Goal: Communication & Community: Answer question/provide support

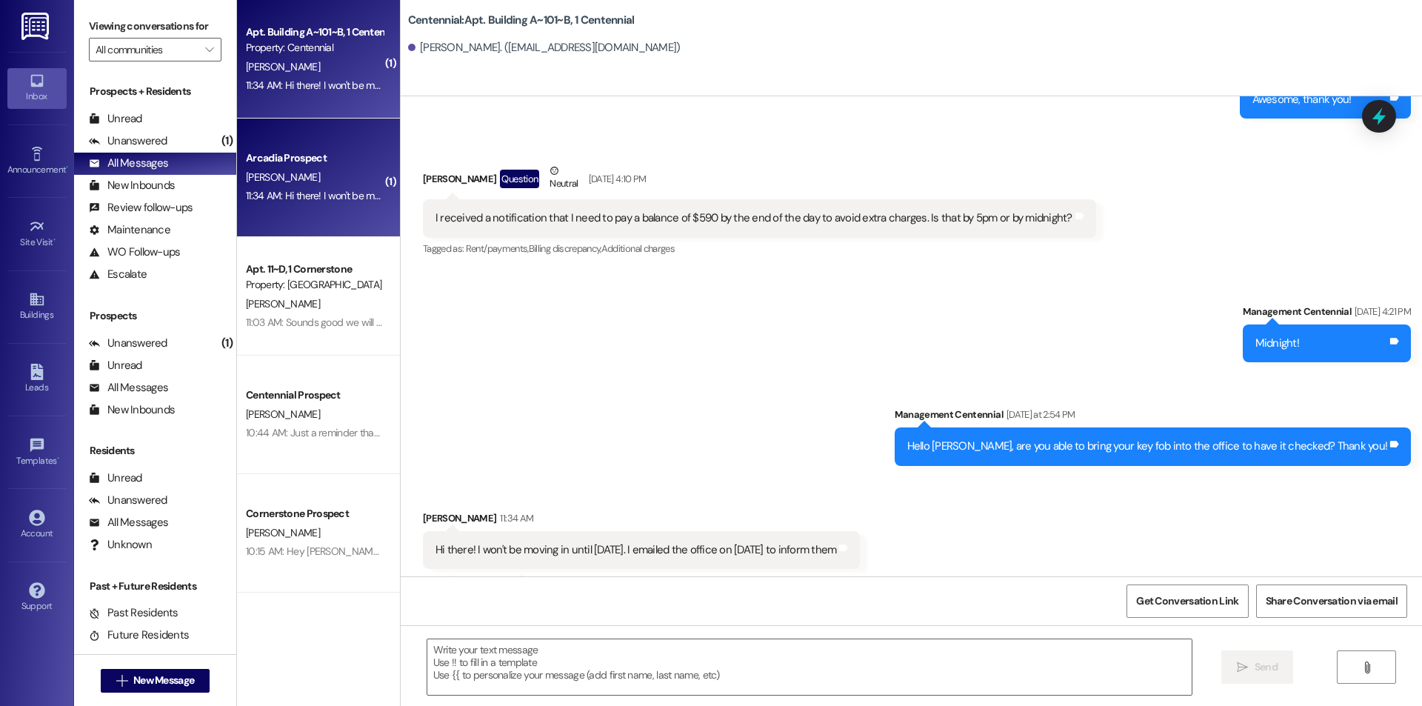
scroll to position [2557, 0]
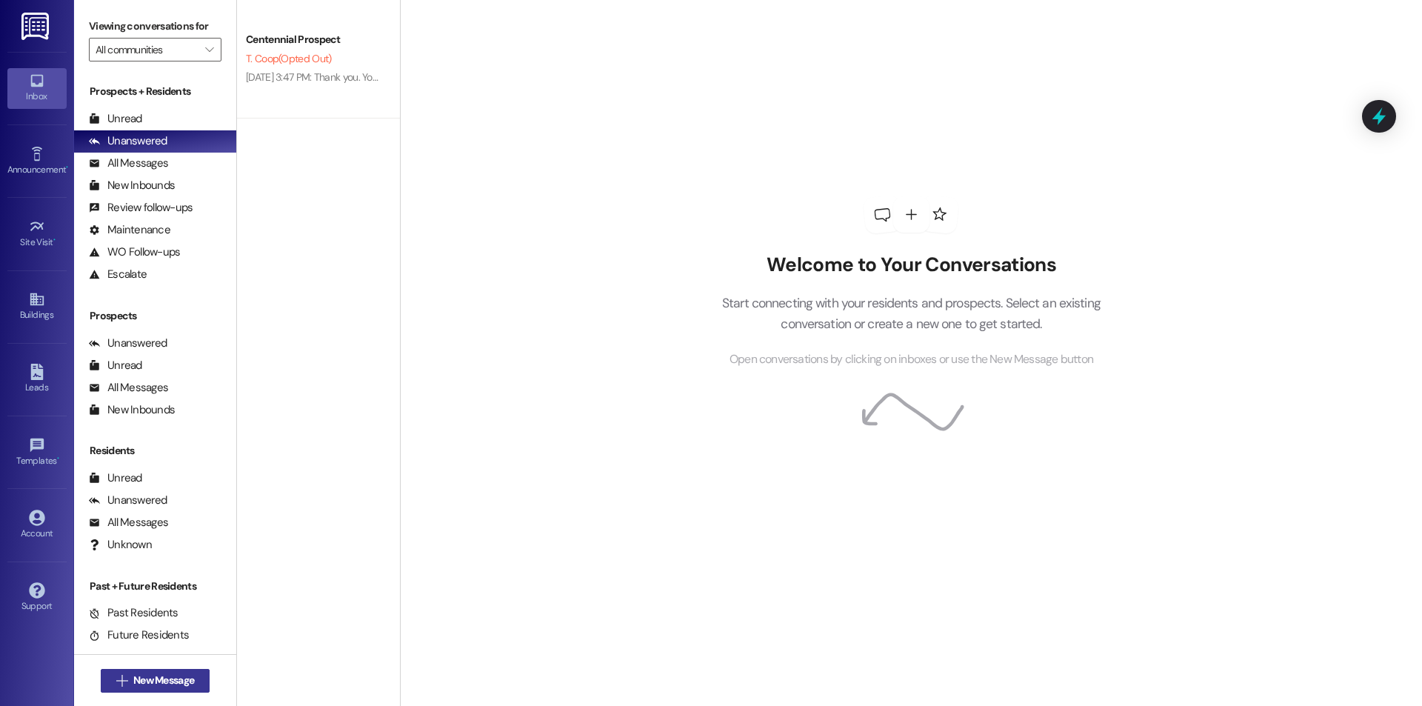
click at [167, 679] on span "New Message" at bounding box center [163, 680] width 61 height 16
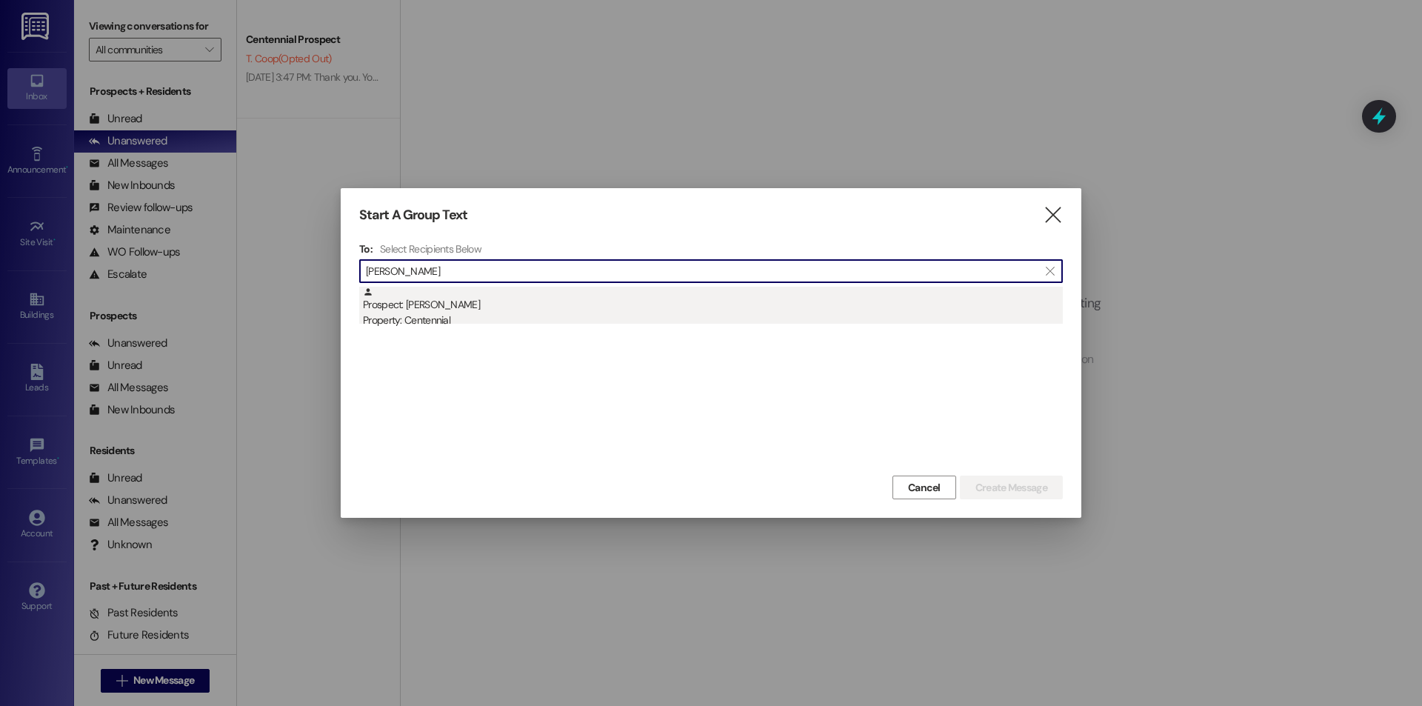
type input "nathan bur"
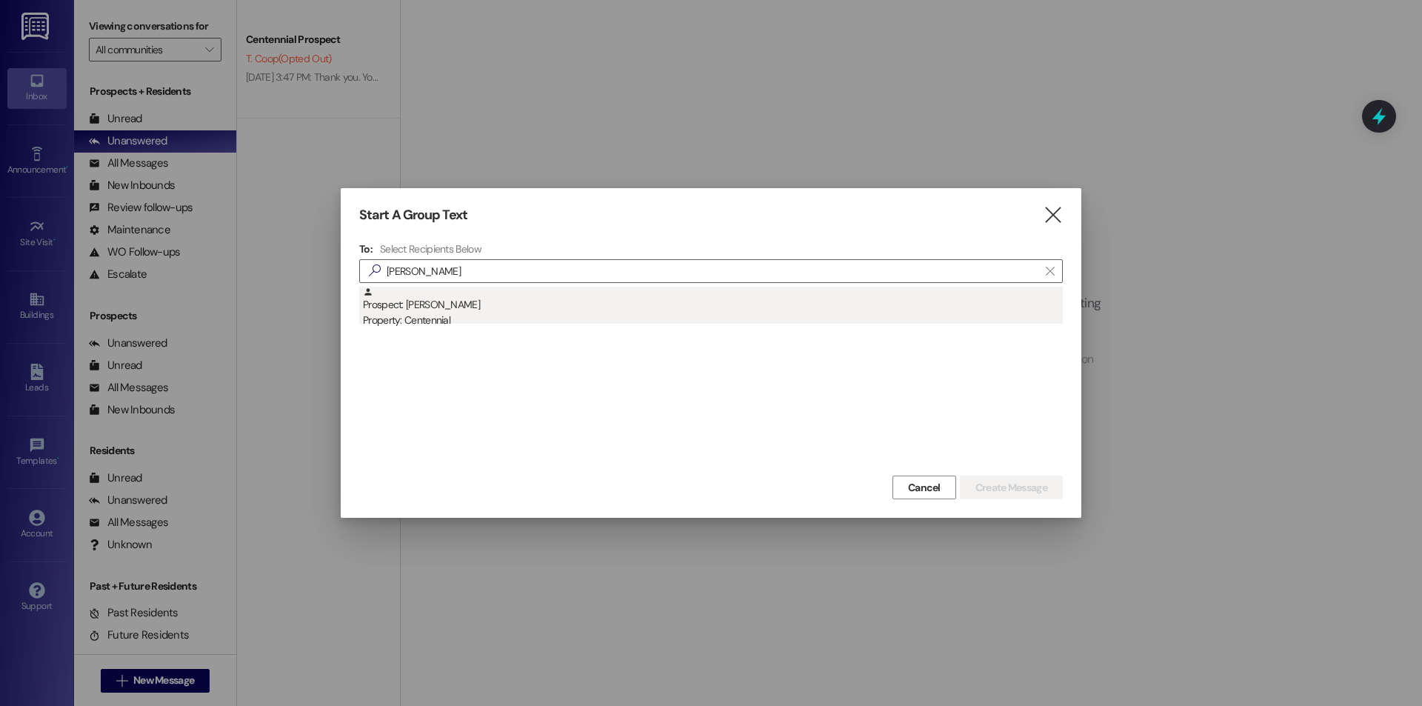
click at [454, 290] on div "Prospect: Nathan Burrell Property: Centennial" at bounding box center [713, 308] width 700 height 42
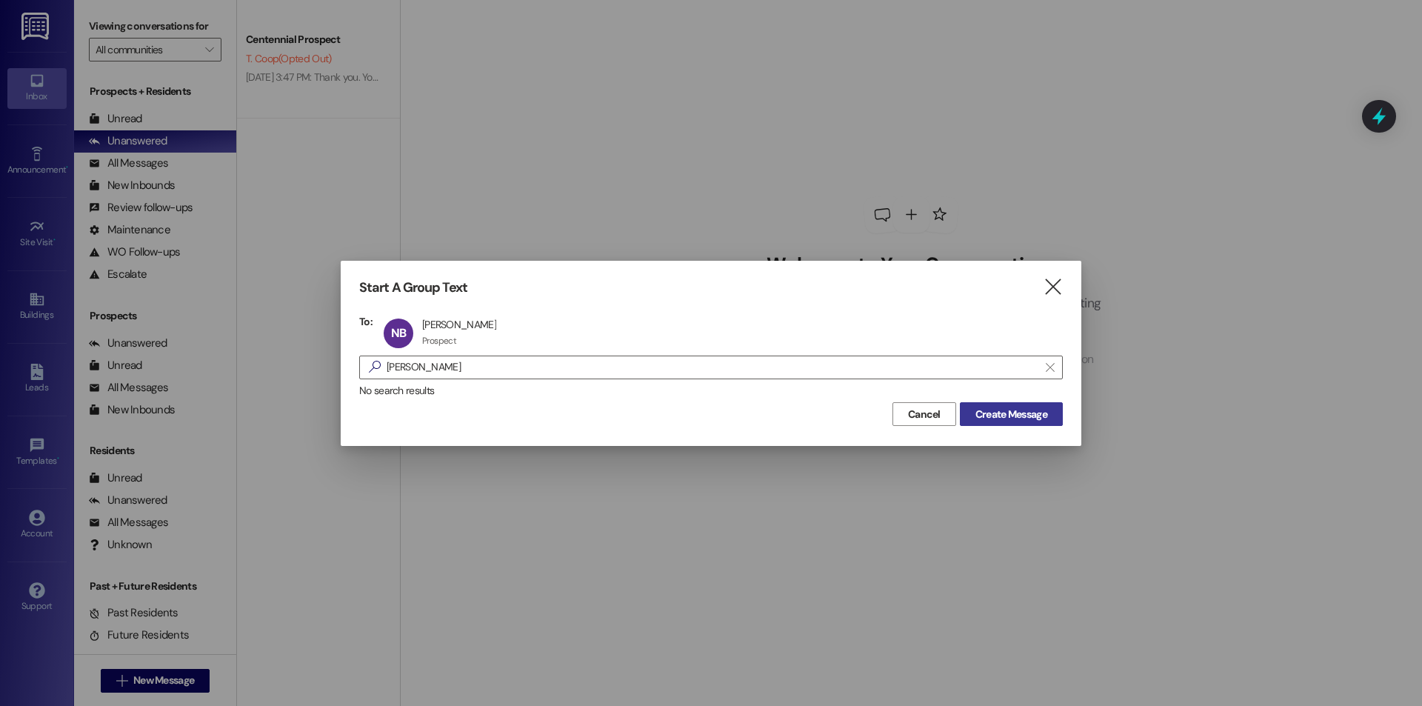
click at [1014, 422] on button "Create Message" at bounding box center [1011, 414] width 103 height 24
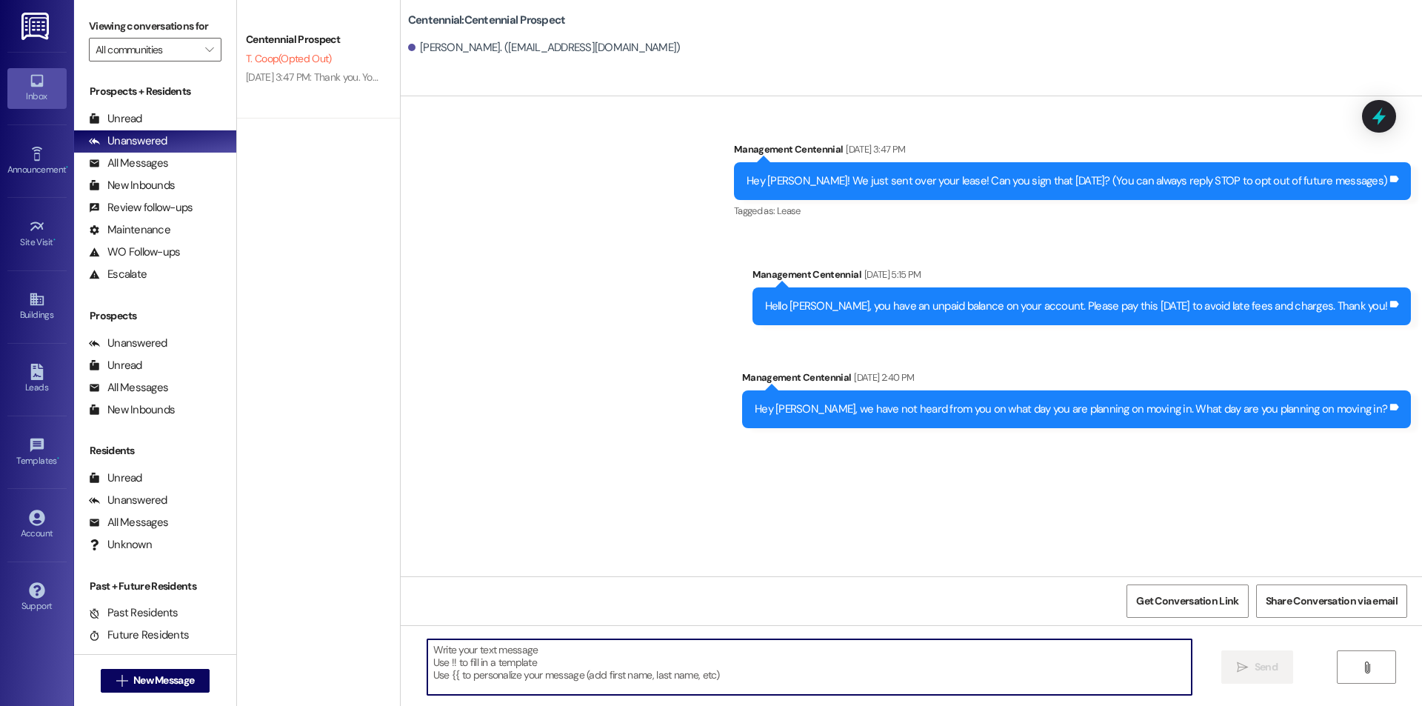
click at [558, 681] on textarea at bounding box center [809, 667] width 764 height 56
type textarea "Hey"
drag, startPoint x: 468, startPoint y: 663, endPoint x: 396, endPoint y: 654, distance: 72.4
click at [401, 654] on div "Hey  Send " at bounding box center [911, 680] width 1021 height 111
paste textarea "Hey {{first_name}}"
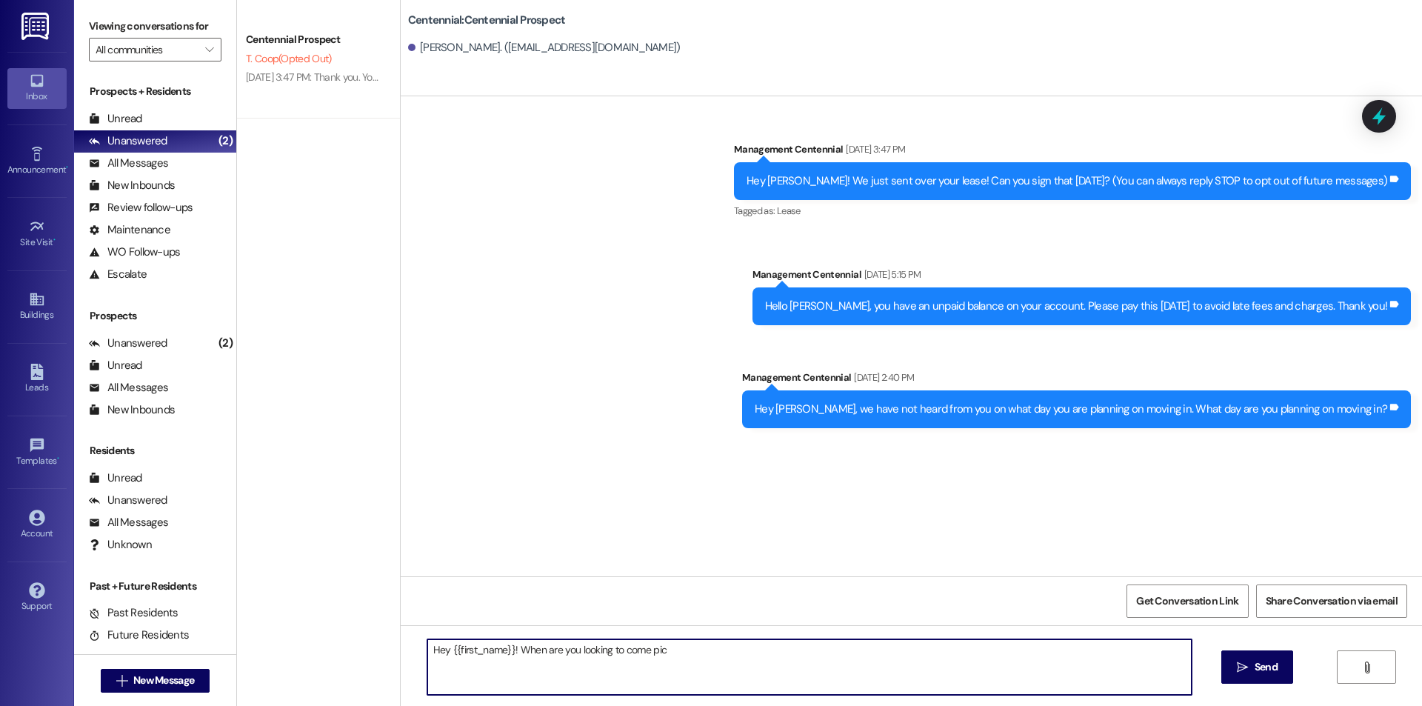
drag, startPoint x: 683, startPoint y: 657, endPoint x: 510, endPoint y: 655, distance: 172.5
click at [510, 655] on textarea "Hey {{first_name}}! When are you looking to come pic" at bounding box center [809, 667] width 764 height 56
drag, startPoint x: 515, startPoint y: 658, endPoint x: 604, endPoint y: 655, distance: 89.6
click at [604, 655] on textarea "Hey {{first_name}}! We" at bounding box center [809, 667] width 764 height 56
drag, startPoint x: 1079, startPoint y: 660, endPoint x: 396, endPoint y: 653, distance: 682.7
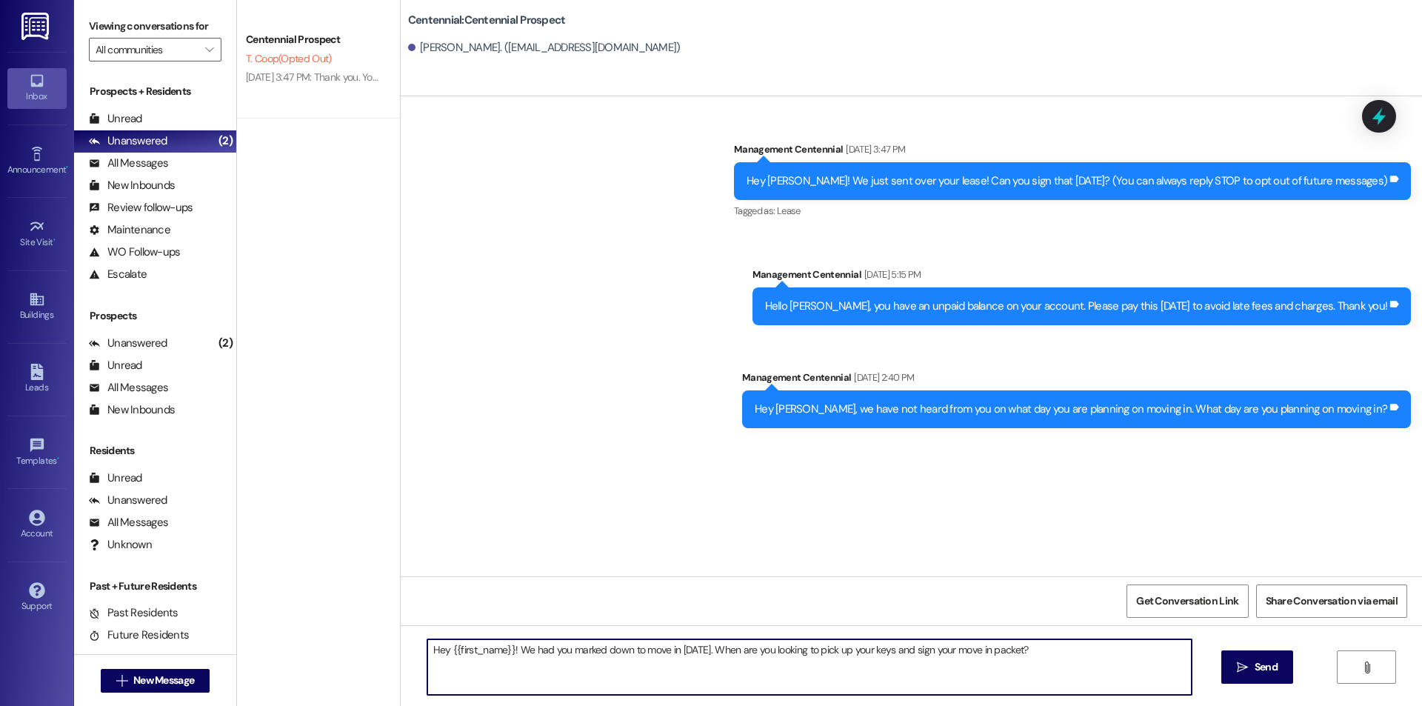
click at [401, 653] on div "Hey {{first_name}}! We had you marked down to move in yesterday. When are you l…" at bounding box center [911, 680] width 1021 height 111
type textarea "Hey {{first_name}}! We had you marked down to move in yesterday. When are you l…"
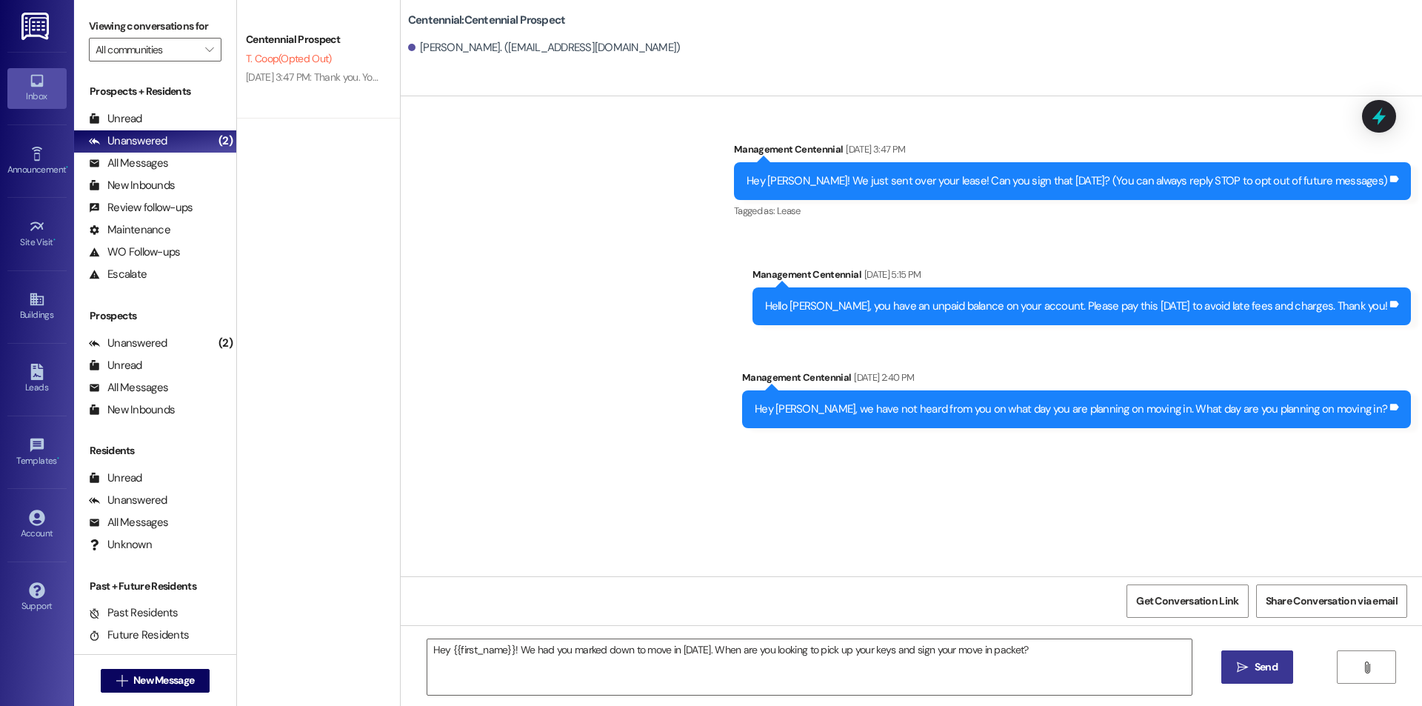
click at [1245, 661] on icon "" at bounding box center [1242, 667] width 11 height 12
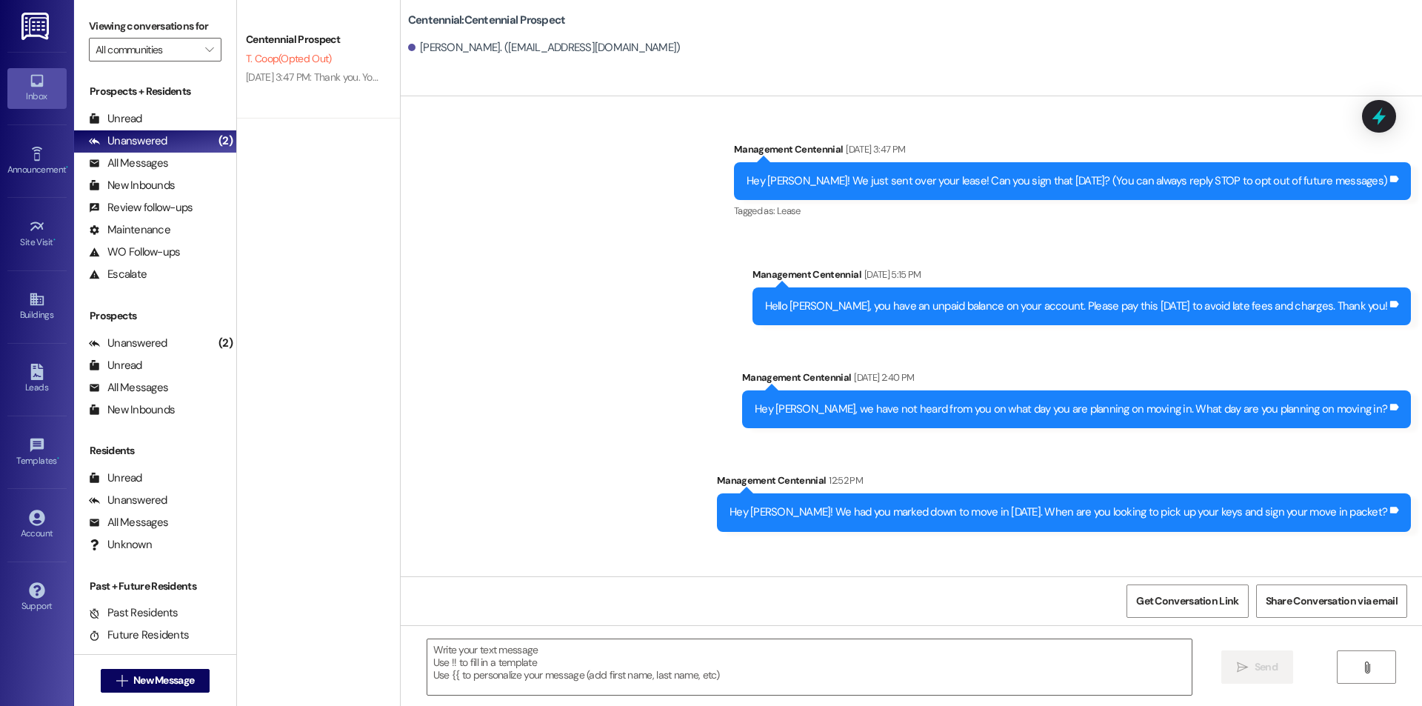
click at [131, 697] on div " New Message" at bounding box center [156, 680] width 110 height 37
click at [133, 679] on span "New Message" at bounding box center [163, 680] width 61 height 16
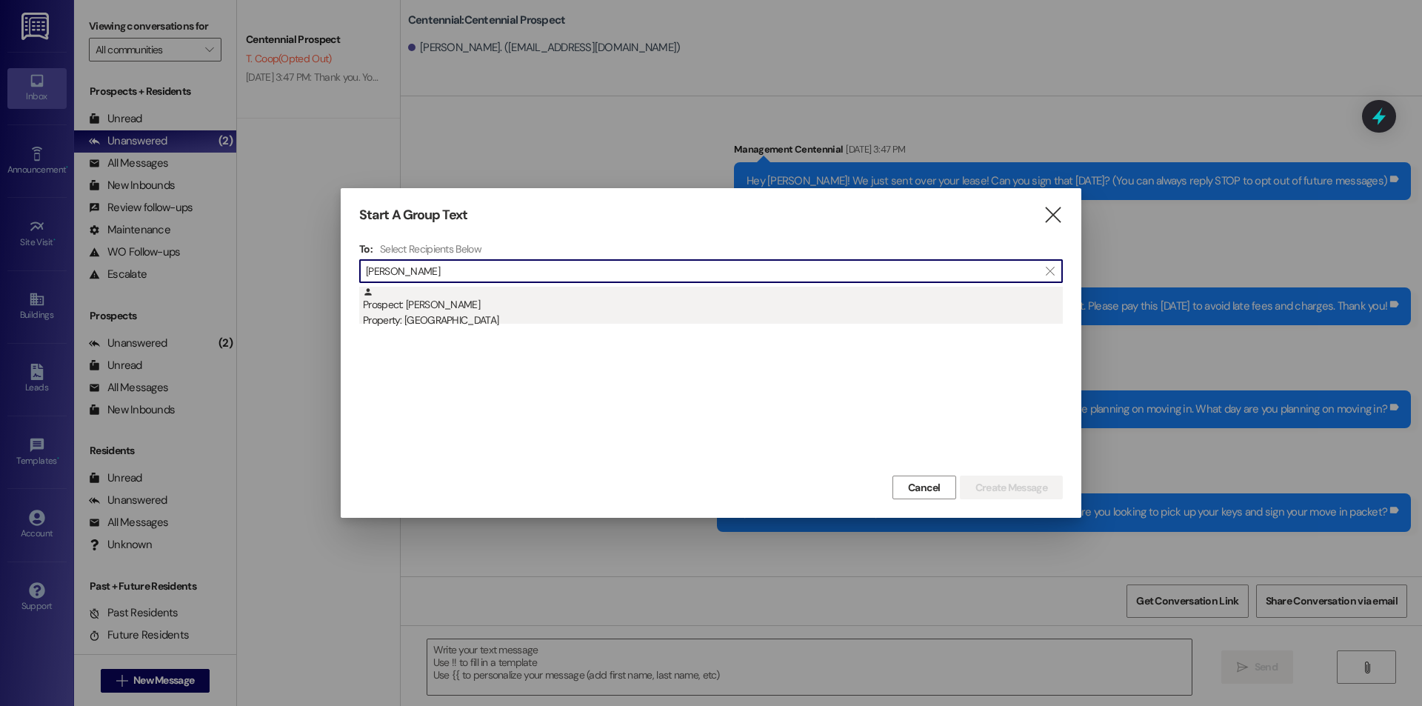
type input "Taylor lan"
click at [592, 307] on div "Prospect: Taylor Lancaster Property: Arcadia" at bounding box center [713, 308] width 700 height 42
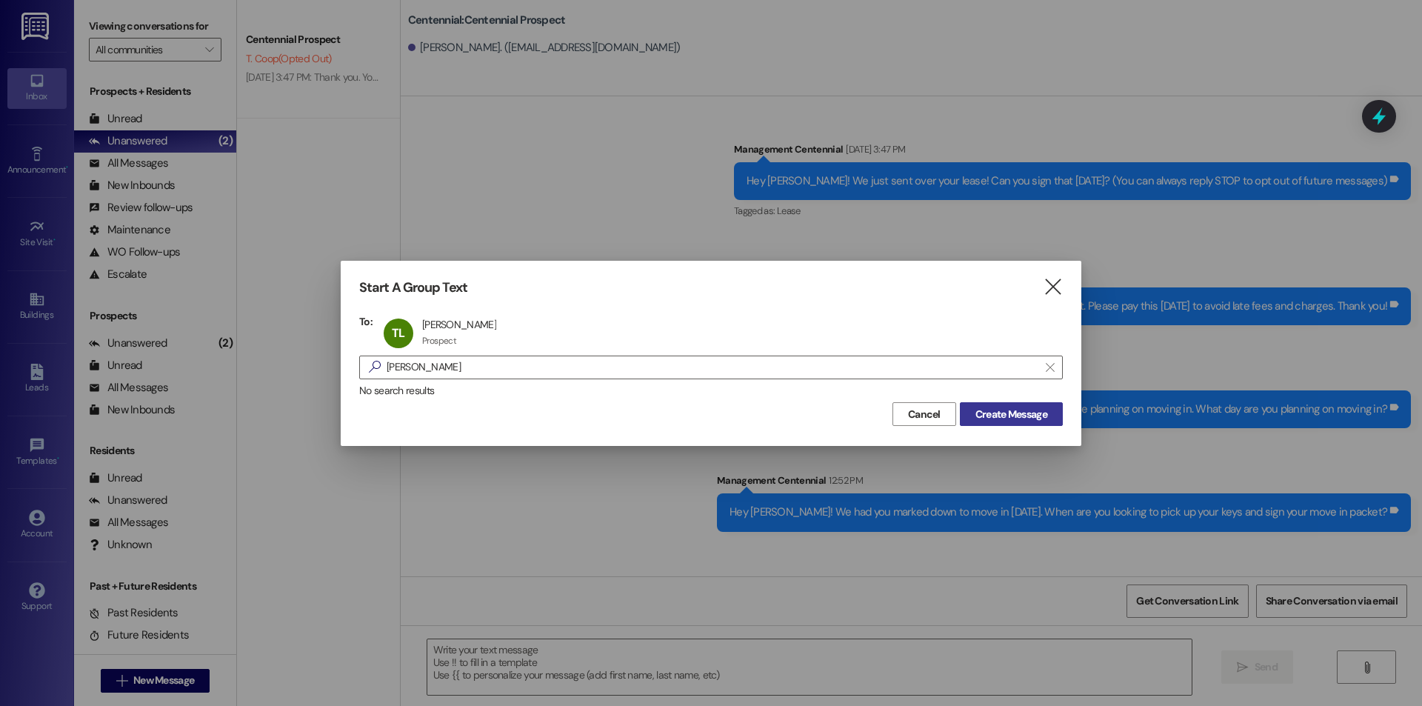
click at [1005, 424] on button "Create Message" at bounding box center [1011, 414] width 103 height 24
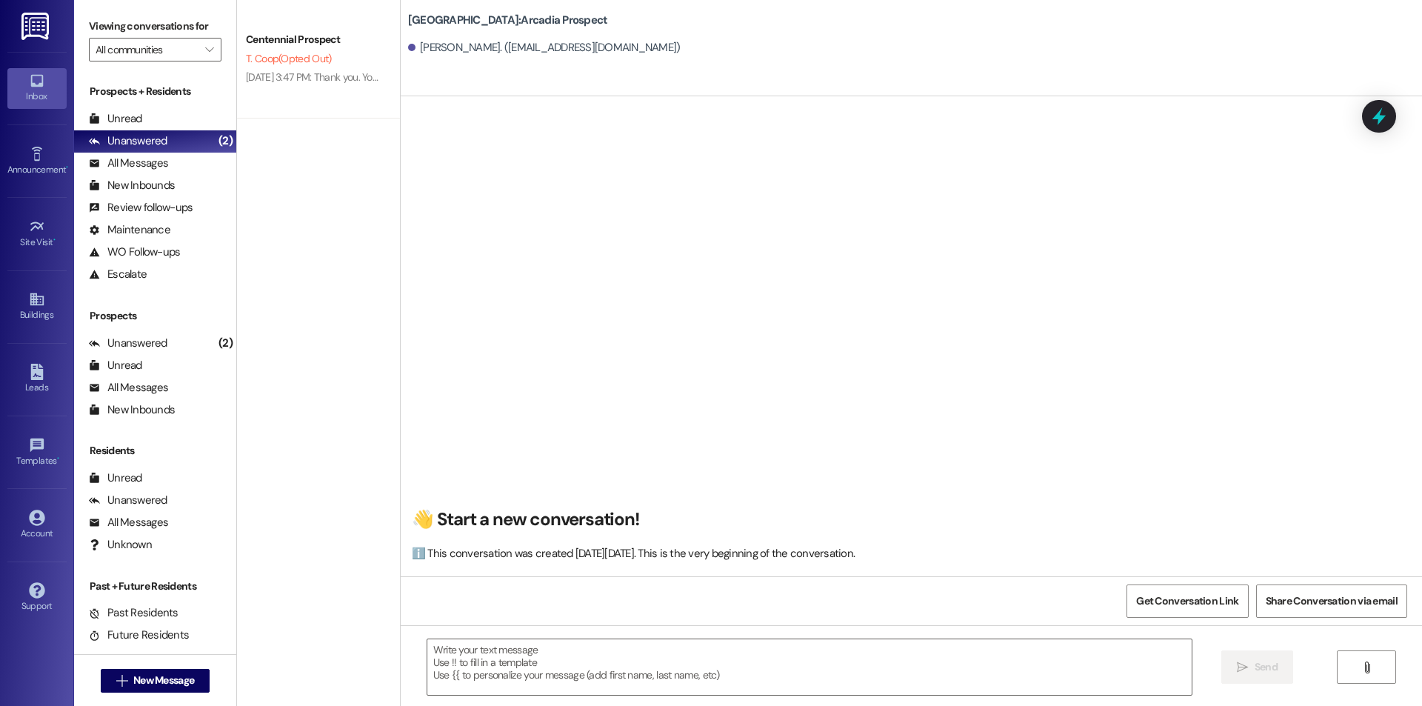
scroll to position [1, 0]
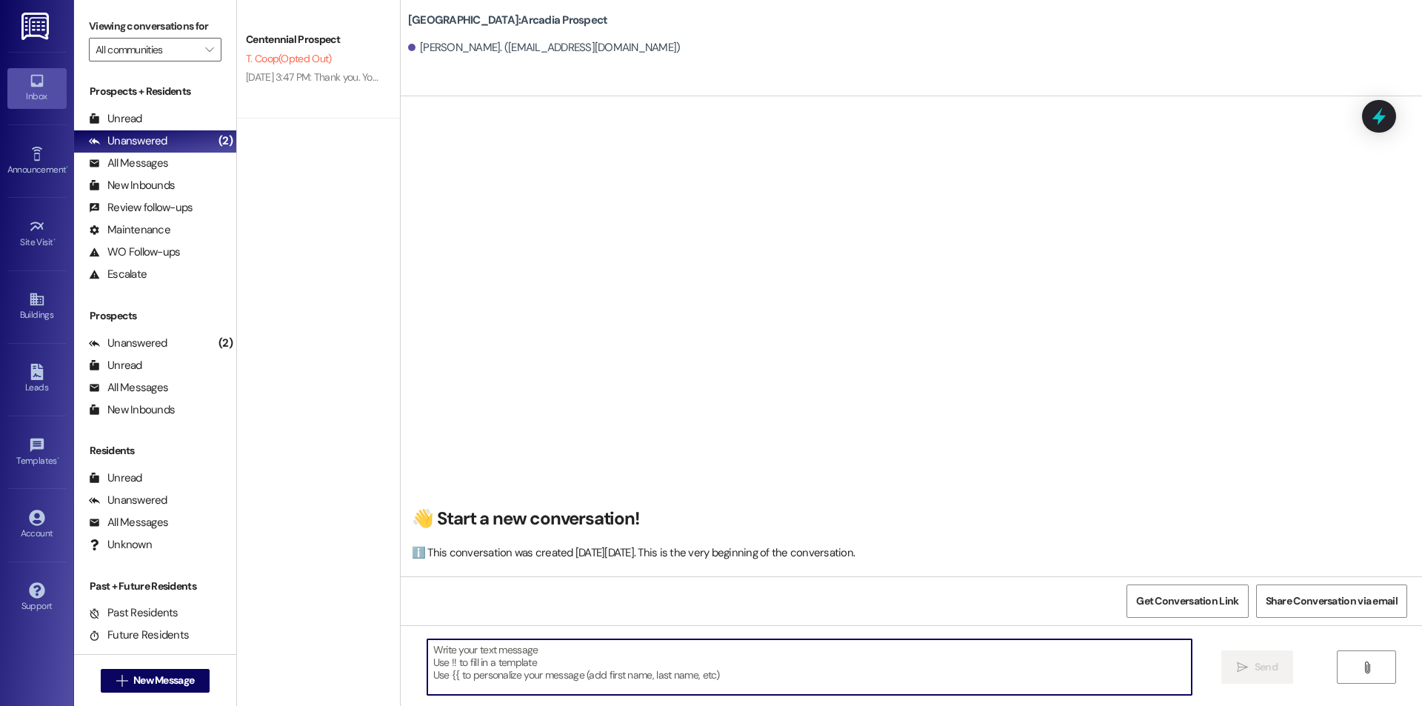
paste textarea "Hey {{first_name}}! We had you marked down to move in yesterday. When are you l…"
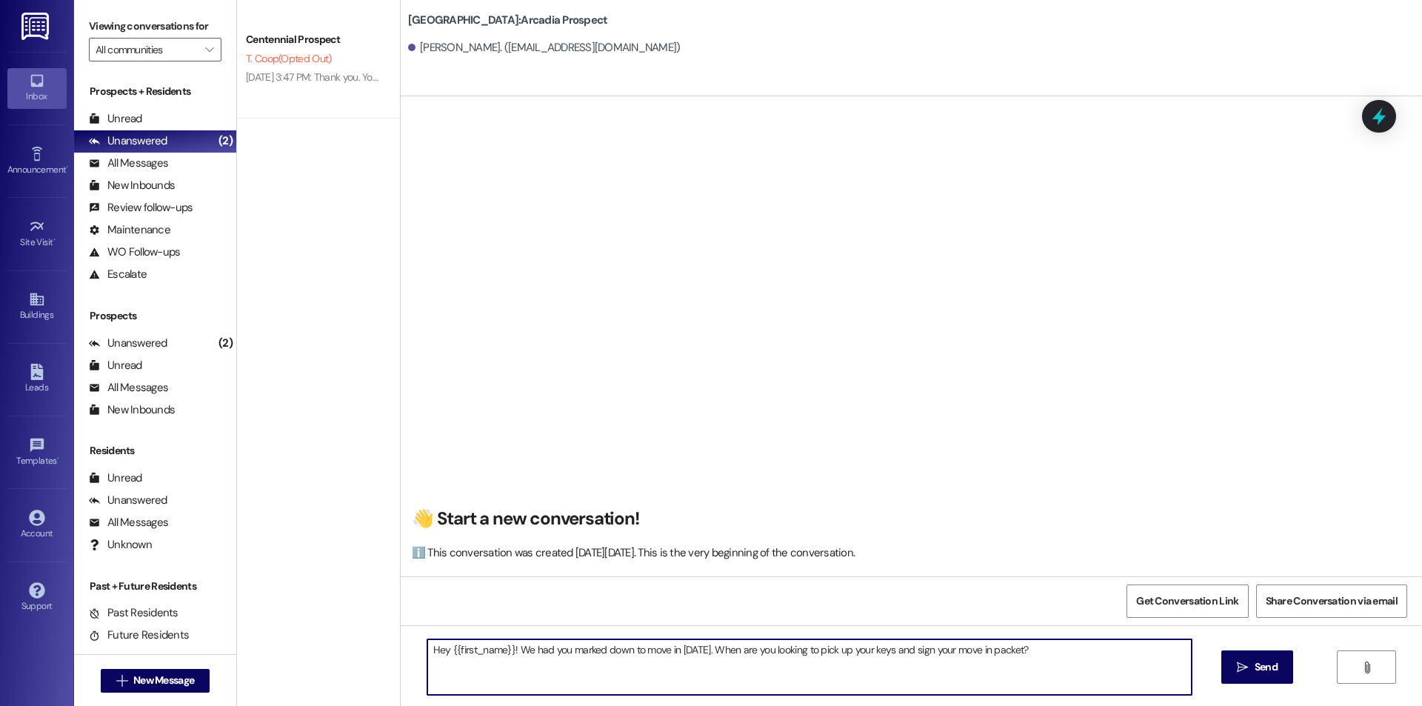
drag, startPoint x: 711, startPoint y: 652, endPoint x: 673, endPoint y: 648, distance: 37.9
click at [671, 651] on textarea "Hey {{first_name}}! We had you marked down to move in yesterday. When are you l…" at bounding box center [809, 667] width 764 height 56
type textarea "Hey {{first_name}}! We had you marked down to move in on the 14th. When are you…"
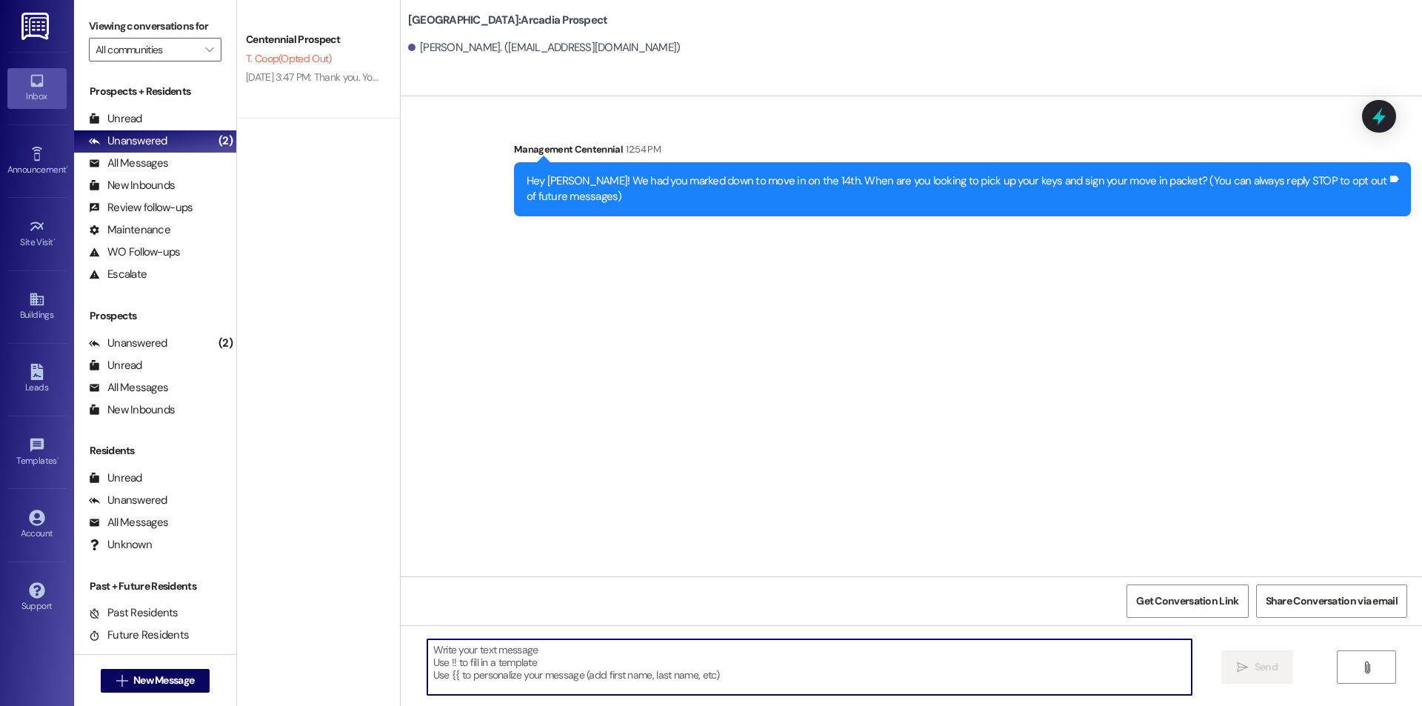
scroll to position [0, 0]
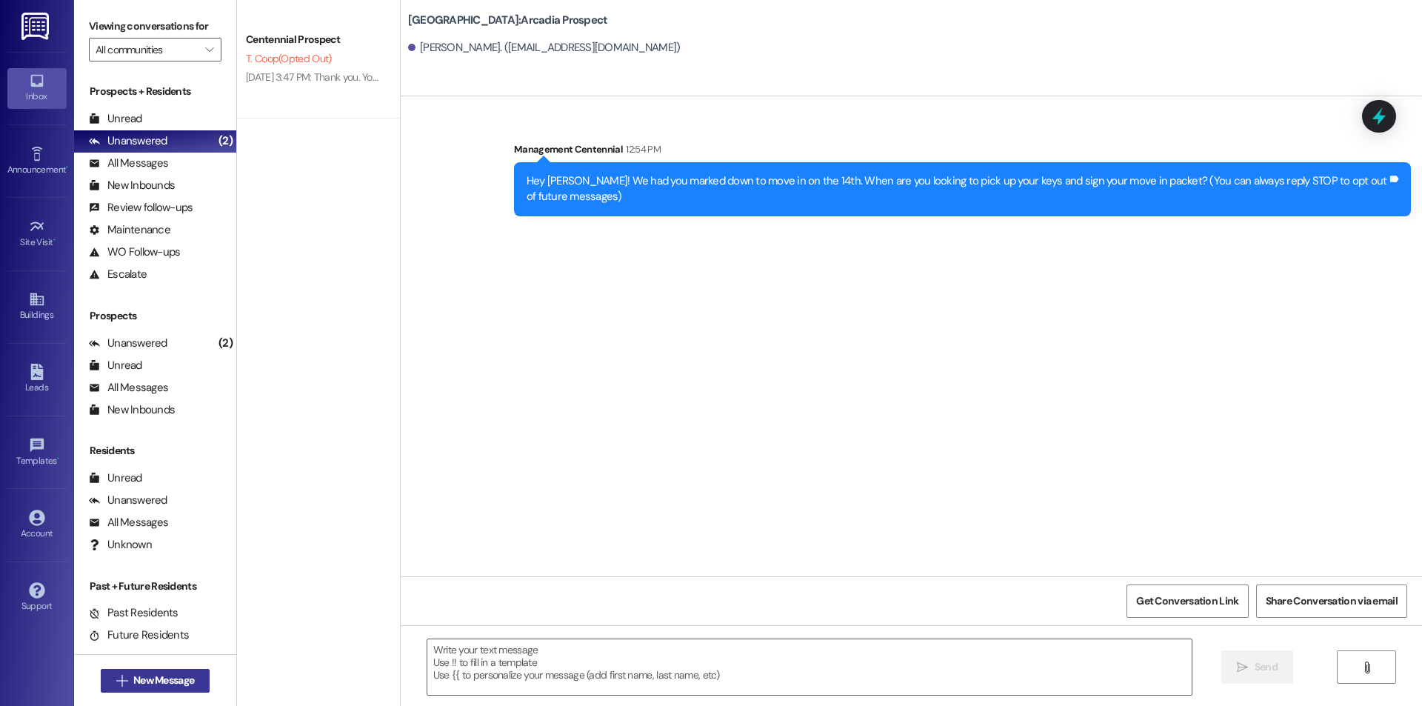
click at [153, 680] on span "New Message" at bounding box center [163, 680] width 61 height 16
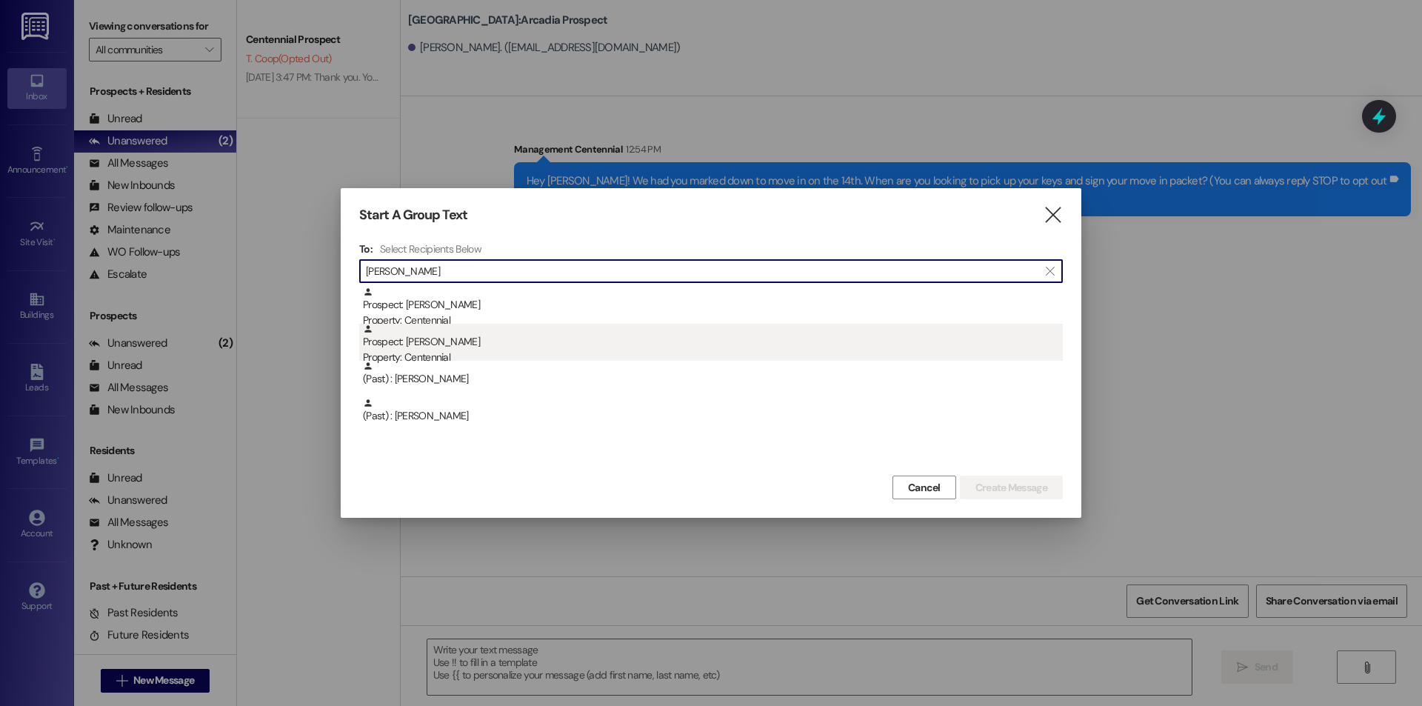
type input "marcus ma"
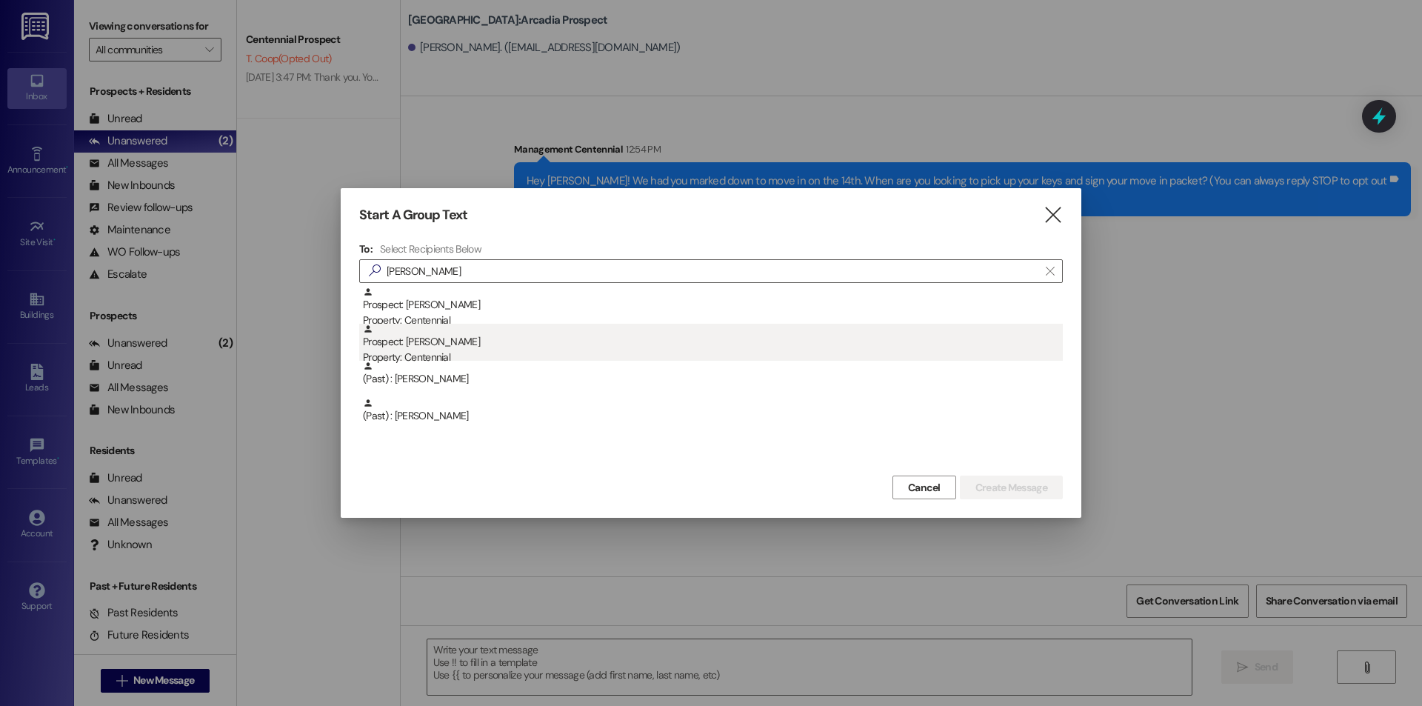
click at [454, 346] on div "Prospect: Marcus Mathews Property: Centennial" at bounding box center [713, 345] width 700 height 42
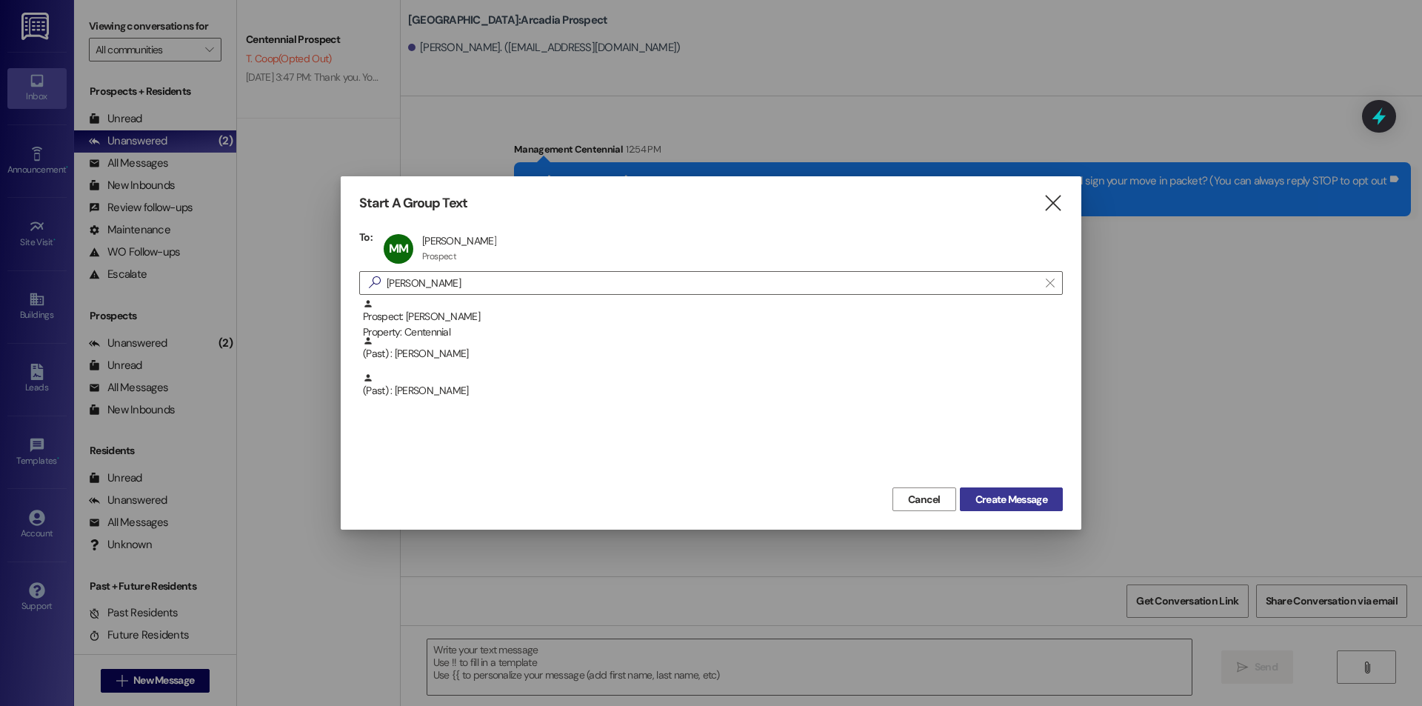
click at [988, 492] on span "Create Message" at bounding box center [1011, 500] width 72 height 16
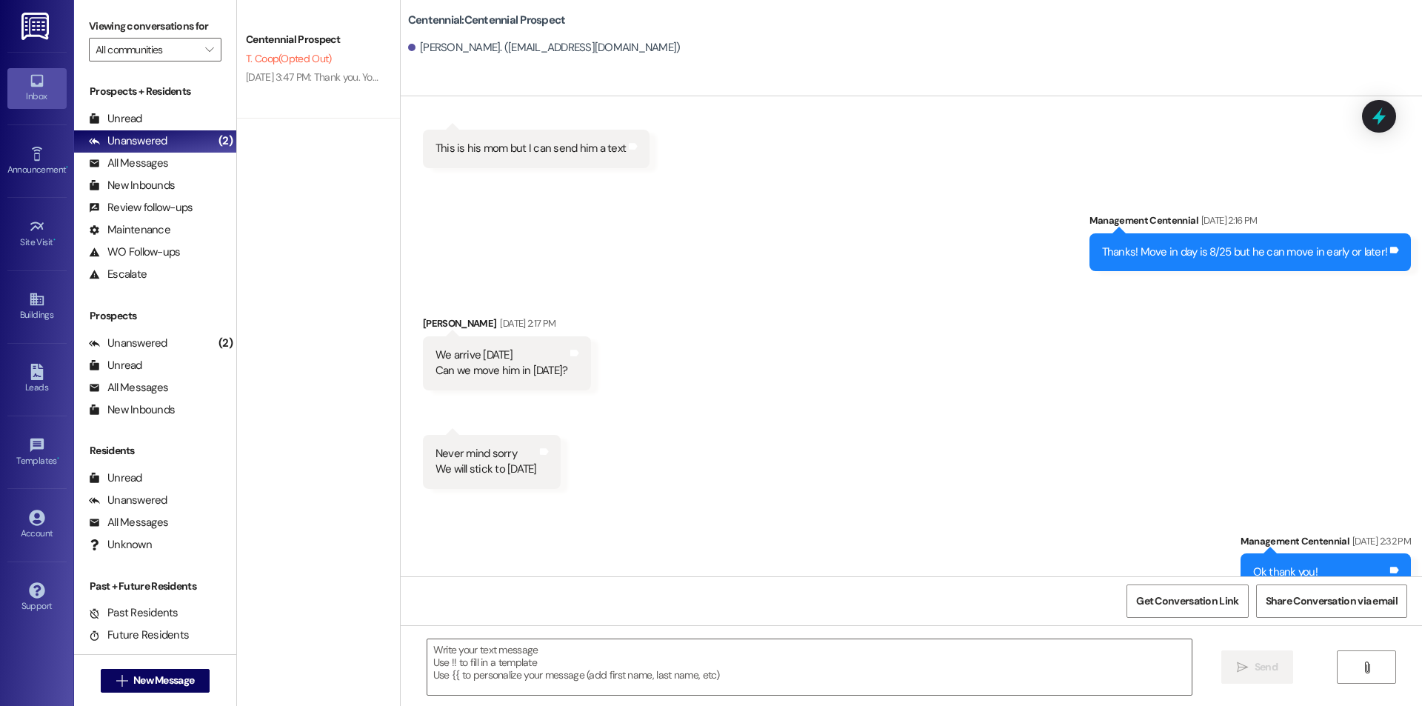
scroll to position [755, 0]
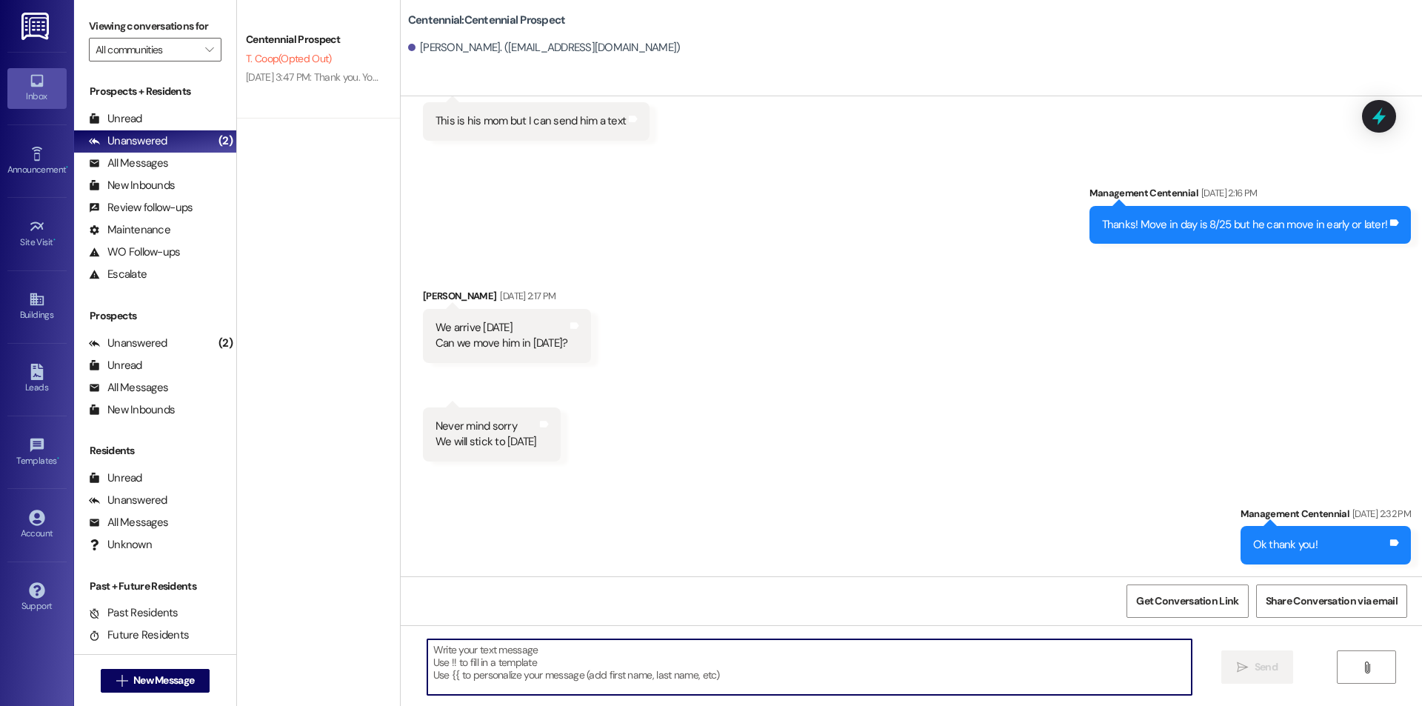
paste textarea "Hey {{first_name}}! We had you marked down to move in yesterday. When are you l…"
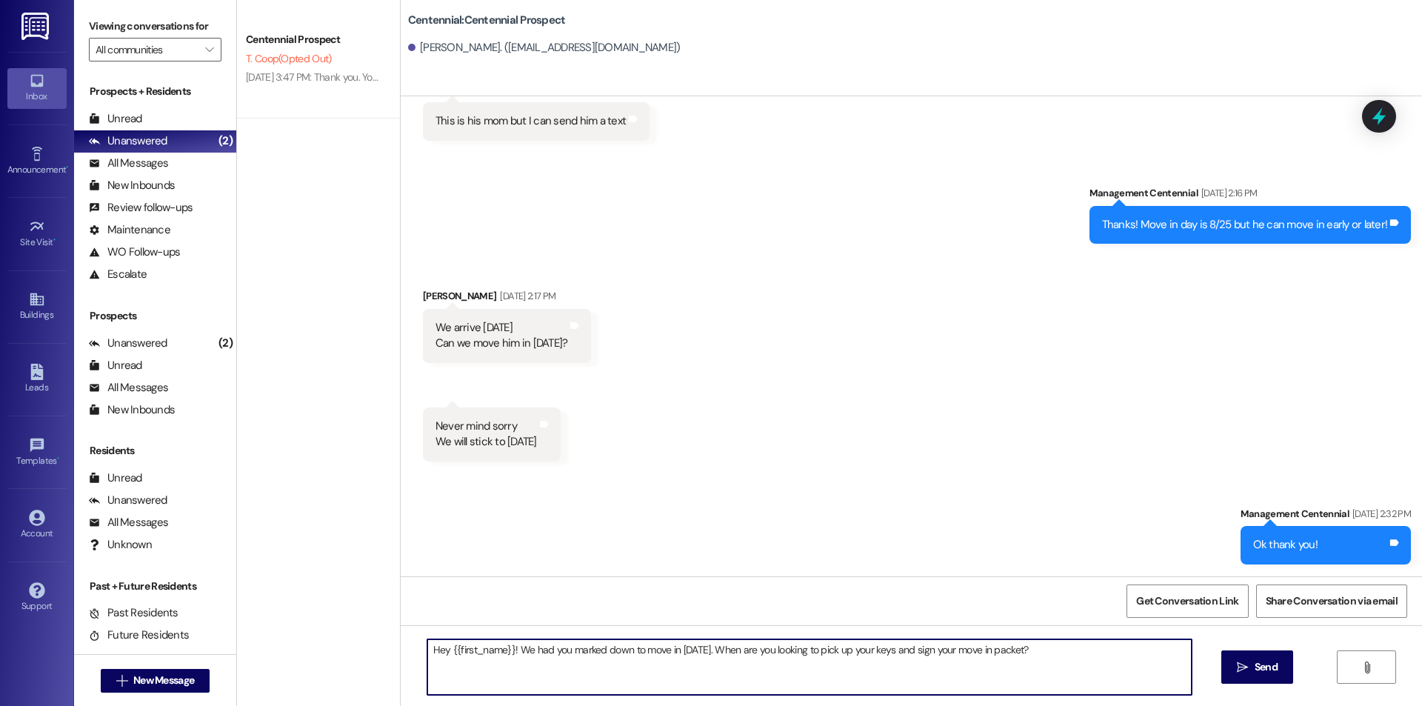
drag, startPoint x: 712, startPoint y: 649, endPoint x: 672, endPoint y: 646, distance: 39.4
click at [672, 646] on textarea "Hey {{first_name}}! We had you marked down to move in yesterday. When are you l…" at bounding box center [809, 667] width 764 height 56
type textarea "Hey {{first_name}}! We had you marked down to move in on the 25th. When are you…"
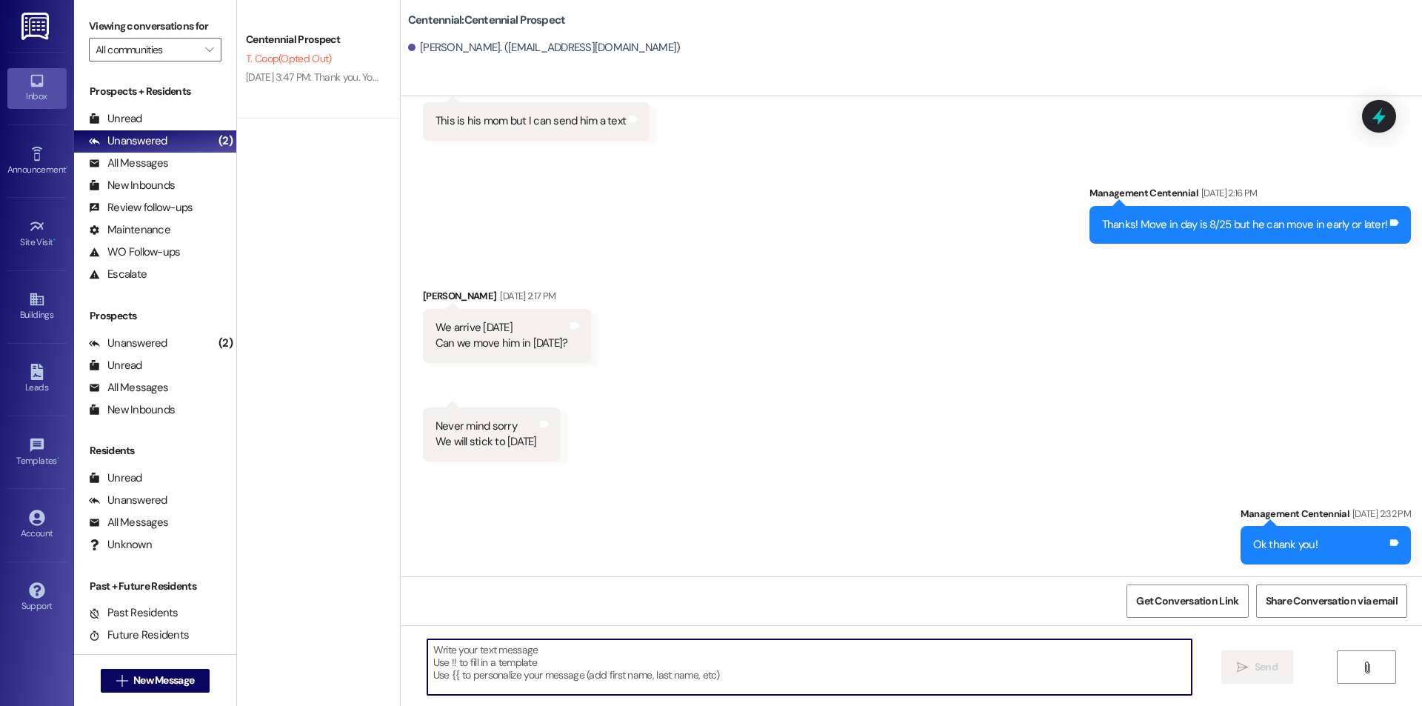
scroll to position [652, 0]
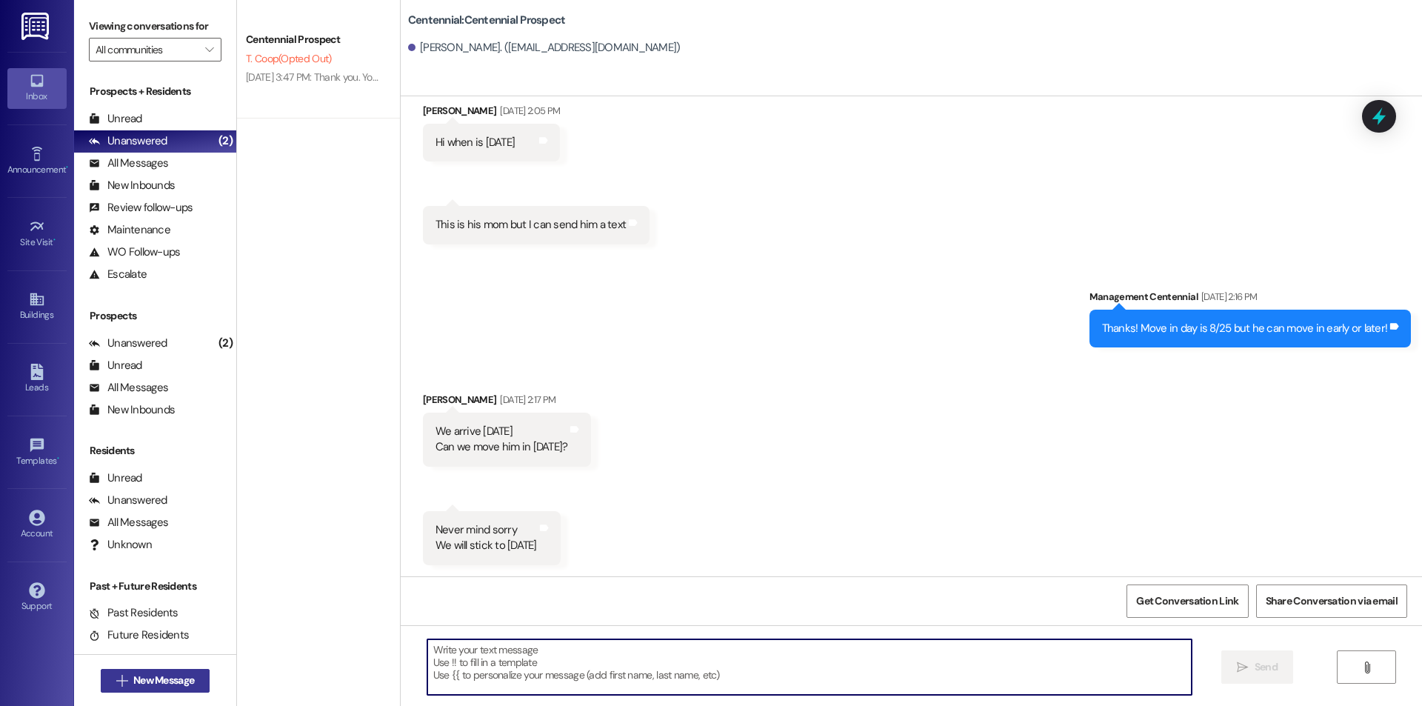
click at [144, 692] on button " New Message" at bounding box center [156, 681] width 110 height 24
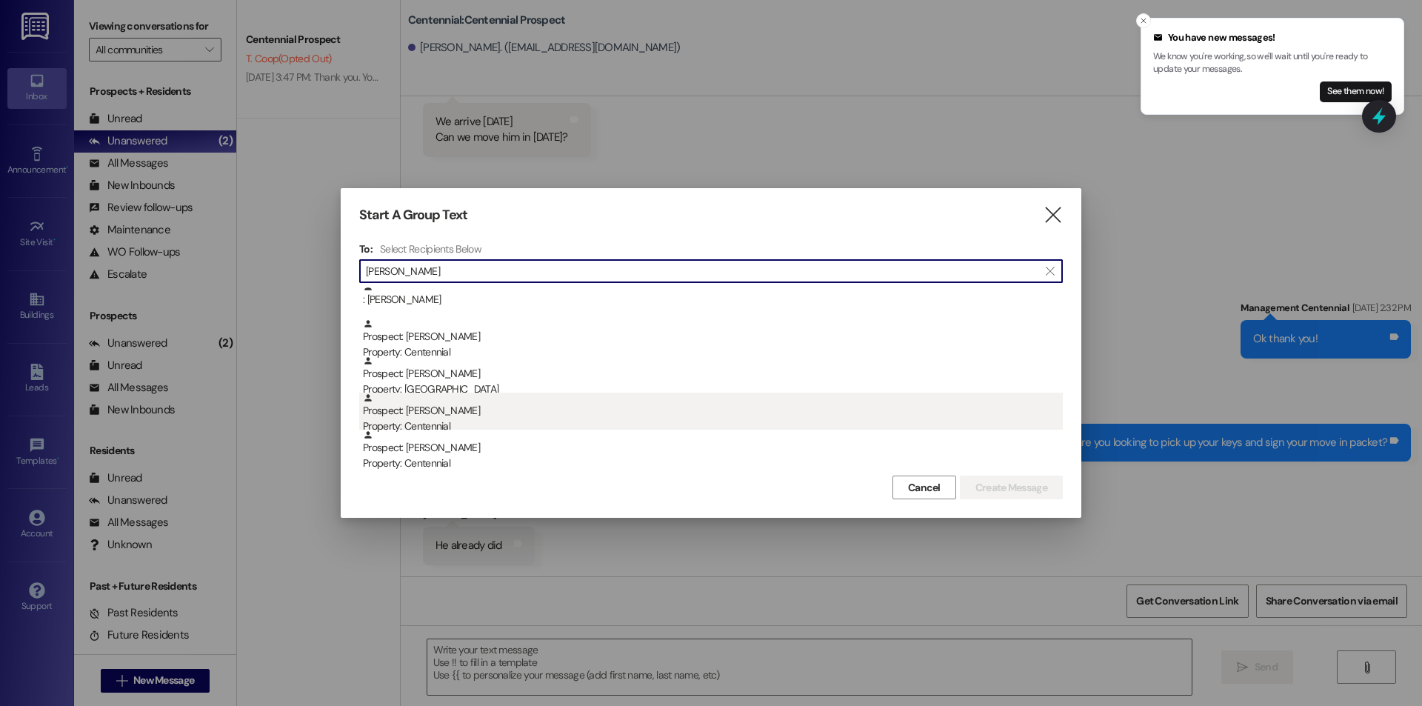
scroll to position [0, 0]
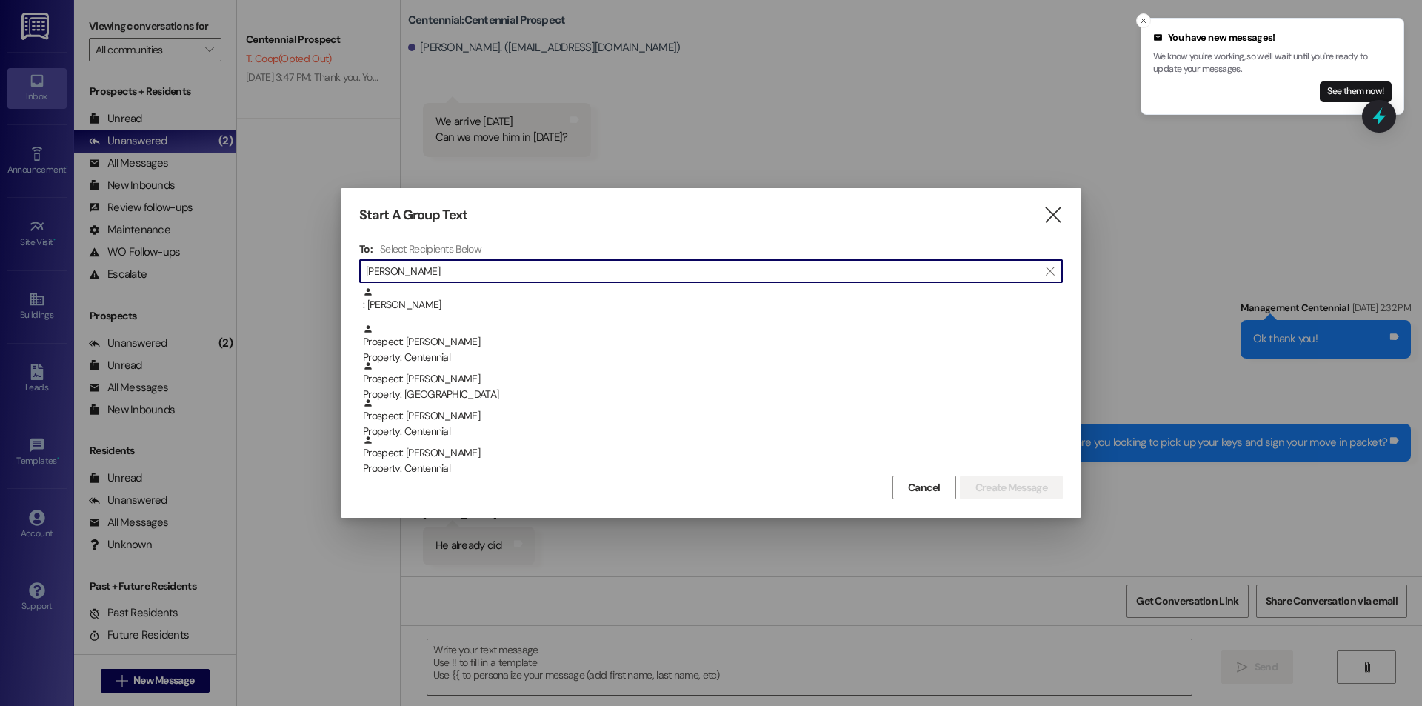
drag, startPoint x: 504, startPoint y: 267, endPoint x: 342, endPoint y: 269, distance: 162.2
click at [342, 269] on div "Start A Group Text  To: Select Recipients Below  moreno  : Brandon Moreno Pr…" at bounding box center [711, 352] width 740 height 329
type input "daniel"
click at [1051, 212] on icon "" at bounding box center [1053, 215] width 20 height 16
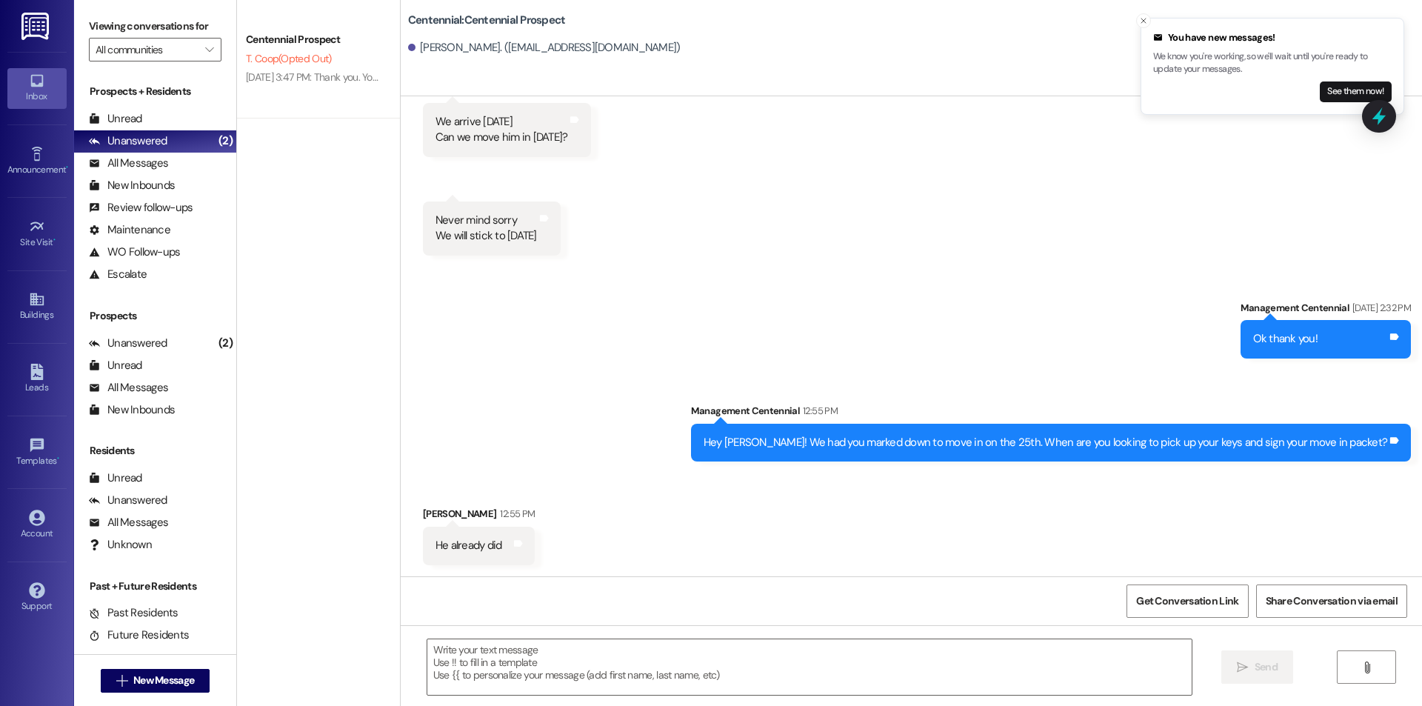
scroll to position [962, 0]
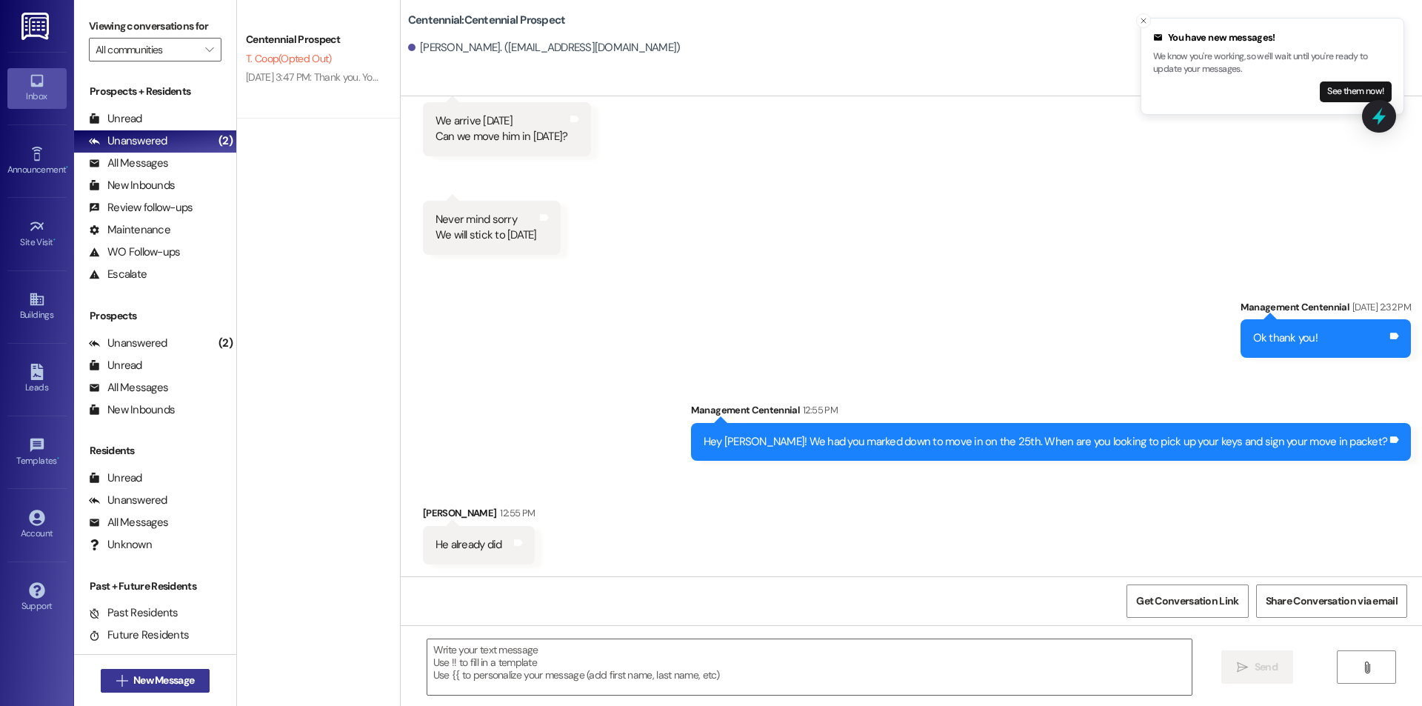
click at [133, 686] on span "New Message" at bounding box center [163, 680] width 61 height 16
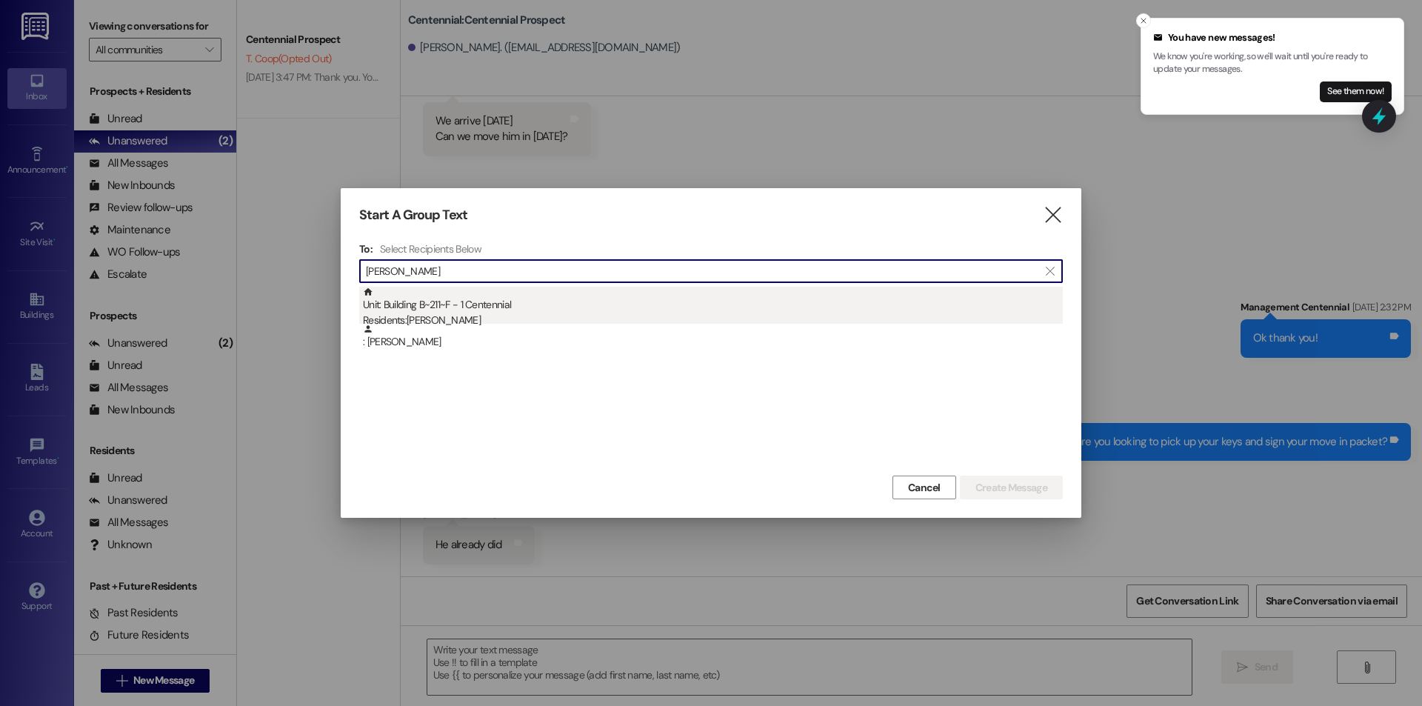
type input "damon stevens"
click at [554, 321] on div "Residents: Damon Stevens" at bounding box center [713, 320] width 700 height 16
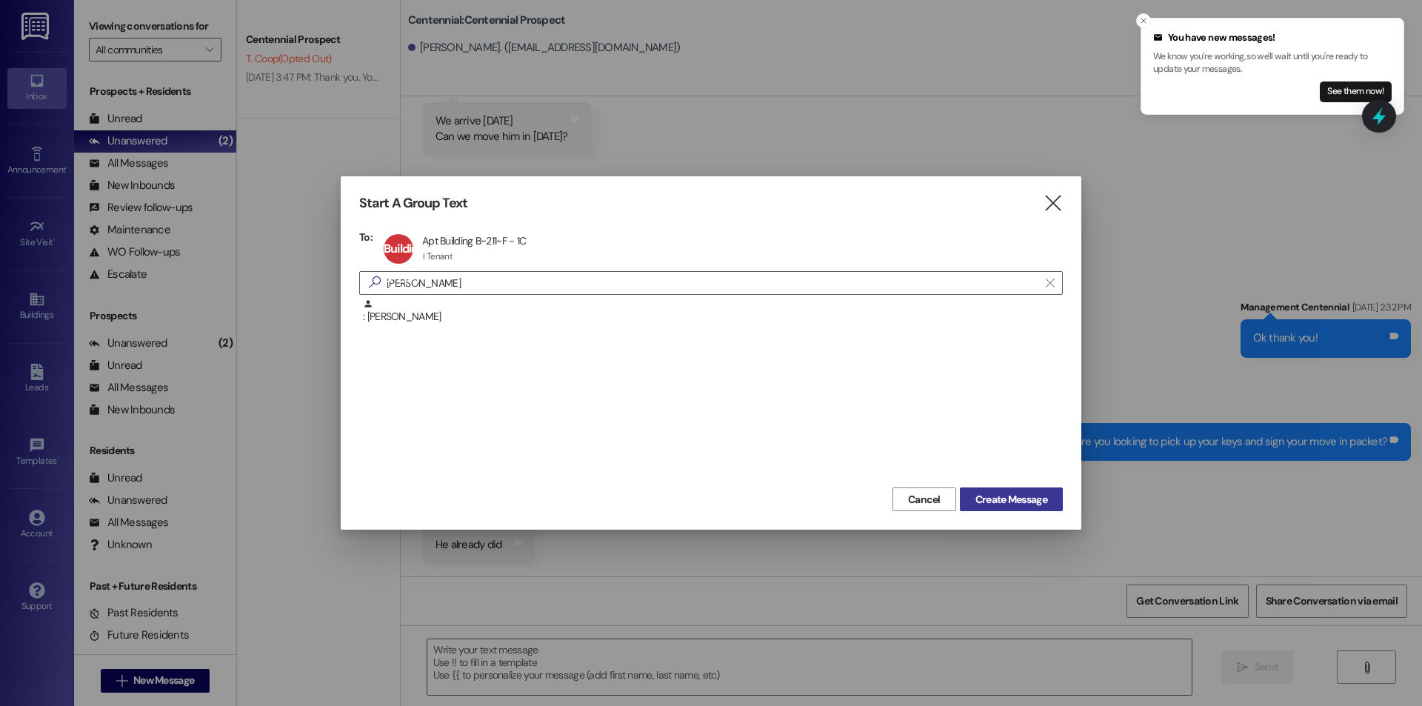
click at [985, 497] on span "Create Message" at bounding box center [1011, 500] width 72 height 16
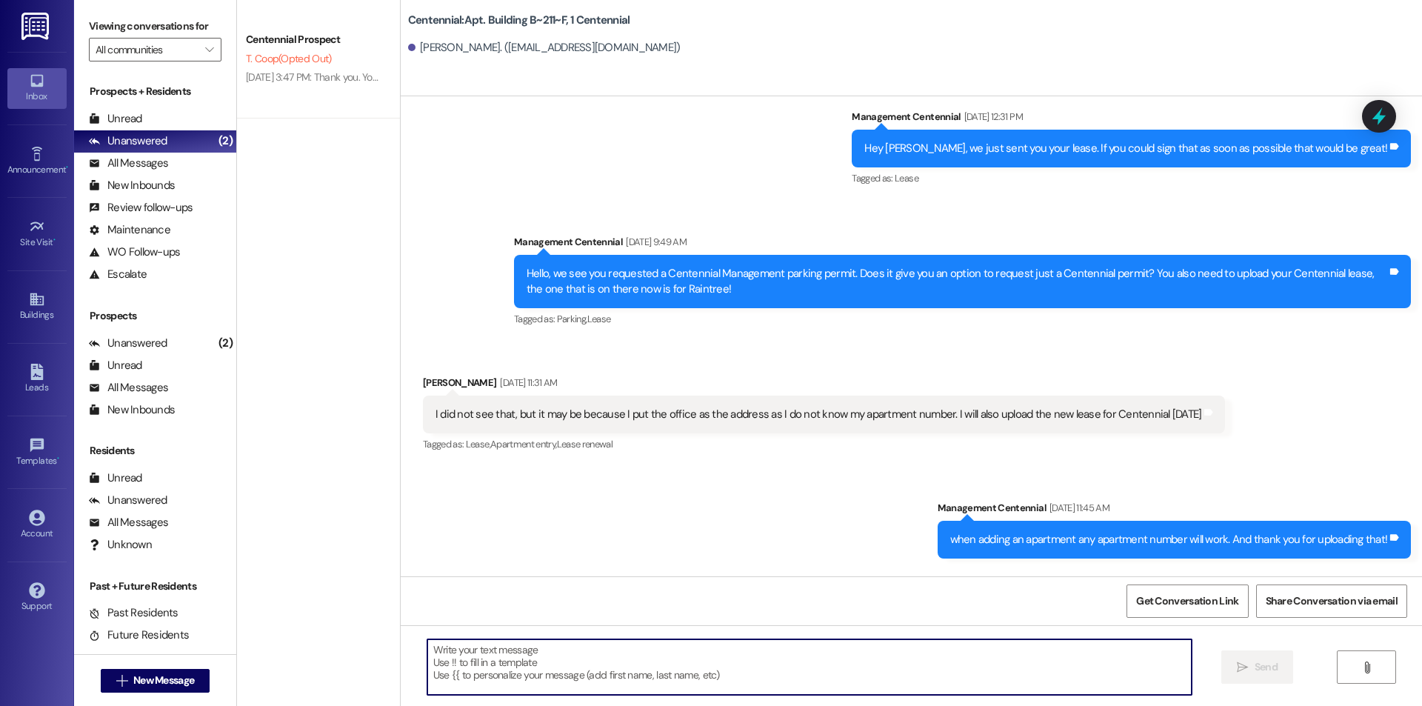
scroll to position [17266, 0]
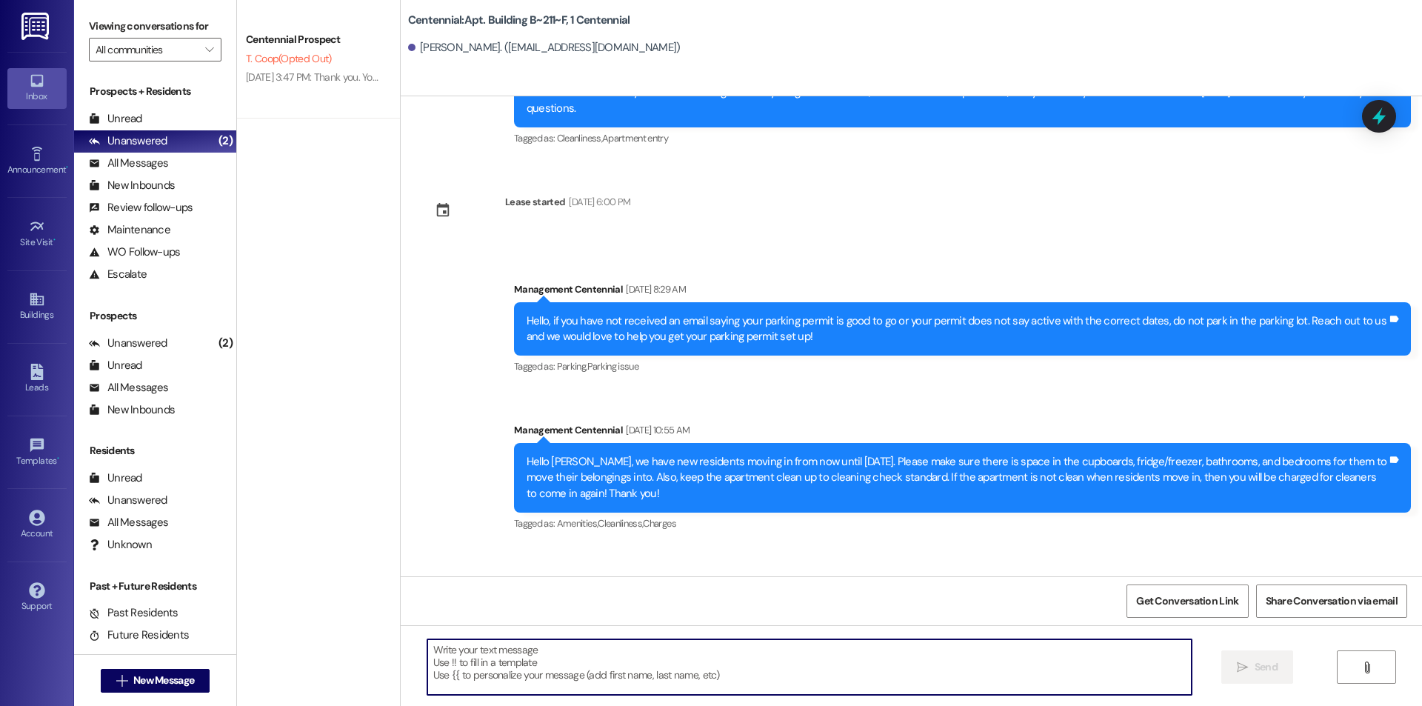
paste textarea "Hey {{first_name}}! We had you marked down to move in yesterday. When are you l…"
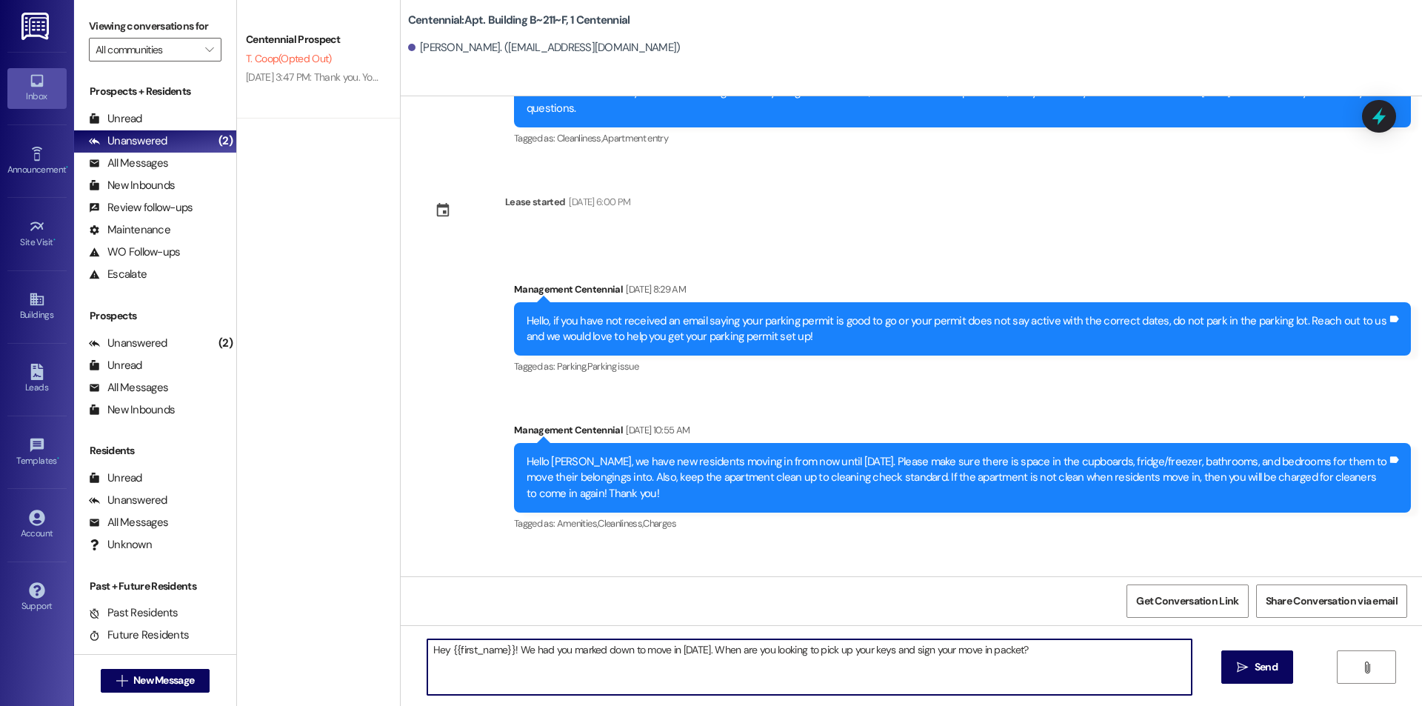
type textarea "Hey {{first_name}}! We had you marked down to move in yesterday. When are you l…"
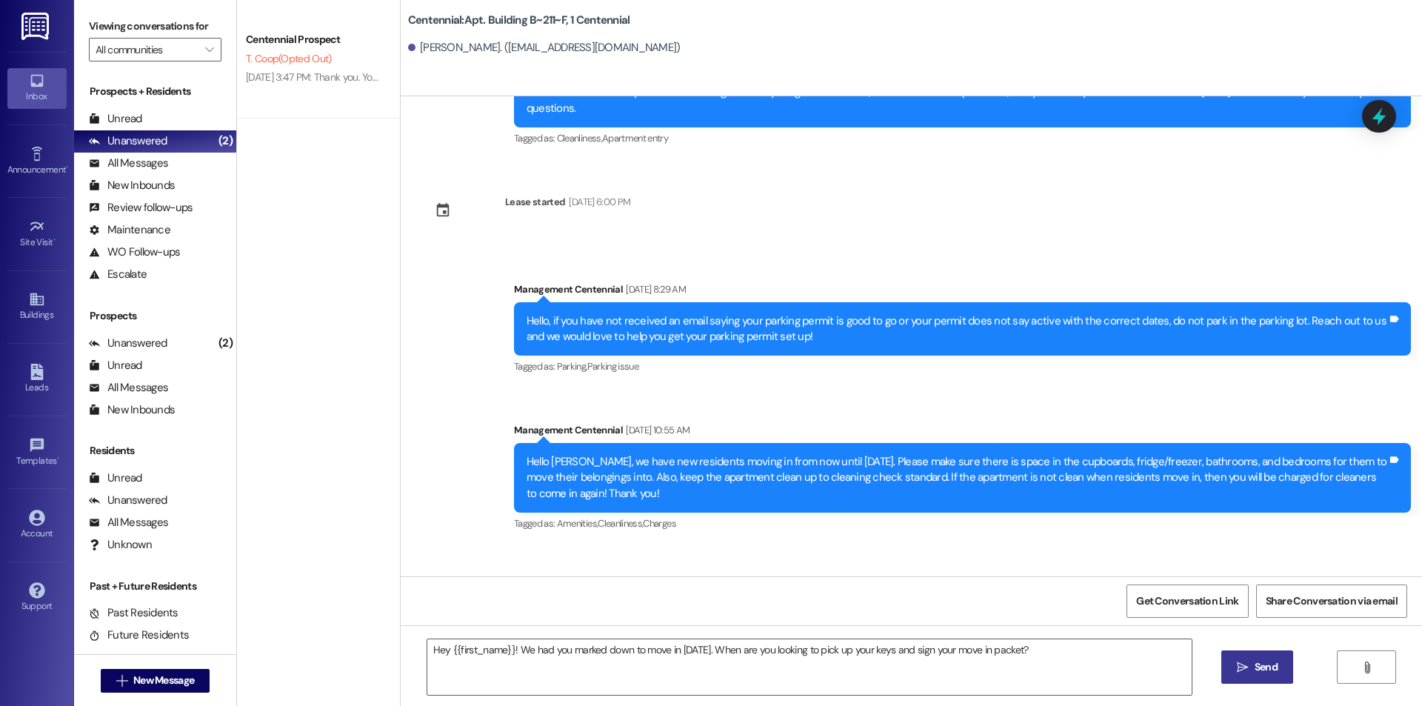
click at [1282, 673] on button " Send" at bounding box center [1257, 666] width 72 height 33
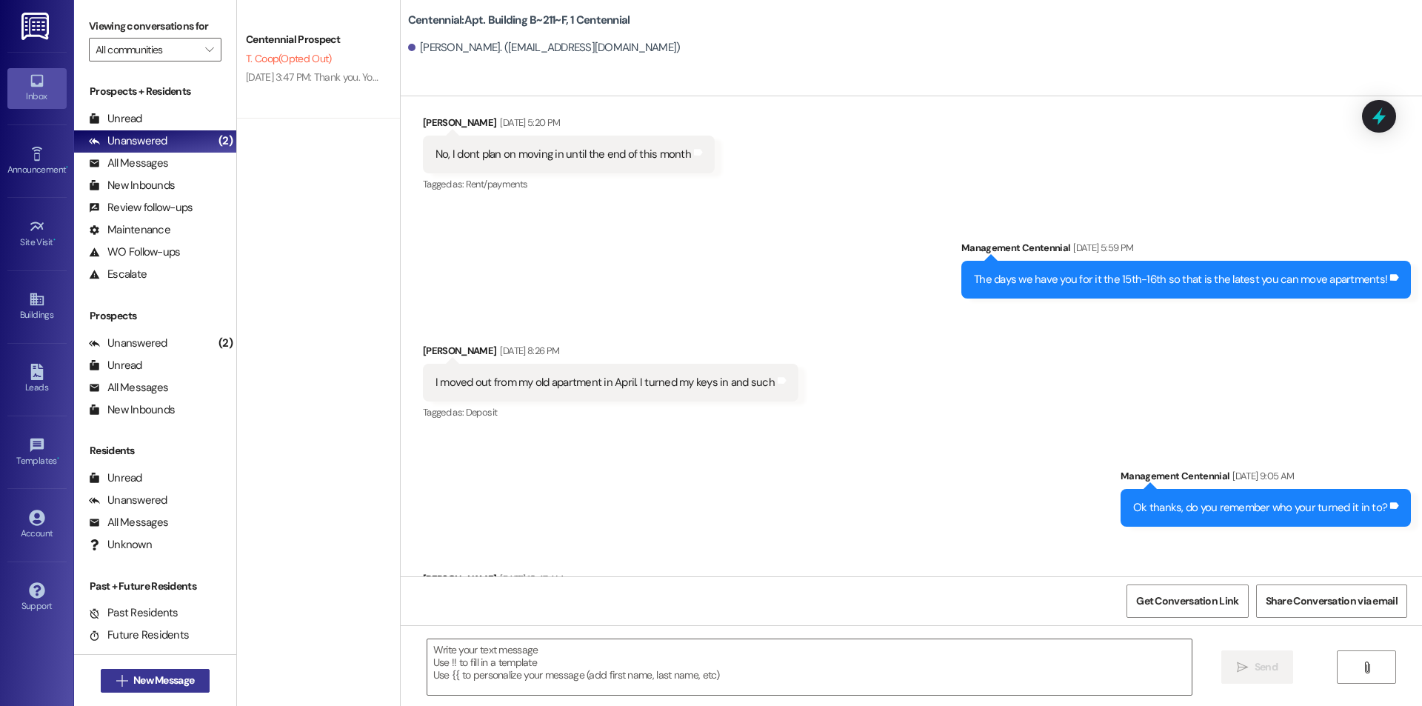
scroll to position [16283, 0]
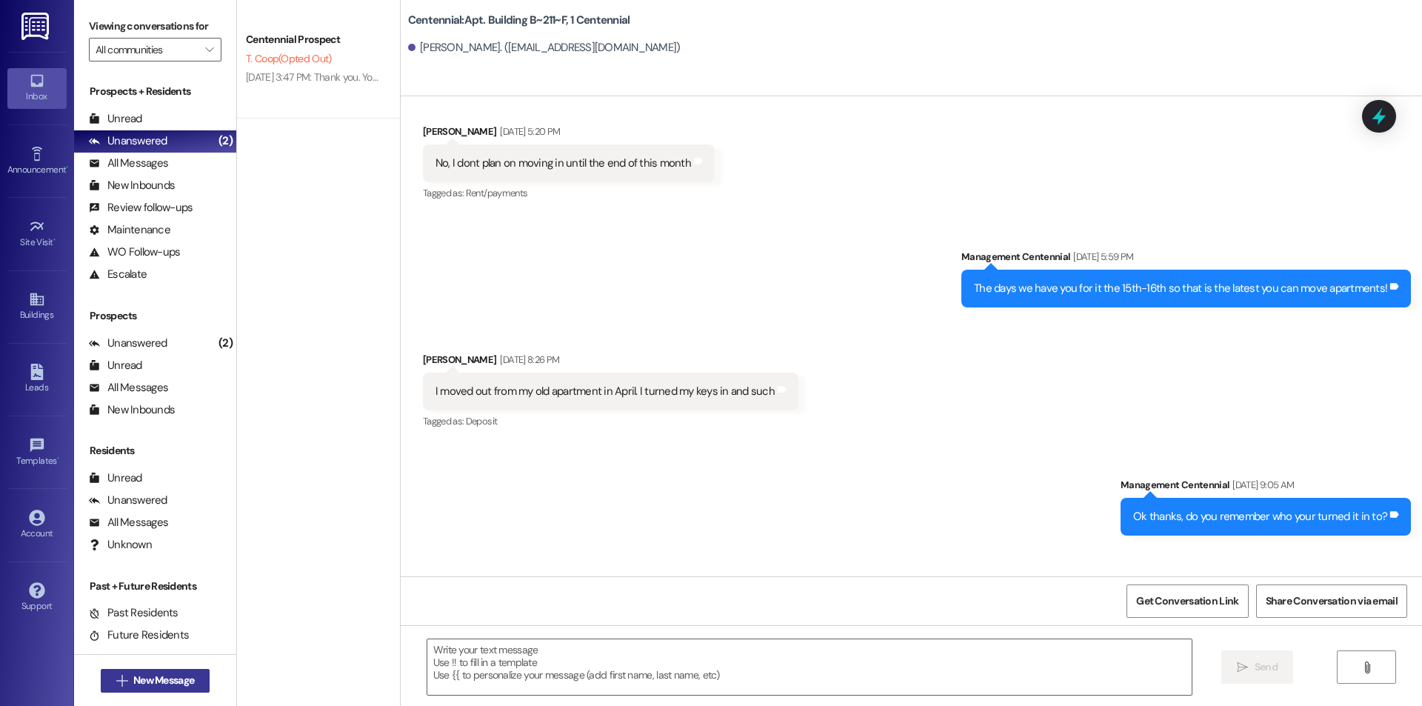
click at [161, 675] on span "New Message" at bounding box center [163, 680] width 61 height 16
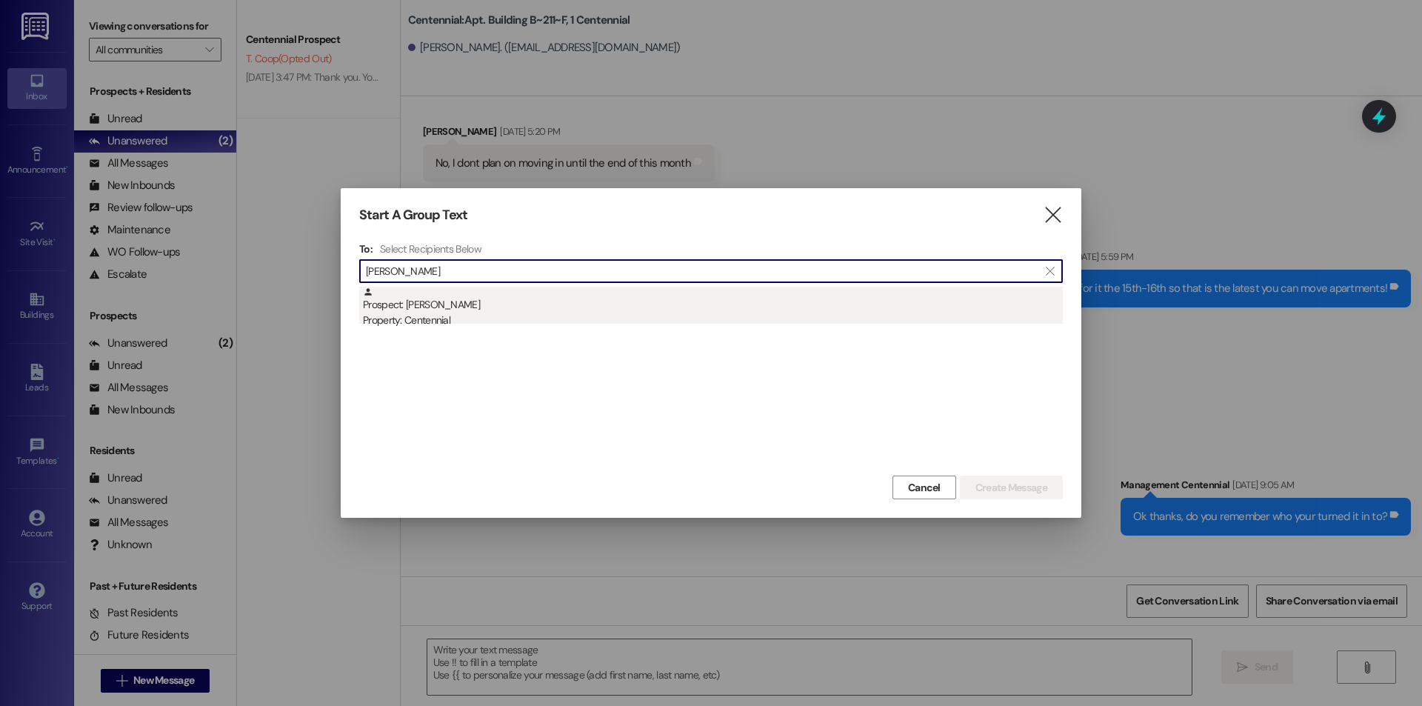
type input "cole clem"
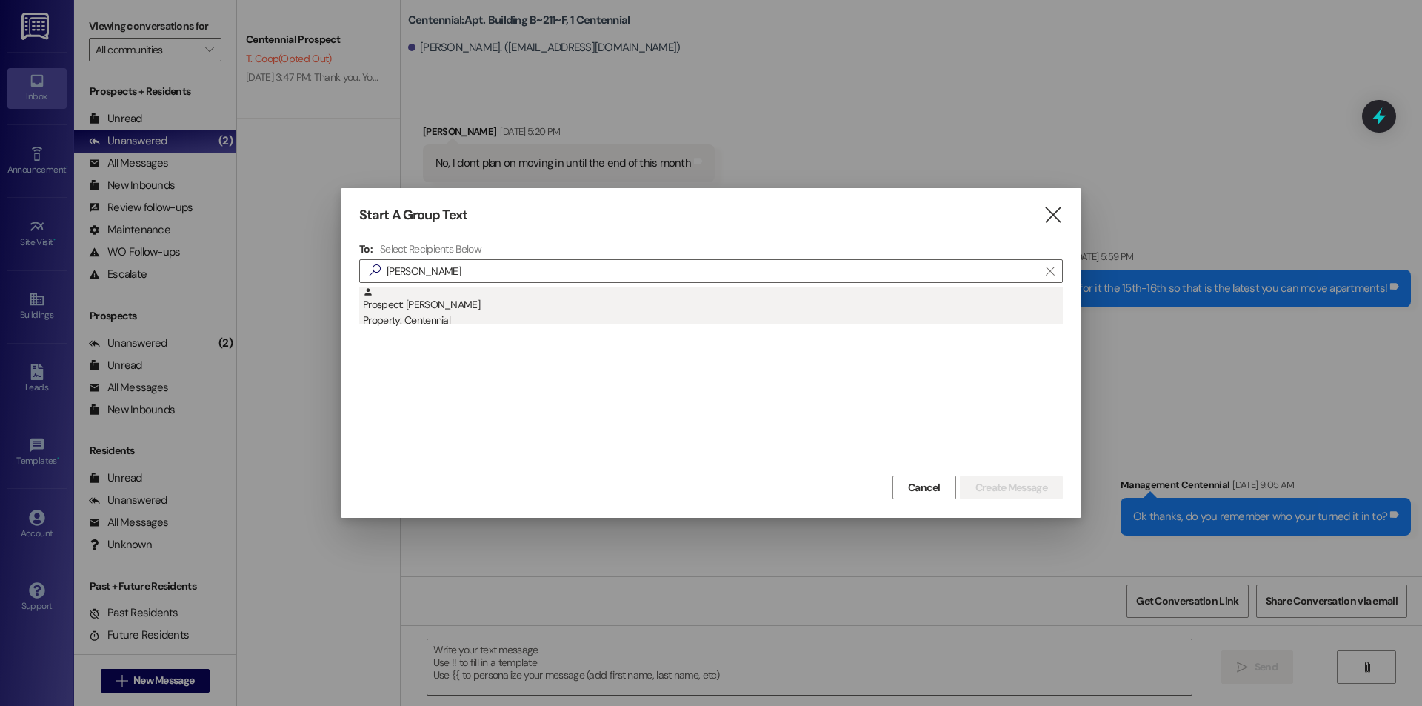
click at [495, 319] on div "Property: Centennial" at bounding box center [713, 320] width 700 height 16
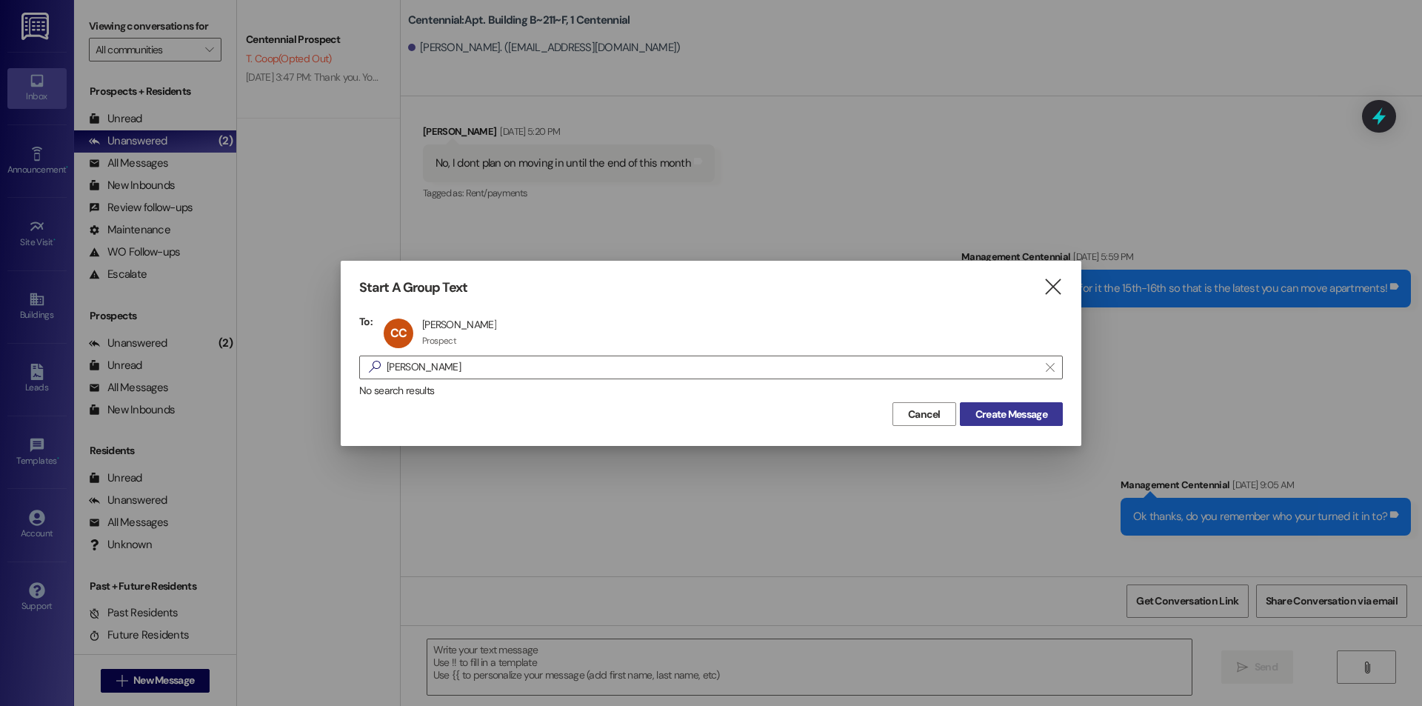
click at [996, 418] on span "Create Message" at bounding box center [1011, 414] width 72 height 16
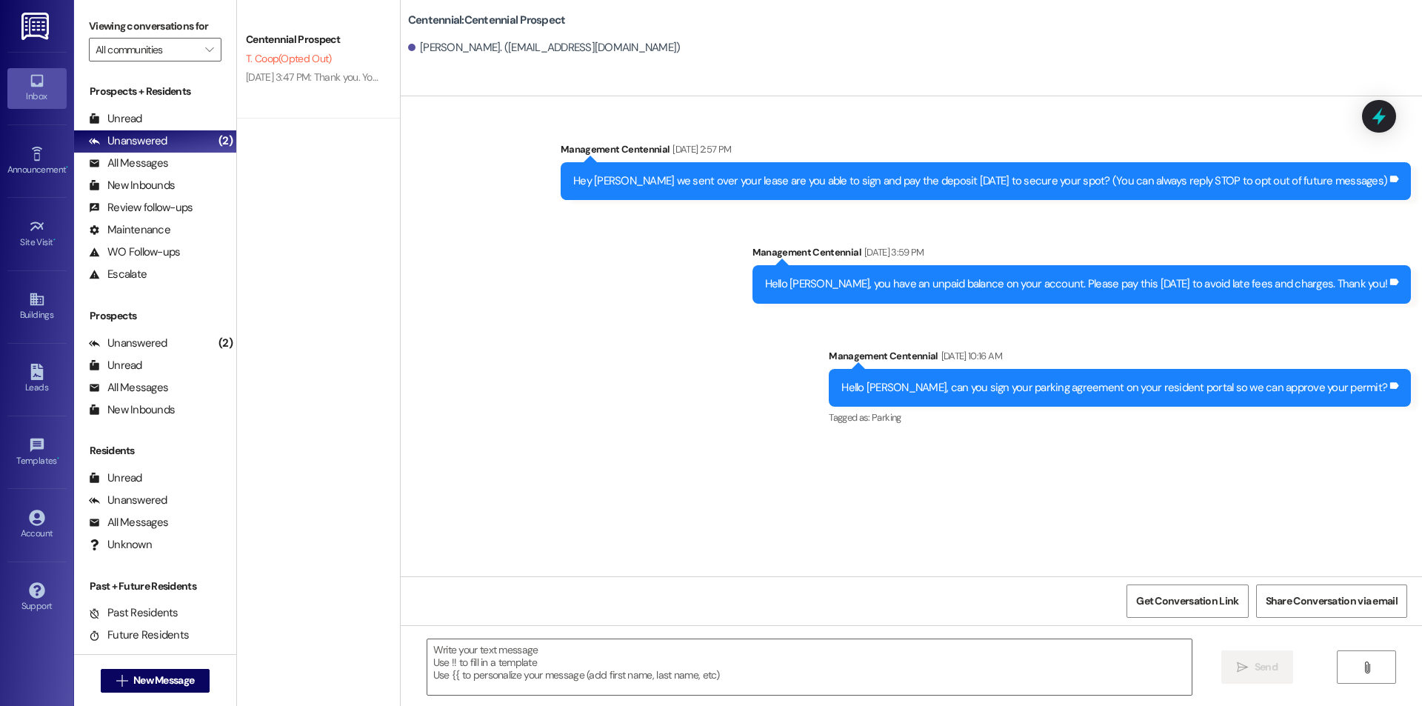
scroll to position [0, 0]
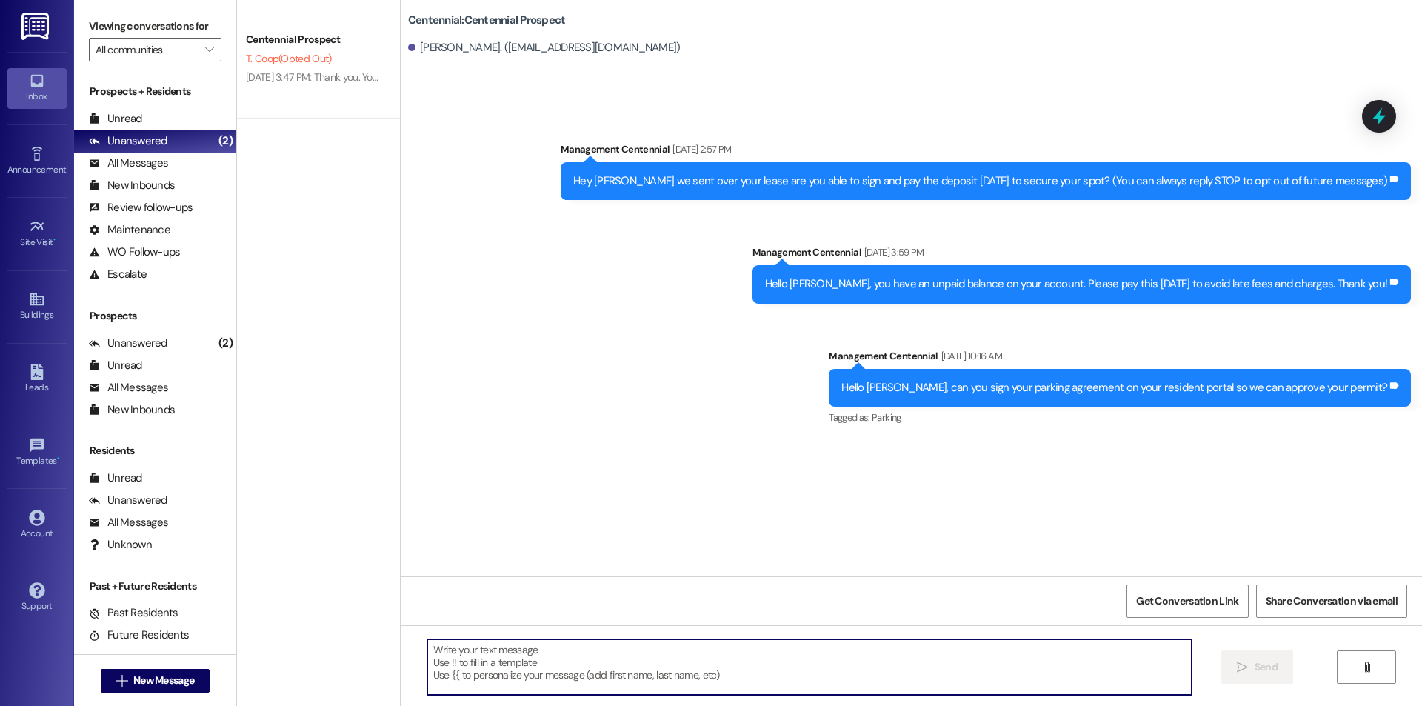
paste textarea "Hey {{first_name}}! We had you marked down to move in yesterday. When are you l…"
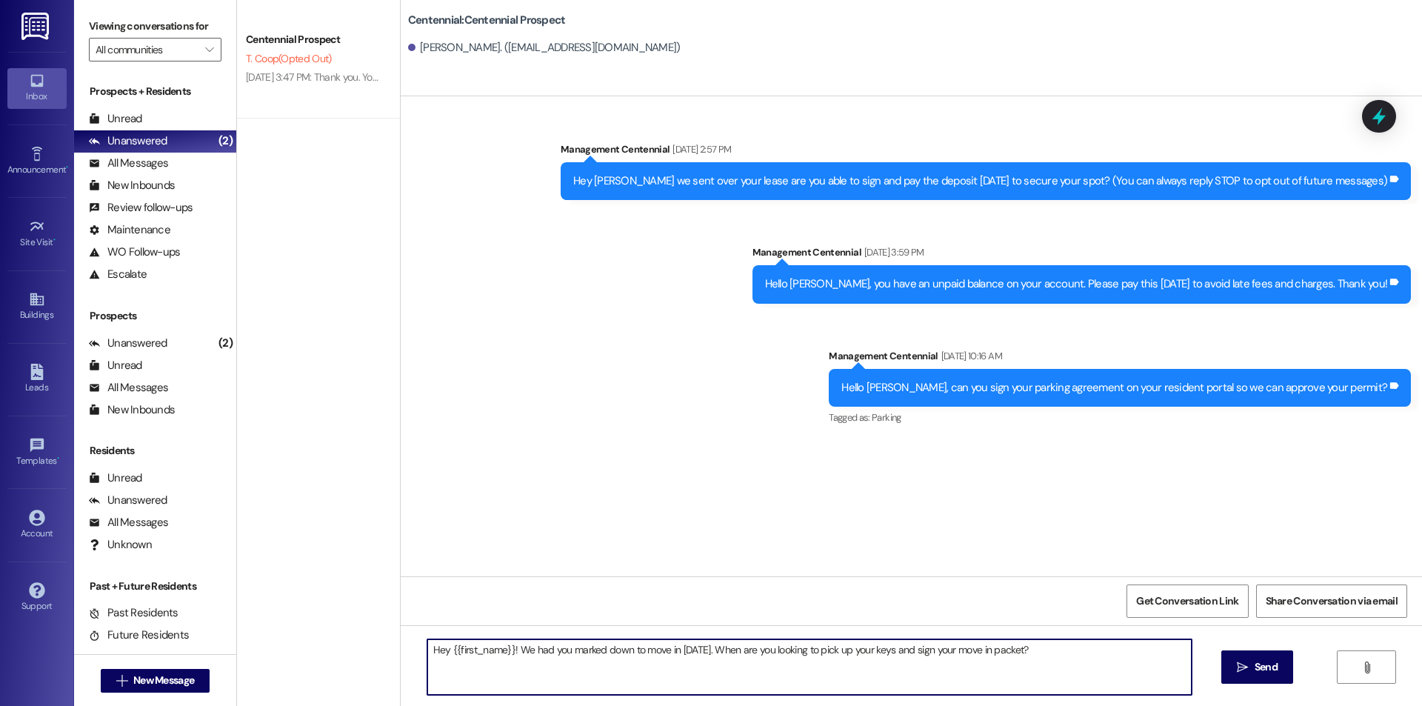
drag, startPoint x: 715, startPoint y: 649, endPoint x: 509, endPoint y: 631, distance: 206.6
click at [509, 631] on div "Hey {{first_name}}! We had you marked down to move in yesterday. When are you l…" at bounding box center [911, 680] width 1021 height 111
type textarea "Hey {{first_name}}! When are you looking to pick up your keys and sign your mov…"
click at [1282, 659] on button " Send" at bounding box center [1257, 666] width 72 height 33
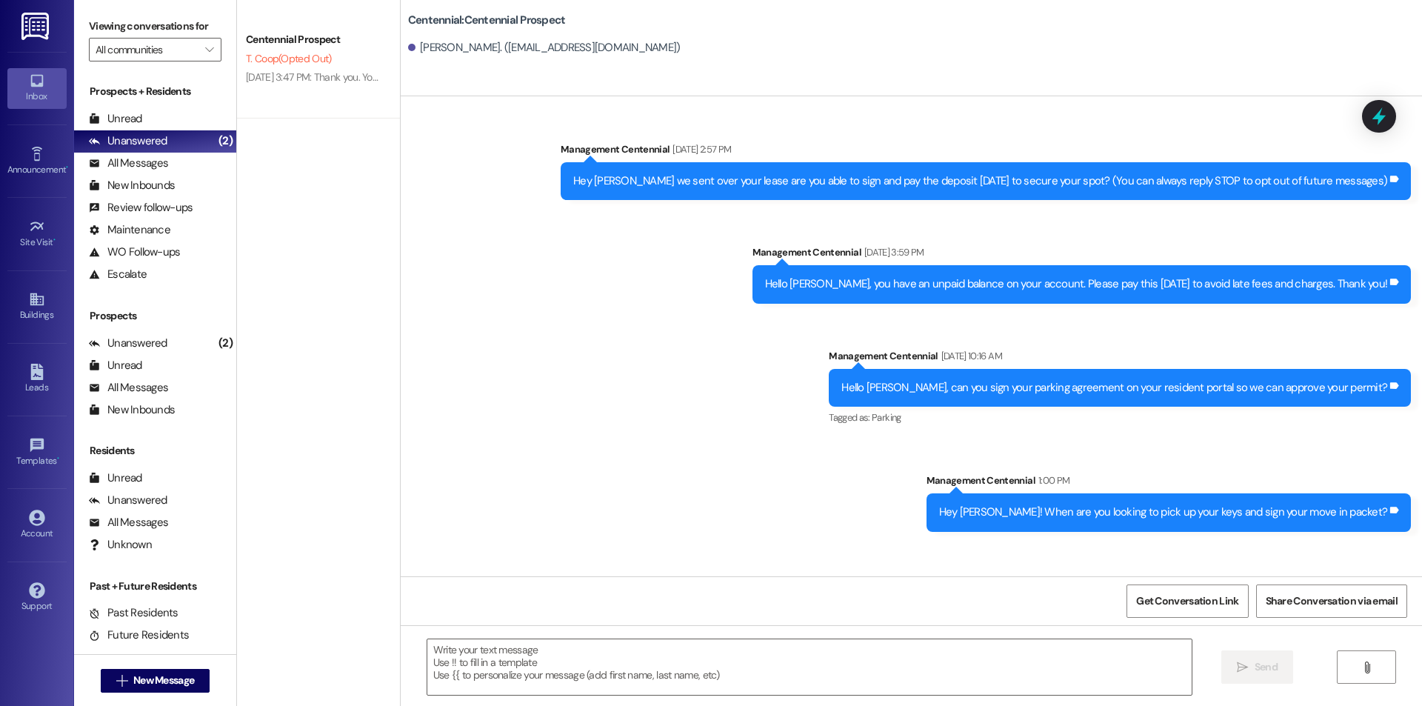
click at [147, 695] on div " New Message" at bounding box center [156, 680] width 110 height 37
click at [116, 679] on icon "" at bounding box center [121, 681] width 11 height 12
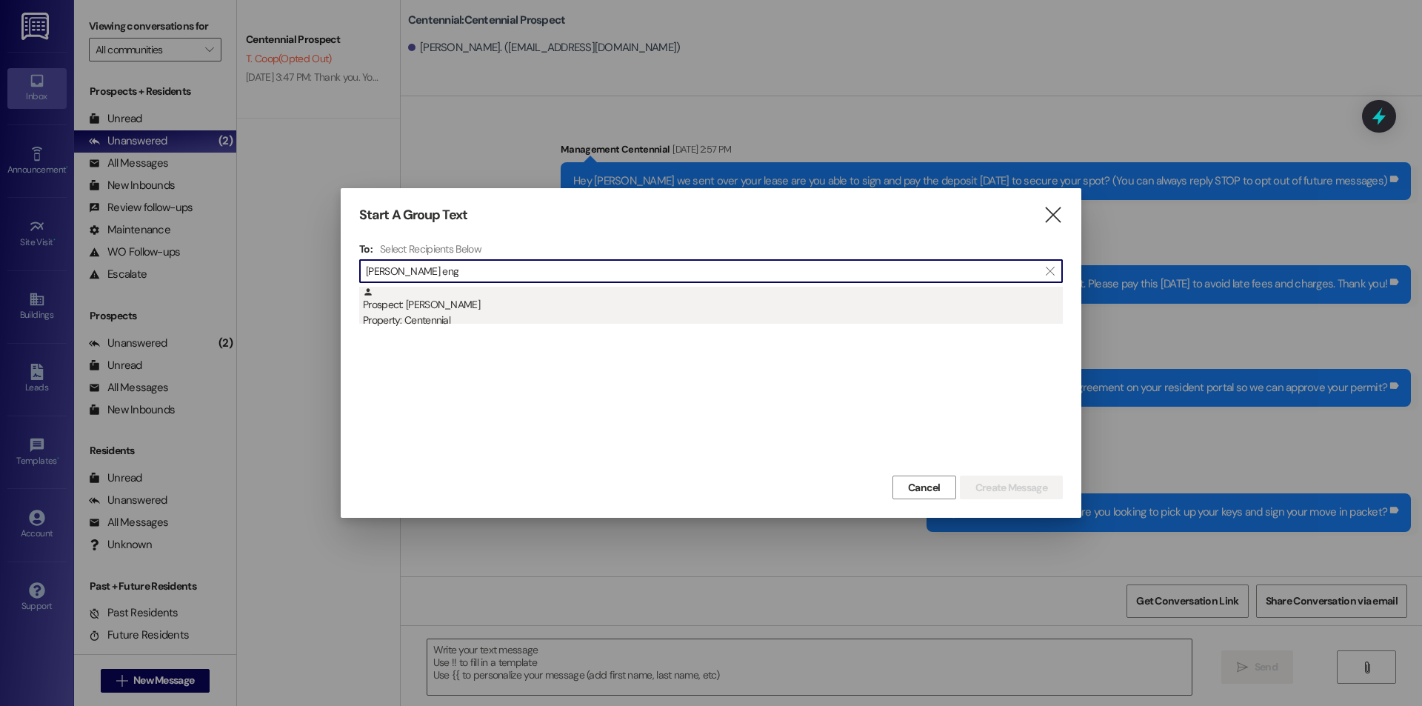
type input "tucker eng"
click at [430, 306] on div "Prospect: Tucker Englebright Property: Centennial" at bounding box center [713, 308] width 700 height 42
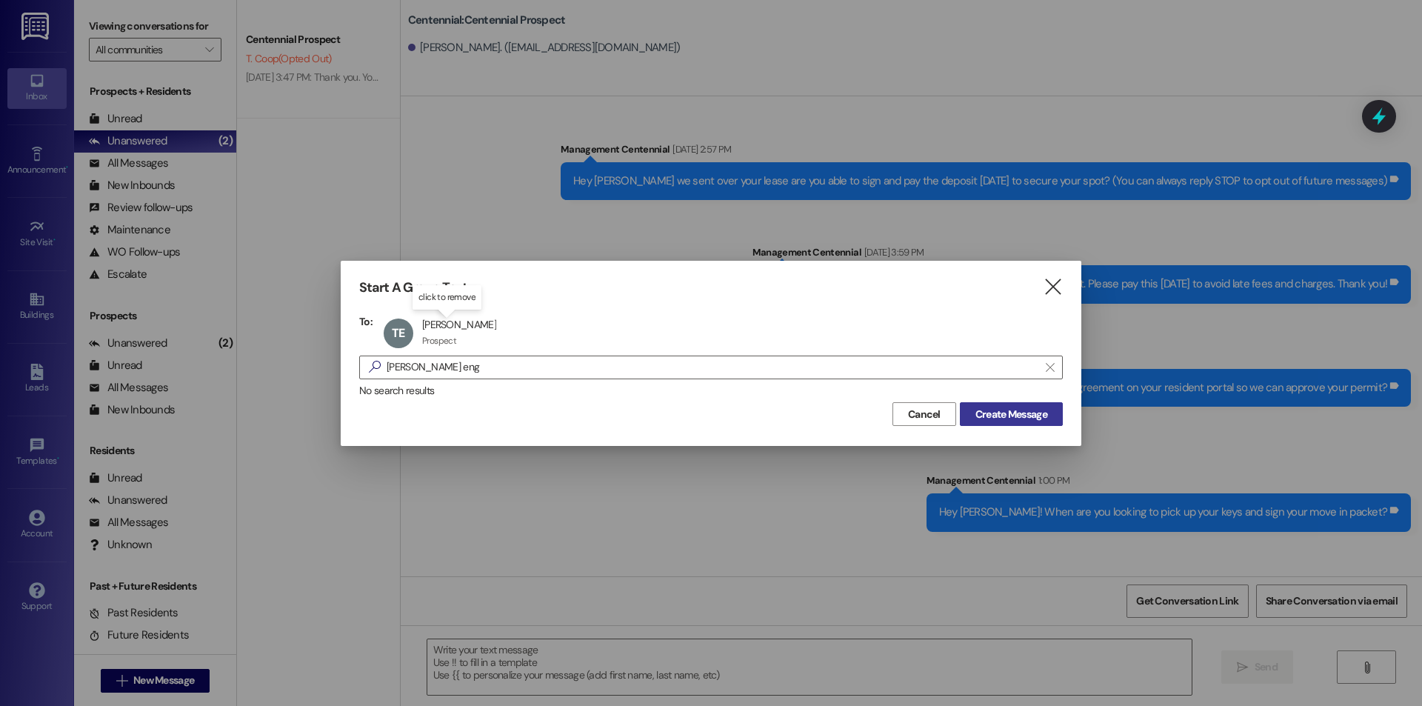
click at [1005, 416] on span "Create Message" at bounding box center [1011, 414] width 72 height 16
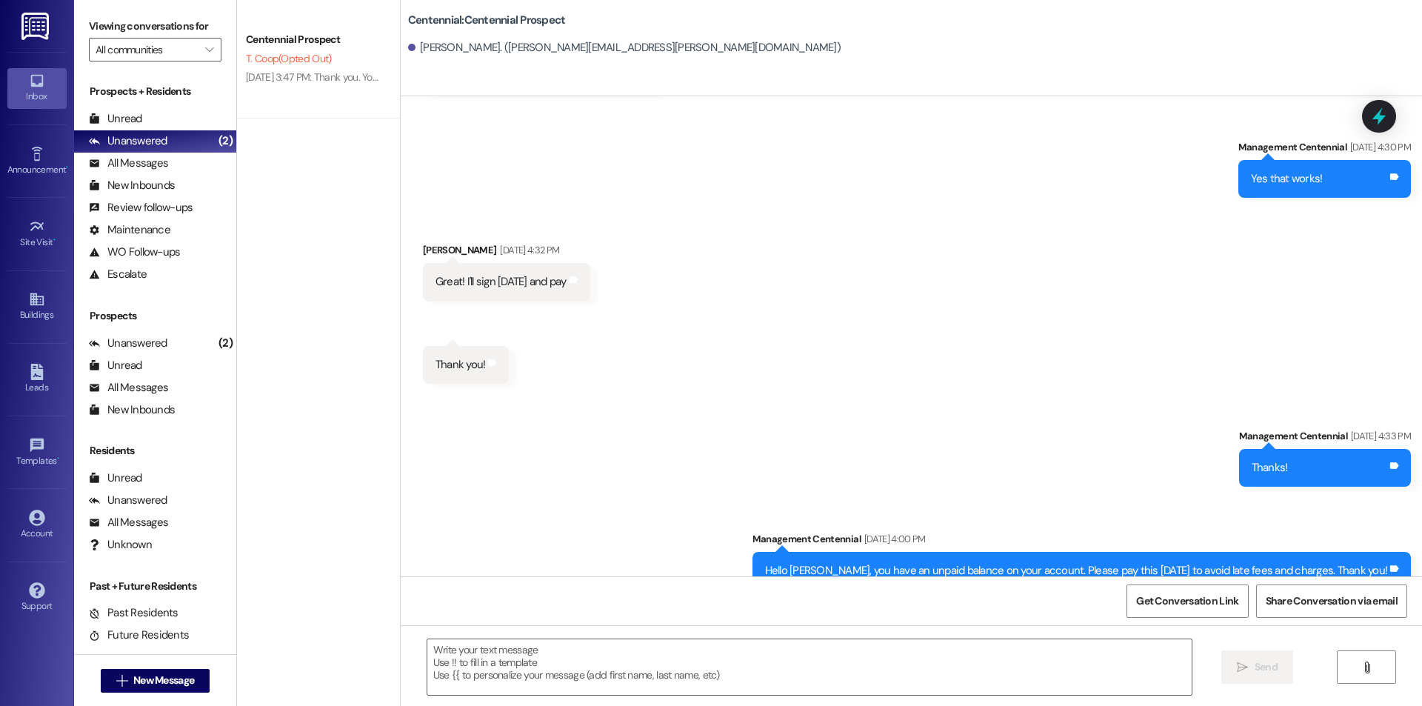
scroll to position [951, 0]
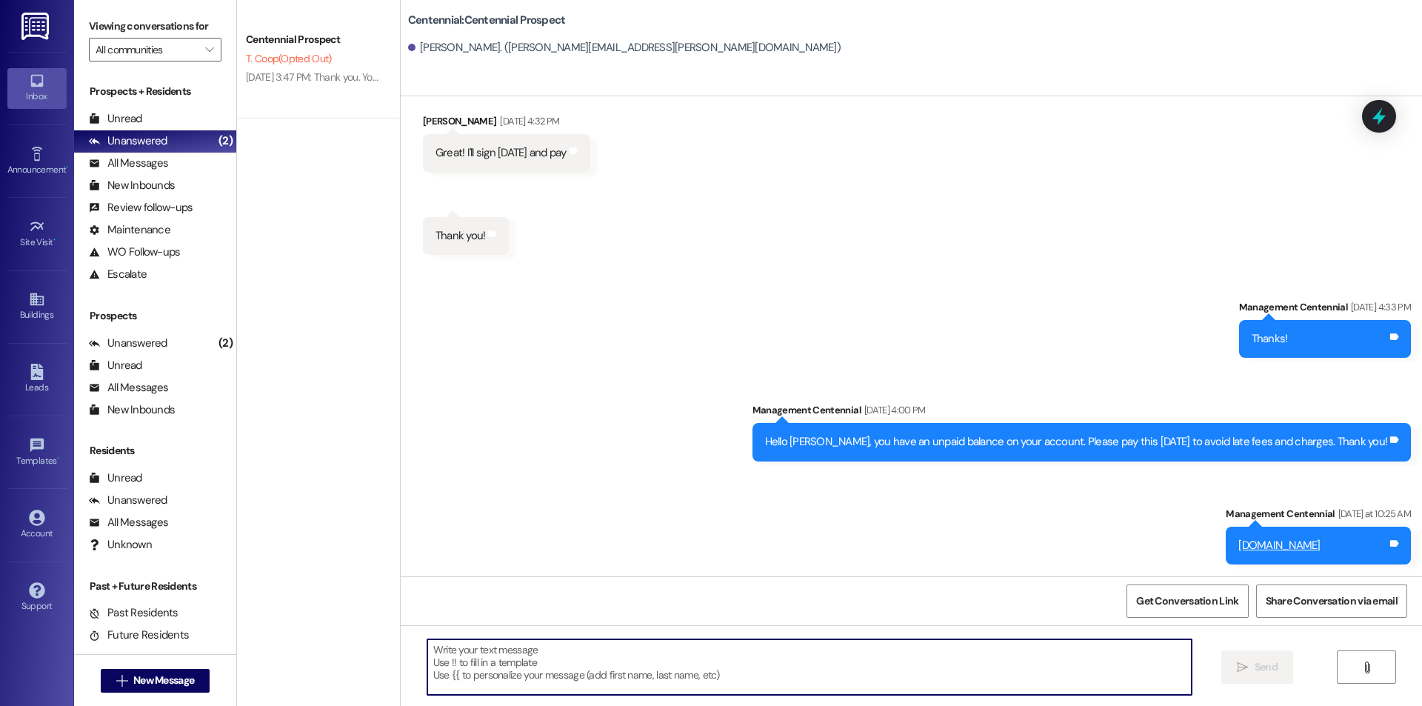
paste textarea "Hey {{first_name}}! We had you marked down to move in yesterday. When are you l…"
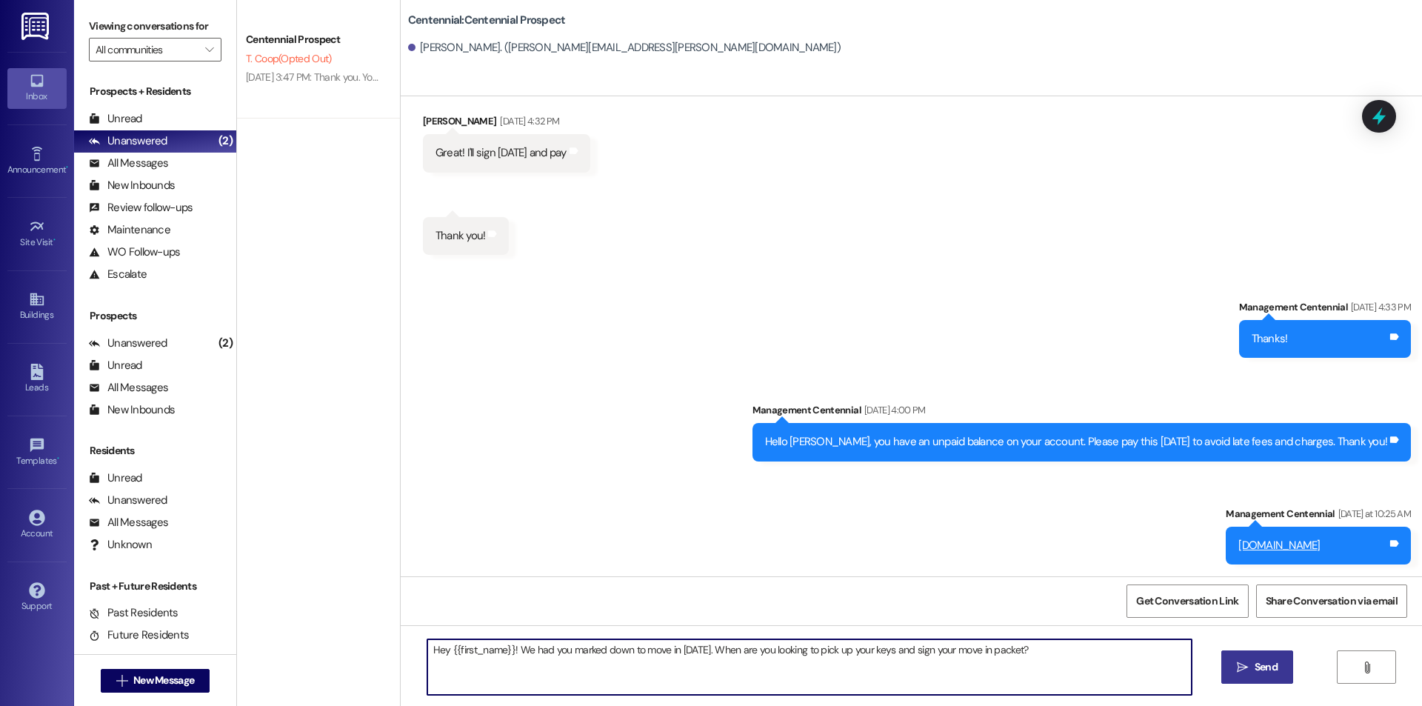
type textarea "Hey {{first_name}}! We had you marked down to move in yesterday. When are you l…"
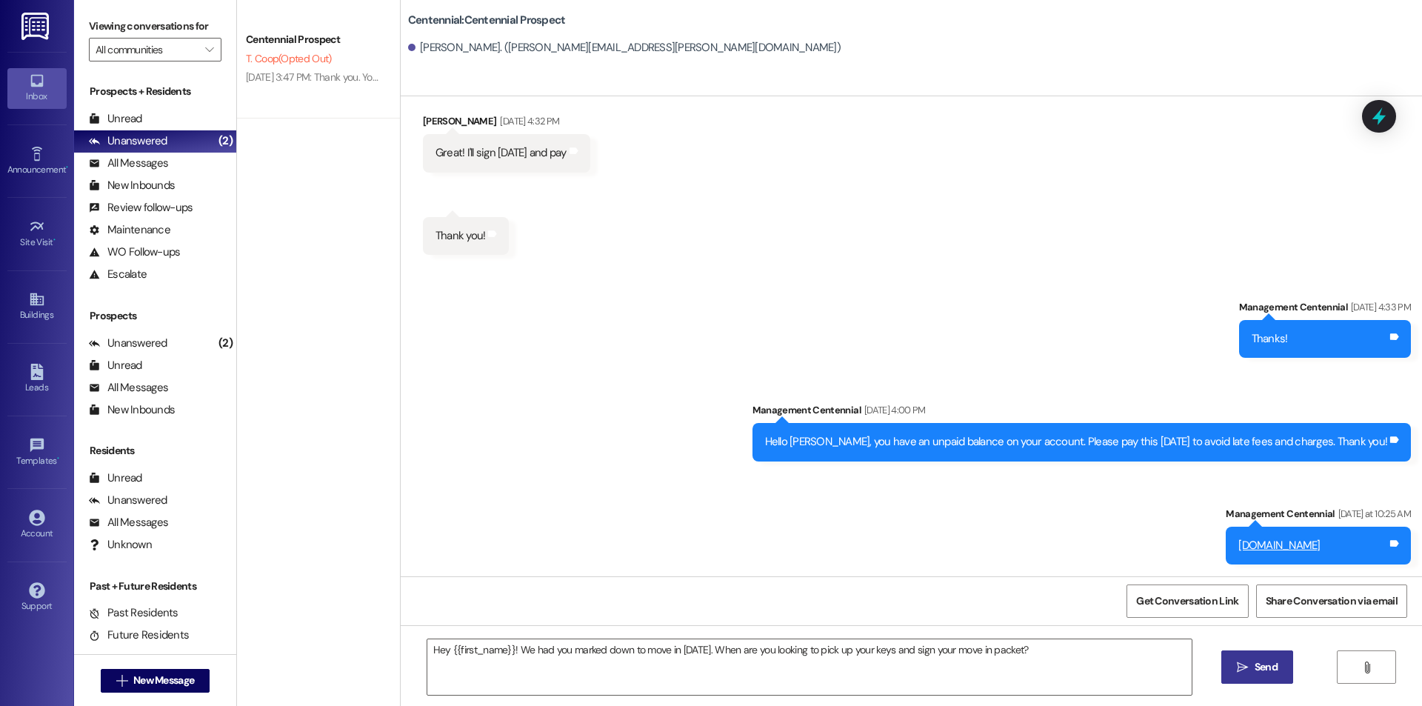
click at [1251, 665] on span "Send" at bounding box center [1265, 667] width 29 height 16
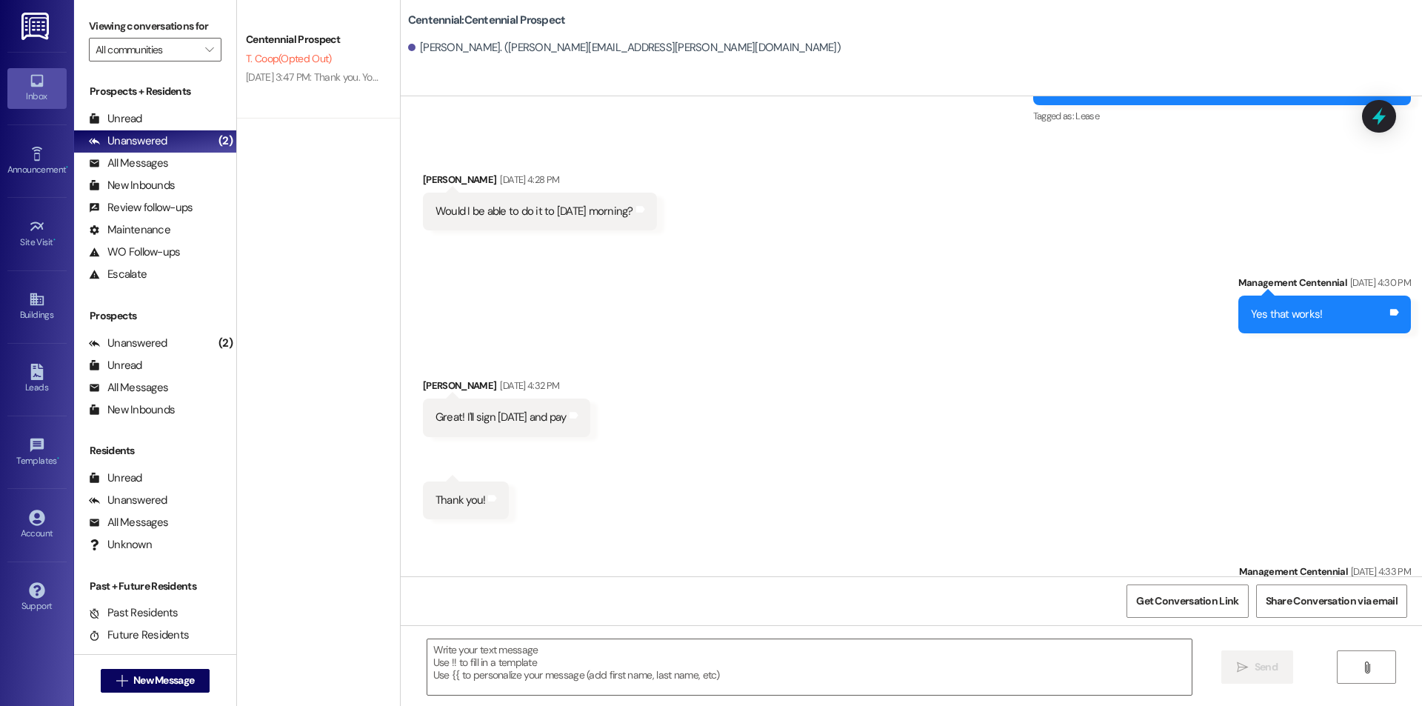
scroll to position [641, 0]
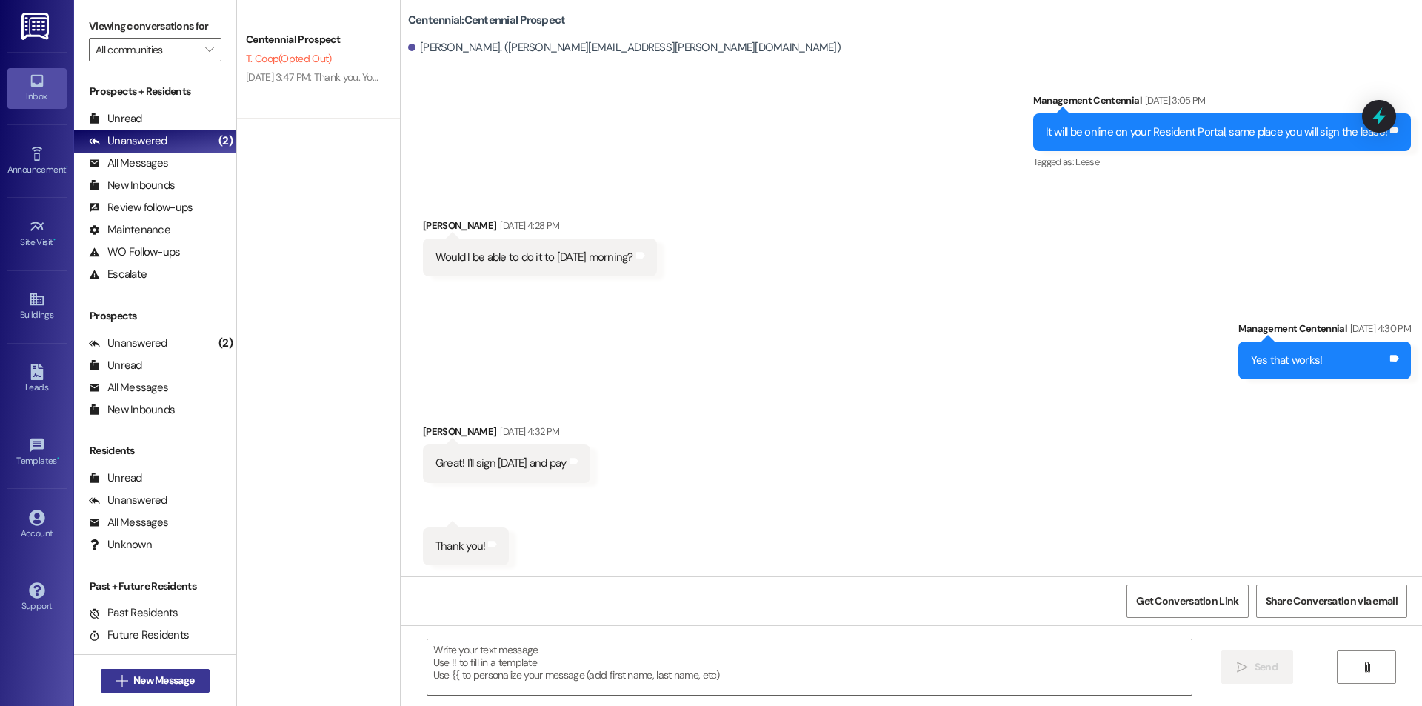
click at [179, 676] on span "New Message" at bounding box center [163, 680] width 61 height 16
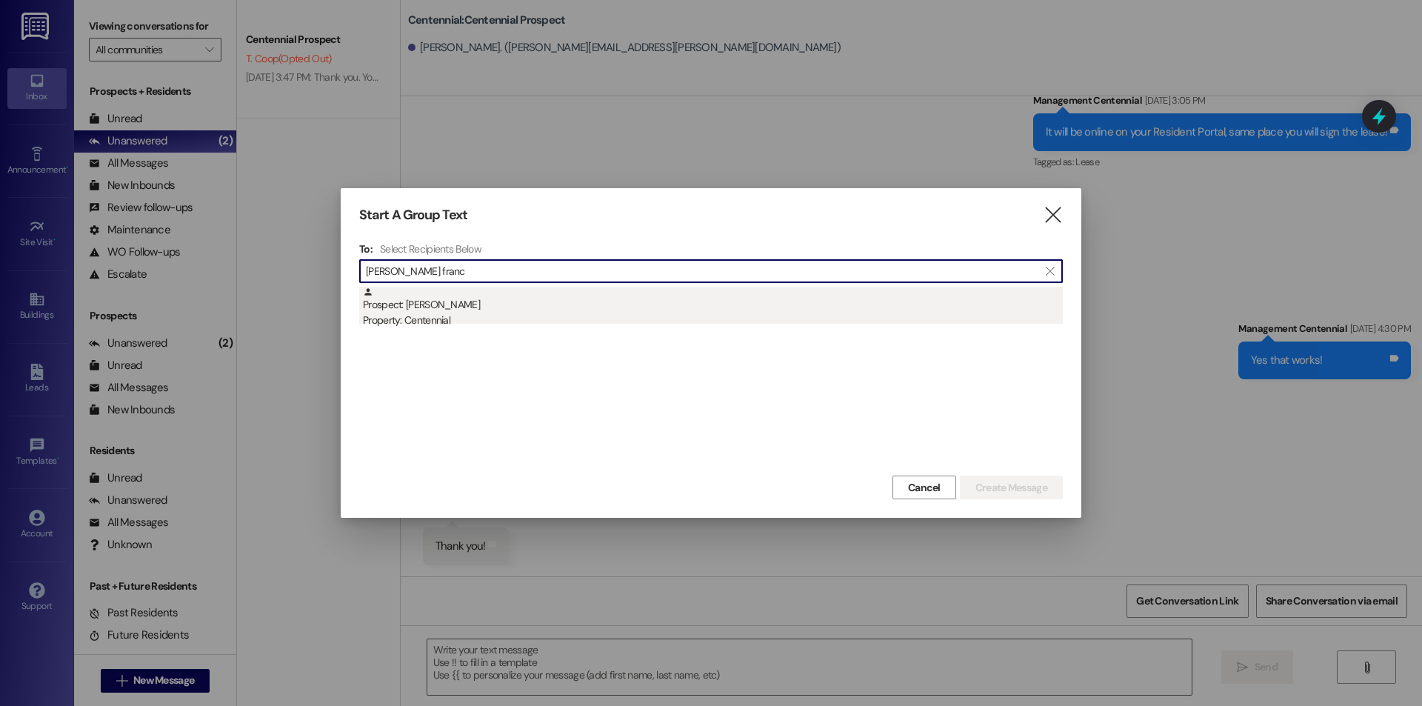
type input "jameson franc"
click at [424, 327] on div "Property: Centennial" at bounding box center [713, 320] width 700 height 16
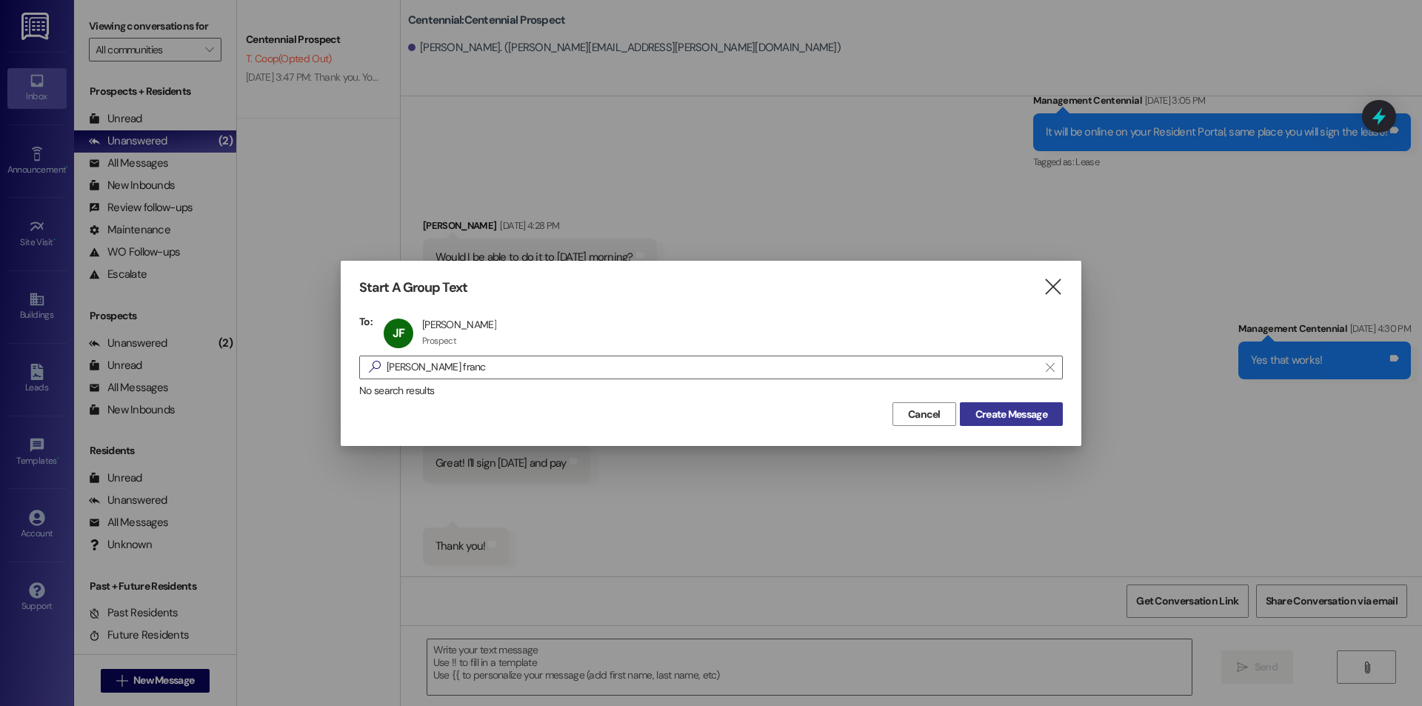
click at [997, 411] on span "Create Message" at bounding box center [1011, 414] width 72 height 16
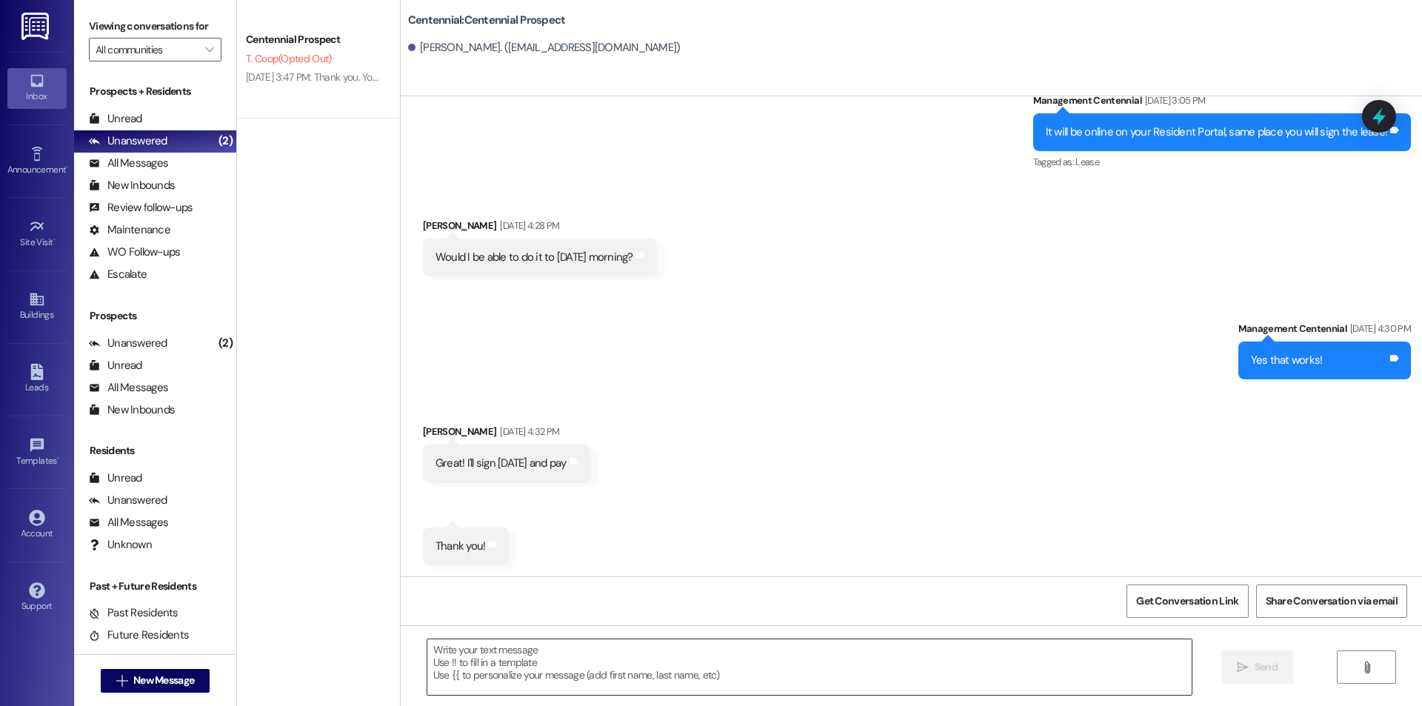
scroll to position [426, 0]
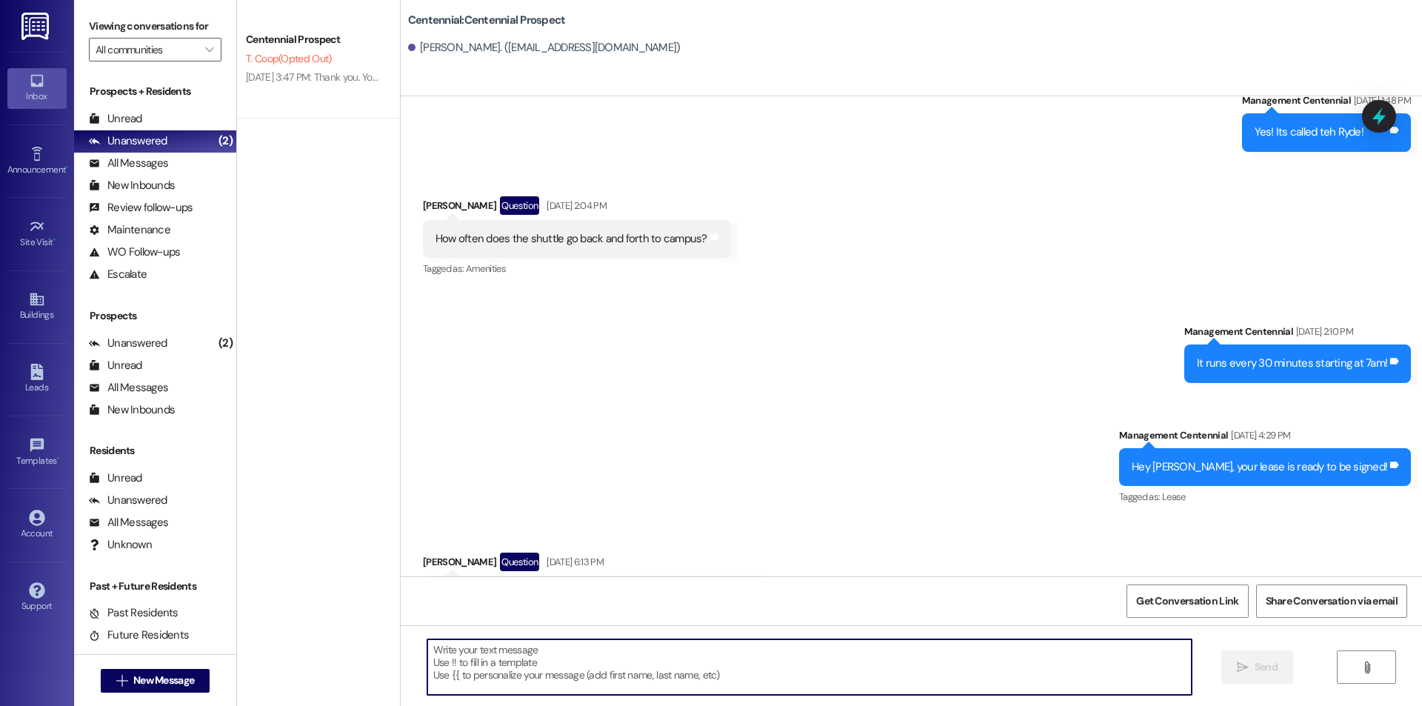
paste textarea "Hey {{first_name}}! We had you marked down to move in yesterday. When are you l…"
type textarea "Hey {{first_name}}! We had you marked down to move in yesterday. When are you l…"
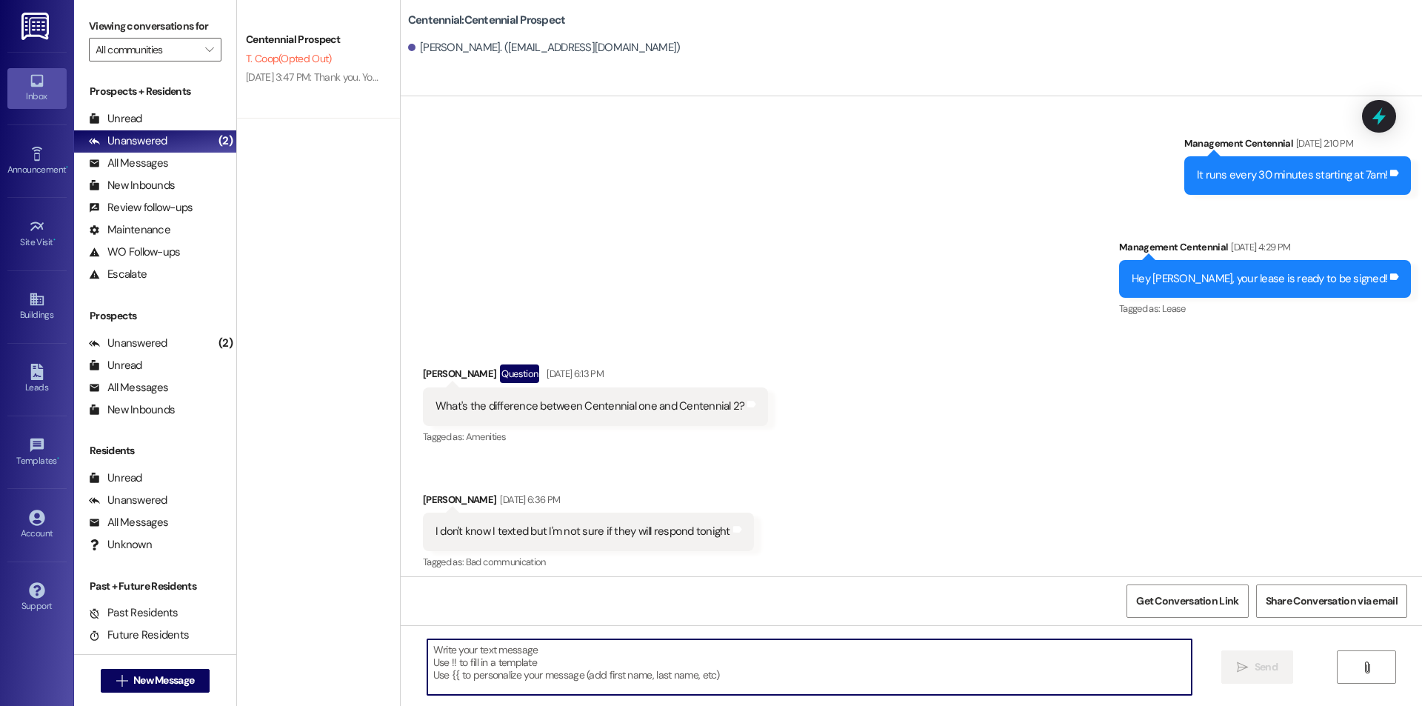
scroll to position [622, 0]
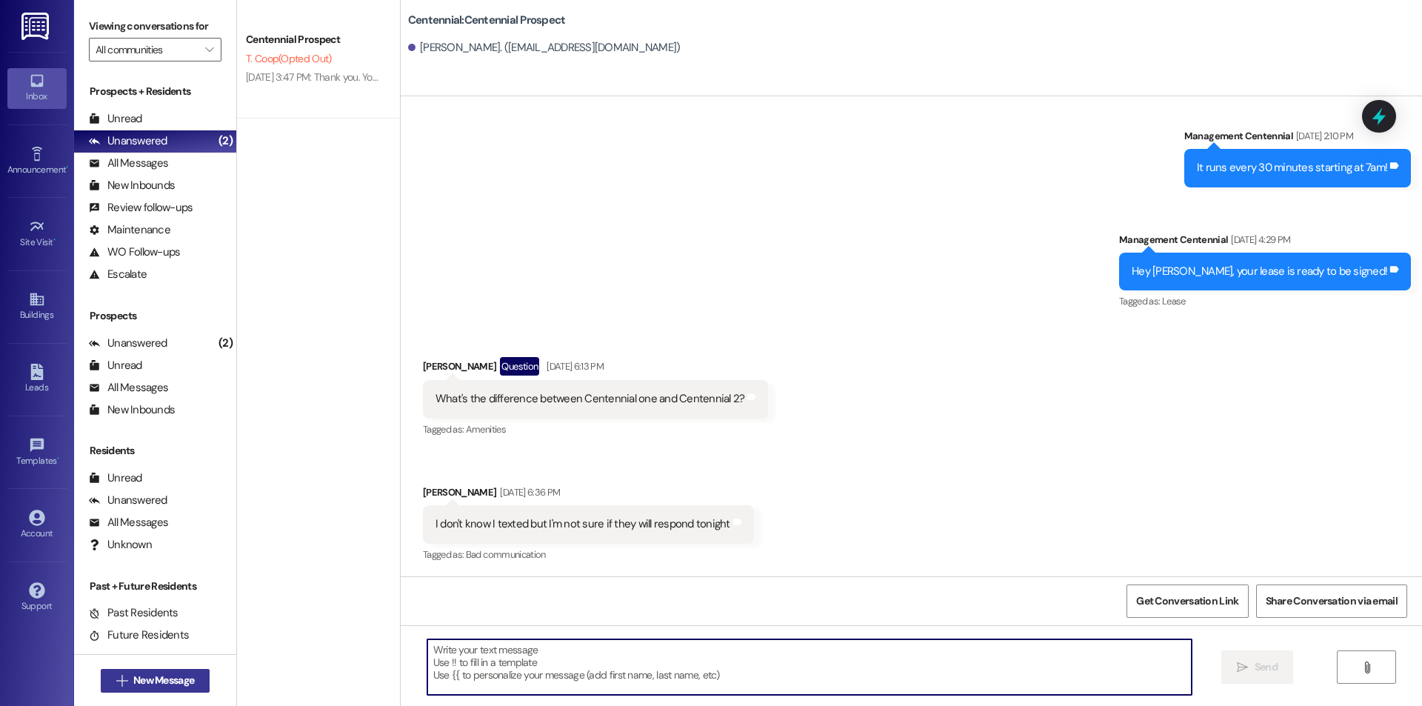
click at [193, 681] on span "New Message" at bounding box center [163, 680] width 67 height 16
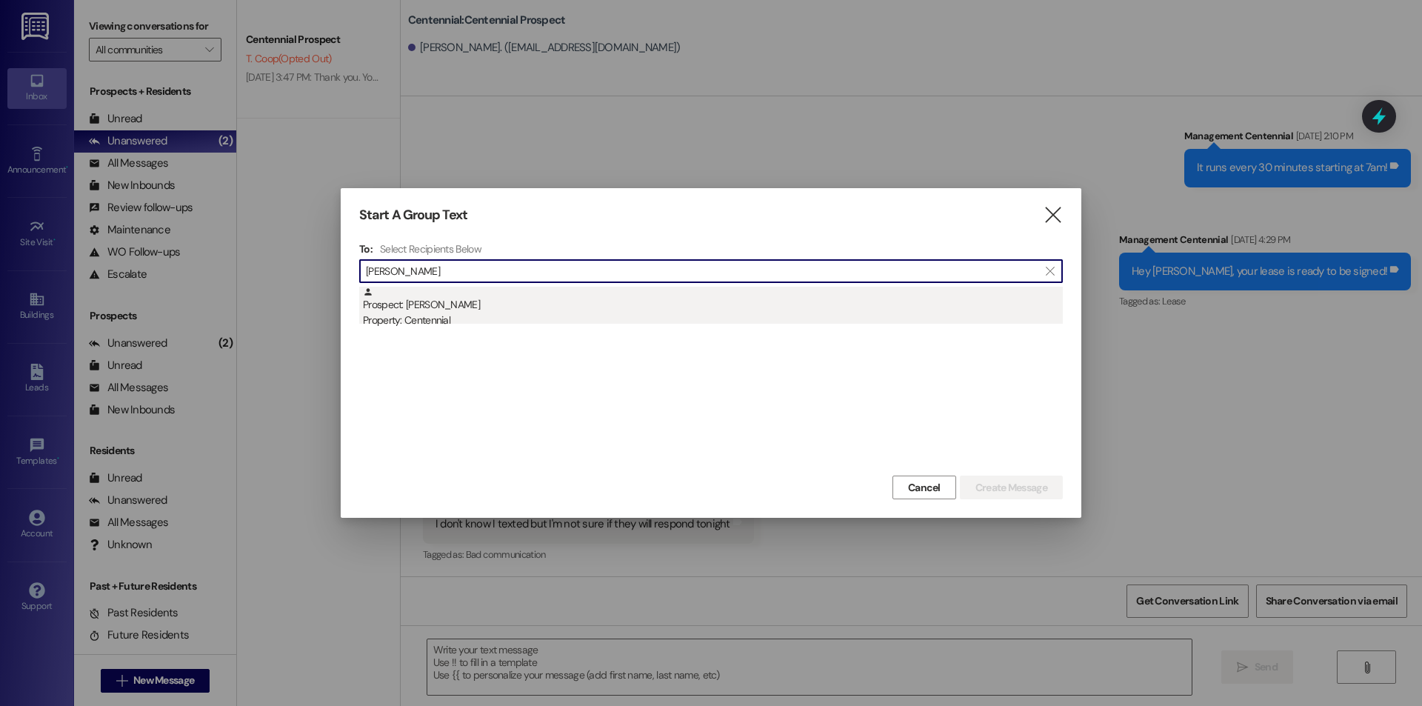
type input "henry gub"
click at [493, 297] on div "Prospect: Henry Gubler Property: Centennial" at bounding box center [713, 308] width 700 height 42
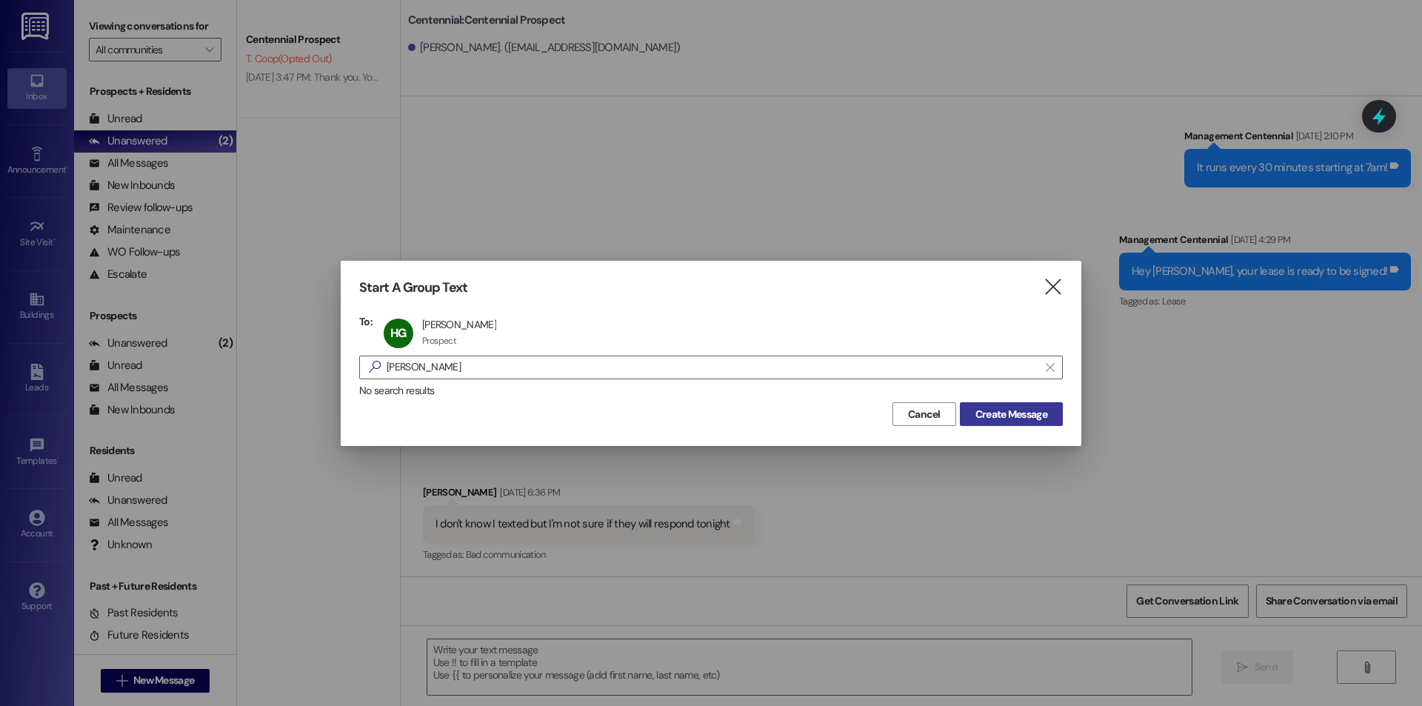
click at [1025, 424] on button "Create Message" at bounding box center [1011, 414] width 103 height 24
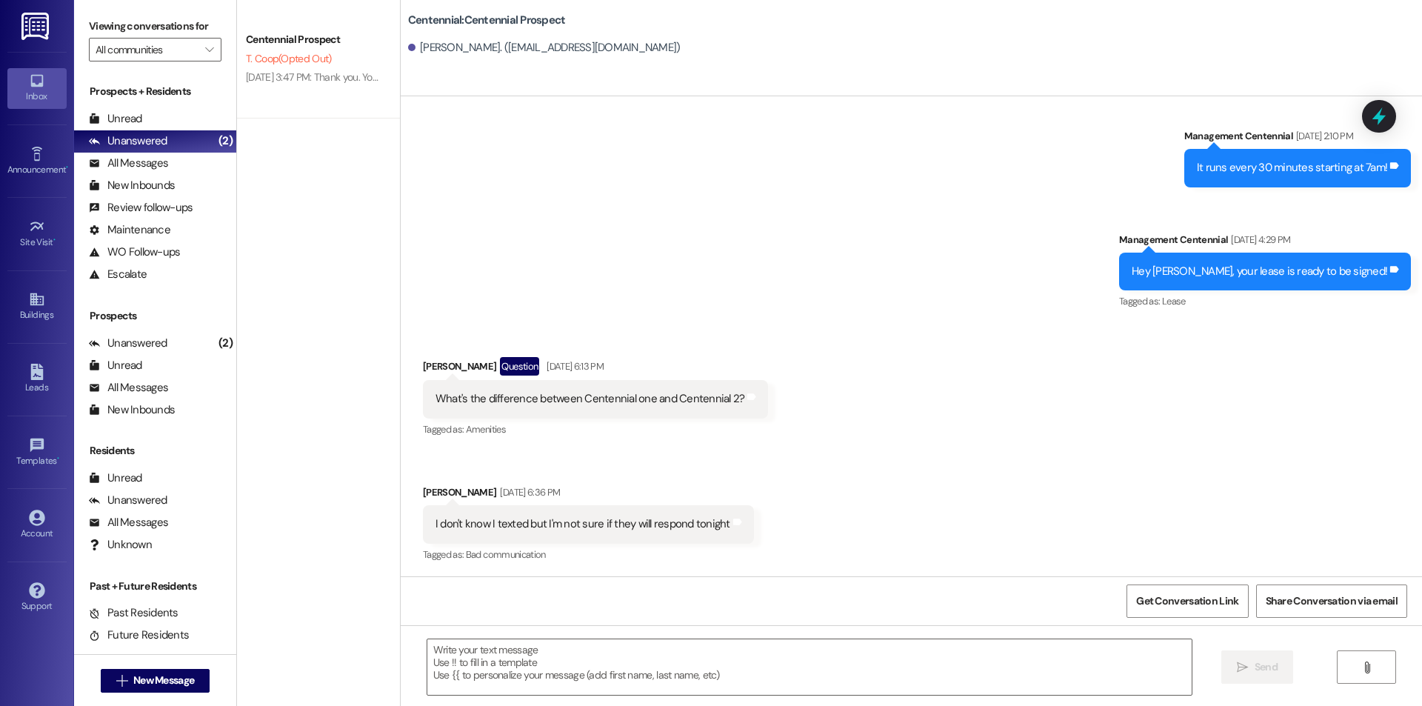
scroll to position [0, 0]
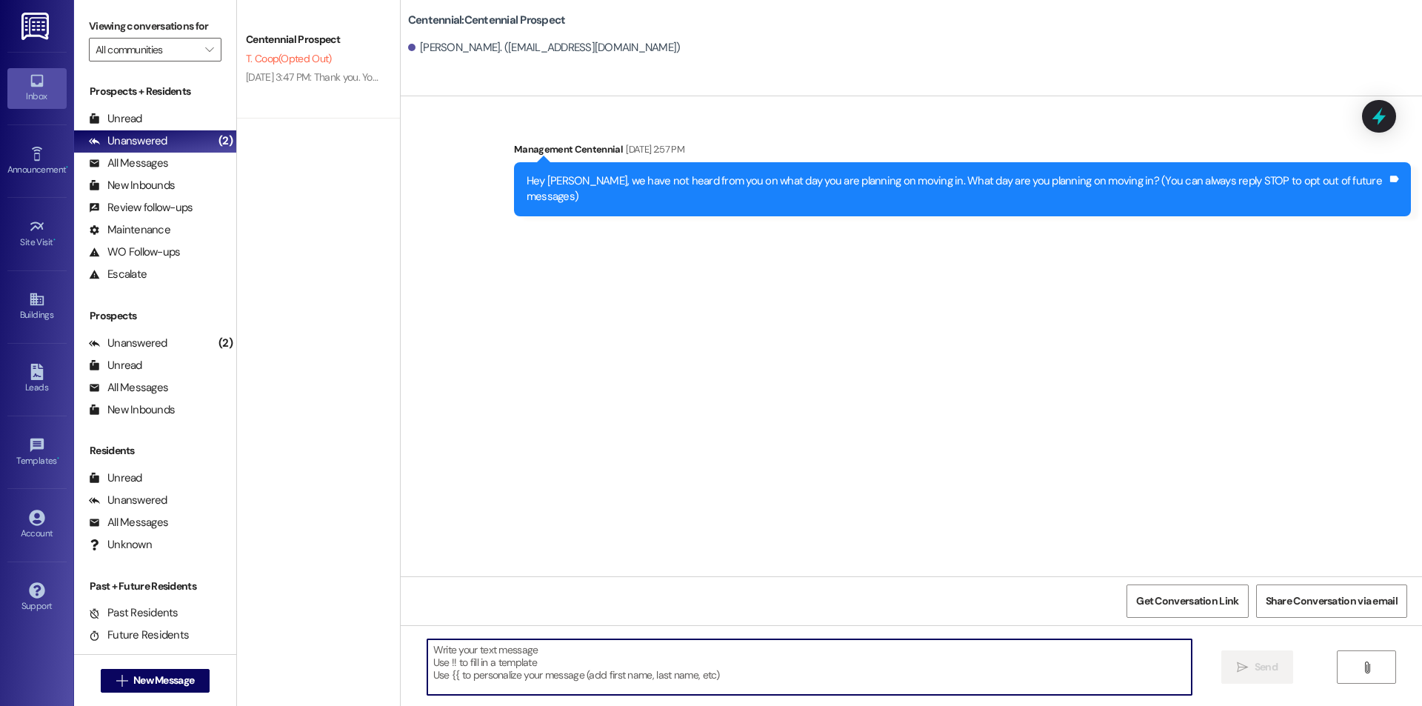
paste textarea "Hey {{first_name}}! We had you marked down to move in yesterday. When are you l…"
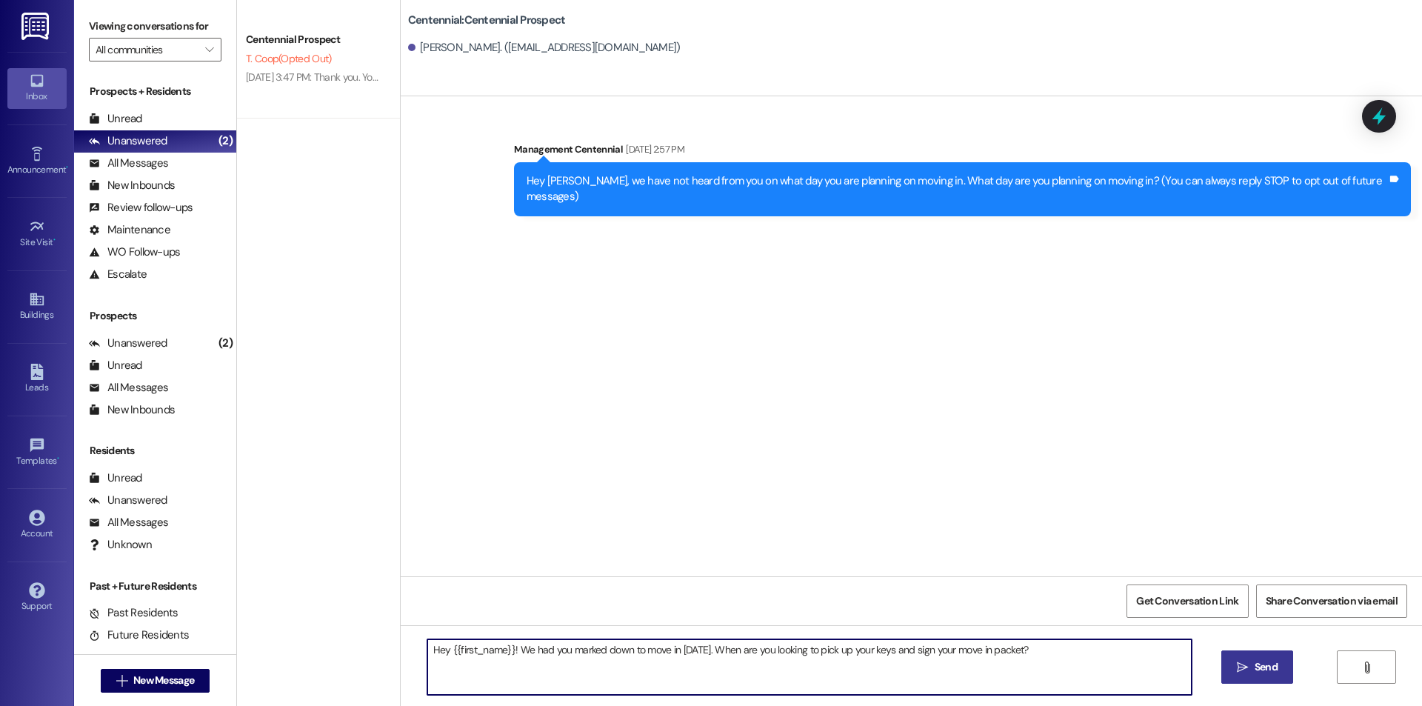
type textarea "Hey {{first_name}}! We had you marked down to move in yesterday. When are you l…"
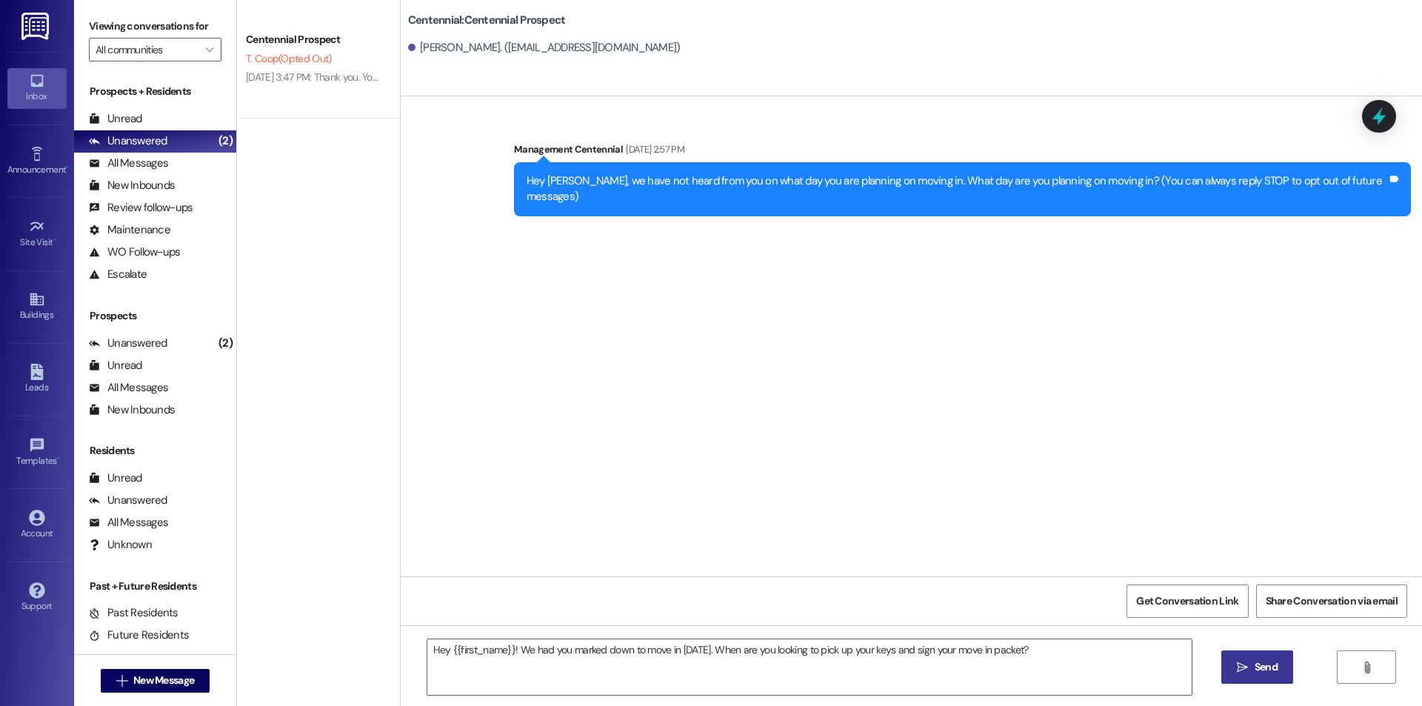
click at [1237, 657] on button " Send" at bounding box center [1257, 666] width 72 height 33
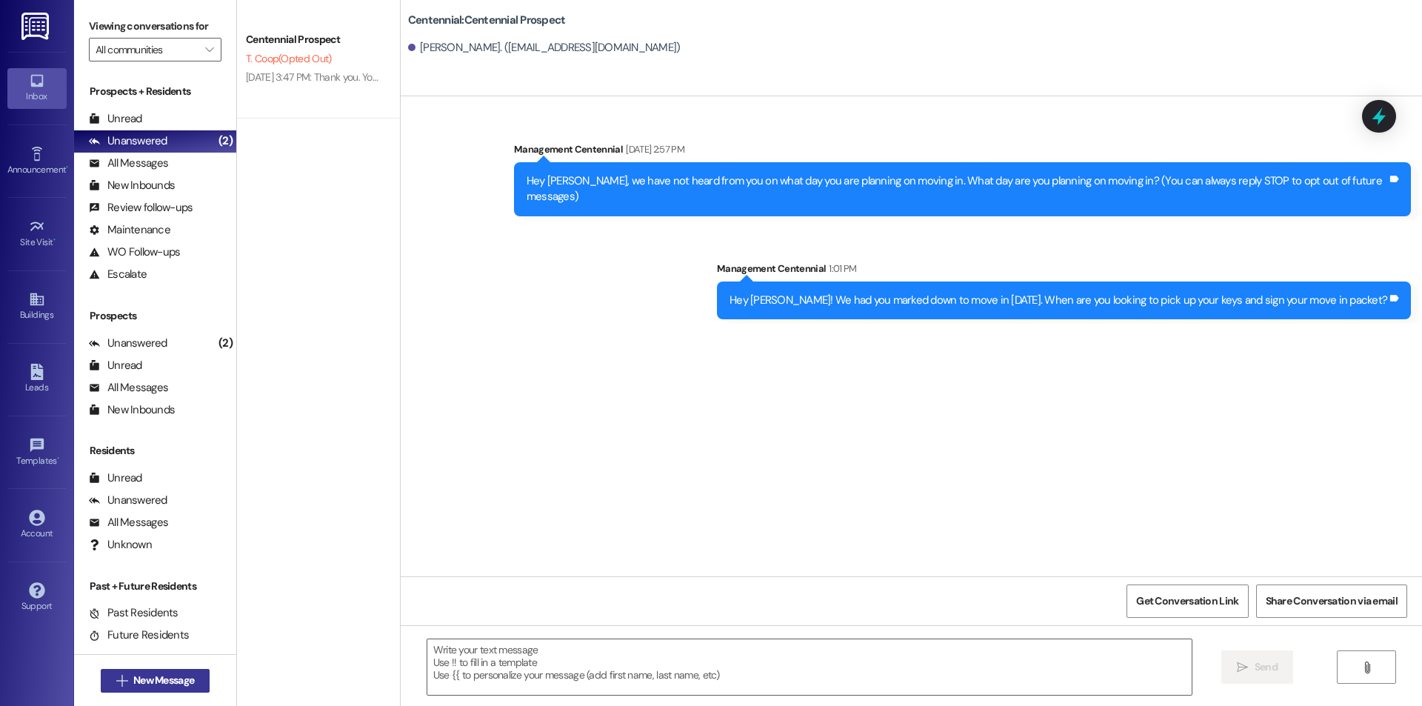
click at [186, 671] on button " New Message" at bounding box center [156, 681] width 110 height 24
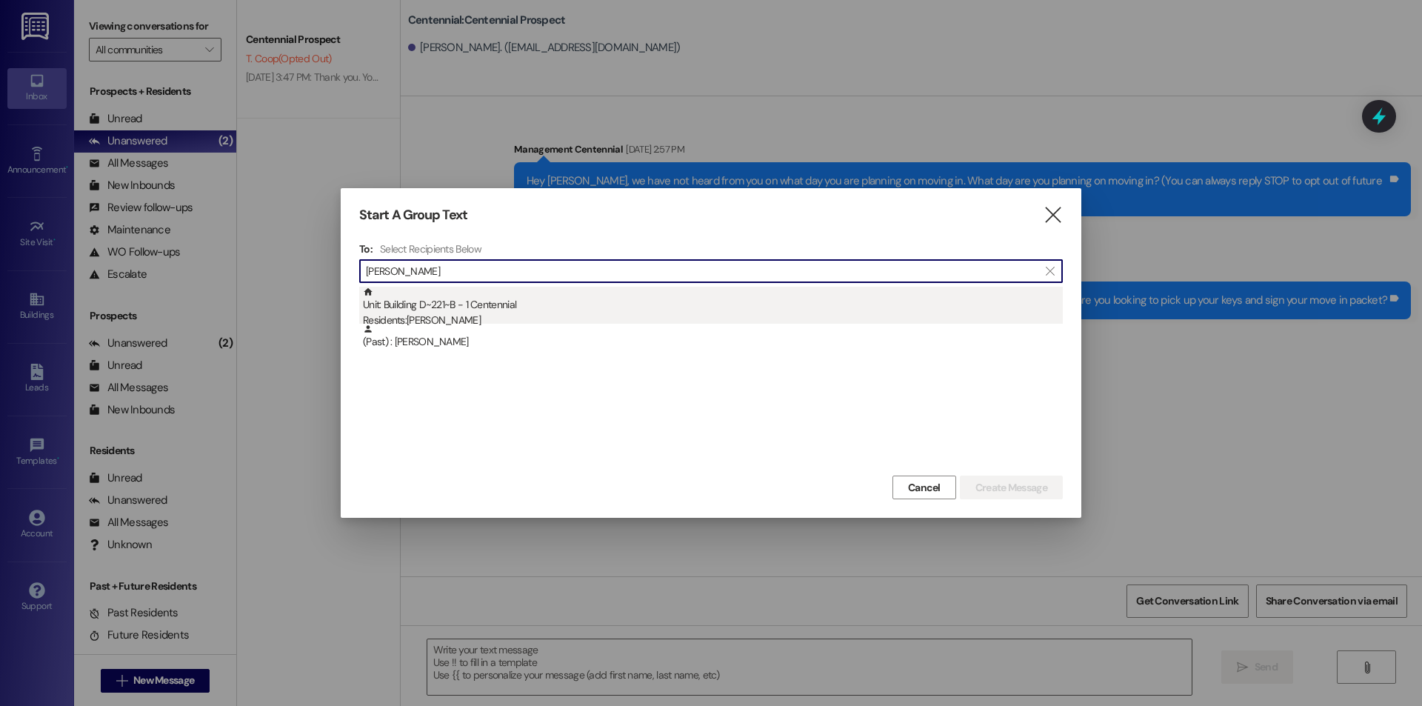
type input "judy hinton"
click at [471, 307] on div "Unit: Building D~221~B - 1 Centennial Residents: Judy Hinton" at bounding box center [713, 308] width 700 height 42
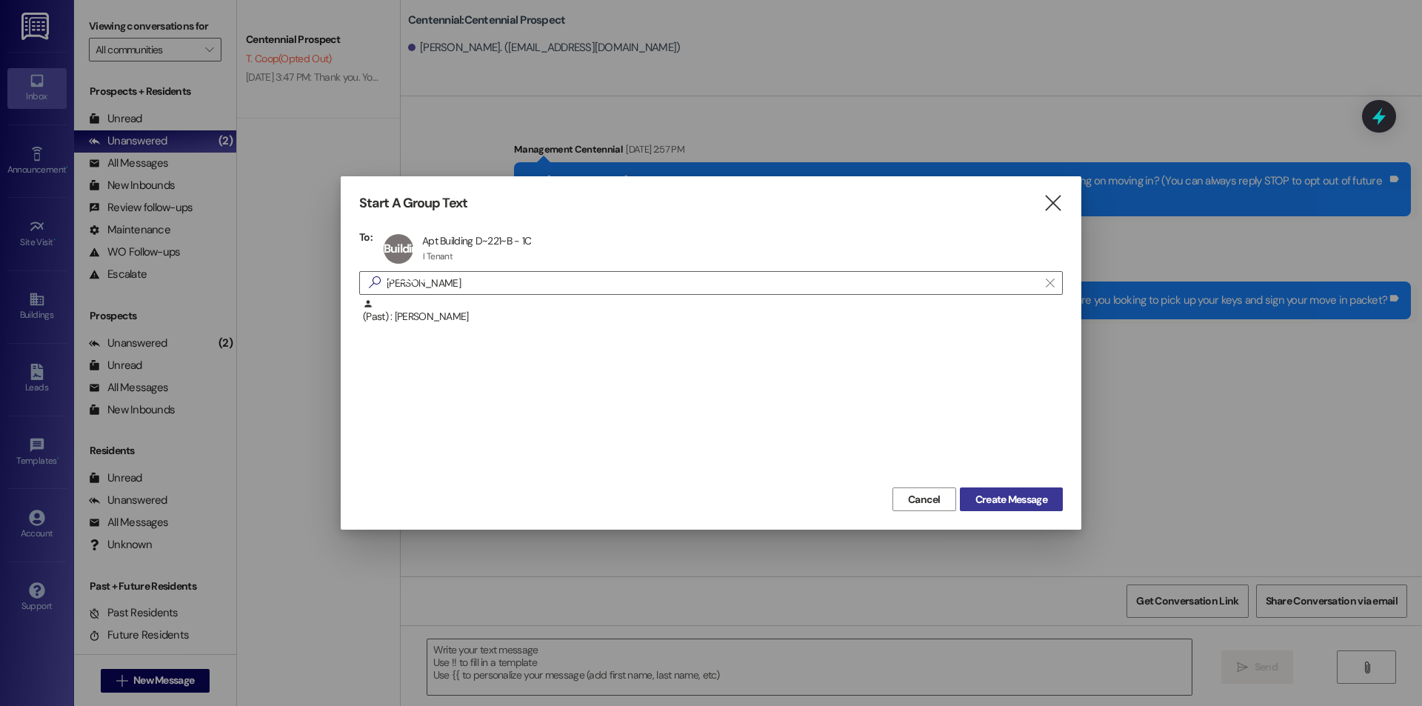
click at [983, 492] on span "Create Message" at bounding box center [1011, 500] width 72 height 16
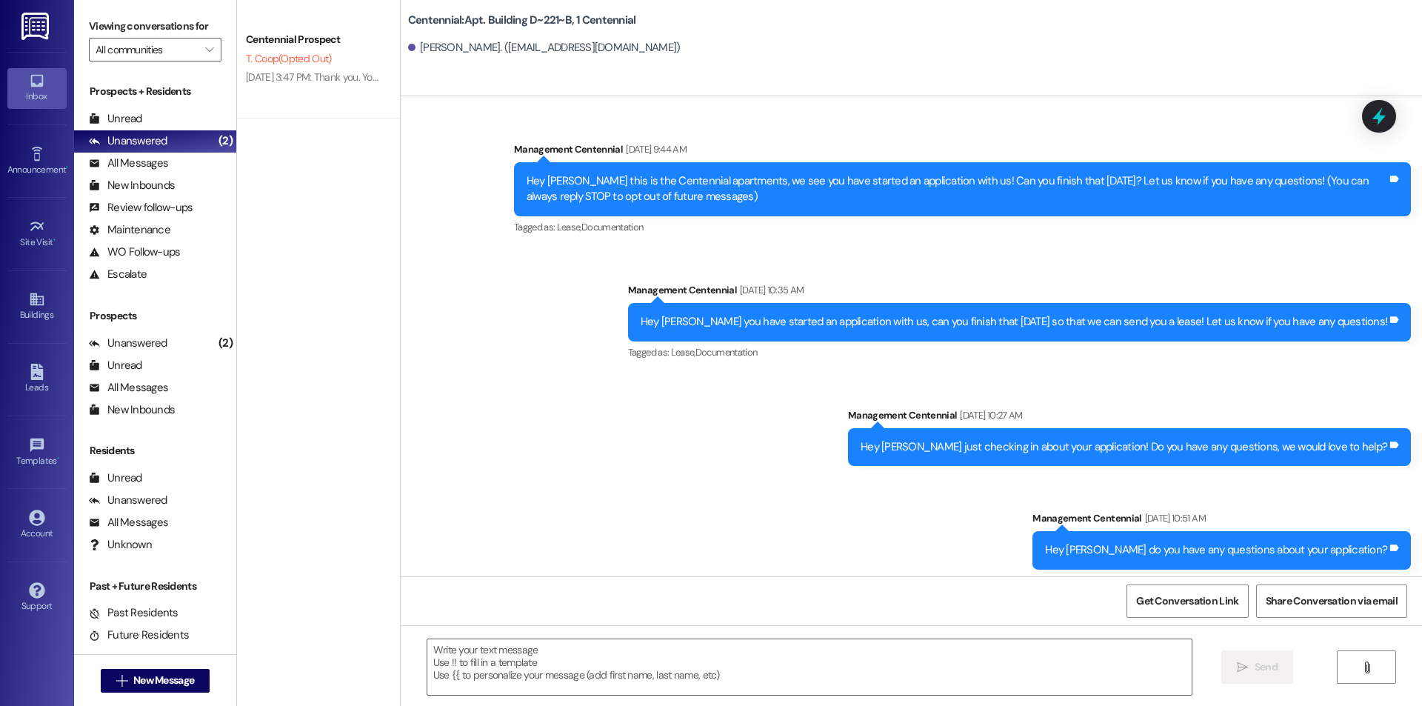
scroll to position [16879, 0]
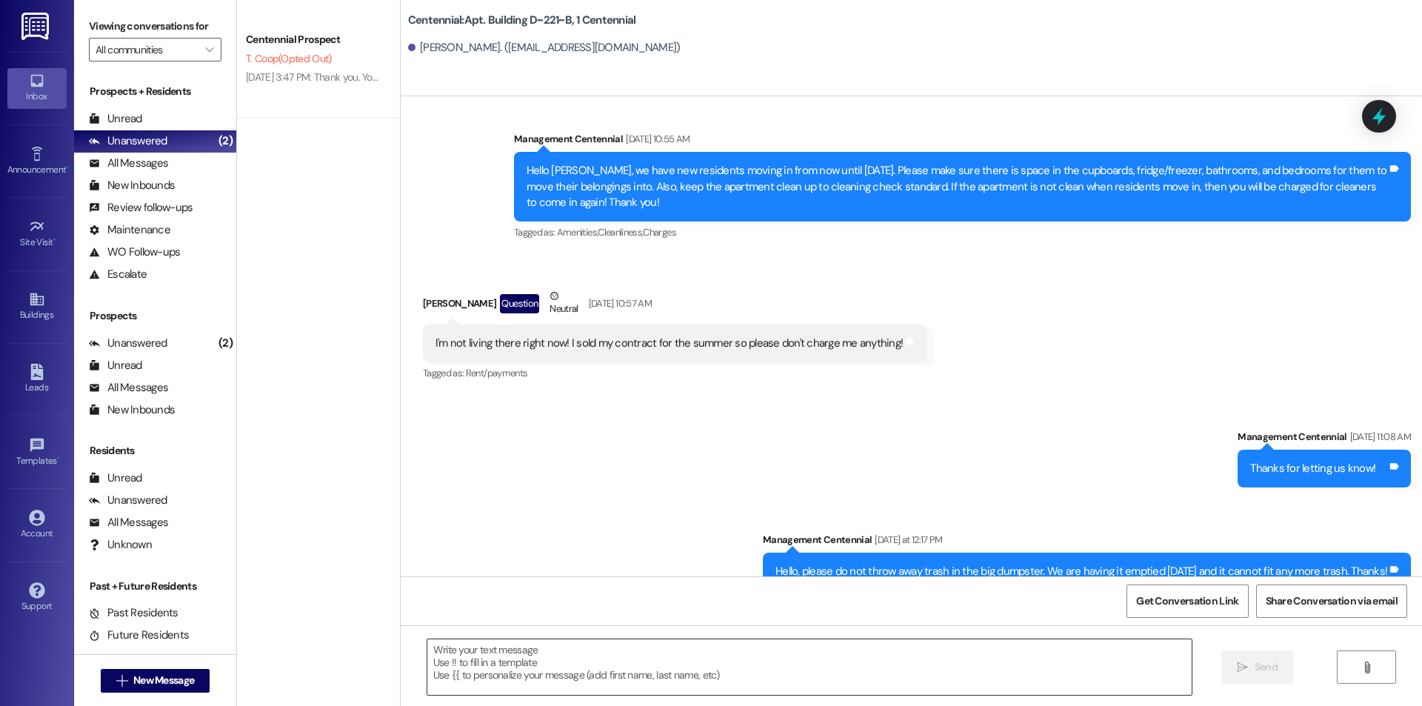
drag, startPoint x: 834, startPoint y: 686, endPoint x: 723, endPoint y: 658, distance: 114.4
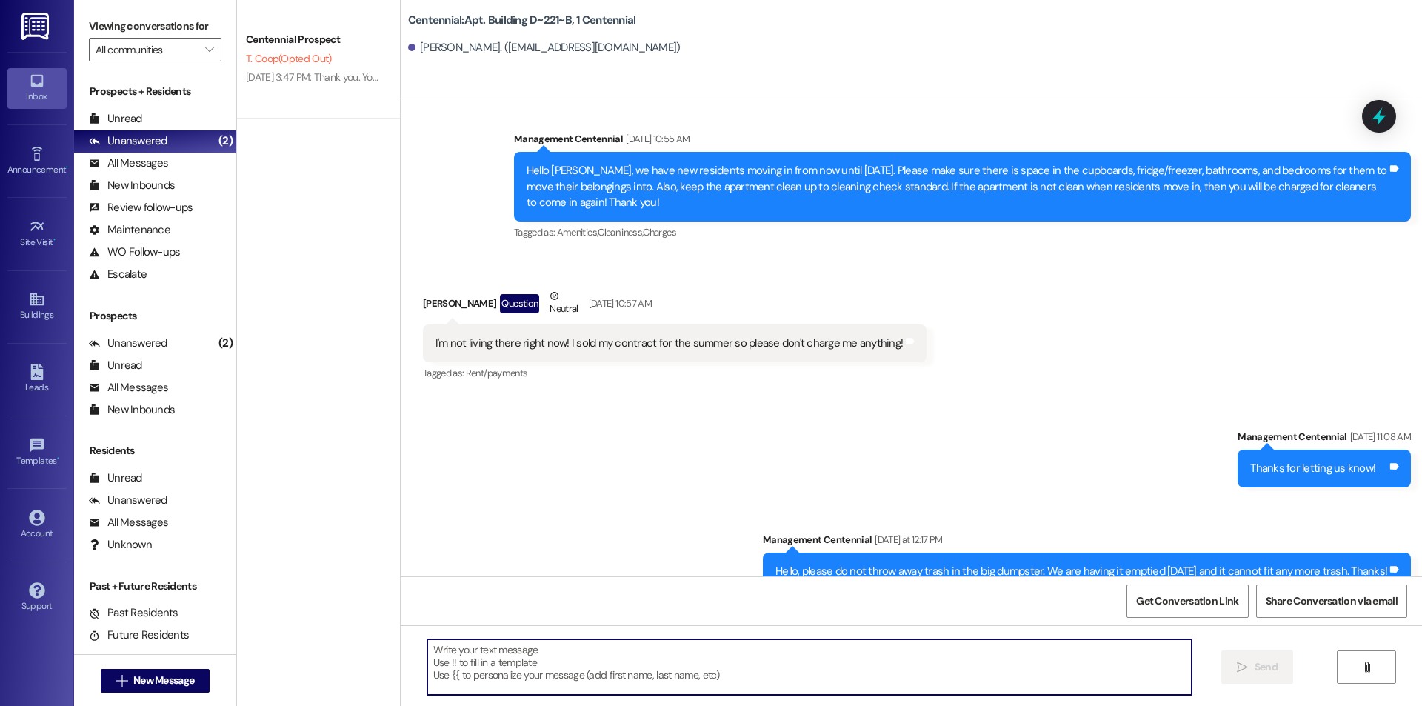
paste textarea "Hey {{first_name}}! We had you marked down to move in yesterday. When are you l…"
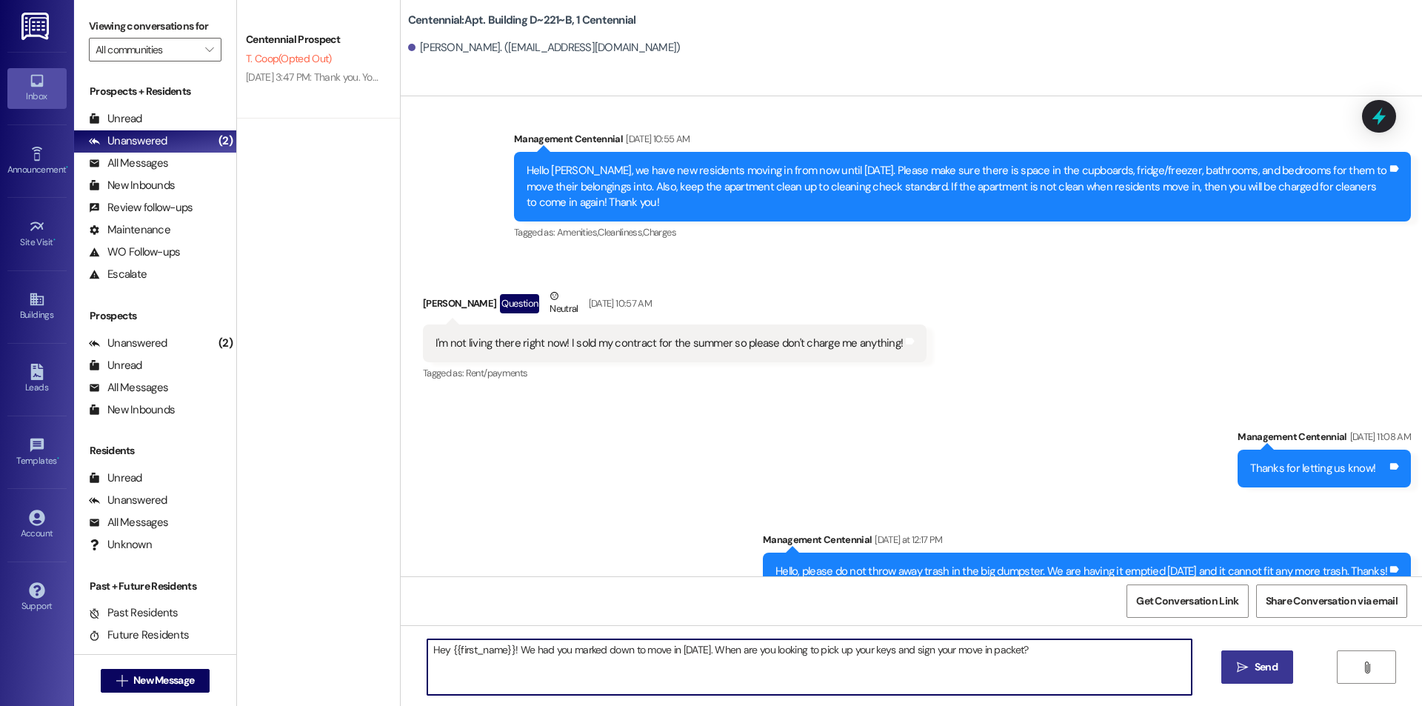
type textarea "Hey {{first_name}}! We had you marked down to move in yesterday. When are you l…"
click at [1251, 660] on span "Send" at bounding box center [1265, 667] width 29 height 16
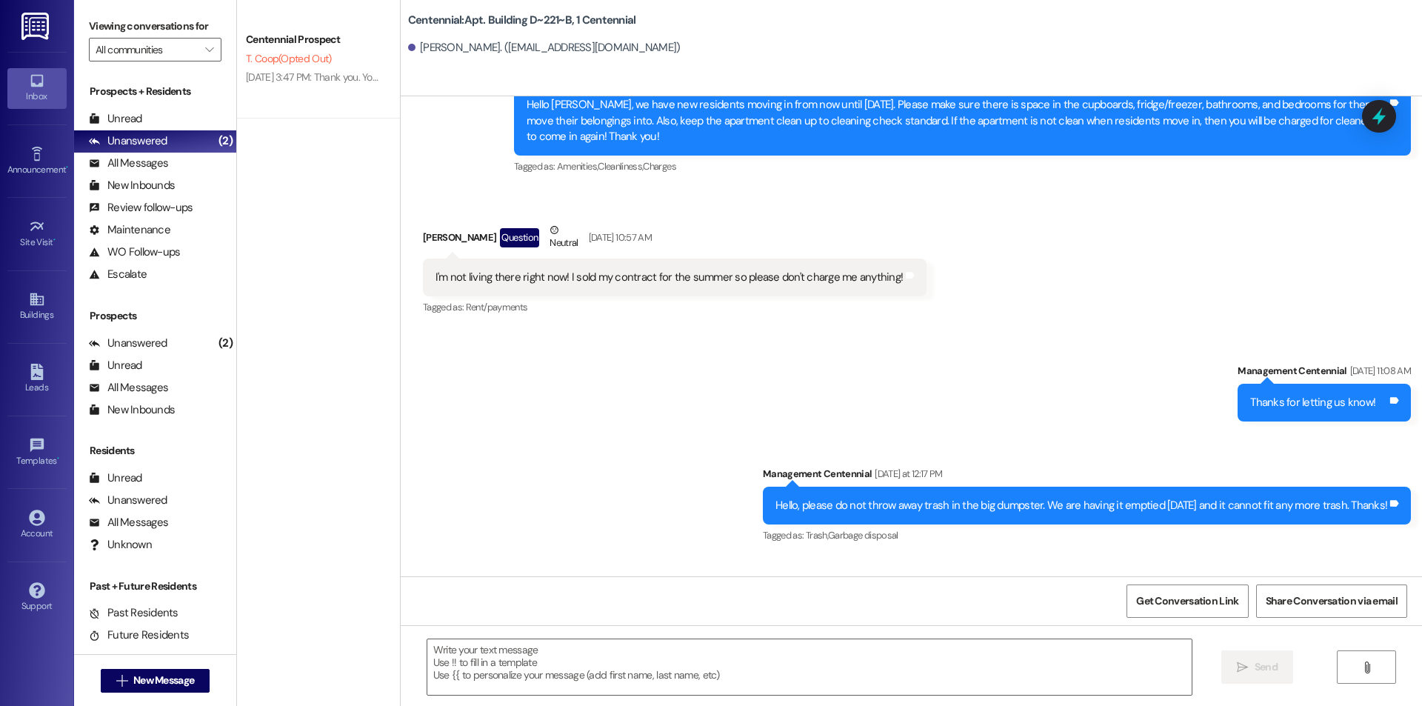
scroll to position [16982, 0]
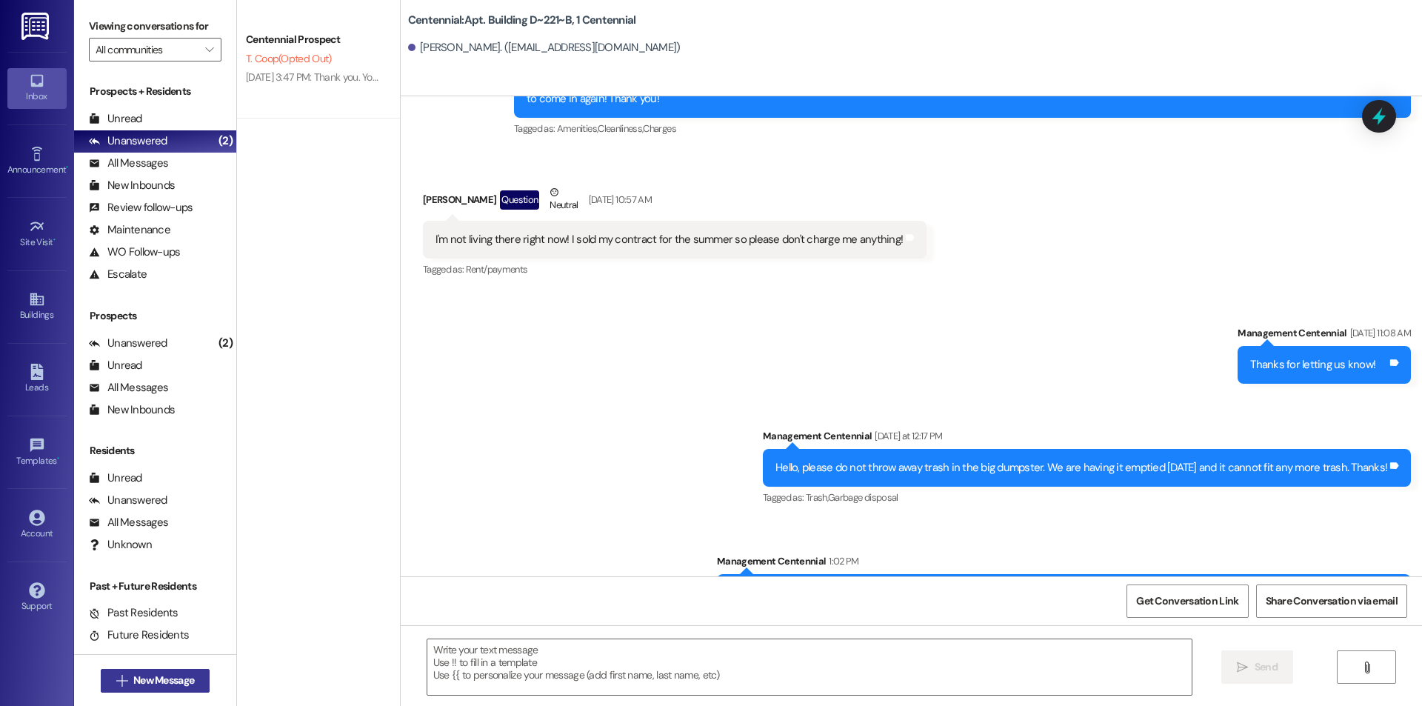
click at [158, 677] on span "New Message" at bounding box center [163, 680] width 61 height 16
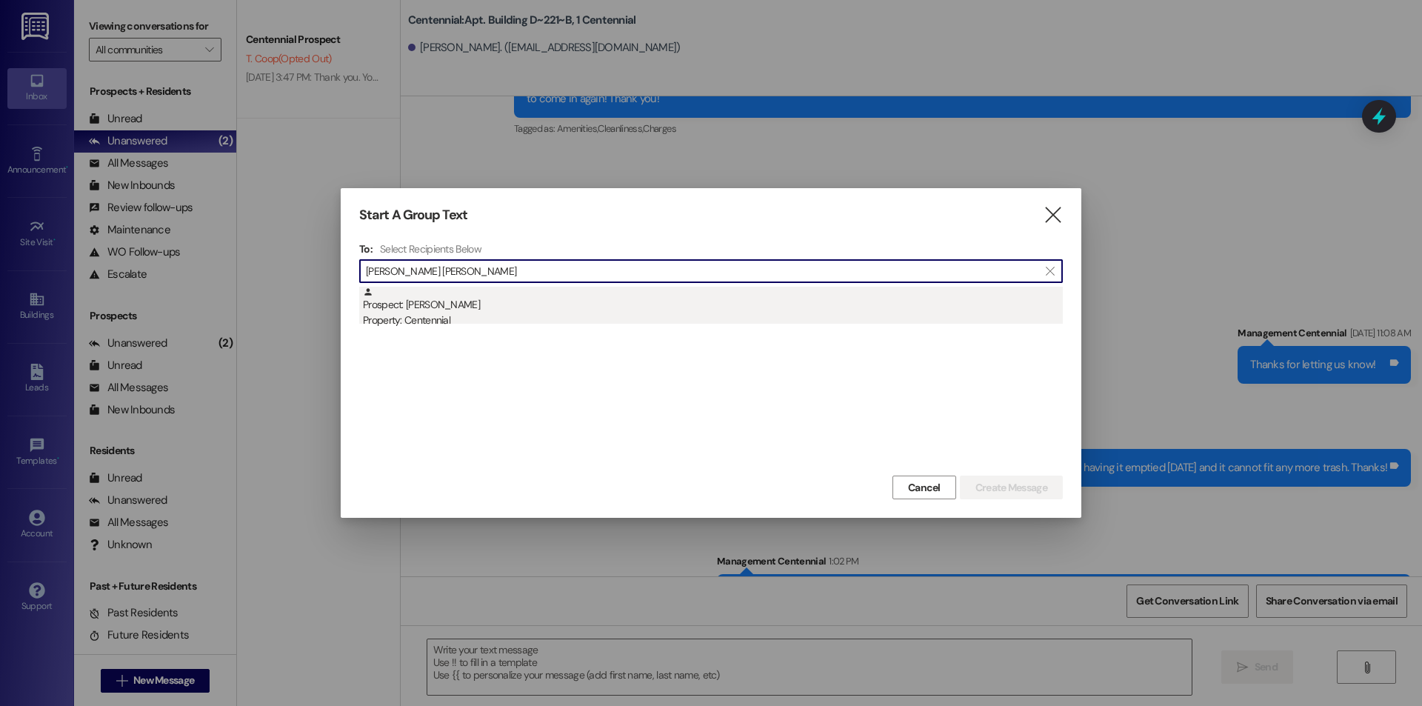
type input "emma jen"
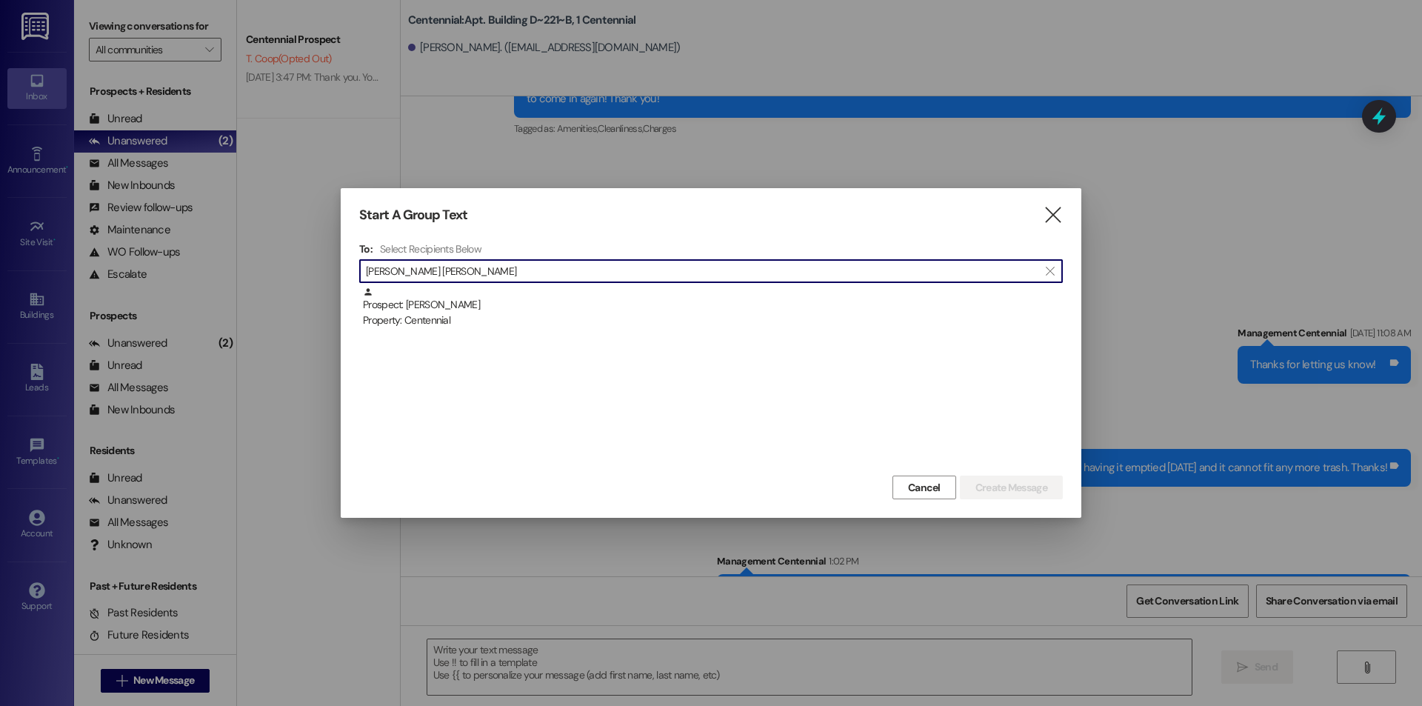
click at [549, 309] on div "Prospect: Emma Jensen Property: Centennial" at bounding box center [713, 308] width 700 height 42
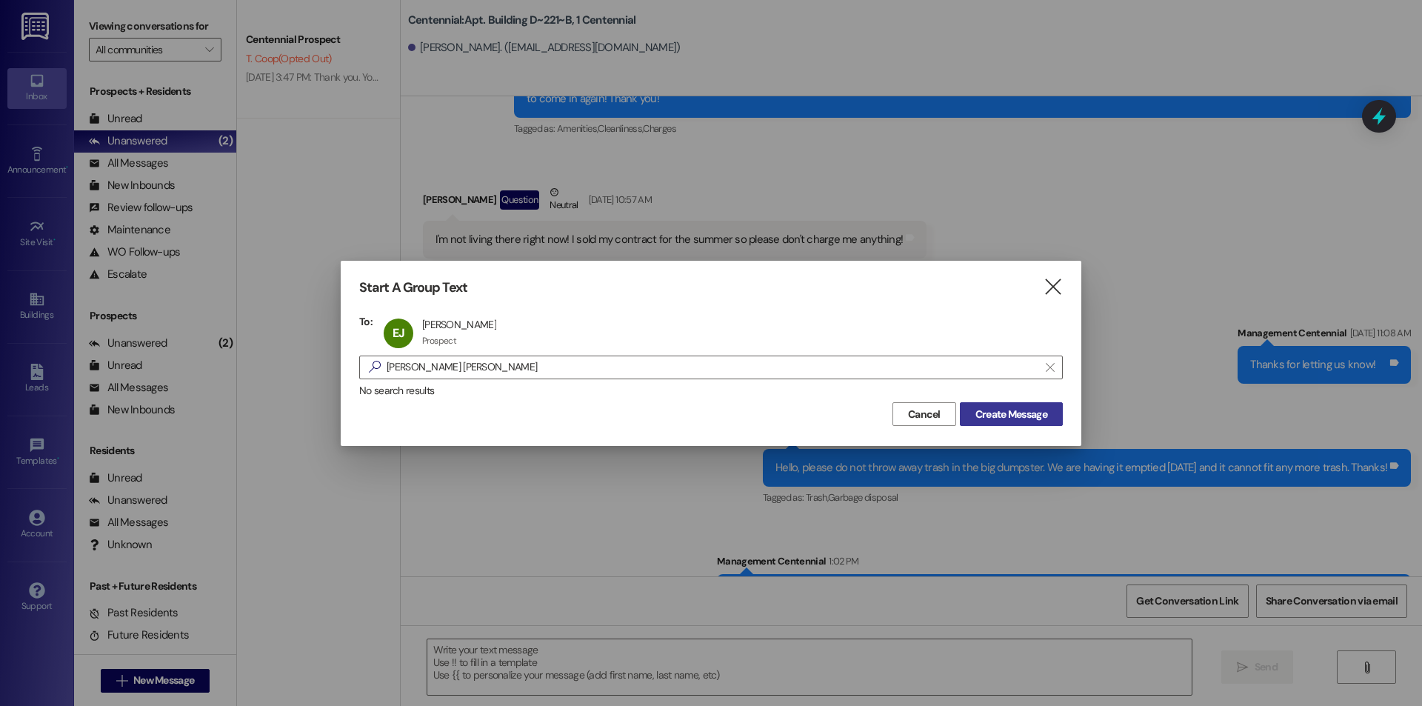
click at [1013, 411] on span "Create Message" at bounding box center [1011, 414] width 72 height 16
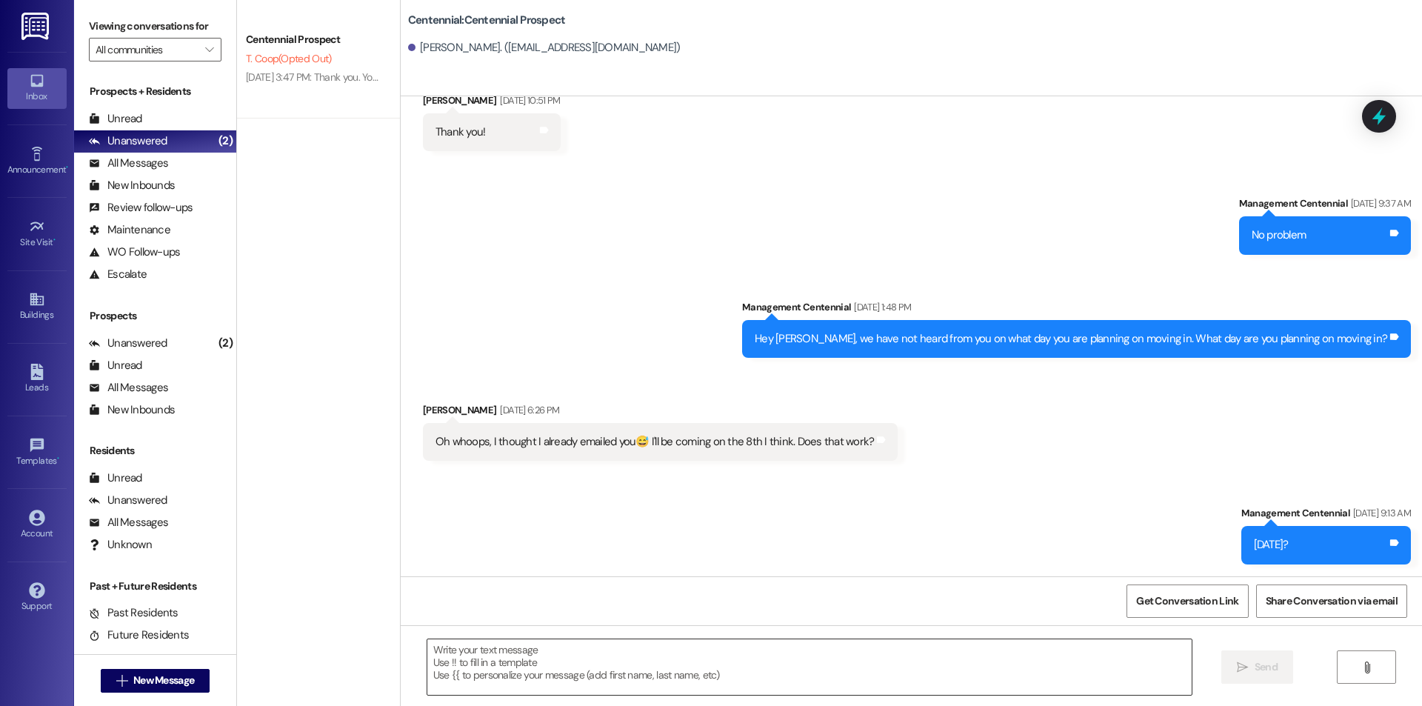
scroll to position [772, 0]
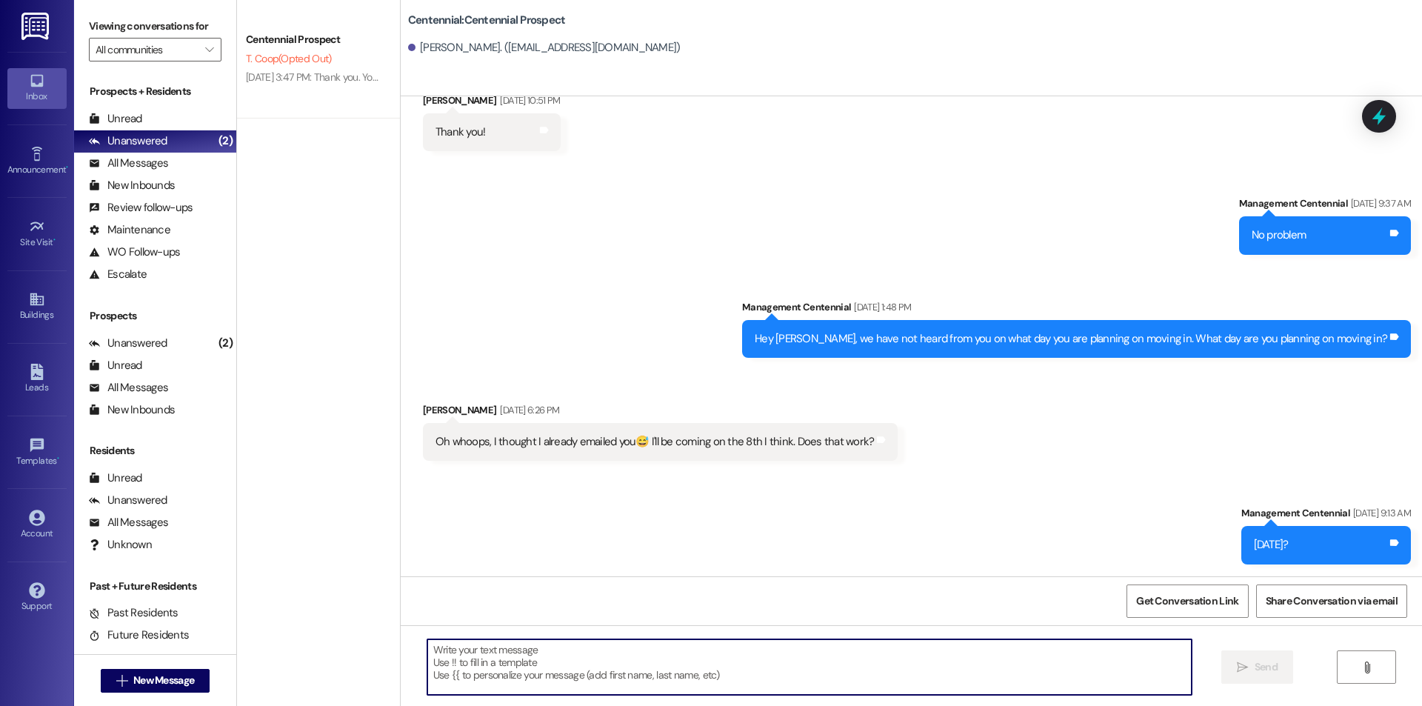
paste textarea "Hey {{first_name}}! We had you marked down to move in yesterday. When are you l…"
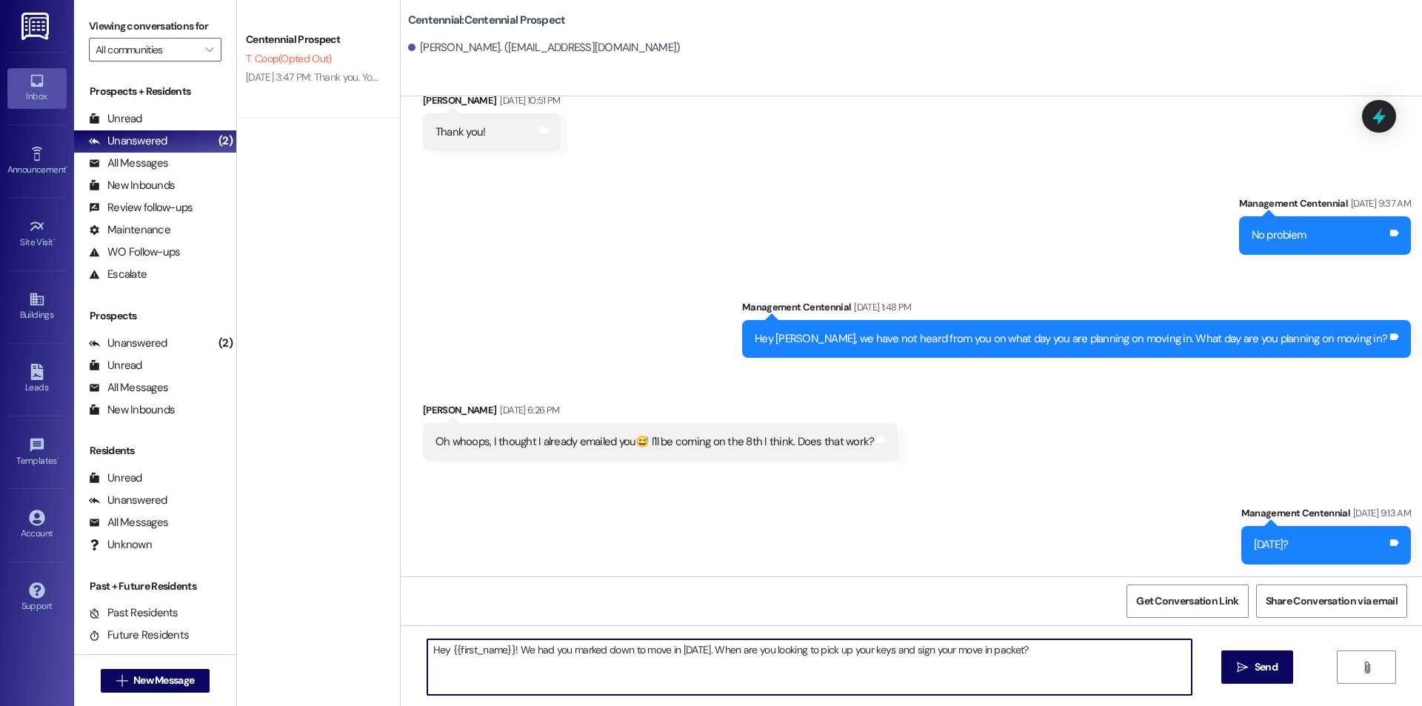
drag, startPoint x: 715, startPoint y: 656, endPoint x: 511, endPoint y: 646, distance: 203.8
click at [511, 646] on textarea "Hey {{first_name}}! We had you marked down to move in yesterday. When are you l…" at bounding box center [809, 667] width 764 height 56
type textarea "Hey {{first_name}}! When are you looking to pick up your keys and sign your mov…"
drag, startPoint x: 867, startPoint y: 660, endPoint x: 437, endPoint y: 642, distance: 430.6
click at [377, 649] on div "Centennial Prospect T. Coop (Opted Out) Aug 11, 2025 at 3:47 PM: Thank you. You…" at bounding box center [829, 353] width 1185 height 706
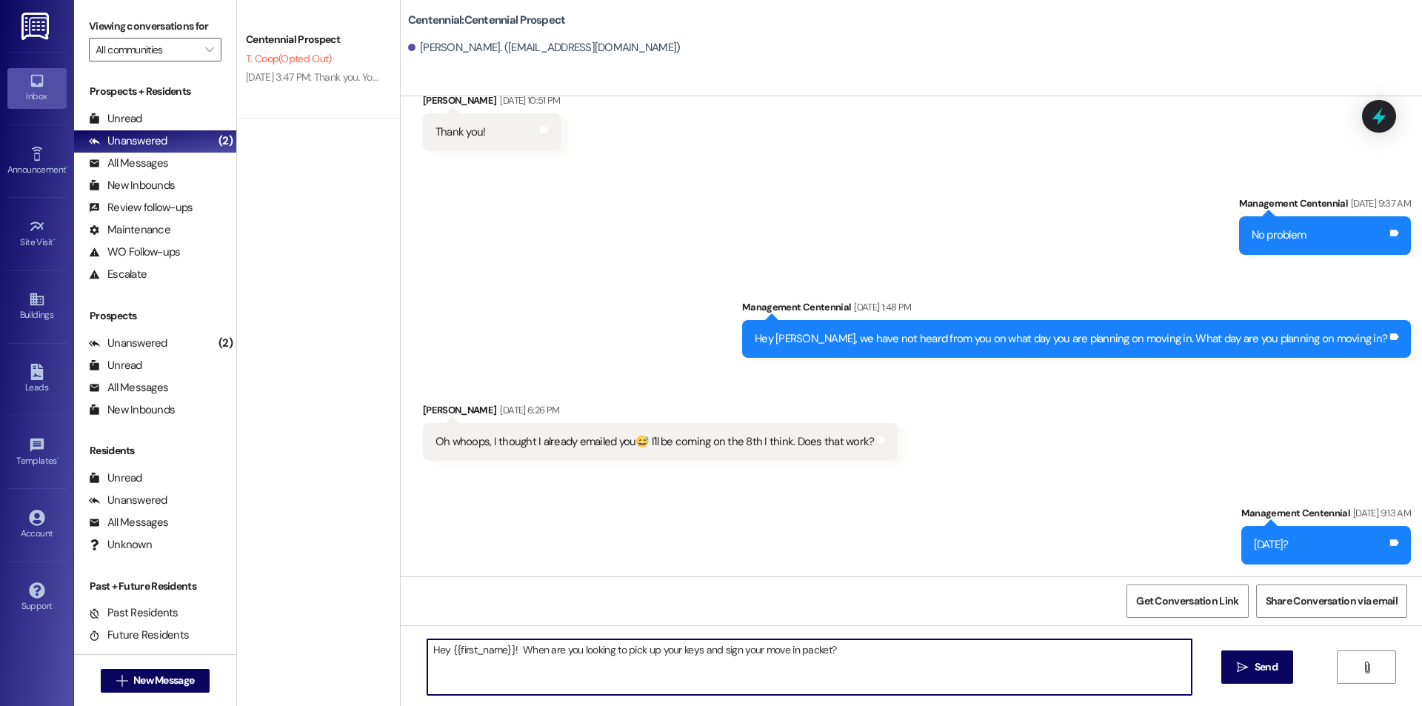
click at [906, 657] on textarea "Hey {{first_name}}! When are you looking to pick up your keys and sign your mov…" at bounding box center [809, 667] width 764 height 56
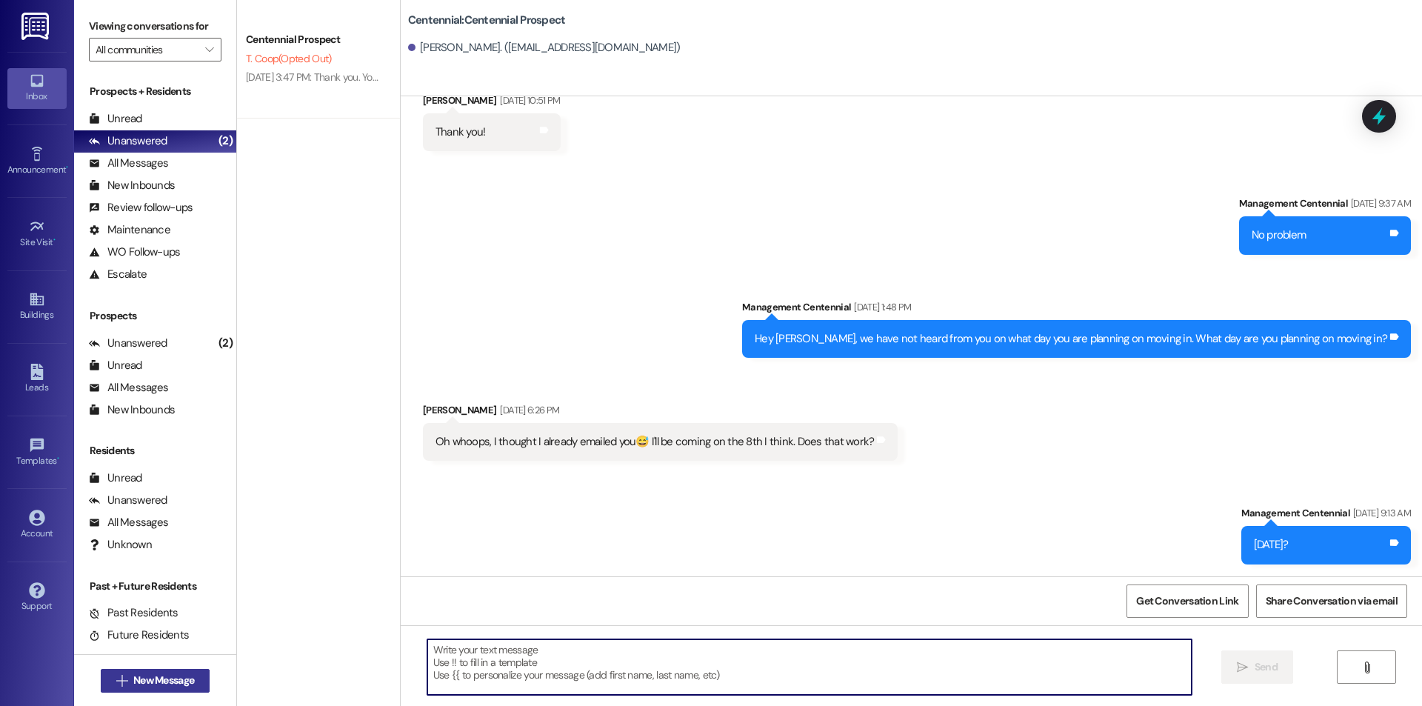
click at [109, 689] on button " New Message" at bounding box center [156, 681] width 110 height 24
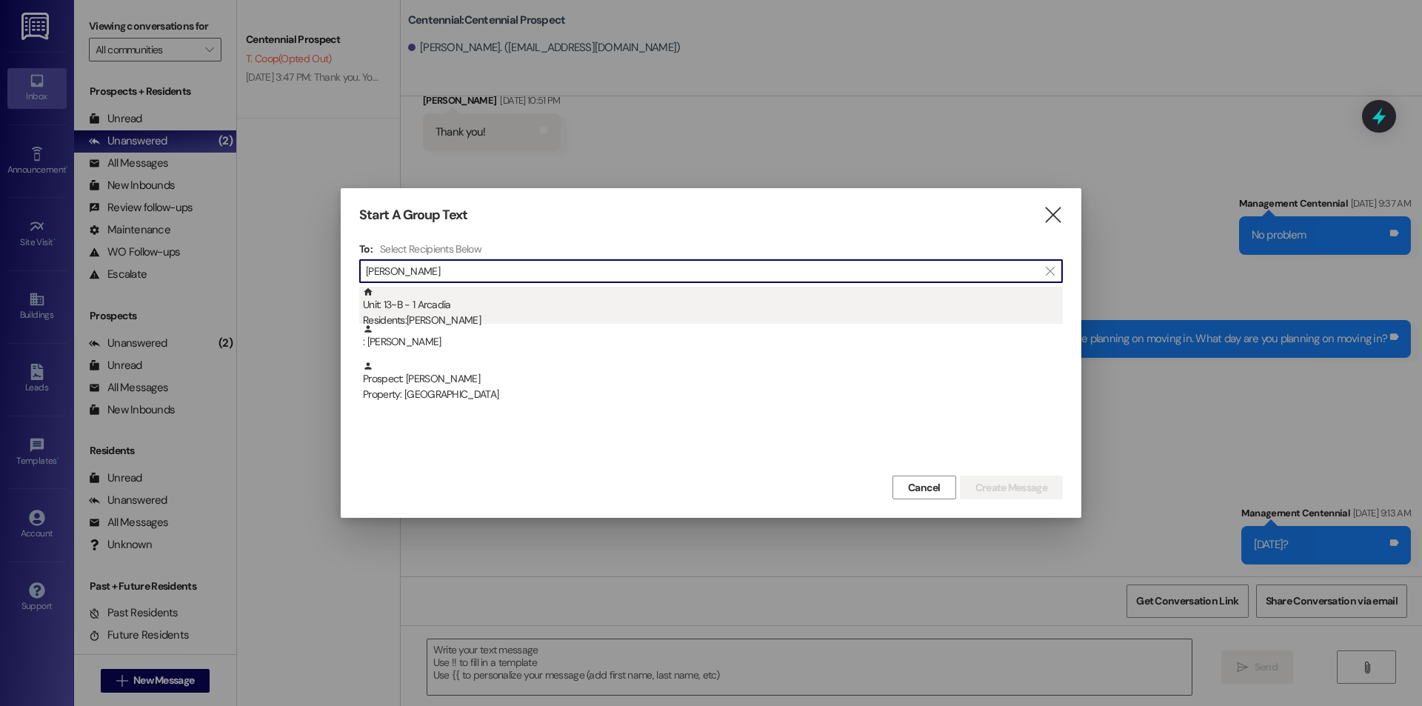
type input "eli kemble"
click at [434, 304] on div "Unit: 13~B - 1 Arcadia Residents: Eli Kemble" at bounding box center [713, 308] width 700 height 42
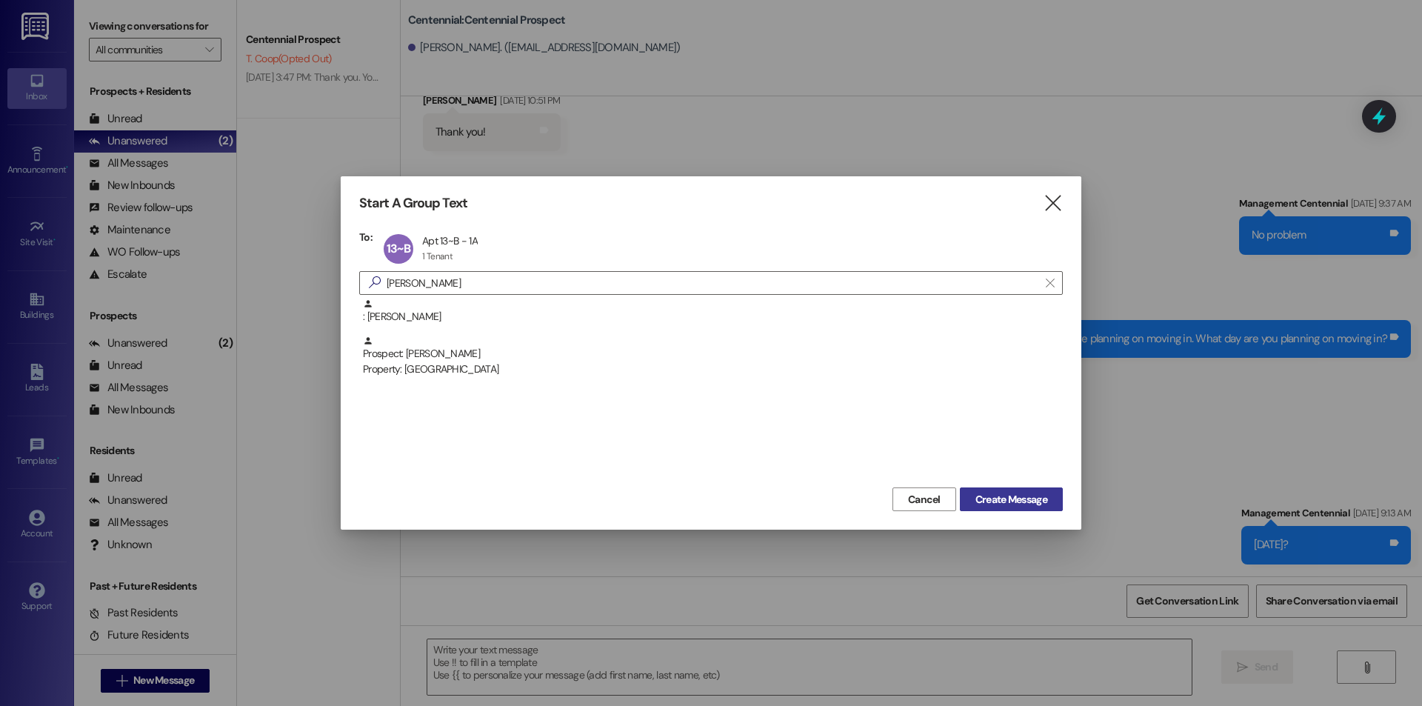
click at [987, 492] on span "Create Message" at bounding box center [1011, 500] width 72 height 16
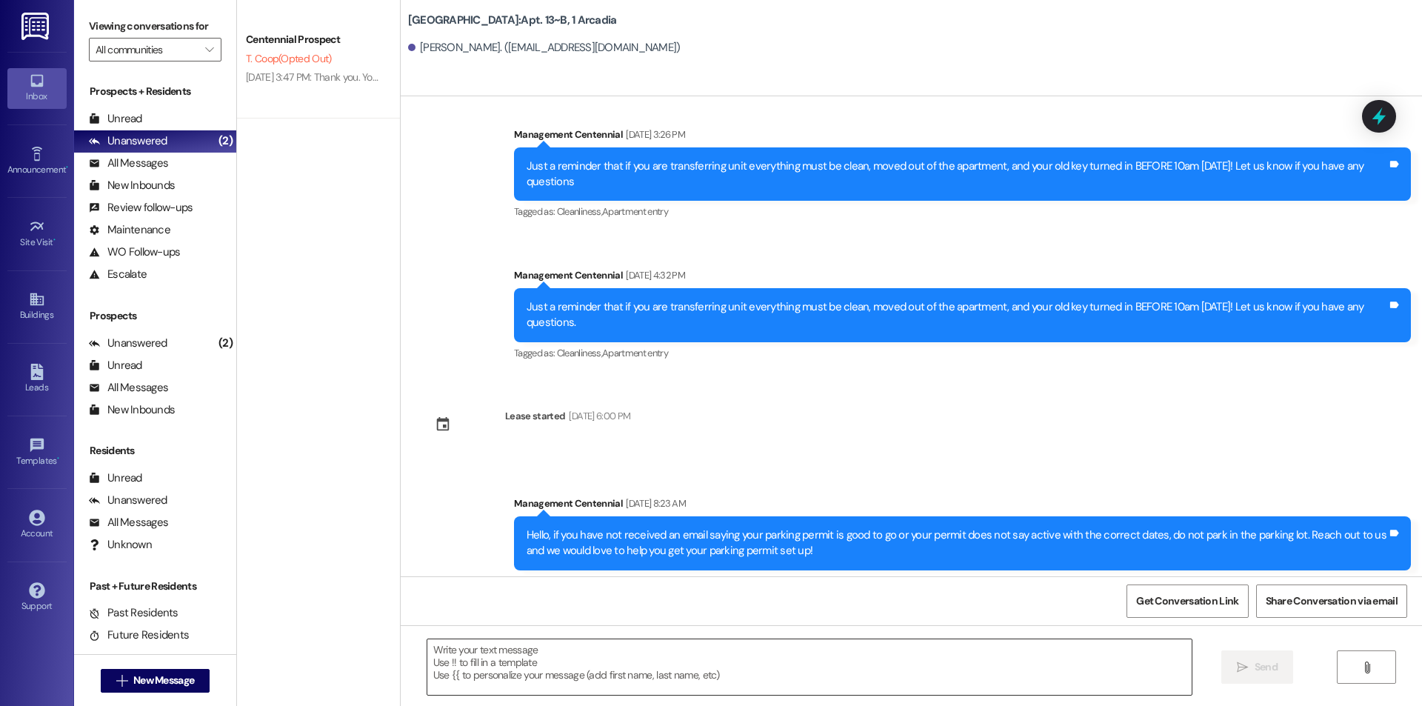
scroll to position [10715, 0]
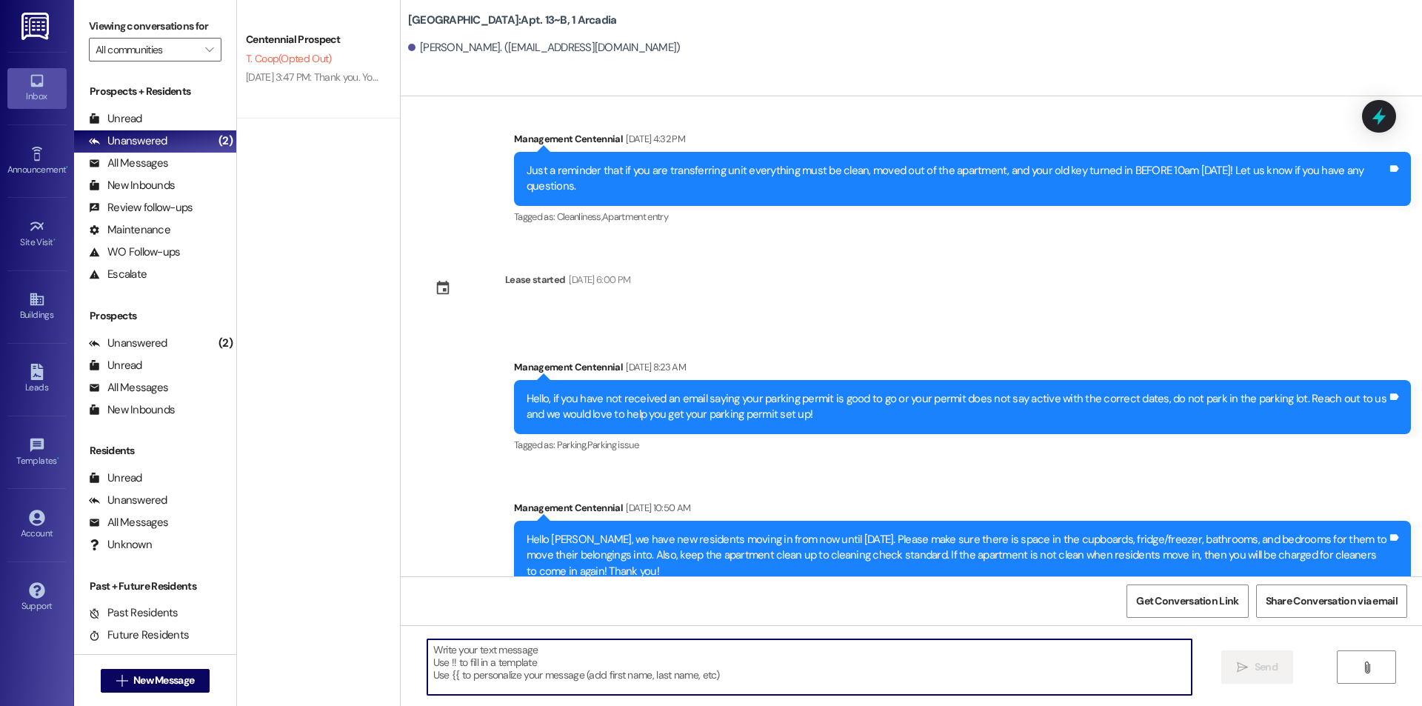
paste textarea "Hey {{first_name}}! When are you looking to pick up your keys and sign your mov…"
type textarea "Hey {{first_name}}! When are you looking to pick up your keys and sign your mov…"
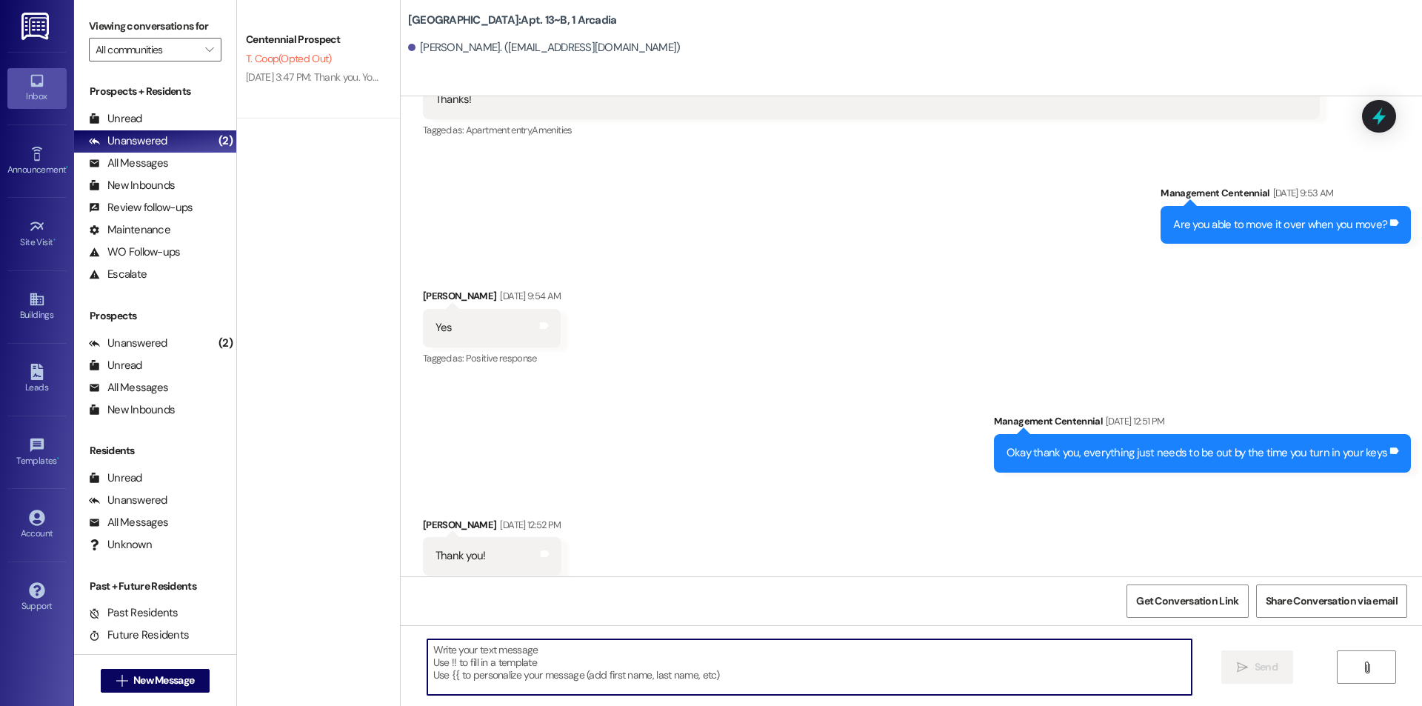
scroll to position [9945, 0]
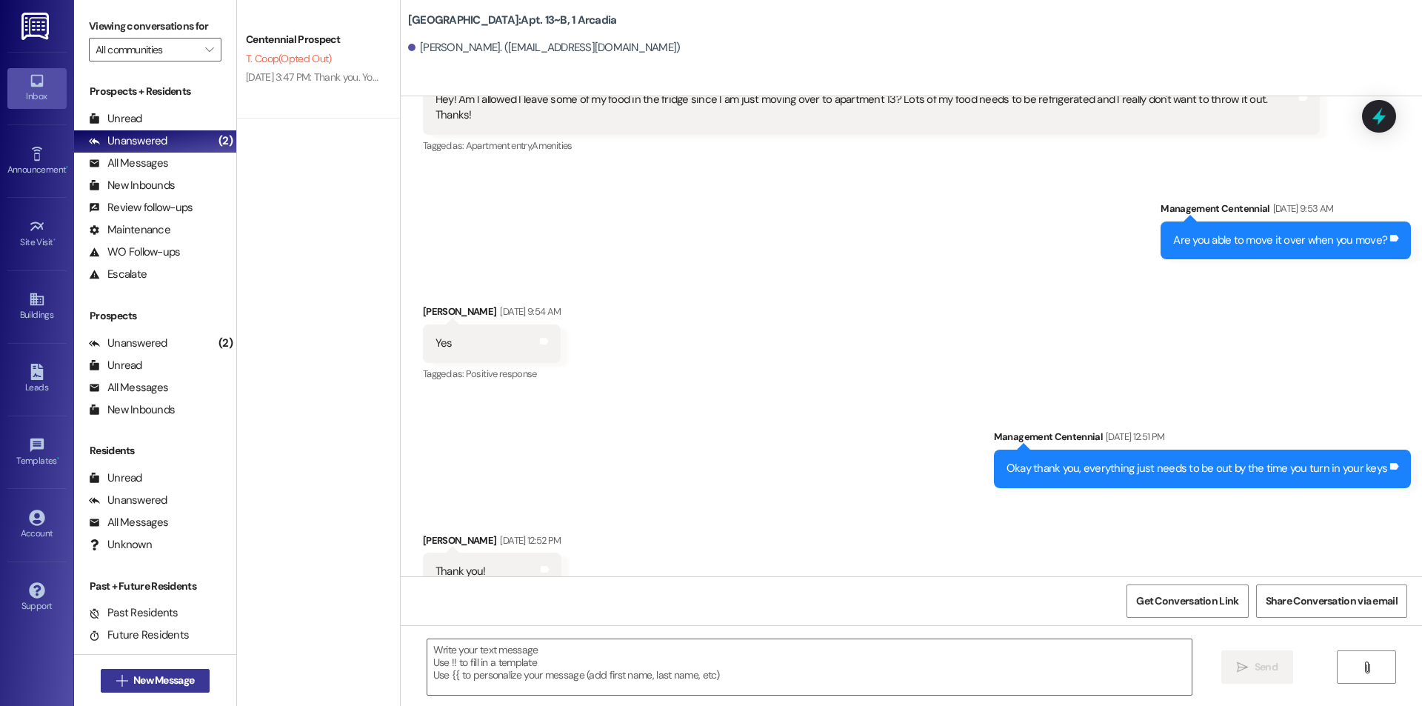
click at [130, 680] on span "New Message" at bounding box center [163, 680] width 67 height 16
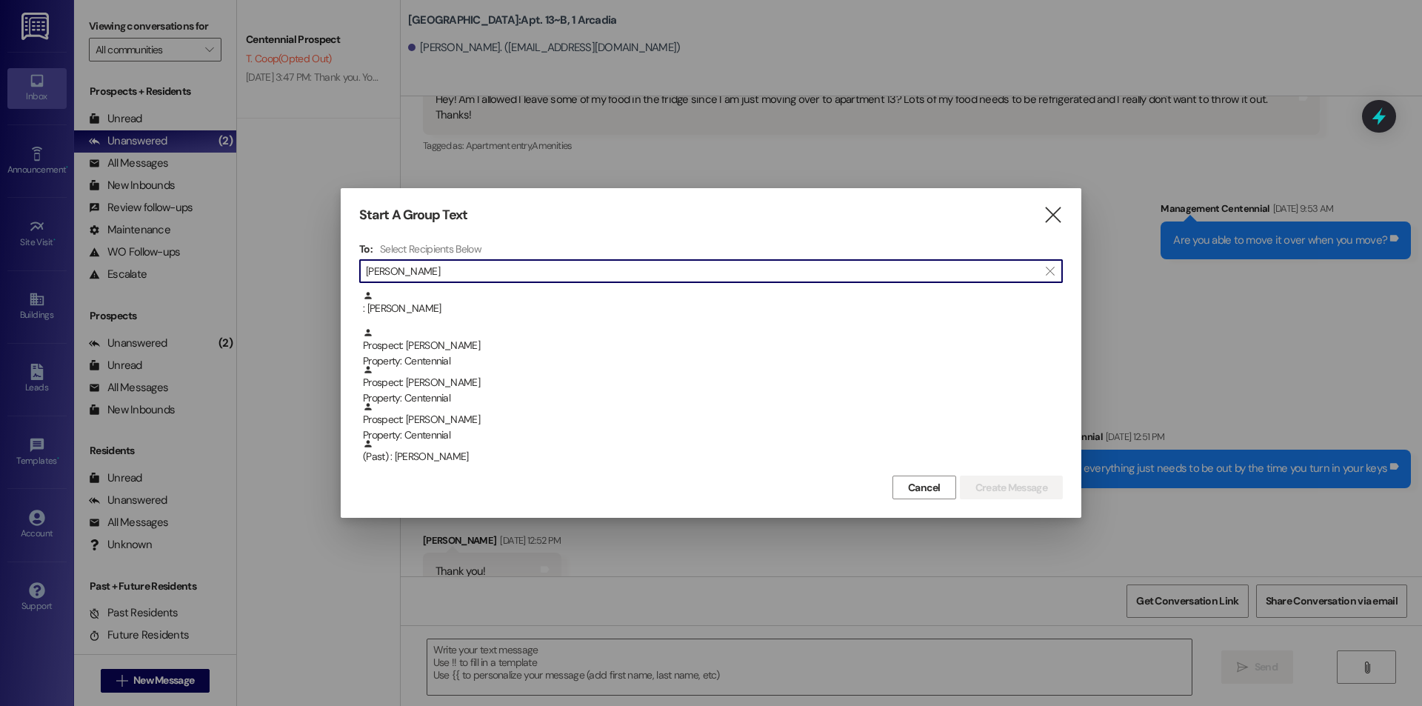
scroll to position [198, 0]
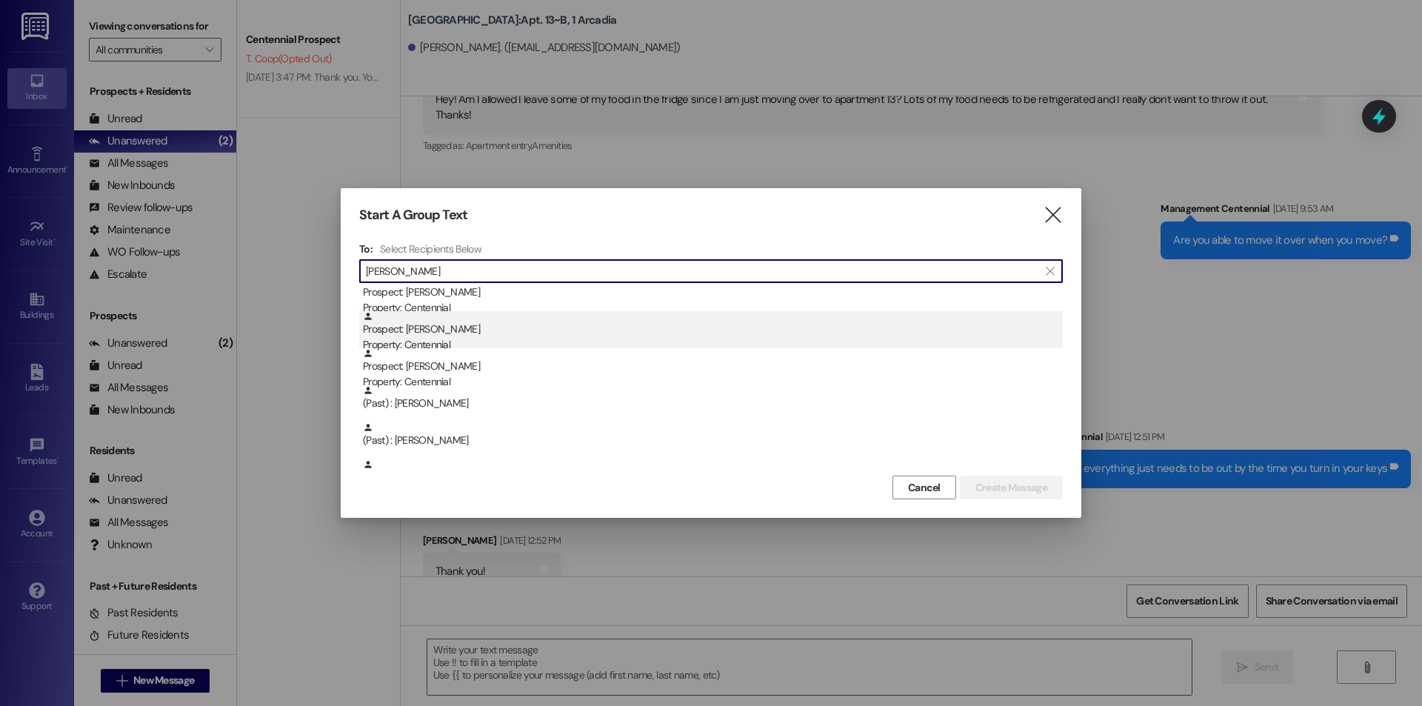
type input "kather"
click at [514, 335] on div "Prospect: Katherine Michael Property: Centennial" at bounding box center [713, 332] width 700 height 42
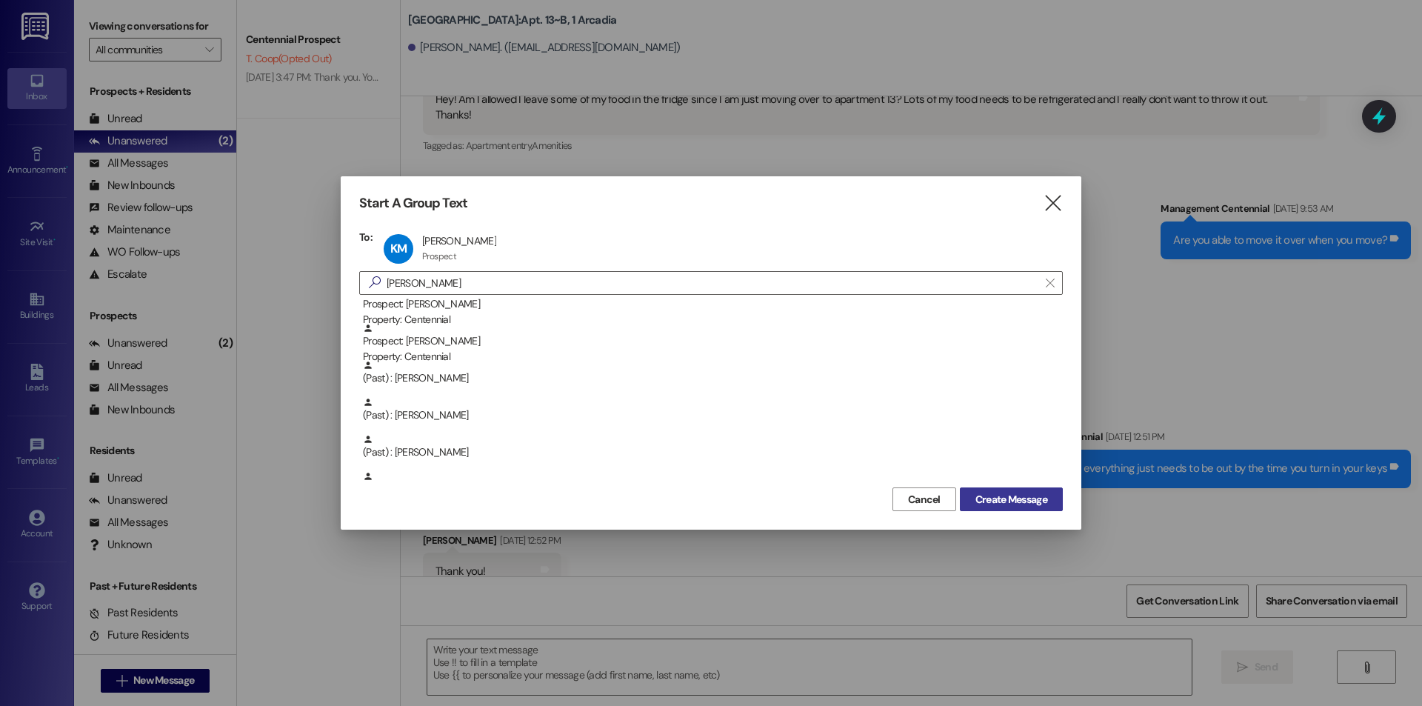
click at [1026, 493] on span "Create Message" at bounding box center [1011, 500] width 72 height 16
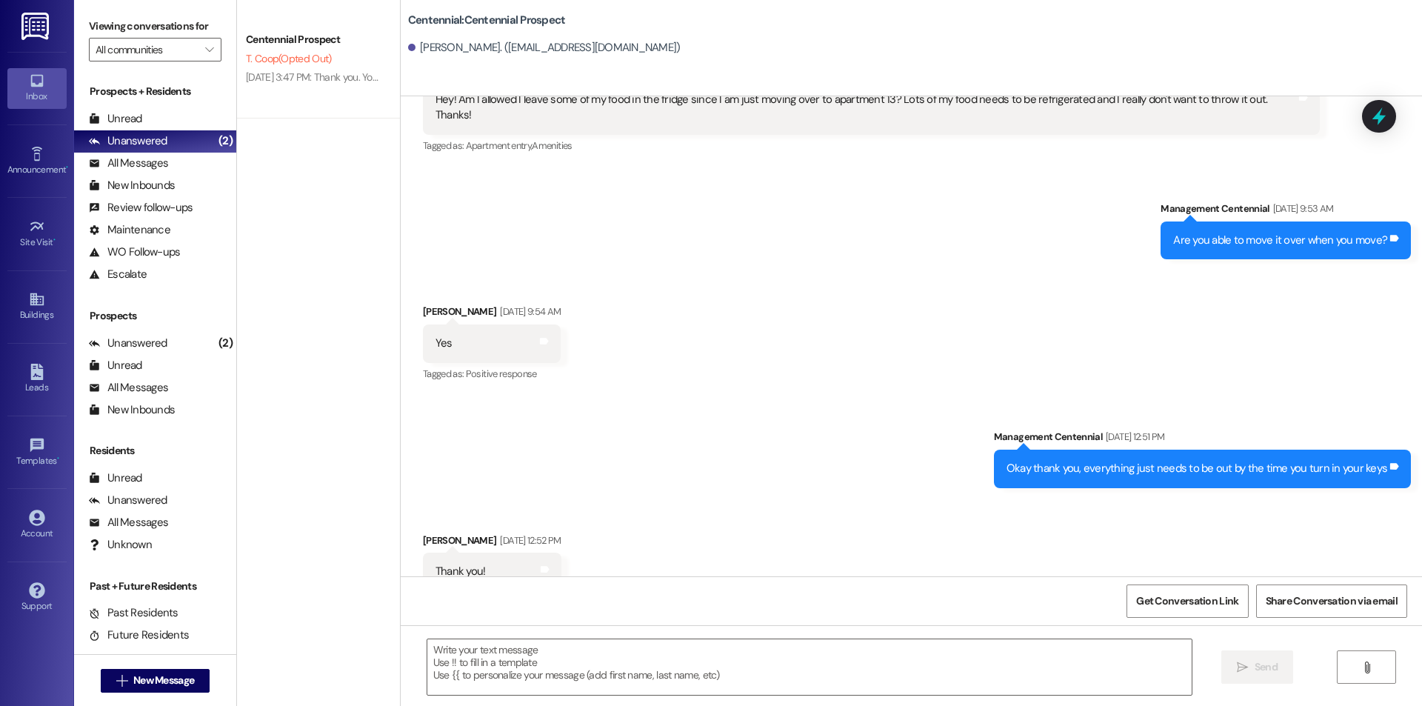
scroll to position [173, 0]
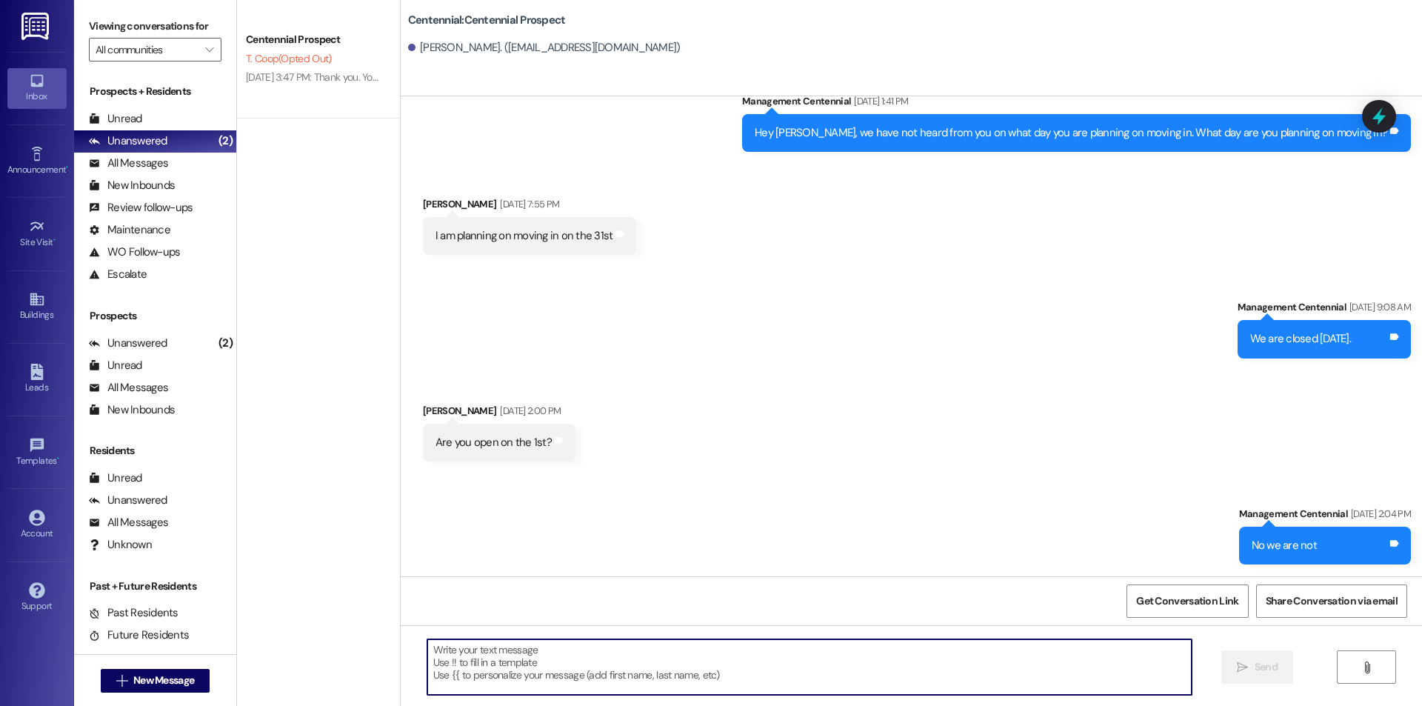
paste textarea "Hey {{first_name}}! When are you looking to pick up your keys and sign your mov…"
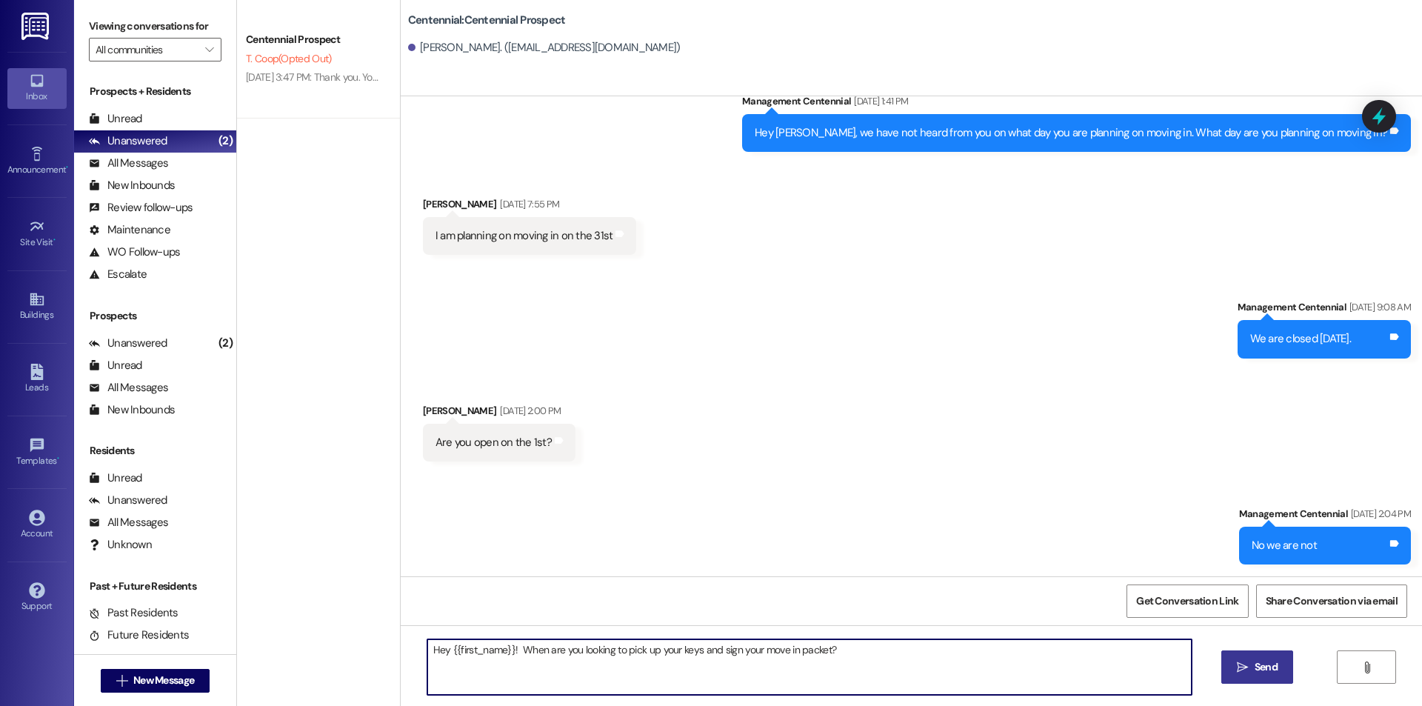
type textarea "Hey {{first_name}}! When are you looking to pick up your keys and sign your mov…"
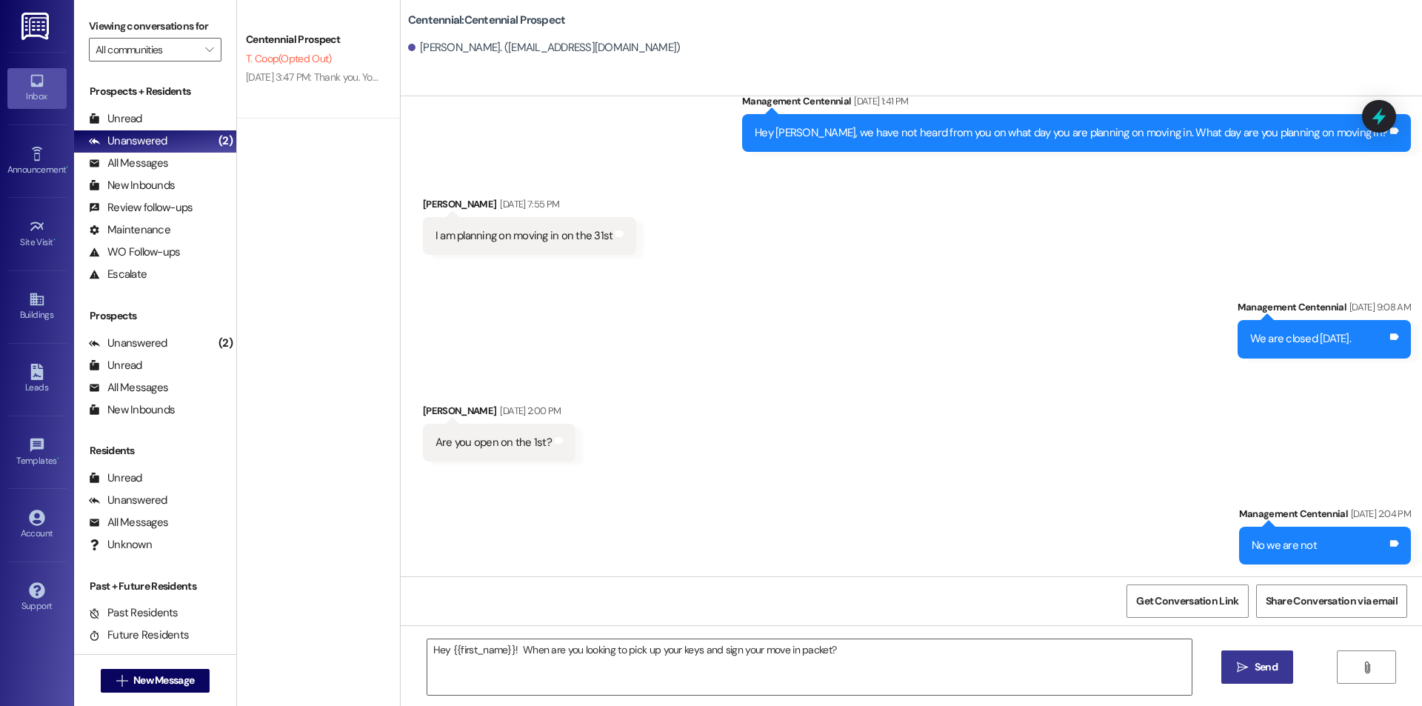
click at [1278, 659] on span "Send" at bounding box center [1265, 667] width 29 height 16
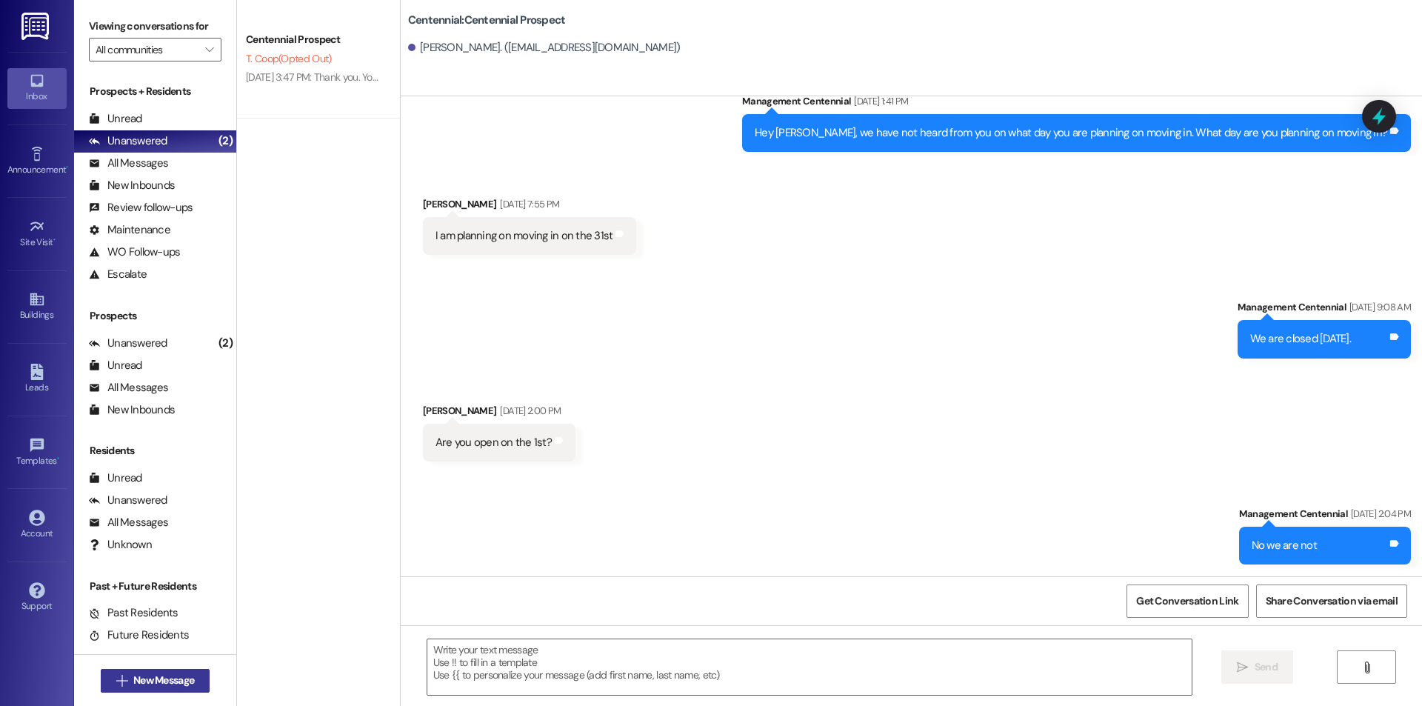
click at [144, 681] on span "New Message" at bounding box center [163, 680] width 61 height 16
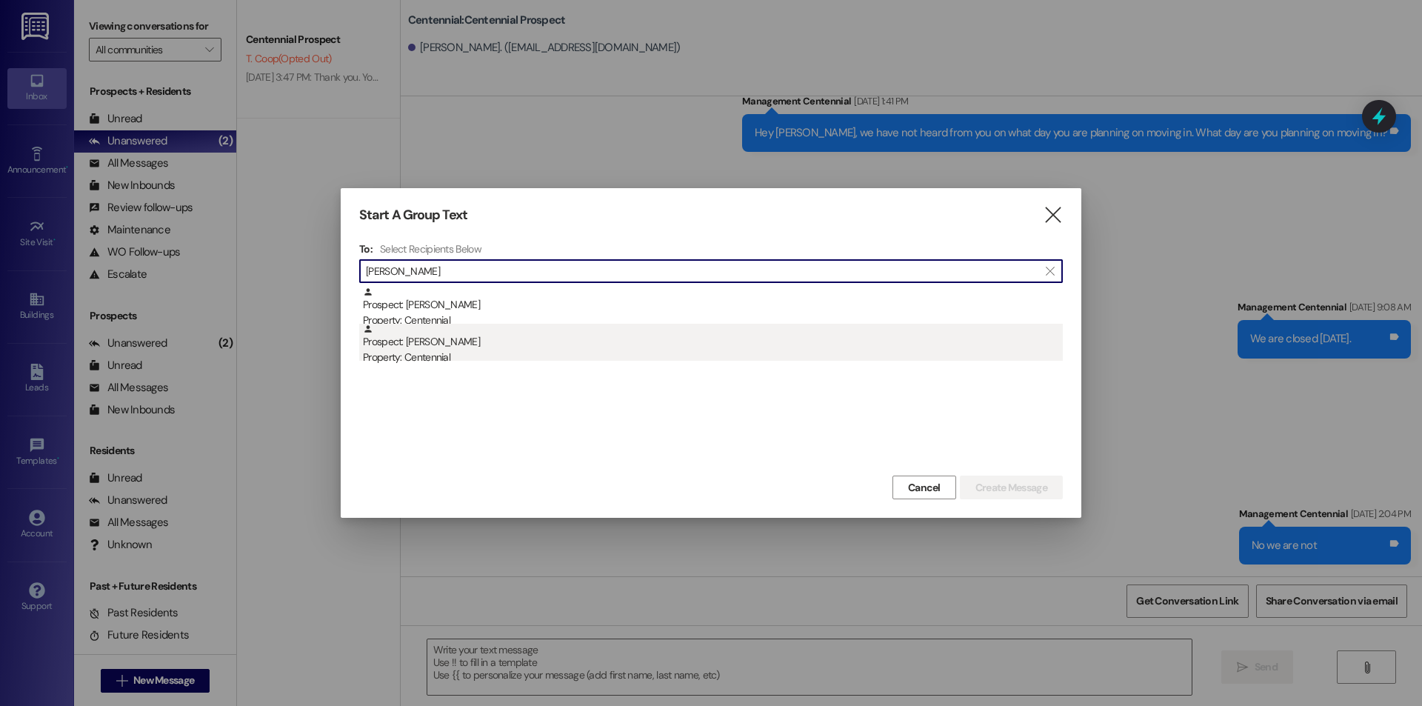
type input "spencer mu"
click at [456, 354] on div "Property: Centennial" at bounding box center [713, 357] width 700 height 16
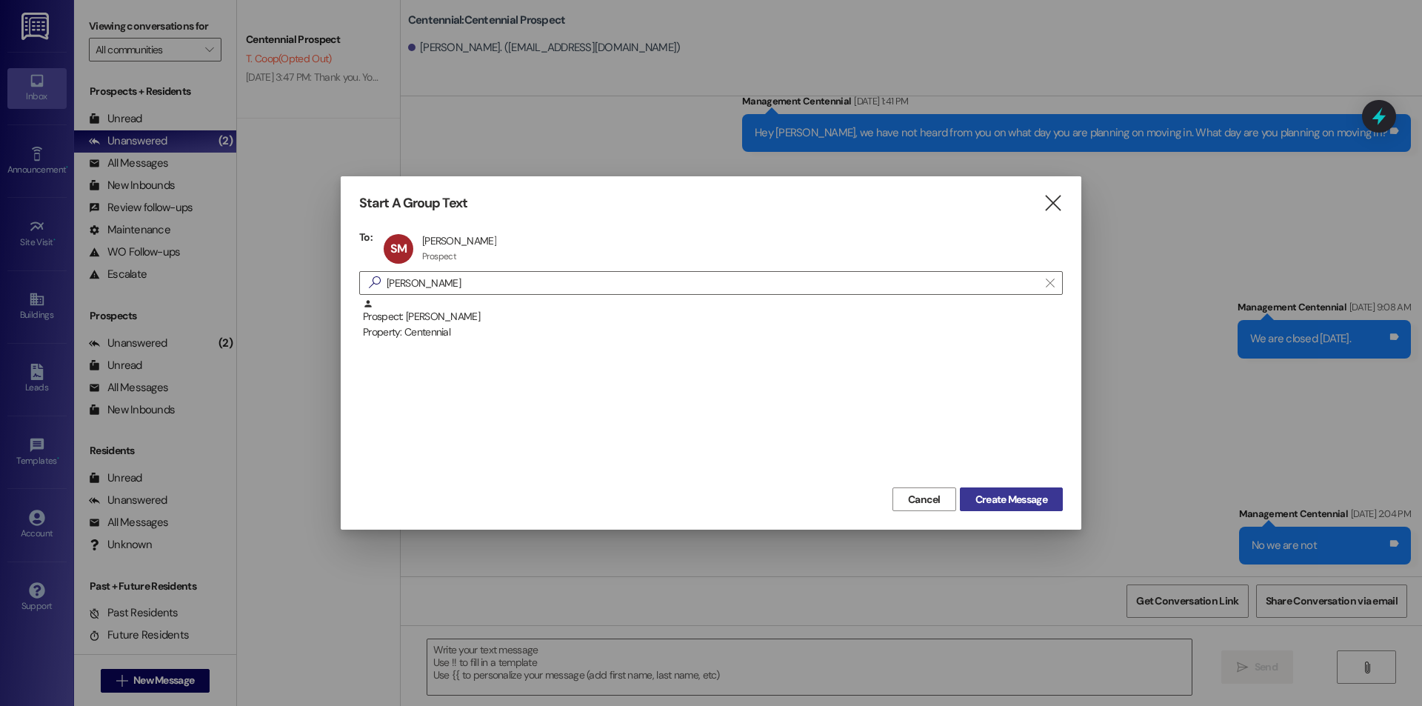
click at [994, 501] on span "Create Message" at bounding box center [1011, 500] width 72 height 16
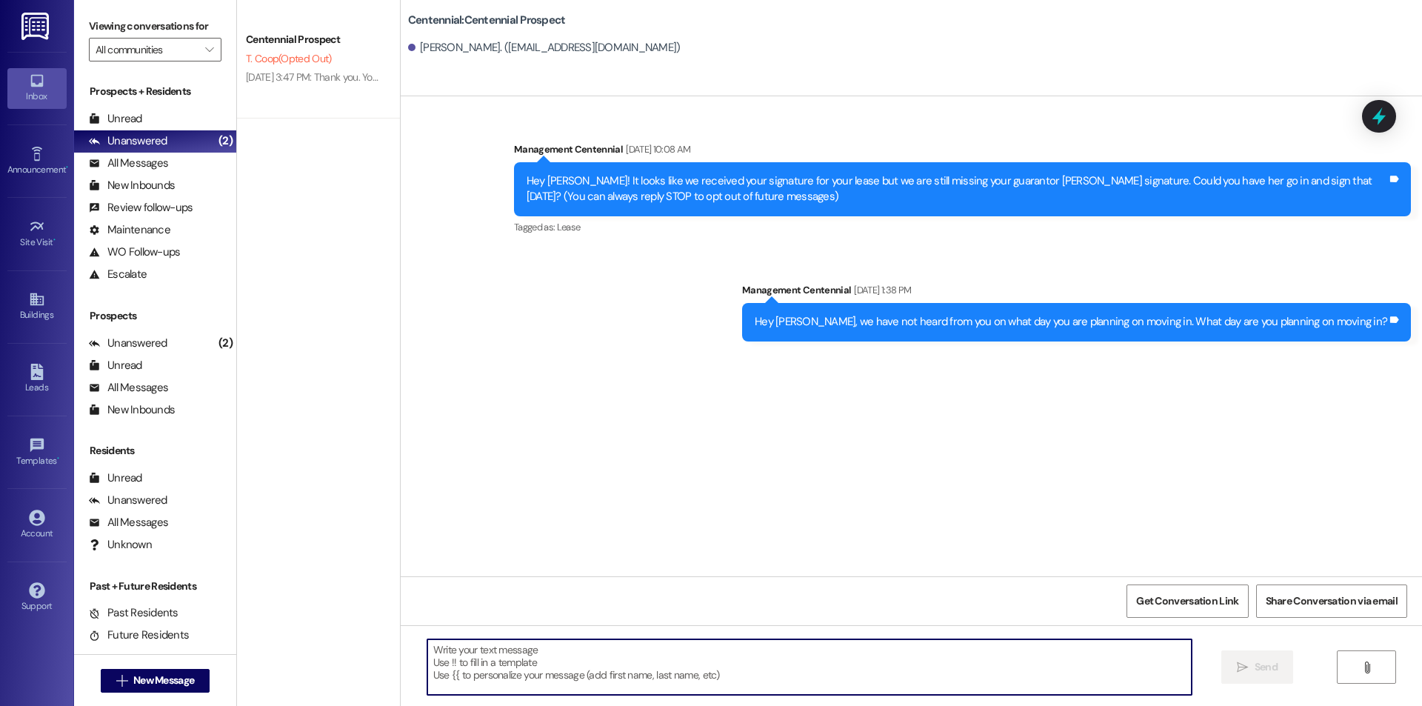
paste textarea "Hey {{first_name}}! When are you looking to pick up your keys and sign your mov…"
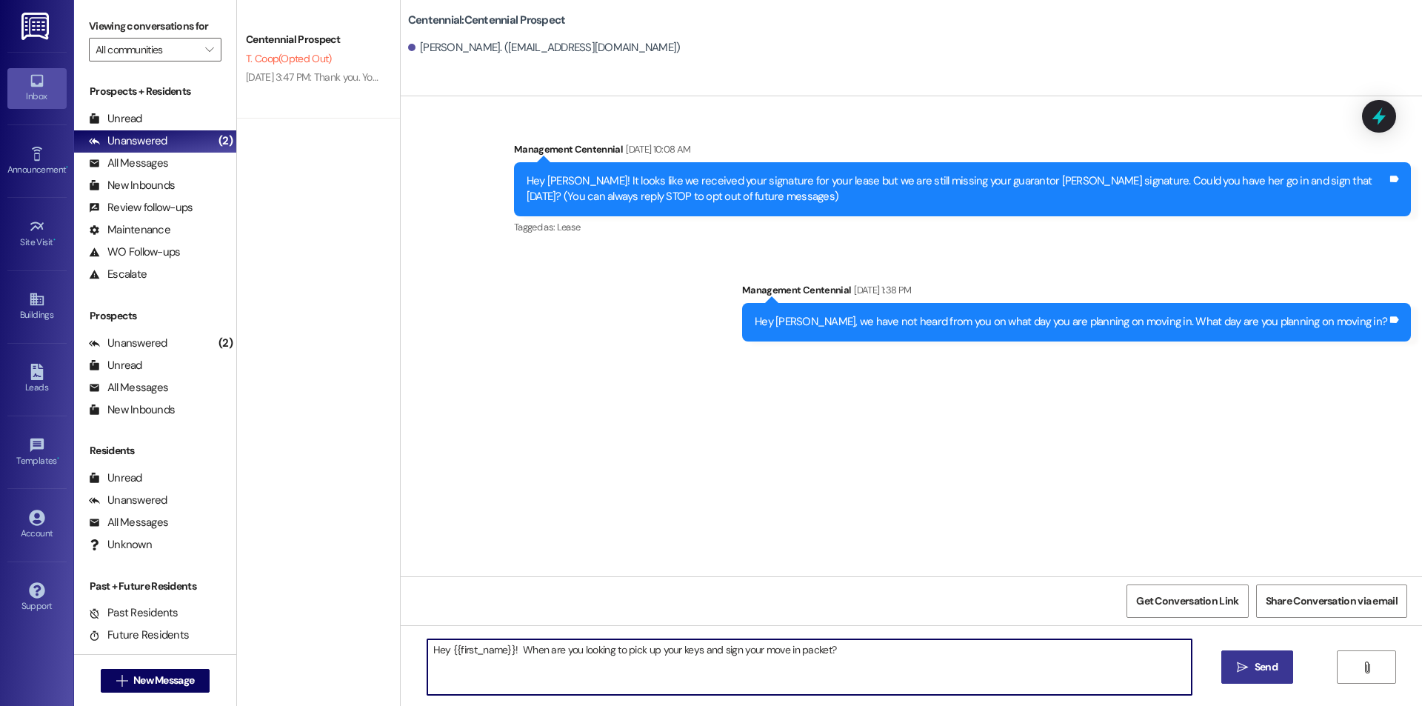
type textarea "Hey {{first_name}}! When are you looking to pick up your keys and sign your mov…"
click at [1269, 670] on span "Send" at bounding box center [1265, 667] width 23 height 16
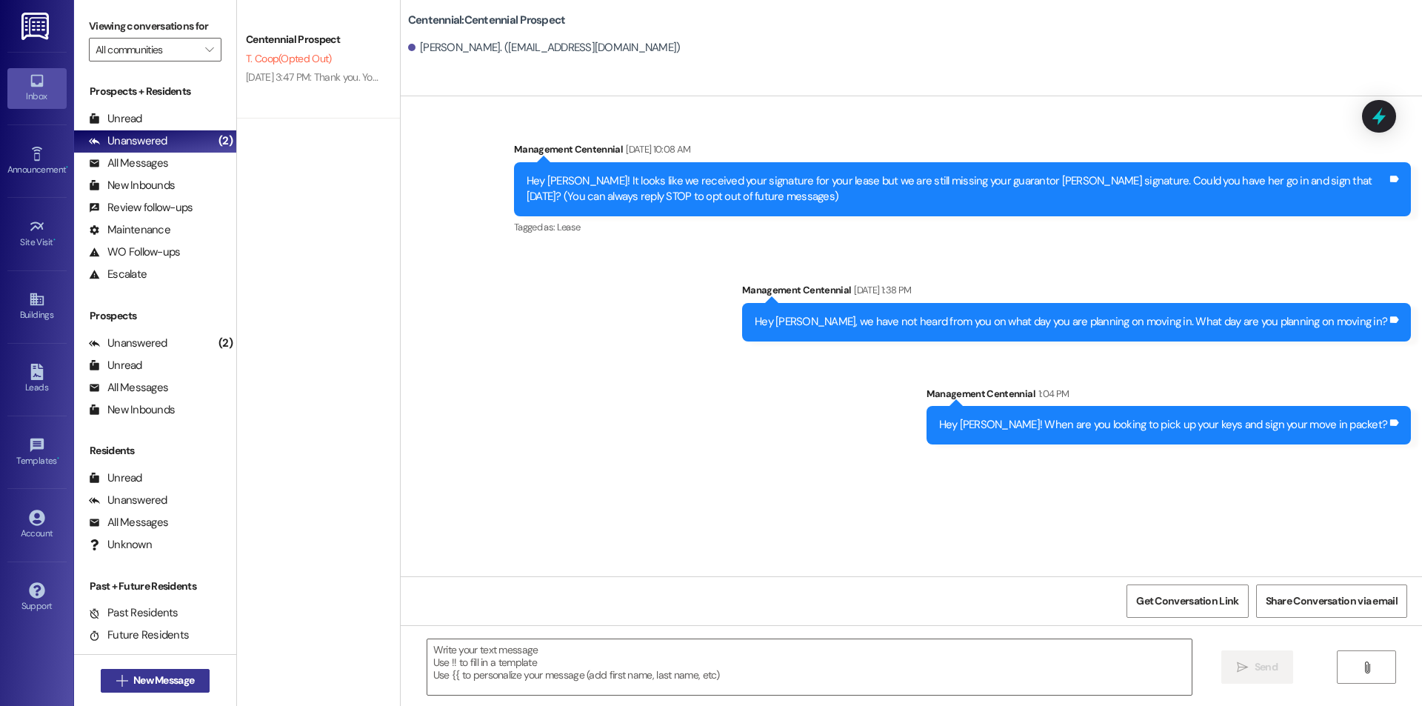
click at [133, 676] on span "New Message" at bounding box center [163, 680] width 61 height 16
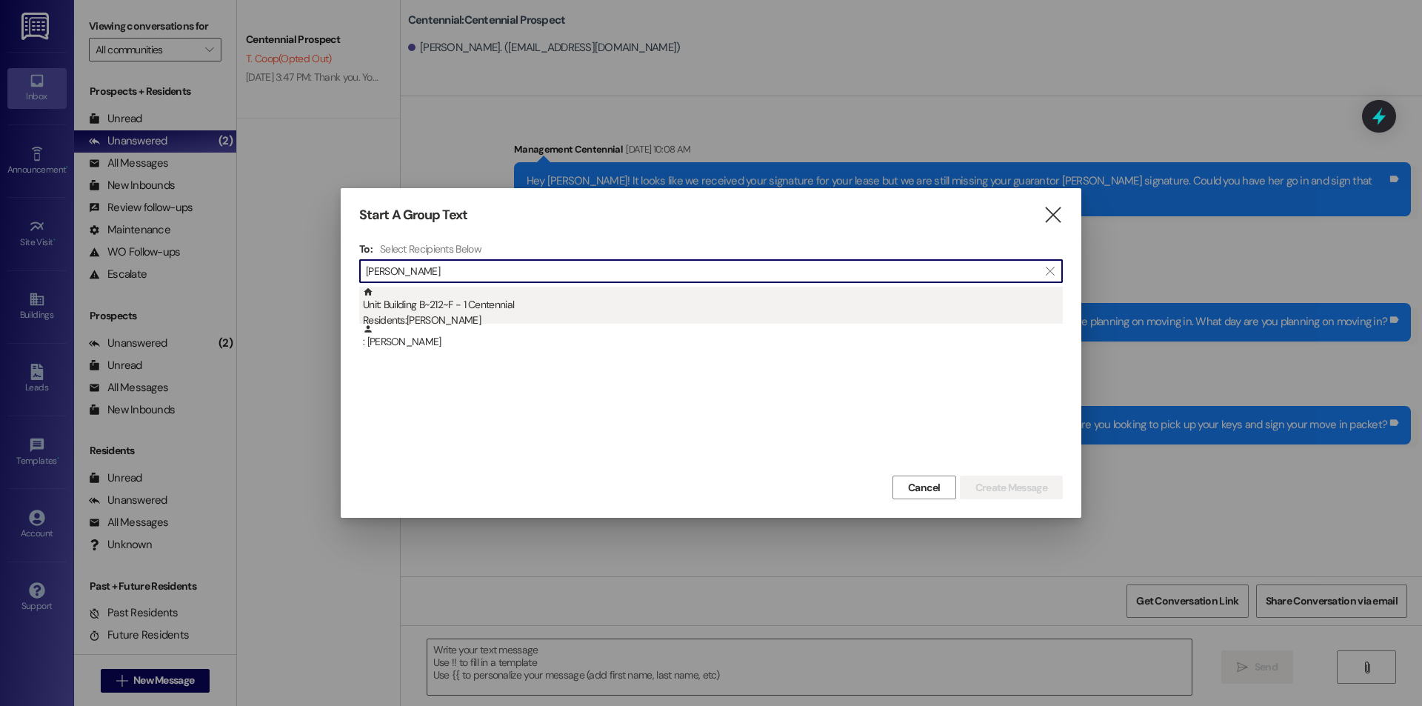
type input "trevor pier"
click at [463, 306] on div "Unit: Building B~212~F - 1 Centennial Residents: Trevor Pierce" at bounding box center [713, 308] width 700 height 42
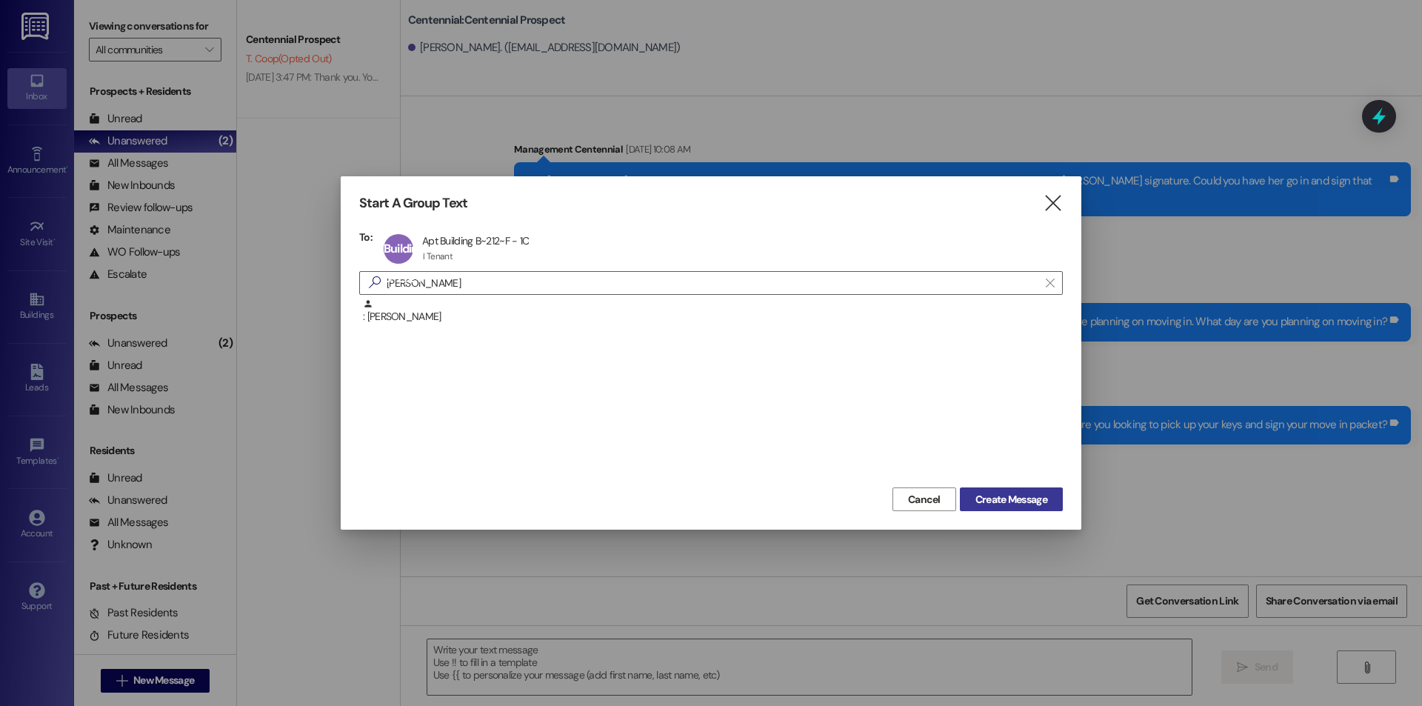
click at [1040, 503] on span "Create Message" at bounding box center [1011, 500] width 72 height 16
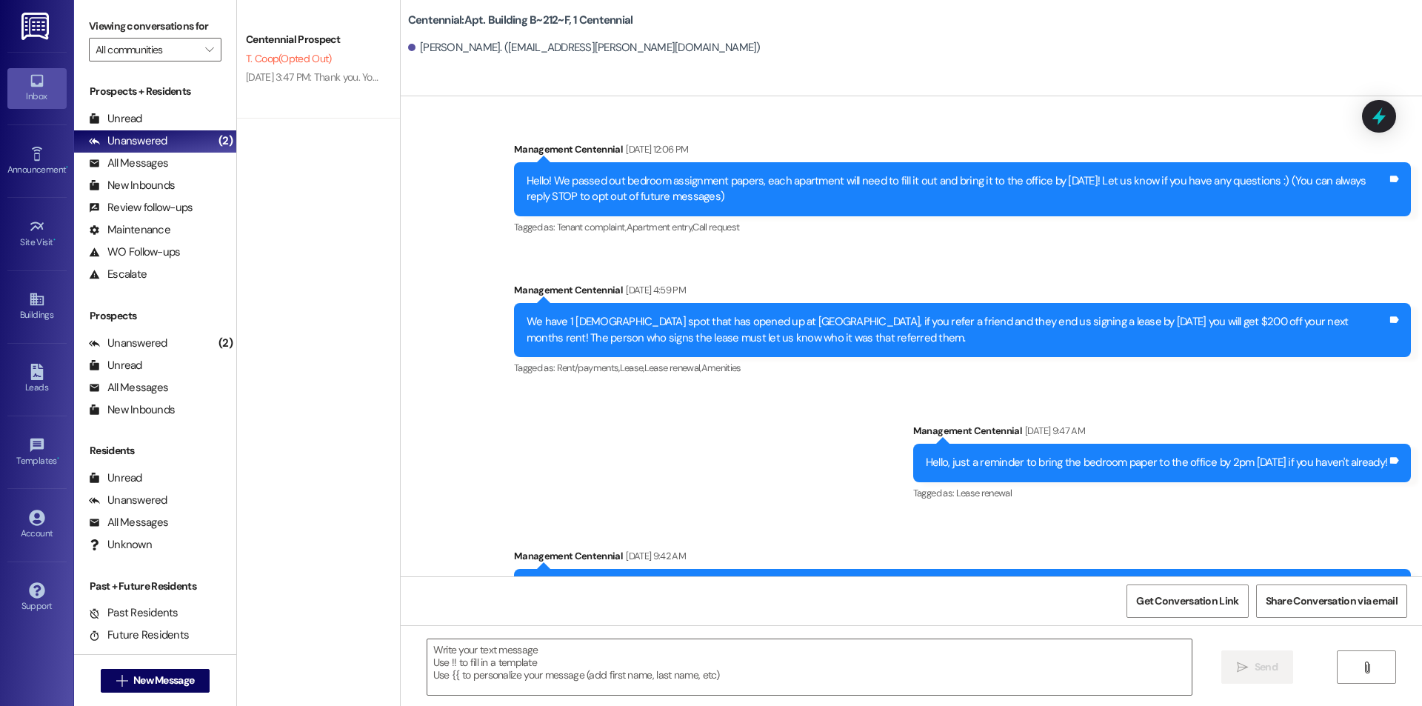
scroll to position [12980, 0]
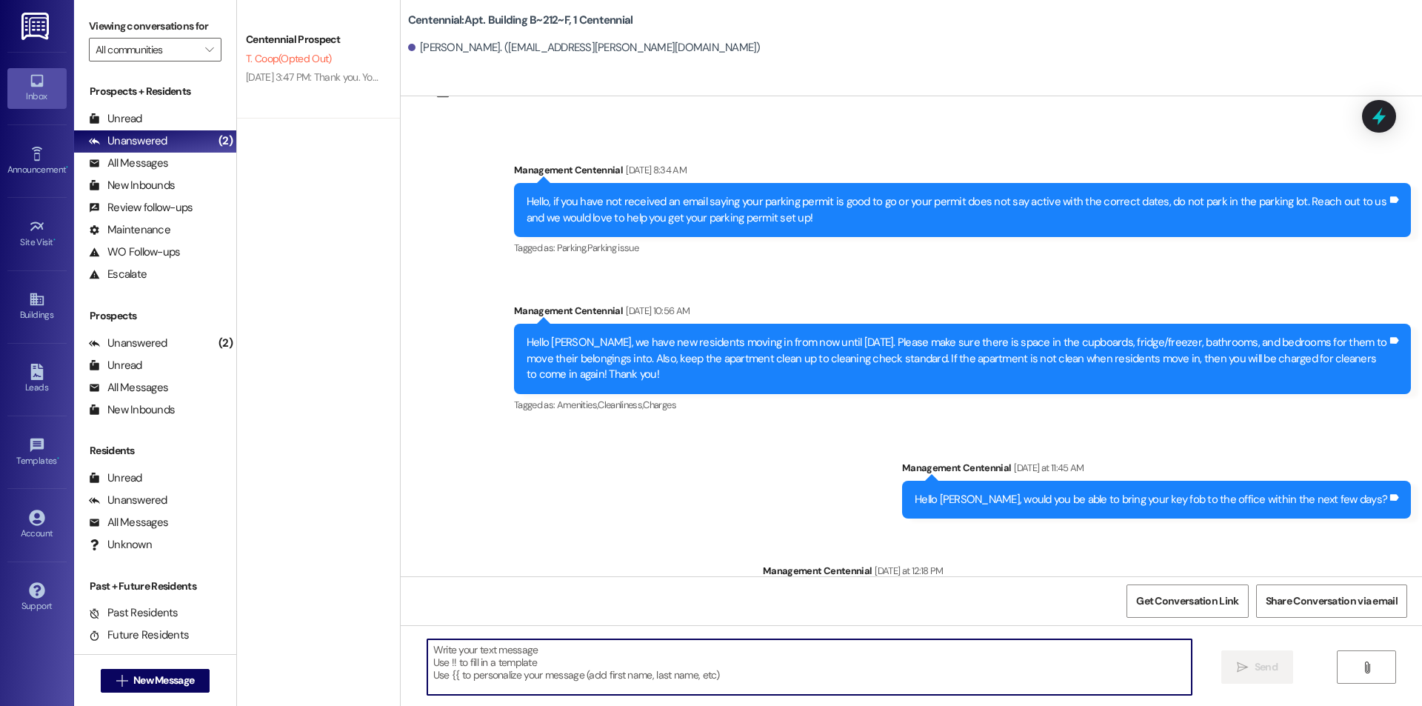
paste textarea "Hey {{first_name}}! When are you looking to pick up your keys and sign your mov…"
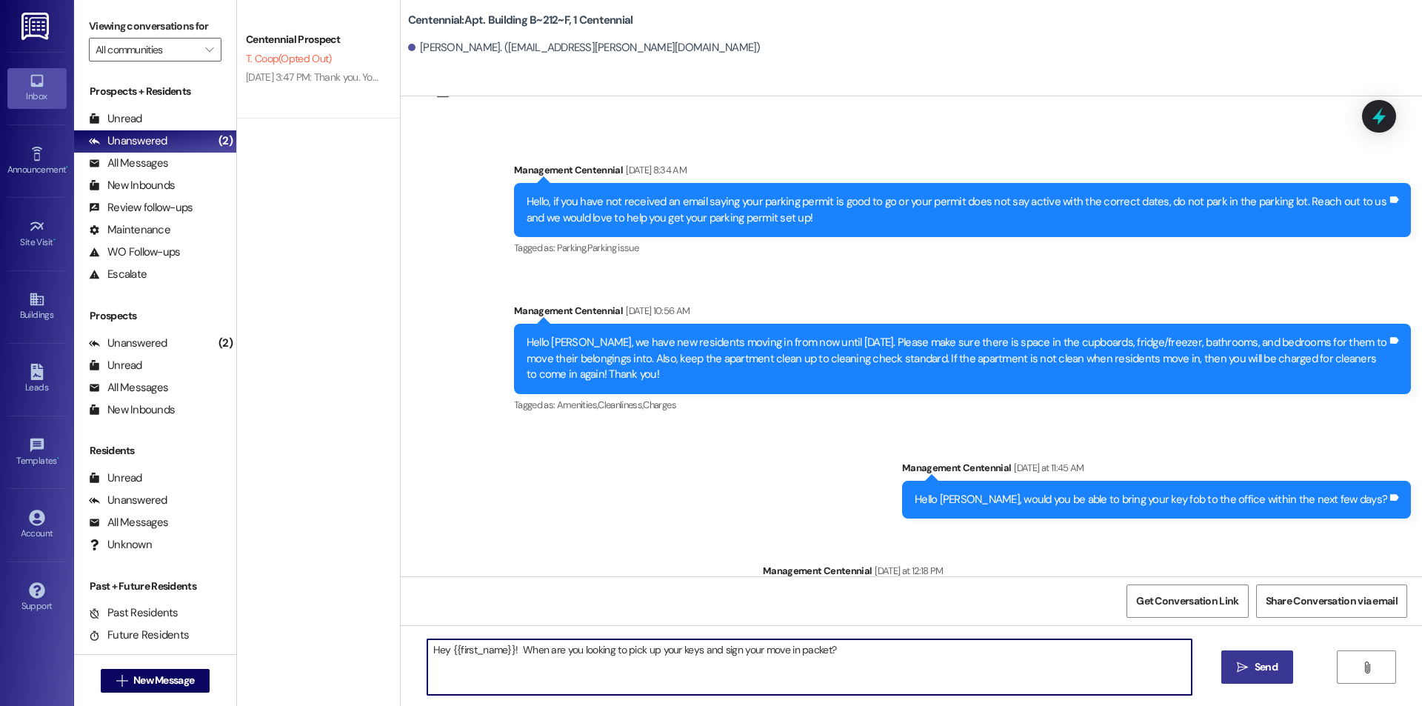
type textarea "Hey {{first_name}}! When are you looking to pick up your keys and sign your mov…"
click at [1234, 658] on button " Send" at bounding box center [1257, 666] width 72 height 33
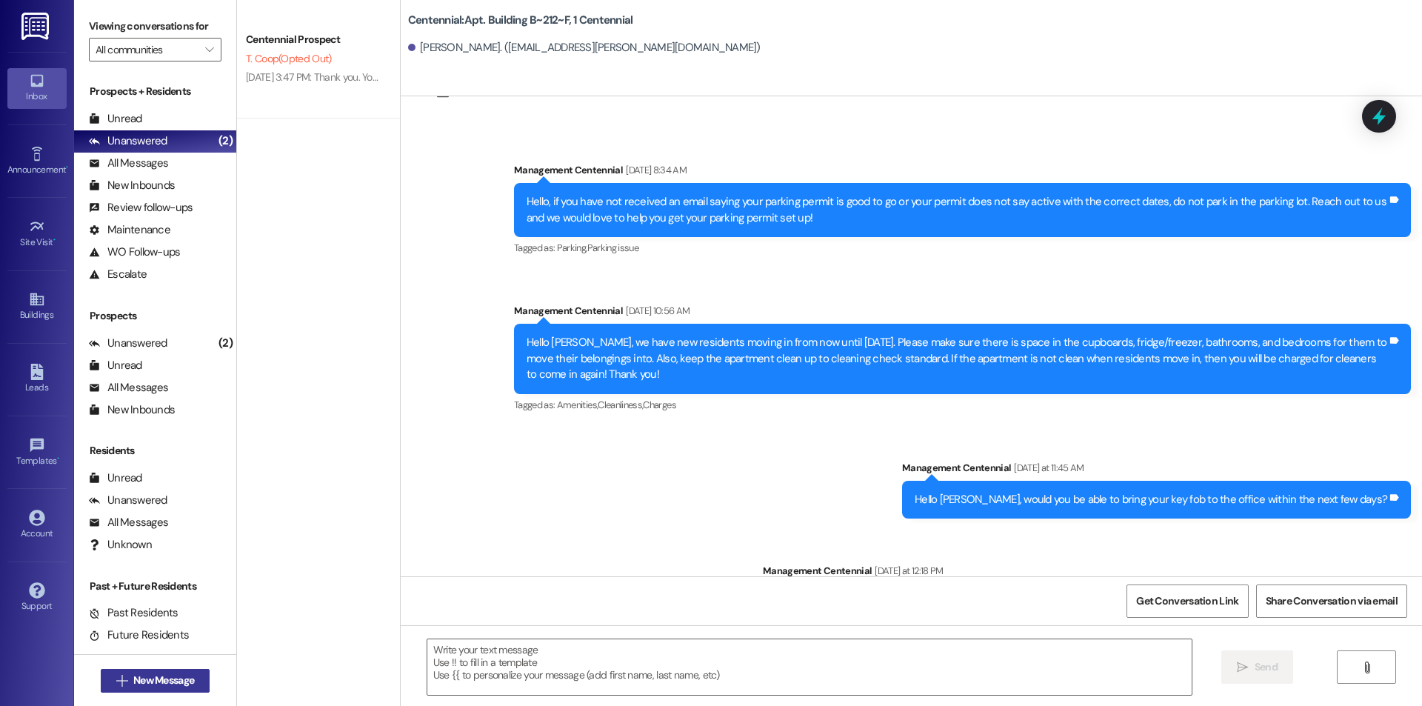
click at [173, 678] on span "New Message" at bounding box center [163, 680] width 61 height 16
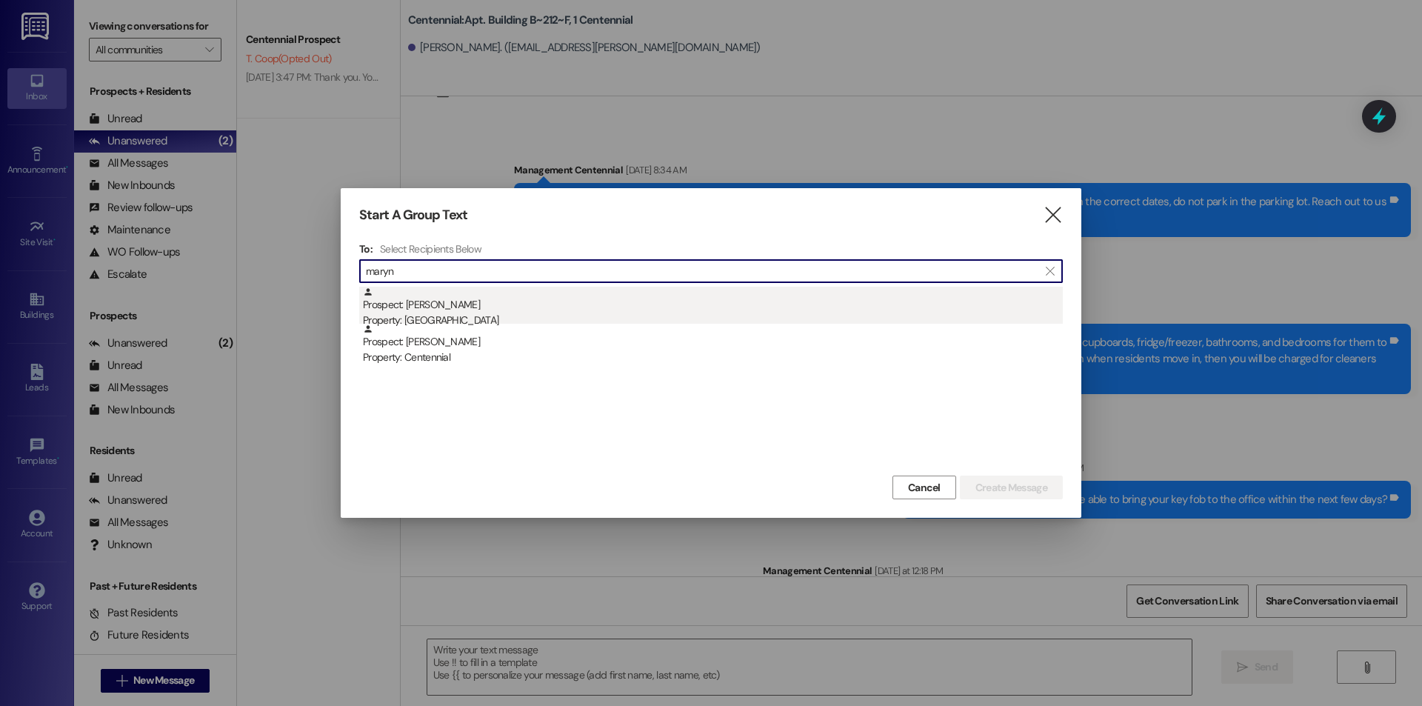
type input "maryn"
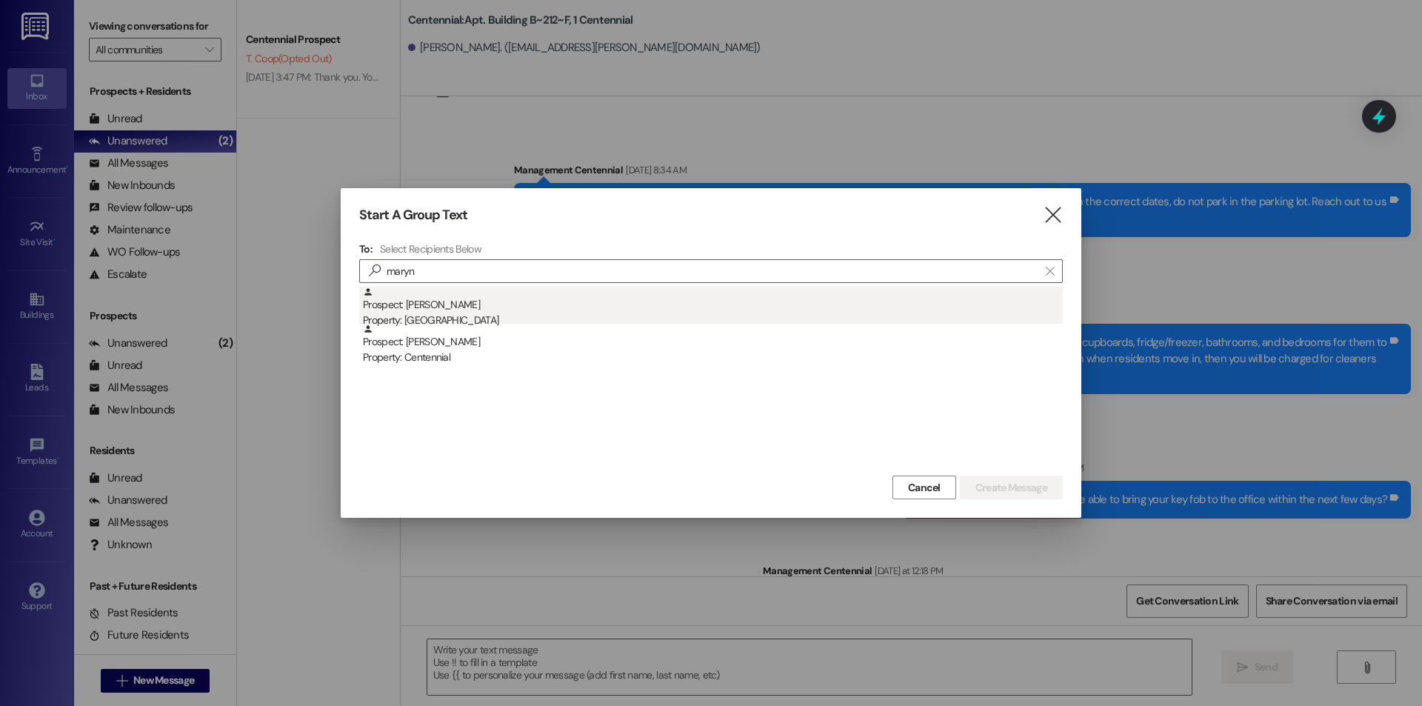
click at [529, 298] on div "Prospect: Maryn Smith Property: Cornerstone" at bounding box center [713, 308] width 700 height 42
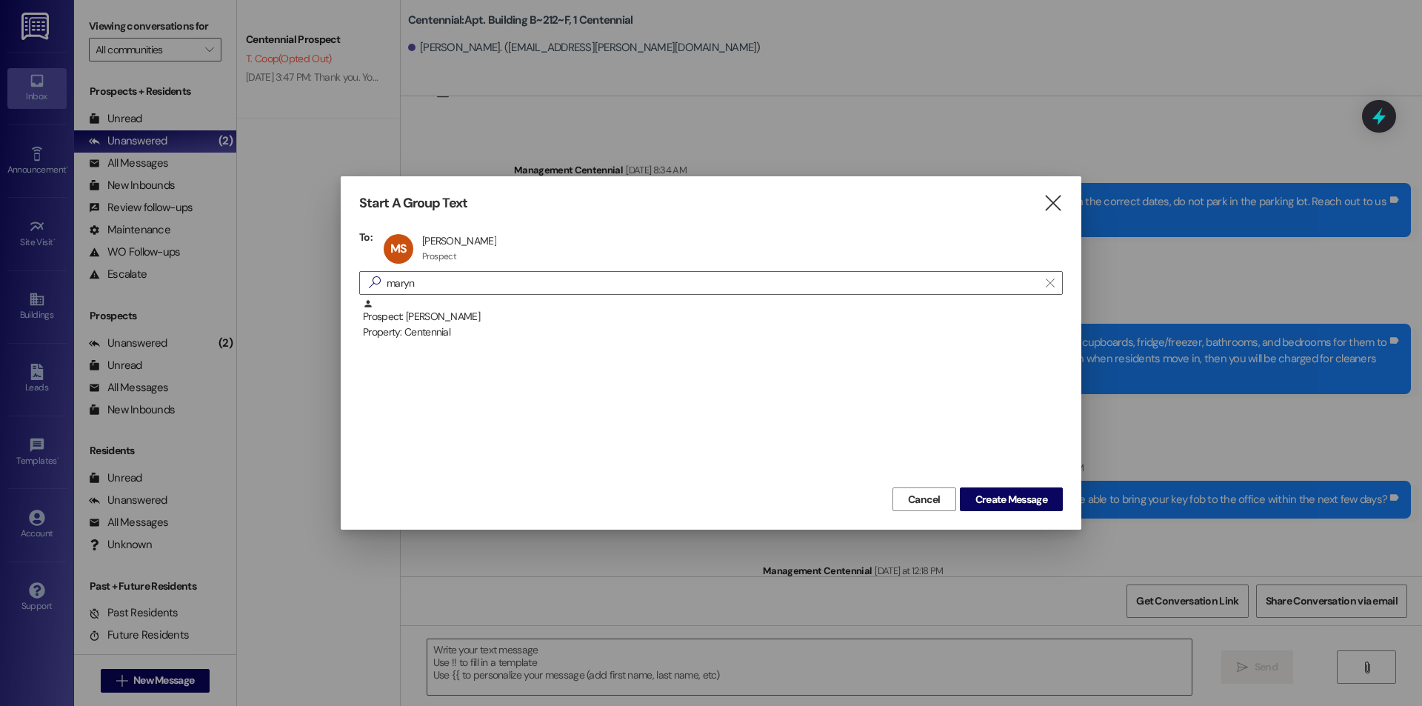
click at [1045, 483] on div "Cancel Create Message" at bounding box center [710, 496] width 703 height 27
click at [1042, 495] on span "Create Message" at bounding box center [1011, 500] width 72 height 16
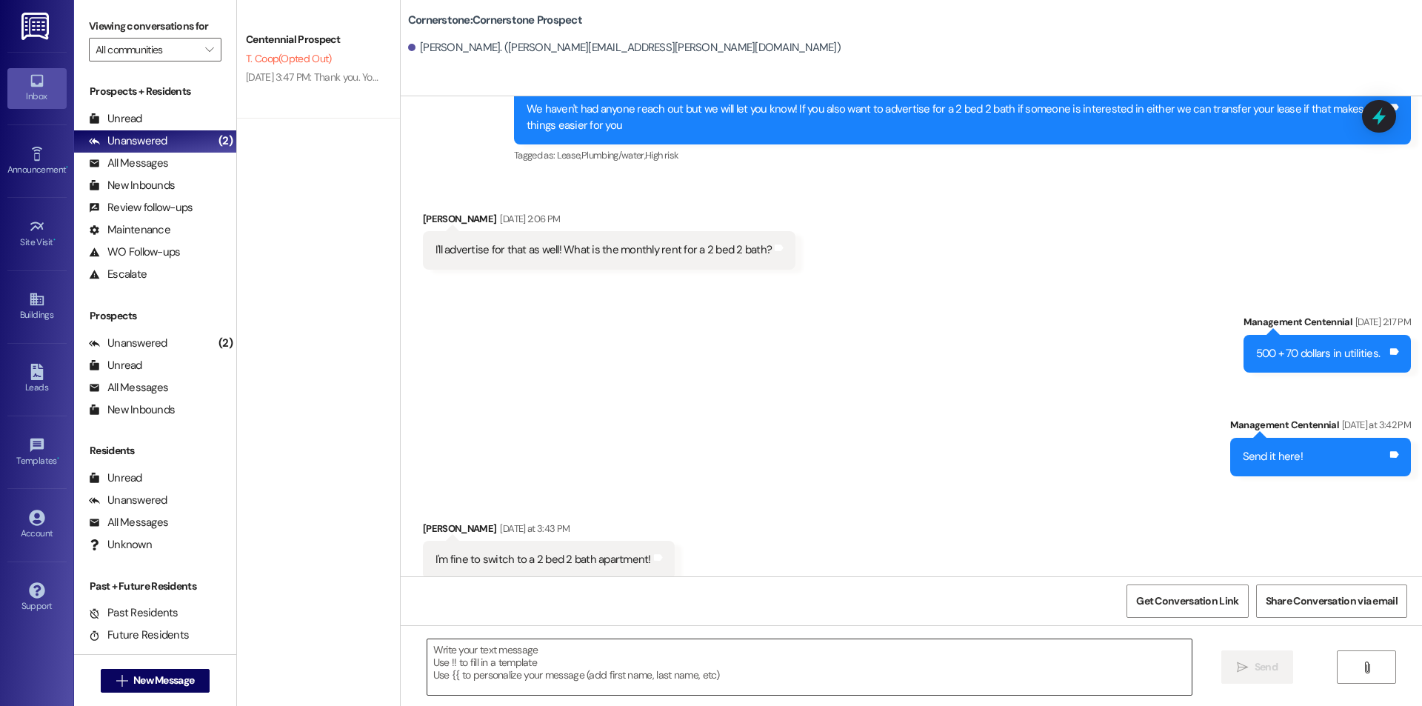
scroll to position [764, 0]
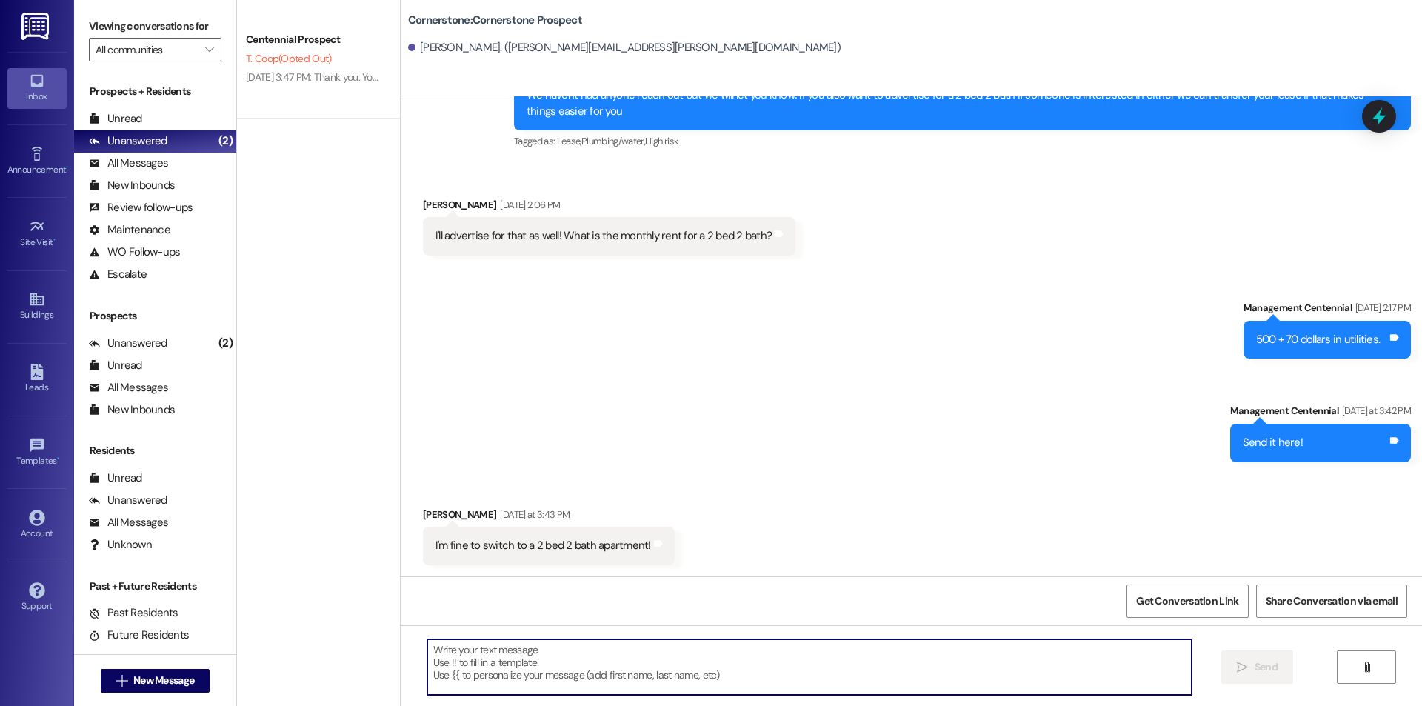
paste textarea "Hey {{first_name}}! When are you looking to pick up your keys and sign your mov…"
type textarea "Hey {{first_name}}! When are you looking to pick up your keys and sign your mov…"
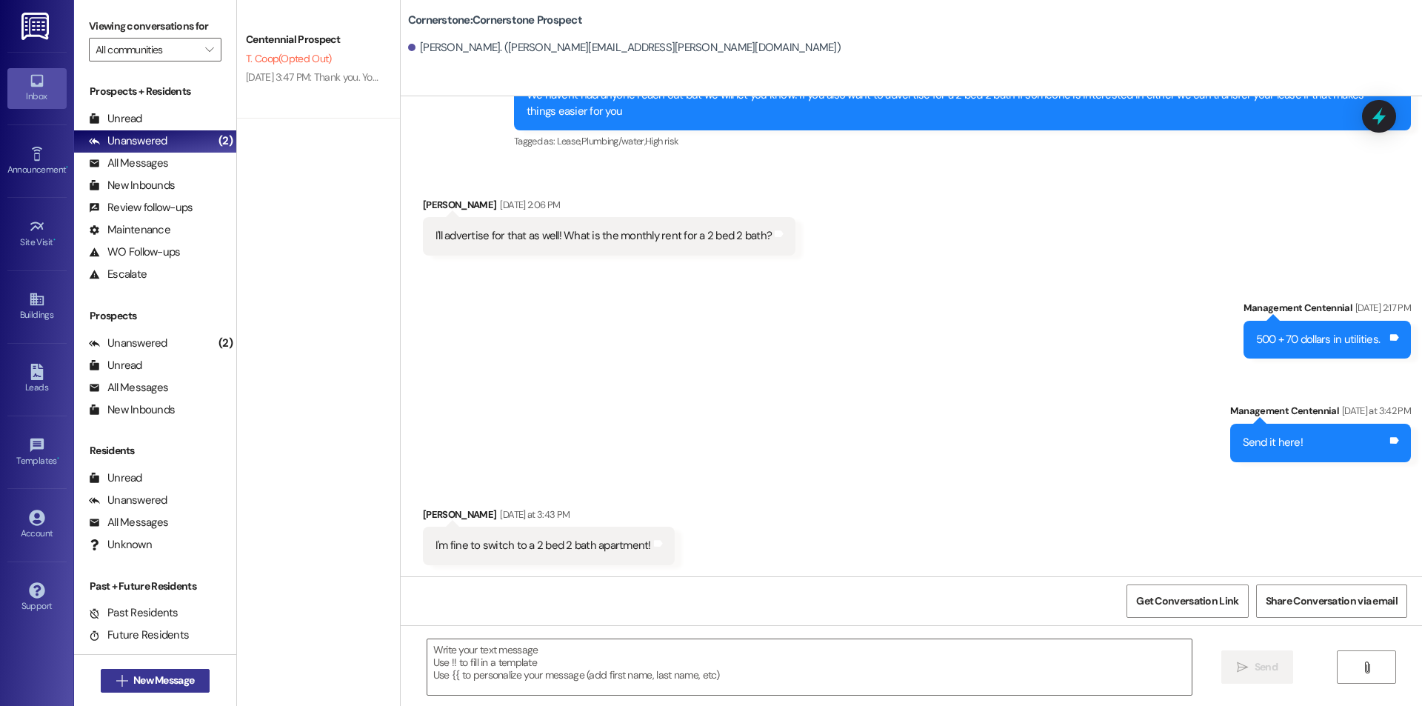
click at [135, 690] on button " New Message" at bounding box center [156, 681] width 110 height 24
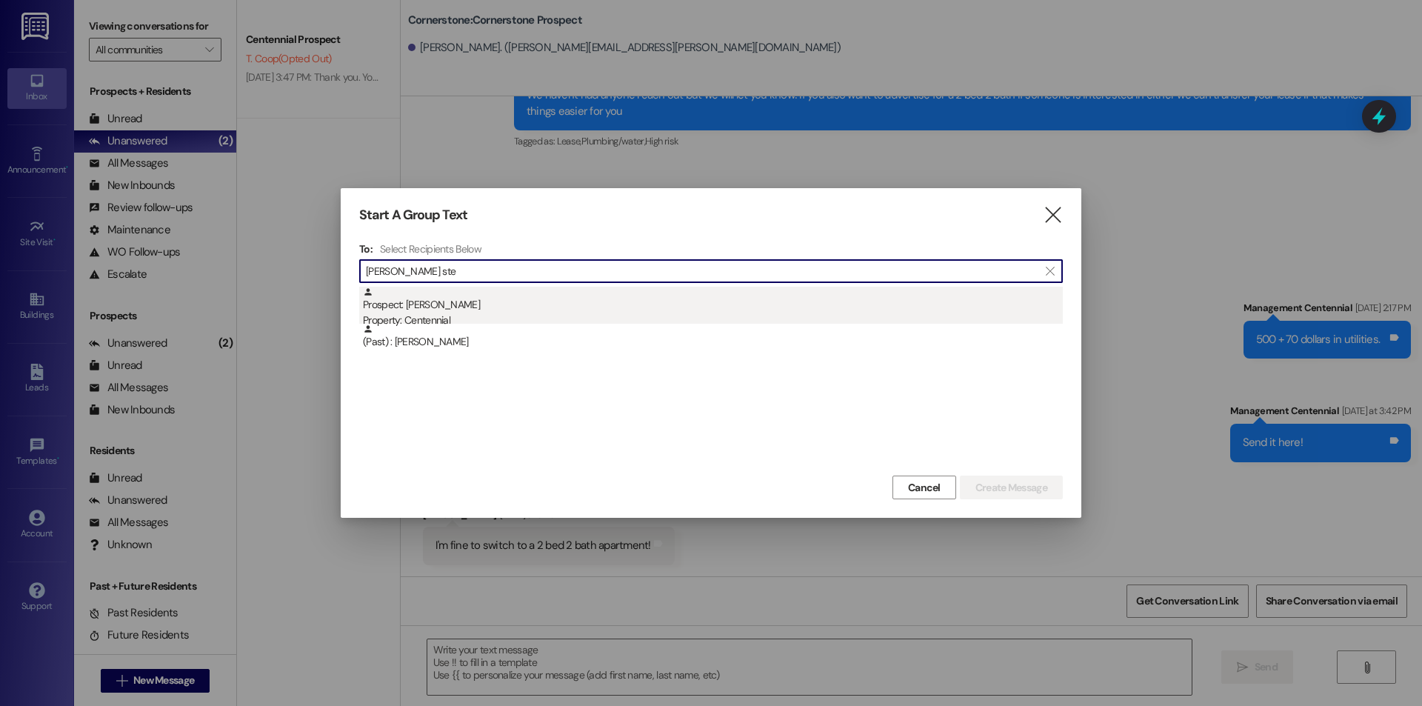
type input "carter ste"
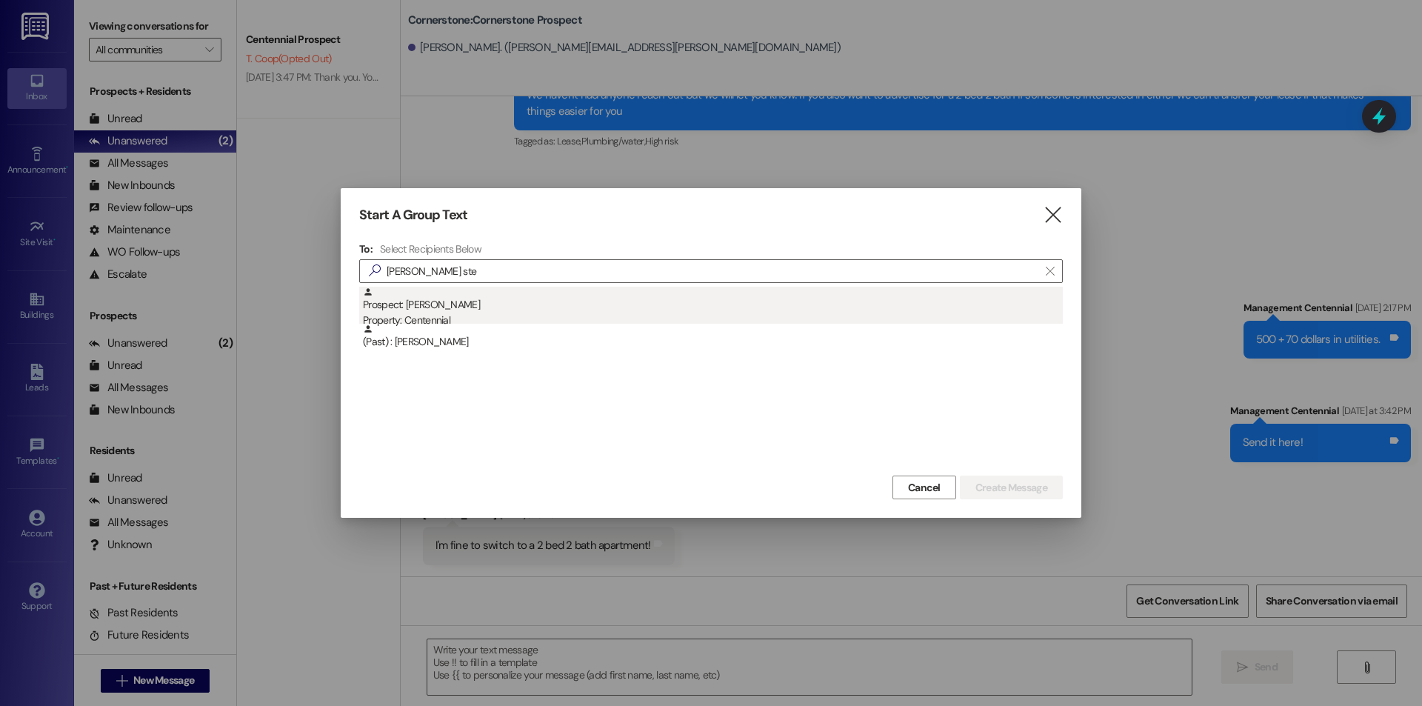
click at [509, 310] on div "Prospect: Carter Stentzel Property: Centennial" at bounding box center [713, 308] width 700 height 42
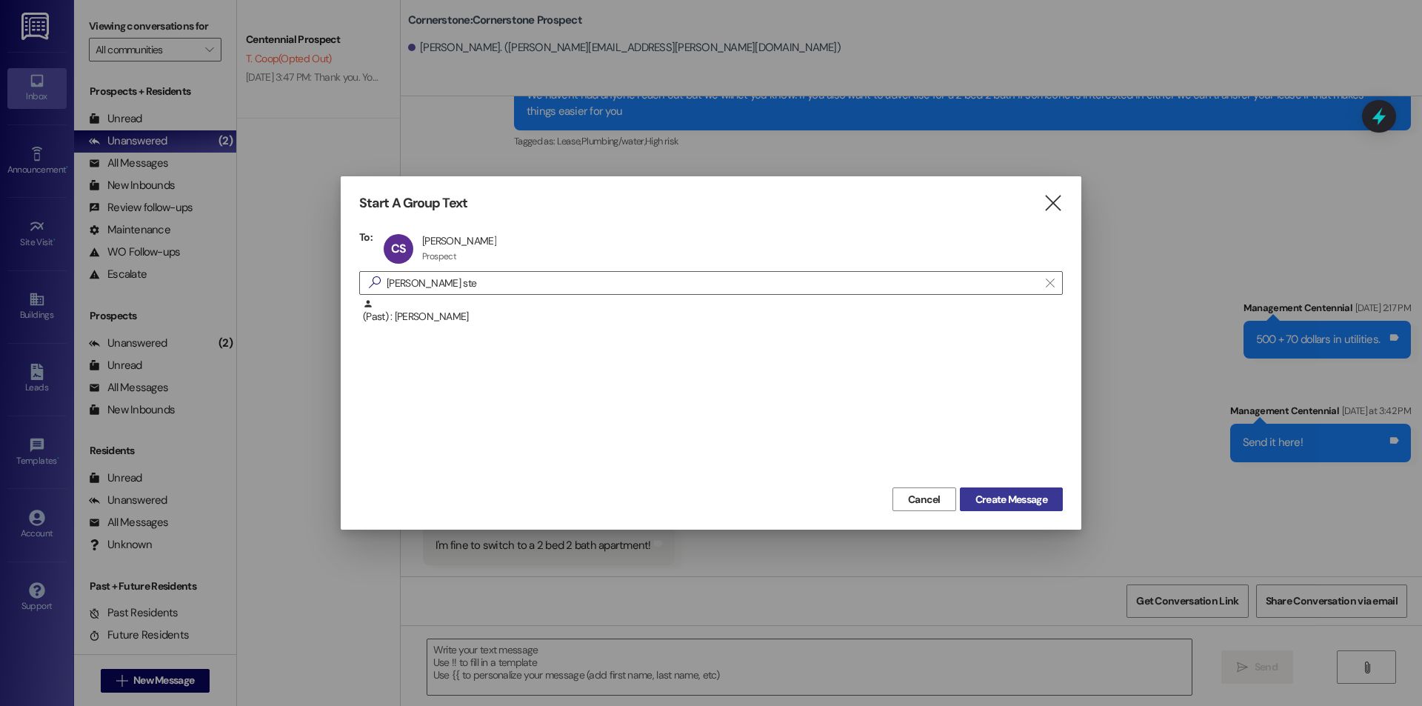
click at [989, 497] on span "Create Message" at bounding box center [1011, 500] width 72 height 16
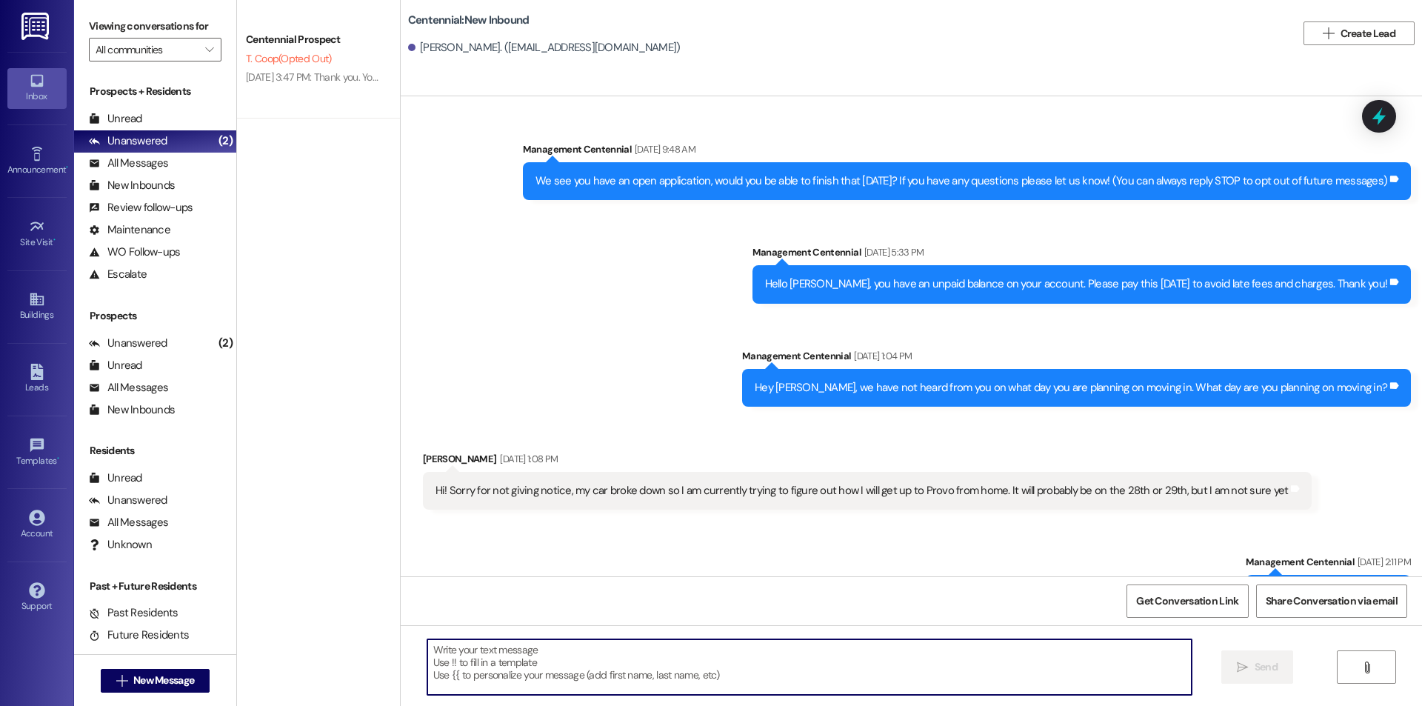
paste textarea "Hey {{first_name}}! When are you looking to pick up your keys and sign your mov…"
type textarea "Hey {{first_name}}! When are you looking to pick up your keys and sign your mov…"
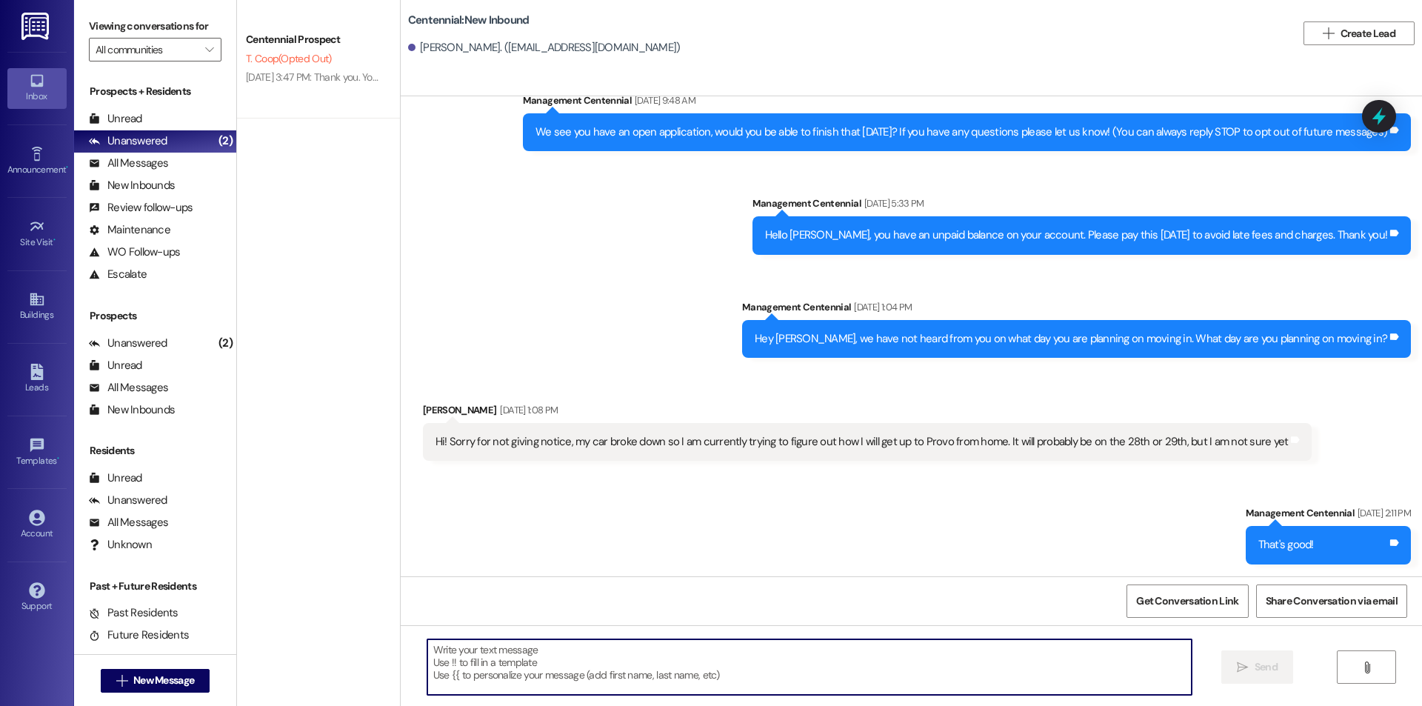
scroll to position [0, 0]
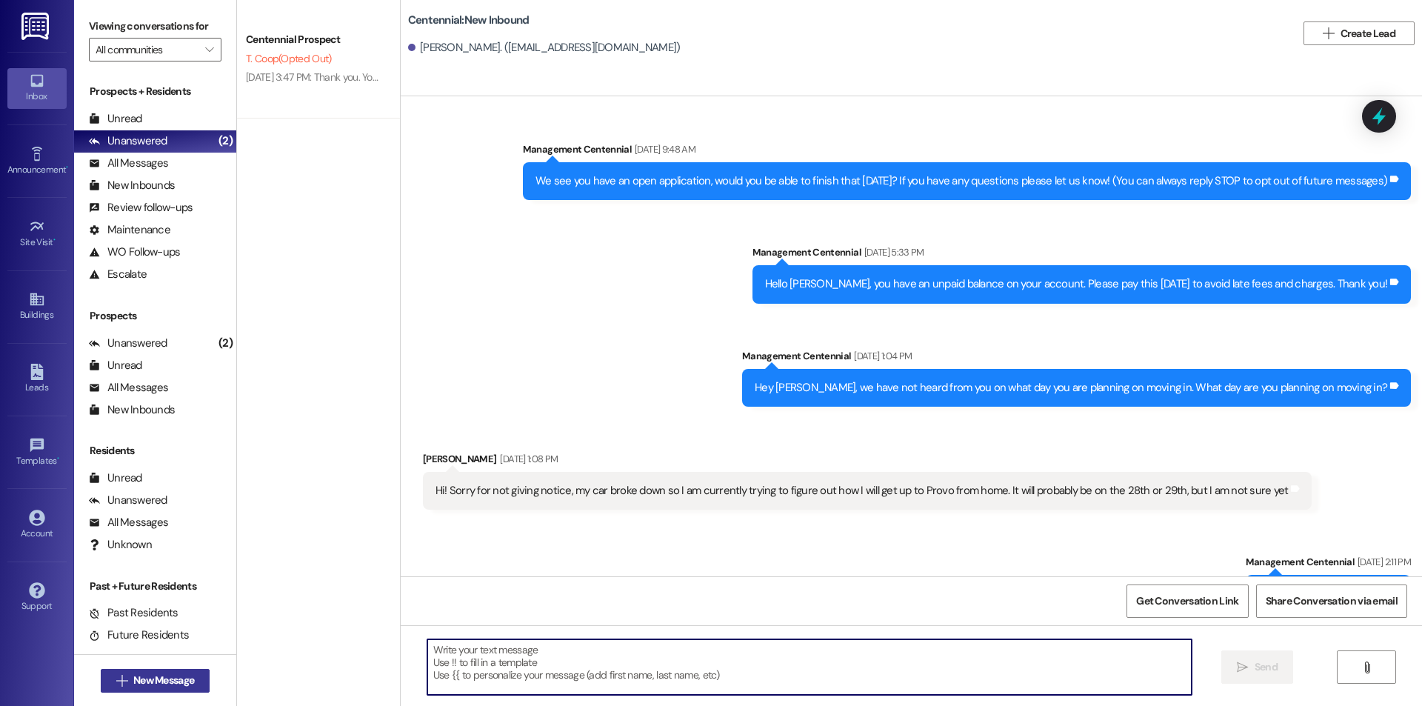
click at [125, 688] on button " New Message" at bounding box center [156, 681] width 110 height 24
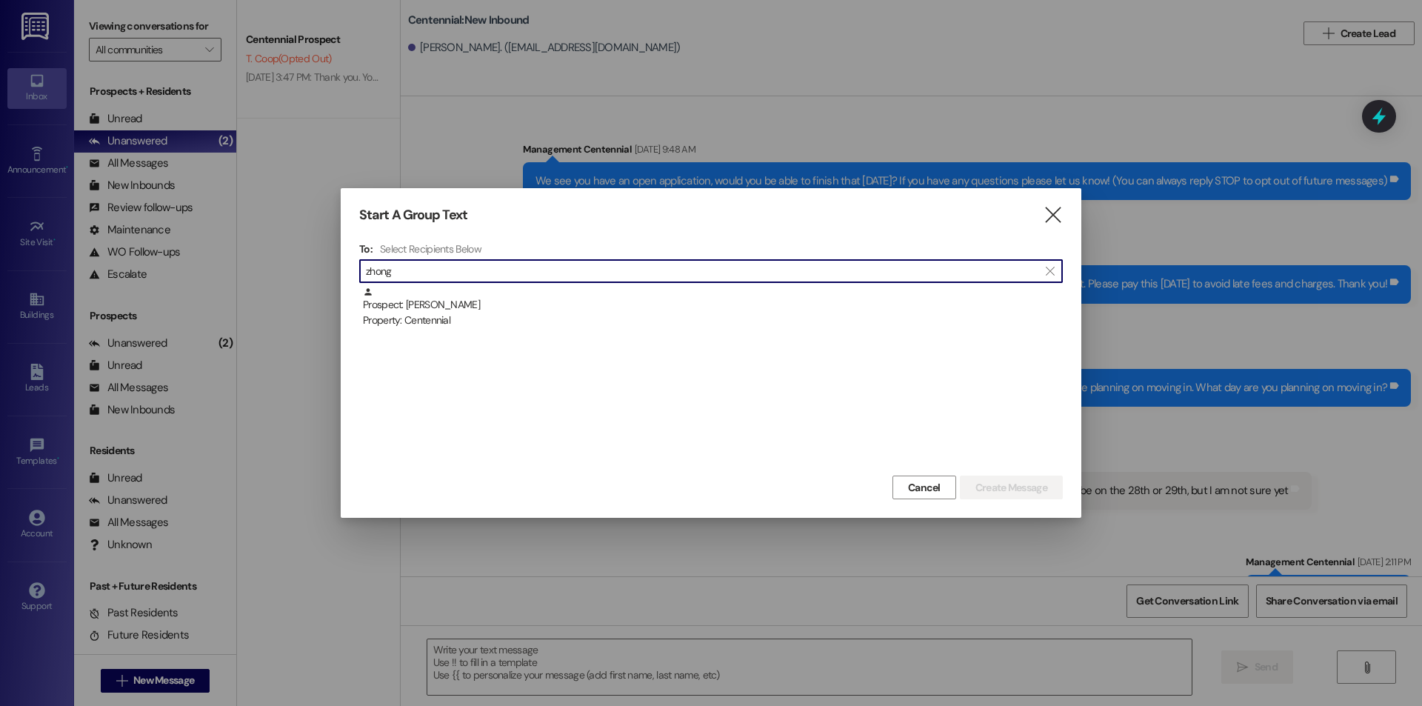
type input "zhong"
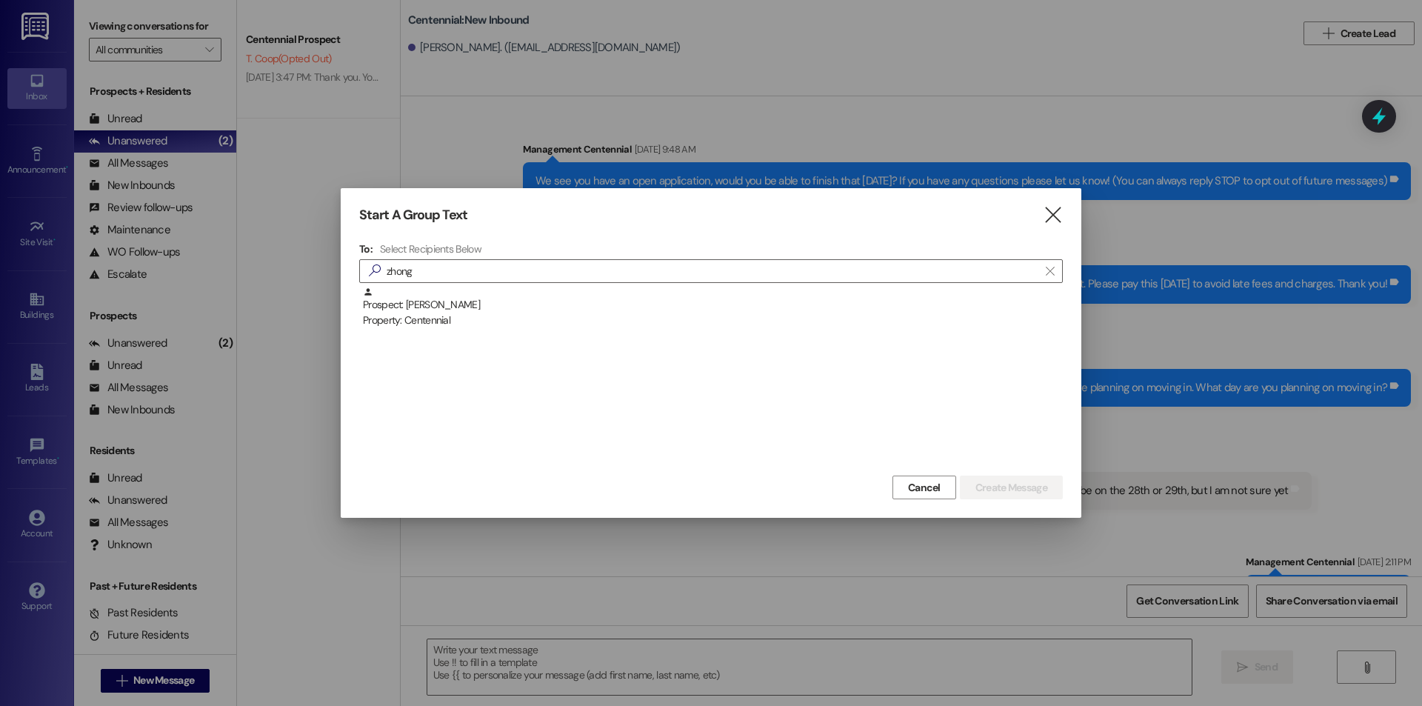
click at [464, 285] on div "To: Select Recipients Below  zhong  Prospect: Zhenguang Zhong Property: Cente…" at bounding box center [710, 357] width 703 height 230
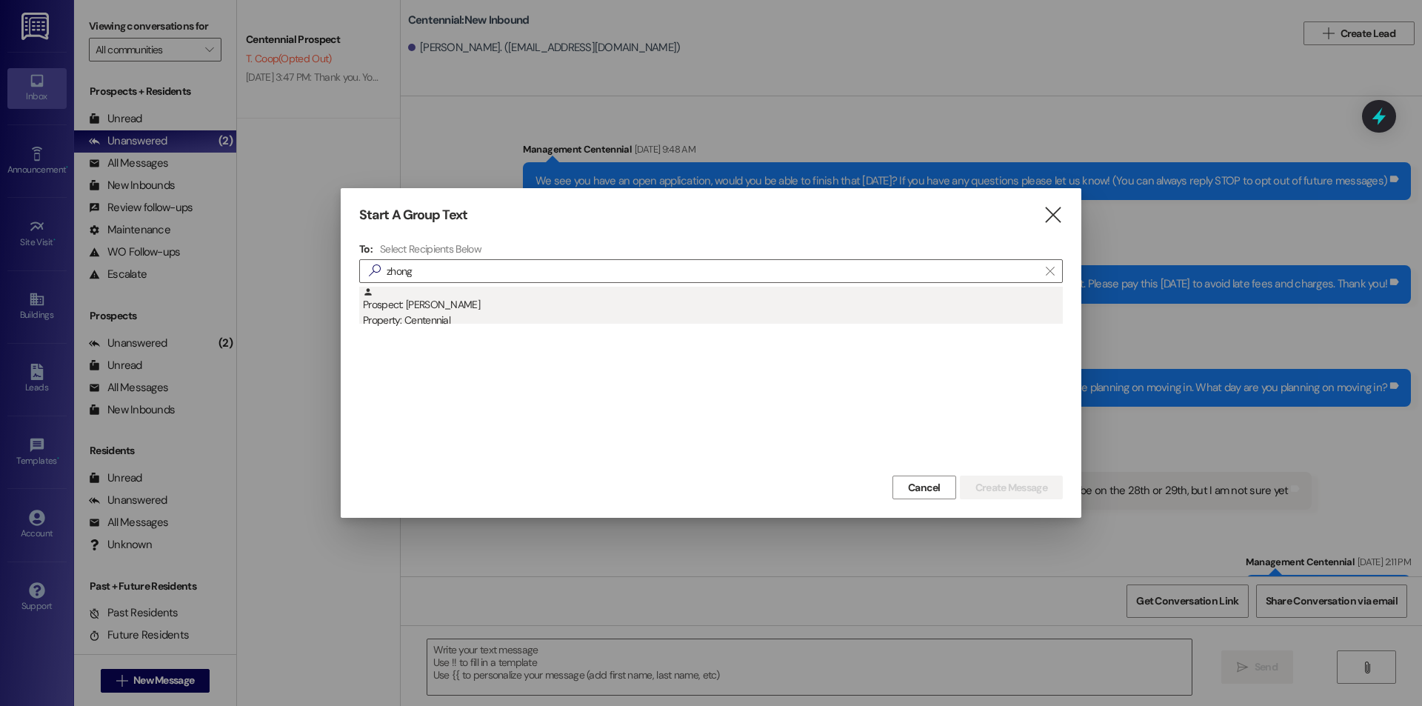
click at [468, 302] on div "Prospect: Zhenguang Zhong Property: Centennial" at bounding box center [713, 308] width 700 height 42
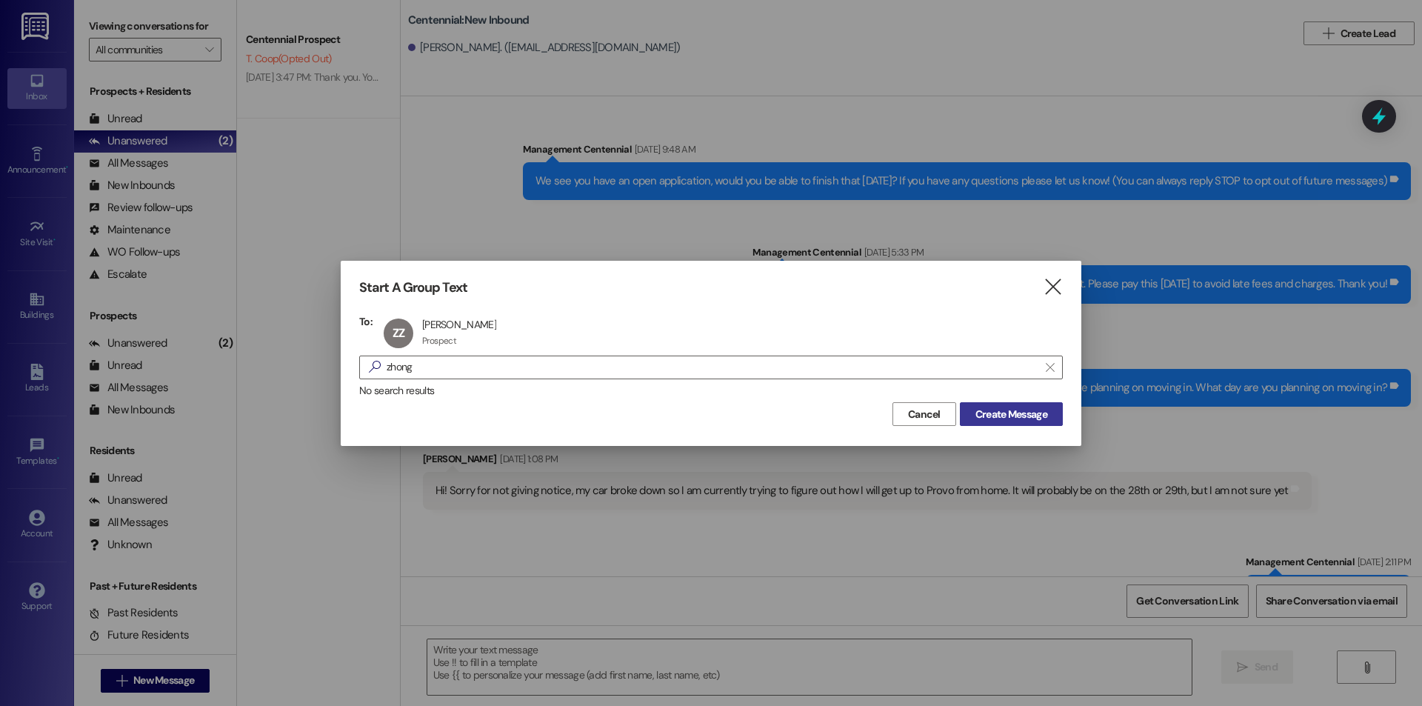
click at [1055, 413] on button "Create Message" at bounding box center [1011, 414] width 103 height 24
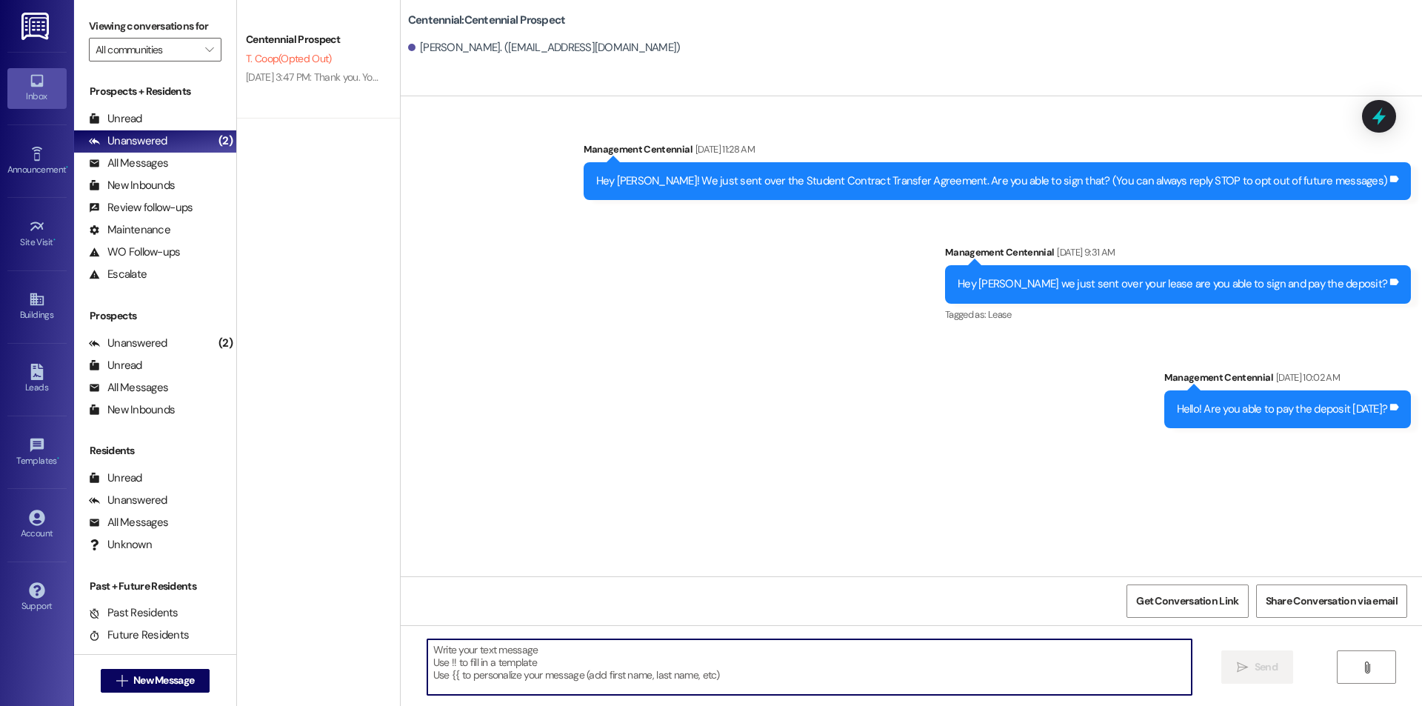
paste textarea "Hey {{first_name}}! When are you looking to pick up your keys and sign your mov…"
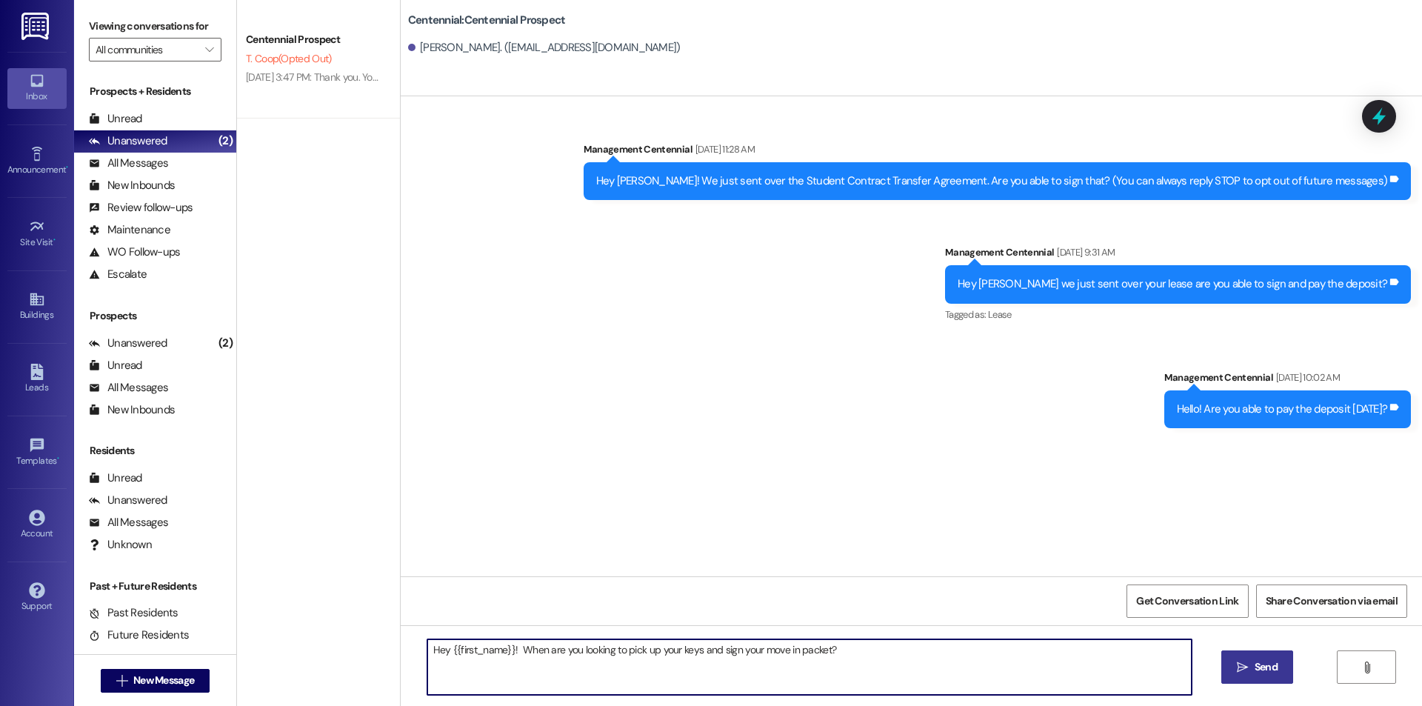
type textarea "Hey {{first_name}}! When are you looking to pick up your keys and sign your mov…"
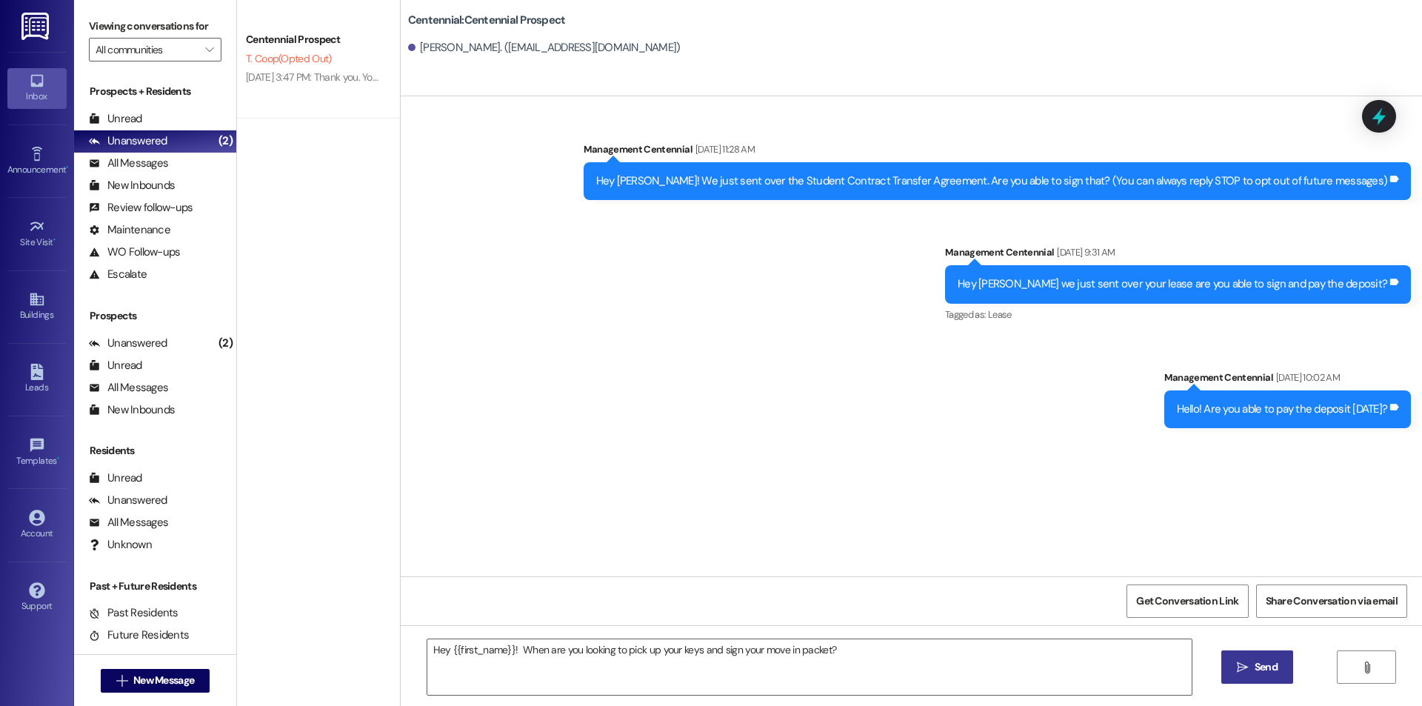
click at [1274, 663] on span "Send" at bounding box center [1265, 667] width 23 height 16
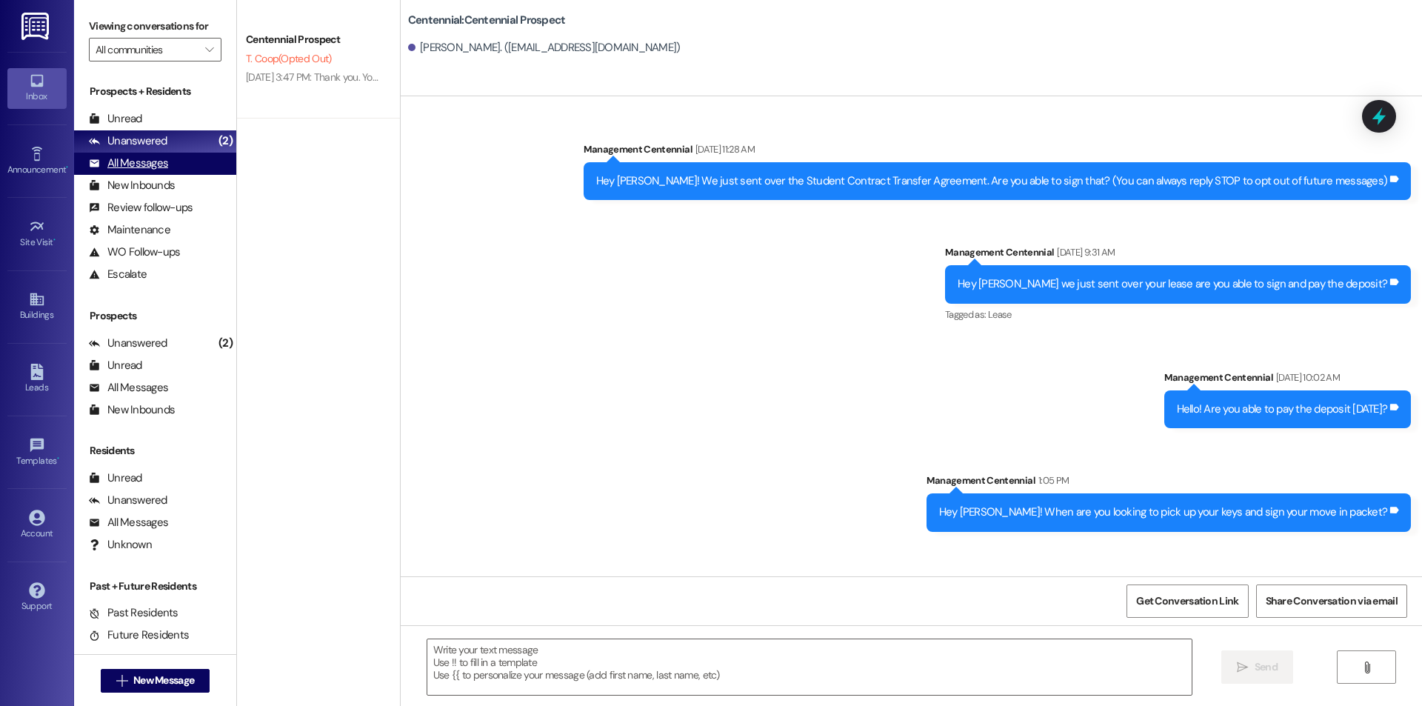
click at [159, 154] on div "All Messages (undefined)" at bounding box center [155, 164] width 162 height 22
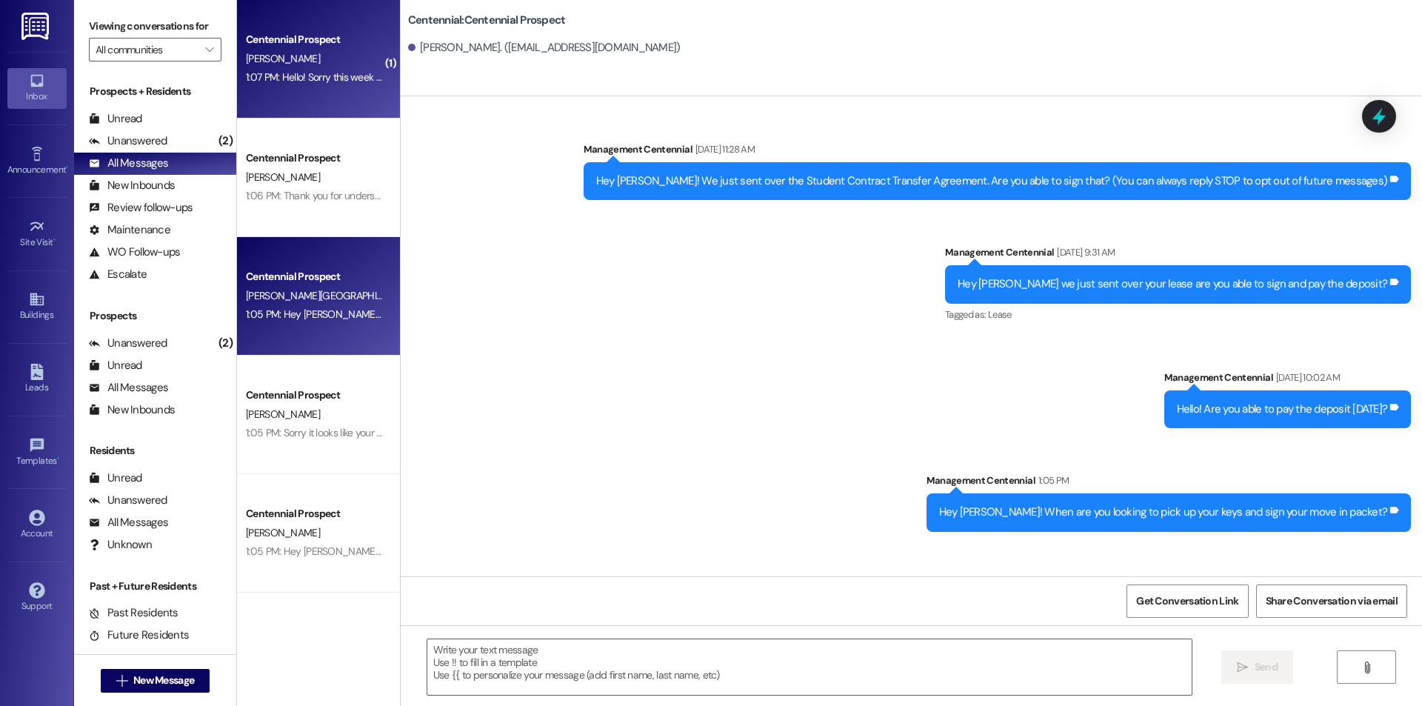
click at [288, 77] on div "1:07 PM: Hello! Sorry this week has been super busy for me. I plan on moving in…" at bounding box center [631, 76] width 770 height 13
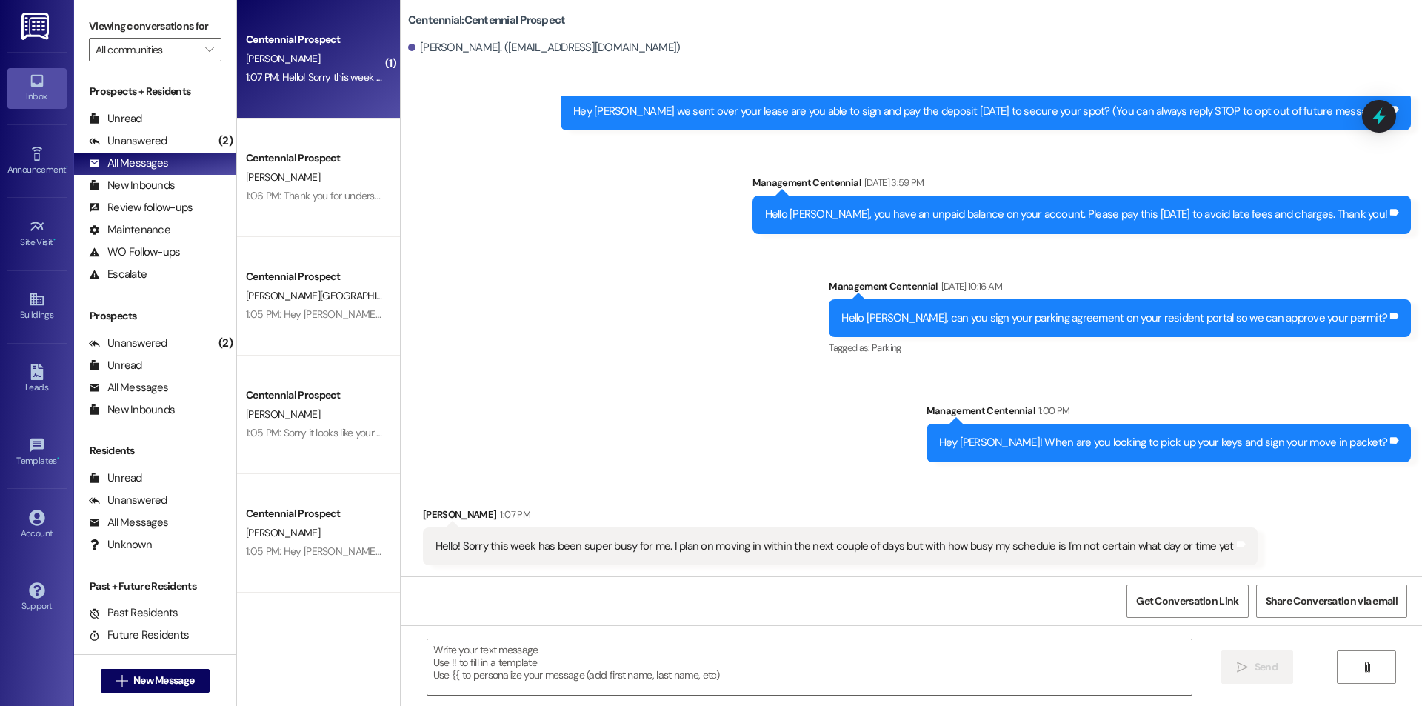
scroll to position [70, 0]
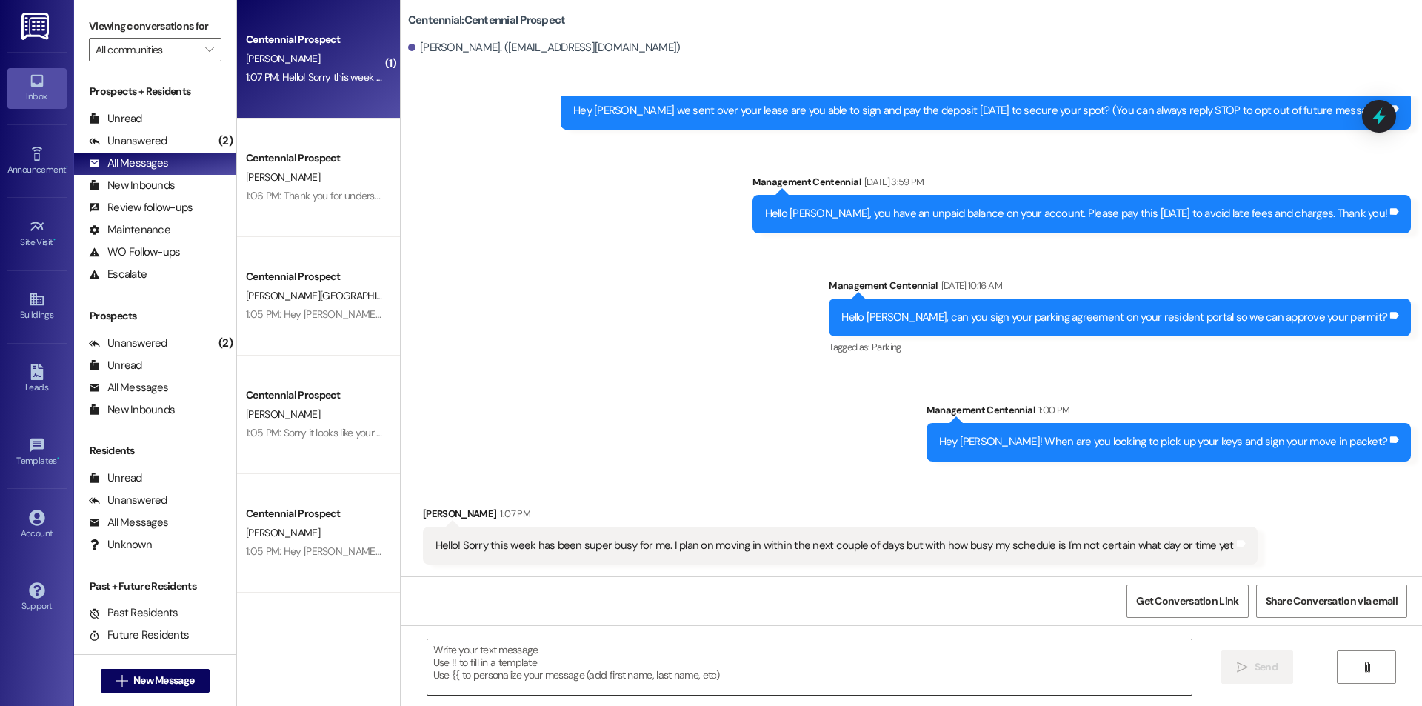
click at [594, 651] on textarea at bounding box center [809, 667] width 764 height 56
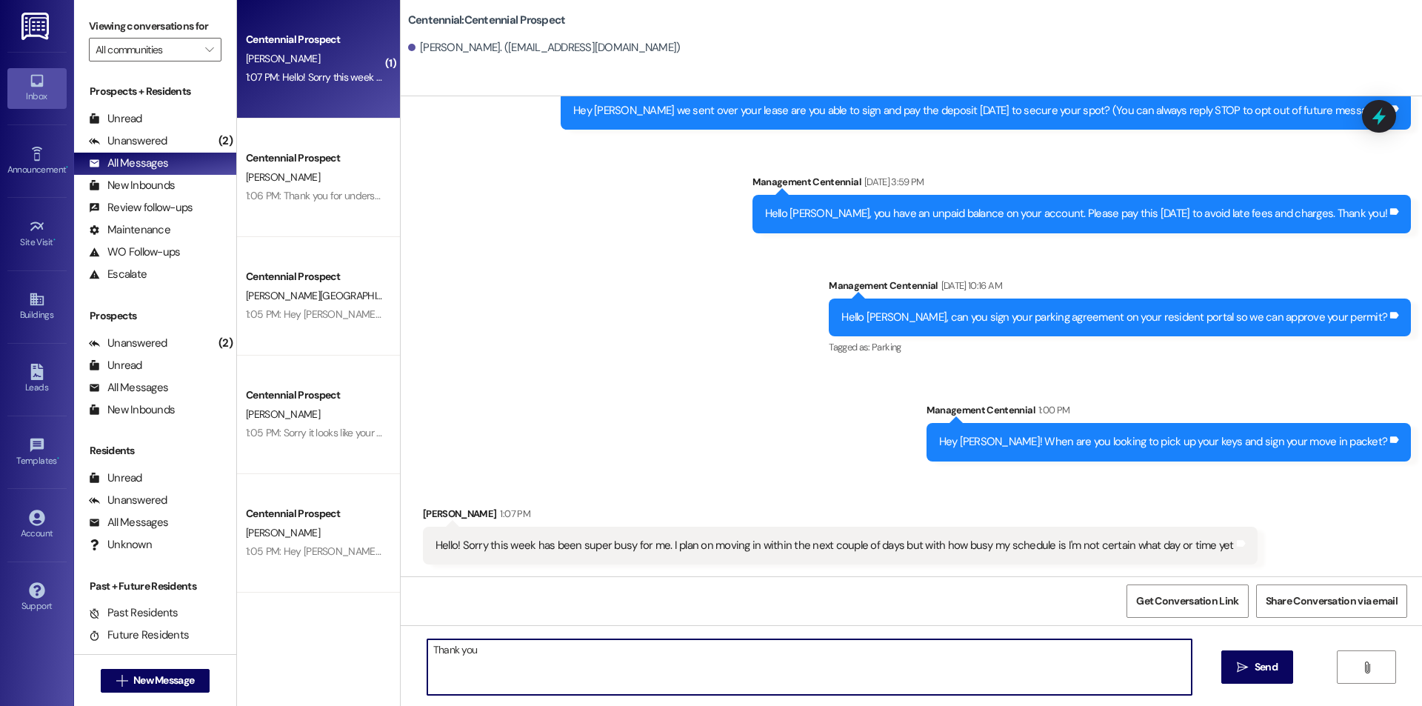
type textarea "Thank you."
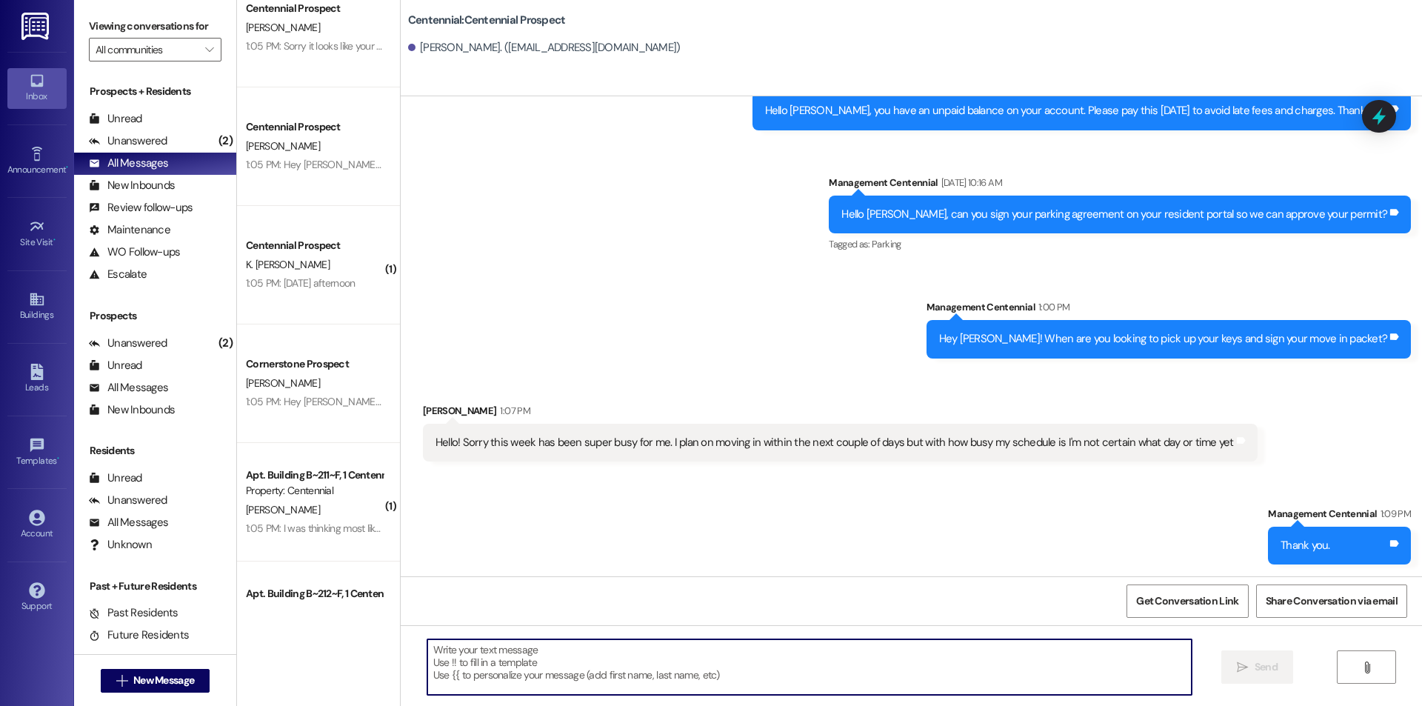
scroll to position [395, 0]
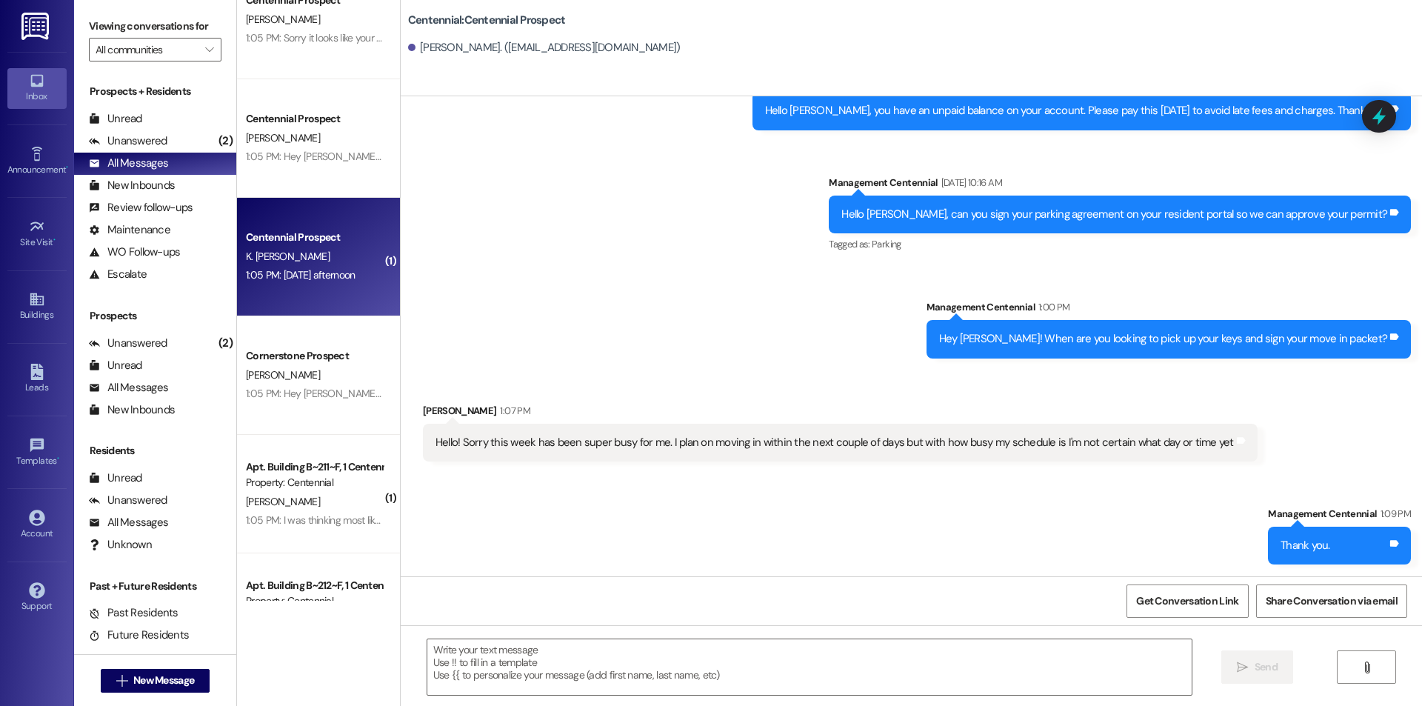
click at [283, 284] on div "1:05 PM: Tomorrow afternoon 1:05 PM: Tomorrow afternoon" at bounding box center [314, 275] width 140 height 19
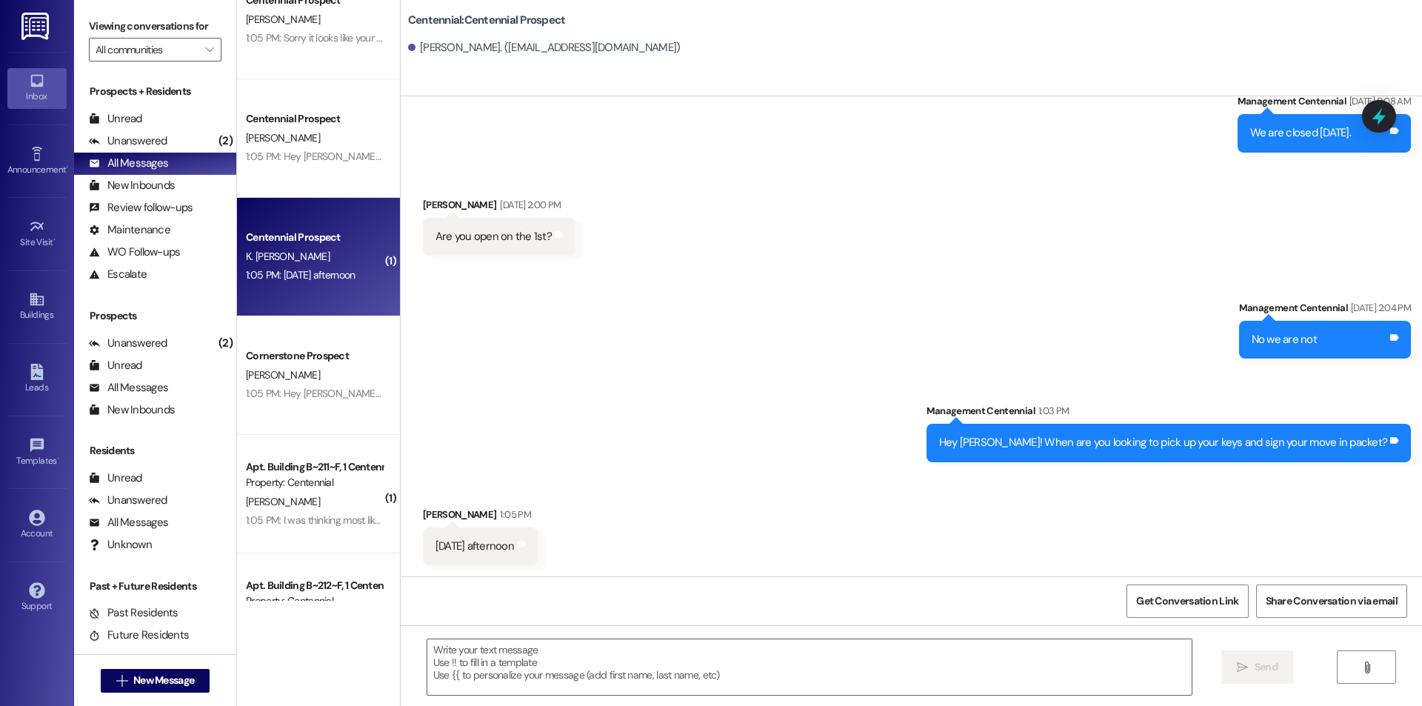
scroll to position [380, 0]
click at [484, 666] on textarea at bounding box center [809, 667] width 764 height 56
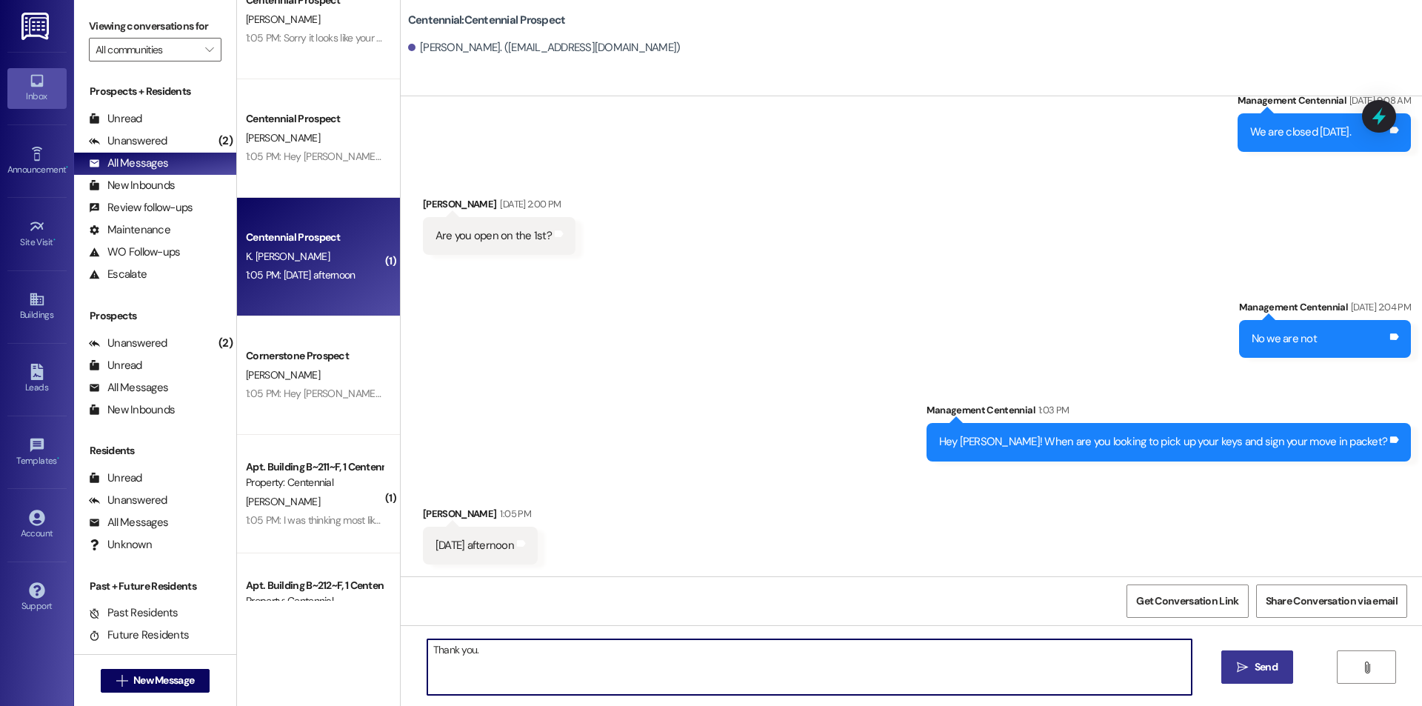
type textarea "Thank you."
click at [1245, 669] on icon "" at bounding box center [1242, 667] width 11 height 12
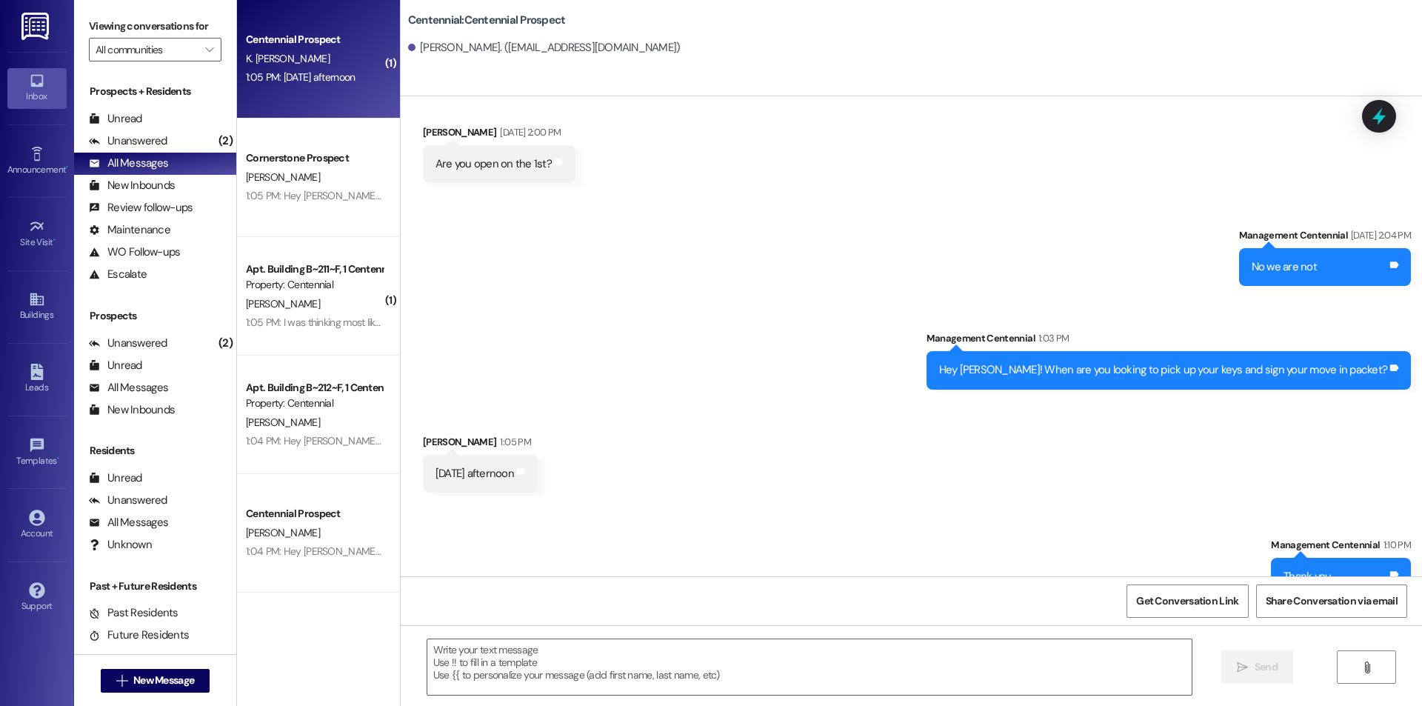
scroll to position [483, 0]
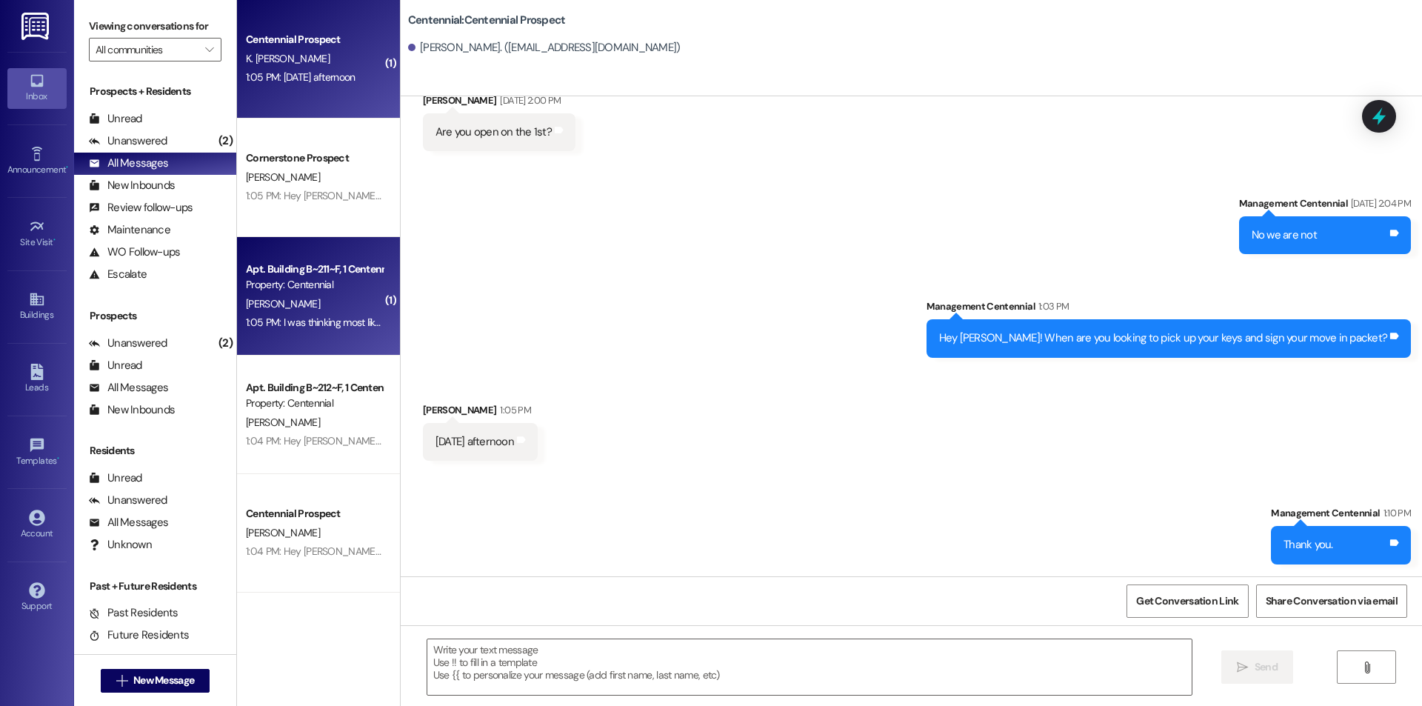
click at [330, 309] on div "D. Stevens" at bounding box center [314, 304] width 140 height 19
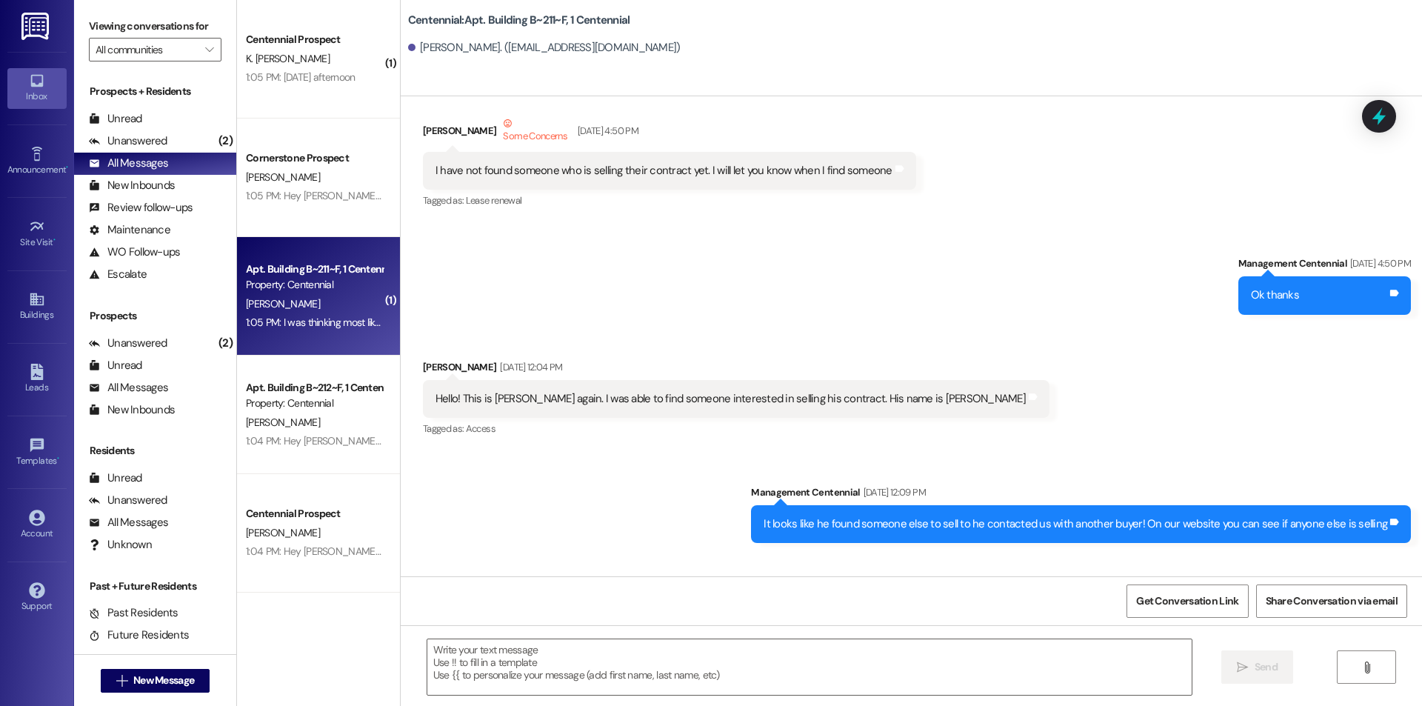
scroll to position [17494, 0]
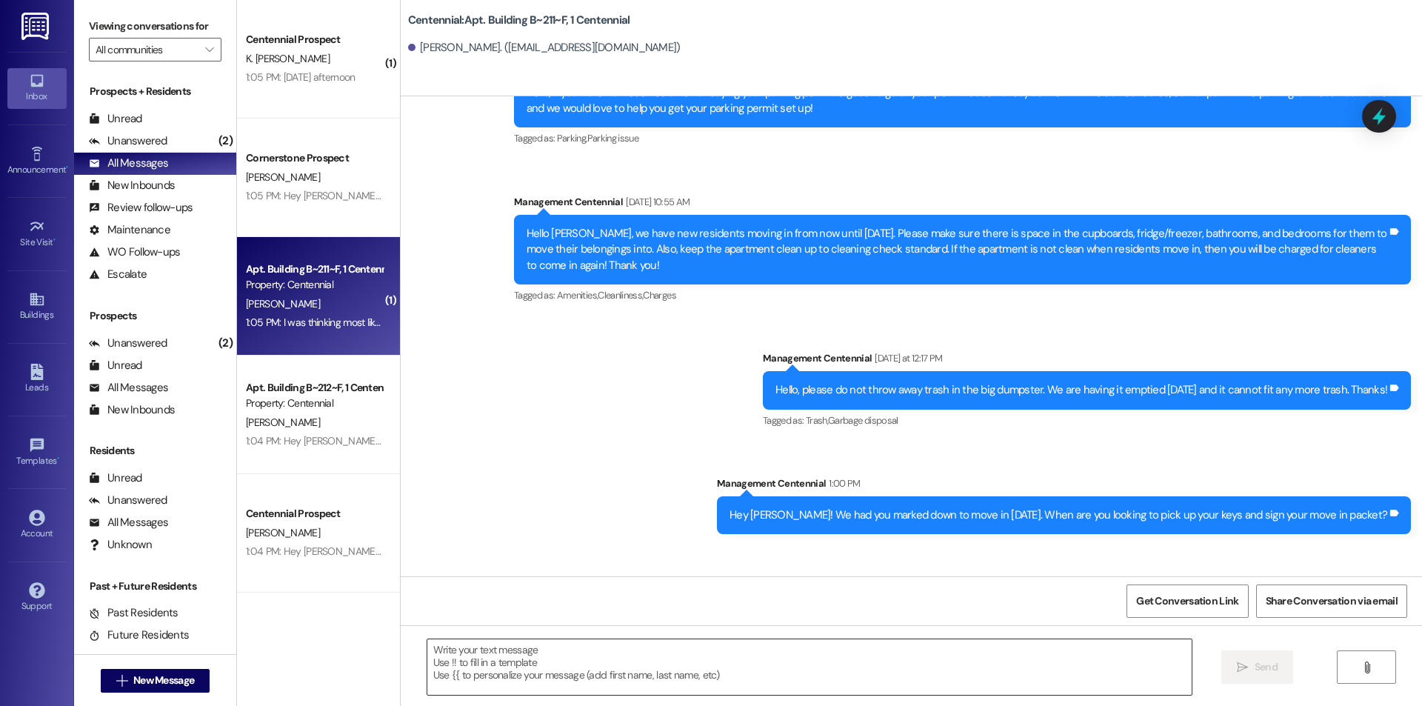
click at [518, 656] on textarea at bounding box center [809, 667] width 764 height 56
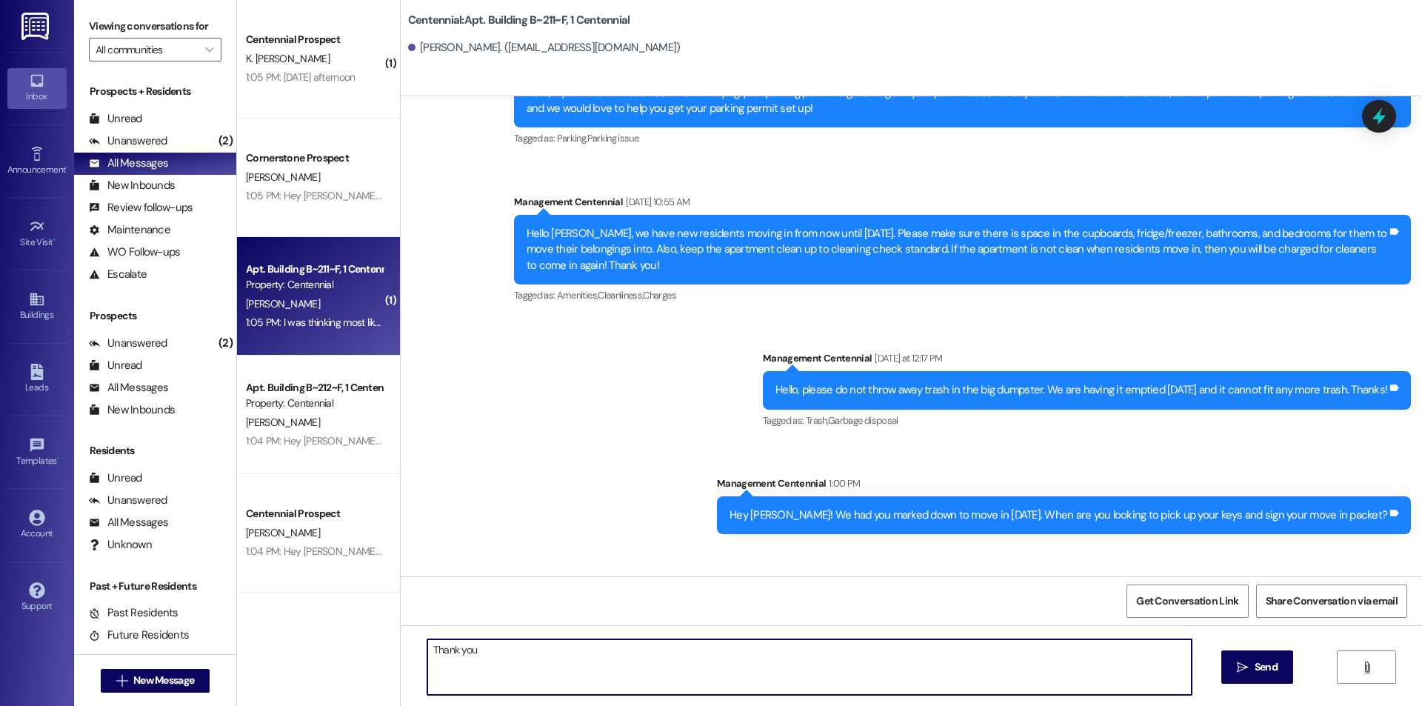
type textarea "Thank you."
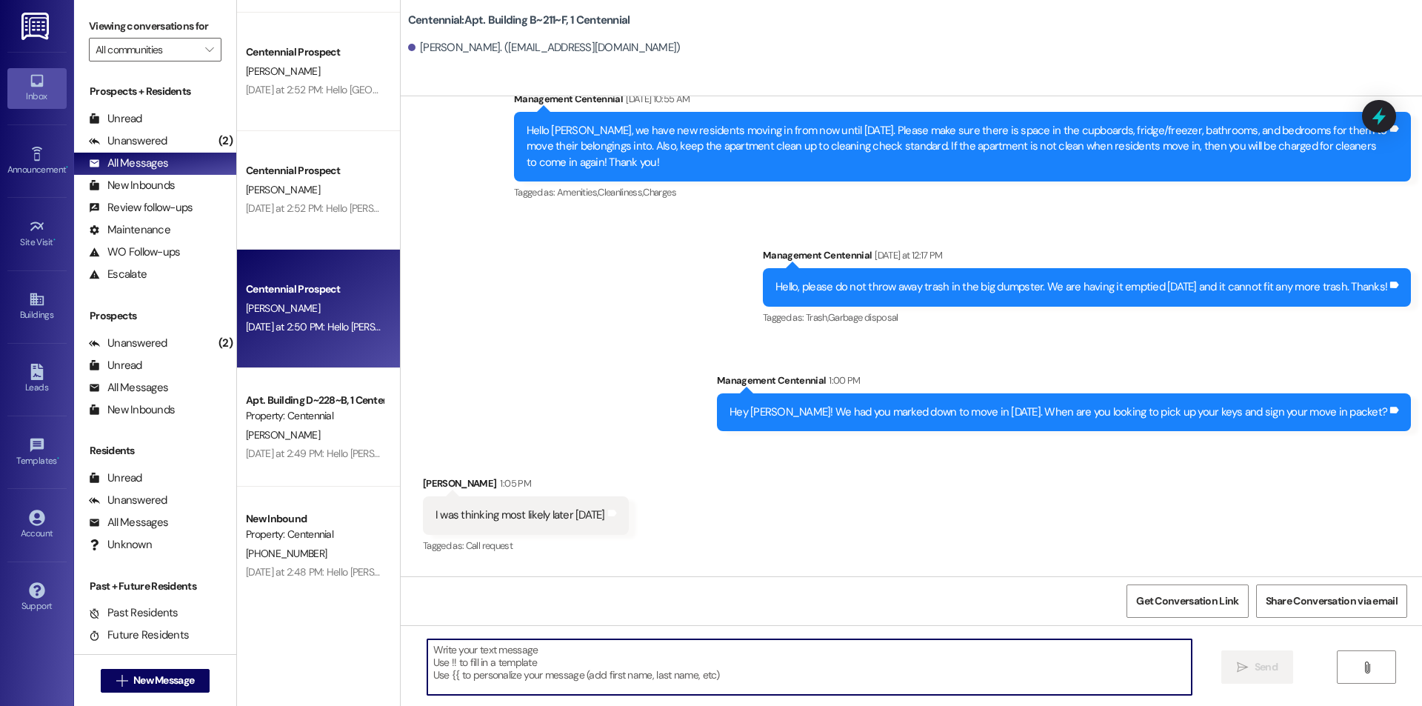
scroll to position [5560, 0]
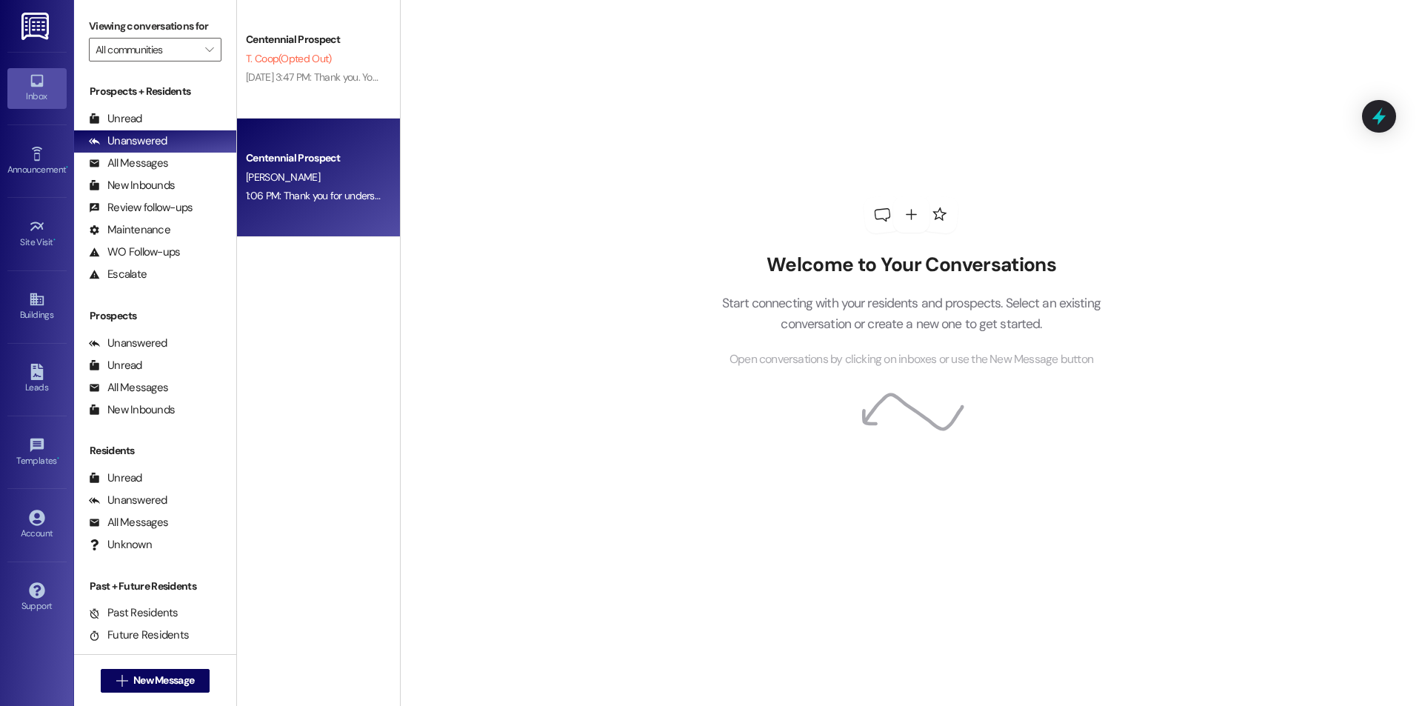
click at [295, 156] on div "Centennial Prospect" at bounding box center [314, 158] width 137 height 16
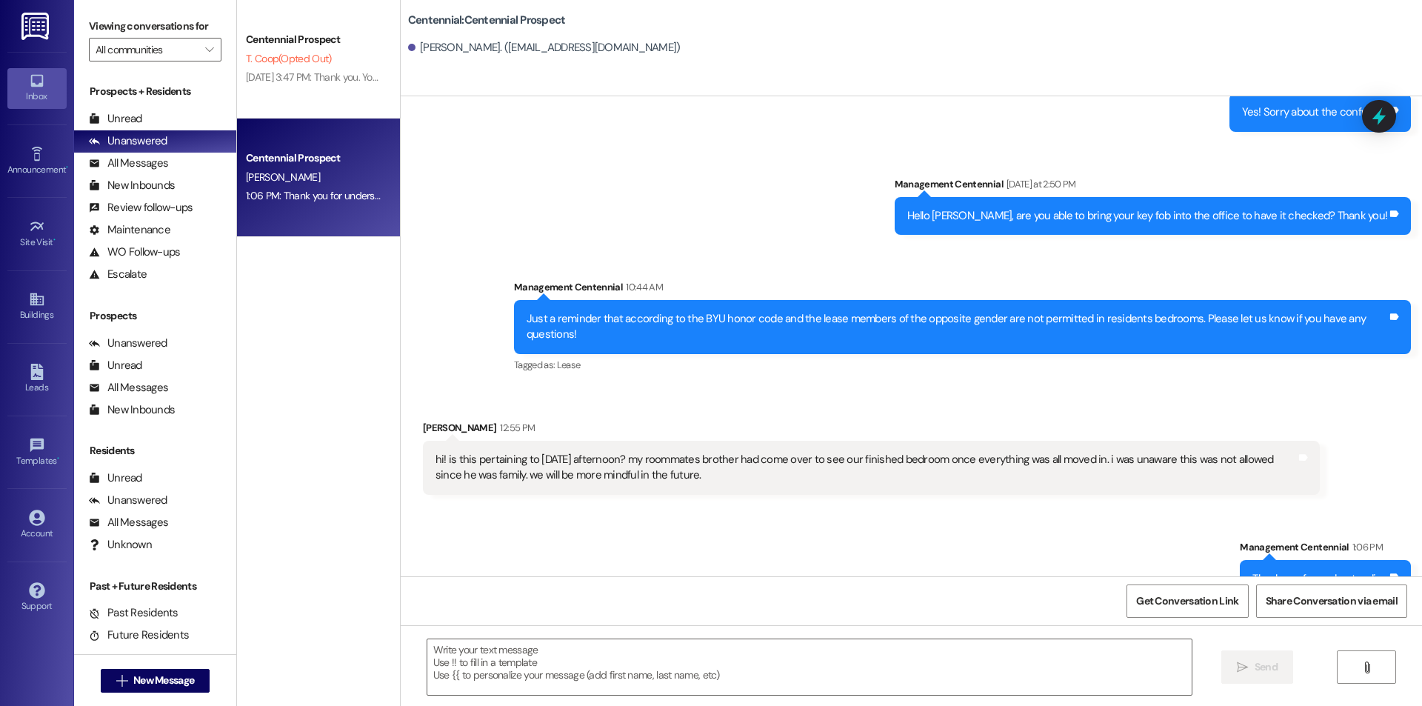
scroll to position [2926, 0]
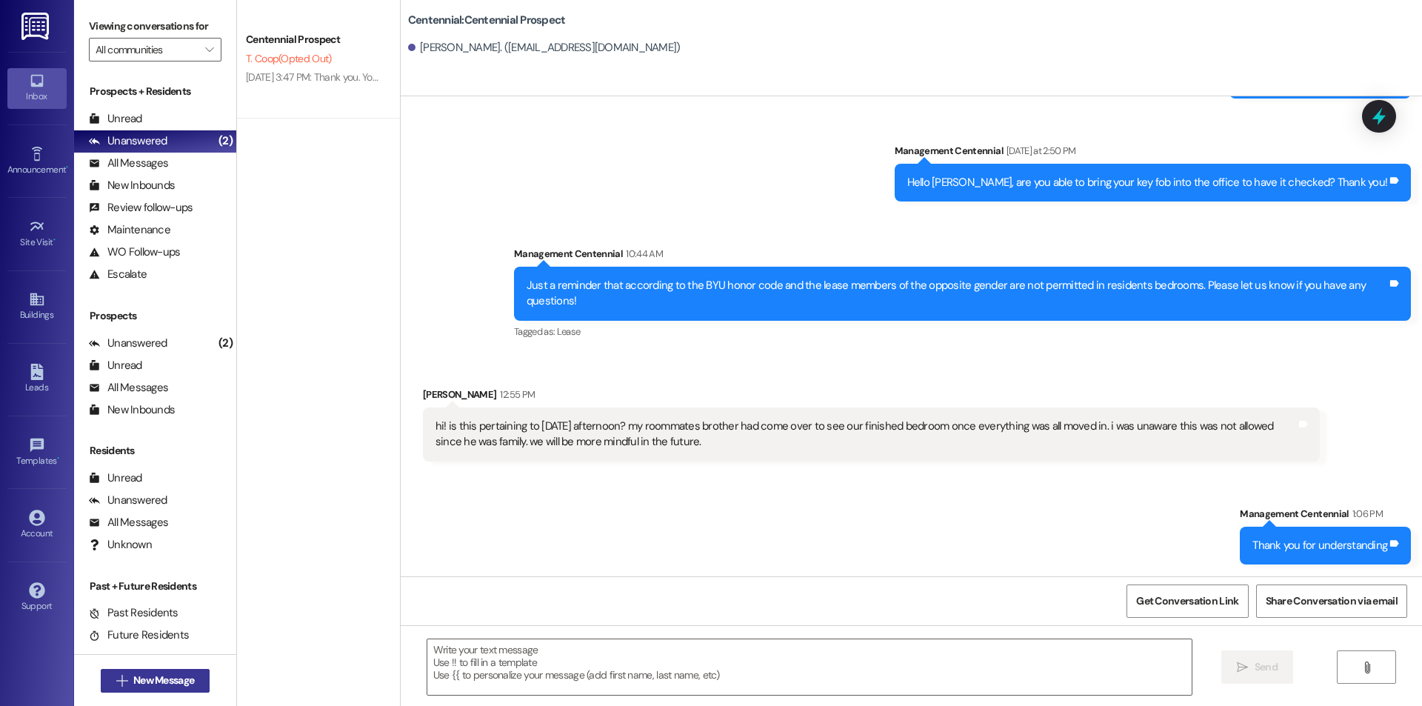
click at [159, 680] on span "New Message" at bounding box center [163, 680] width 61 height 16
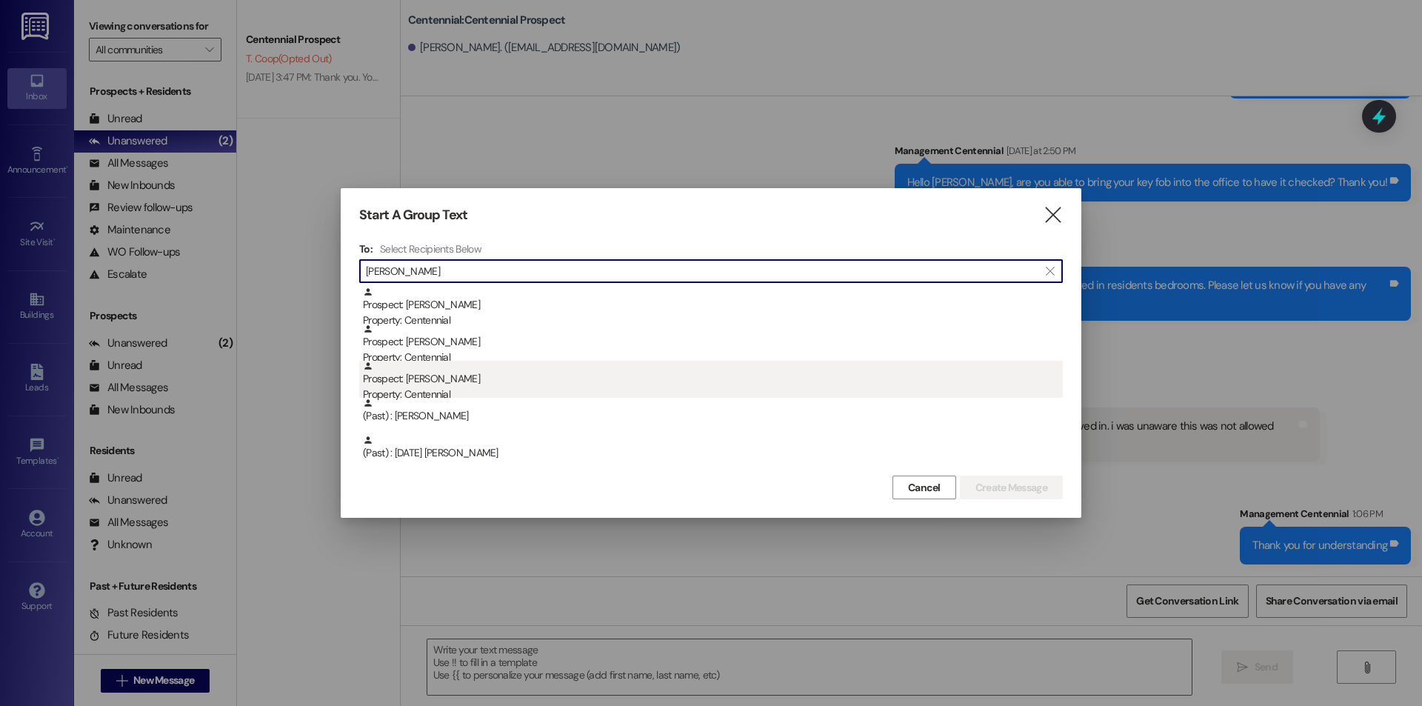
type input "henry"
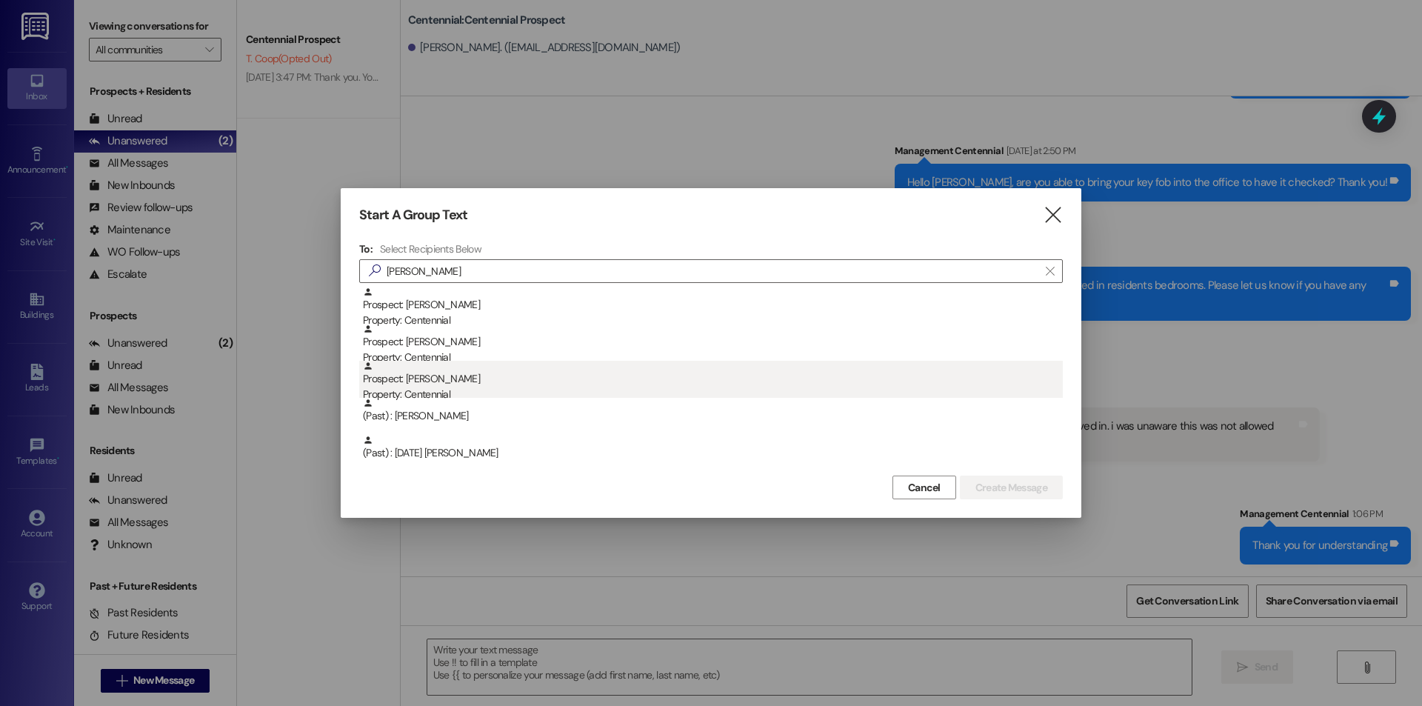
click at [486, 381] on div "Prospect: Henry Gubler Property: Centennial" at bounding box center [713, 382] width 700 height 42
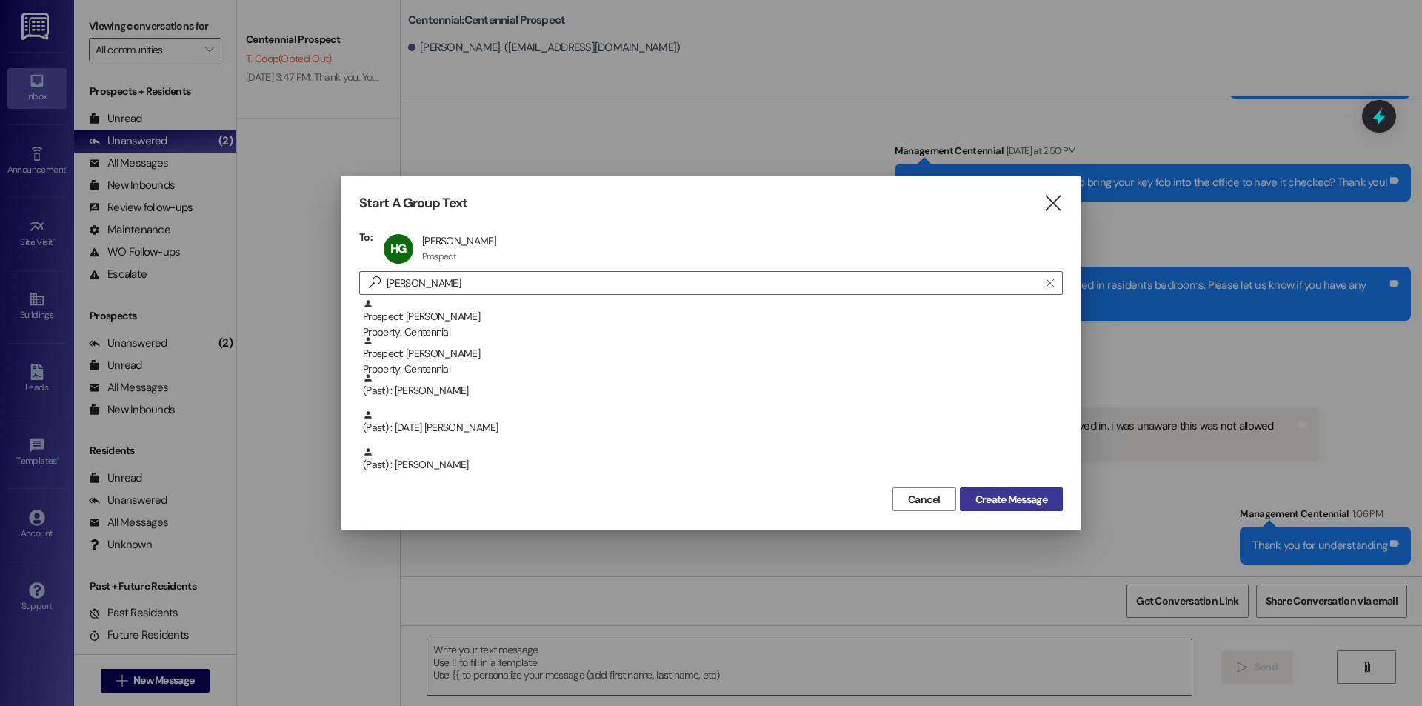
click at [999, 489] on button "Create Message" at bounding box center [1011, 499] width 103 height 24
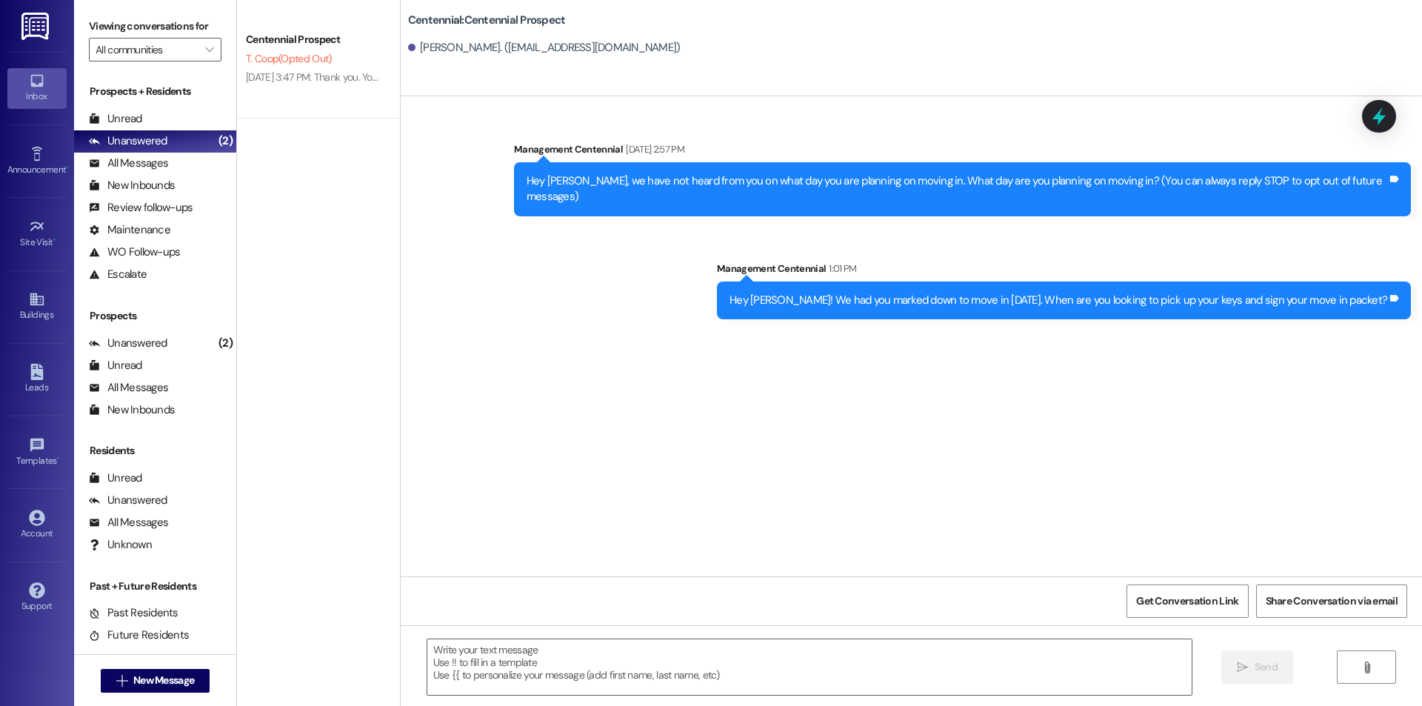
scroll to position [0, 0]
click at [669, 659] on textarea at bounding box center [809, 667] width 764 height 56
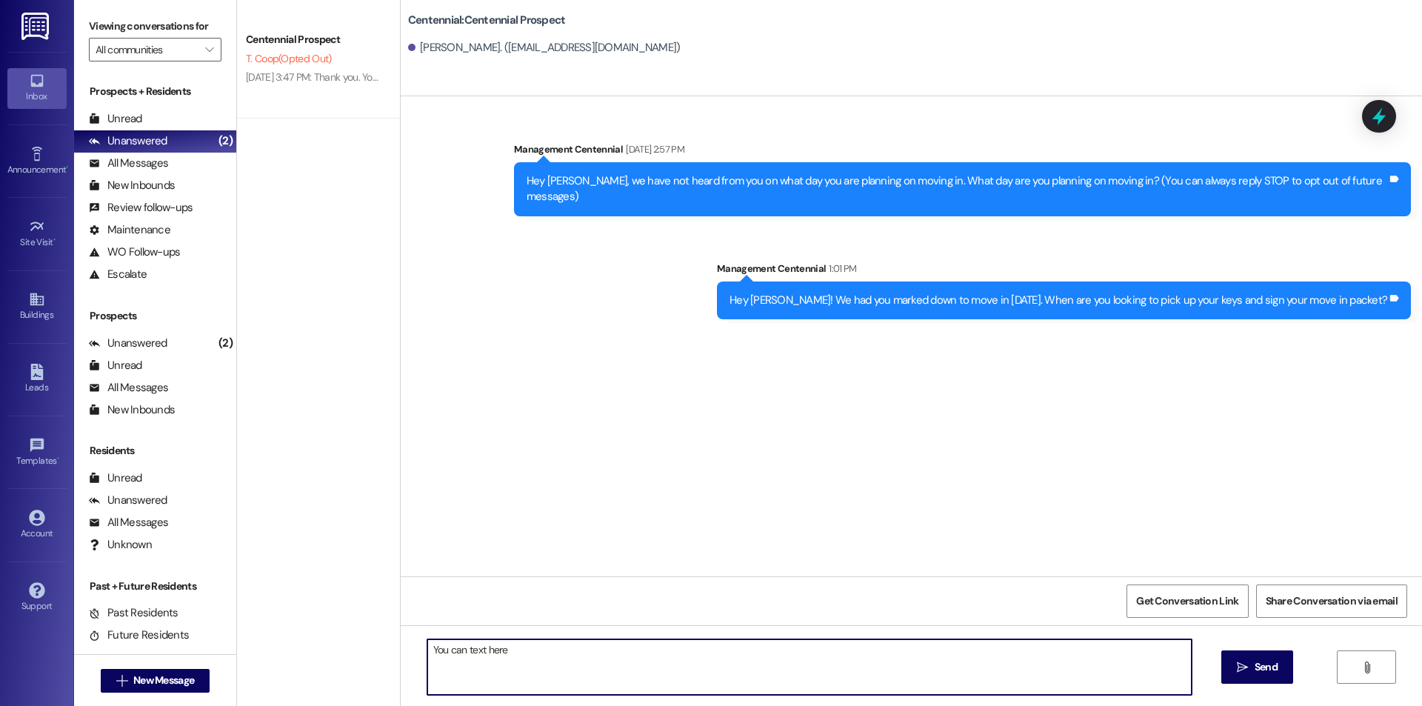
type textarea "You can text here!"
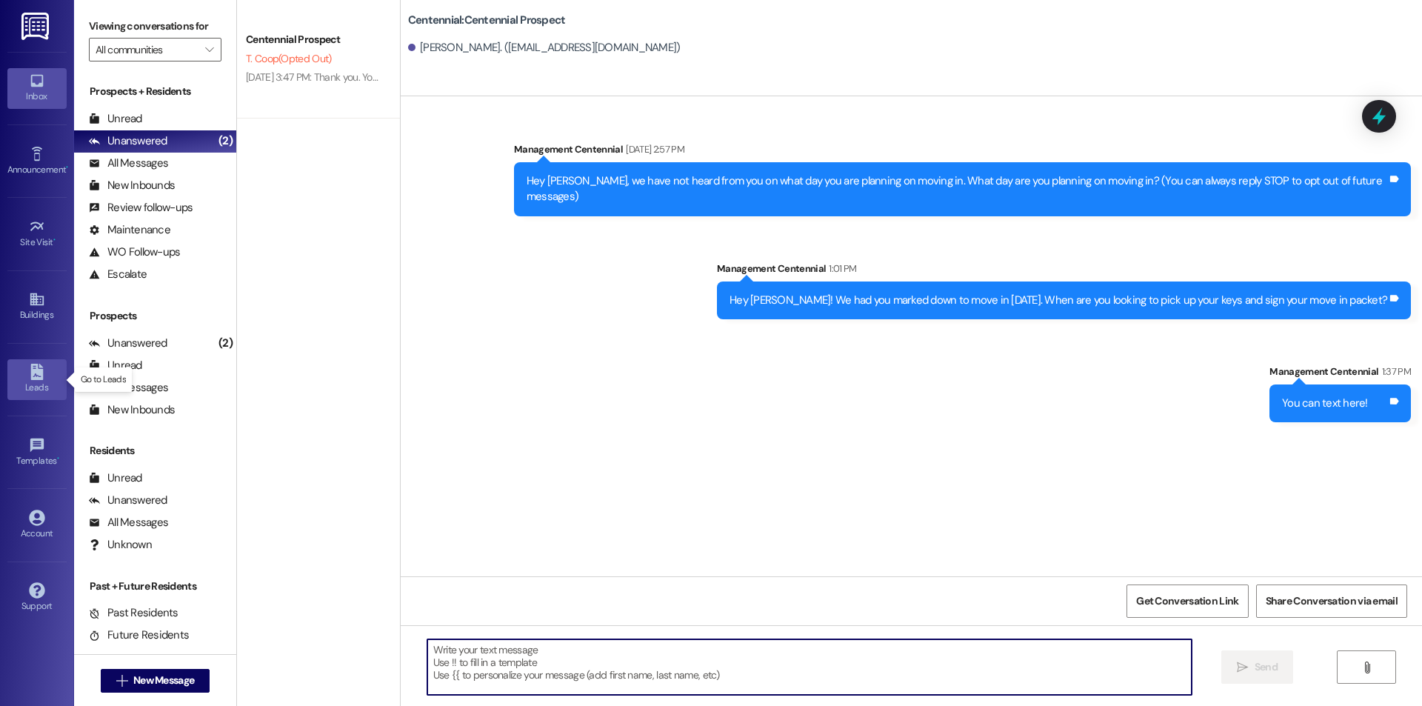
click at [34, 373] on icon at bounding box center [36, 372] width 13 height 16
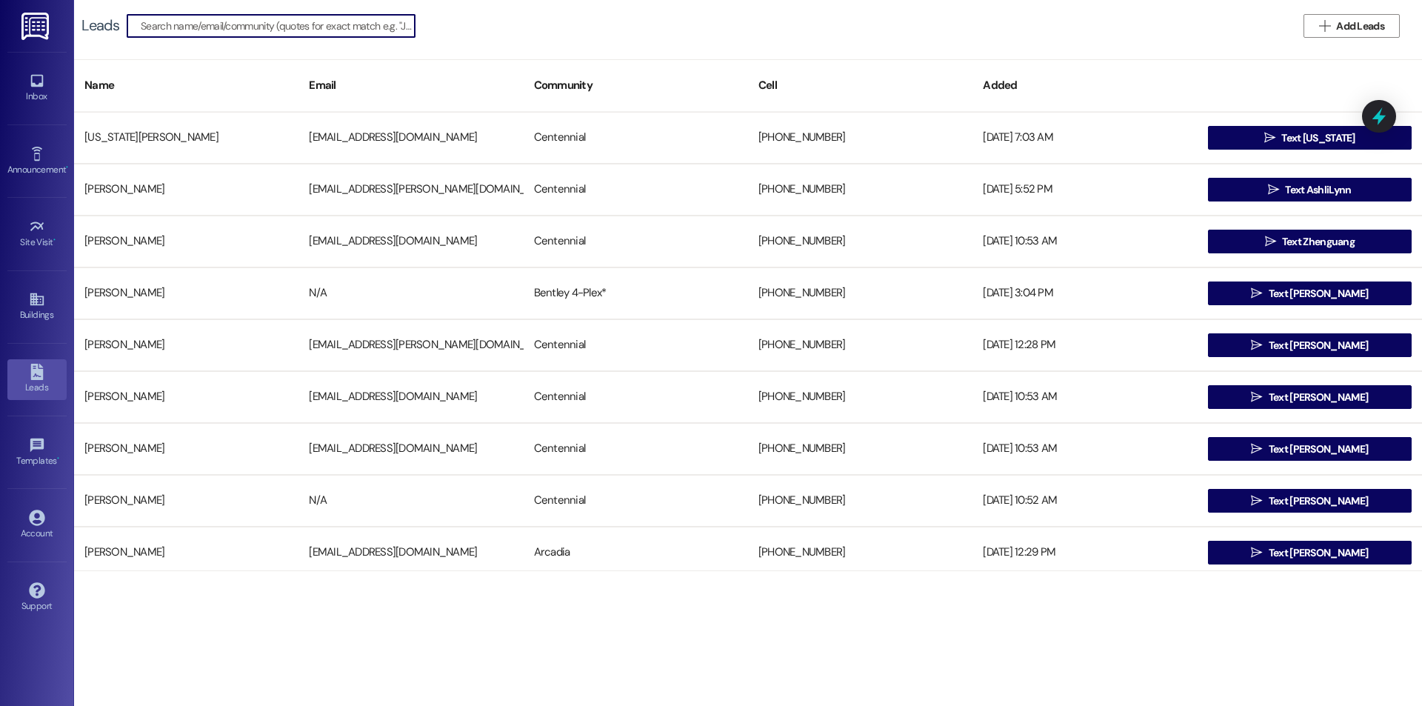
click at [1379, 19] on span "Add Leads" at bounding box center [1360, 27] width 48 height 16
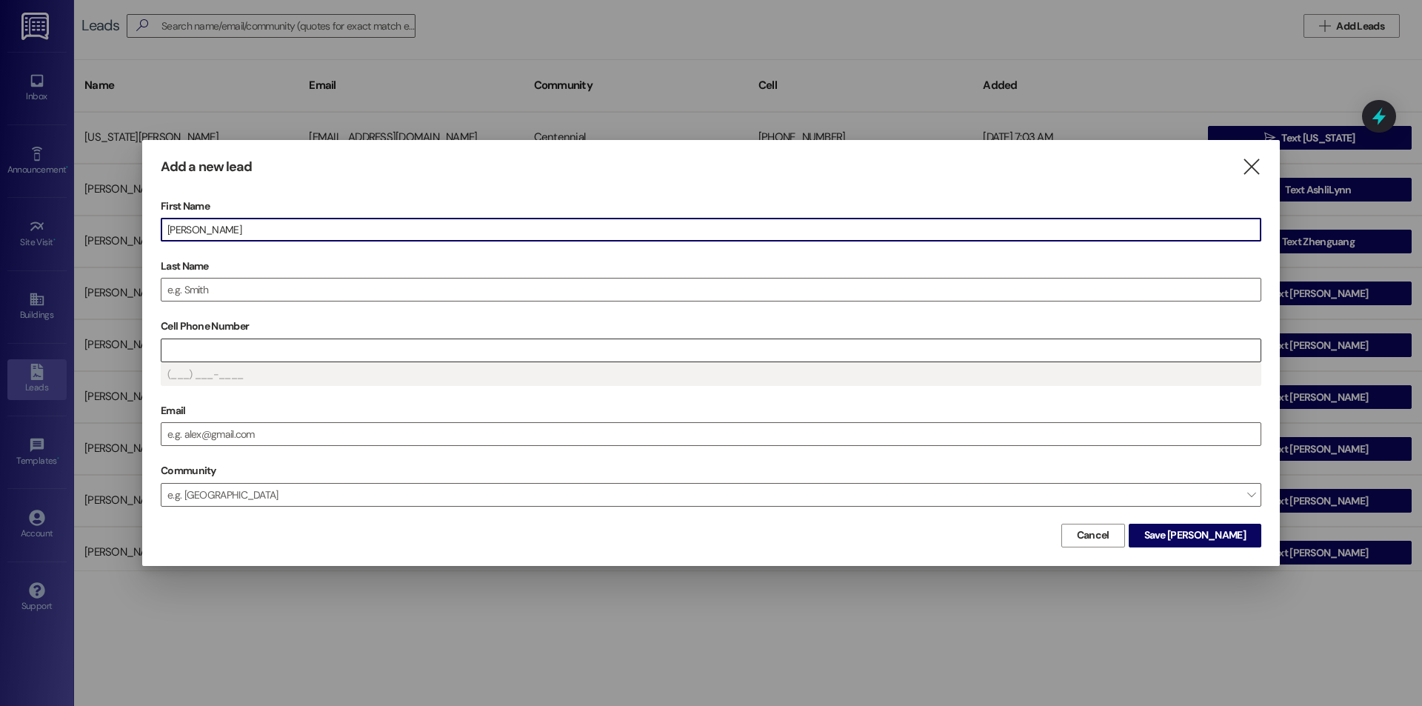
click at [426, 356] on input "Cell Phone Number" at bounding box center [710, 350] width 1099 height 22
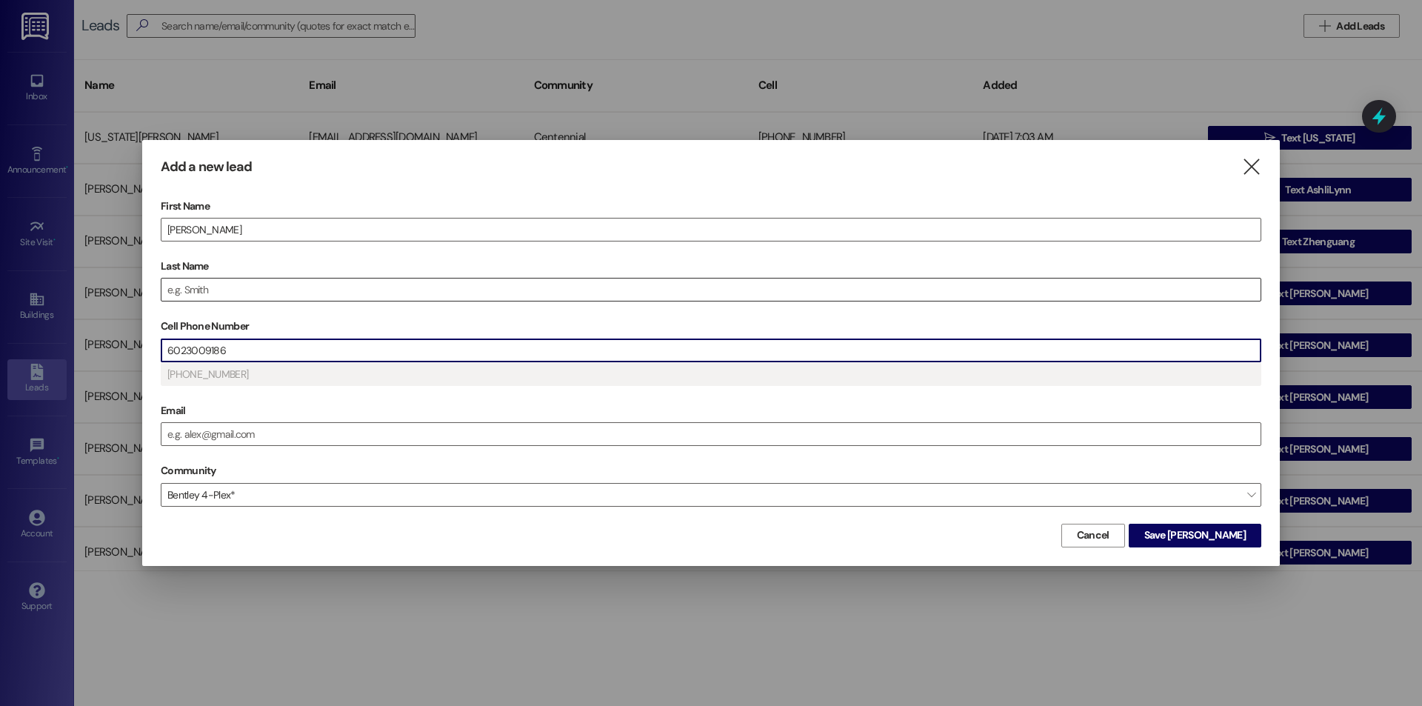
click at [272, 292] on input "Last Name" at bounding box center [710, 289] width 1099 height 22
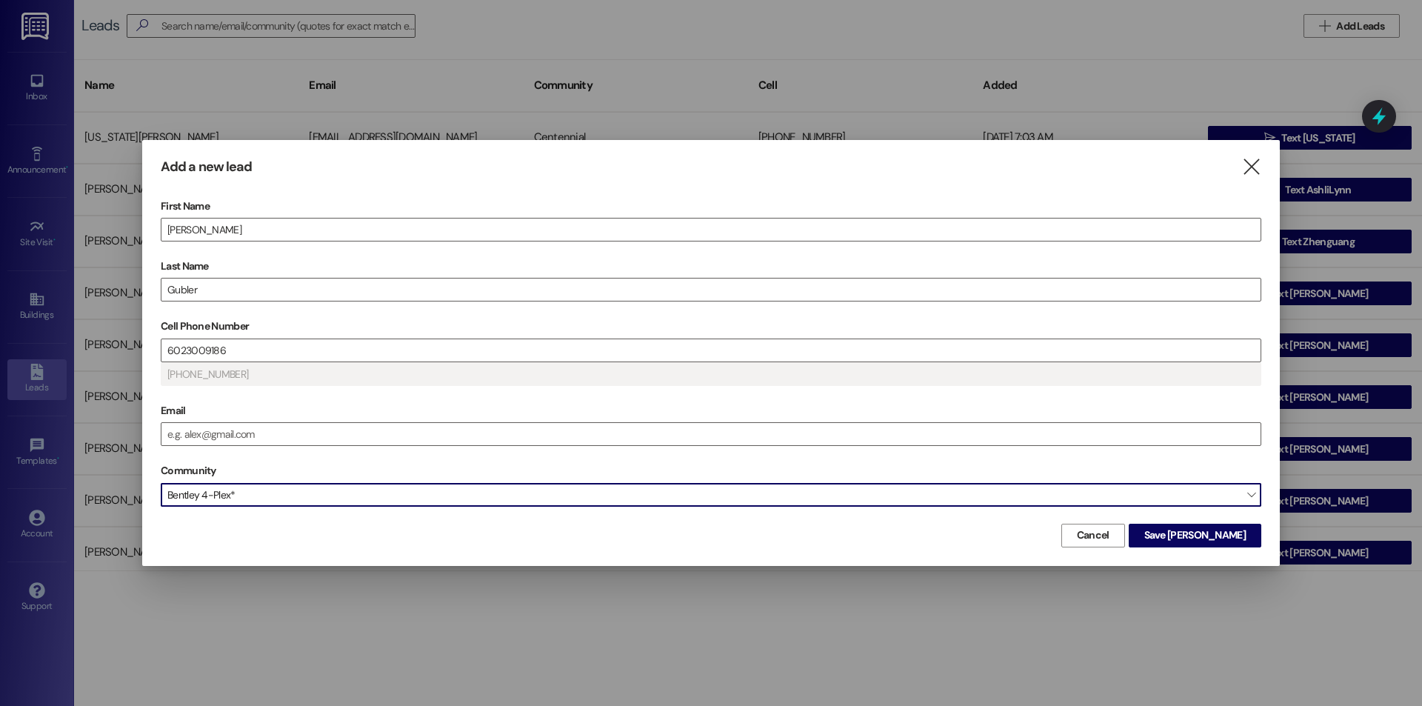
click at [963, 486] on span "Bentley 4-Plex*" at bounding box center [711, 495] width 1100 height 24
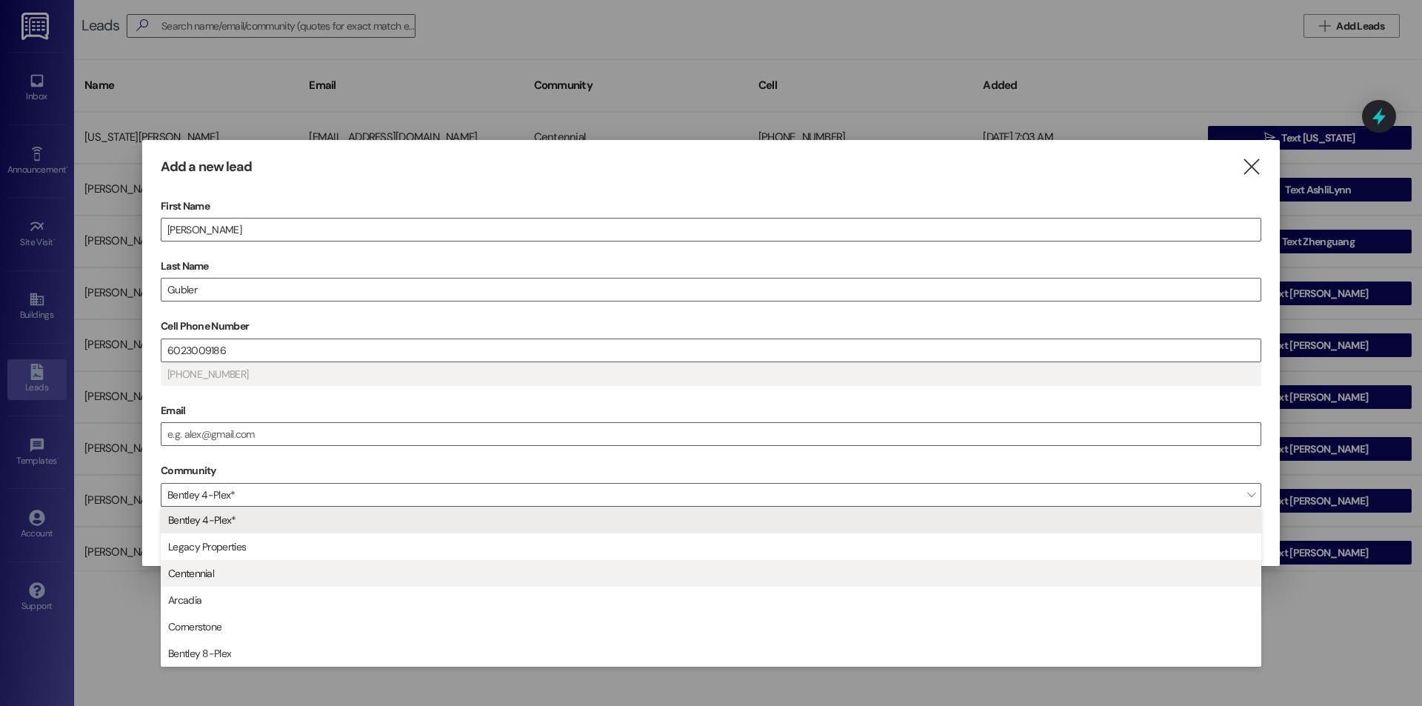
click at [290, 573] on span "Centennial" at bounding box center [710, 572] width 1087 height 25
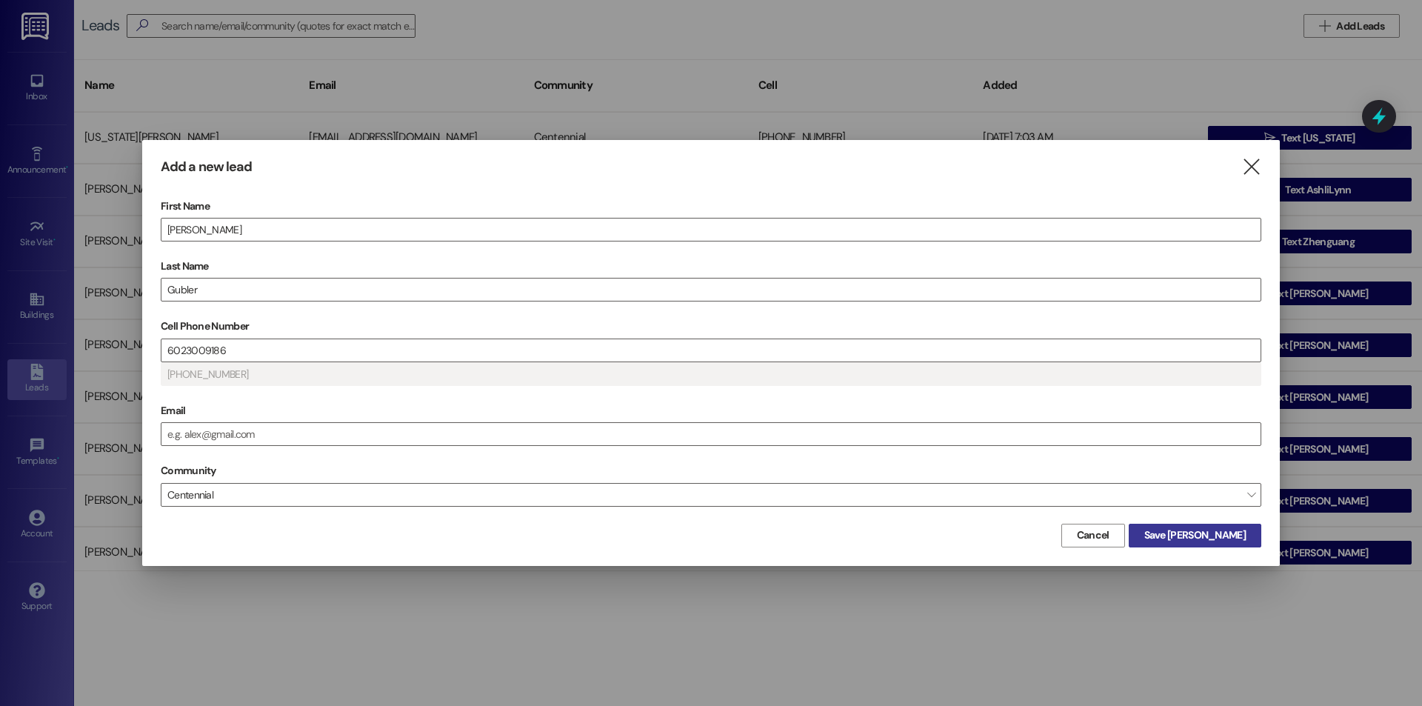
click at [1238, 535] on span "Save Henry" at bounding box center [1194, 535] width 101 height 16
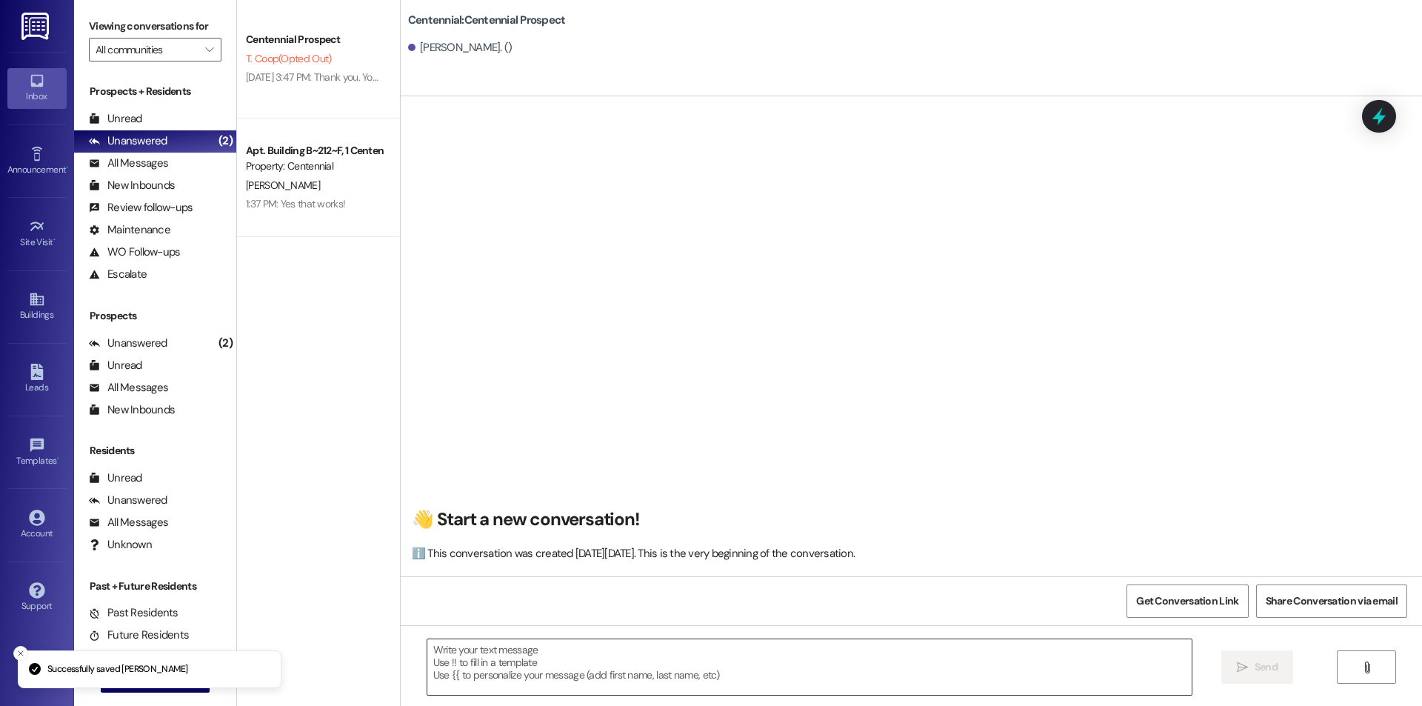
click at [601, 653] on textarea at bounding box center [809, 667] width 764 height 56
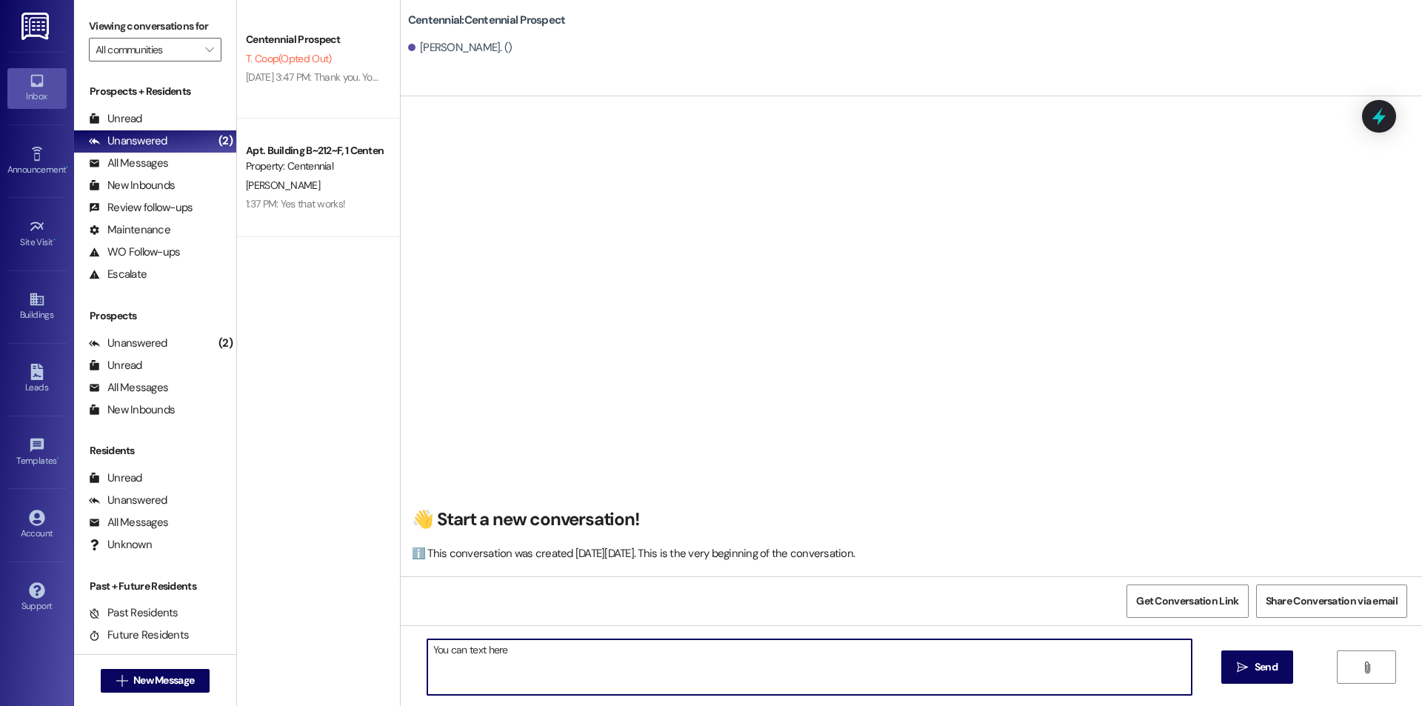
type textarea "You can text here!"
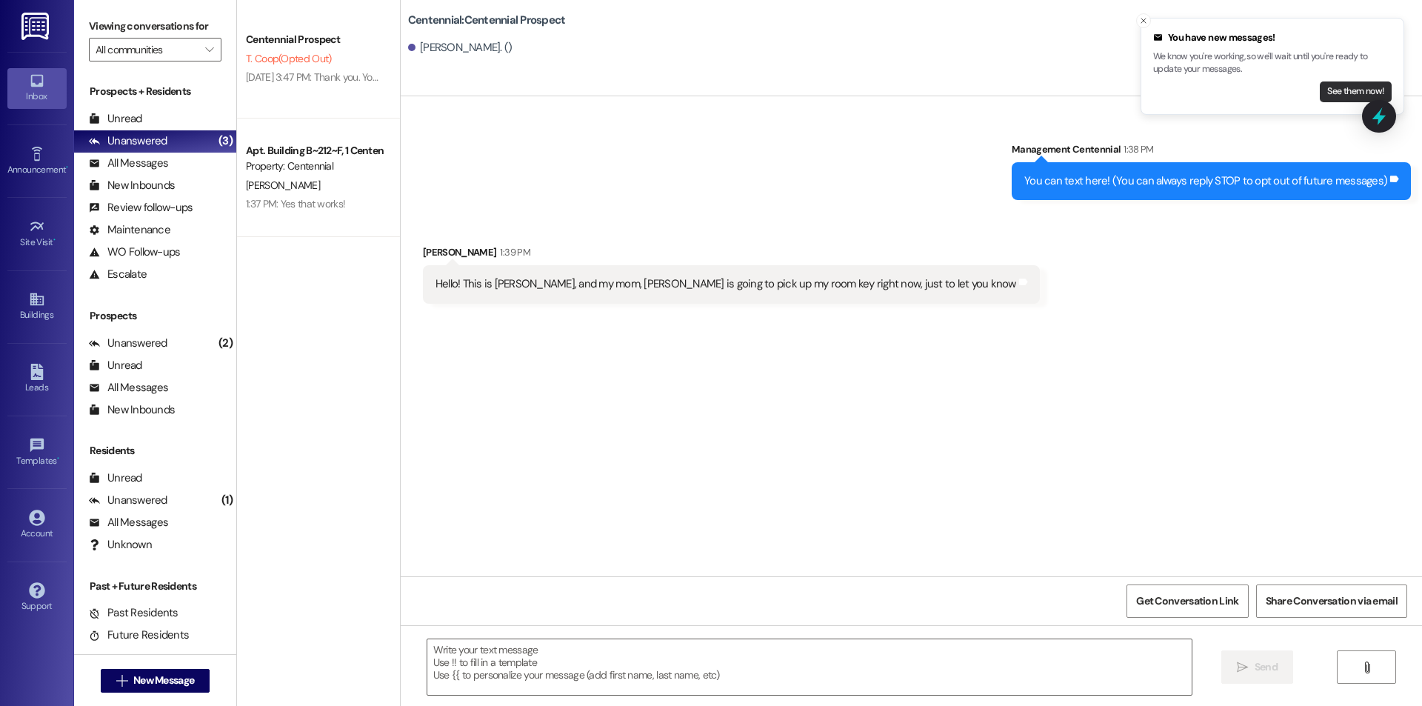
click at [1345, 96] on button "See them now!" at bounding box center [1355, 91] width 72 height 21
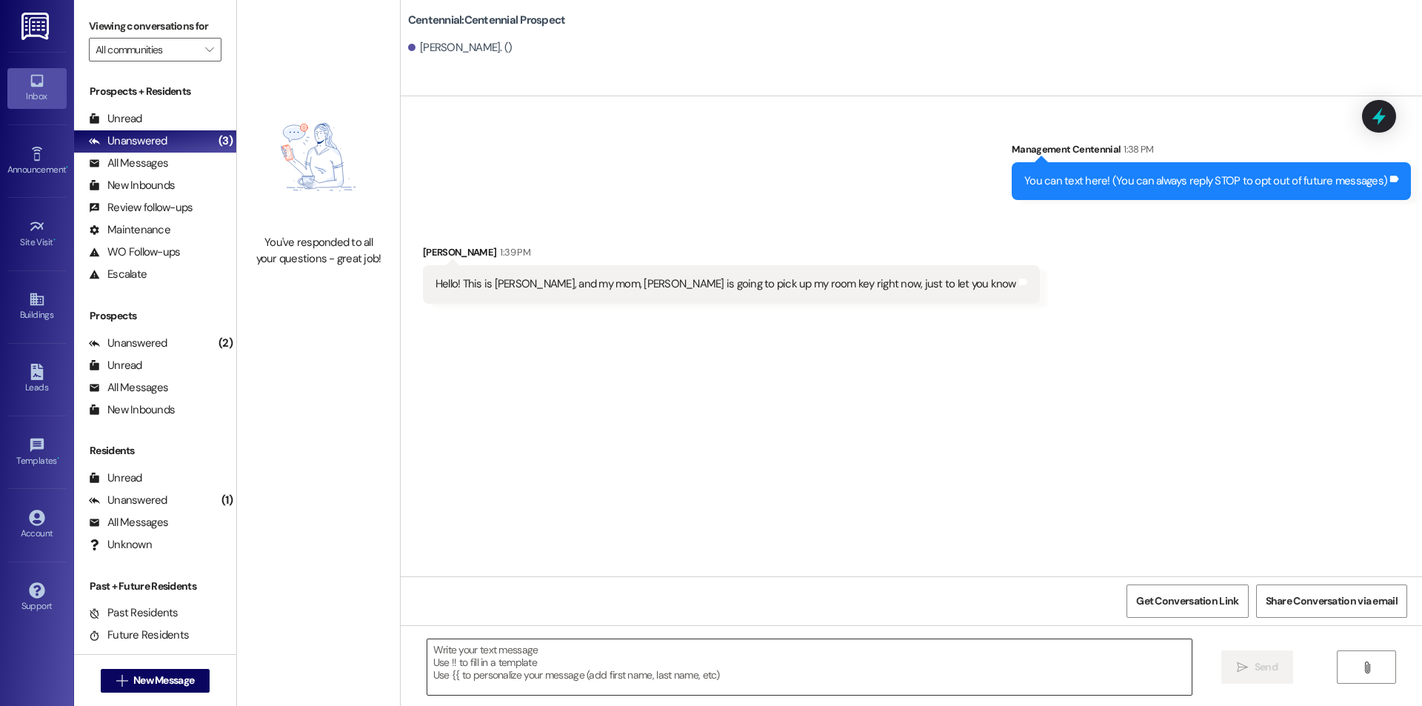
click at [498, 655] on textarea at bounding box center [809, 667] width 764 height 56
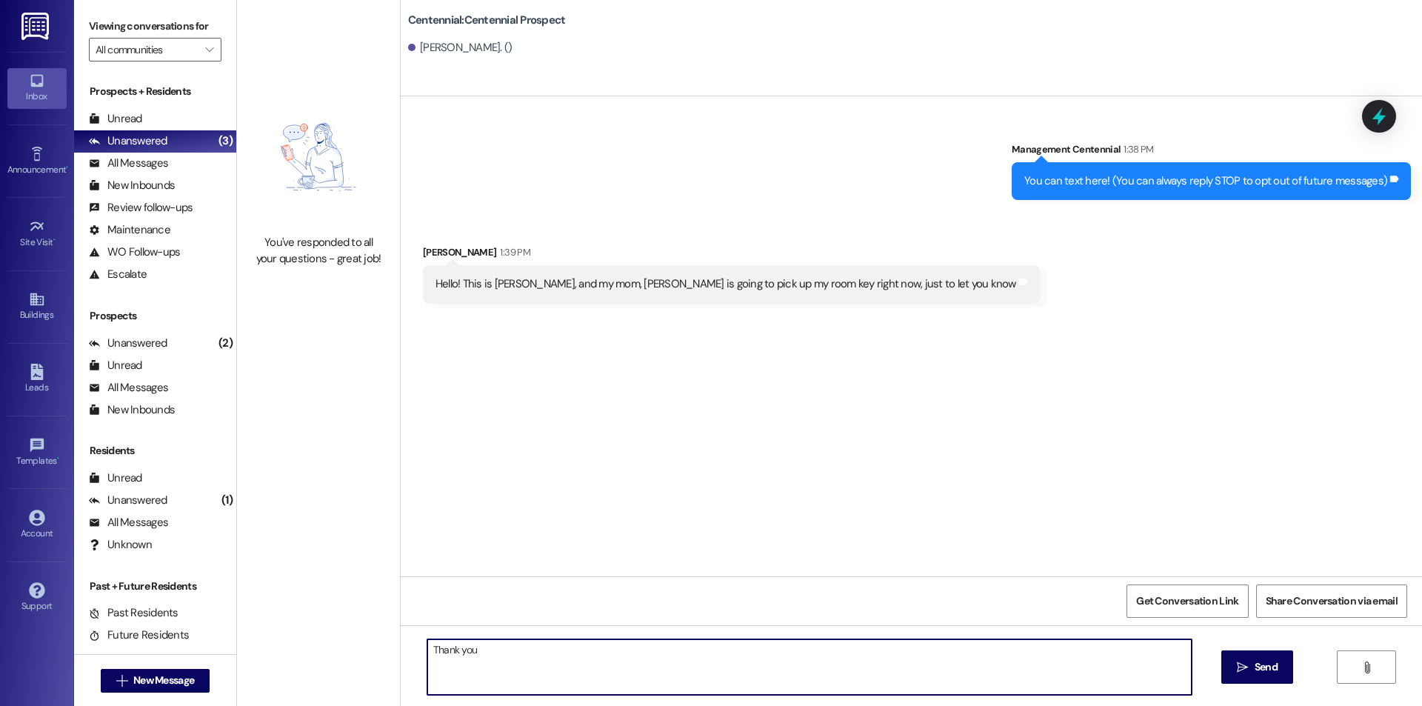
type textarea "Thank you!"
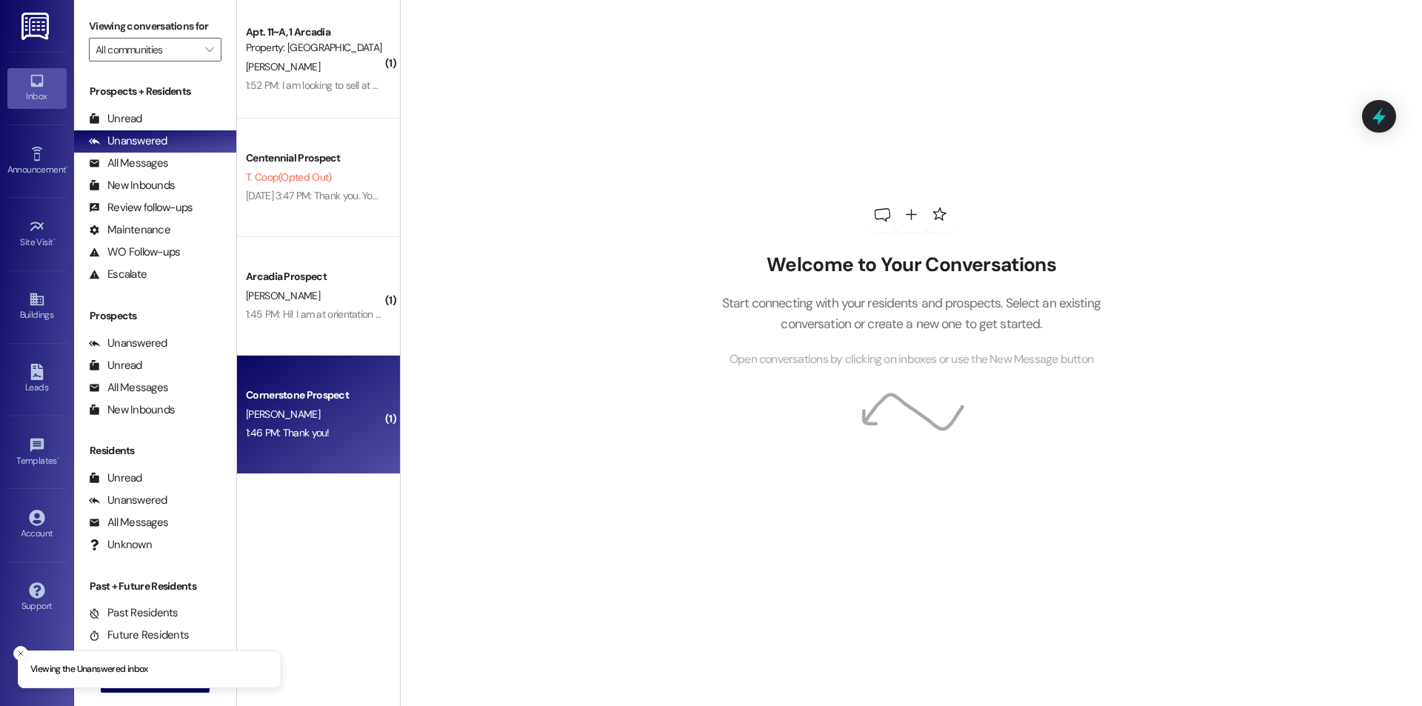
click at [342, 419] on div "[PERSON_NAME]" at bounding box center [314, 414] width 140 height 19
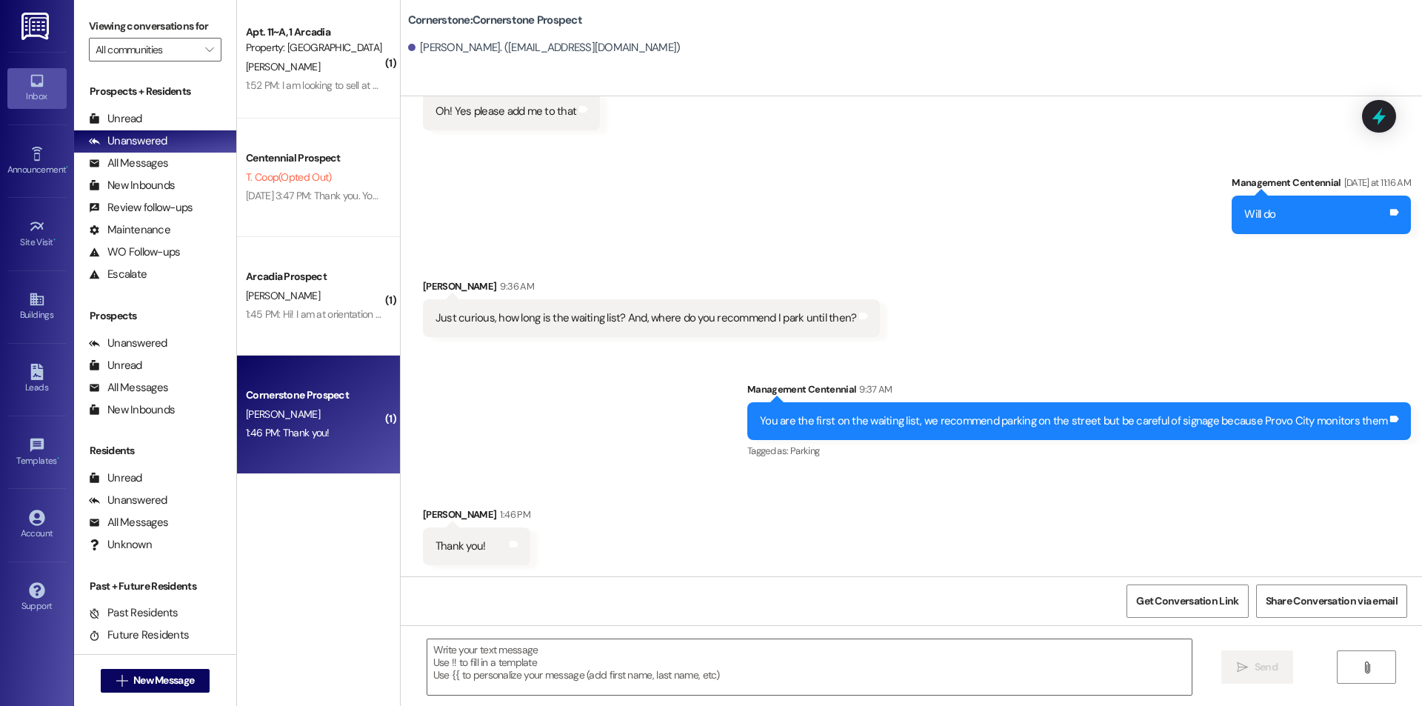
scroll to position [3289, 0]
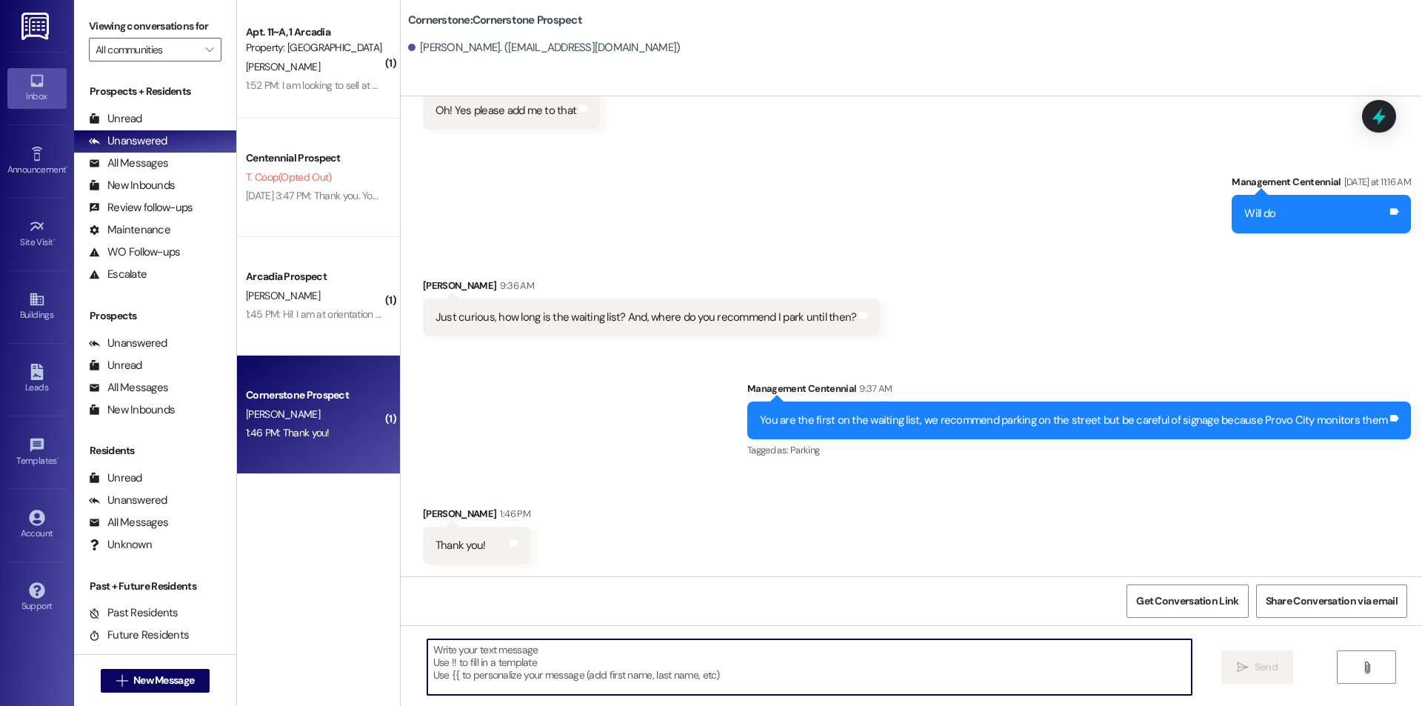
click at [545, 674] on textarea at bounding box center [809, 667] width 764 height 56
type textarea "No problem!"
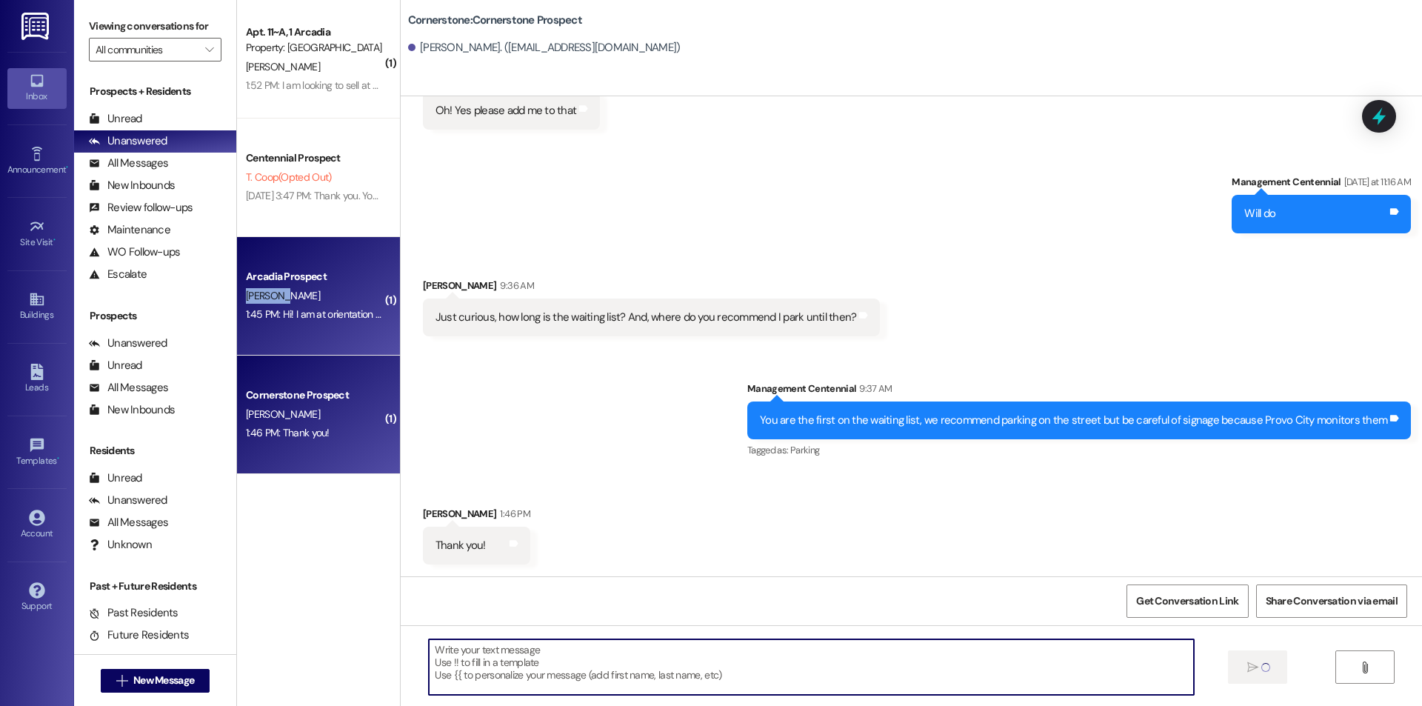
click at [352, 285] on div "Arcadia Prospect N. Dottl 1:45 PM: Hi! I am at orientation right now but I will…" at bounding box center [318, 296] width 163 height 118
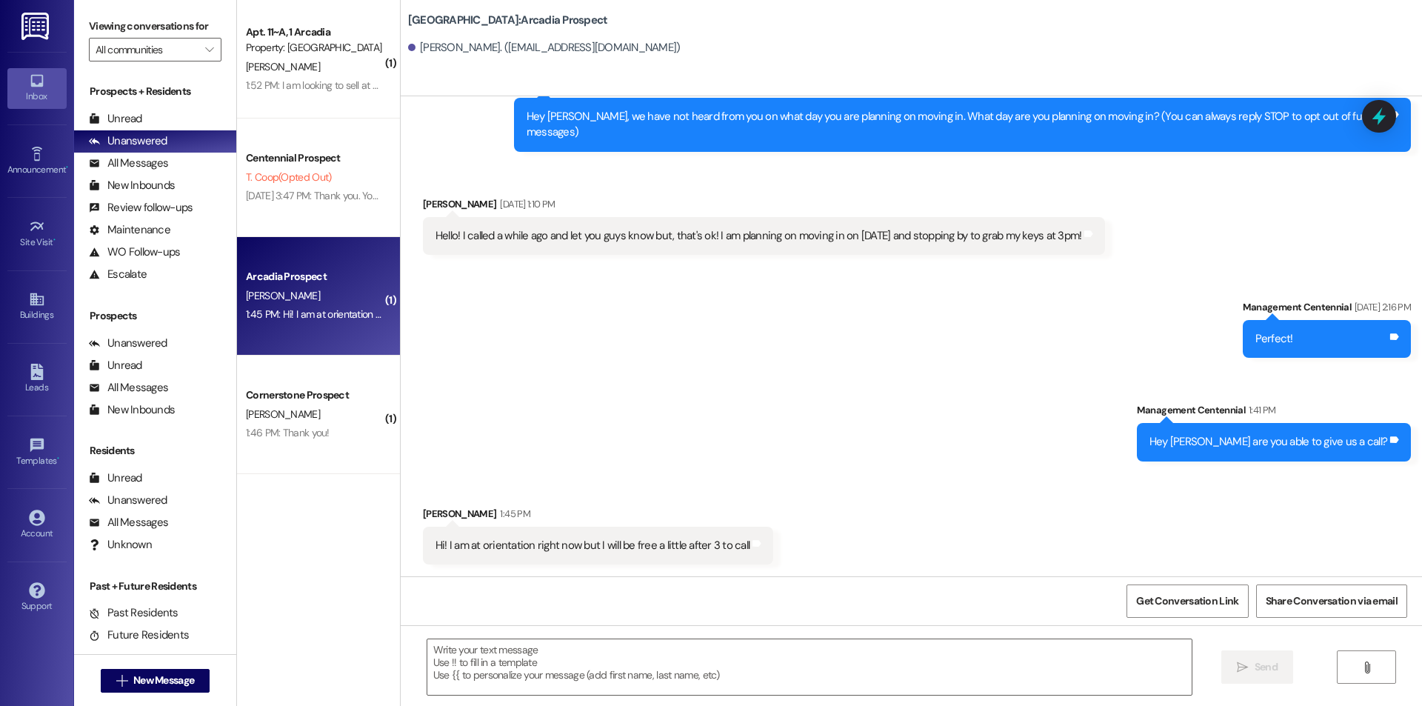
scroll to position [49, 0]
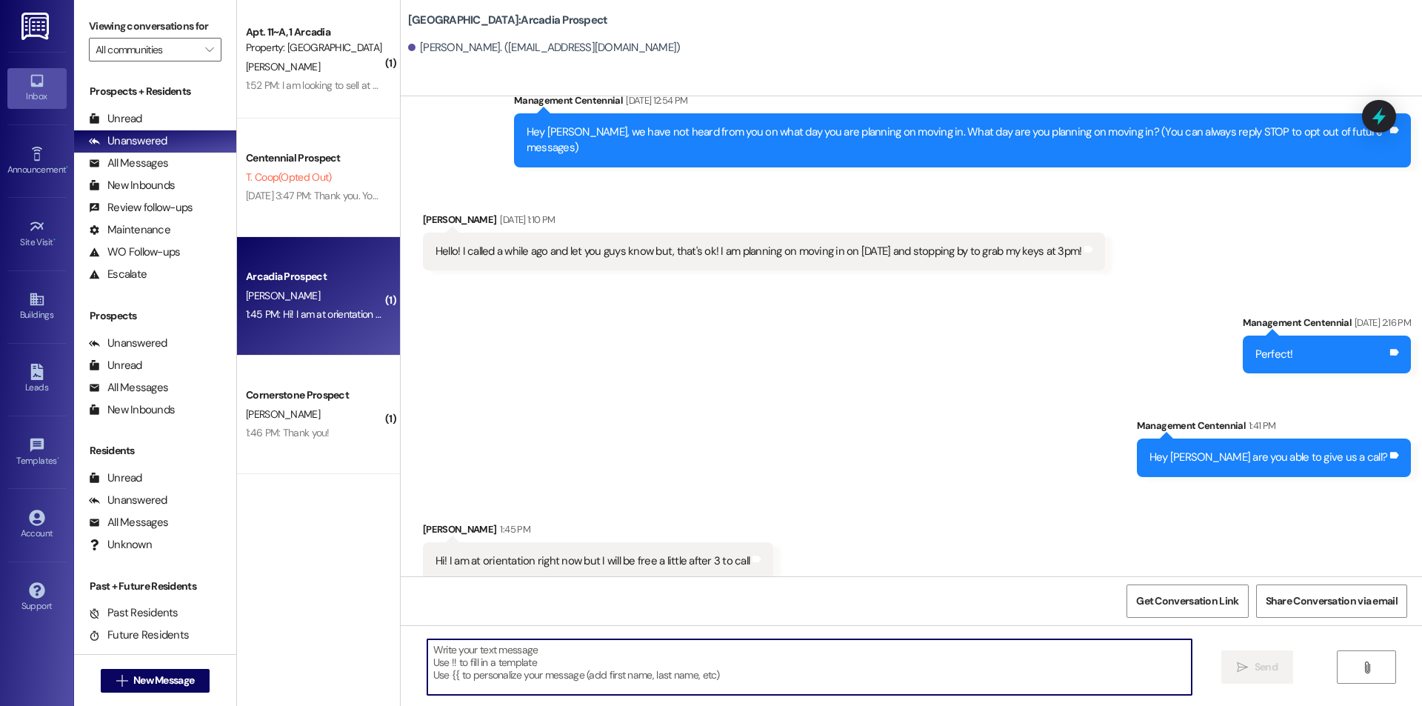
click at [582, 650] on textarea at bounding box center [809, 667] width 764 height 56
type textarea "Thank you!"
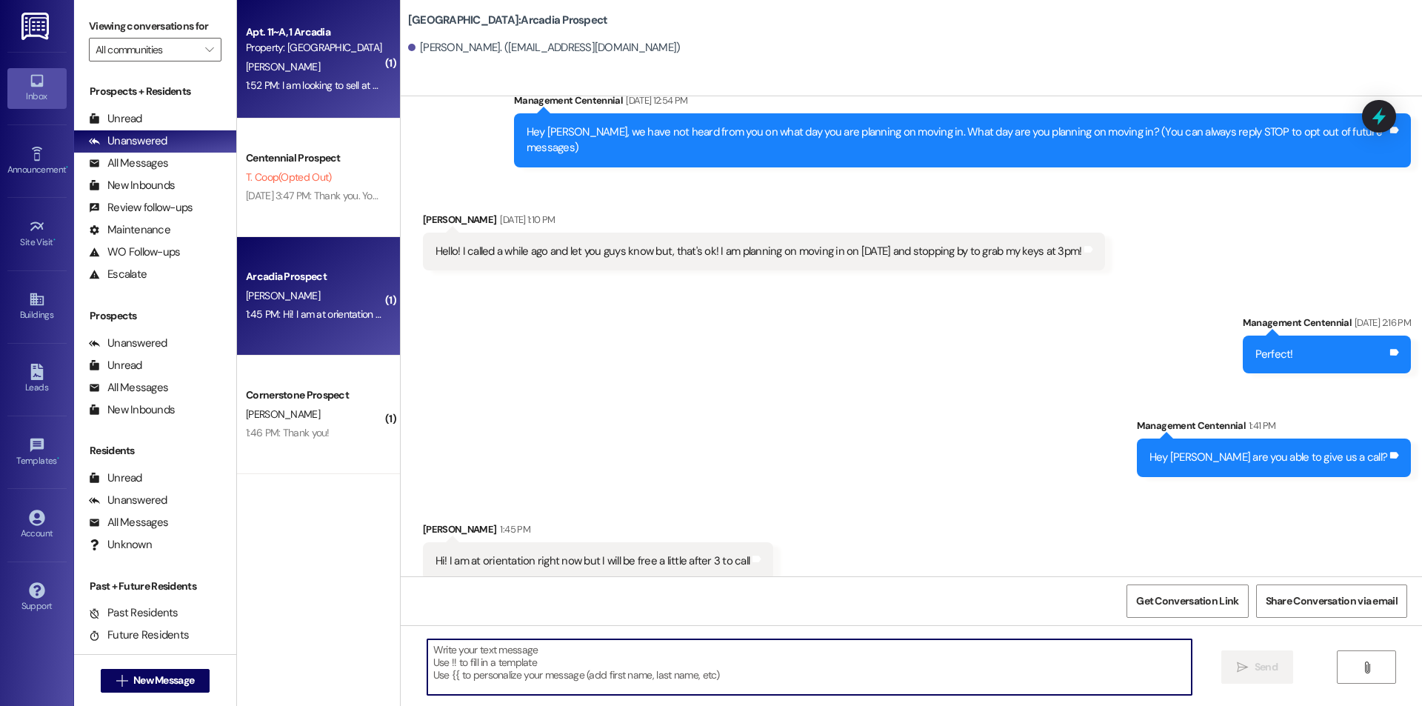
click at [292, 87] on div "1:52 PM: I am looking to sell at any point between now and October. I am gettin…" at bounding box center [531, 84] width 571 height 13
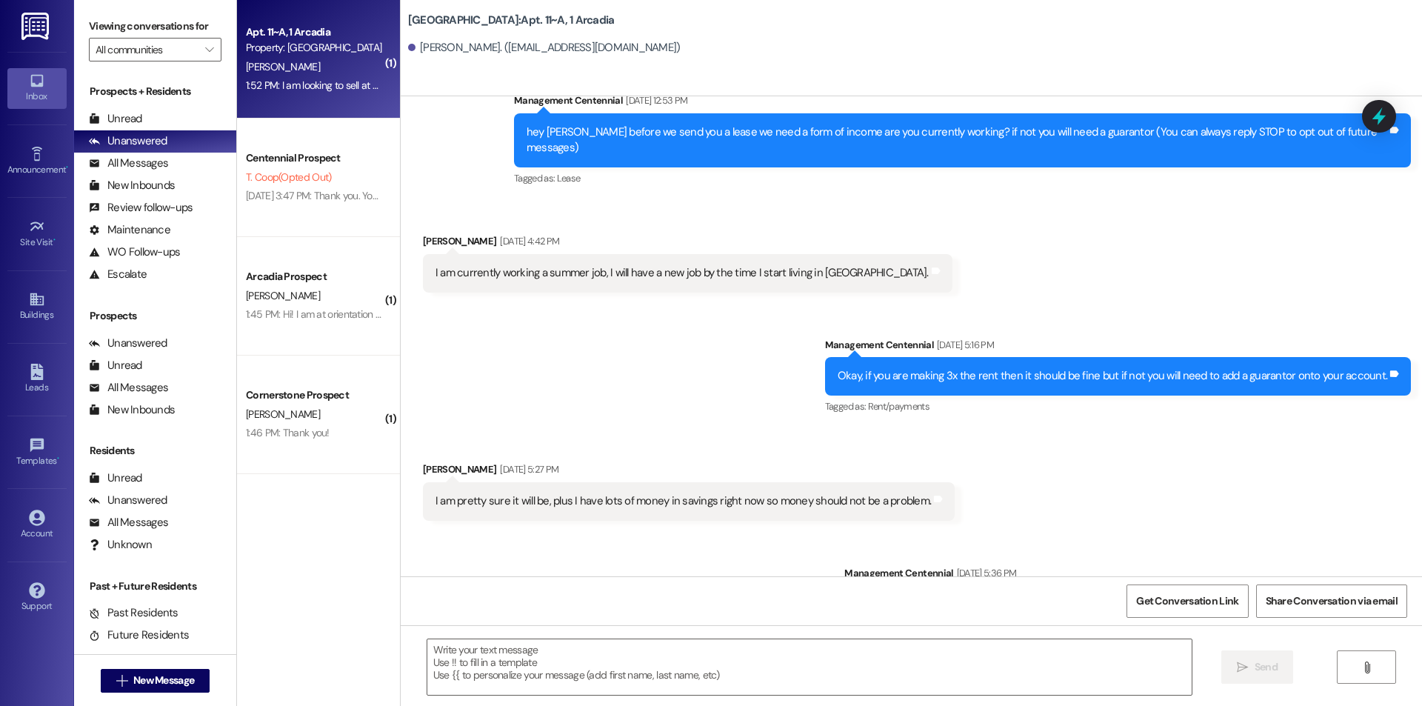
scroll to position [26283, 0]
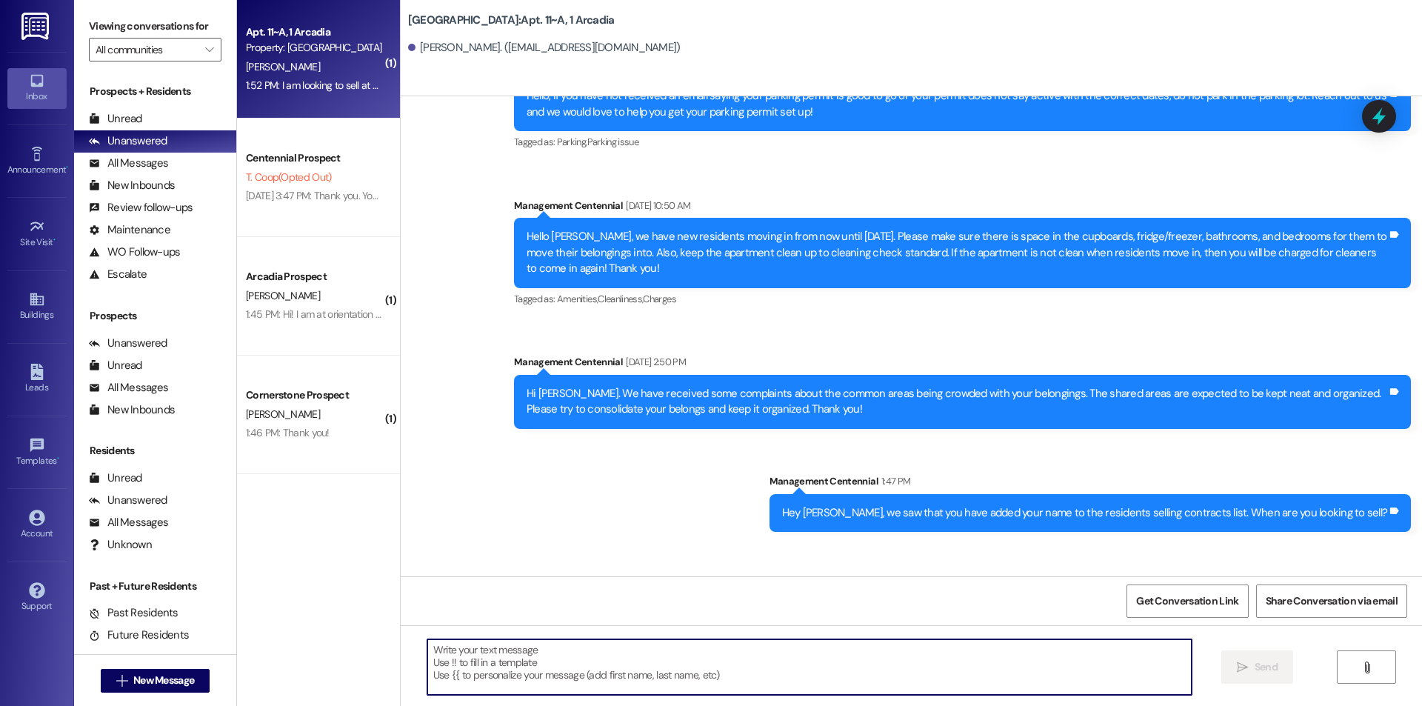
click at [671, 666] on textarea at bounding box center [809, 667] width 764 height 56
type textarea "Ok thank you for letting us know!"
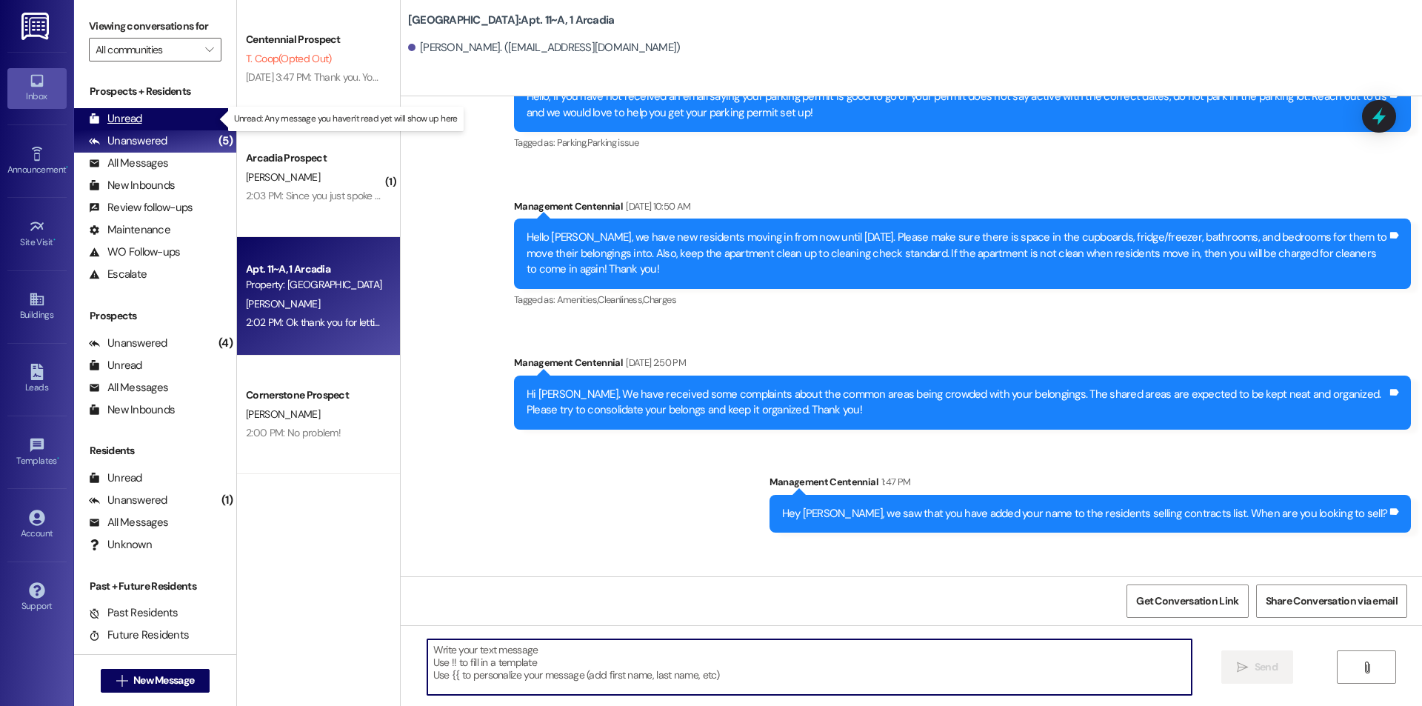
click at [141, 115] on div "Unread" at bounding box center [115, 119] width 53 height 16
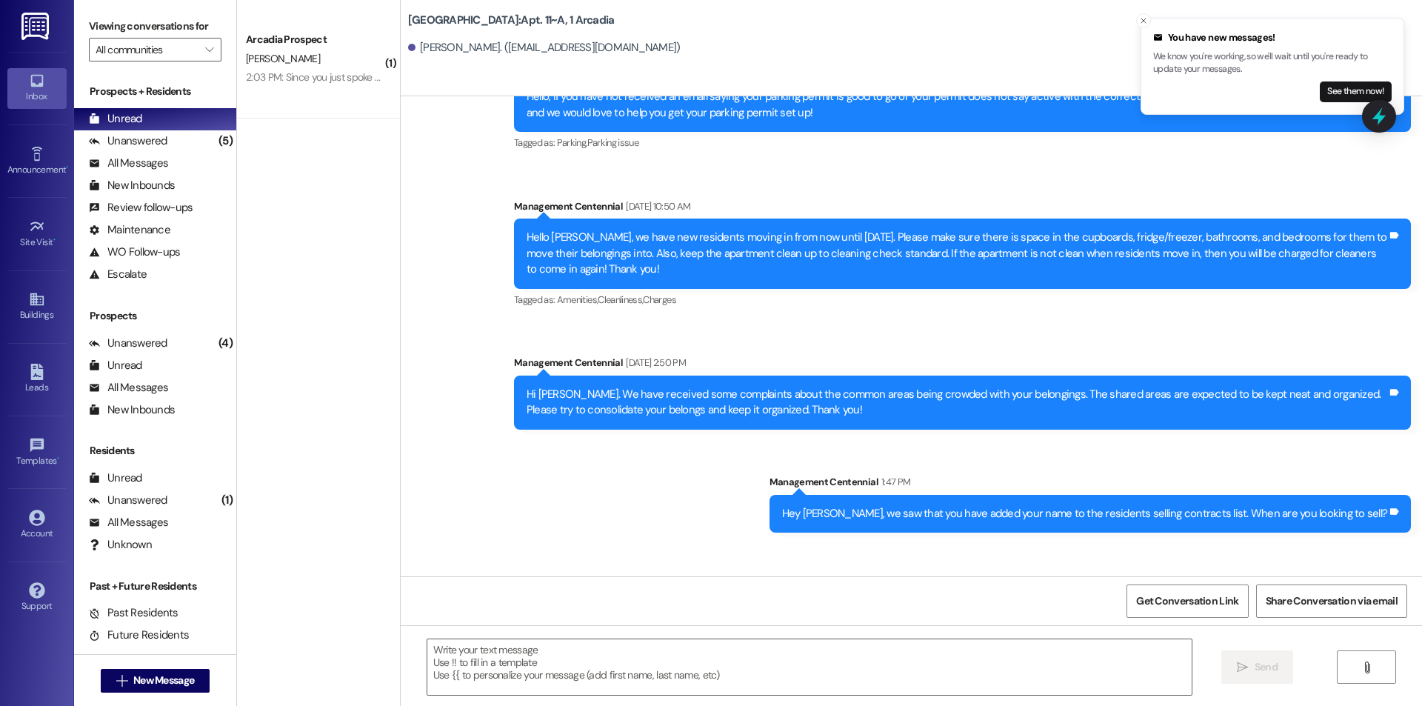
scroll to position [26386, 0]
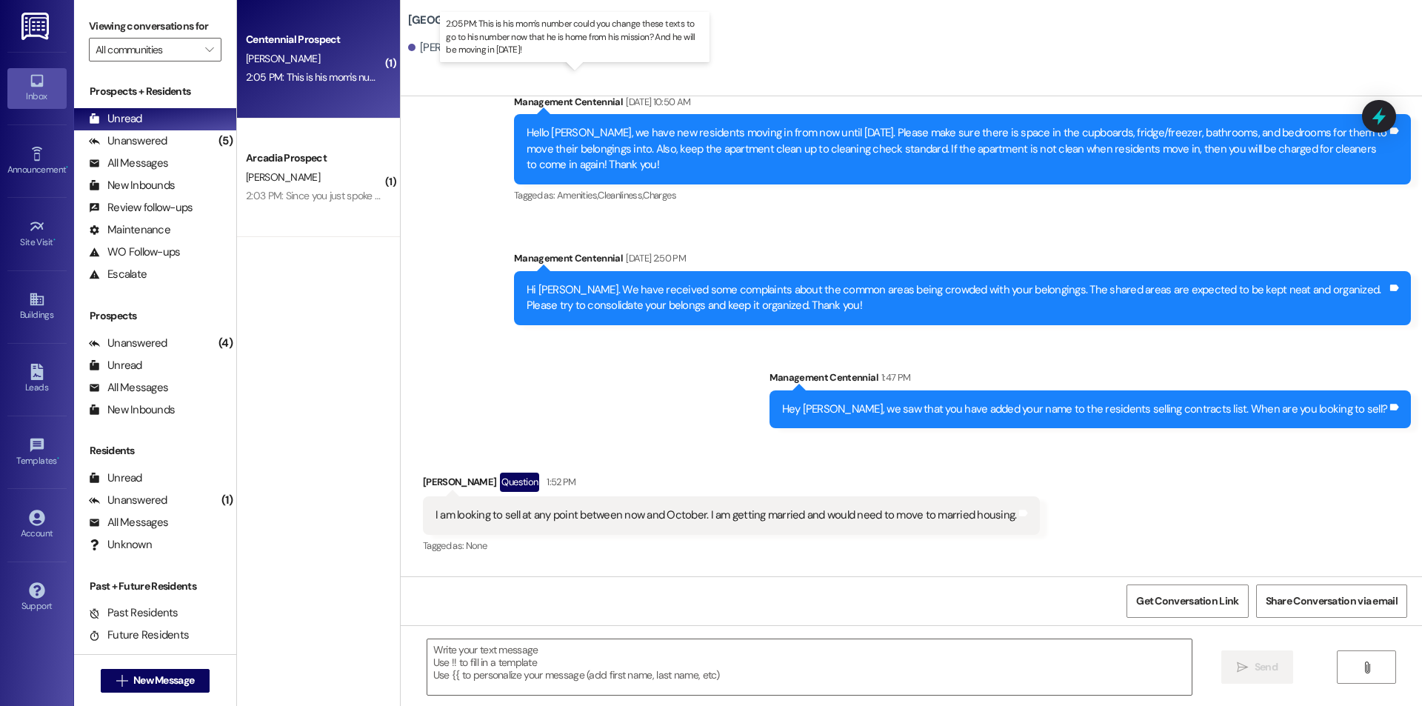
click at [304, 81] on div "2:05 PM: This is his mom's number could you change these texts to go to his num…" at bounding box center [578, 76] width 665 height 13
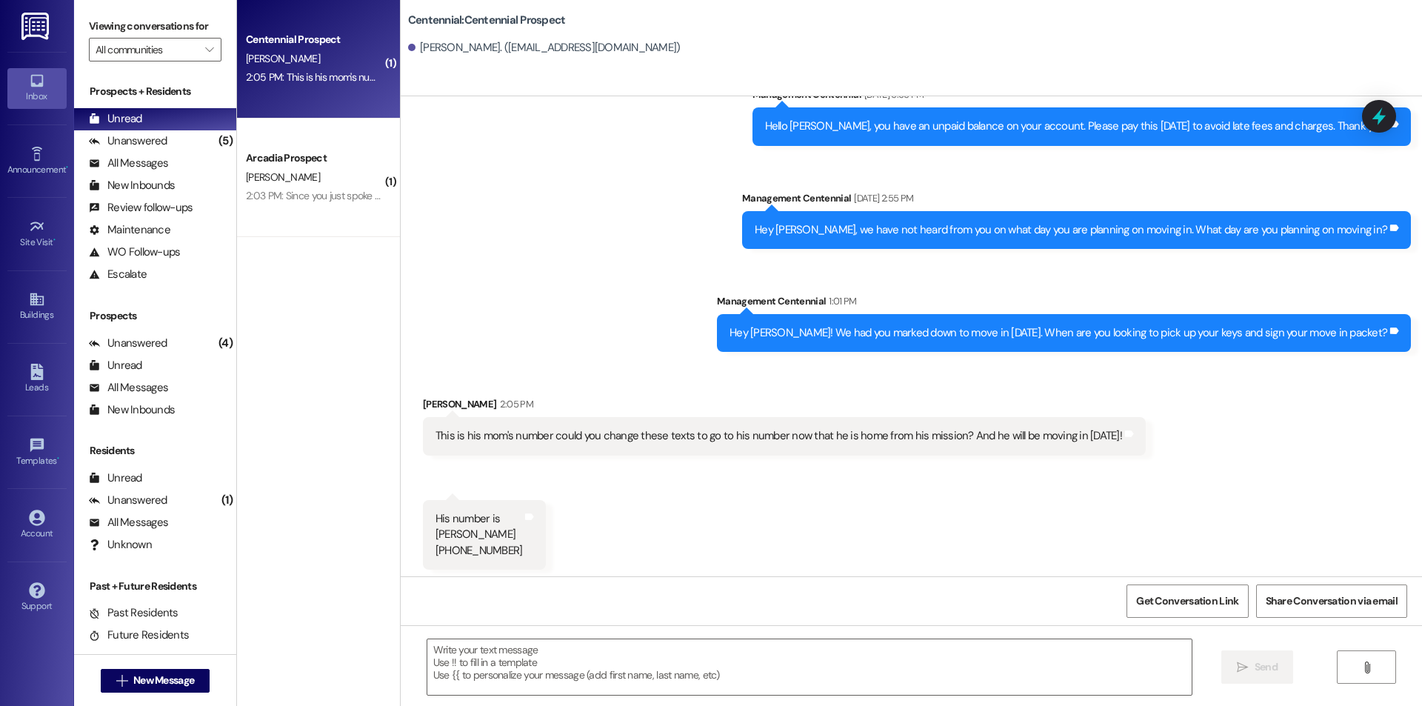
scroll to position [1253, 0]
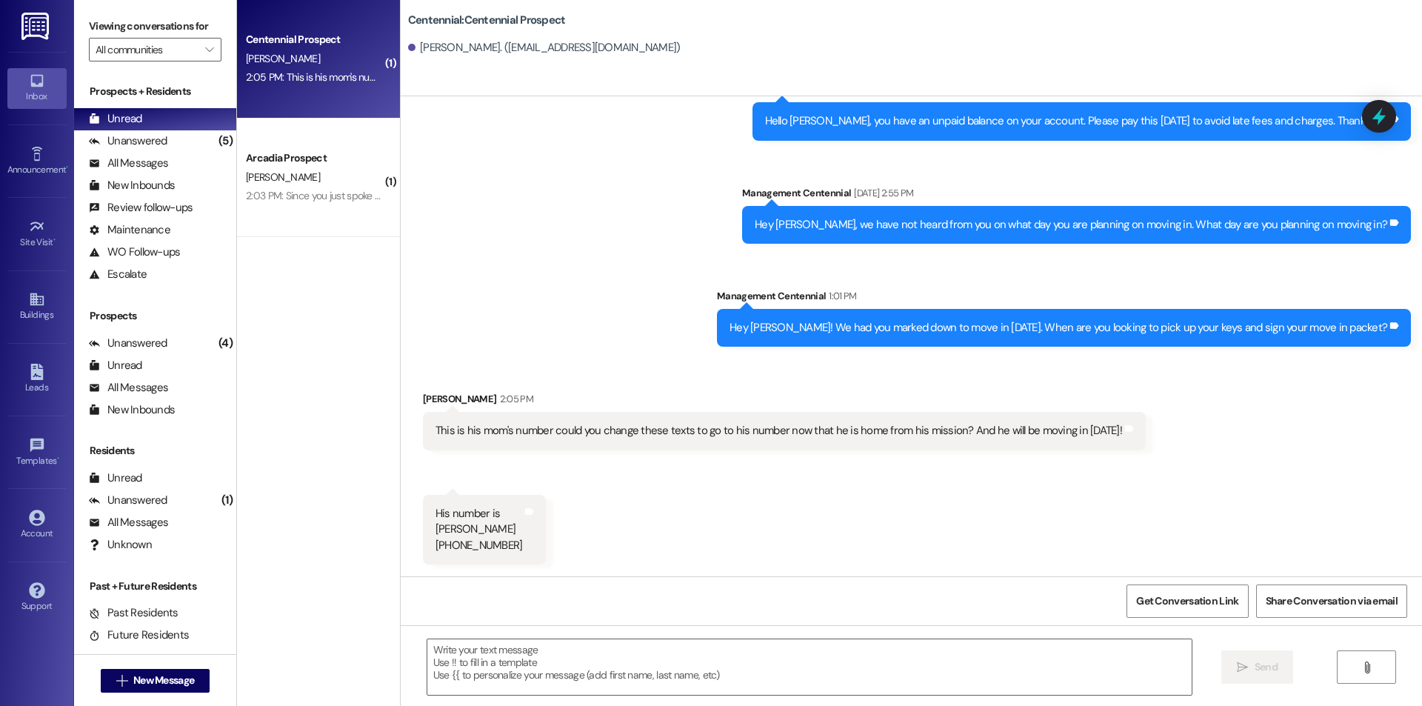
click at [623, 631] on div " Send " at bounding box center [911, 680] width 1021 height 111
click at [616, 683] on textarea at bounding box center [809, 667] width 764 height 56
click at [517, 646] on textarea at bounding box center [809, 667] width 764 height 56
click at [547, 686] on textarea "Yes it is changed on" at bounding box center [809, 667] width 764 height 56
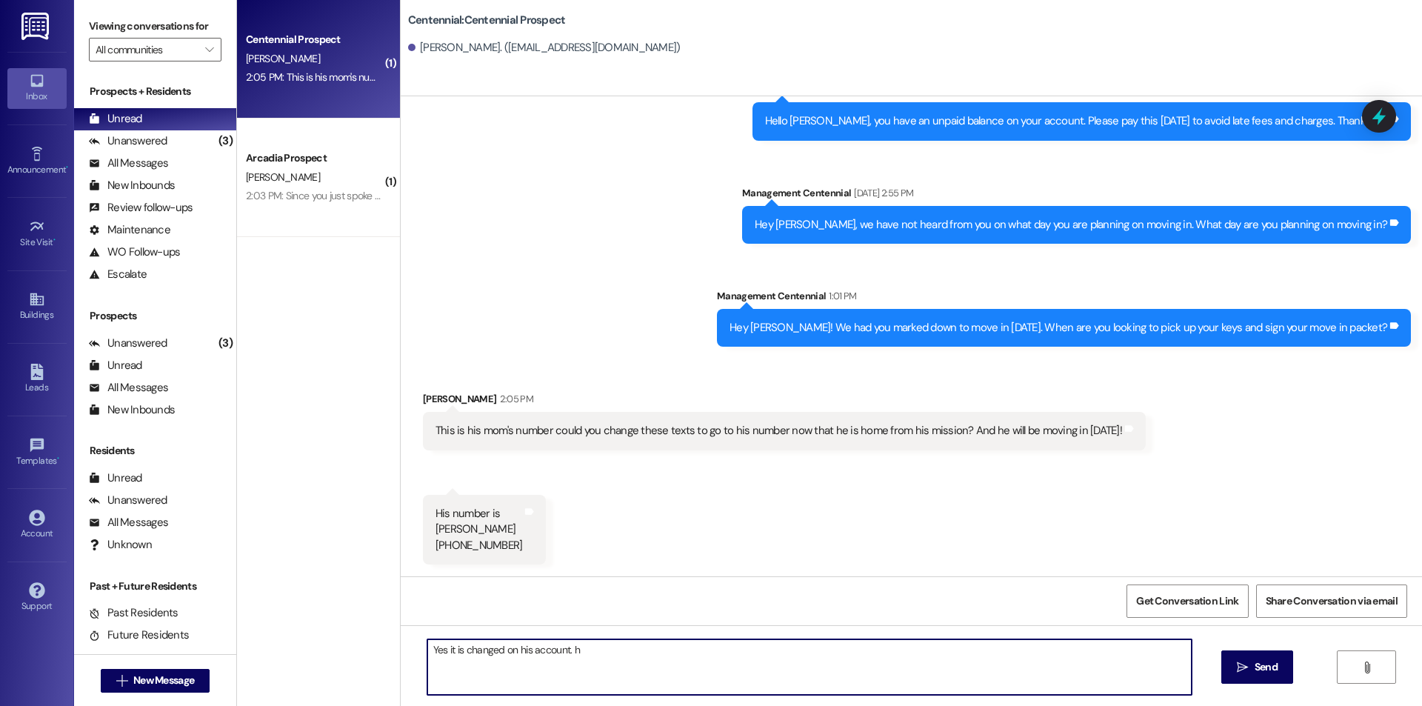
type textarea "Yes it is changed on his account."
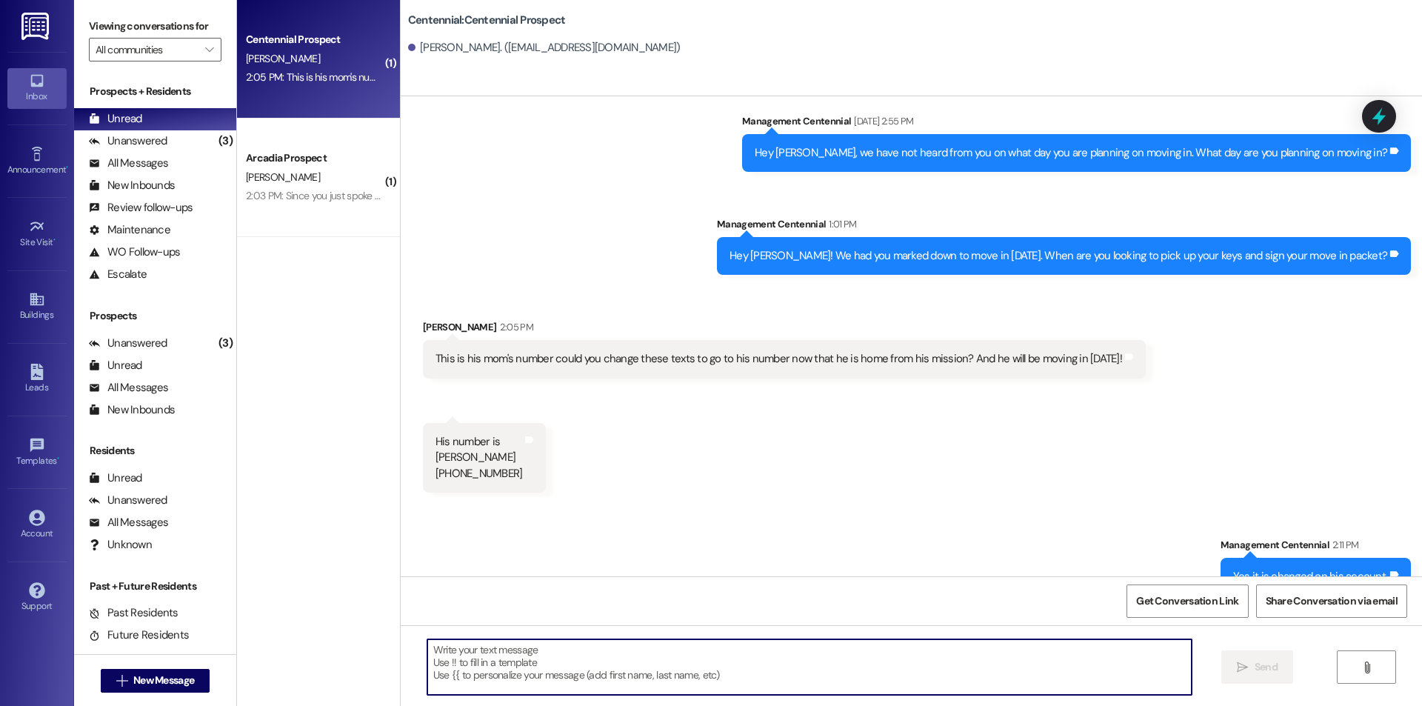
scroll to position [1356, 0]
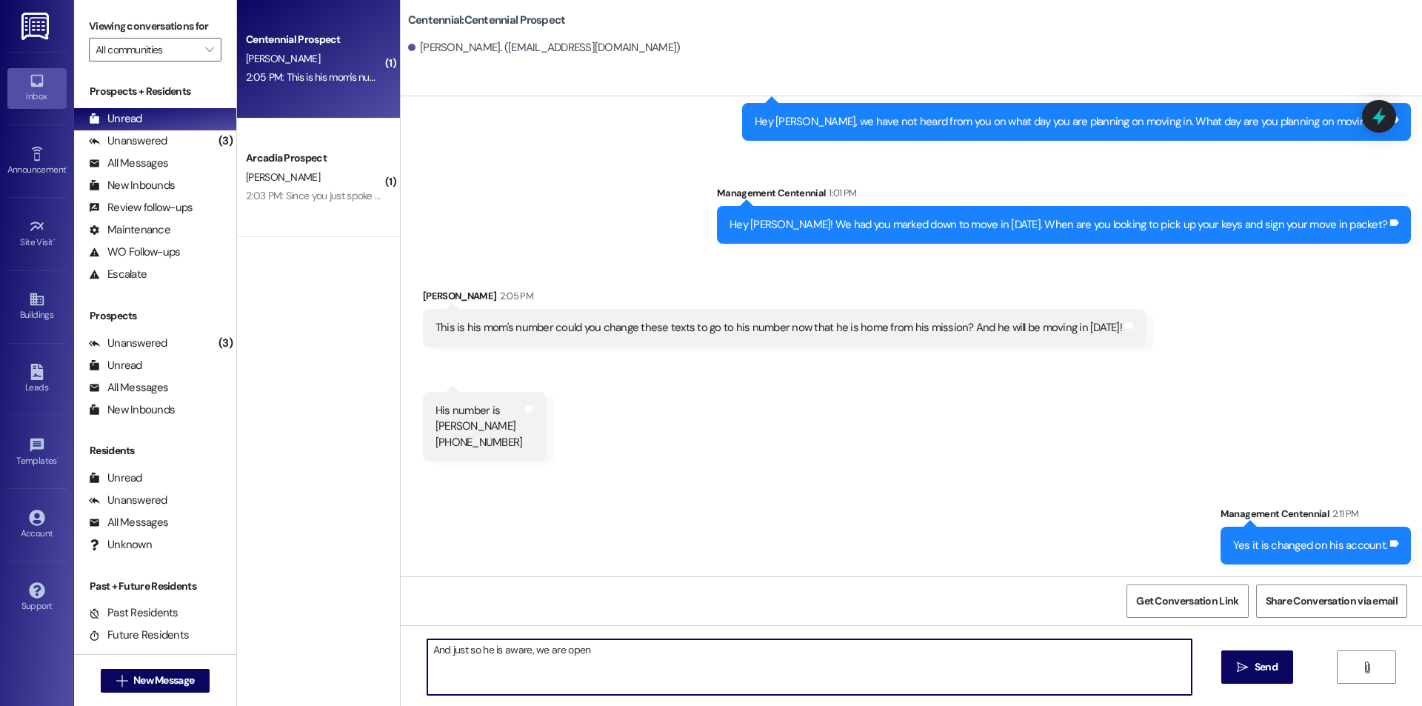
type textarea "And just so he is aware, we are open"
drag, startPoint x: 24, startPoint y: 351, endPoint x: 18, endPoint y: 364, distance: 14.6
click at [23, 351] on div "Leads Go to Leads" at bounding box center [36, 379] width 59 height 73
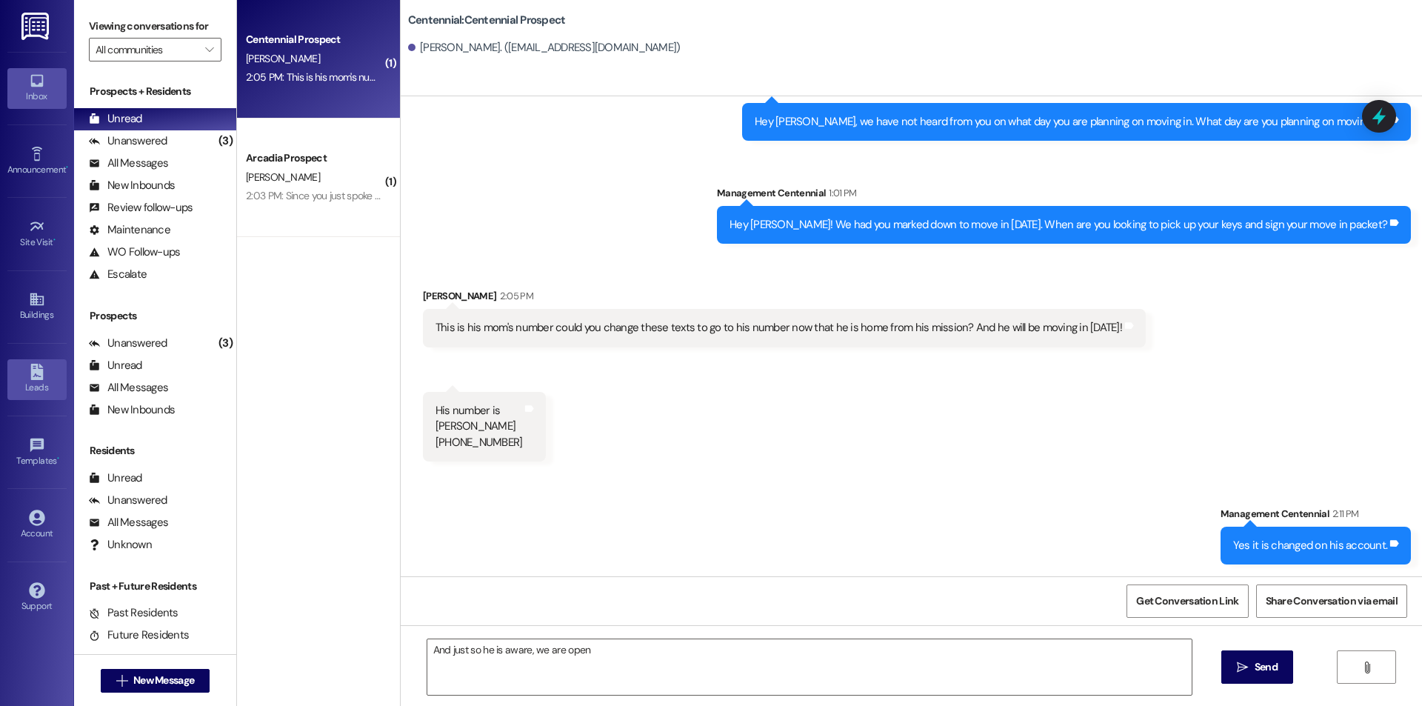
click at [16, 378] on link "Leads" at bounding box center [36, 379] width 59 height 40
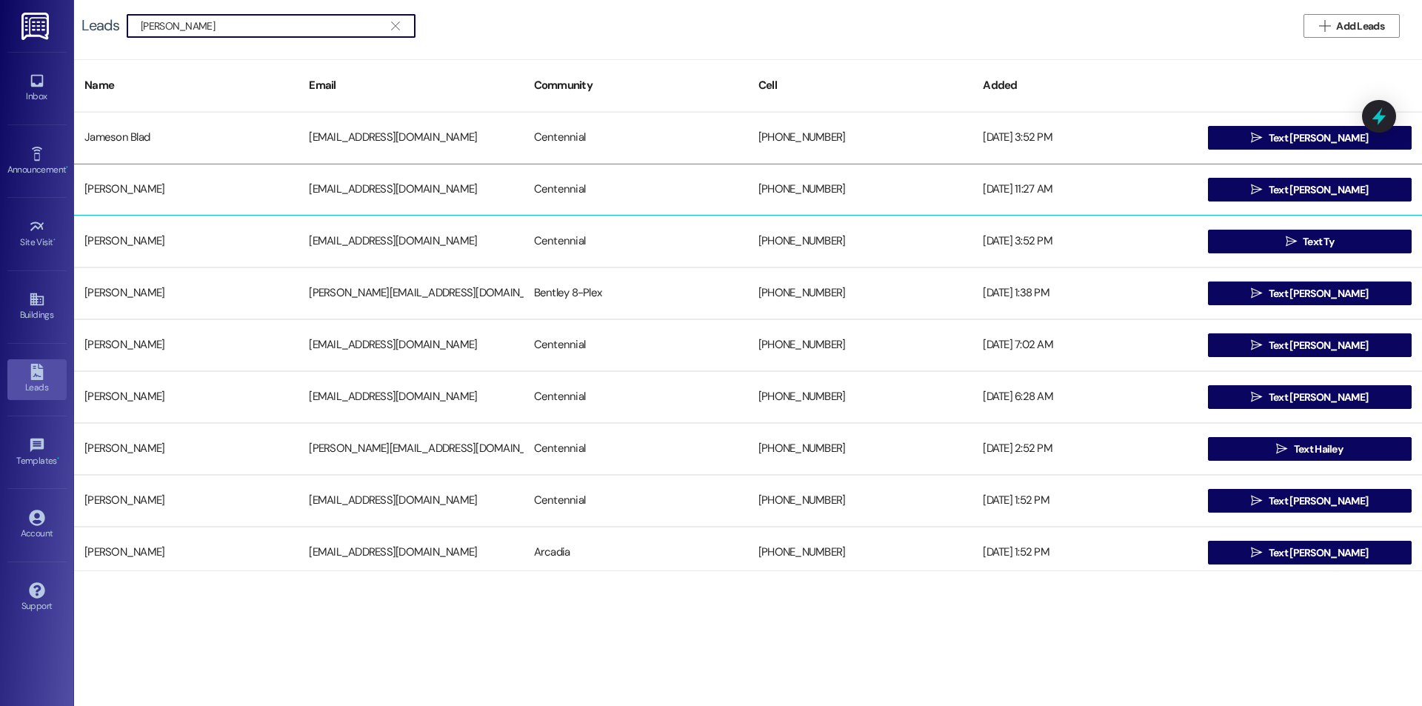
type input "jameson"
click at [213, 198] on div "Jameson Francis" at bounding box center [186, 190] width 224 height 30
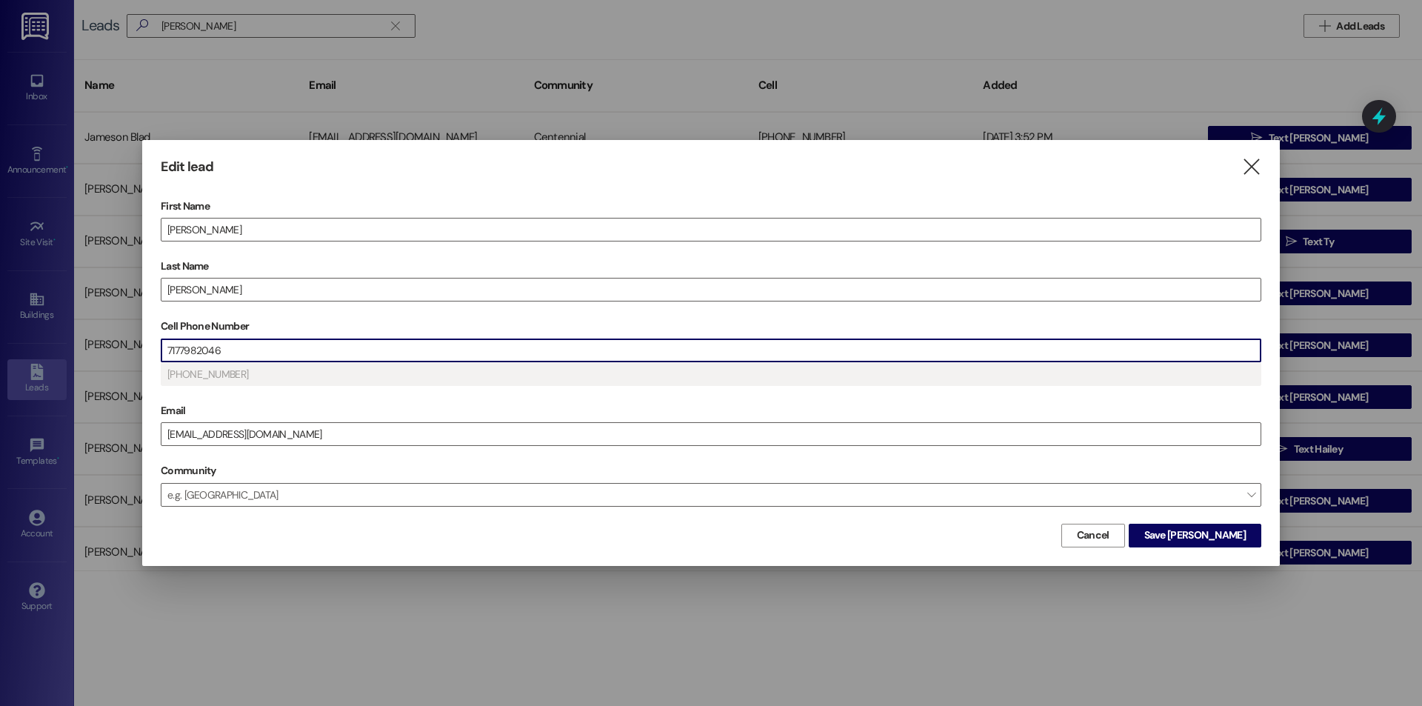
drag, startPoint x: 246, startPoint y: 349, endPoint x: 135, endPoint y: 346, distance: 111.1
click at [135, 346] on div "Edit lead  First Name Jameson Last Name Francis Cell Phone Number 7177982046 (…" at bounding box center [711, 353] width 1422 height 706
click at [187, 353] on input "Cell Phone Number" at bounding box center [710, 350] width 1099 height 22
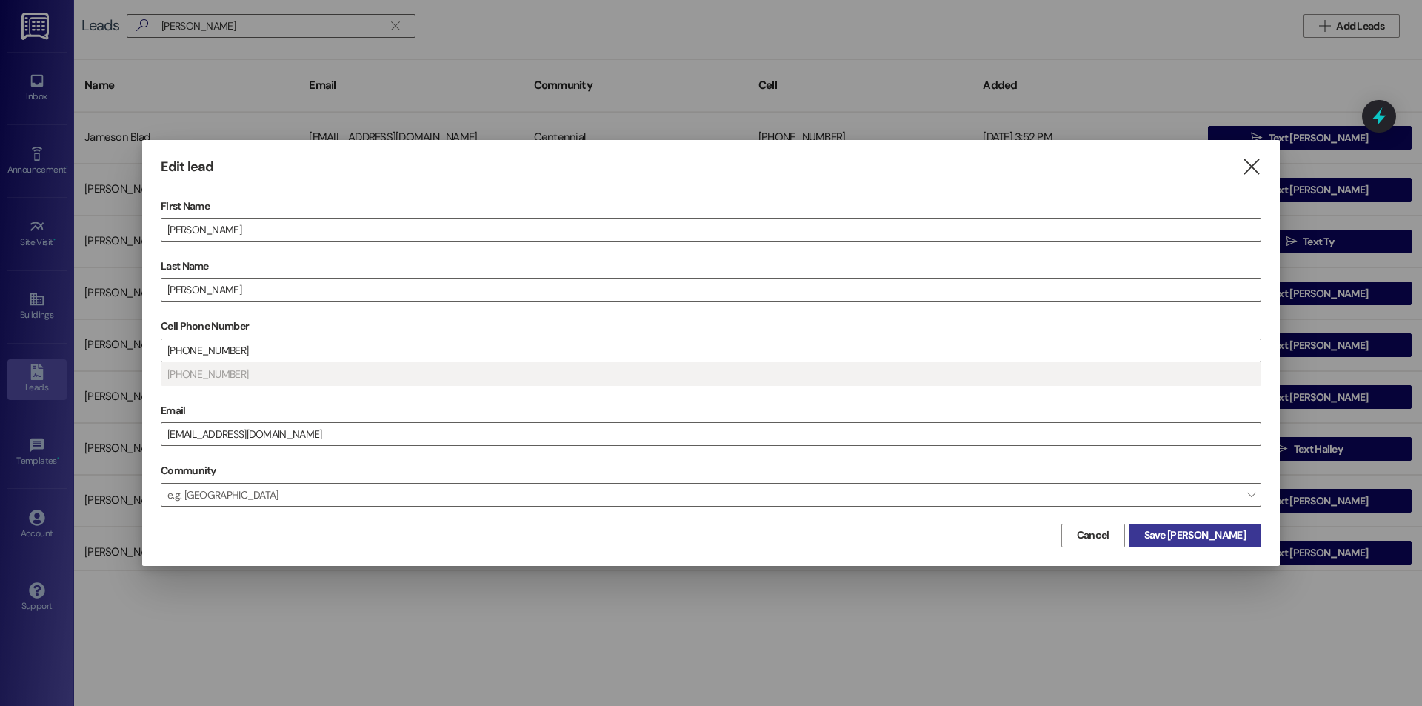
click at [1212, 532] on span "Save Jameson" at bounding box center [1194, 535] width 101 height 16
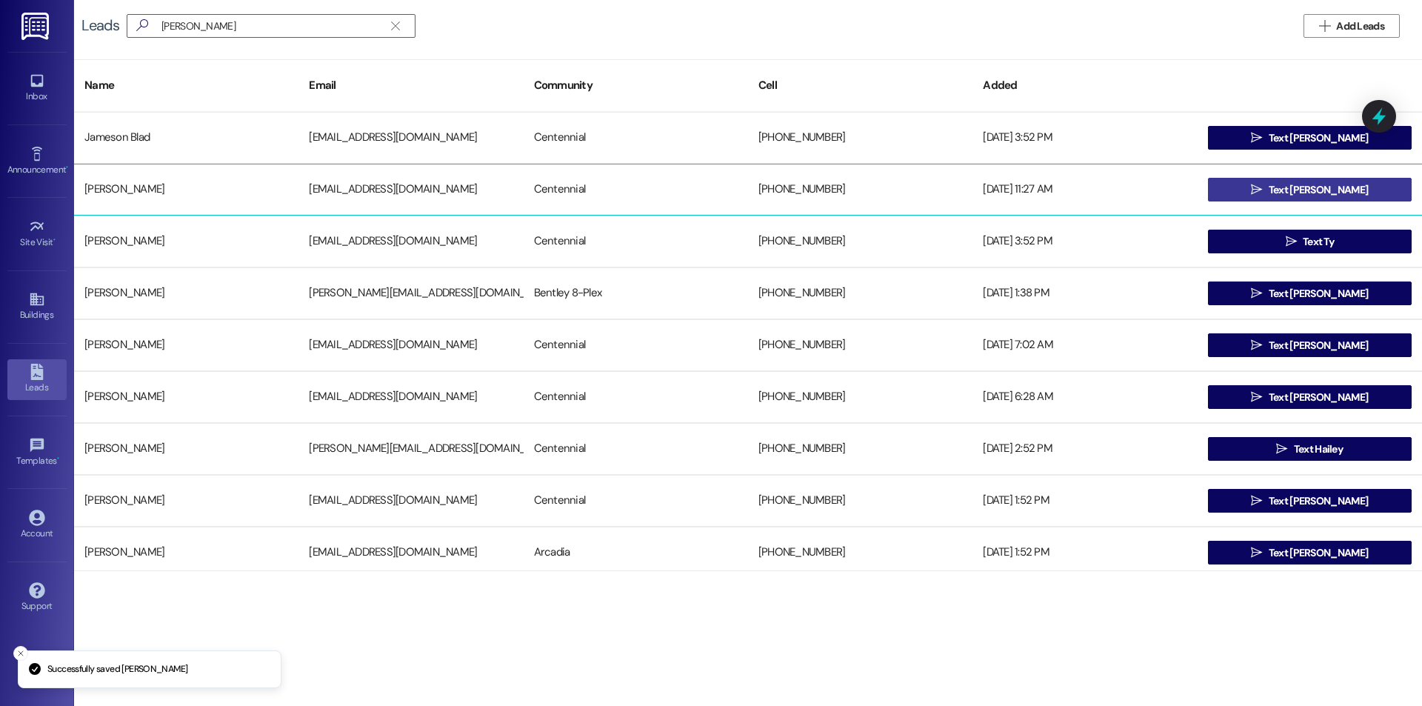
click at [1304, 197] on span "Text Jameson" at bounding box center [1317, 190] width 99 height 16
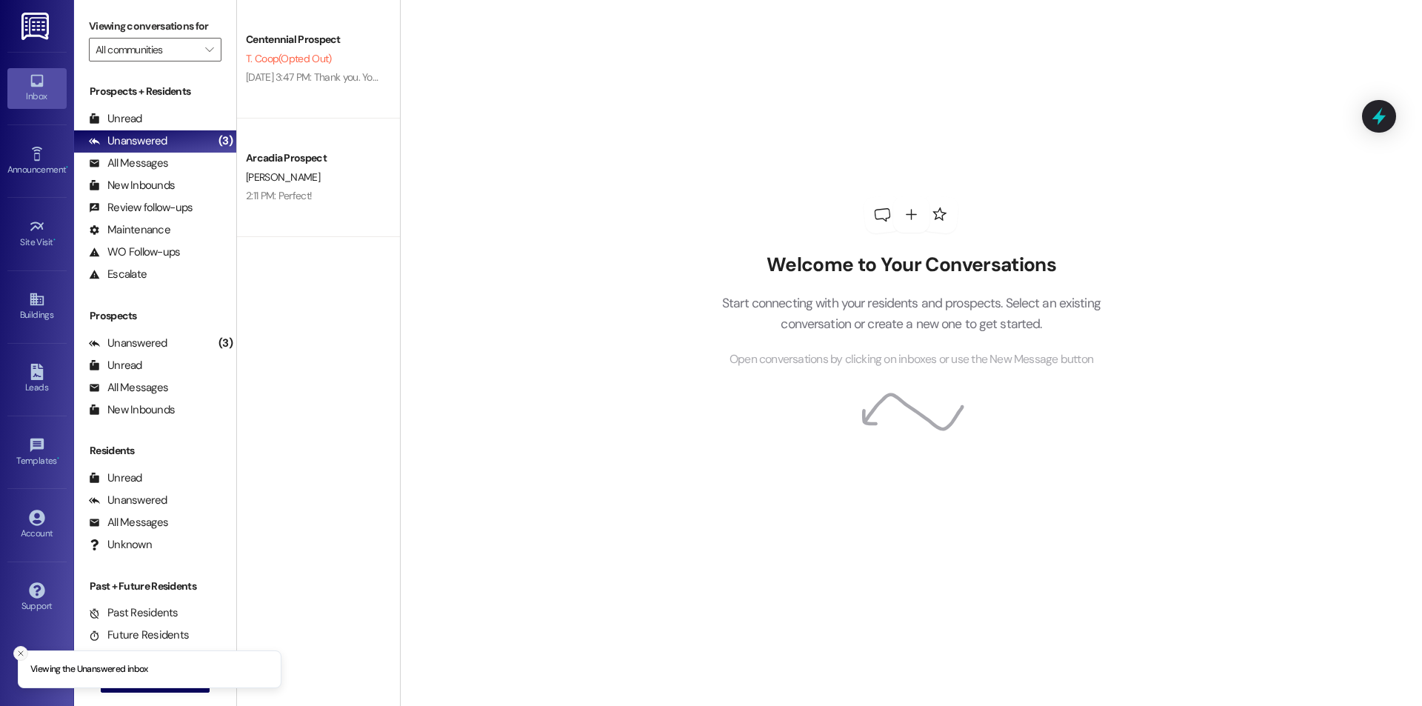
click at [21, 653] on line "Close toast" at bounding box center [21, 653] width 4 height 4
click at [133, 684] on span "New Message" at bounding box center [163, 680] width 61 height 16
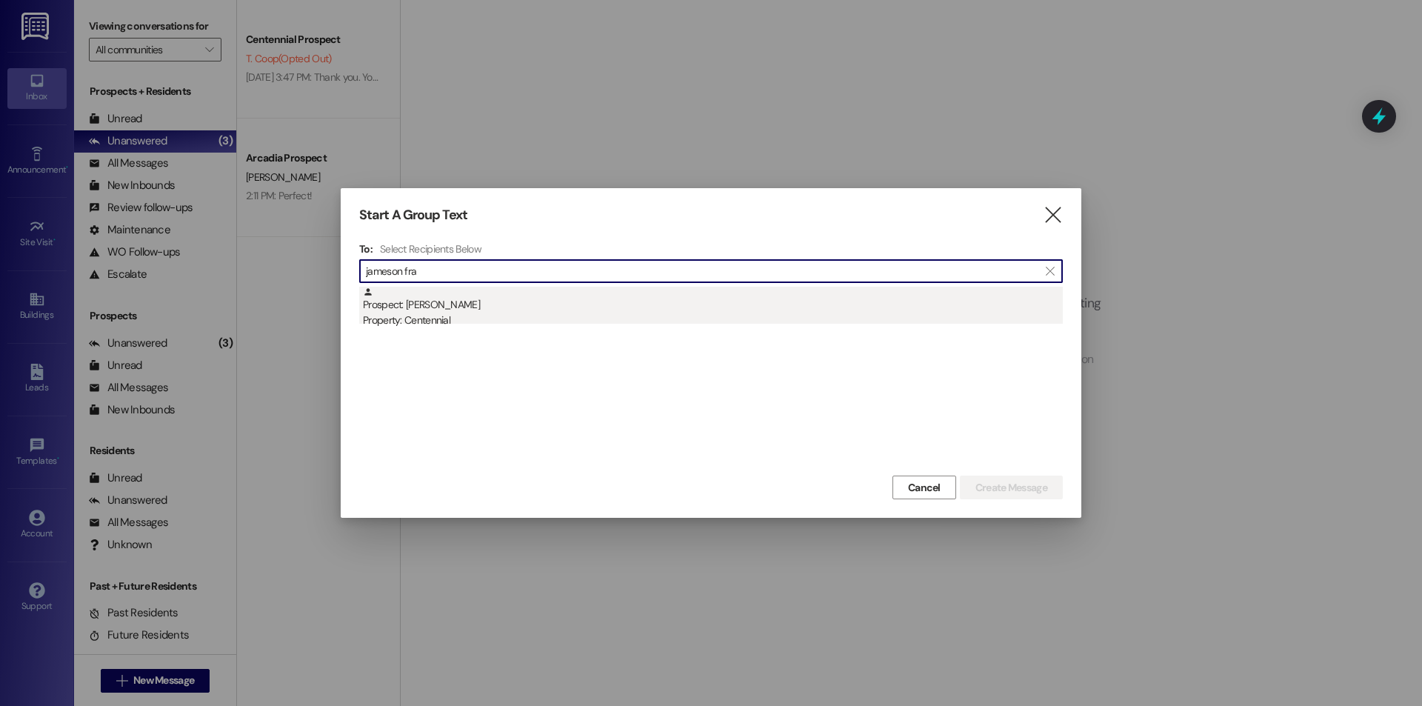
type input "jameson fra"
click at [468, 324] on div "Property: Centennial" at bounding box center [713, 320] width 700 height 16
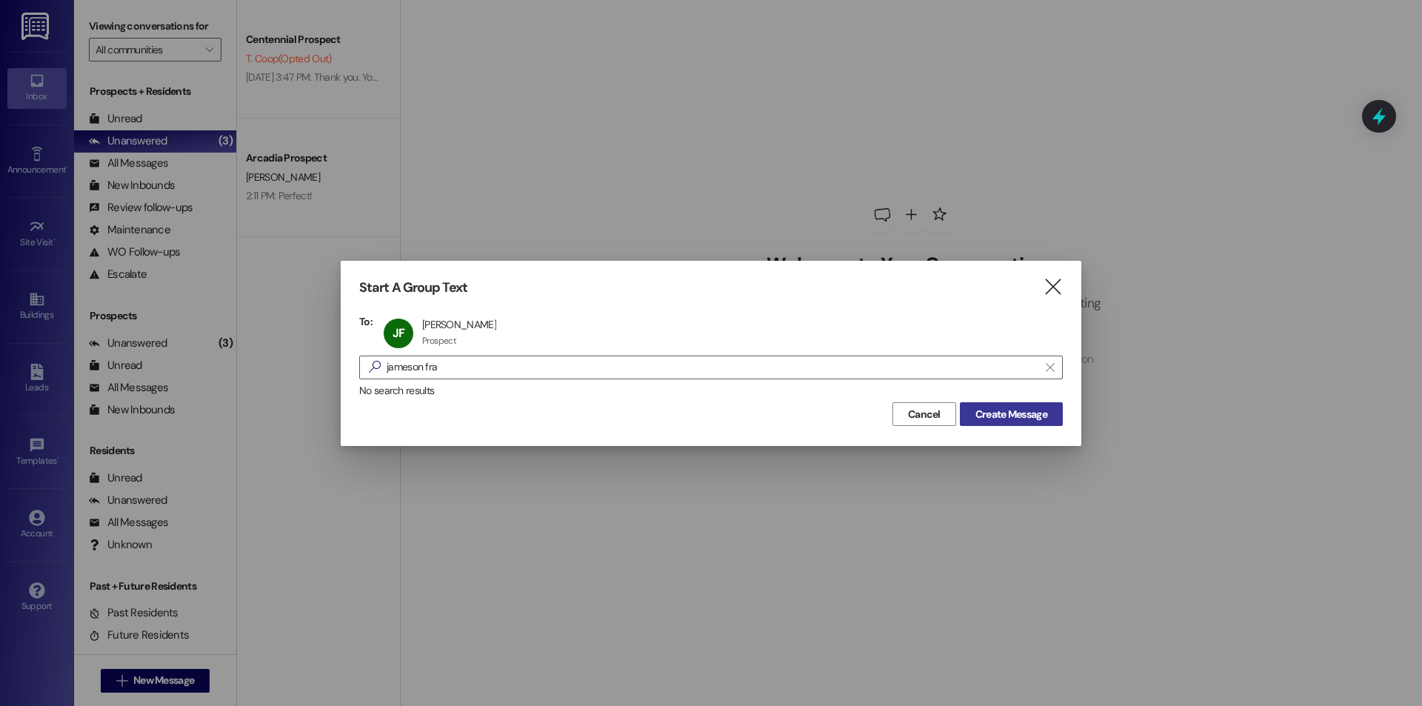
click at [989, 409] on span "Create Message" at bounding box center [1011, 414] width 72 height 16
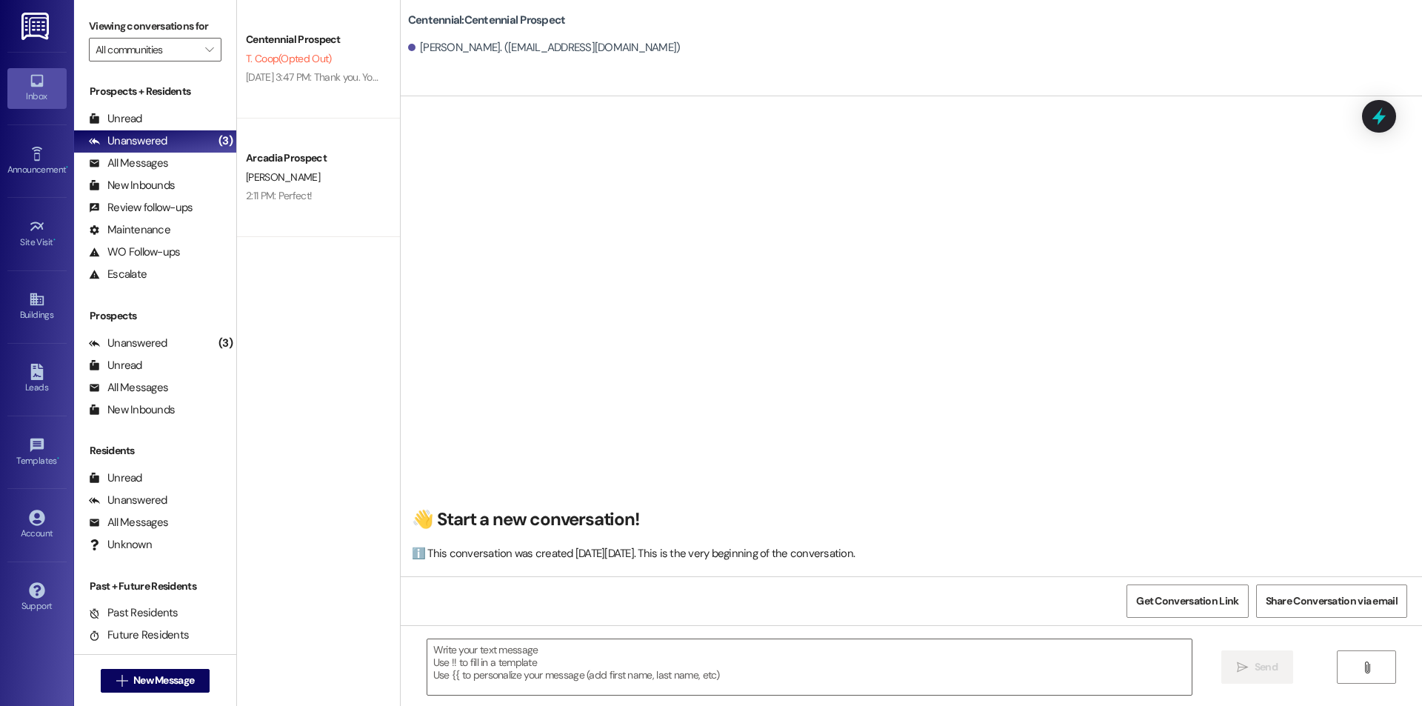
scroll to position [1, 0]
click at [167, 117] on div "Unread (0)" at bounding box center [155, 119] width 162 height 22
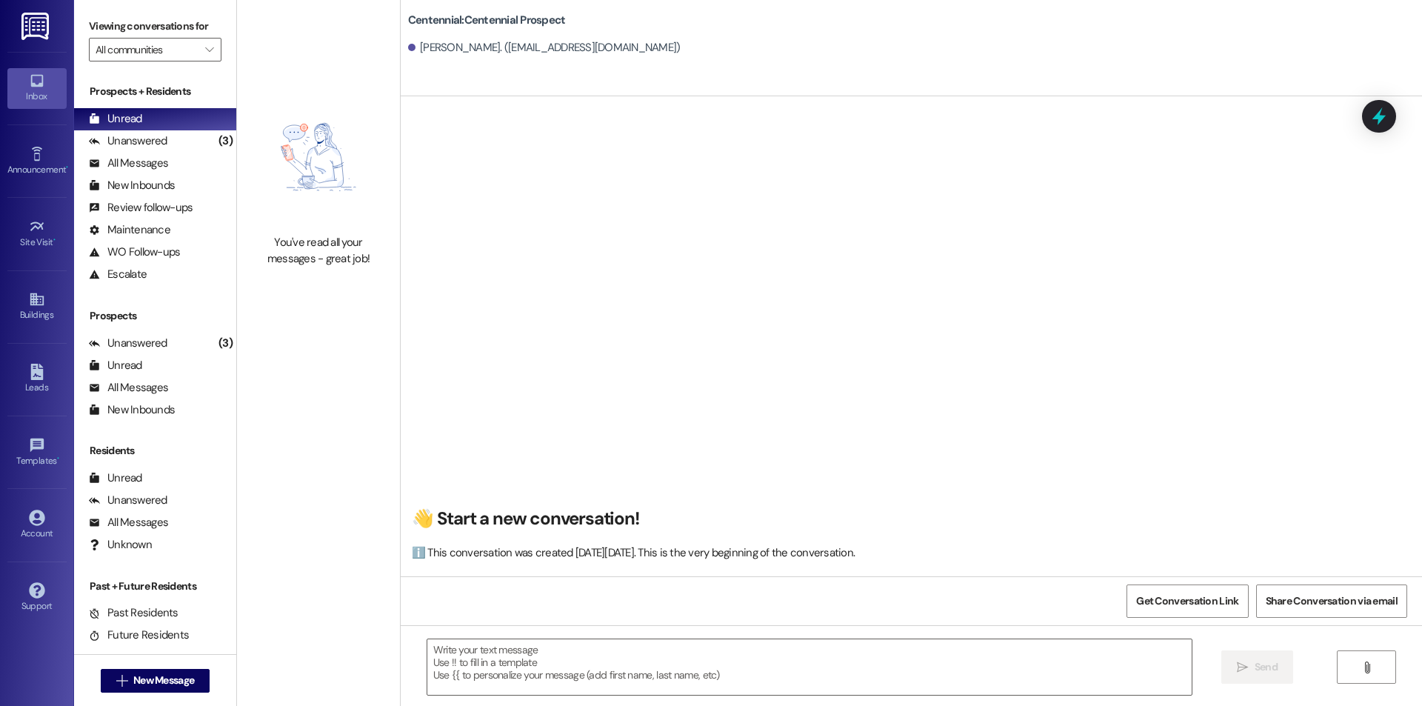
scroll to position [0, 0]
click at [143, 136] on div "Unanswered" at bounding box center [128, 141] width 78 height 16
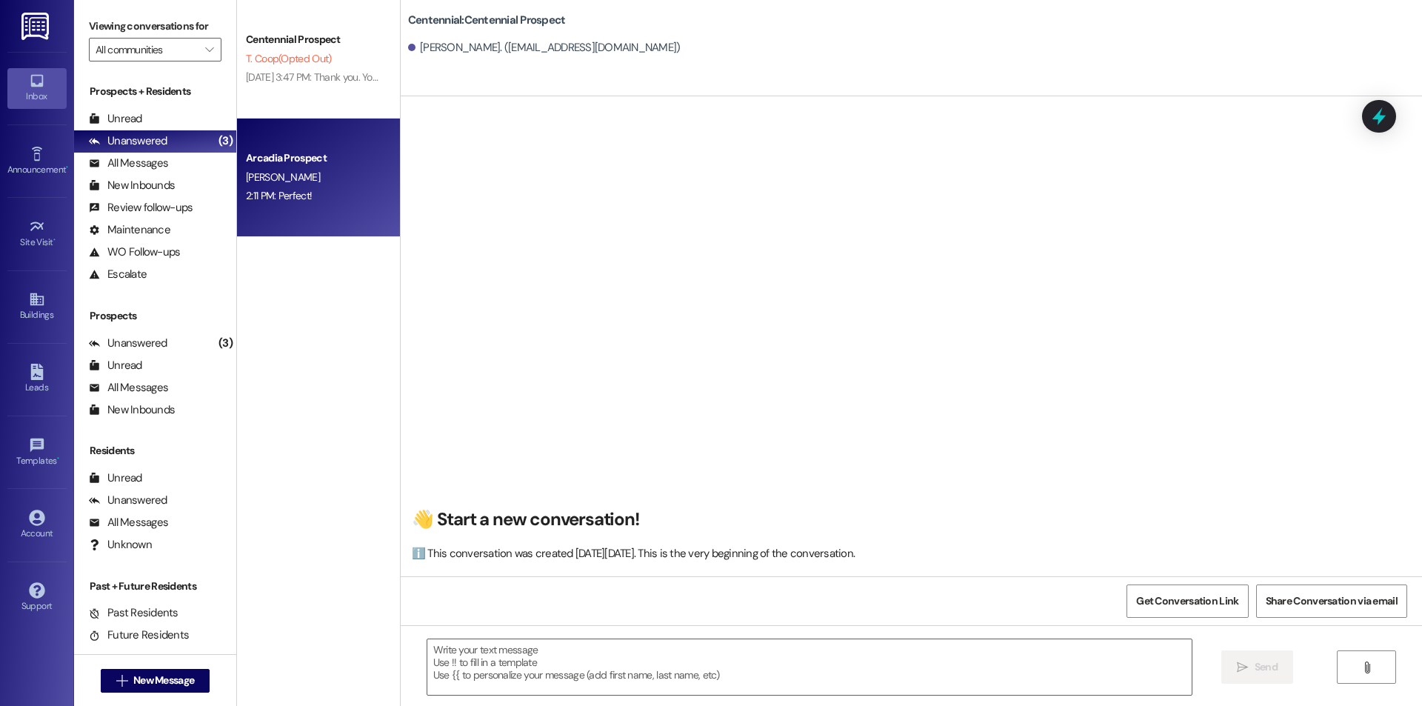
click at [285, 205] on div "2:11 PM: Perfect! 2:11 PM: Perfect!" at bounding box center [314, 196] width 140 height 19
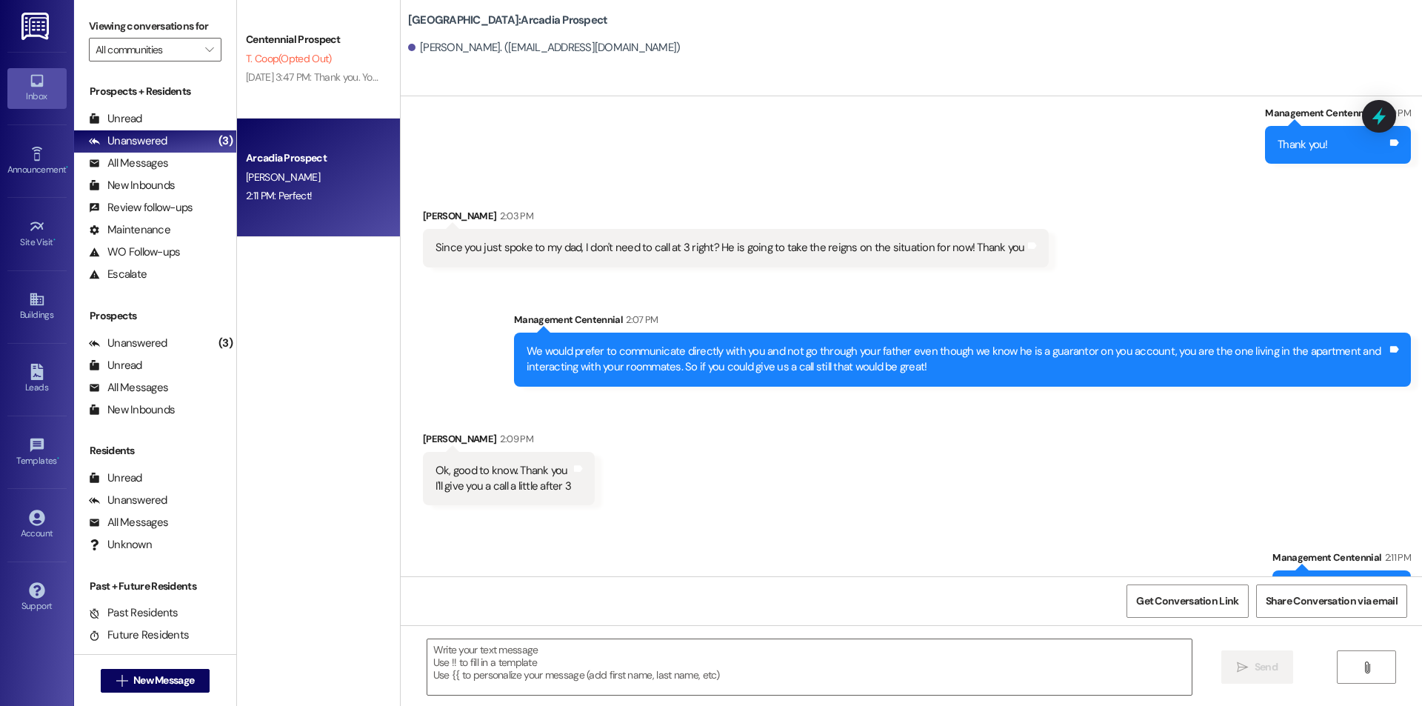
scroll to position [596, 0]
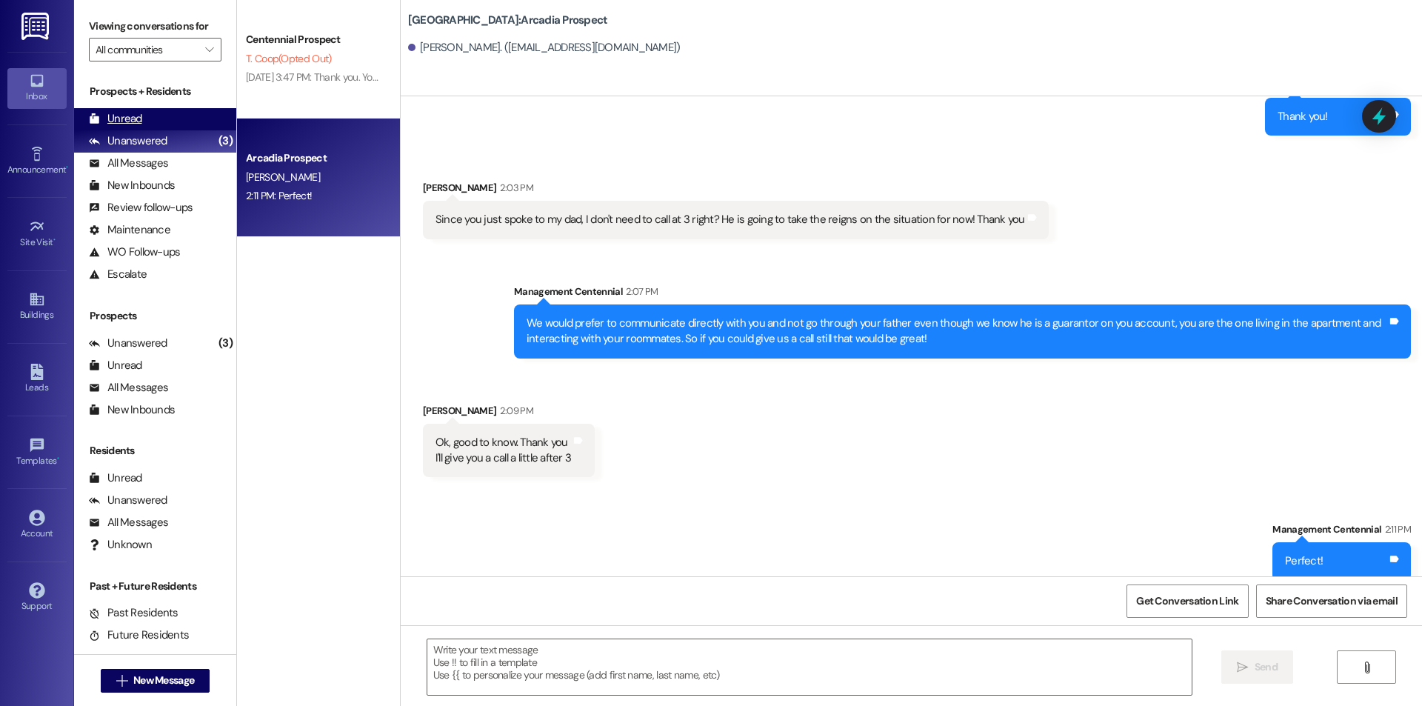
click at [98, 119] on icon at bounding box center [95, 118] width 10 height 10
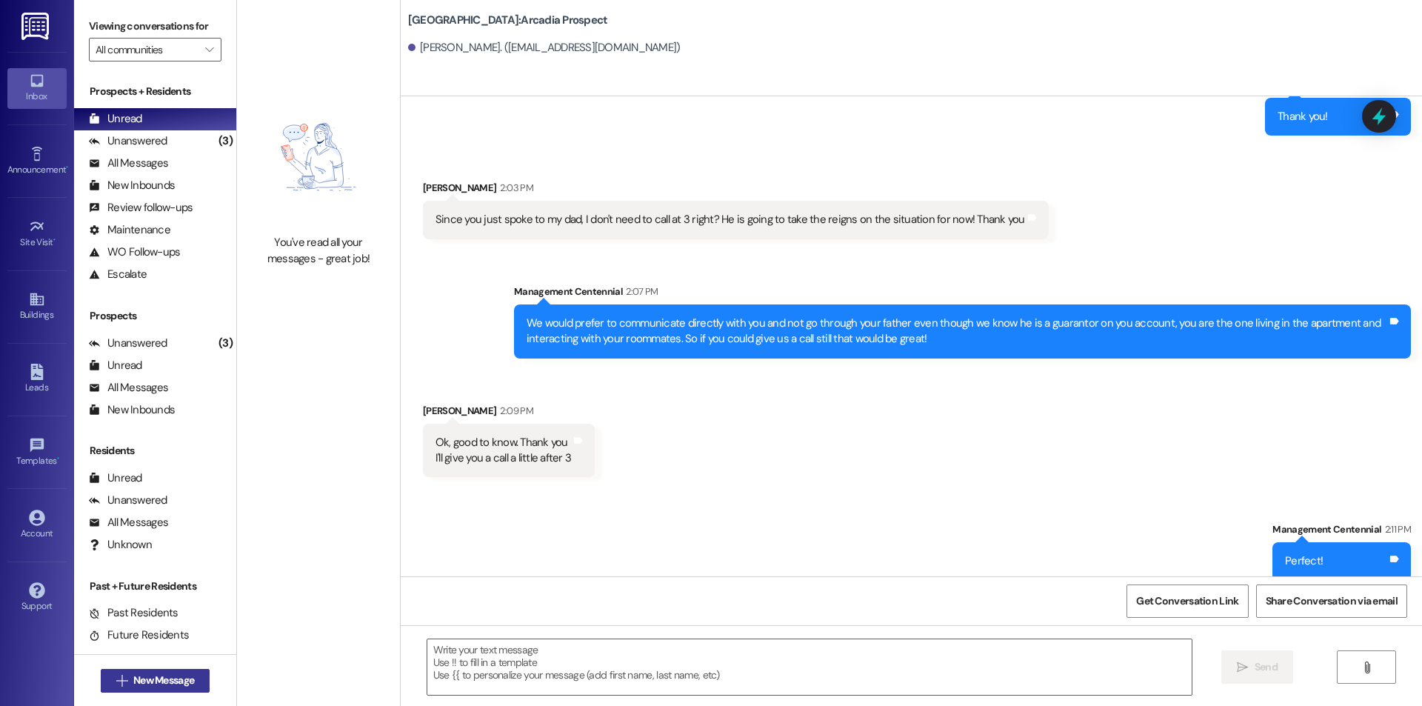
click at [164, 673] on span "New Message" at bounding box center [163, 680] width 61 height 16
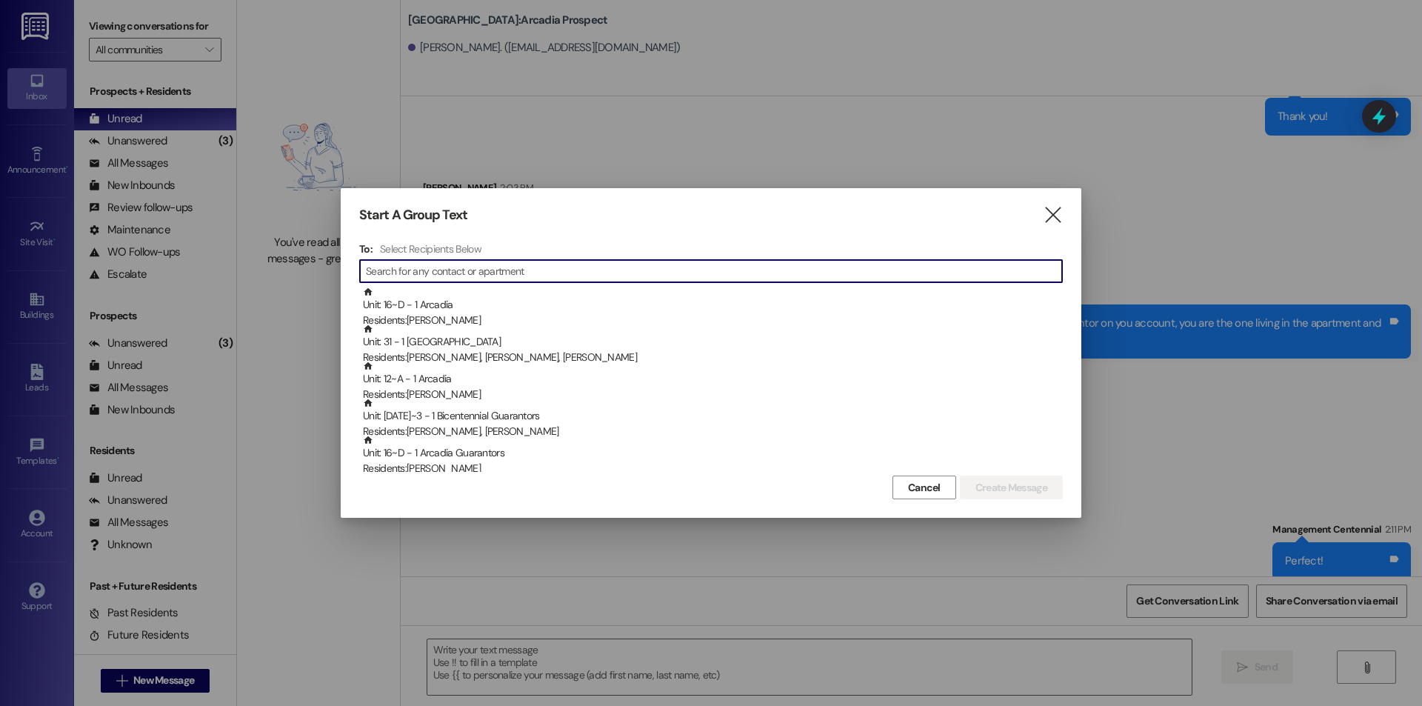
click at [515, 271] on input at bounding box center [714, 271] width 696 height 21
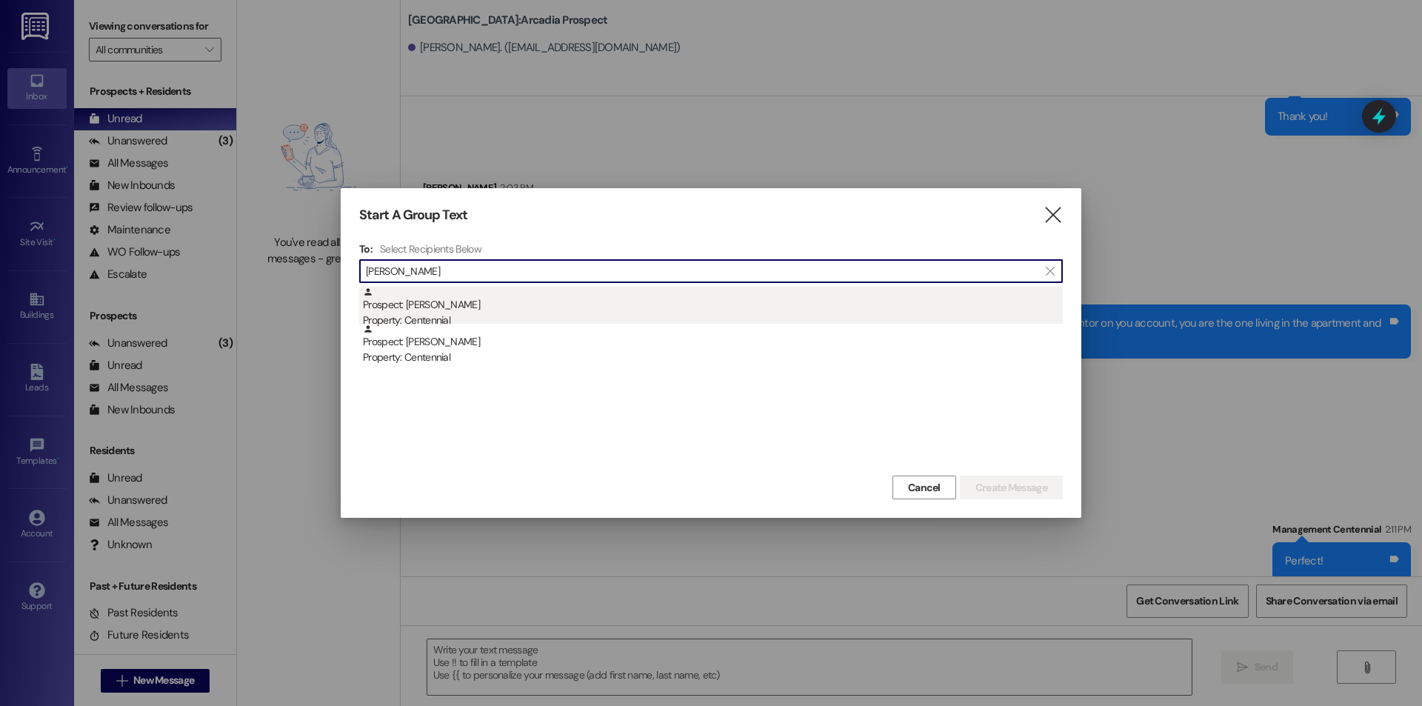
type input "ella gill"
click at [407, 312] on div "Prospect: Ella Gillespie Property: Centennial" at bounding box center [713, 308] width 700 height 42
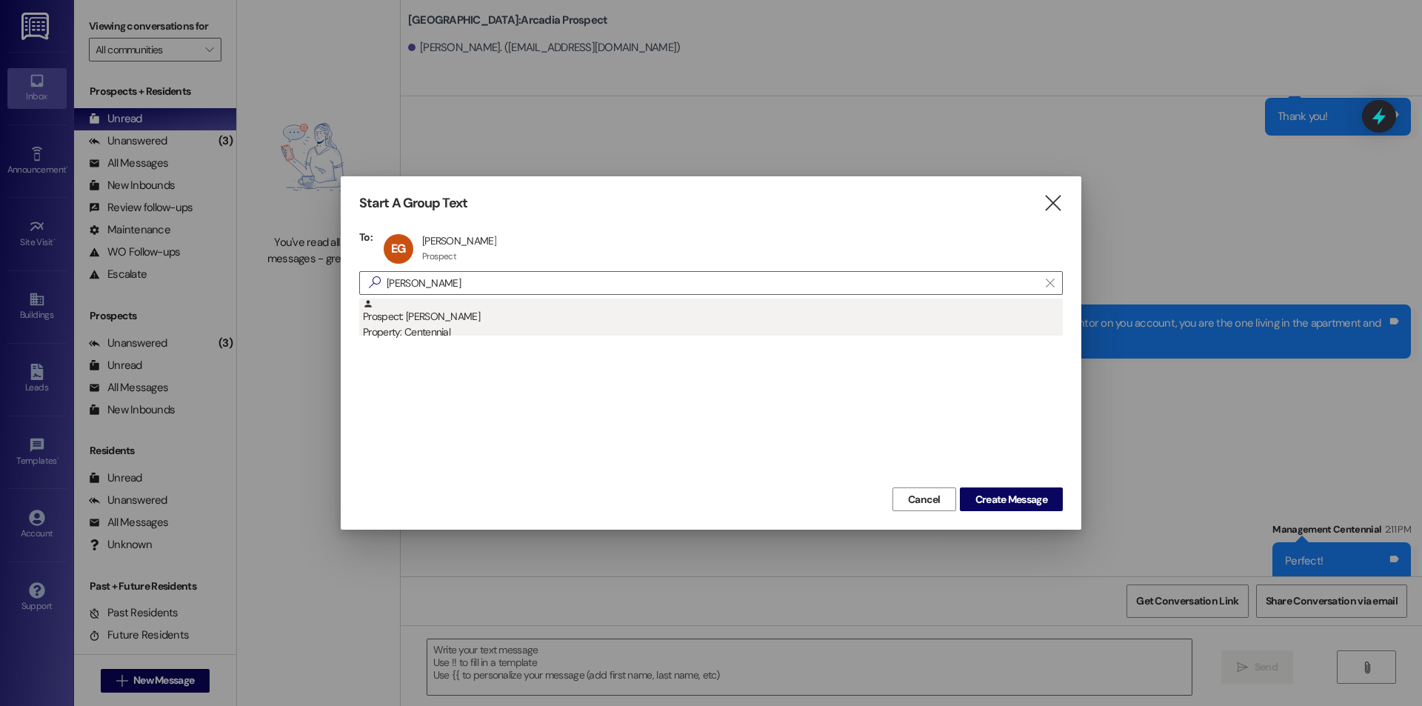
click at [507, 334] on div "Property: Centennial" at bounding box center [713, 332] width 700 height 16
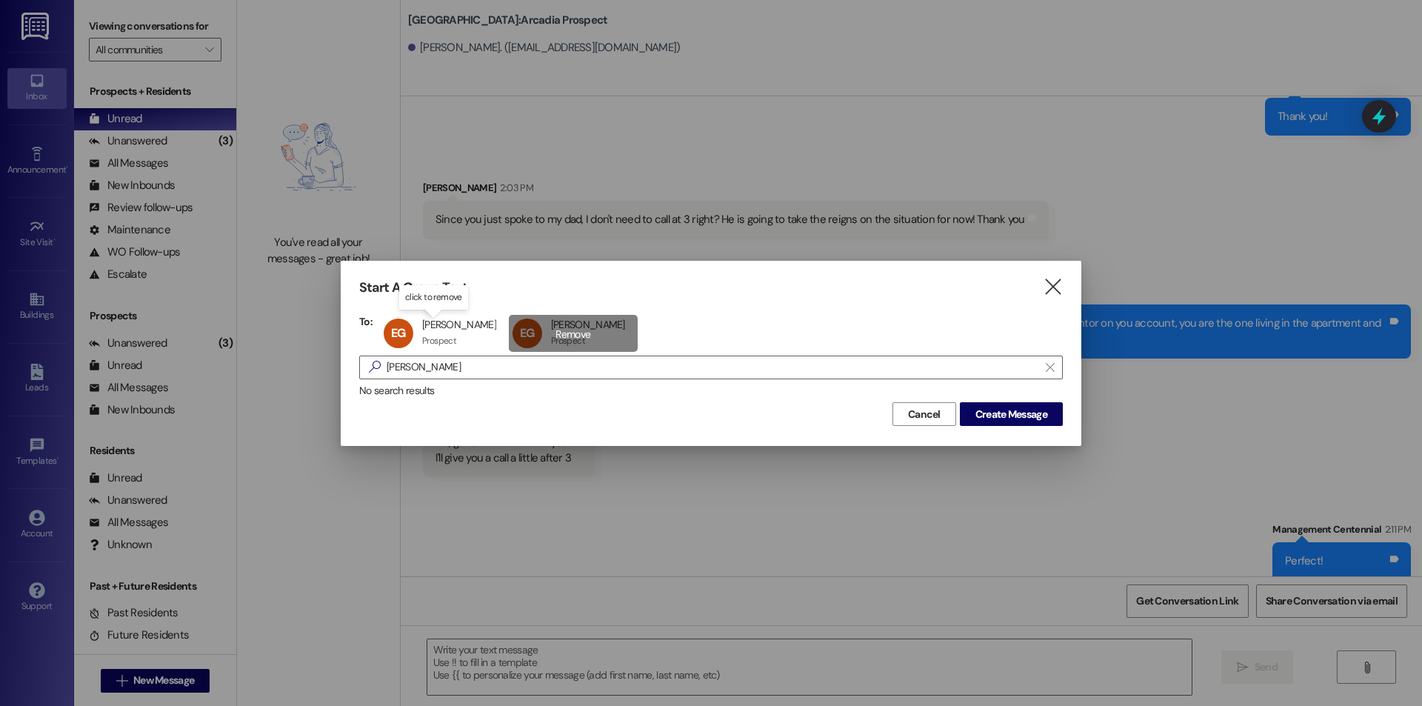
click at [550, 334] on div "EG Ella Gillespie Ella Gillespie Prospect Prospect click to remove" at bounding box center [573, 333] width 129 height 37
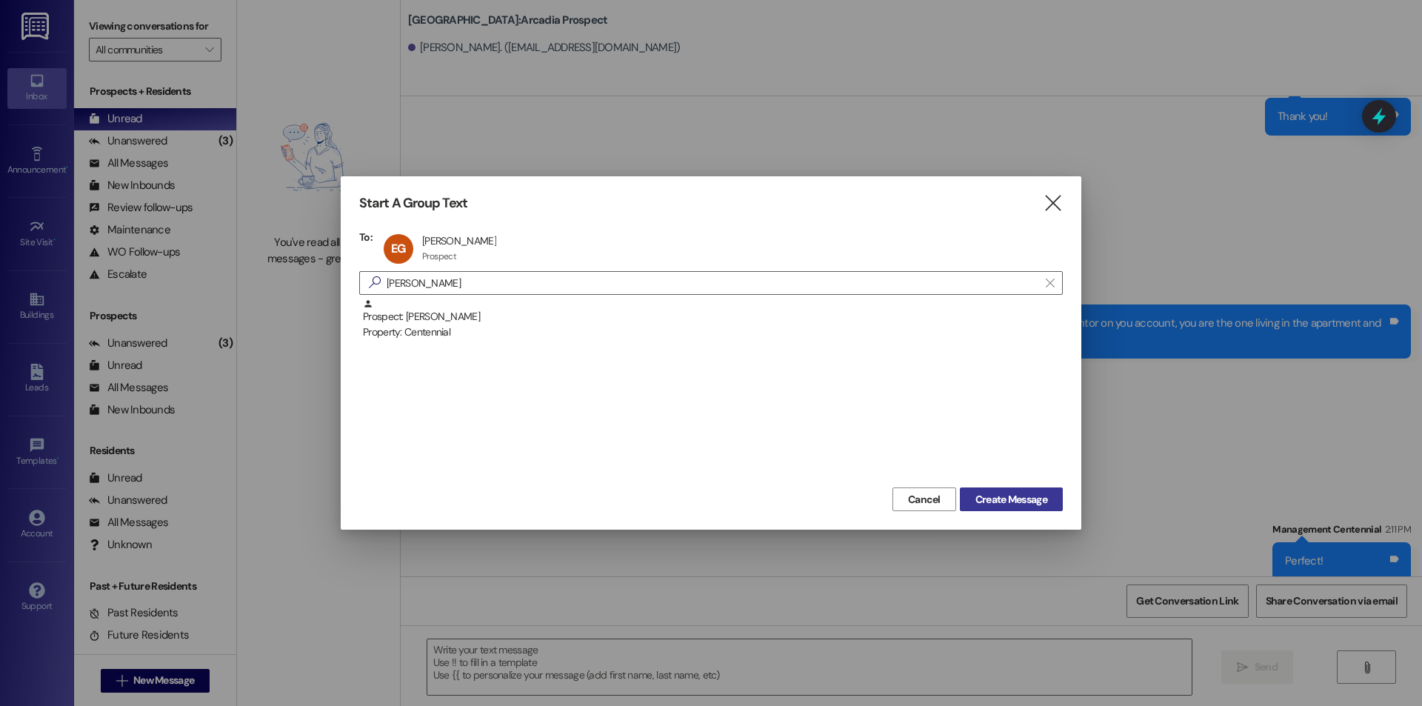
click at [1043, 509] on button "Create Message" at bounding box center [1011, 499] width 103 height 24
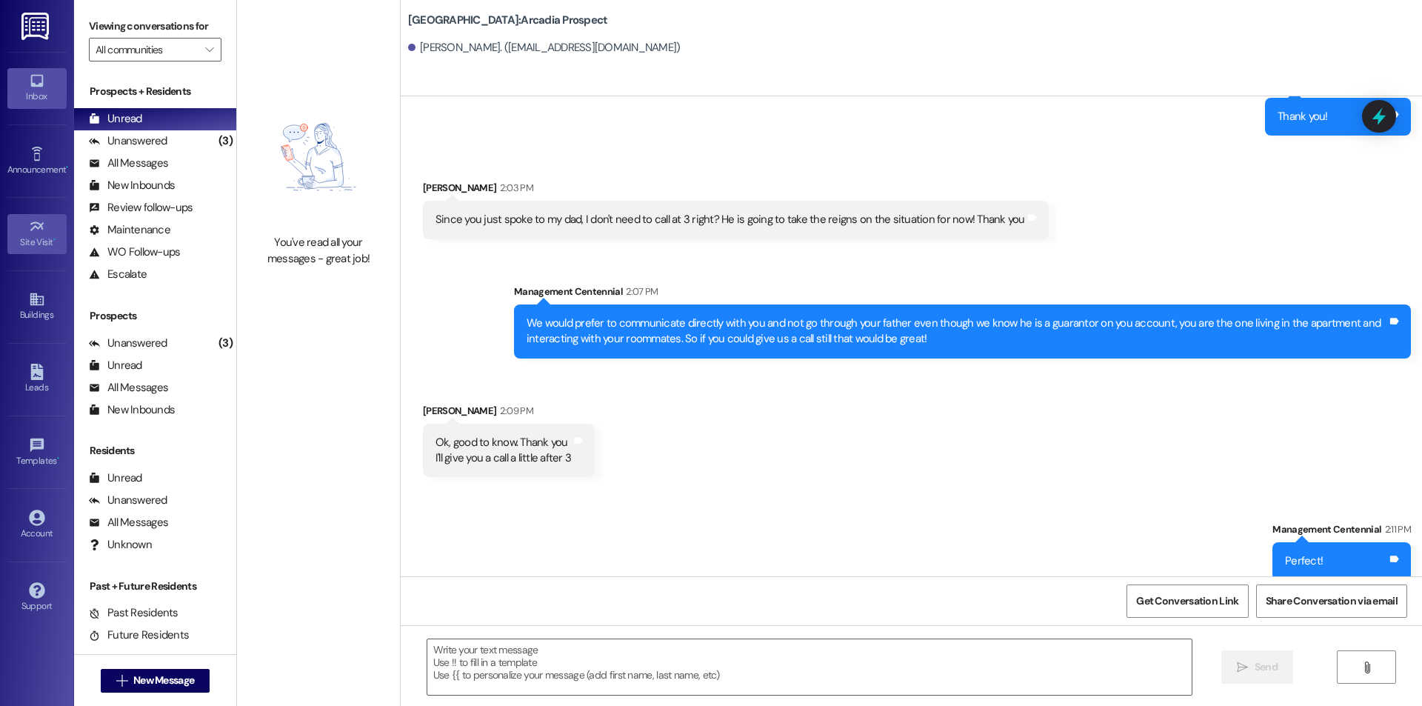
scroll to position [0, 0]
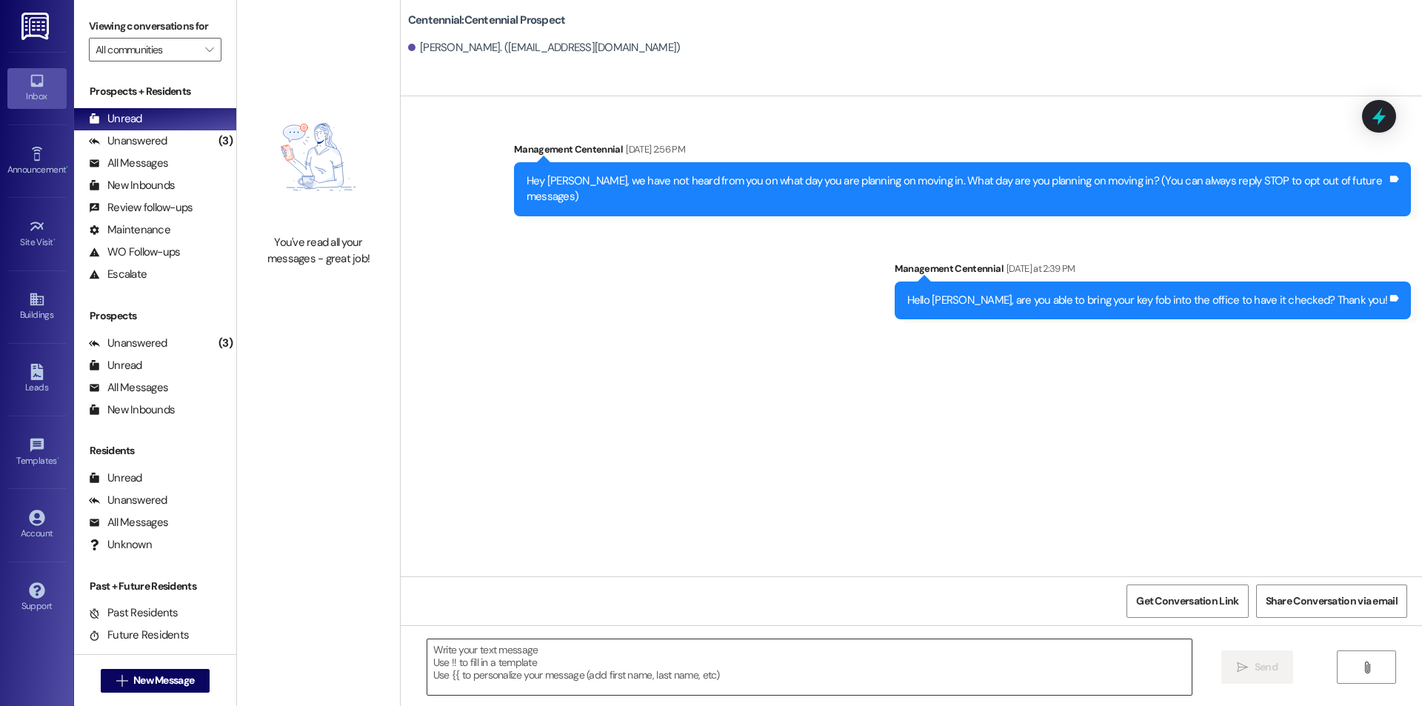
click at [579, 666] on textarea at bounding box center [809, 667] width 764 height 56
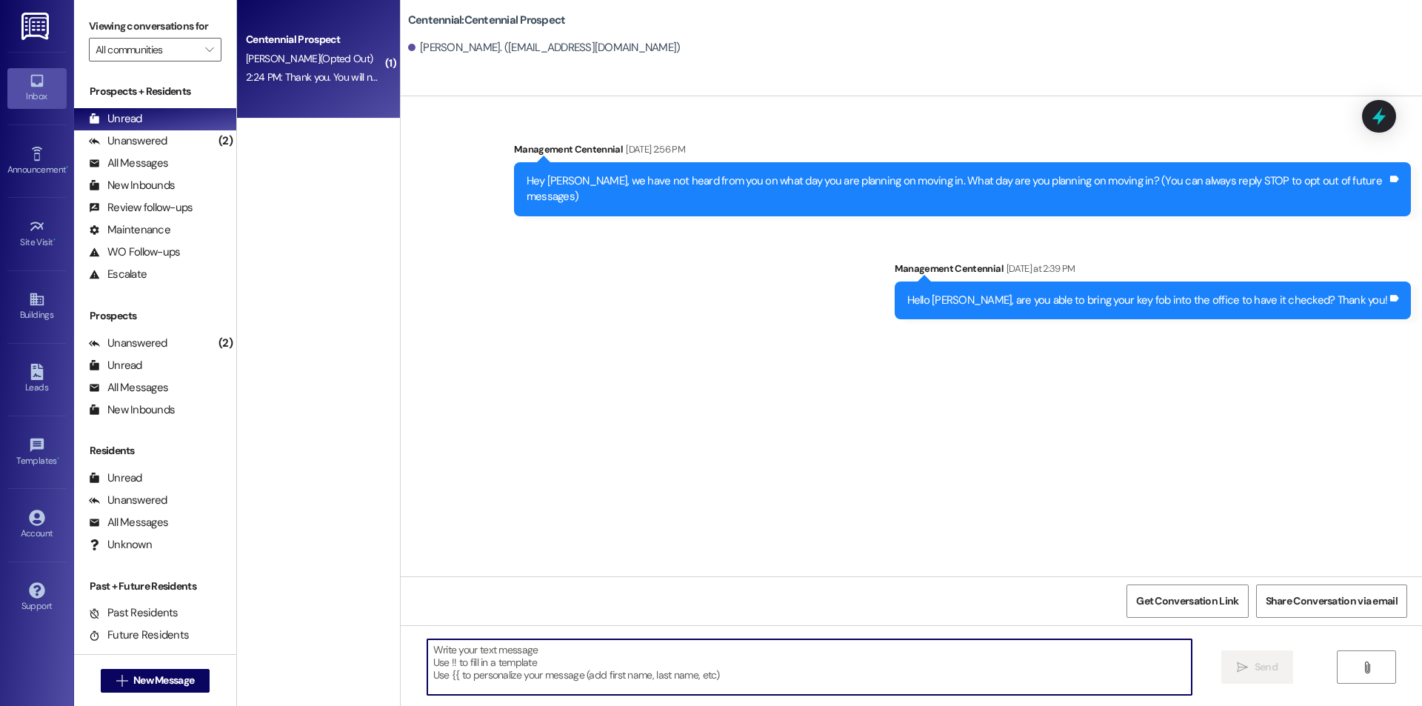
click at [275, 109] on div "Centennial Prospect H. Gubler (Opted Out) 2:24 PM: Thank you. You will no longe…" at bounding box center [318, 59] width 163 height 118
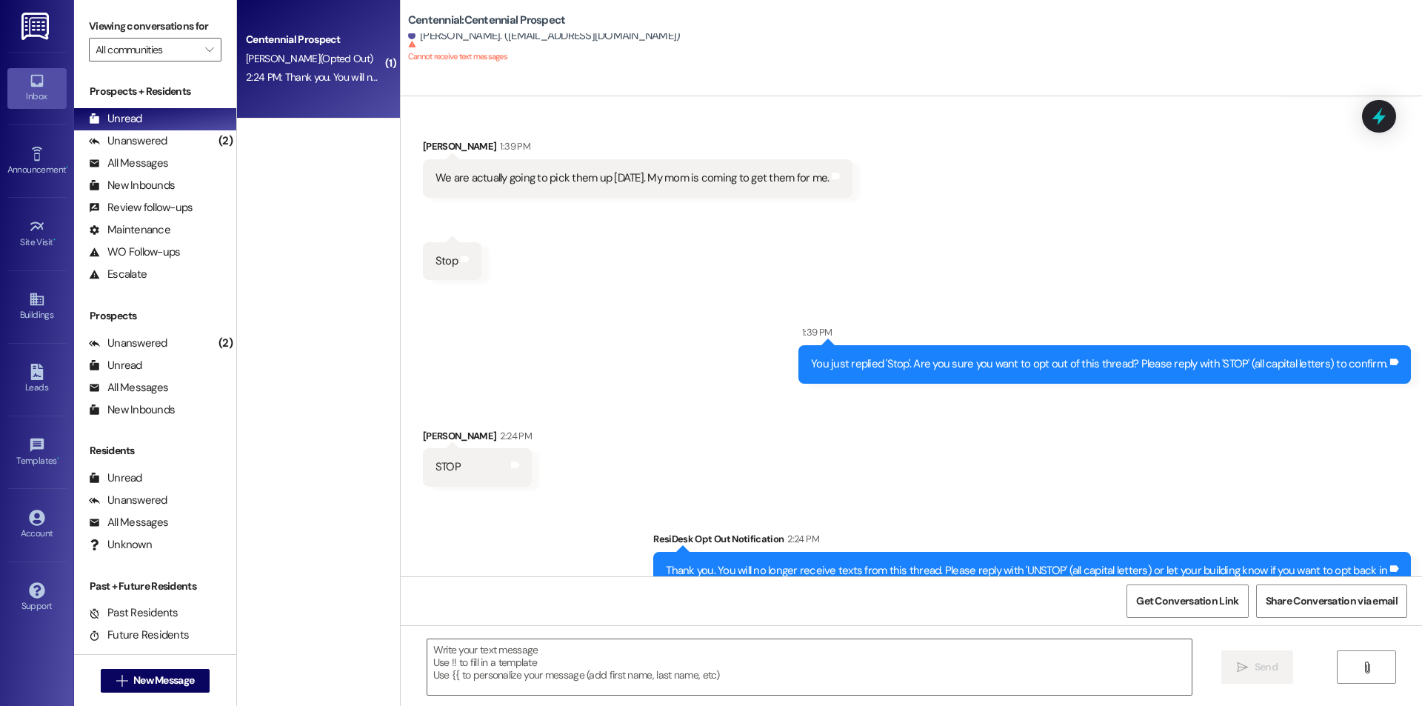
scroll to position [338, 0]
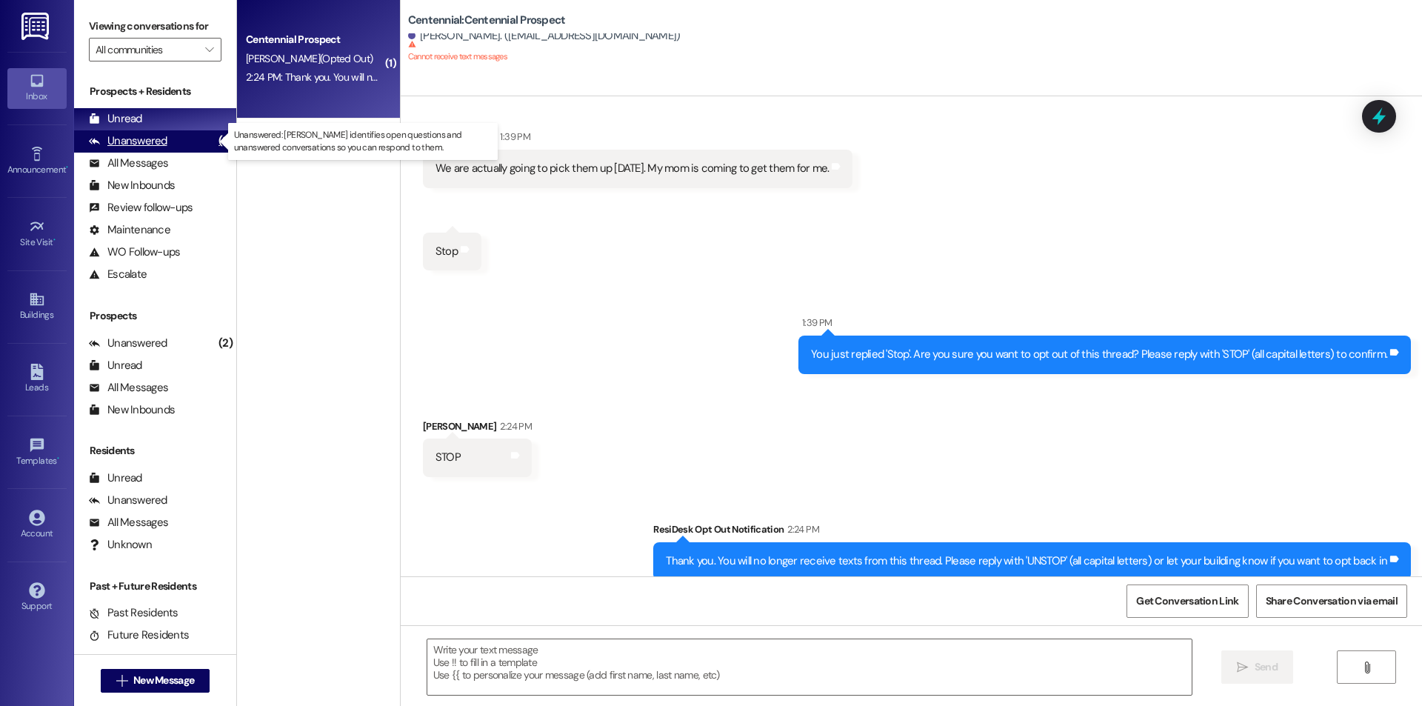
click at [176, 148] on div "Unanswered (2)" at bounding box center [155, 141] width 162 height 22
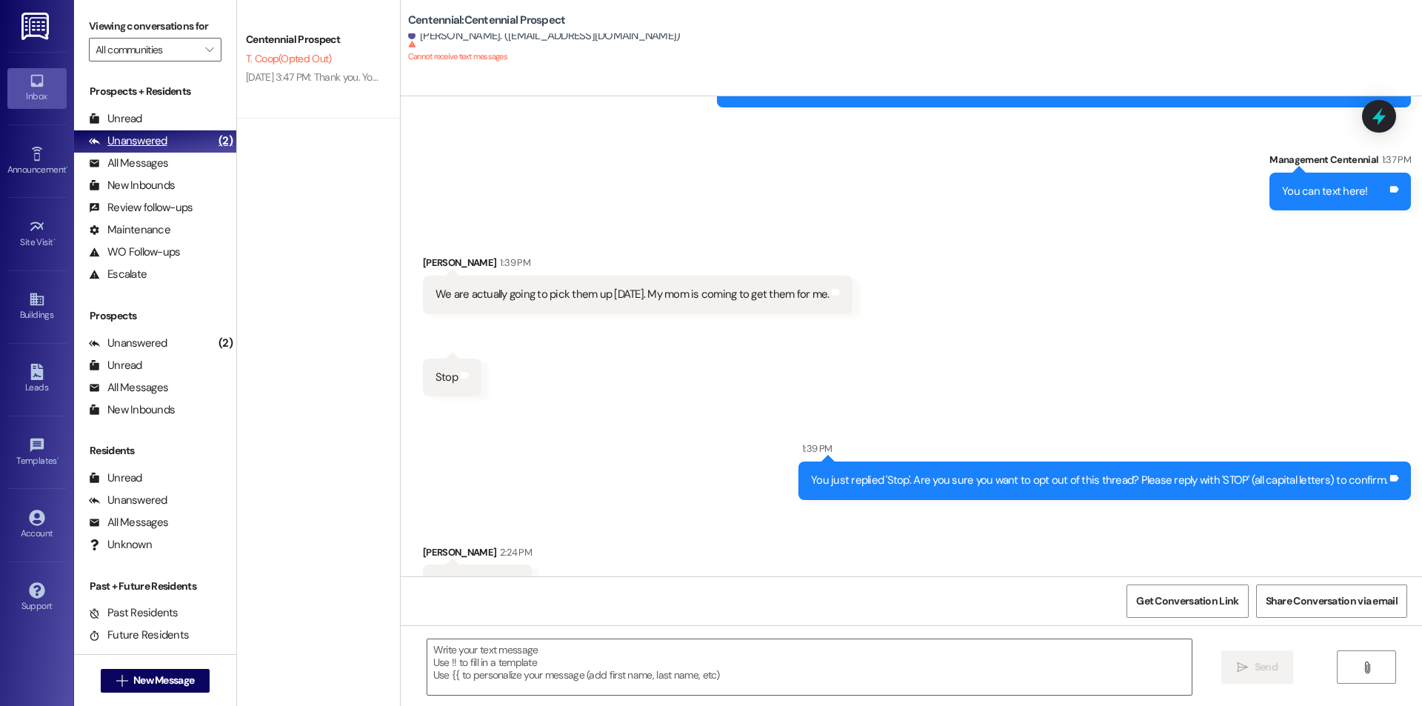
scroll to position [233, 0]
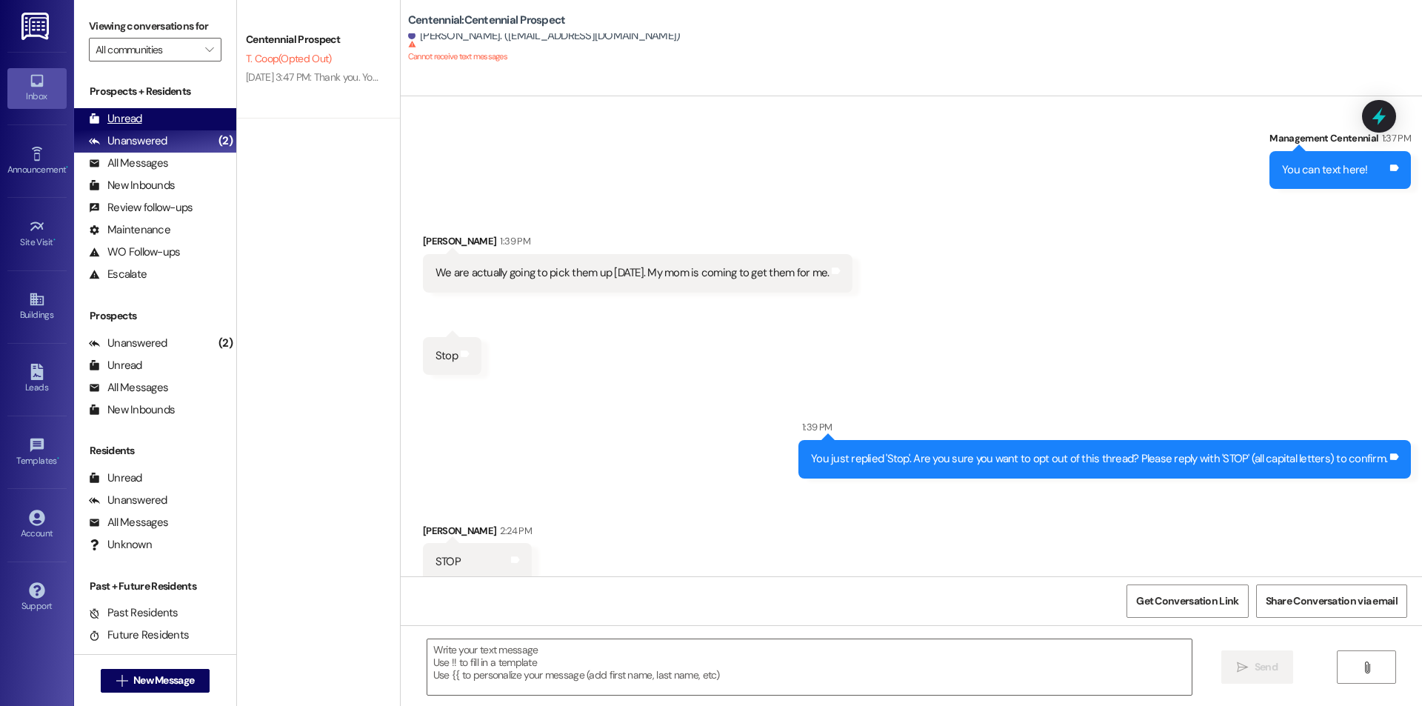
click at [131, 124] on div "Unread" at bounding box center [115, 119] width 53 height 16
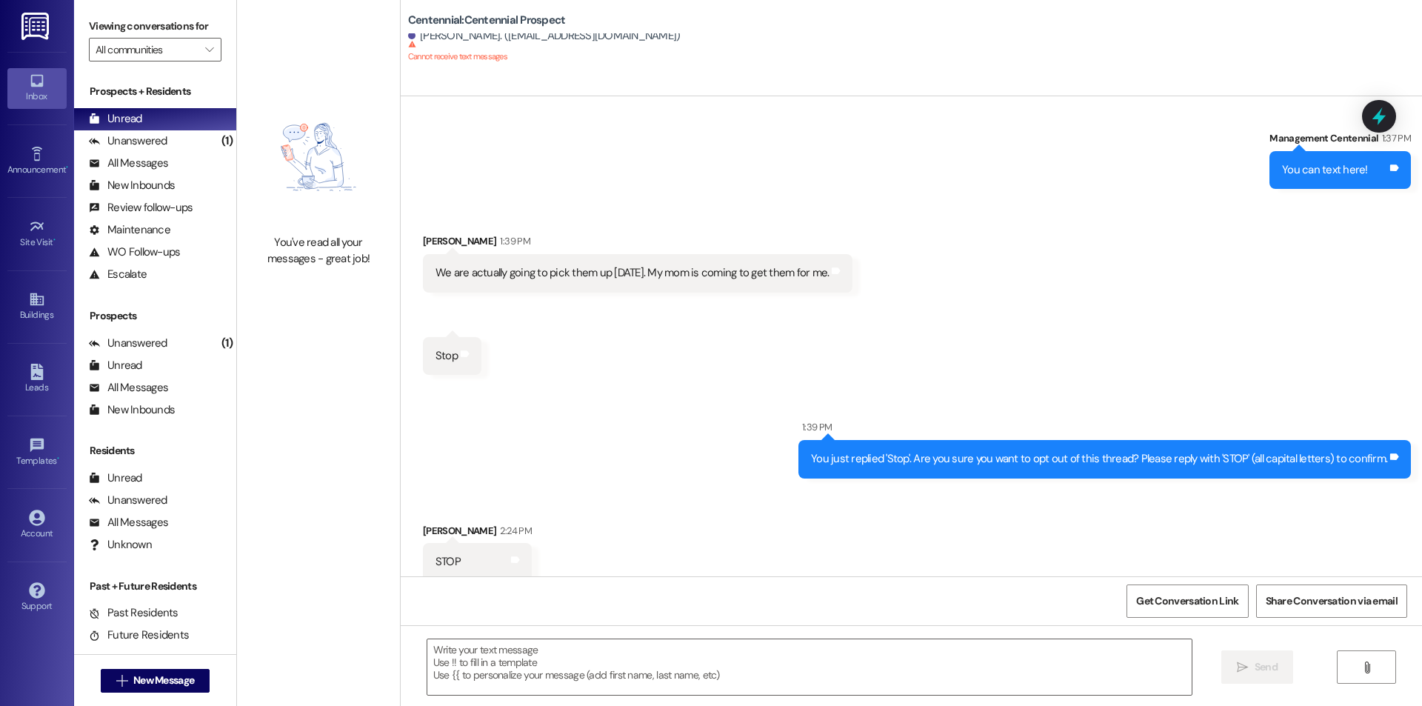
scroll to position [338, 0]
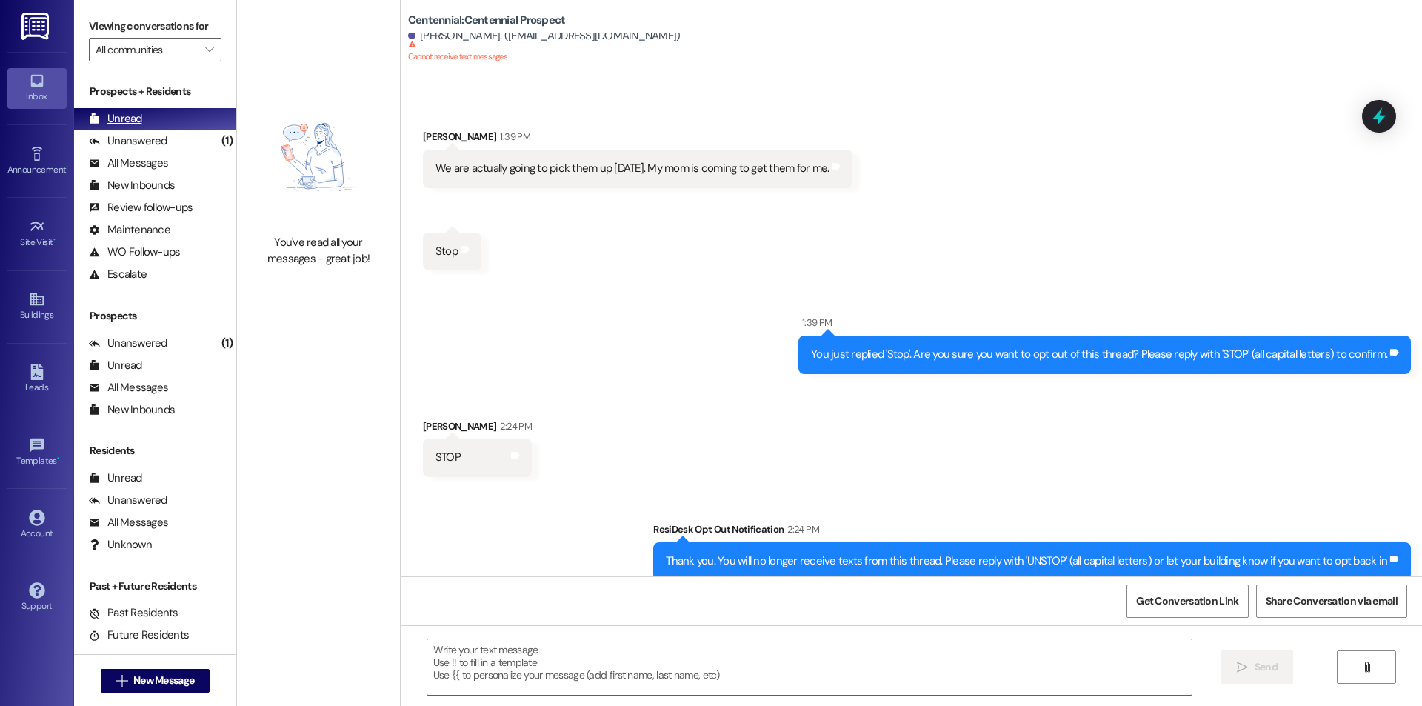
click at [134, 109] on div "Unread (0)" at bounding box center [155, 119] width 162 height 22
click at [142, 130] on div "Unanswered (1)" at bounding box center [155, 141] width 162 height 22
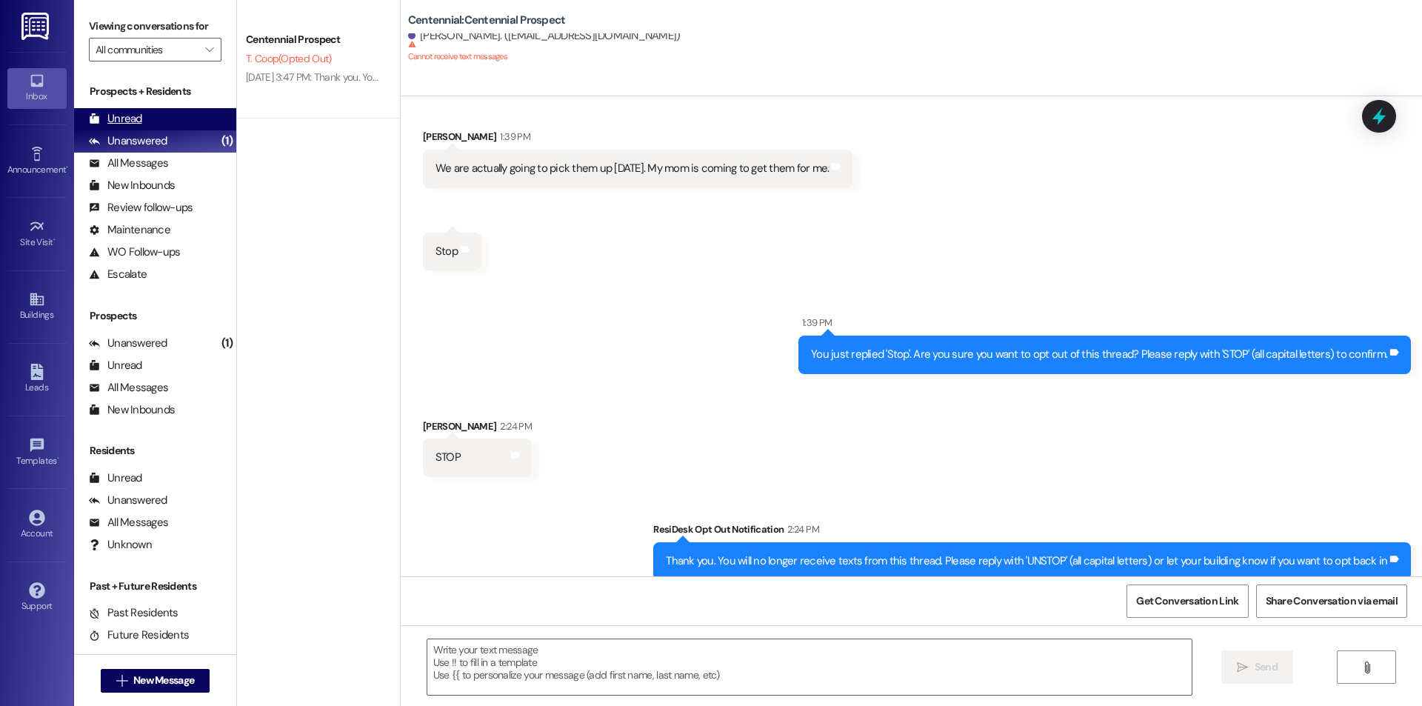
click at [133, 124] on div "Unread" at bounding box center [115, 119] width 53 height 16
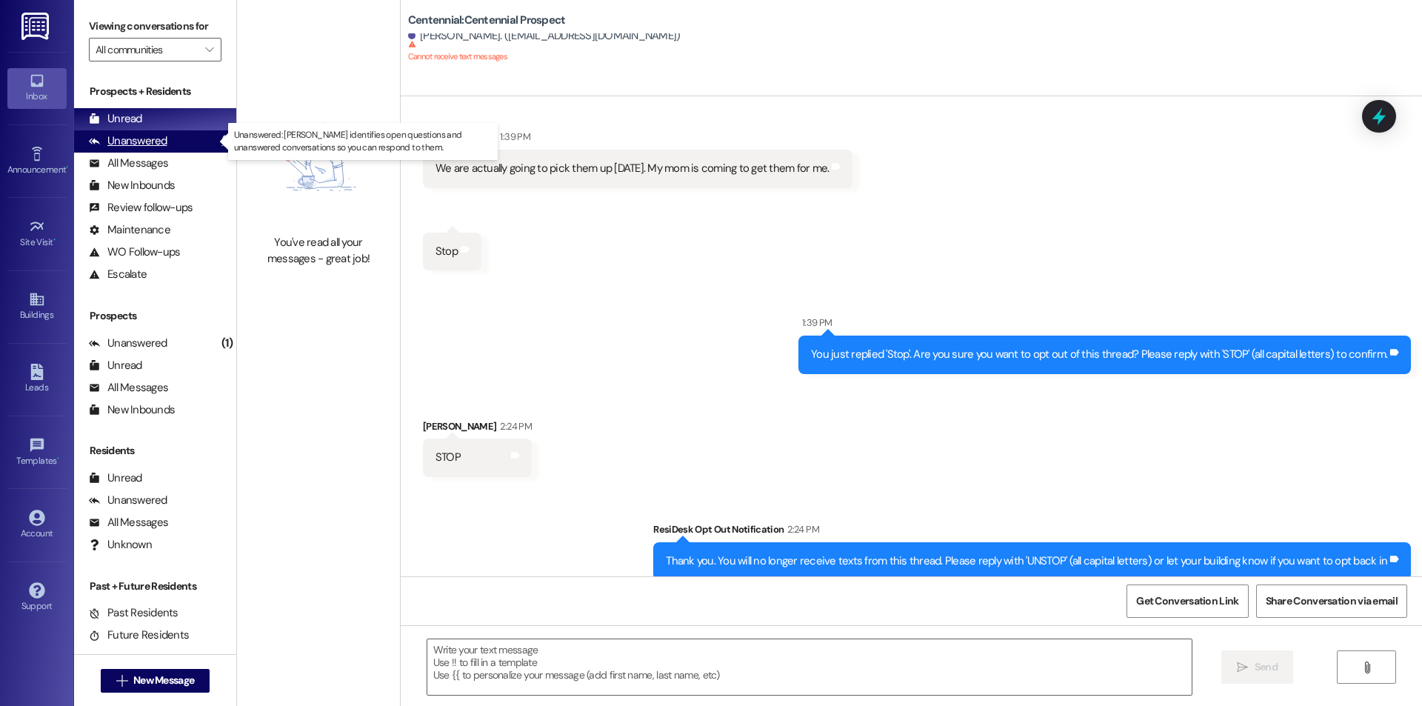
click at [186, 135] on div "Unanswered (1)" at bounding box center [155, 141] width 162 height 22
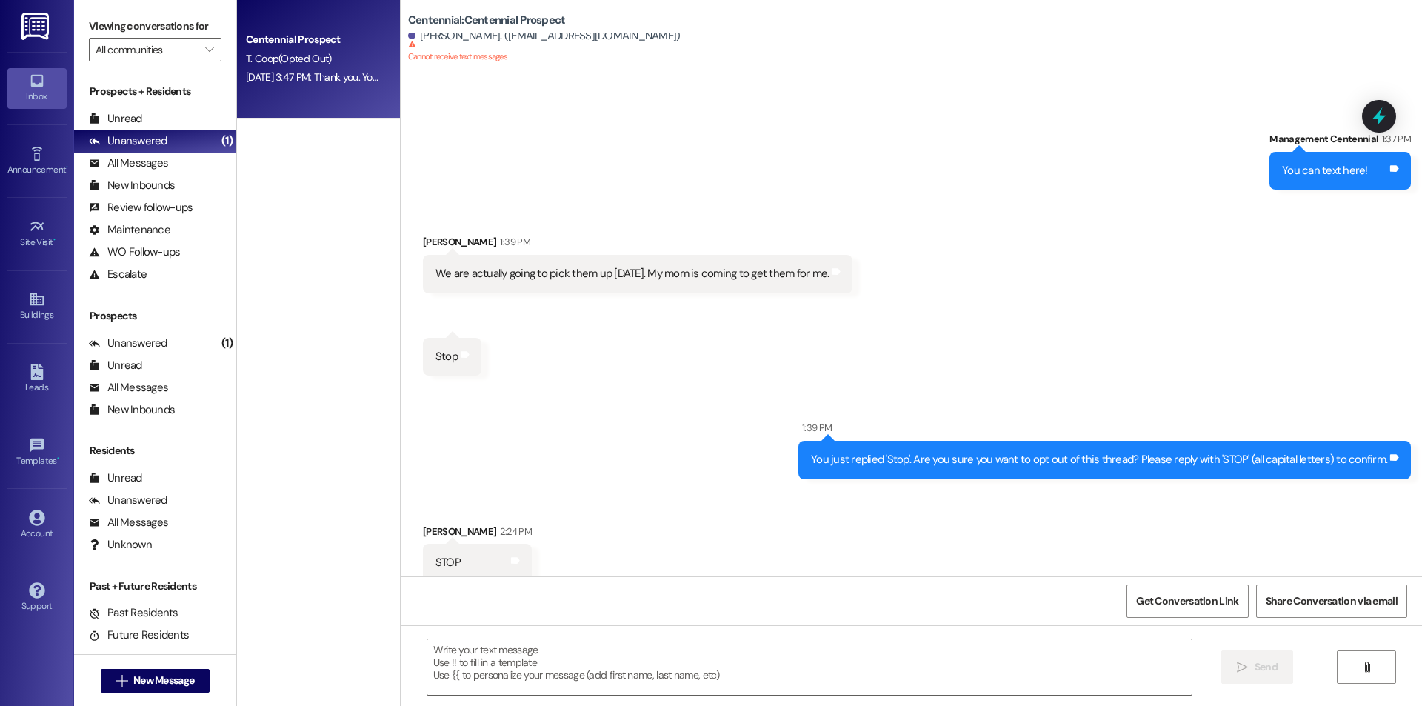
scroll to position [233, 0]
click at [321, 86] on div "Aug 11, 2025 at 3:47 PM: Thank you. You will no longer receive texts from this …" at bounding box center [314, 77] width 140 height 19
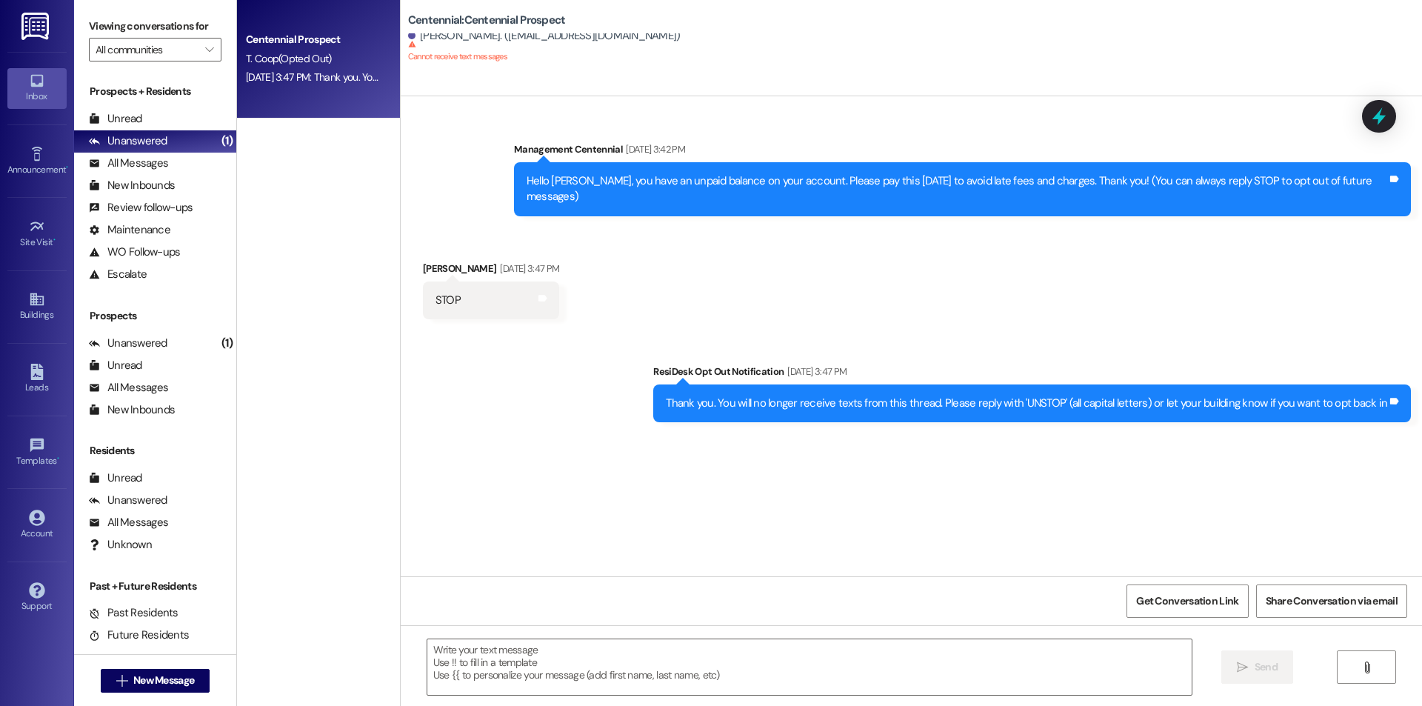
scroll to position [0, 0]
click at [147, 118] on div "Unread (0)" at bounding box center [155, 119] width 162 height 22
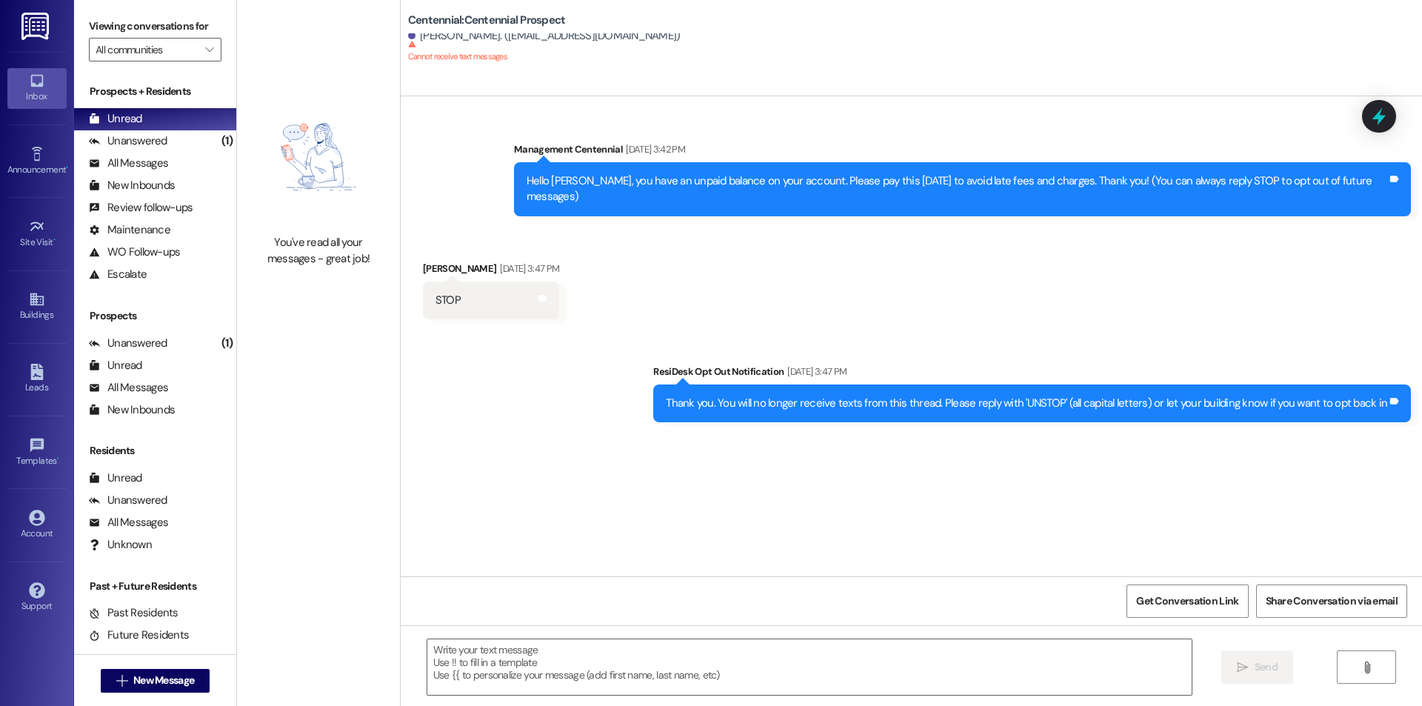
click at [148, 664] on div " New Message" at bounding box center [156, 680] width 110 height 37
click at [152, 669] on button " New Message" at bounding box center [156, 681] width 110 height 24
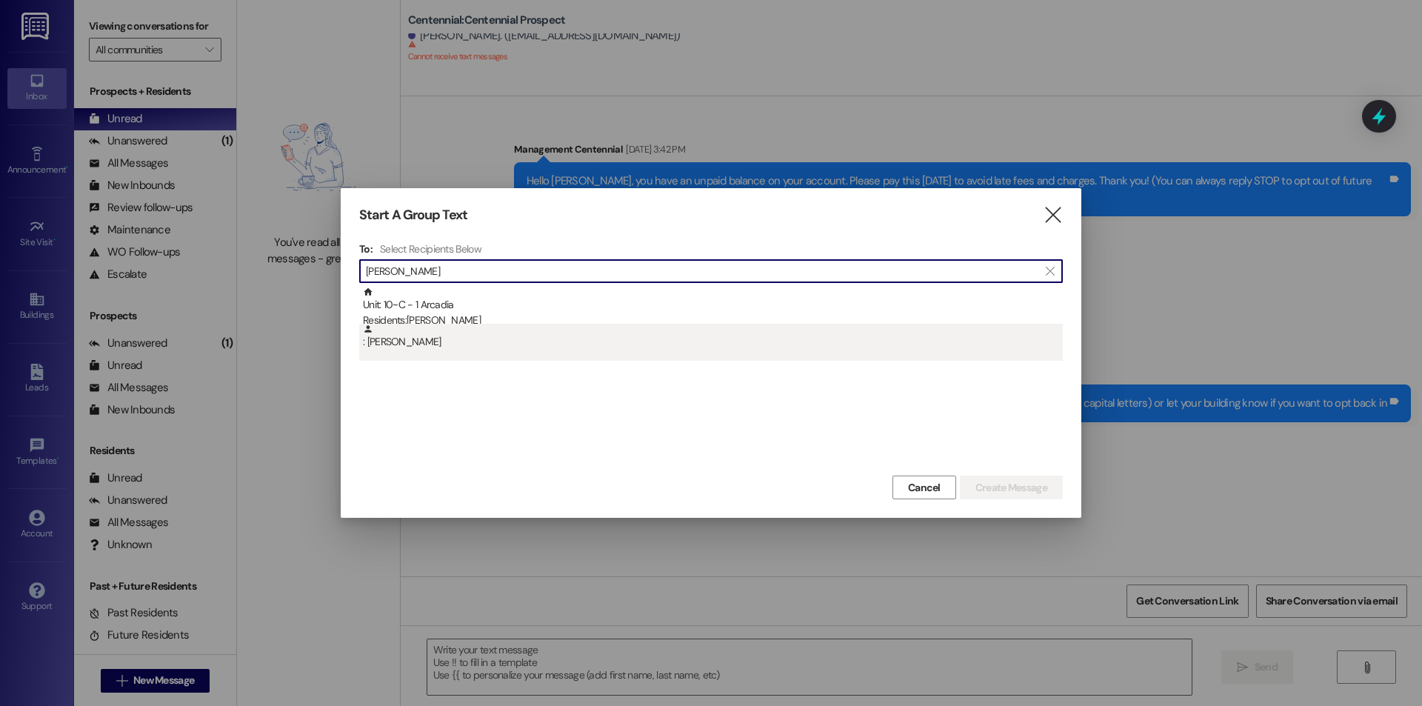
type input "ganno"
click at [436, 332] on div ": Gannon Jensen" at bounding box center [713, 337] width 700 height 26
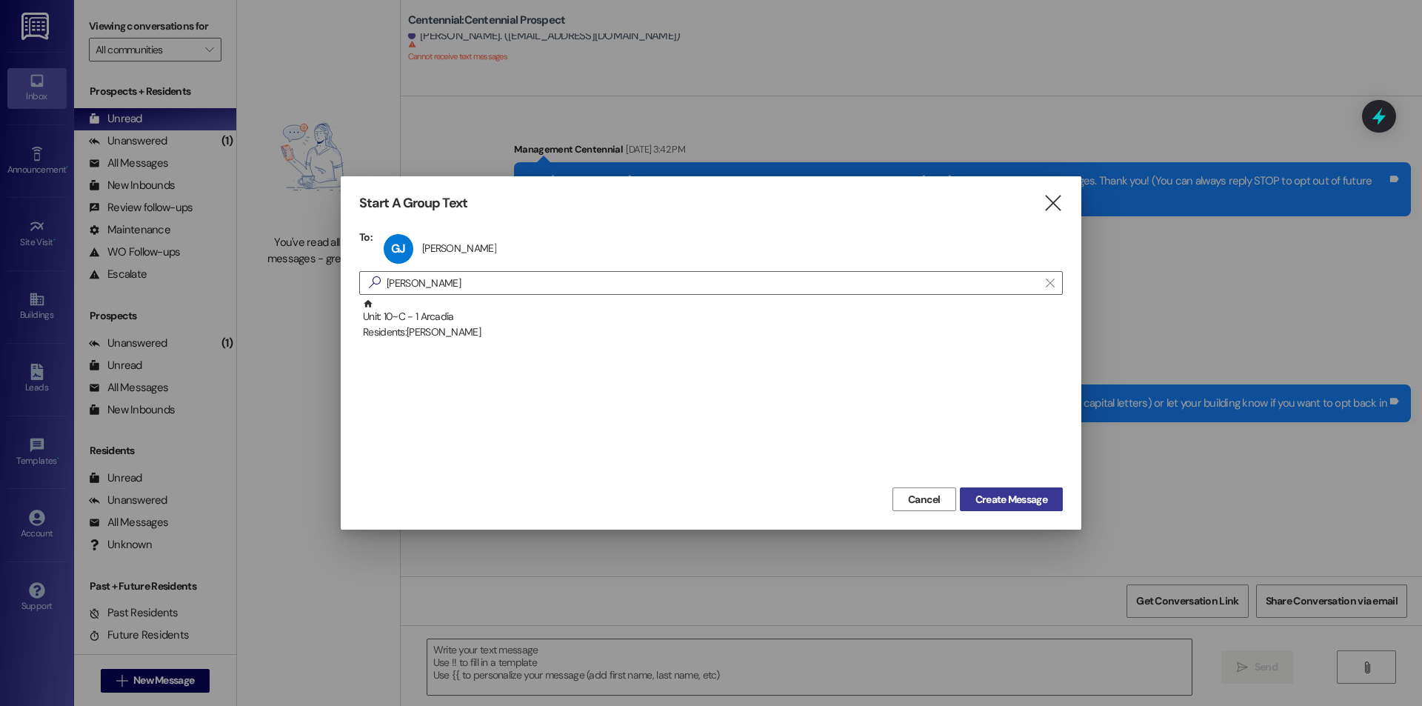
click at [1000, 495] on span "Create Message" at bounding box center [1011, 500] width 72 height 16
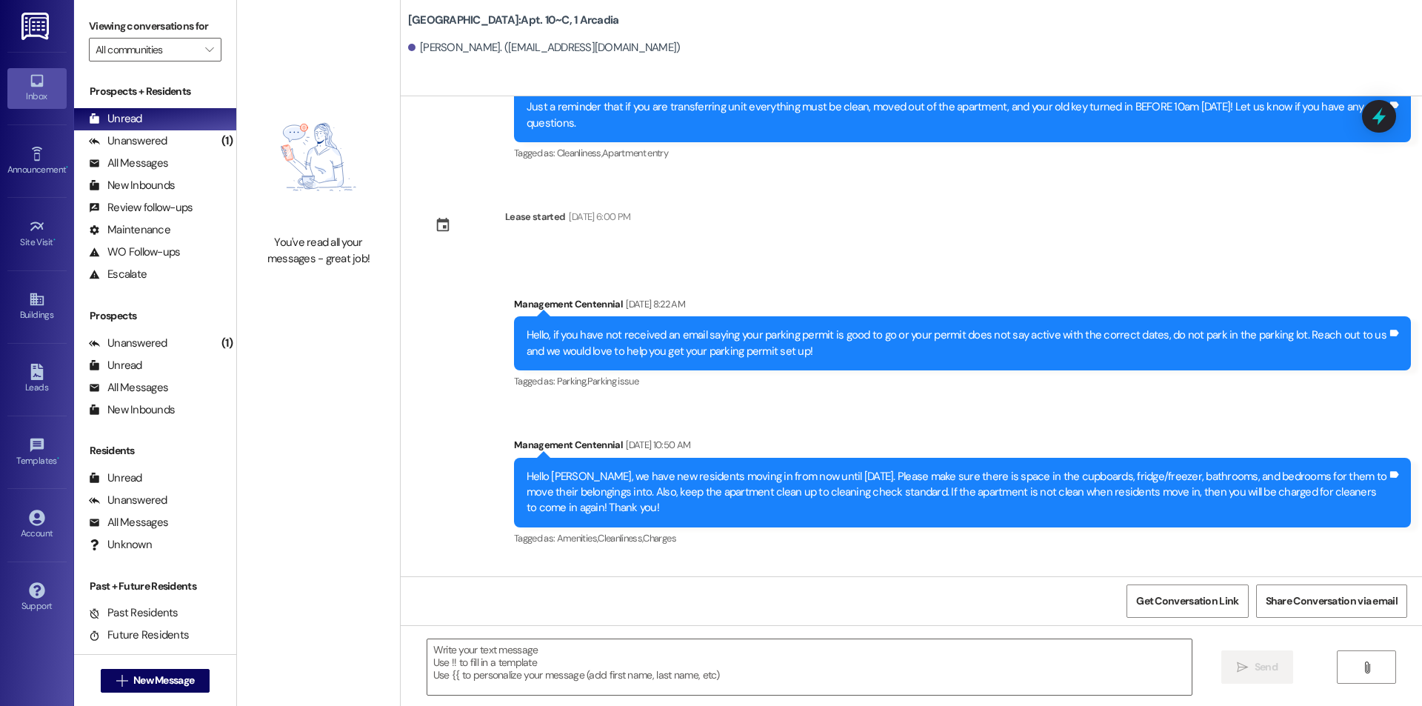
scroll to position [12976, 0]
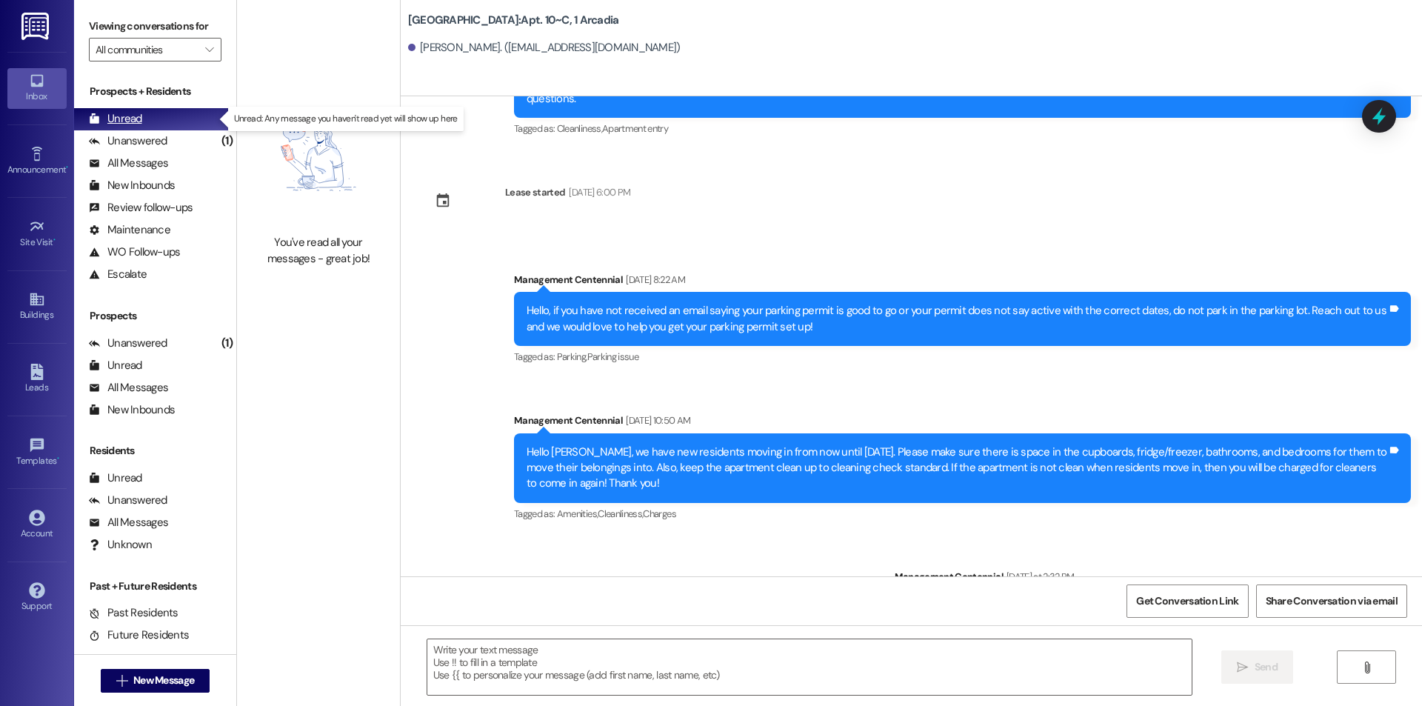
click at [138, 110] on div "Unread (0)" at bounding box center [155, 119] width 162 height 22
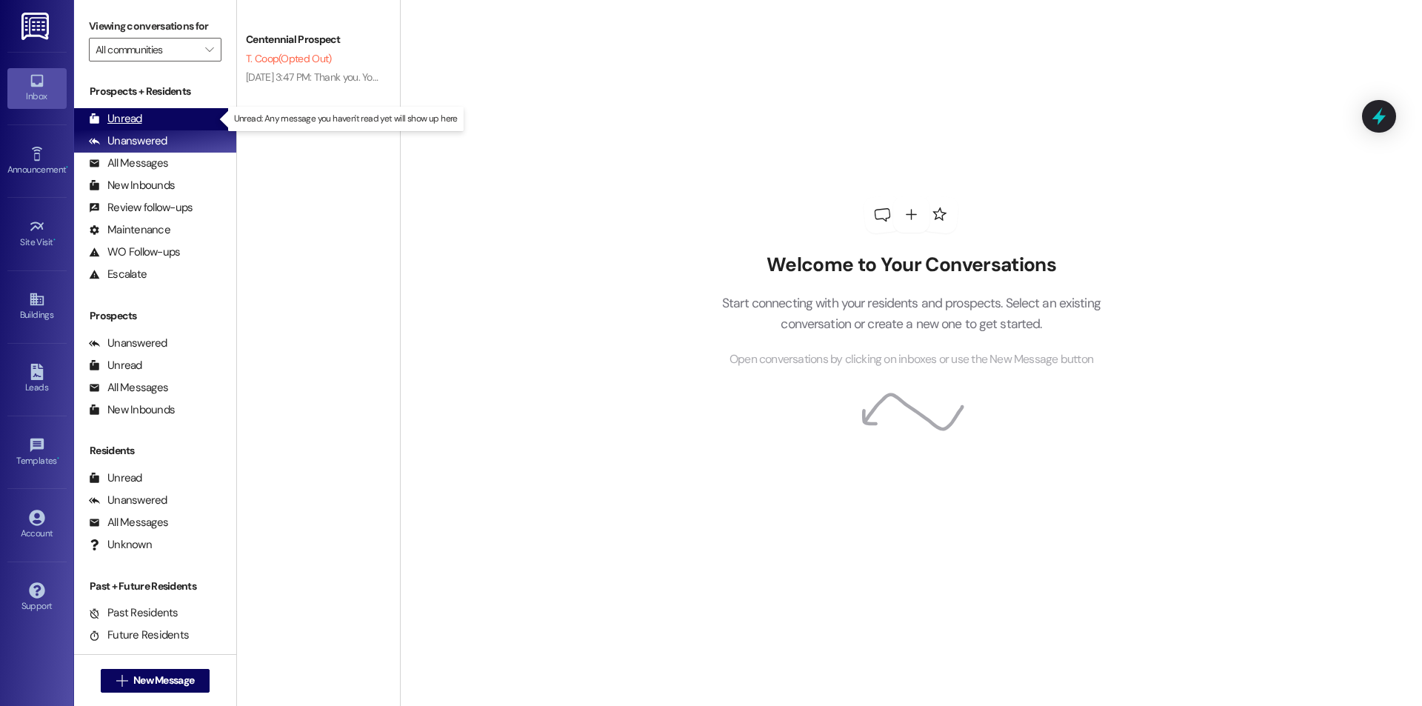
drag, startPoint x: 158, startPoint y: 119, endPoint x: 167, endPoint y: 121, distance: 9.9
click at [162, 118] on div "Unread (0)" at bounding box center [155, 119] width 162 height 22
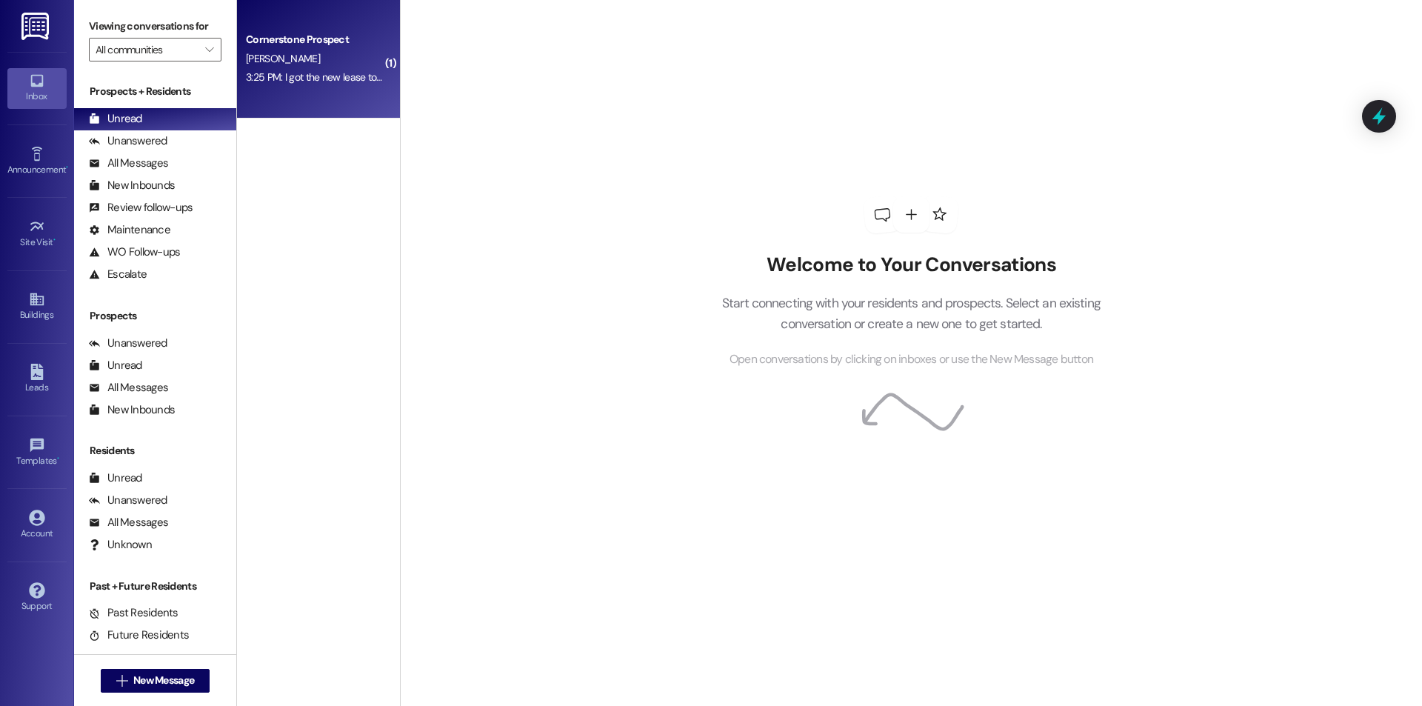
click at [254, 84] on div "3:25 PM: I got the new lease to sign it should be done! 3:25 PM: I got the new …" at bounding box center [314, 77] width 140 height 19
click at [259, 82] on div "3:25 PM: I got the new lease to sign it should be done! 3:25 PM: I got the new …" at bounding box center [361, 76] width 230 height 13
click at [261, 81] on div "3:25 PM: I got the new lease to sign it should be done! 3:25 PM: I got the new …" at bounding box center [361, 76] width 230 height 13
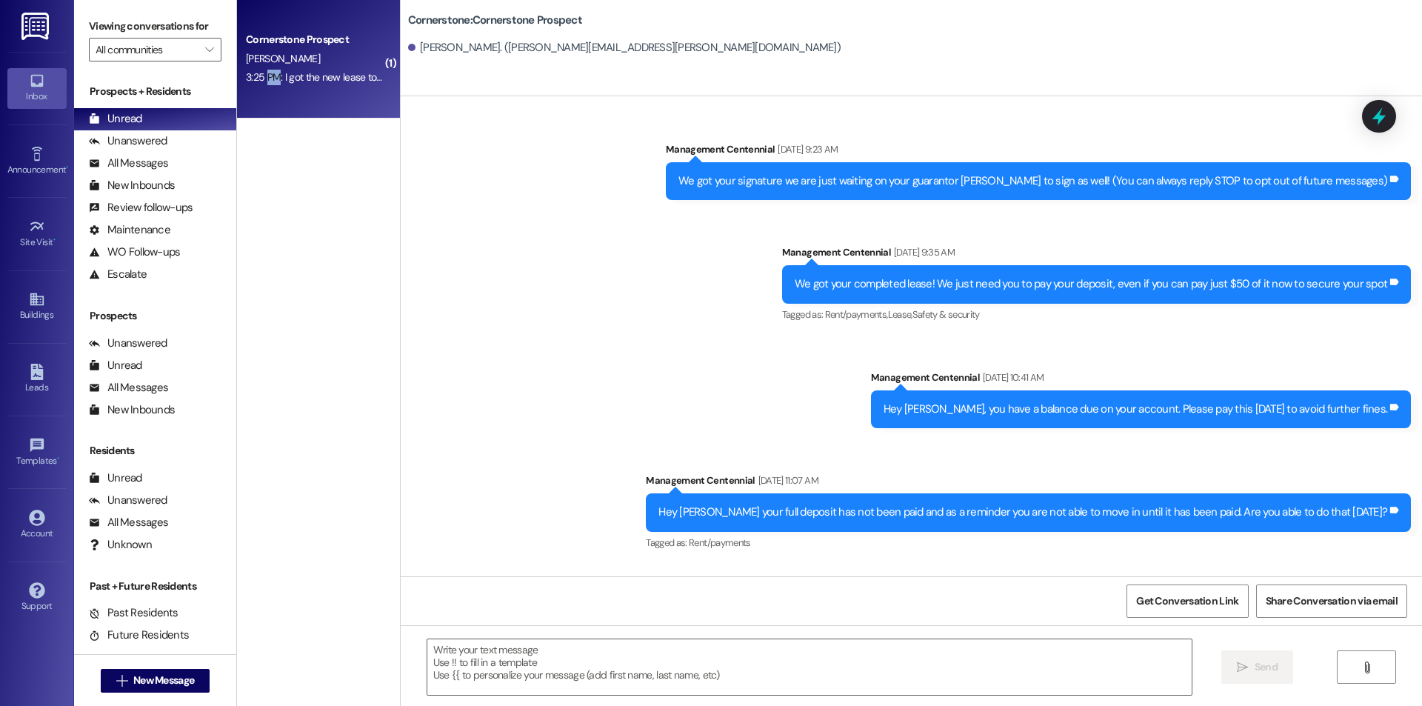
click at [261, 81] on div "3:25 PM: I got the new lease to sign it should be done! 3:25 PM: I got the new …" at bounding box center [361, 76] width 230 height 13
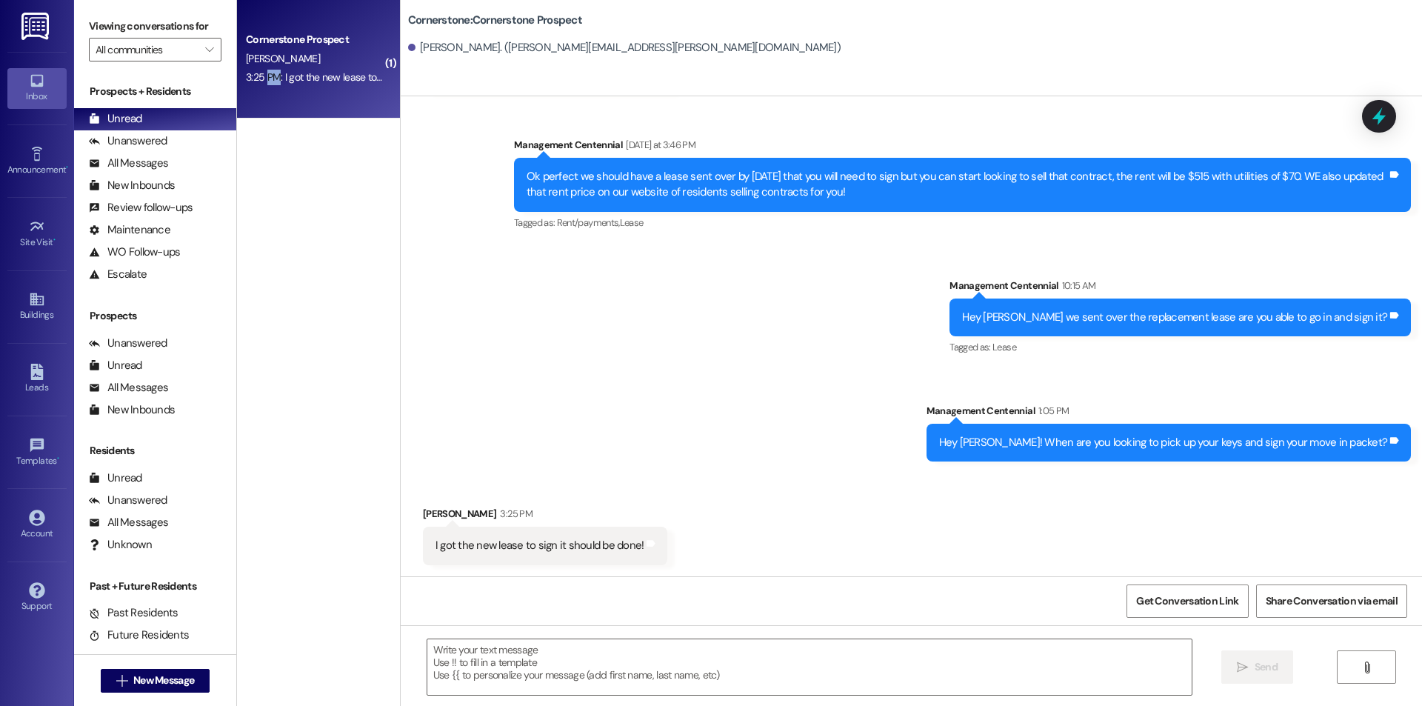
scroll to position [1237, 0]
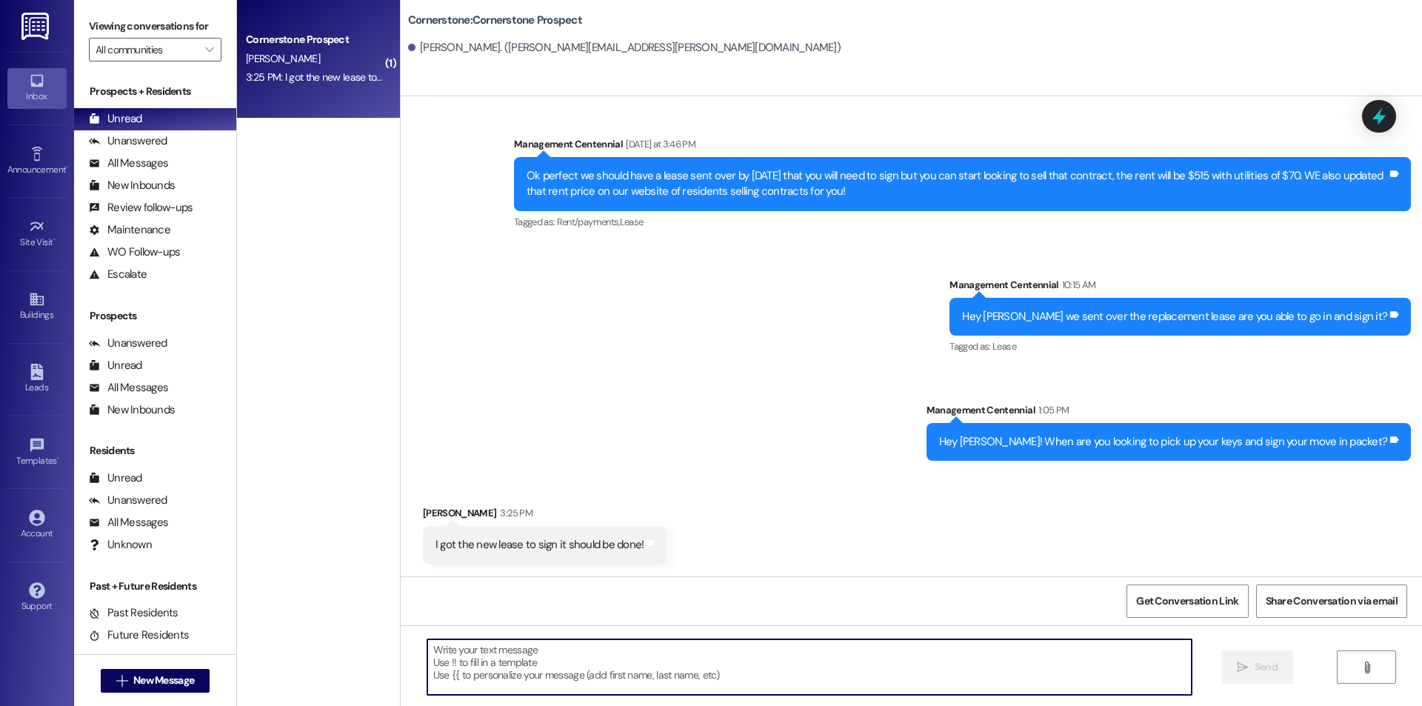
click at [620, 657] on textarea at bounding box center [809, 667] width 764 height 56
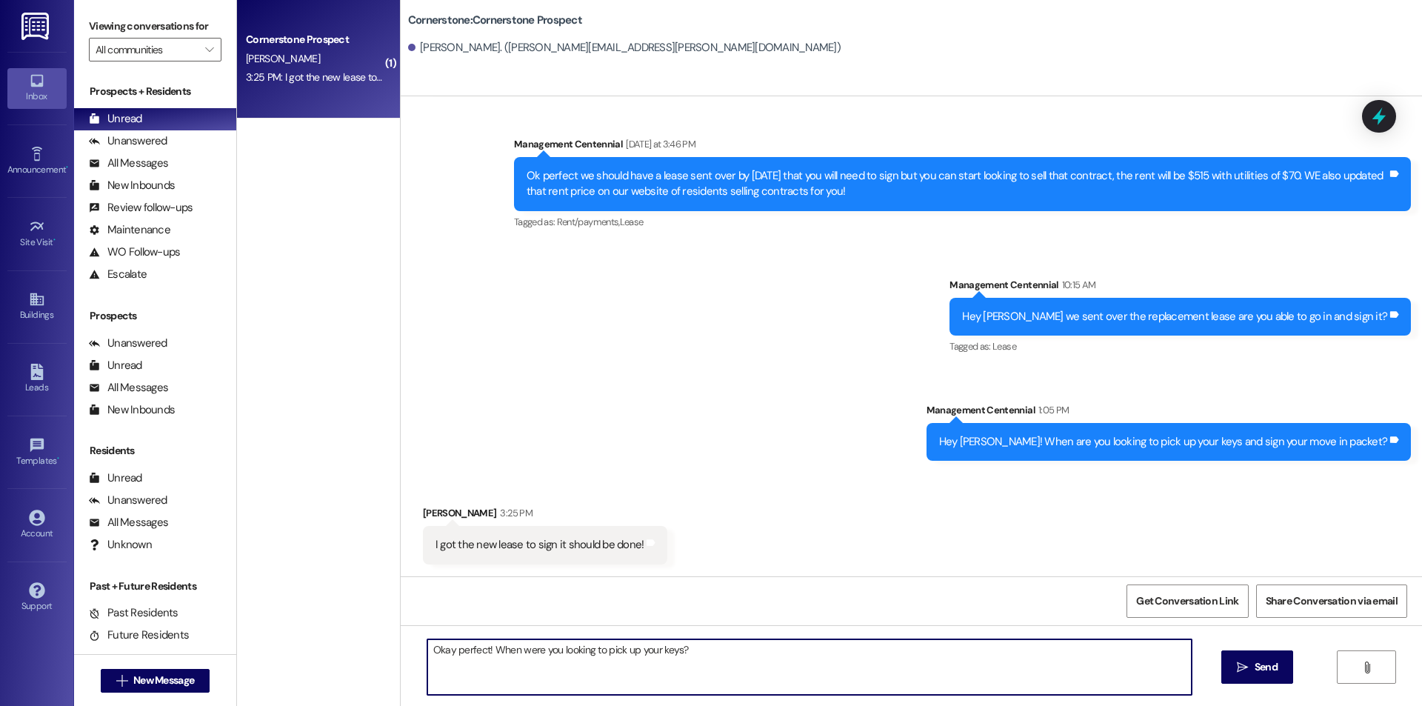
type textarea "Okay perfect! When were you looking to pick up your keys?"
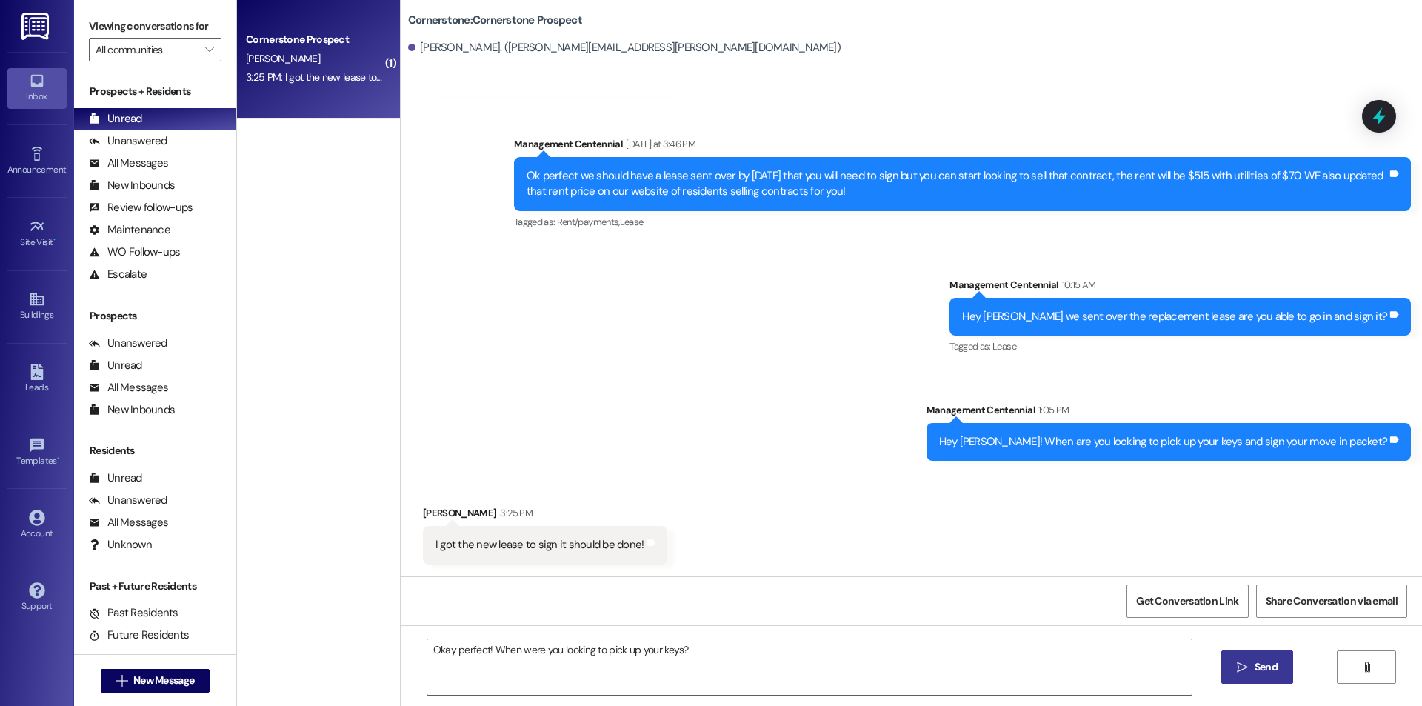
click at [1251, 669] on span "Send" at bounding box center [1265, 667] width 29 height 16
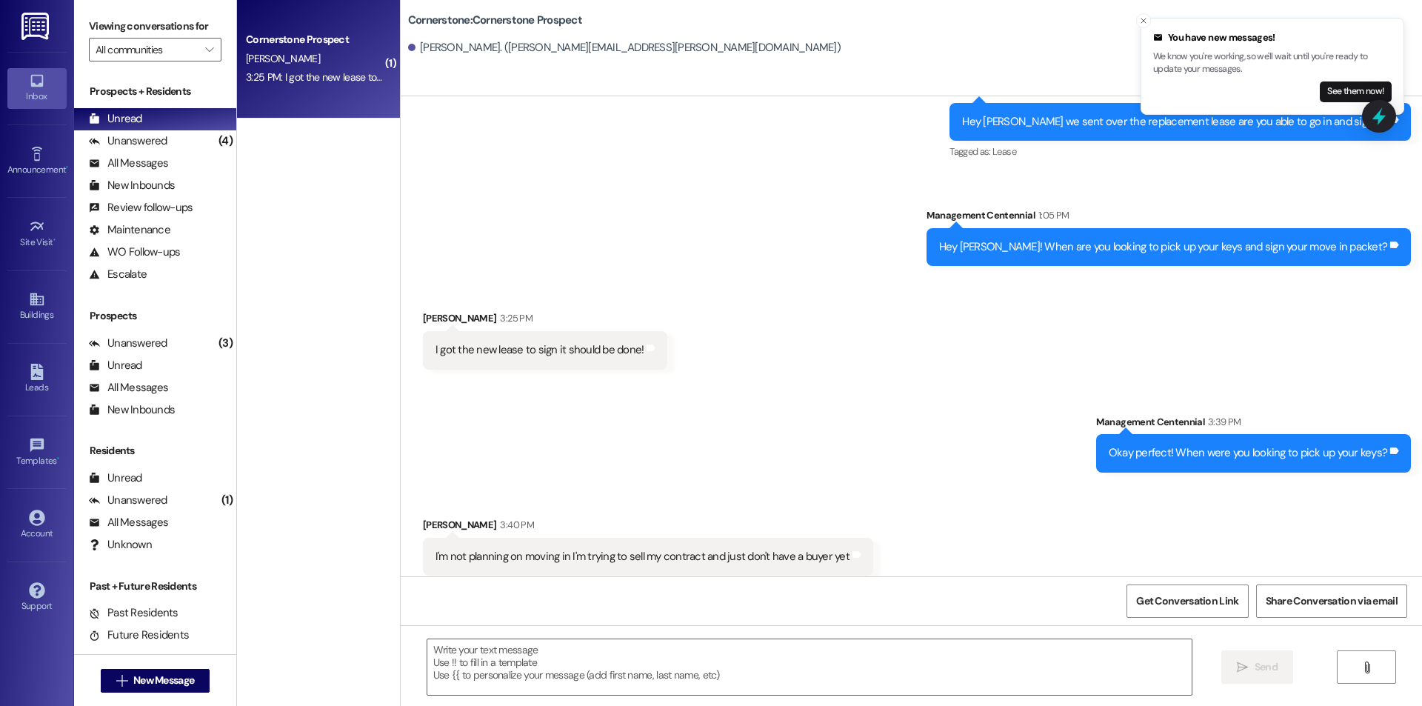
scroll to position [1442, 0]
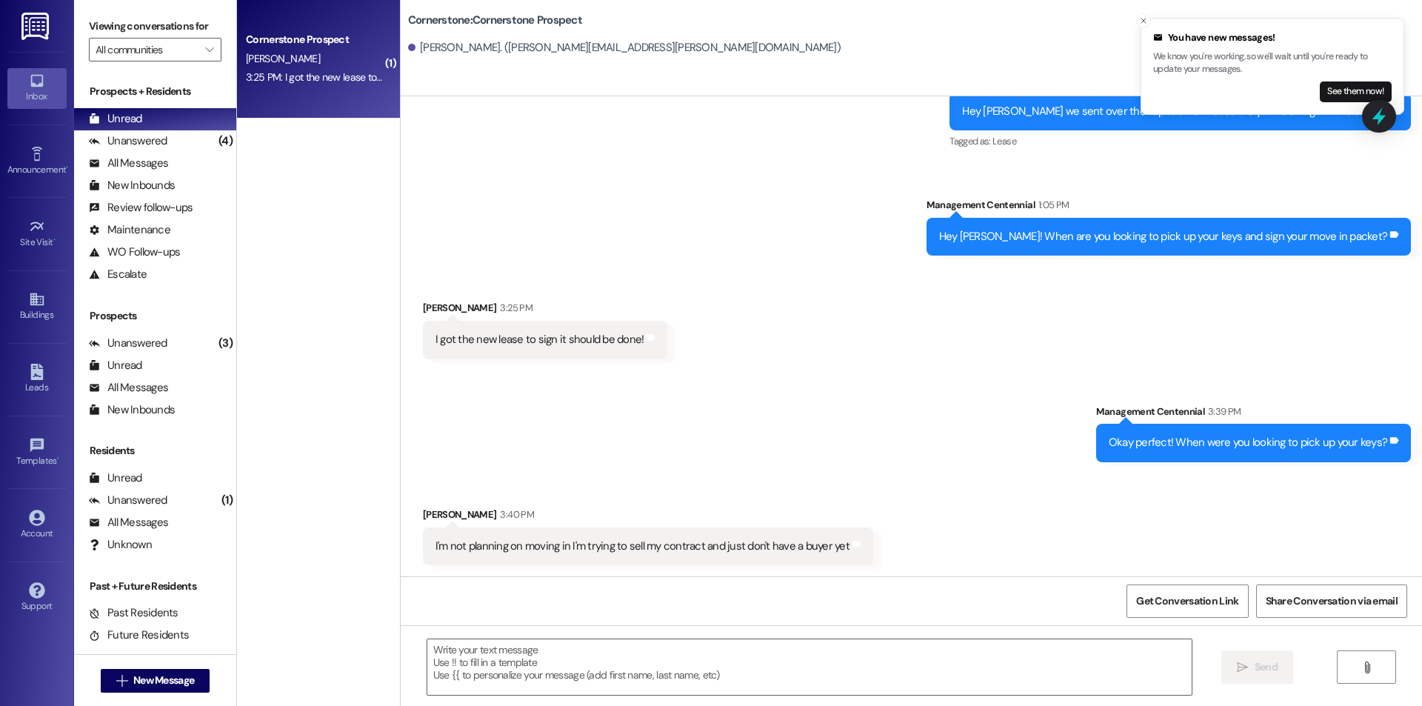
click at [1146, 21] on icon "Close toast" at bounding box center [1143, 20] width 9 height 9
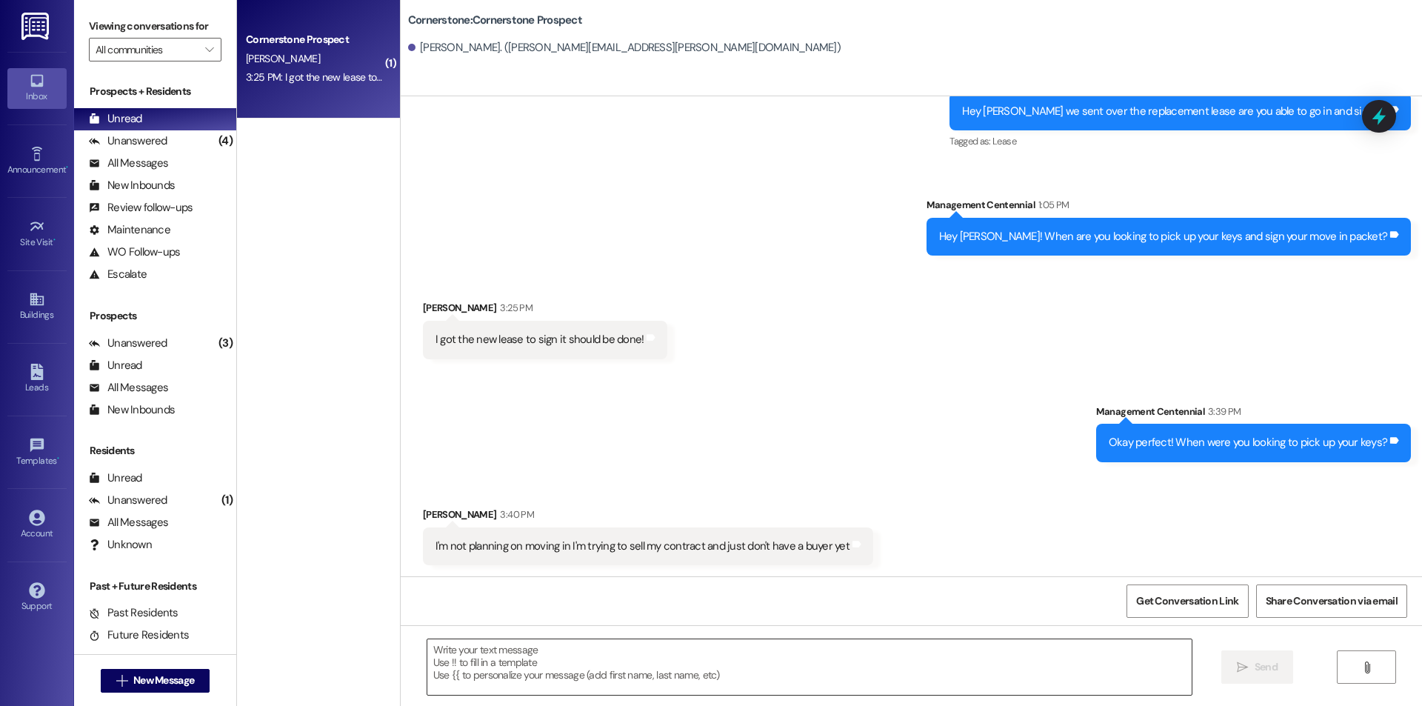
click at [627, 644] on textarea at bounding box center [809, 667] width 764 height 56
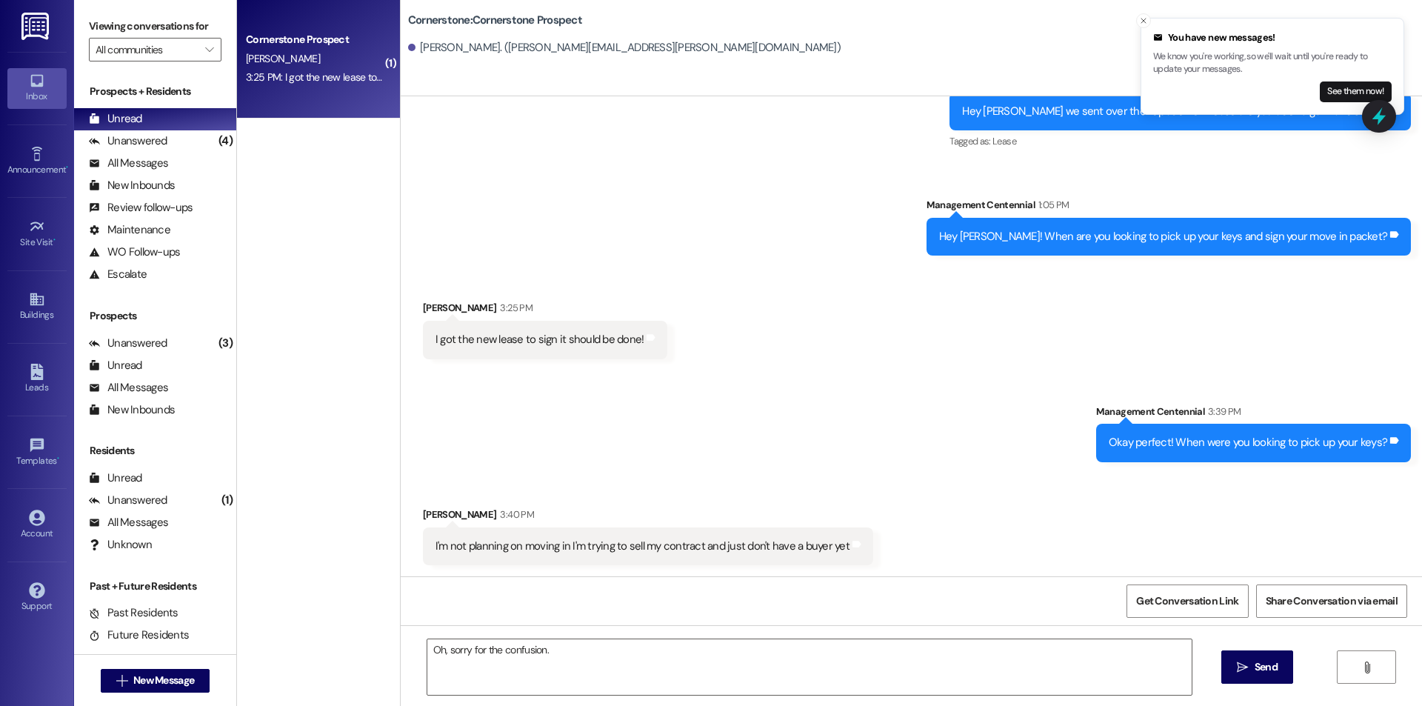
scroll to position [1443, 0]
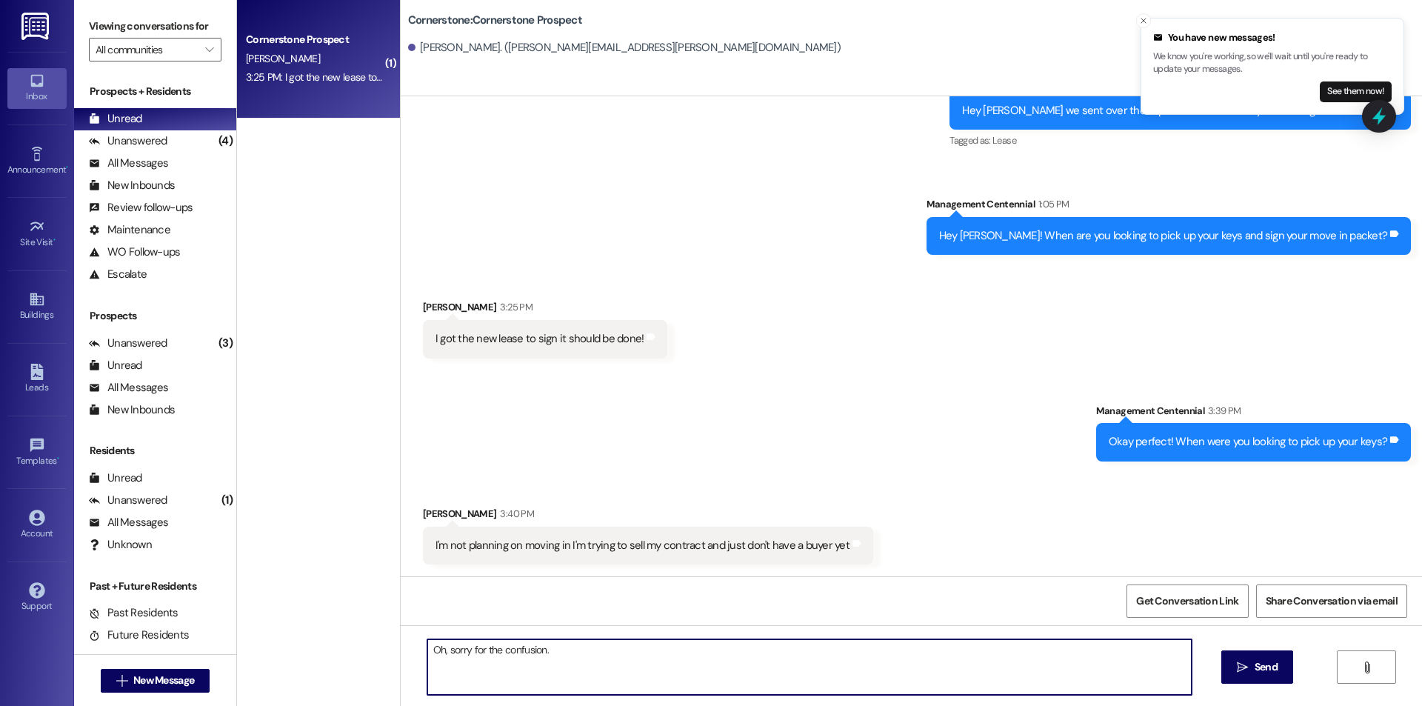
click at [700, 640] on textarea "Oh, sorry for the confusion." at bounding box center [809, 667] width 764 height 56
type textarea "Oh, sorry for the confusion. We will keep you updated if anyone reaches out to …"
click at [1148, 15] on button "Close toast" at bounding box center [1143, 20] width 15 height 15
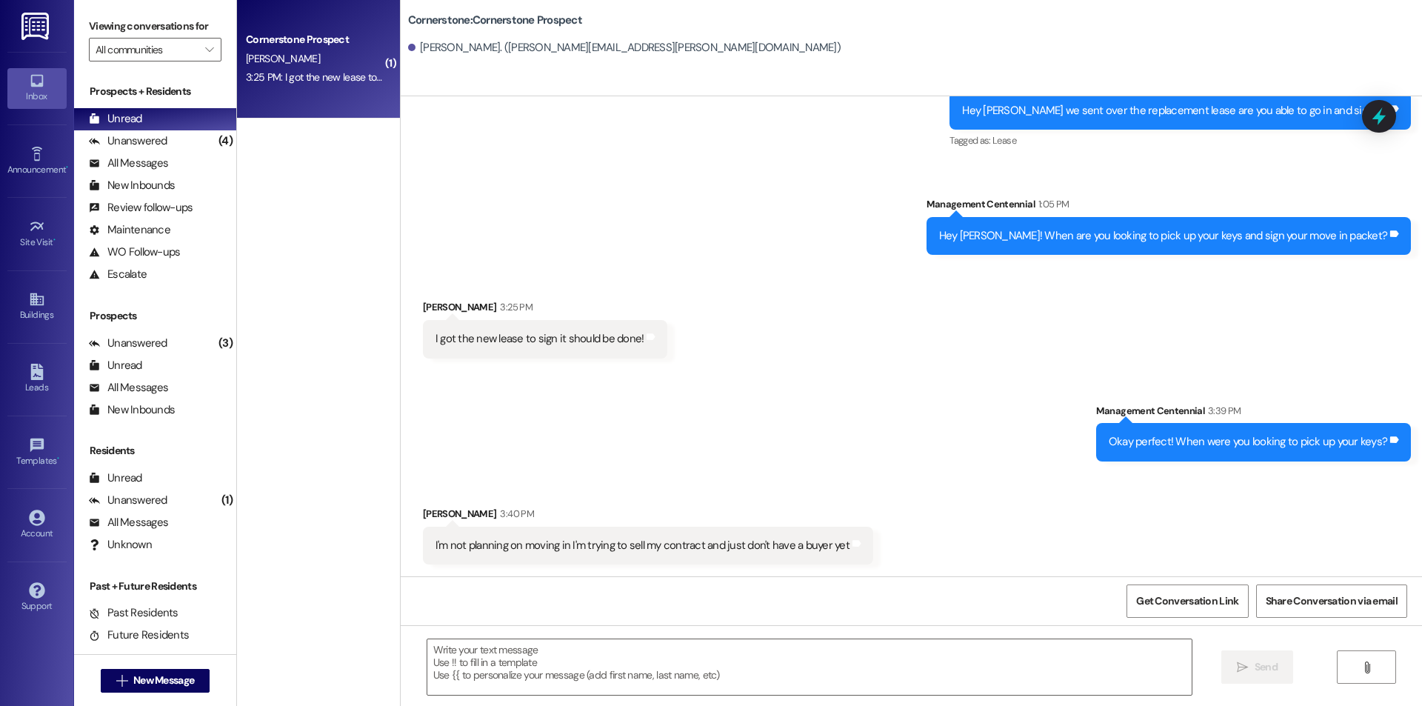
scroll to position [1442, 0]
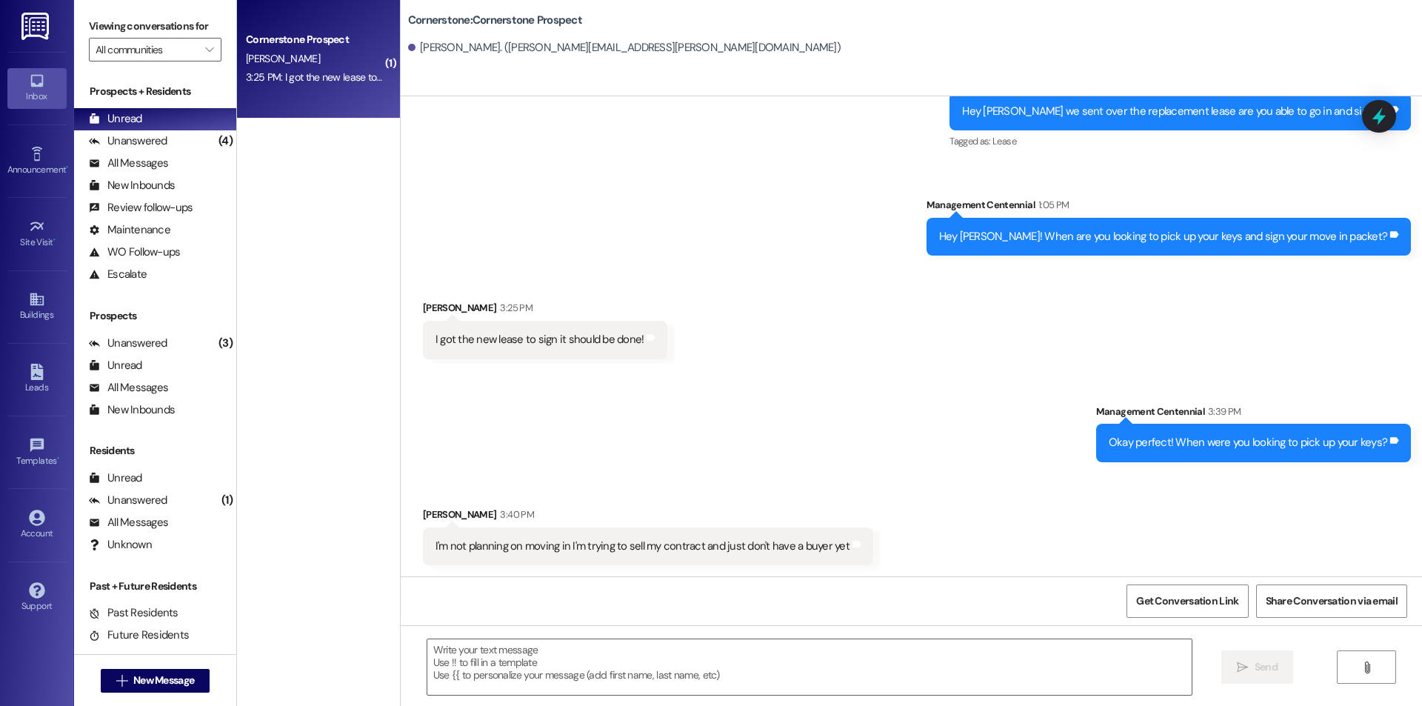
click at [292, 77] on div "3:25 PM: I got the new lease to sign it should be done! 3:25 PM: I got the new …" at bounding box center [361, 76] width 230 height 13
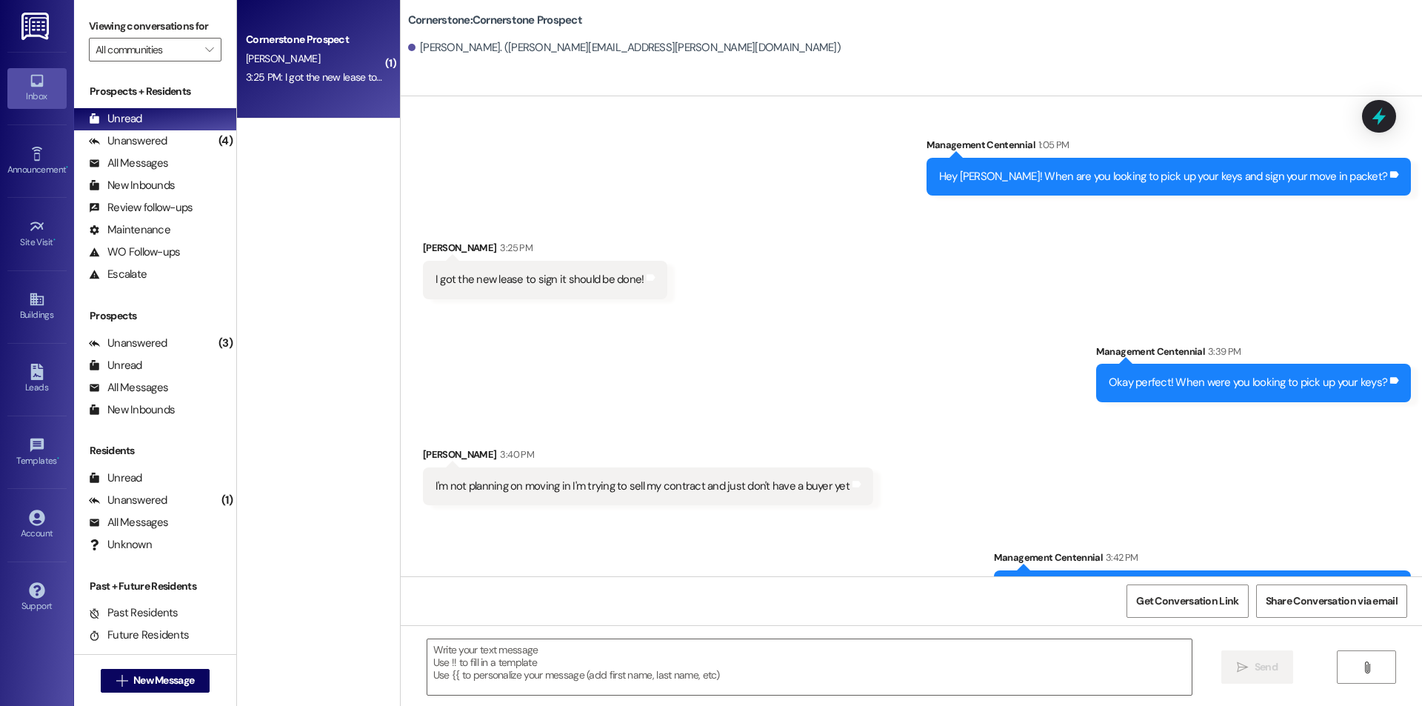
scroll to position [1547, 0]
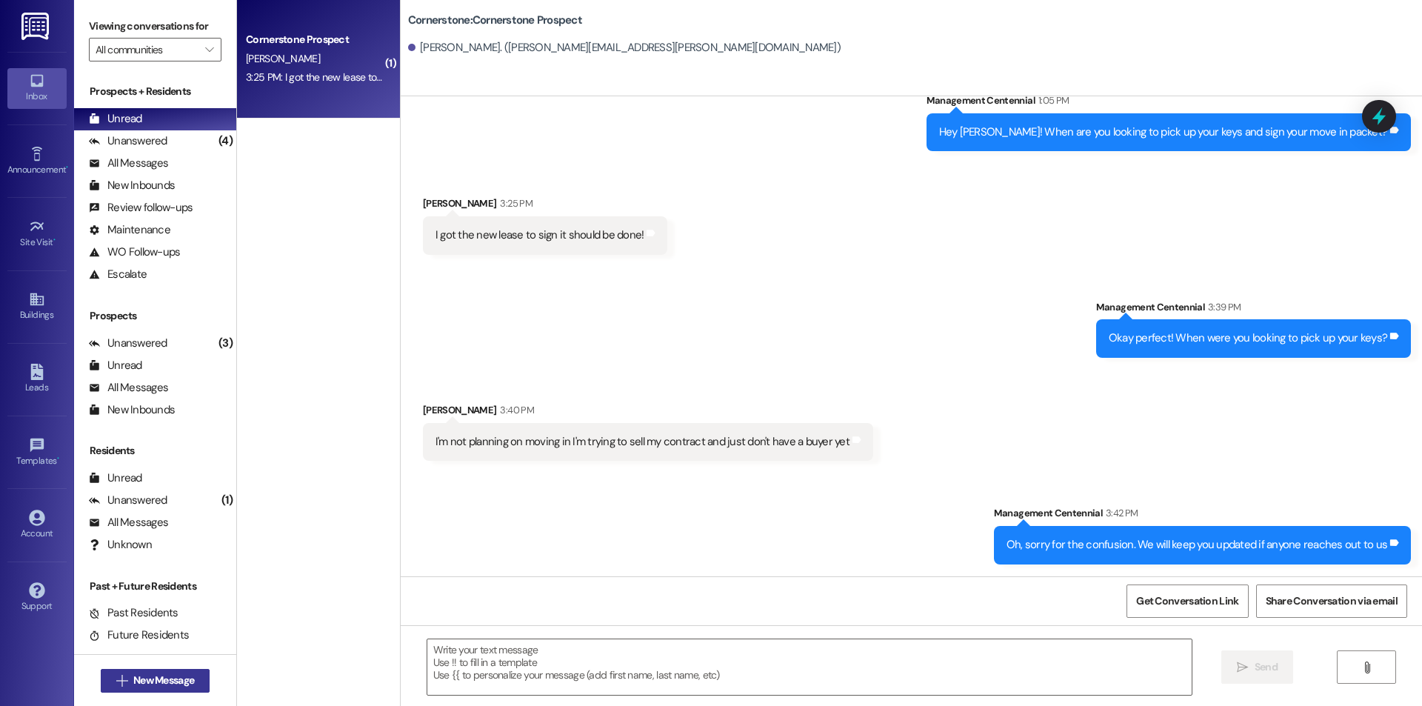
click at [145, 678] on span "New Message" at bounding box center [163, 680] width 61 height 16
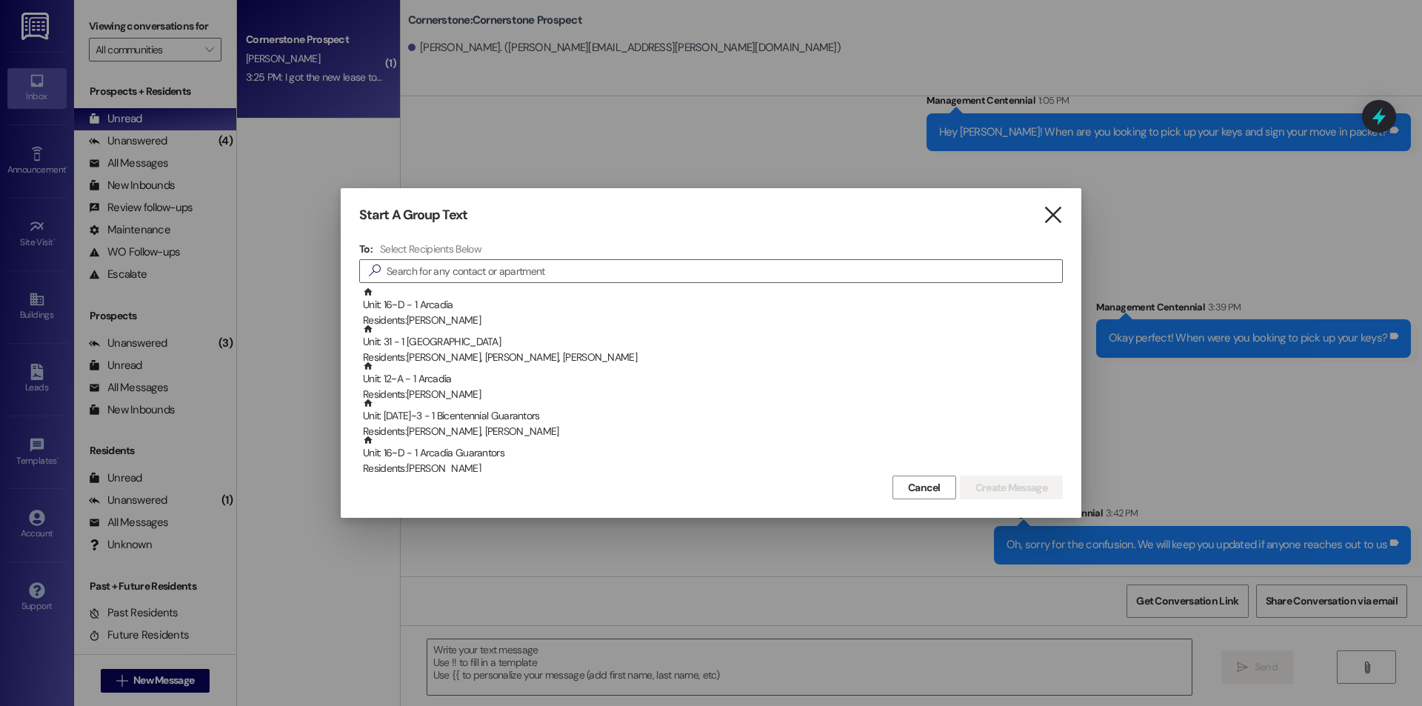
click at [1051, 207] on icon "" at bounding box center [1053, 215] width 20 height 16
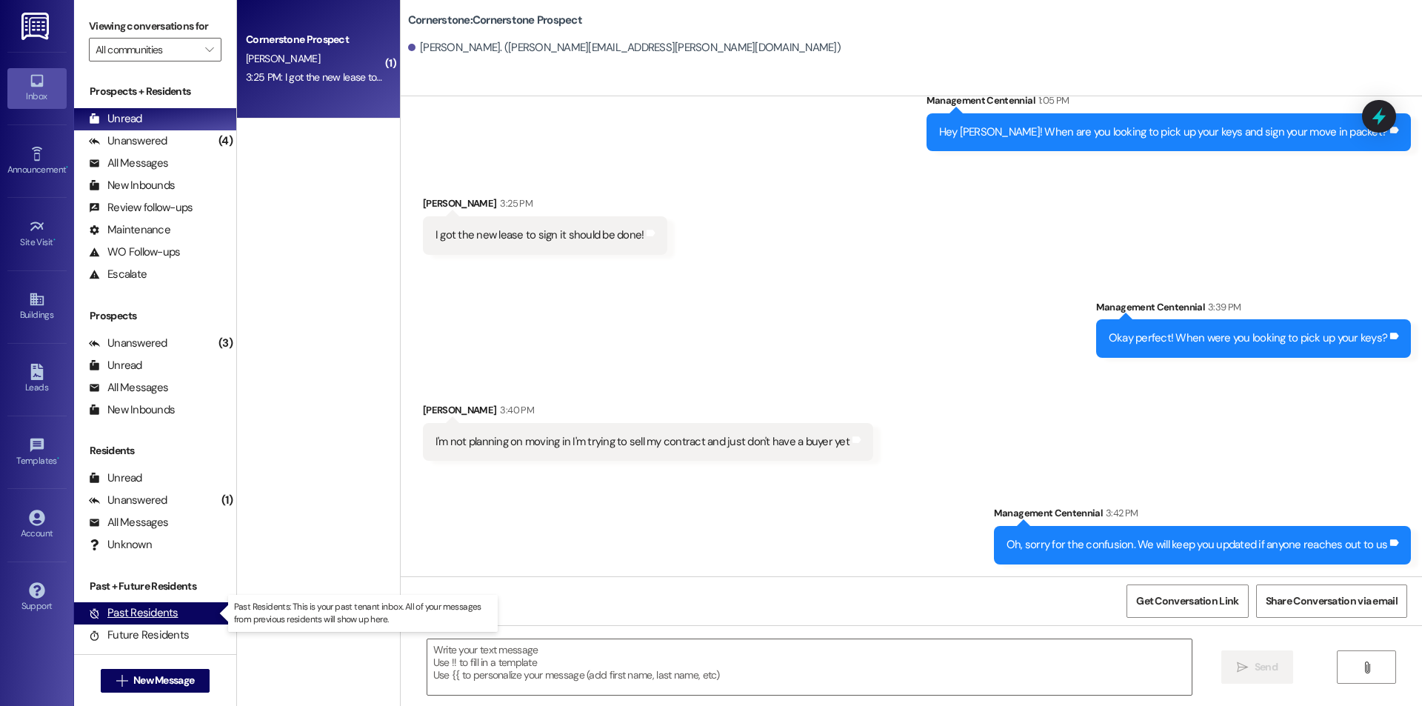
click at [134, 615] on div "Past Residents" at bounding box center [134, 613] width 90 height 16
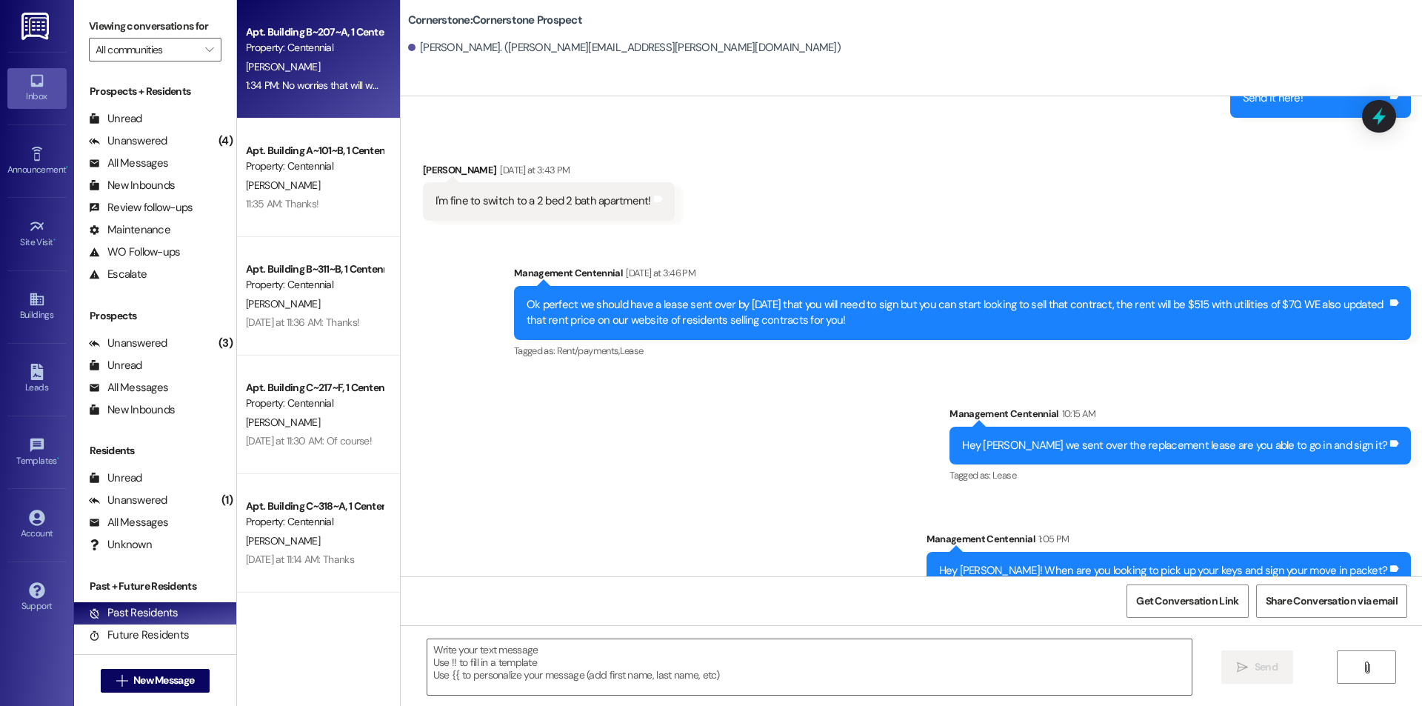
scroll to position [1442, 0]
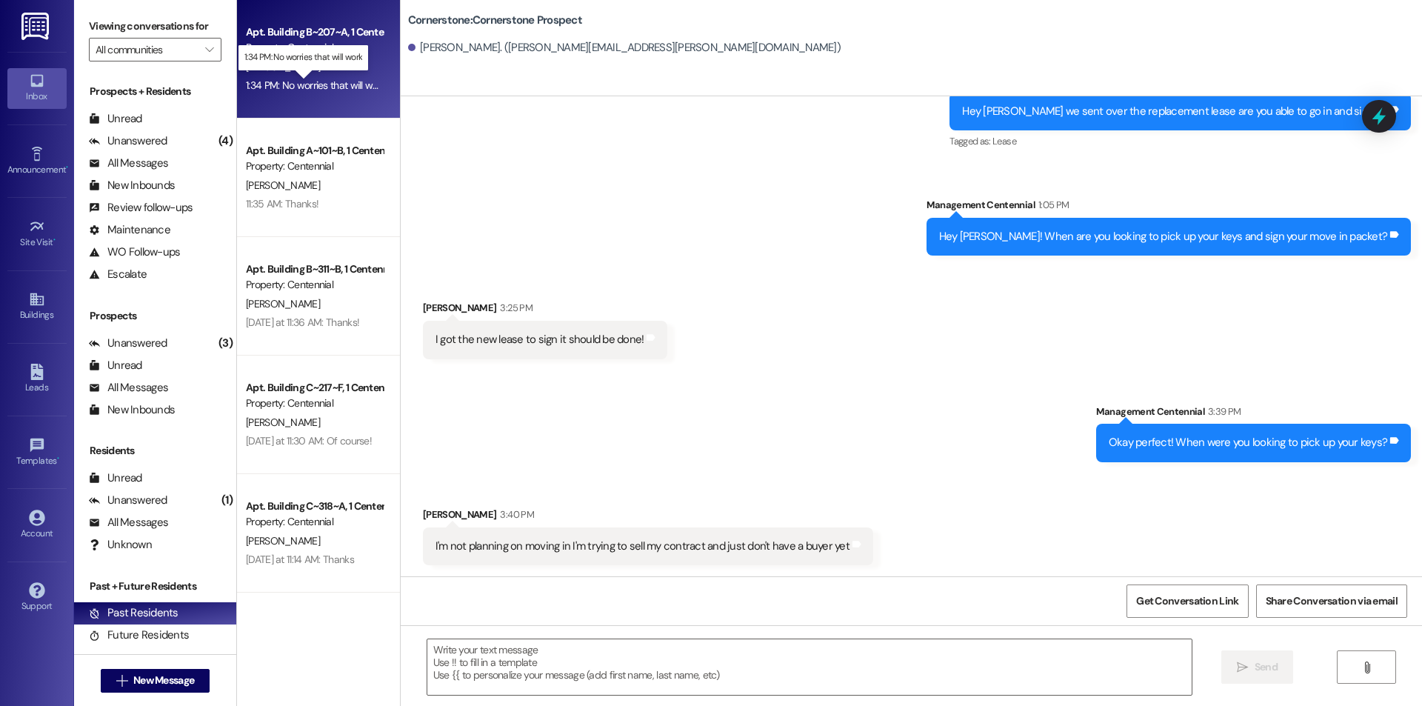
click at [342, 85] on div "1:34 PM: No worries that will work 1:34 PM: No worries that will work" at bounding box center [316, 84] width 140 height 13
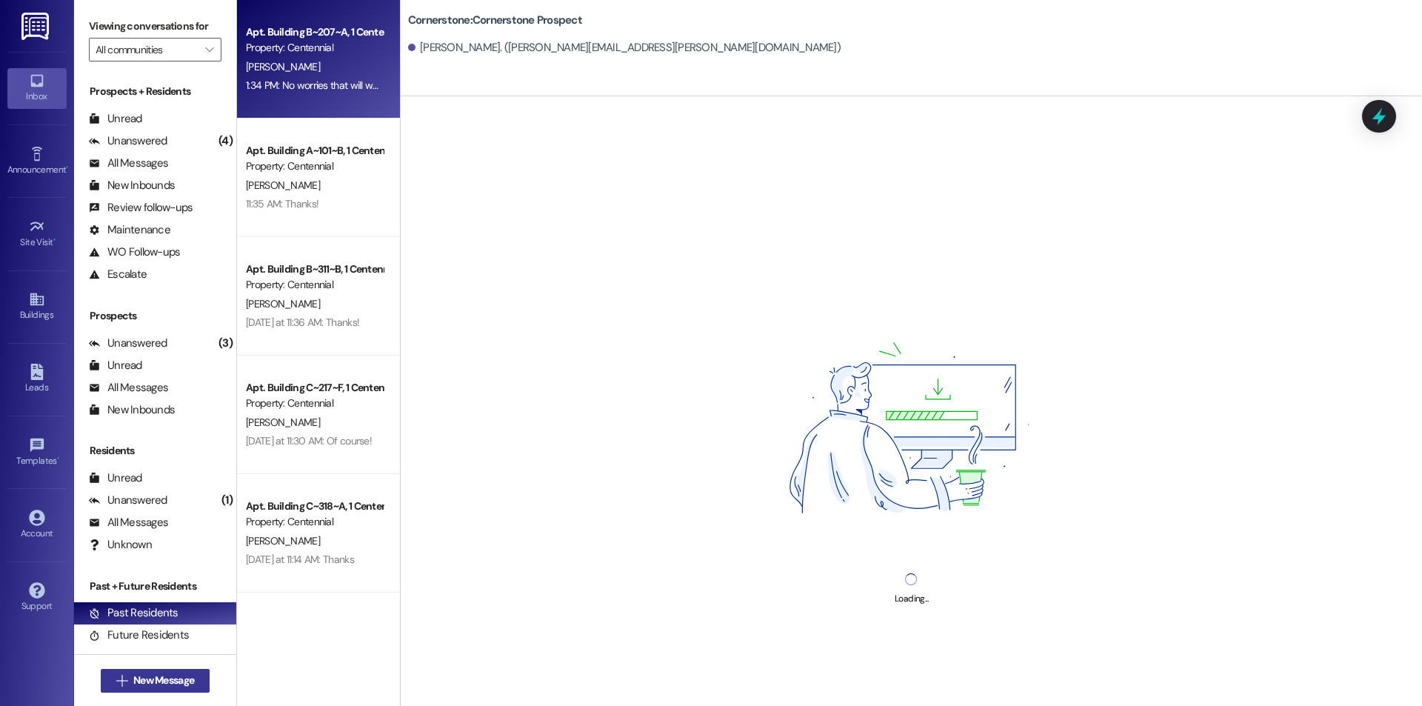
click at [156, 680] on span "New Message" at bounding box center [163, 680] width 61 height 16
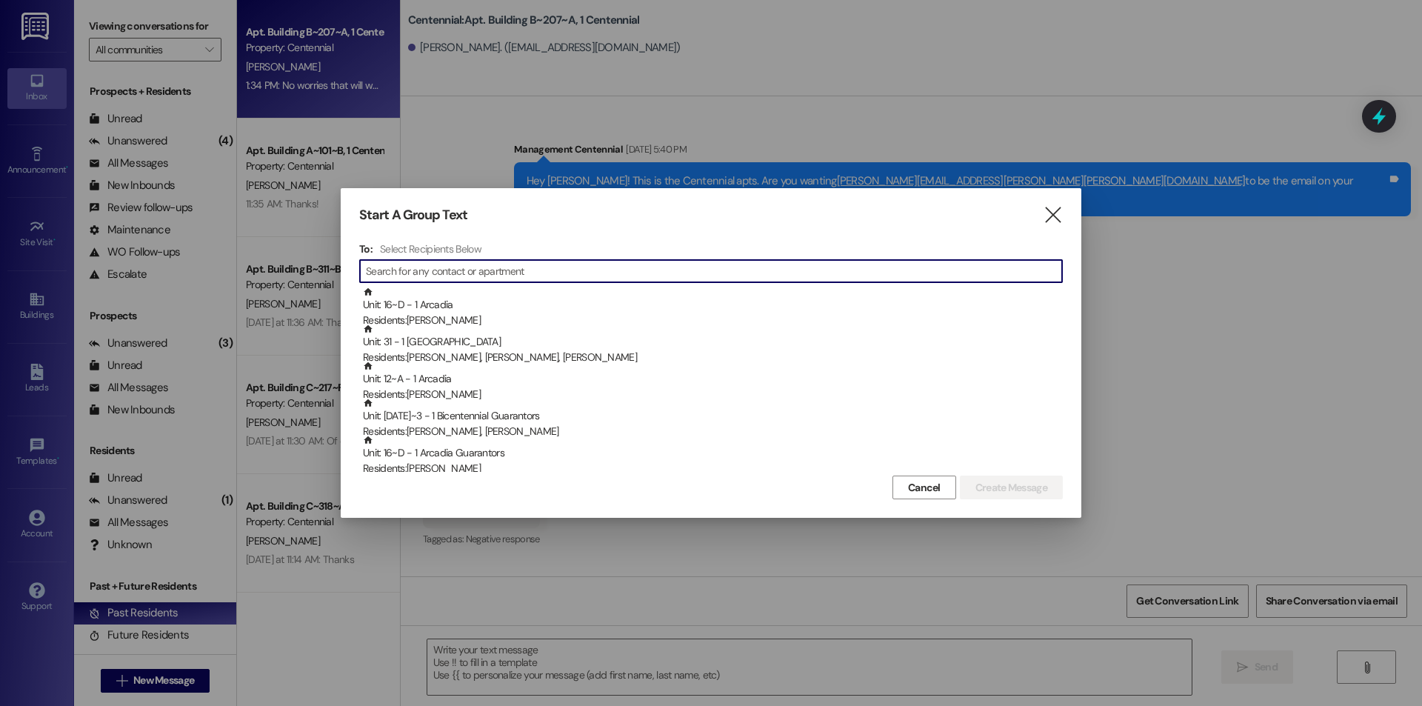
scroll to position [18317, 0]
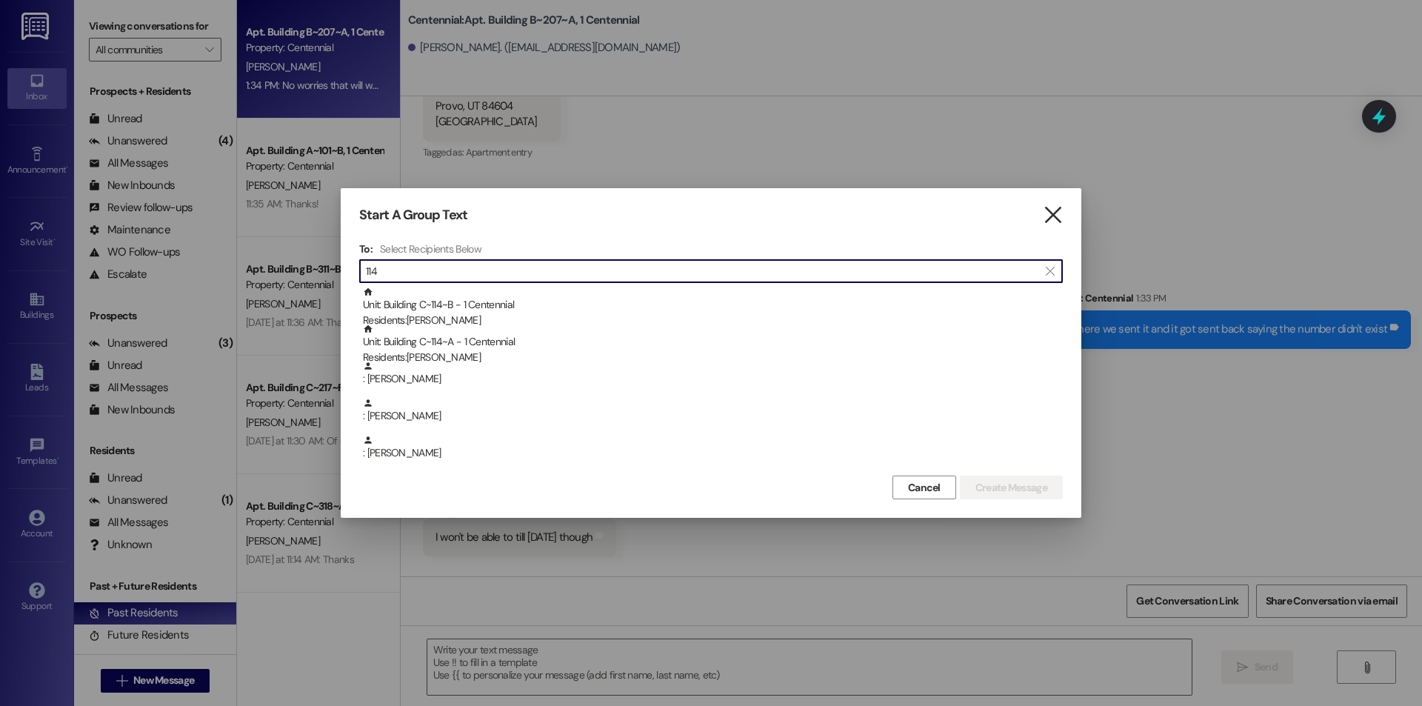
type input "114"
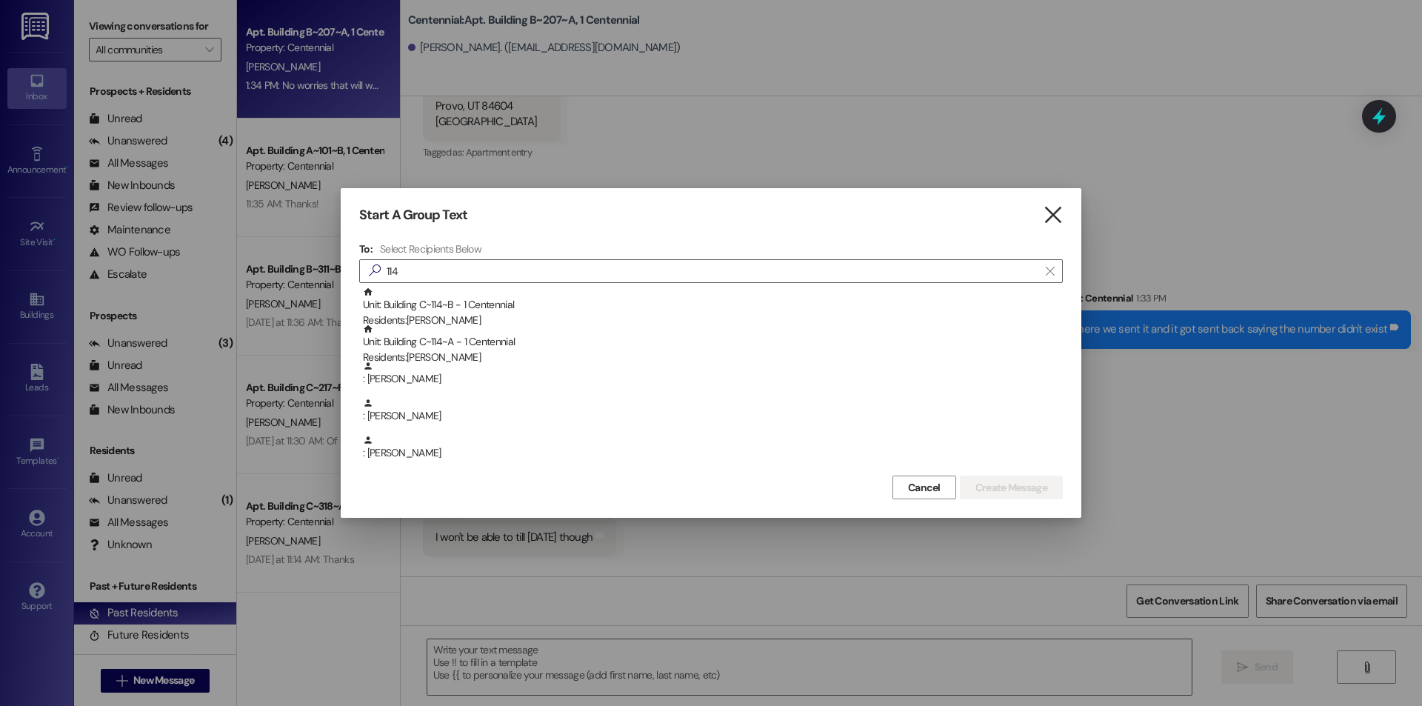
click at [1060, 215] on icon "" at bounding box center [1053, 215] width 20 height 16
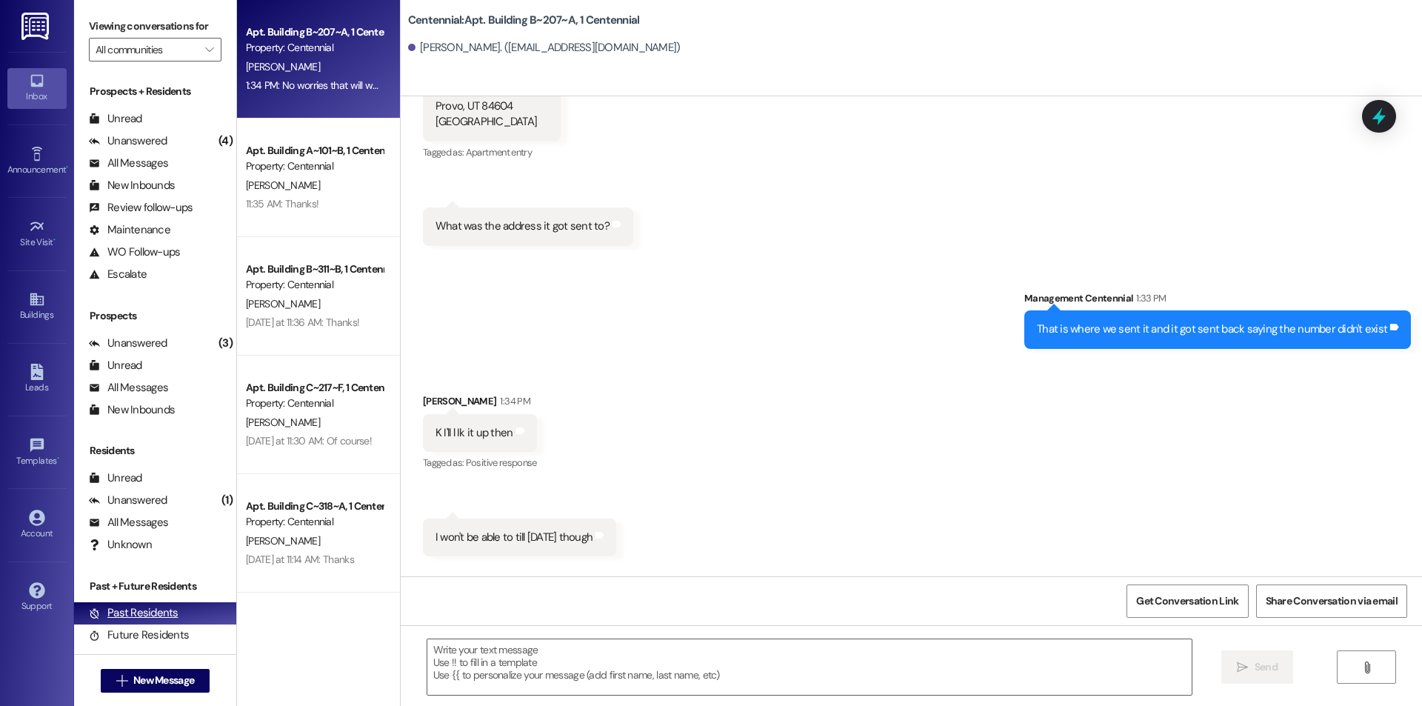
click at [162, 617] on div "Past Residents" at bounding box center [134, 613] width 90 height 16
click at [163, 616] on div "Past Residents" at bounding box center [134, 613] width 90 height 16
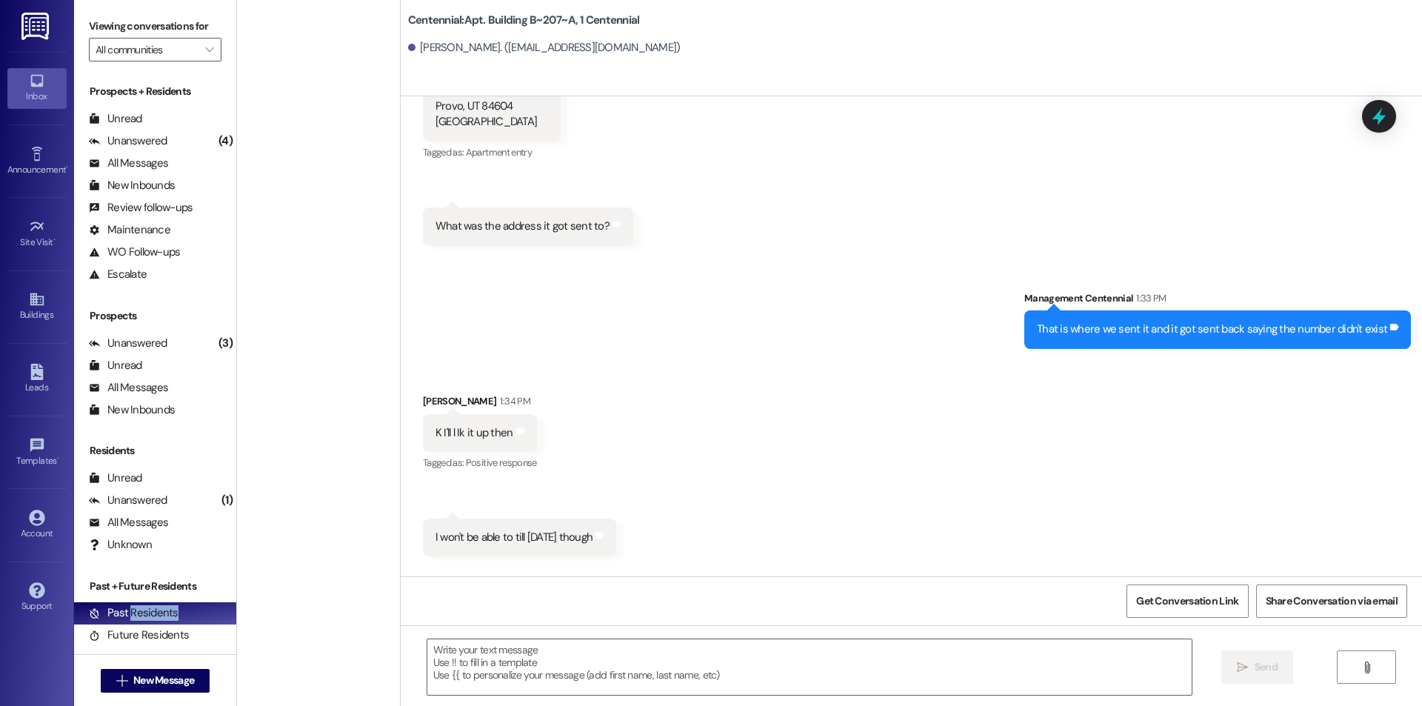
scroll to position [0, 0]
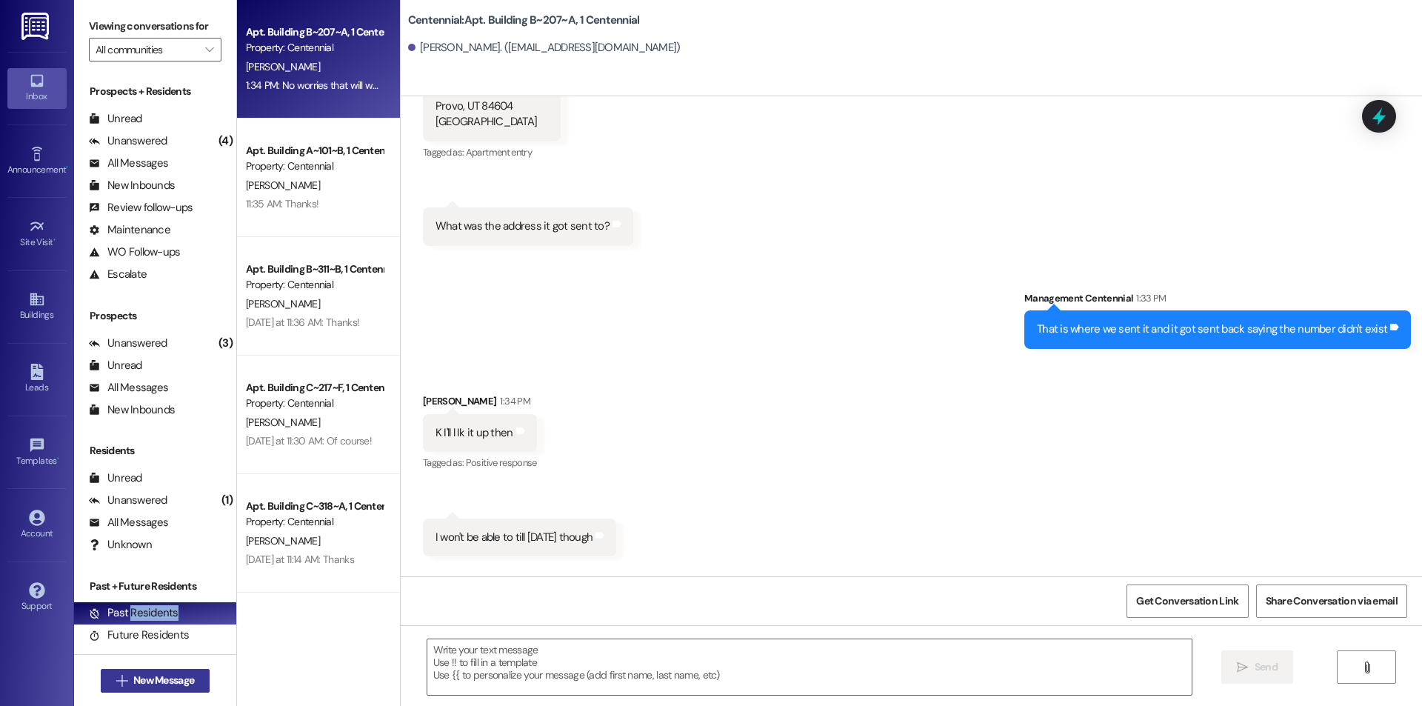
click at [133, 673] on span "New Message" at bounding box center [163, 680] width 61 height 16
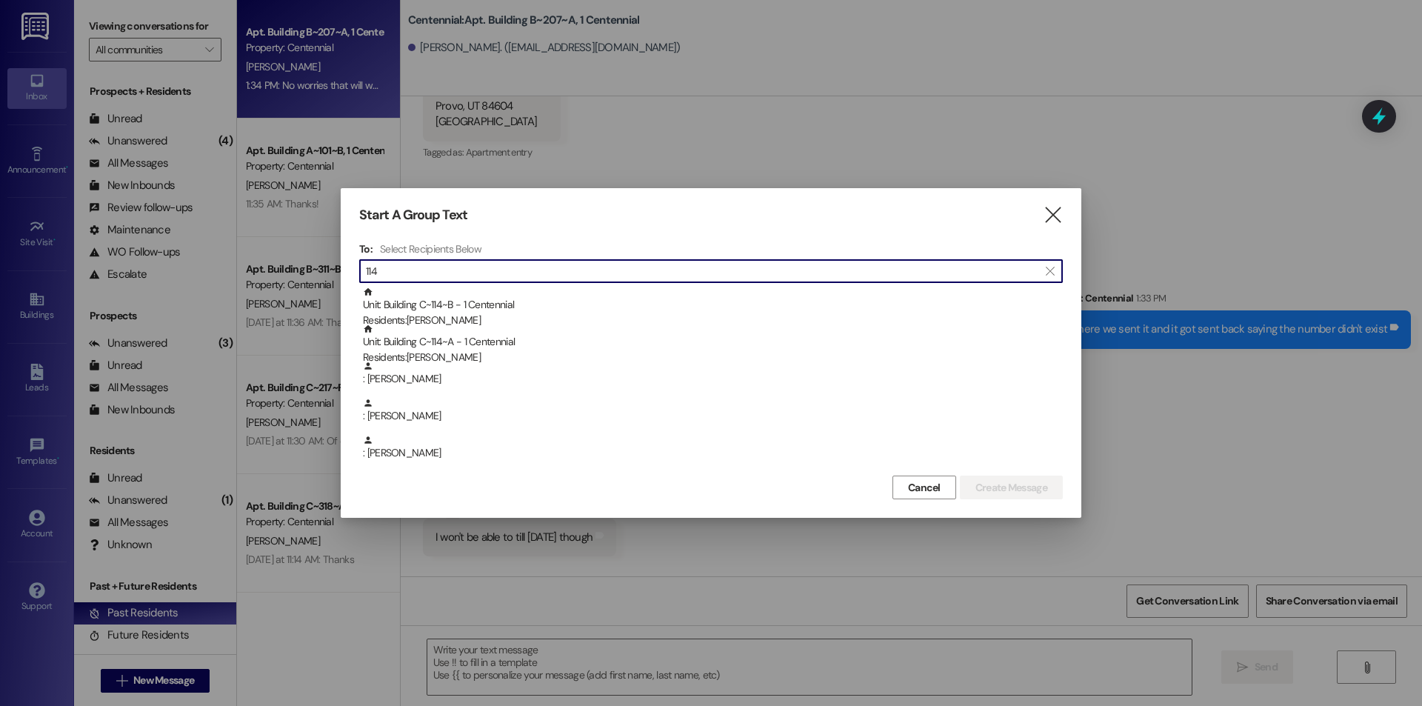
click at [447, 278] on input "114" at bounding box center [702, 271] width 672 height 21
type input "1"
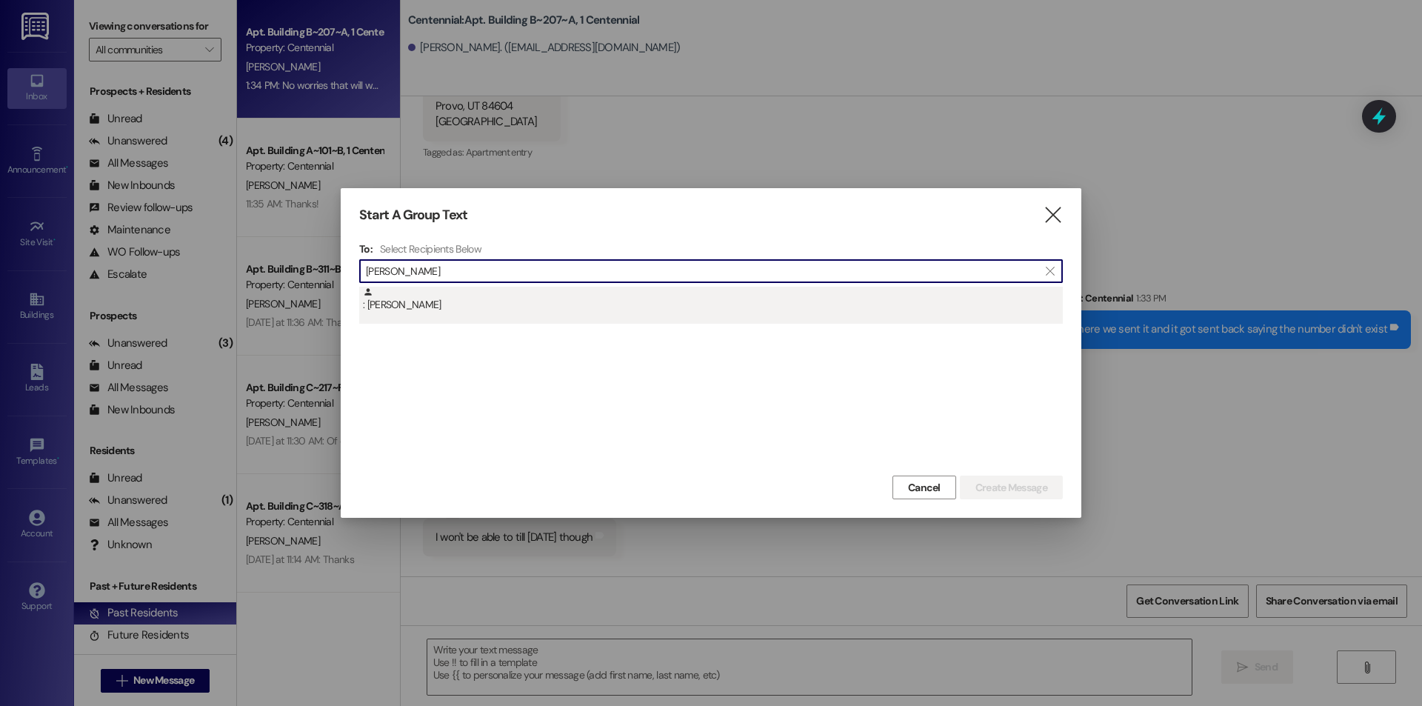
click at [395, 304] on div ": [PERSON_NAME]" at bounding box center [713, 300] width 700 height 26
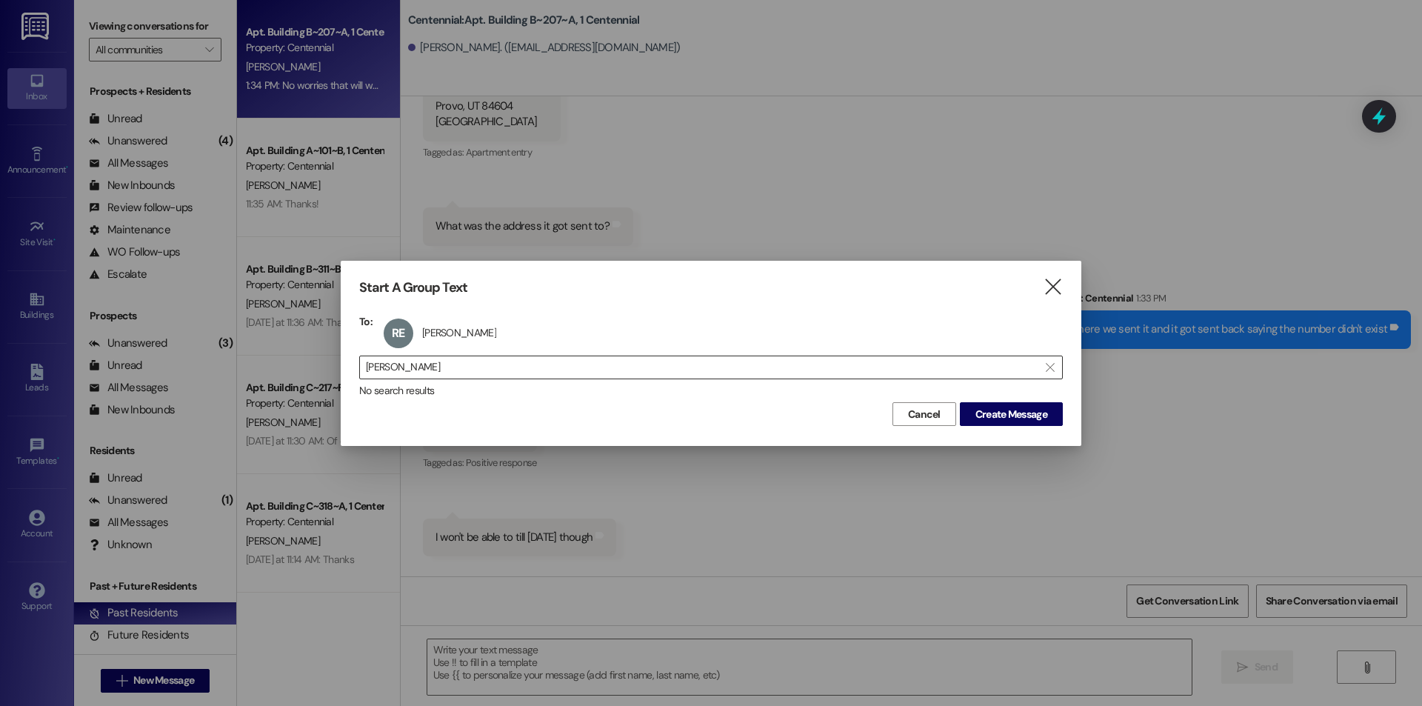
click at [532, 358] on input "[PERSON_NAME]" at bounding box center [702, 367] width 672 height 21
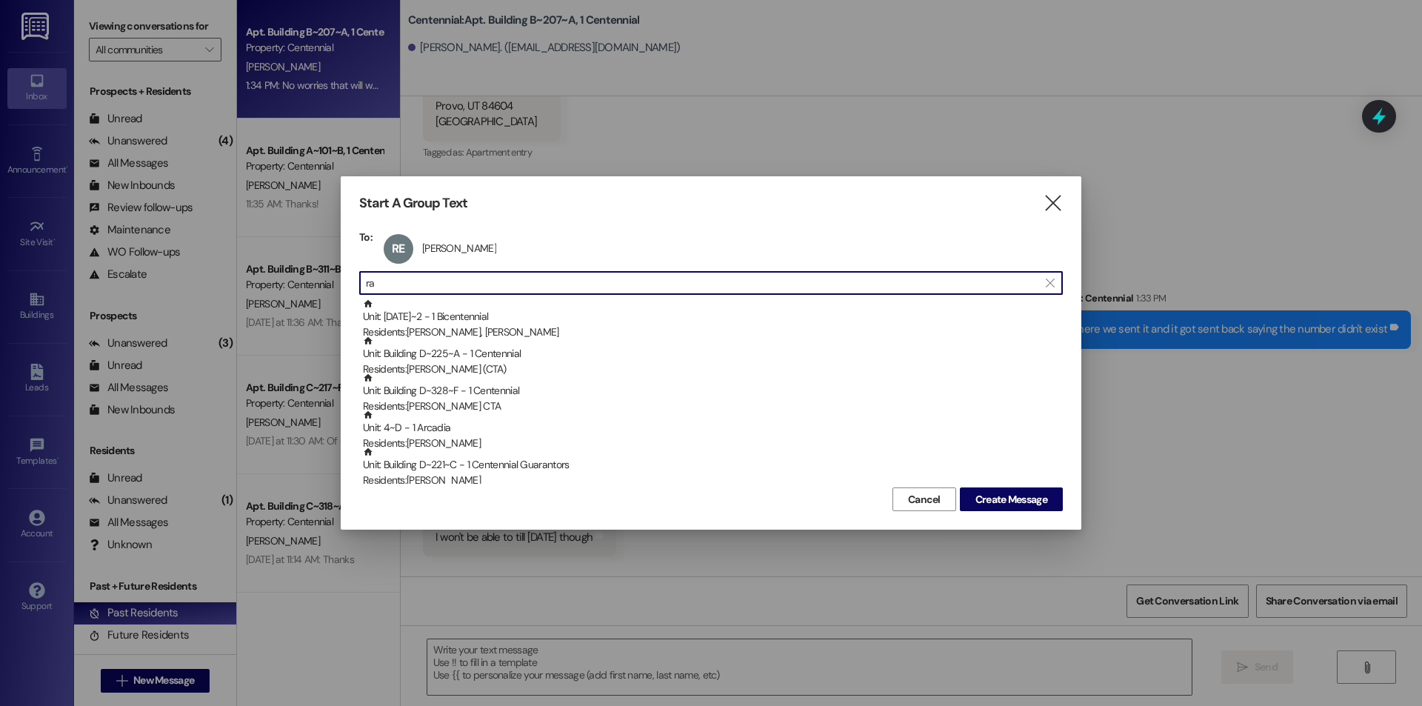
type input "r"
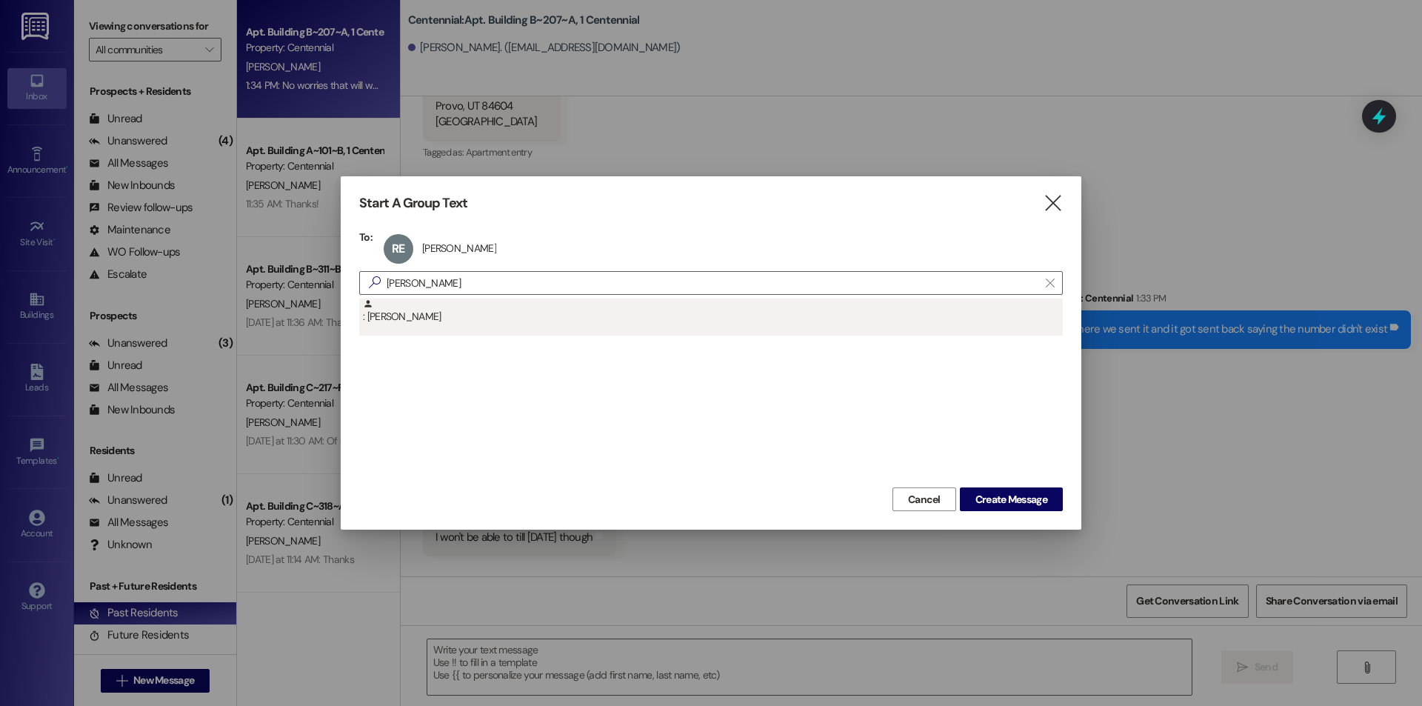
click at [375, 321] on div ": [PERSON_NAME]" at bounding box center [713, 311] width 700 height 26
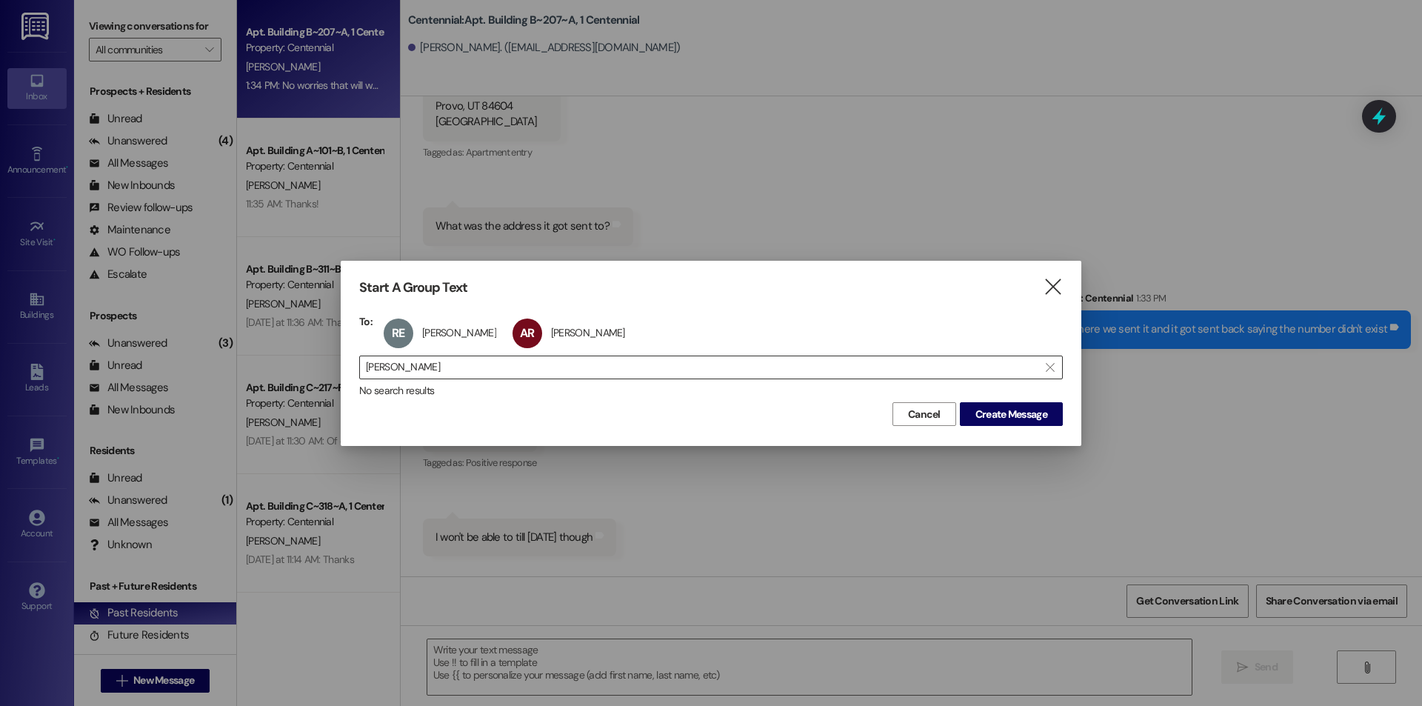
click at [468, 369] on input "[PERSON_NAME]" at bounding box center [702, 367] width 672 height 21
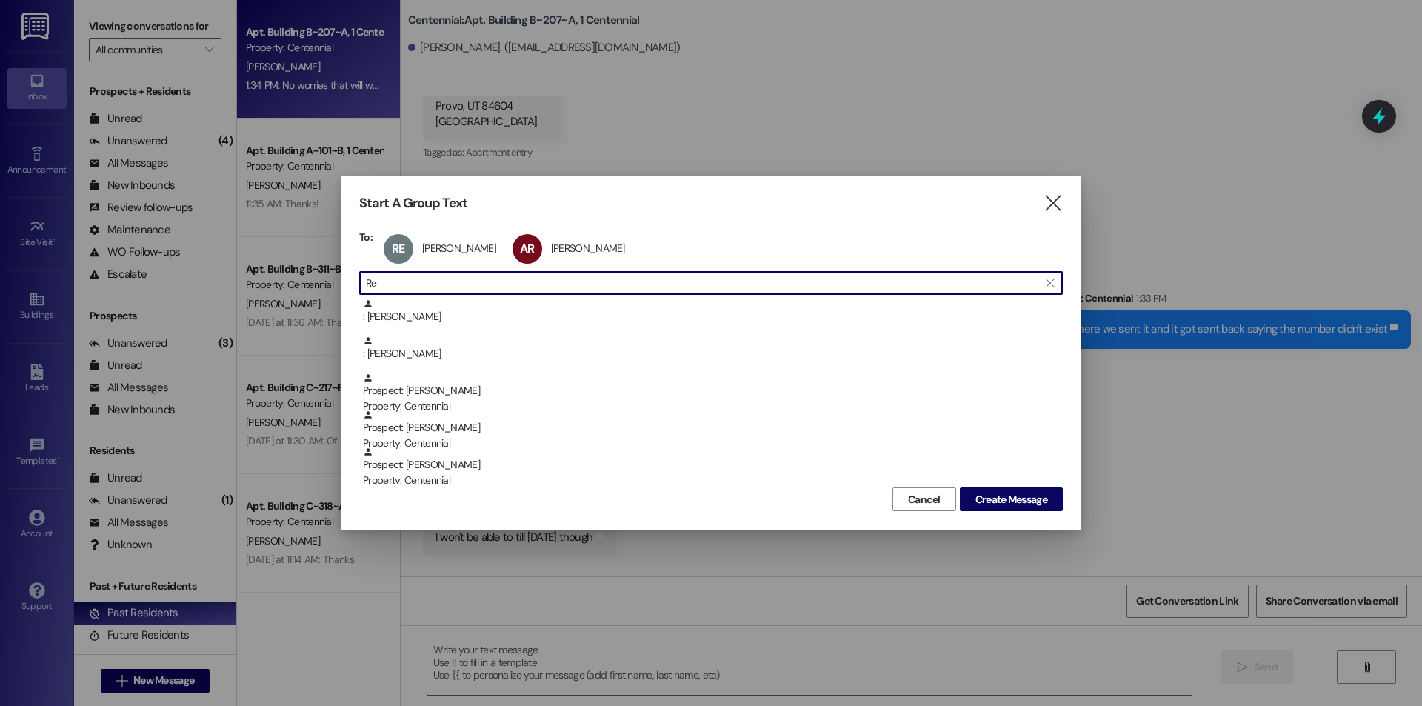
type input "R"
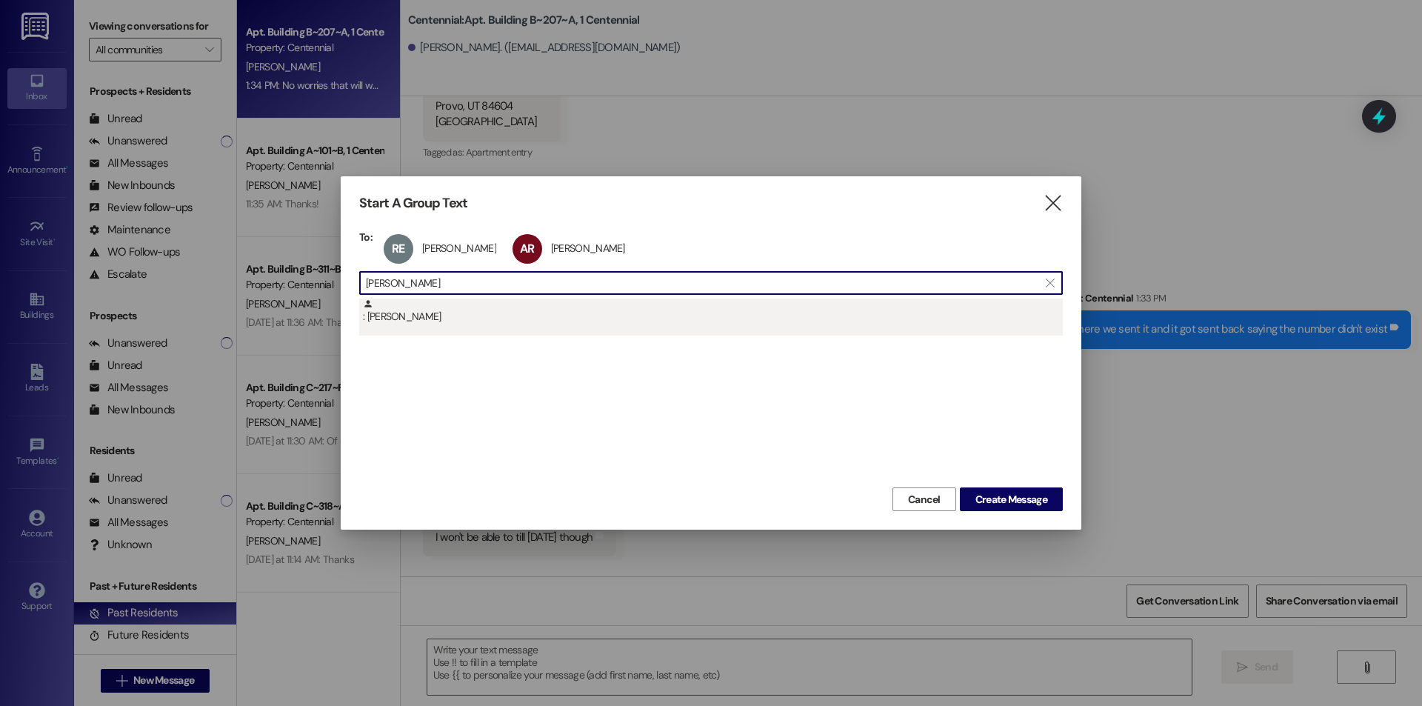
type input "[PERSON_NAME]"
click at [529, 309] on div ": Annalise Reno" at bounding box center [713, 311] width 700 height 26
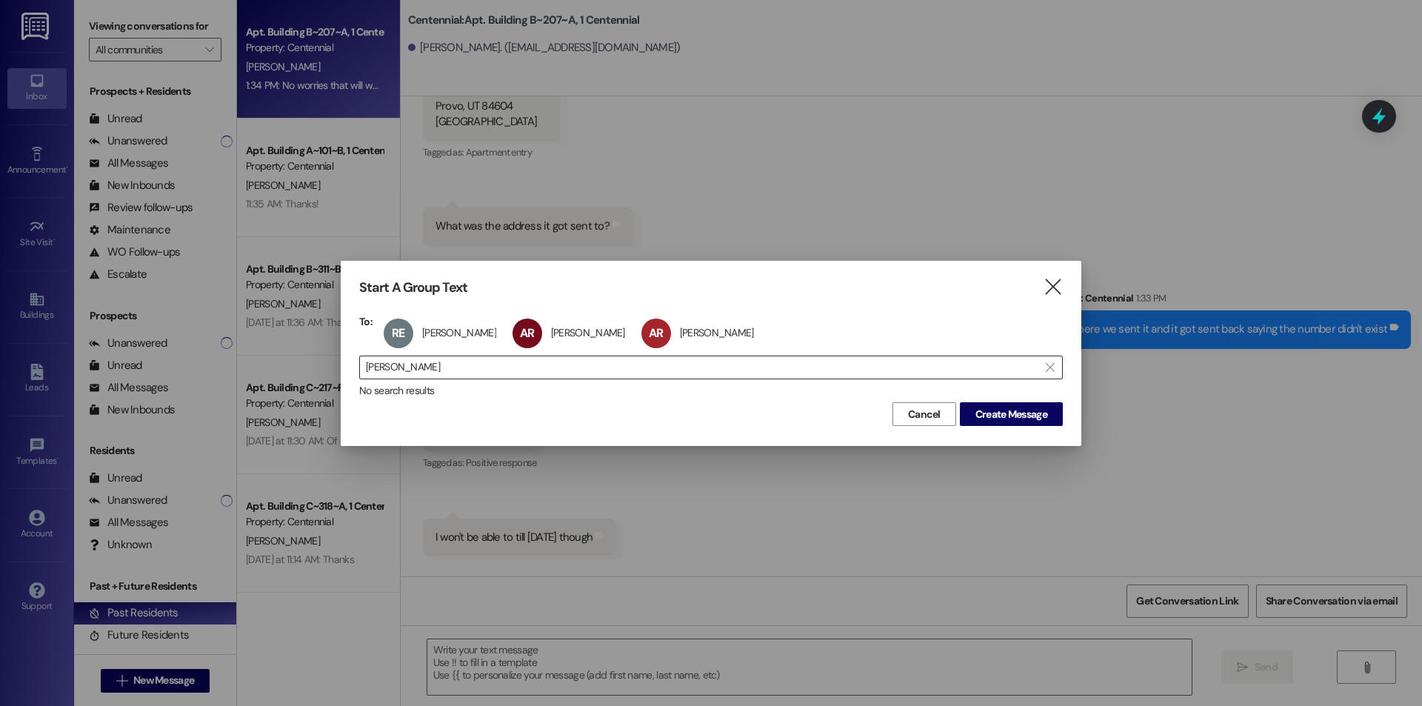
click at [521, 372] on input "annalise reno" at bounding box center [702, 367] width 672 height 21
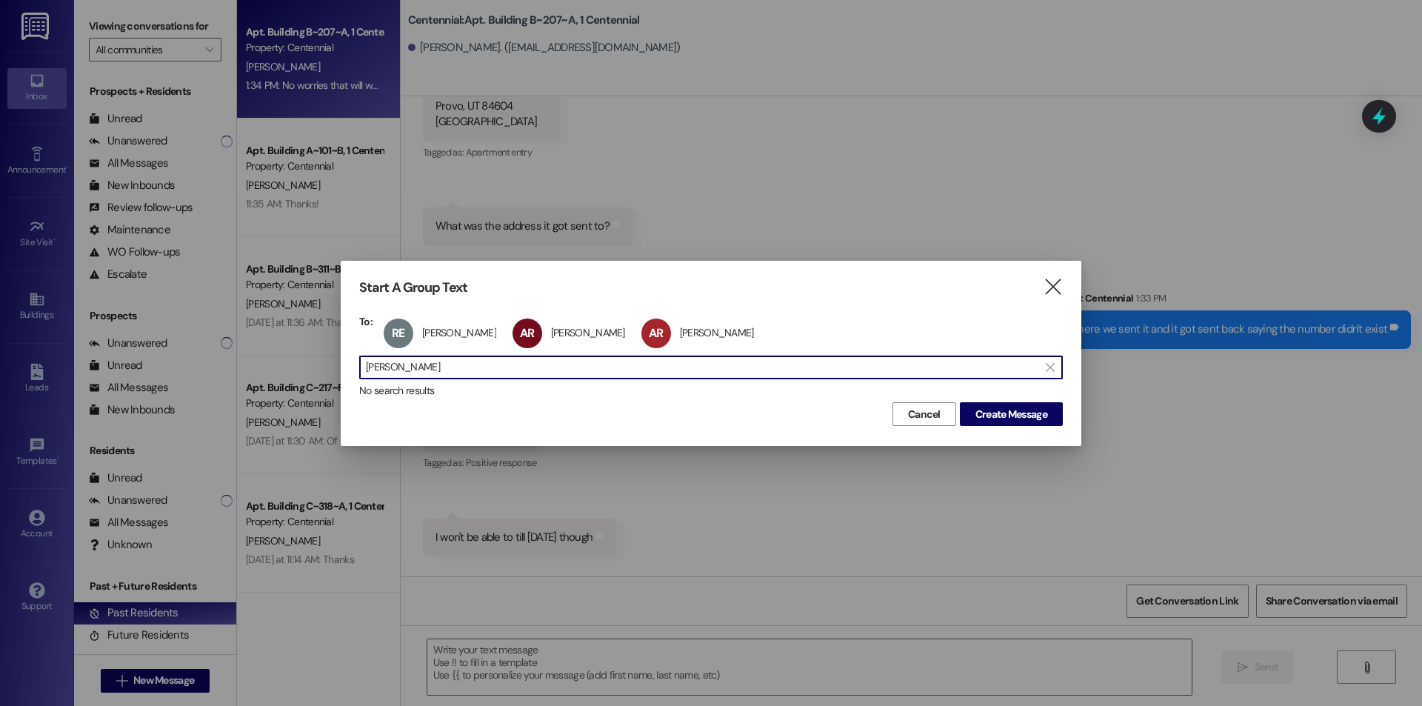
drag, startPoint x: 423, startPoint y: 377, endPoint x: 383, endPoint y: 369, distance: 40.8
click at [383, 369] on input "annalise reno" at bounding box center [702, 367] width 672 height 21
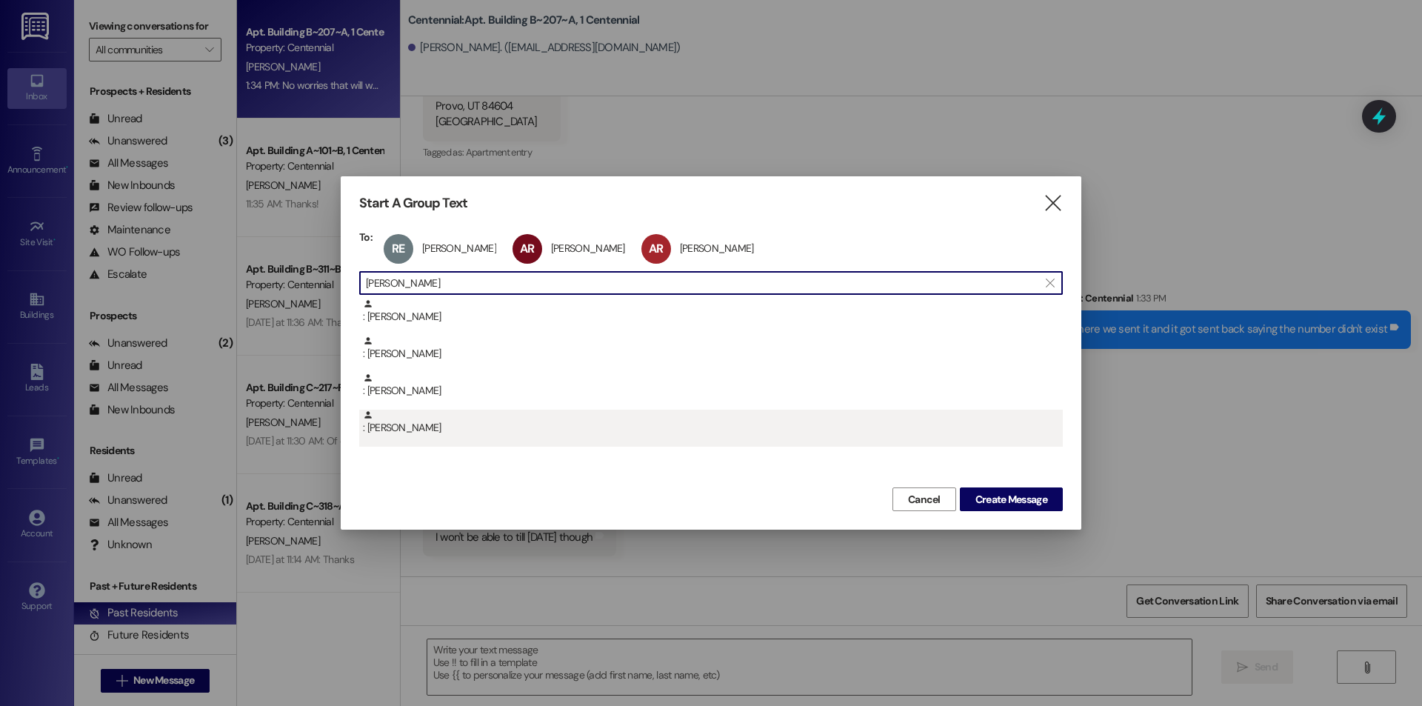
type input "bateman"
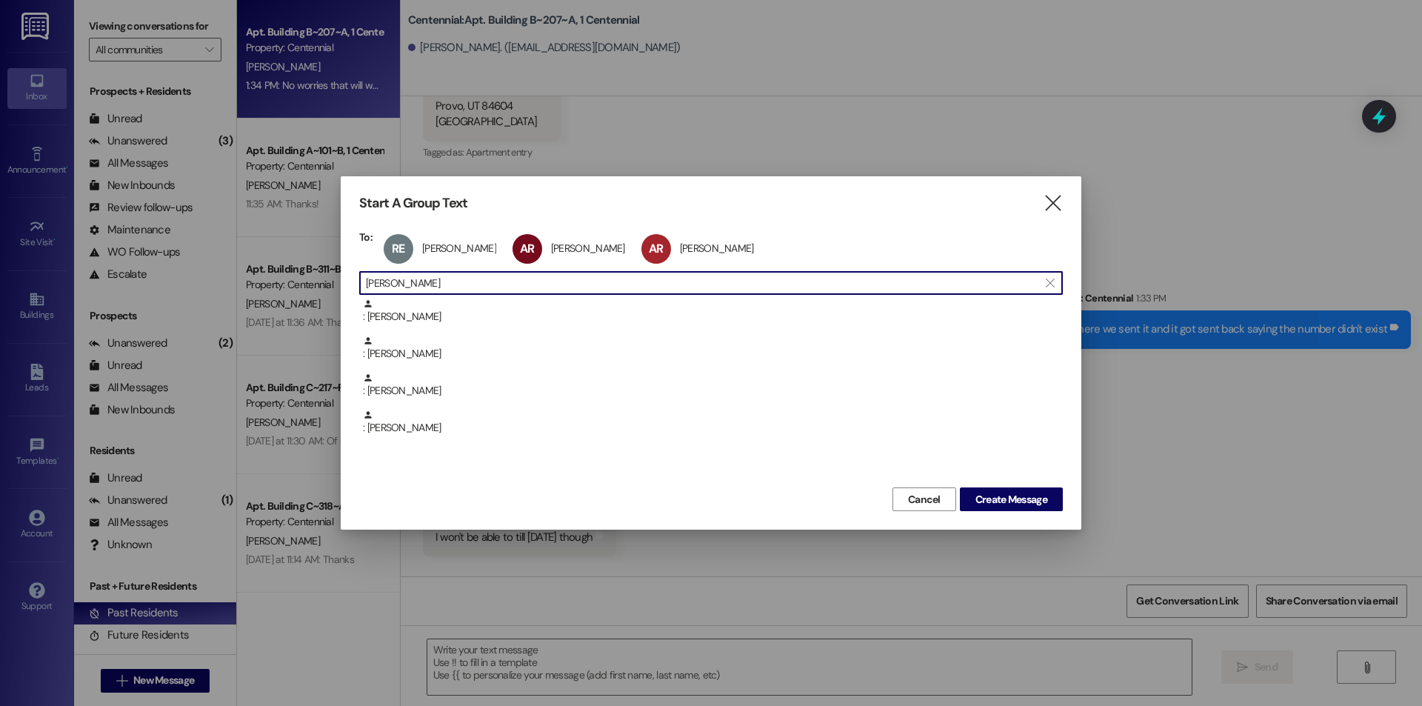
drag, startPoint x: 426, startPoint y: 425, endPoint x: 421, endPoint y: 437, distance: 12.7
click at [421, 437] on div ": Kristin Bateman" at bounding box center [710, 427] width 703 height 37
drag, startPoint x: 475, startPoint y: 286, endPoint x: 327, endPoint y: 282, distance: 148.1
click at [327, 282] on div "Start A Group Text  To: RE Rachel Evans Rachel Evans click to remove AR Alissa…" at bounding box center [711, 353] width 1422 height 706
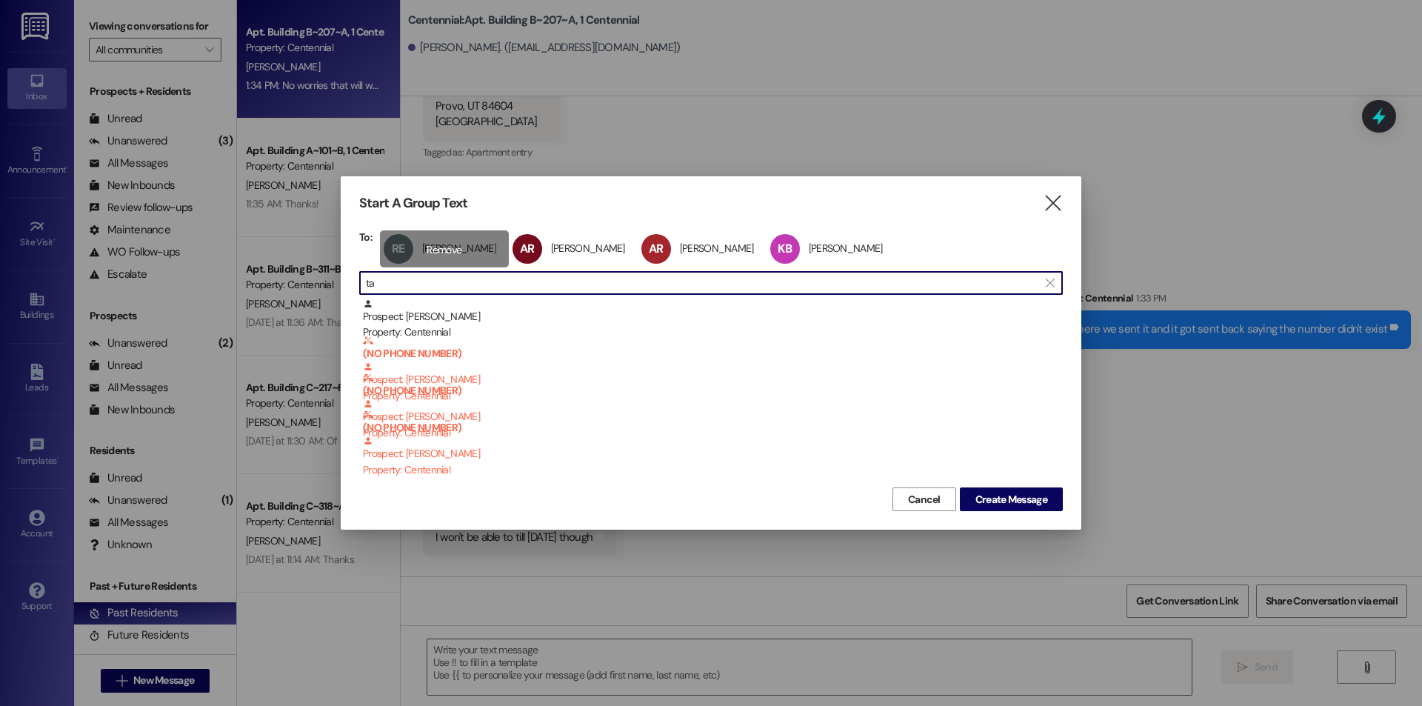
type input "t"
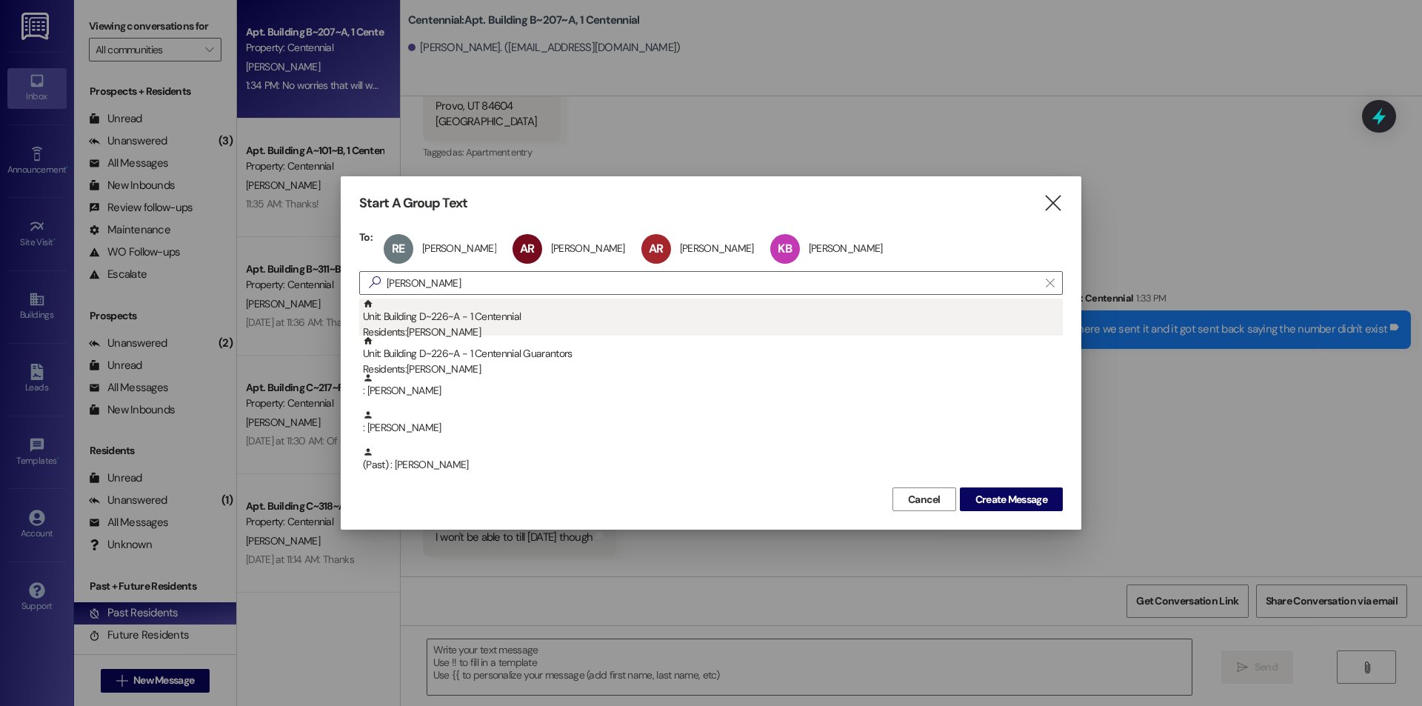
click at [449, 334] on div "Residents: Tayzia Slade" at bounding box center [713, 332] width 700 height 16
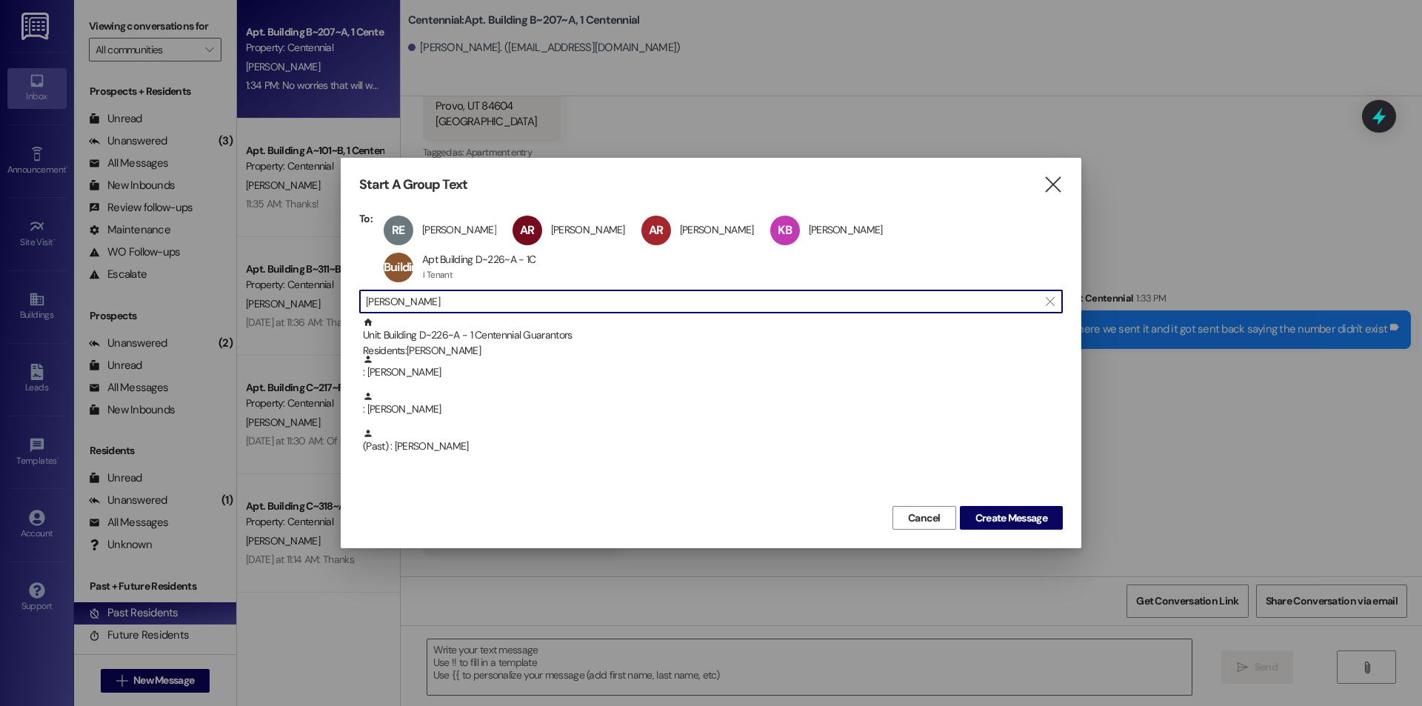
click at [518, 291] on input "slade" at bounding box center [702, 301] width 672 height 21
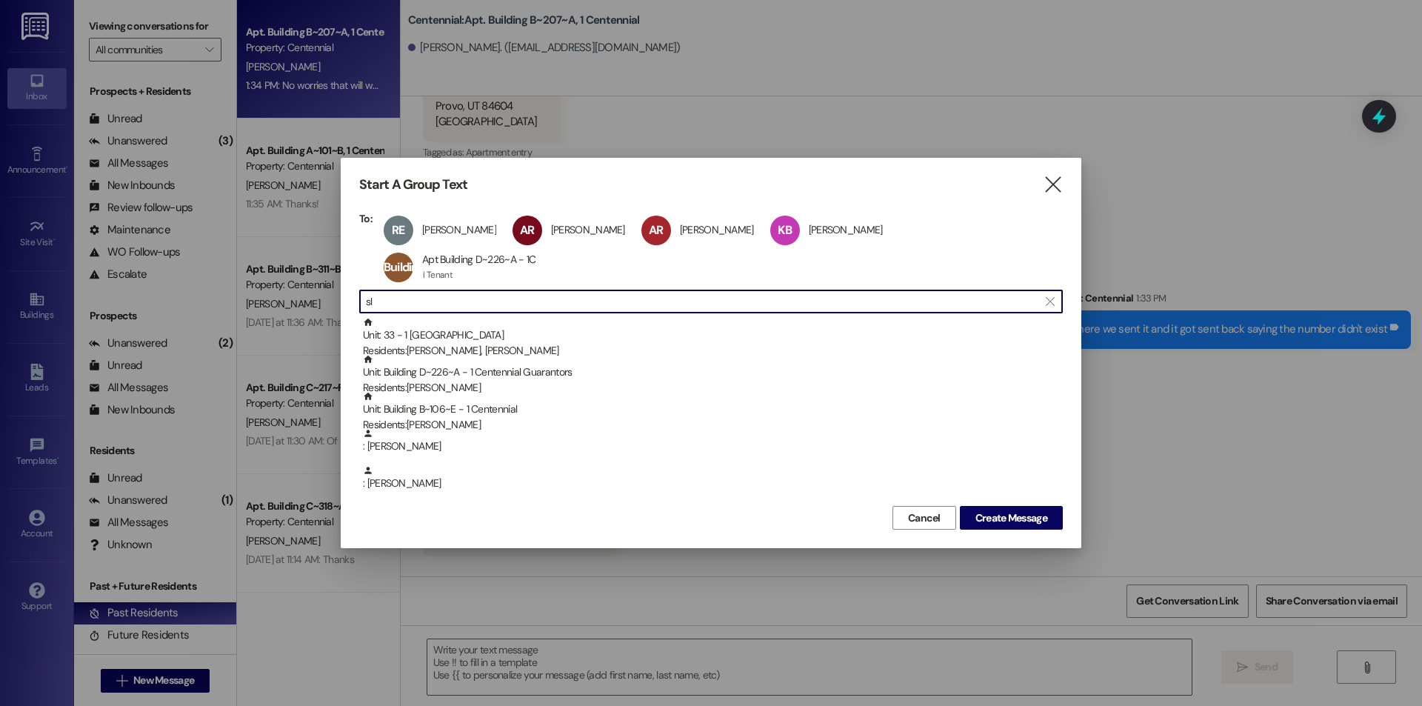
type input "s"
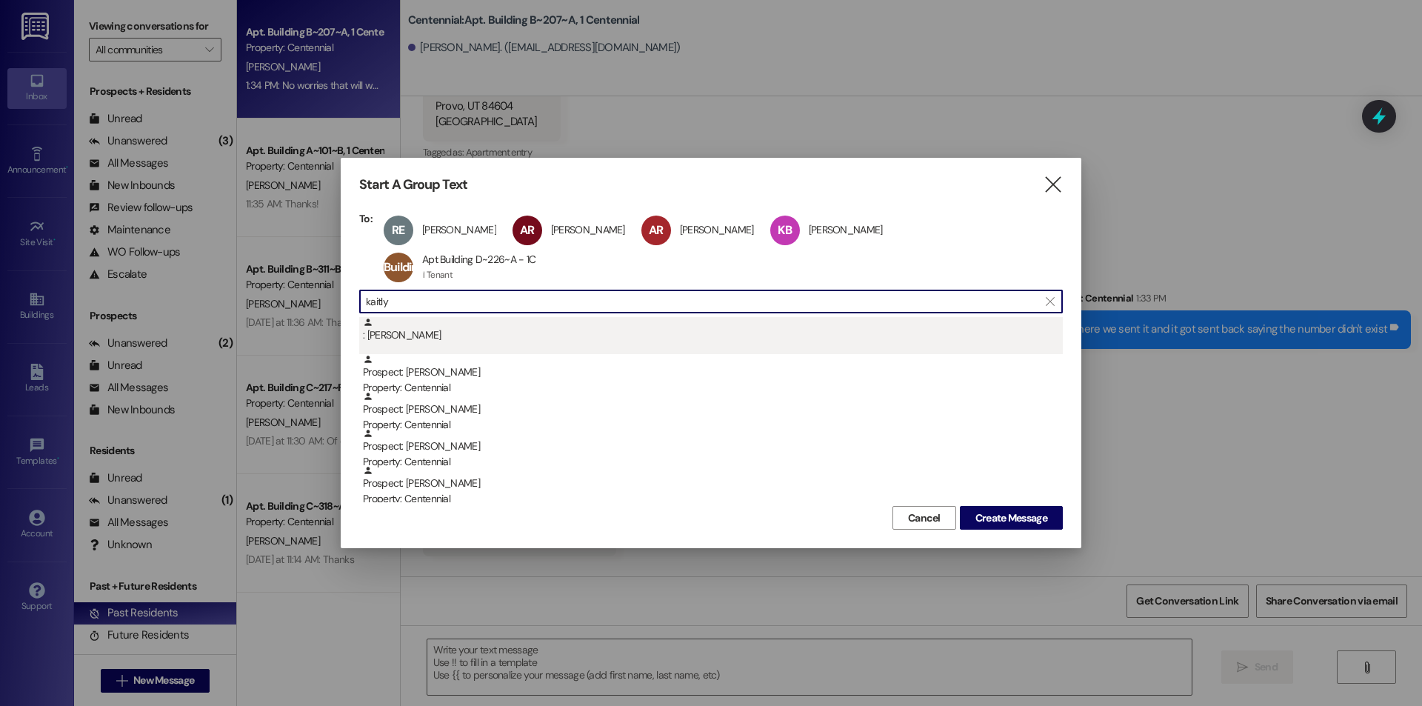
type input "kaitly"
click at [544, 317] on div ": Kaitlyn Bateman" at bounding box center [713, 330] width 700 height 26
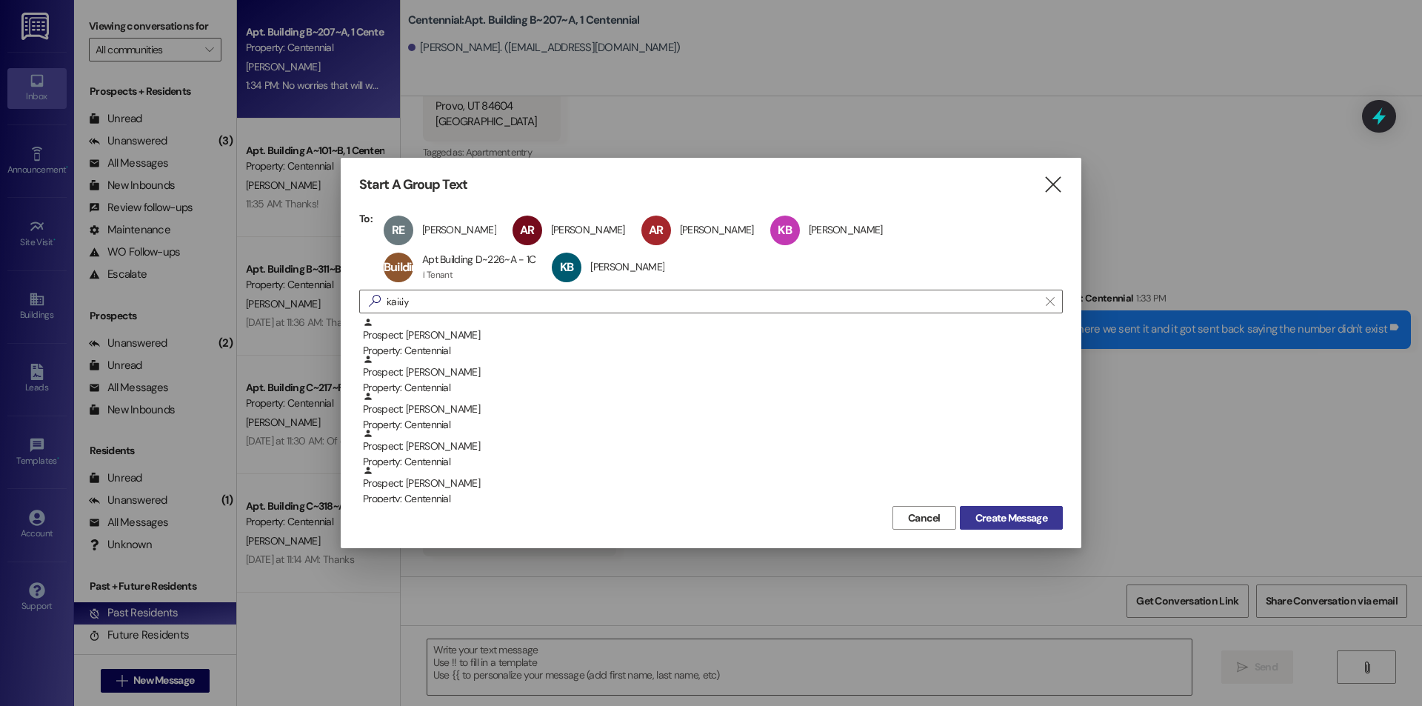
click at [1020, 507] on button "Create Message" at bounding box center [1011, 518] width 103 height 24
click at [1017, 515] on span "Create Message" at bounding box center [1011, 518] width 72 height 16
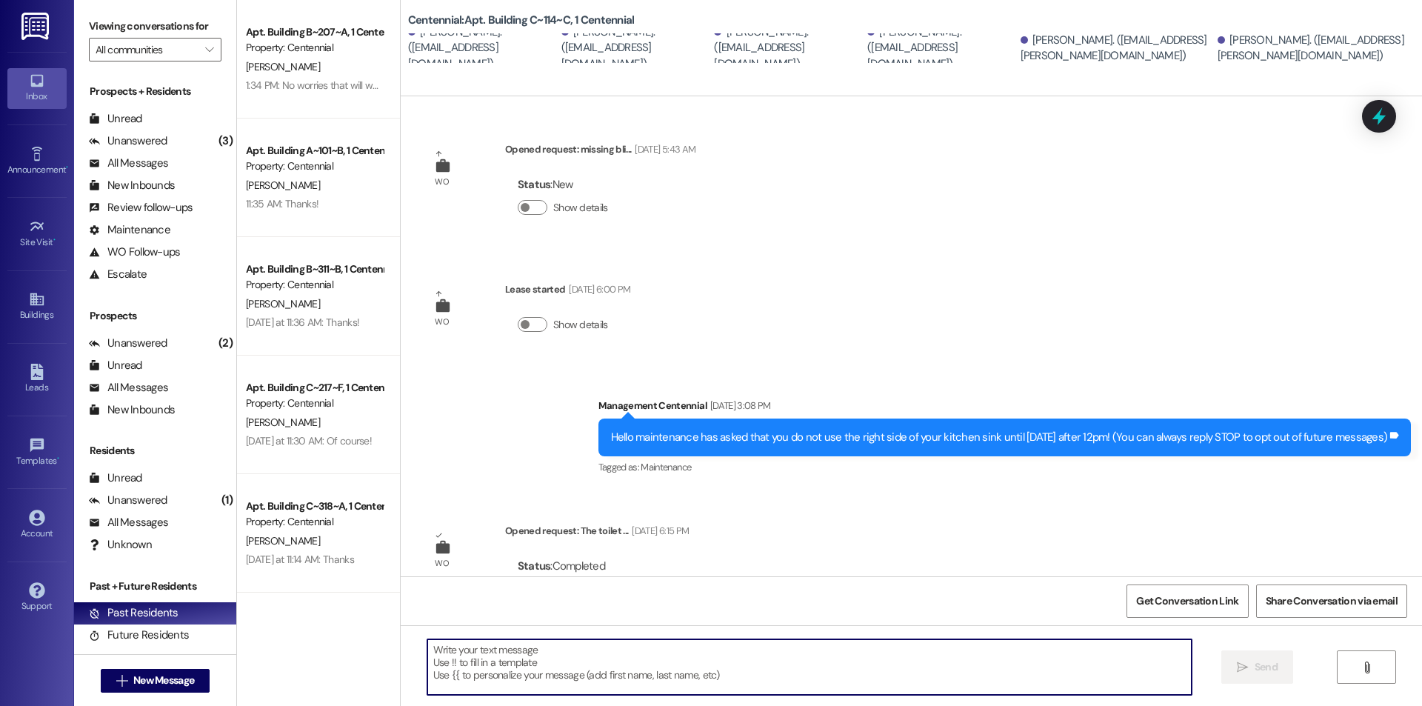
click at [738, 657] on textarea at bounding box center [809, 667] width 764 height 56
type textarea "h"
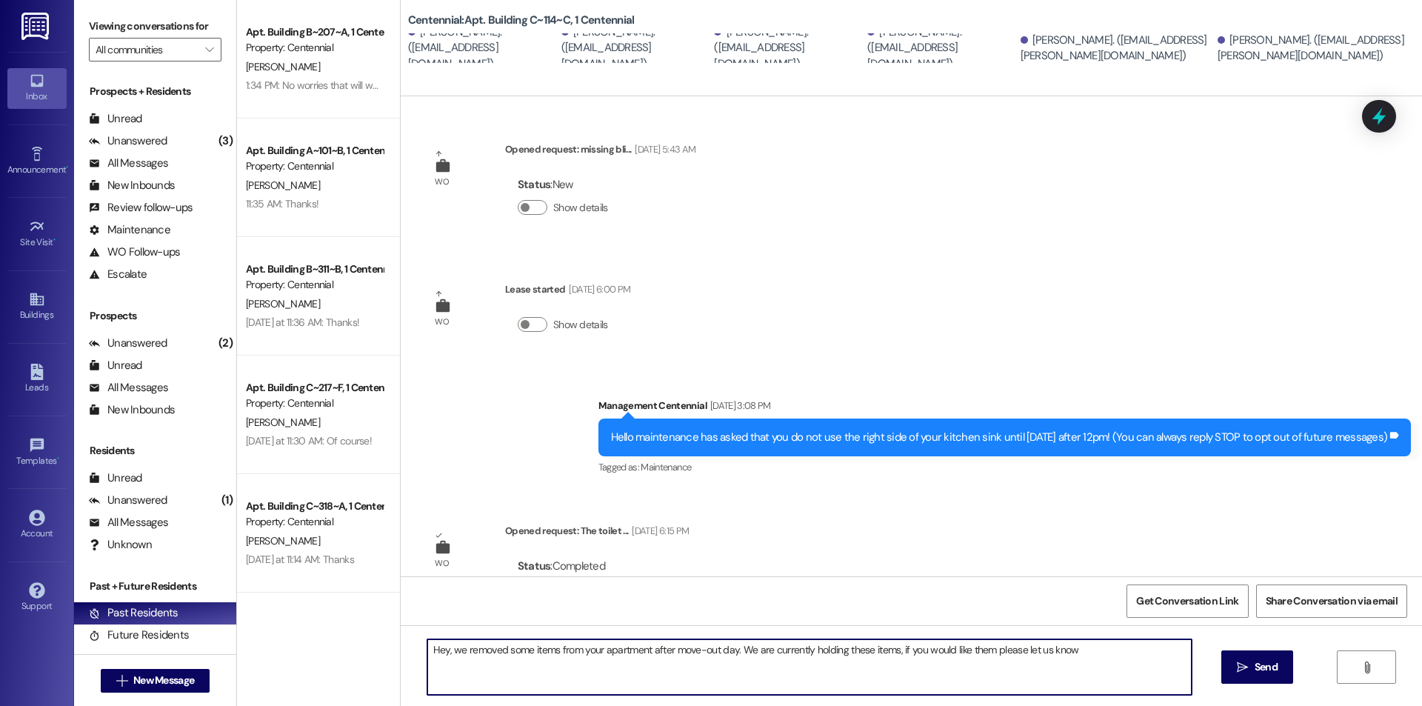
click at [984, 652] on textarea "Hey, we removed some items from your apartment after move-out day. We are curre…" at bounding box center [809, 667] width 764 height 56
drag, startPoint x: 547, startPoint y: 663, endPoint x: 509, endPoint y: 671, distance: 39.2
click at [509, 671] on textarea "Hey, we removed some items from your apartment after move-out day. We are curre…" at bounding box center [809, 667] width 764 height 56
drag, startPoint x: 448, startPoint y: 654, endPoint x: 419, endPoint y: 650, distance: 29.1
click at [427, 650] on textarea "Hey, we removed some items from your apartment after move-out day. We are curre…" at bounding box center [809, 667] width 764 height 56
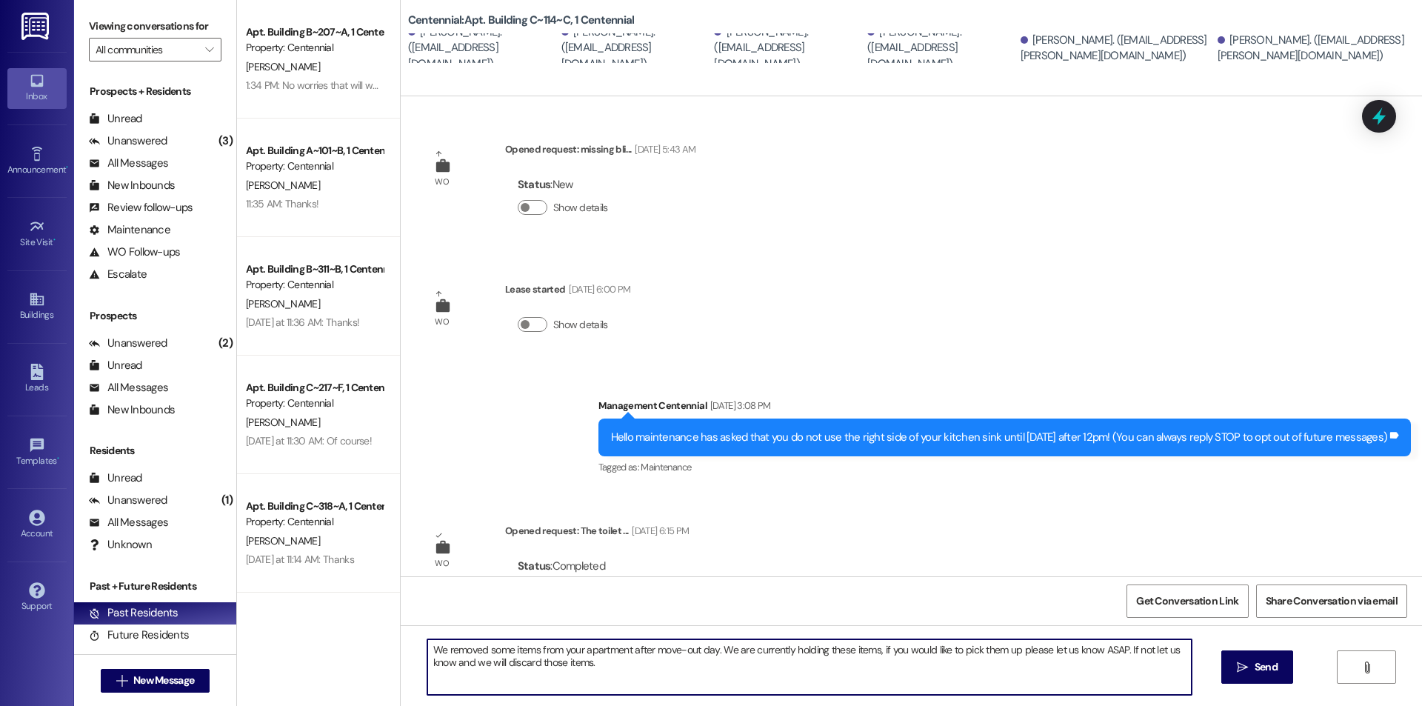
click at [608, 676] on textarea "We removed some items from your apartment after move-out day. We are currently …" at bounding box center [809, 667] width 764 height 56
click at [622, 659] on textarea "We removed some items from your apartment after move-out day. We are currently …" at bounding box center [809, 667] width 764 height 56
click at [1121, 653] on textarea "We removed some items from your apartment after move-out day. We are currently …" at bounding box center [809, 667] width 764 height 56
drag, startPoint x: 975, startPoint y: 651, endPoint x: 948, endPoint y: 653, distance: 27.5
click at [944, 655] on textarea "We removed some items from your apartment after move-out day. We are currently …" at bounding box center [809, 667] width 764 height 56
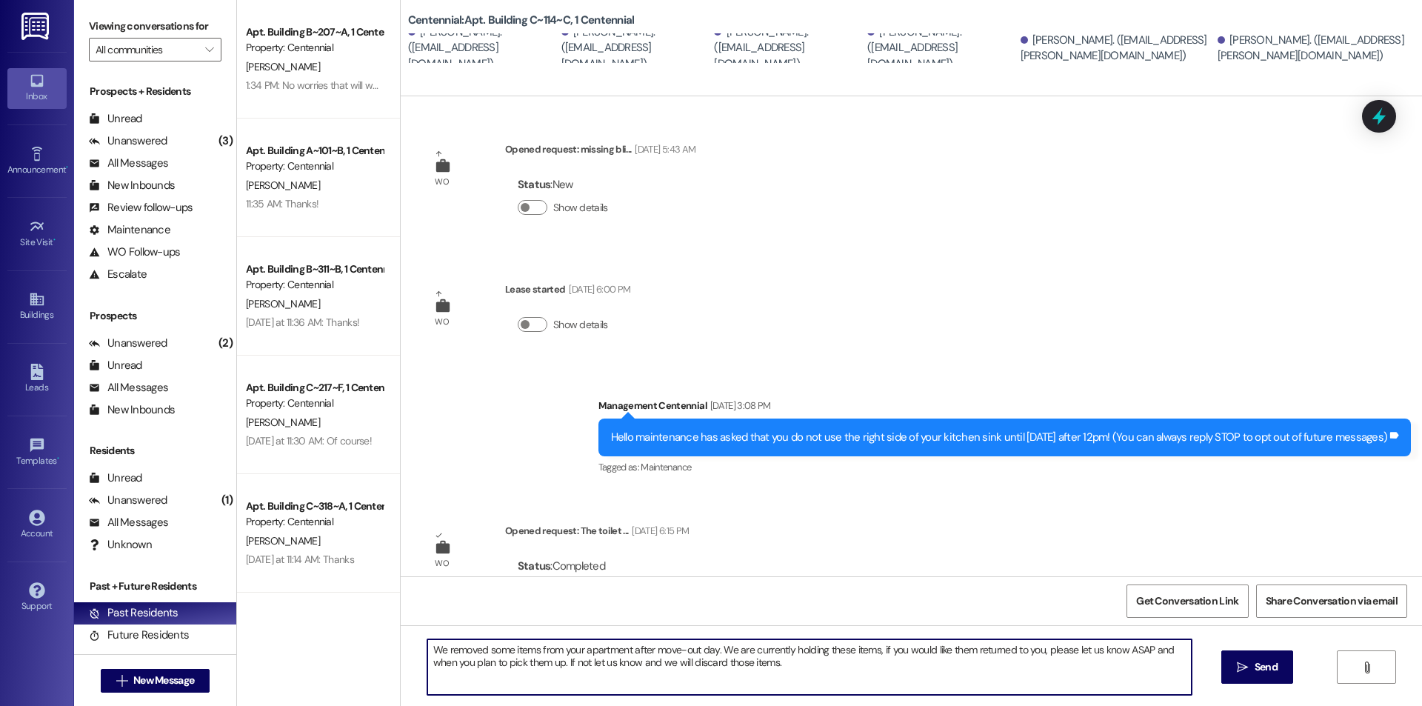
click at [774, 672] on textarea "We removed some items from your apartment after move-out day. We are currently …" at bounding box center [809, 667] width 764 height 56
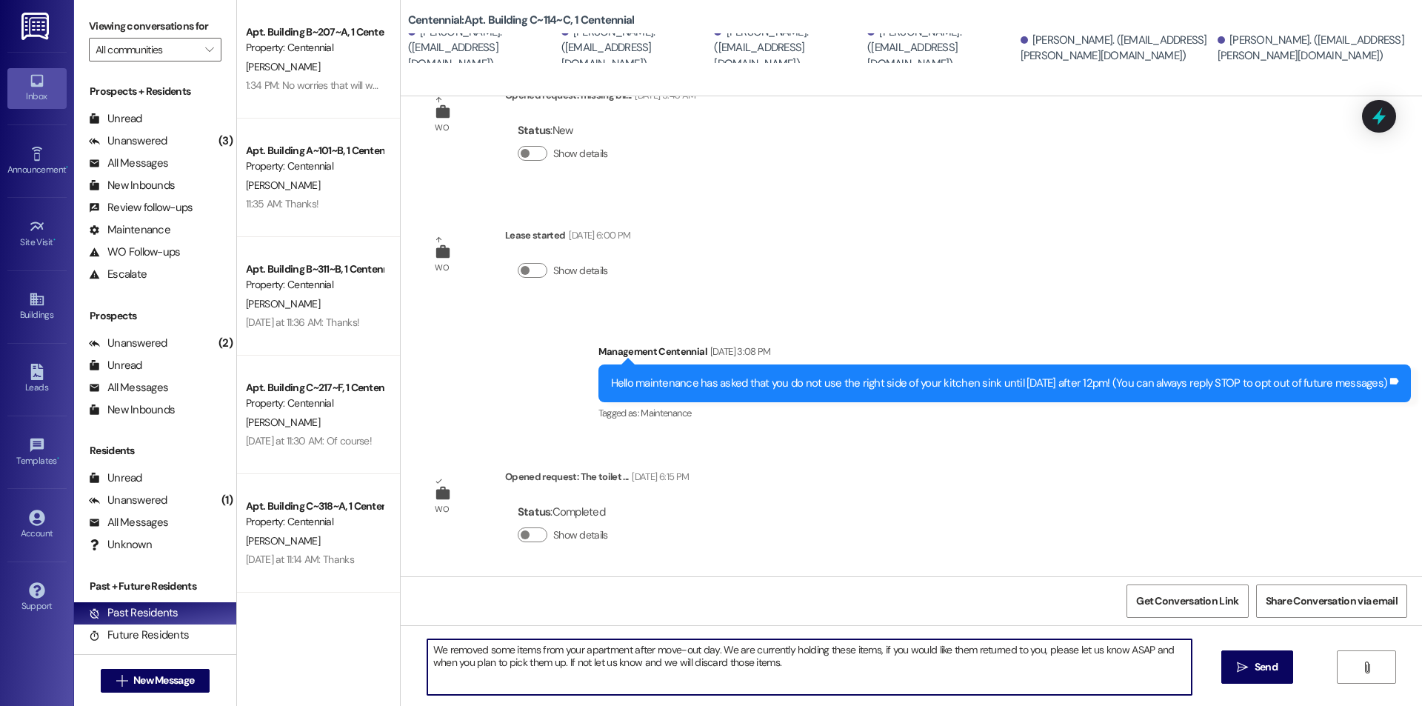
click at [710, 651] on textarea "We removed some items from your apartment after move-out day. We are currently …" at bounding box center [809, 667] width 764 height 56
click at [809, 674] on textarea "We removed some items from your apartment after move-out day. We are currently …" at bounding box center [809, 667] width 764 height 56
click at [997, 656] on textarea "We removed some items from your apartment after move-out day. We are currently …" at bounding box center [809, 667] width 764 height 56
click at [951, 677] on textarea "We removed some items from your apartment after move-out day. We are currently …" at bounding box center [809, 667] width 764 height 56
drag, startPoint x: 796, startPoint y: 667, endPoint x: 406, endPoint y: 645, distance: 390.8
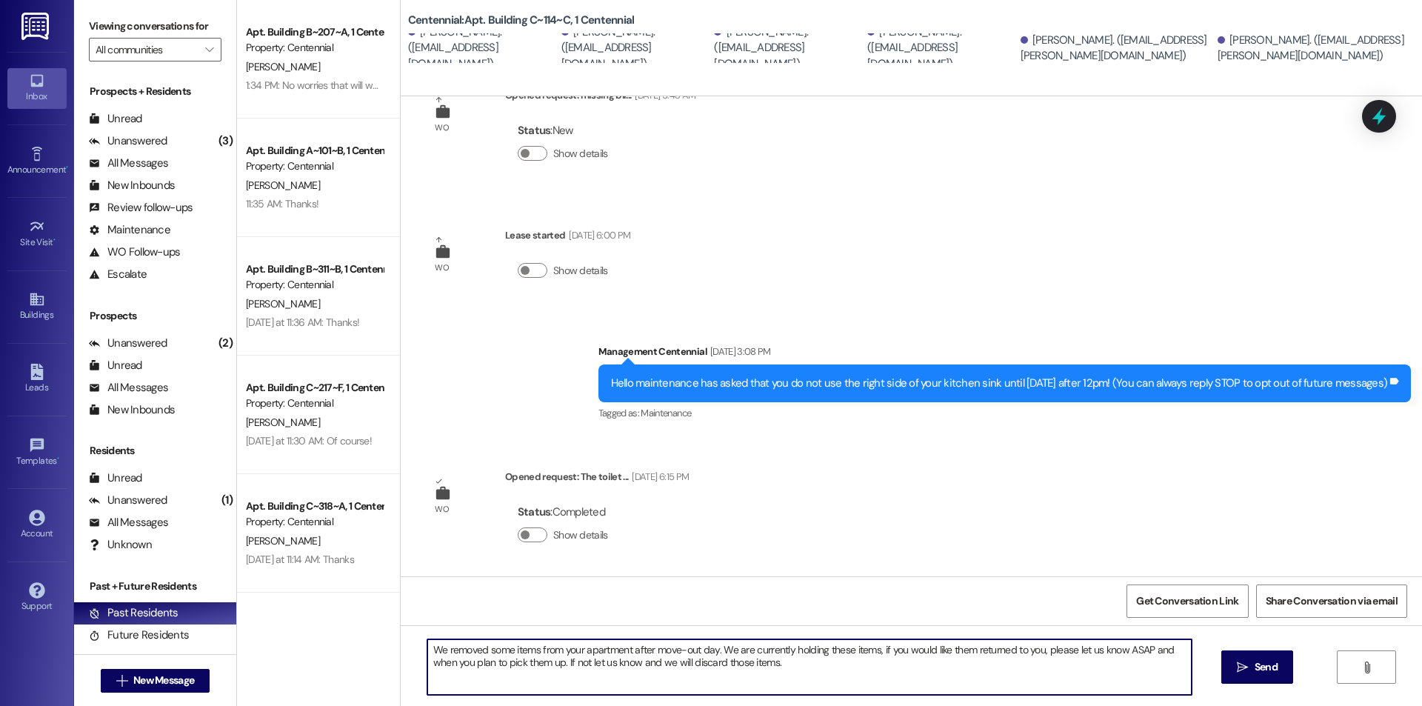
click at [406, 644] on div "We removed some items from your apartment after move-out day. We are currently …" at bounding box center [911, 680] width 1021 height 111
click at [806, 663] on textarea "We removed some items from your apartment after move-out day. We are currently …" at bounding box center [809, 667] width 764 height 56
click at [799, 667] on textarea "We removed some items from your apartment after move-out day. We are currently …" at bounding box center [809, 667] width 764 height 56
click at [780, 664] on textarea "We removed some items from your apartment after move-out day. We are currently …" at bounding box center [809, 667] width 764 height 56
click at [780, 662] on textarea "We removed some items from your apartment after move-out day. We are currently …" at bounding box center [809, 667] width 764 height 56
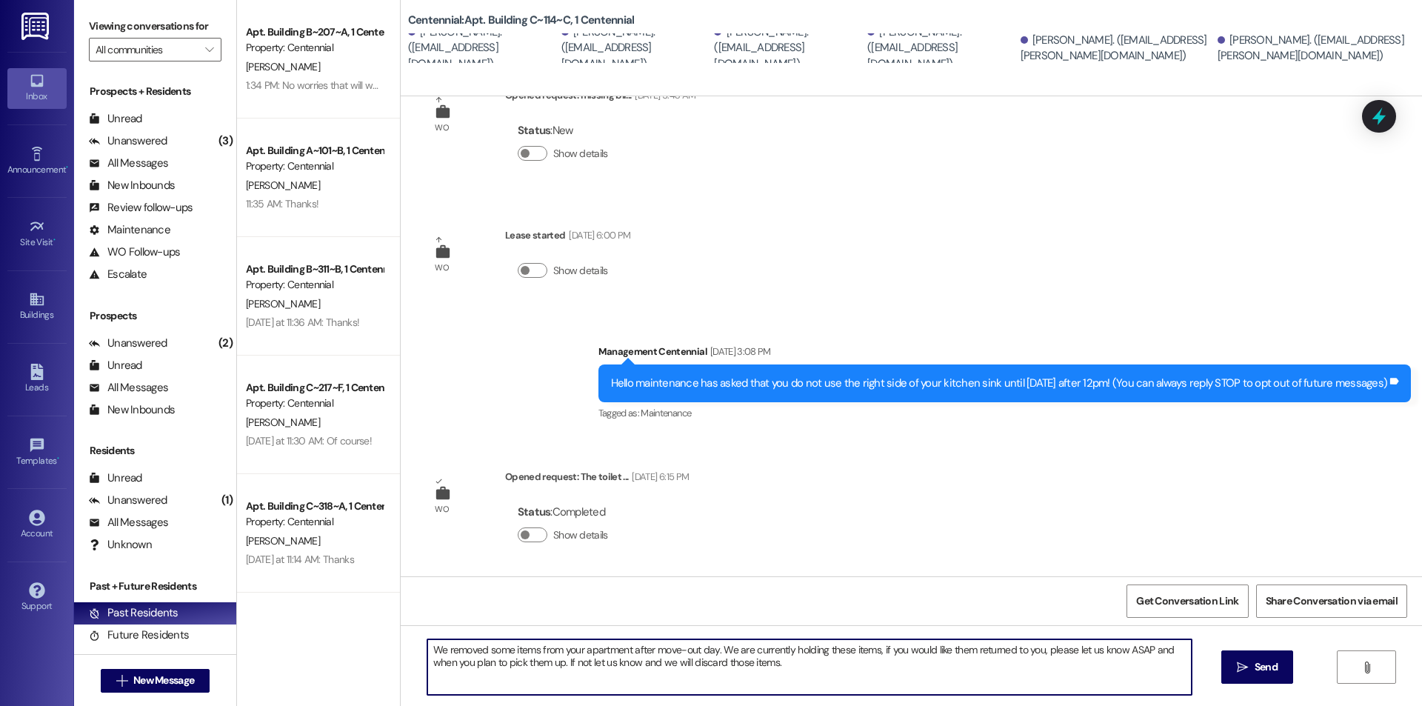
click at [775, 665] on textarea "We removed some items from your apartment after move-out day. We are currently …" at bounding box center [809, 667] width 764 height 56
click at [775, 666] on textarea "We removed some items from your apartment after move-out day. We are currently …" at bounding box center [809, 667] width 764 height 56
click at [779, 668] on textarea "We removed some items from your apartment after move-out day. We are currently …" at bounding box center [809, 667] width 764 height 56
click at [779, 661] on textarea "We removed some items from your apartment after move-out day. We are currently …" at bounding box center [809, 667] width 764 height 56
drag, startPoint x: 1020, startPoint y: 664, endPoint x: 417, endPoint y: 652, distance: 602.8
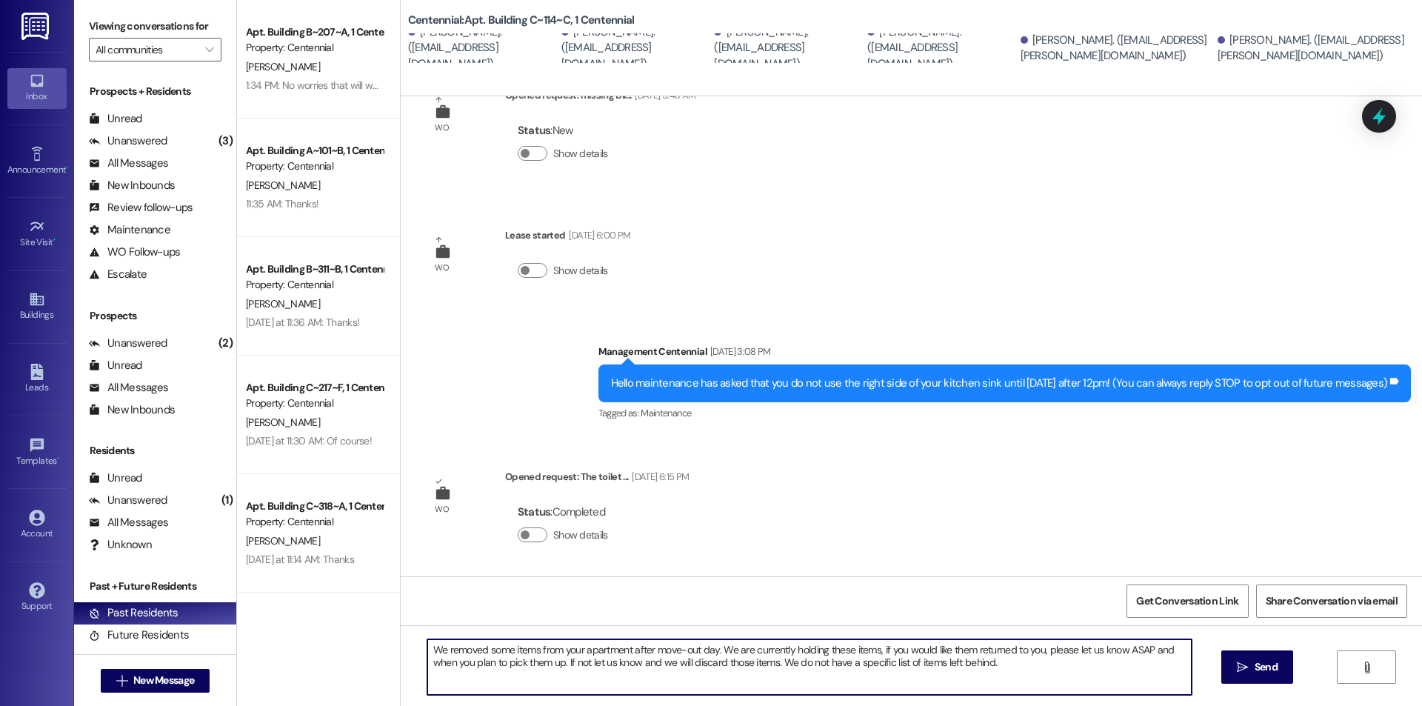
click at [427, 652] on textarea "We removed some items from your apartment after move-out day. We are currently …" at bounding box center [809, 667] width 764 height 56
type textarea "We removed some items from your apartment after move-out day. We are currently …"
click at [1257, 668] on span "Send" at bounding box center [1265, 667] width 23 height 16
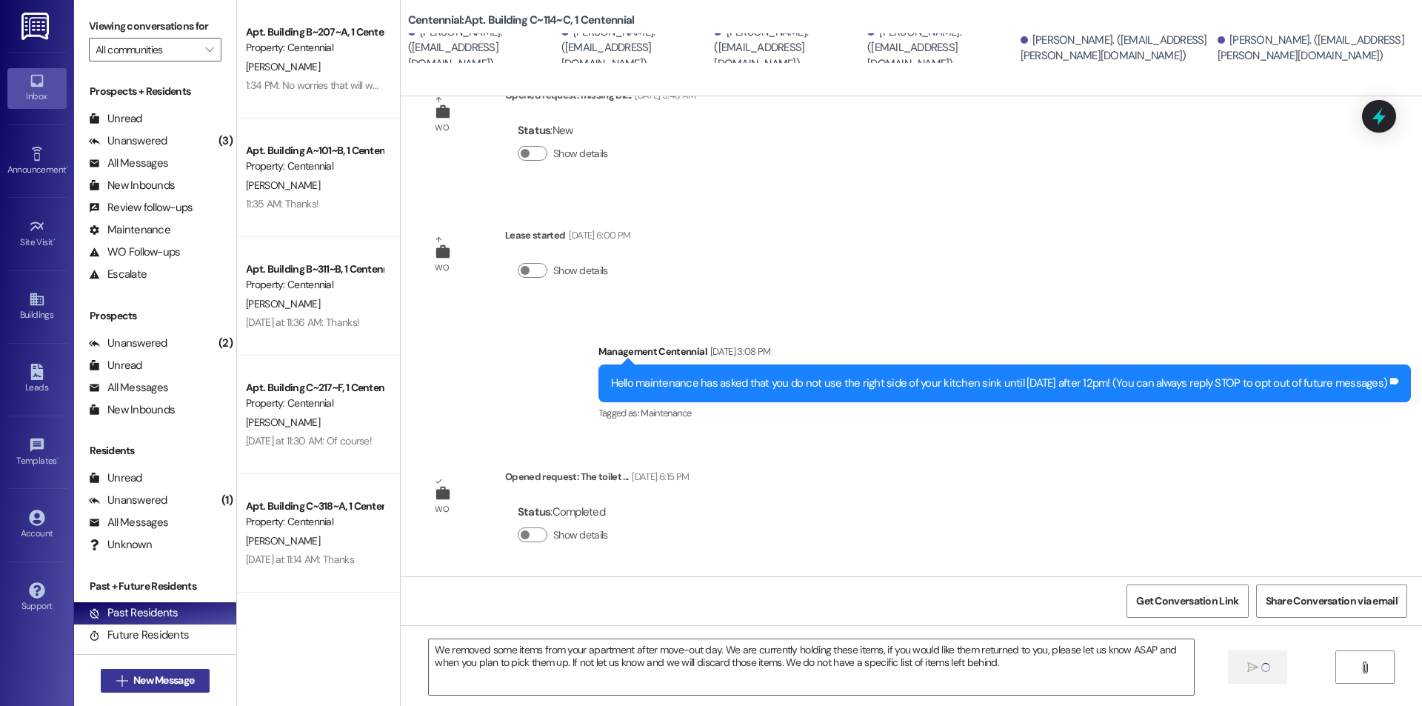
click at [172, 684] on span "New Message" at bounding box center [163, 680] width 61 height 16
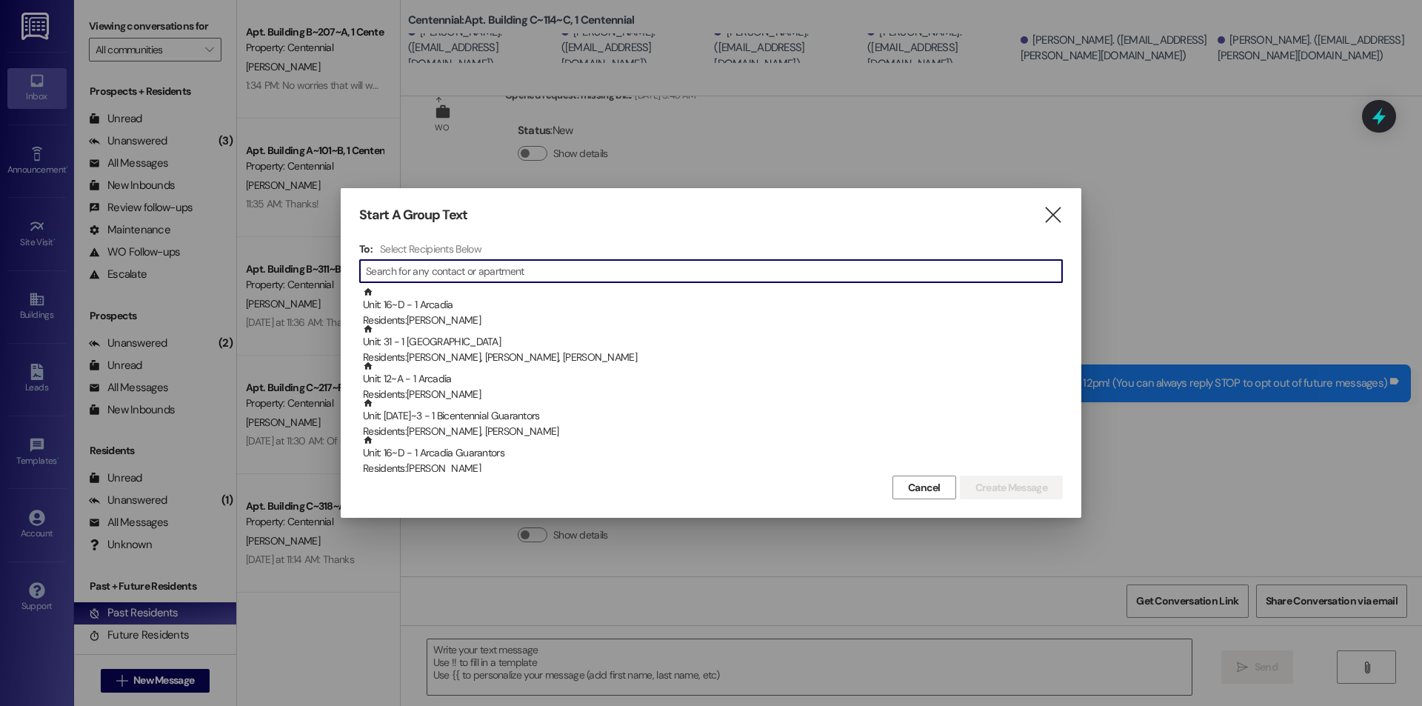
click at [446, 277] on input at bounding box center [714, 271] width 696 height 21
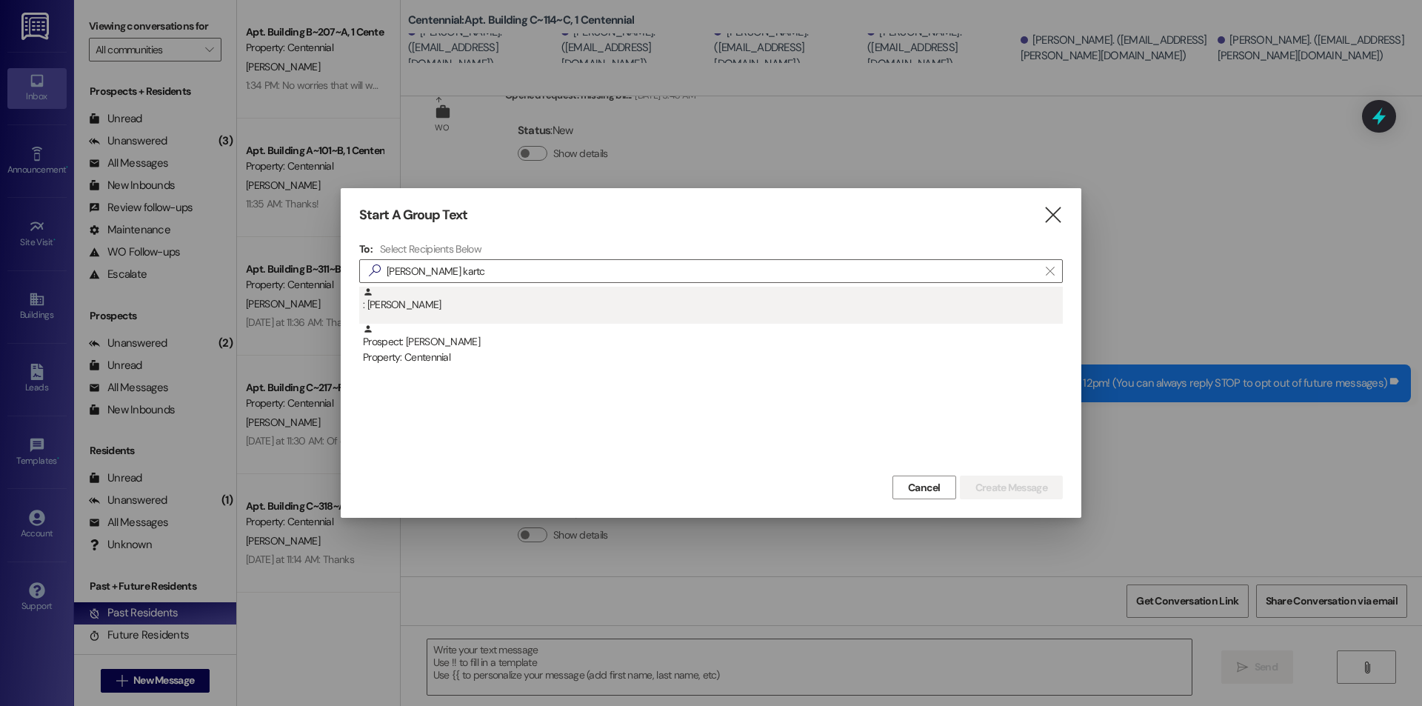
click at [445, 292] on div ": Leah Kartchner" at bounding box center [713, 300] width 700 height 26
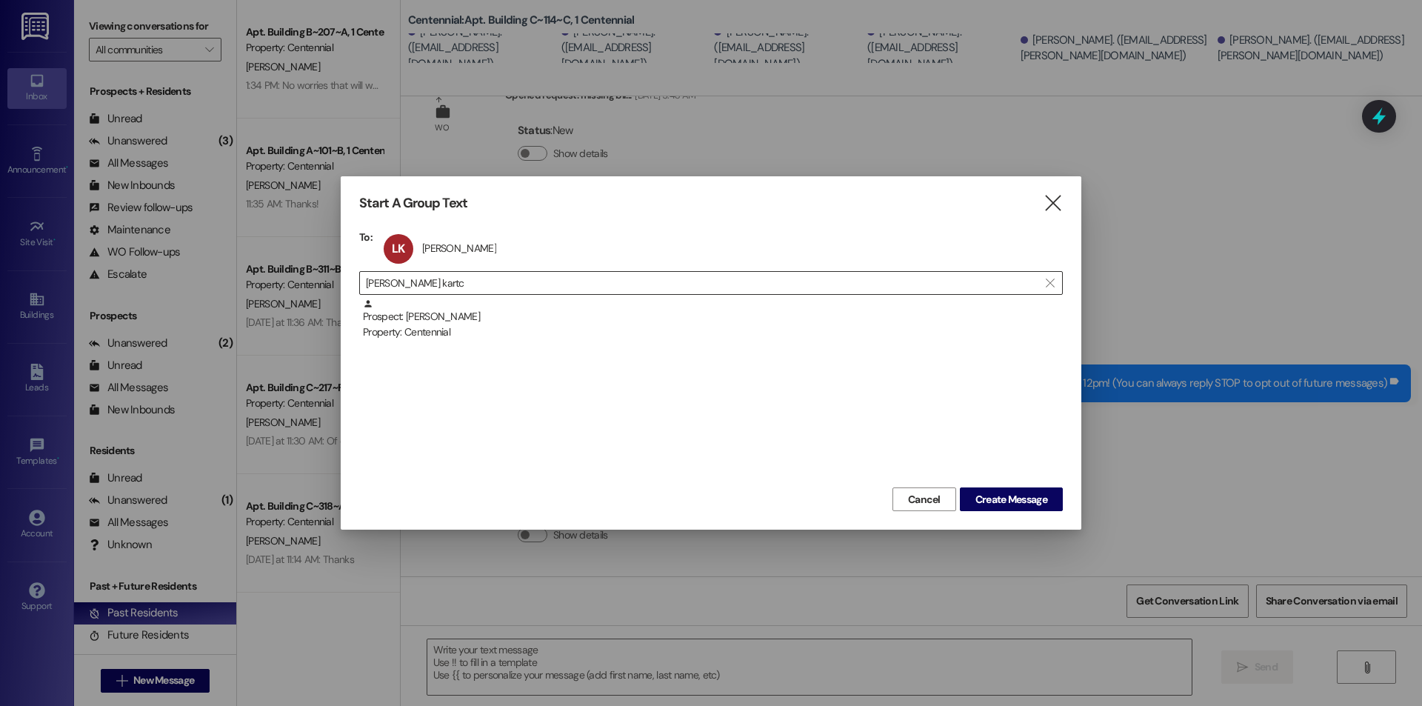
click at [668, 280] on input "leah kartc" at bounding box center [702, 282] width 672 height 21
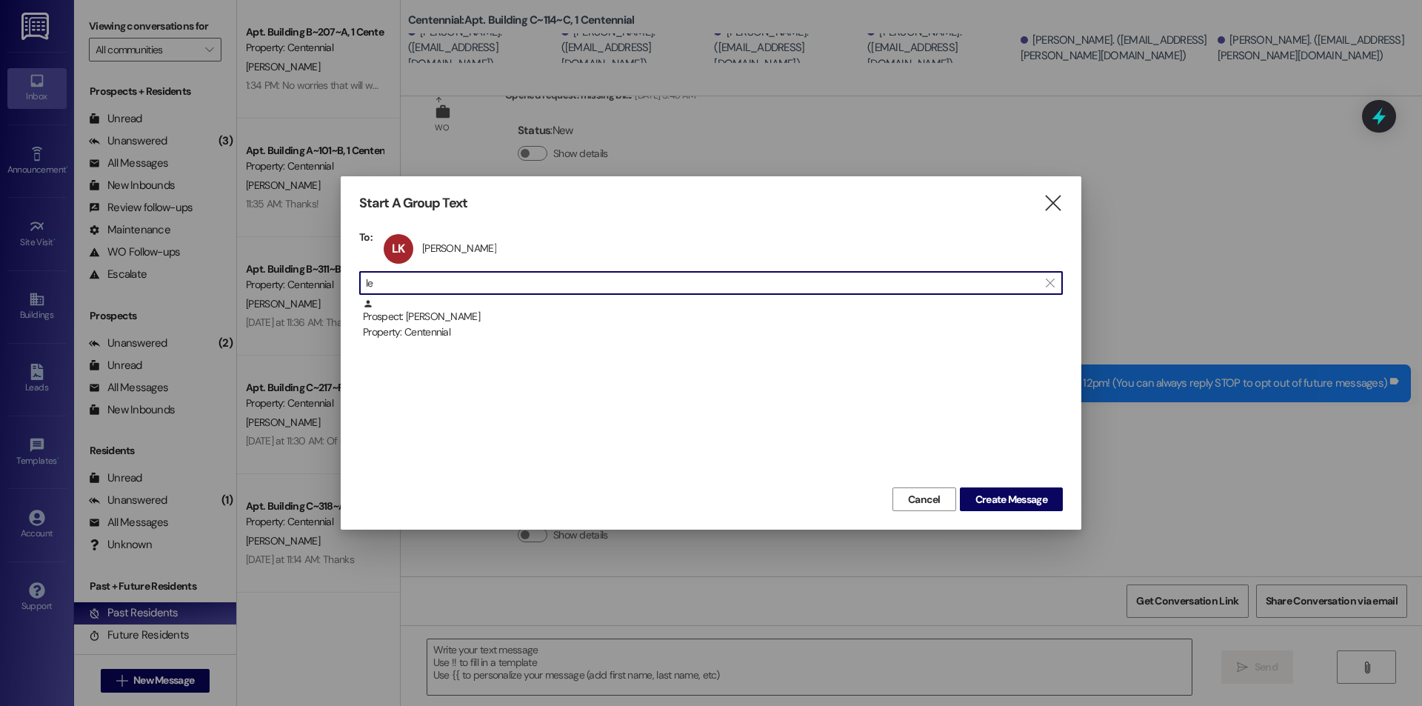
type input "l"
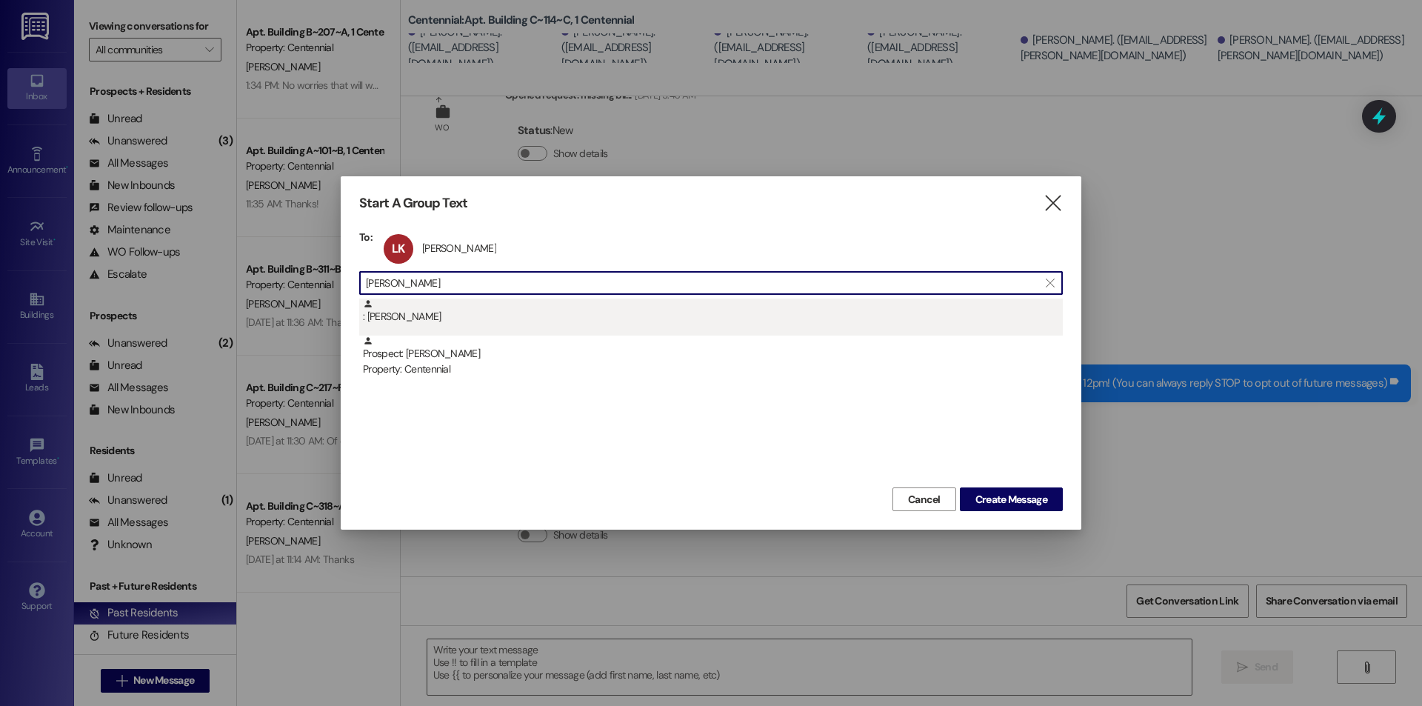
click at [461, 310] on div ": Ashley Stutzman" at bounding box center [713, 311] width 700 height 26
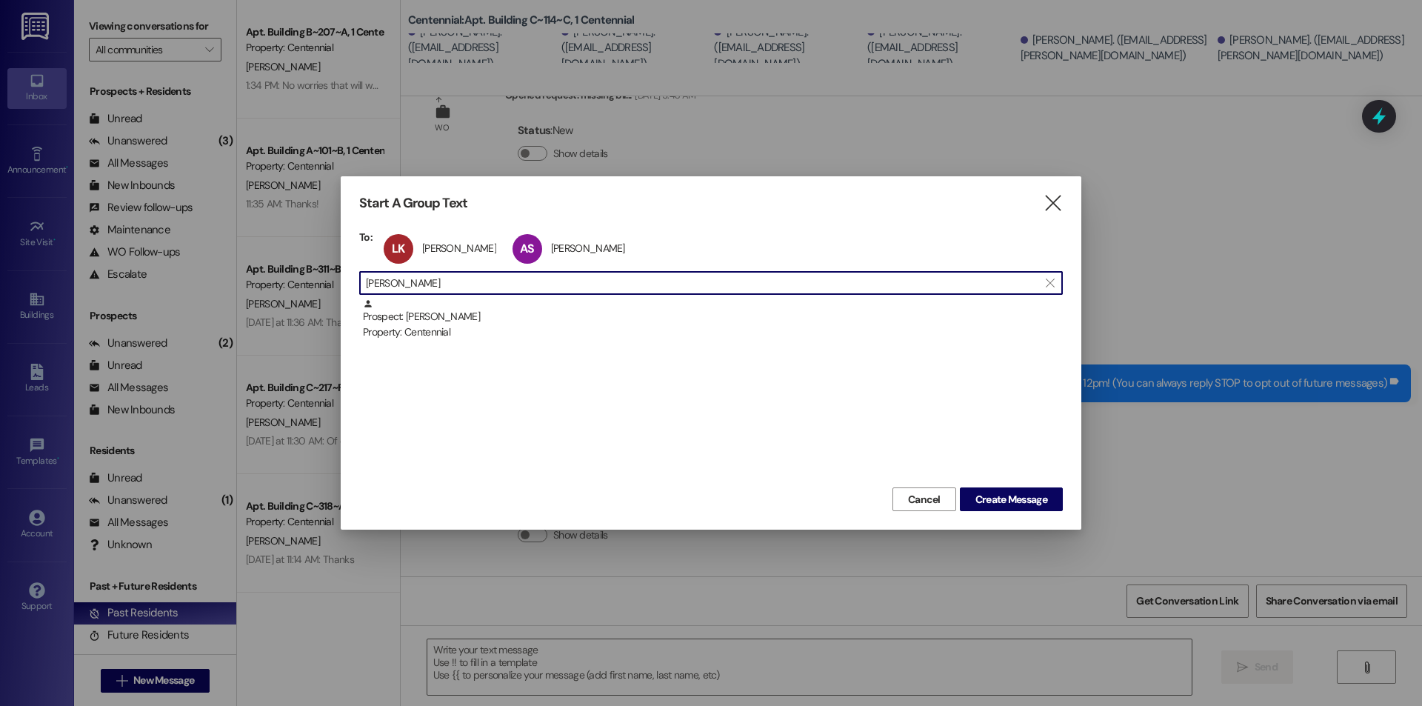
click at [492, 278] on input "ashley stut" at bounding box center [702, 282] width 672 height 21
type input "a"
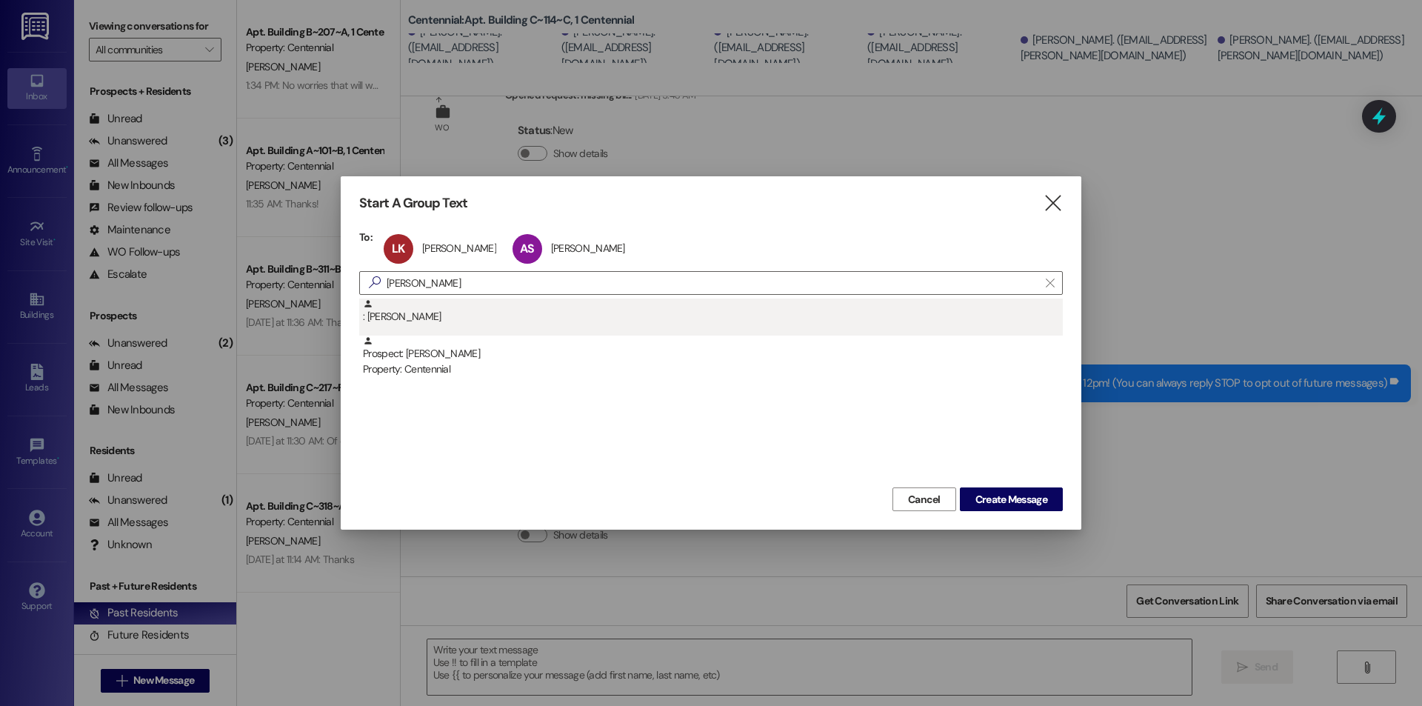
click at [488, 321] on div ": Eliza Chapple" at bounding box center [713, 311] width 700 height 26
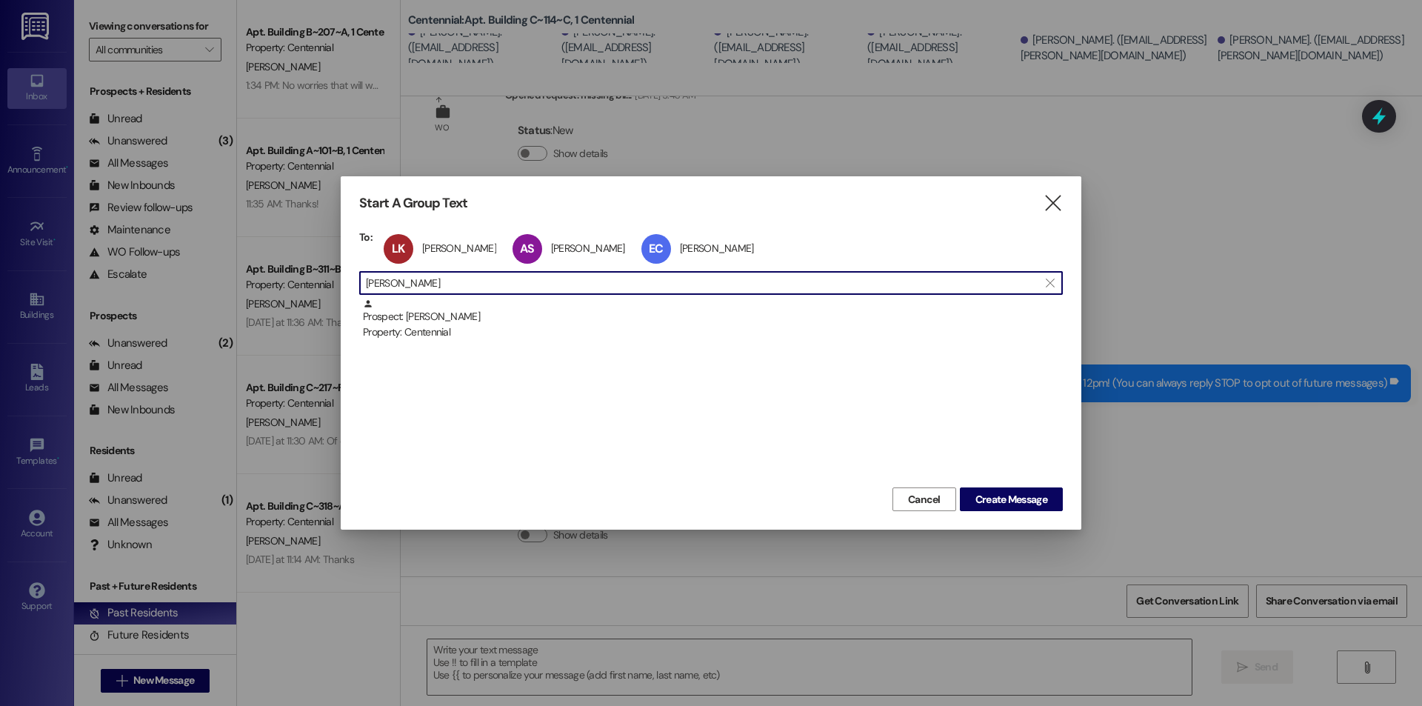
drag, startPoint x: 497, startPoint y: 291, endPoint x: 493, endPoint y: 298, distance: 7.6
click at [495, 294] on div " eliza chapple " at bounding box center [710, 283] width 703 height 24
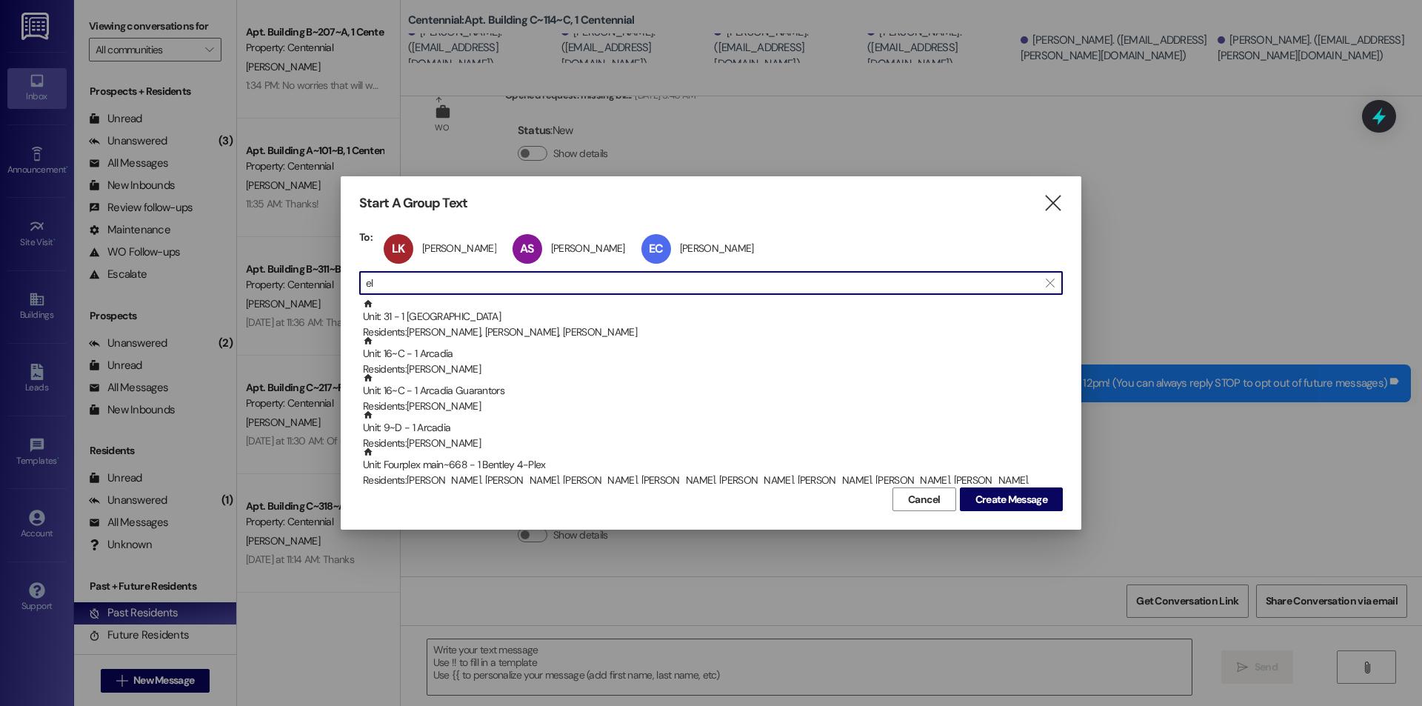
type input "e"
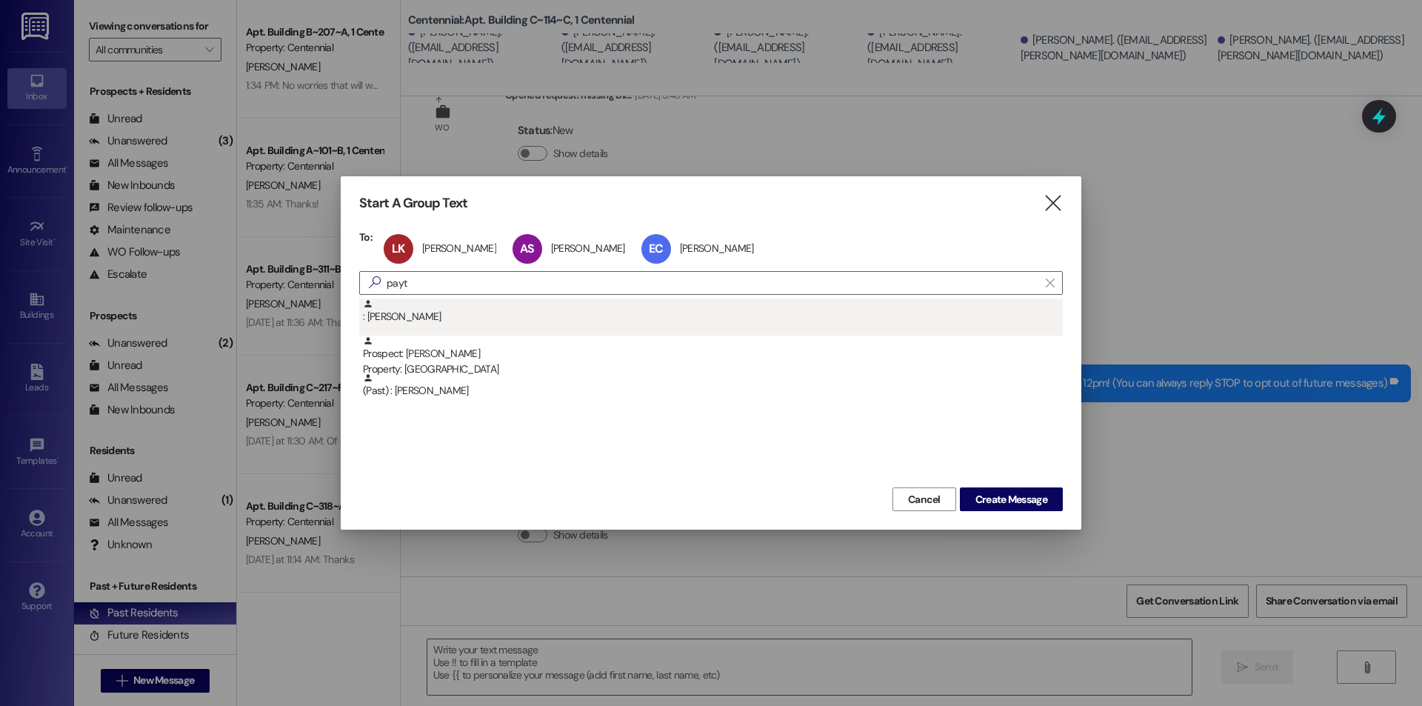
click at [441, 317] on div ": Payton Driscoll" at bounding box center [713, 311] width 700 height 26
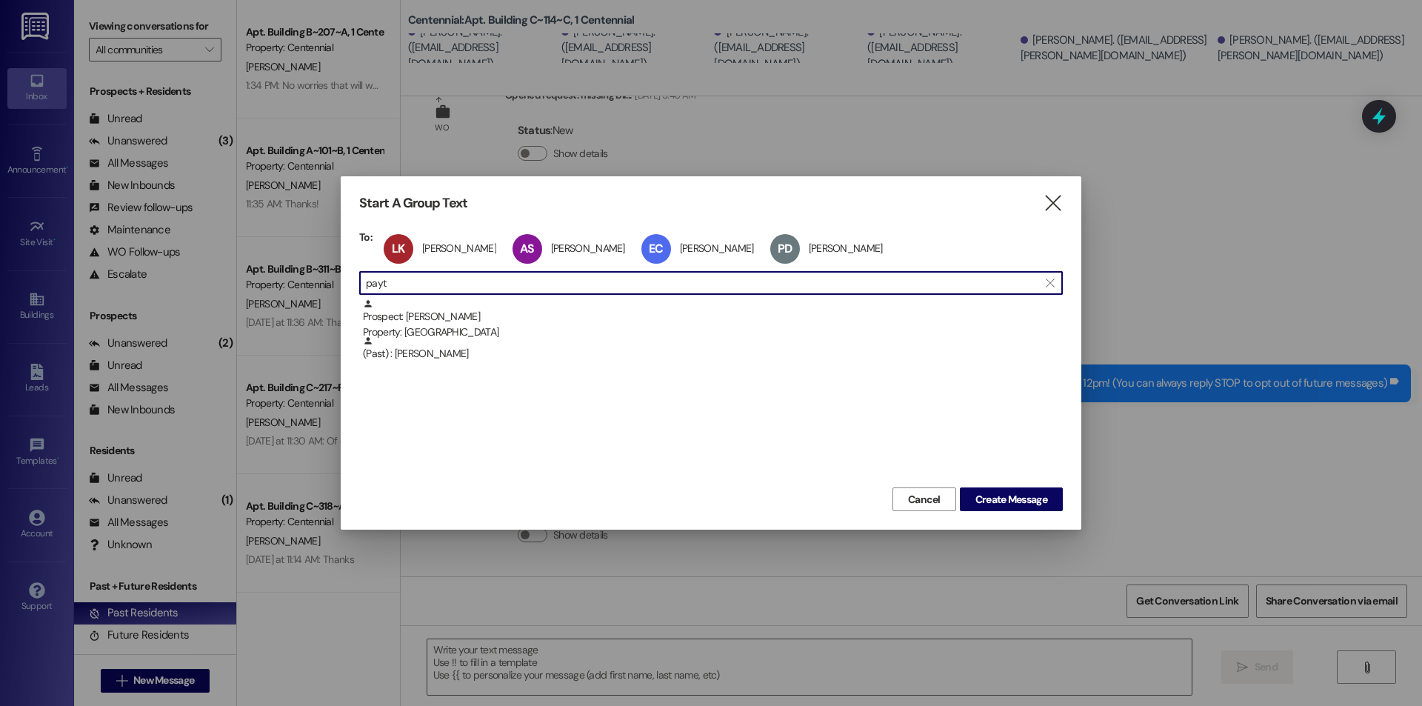
click at [478, 293] on input "payt" at bounding box center [702, 282] width 672 height 21
type input "p"
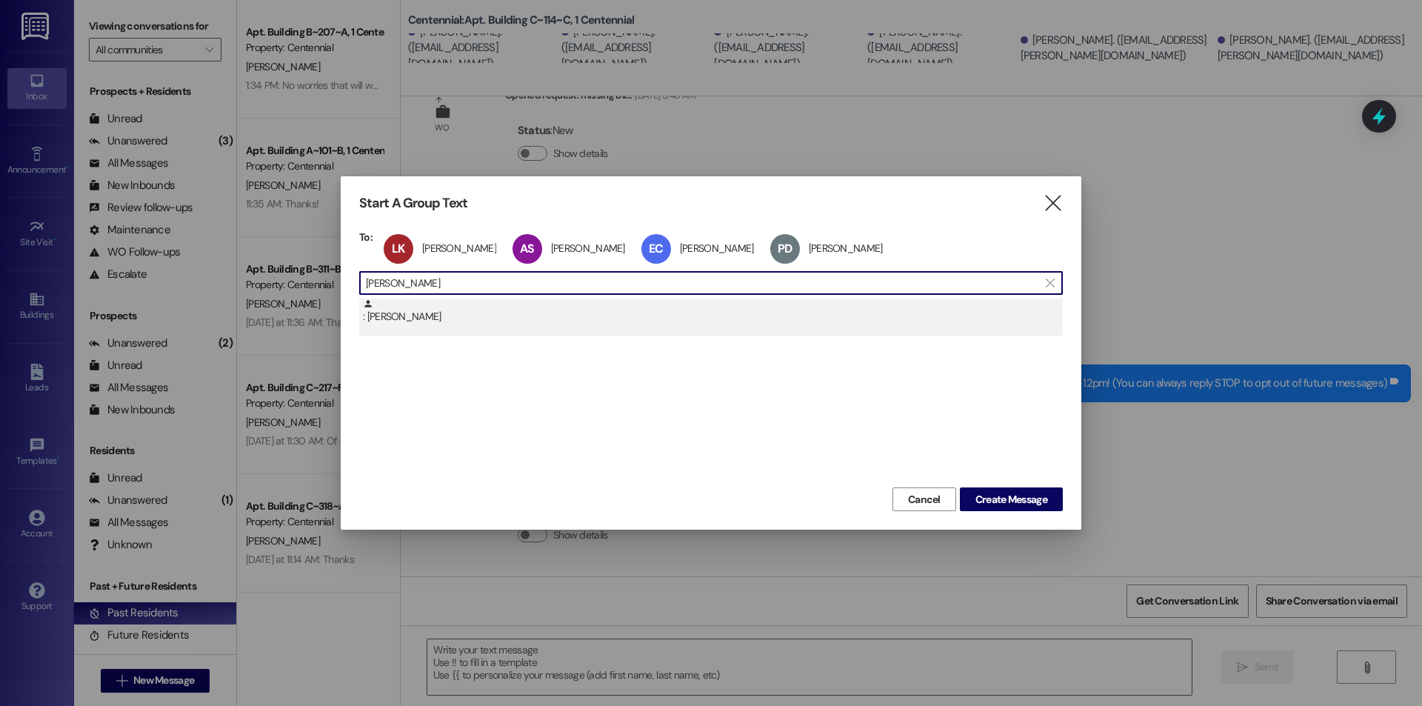
click at [435, 317] on div ": Mary Hayes" at bounding box center [713, 311] width 700 height 26
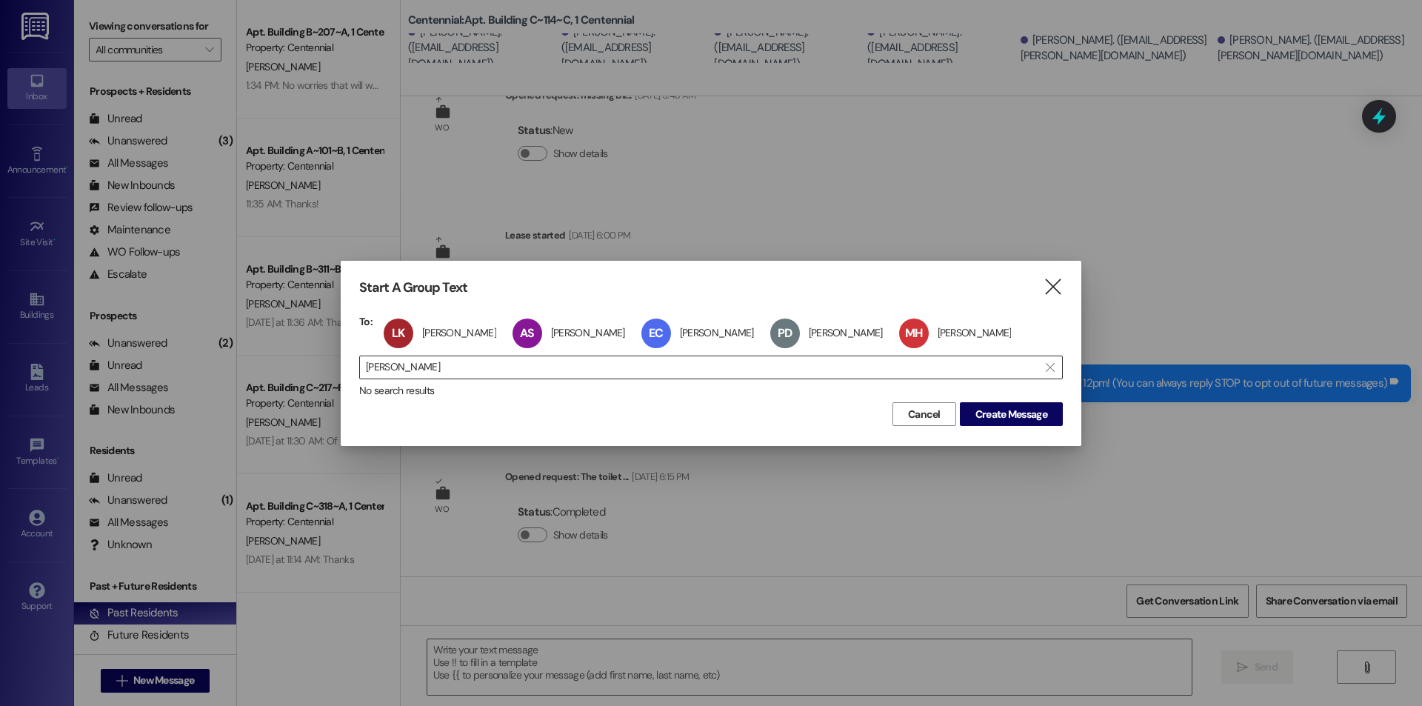
click at [480, 357] on input "mary hayes" at bounding box center [702, 367] width 672 height 21
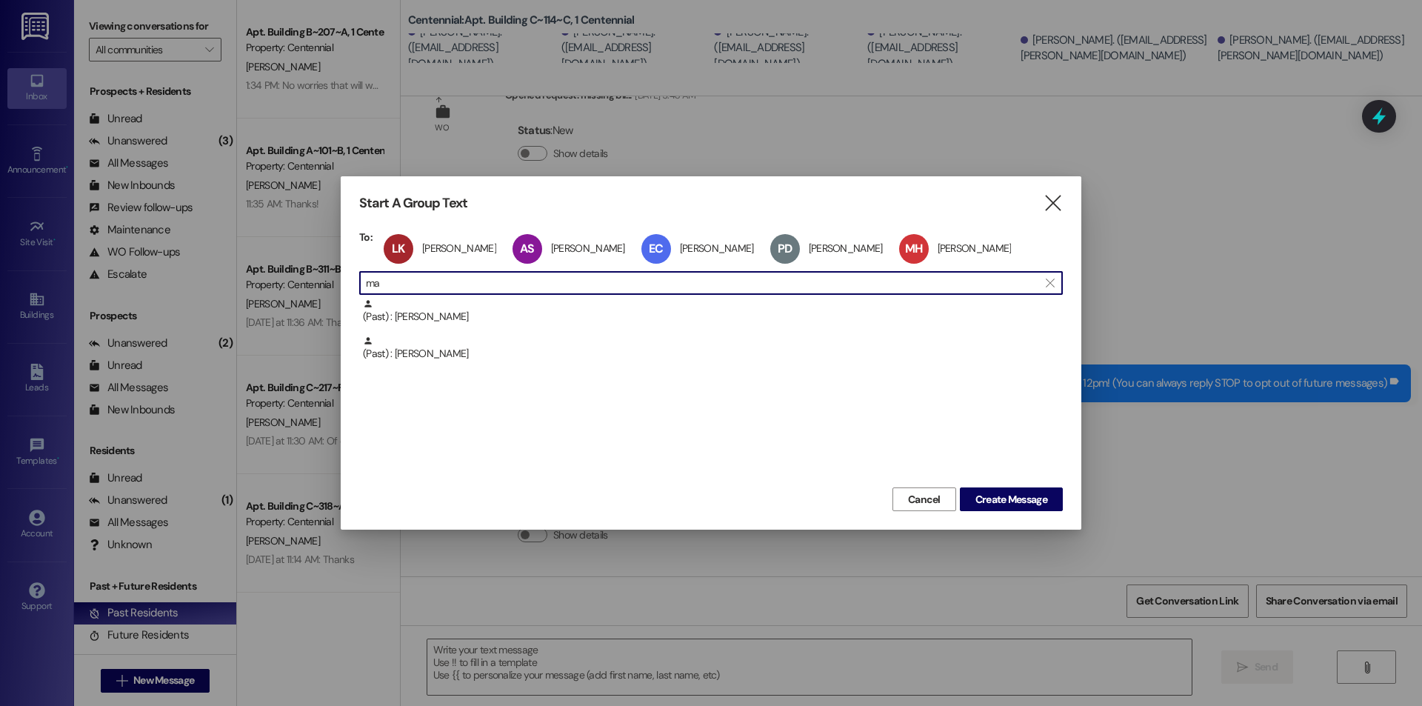
type input "m"
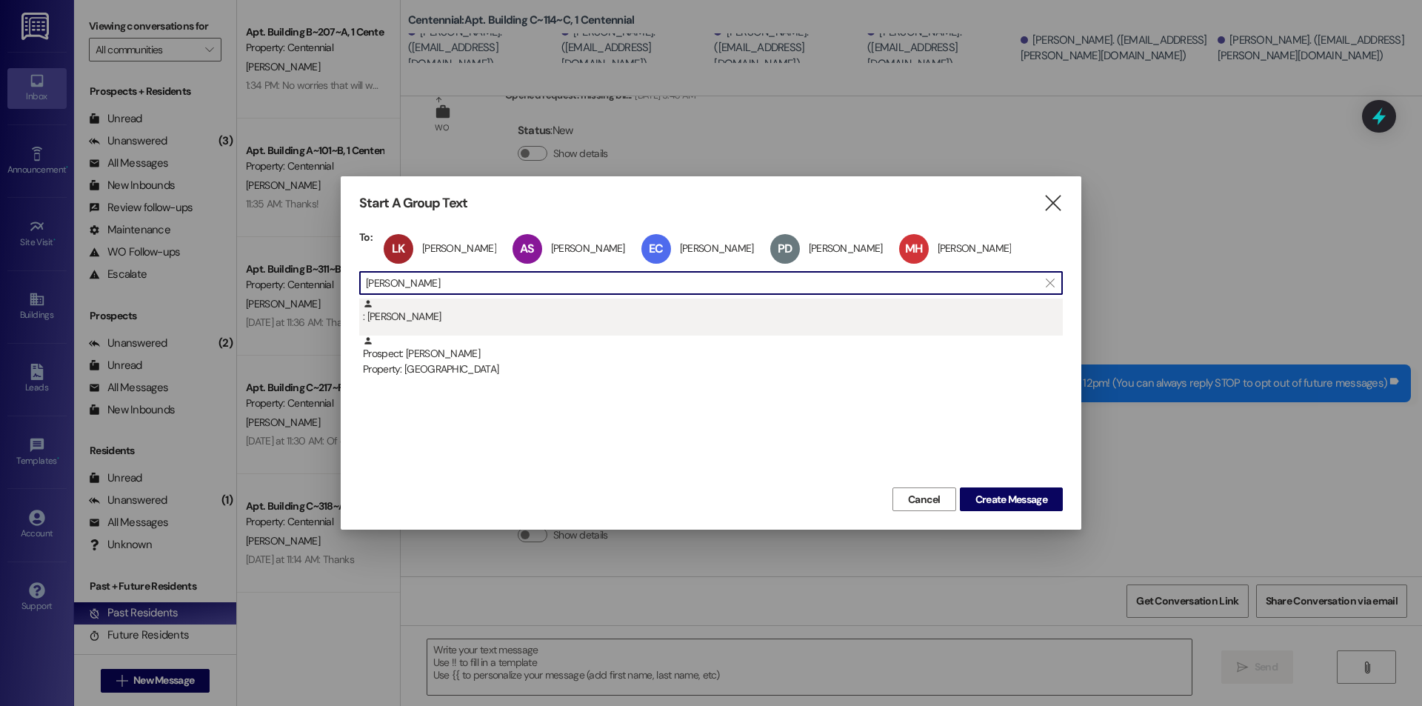
type input "natasha"
click at [449, 325] on div ": Natasha Judd" at bounding box center [710, 316] width 703 height 37
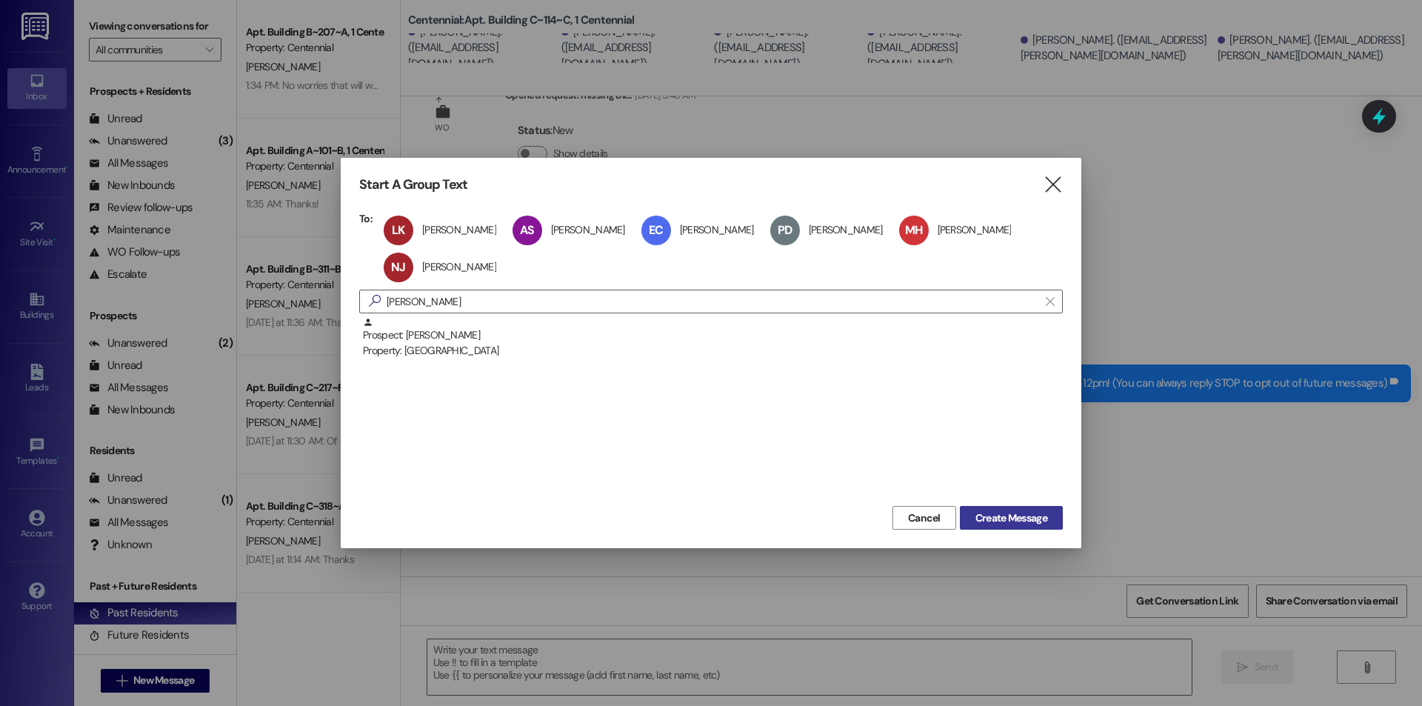
click at [993, 510] on span "Create Message" at bounding box center [1011, 518] width 72 height 16
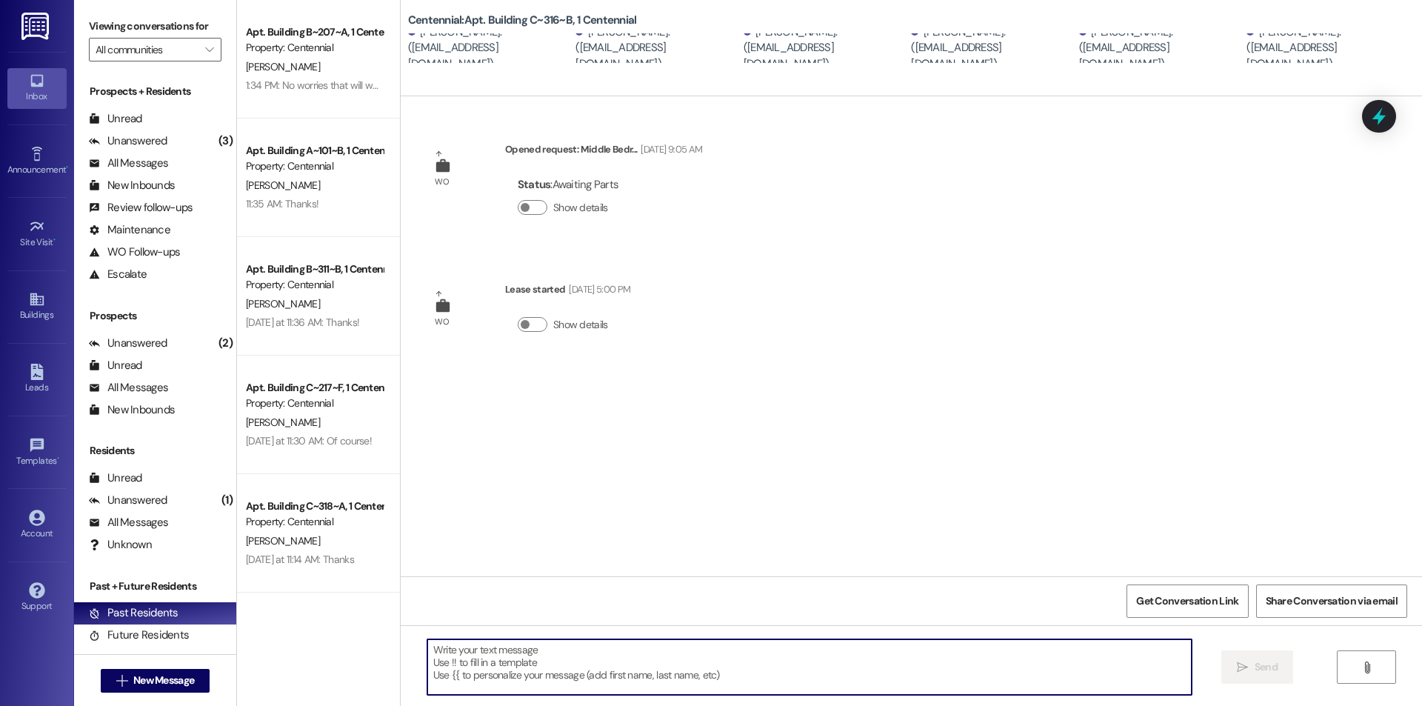
click at [650, 663] on textarea at bounding box center [809, 667] width 764 height 56
paste textarea "We removed some items from your apartment after move-out day. We are currently …"
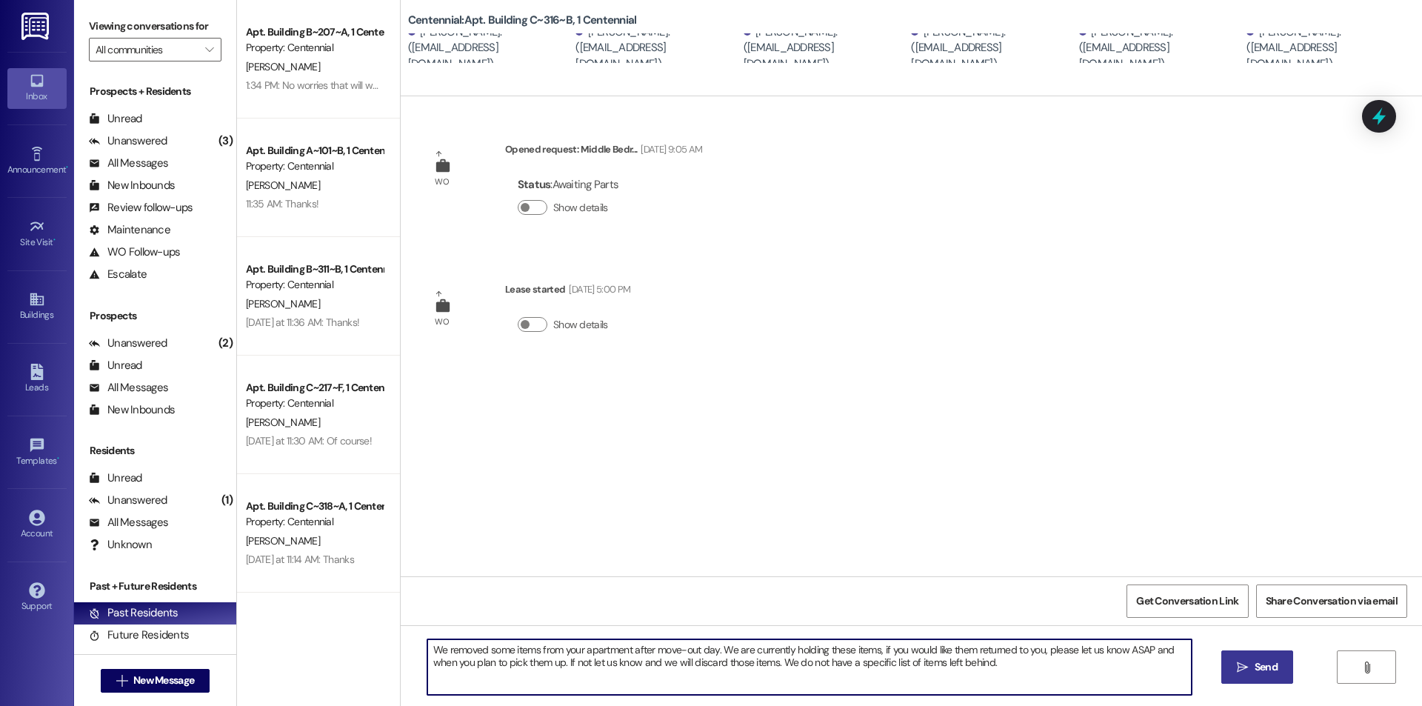
type textarea "We removed some items from your apartment after move-out day. We are currently …"
click at [1281, 665] on button " Send" at bounding box center [1257, 666] width 72 height 33
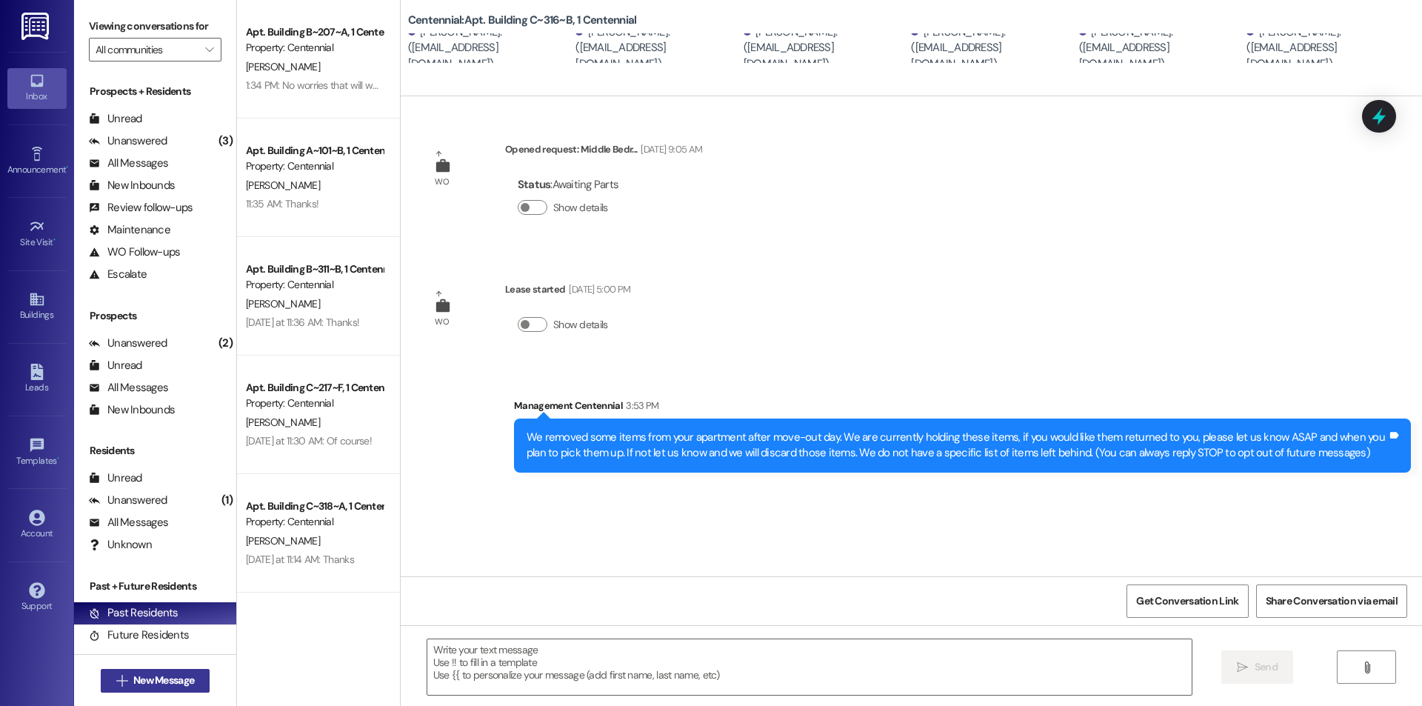
click at [192, 678] on span "New Message" at bounding box center [163, 680] width 67 height 16
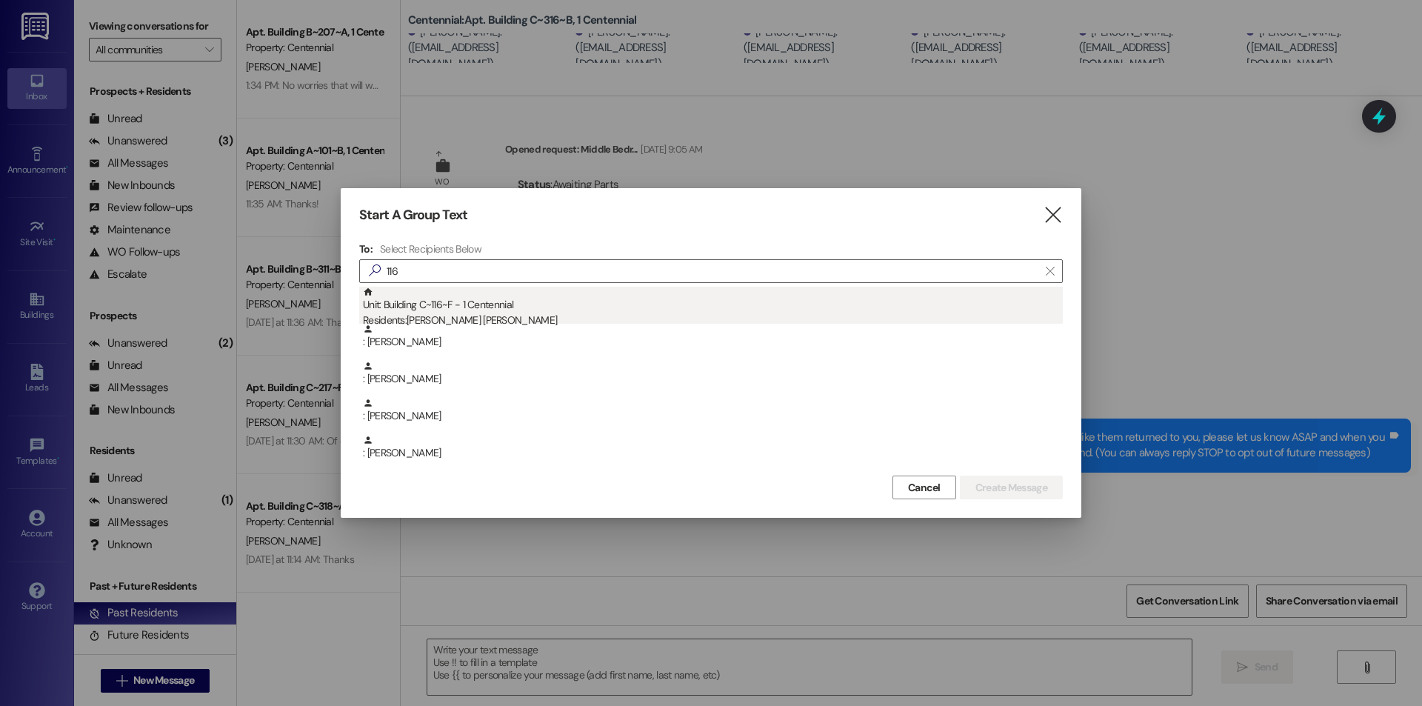
click at [476, 301] on div "Unit: Building C~116~F - 1 Centennial Residents: Knox Nielsen" at bounding box center [713, 308] width 700 height 42
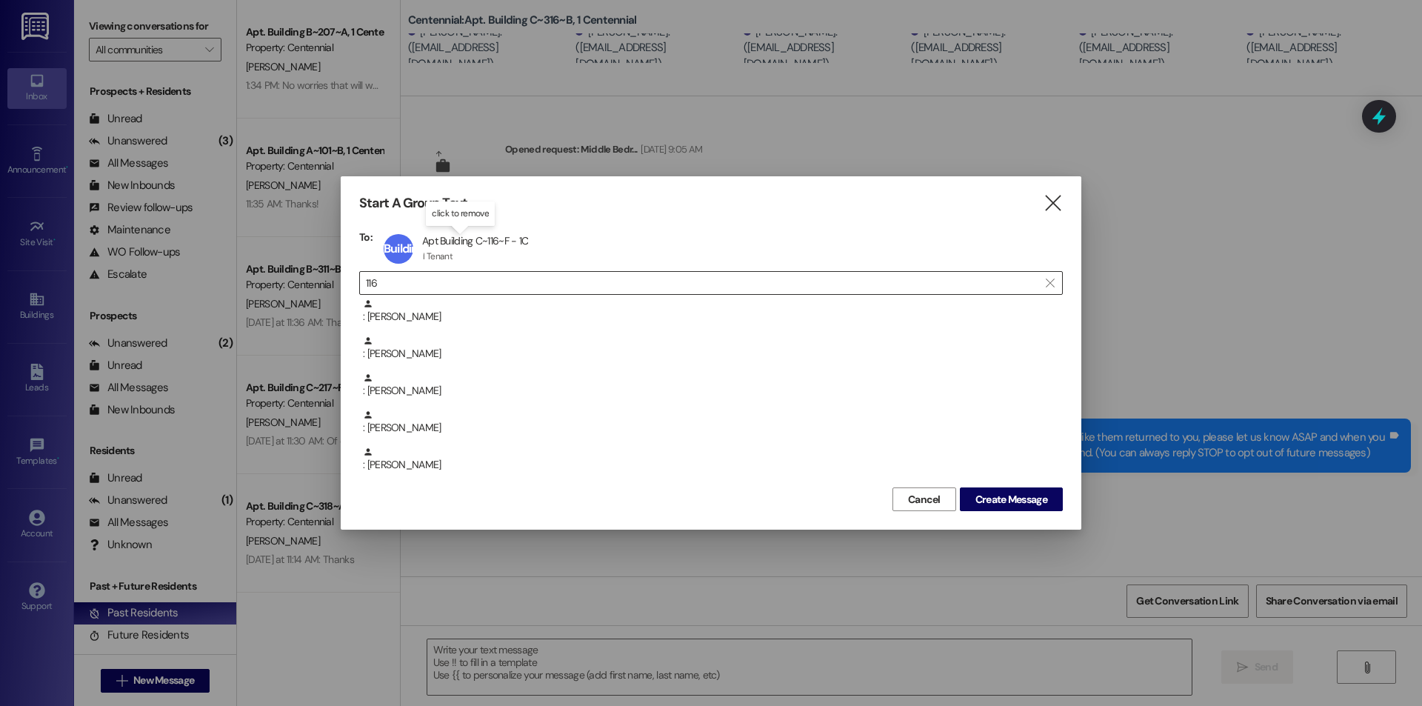
click at [775, 276] on input "116" at bounding box center [702, 282] width 672 height 21
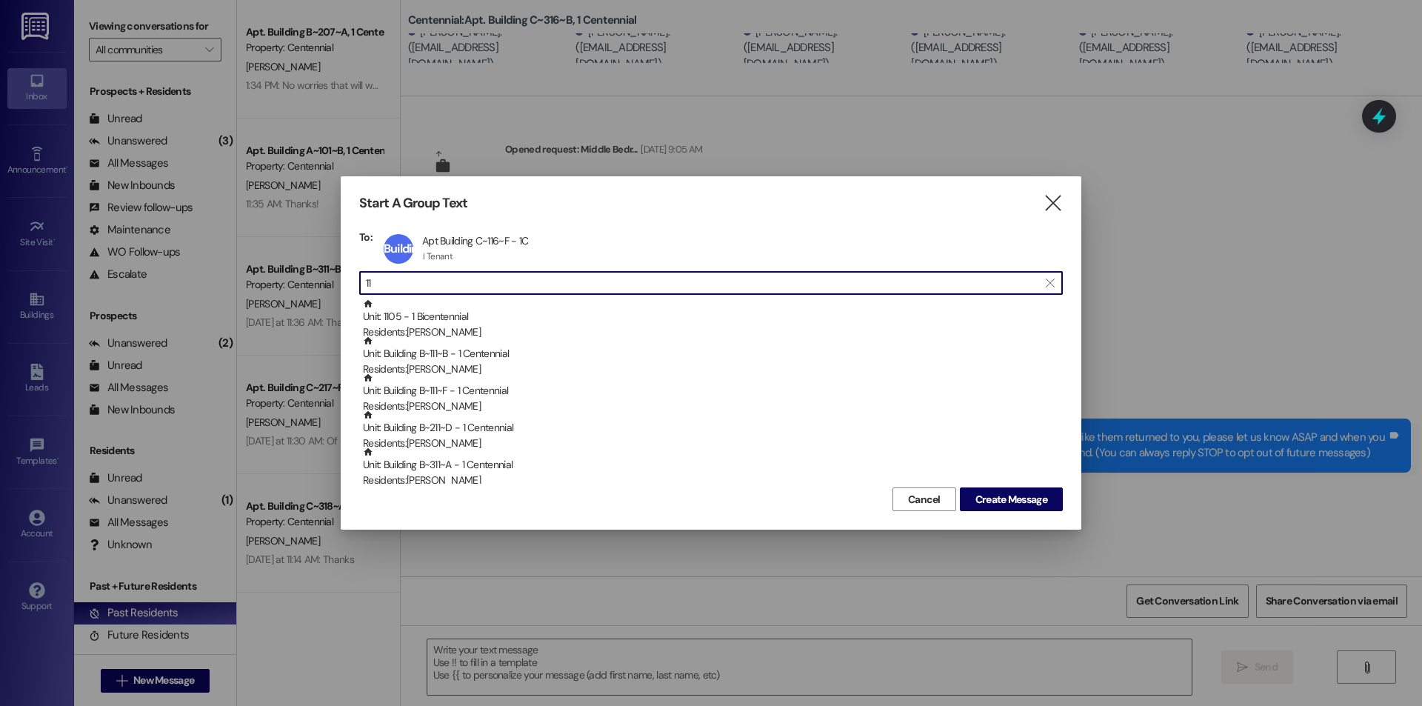
type input "1"
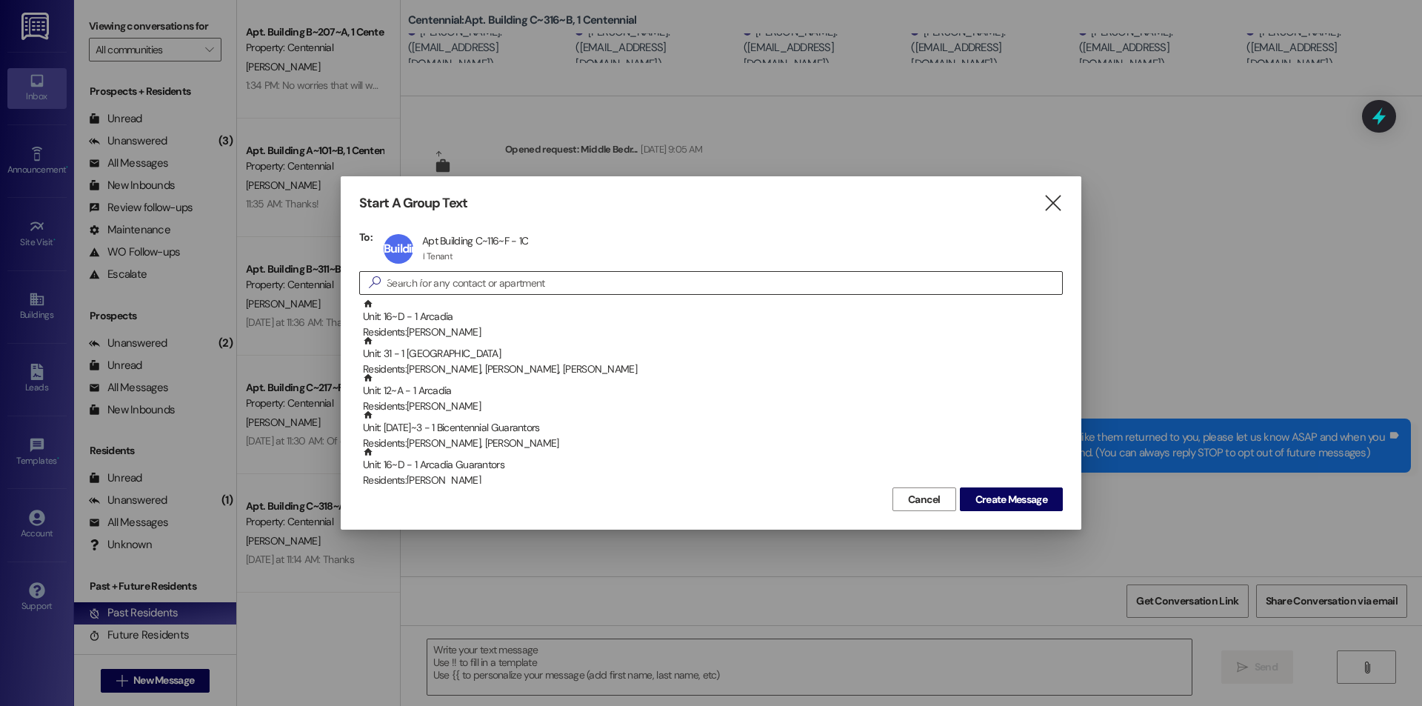
click at [446, 287] on input at bounding box center [723, 282] width 675 height 21
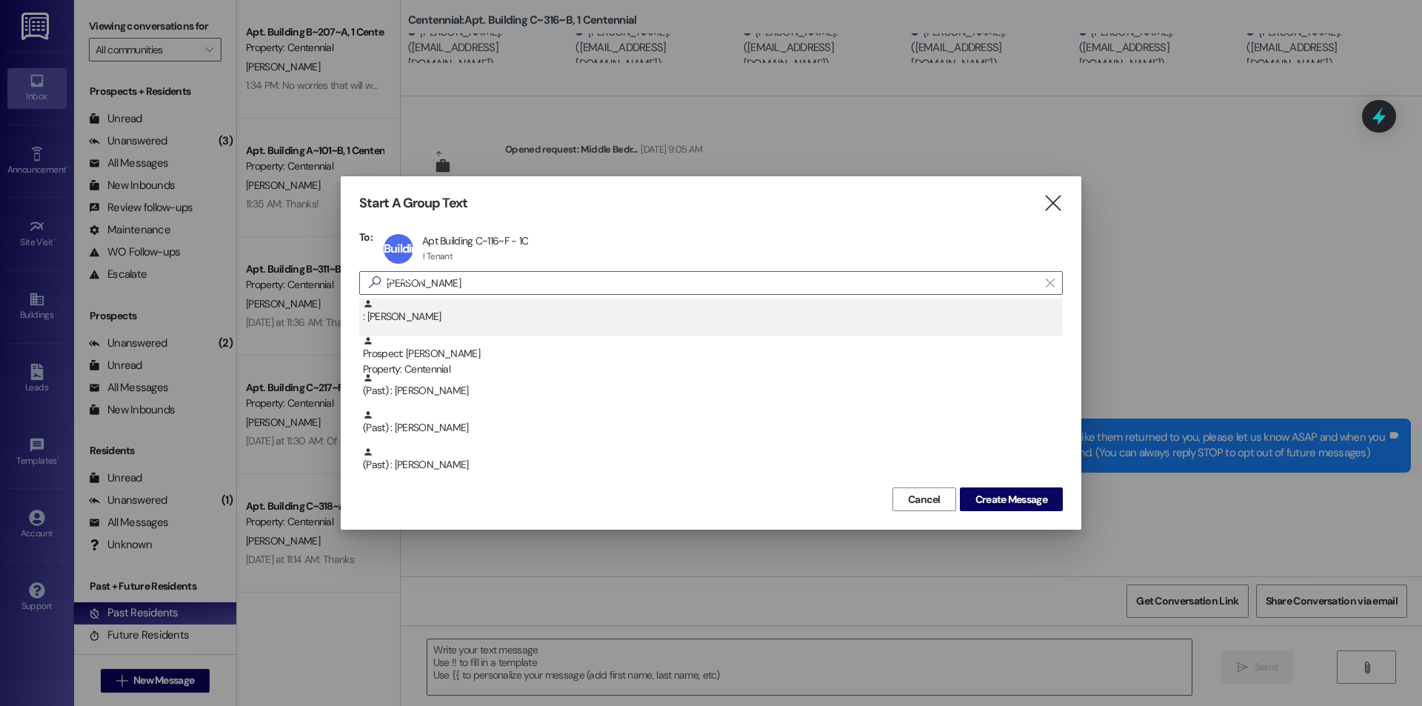
click at [388, 322] on div ": Haley Oscarson" at bounding box center [713, 311] width 700 height 26
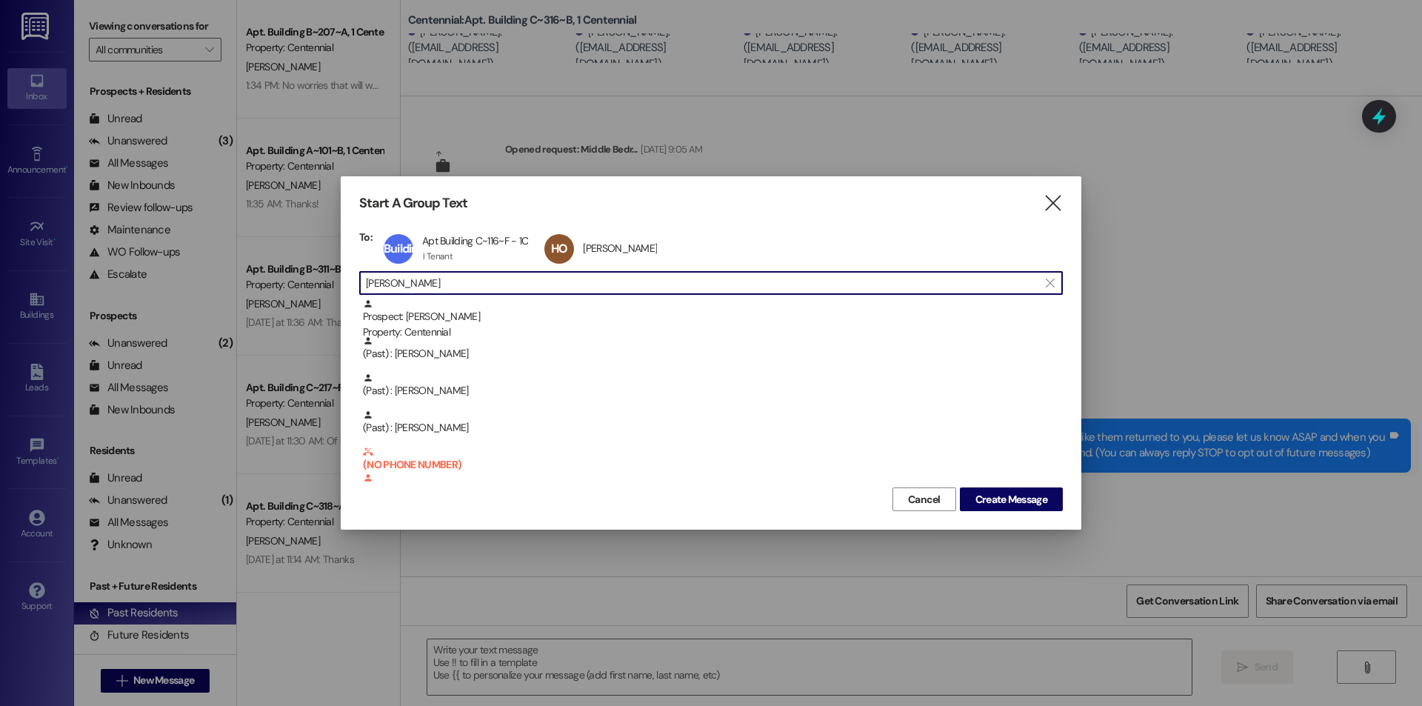
click at [485, 284] on input "haley" at bounding box center [702, 282] width 672 height 21
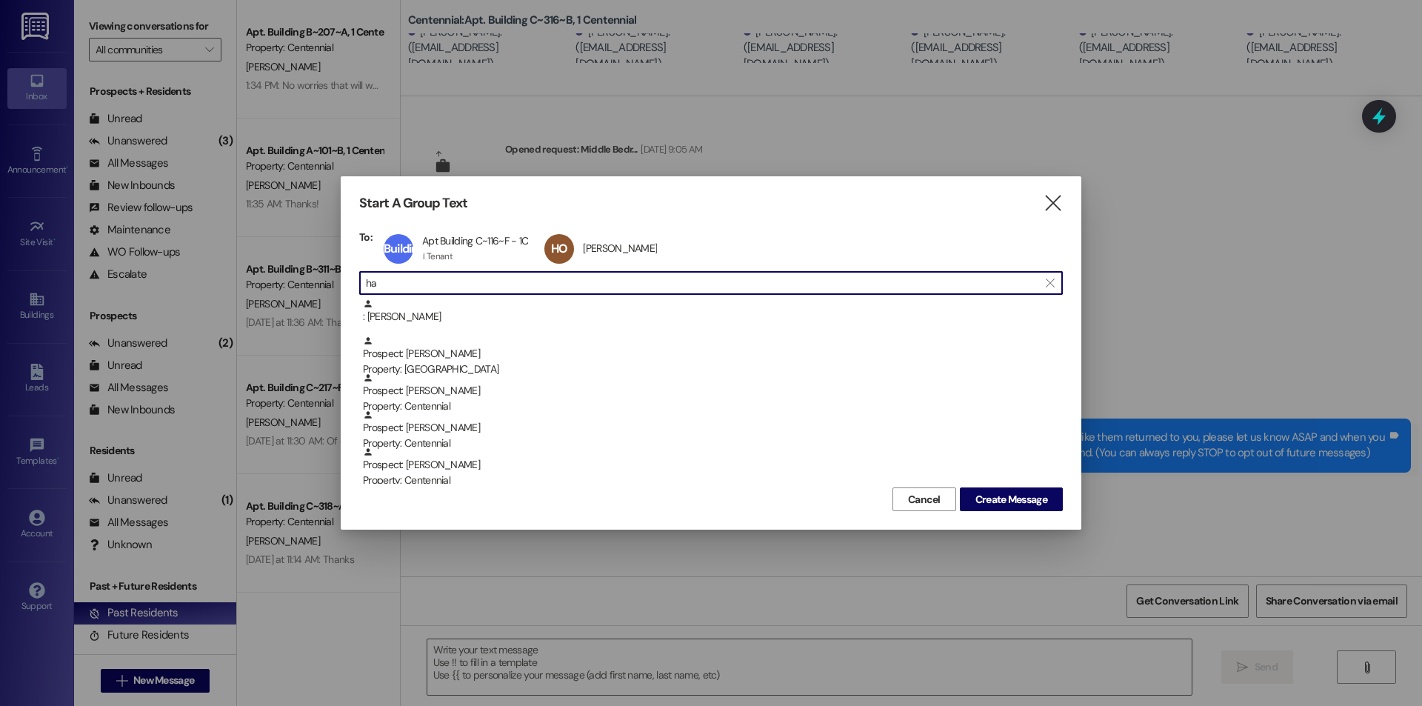
type input "h"
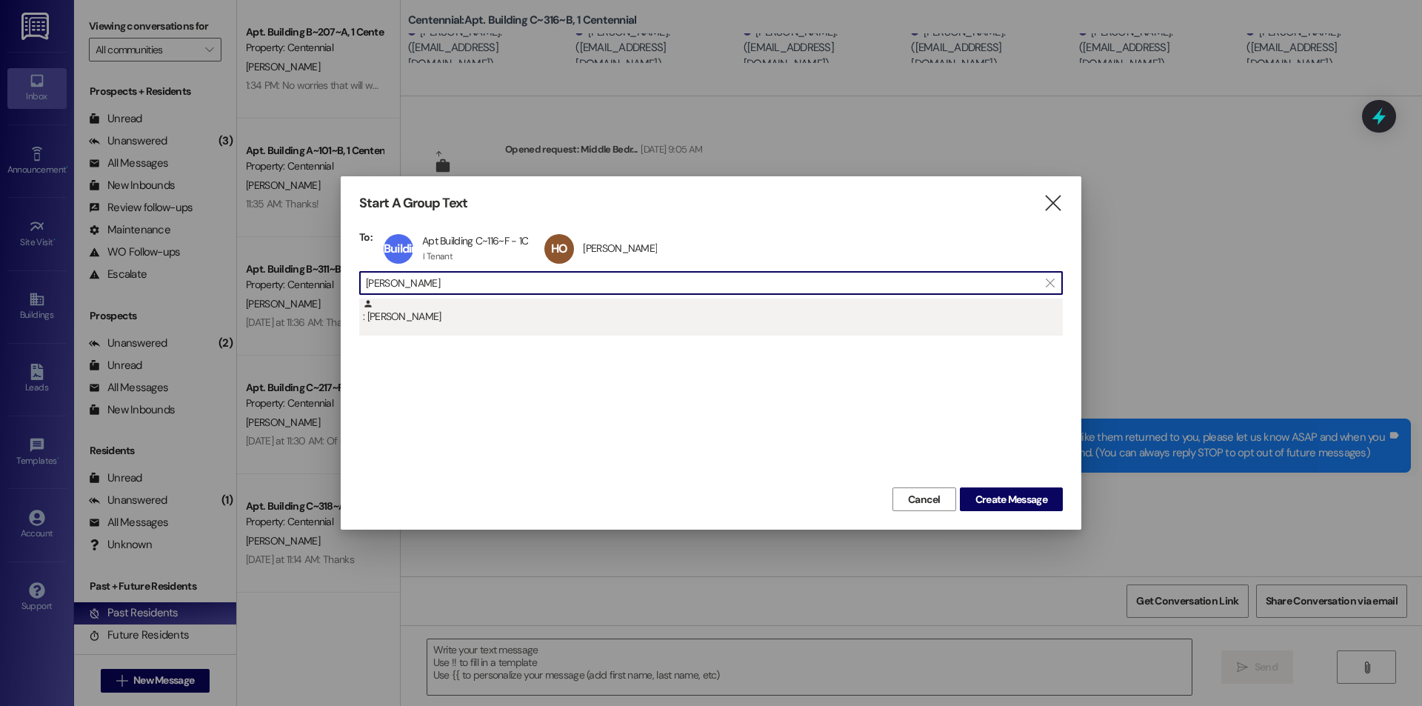
click at [483, 307] on div ": Ella Moss" at bounding box center [713, 311] width 700 height 26
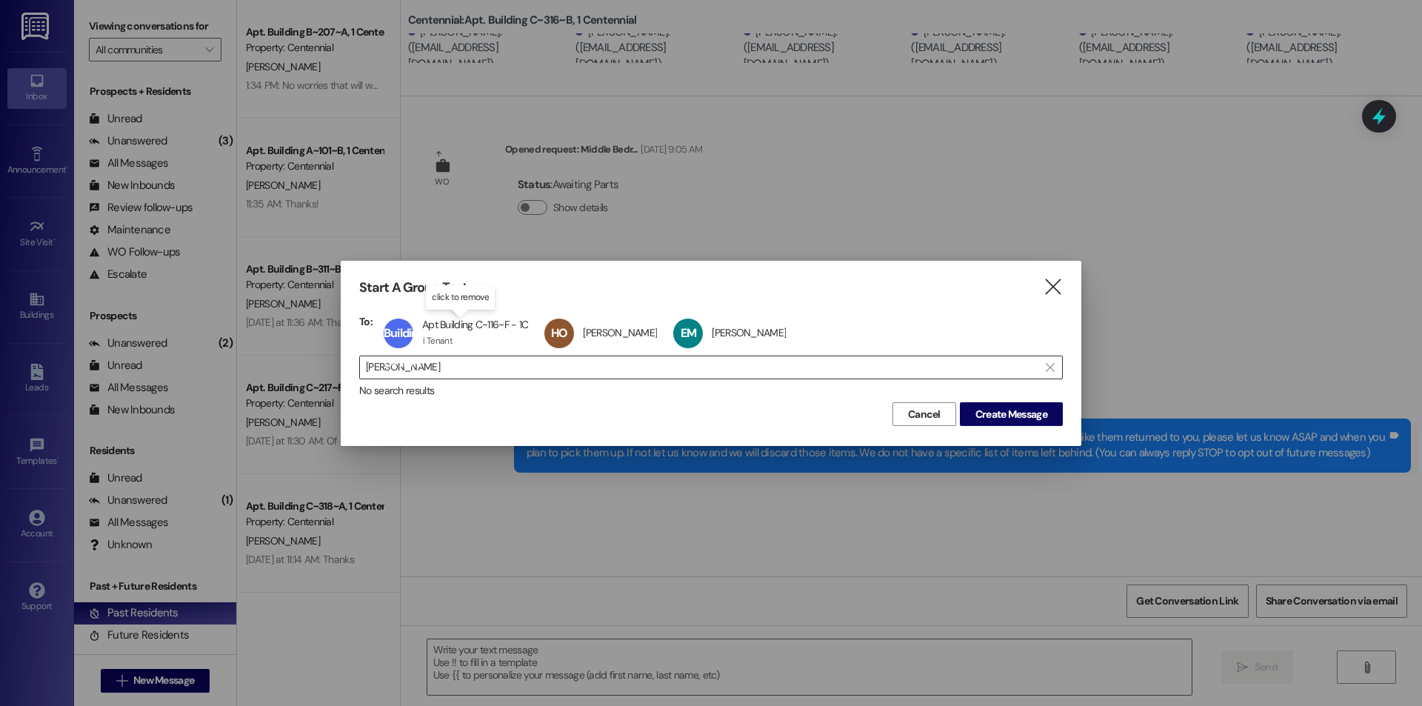
click at [475, 371] on input "ella moss" at bounding box center [702, 367] width 672 height 21
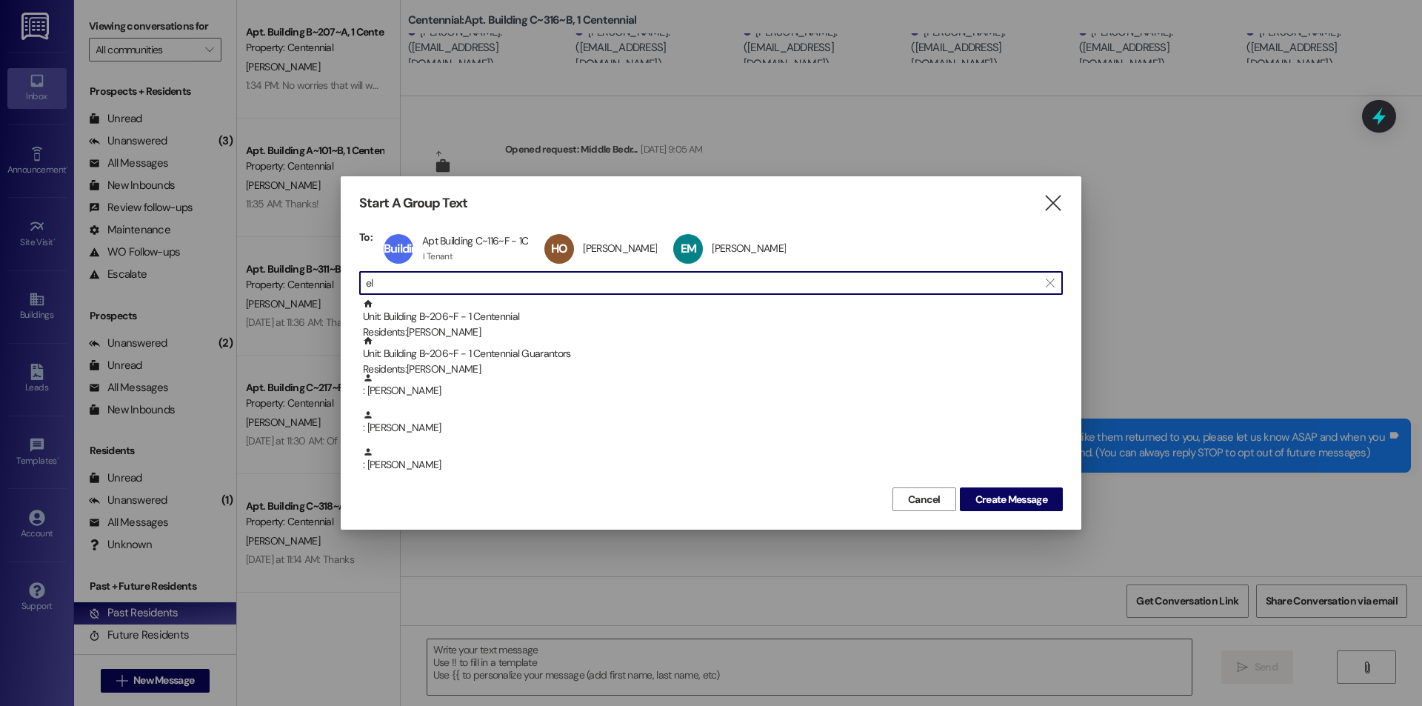
type input "e"
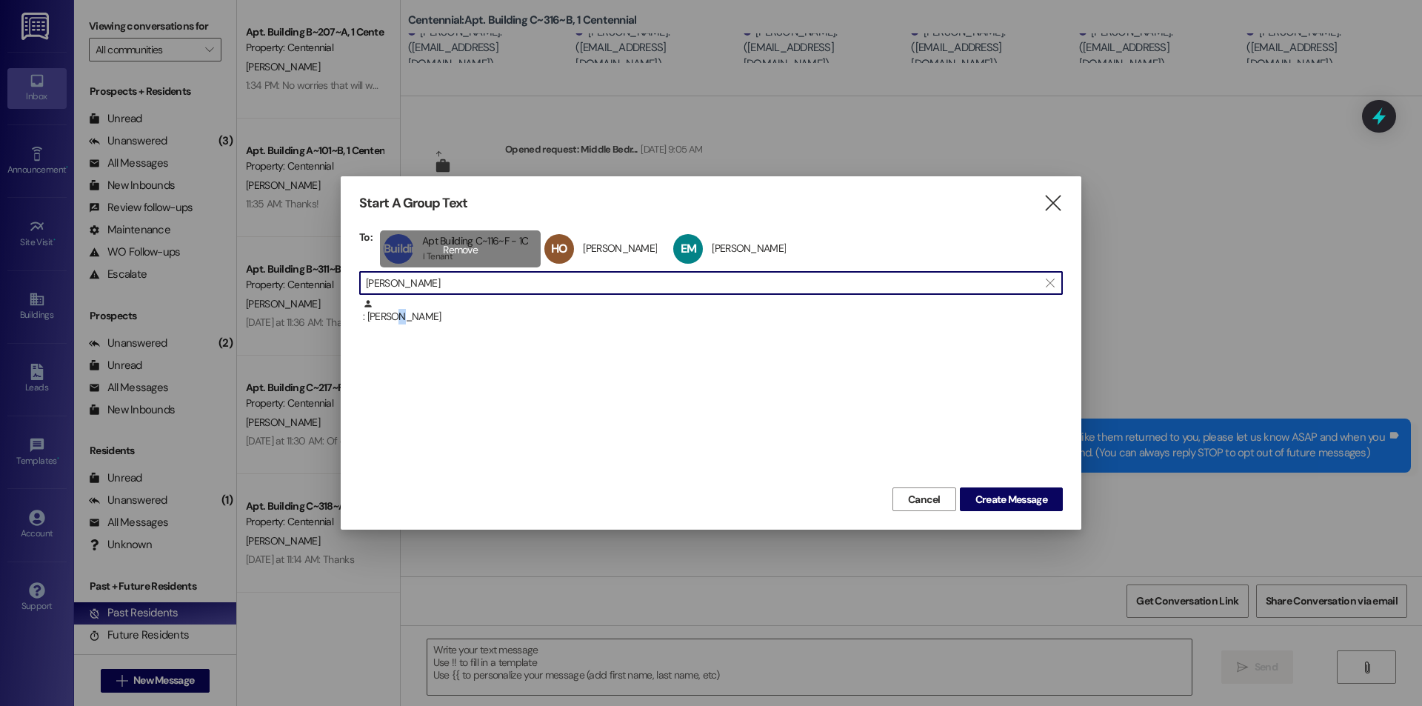
click at [394, 327] on div ": Emily Langston" at bounding box center [710, 316] width 703 height 37
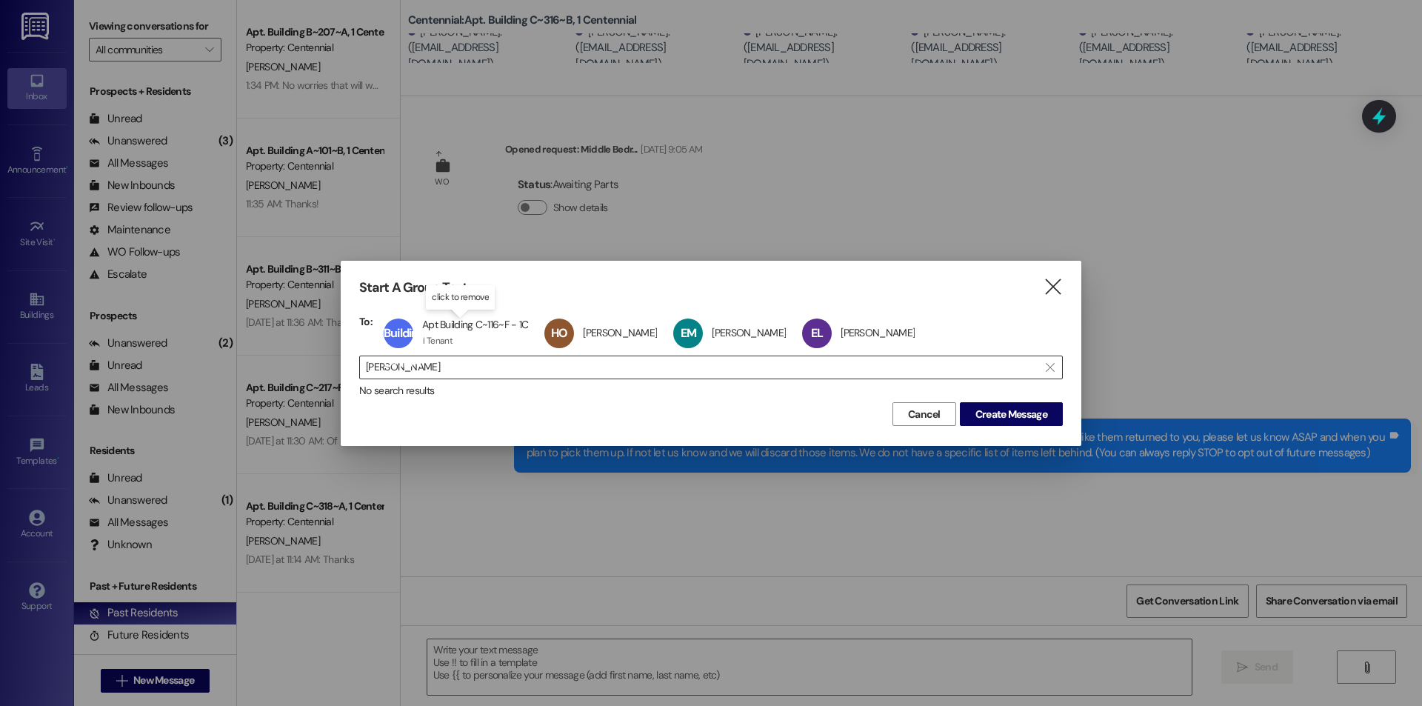
click at [483, 372] on input "emily lan" at bounding box center [702, 367] width 672 height 21
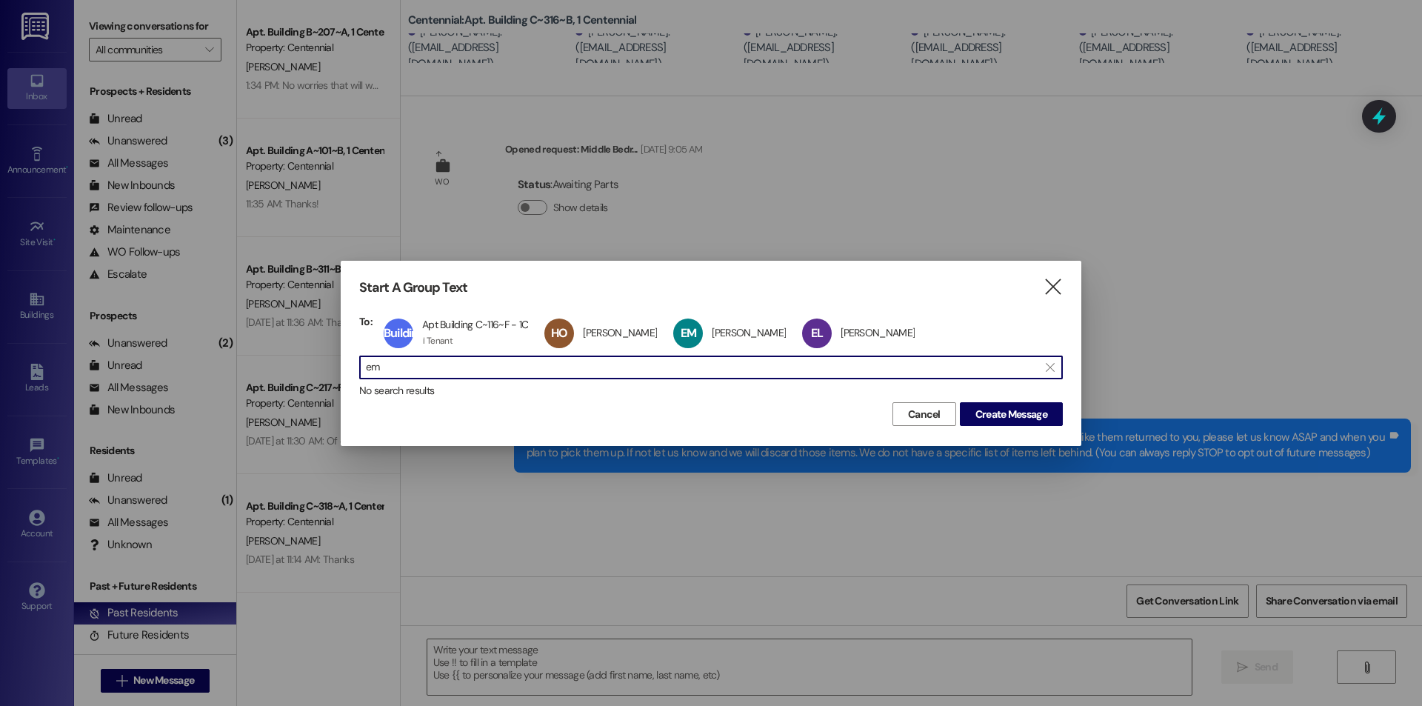
type input "e"
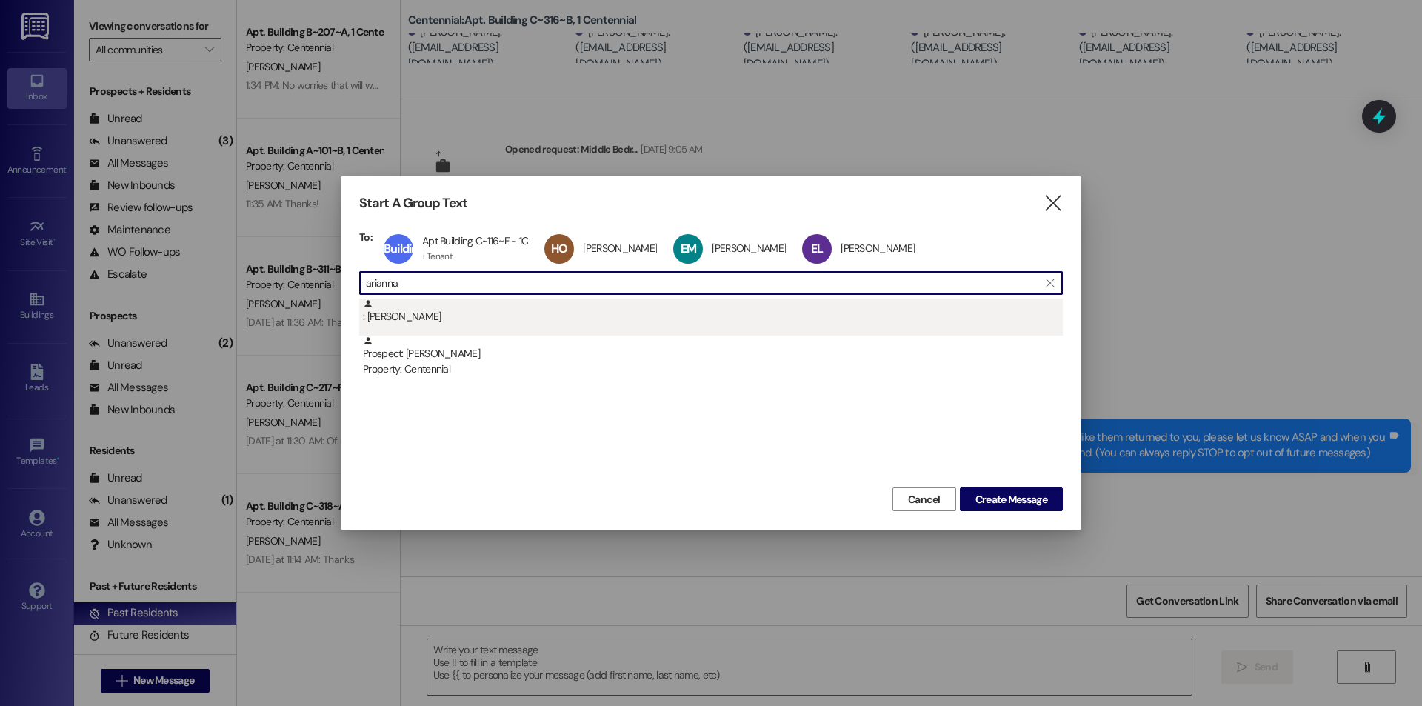
click at [461, 319] on div ": Arianna Gamino" at bounding box center [713, 311] width 700 height 26
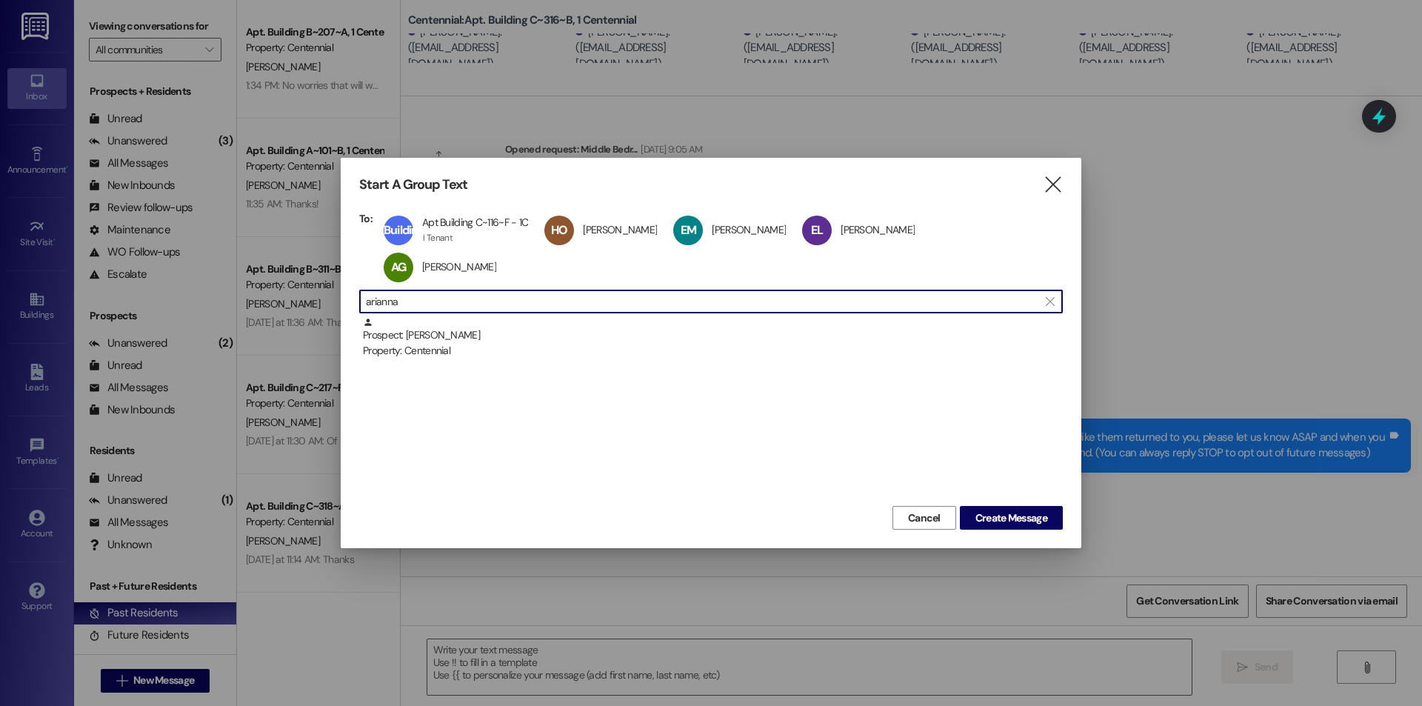
click at [486, 292] on input "arianna" at bounding box center [702, 301] width 672 height 21
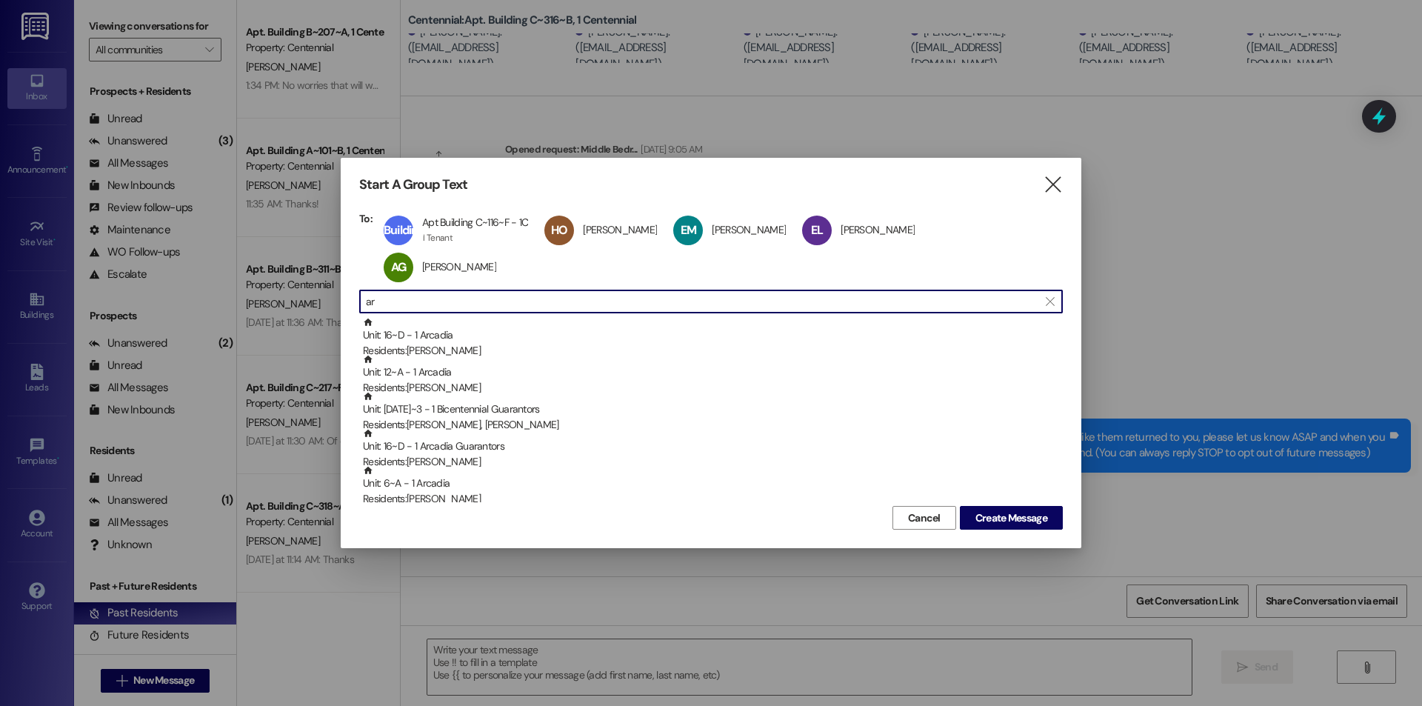
type input "a"
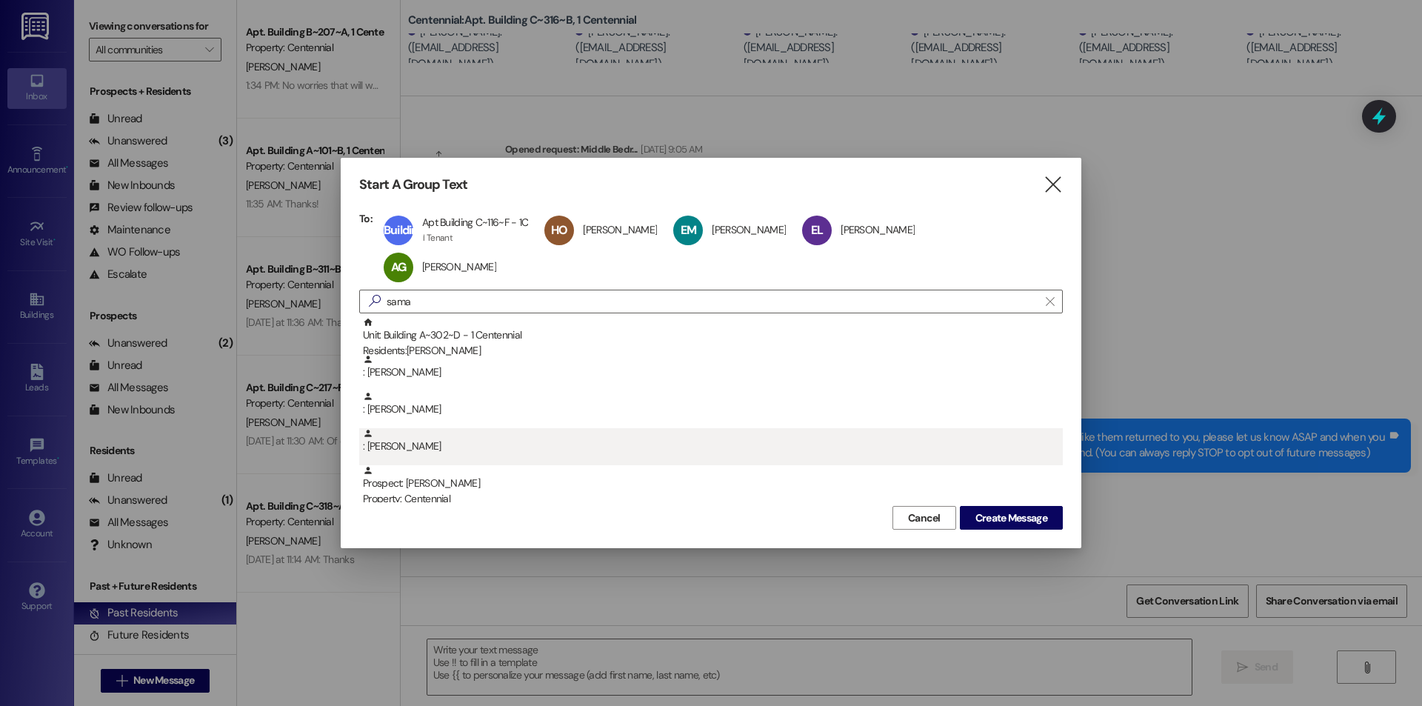
click at [421, 428] on div ": Samantha Mahler" at bounding box center [713, 441] width 700 height 26
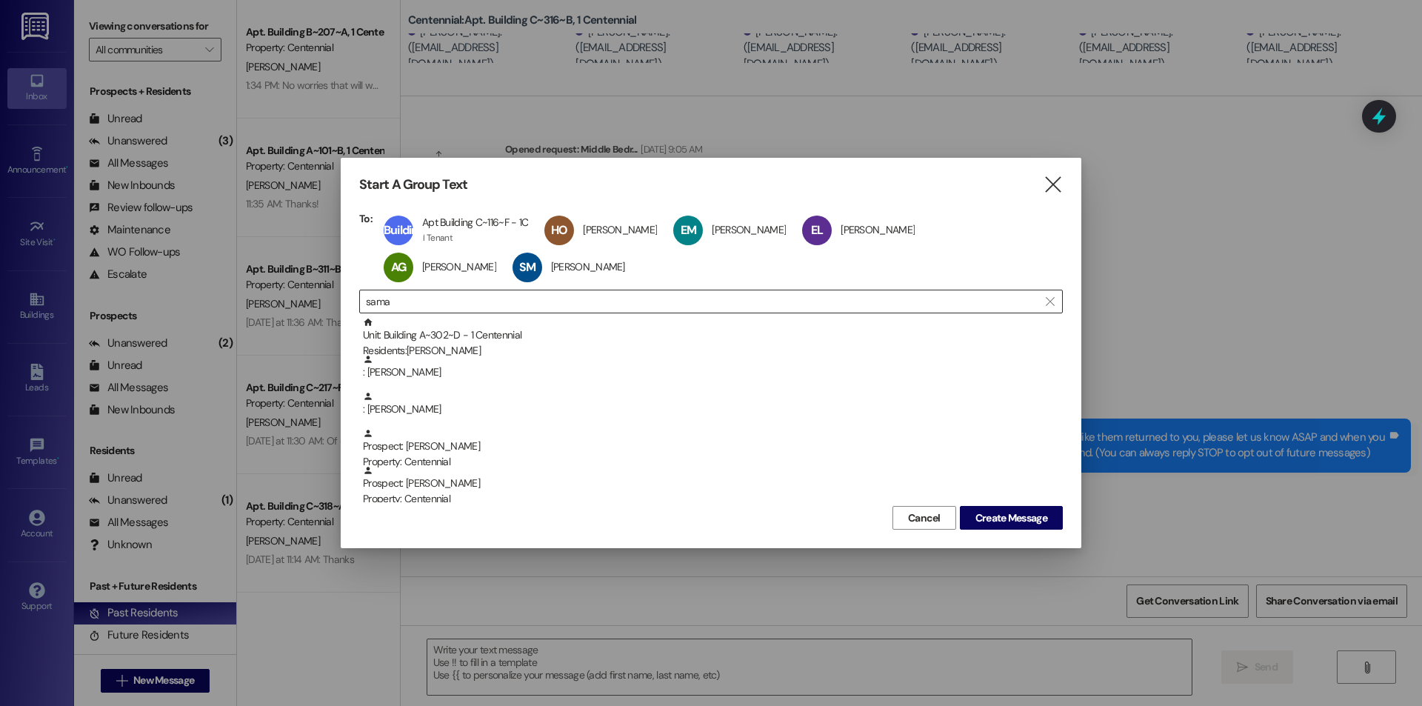
click at [446, 306] on input "sama" at bounding box center [702, 301] width 672 height 21
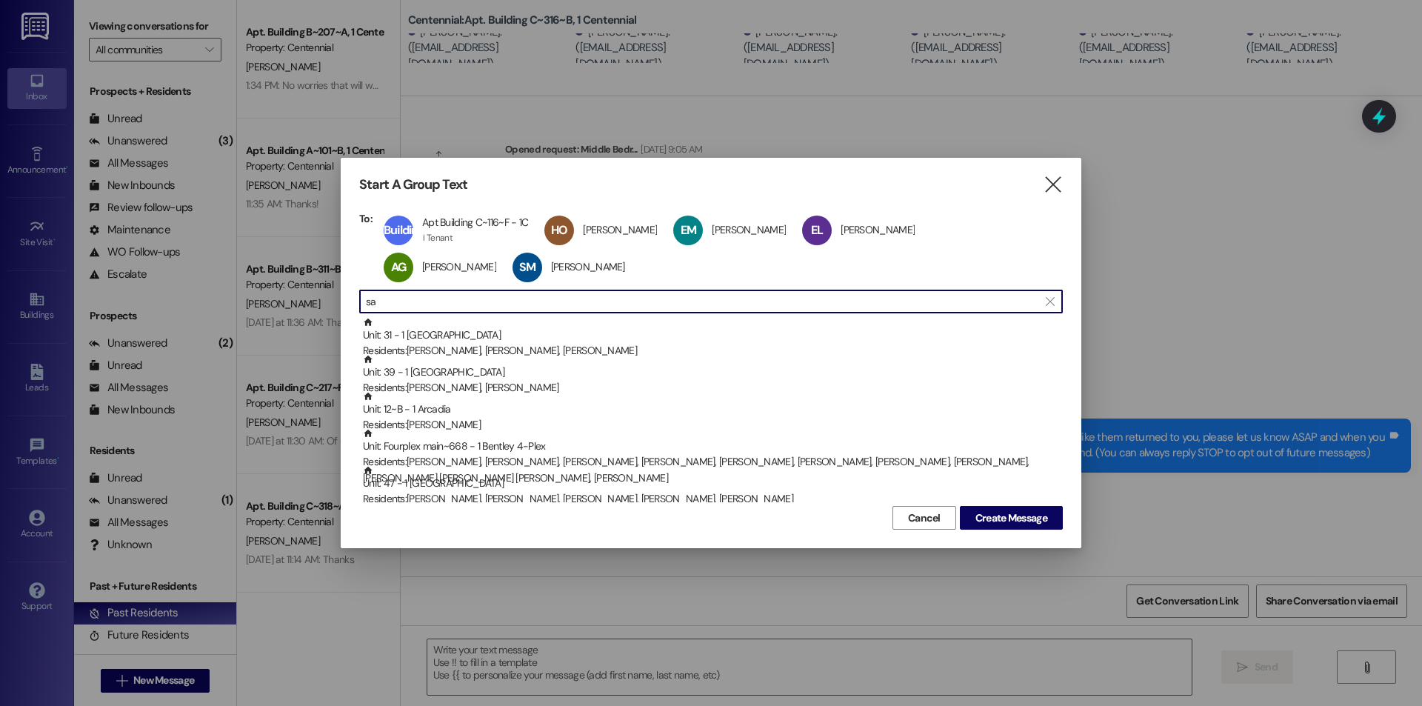
type input "s"
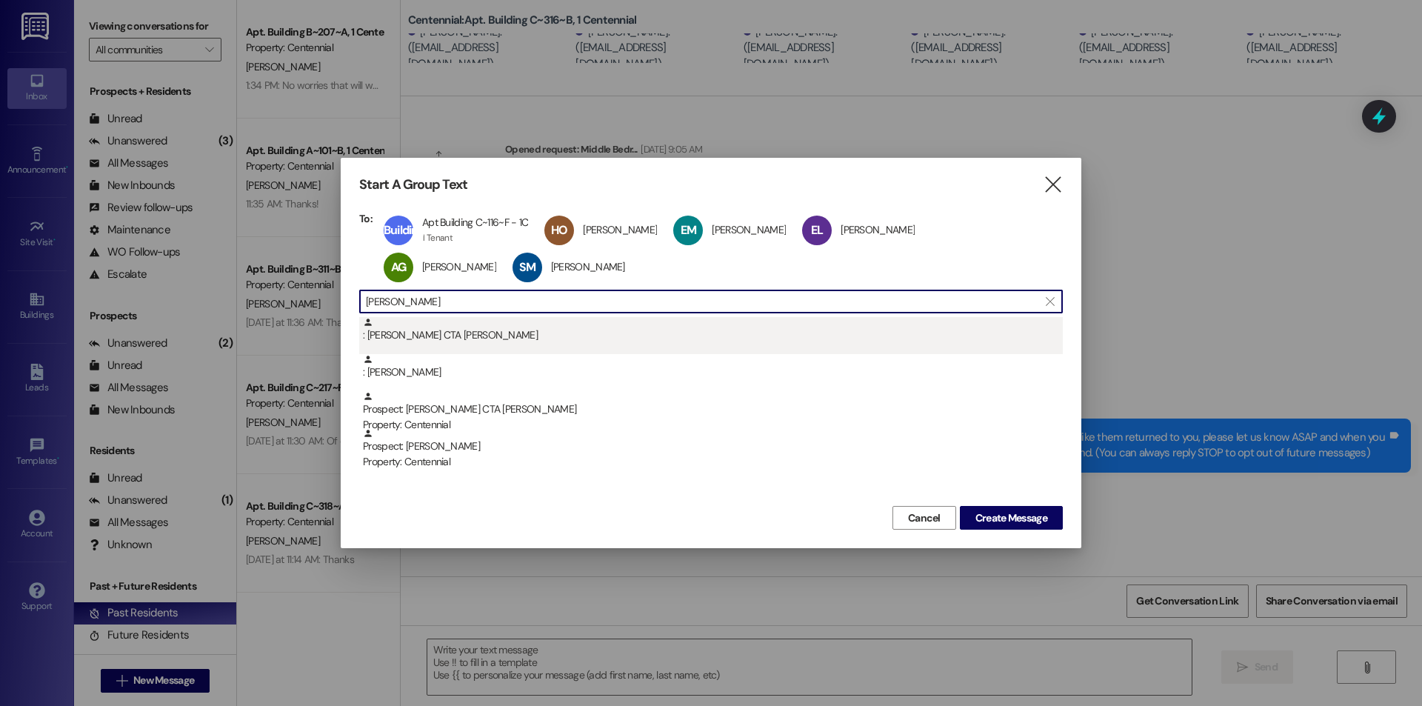
type input "jacque"
click at [451, 338] on div ": Jacqueline CTA Lowe" at bounding box center [713, 330] width 700 height 26
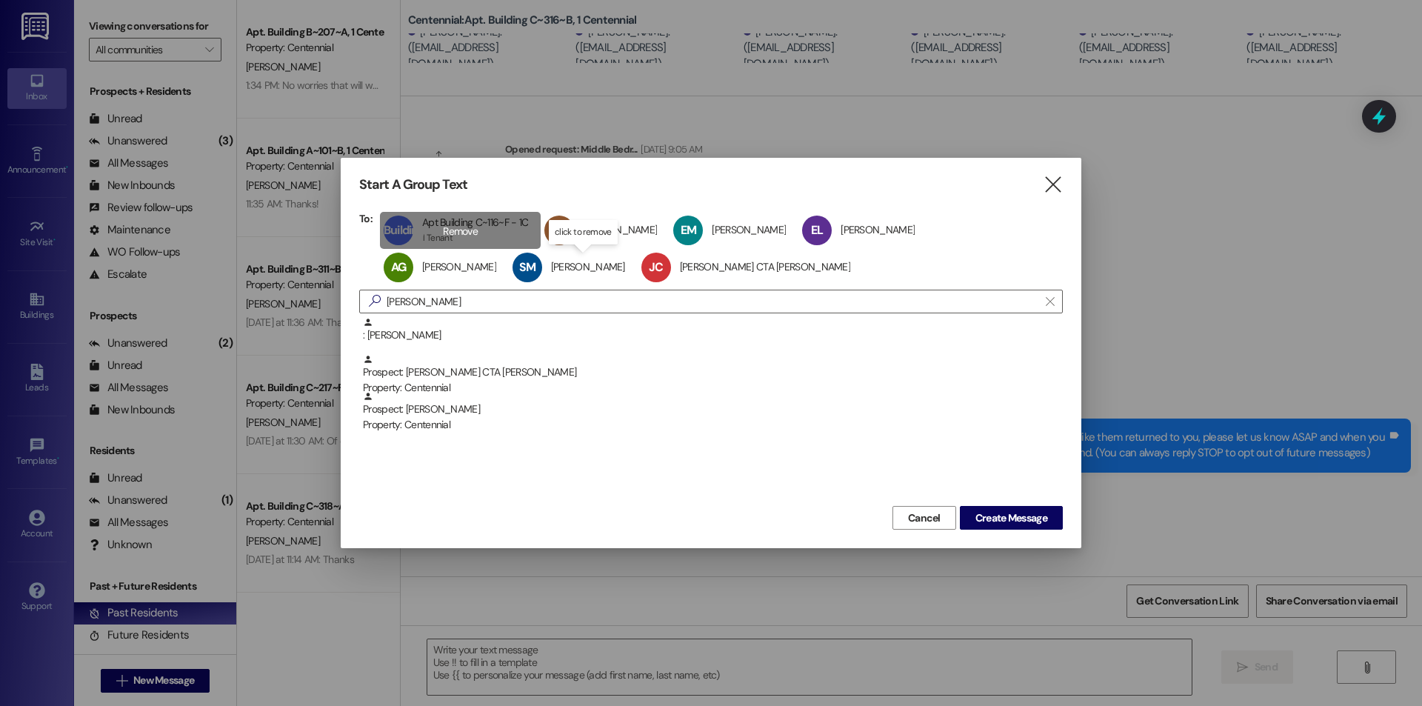
click at [458, 232] on div "Building C~116~F Apt Building C~116~F - 1C Apt Building C~116~F - 1C 1 Tenant 1…" at bounding box center [460, 230] width 161 height 37
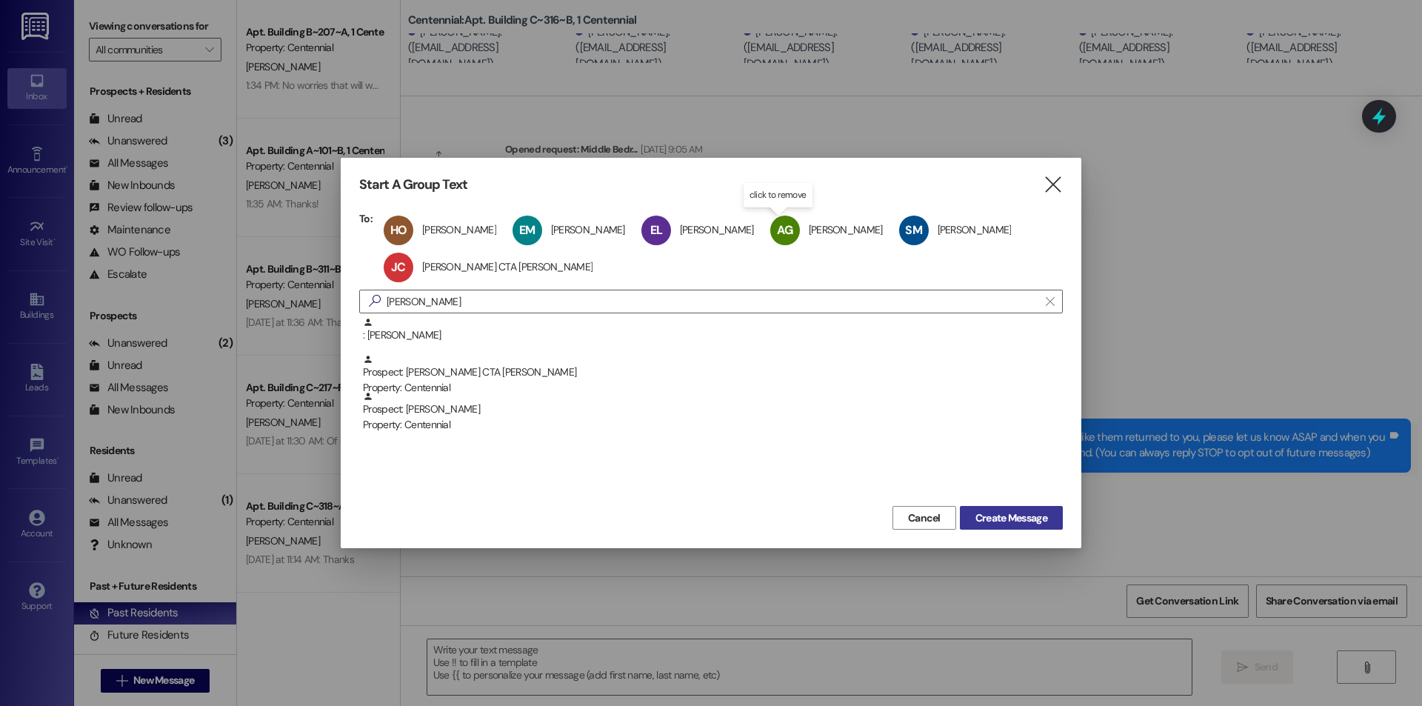
click at [996, 514] on span "Create Message" at bounding box center [1011, 518] width 72 height 16
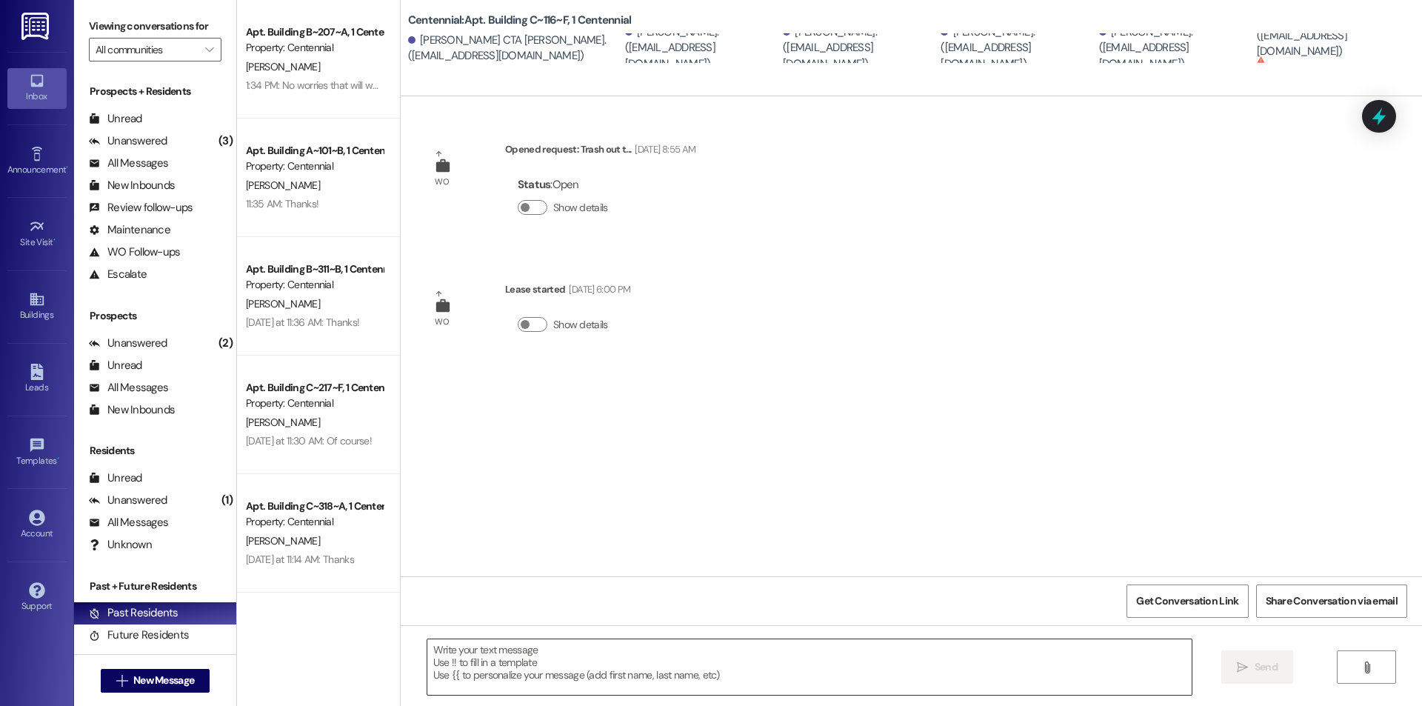
click at [592, 658] on textarea at bounding box center [809, 667] width 764 height 56
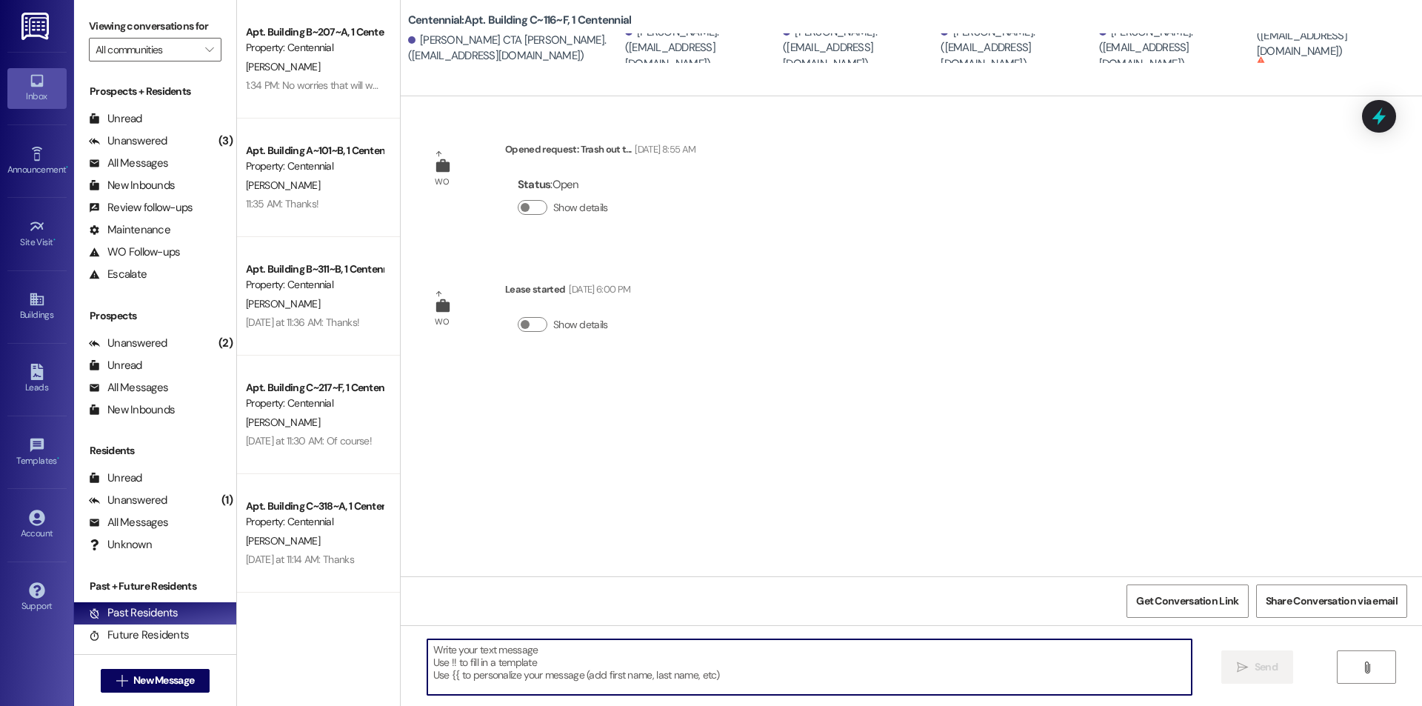
paste textarea "We removed some items from your apartment after move-out day. We are currently …"
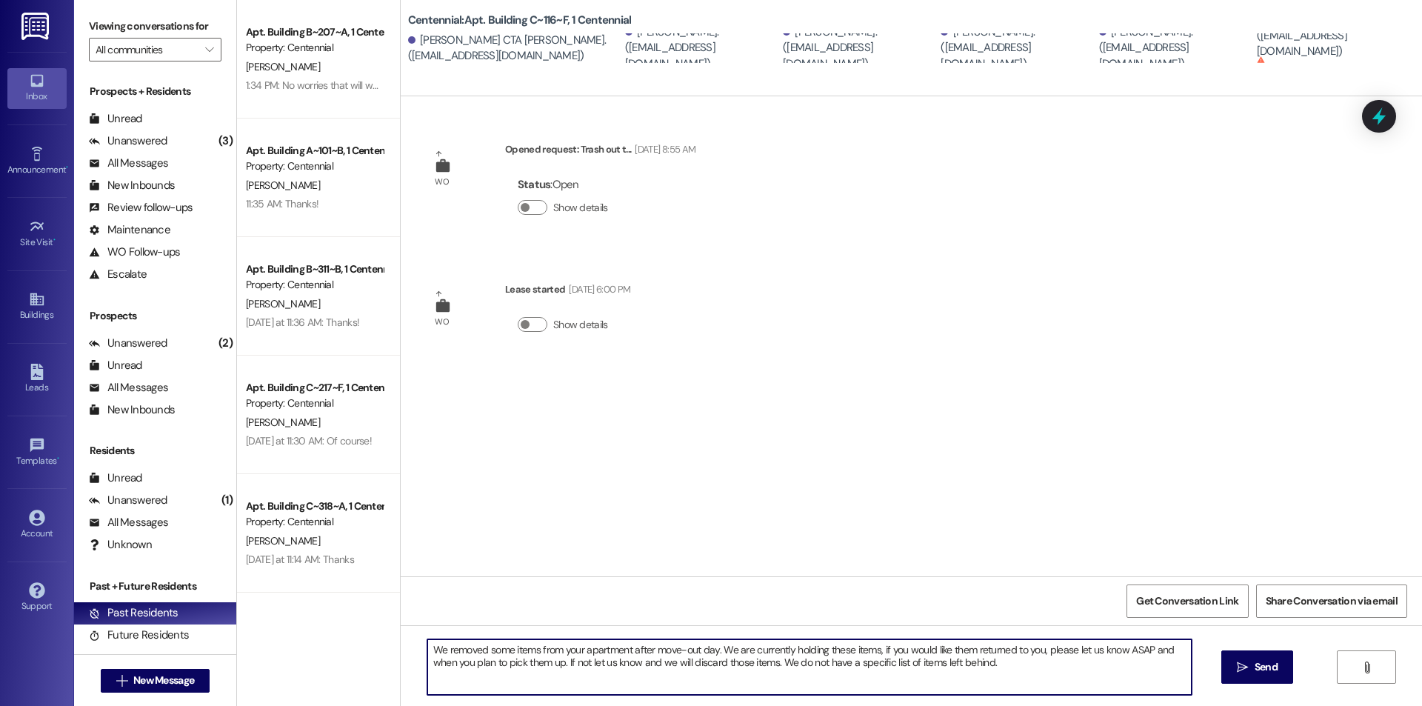
drag, startPoint x: 990, startPoint y: 661, endPoint x: 771, endPoint y: 673, distance: 219.5
click at [771, 677] on textarea "We removed some items from your apartment after move-out day. We are currently …" at bounding box center [809, 667] width 764 height 56
type textarea "We removed some items from your apartment after move-out day. We are currently …"
click at [1240, 662] on icon "" at bounding box center [1242, 667] width 11 height 12
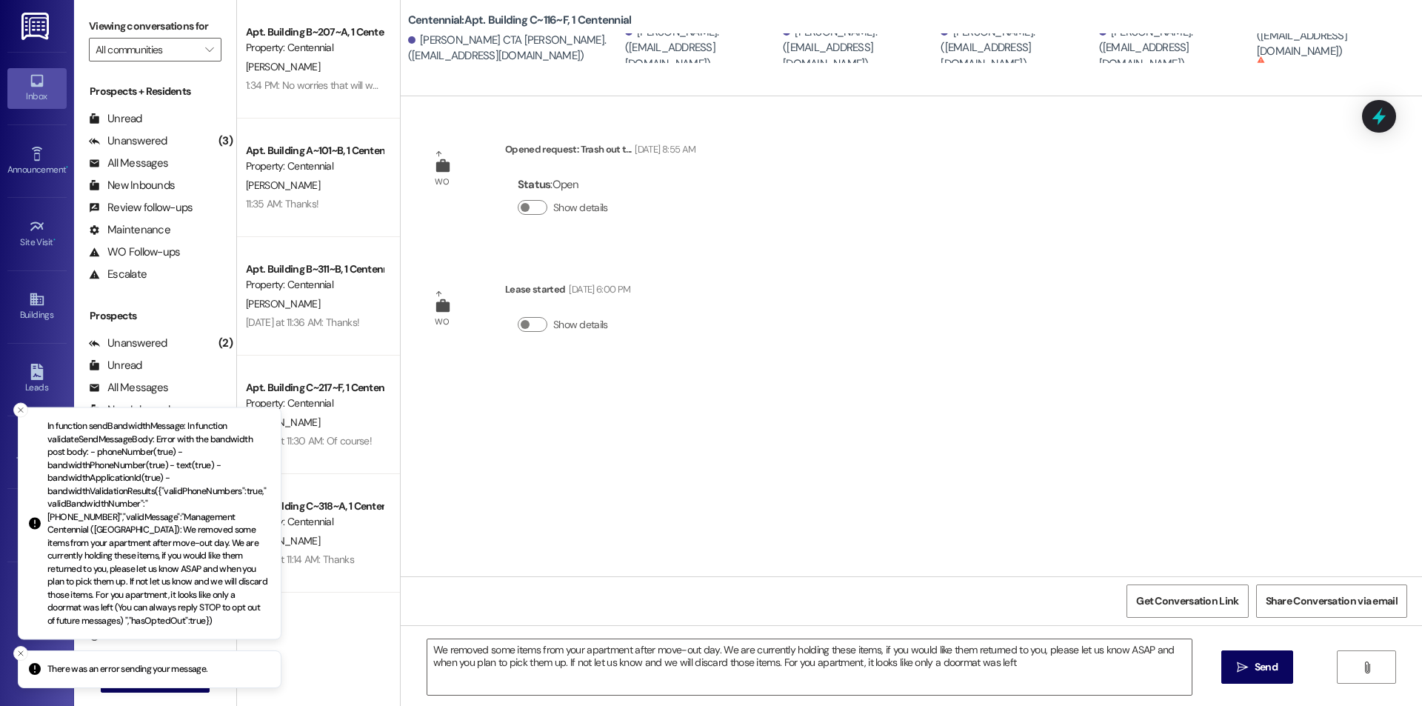
click at [1270, 56] on sup "Cannot receive text messages" at bounding box center [1305, 66] width 99 height 21
click at [1279, 41] on div "Emily Langston. (emilyrl.wapo17@gmail.com)" at bounding box center [1333, 36] width 154 height 47
click at [1281, 41] on div "Emily Langston. (emilyrl.wapo17@gmail.com)" at bounding box center [1333, 36] width 154 height 47
click at [1284, 40] on div "Emily Langston. (emilyrl.wapo17@gmail.com)" at bounding box center [1333, 36] width 154 height 47
click at [1285, 39] on div "Emily Langston. (emilyrl.wapo17@gmail.com)" at bounding box center [1333, 36] width 154 height 47
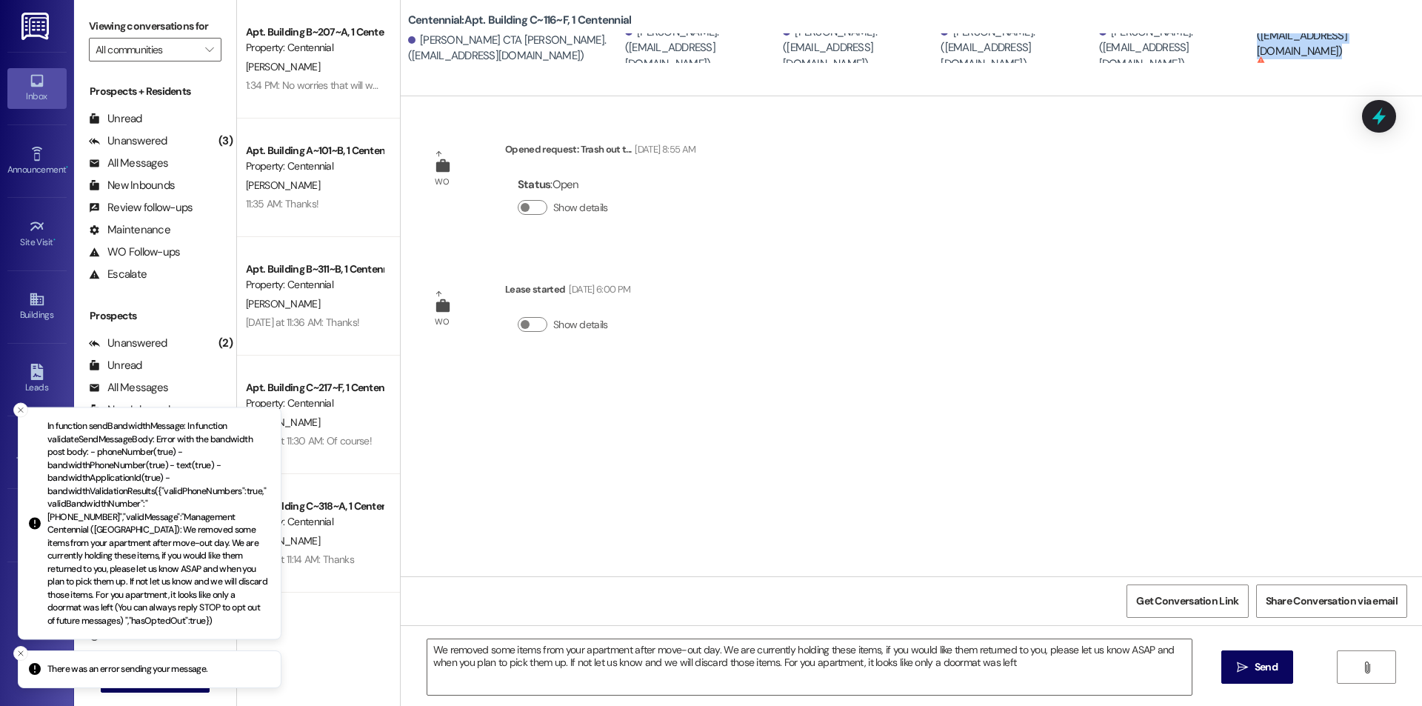
click at [1285, 39] on div "Emily Langston. (emilyrl.wapo17@gmail.com)" at bounding box center [1333, 36] width 154 height 47
click at [1287, 38] on div "Emily Langston. (emilyrl.wapo17@gmail.com)" at bounding box center [1333, 36] width 154 height 47
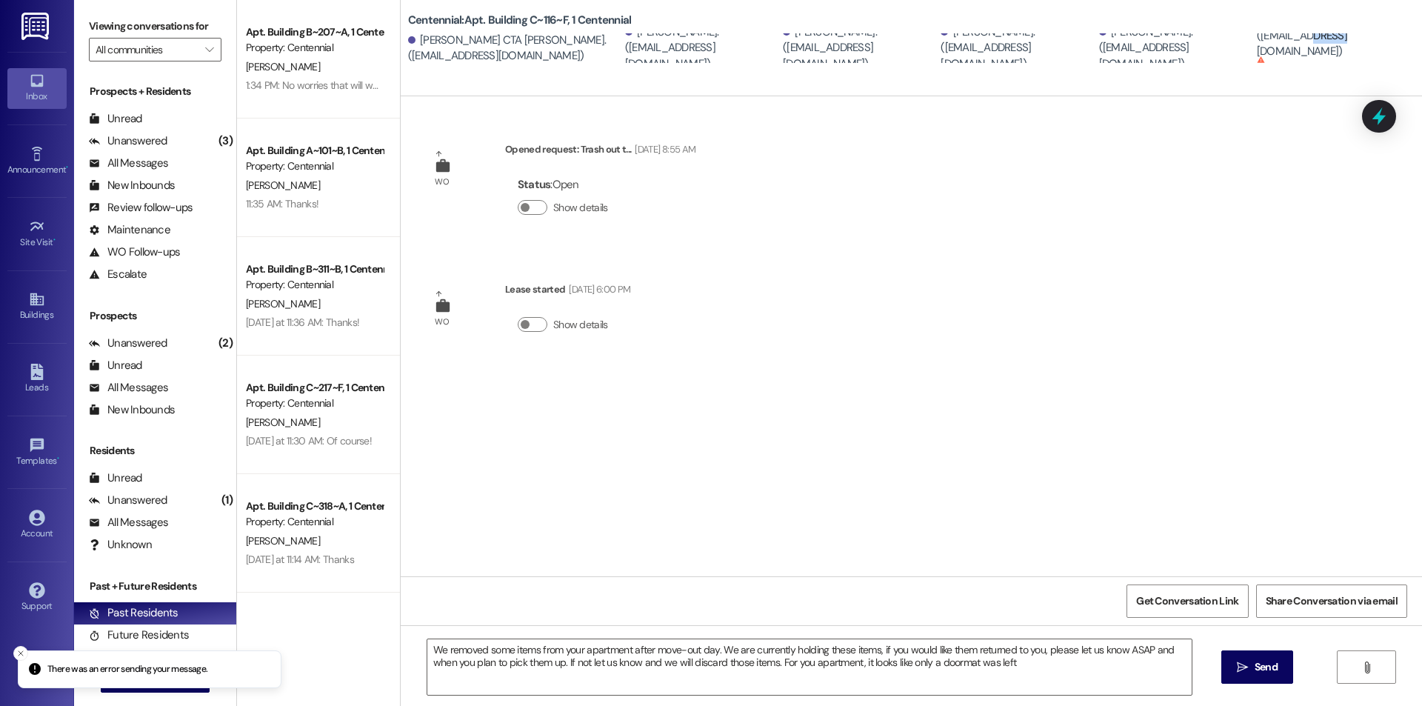
click at [1285, 38] on div "Emily Langston. (emilyrl.wapo17@gmail.com)" at bounding box center [1333, 36] width 154 height 47
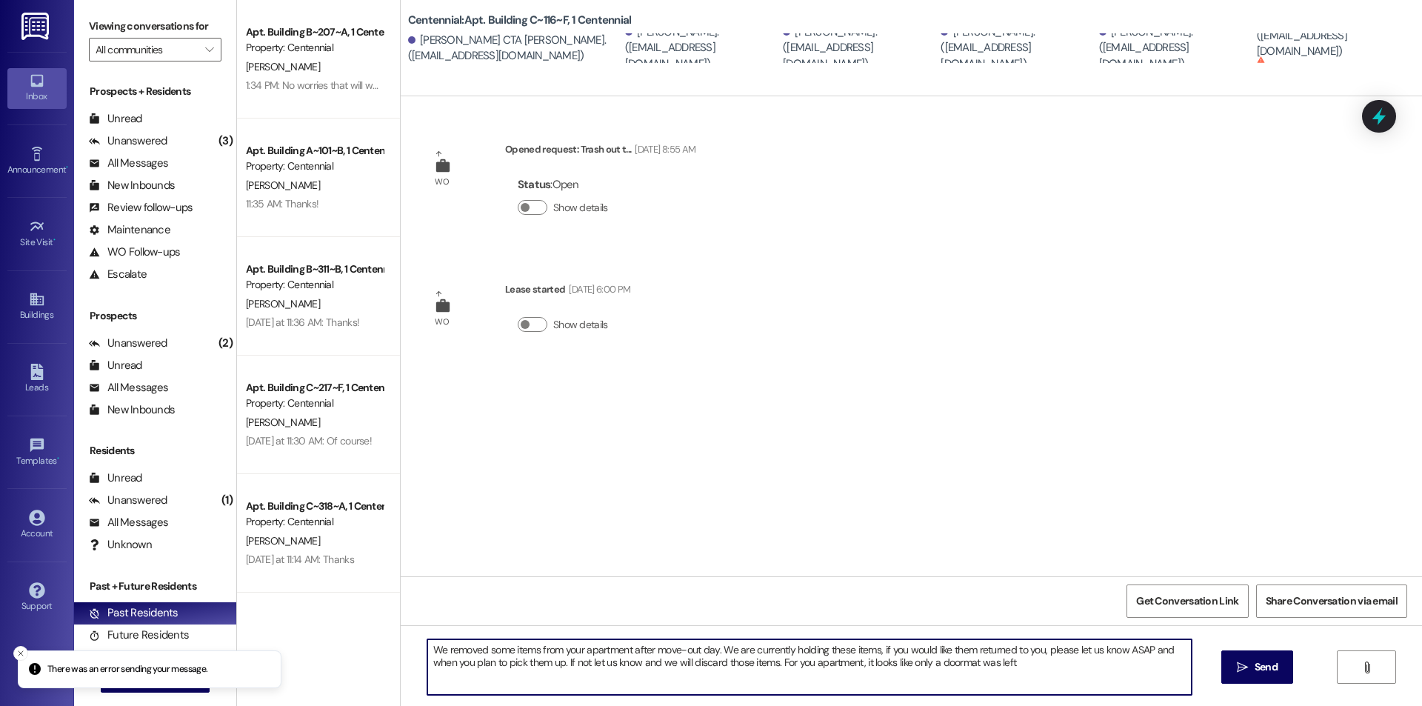
drag, startPoint x: 1037, startPoint y: 663, endPoint x: 410, endPoint y: 631, distance: 627.2
click at [410, 631] on div "We removed some items from your apartment after move-out day. We are currently …" at bounding box center [911, 680] width 1021 height 111
click at [1307, 60] on div "Cannot receive text messages This person has opted out of receiving texts and w…" at bounding box center [1305, 72] width 99 height 24
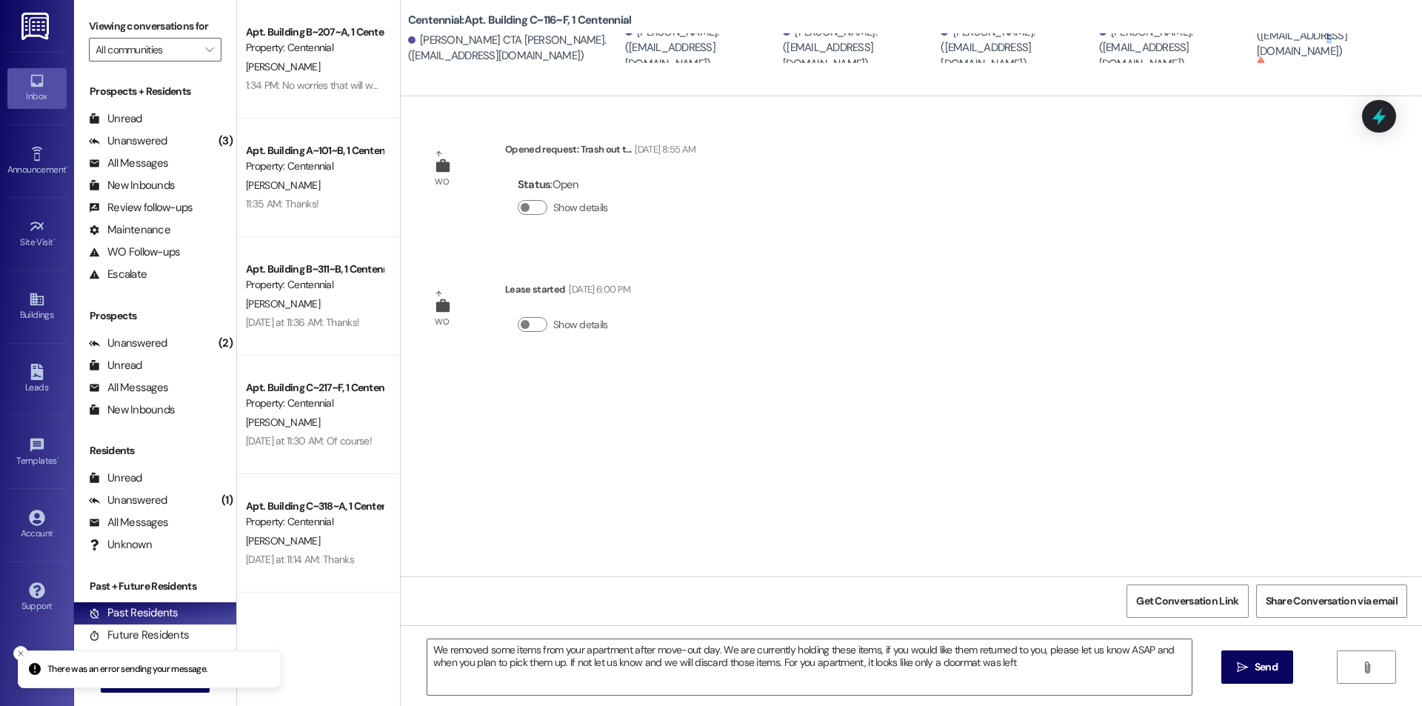
click at [1287, 39] on div "Emily Langston. (emilyrl.wapo17@gmail.com)" at bounding box center [1333, 36] width 154 height 47
click at [1283, 40] on div "Emily Langston. (emilyrl.wapo17@gmail.com)" at bounding box center [1333, 36] width 154 height 47
drag, startPoint x: 1008, startPoint y: 180, endPoint x: 1093, endPoint y: 127, distance: 100.1
click at [1009, 180] on div "WO Opened request: Trash out t... Aug 15, 2024 at 8:55 AM Status : Open Show de…" at bounding box center [911, 336] width 1021 height 480
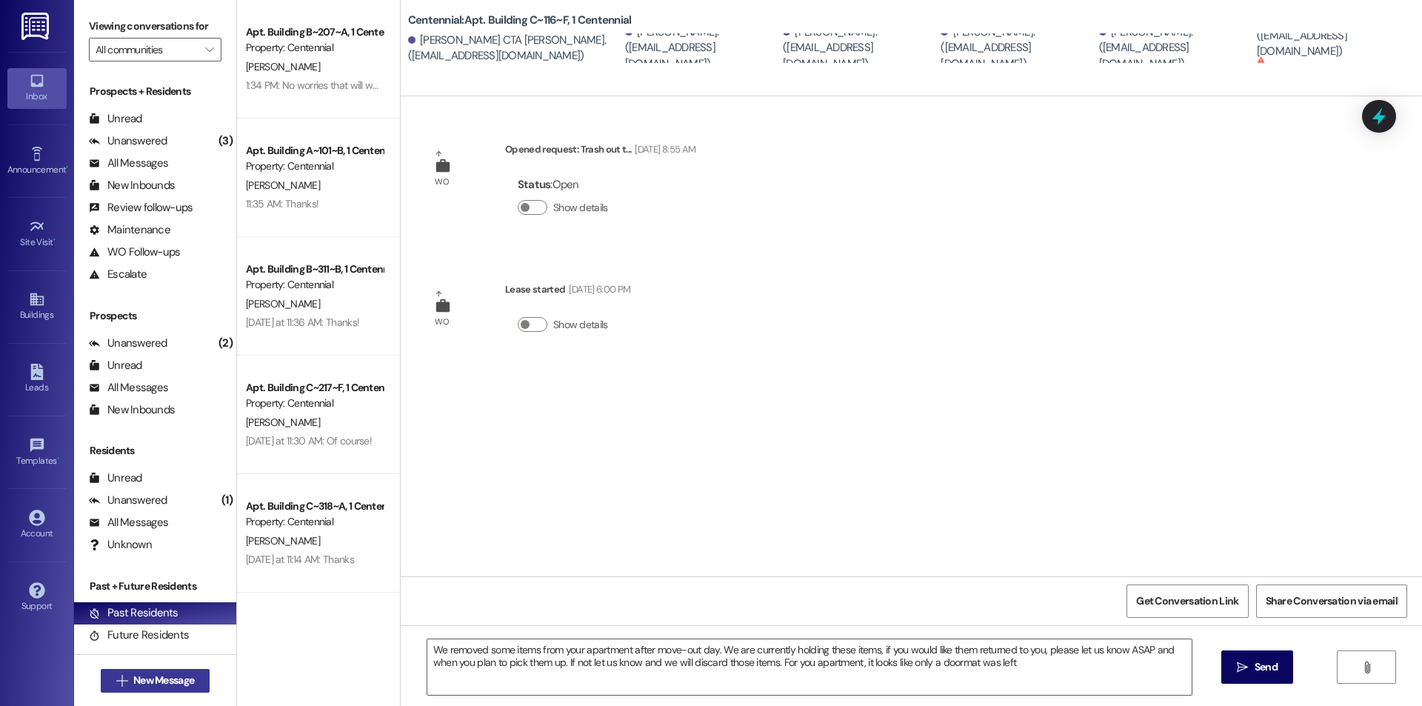
click at [165, 672] on span "New Message" at bounding box center [163, 680] width 61 height 16
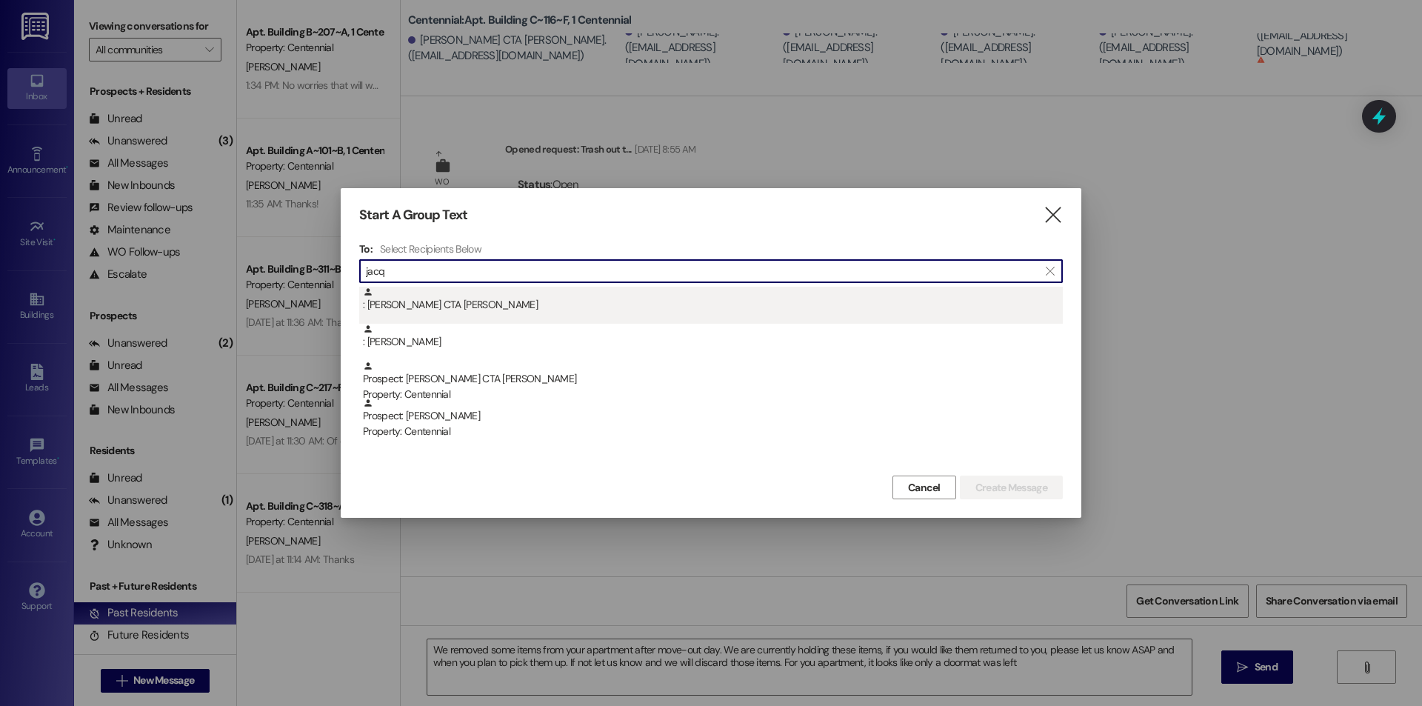
click at [396, 307] on div ": Jacqueline CTA Lowe" at bounding box center [713, 300] width 700 height 26
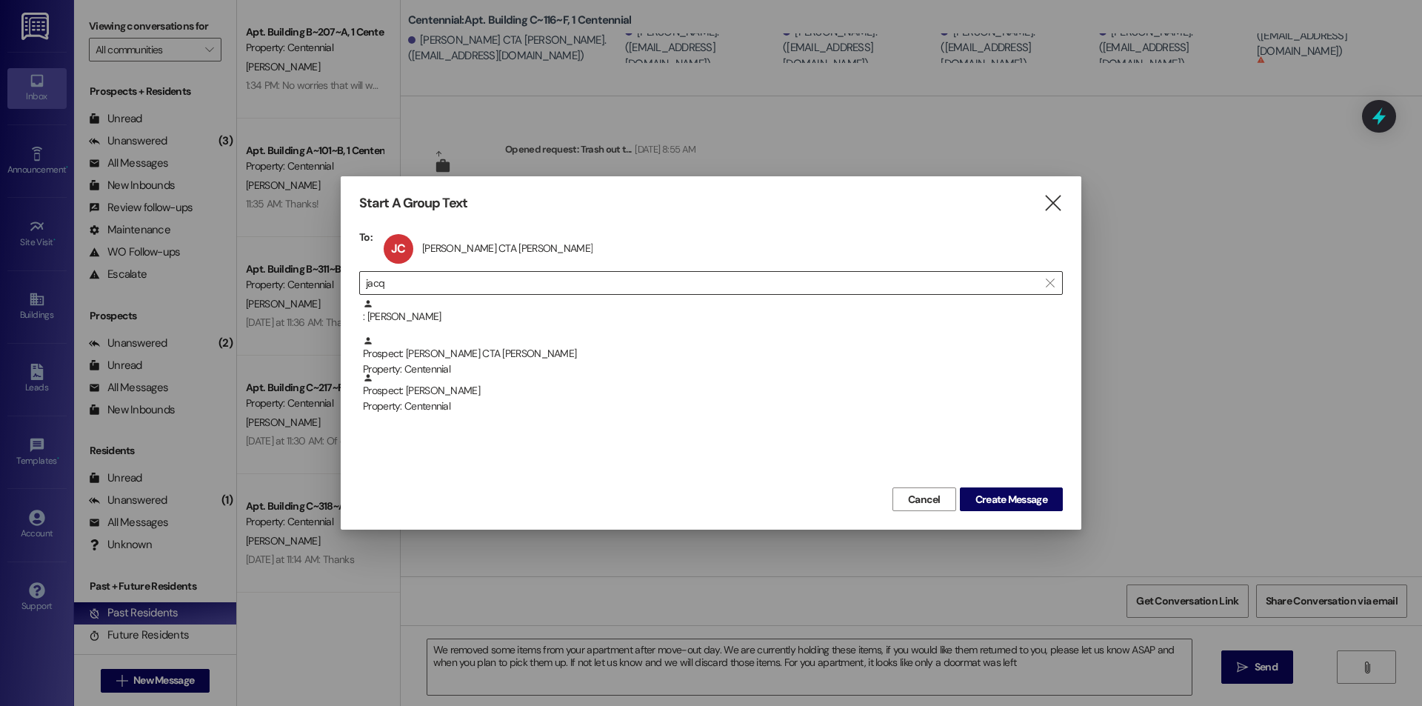
click at [518, 291] on input "jacq" at bounding box center [702, 282] width 672 height 21
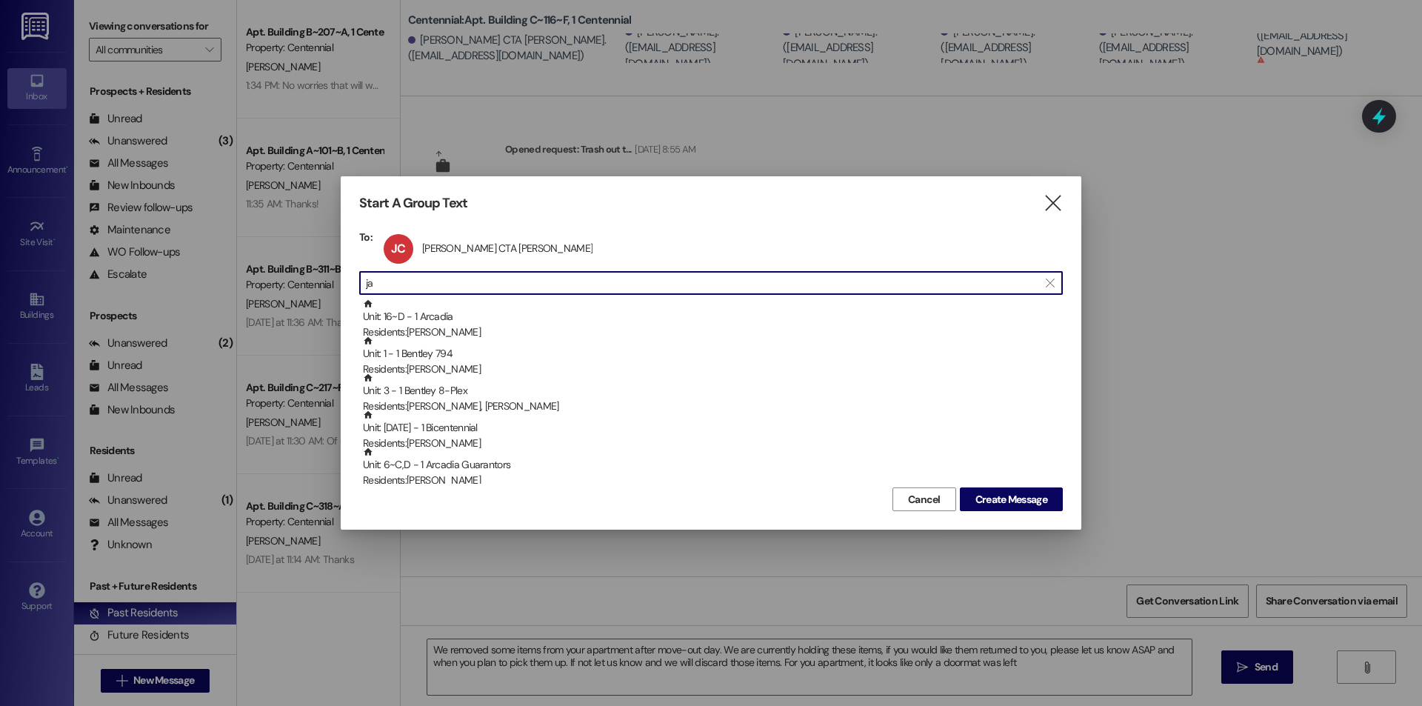
type input "j"
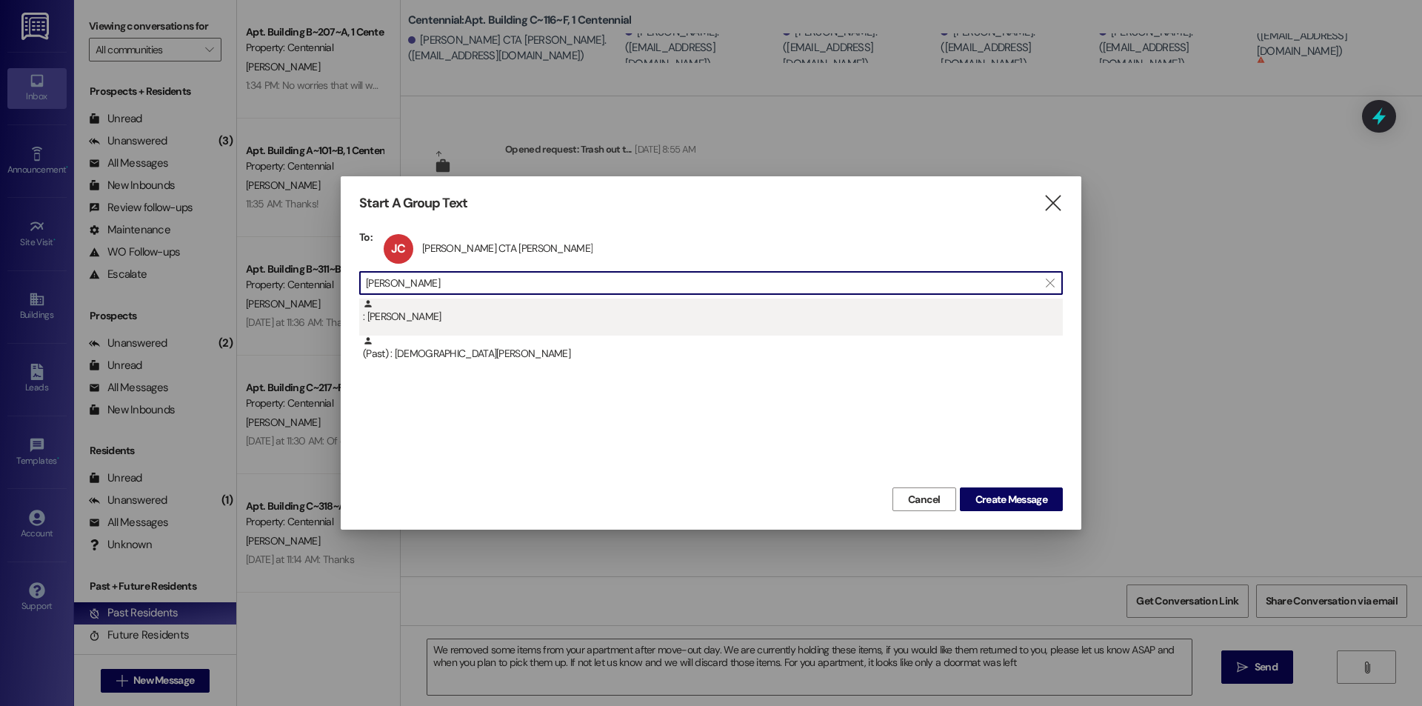
click at [415, 321] on div ": Samantha Mahler" at bounding box center [713, 311] width 700 height 26
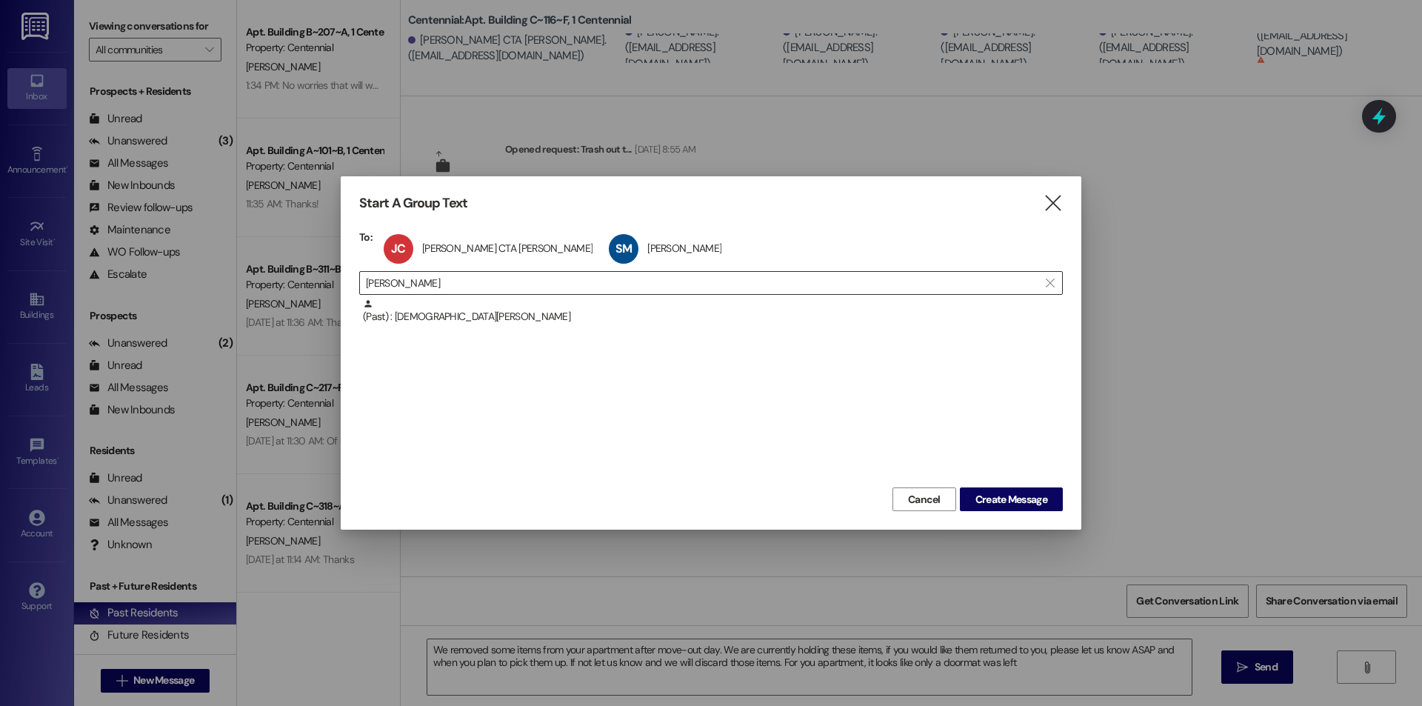
click at [477, 282] on input "mahler" at bounding box center [702, 282] width 672 height 21
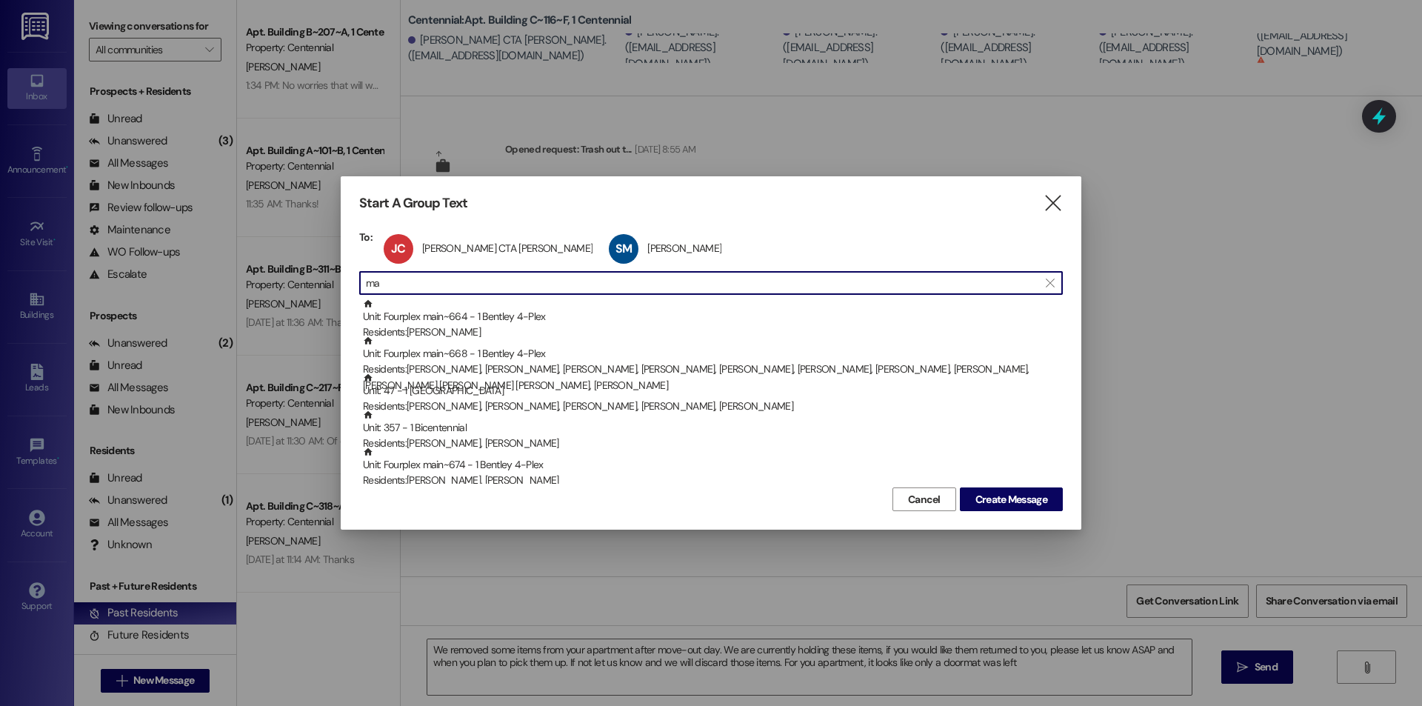
type input "m"
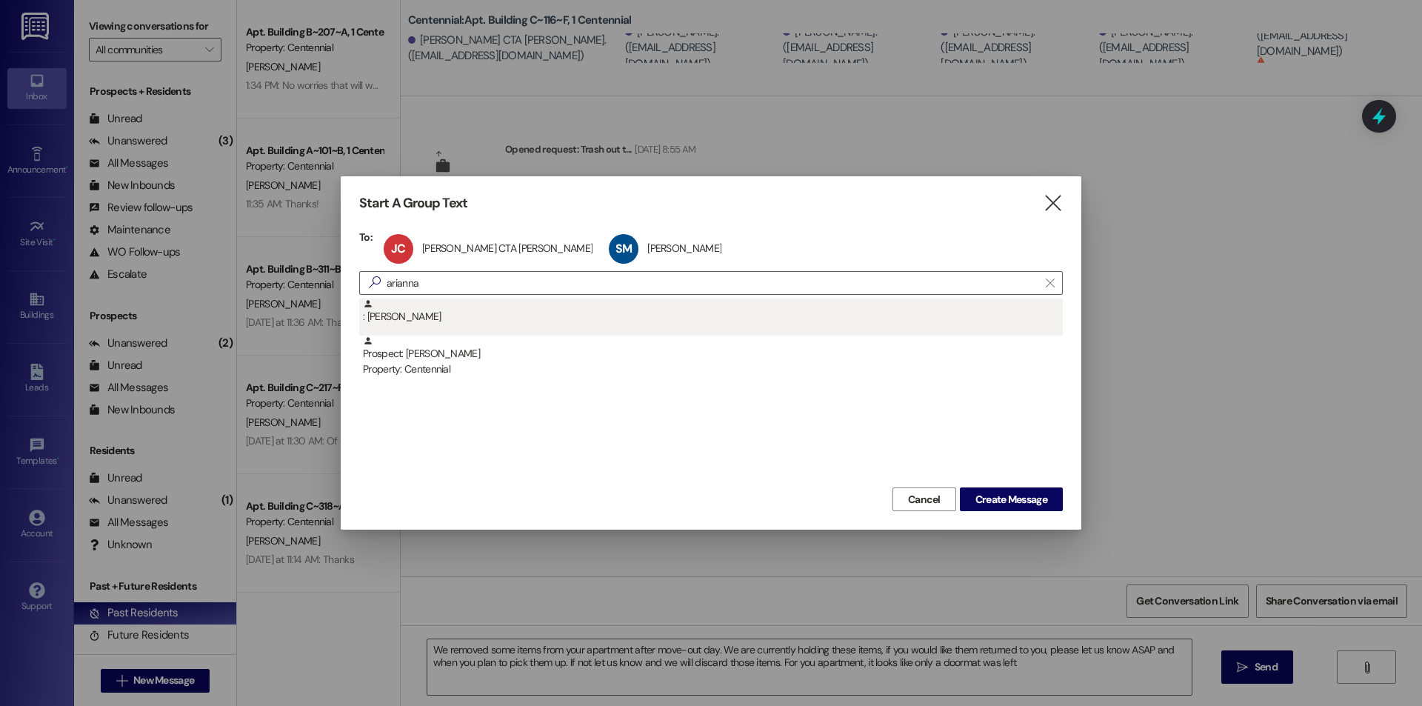
click at [441, 305] on div ": Arianna Gamino" at bounding box center [713, 311] width 700 height 26
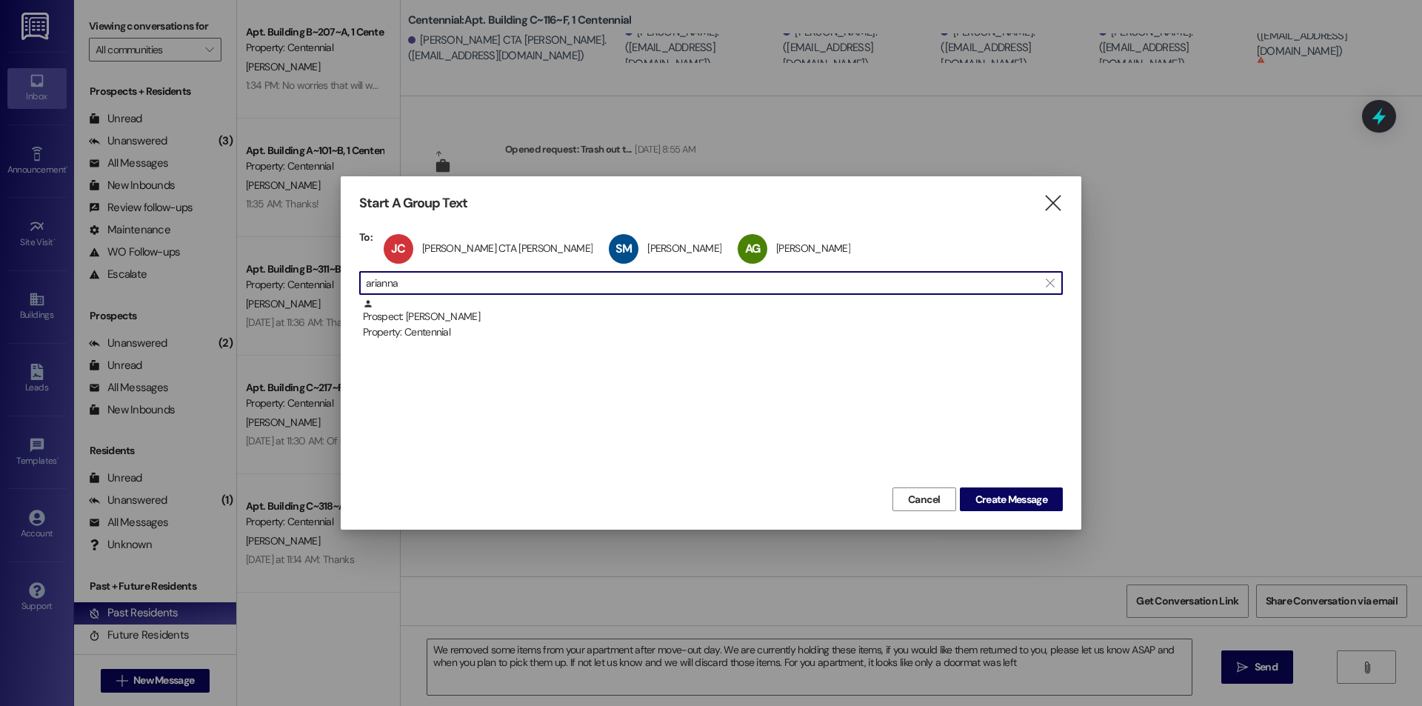
click at [501, 284] on input "arianna" at bounding box center [702, 282] width 672 height 21
type input "a"
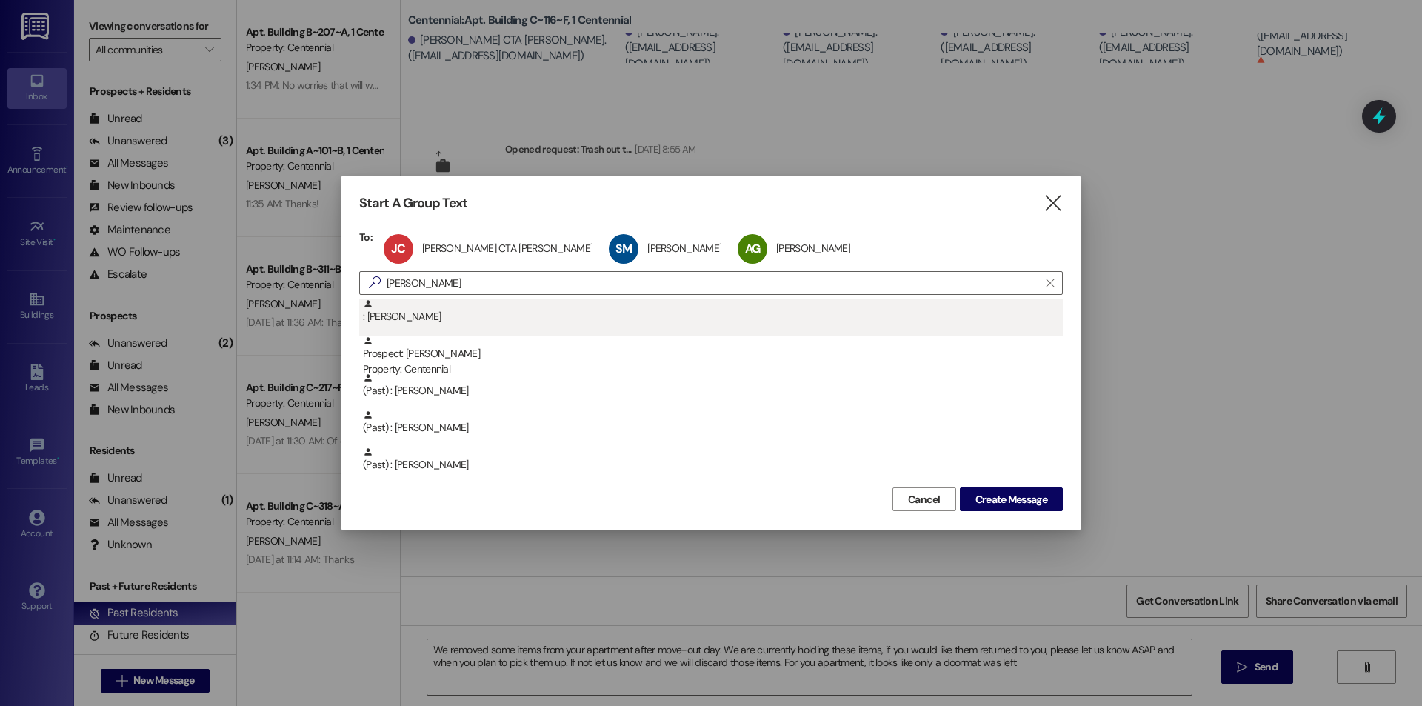
click at [482, 311] on div ": Haley Oscarson" at bounding box center [713, 311] width 700 height 26
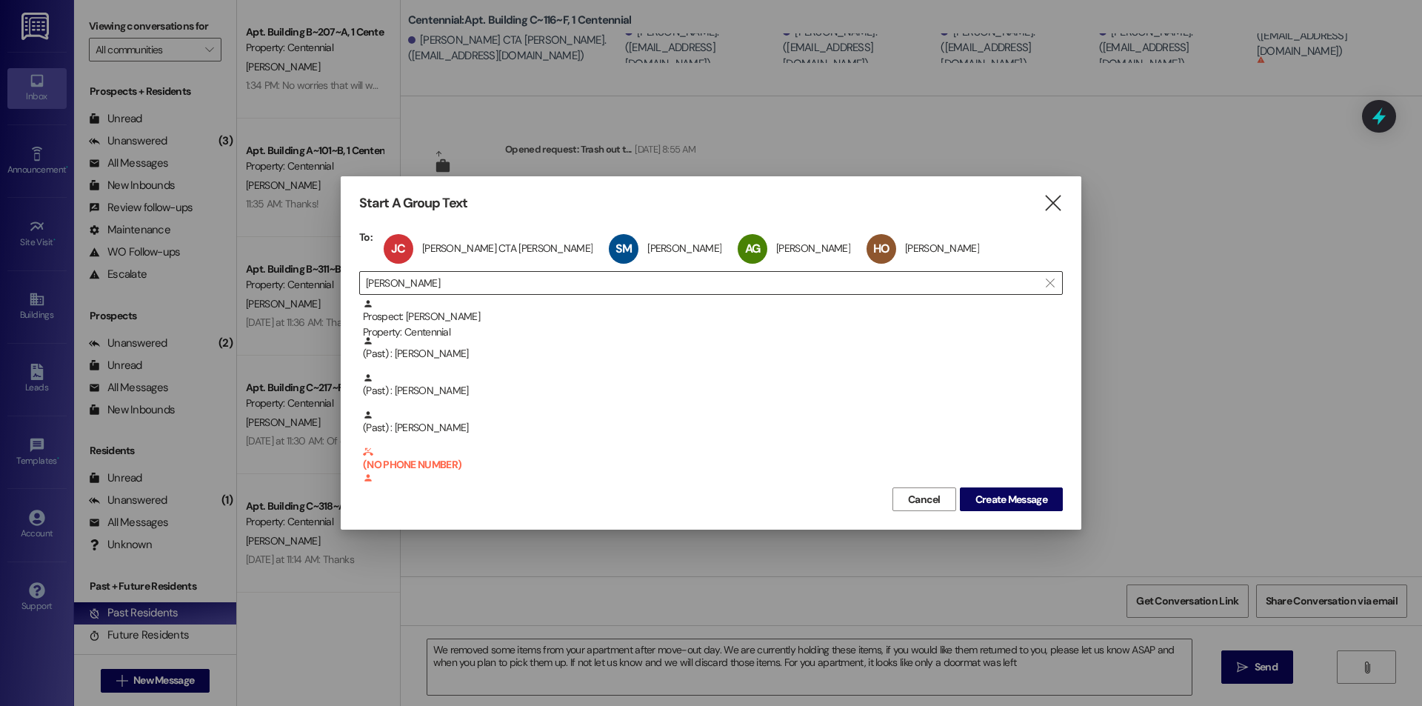
click at [496, 285] on input "haley o" at bounding box center [702, 282] width 672 height 21
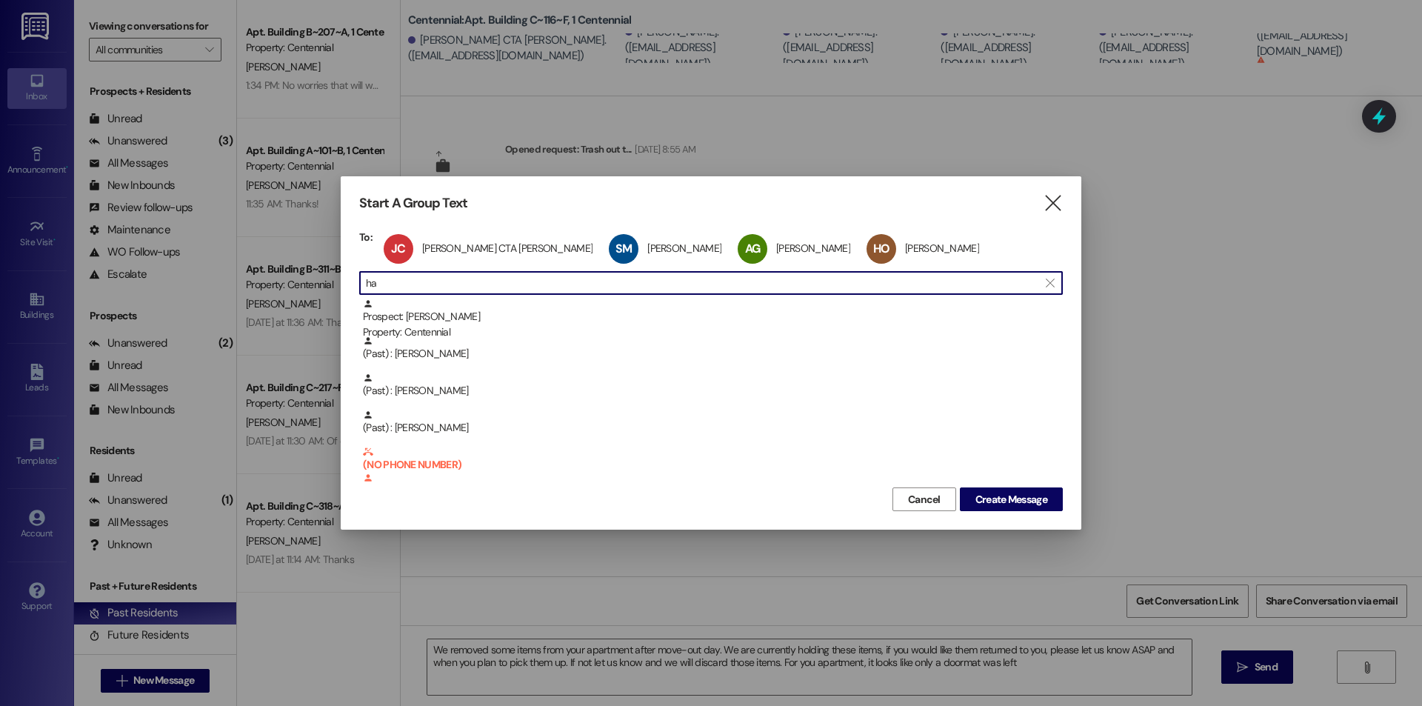
type input "h"
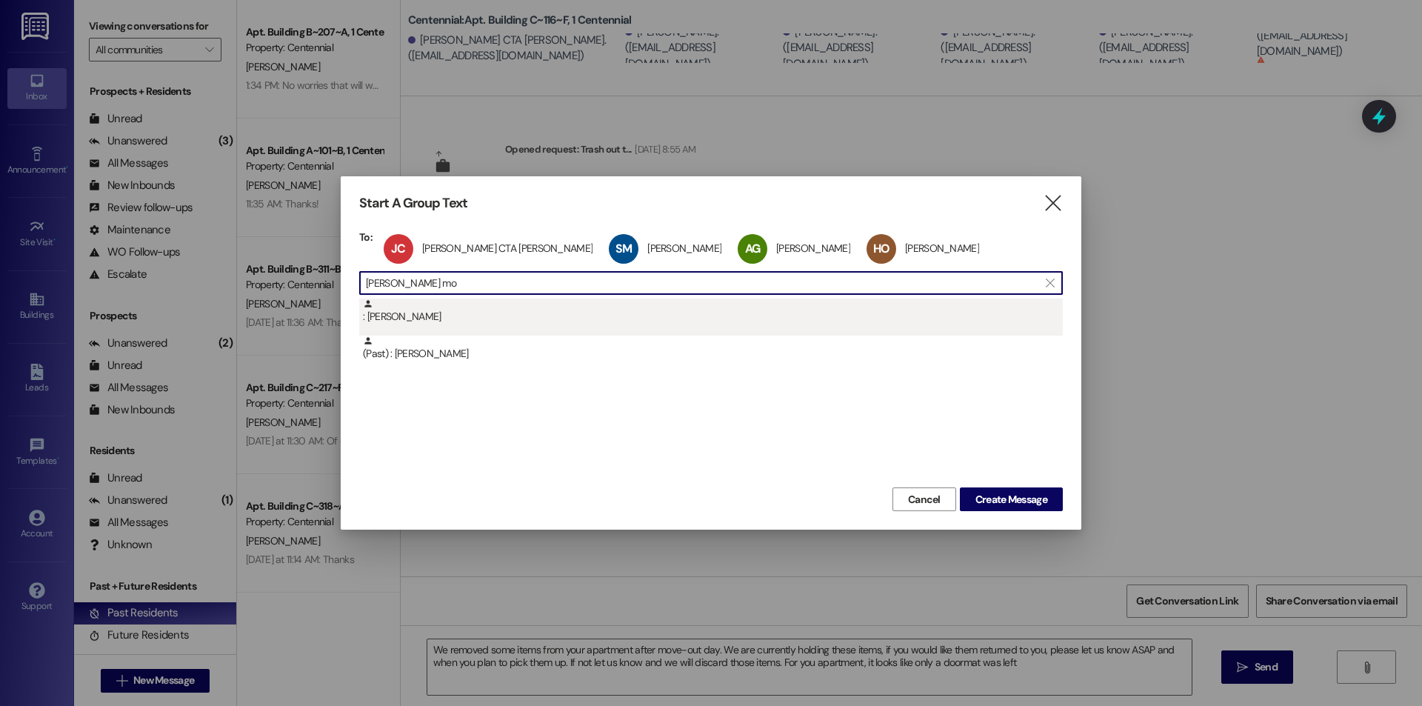
type input "ella mo"
click at [449, 326] on div ": Ella Moss" at bounding box center [710, 316] width 703 height 37
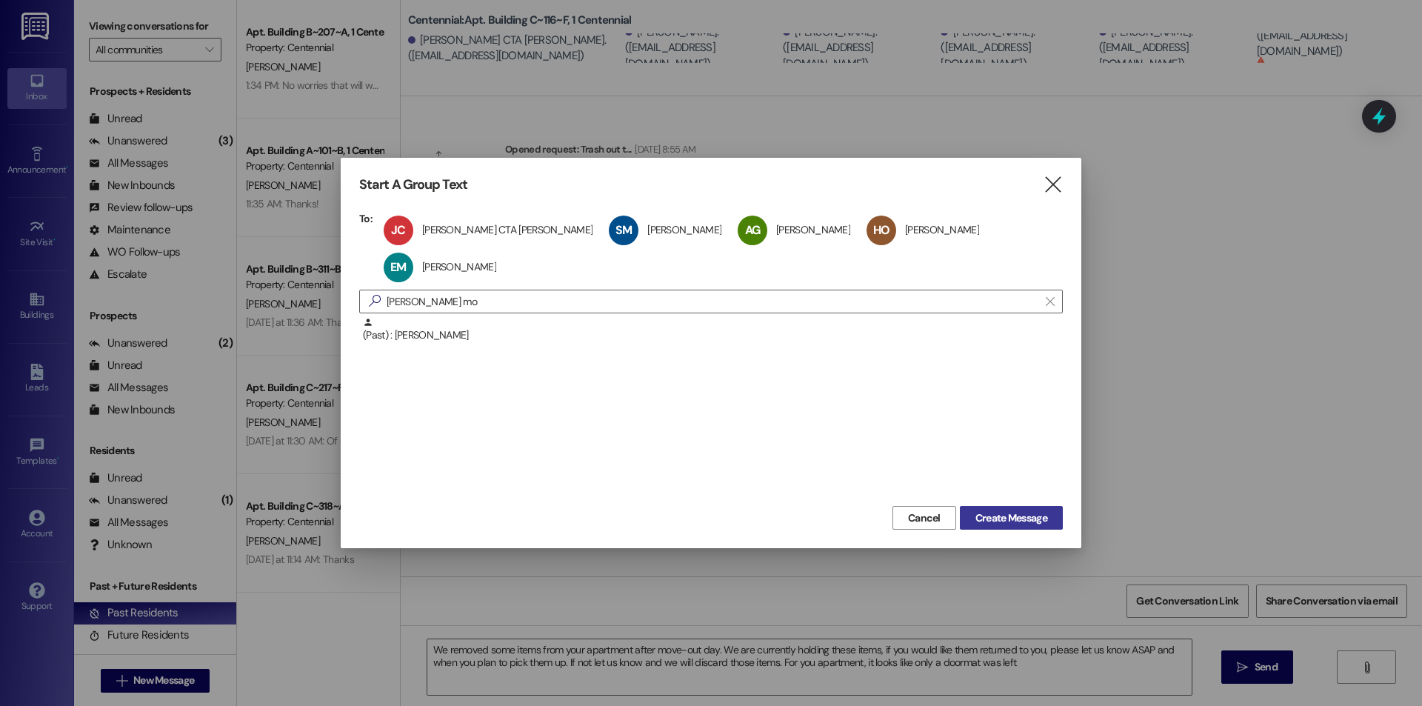
click at [1015, 510] on span "Create Message" at bounding box center [1011, 518] width 72 height 16
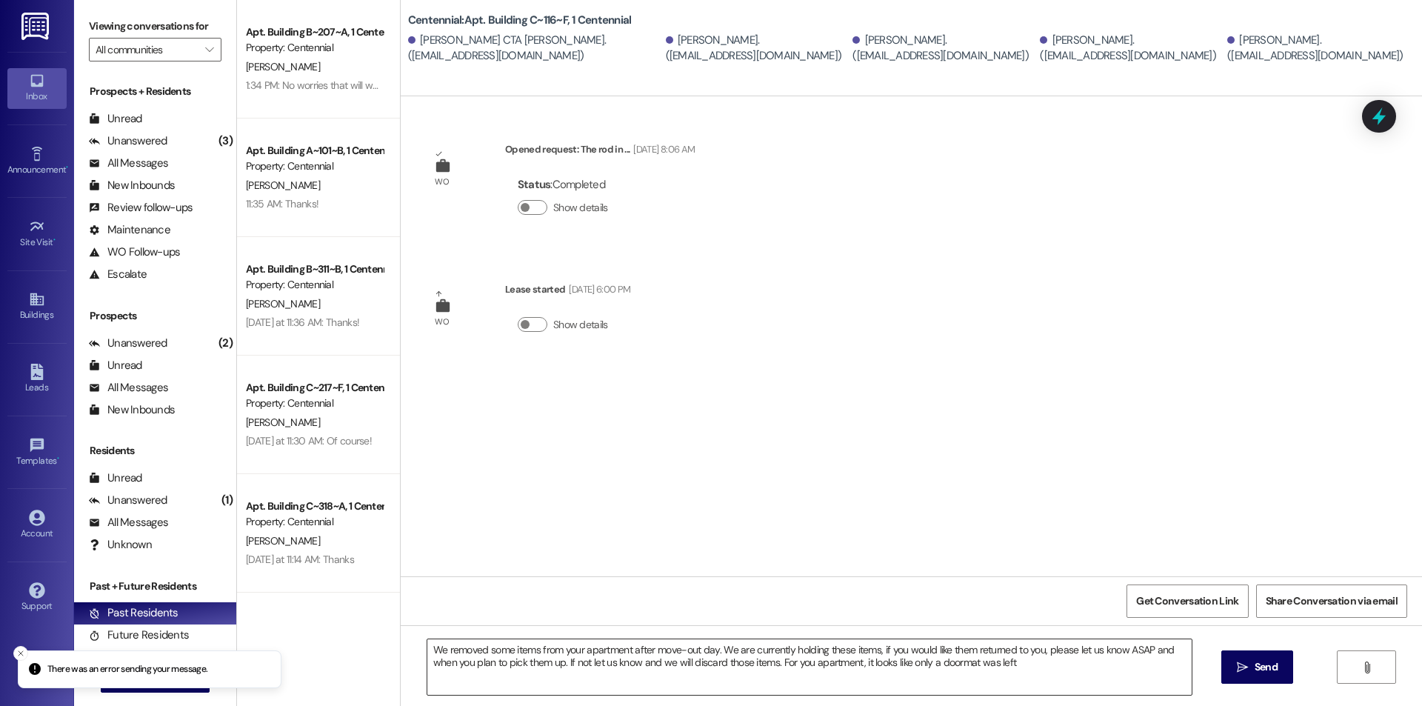
click at [1045, 671] on textarea "We removed some items from your apartment after move-out day. We are currently …" at bounding box center [809, 667] width 764 height 56
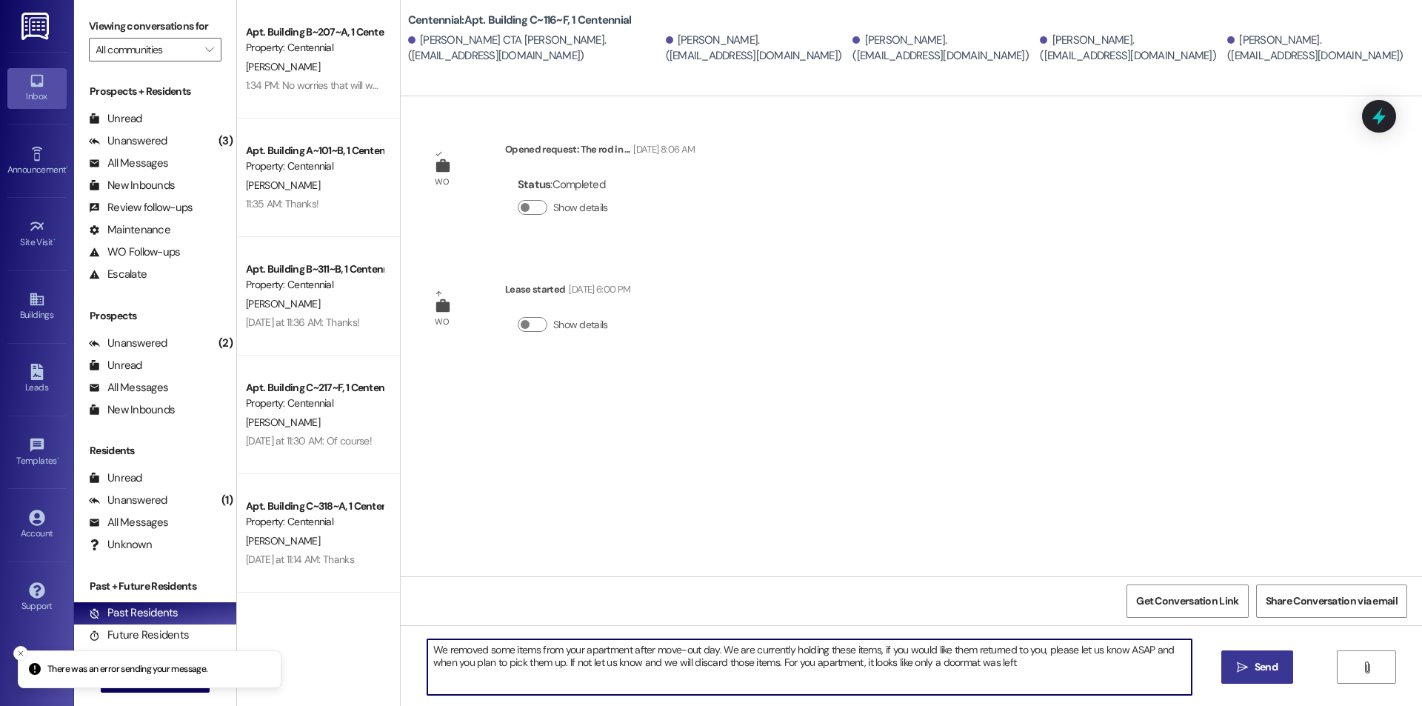
click at [1272, 668] on span "Send" at bounding box center [1265, 667] width 23 height 16
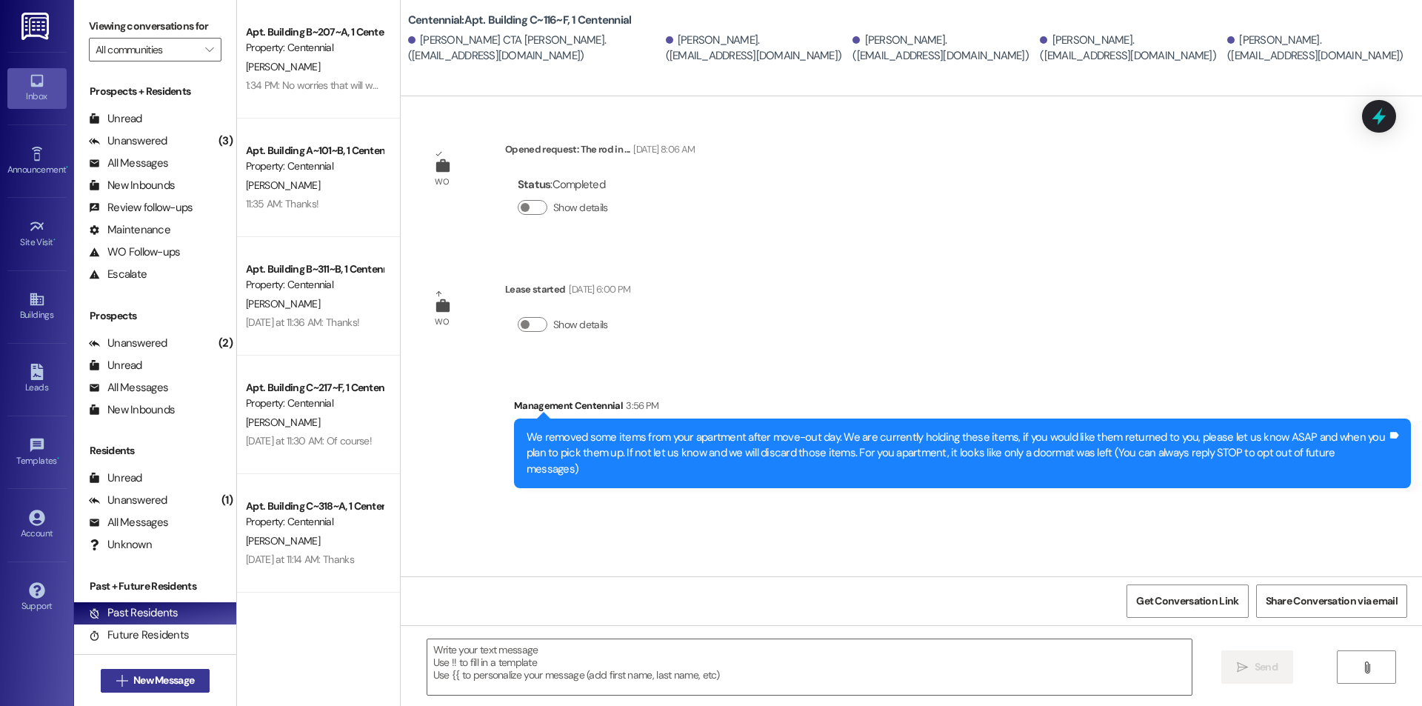
click at [168, 675] on span "New Message" at bounding box center [163, 680] width 61 height 16
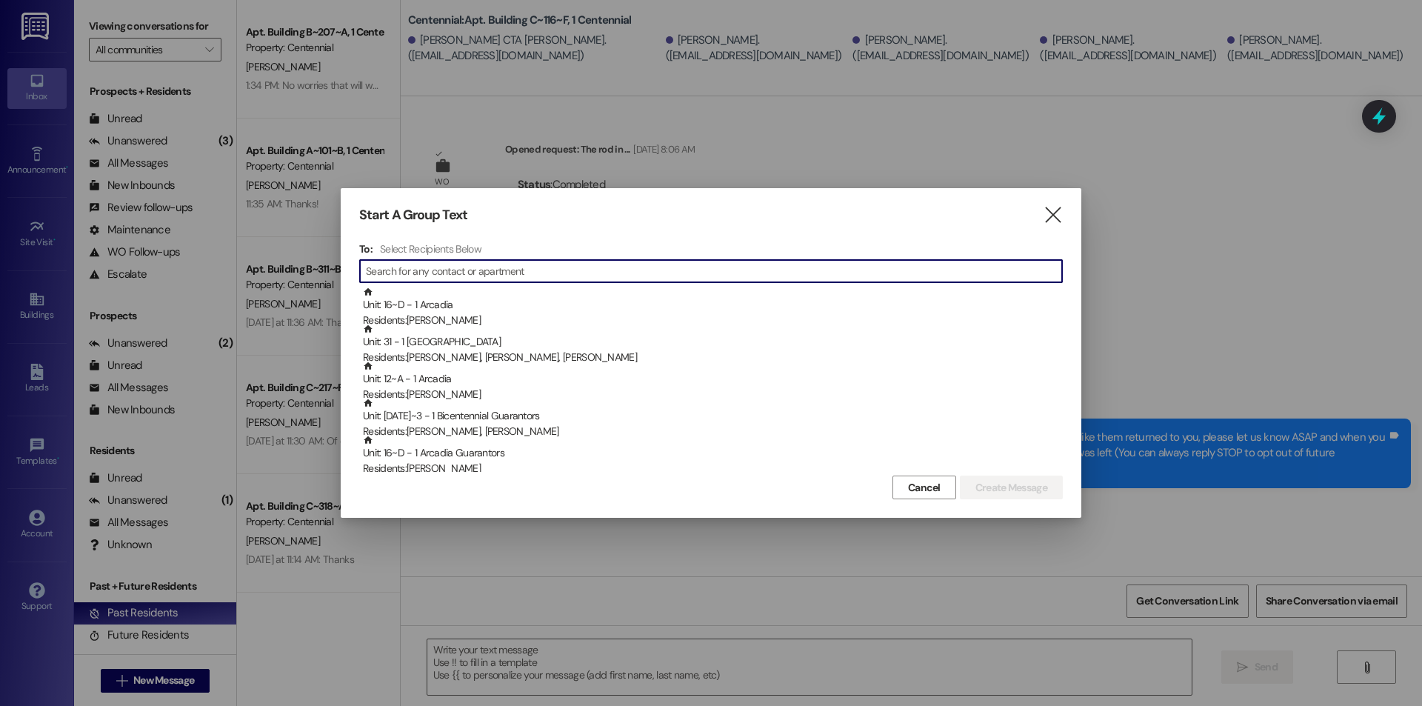
click at [484, 268] on input at bounding box center [714, 271] width 696 height 21
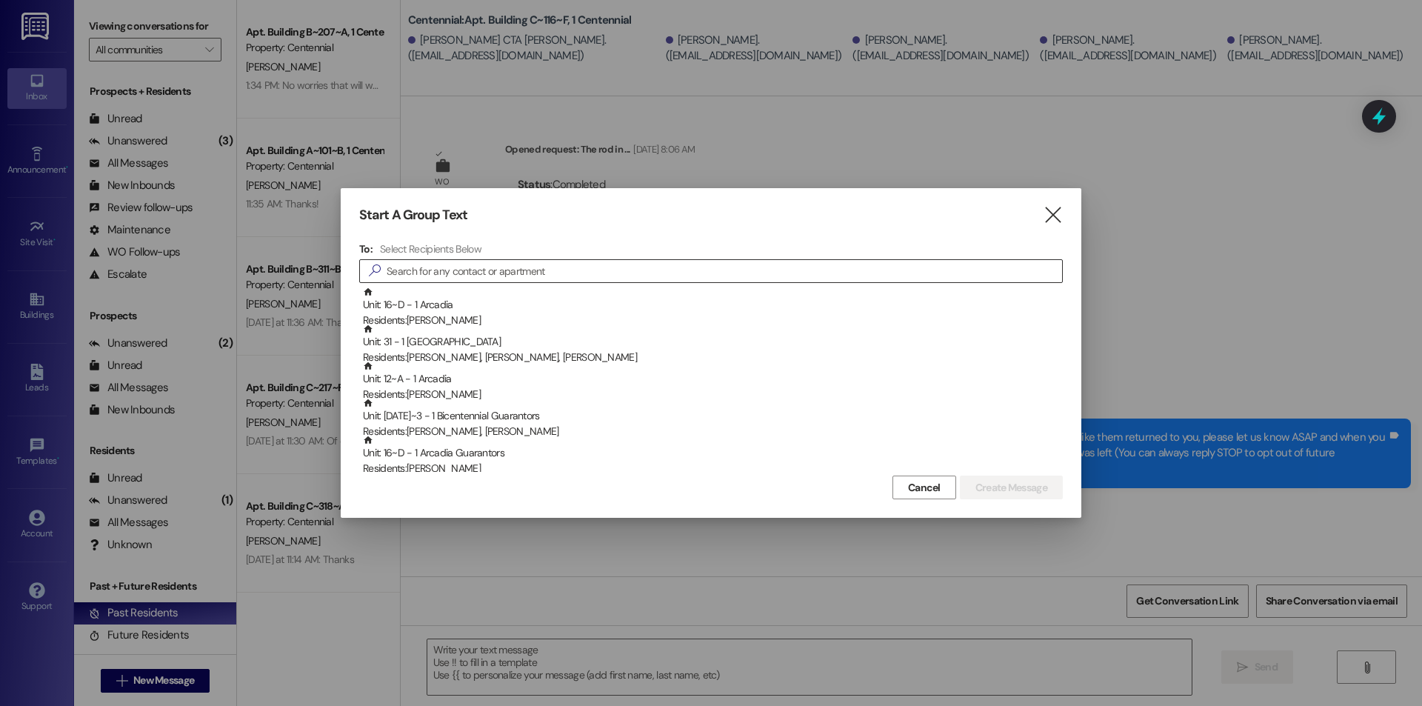
click at [501, 274] on input at bounding box center [723, 271] width 675 height 21
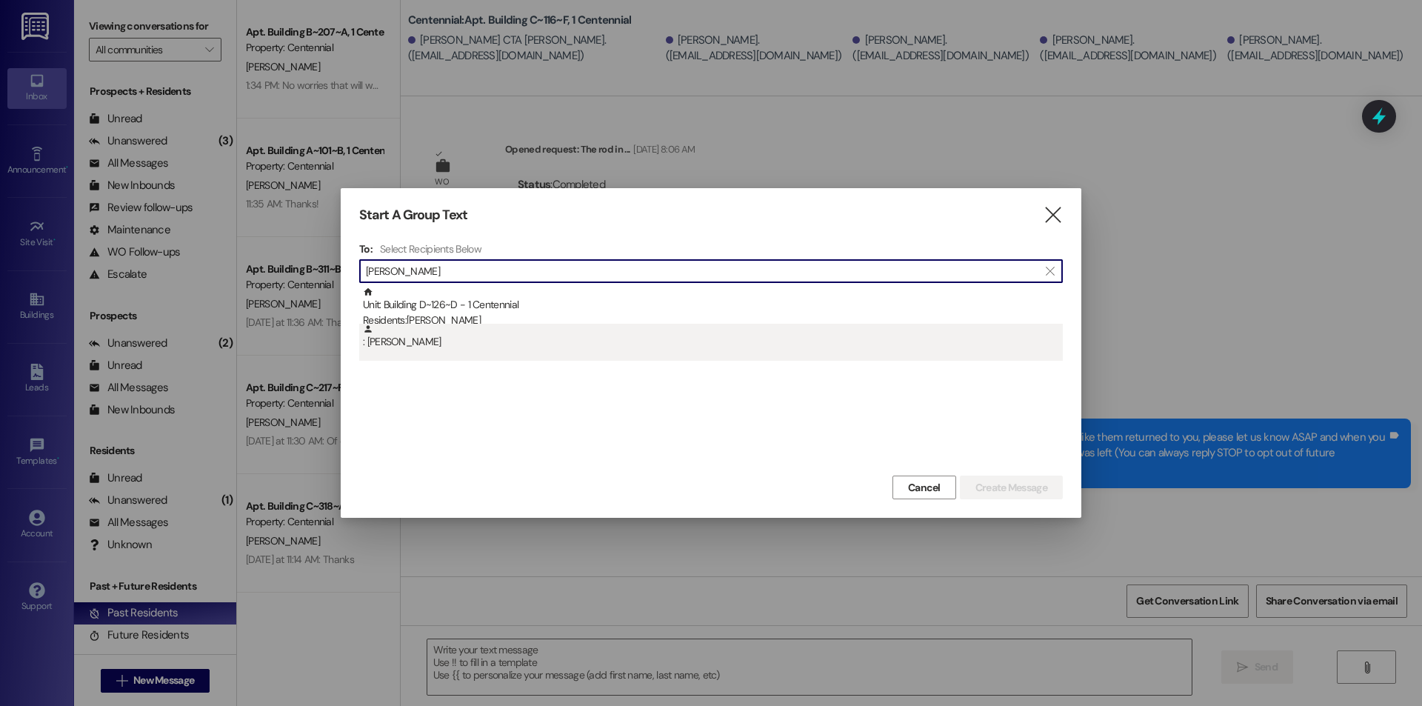
click at [453, 333] on div ": Allison Ashton" at bounding box center [713, 337] width 700 height 26
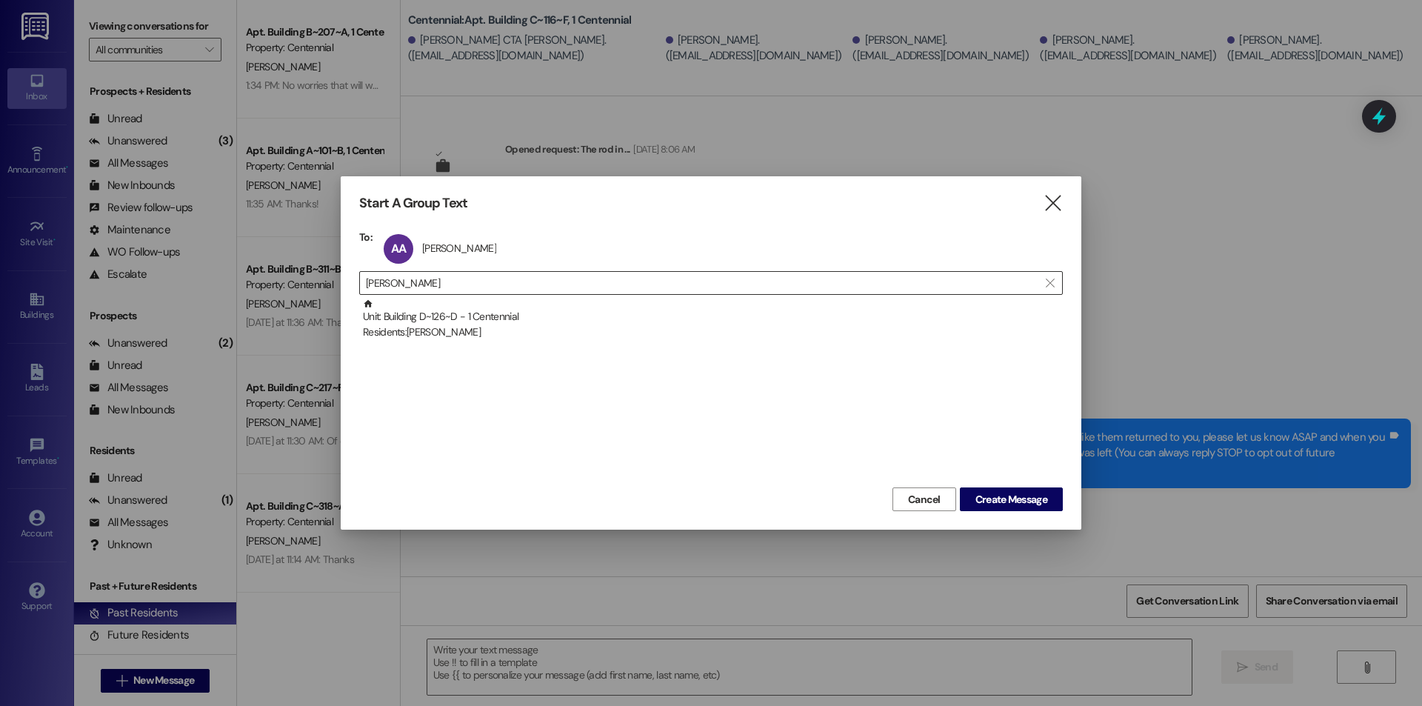
click at [492, 296] on div "To: AA Allison Ashton Allison Ashton click to remove  allison ashton  Unit: B…" at bounding box center [710, 356] width 703 height 253
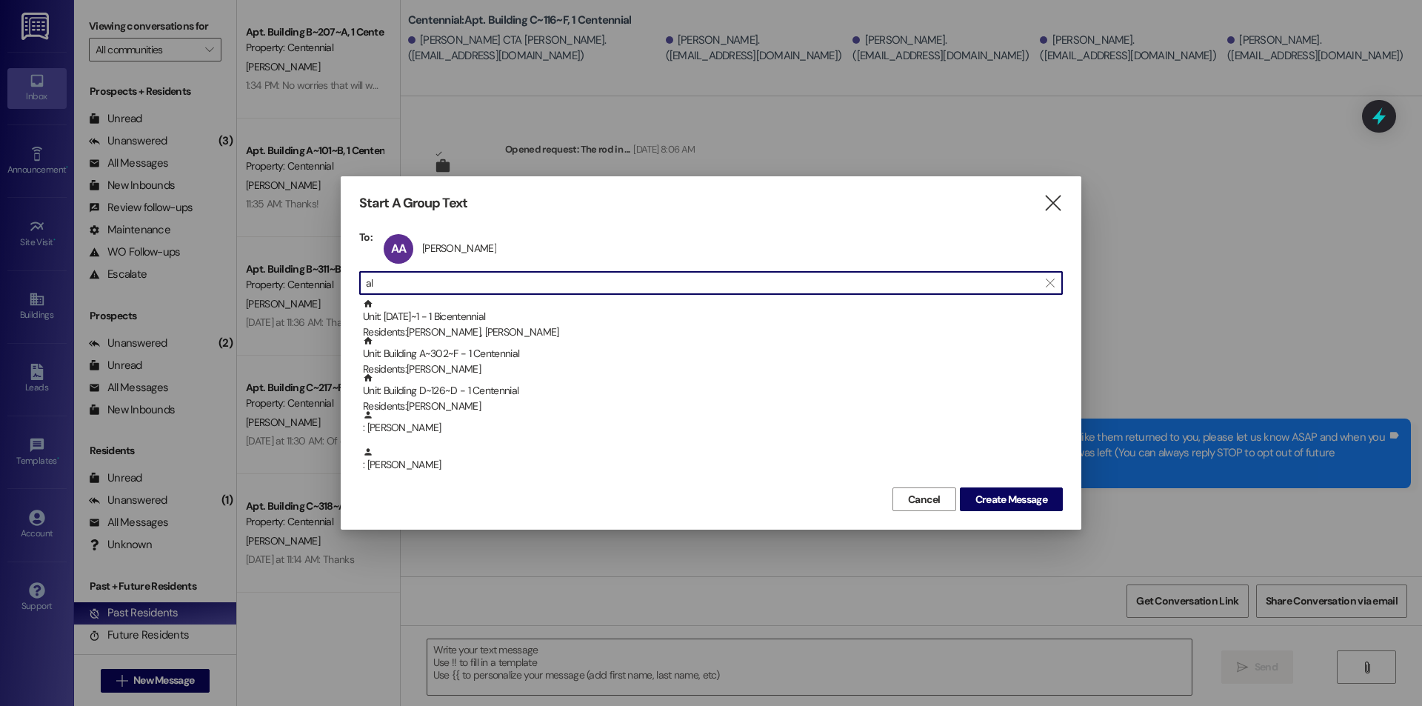
type input "a"
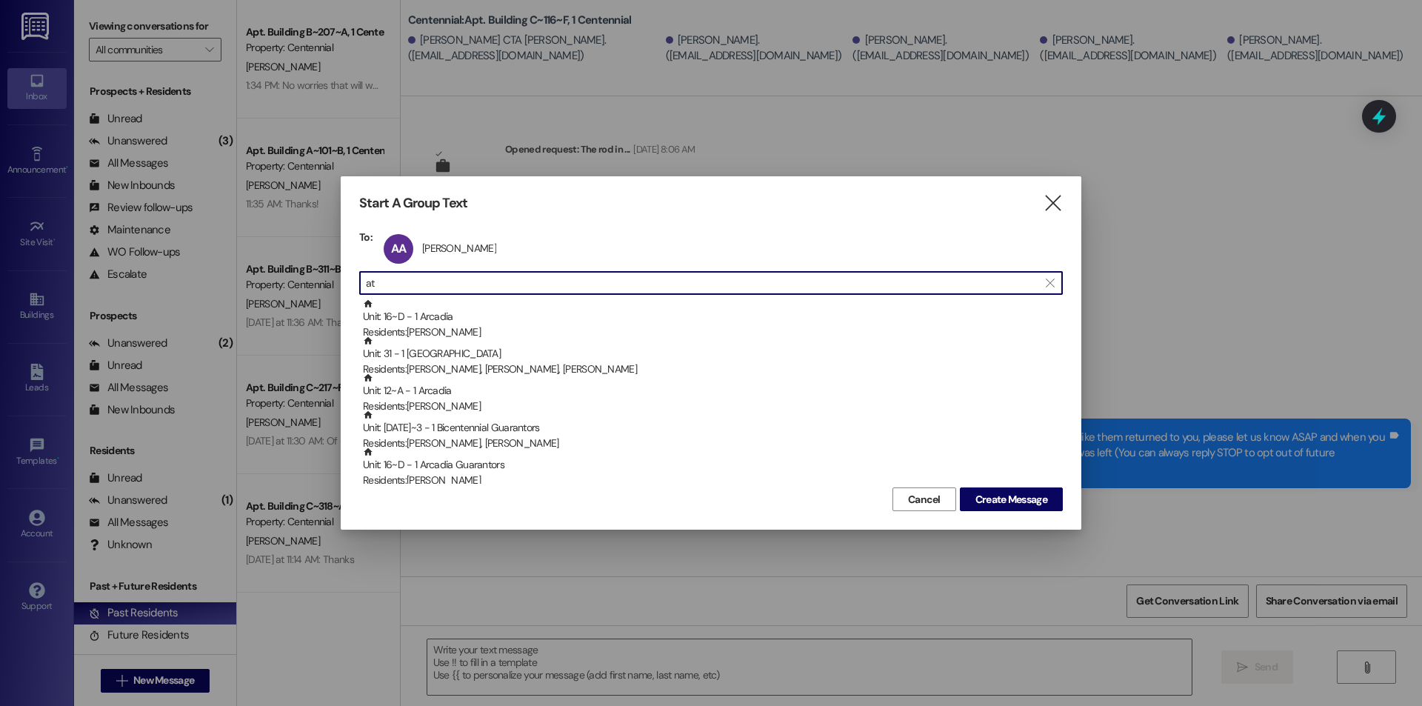
type input "a"
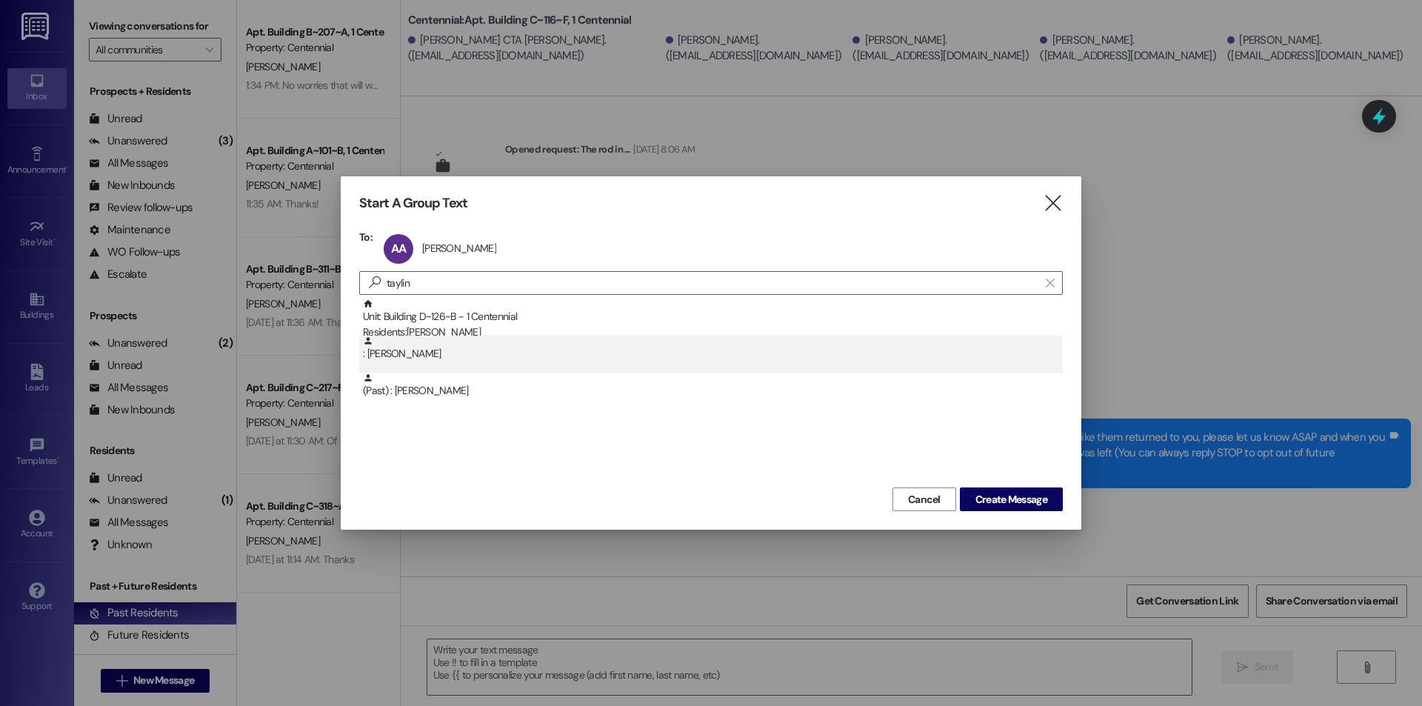
click at [437, 358] on div ": Taylin Galloway" at bounding box center [713, 348] width 700 height 26
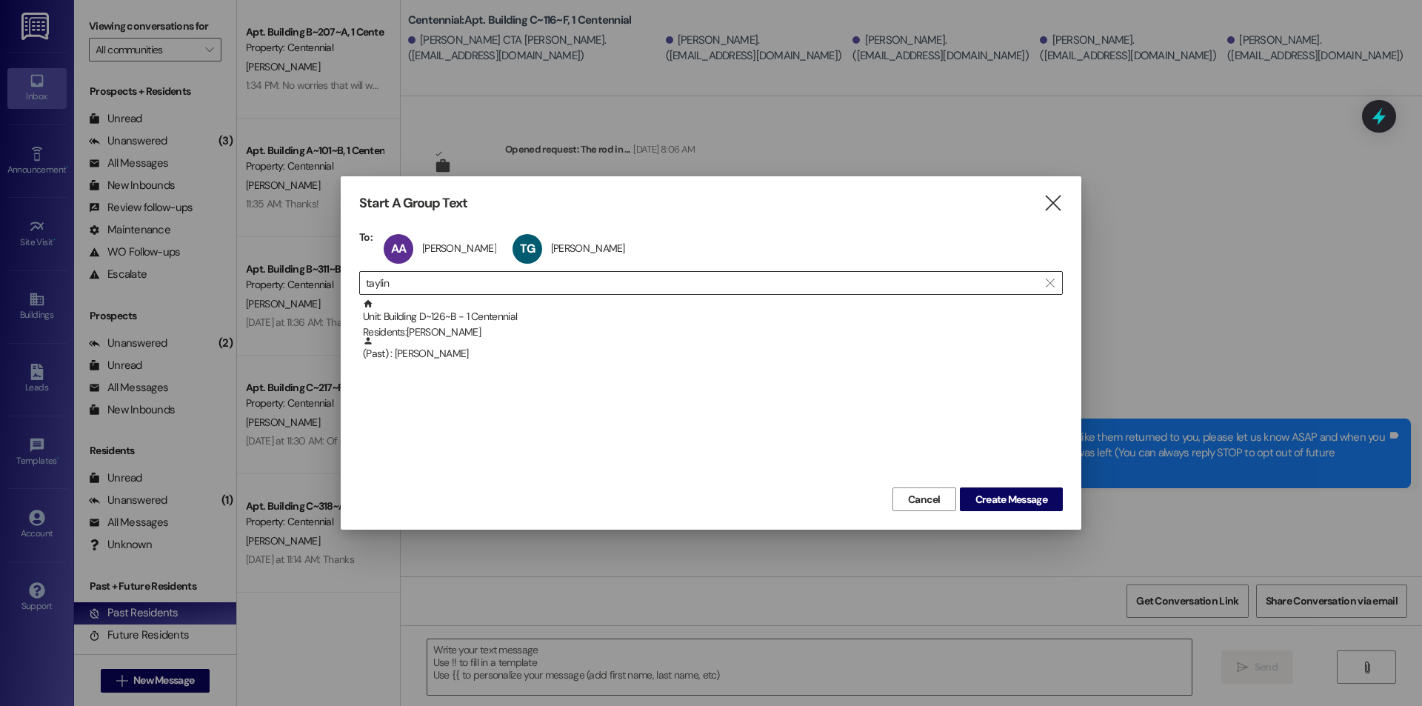
click at [478, 289] on input "taylin" at bounding box center [702, 282] width 672 height 21
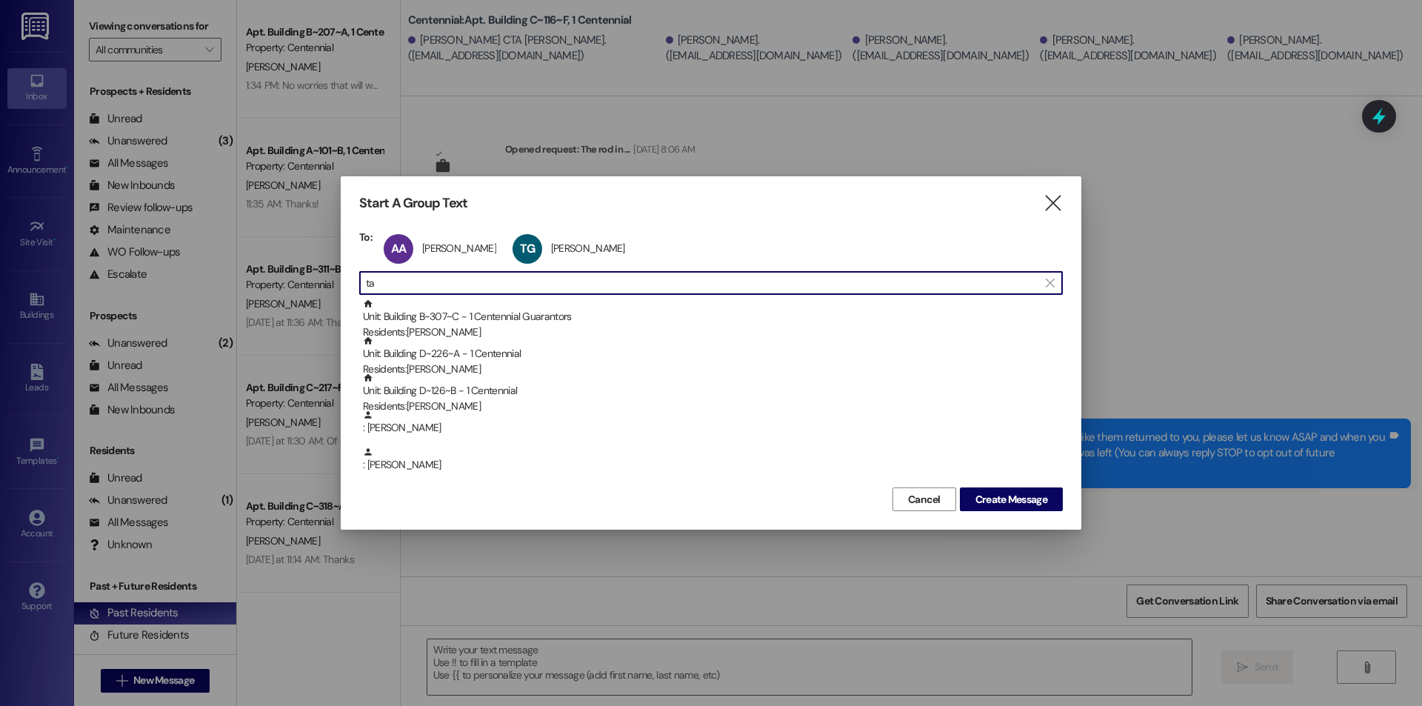
type input "t"
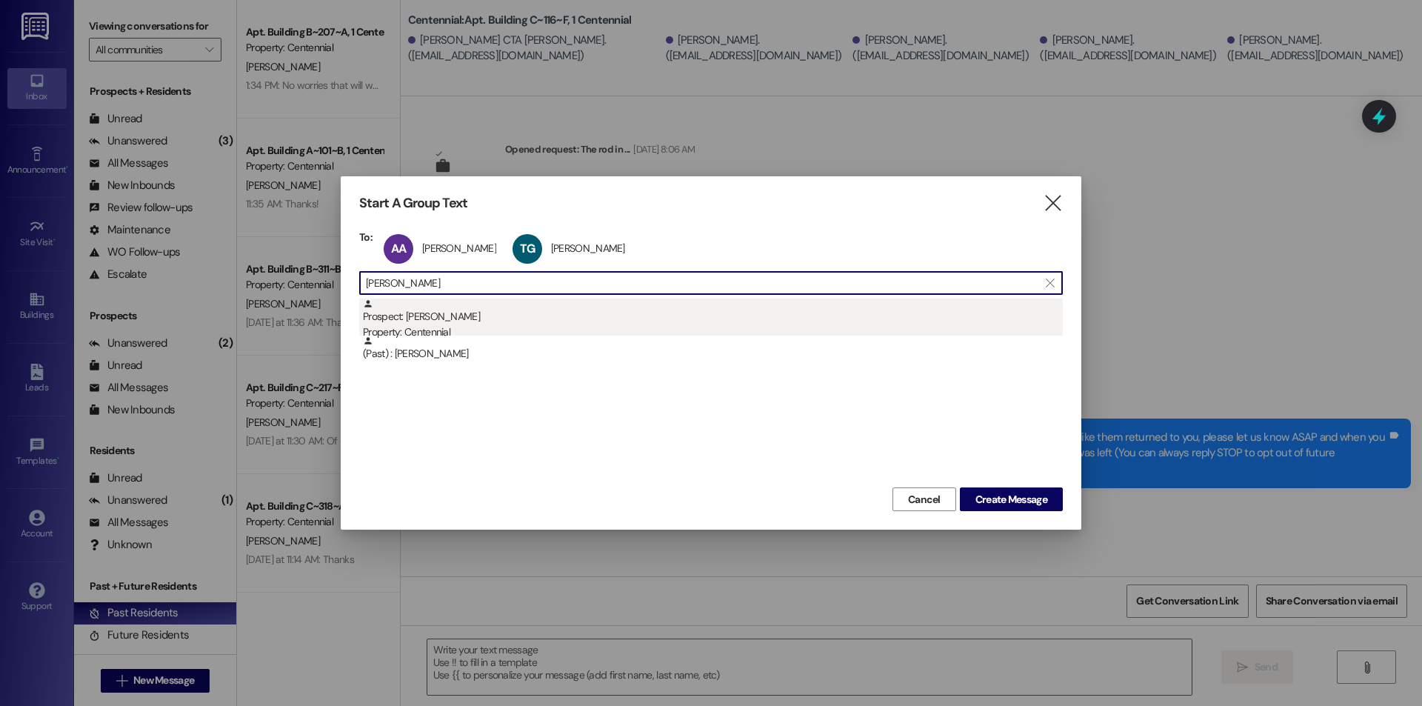
click at [418, 318] on div "Prospect: Jeannie Schuneman Property: Centennial" at bounding box center [713, 319] width 700 height 42
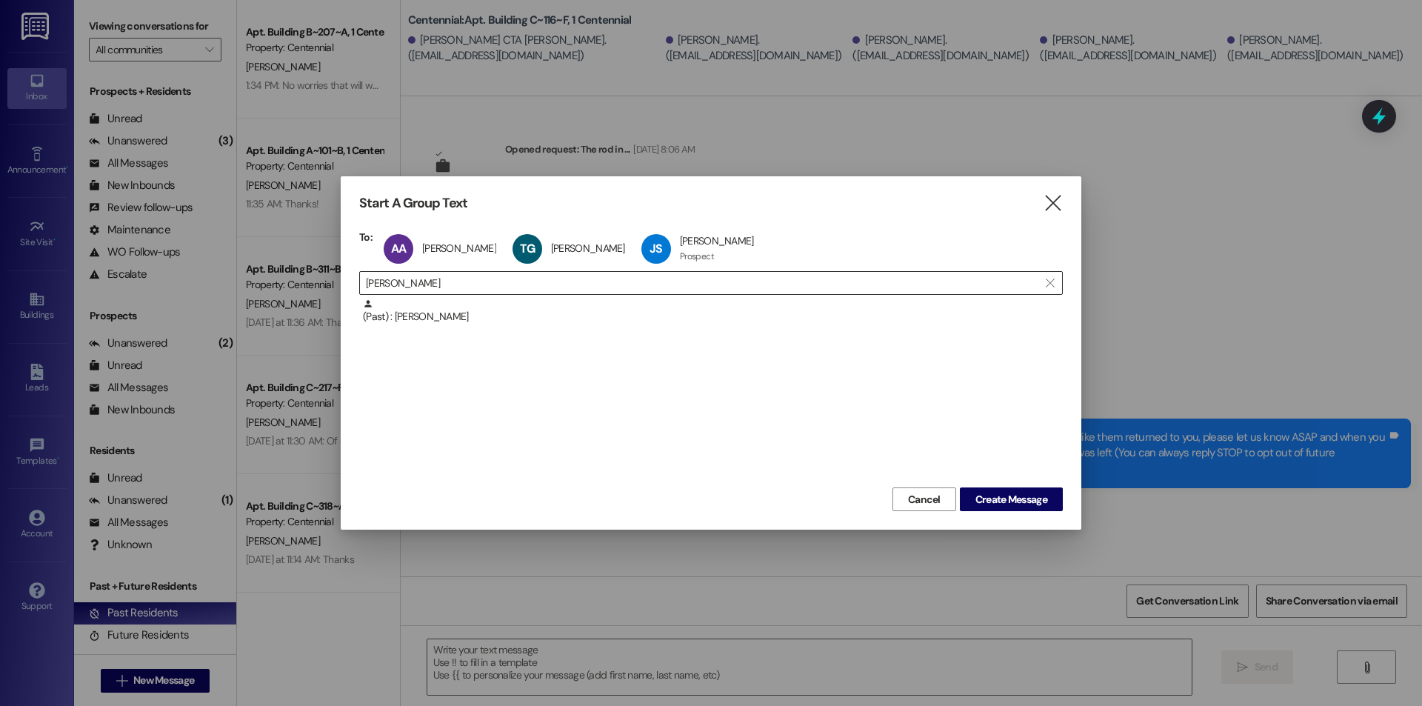
click at [447, 285] on input "jeannie" at bounding box center [702, 282] width 672 height 21
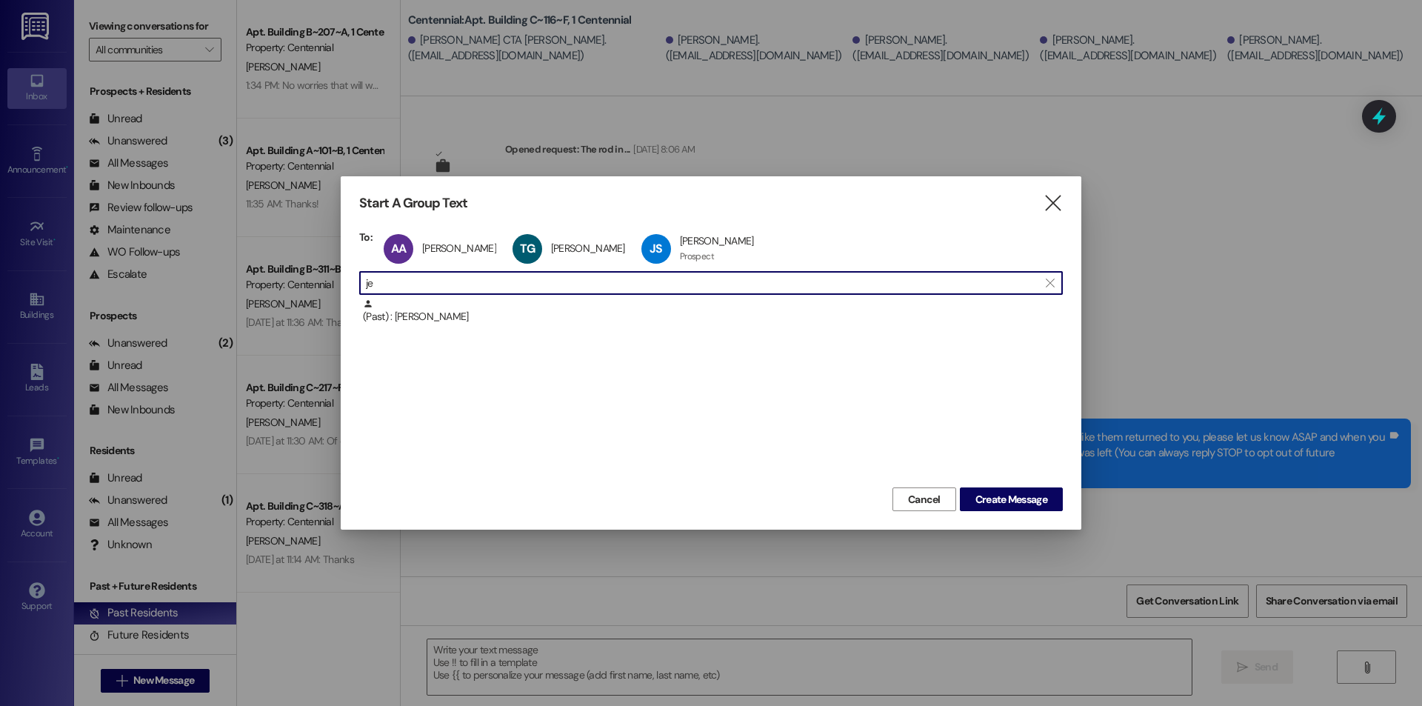
type input "j"
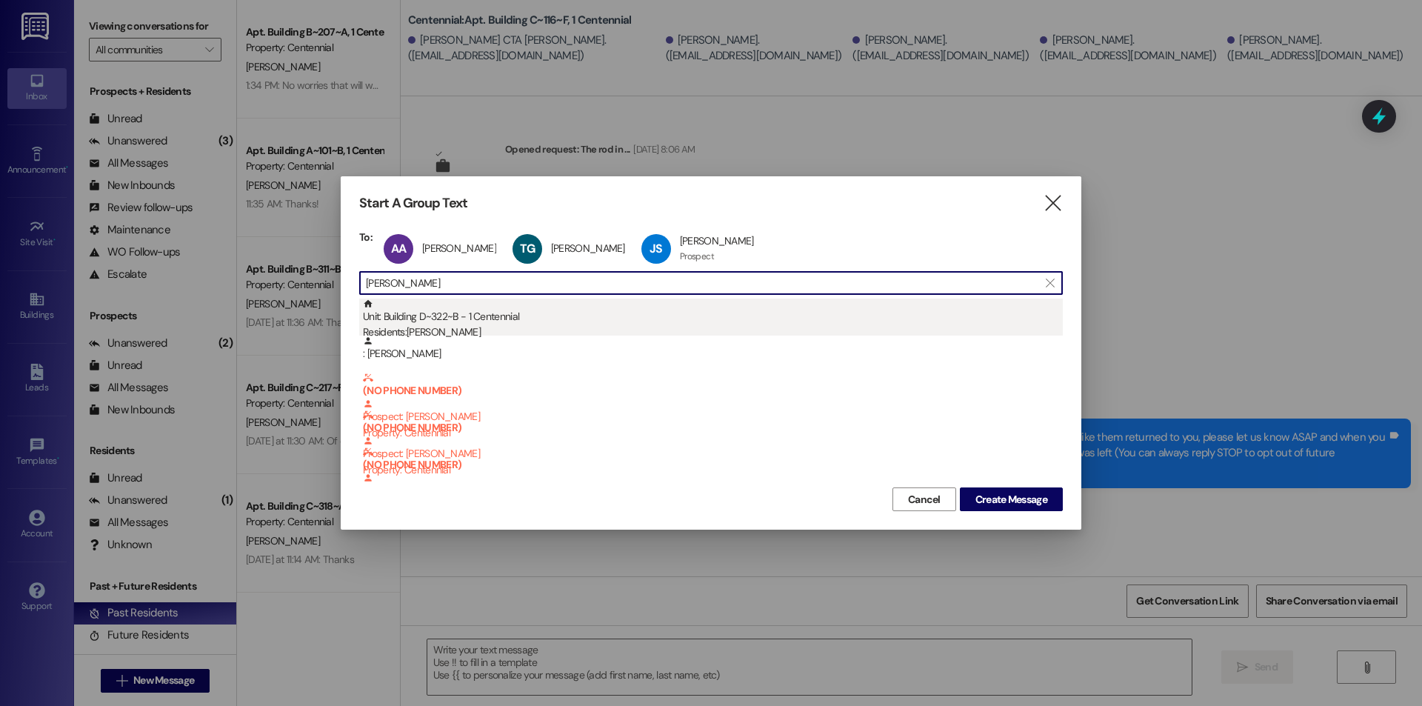
click at [500, 332] on div "Residents: Elise Green" at bounding box center [713, 332] width 700 height 16
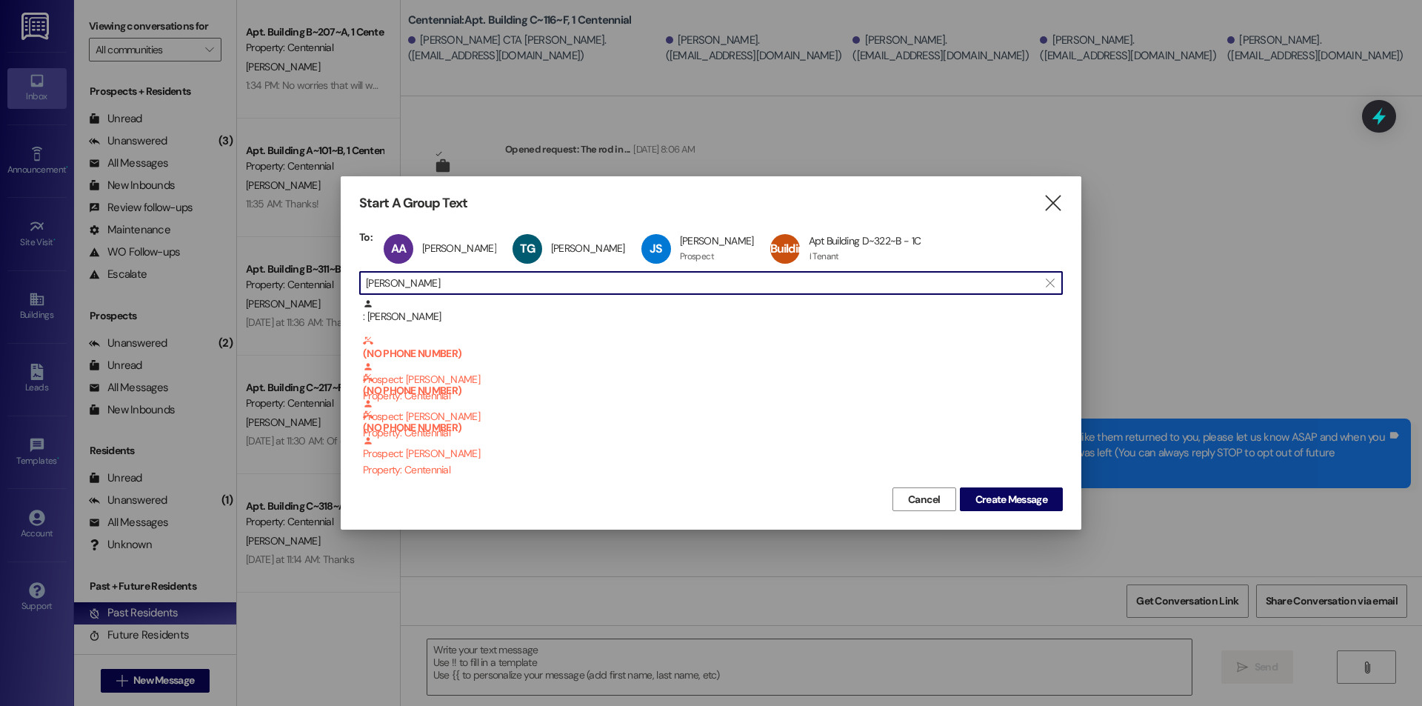
drag, startPoint x: 514, startPoint y: 287, endPoint x: 521, endPoint y: 282, distance: 8.6
click at [515, 287] on input "elise green" at bounding box center [702, 282] width 672 height 21
click at [580, 280] on input "elise green" at bounding box center [702, 282] width 672 height 21
type input "e"
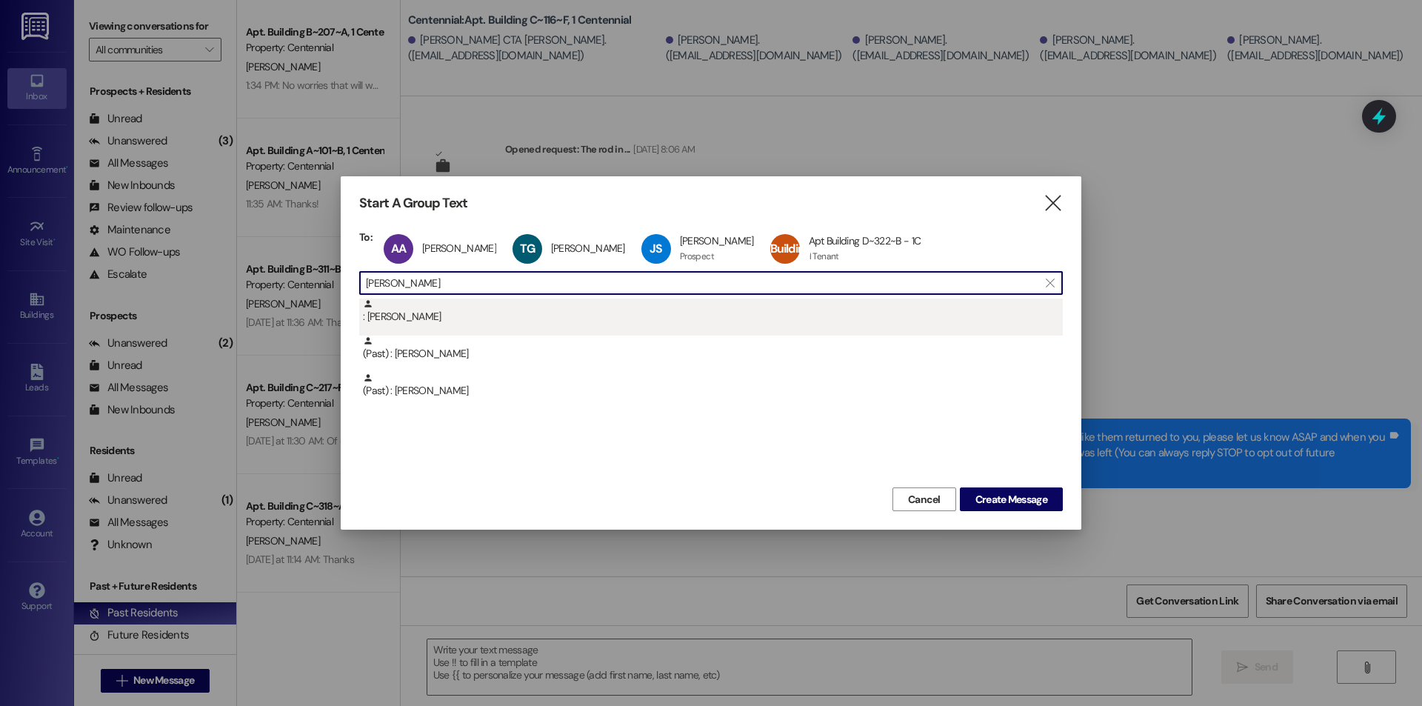
click at [539, 324] on div ": Maggie McDonough" at bounding box center [713, 311] width 700 height 26
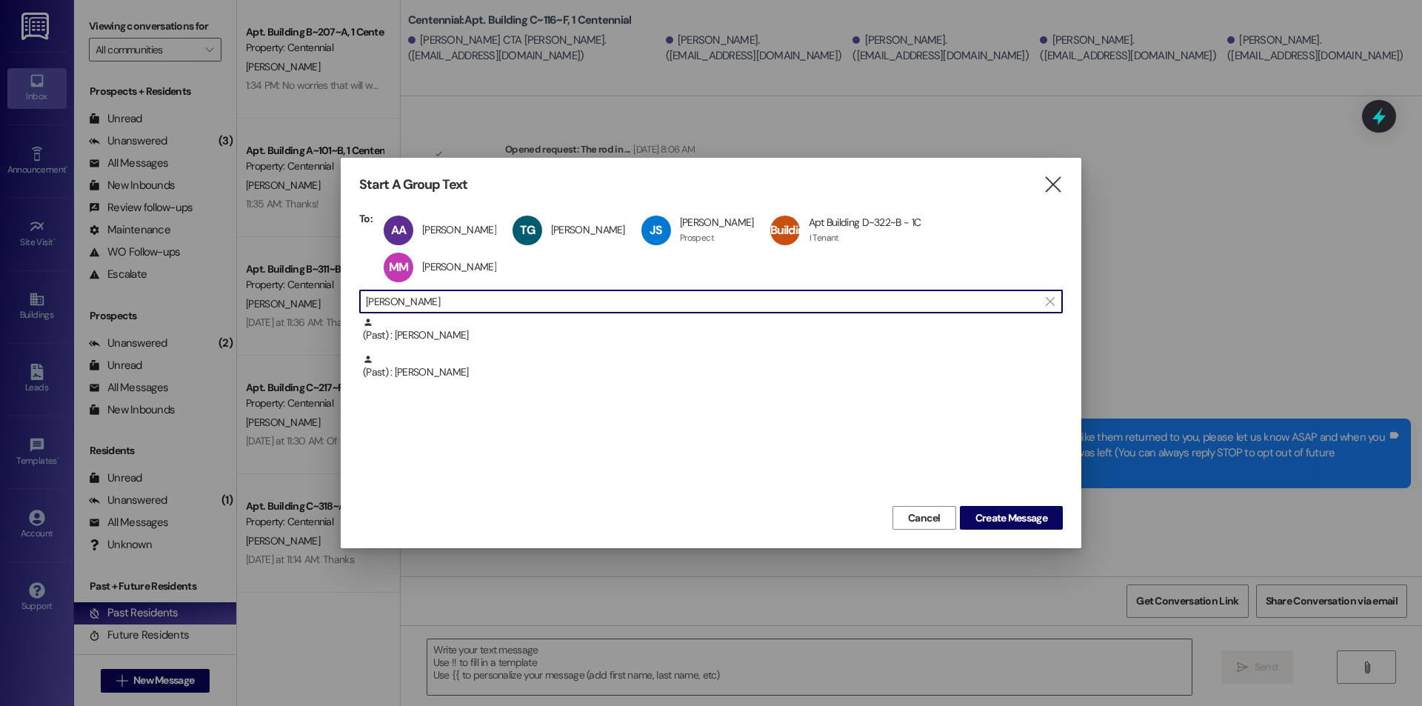
click at [549, 302] on input "maggie" at bounding box center [702, 301] width 672 height 21
type input "m"
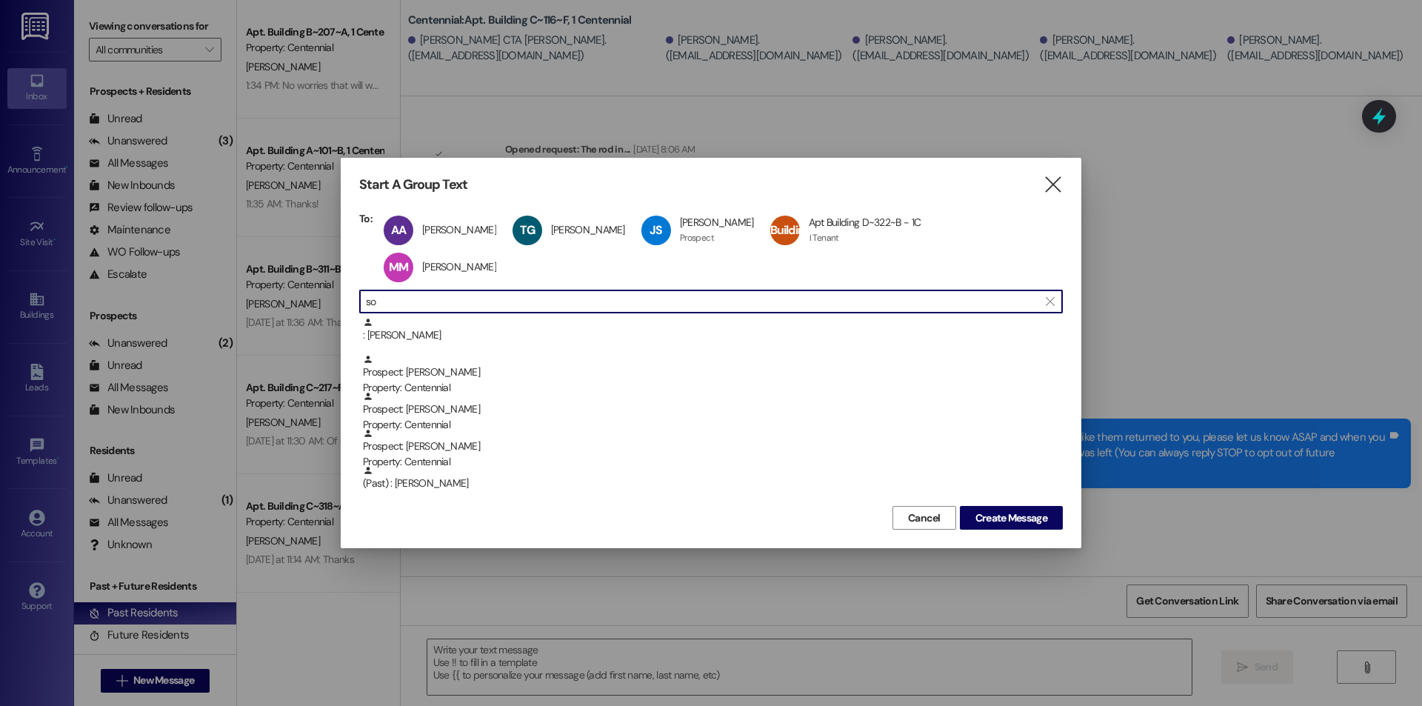
type input "s"
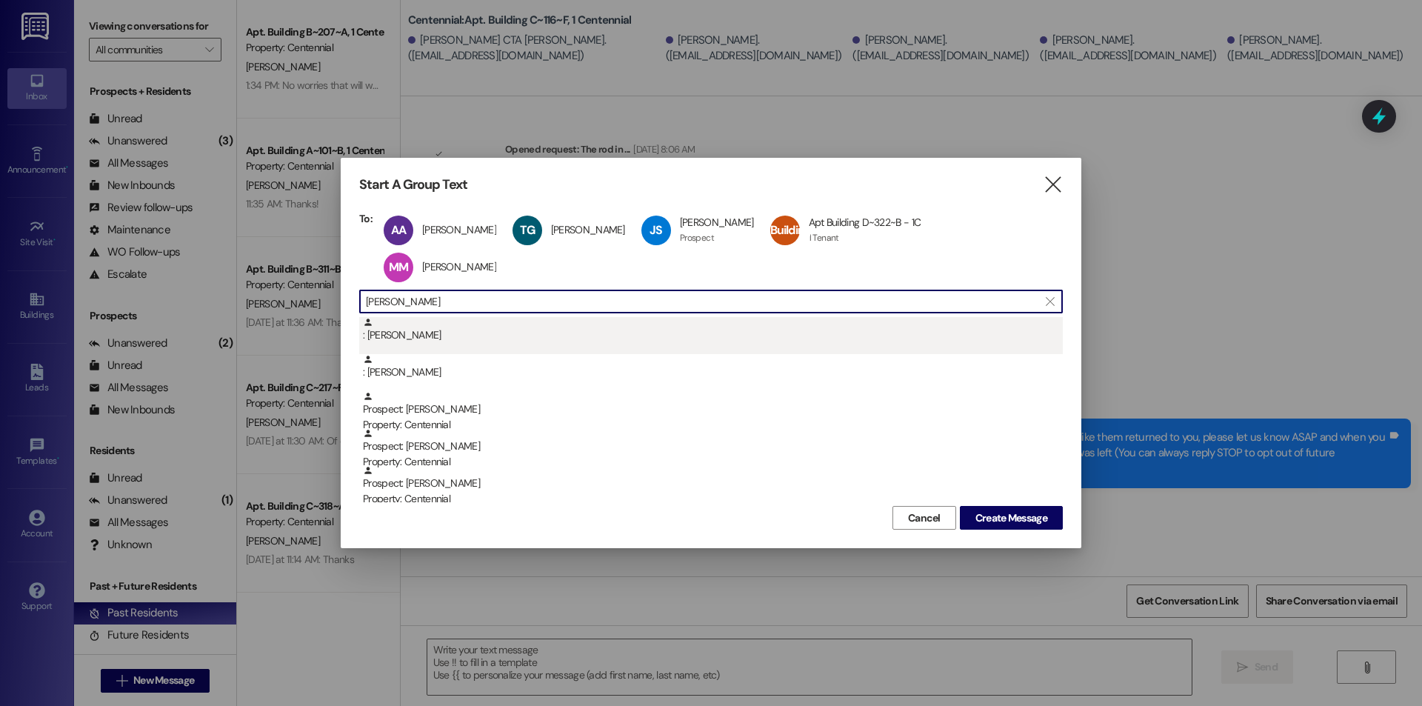
type input "sophia"
click at [498, 339] on div ": Sophia Dyreng" at bounding box center [713, 330] width 700 height 26
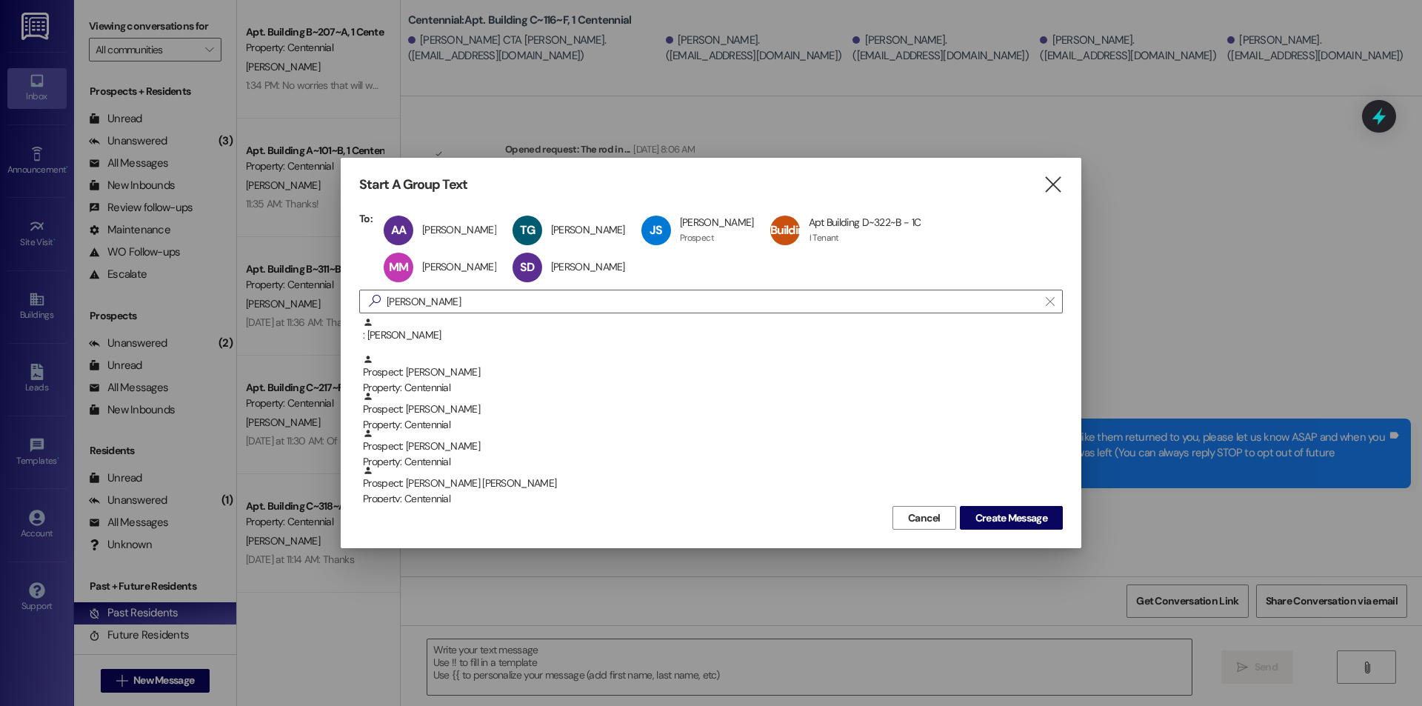
click at [1025, 503] on div "Cancel Create Message" at bounding box center [710, 515] width 703 height 27
click at [1028, 512] on span "Create Message" at bounding box center [1011, 518] width 72 height 16
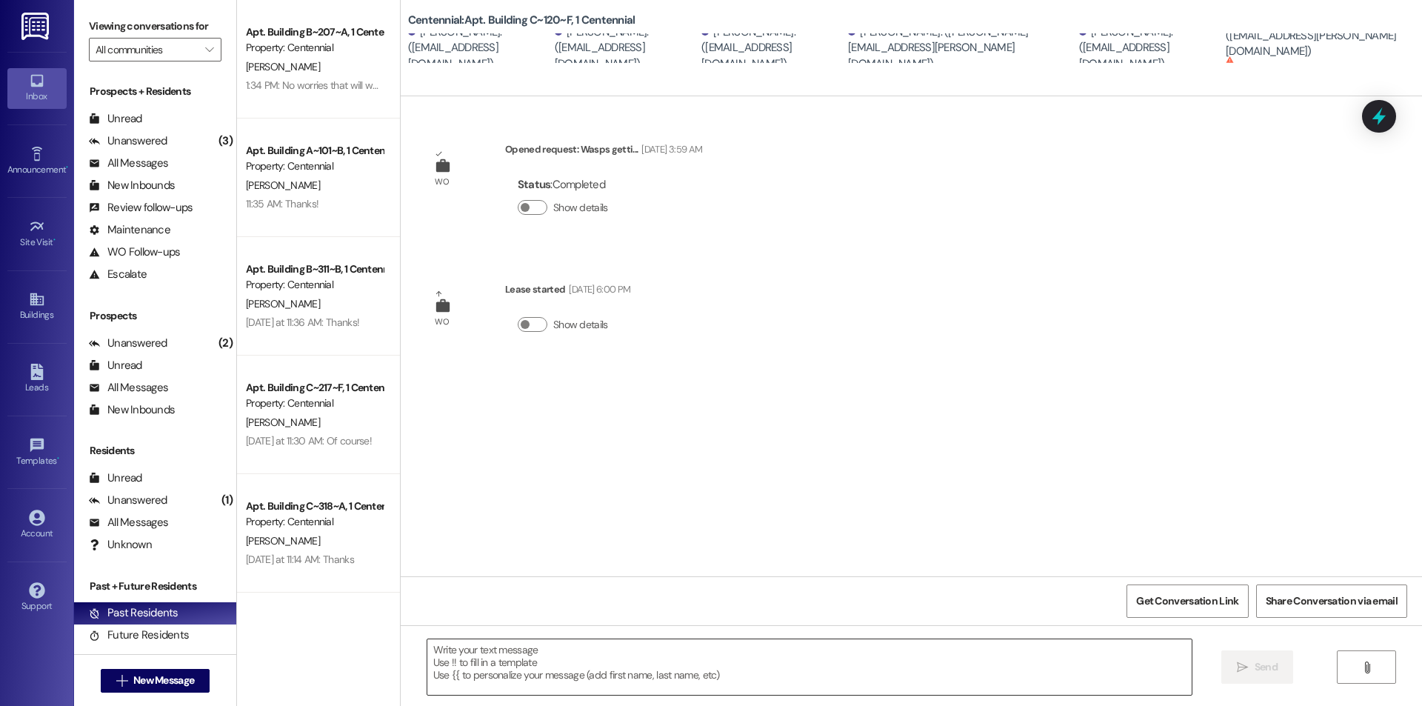
click at [689, 649] on textarea at bounding box center [809, 667] width 764 height 56
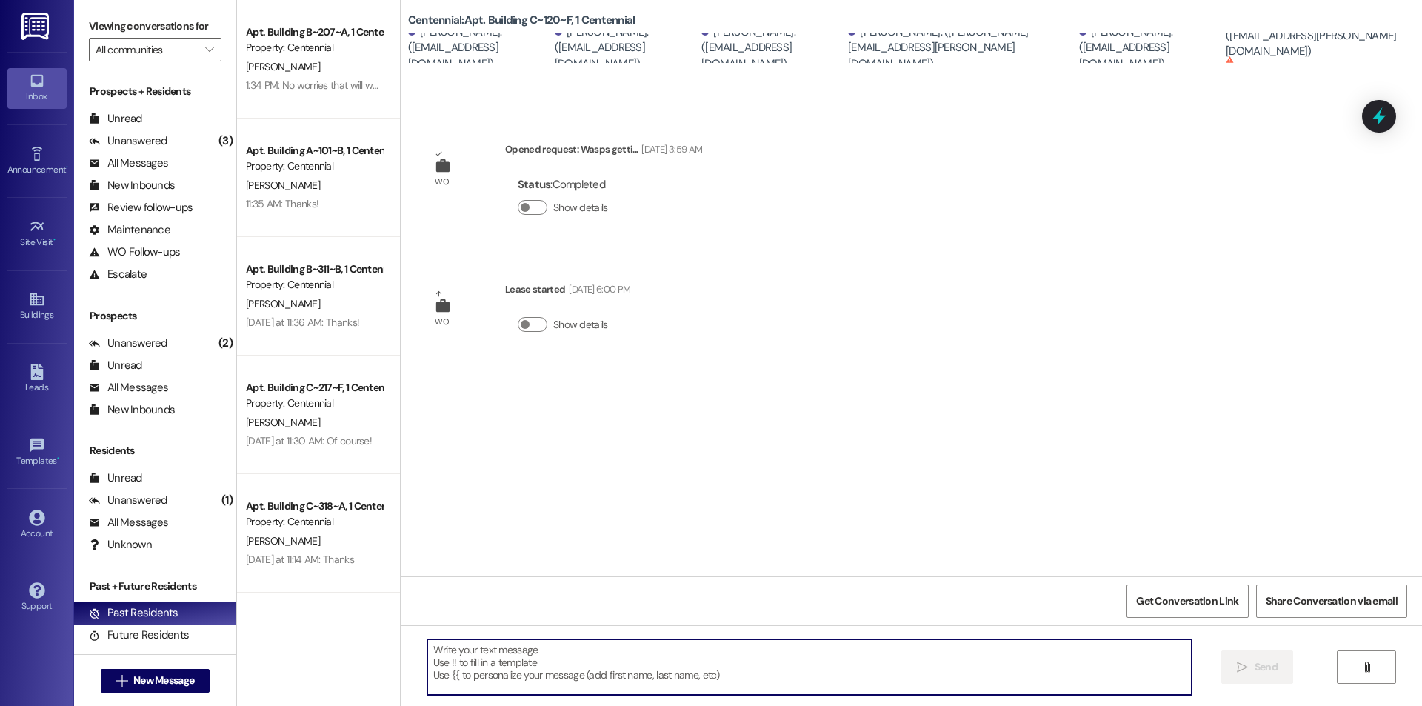
click at [572, 663] on textarea at bounding box center [809, 667] width 764 height 56
click at [576, 664] on textarea at bounding box center [809, 667] width 764 height 56
click at [1323, 16] on div "Centennial: Apt. Building C~120~F, 1 Centennial Sophia Dyreng. (sophiajoy121@gm…" at bounding box center [915, 33] width 1014 height 59
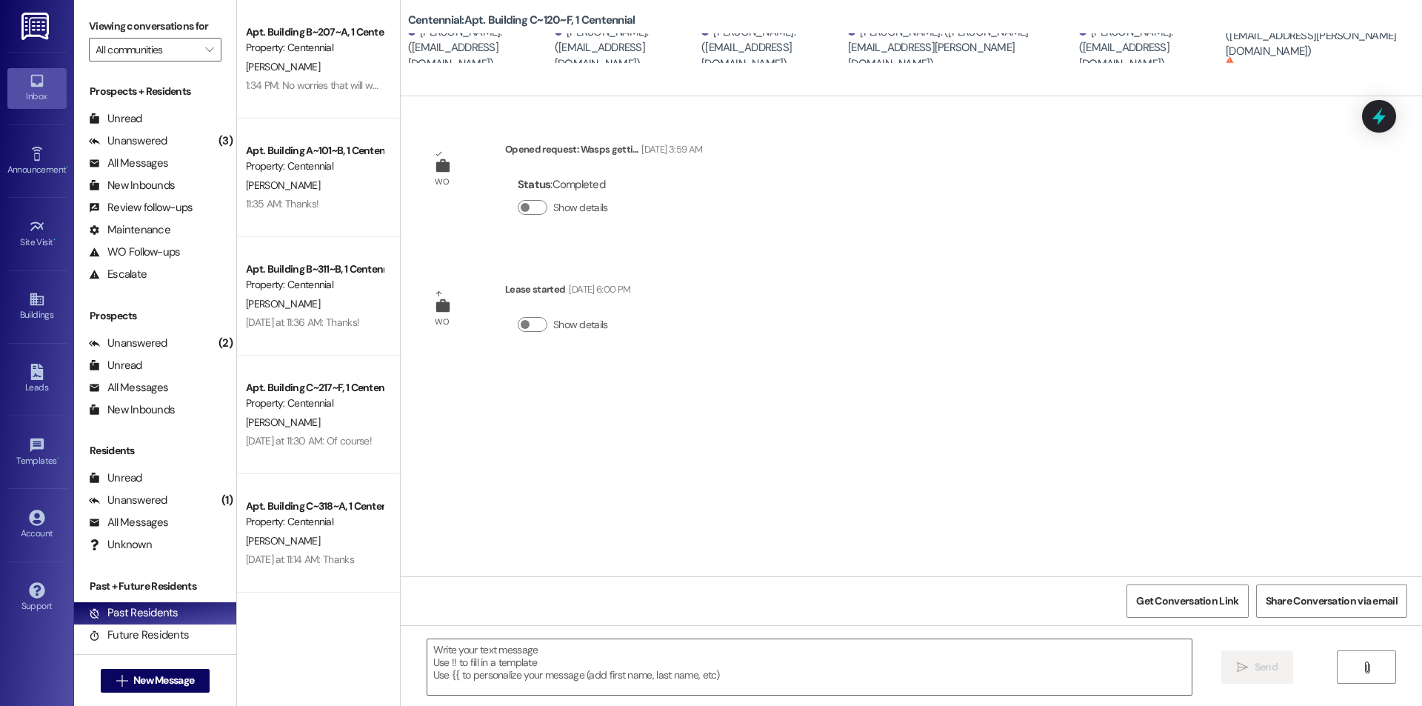
click at [1305, 44] on div "Taylin Galloway. (taylin.dean.g@gmail.com)" at bounding box center [1317, 36] width 185 height 47
click at [1308, 44] on div "Taylin Galloway. (taylin.dean.g@gmail.com)" at bounding box center [1317, 36] width 185 height 47
click at [170, 667] on div " New Message" at bounding box center [156, 680] width 110 height 37
click at [169, 675] on span "New Message" at bounding box center [163, 680] width 61 height 16
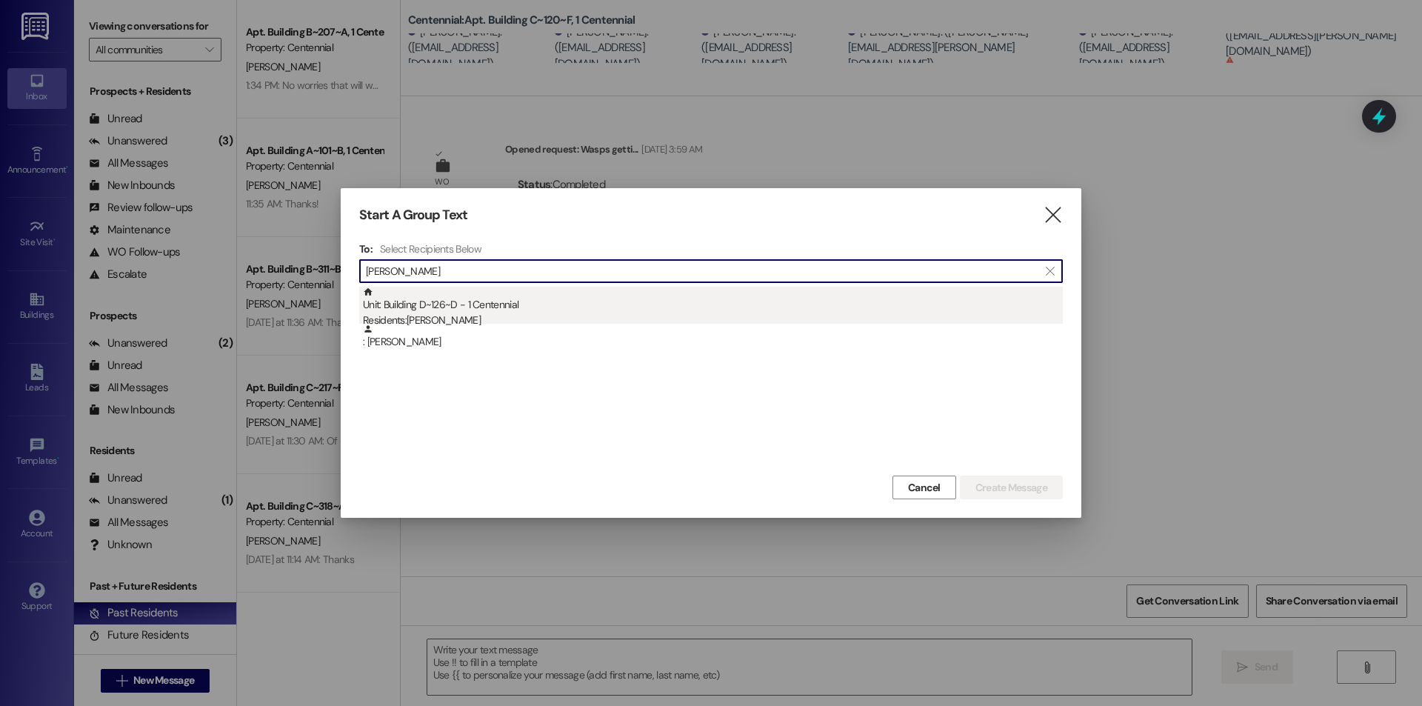
click at [510, 317] on div "Residents: Allison Ashton" at bounding box center [713, 320] width 700 height 16
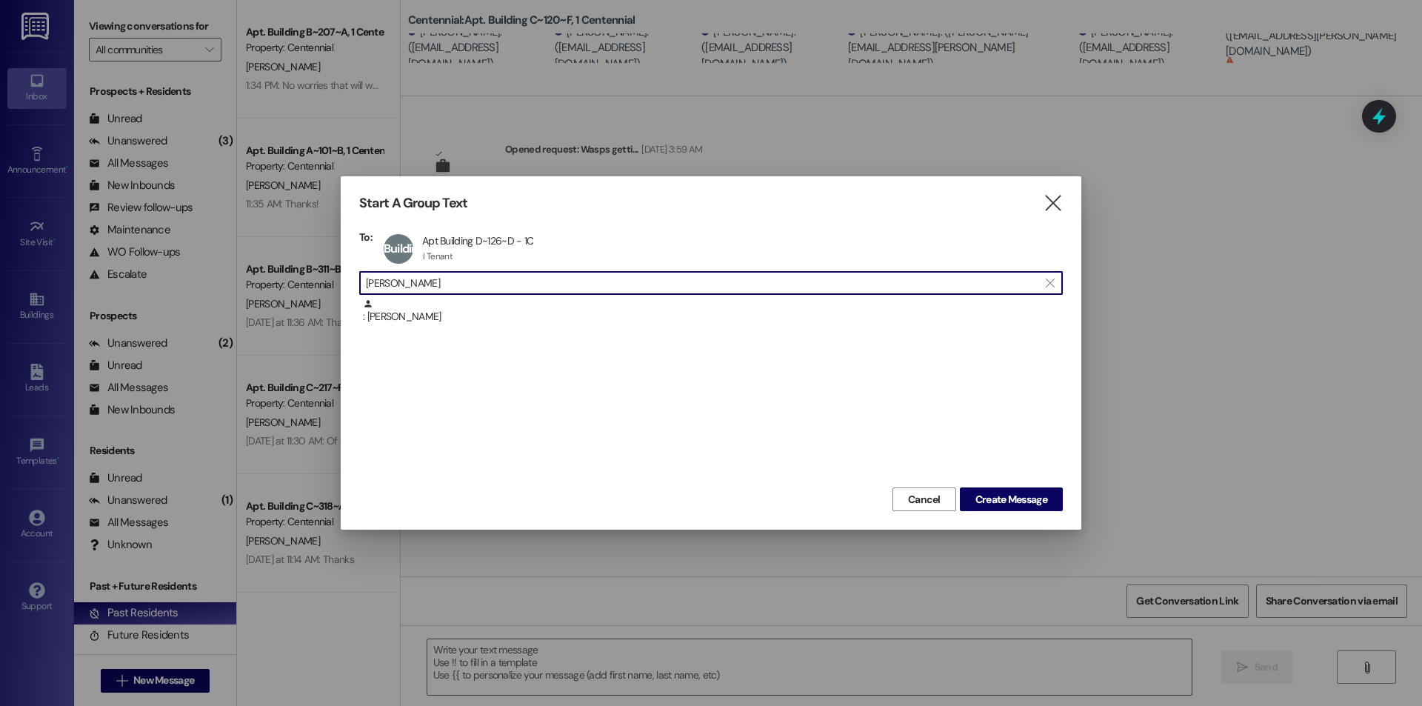
click at [657, 293] on input "allison ashton" at bounding box center [702, 282] width 672 height 21
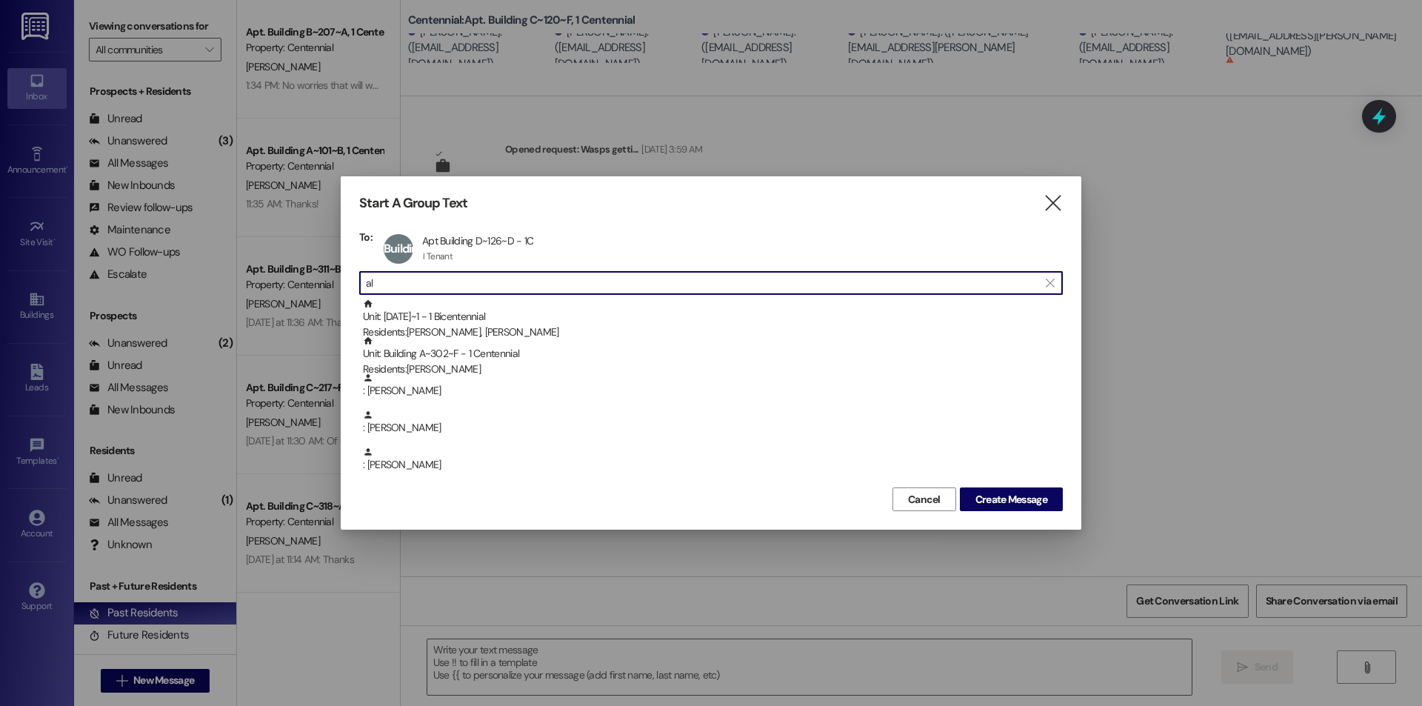
type input "a"
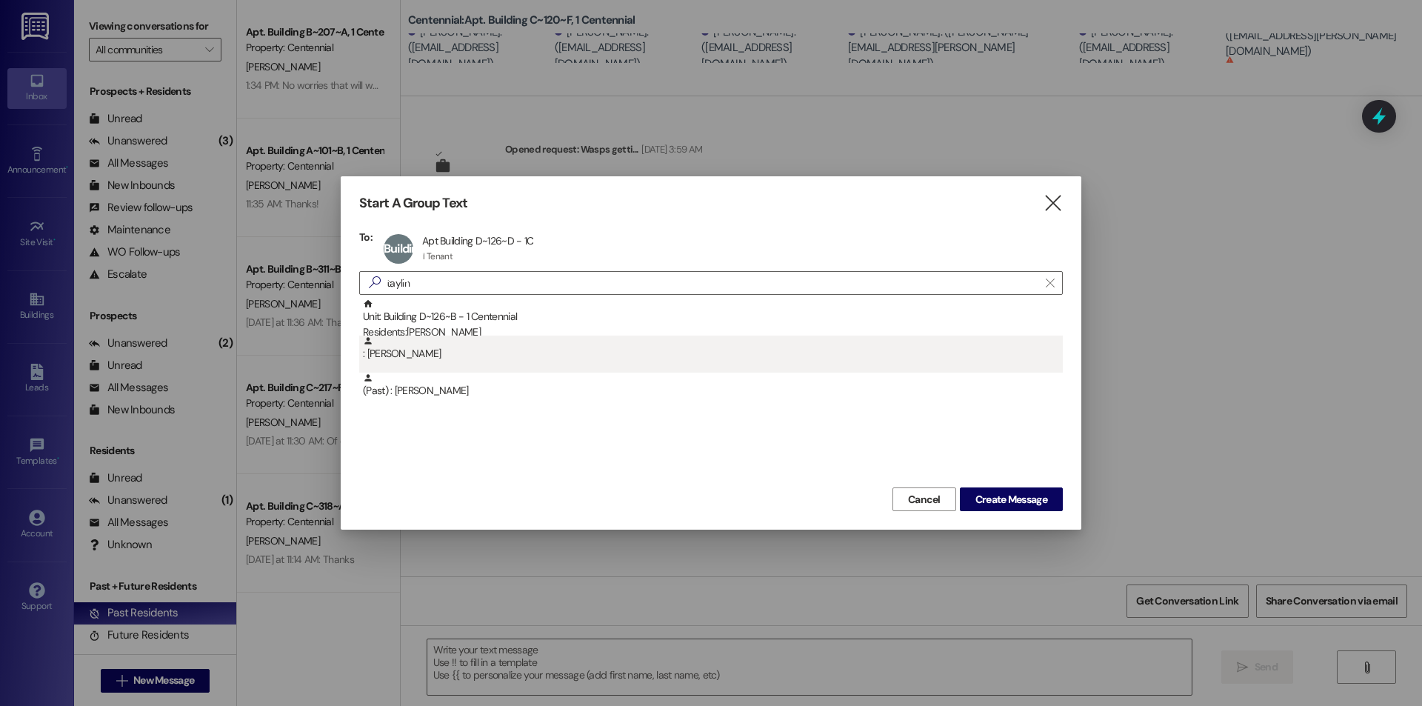
click at [475, 349] on div ": Taylin Galloway" at bounding box center [713, 348] width 700 height 26
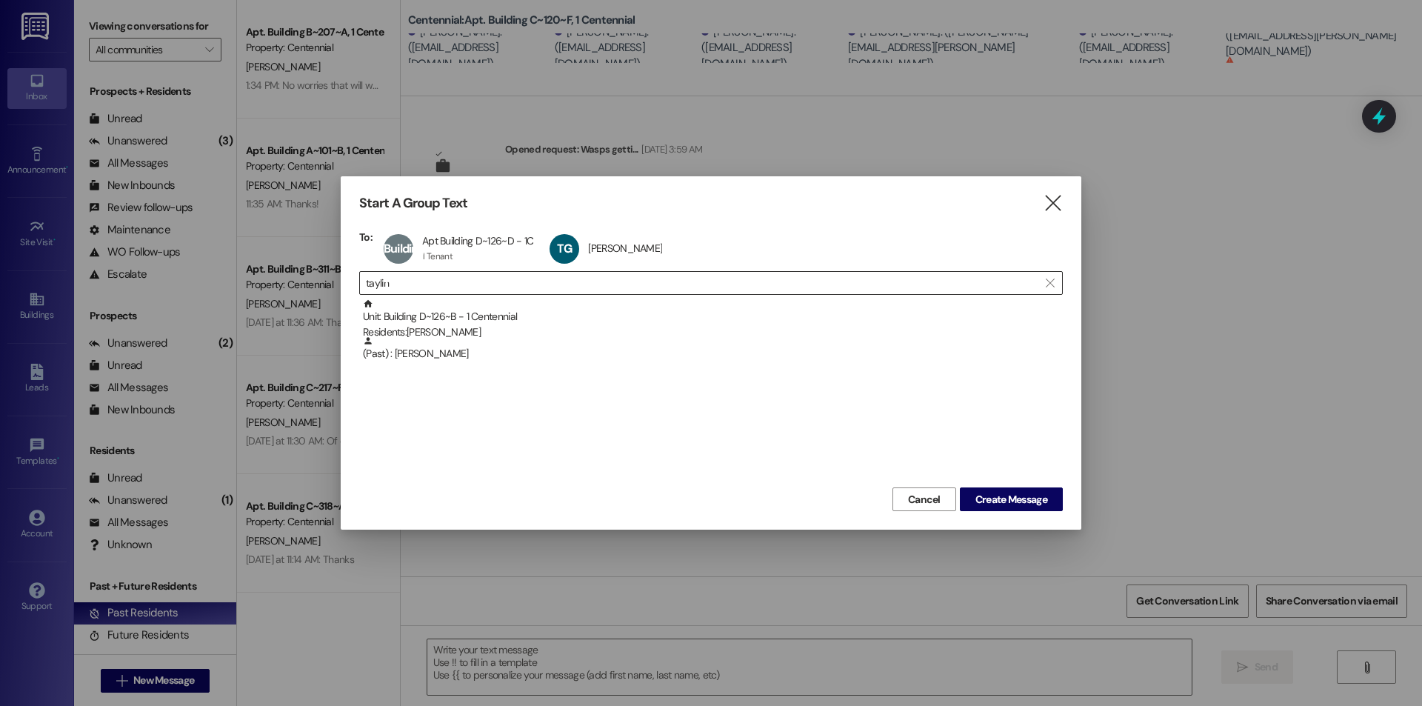
click at [451, 291] on input "taylin" at bounding box center [702, 282] width 672 height 21
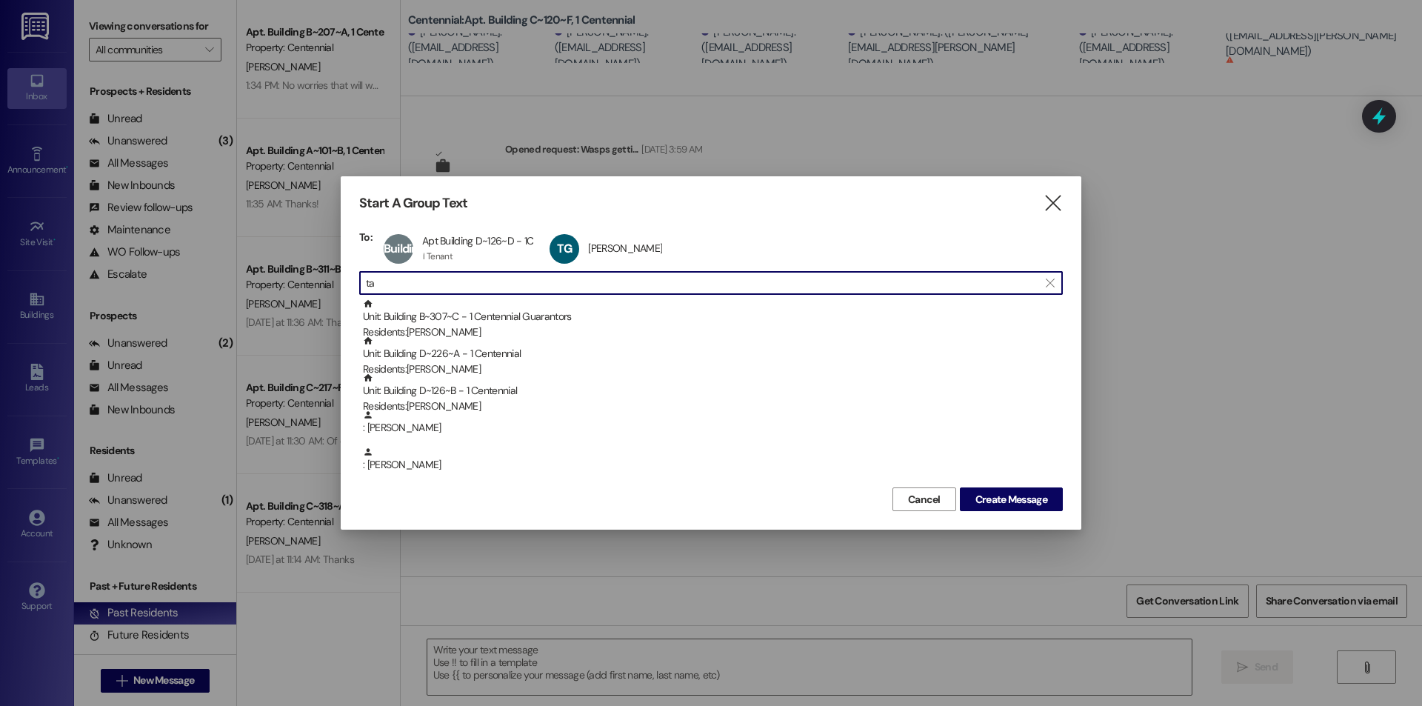
type input "t"
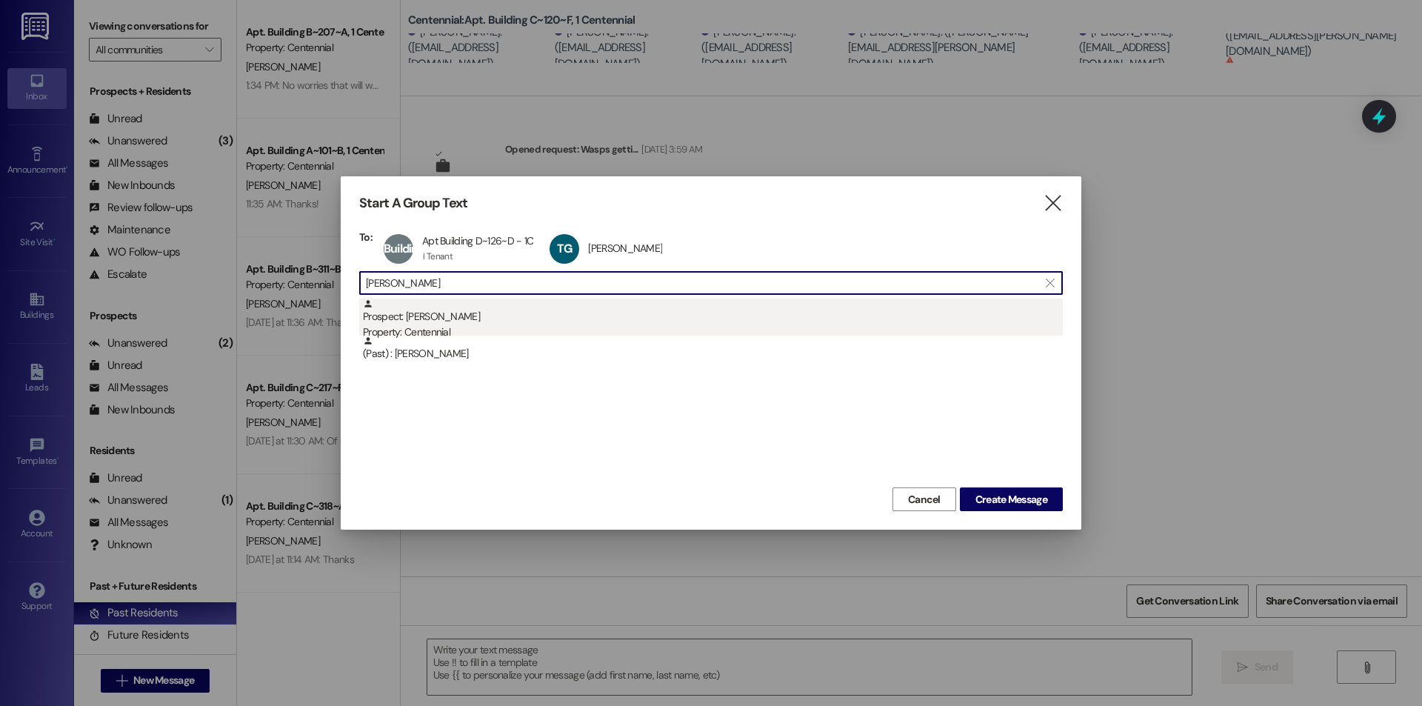
click at [478, 318] on div "Prospect: Jeannie Schuneman Property: Centennial" at bounding box center [713, 319] width 700 height 42
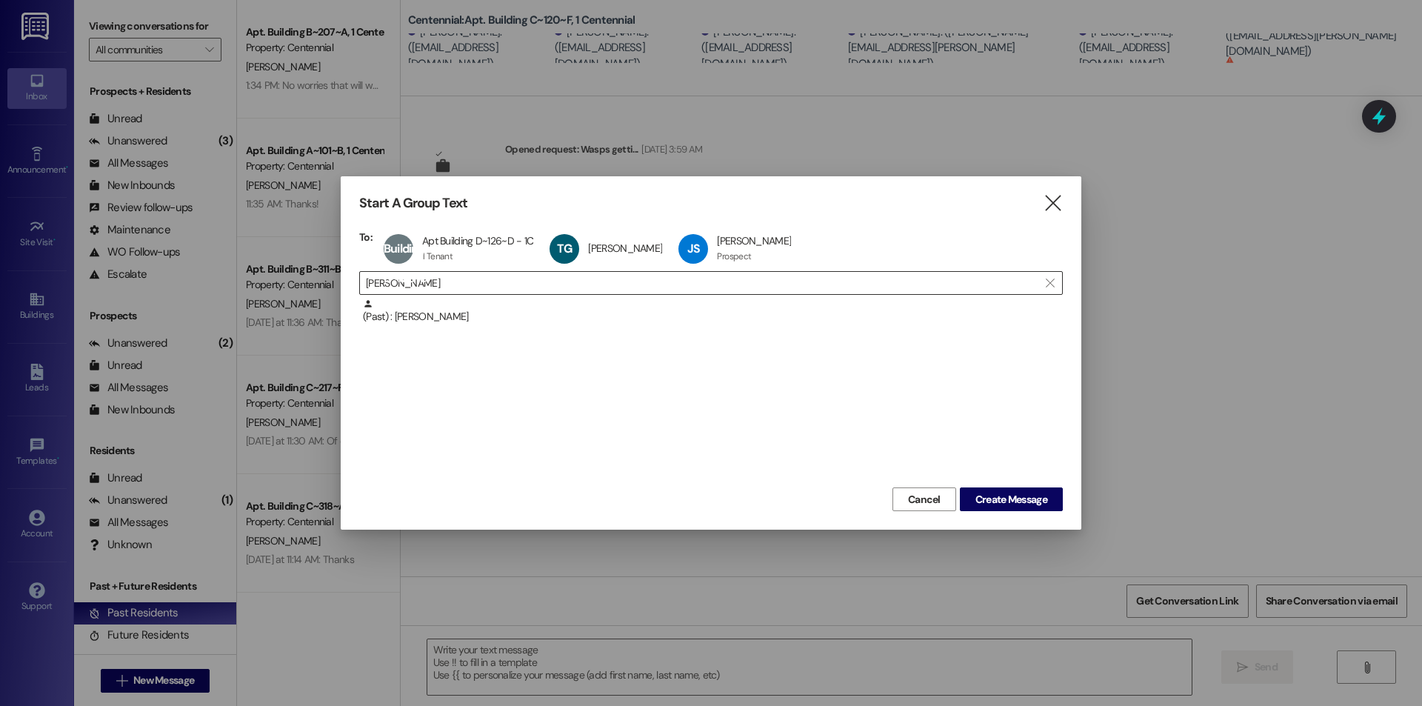
click at [486, 282] on input "jeannie" at bounding box center [702, 282] width 672 height 21
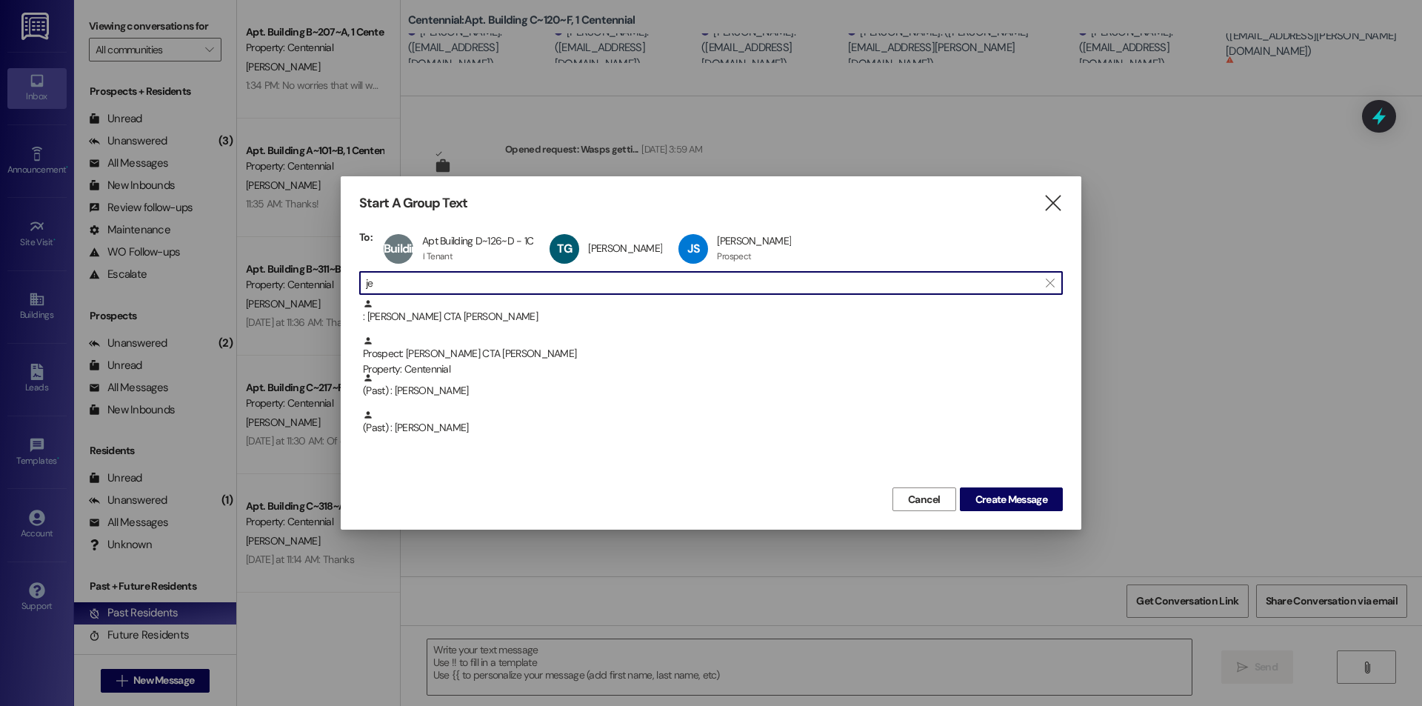
type input "j"
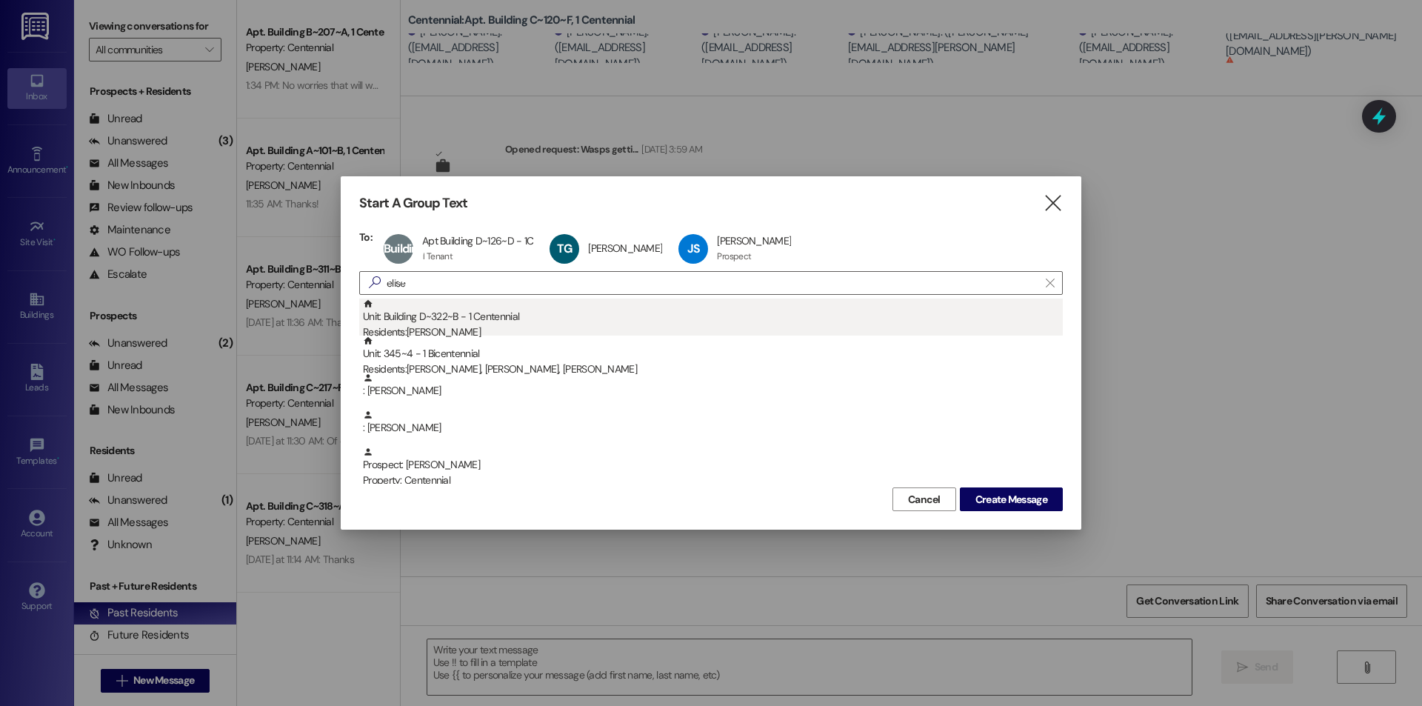
click at [476, 320] on div "Unit: Building D~322~B - 1 Centennial Residents: Elise Green" at bounding box center [713, 319] width 700 height 42
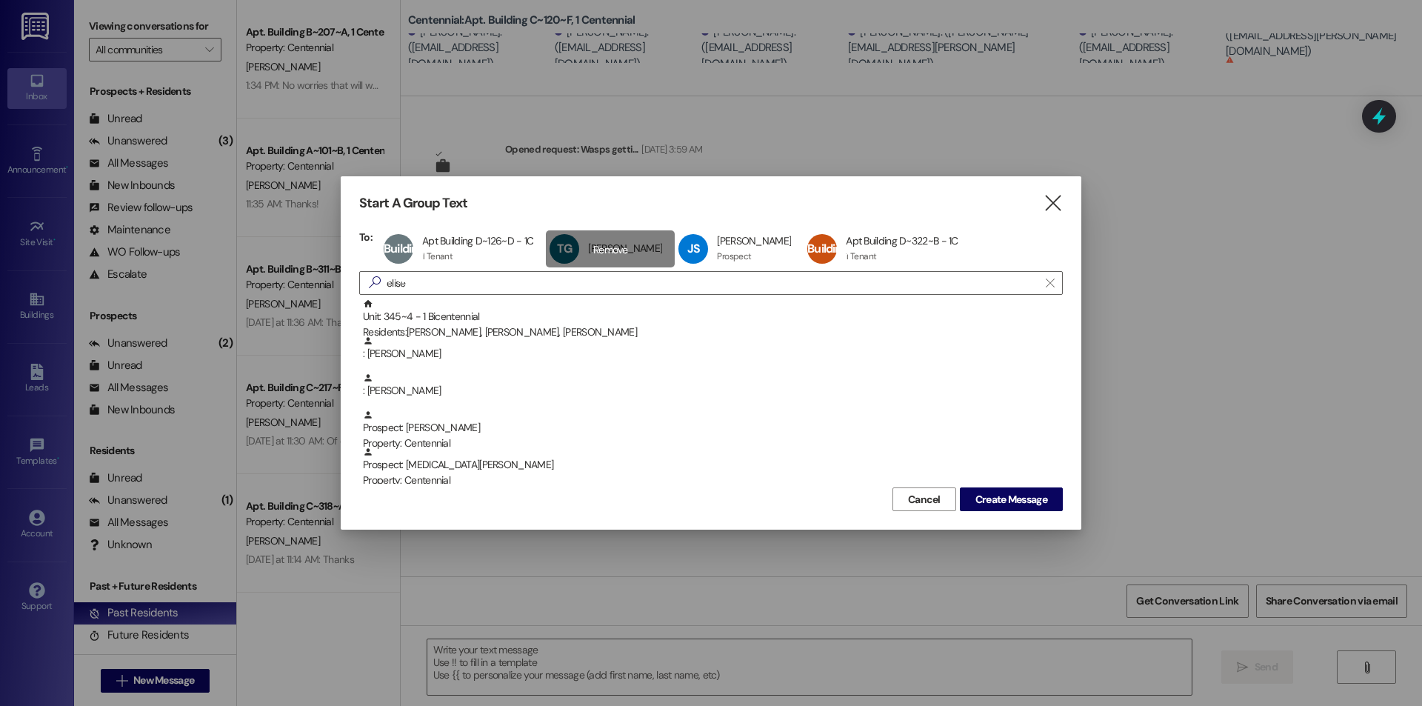
click at [615, 253] on div "TG Taylin Galloway Taylin Galloway click to remove" at bounding box center [610, 248] width 129 height 37
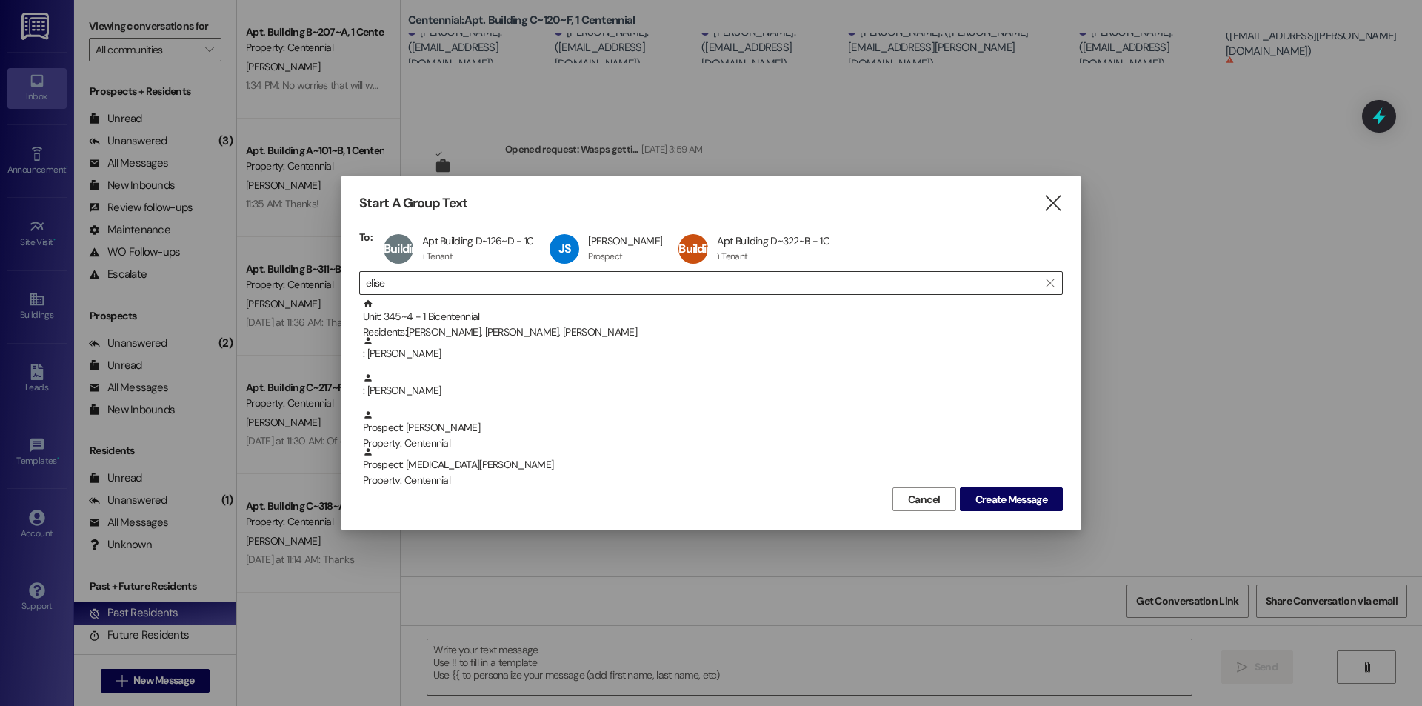
click at [565, 291] on input "elise" at bounding box center [702, 282] width 672 height 21
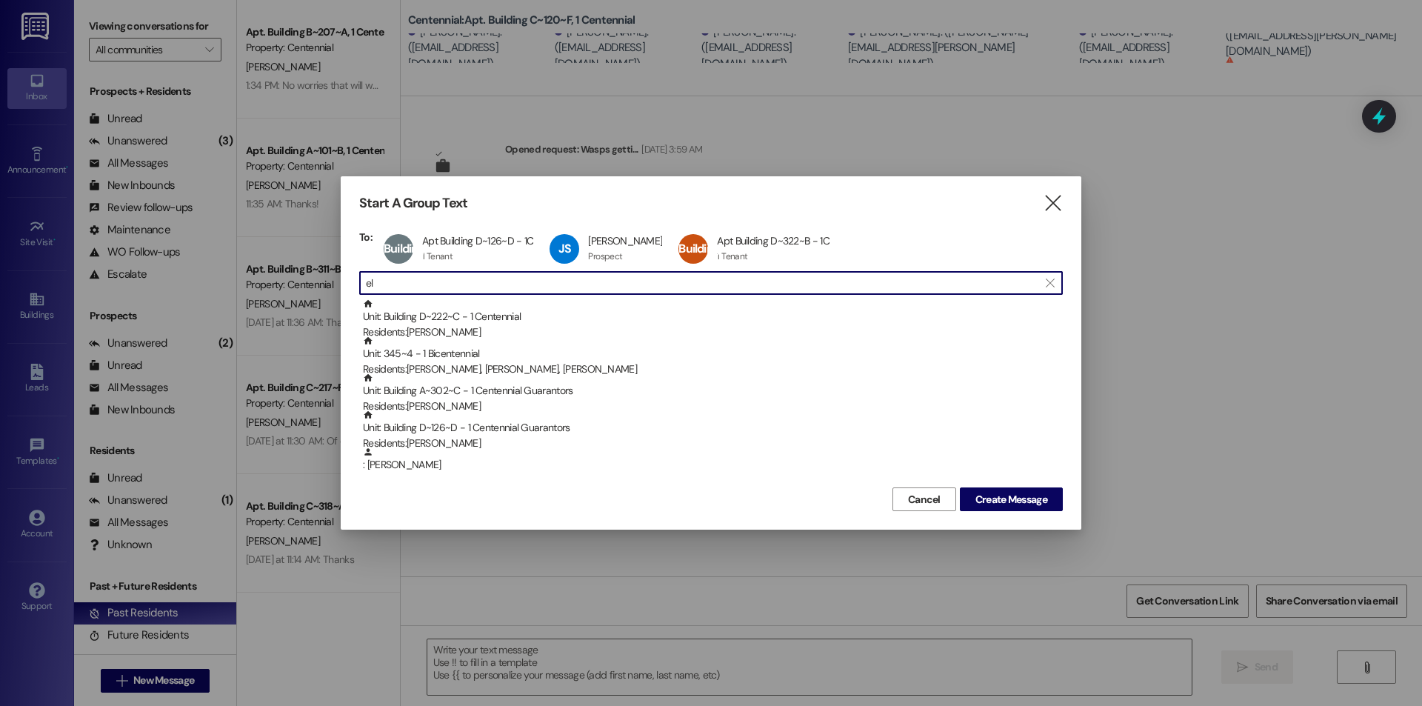
type input "e"
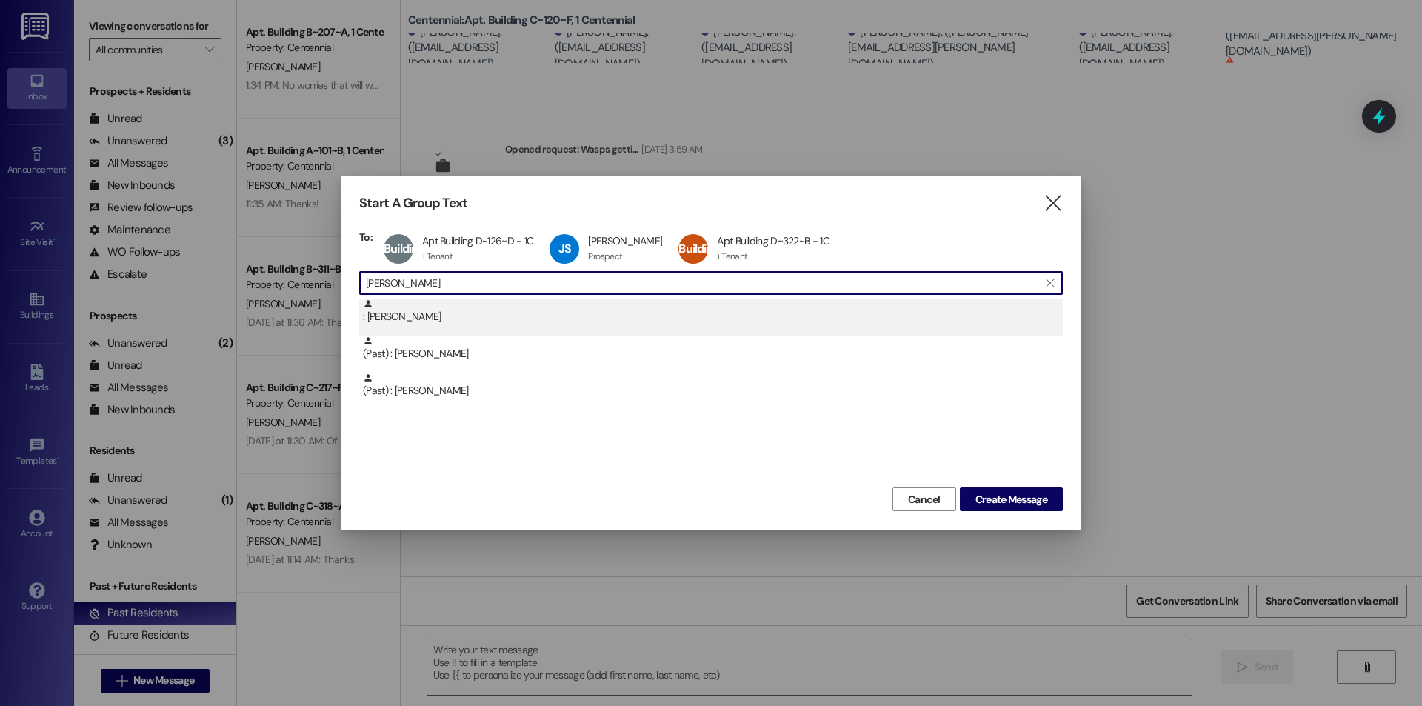
click at [563, 318] on div ": Maggie McDonough" at bounding box center [713, 311] width 700 height 26
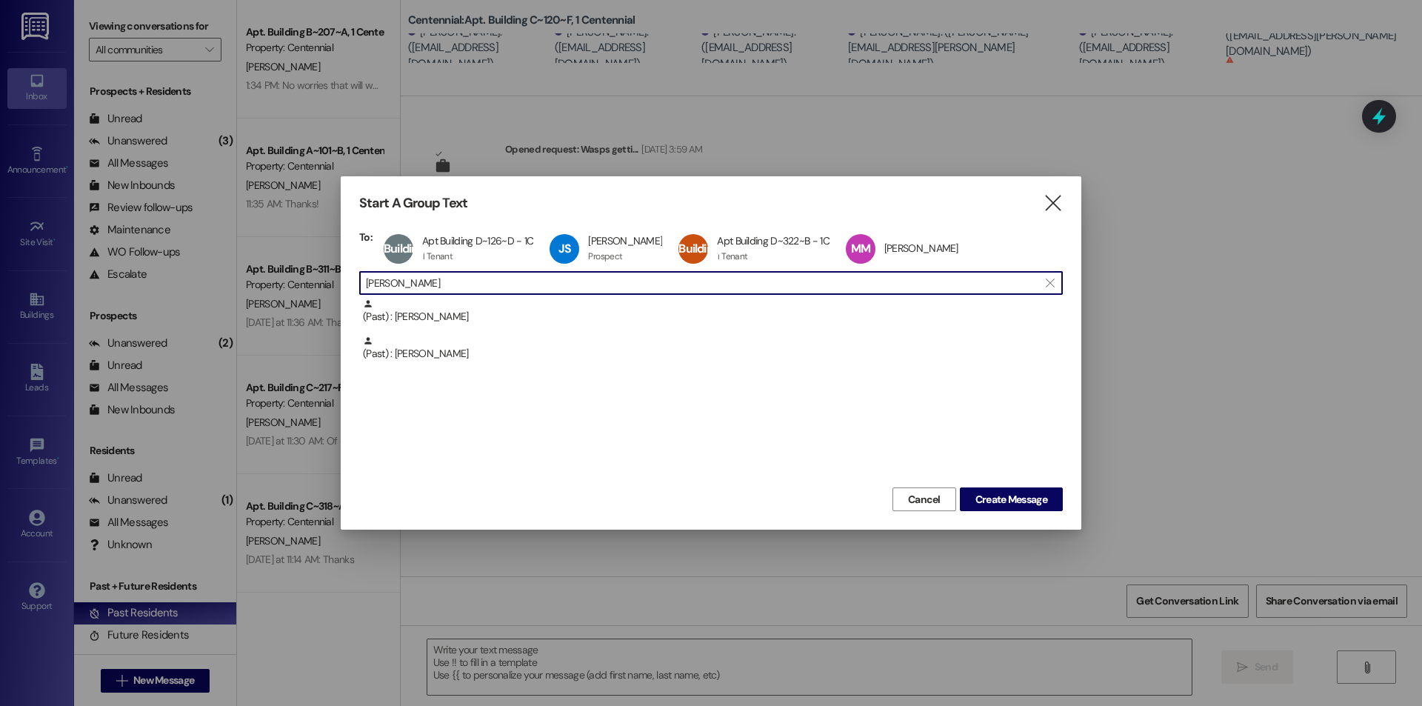
click at [571, 284] on input "maggie" at bounding box center [702, 282] width 672 height 21
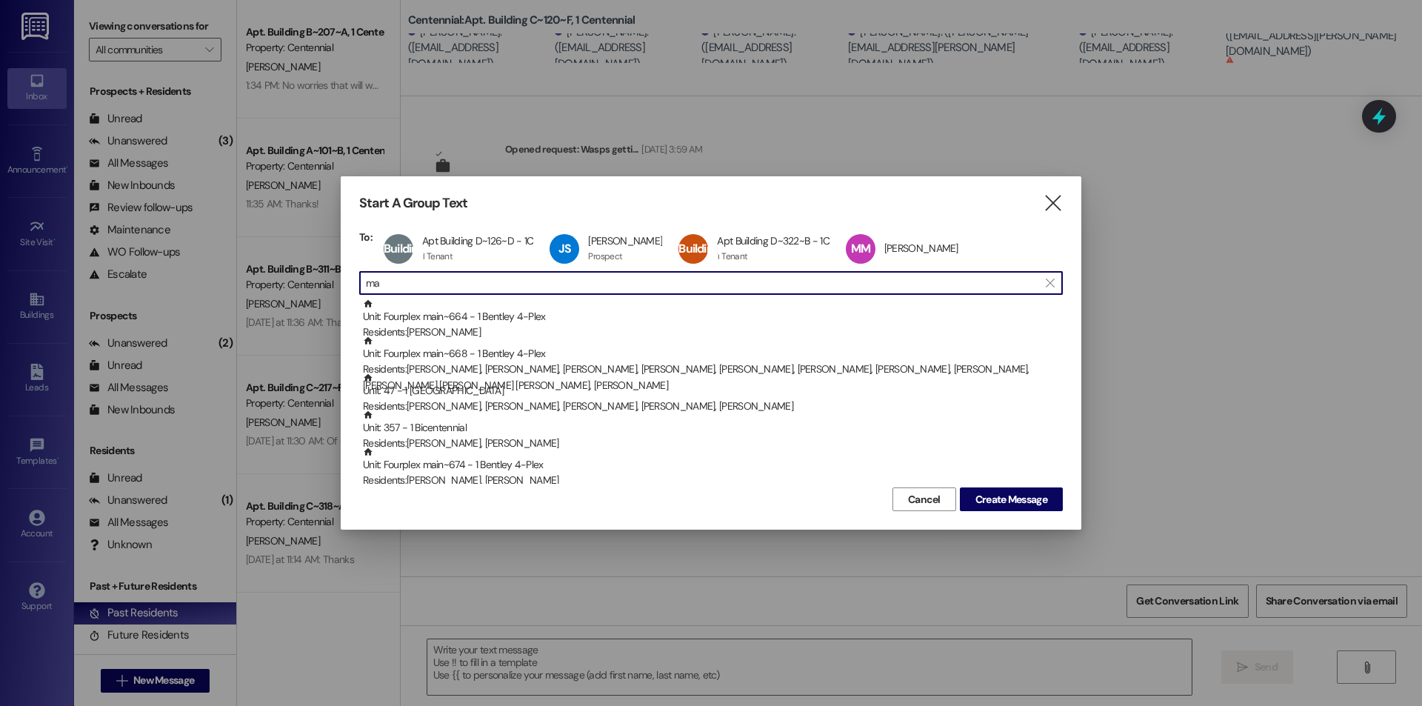
type input "m"
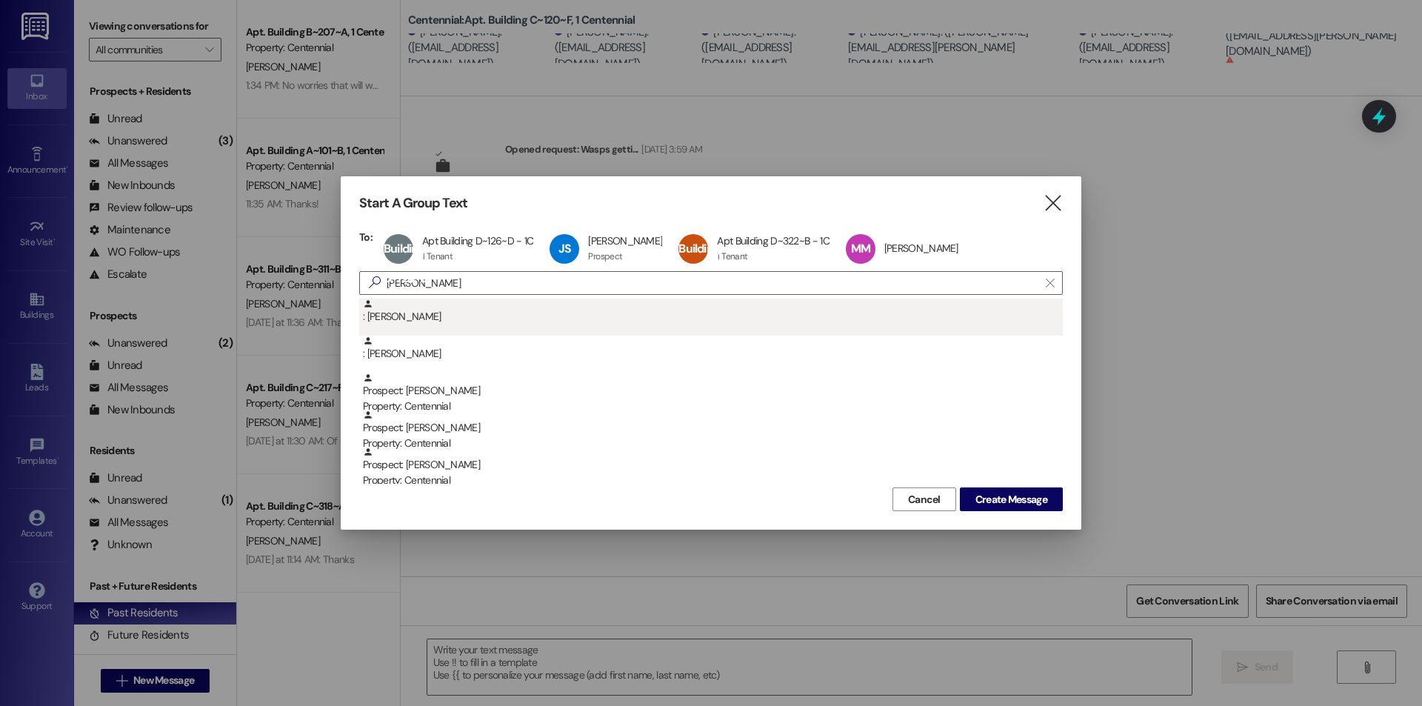
click at [455, 316] on div ": Sophia Dyreng" at bounding box center [713, 311] width 700 height 26
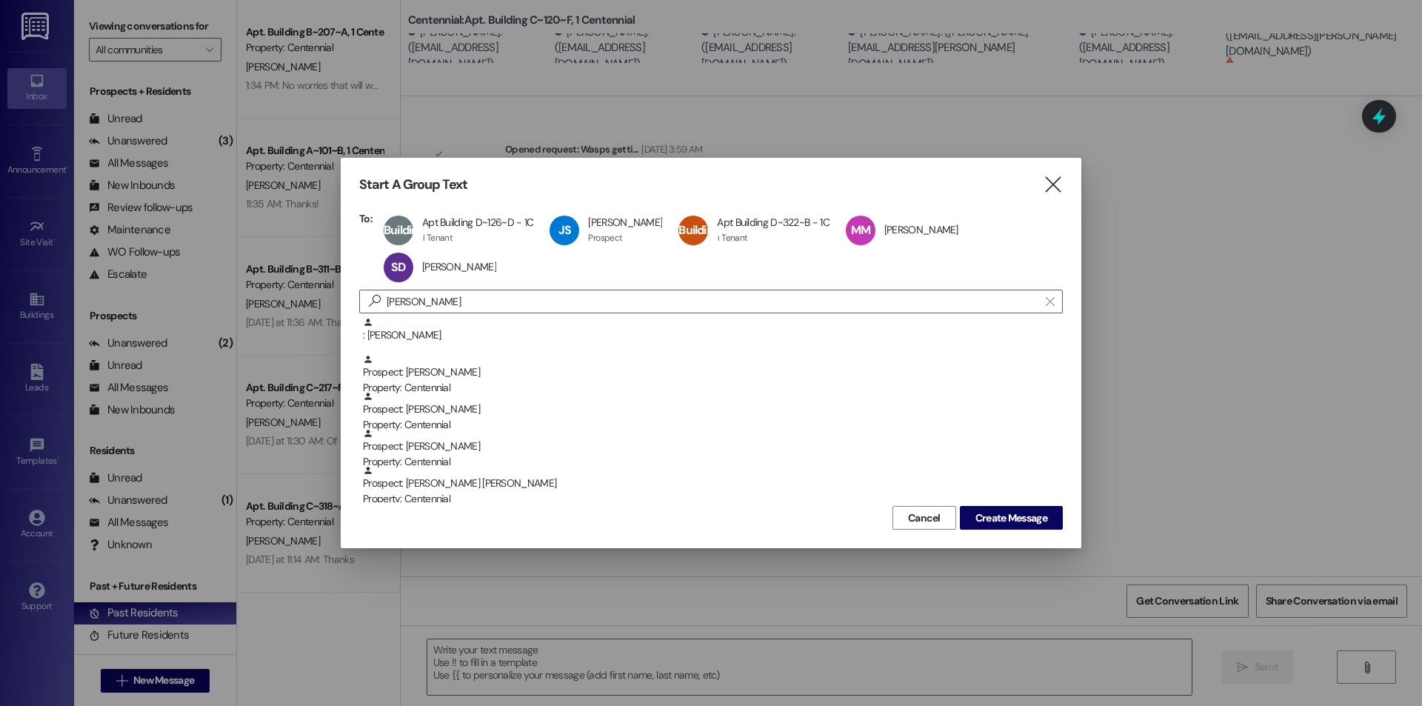
click at [455, 227] on div "Building D~126~D Apt Building D~126~D - 1C Apt Building D~126~D - 1C 1 Tenant 1…" at bounding box center [463, 230] width 167 height 37
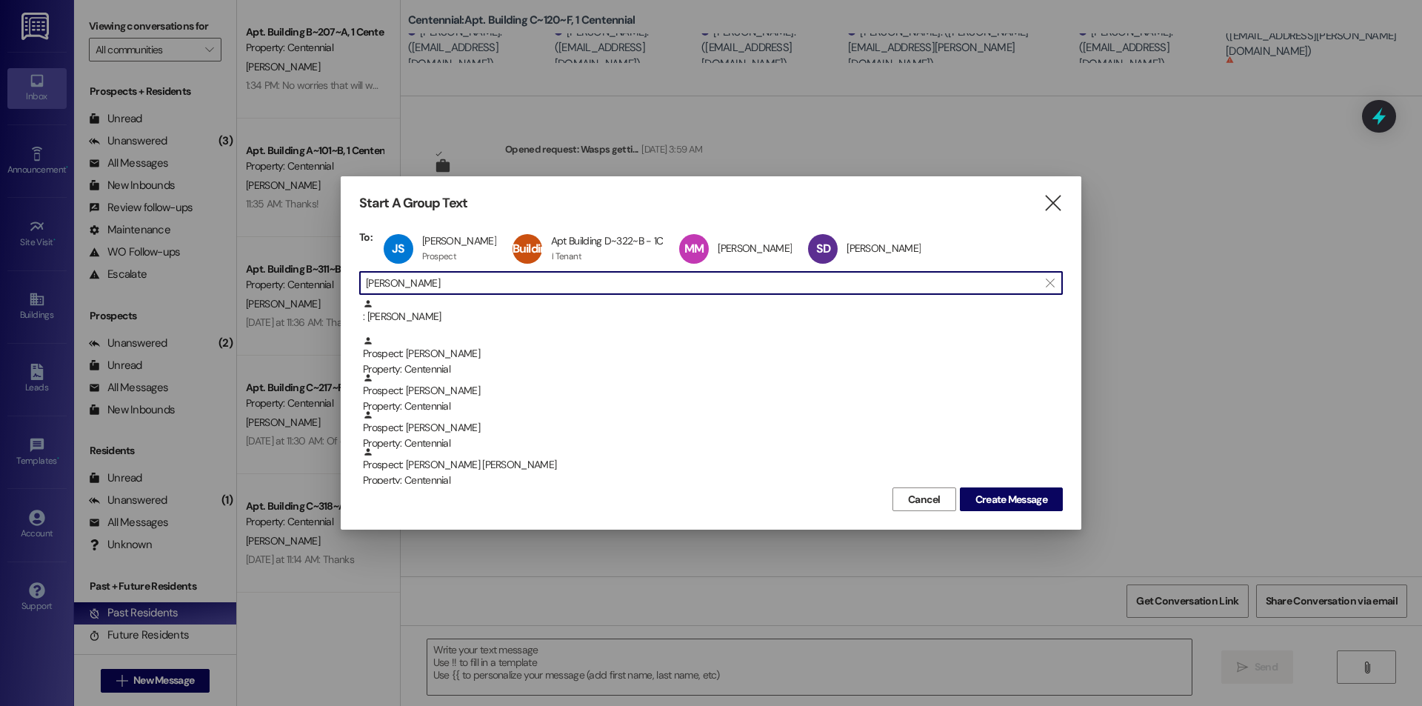
click at [497, 284] on input "sophia" at bounding box center [702, 282] width 672 height 21
type input "s"
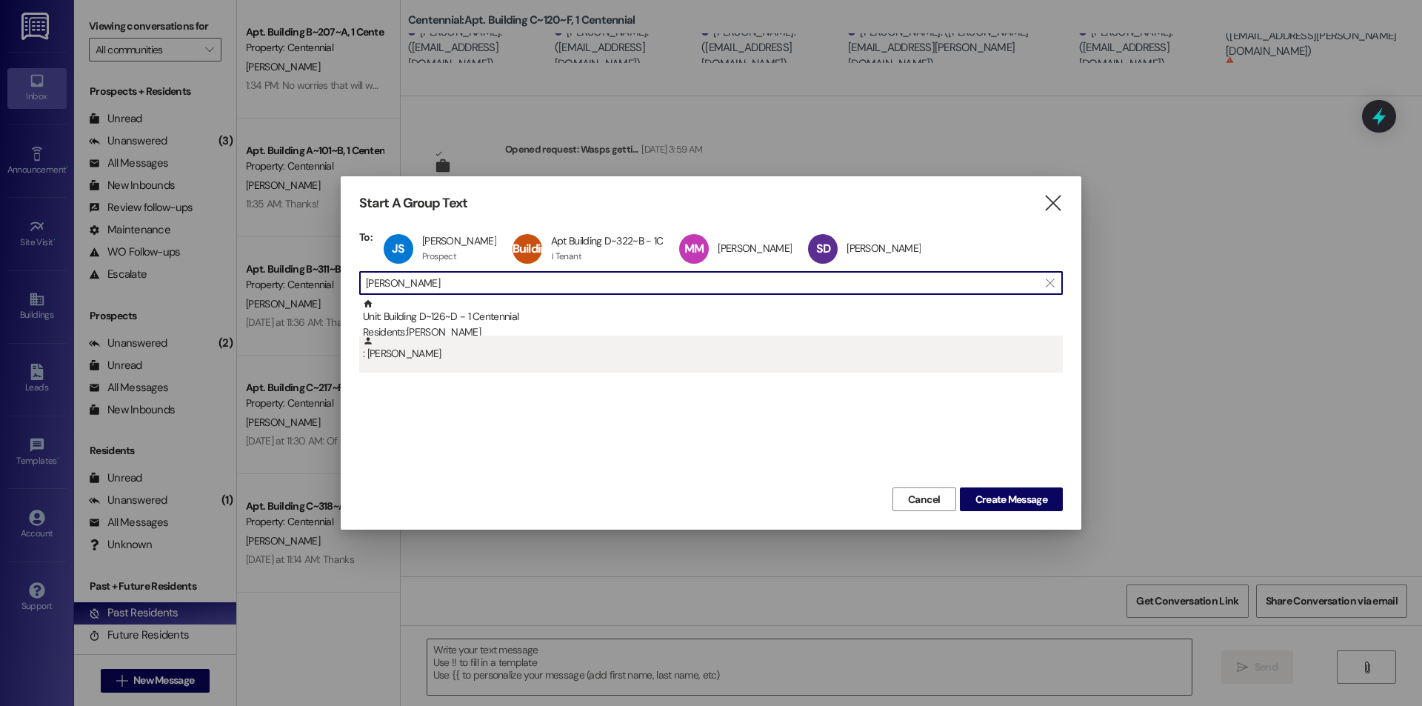
type input "allison ashton"
click at [452, 342] on div ": Allison Ashton" at bounding box center [713, 348] width 700 height 26
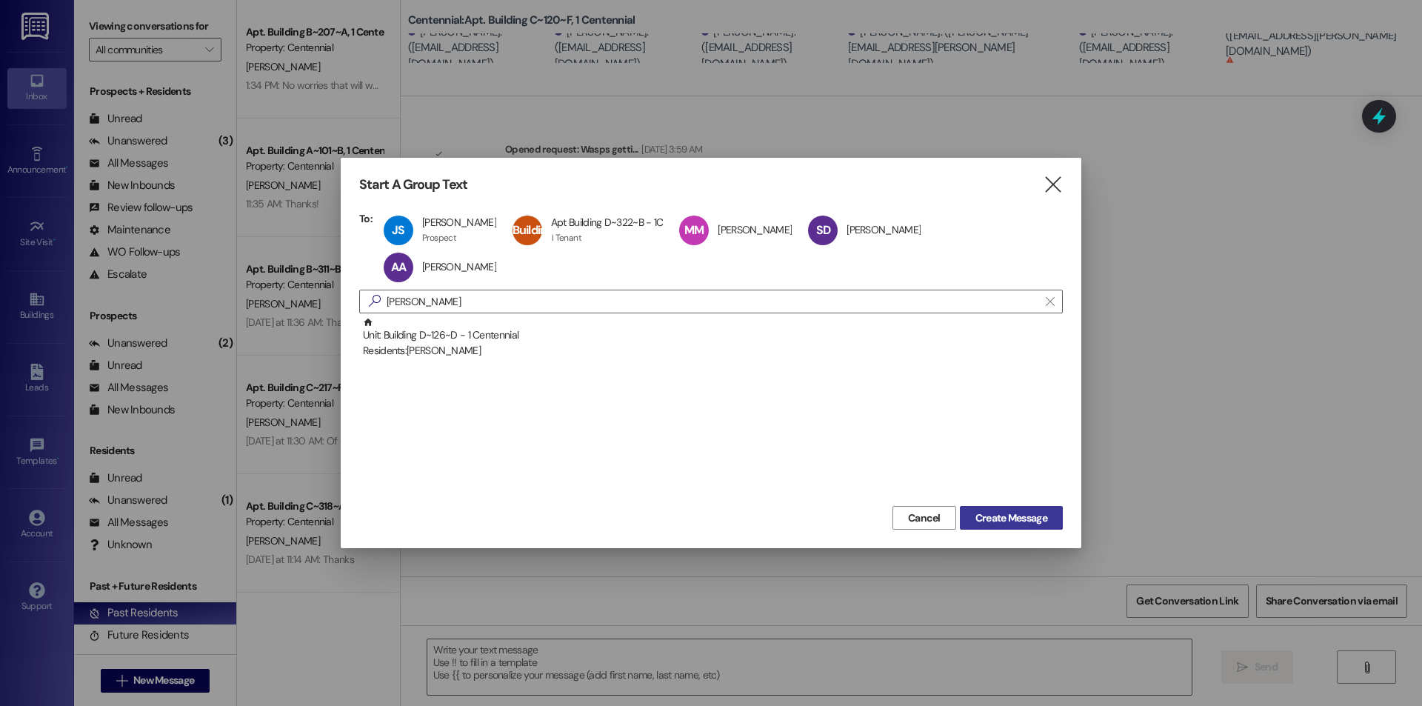
click at [999, 513] on span "Create Message" at bounding box center [1011, 518] width 72 height 16
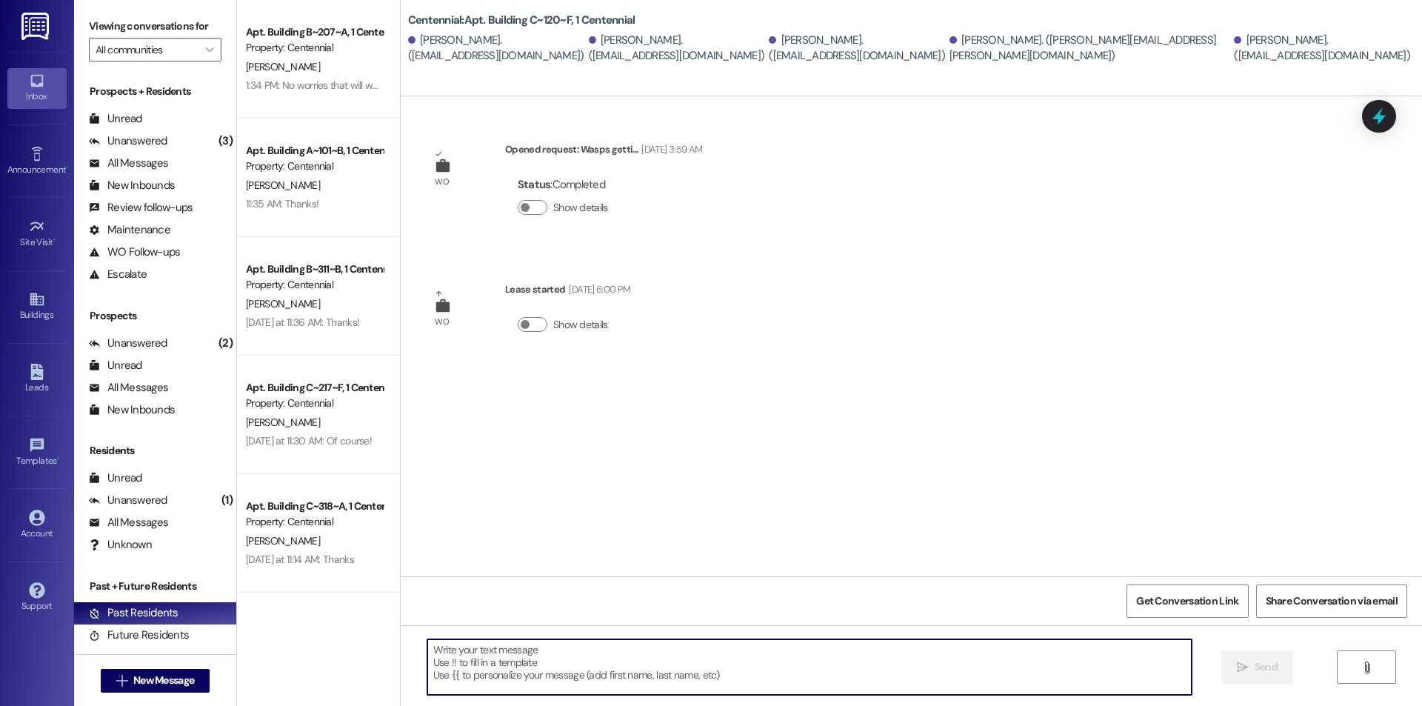
click at [670, 676] on textarea at bounding box center [809, 667] width 764 height 56
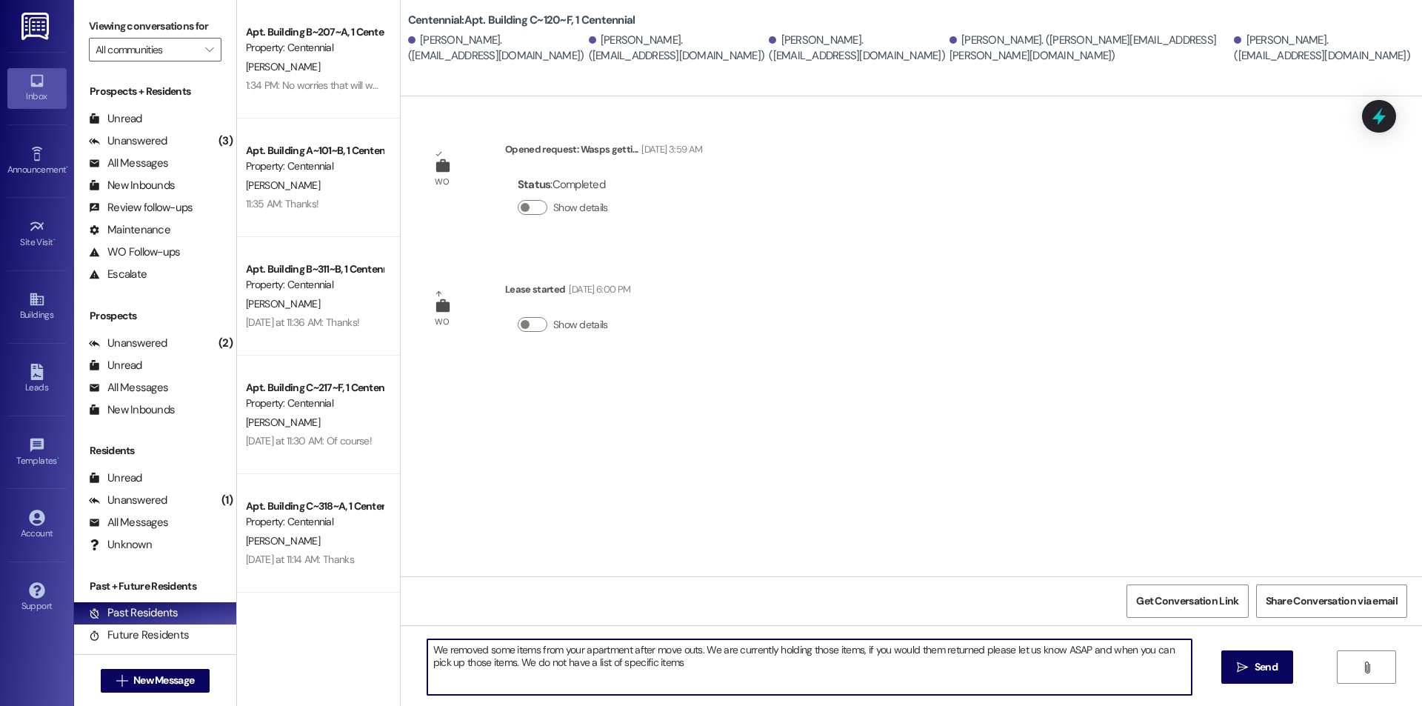
click at [486, 663] on textarea "We removed some items from your apartment after move outs. We are currently hol…" at bounding box center [809, 667] width 764 height 56
click at [490, 666] on textarea "We removed some items from your apartment after move outs. We are currently hol…" at bounding box center [809, 667] width 764 height 56
drag, startPoint x: 763, startPoint y: 660, endPoint x: 411, endPoint y: 646, distance: 352.0
click at [419, 646] on div "We removed some items from your apartment after move outs. We are currently hol…" at bounding box center [802, 666] width 766 height 57
type textarea "We removed some items from your apartment after move outs. We are currently hol…"
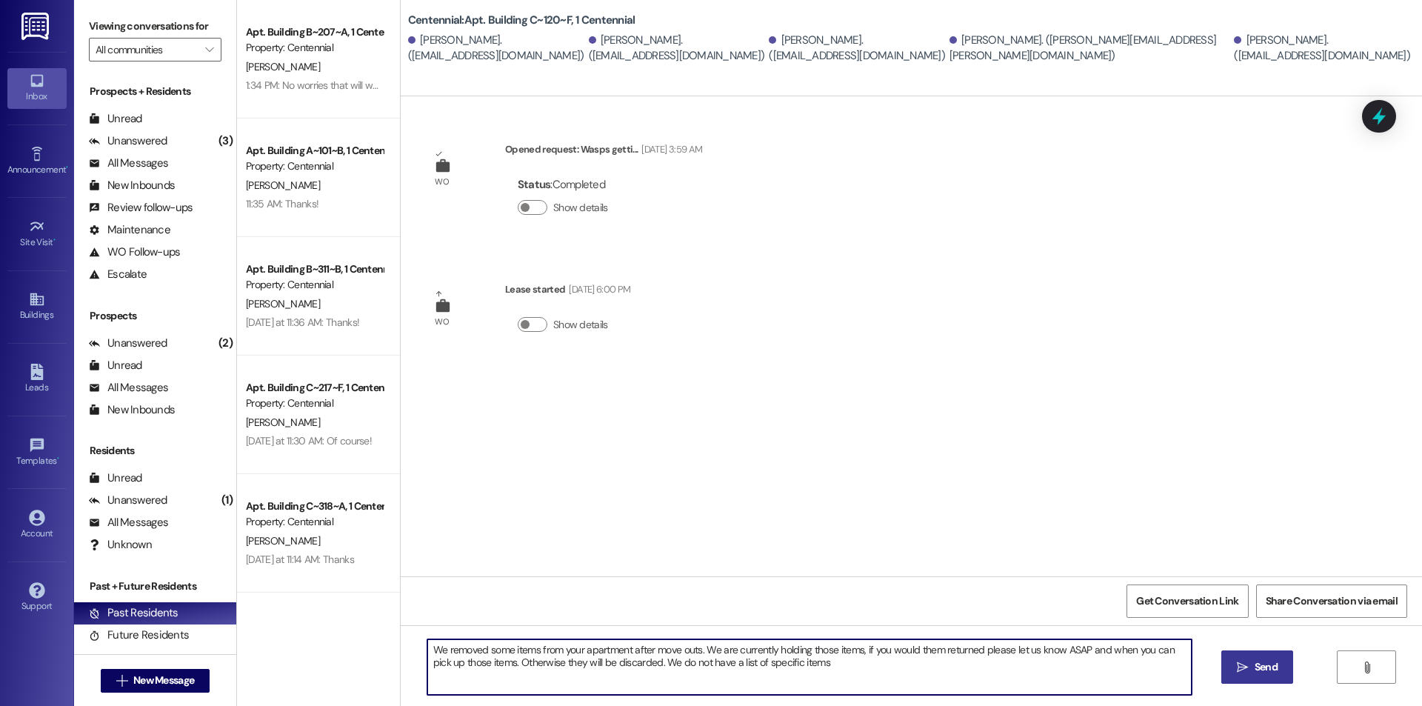
click at [1254, 658] on button " Send" at bounding box center [1257, 666] width 72 height 33
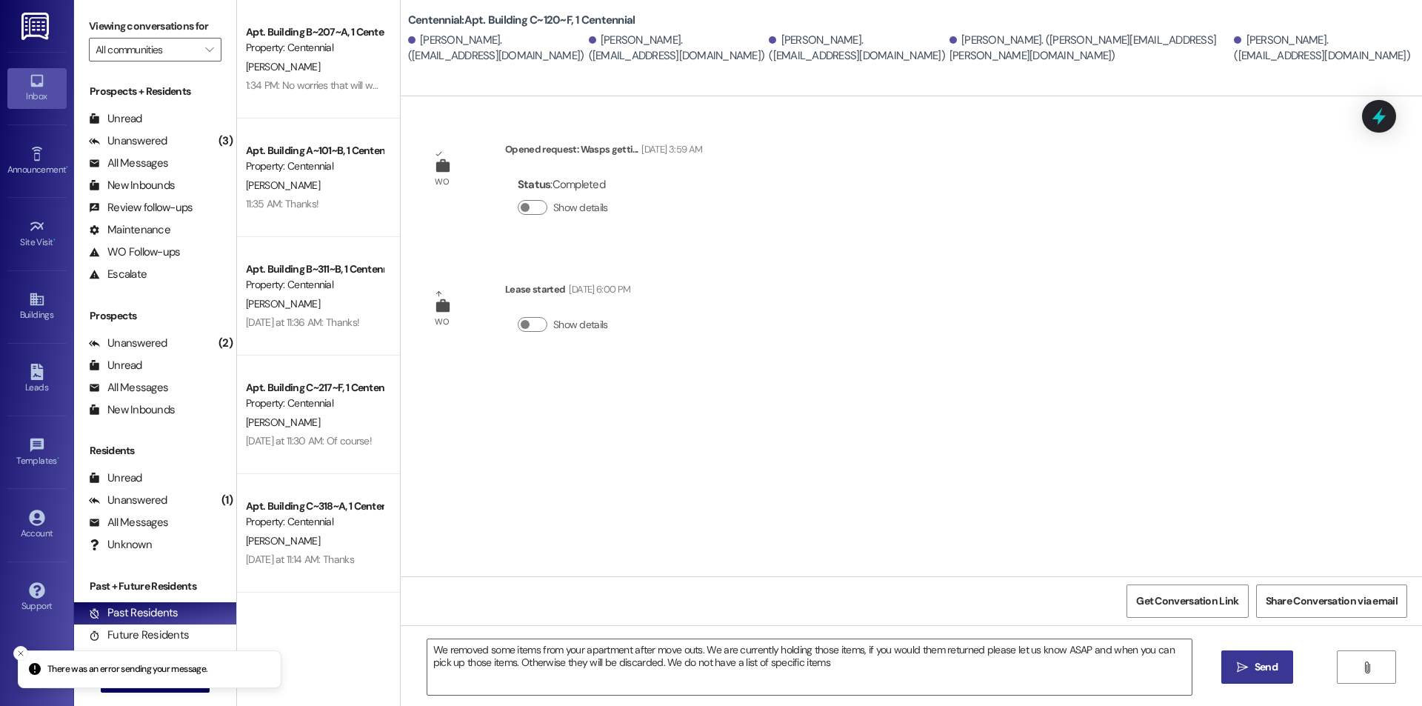
click at [1254, 661] on span "Send" at bounding box center [1265, 667] width 23 height 16
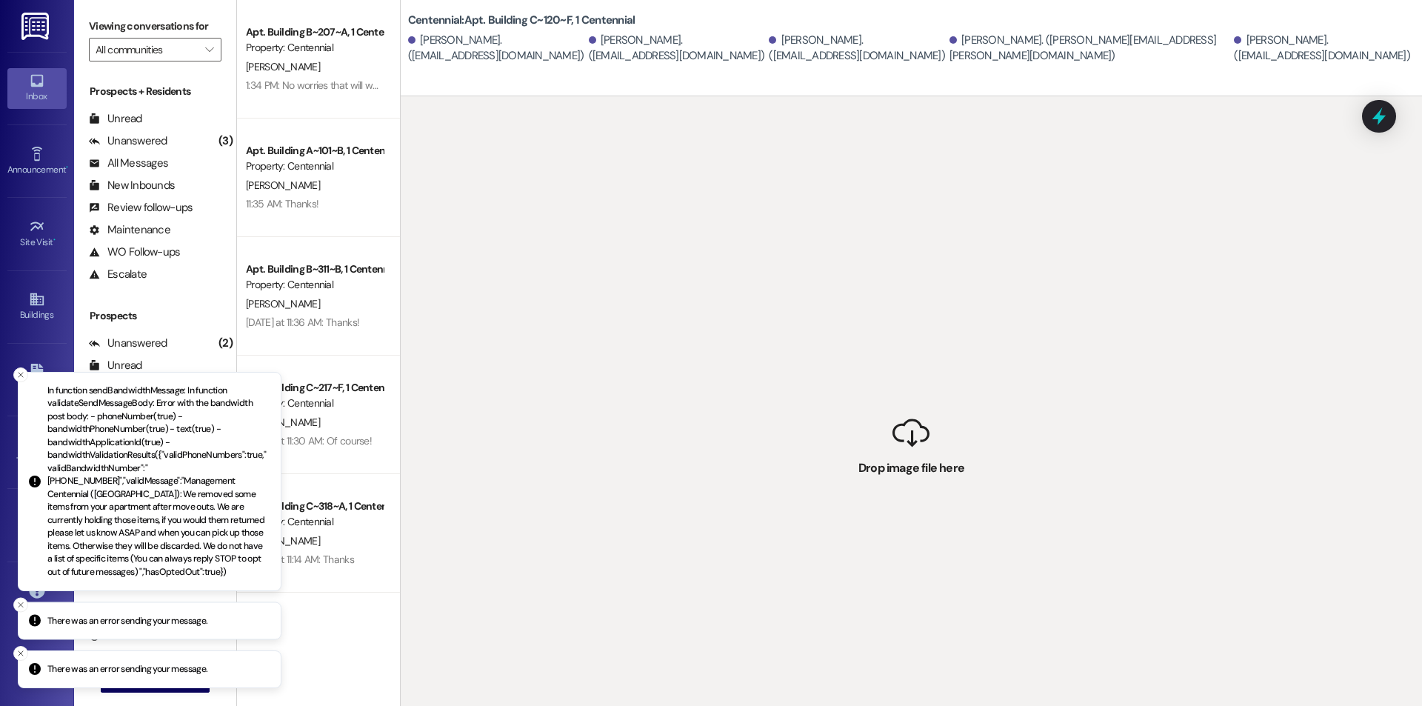
drag, startPoint x: 486, startPoint y: 66, endPoint x: 492, endPoint y: 76, distance: 11.3
click at [486, 65] on div "Centennial: Apt. Building C~120~F, 1 Centennial Sophia Dyreng. (sophiajoy121@gm…" at bounding box center [911, 48] width 1021 height 96
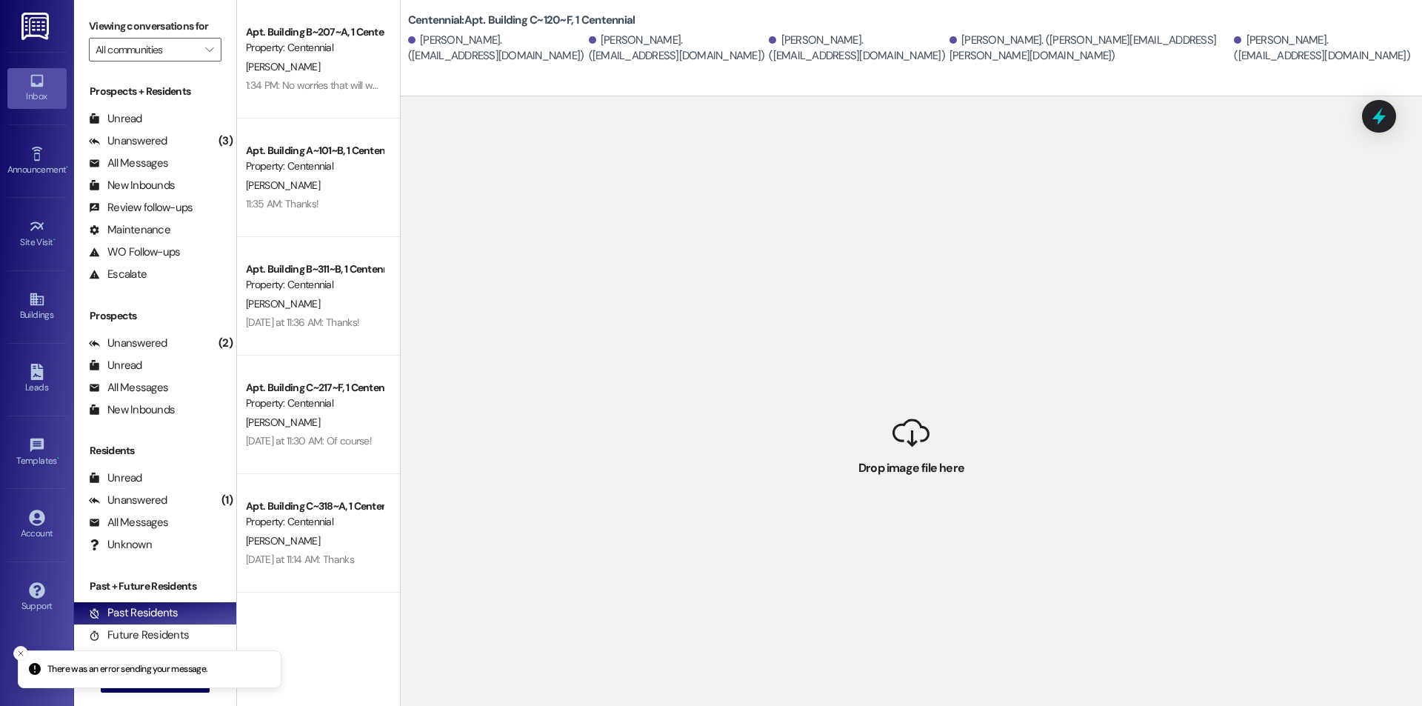
click at [652, 489] on div " Drop image file here" at bounding box center [911, 449] width 1021 height 706
click at [672, 481] on div " Drop image file here" at bounding box center [911, 449] width 1021 height 706
click at [644, 506] on div " Drop image file here" at bounding box center [911, 449] width 1021 height 706
click at [492, 62] on div "Sophia Dyreng. (sophiajoy121@gmail.com)" at bounding box center [496, 49] width 177 height 32
drag, startPoint x: 492, startPoint y: 62, endPoint x: 499, endPoint y: 55, distance: 10.0
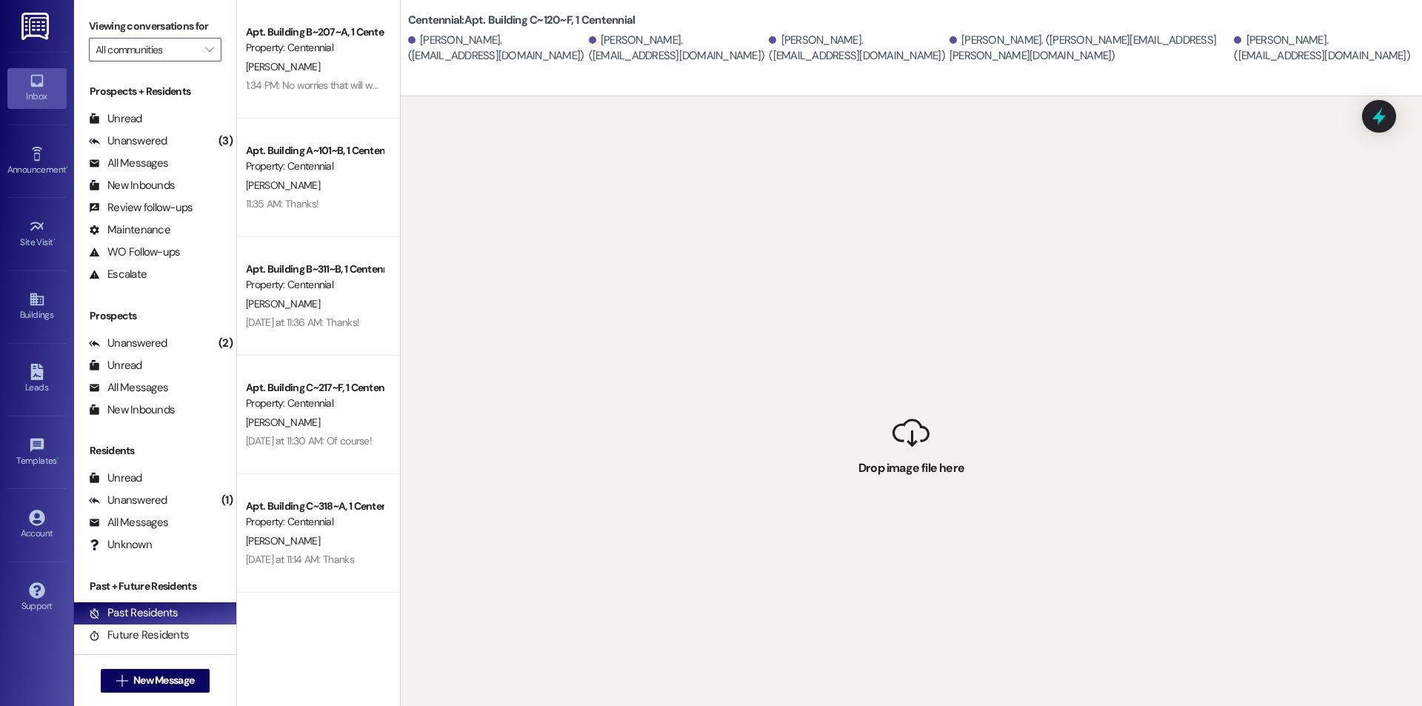
click at [494, 60] on div "Sophia Dyreng. (sophiajoy121@gmail.com)" at bounding box center [496, 49] width 177 height 32
click at [501, 55] on div "Sophia Dyreng. (sophiajoy121@gmail.com)" at bounding box center [496, 49] width 177 height 32
click at [503, 53] on div "Sophia Dyreng. (sophiajoy121@gmail.com)" at bounding box center [496, 49] width 177 height 32
click at [167, 113] on div "Unread (0)" at bounding box center [155, 119] width 162 height 22
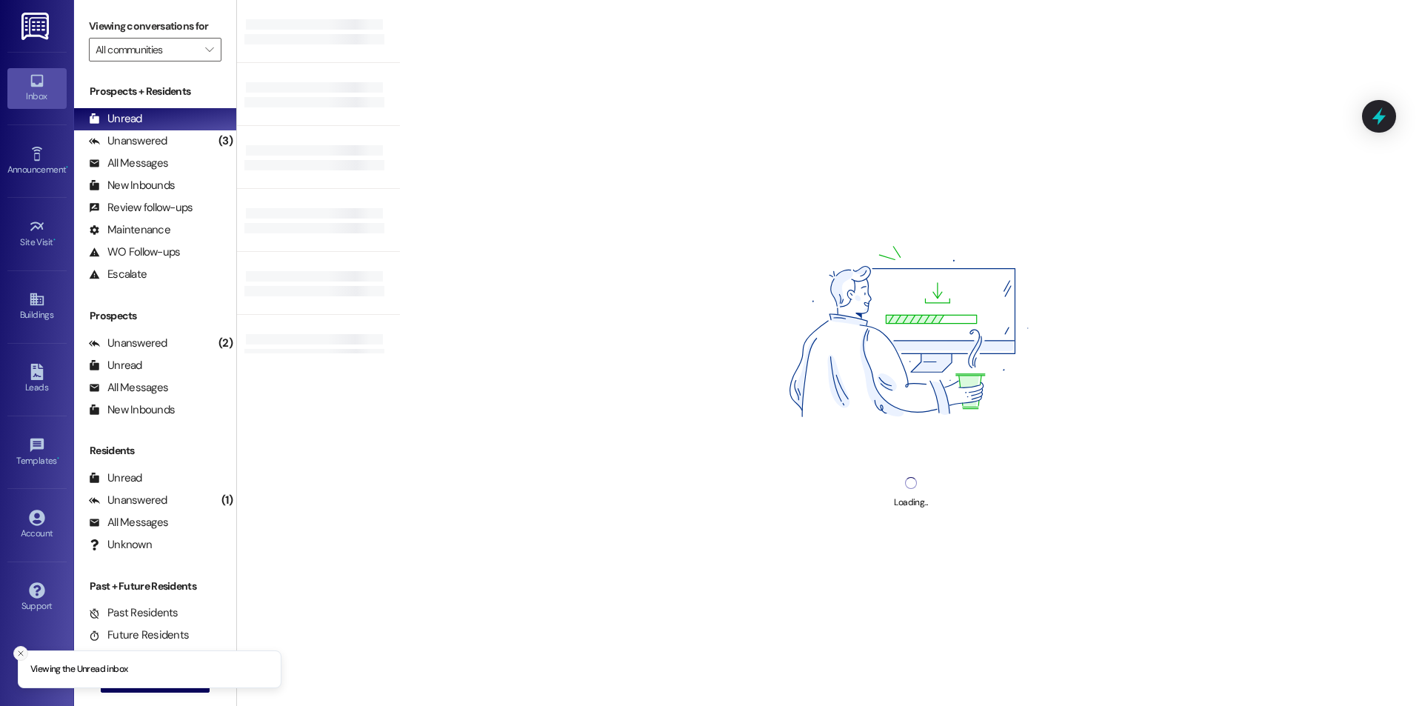
click at [20, 649] on icon "Close toast" at bounding box center [20, 653] width 9 height 9
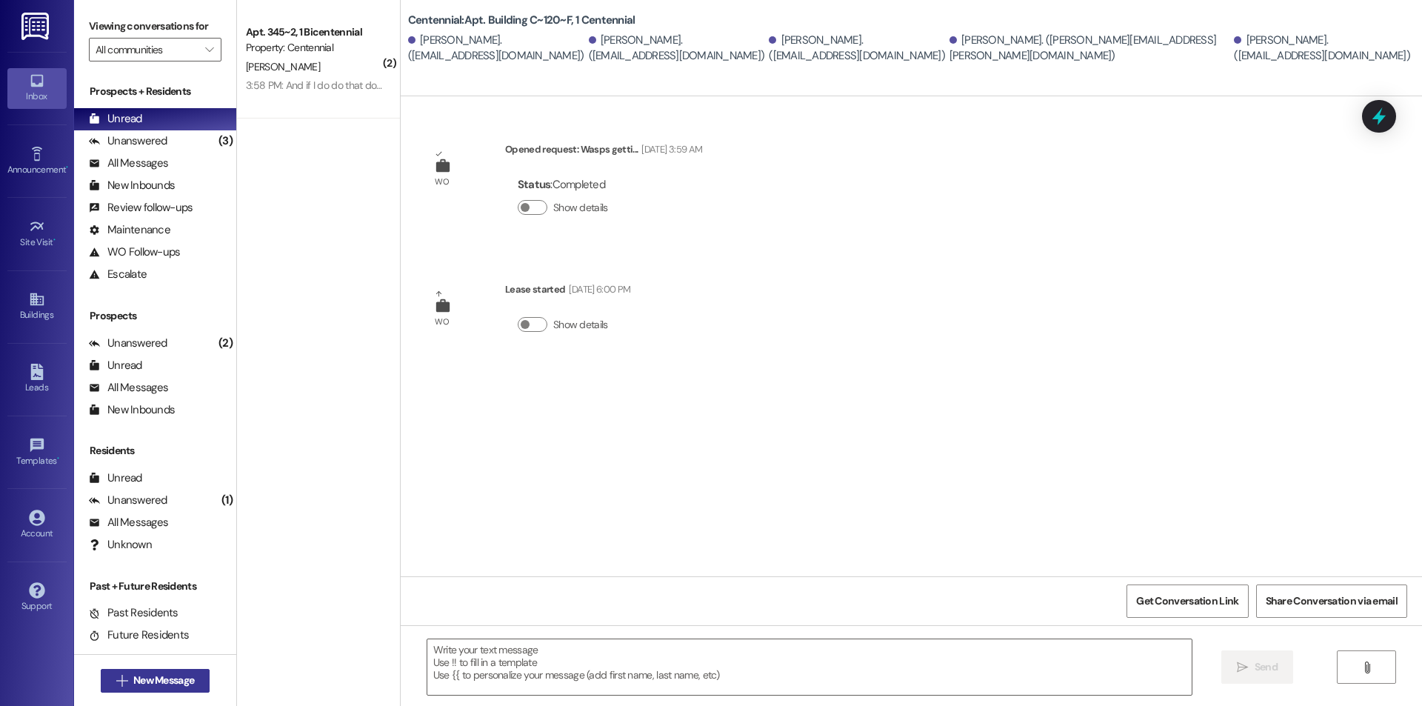
click at [174, 679] on span "New Message" at bounding box center [163, 680] width 61 height 16
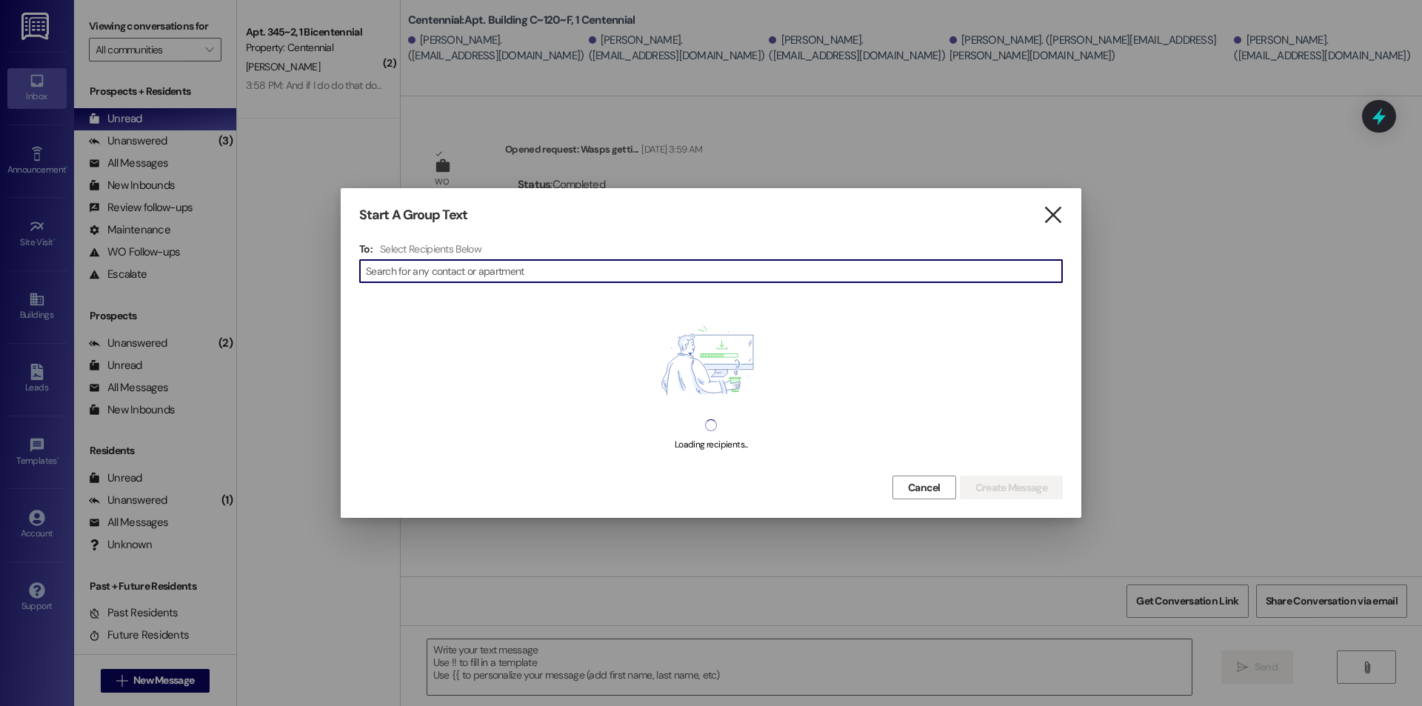
click at [1059, 218] on icon "" at bounding box center [1053, 215] width 20 height 16
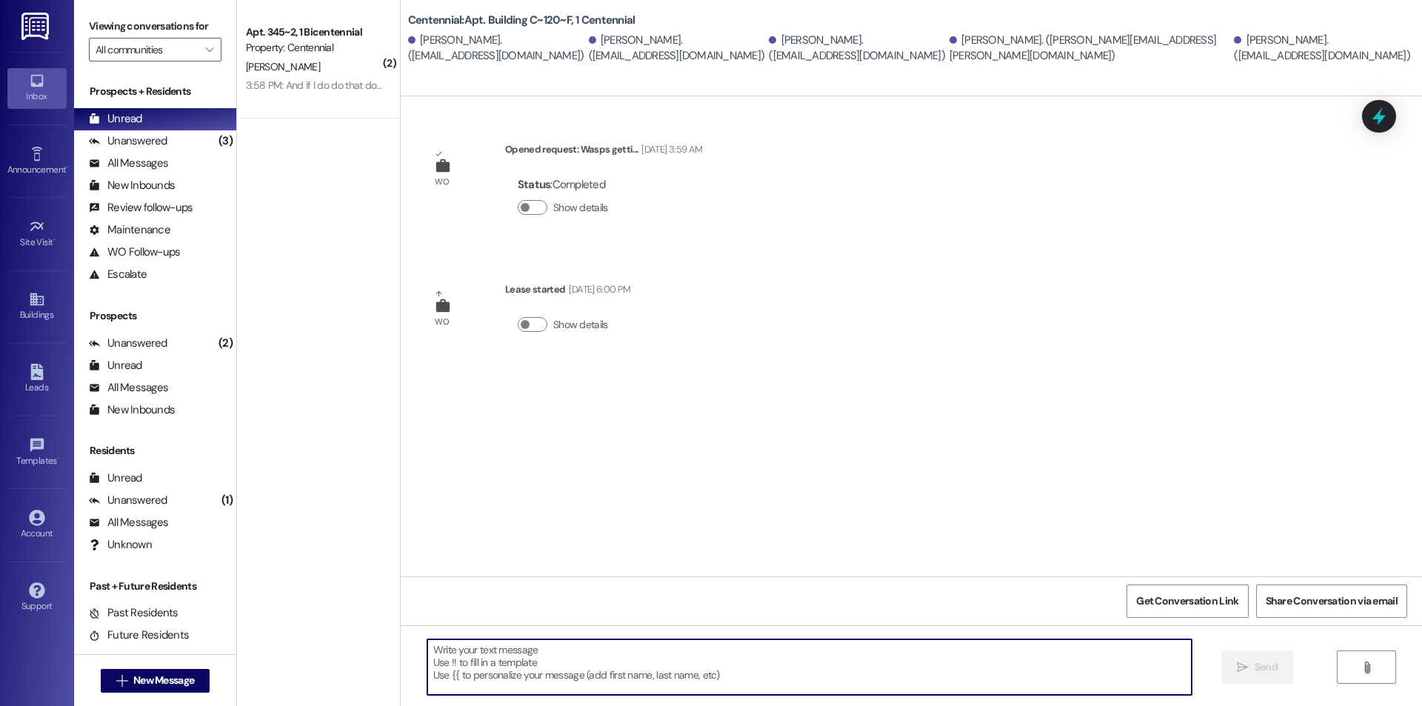
click at [563, 668] on textarea at bounding box center [809, 667] width 764 height 56
paste textarea "We removed some items from your apartment after move outs. We are currently hol…"
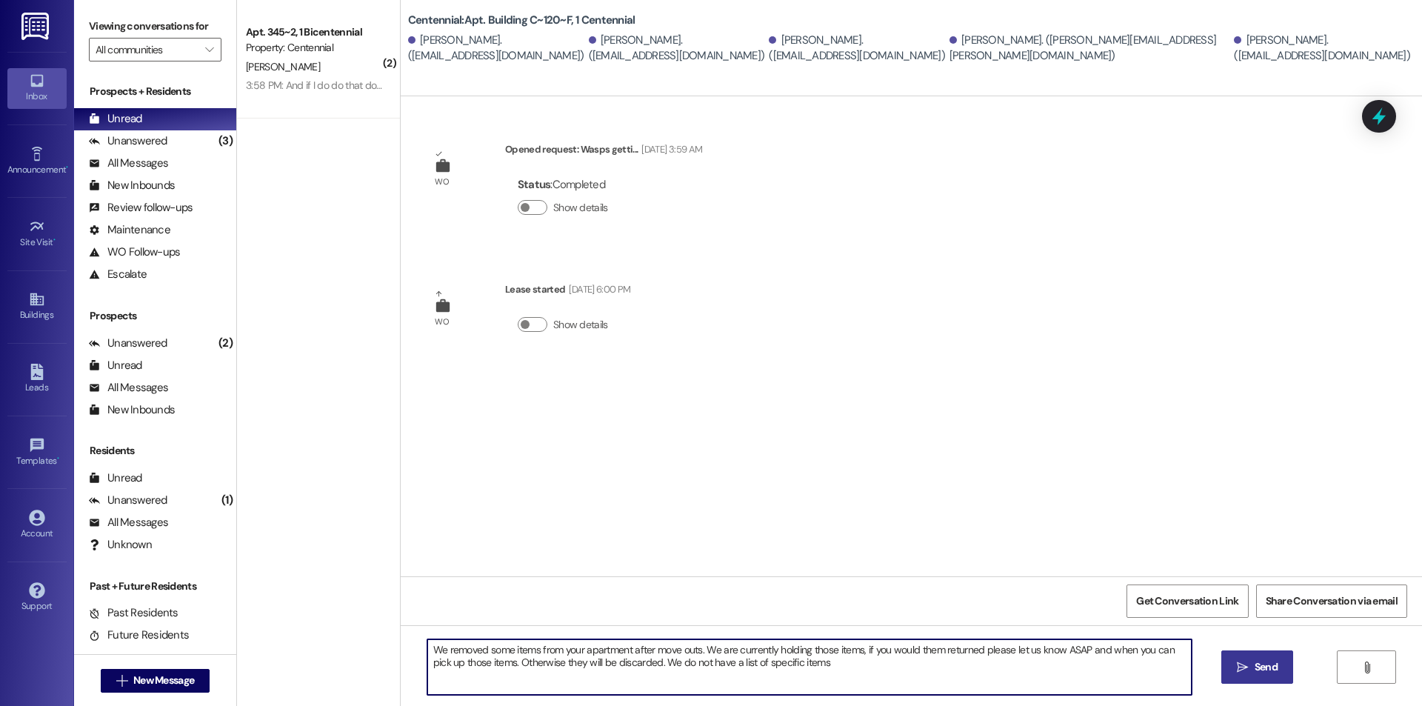
type textarea "We removed some items from your apartment after move outs. We are currently hol…"
click at [1251, 668] on span "Send" at bounding box center [1265, 667] width 29 height 16
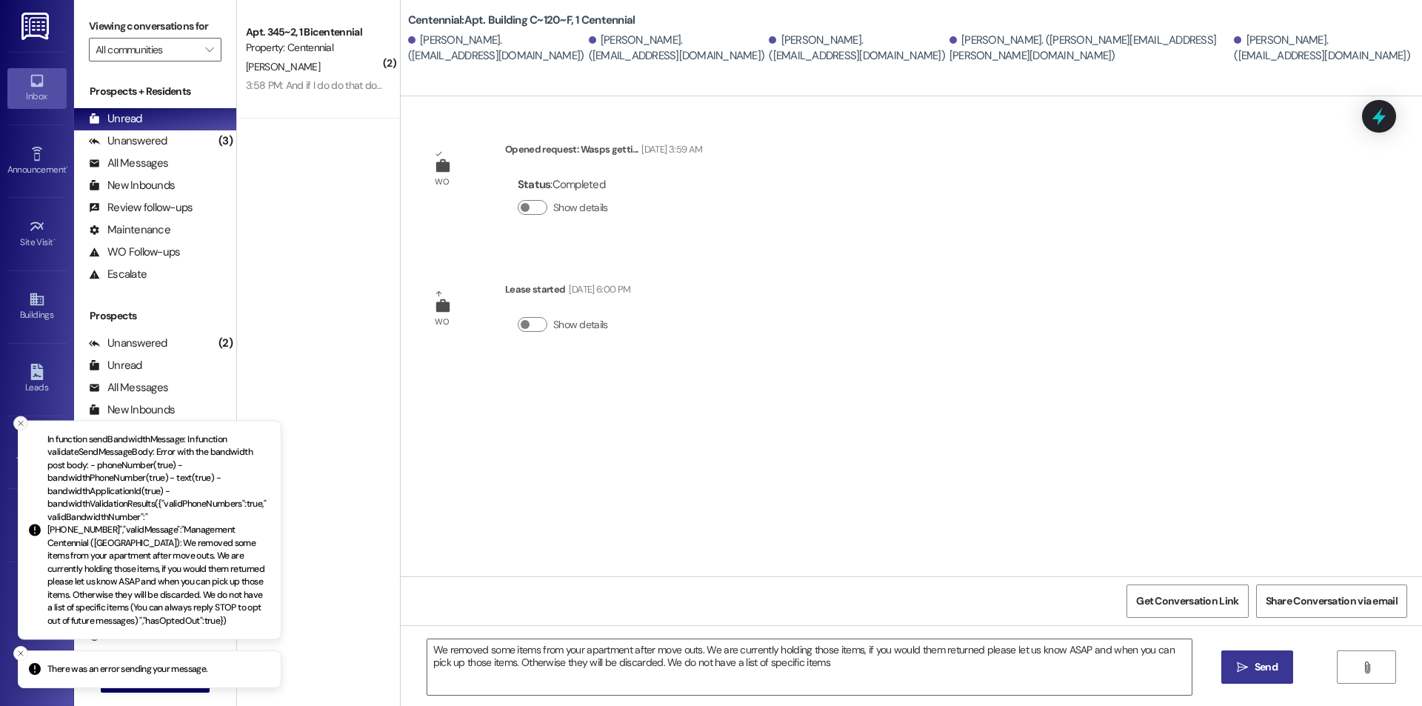
click at [21, 425] on line "Close toast" at bounding box center [21, 423] width 4 height 4
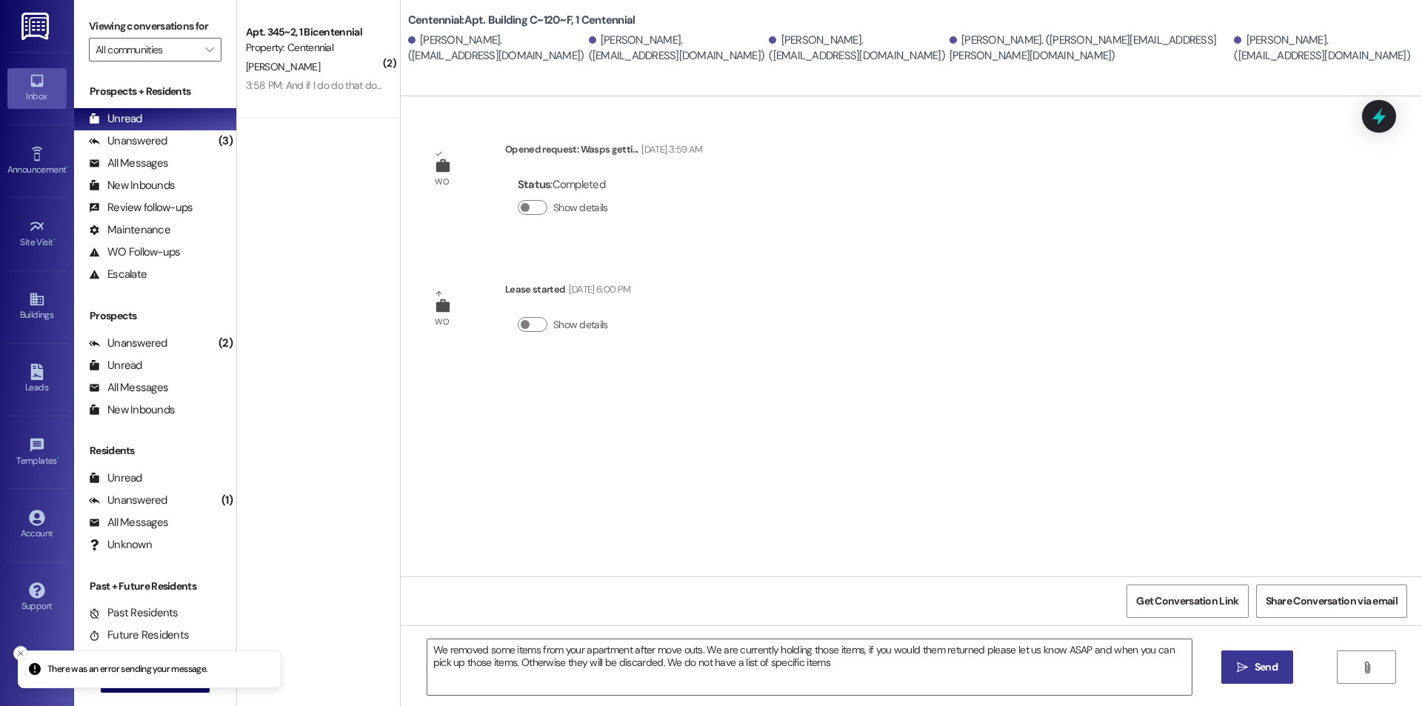
click at [15, 649] on button "Close toast" at bounding box center [20, 653] width 15 height 15
click at [140, 679] on span "New Message" at bounding box center [163, 680] width 61 height 16
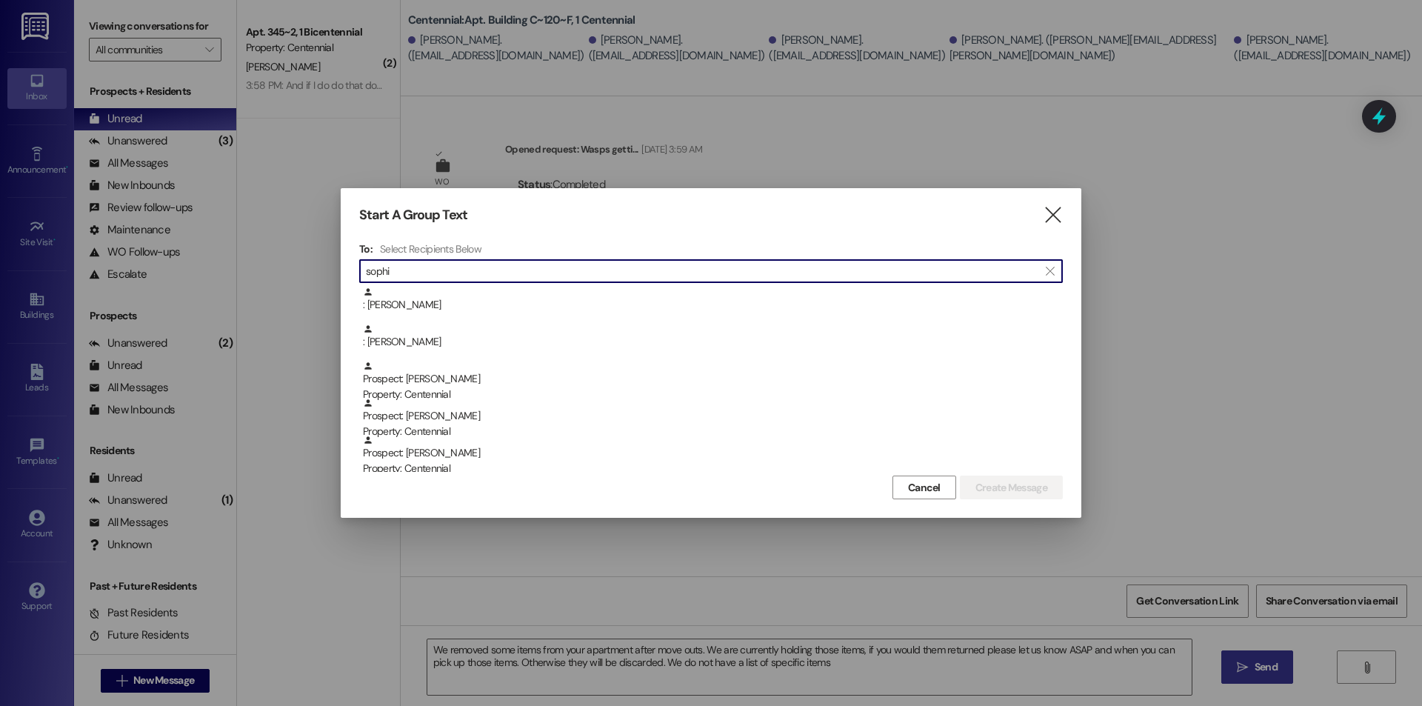
type input "sophi"
click at [503, 292] on div ": Sophia Dyreng" at bounding box center [713, 300] width 700 height 26
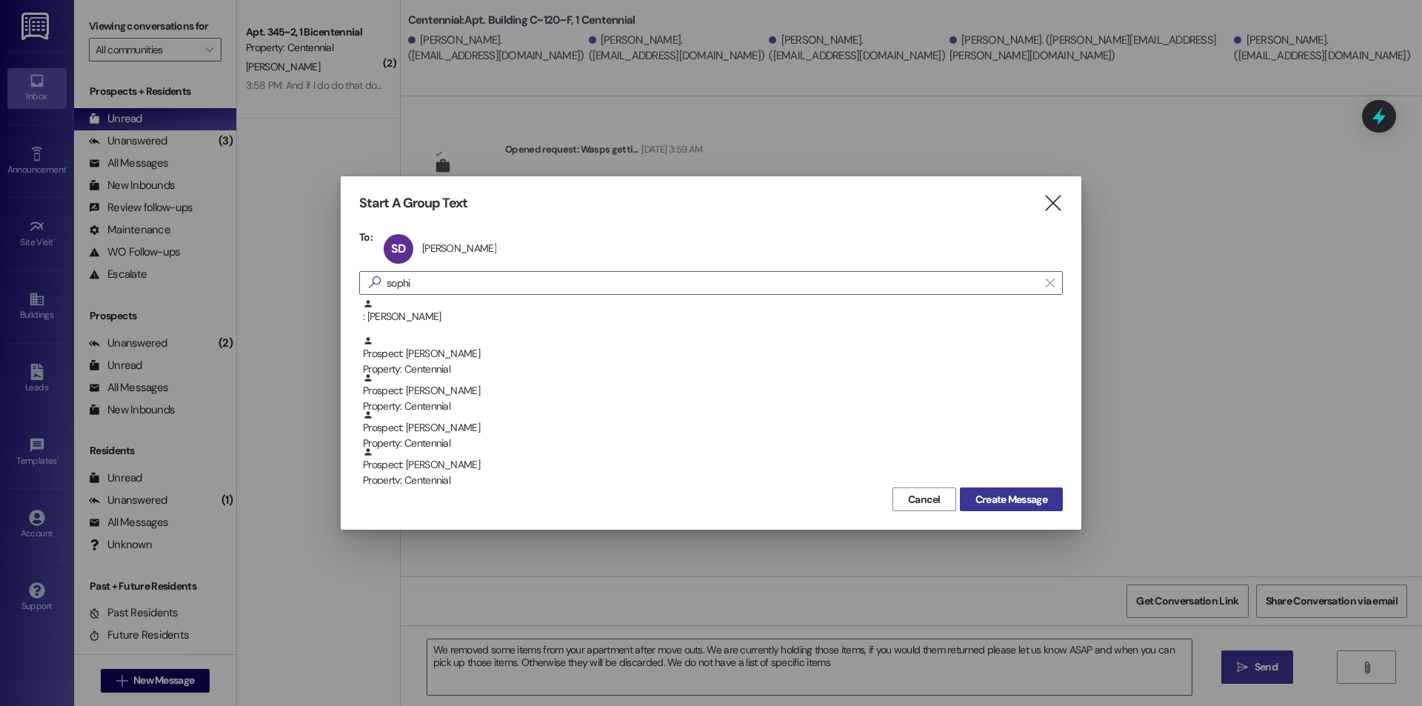
click at [998, 498] on span "Create Message" at bounding box center [1011, 500] width 72 height 16
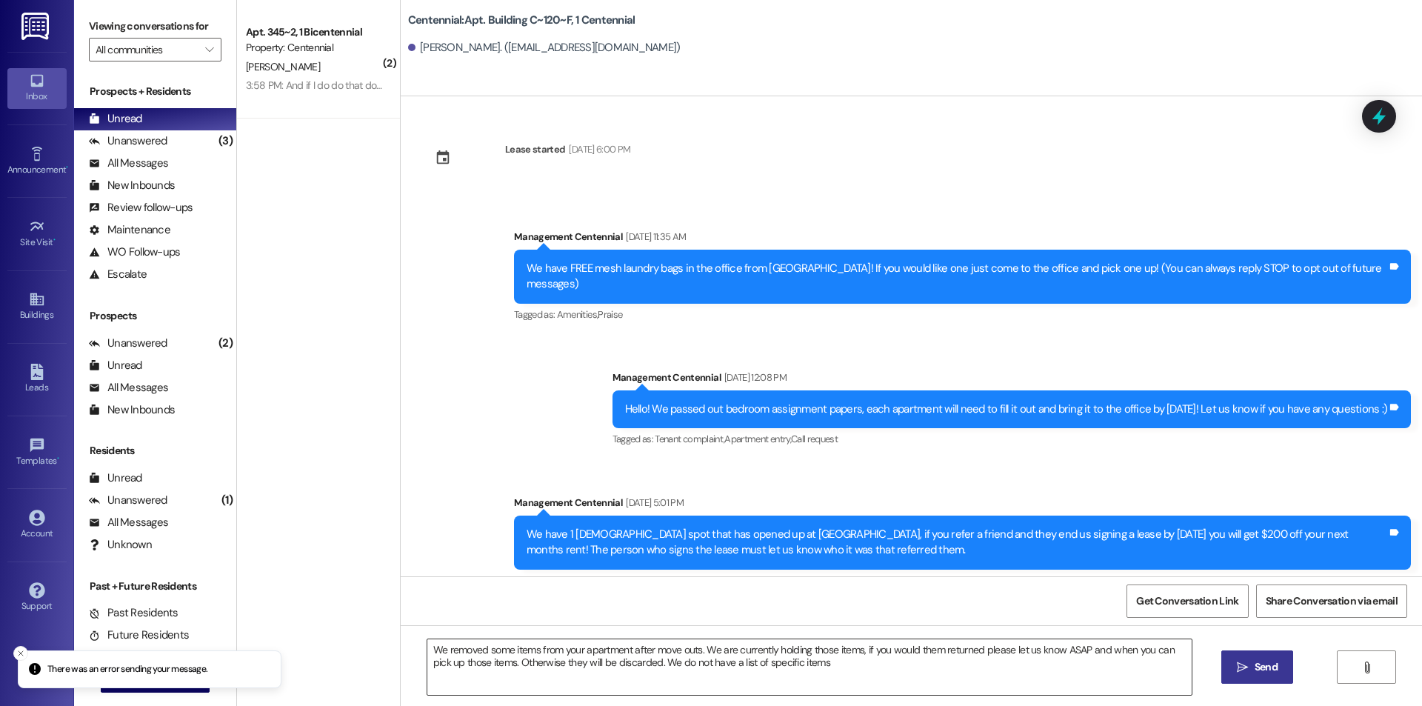
scroll to position [13333, 0]
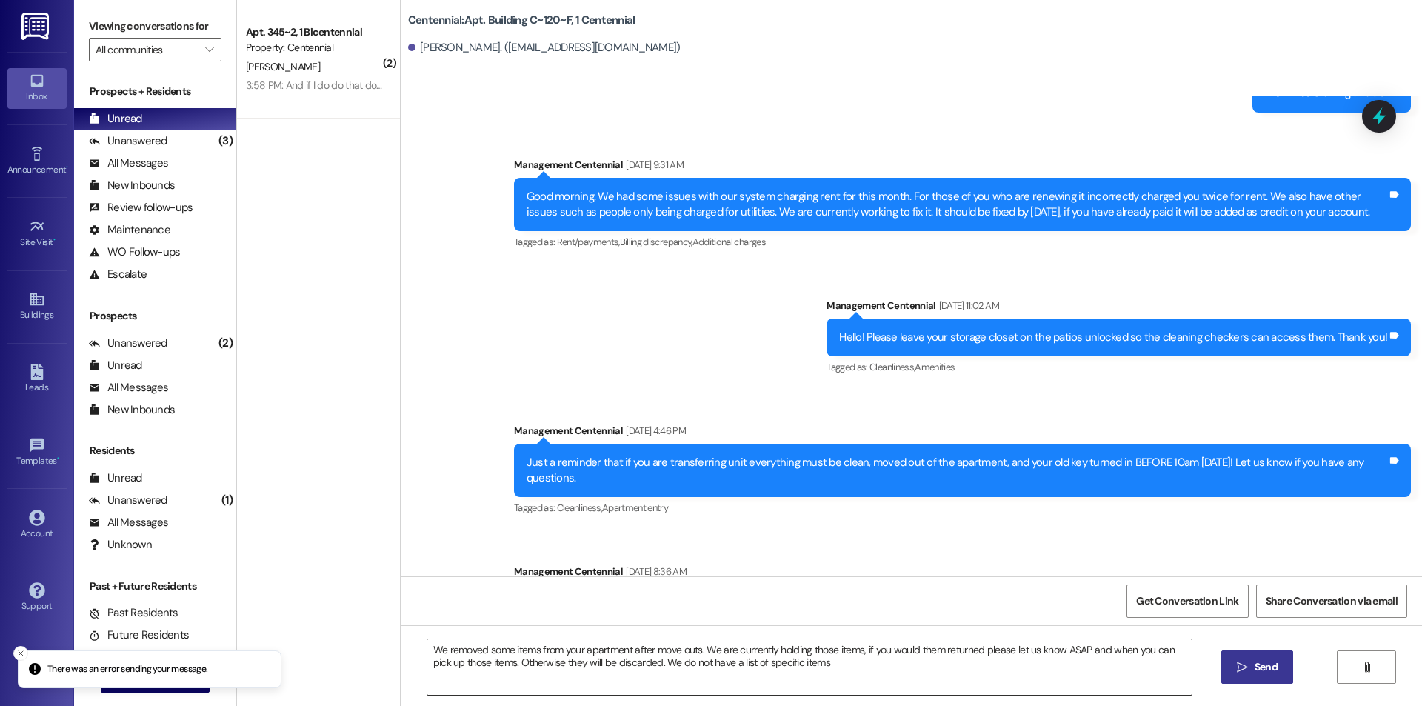
click at [841, 665] on textarea "We removed some items from your apartment after move outs. We are currently hol…" at bounding box center [809, 667] width 764 height 56
click at [1276, 672] on span "Send" at bounding box center [1265, 667] width 23 height 16
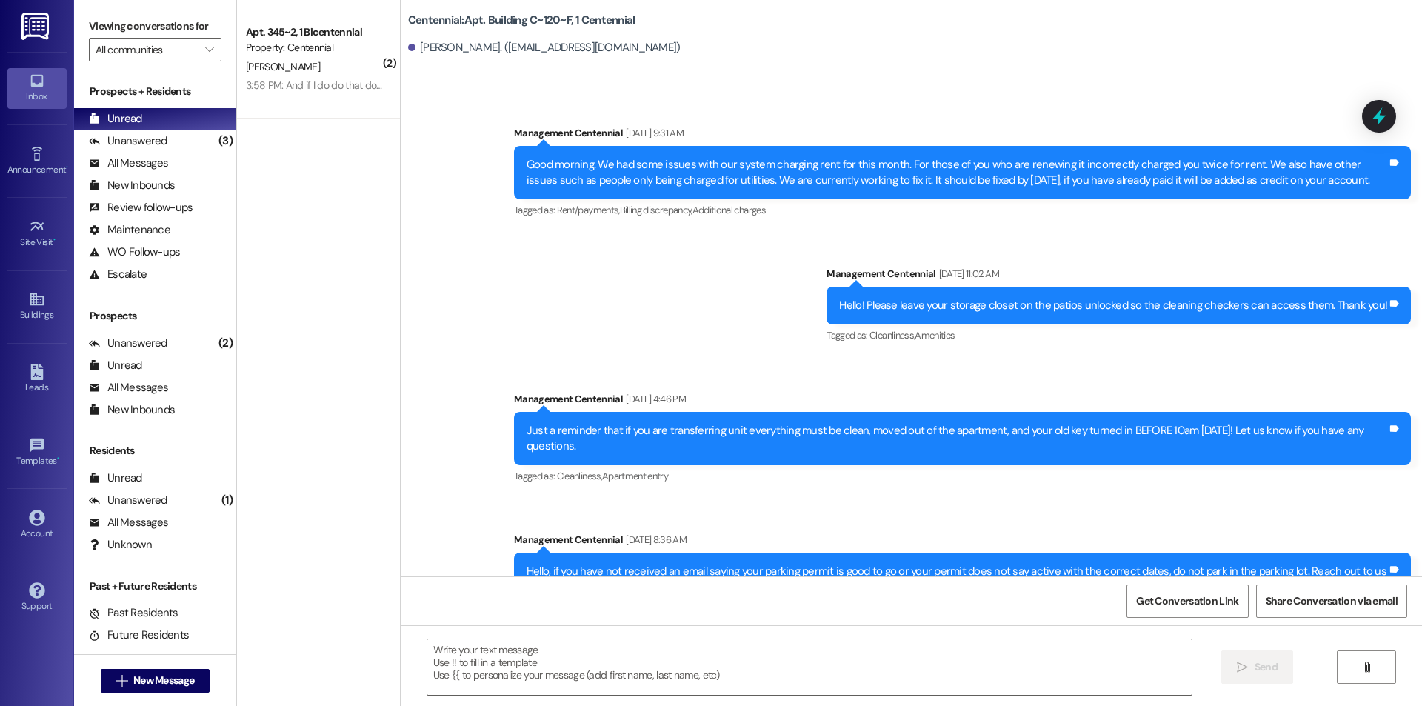
scroll to position [13453, 0]
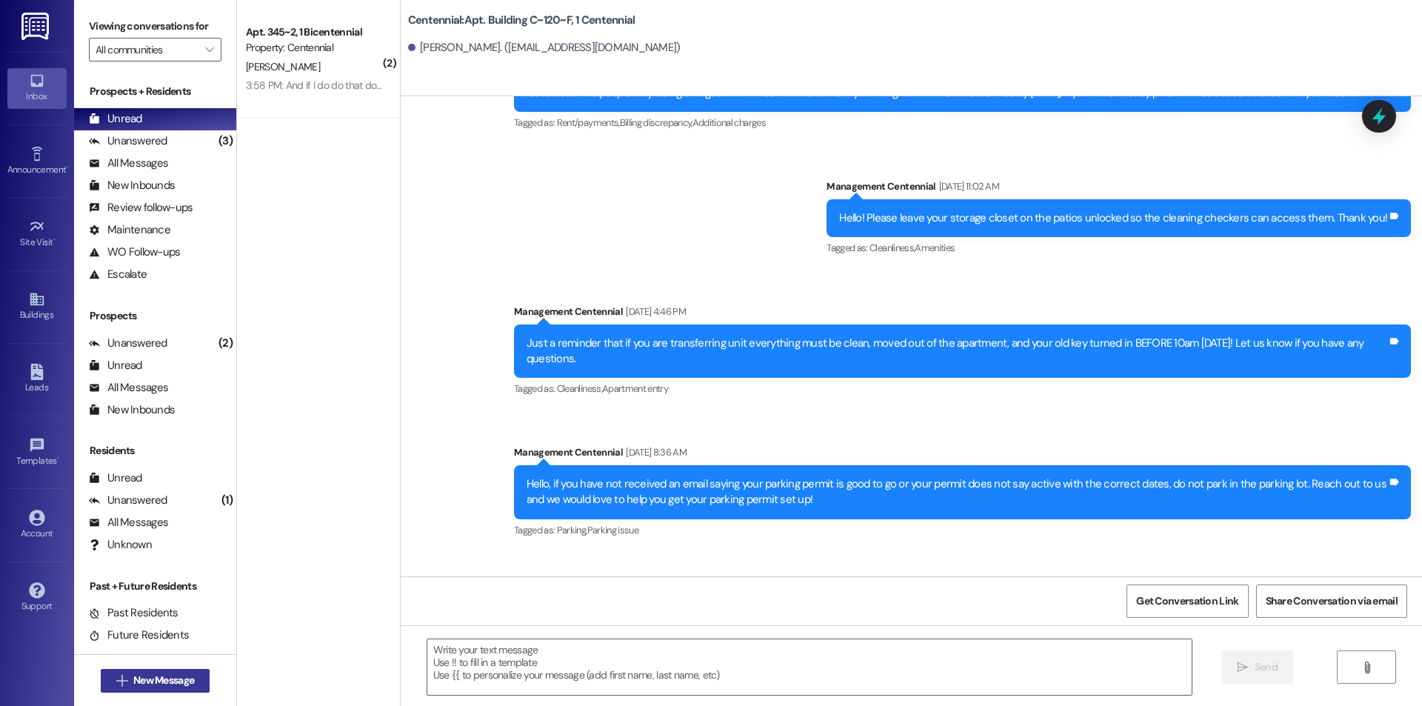
click at [182, 671] on button " New Message" at bounding box center [156, 681] width 110 height 24
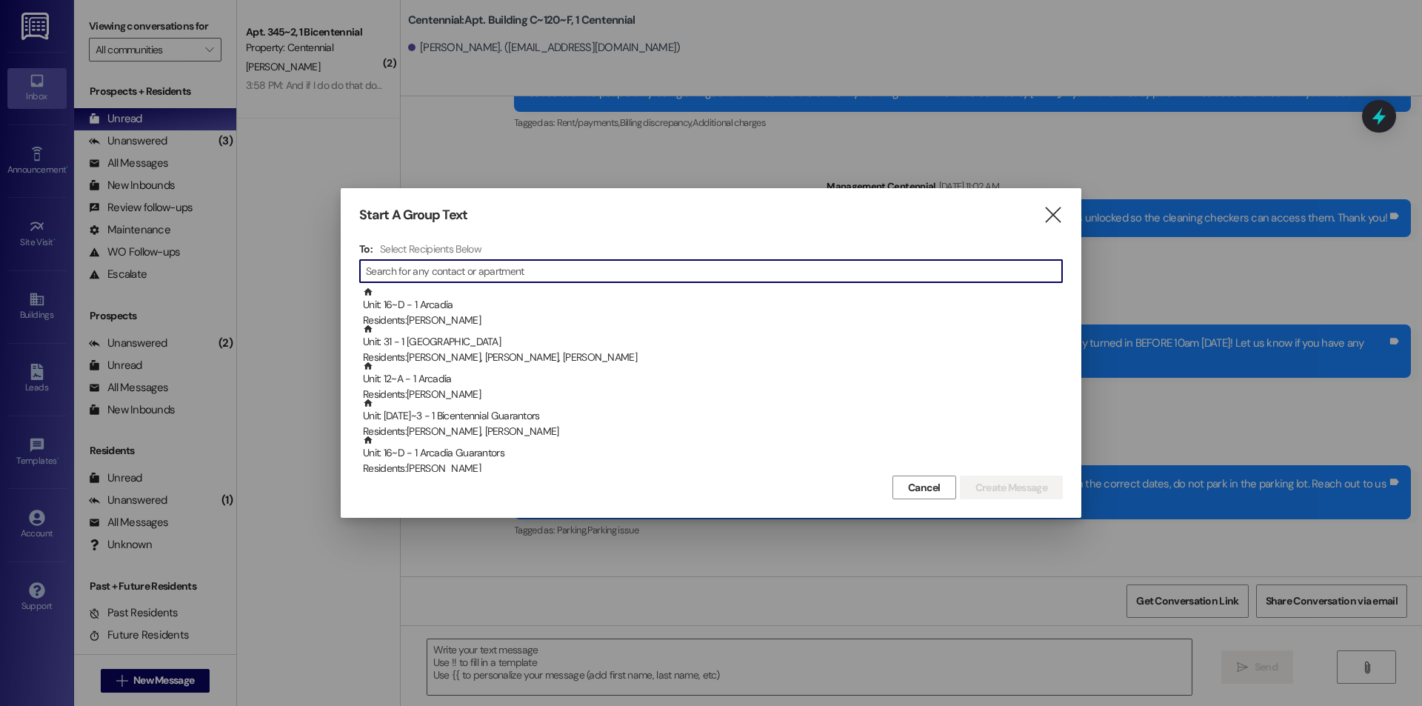
type input "s"
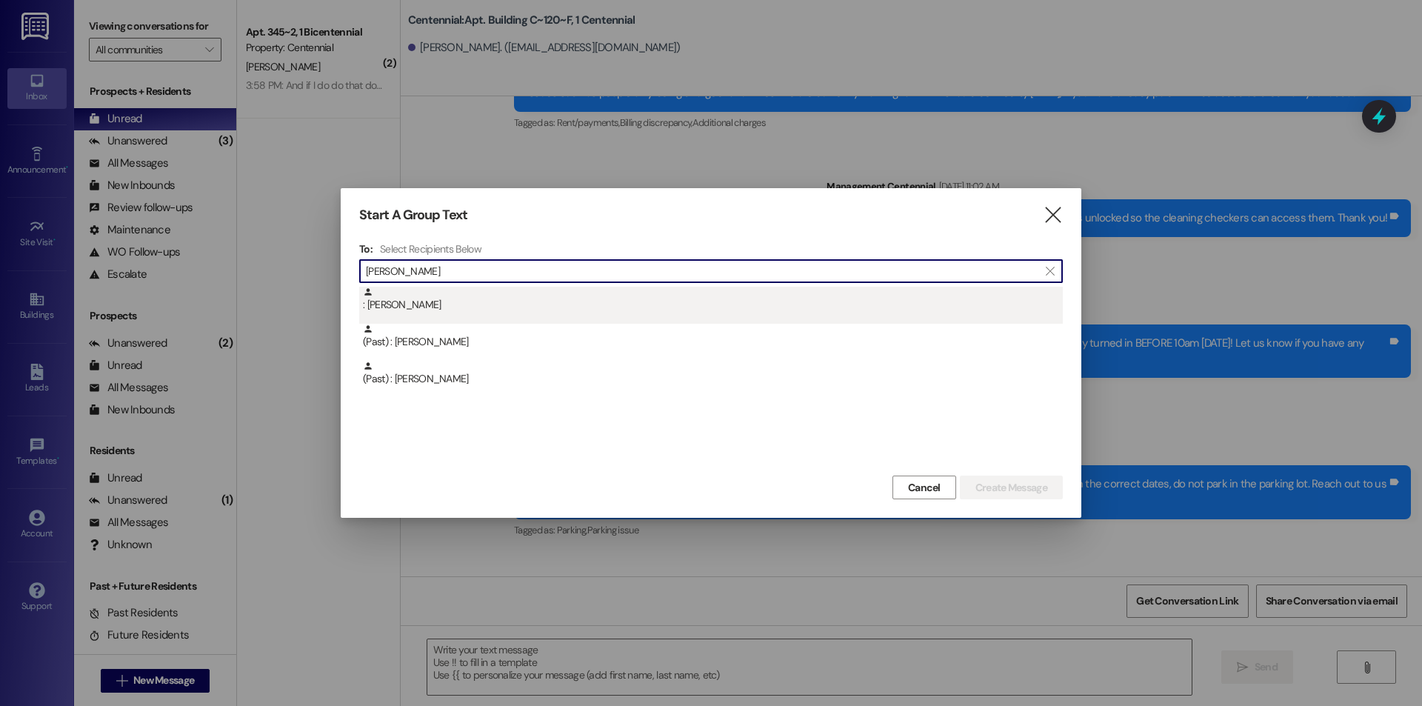
type input "maggie"
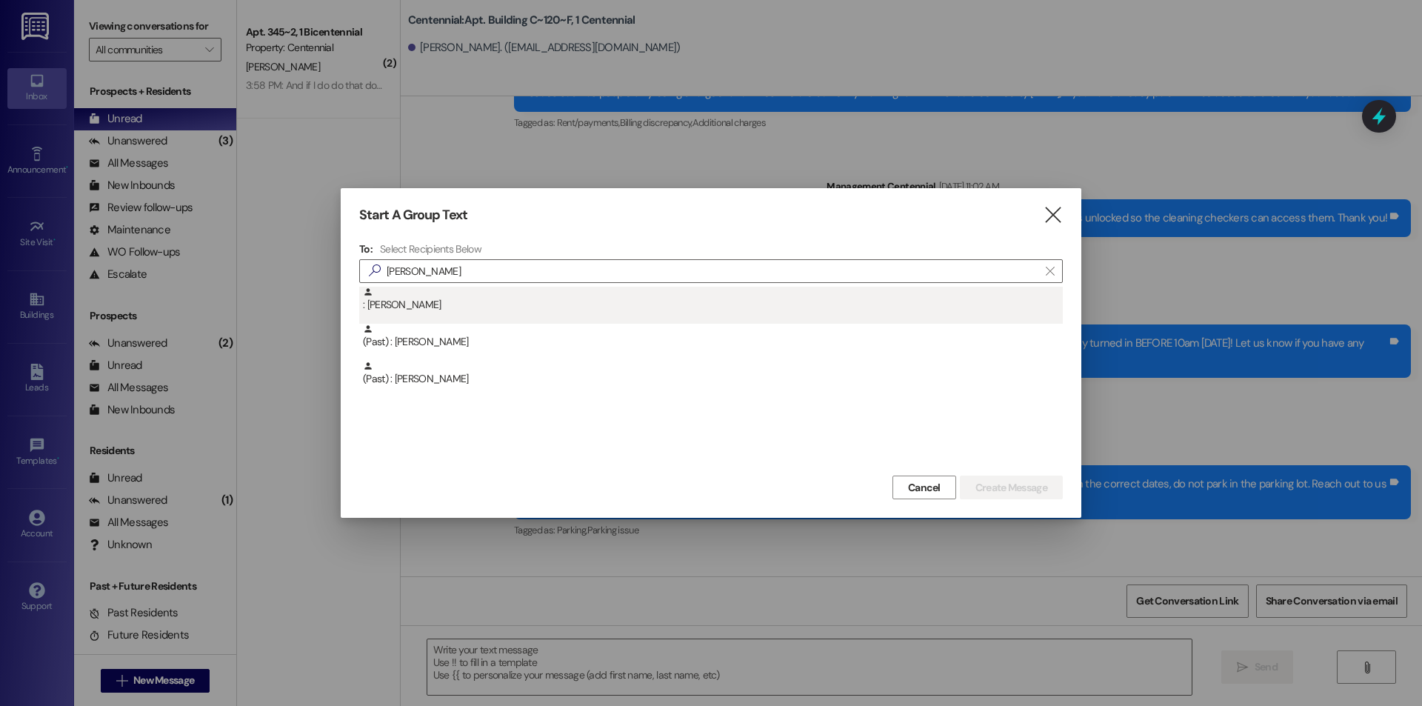
click at [461, 301] on div ": Maggie McDonough" at bounding box center [713, 300] width 700 height 26
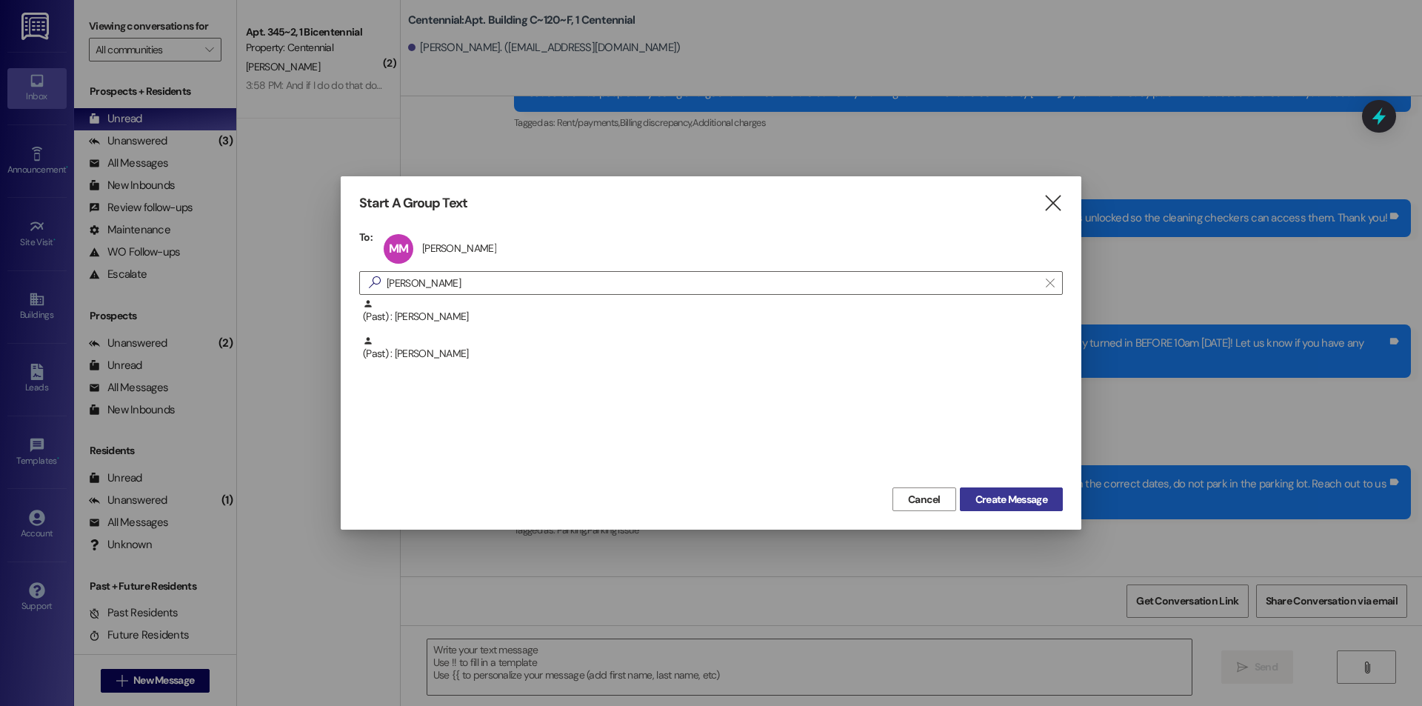
click at [1014, 495] on span "Create Message" at bounding box center [1011, 500] width 72 height 16
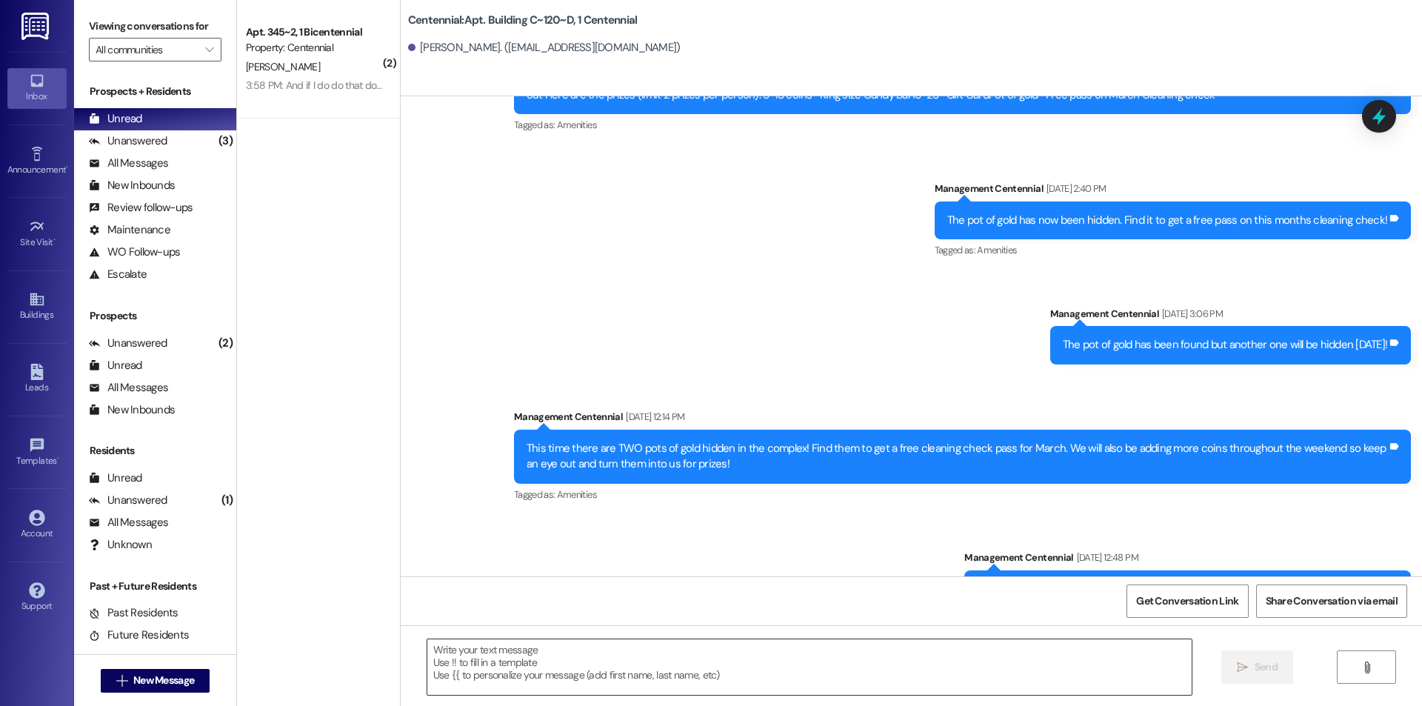
scroll to position [6670, 0]
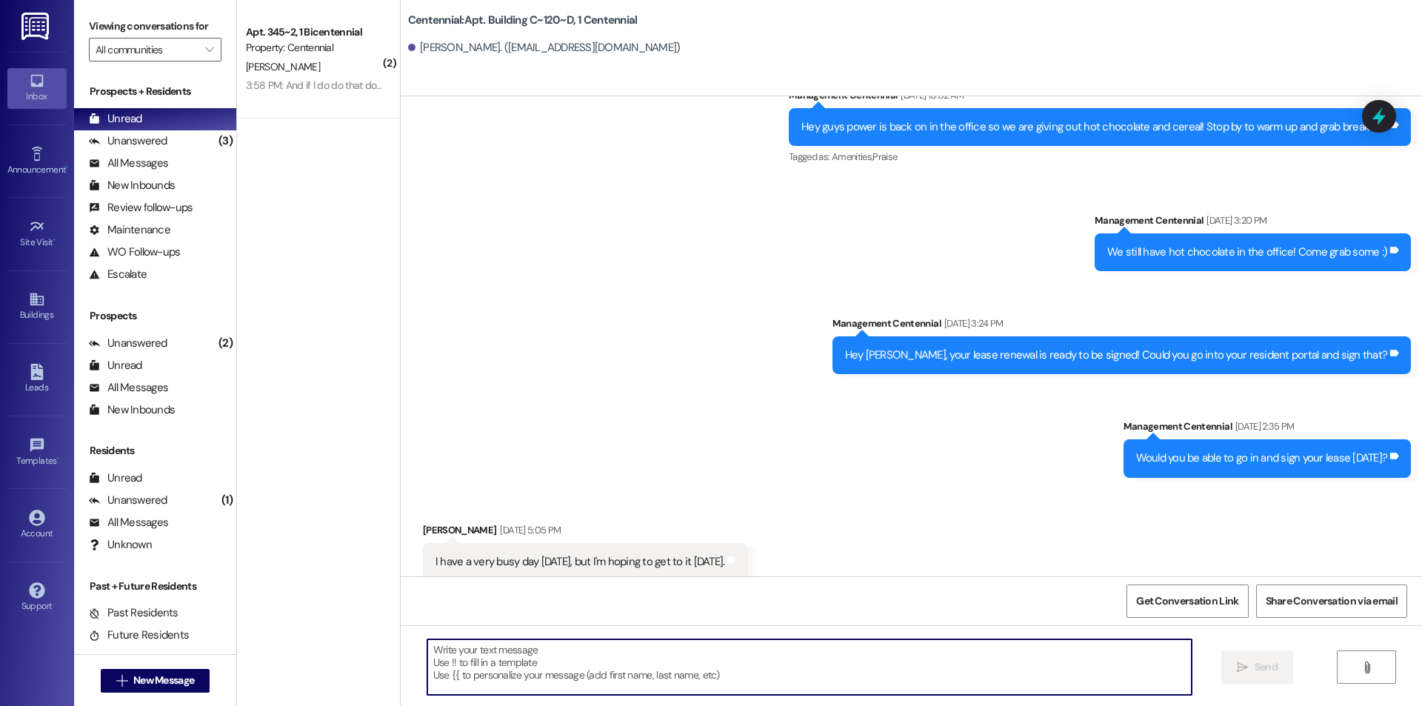
click at [600, 660] on textarea at bounding box center [809, 667] width 764 height 56
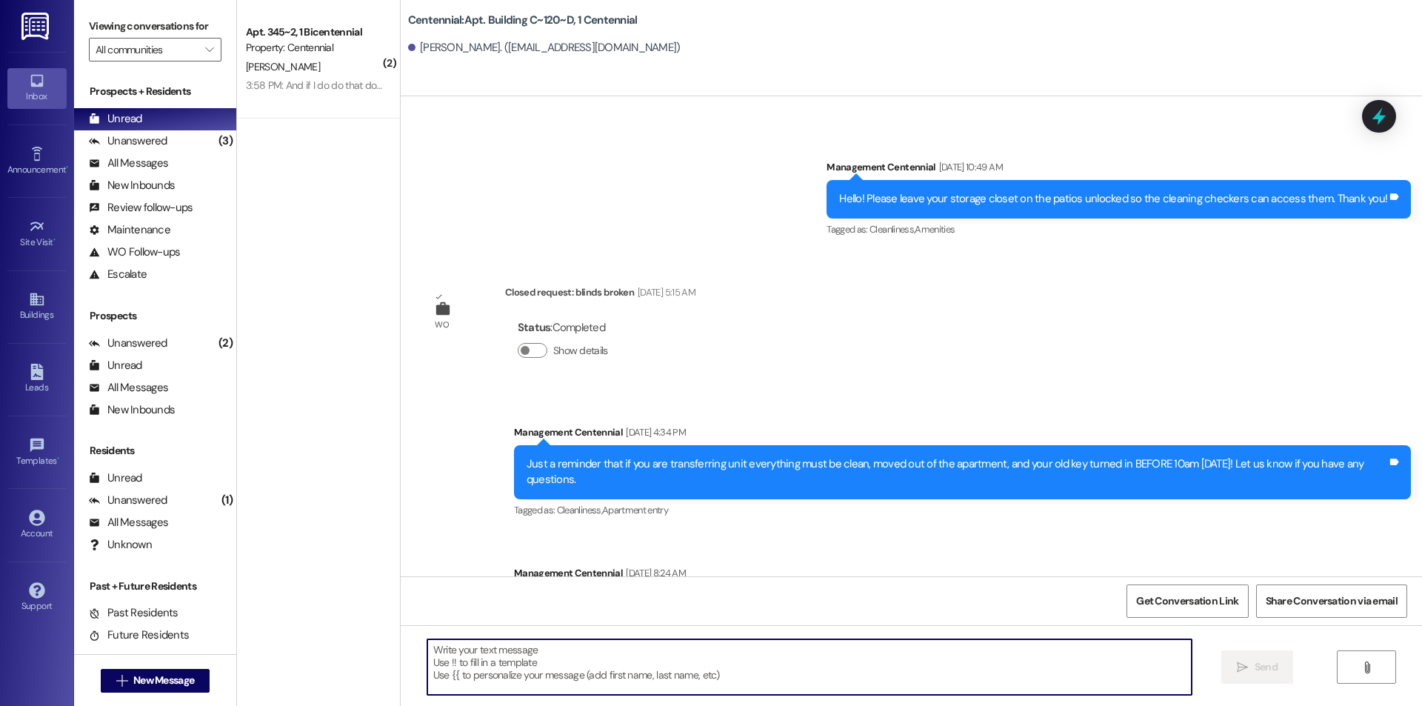
scroll to position [15353, 0]
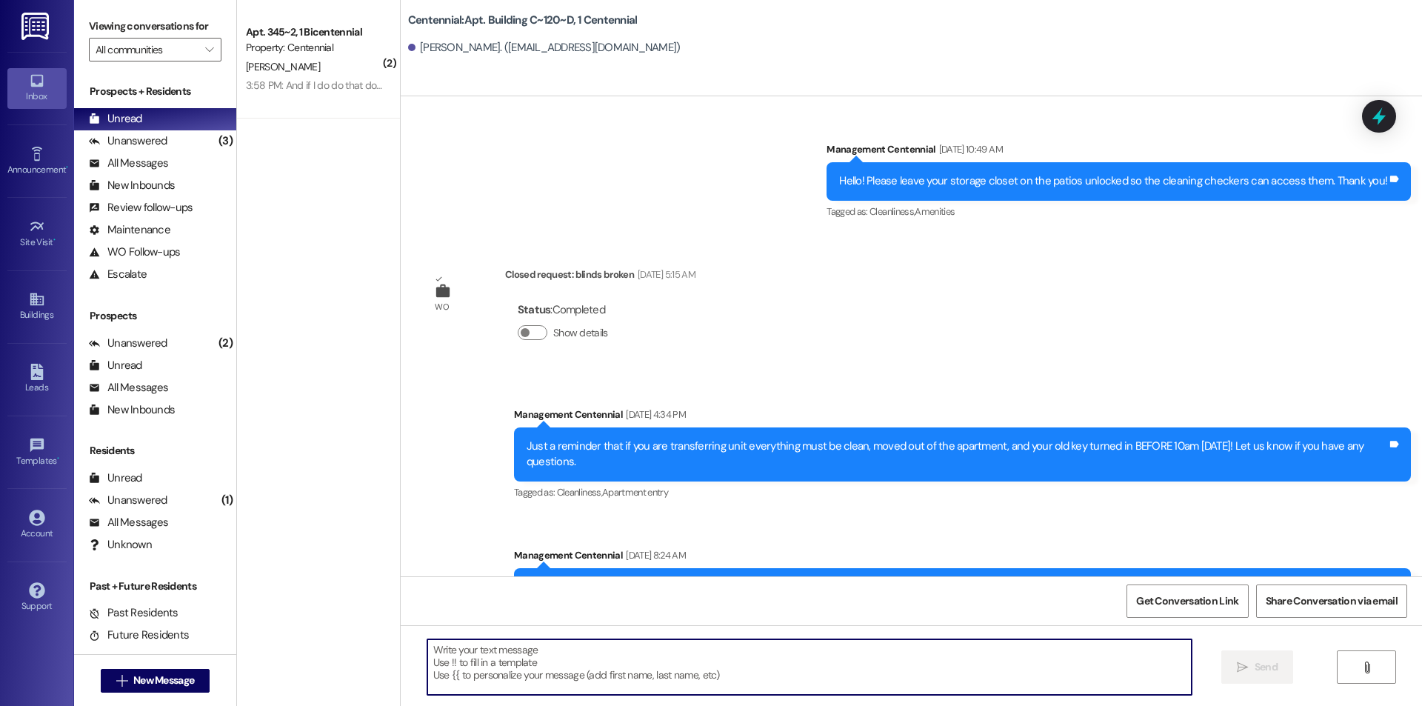
click at [575, 648] on textarea at bounding box center [809, 667] width 764 height 56
paste textarea "We removed some items from your apartment after move outs. We are currently hol…"
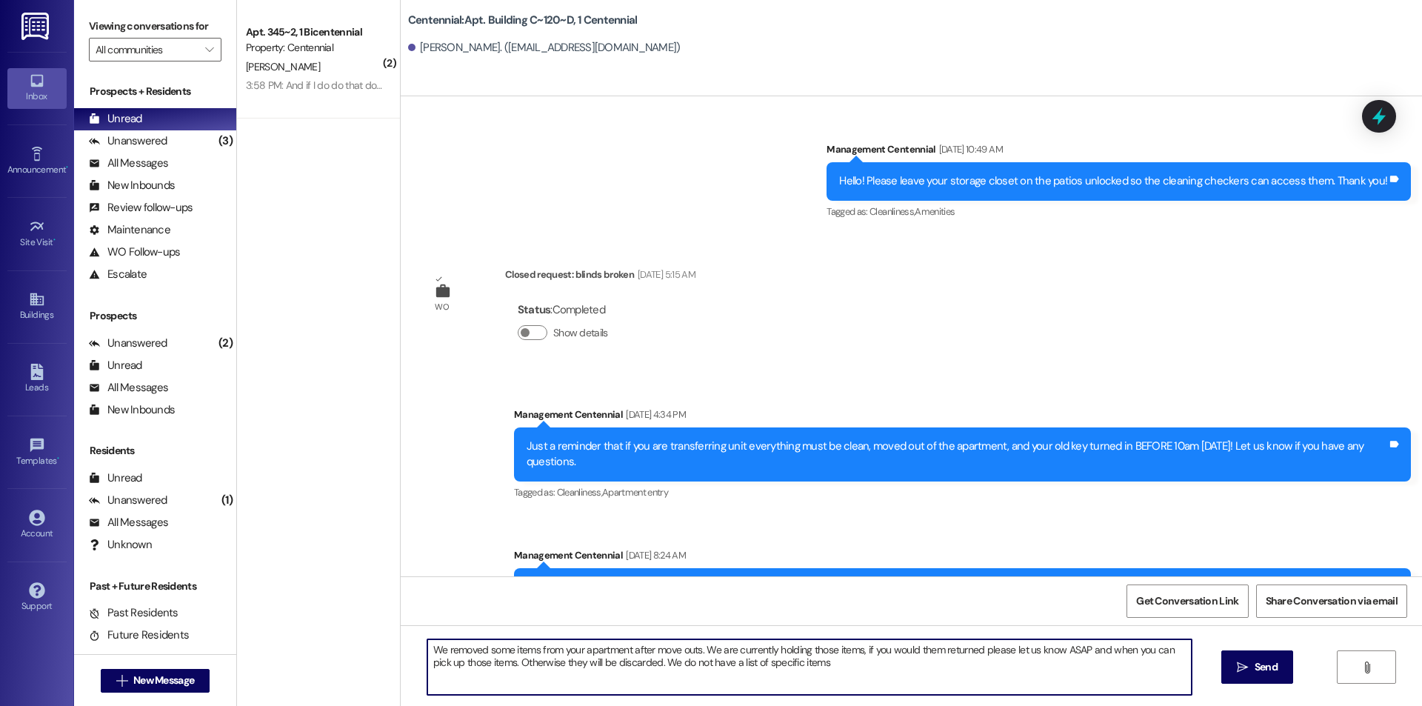
type textarea "We removed some items from your apartment after move outs. We are currently hol…"
click at [1293, 665] on div "We removed some items from your apartment after move outs. We are currently hol…" at bounding box center [911, 680] width 1021 height 111
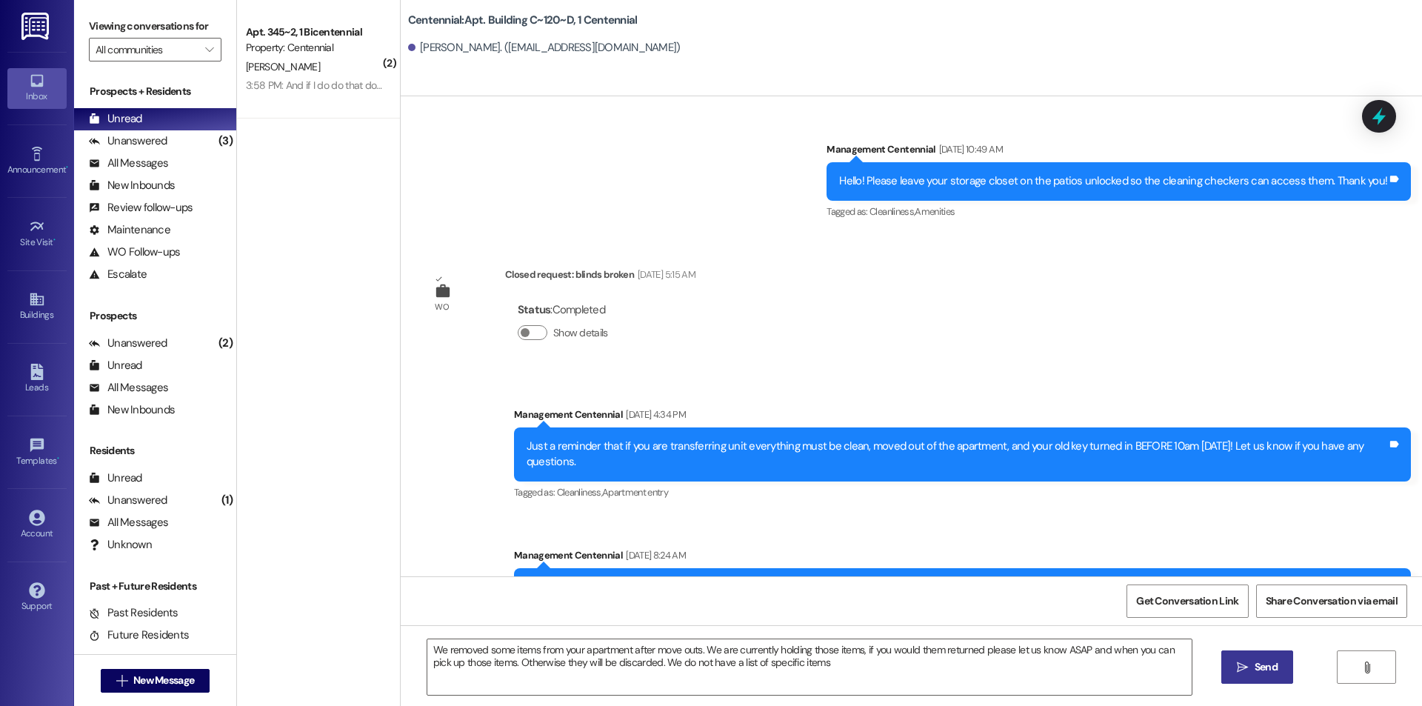
click at [1276, 670] on span "Send" at bounding box center [1265, 667] width 23 height 16
click at [175, 685] on span "New Message" at bounding box center [163, 680] width 61 height 16
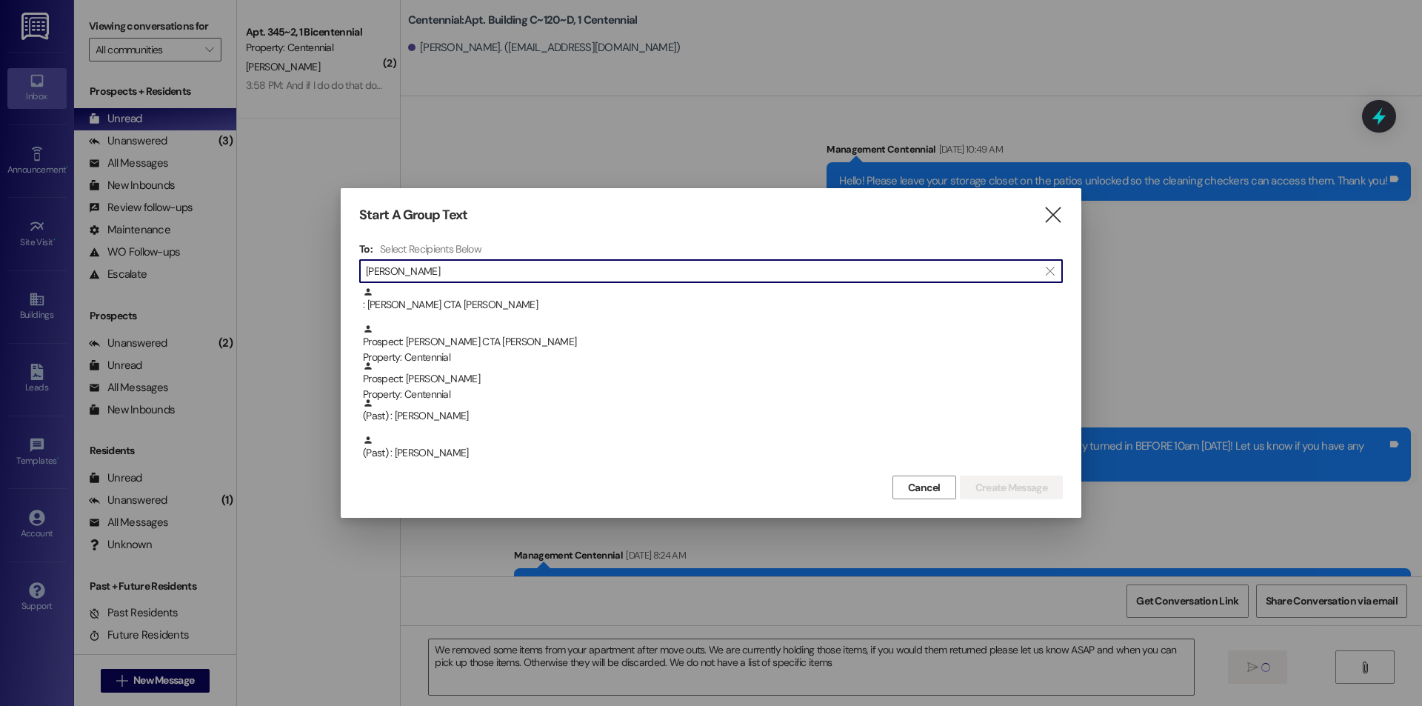
type input "jeannie"
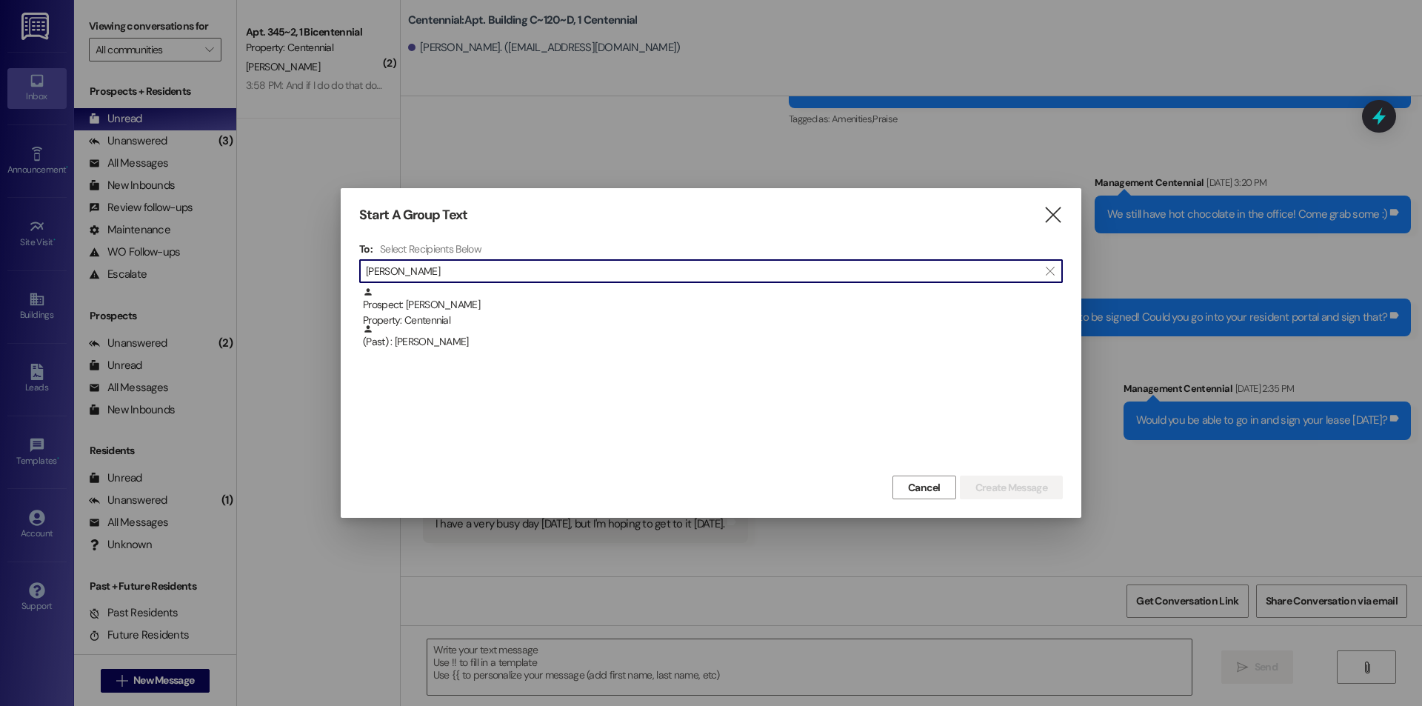
scroll to position [6670, 0]
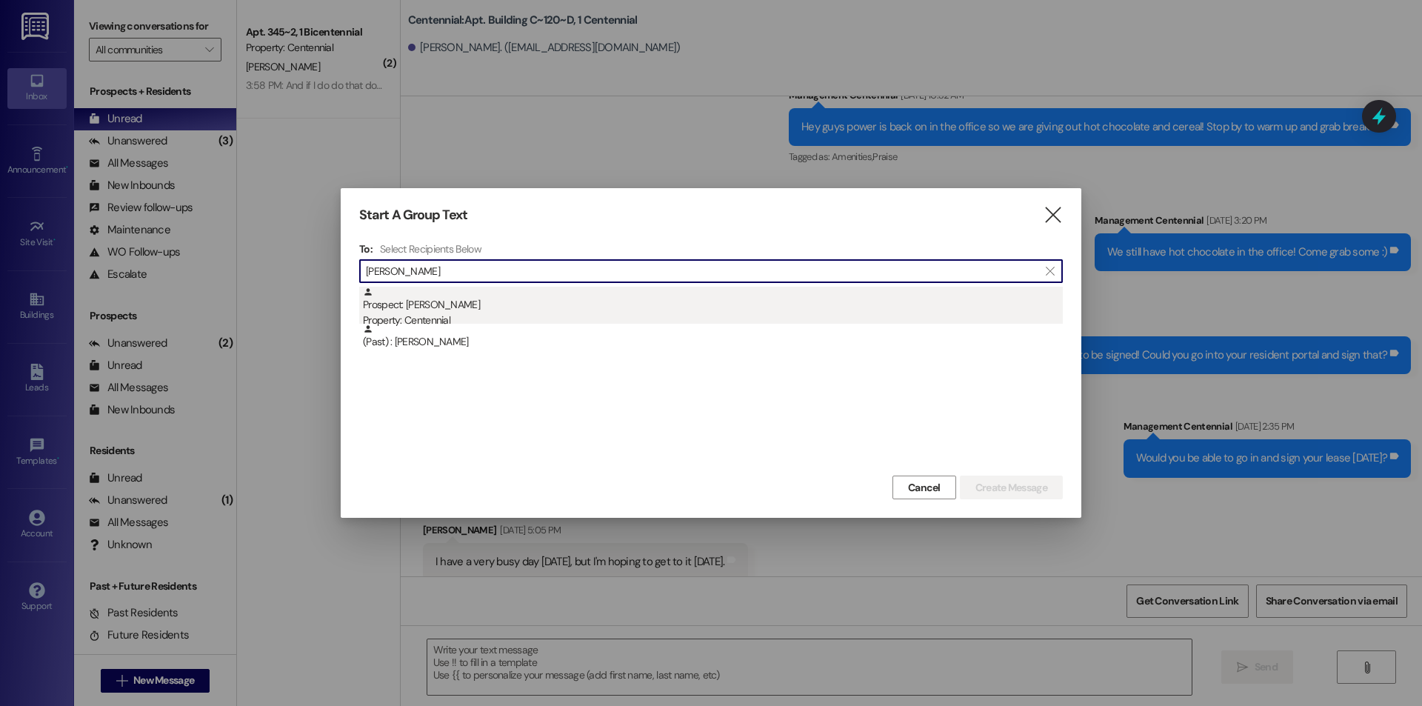
type input "jeannie"
click at [480, 308] on div "Prospect: Jeannie Schuneman Property: Centennial" at bounding box center [713, 308] width 700 height 42
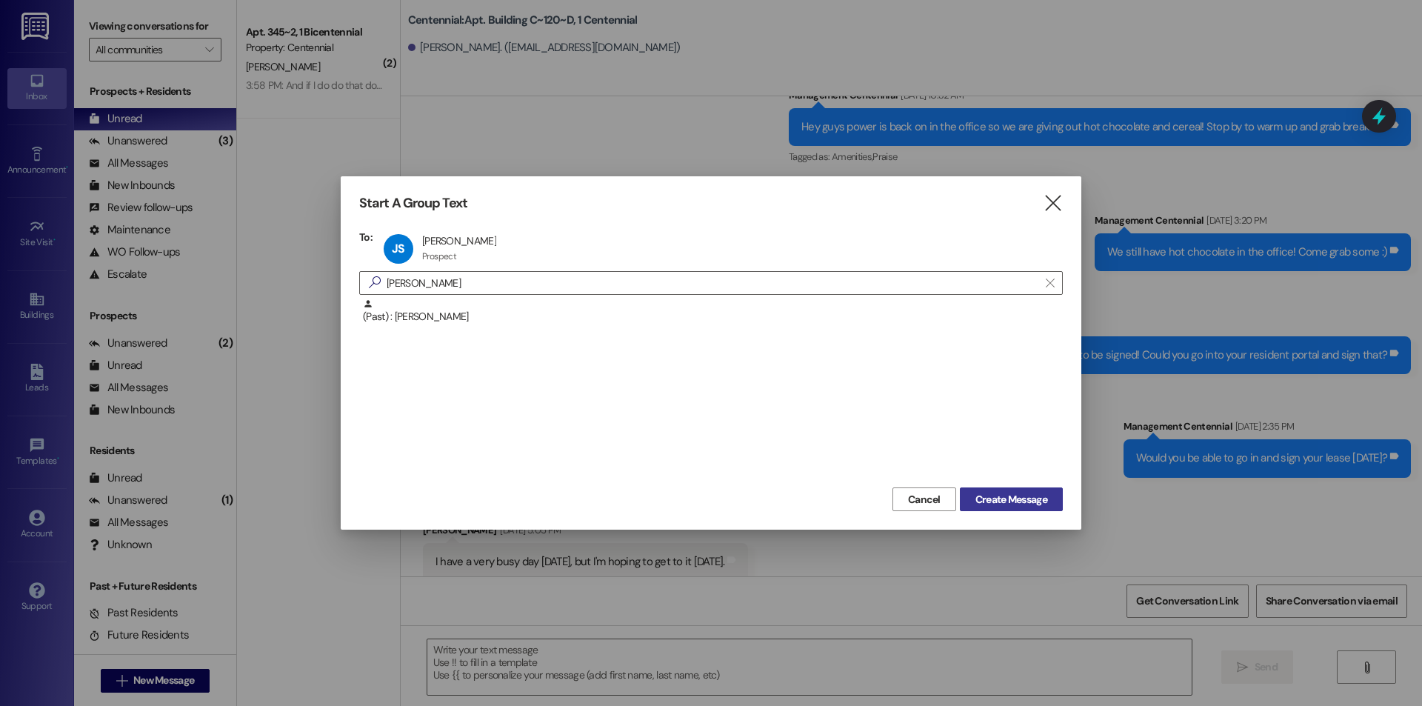
click at [1047, 505] on span "Create Message" at bounding box center [1011, 500] width 78 height 16
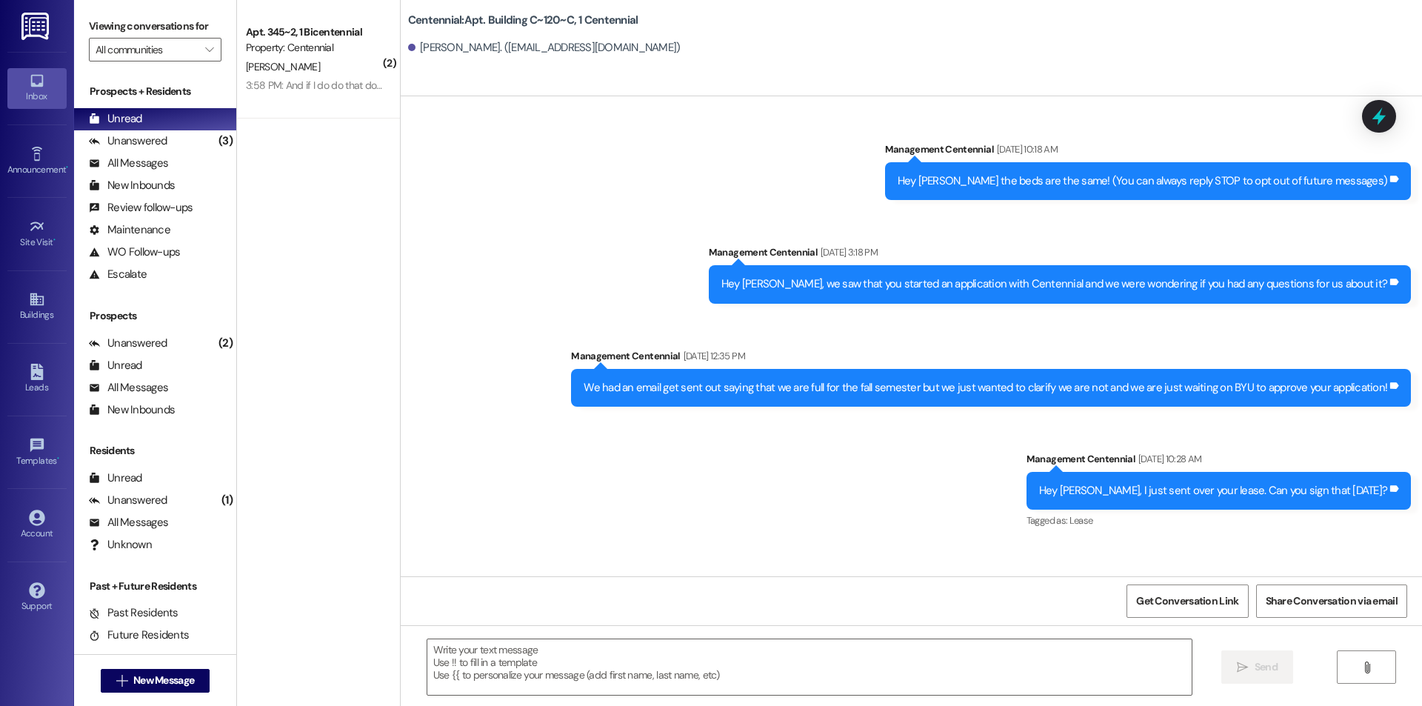
scroll to position [8593, 0]
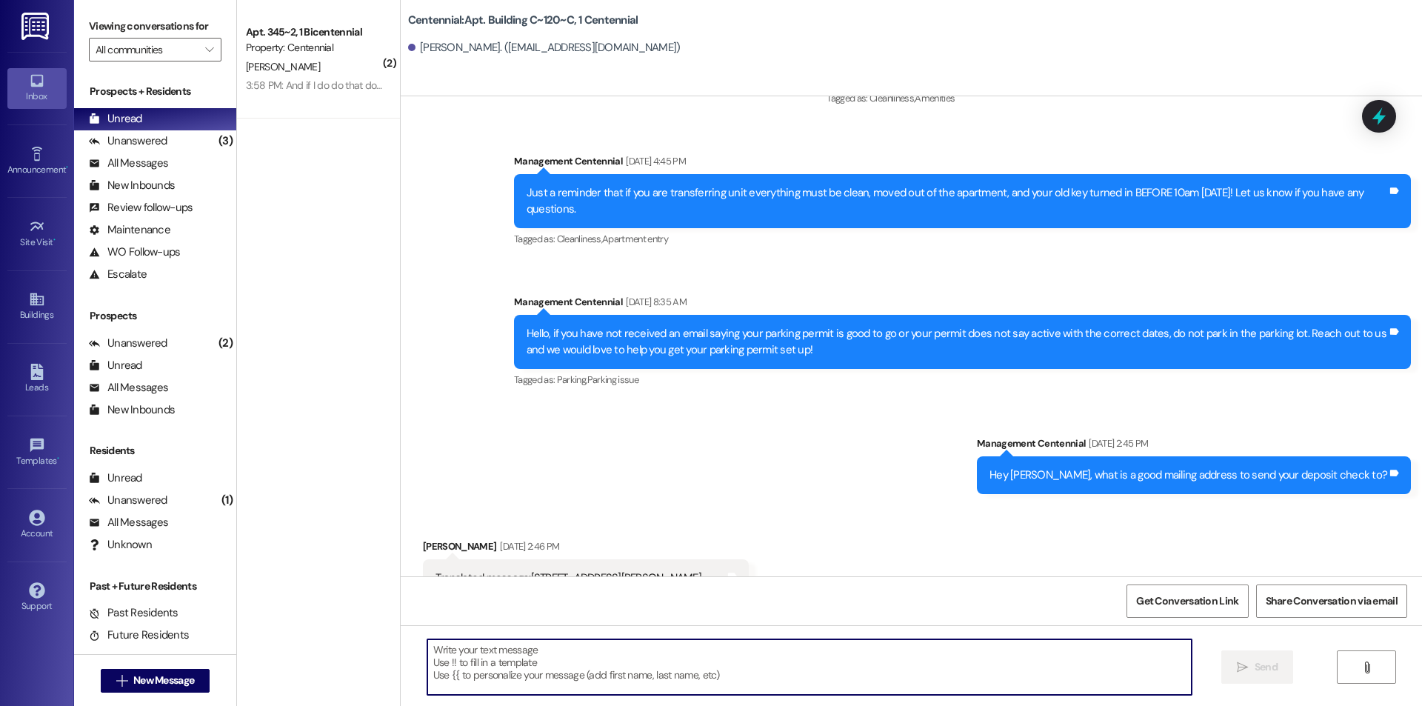
click at [523, 652] on textarea at bounding box center [809, 667] width 764 height 56
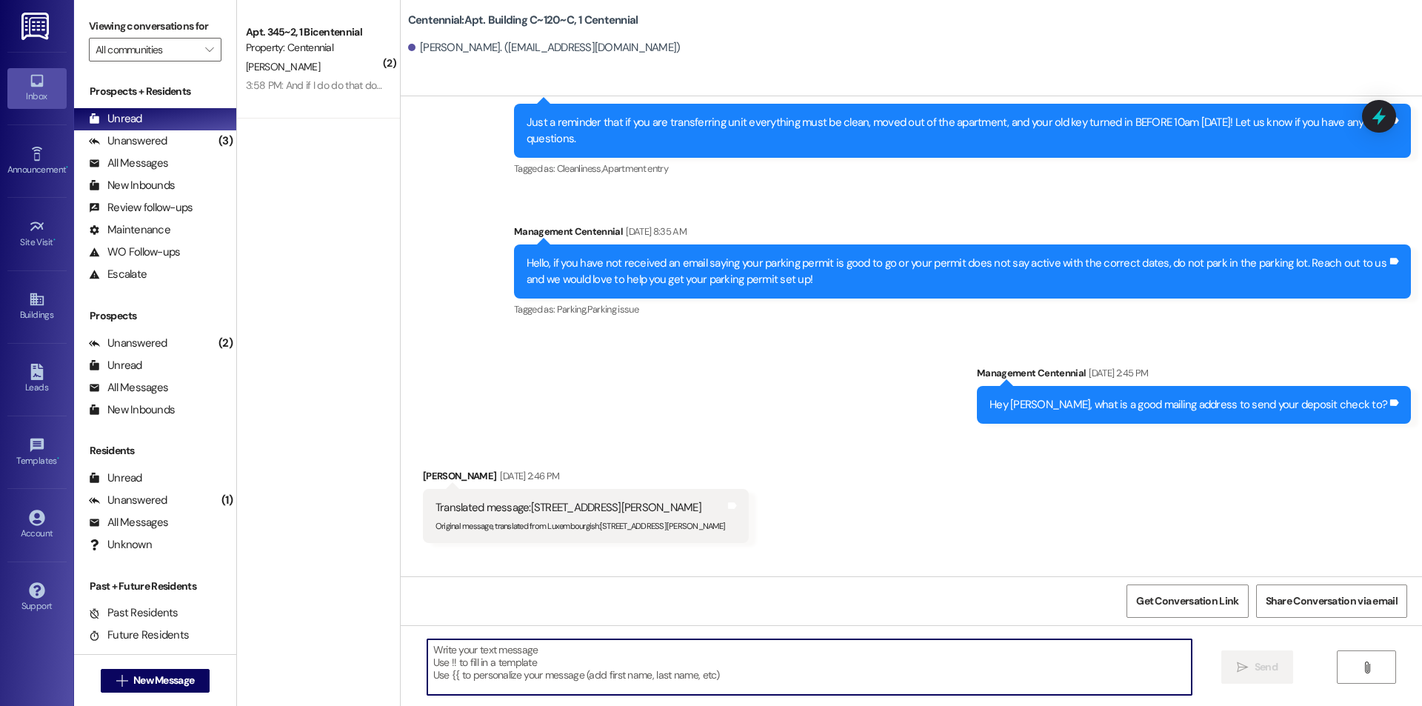
scroll to position [8698, 0]
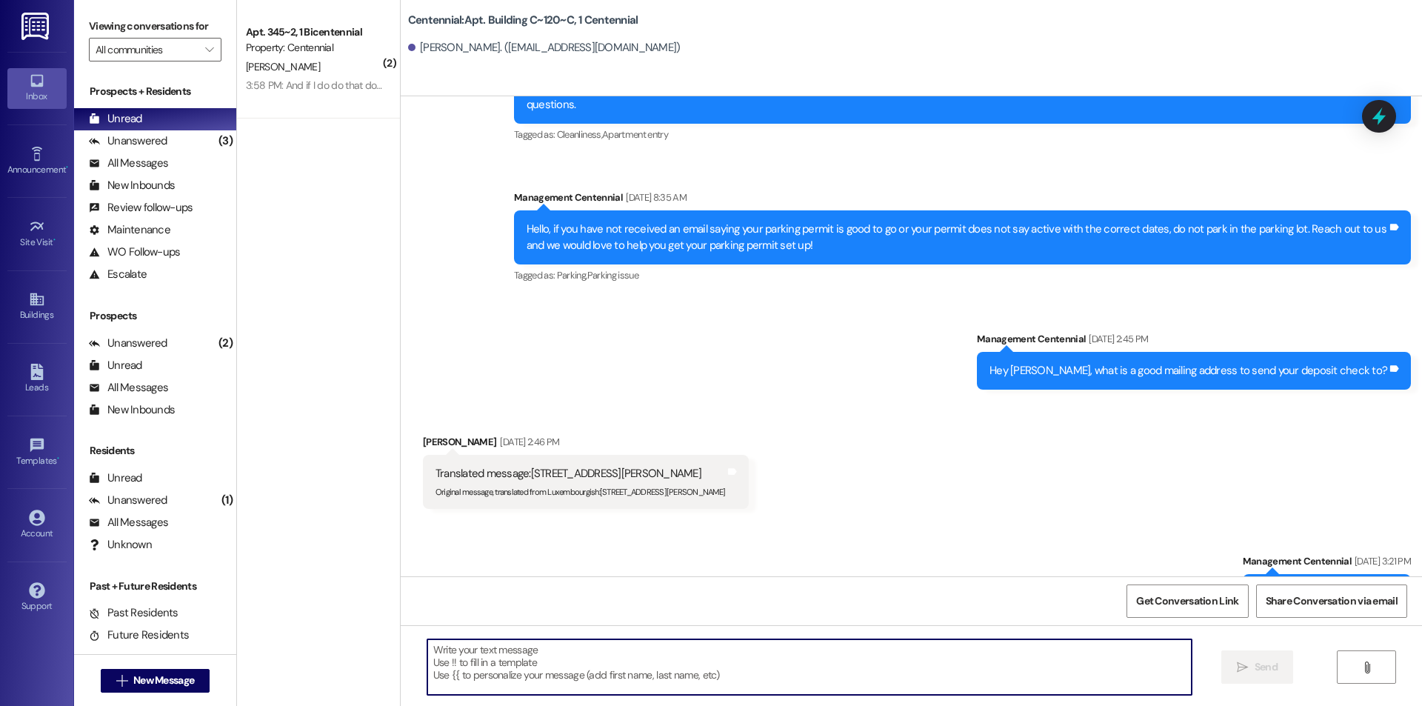
paste textarea "We removed some items from your apartment after move outs. We are currently hol…"
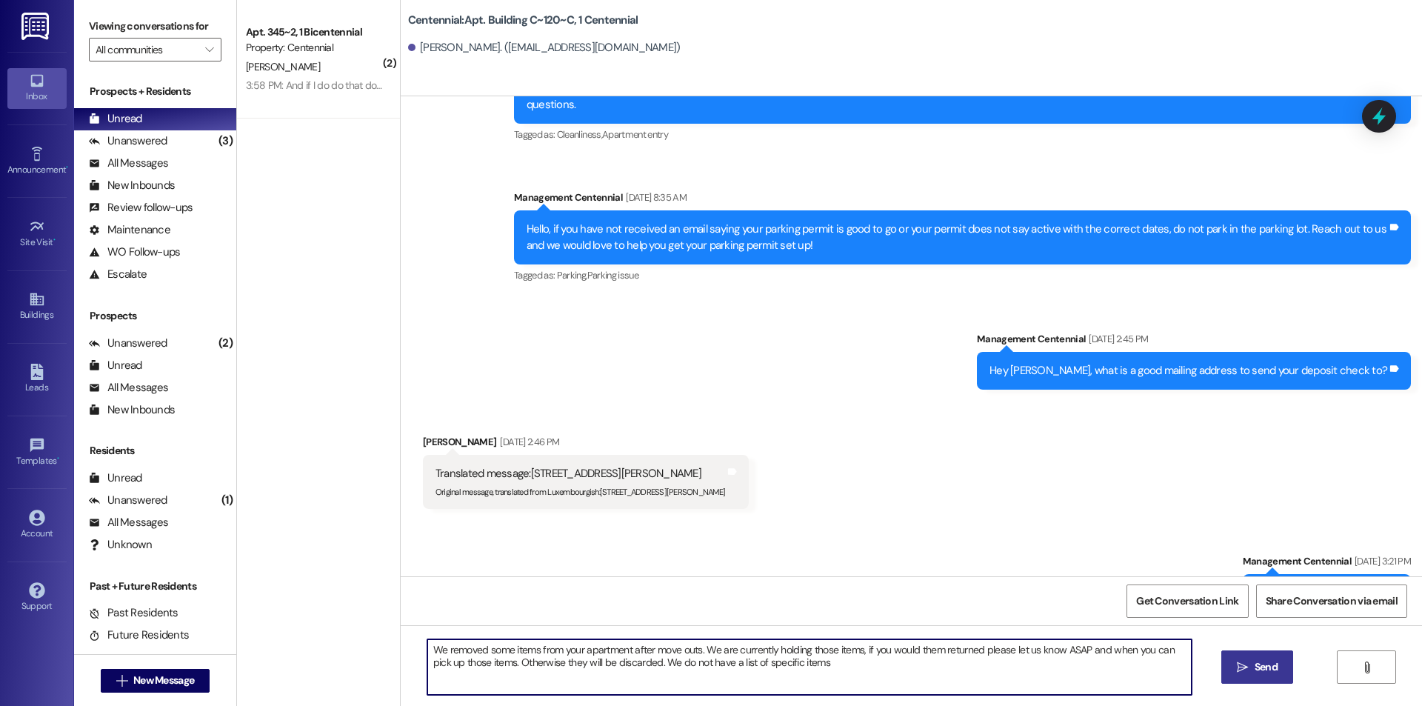
type textarea "We removed some items from your apartment after move outs. We are currently hol…"
click at [1256, 672] on span "Send" at bounding box center [1265, 667] width 23 height 16
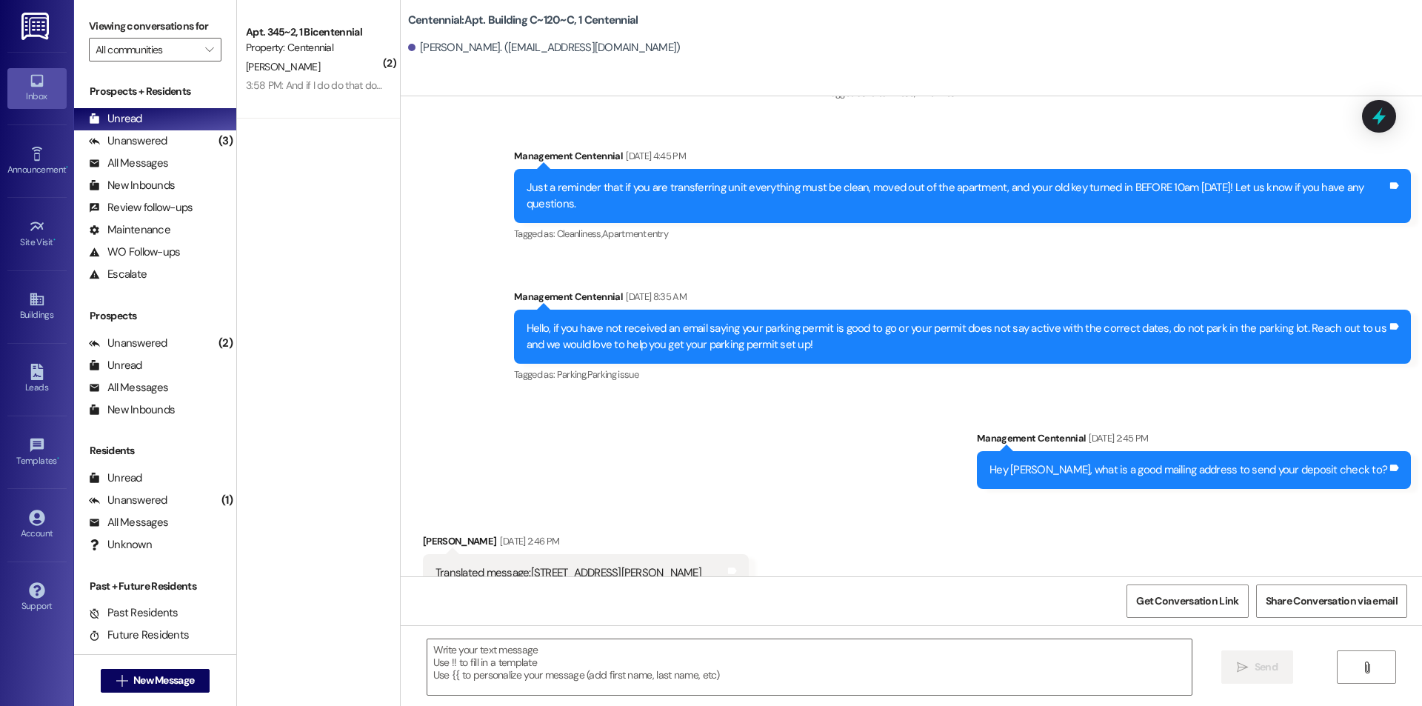
scroll to position [8593, 0]
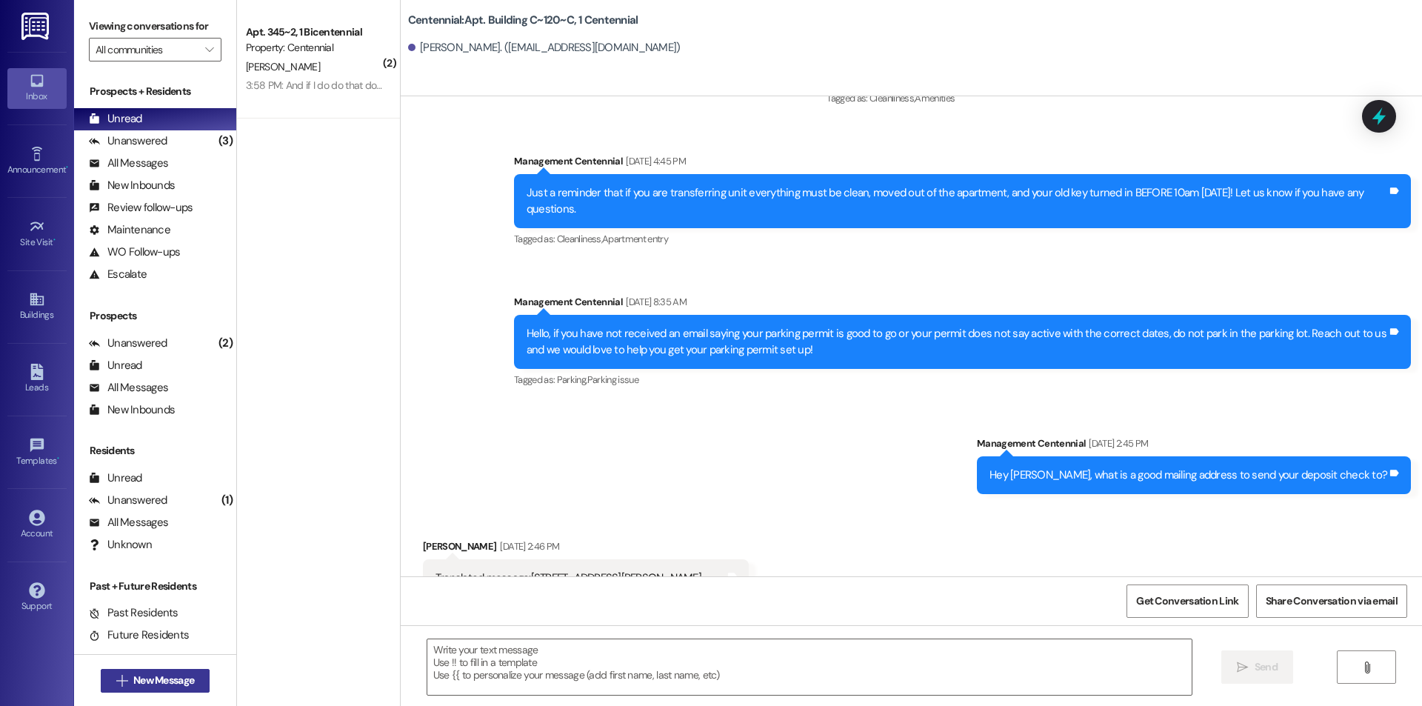
click at [170, 672] on span "New Message" at bounding box center [163, 680] width 61 height 16
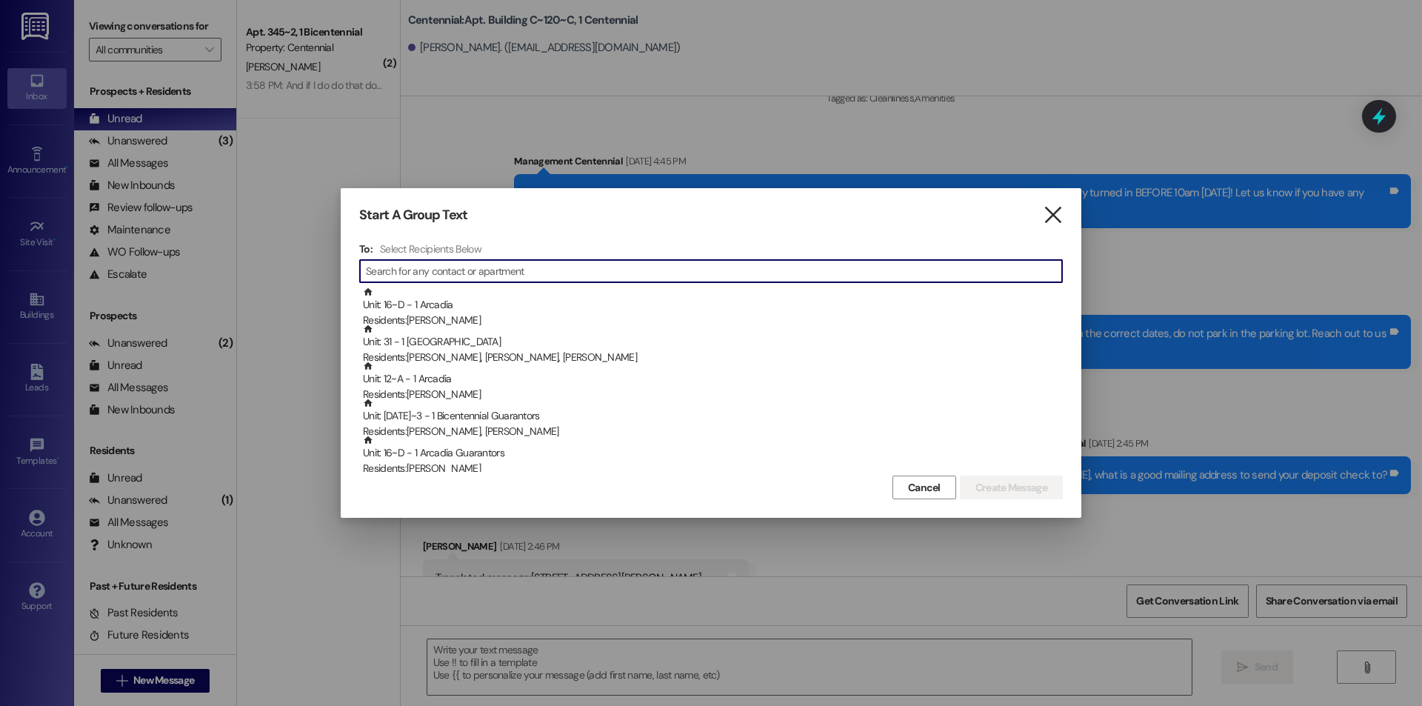
click at [1052, 213] on icon "" at bounding box center [1053, 215] width 20 height 16
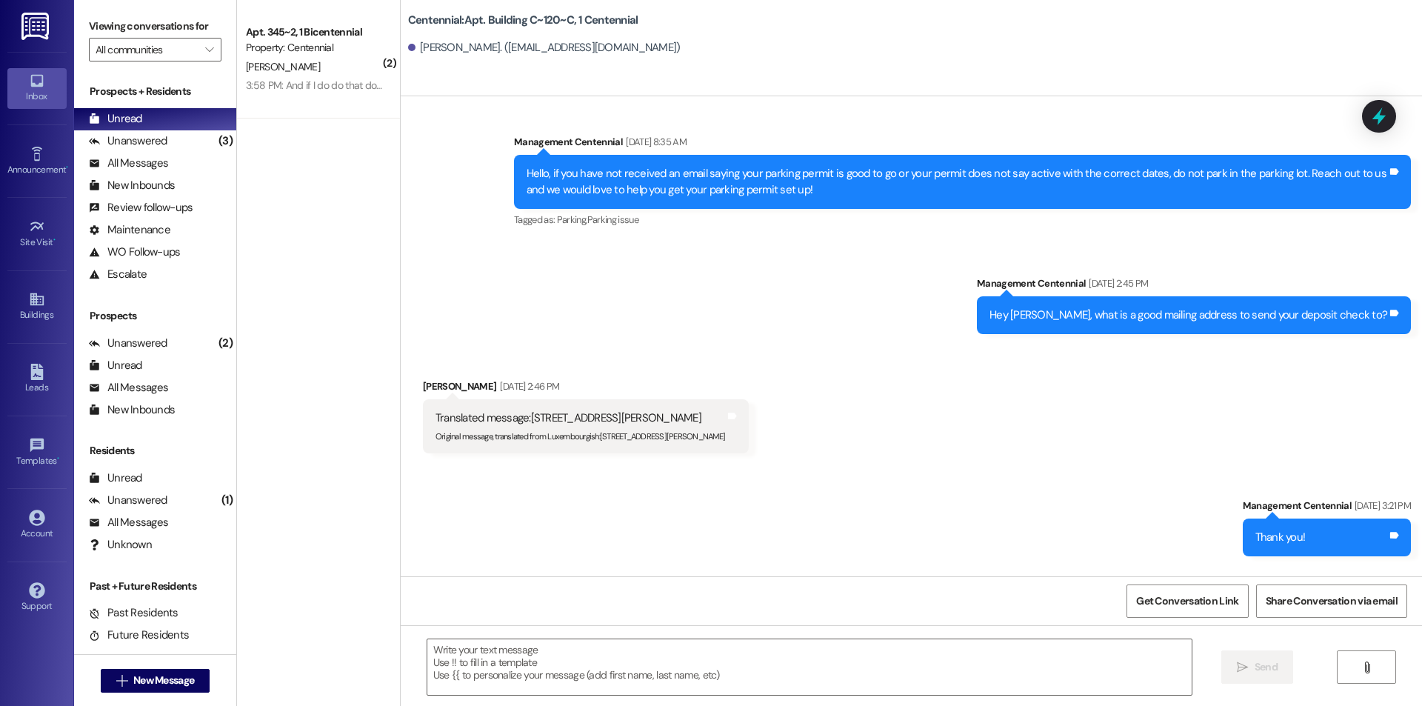
scroll to position [8817, 0]
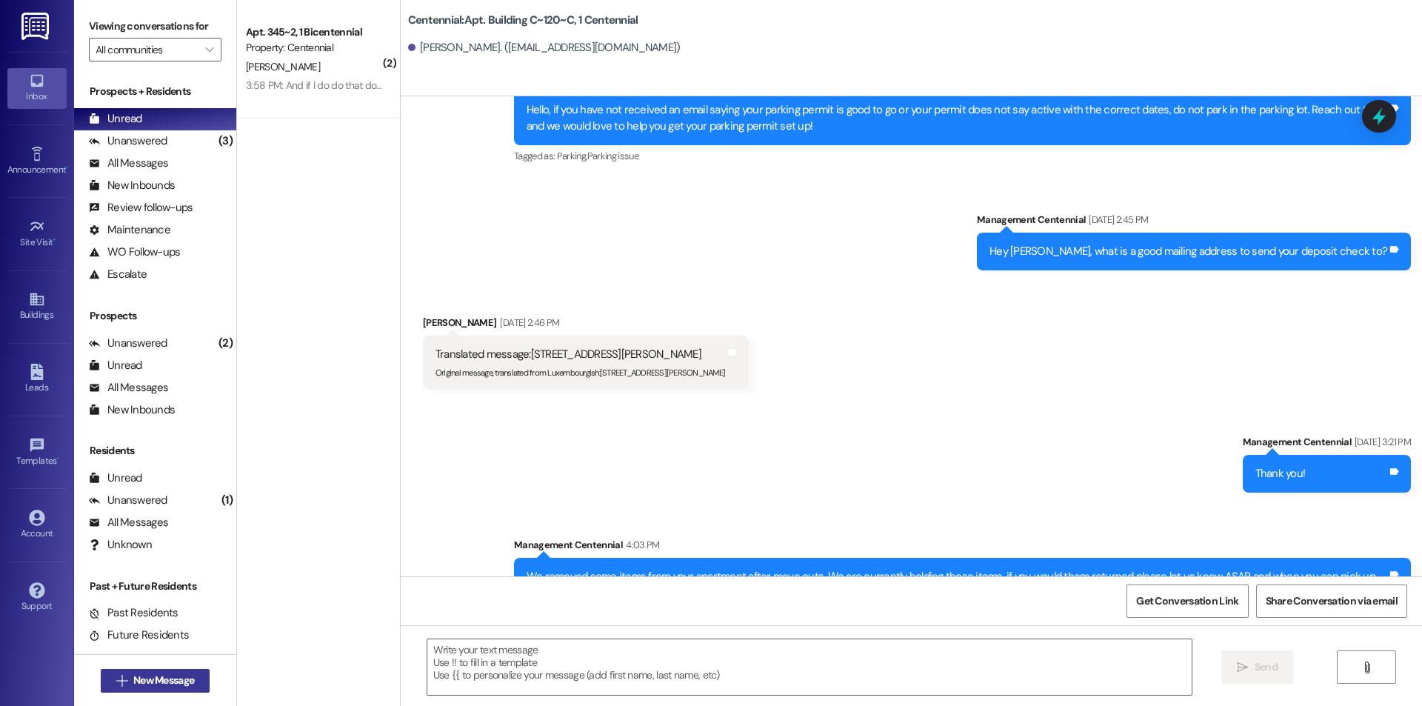
click at [175, 692] on button " New Message" at bounding box center [156, 681] width 110 height 24
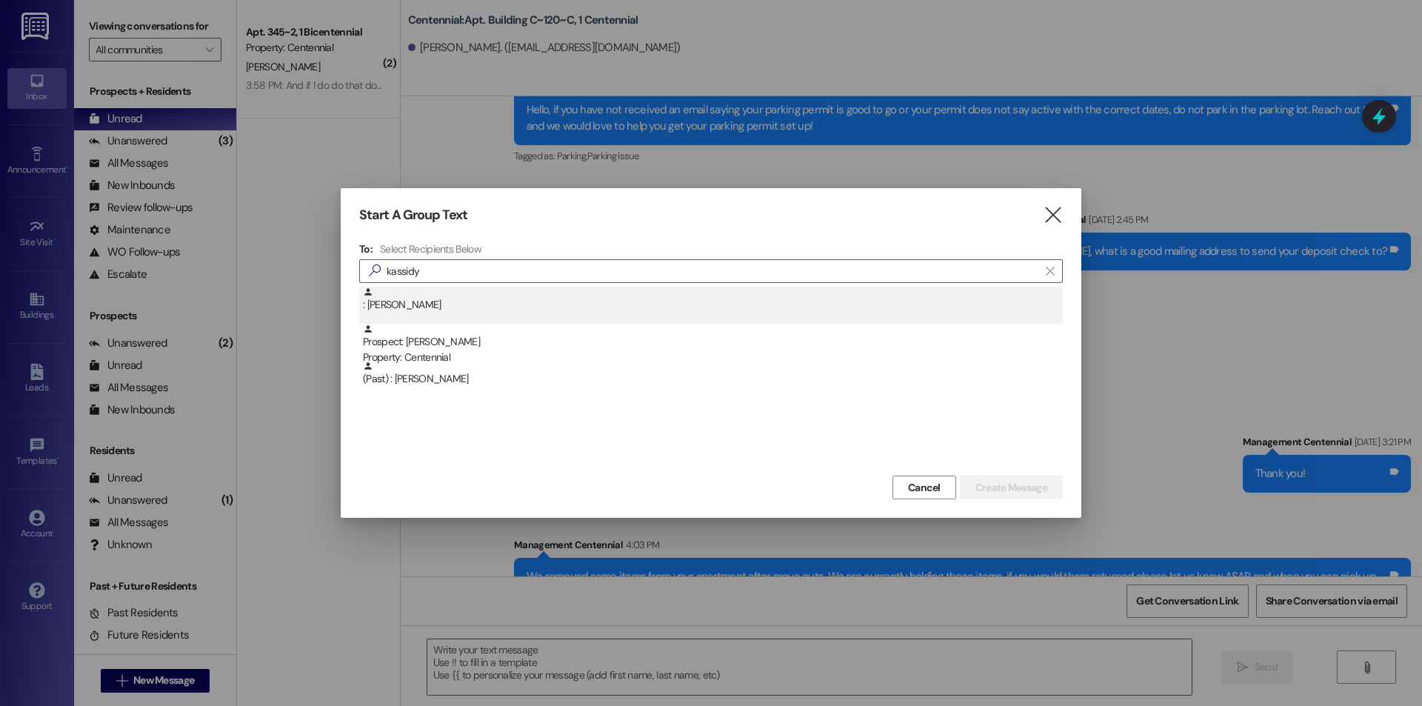
click at [424, 312] on div ": Kassidy Bundy" at bounding box center [713, 300] width 700 height 26
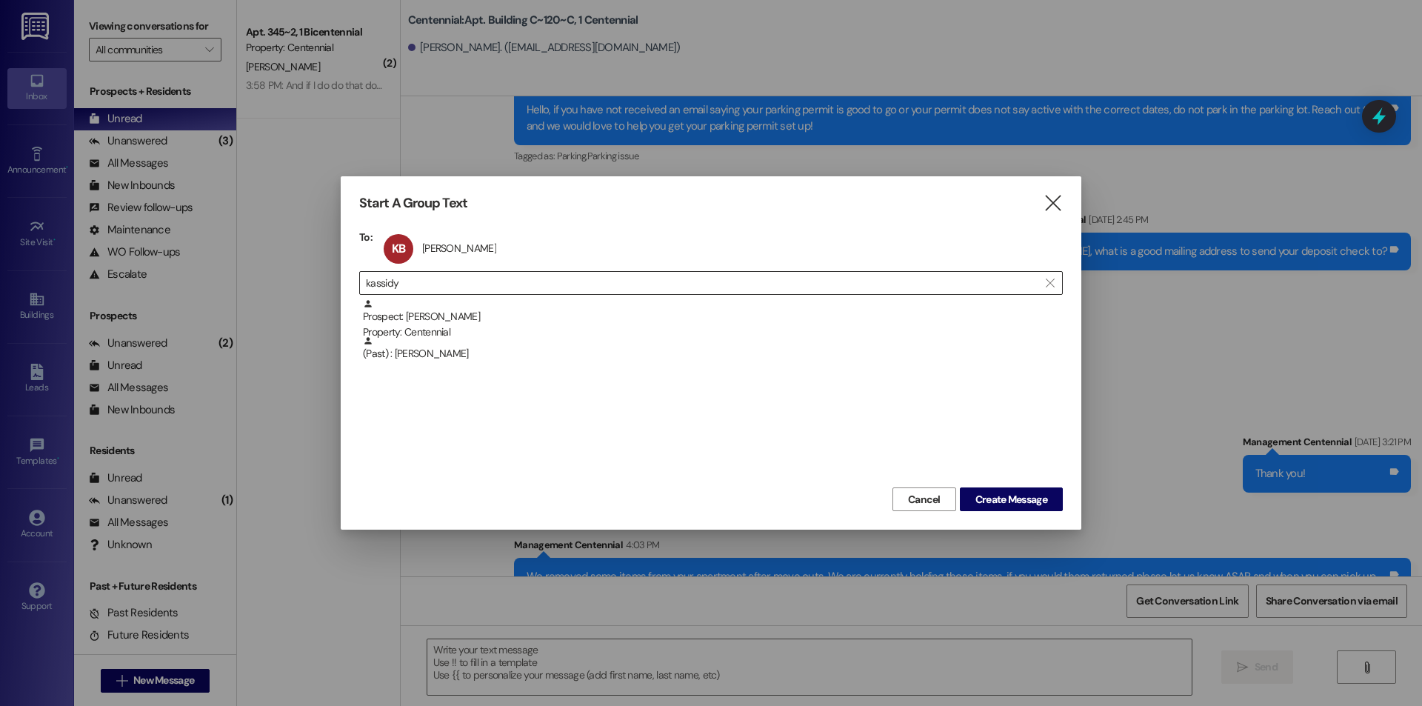
click at [453, 286] on input "kassidy" at bounding box center [702, 282] width 672 height 21
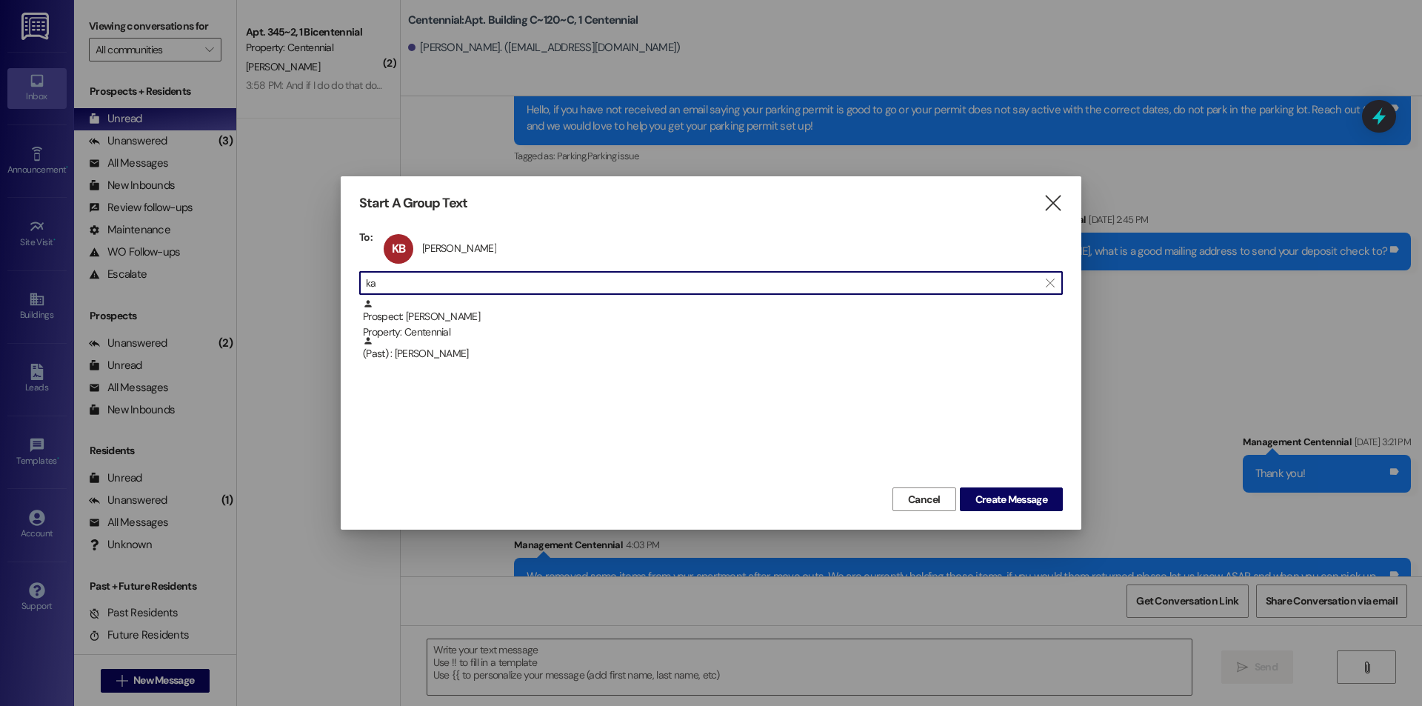
type input "k"
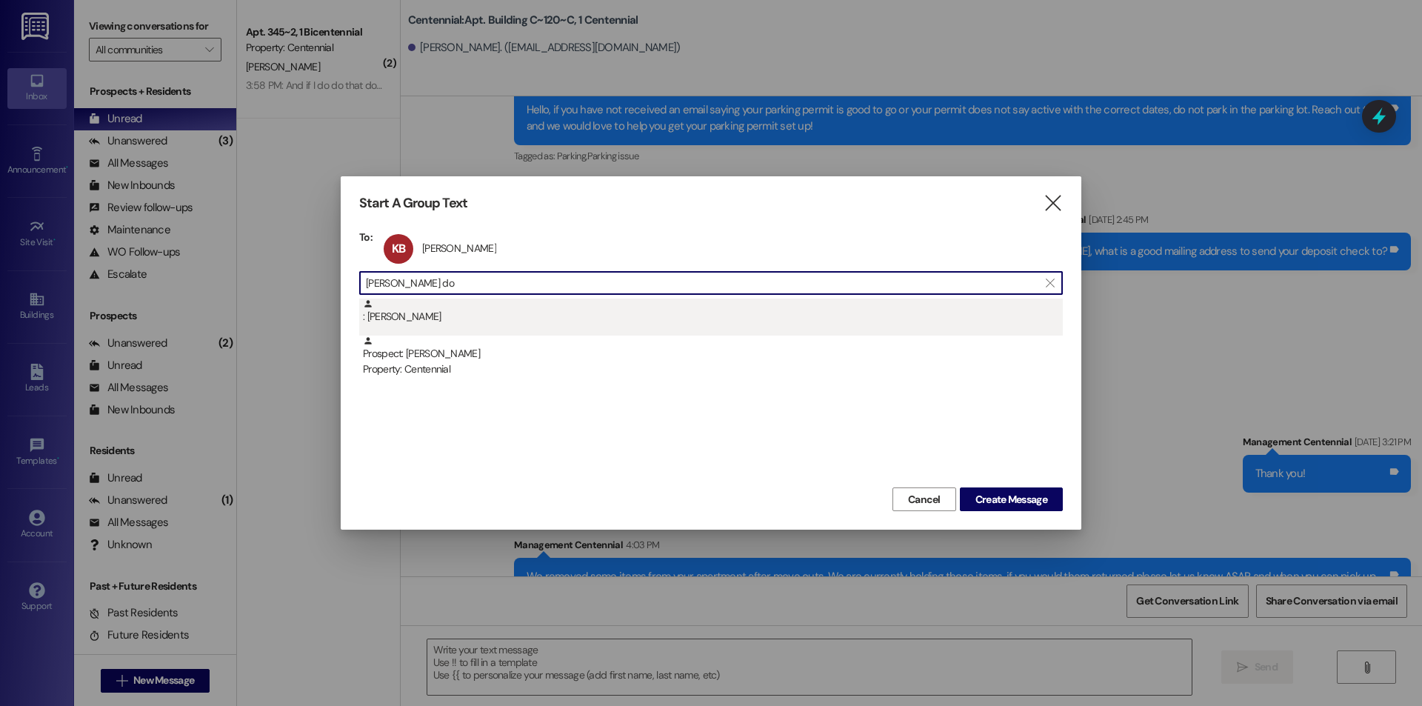
click at [454, 303] on div ": Alice Dodge" at bounding box center [713, 311] width 700 height 26
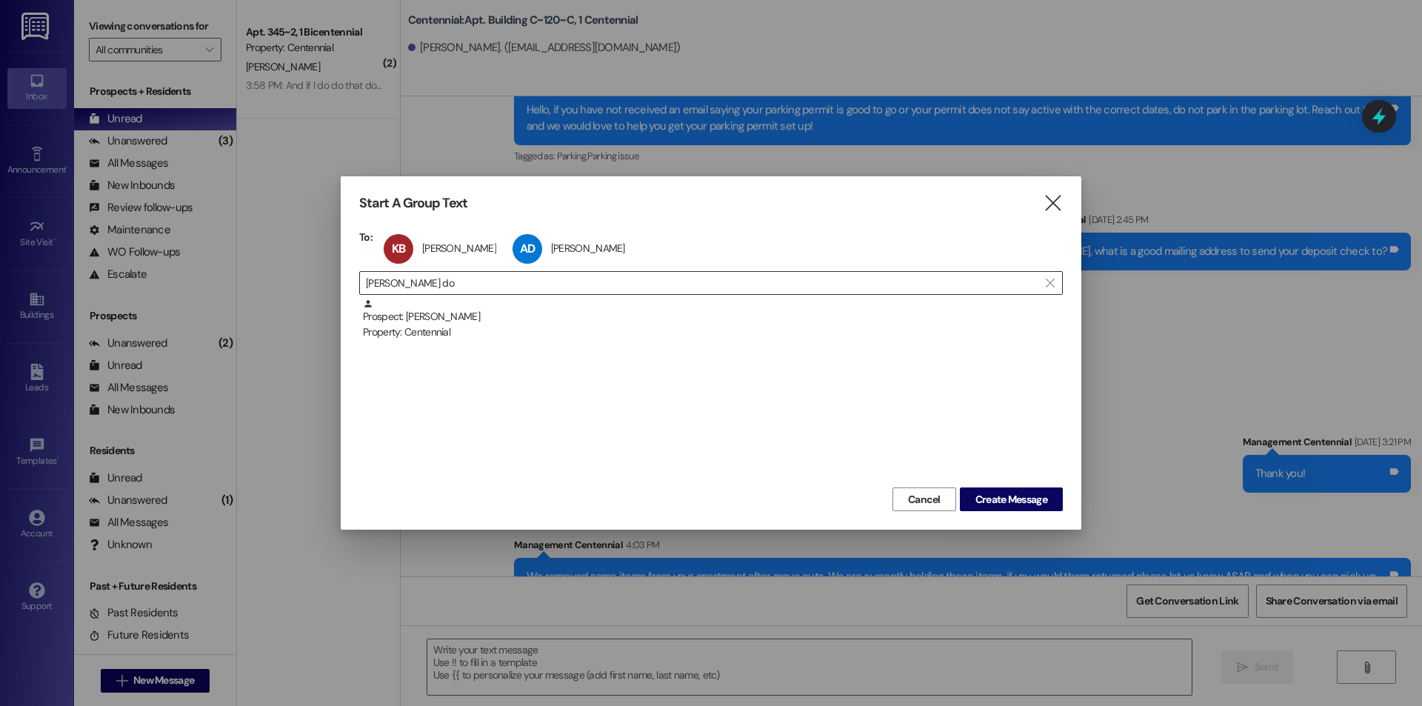
click at [468, 281] on input "alice do" at bounding box center [702, 282] width 672 height 21
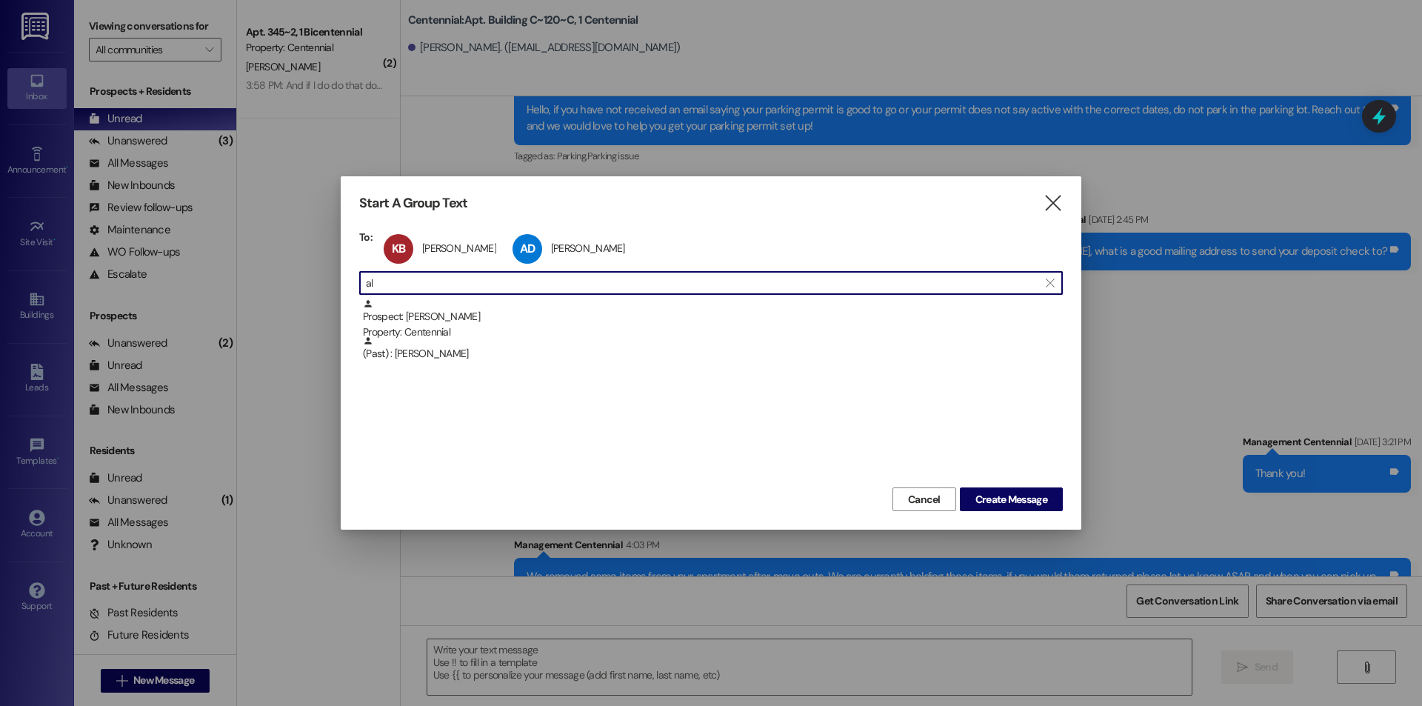
type input "a"
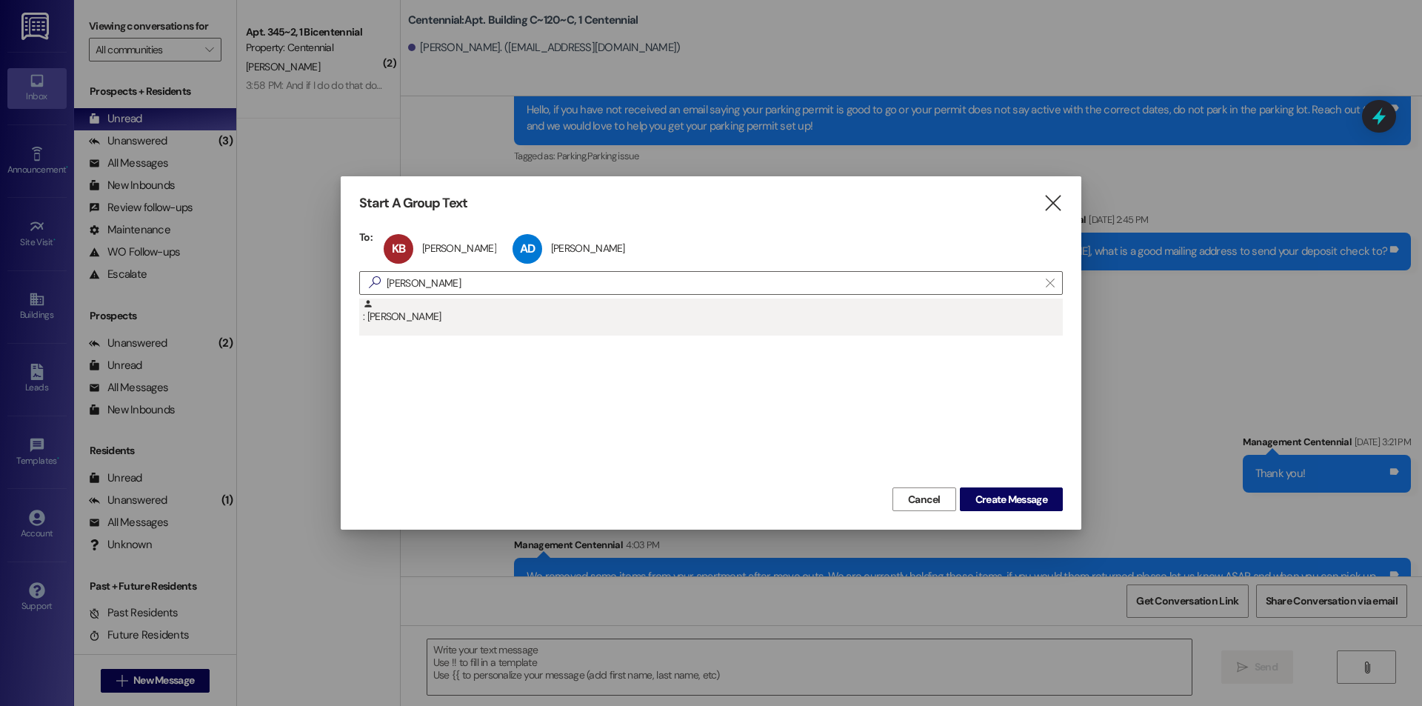
click at [409, 329] on div ": Emma Manning" at bounding box center [710, 316] width 703 height 37
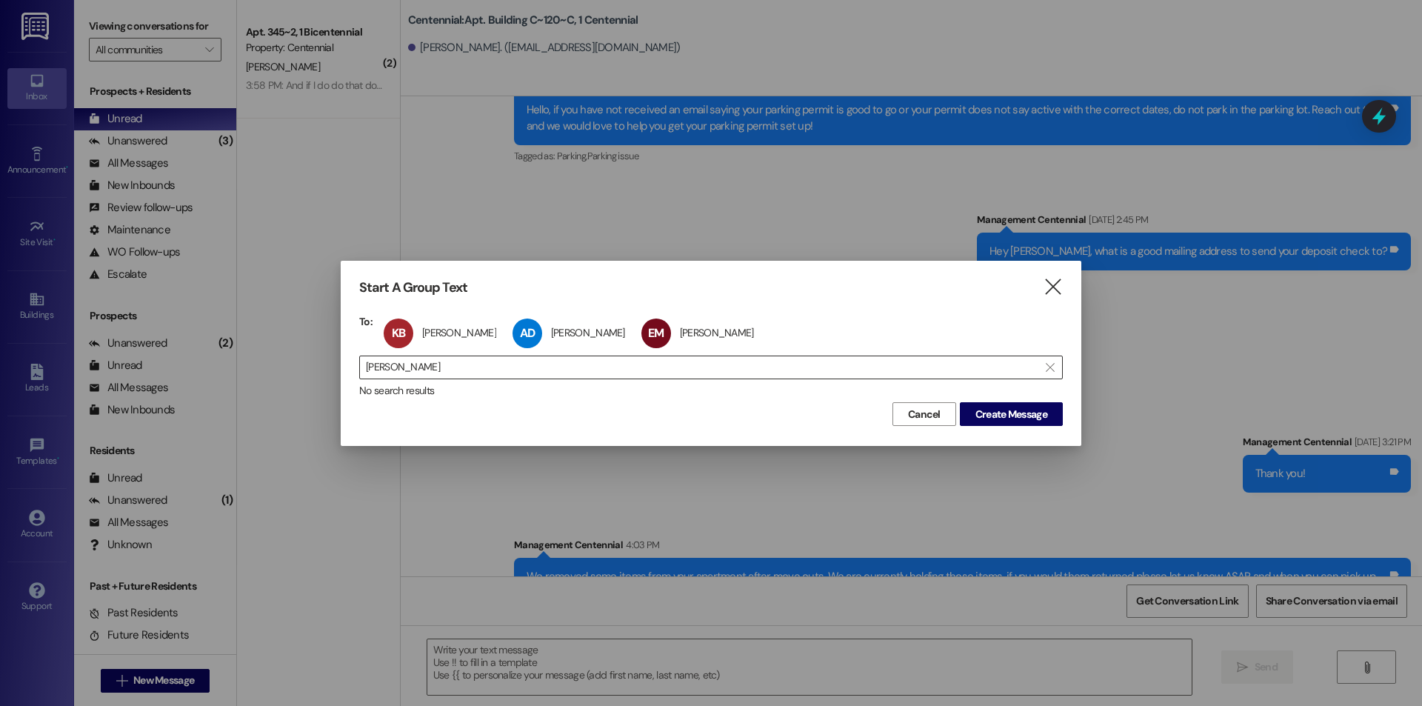
click at [481, 355] on div " emma mann " at bounding box center [710, 367] width 703 height 24
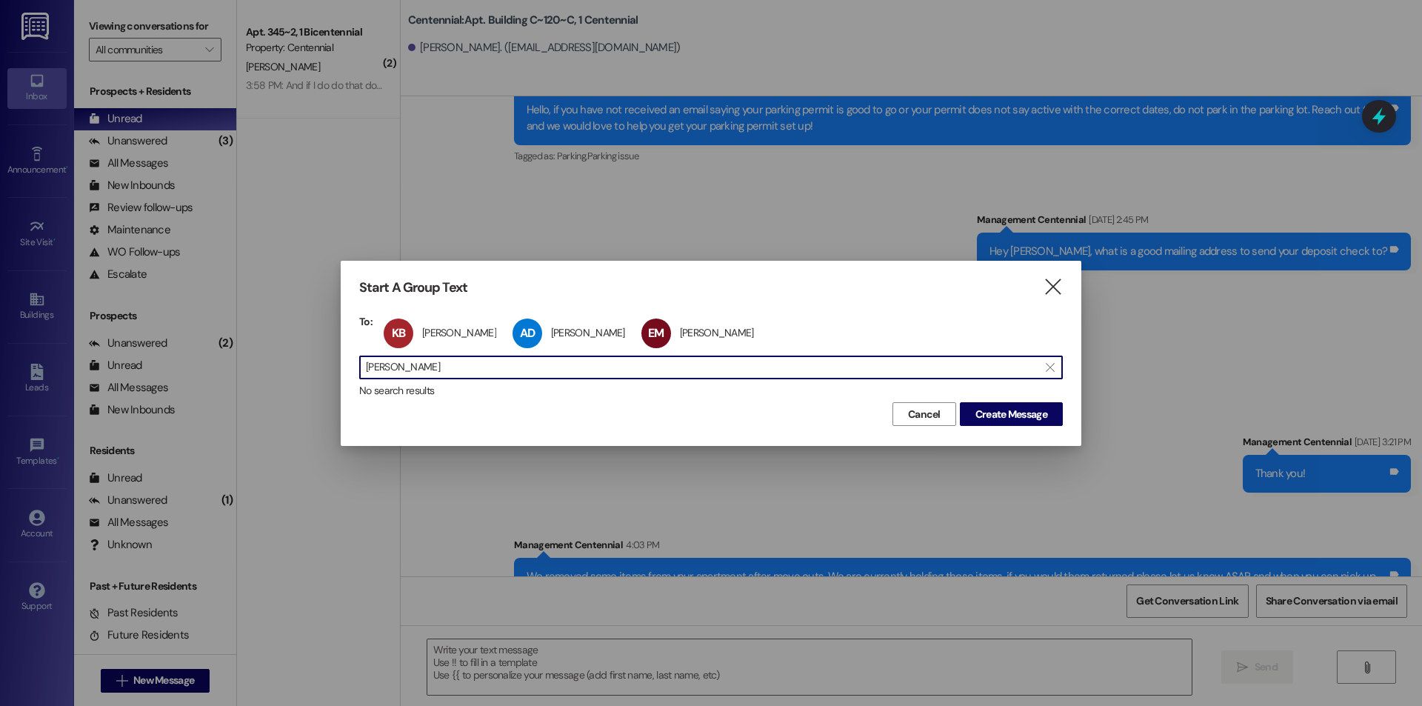
click at [471, 372] on input "emma mann" at bounding box center [702, 367] width 672 height 21
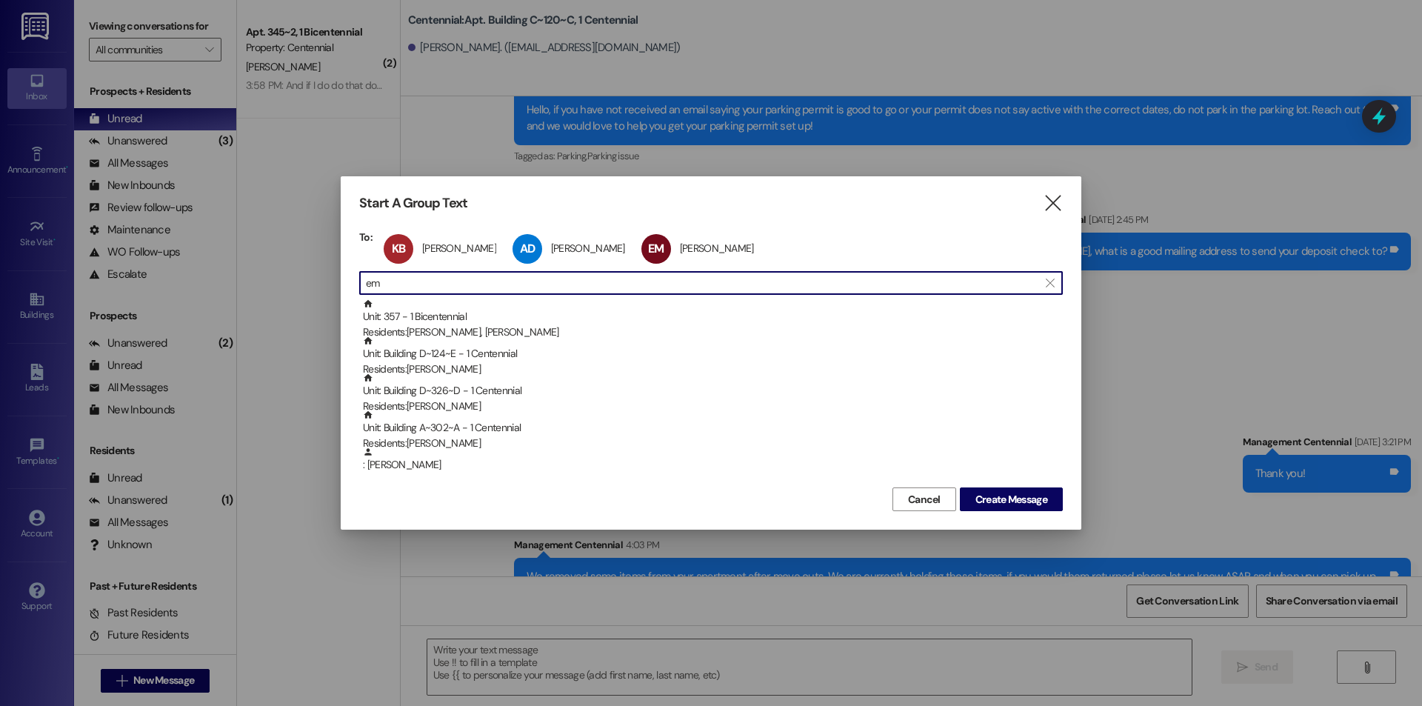
type input "e"
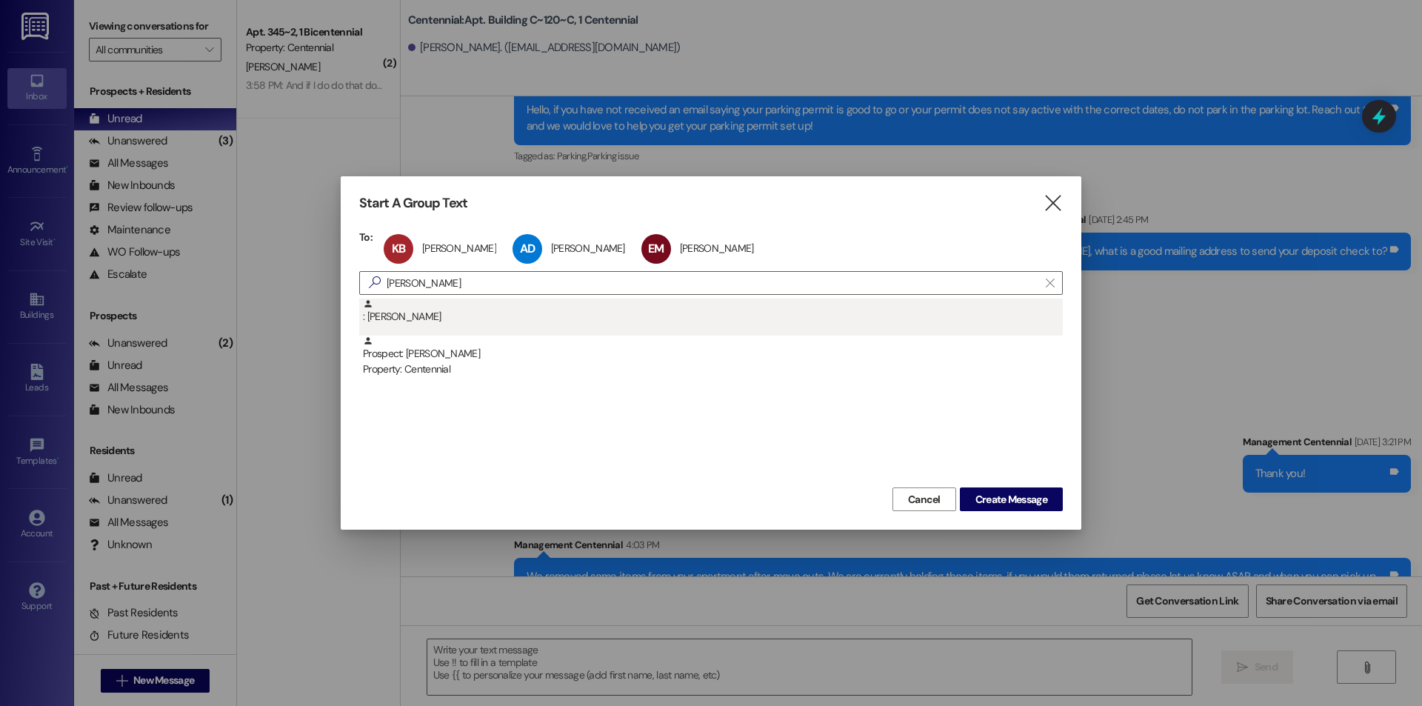
click at [503, 327] on div ": Madeline Grob" at bounding box center [710, 316] width 703 height 37
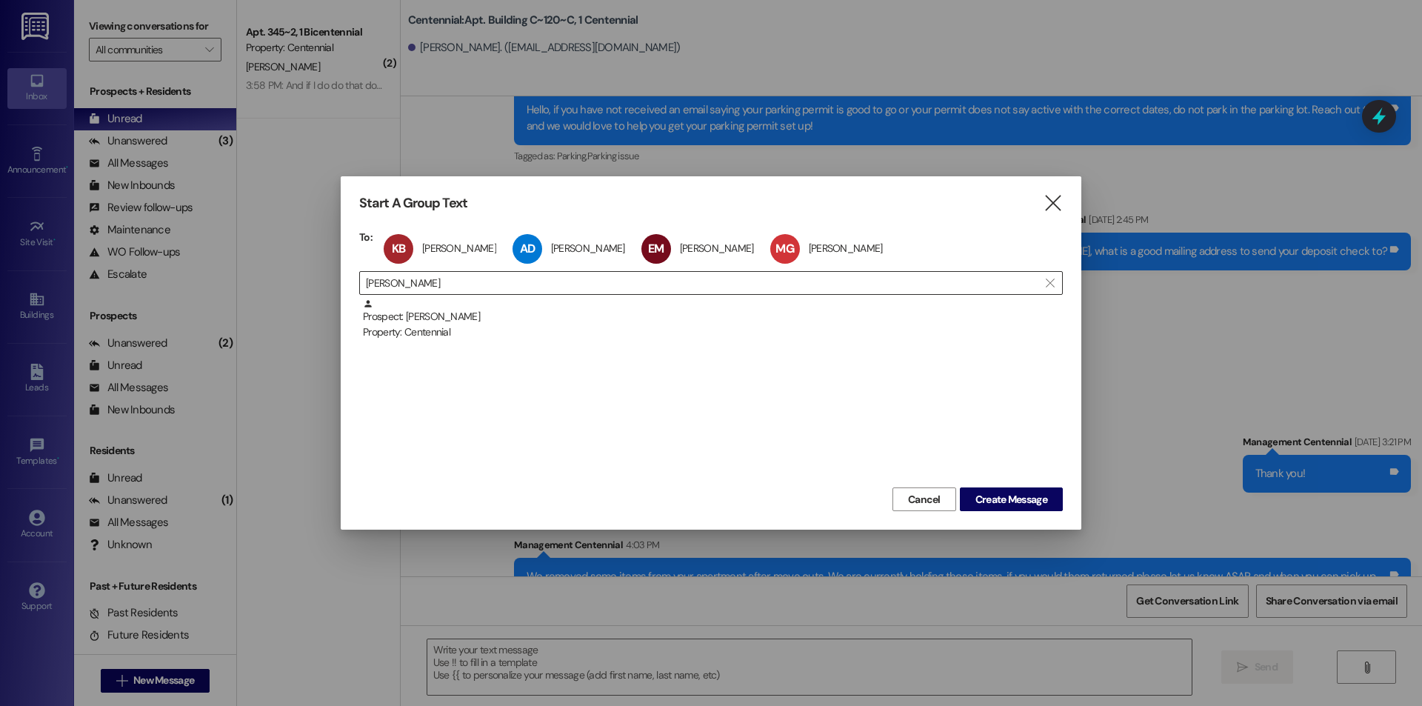
click at [549, 294] on div " madeline grob " at bounding box center [710, 283] width 703 height 24
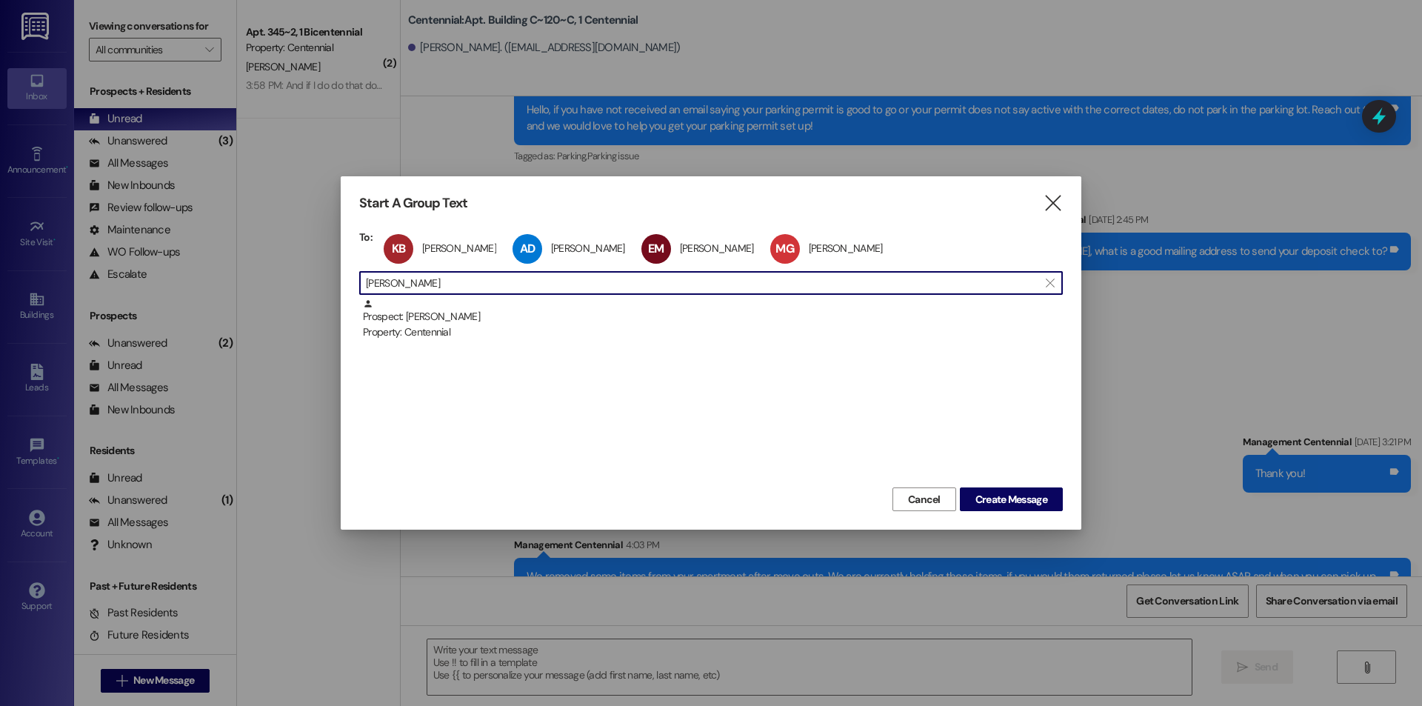
click at [552, 288] on input "madeline grob" at bounding box center [702, 282] width 672 height 21
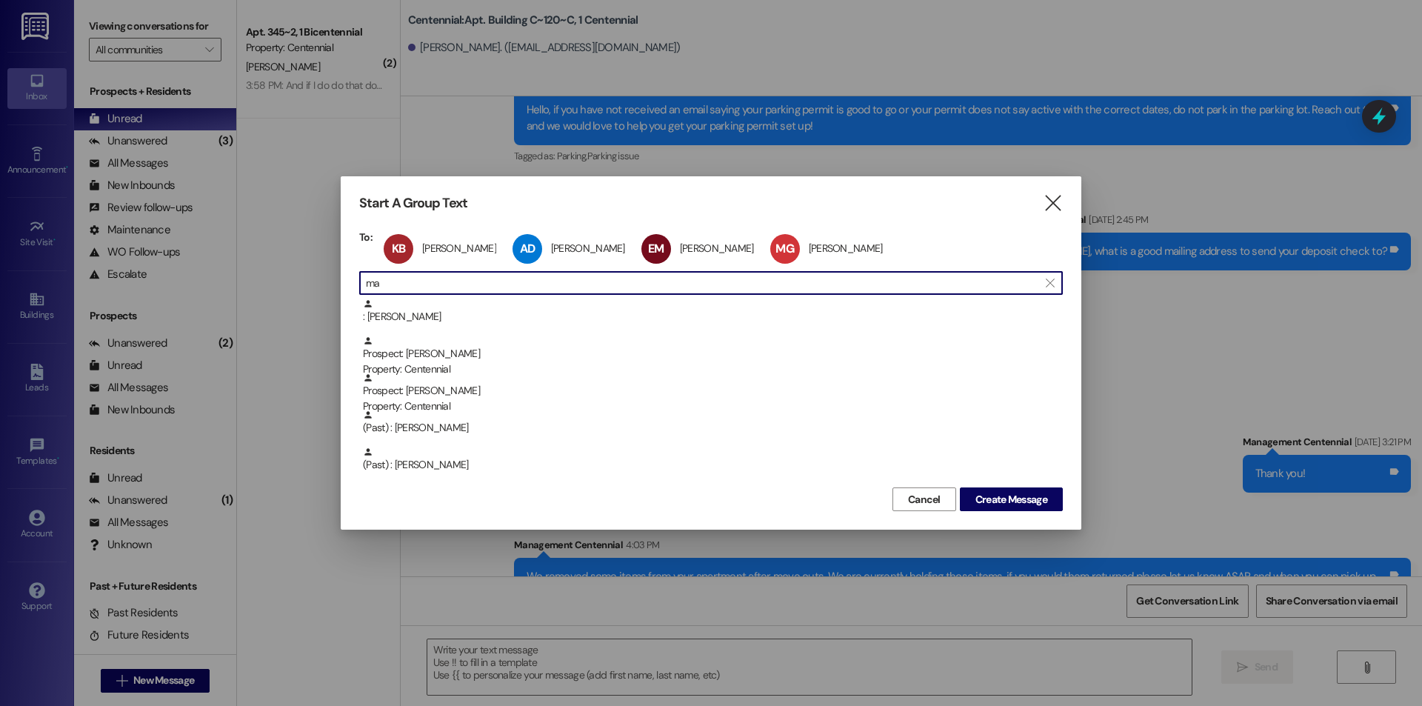
type input "m"
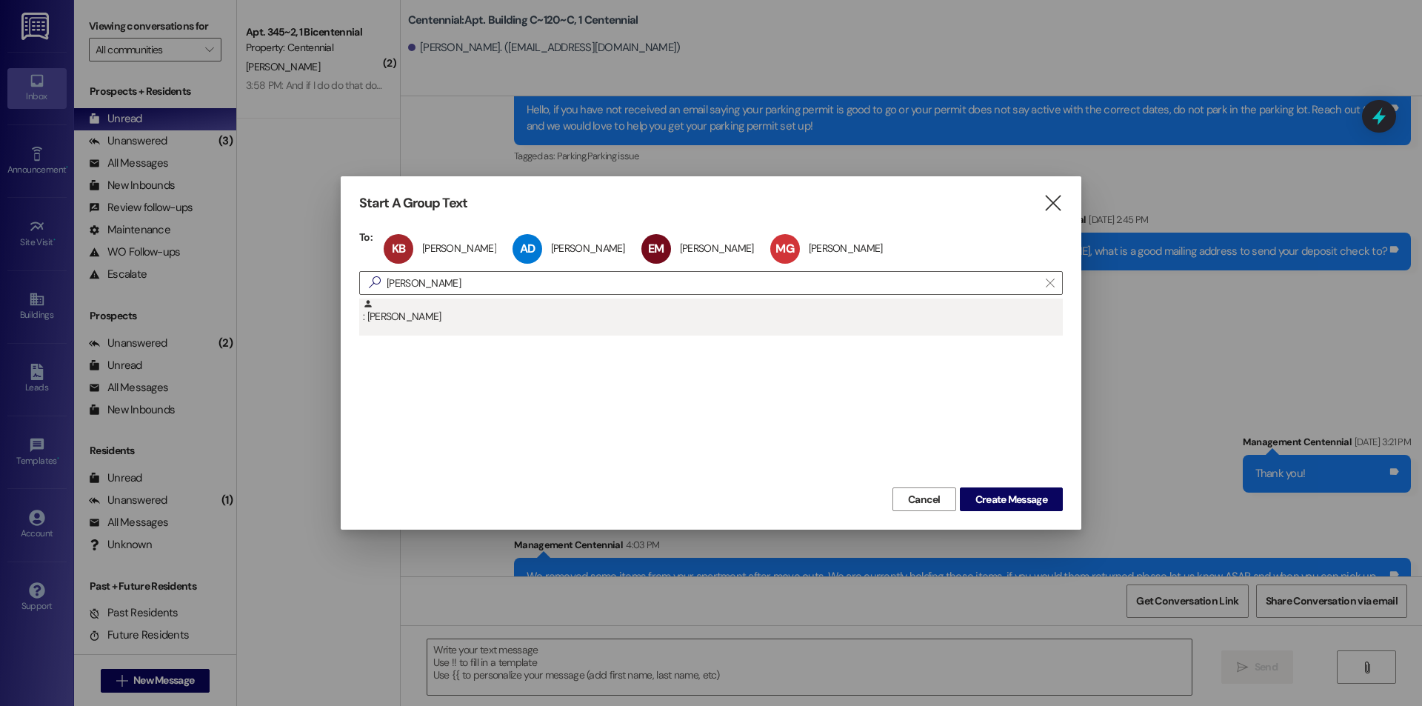
click at [495, 304] on div ": Kassandra Peterson" at bounding box center [713, 311] width 700 height 26
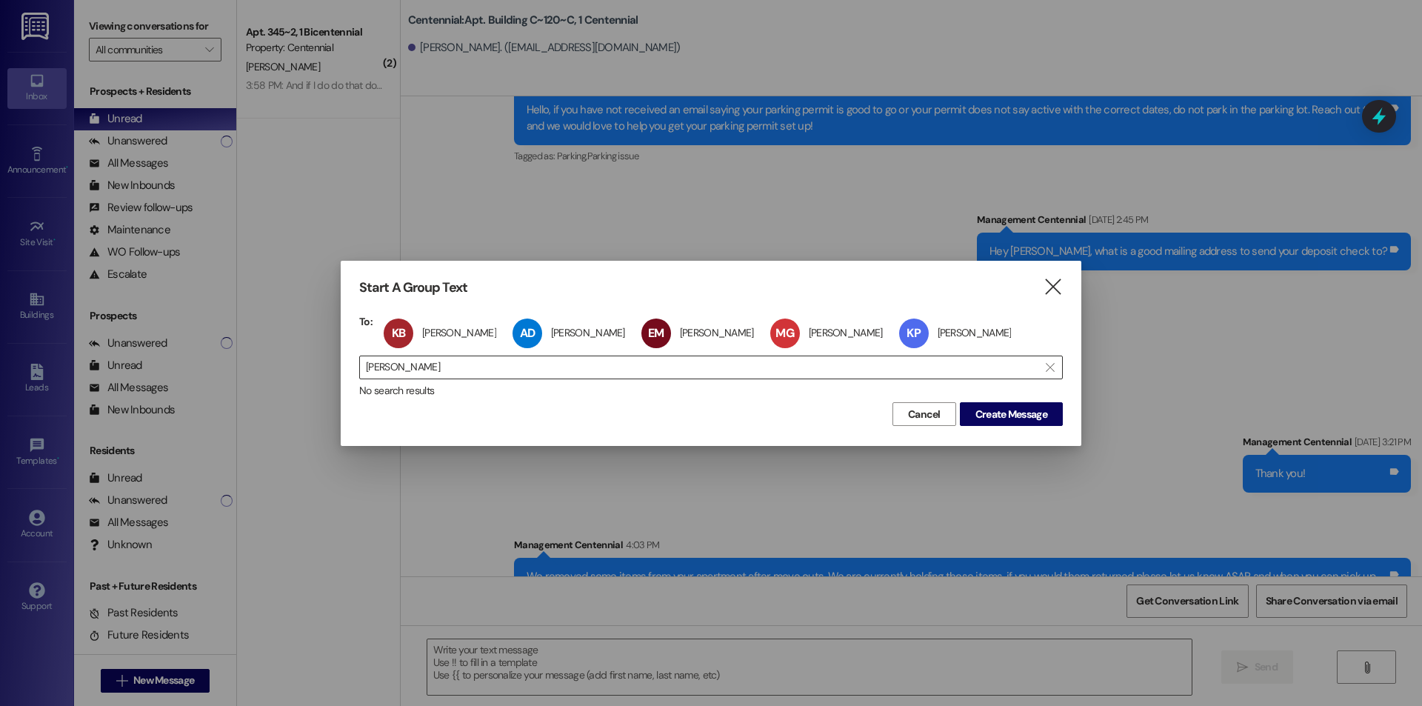
click at [481, 365] on input "kassan" at bounding box center [702, 367] width 672 height 21
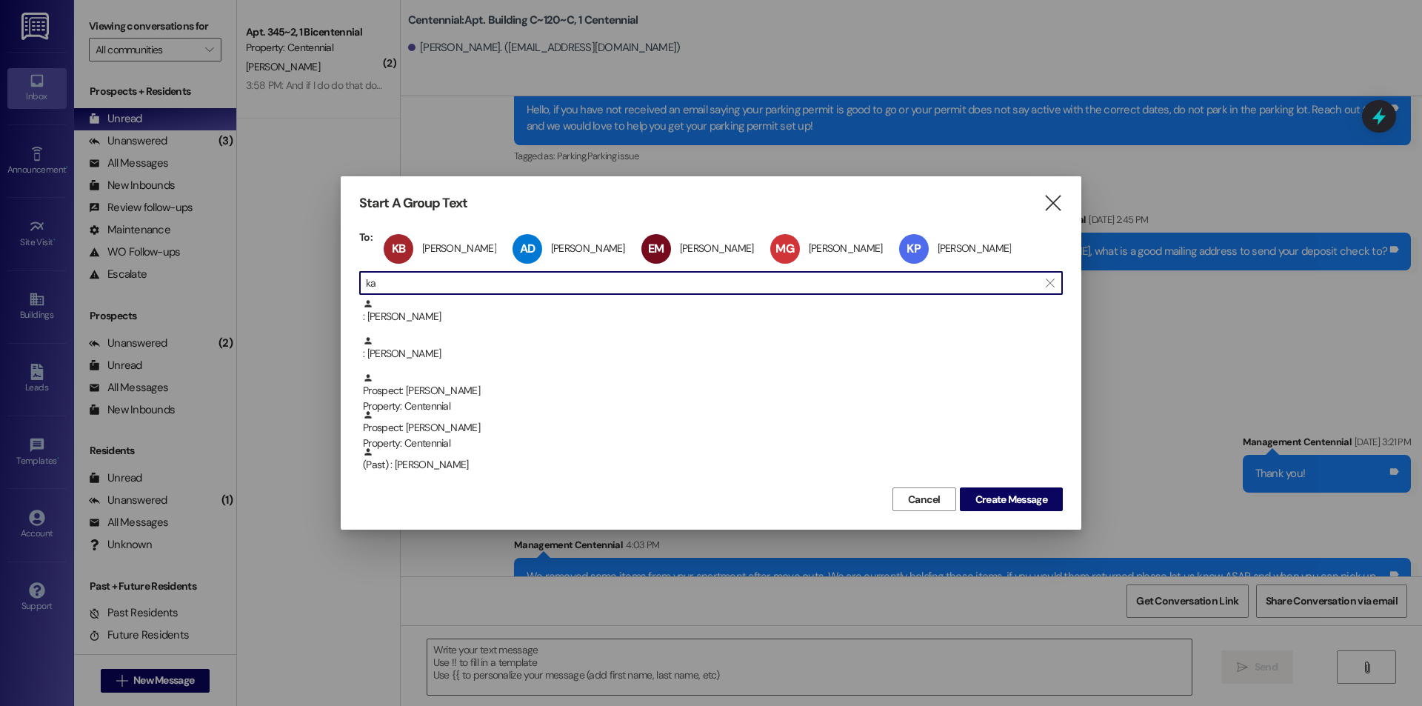
type input "k"
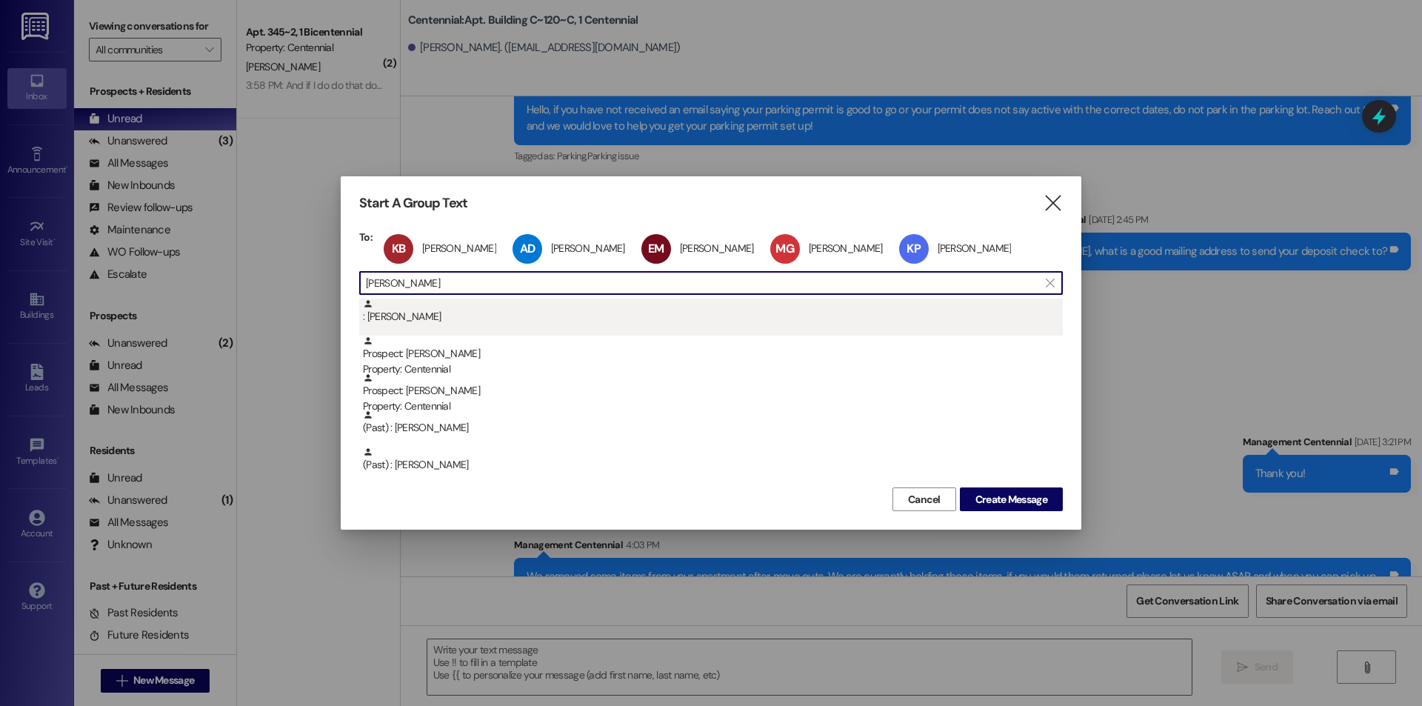
type input "kimberly"
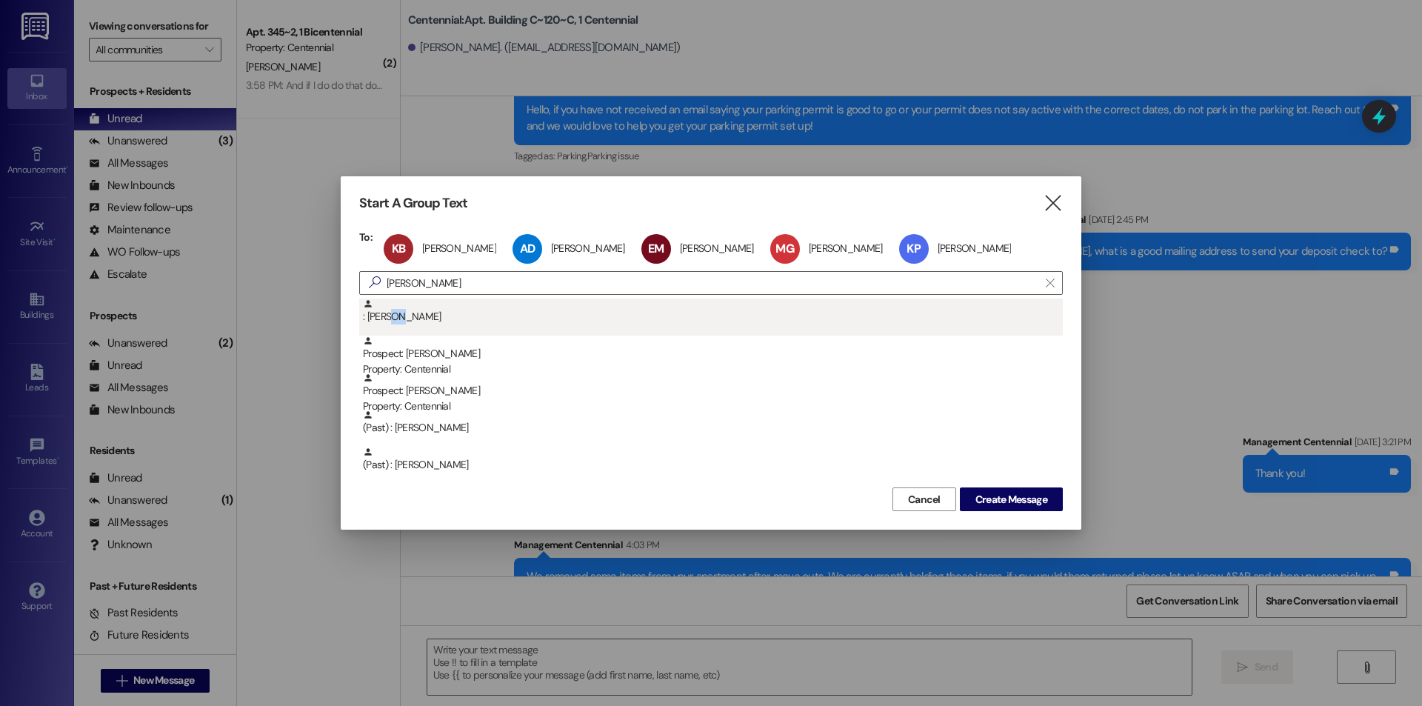
click at [392, 321] on div ": Kimberly Bundy" at bounding box center [713, 311] width 700 height 26
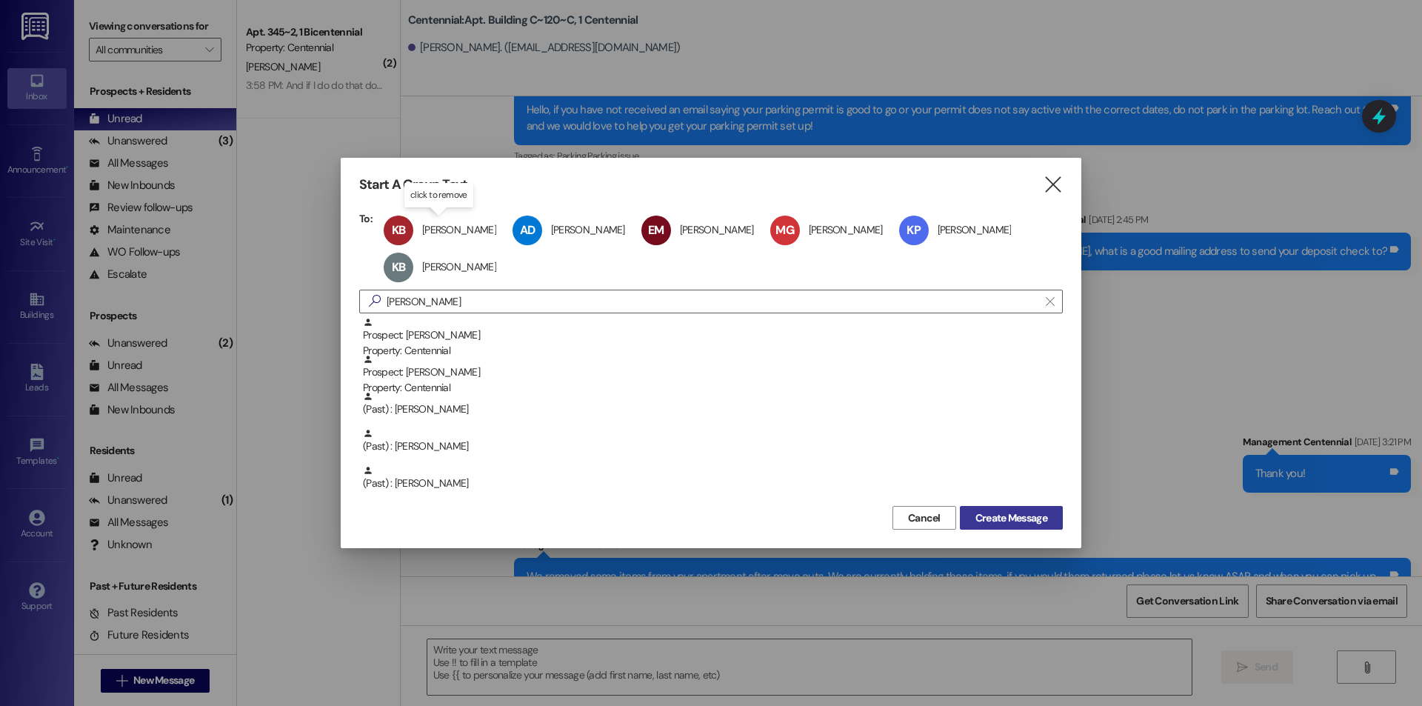
click at [1017, 523] on span "Create Message" at bounding box center [1011, 518] width 72 height 16
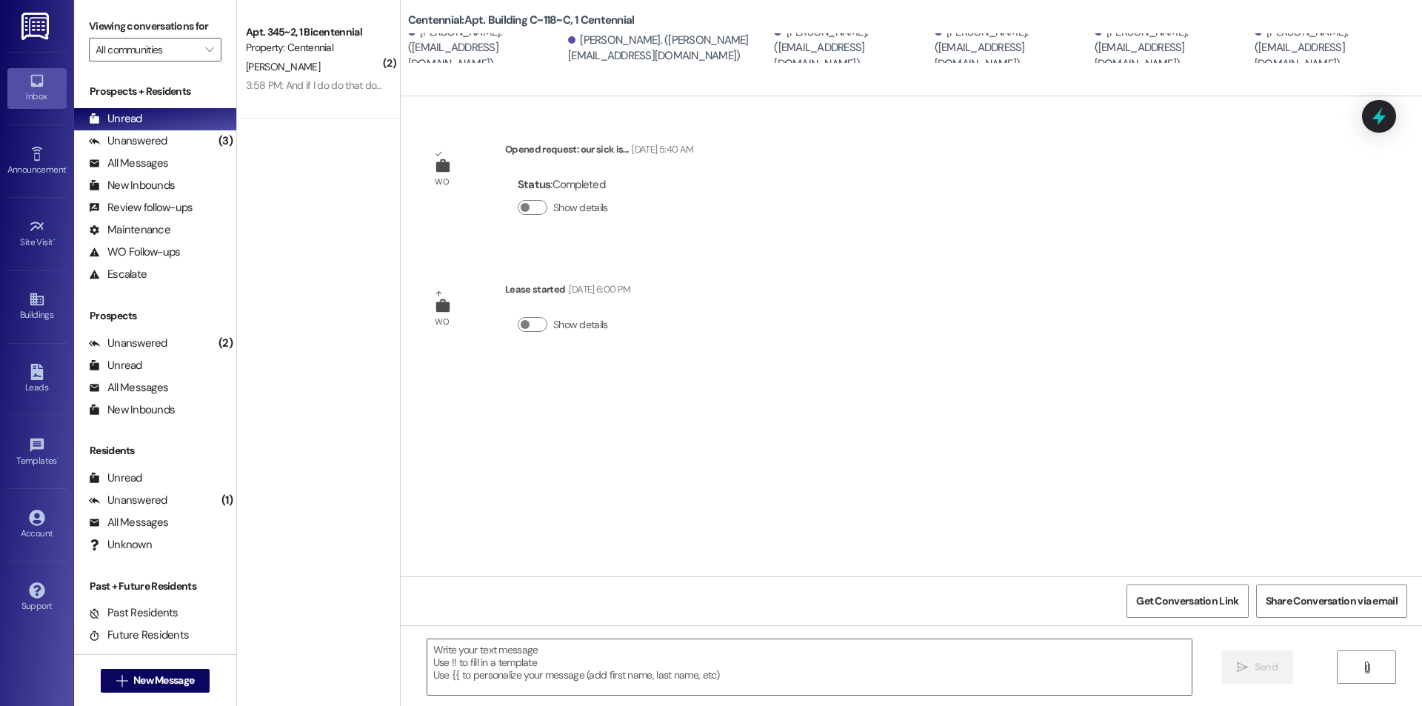
scroll to position [0, 0]
click at [697, 659] on textarea at bounding box center [809, 667] width 764 height 56
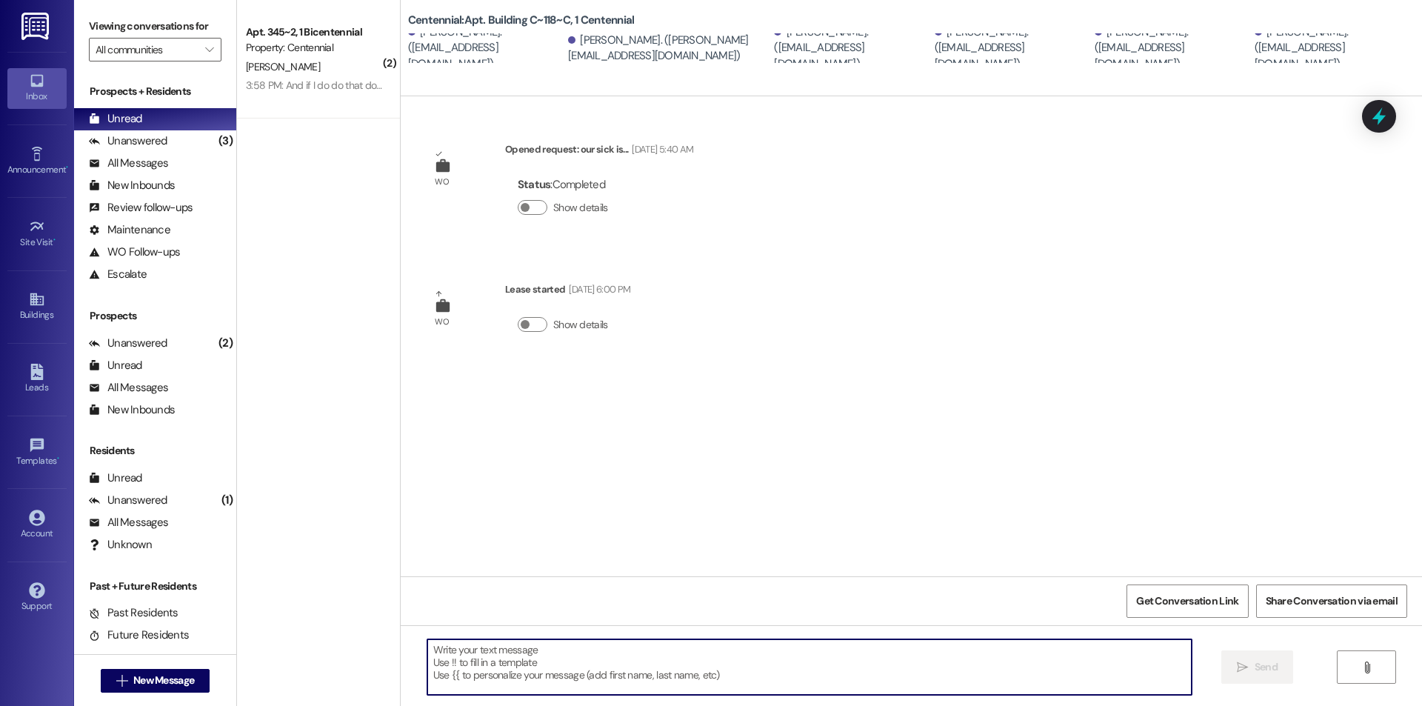
paste textarea "We removed some items from your apartment after move outs. We are currently hol…"
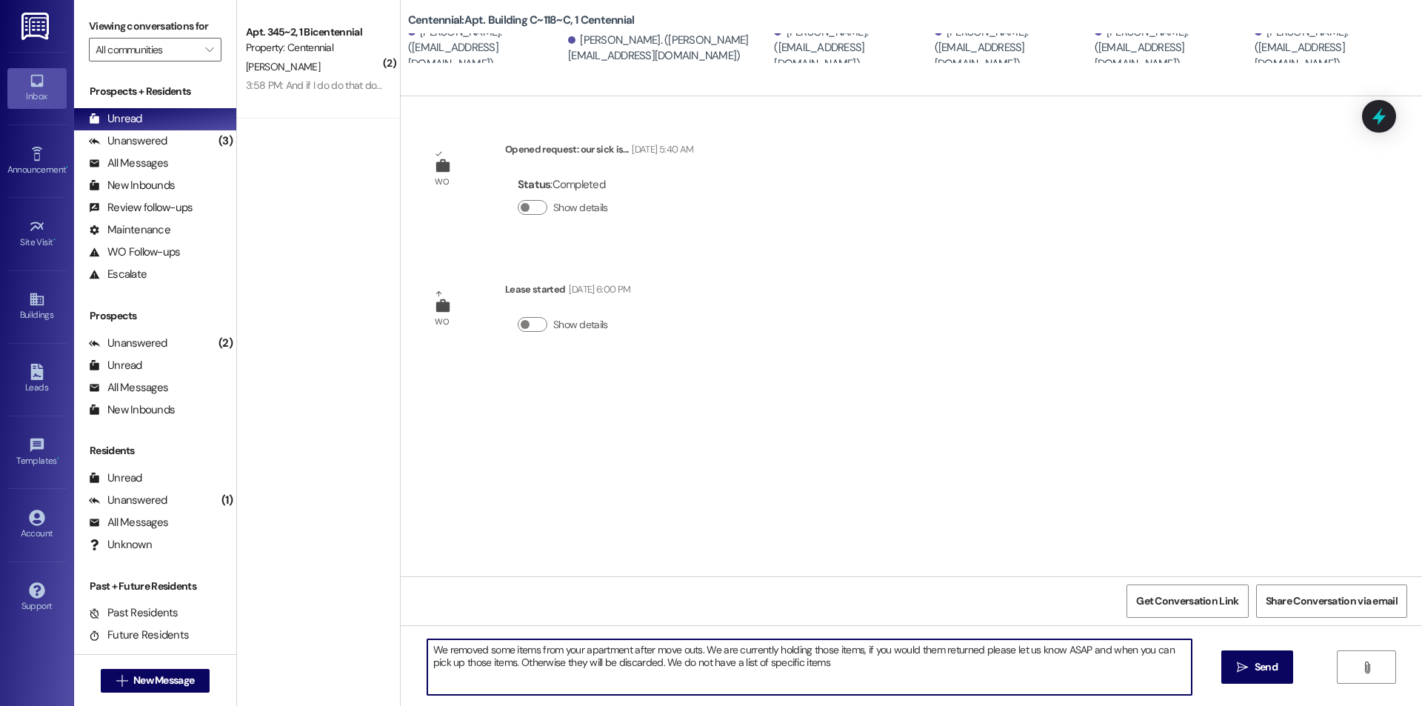
drag, startPoint x: 825, startPoint y: 668, endPoint x: 639, endPoint y: 675, distance: 186.0
click at [639, 675] on textarea "We removed some items from your apartment after move outs. We are currently hol…" at bounding box center [809, 667] width 764 height 56
drag, startPoint x: 809, startPoint y: 668, endPoint x: 409, endPoint y: 645, distance: 400.5
click at [419, 645] on div "We removed some items from your apartment after move outs. We are currently hol…" at bounding box center [802, 666] width 766 height 57
type textarea "We removed some items from your apartment after move outs. We are currently hol…"
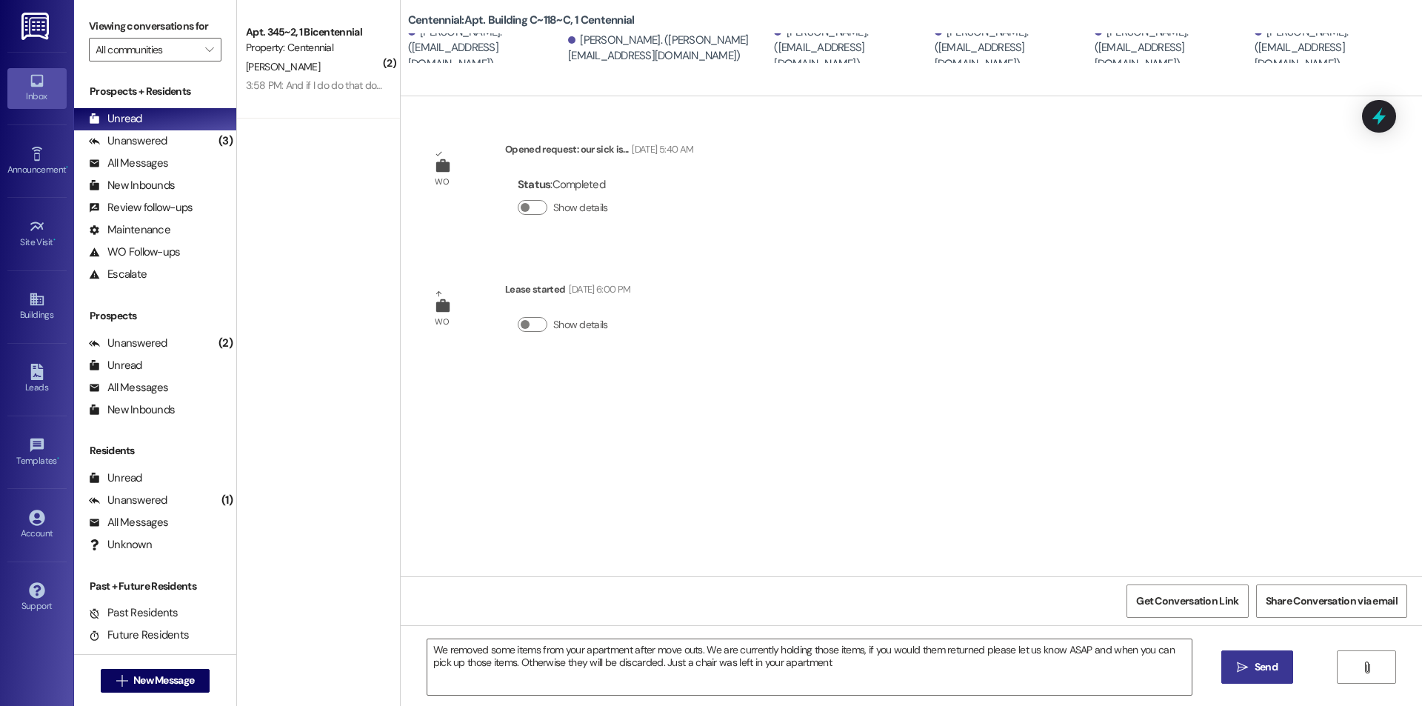
click at [1281, 661] on button " Send" at bounding box center [1257, 666] width 72 height 33
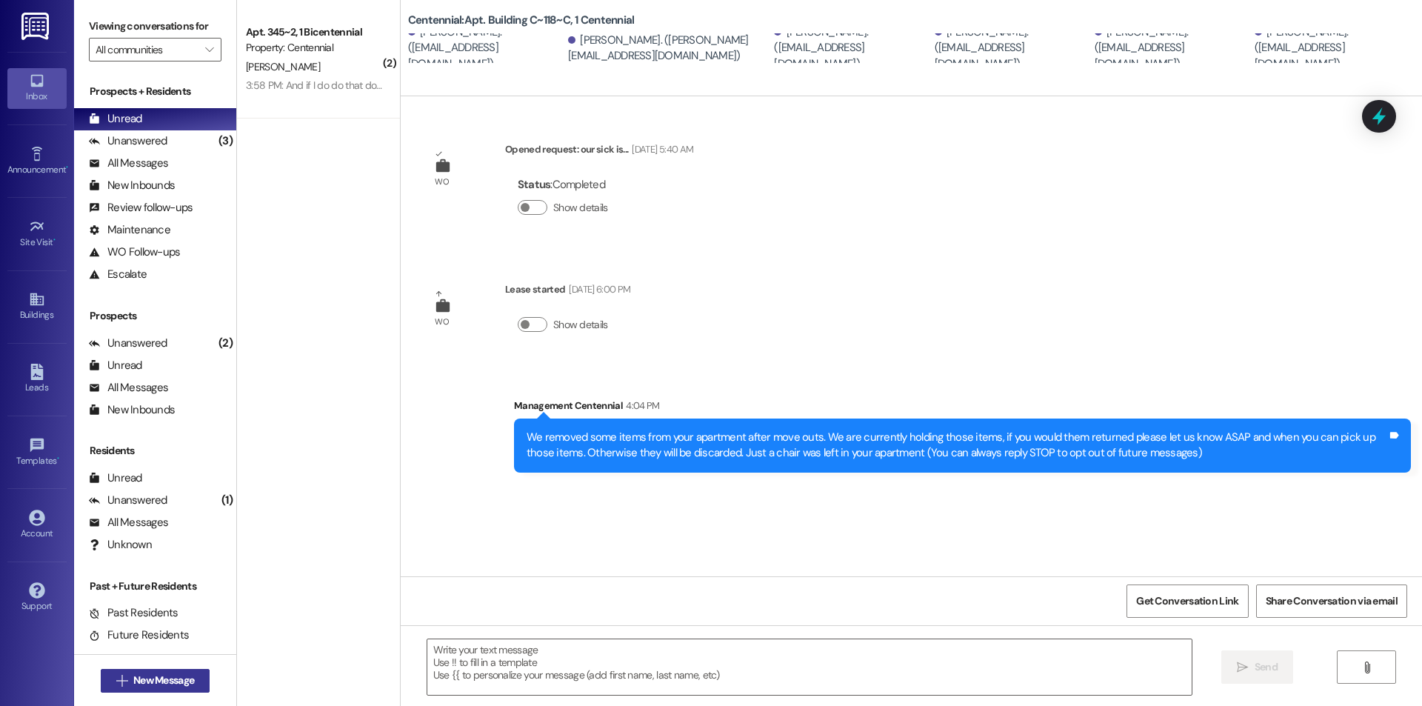
click at [161, 687] on span "New Message" at bounding box center [163, 680] width 61 height 16
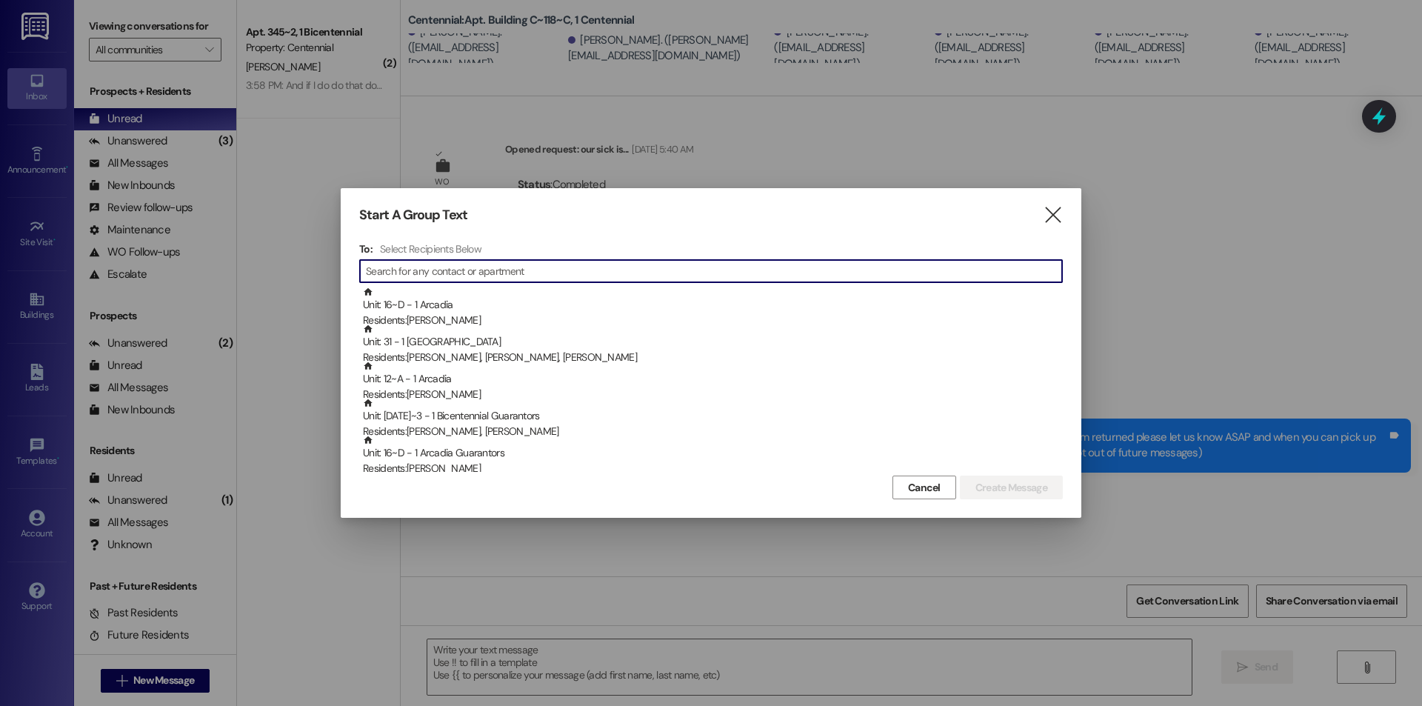
click at [620, 270] on input at bounding box center [714, 271] width 696 height 21
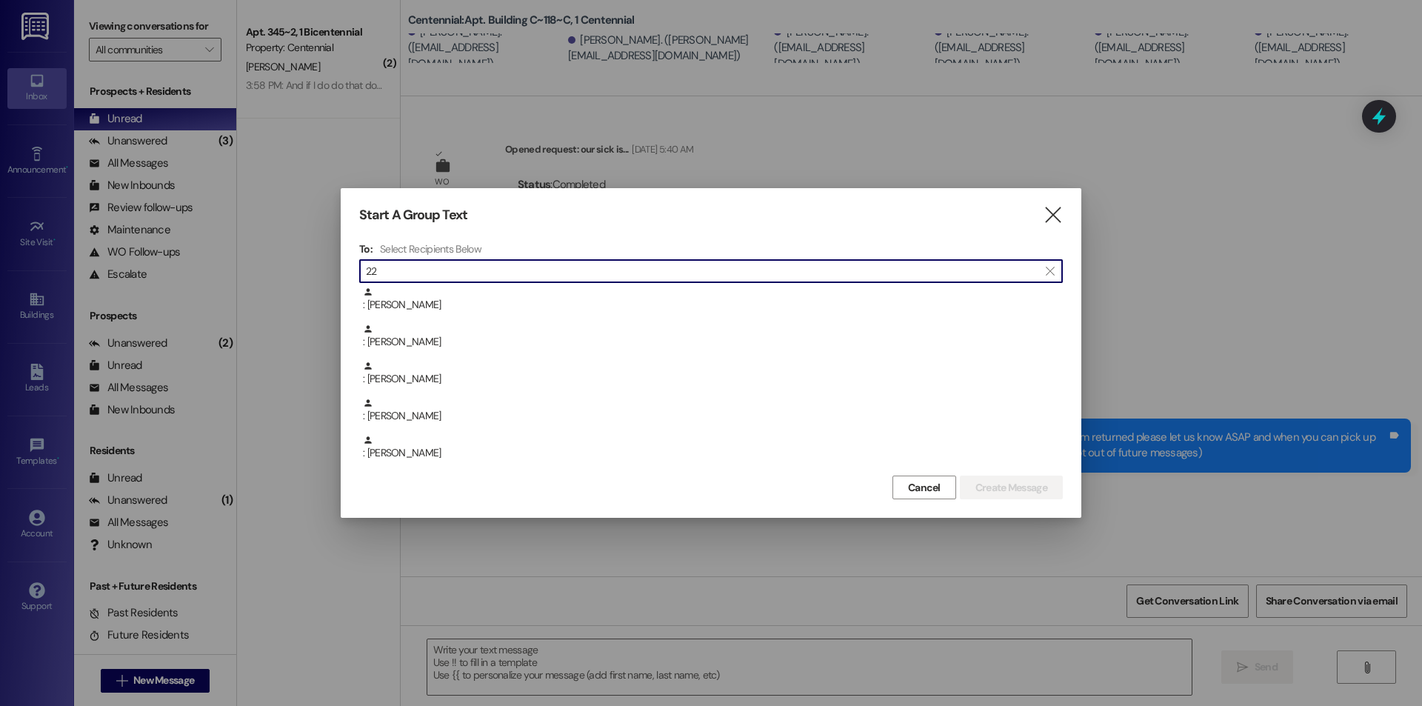
type input "2"
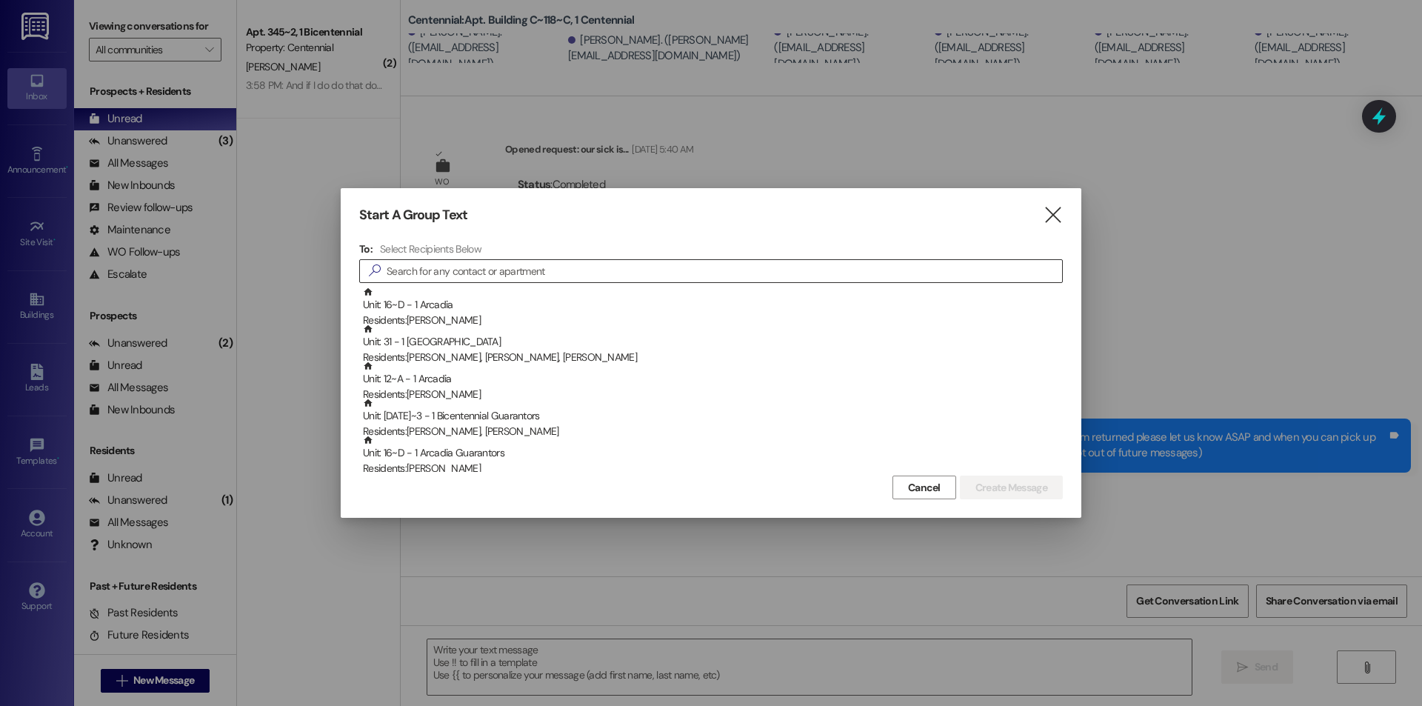
click at [495, 275] on input at bounding box center [723, 271] width 675 height 21
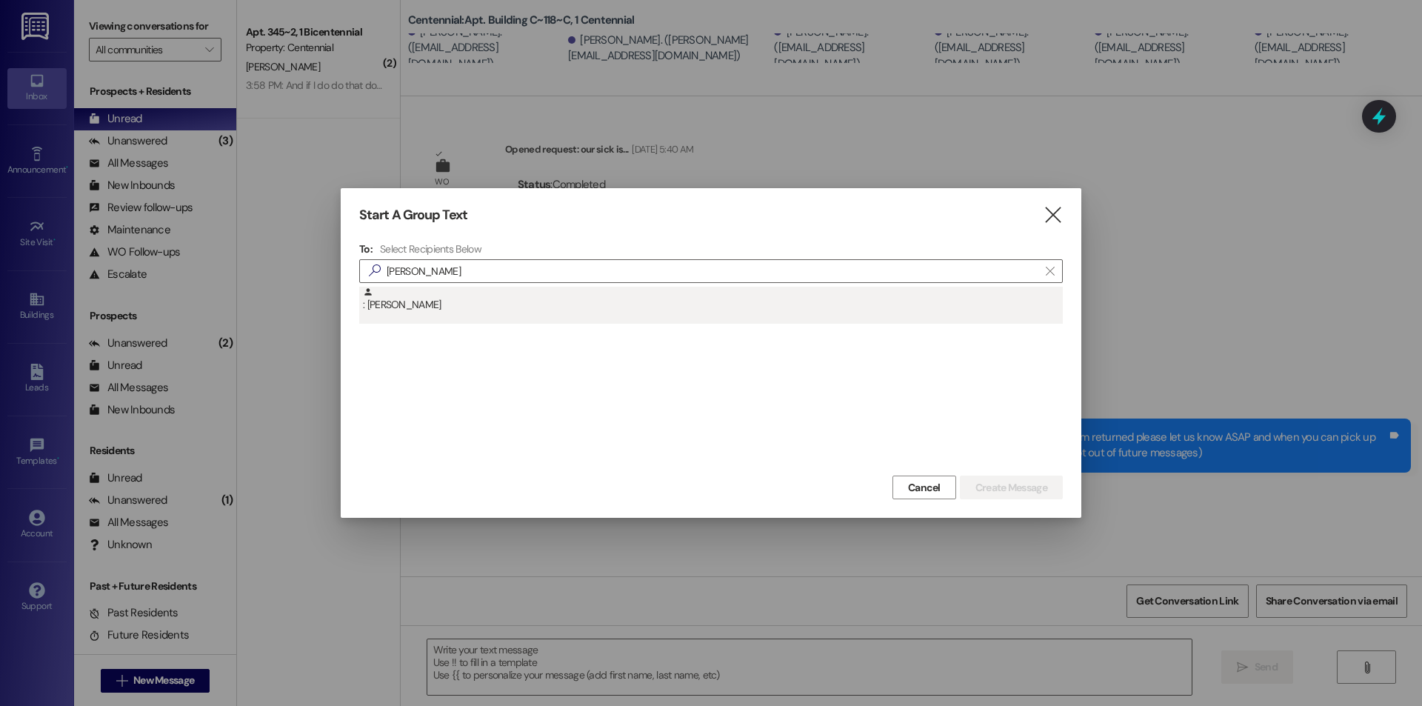
click at [529, 295] on div ": Sophia Luke" at bounding box center [713, 300] width 700 height 26
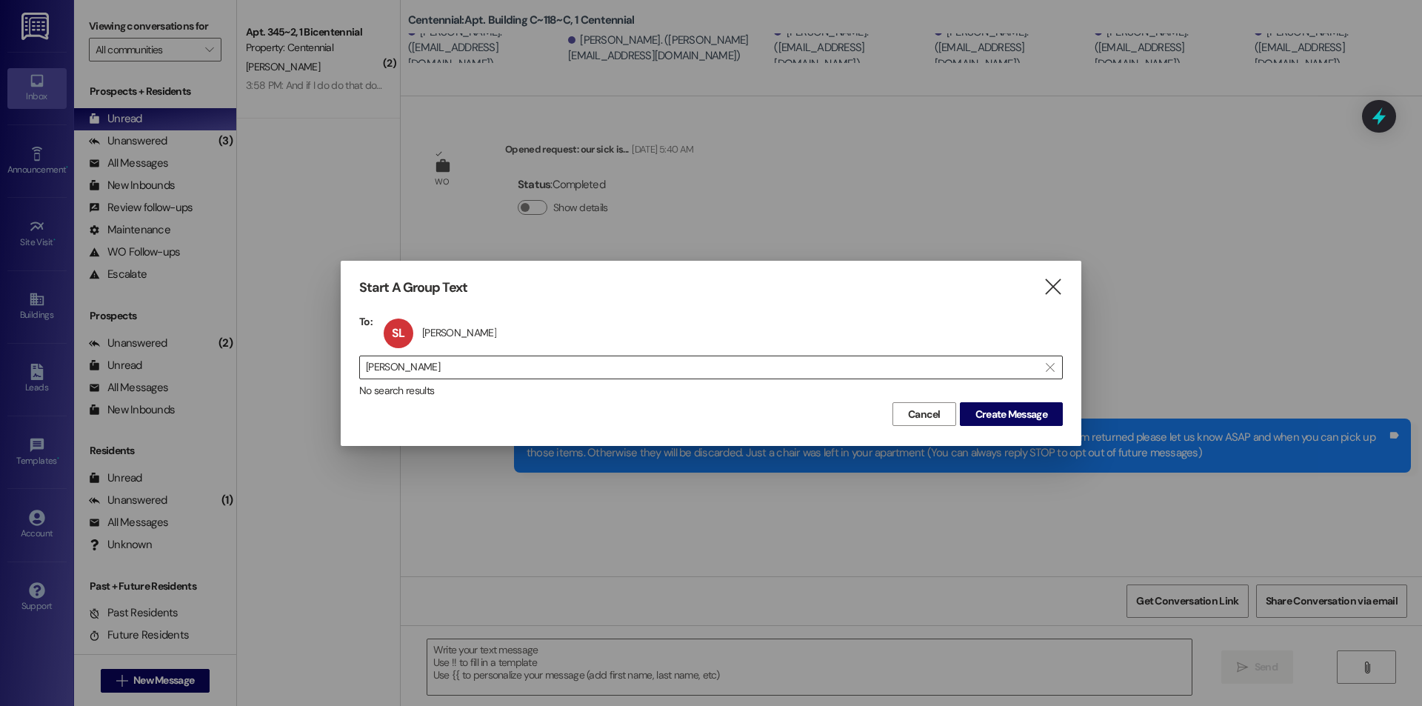
click at [707, 369] on input "sophia luke" at bounding box center [702, 367] width 672 height 21
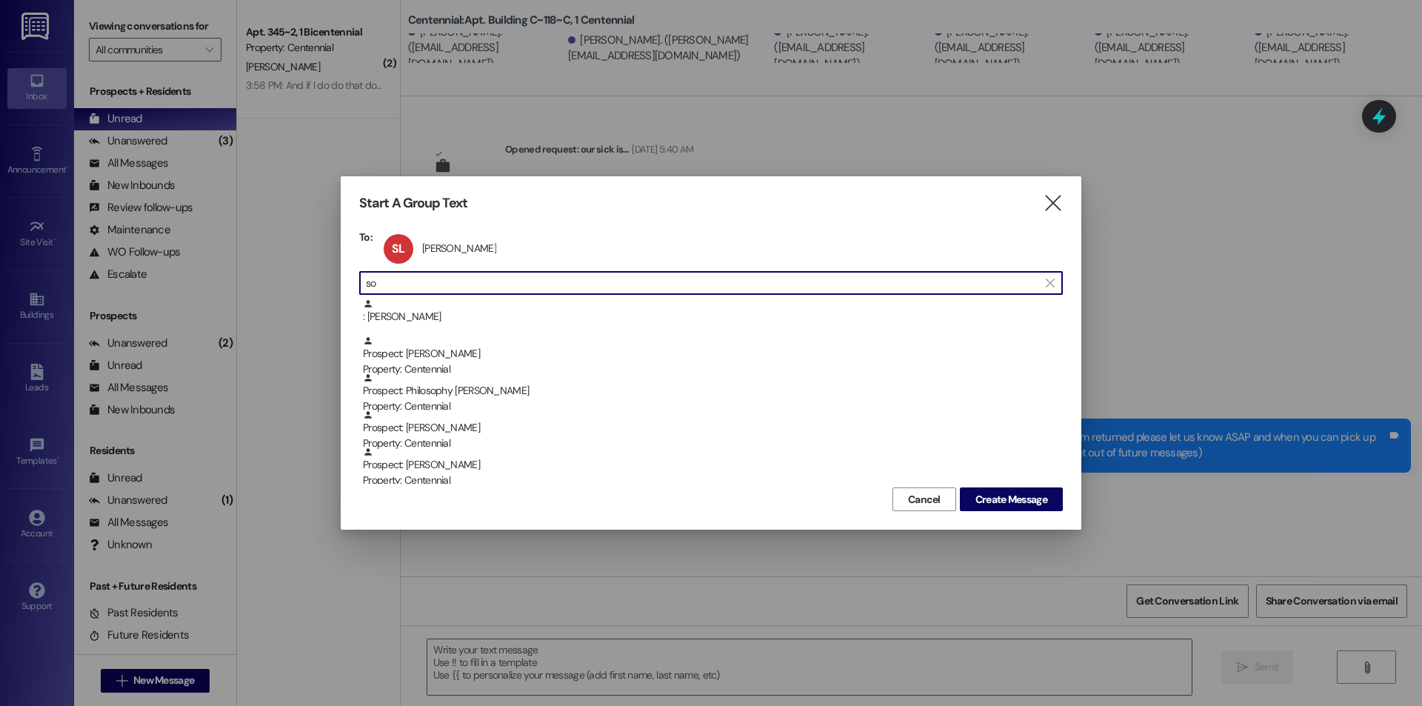
type input "s"
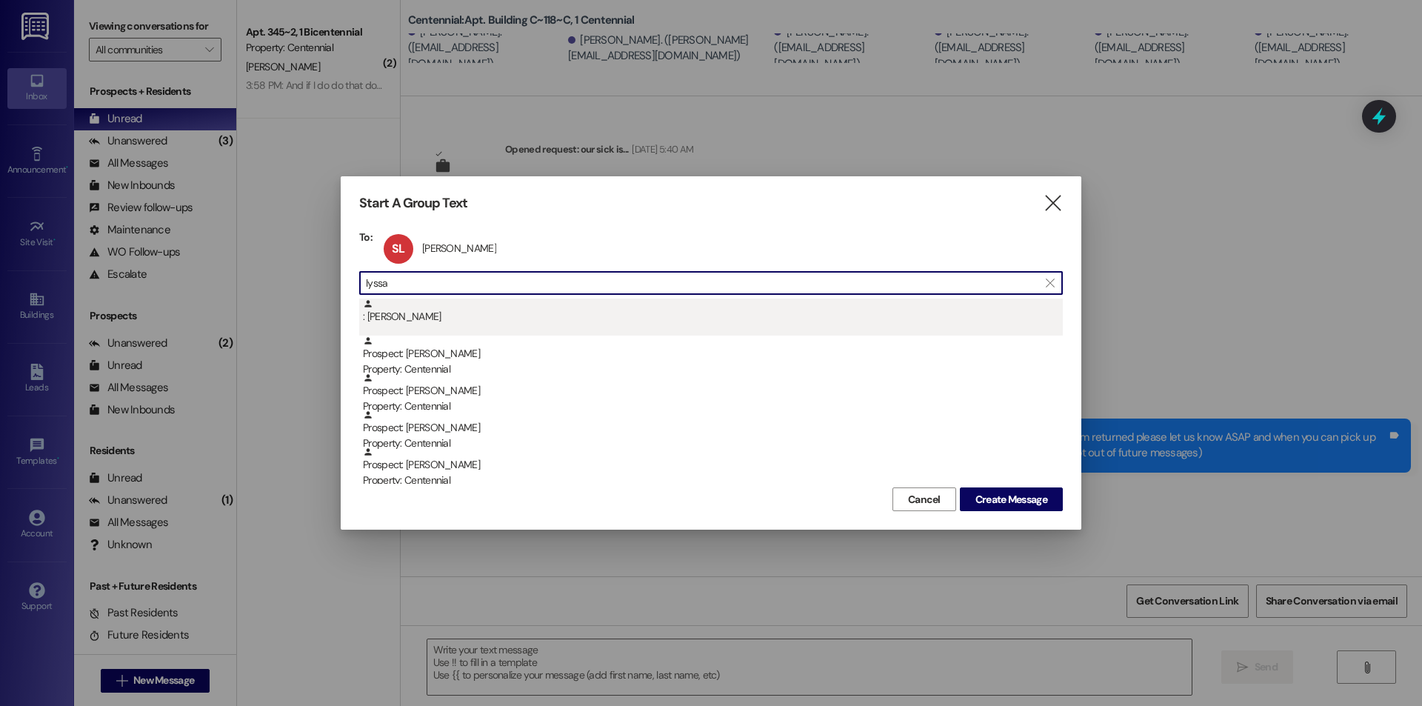
click at [621, 327] on div ": Lyssa Hendrickson" at bounding box center [710, 316] width 703 height 37
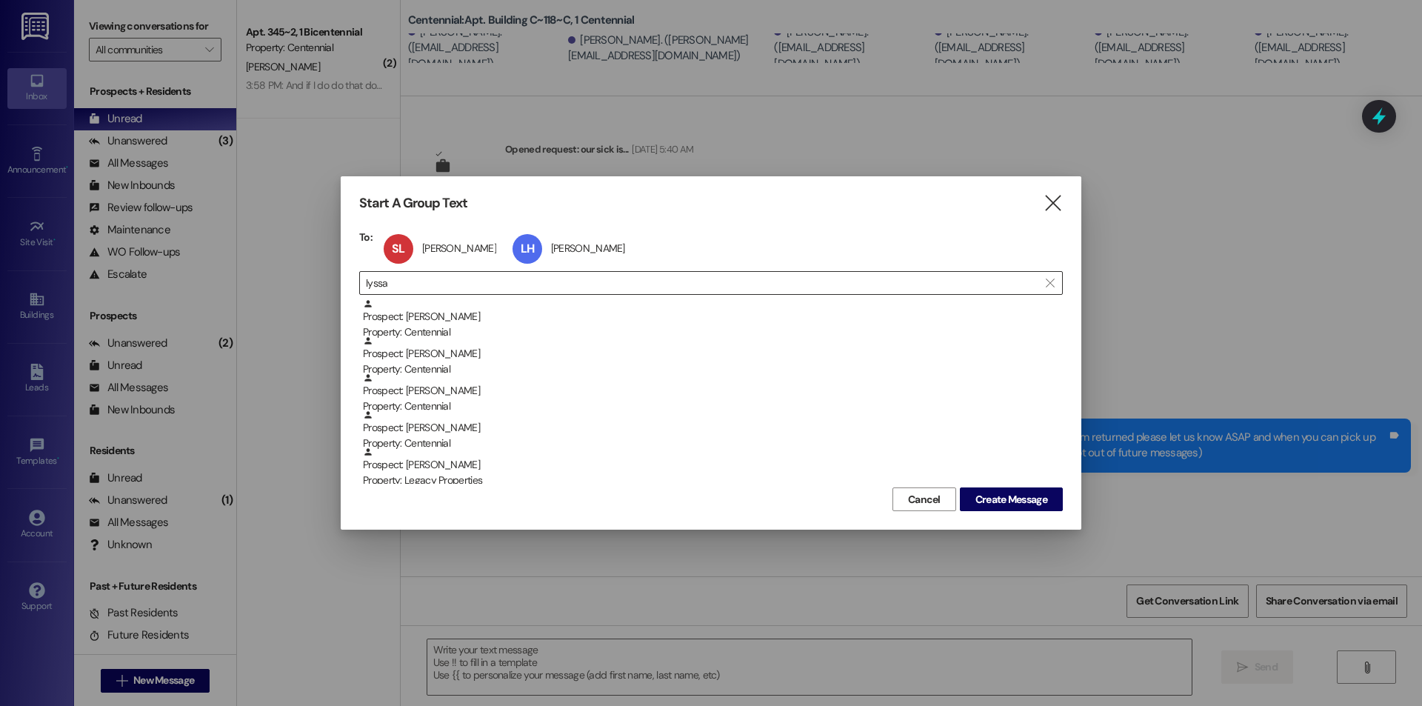
click at [571, 291] on input "lyssa" at bounding box center [702, 282] width 672 height 21
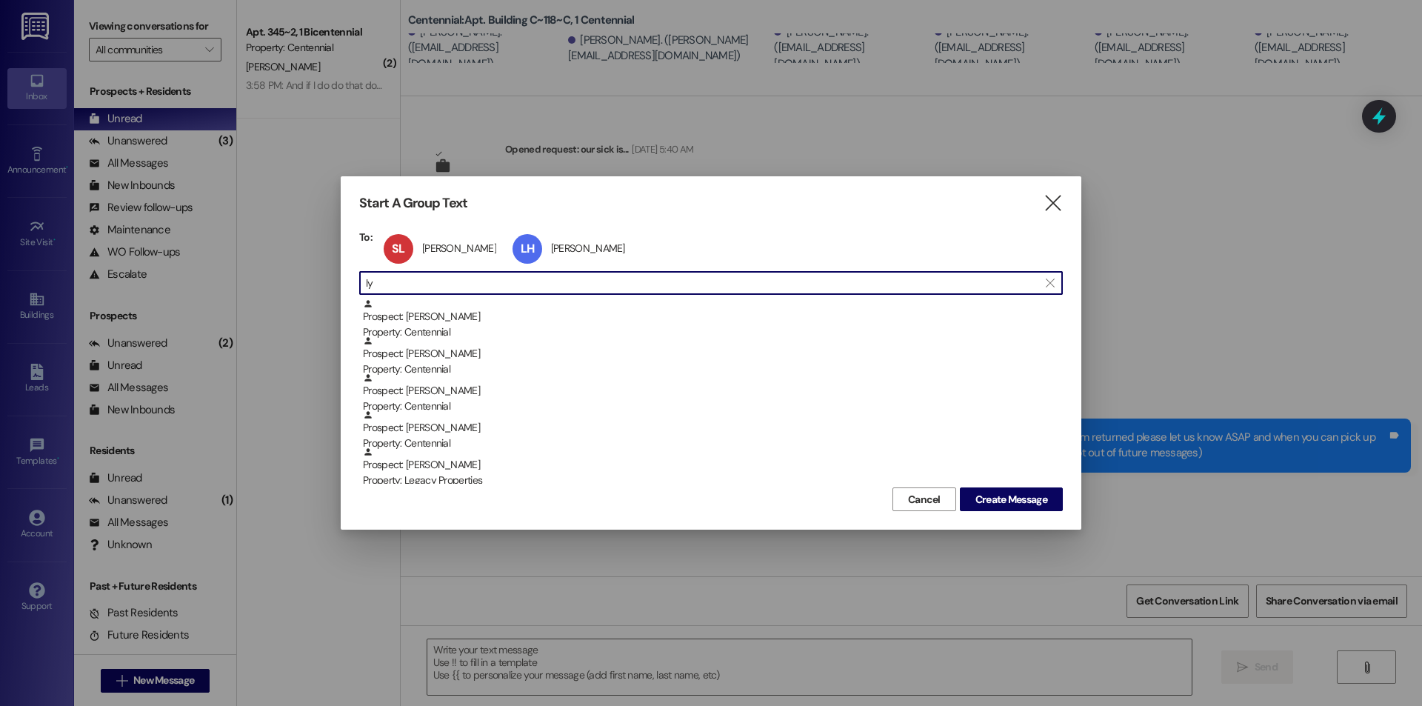
type input "l"
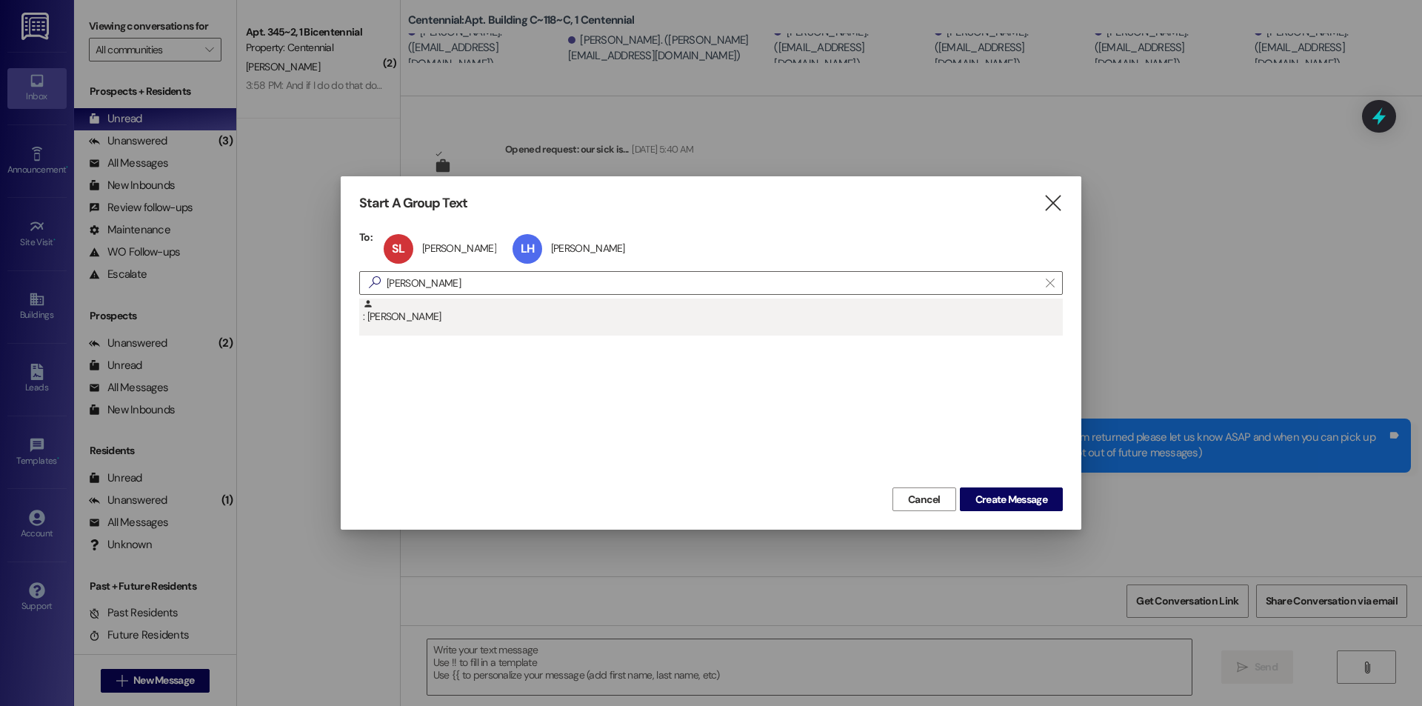
click at [535, 307] on div ": Laura McPhie" at bounding box center [713, 311] width 700 height 26
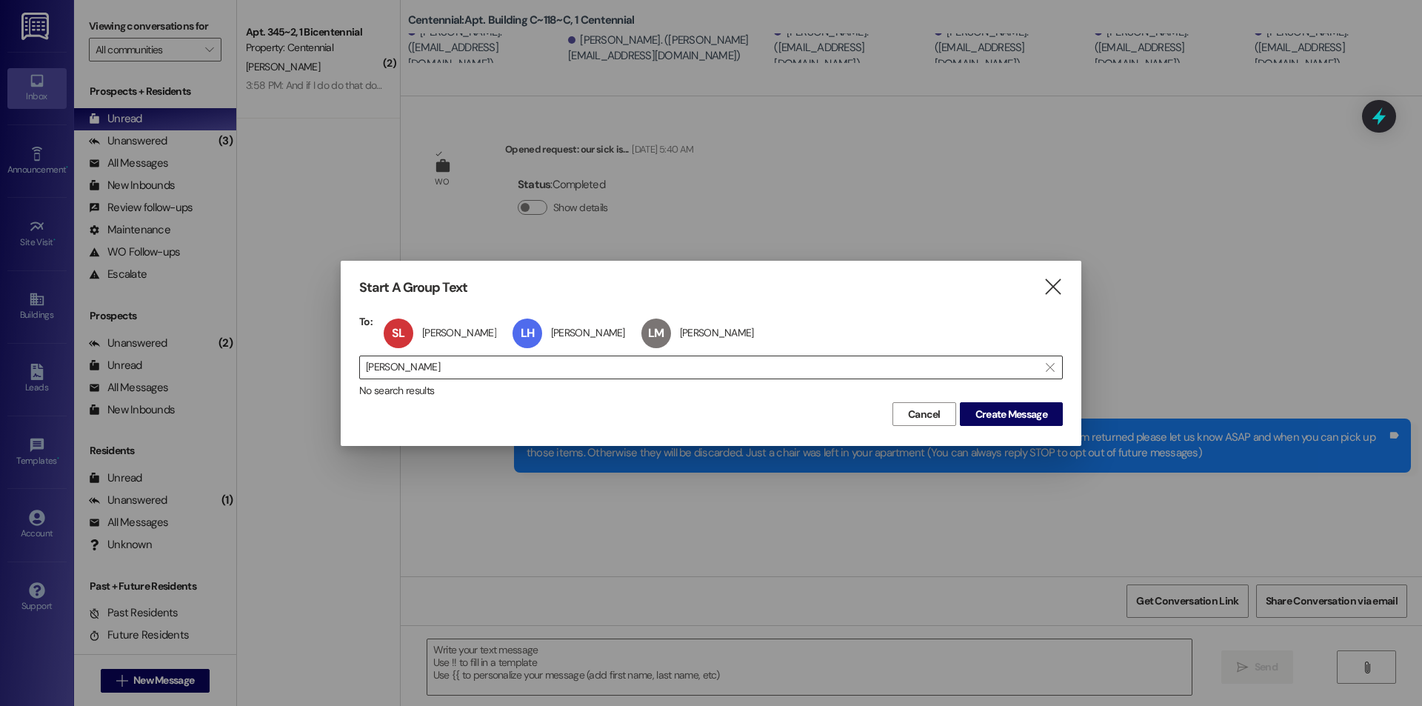
click at [542, 368] on input "laura mcphie" at bounding box center [702, 367] width 672 height 21
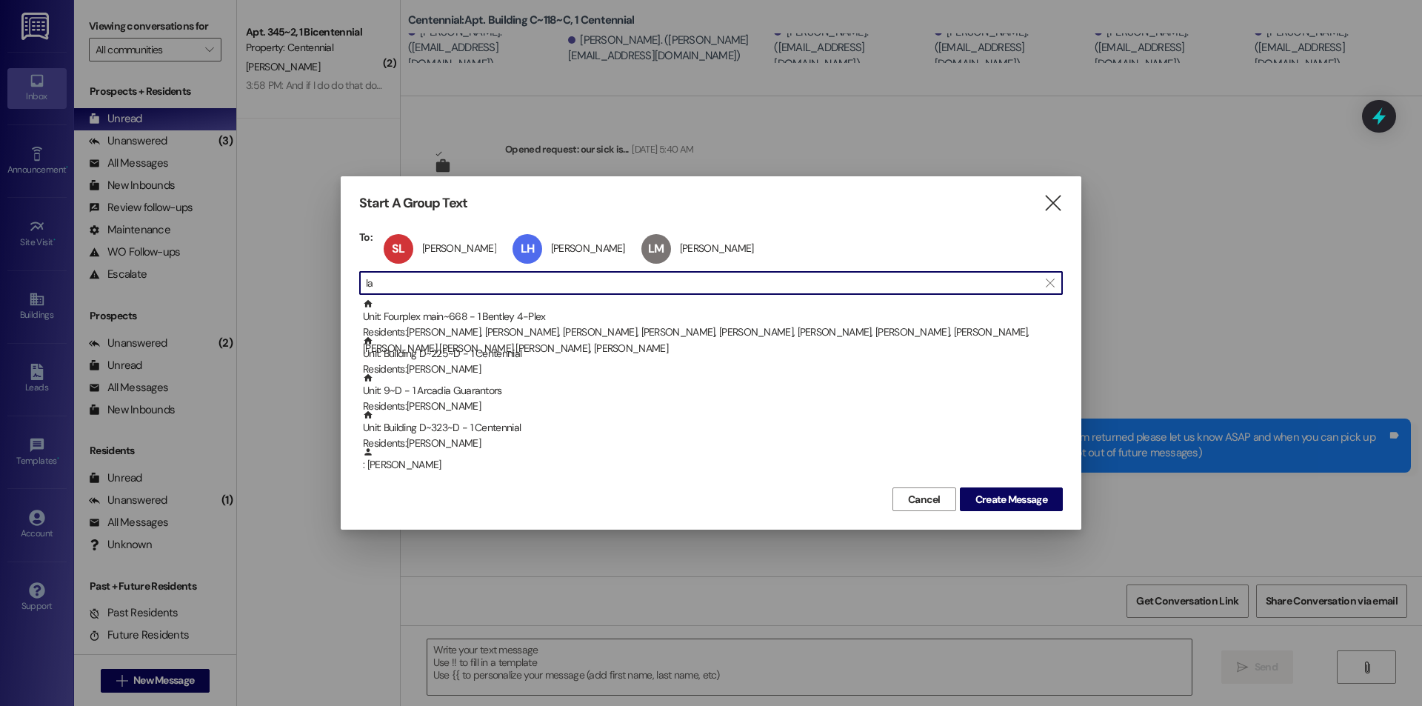
type input "l"
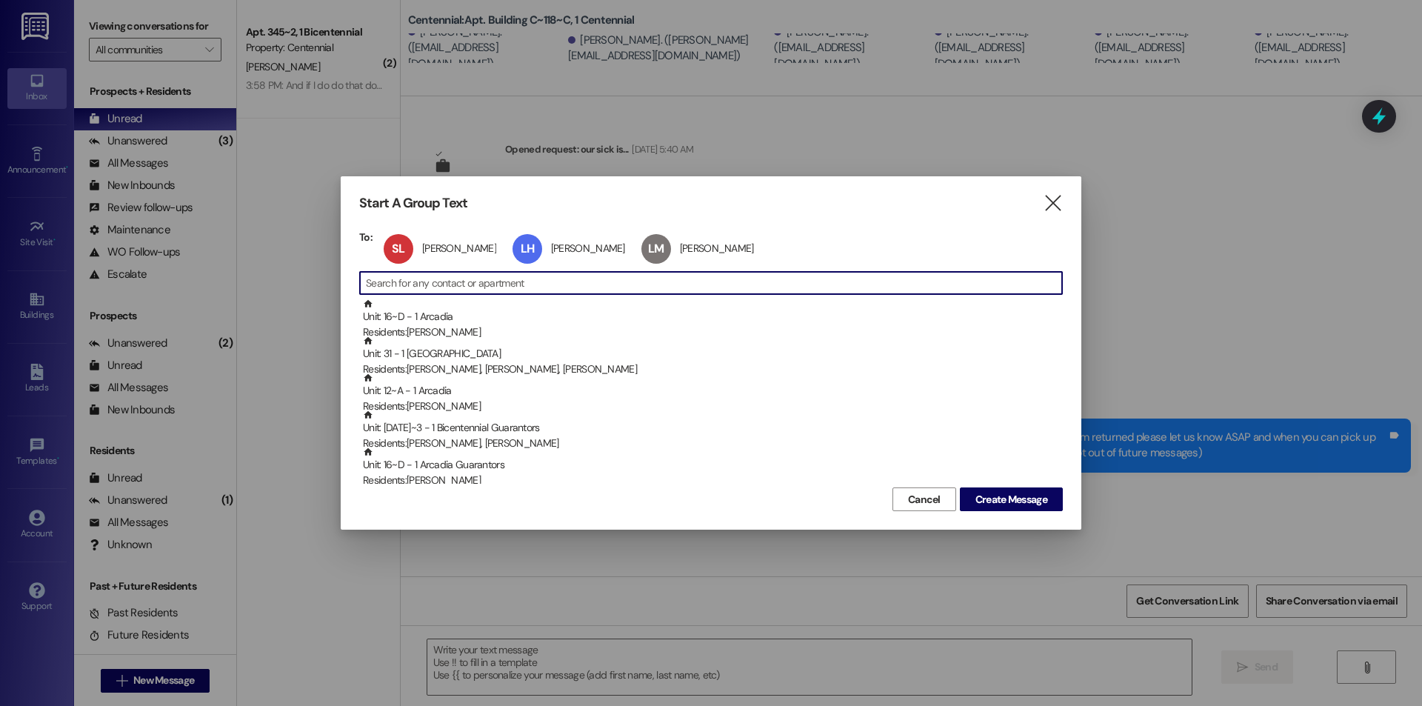
click at [495, 285] on input at bounding box center [714, 282] width 696 height 21
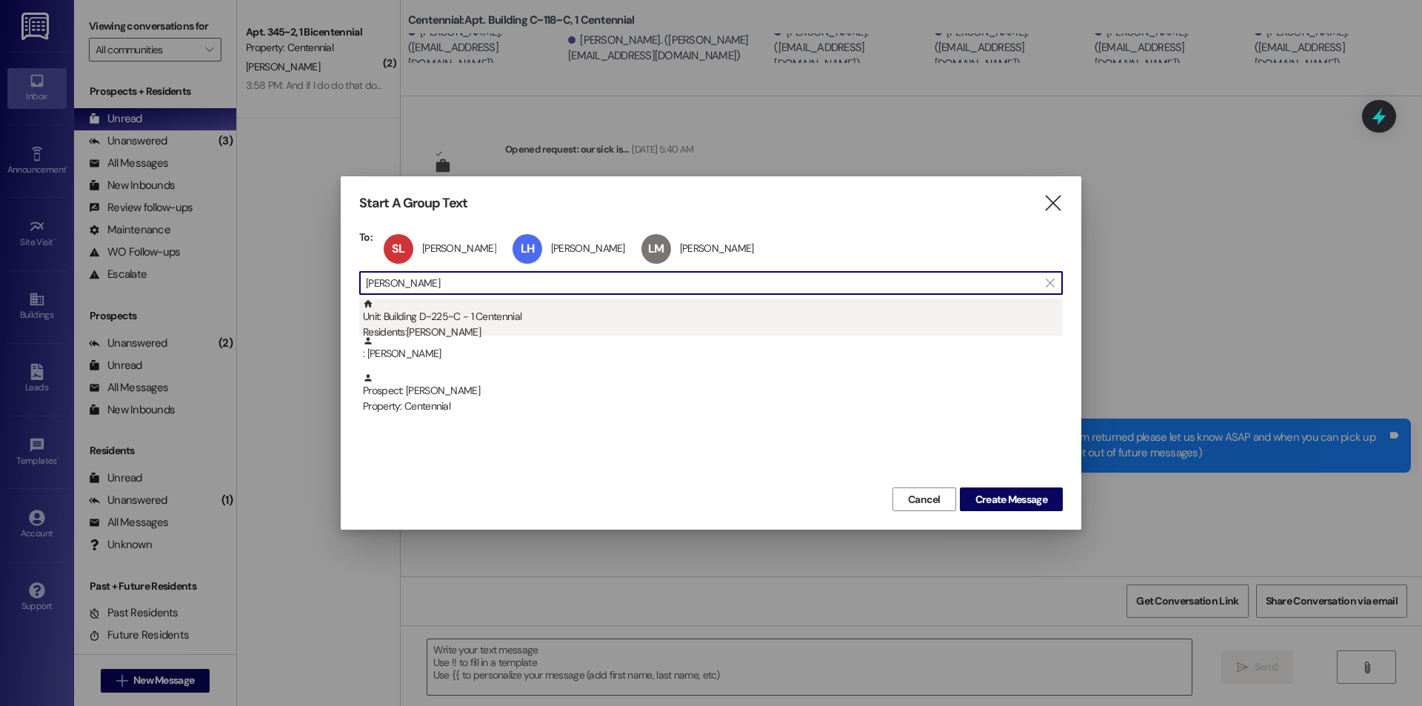
click at [436, 317] on div "Unit: Building D~225~C - 1 Centennial Residents: Abigail Rees" at bounding box center [713, 319] width 700 height 42
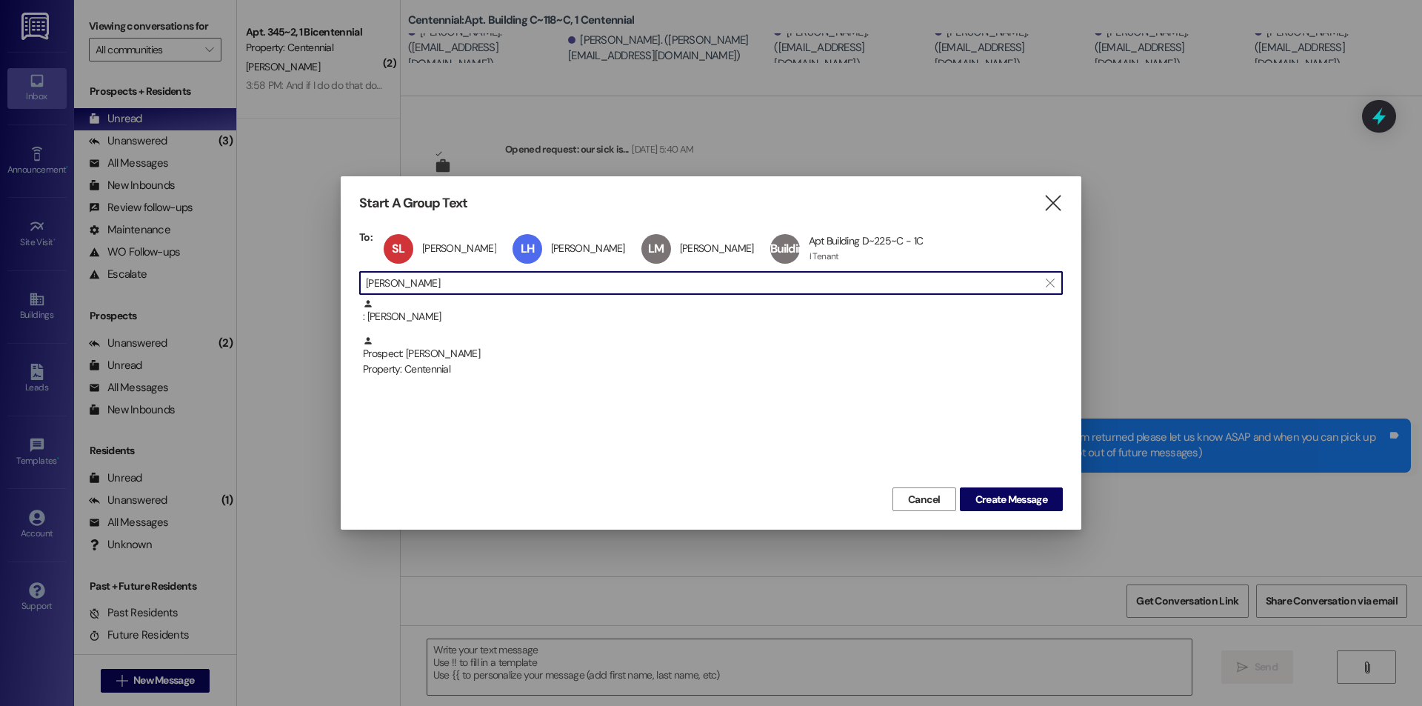
click at [474, 287] on input "abigail rees" at bounding box center [702, 282] width 672 height 21
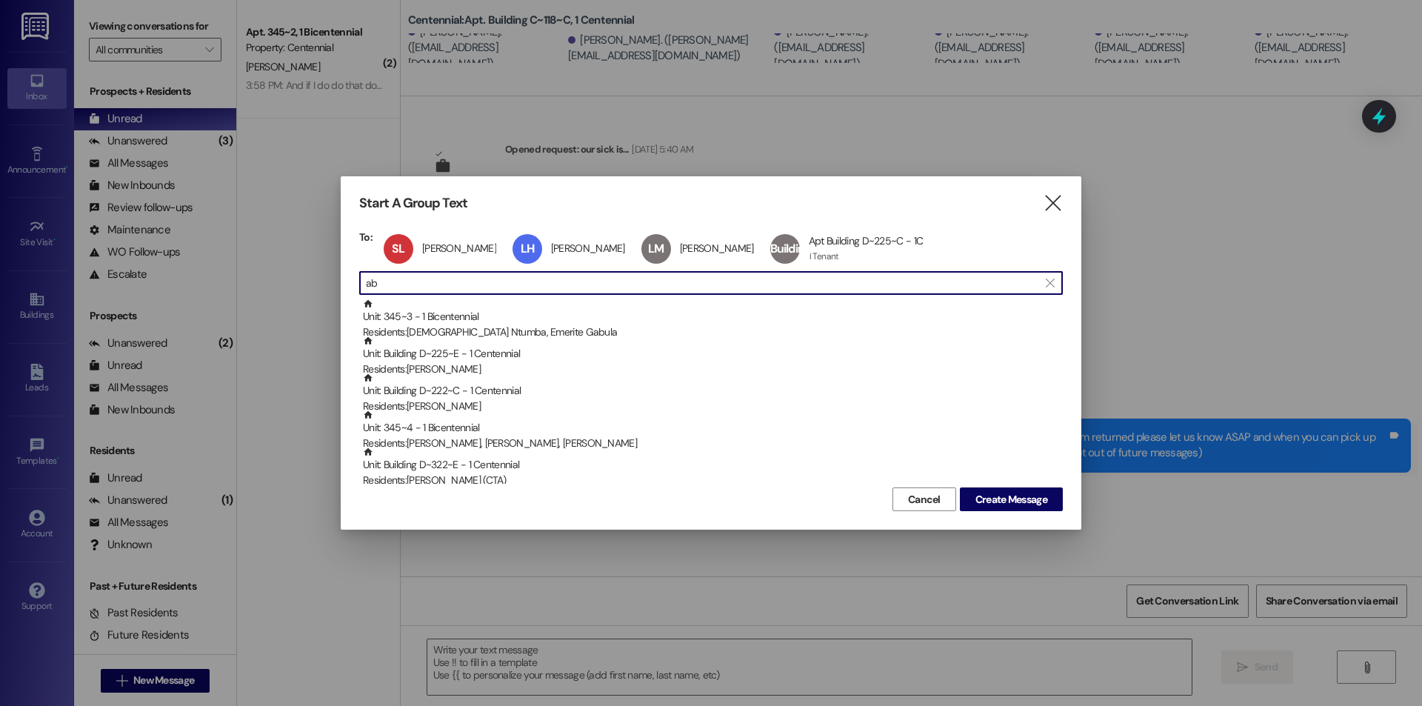
type input "a"
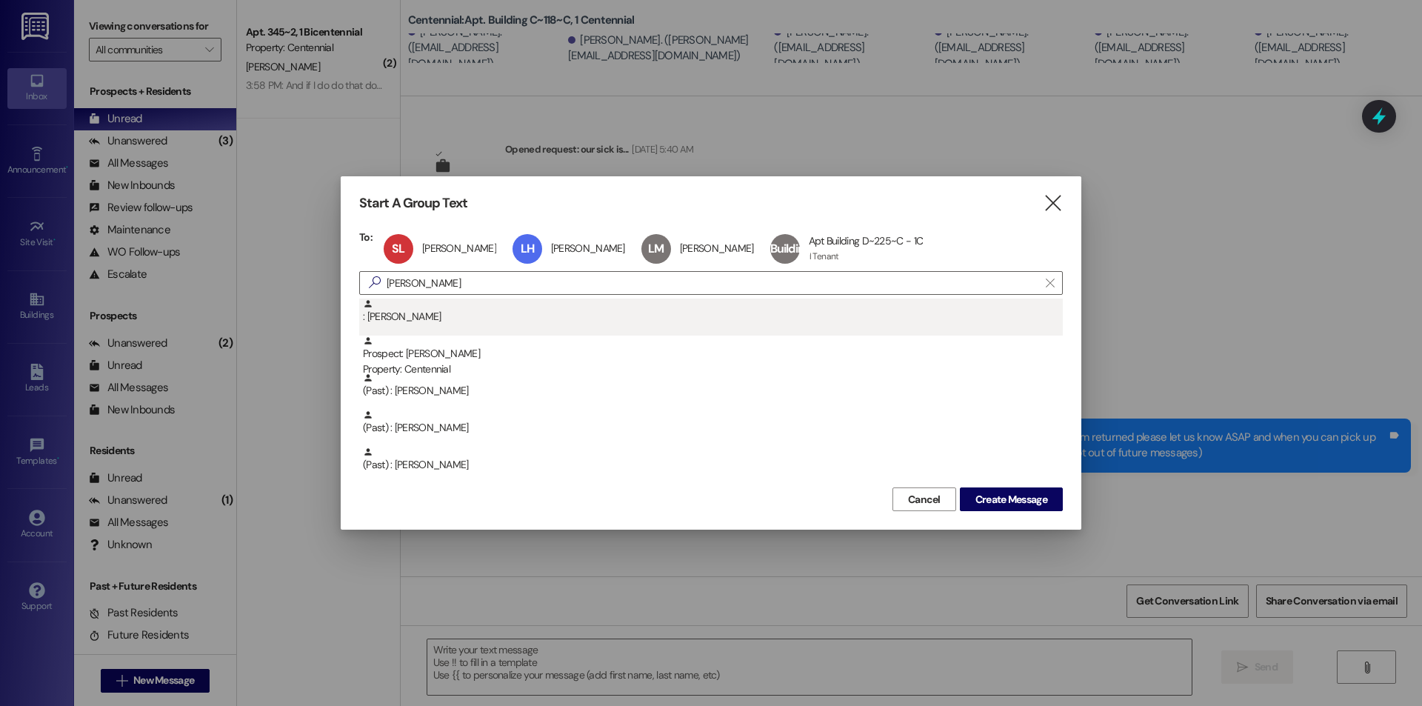
click at [468, 307] on div ": Katie Marriott" at bounding box center [713, 311] width 700 height 26
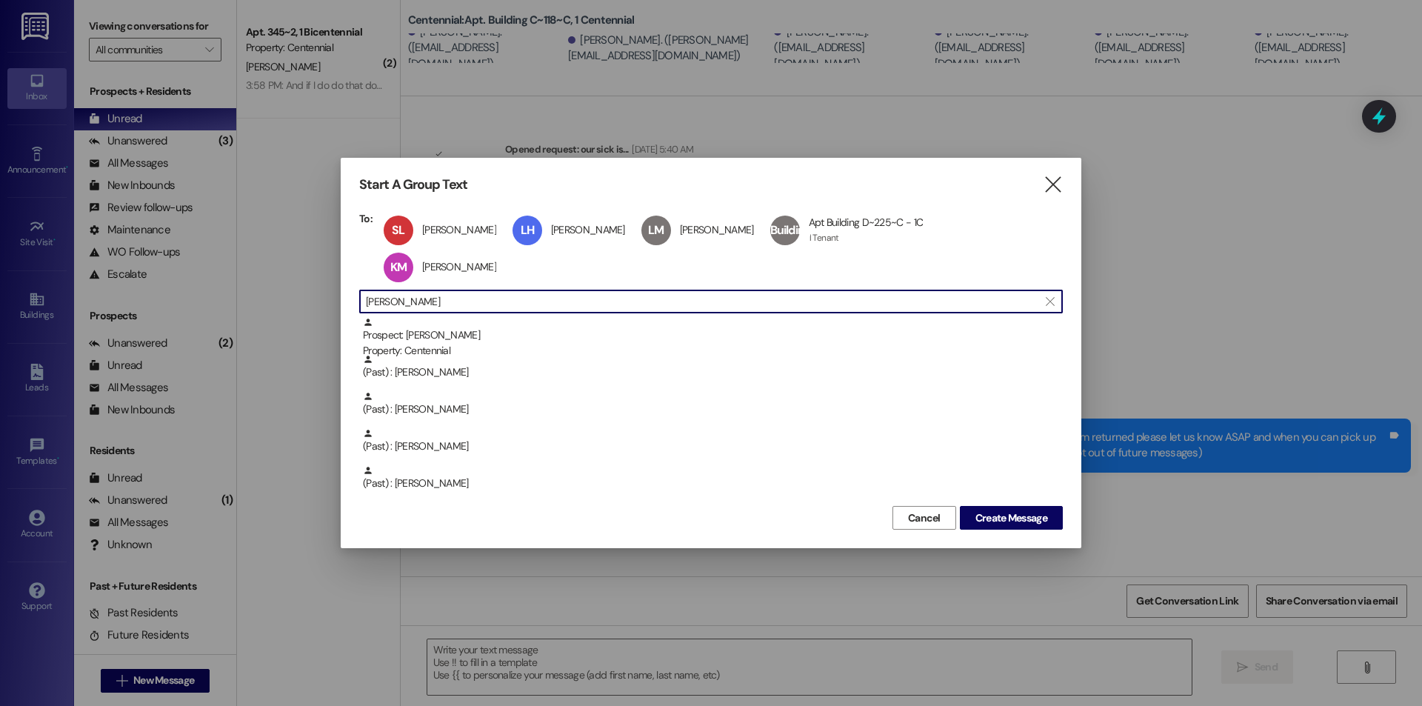
click at [495, 291] on input "katie" at bounding box center [702, 301] width 672 height 21
type input "k"
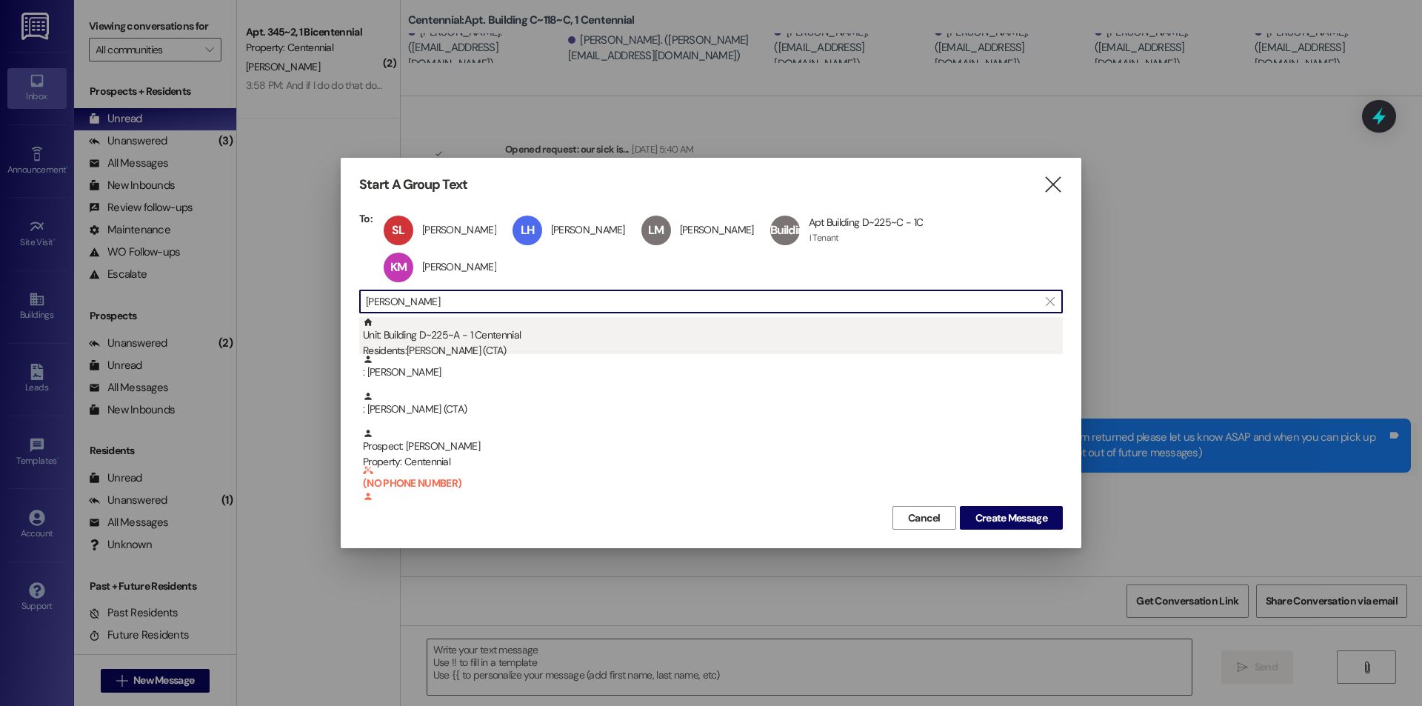
type input "grace r"
click at [461, 317] on div "Unit: Building D~225~A - 1 Centennial Residents: Grace Rasmussen (CTA)" at bounding box center [713, 338] width 700 height 42
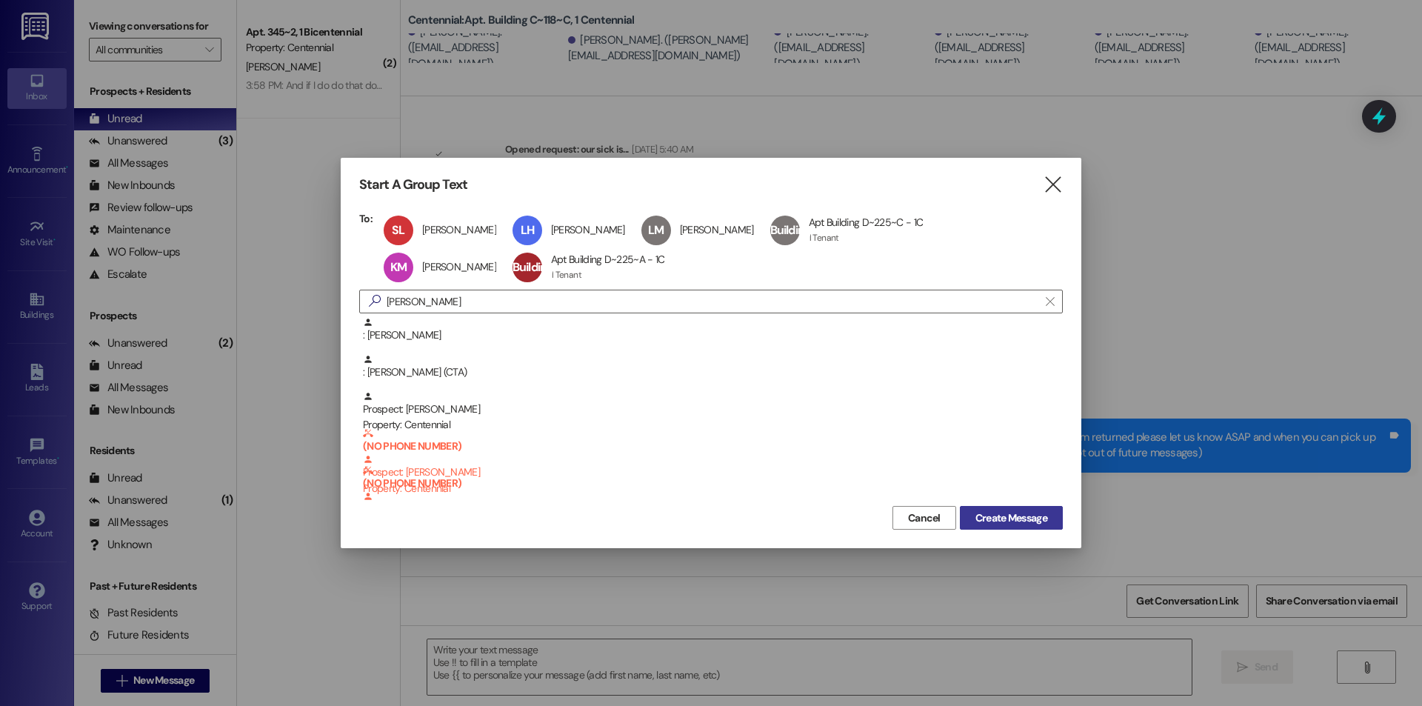
click at [997, 514] on span "Create Message" at bounding box center [1011, 518] width 72 height 16
click at [1013, 511] on span "Create Message" at bounding box center [1011, 518] width 72 height 16
click at [1020, 517] on span "Create Message" at bounding box center [1011, 518] width 72 height 16
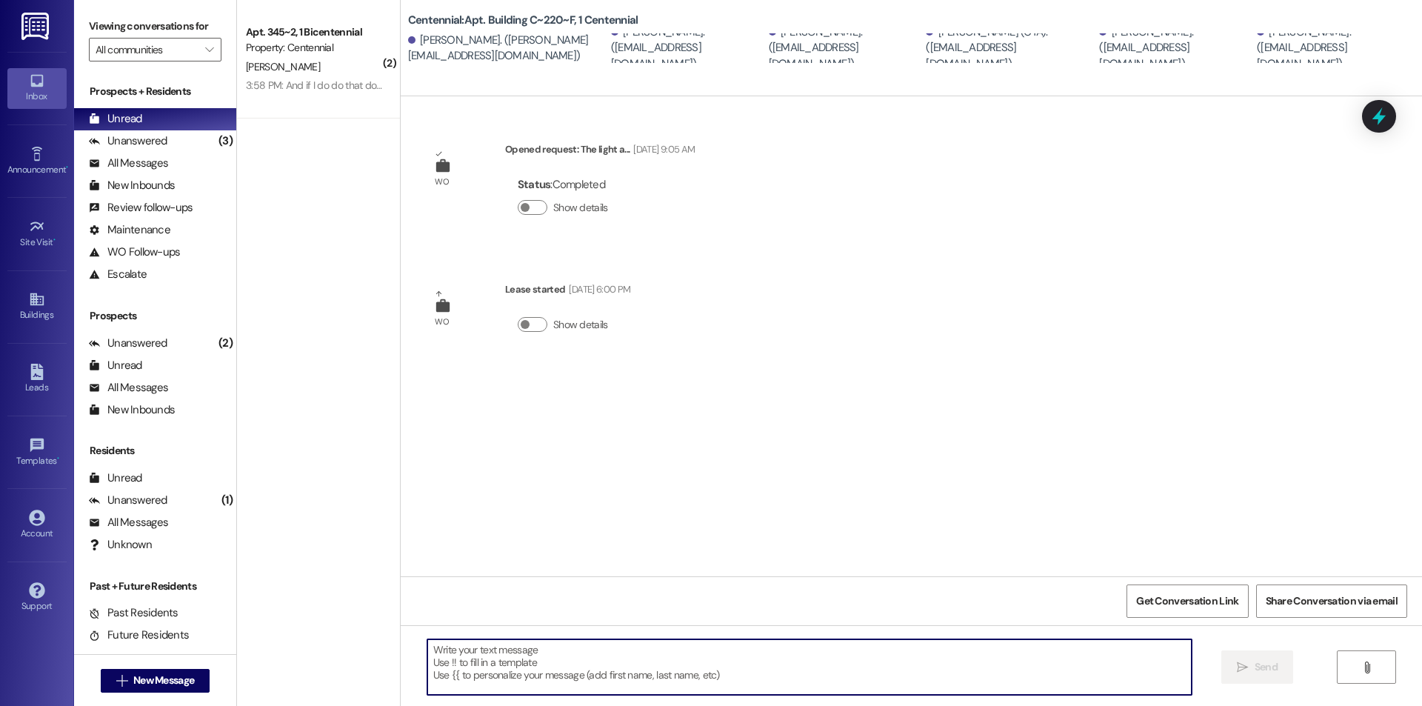
click at [555, 676] on textarea at bounding box center [809, 667] width 764 height 56
paste textarea "We removed some items from your apartment after move outs. We are currently hol…"
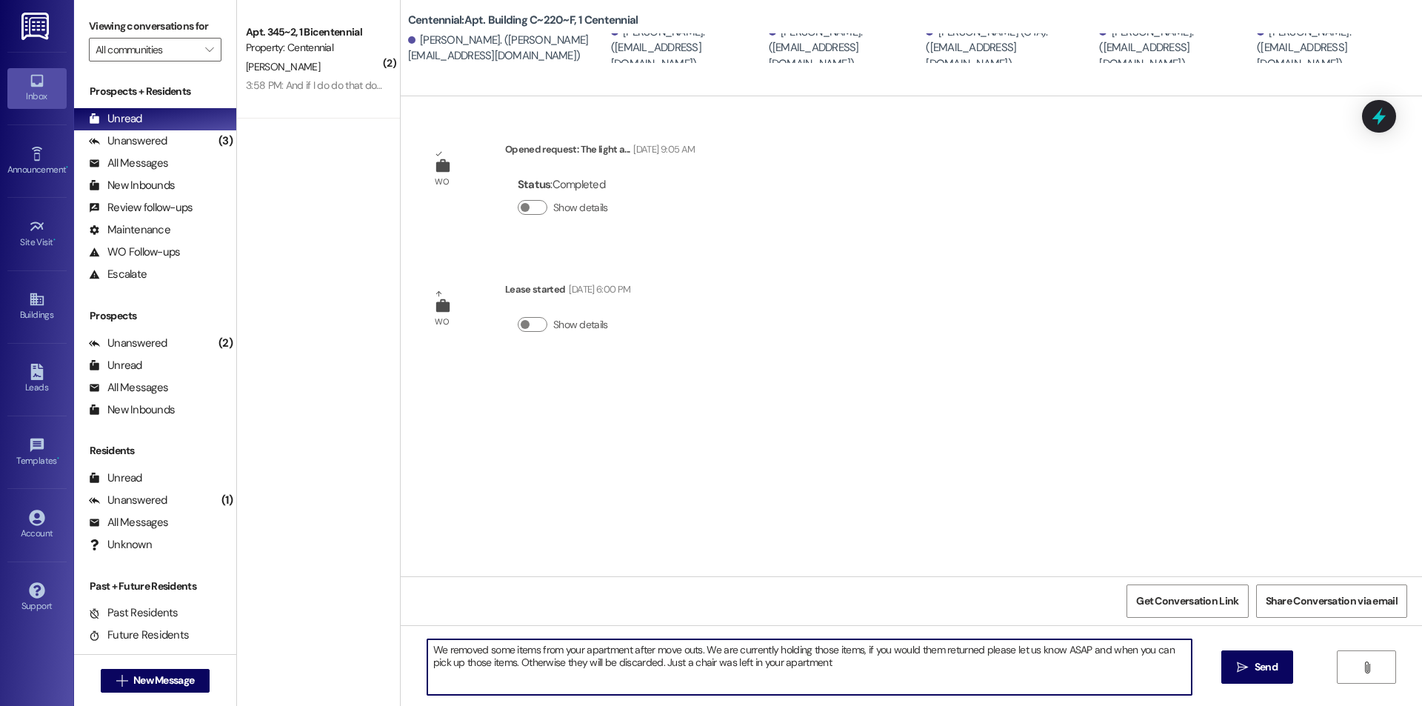
drag, startPoint x: 809, startPoint y: 666, endPoint x: 640, endPoint y: 666, distance: 168.8
click at [640, 666] on textarea "We removed some items from your apartment after move outs. We are currently hol…" at bounding box center [809, 667] width 764 height 56
type textarea "We removed some items from your apartment after move outs. We are currently hol…"
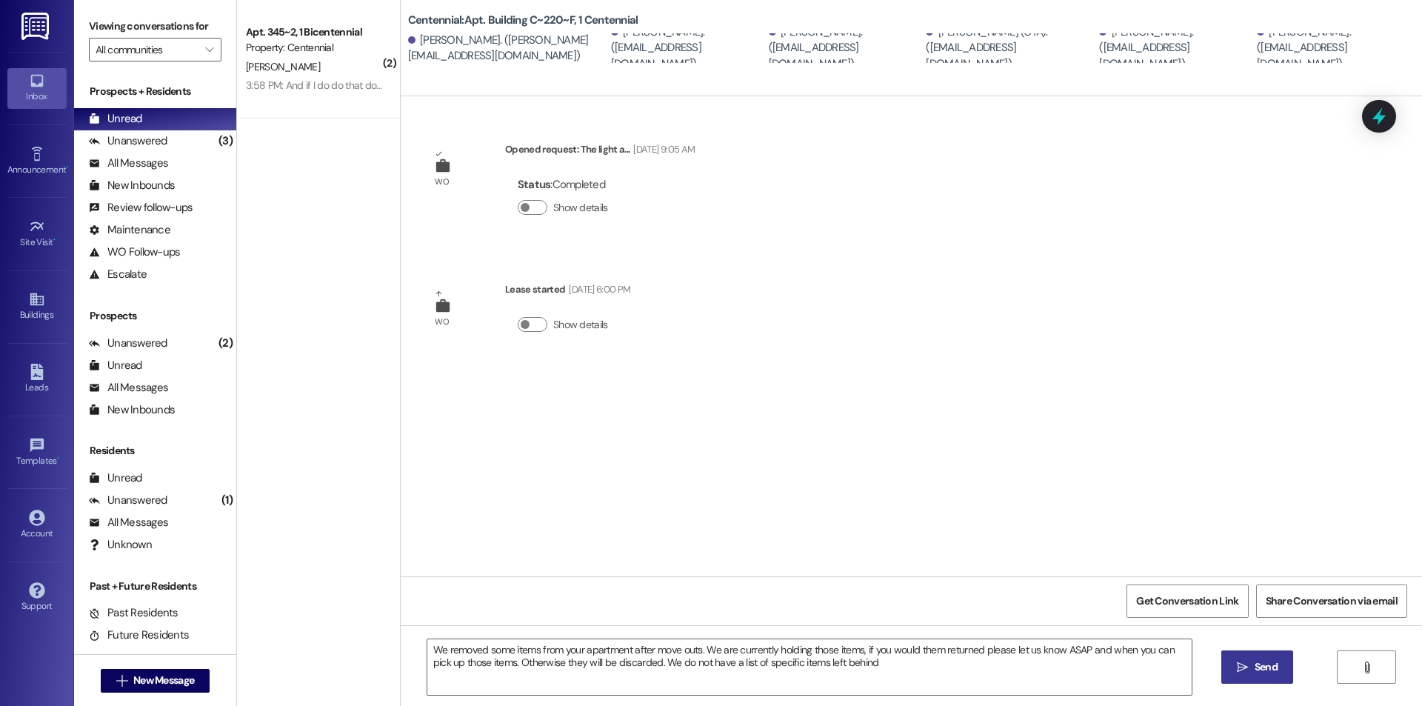
click at [1255, 663] on span "Send" at bounding box center [1265, 667] width 23 height 16
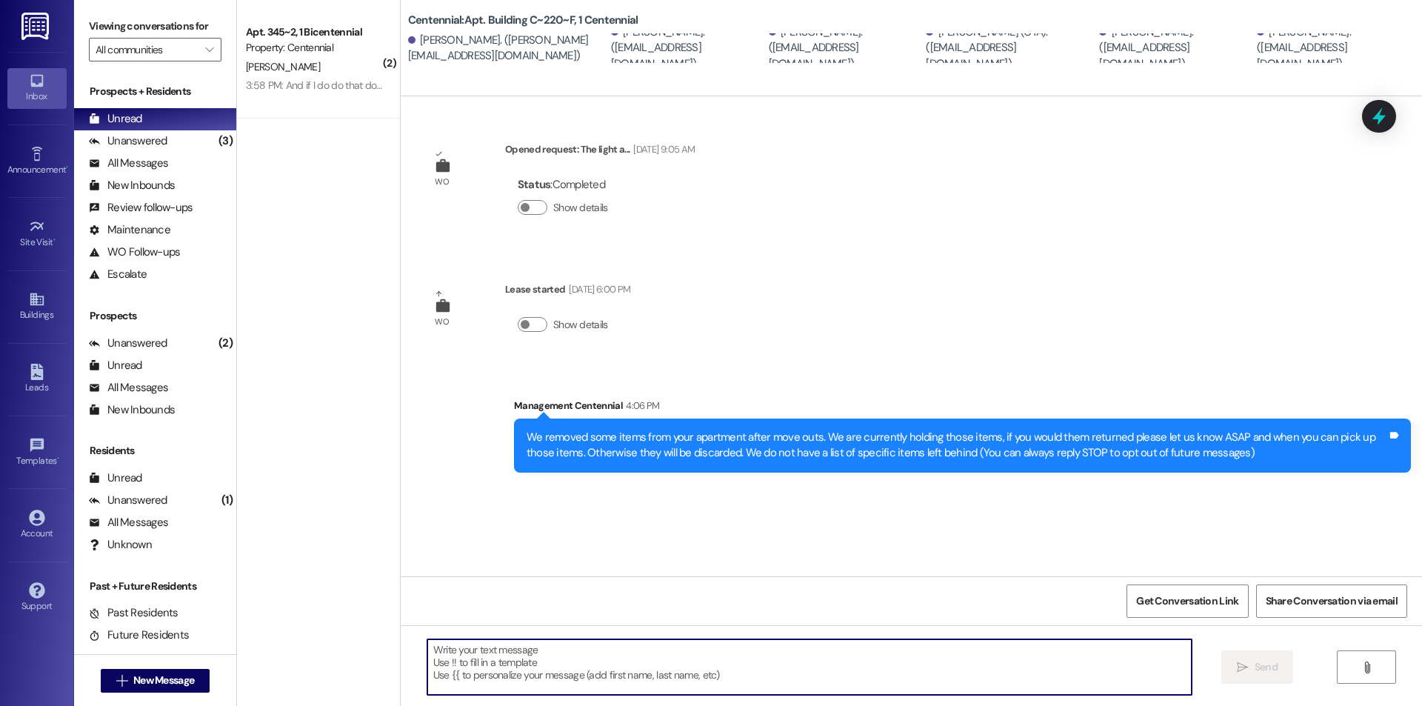
drag, startPoint x: 860, startPoint y: 659, endPoint x: 426, endPoint y: 638, distance: 434.4
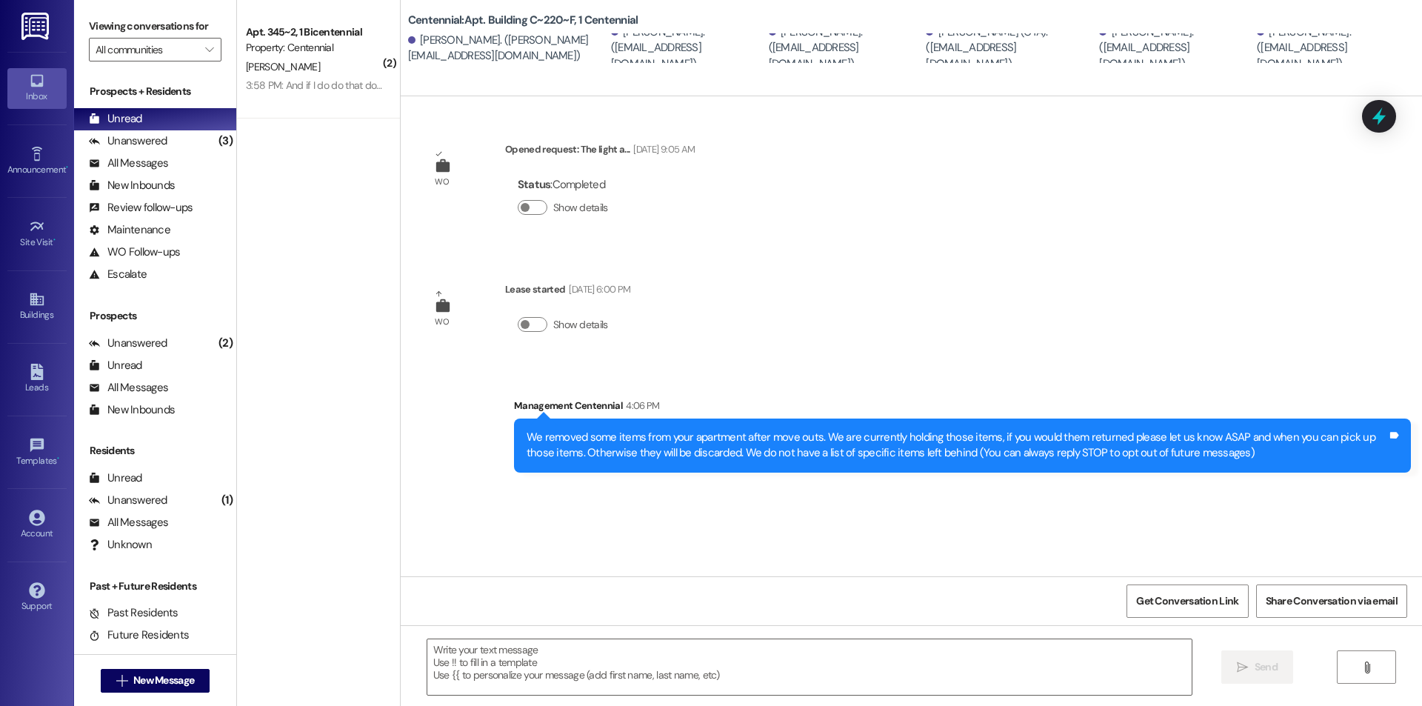
click at [604, 441] on div "We removed some items from your apartment after move outs. We are currently hol…" at bounding box center [956, 445] width 860 height 32
copy div
click at [580, 435] on div "We removed some items from your apartment after move outs. We are currently hol…" at bounding box center [956, 445] width 860 height 32
drag, startPoint x: 575, startPoint y: 438, endPoint x: 555, endPoint y: 521, distance: 85.1
click at [555, 521] on div "WO Opened request: The light a... Apr 18, 2024 at 9:05 AM Status : Completed Sh…" at bounding box center [911, 336] width 1021 height 480
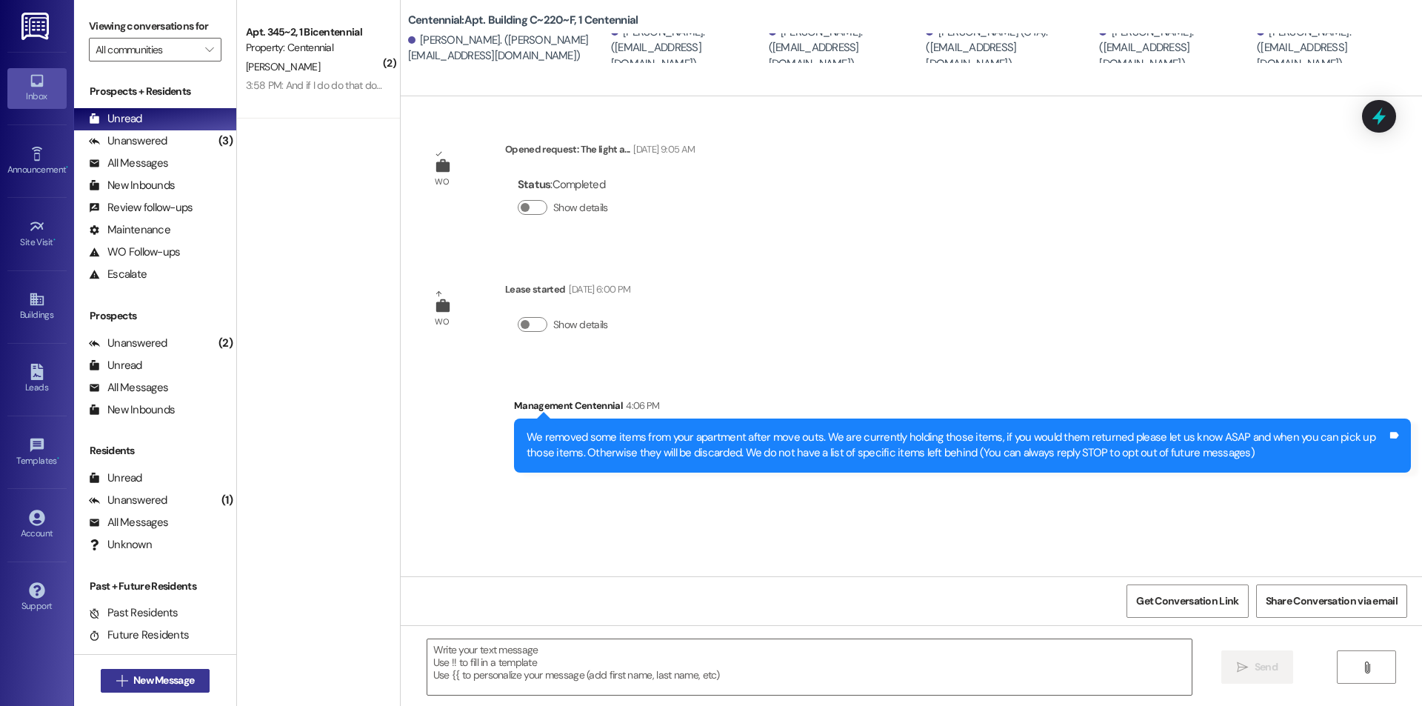
click at [187, 681] on span "New Message" at bounding box center [163, 680] width 61 height 16
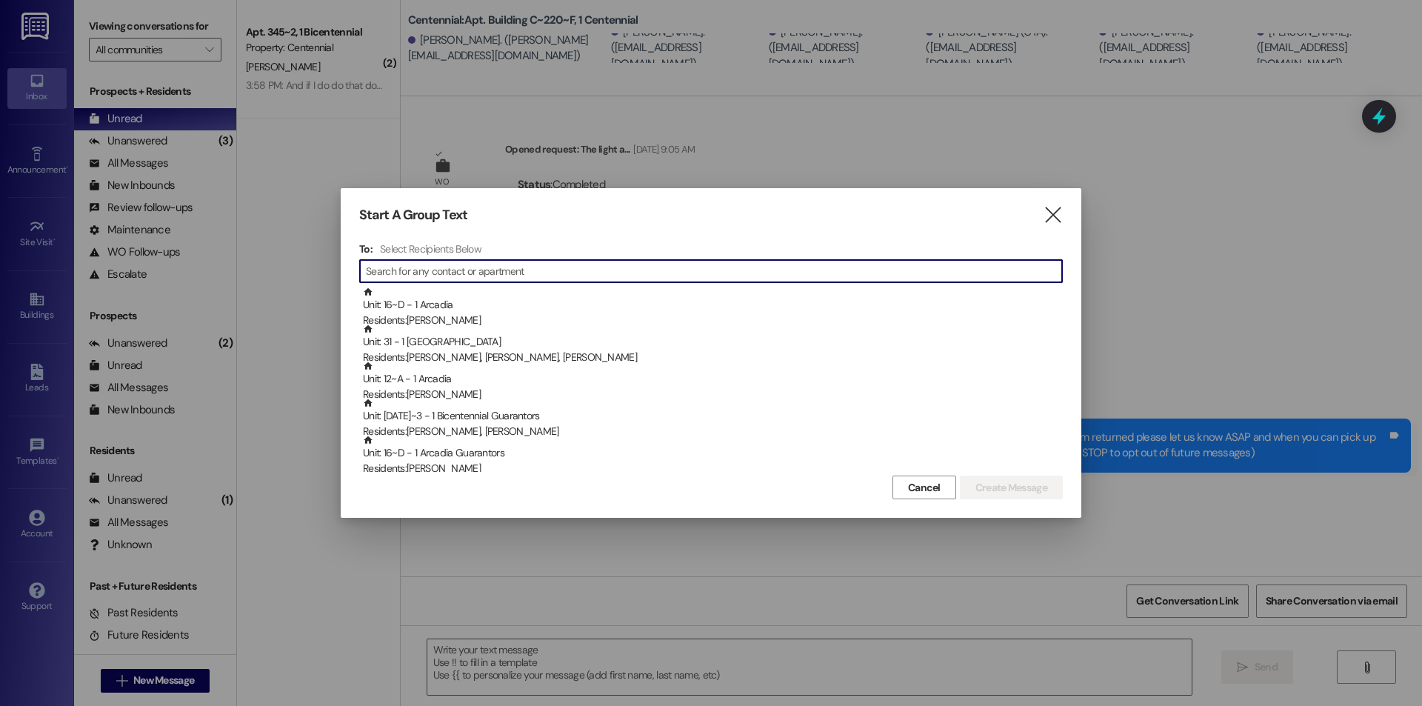
click at [451, 268] on input at bounding box center [714, 271] width 696 height 21
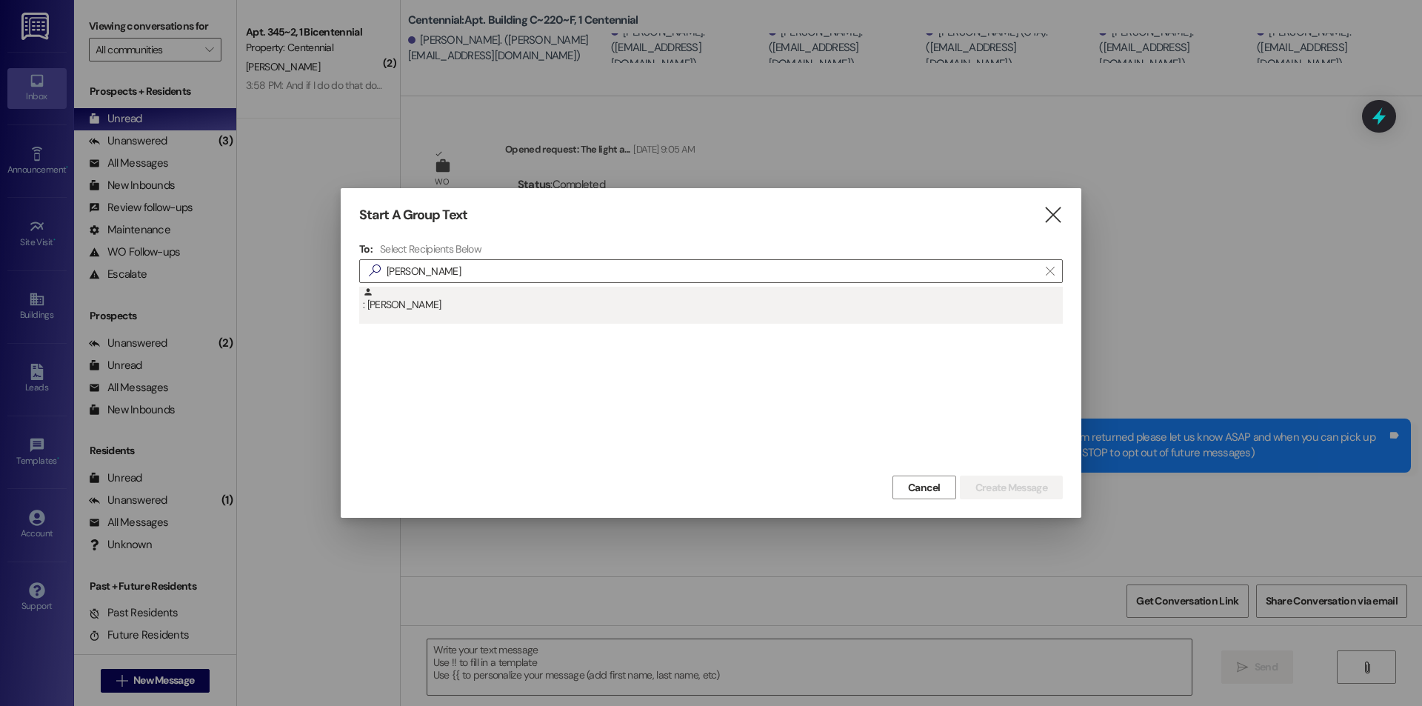
click at [452, 318] on div ": Kylie Chubak" at bounding box center [710, 305] width 703 height 37
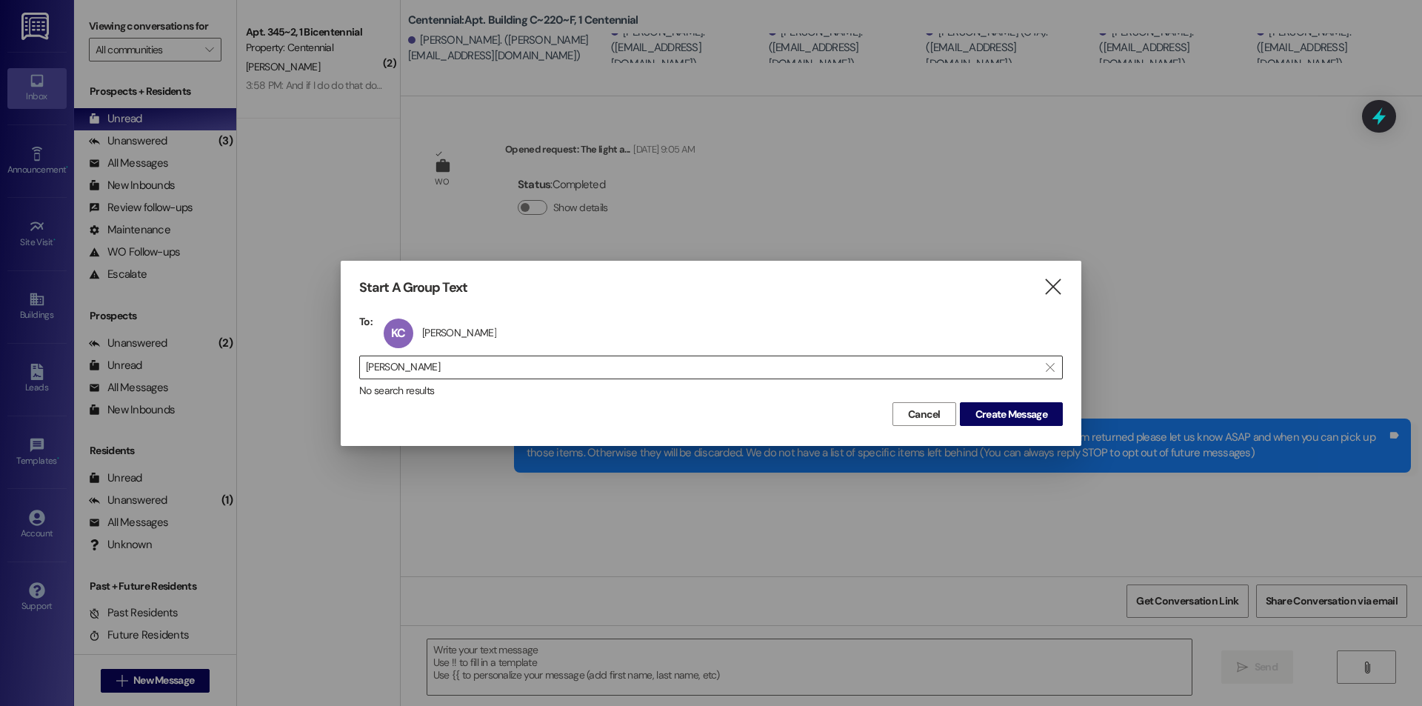
drag, startPoint x: 465, startPoint y: 365, endPoint x: 472, endPoint y: 361, distance: 8.0
click at [465, 364] on input "kylie ch" at bounding box center [702, 367] width 672 height 21
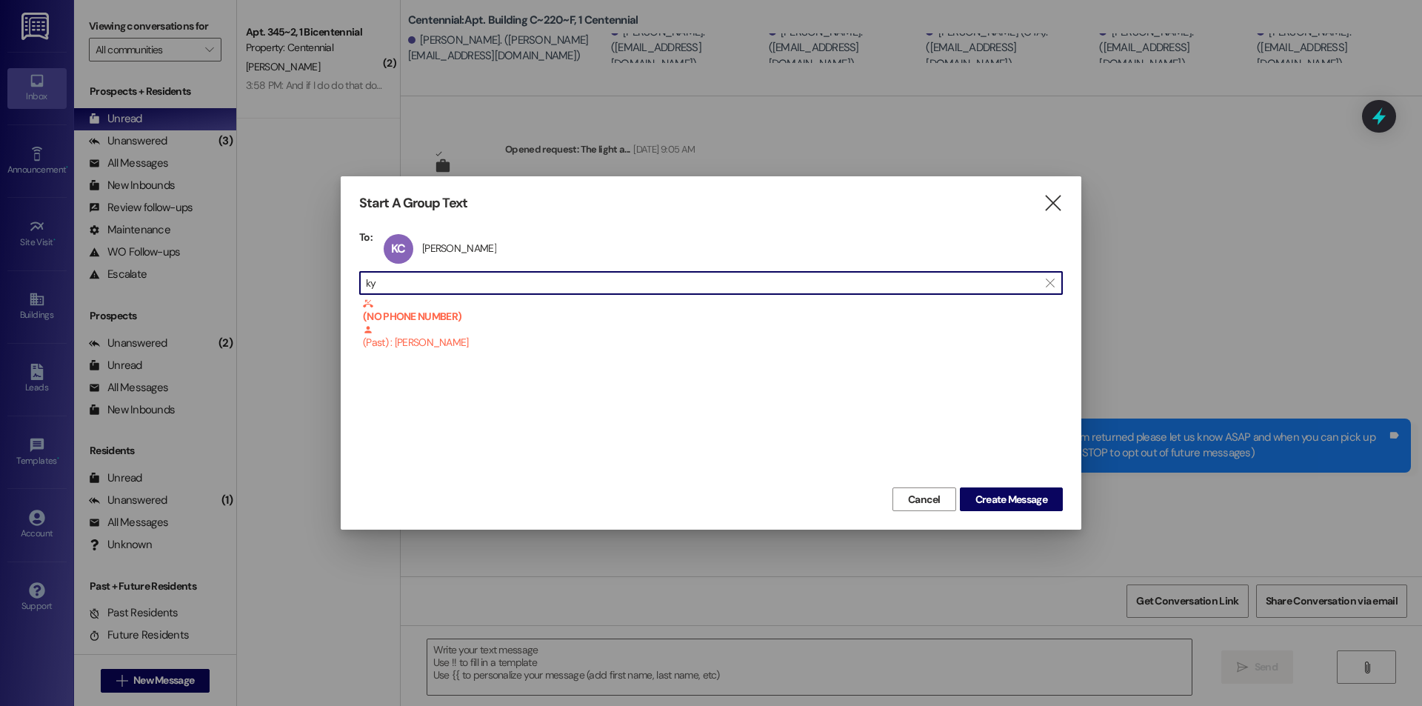
type input "k"
click at [443, 315] on div ": Emily Peterson" at bounding box center [713, 311] width 700 height 26
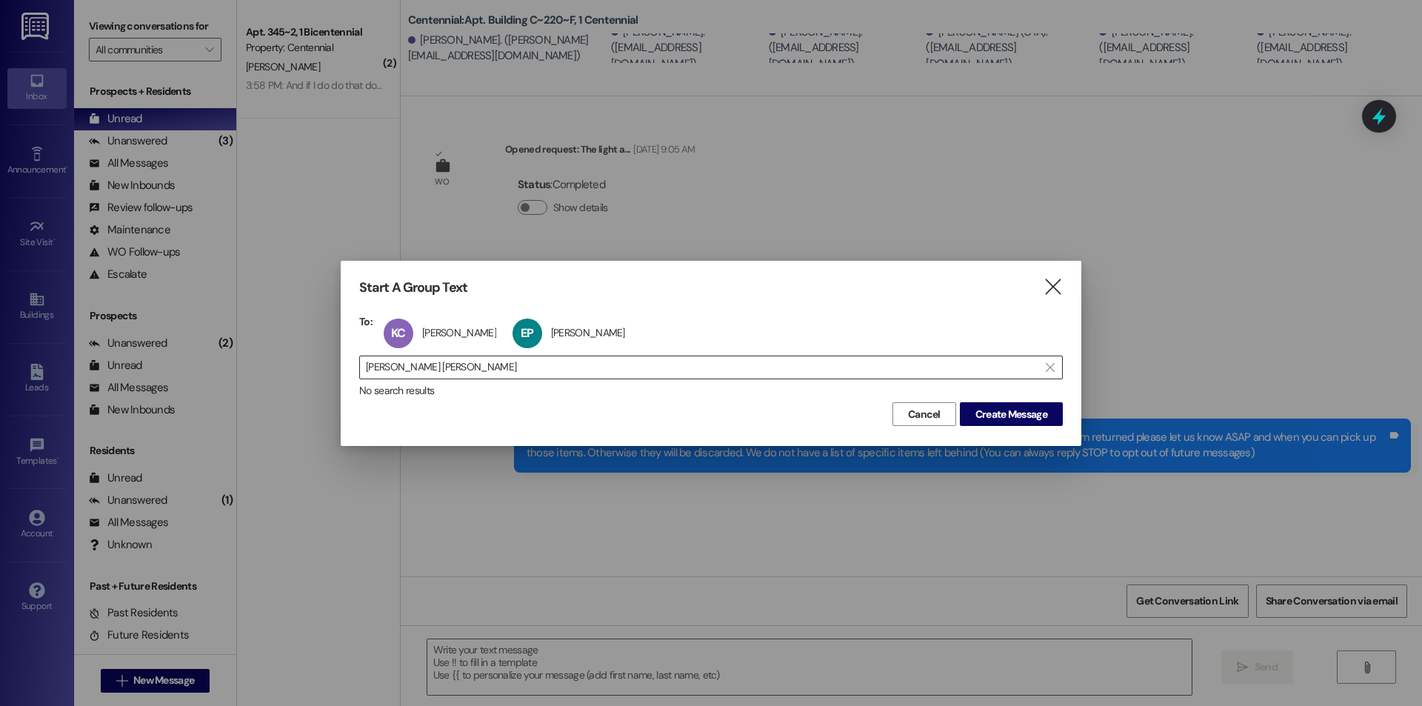
click at [466, 369] on input "emily peter" at bounding box center [702, 367] width 672 height 21
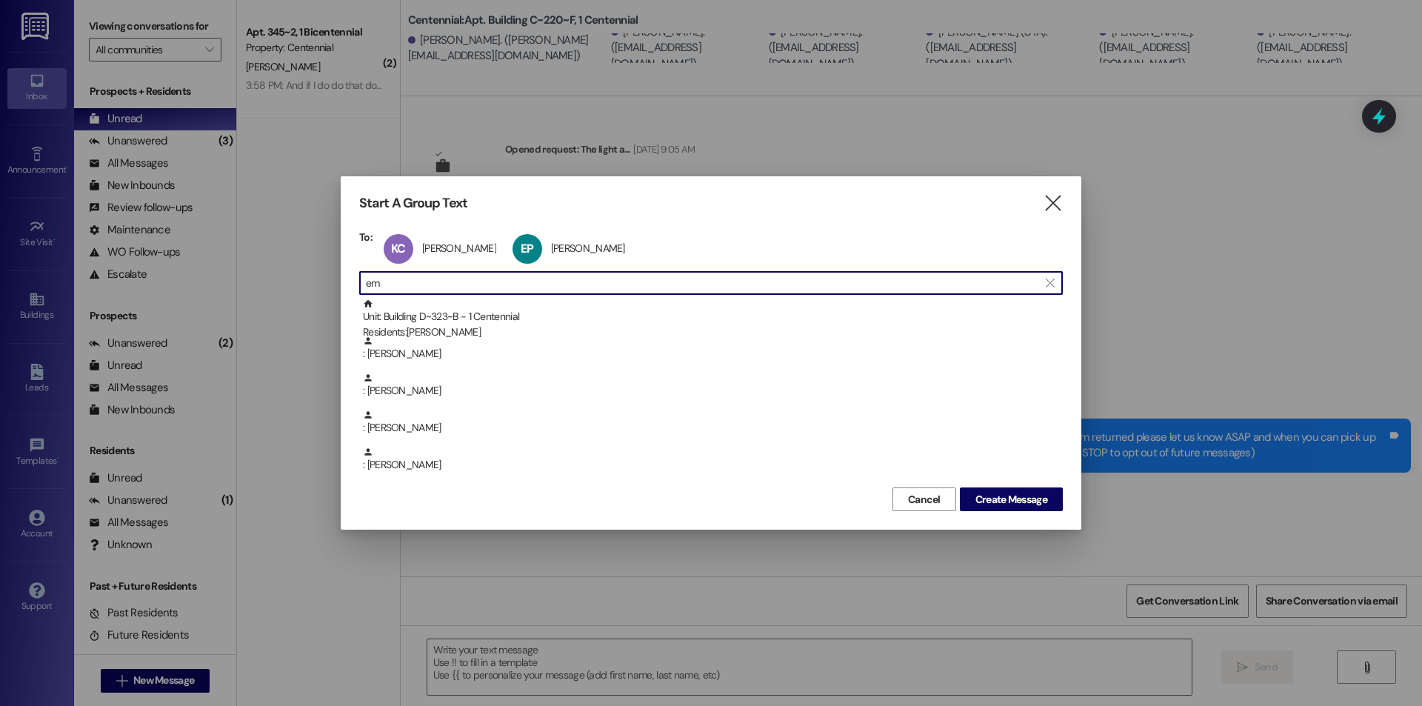
type input "e"
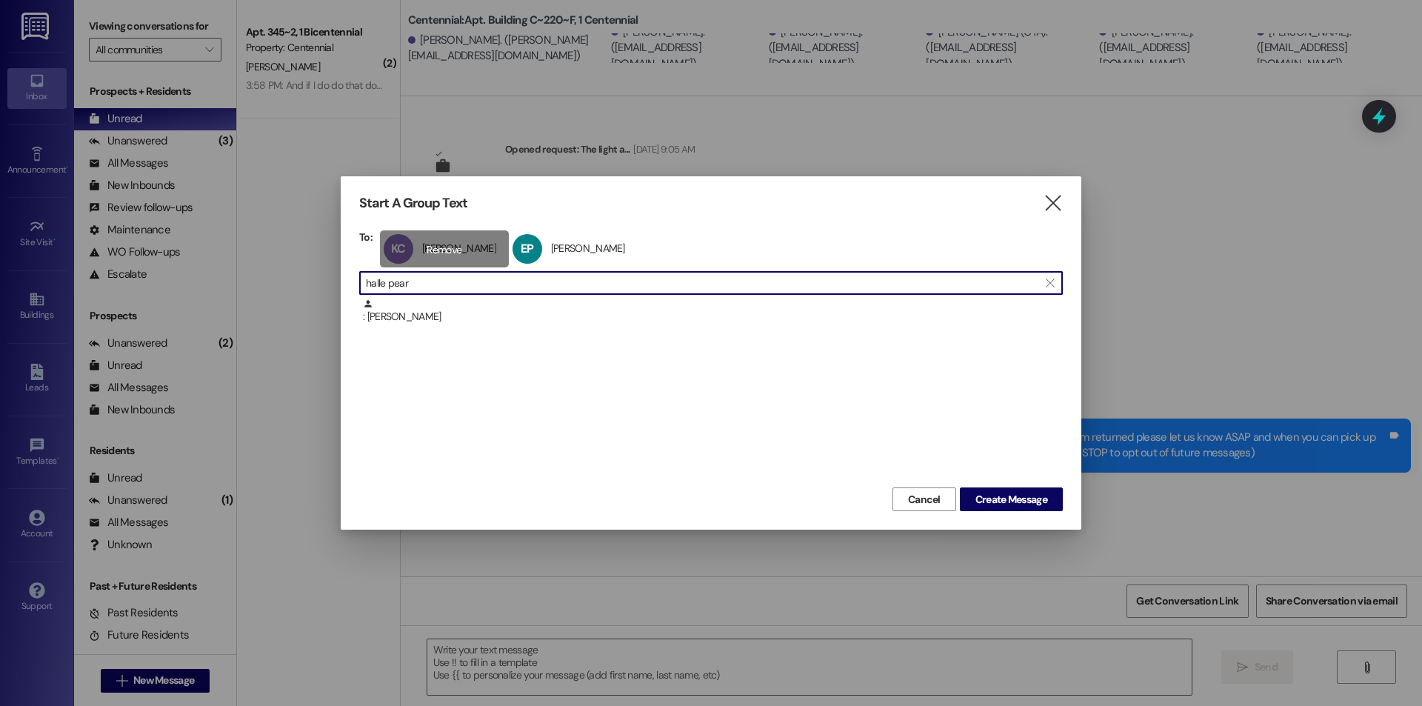
click at [445, 324] on div ": Halle Pearce" at bounding box center [710, 316] width 703 height 37
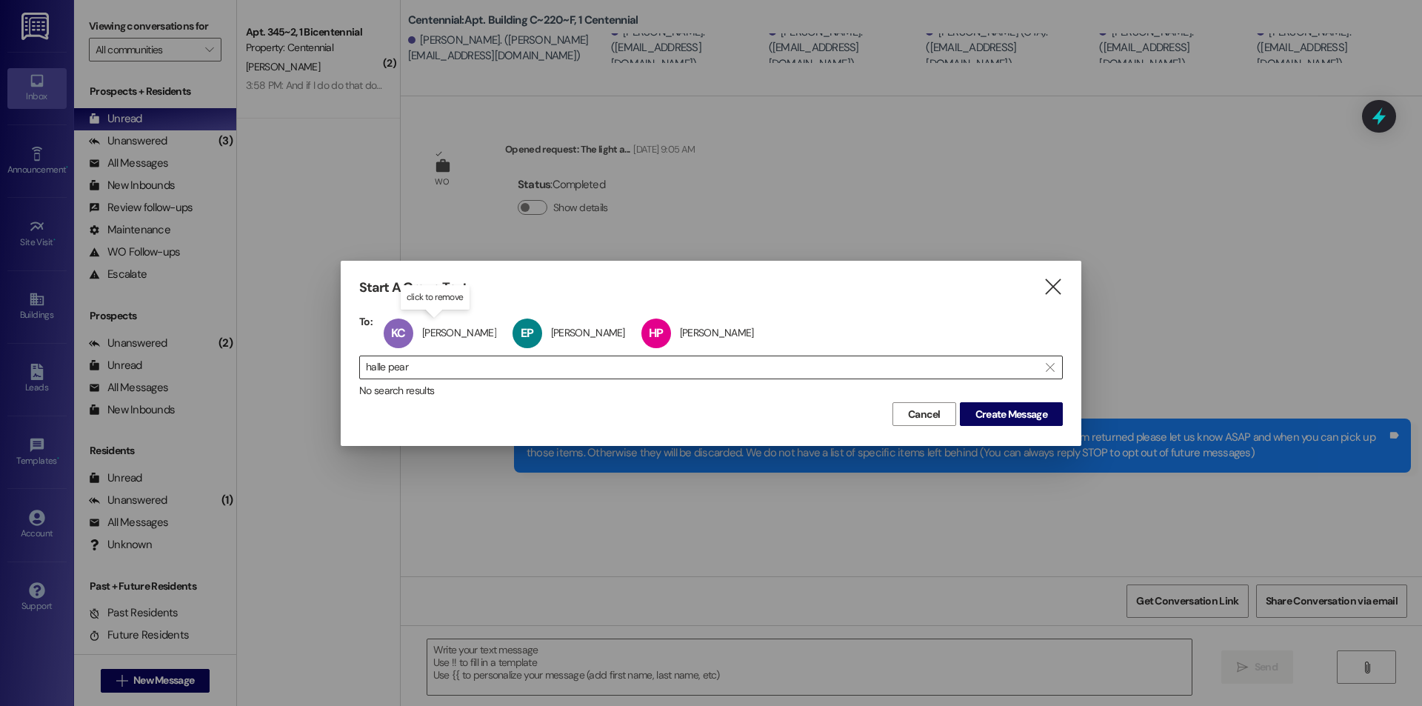
click at [465, 361] on input "halle pear" at bounding box center [702, 367] width 672 height 21
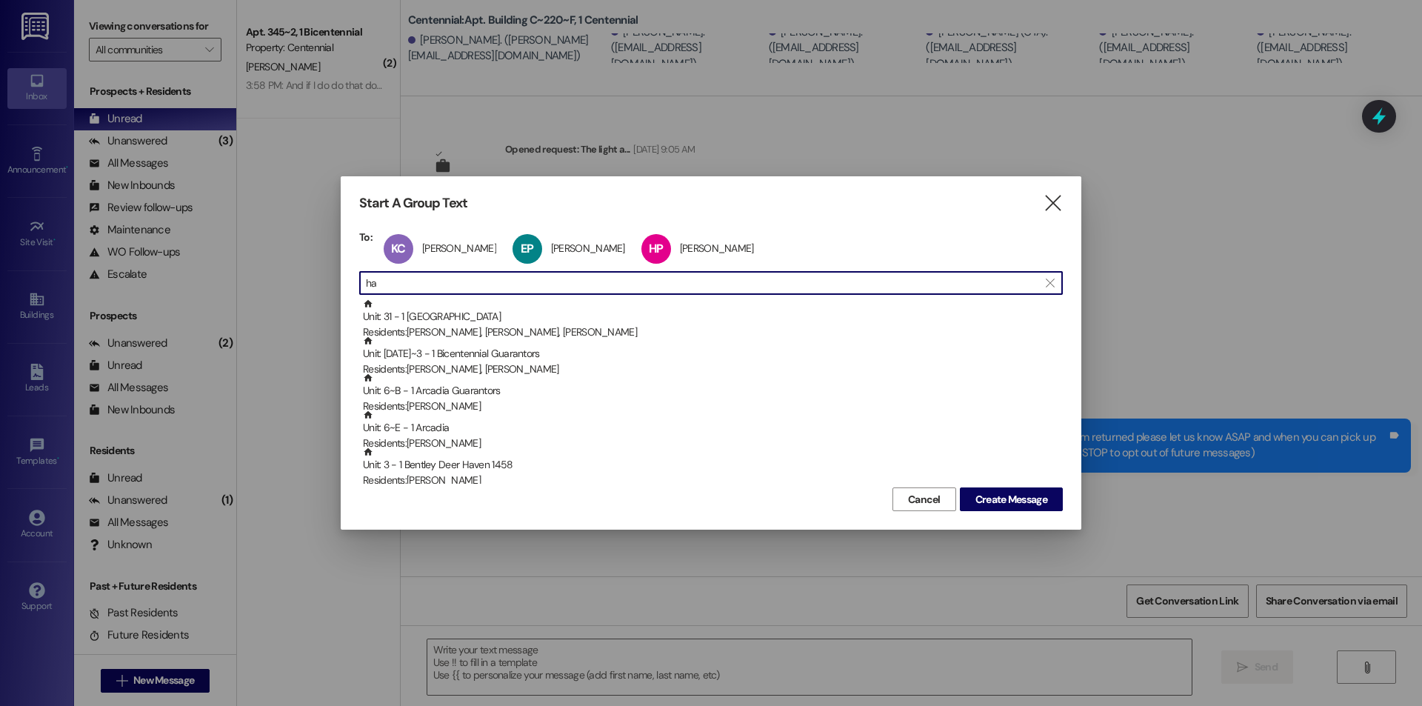
type input "h"
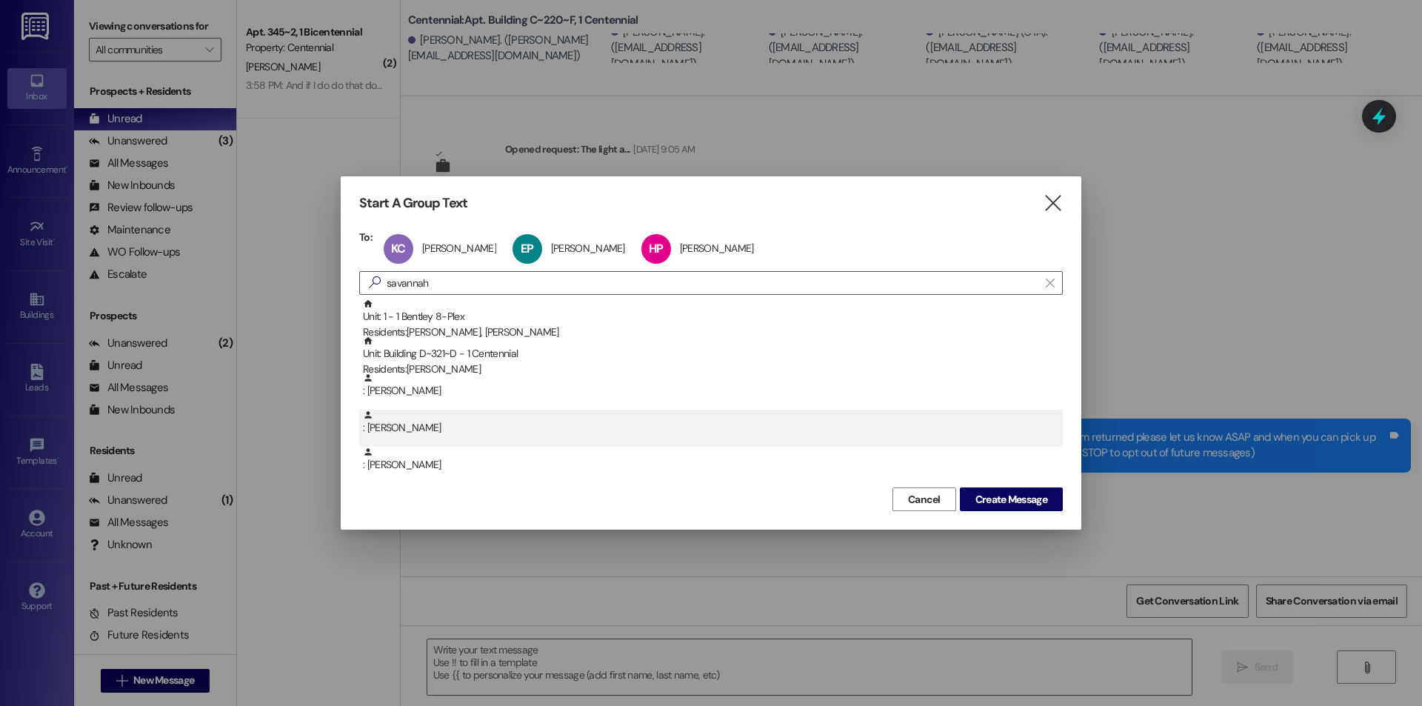
click at [471, 432] on div ": Savannah Rencher" at bounding box center [713, 422] width 700 height 26
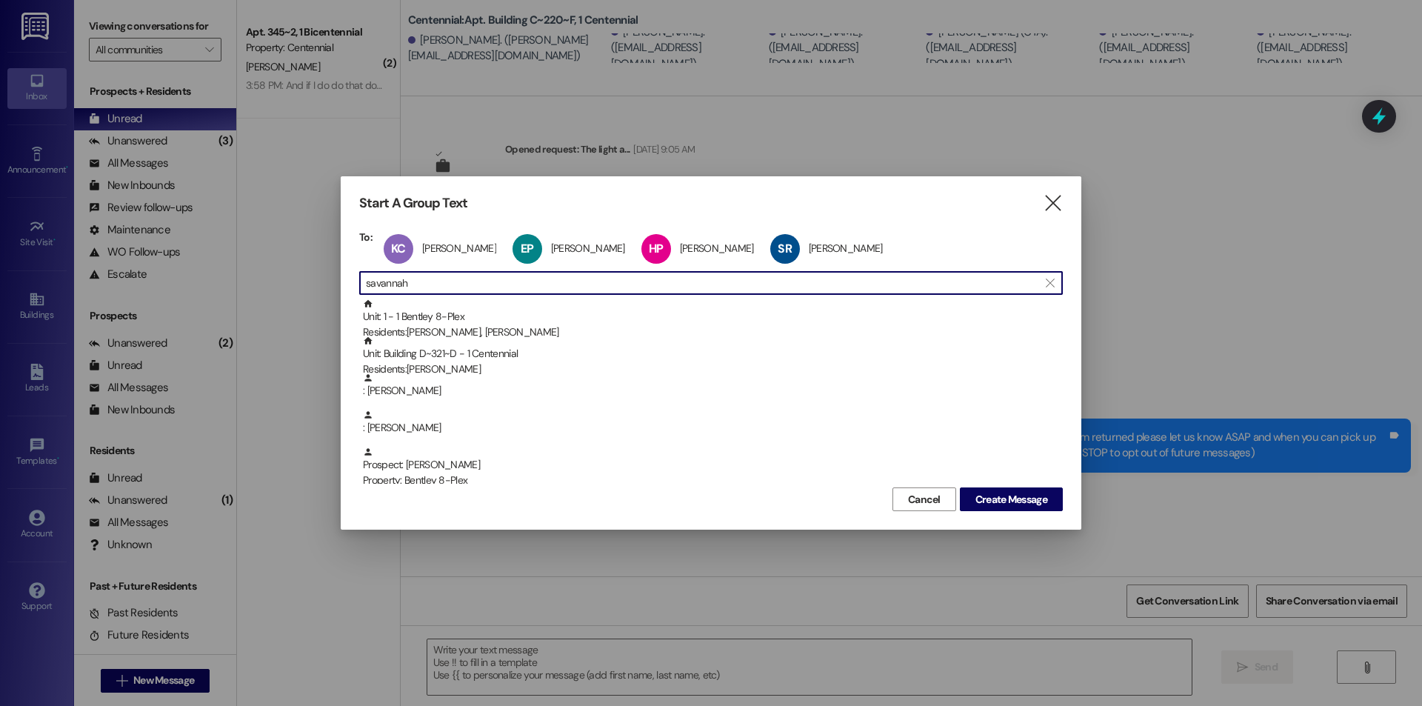
click at [488, 291] on input "savannah" at bounding box center [702, 282] width 672 height 21
type input "s"
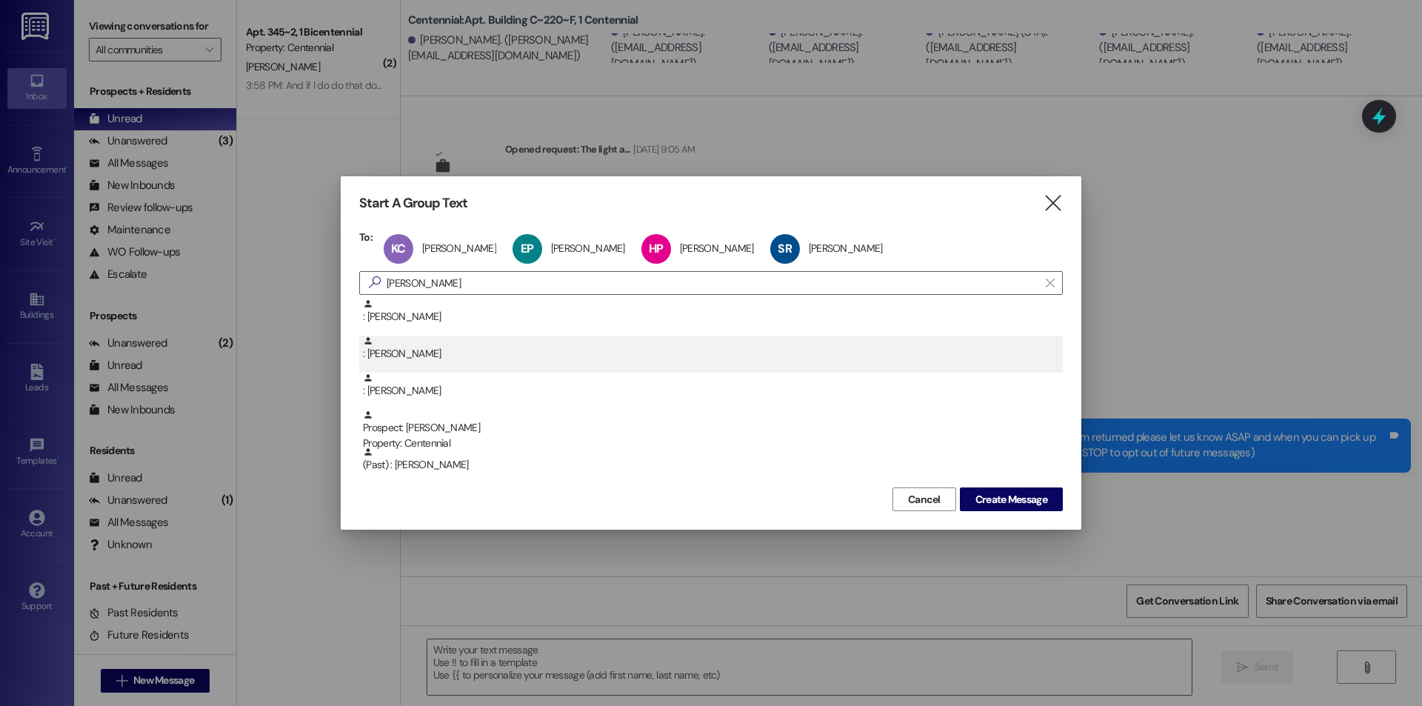
click at [441, 338] on div ": Lindsey Tucker" at bounding box center [713, 348] width 700 height 26
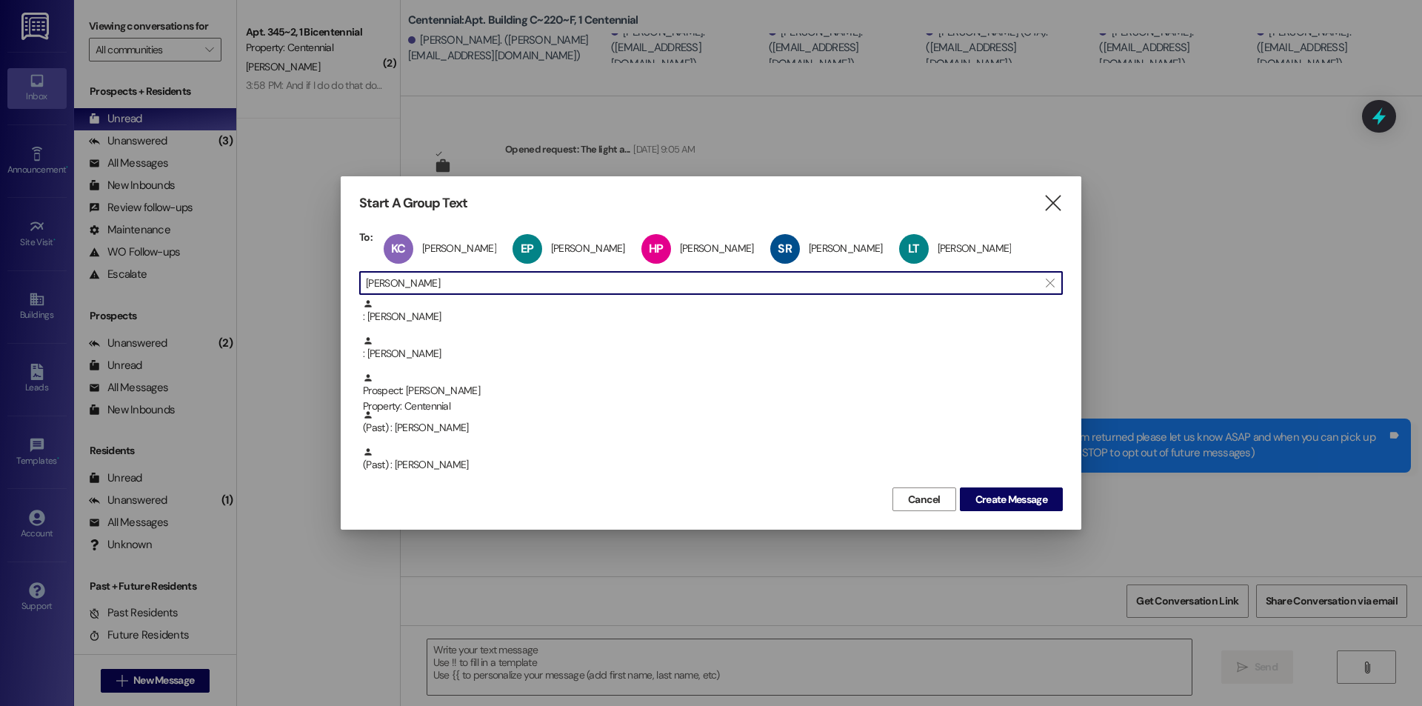
click at [461, 287] on input "lindsey" at bounding box center [702, 282] width 672 height 21
type input "l"
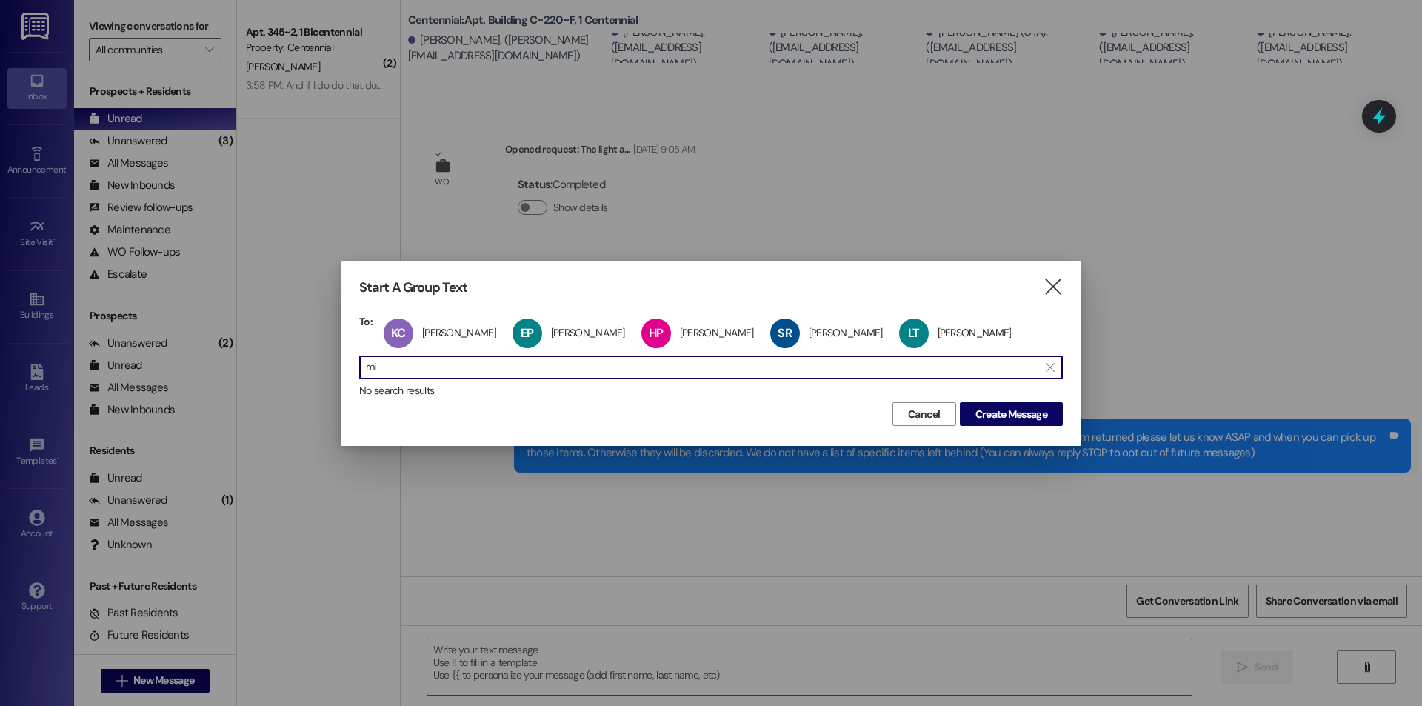
type input "m"
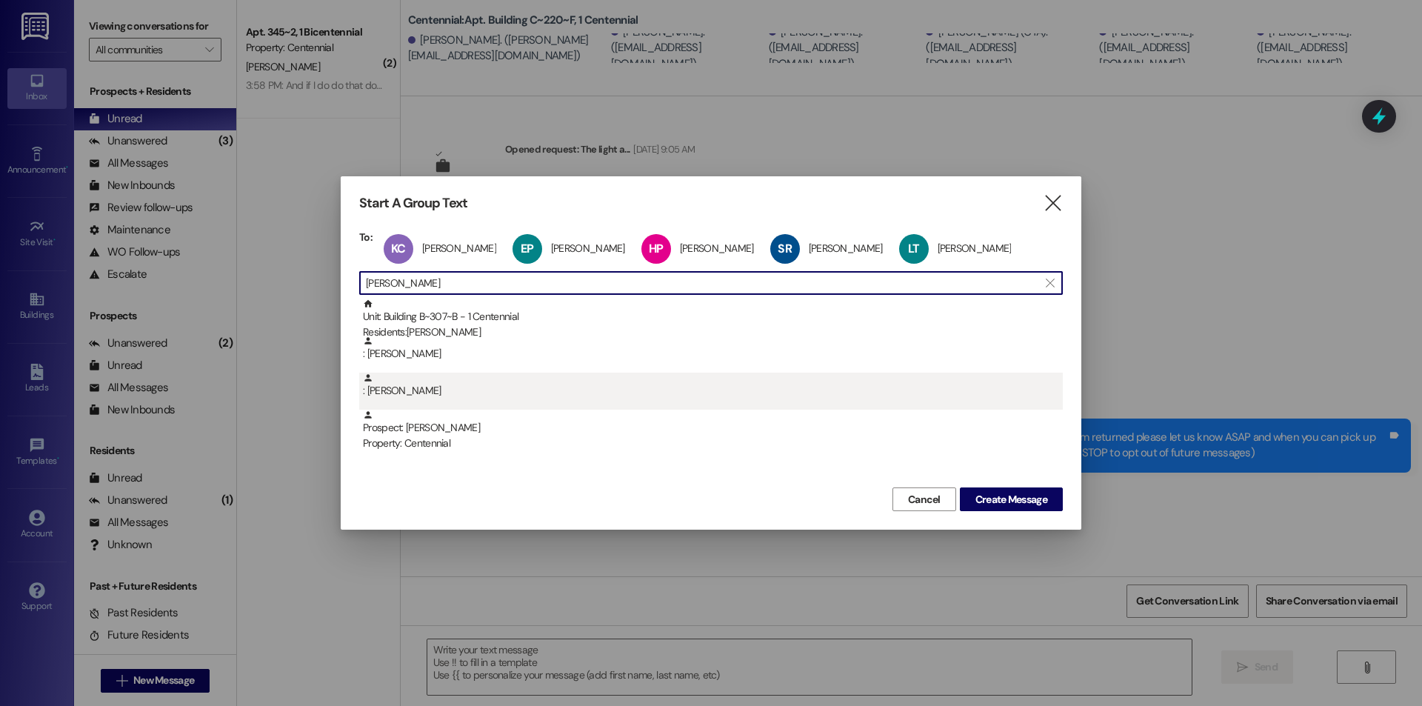
type input "tucker"
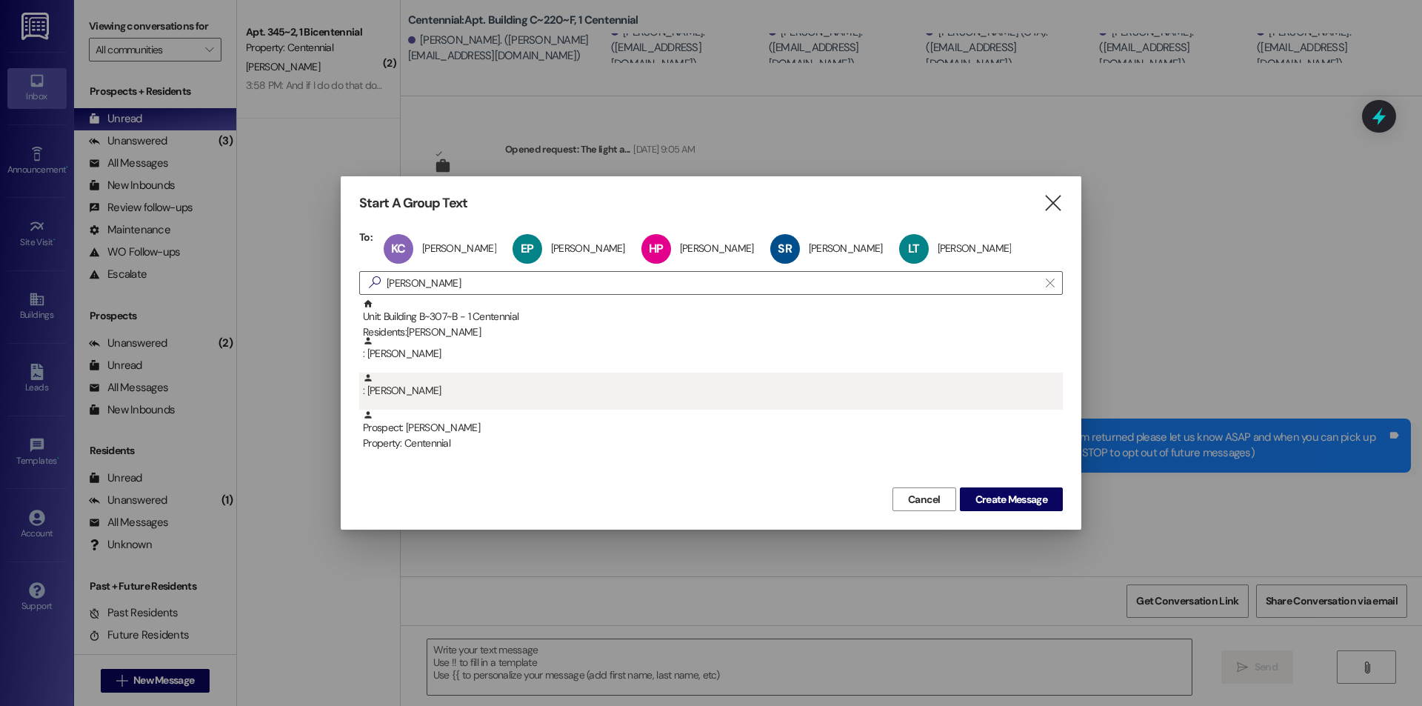
click at [400, 376] on div ": Mikayla Tucker" at bounding box center [713, 385] width 700 height 26
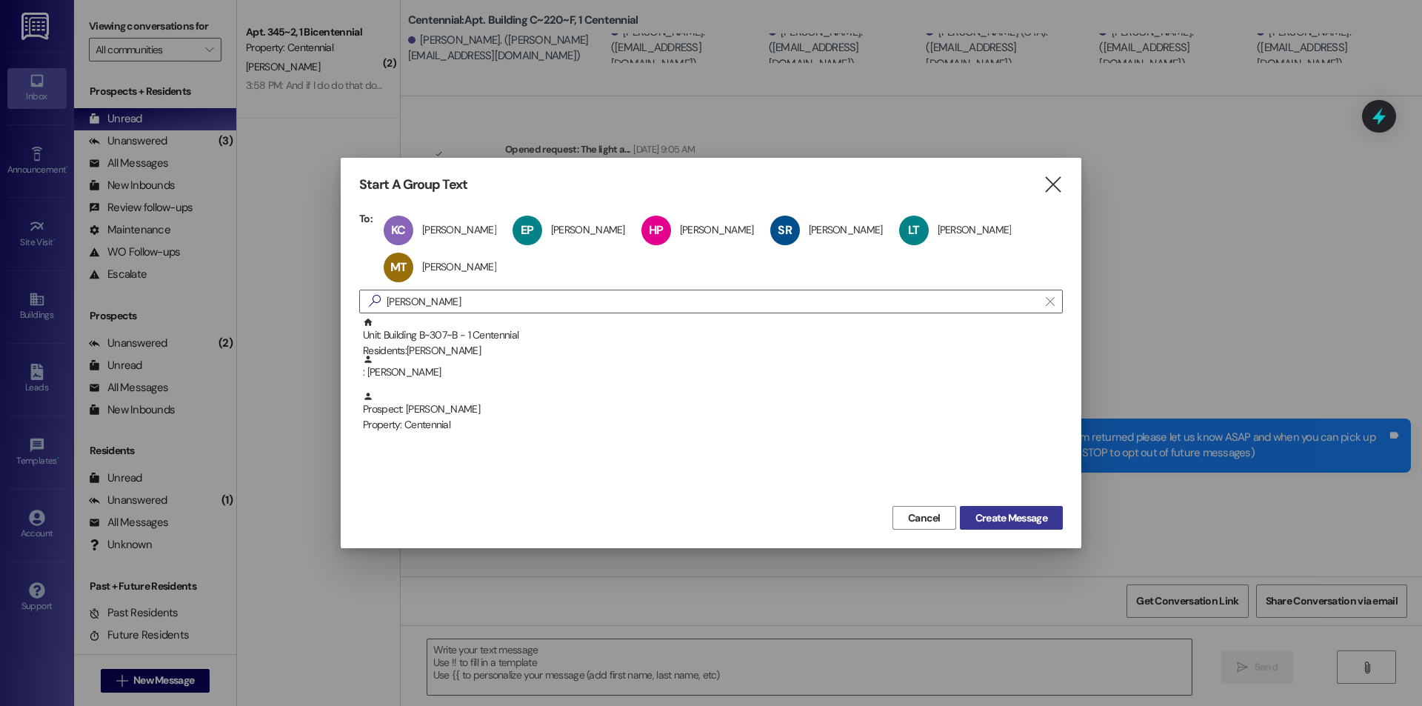
click at [1031, 507] on button "Create Message" at bounding box center [1011, 518] width 103 height 24
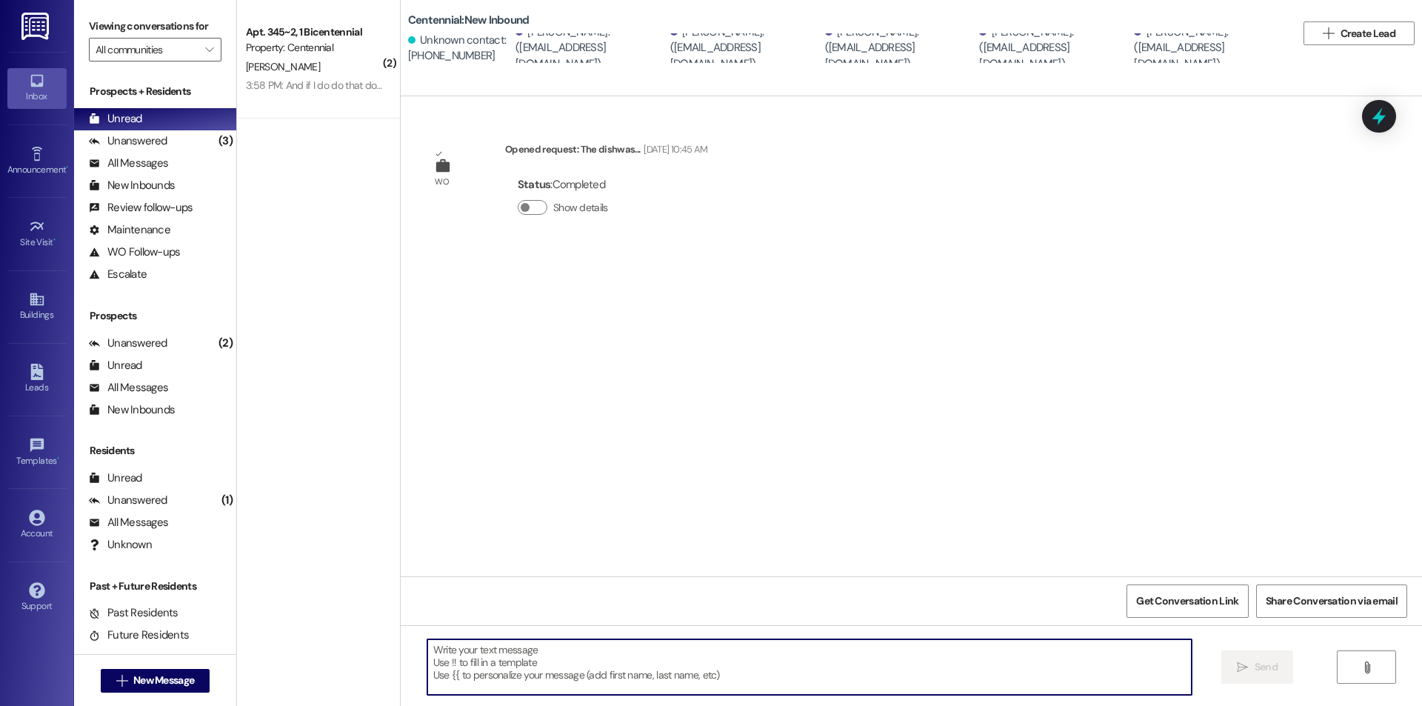
click at [636, 666] on textarea at bounding box center [809, 667] width 764 height 56
paste textarea
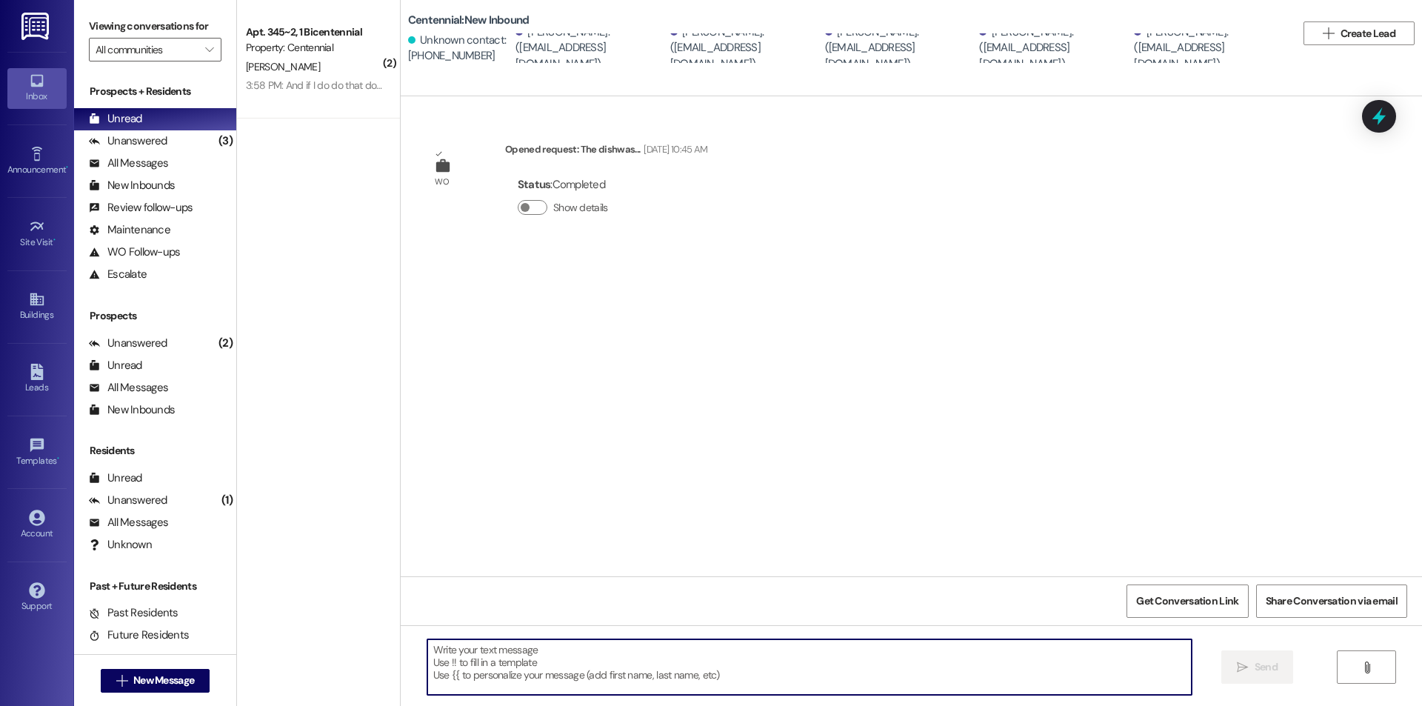
paste textarea
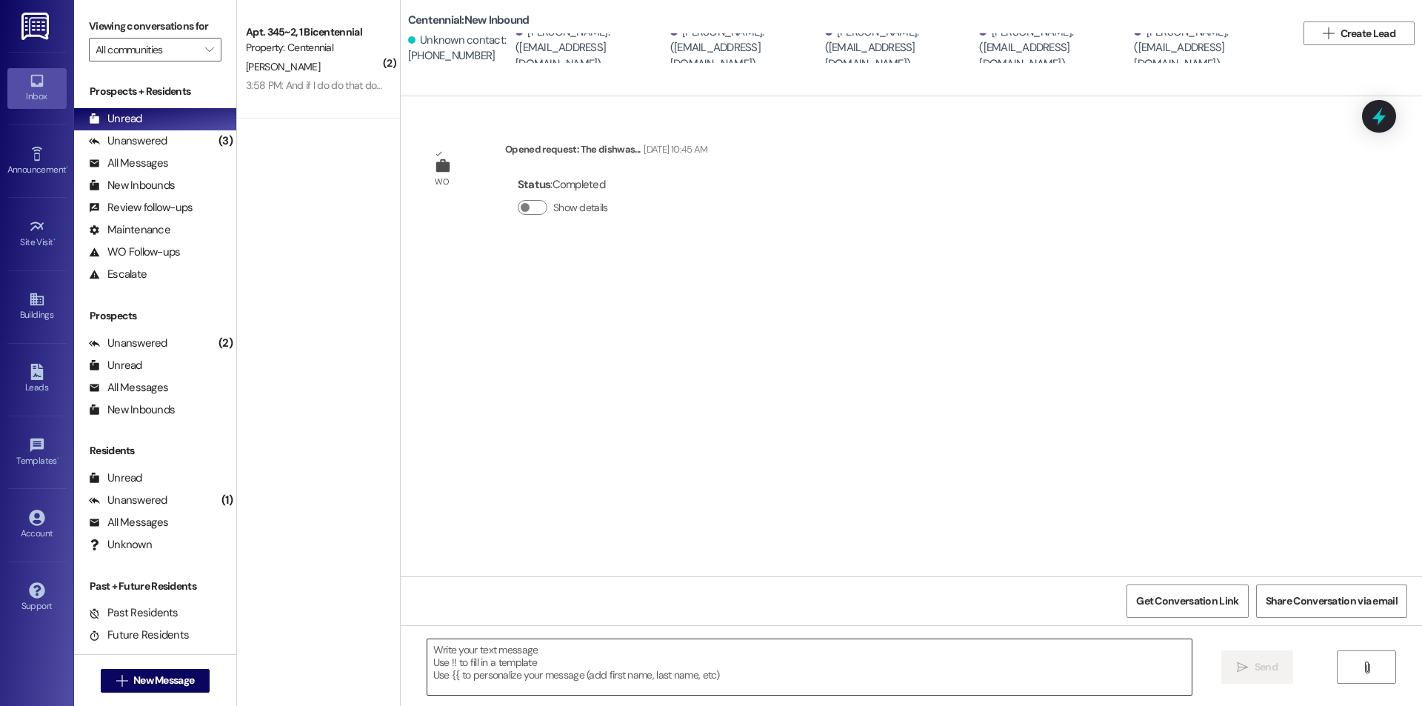
drag, startPoint x: 527, startPoint y: 556, endPoint x: 496, endPoint y: 647, distance: 96.2
click at [496, 647] on textarea at bounding box center [809, 667] width 764 height 56
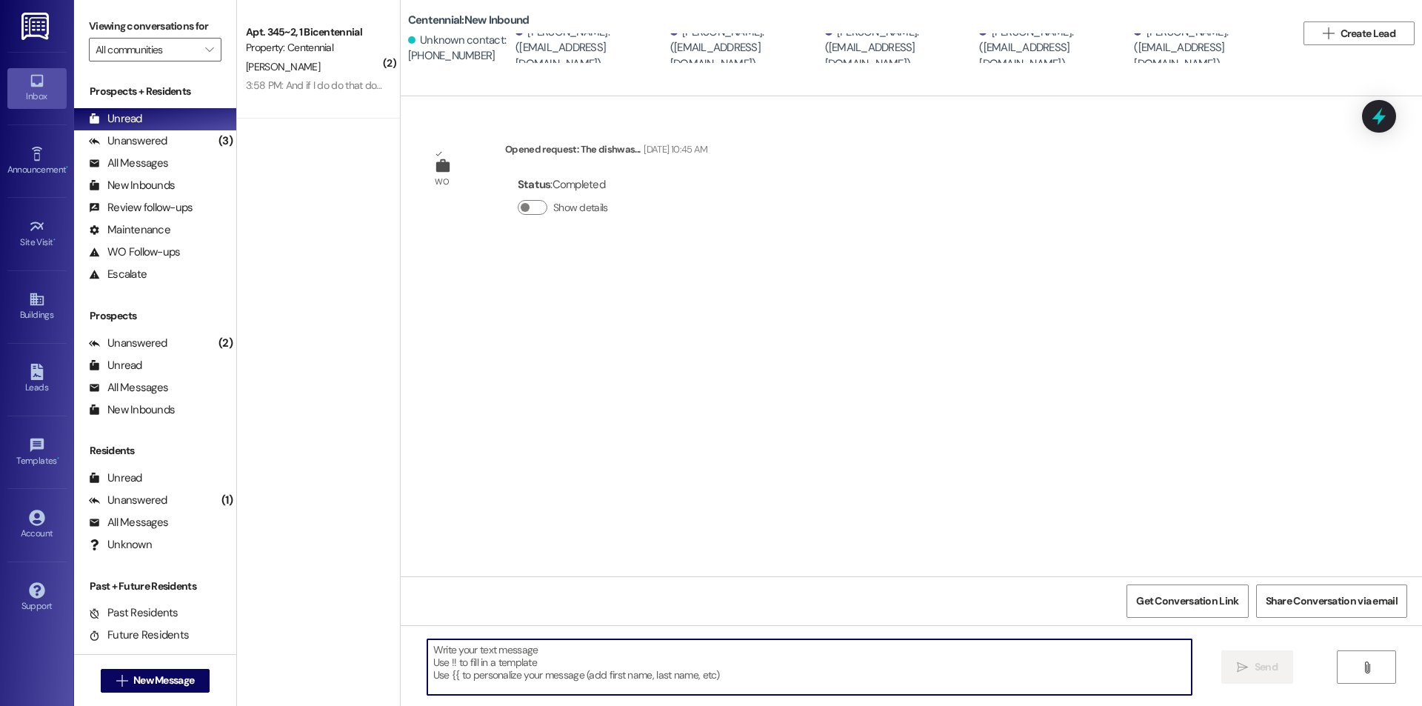
paste textarea
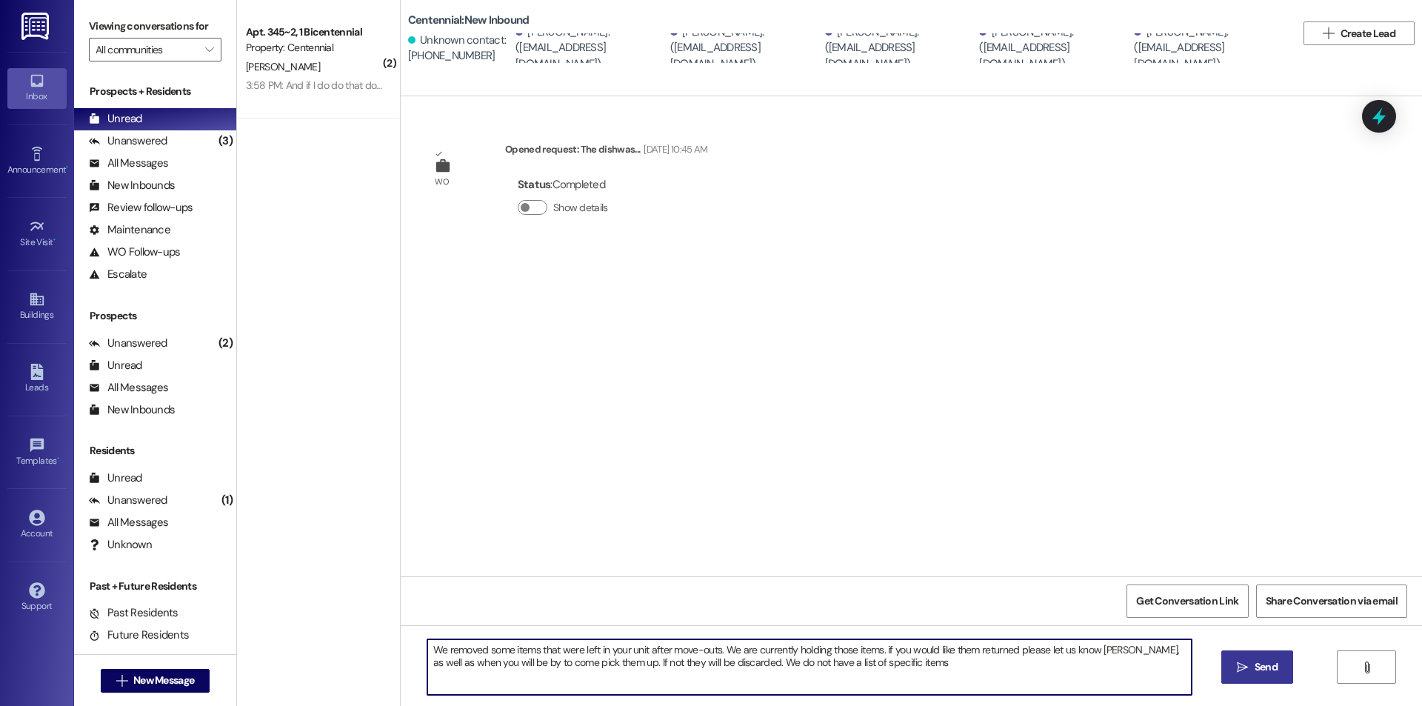
drag, startPoint x: 943, startPoint y: 675, endPoint x: 419, endPoint y: 648, distance: 524.2
click at [427, 648] on textarea "We removed some items that were left in your unit after move-outs. We are curre…" at bounding box center [809, 667] width 764 height 56
type textarea "We removed some items that were left in your unit after move-outs. We are curre…"
click at [1251, 672] on span "Send" at bounding box center [1265, 667] width 29 height 16
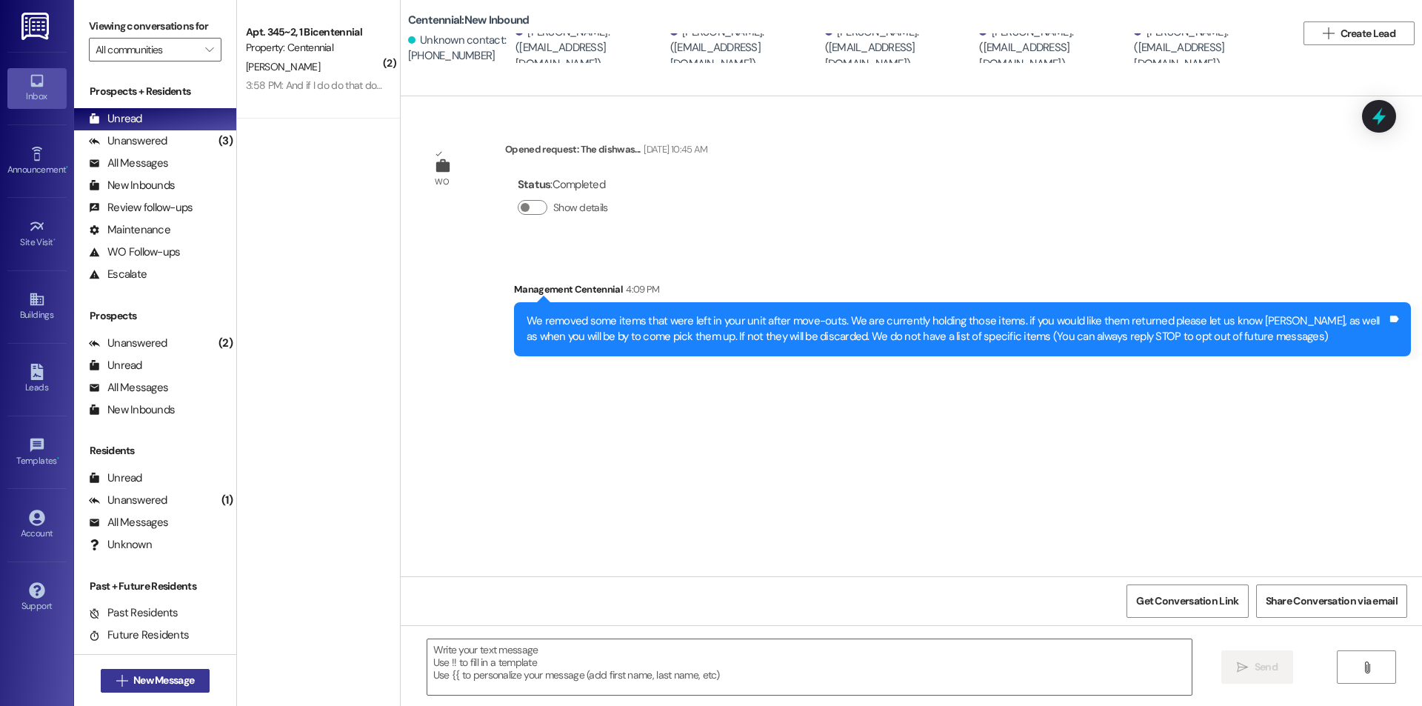
click at [156, 669] on button " New Message" at bounding box center [156, 681] width 110 height 24
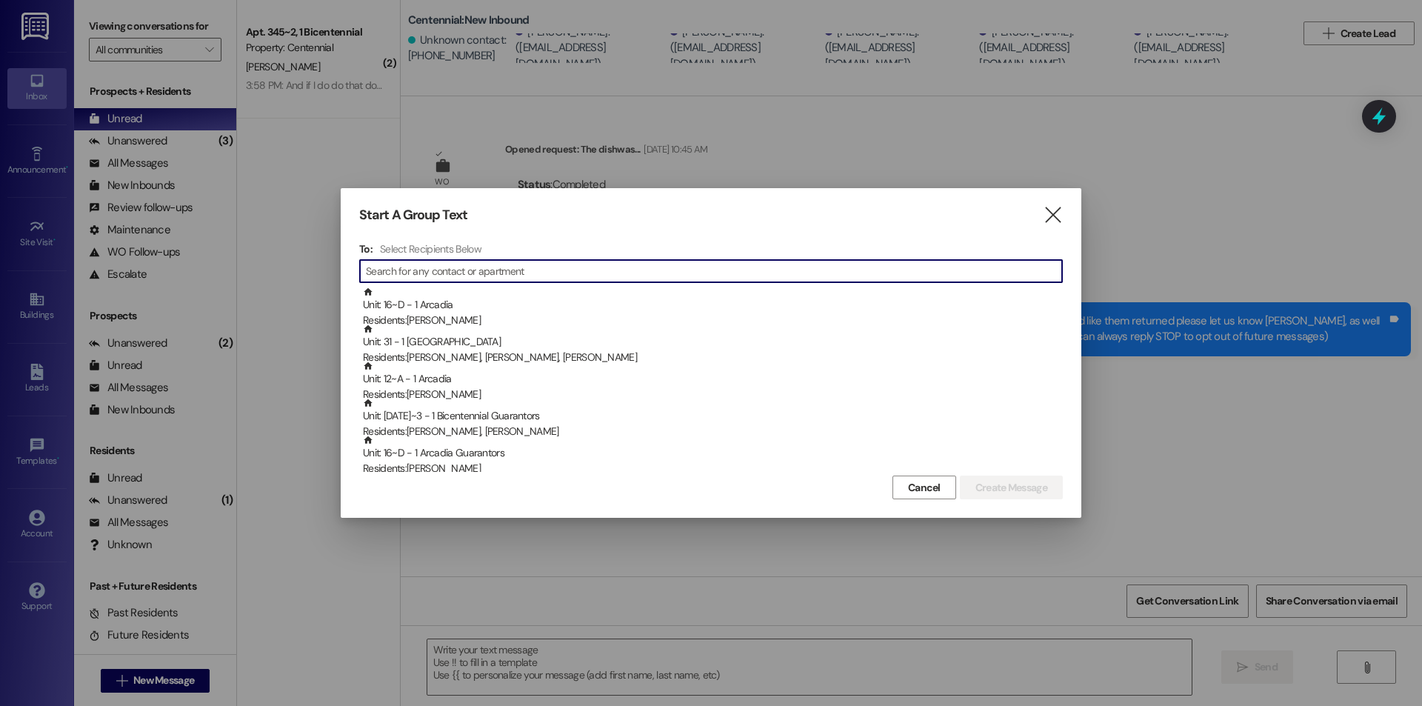
click at [440, 280] on input at bounding box center [714, 271] width 696 height 21
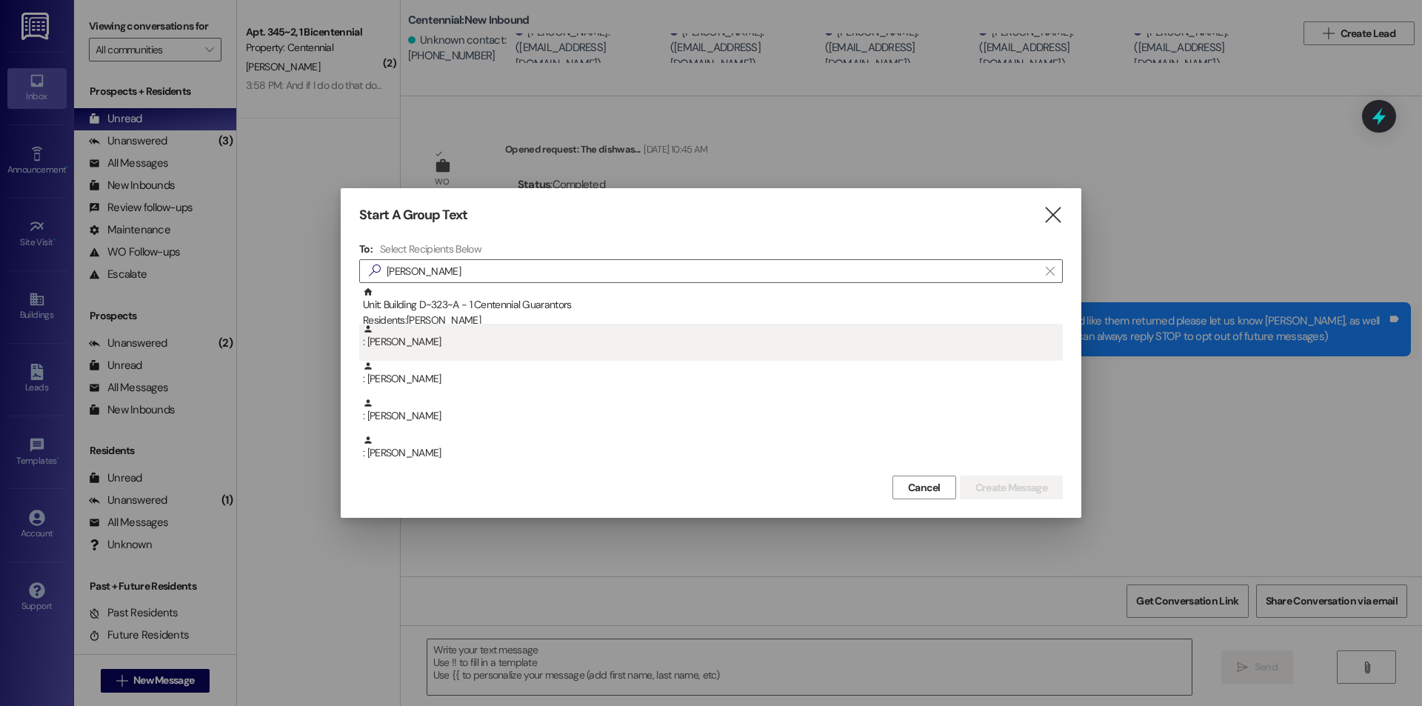
click at [413, 330] on div ": Mary Jane Briggs" at bounding box center [713, 337] width 700 height 26
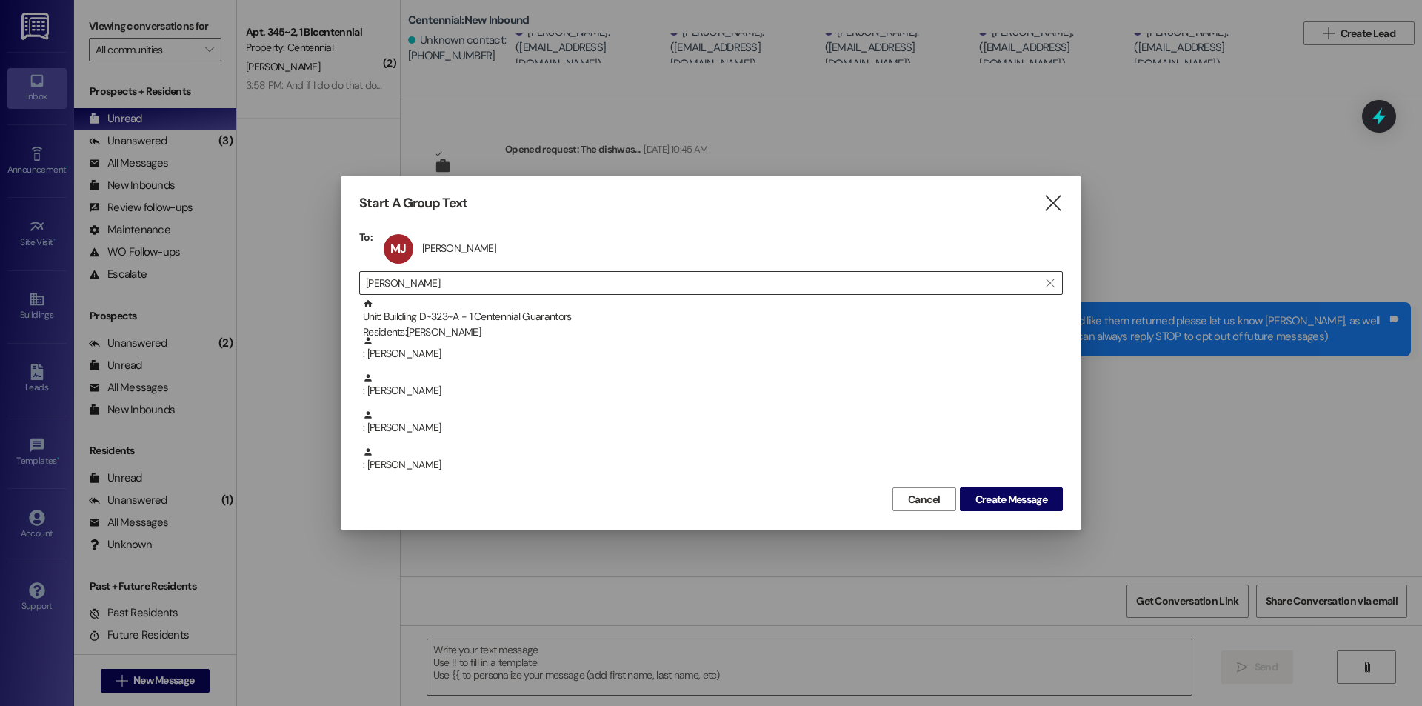
click at [434, 279] on input "mary" at bounding box center [702, 282] width 672 height 21
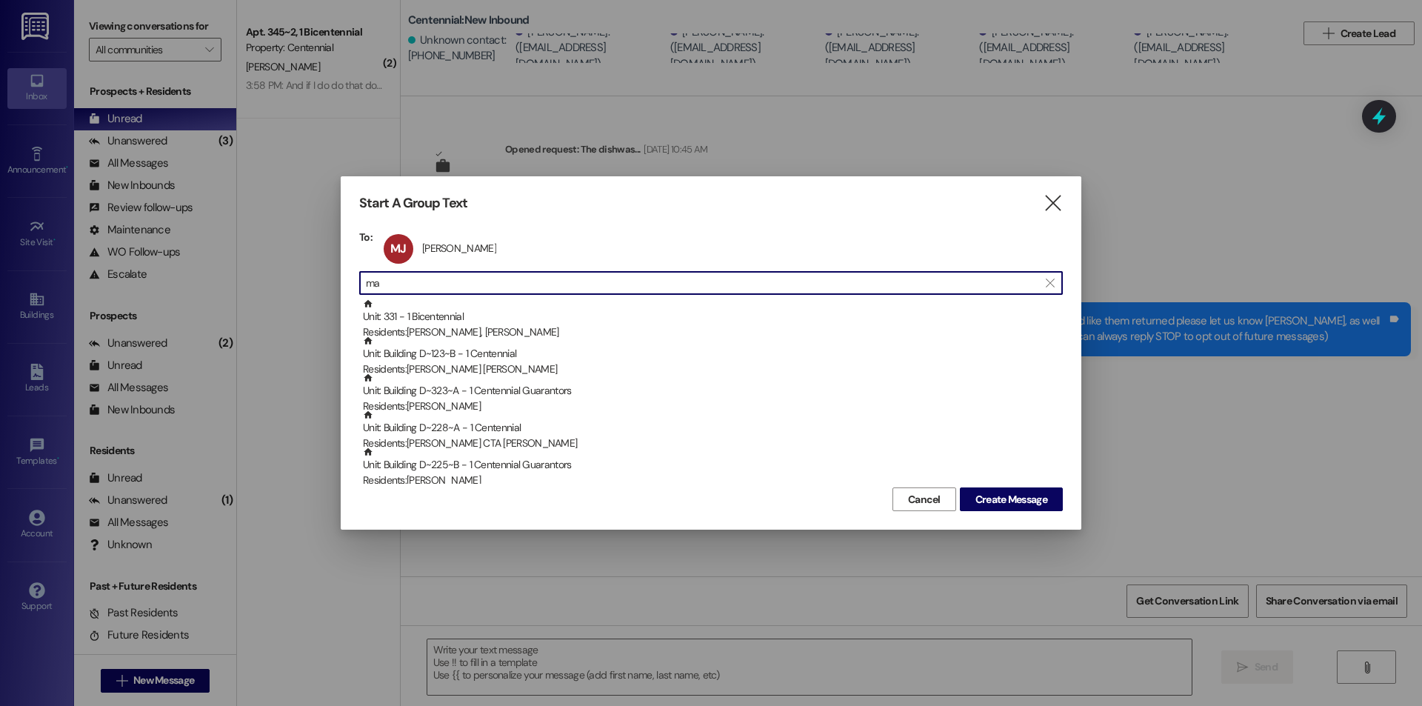
type input "m"
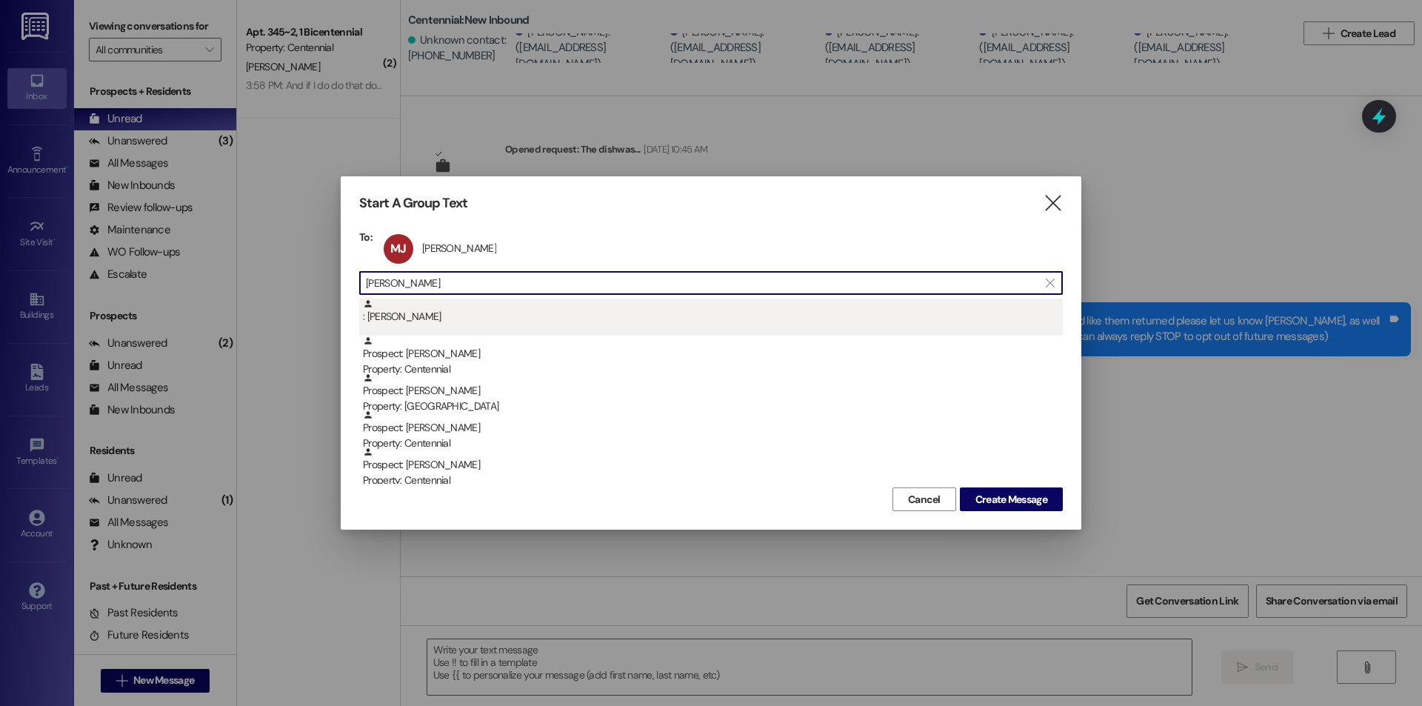
click at [426, 320] on div ": Olivia Stum" at bounding box center [713, 311] width 700 height 26
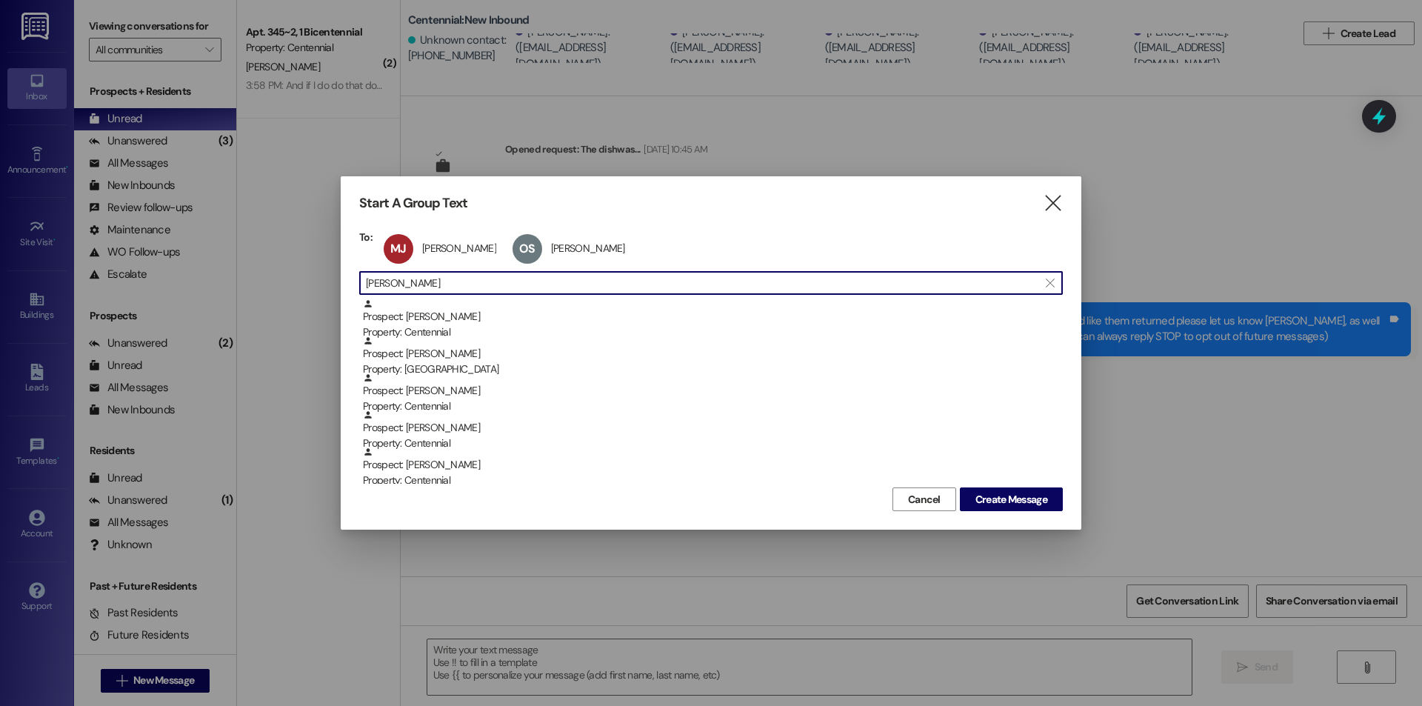
click at [444, 292] on input "olivia s" at bounding box center [702, 282] width 672 height 21
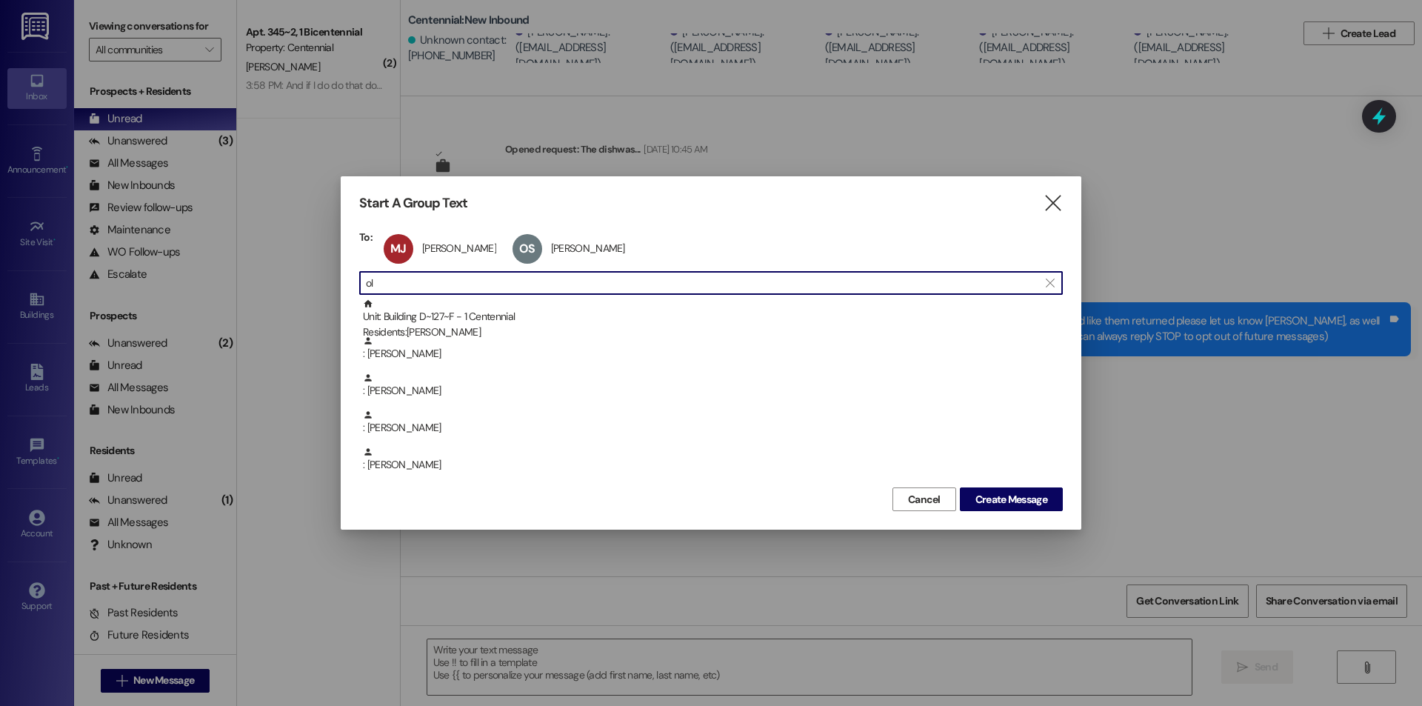
type input "o"
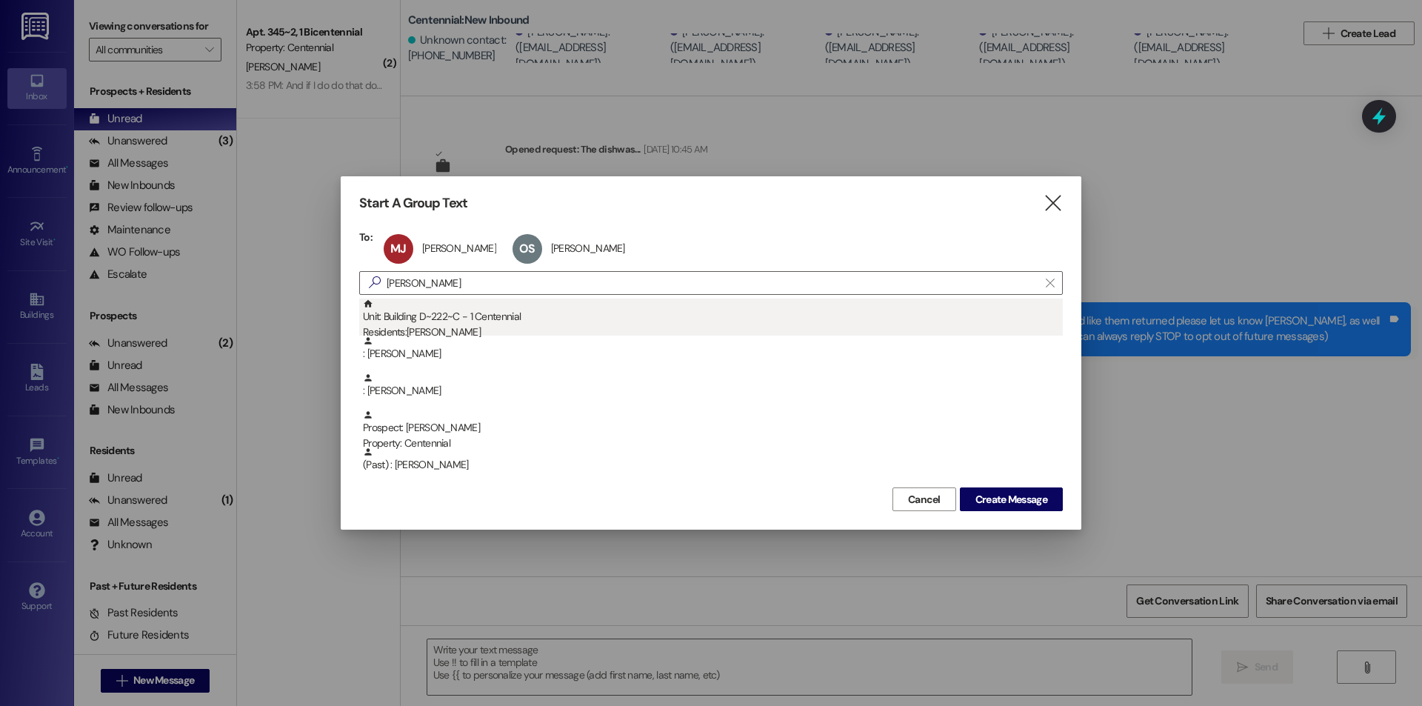
click at [467, 308] on div "Unit: Building D~222~C - 1 Centennial Residents: Elisabeth Bushman" at bounding box center [713, 319] width 700 height 42
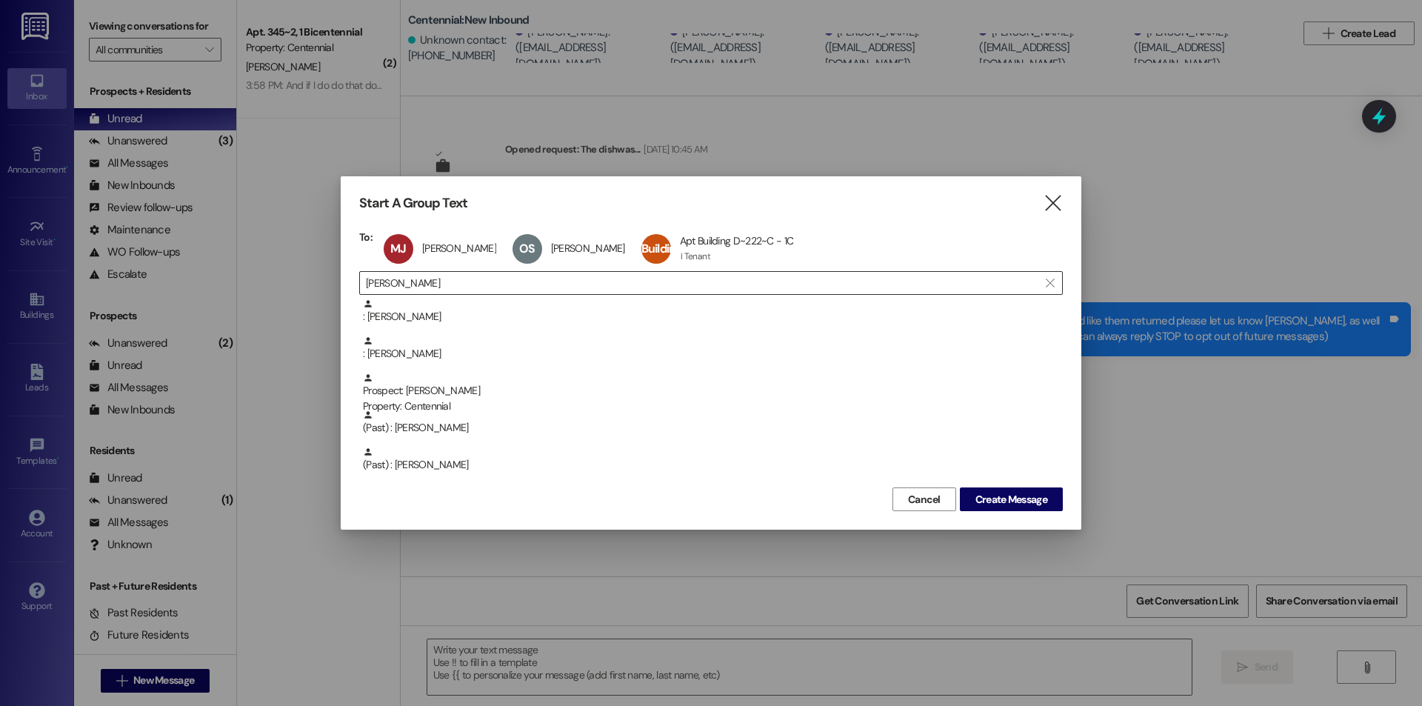
click at [469, 284] on input "elisa" at bounding box center [702, 282] width 672 height 21
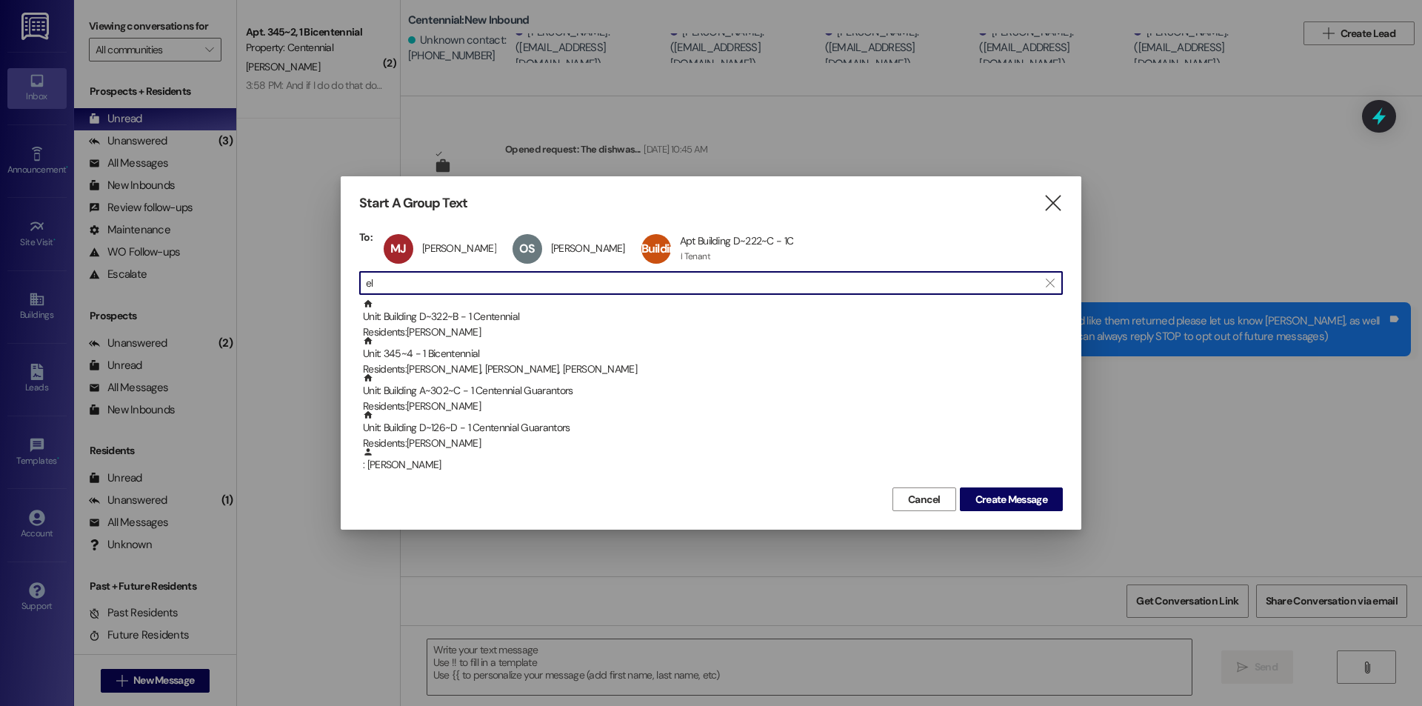
type input "e"
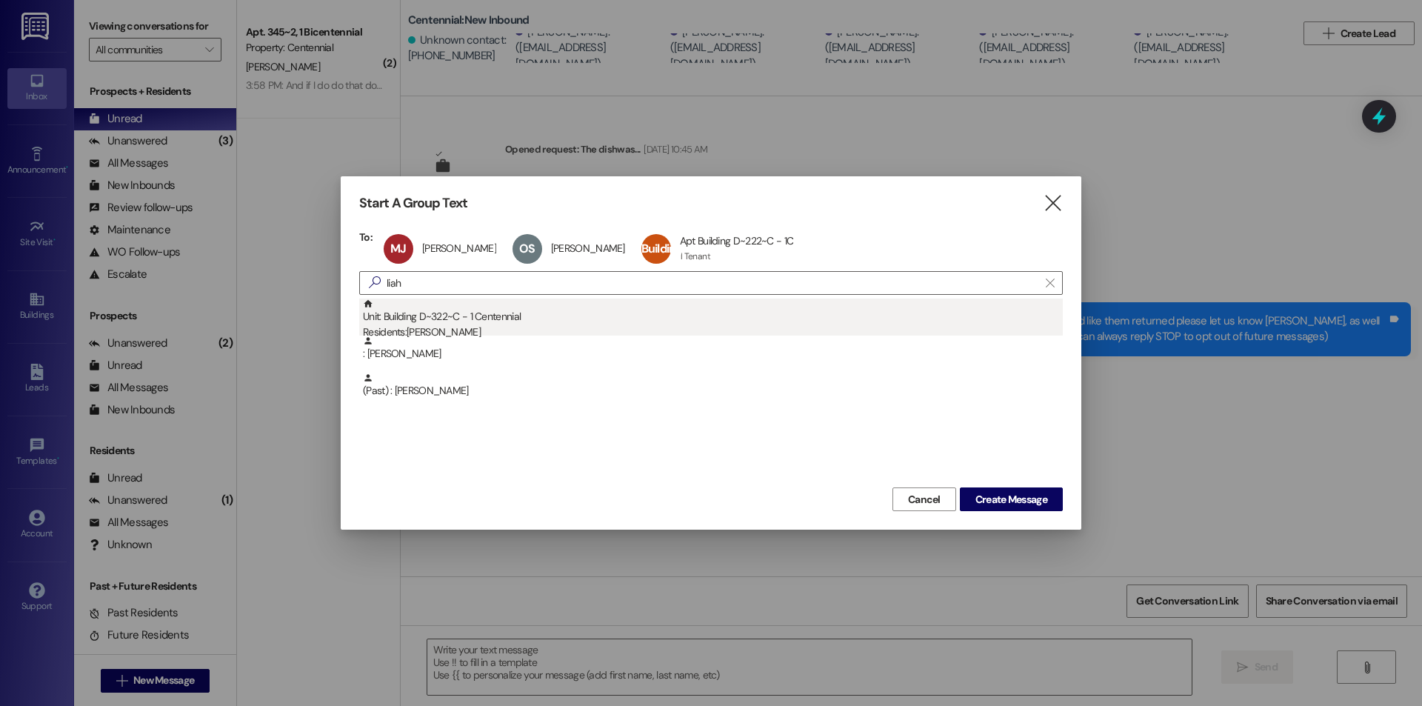
click at [486, 329] on div "Residents: Liah Meredith" at bounding box center [713, 332] width 700 height 16
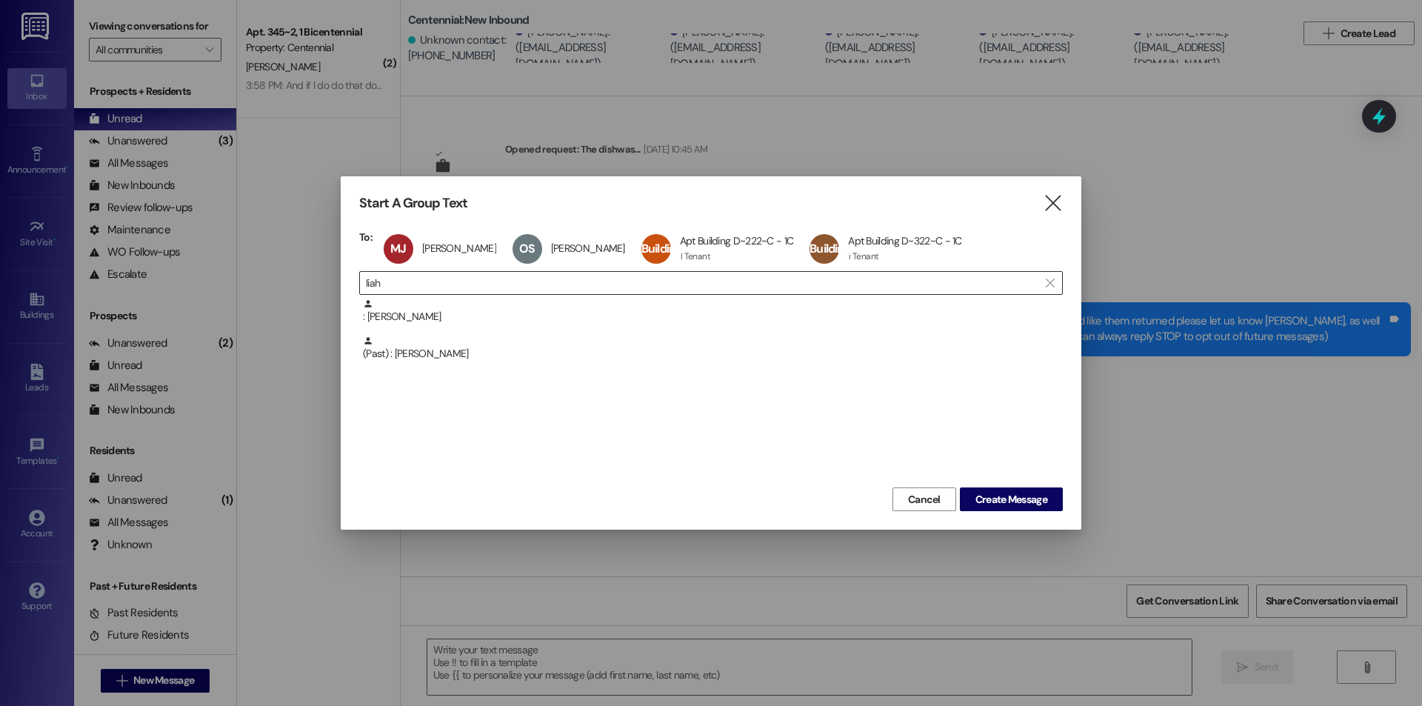
click at [481, 291] on input "liah" at bounding box center [702, 282] width 672 height 21
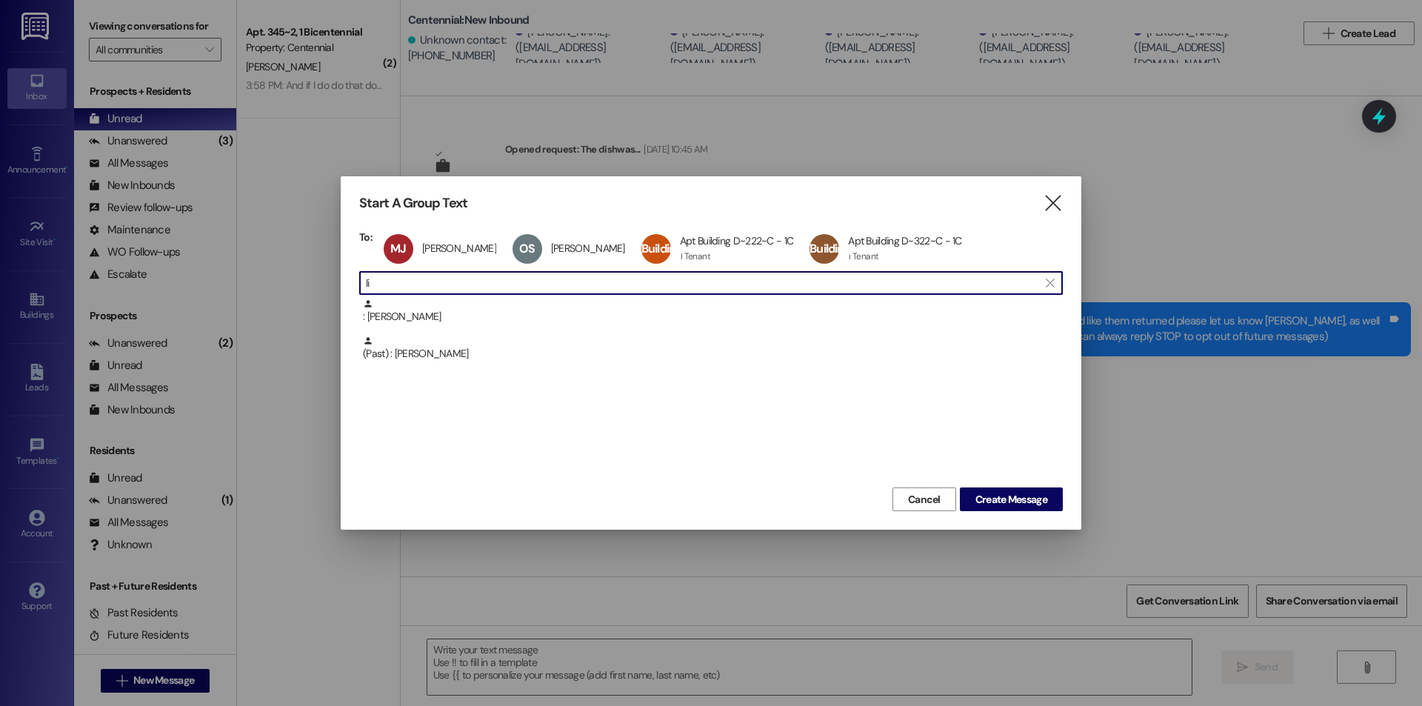
type input "l"
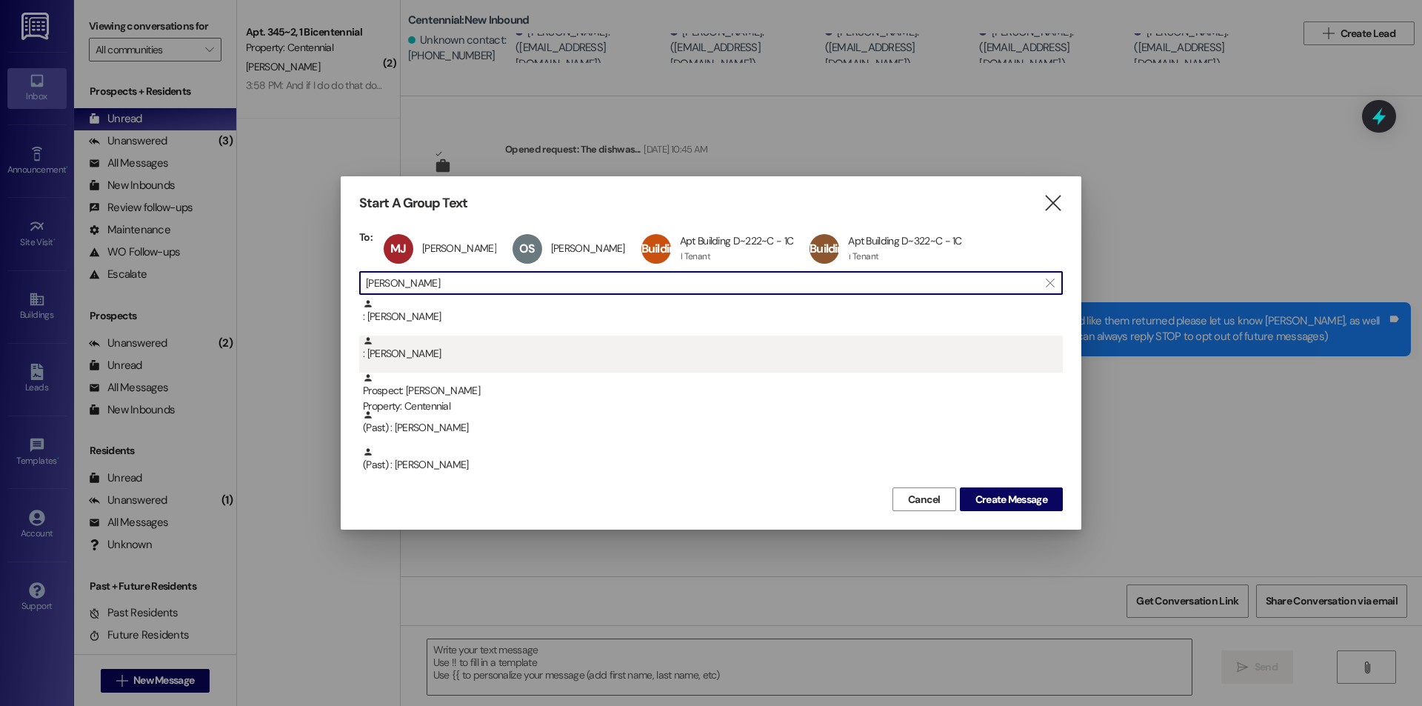
click at [398, 358] on div ": Elisabeth Ostenson" at bounding box center [713, 348] width 700 height 26
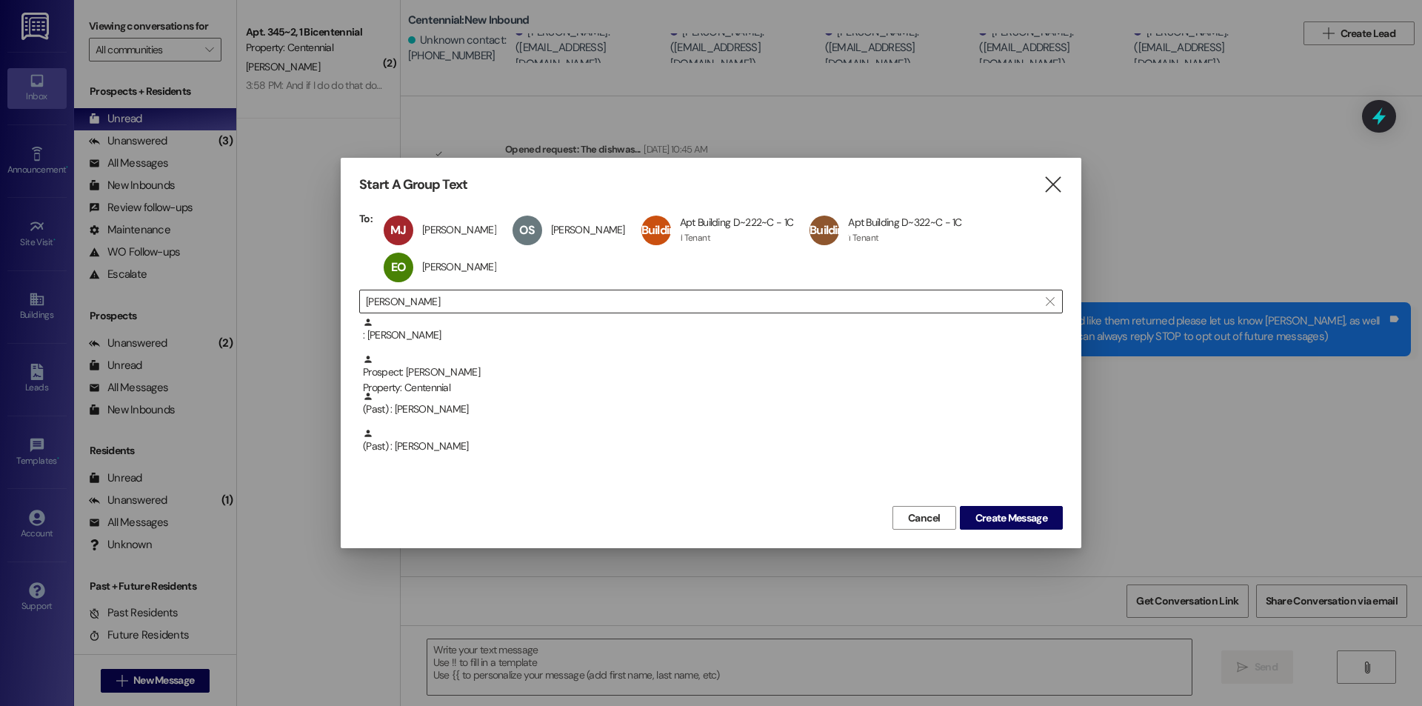
click at [438, 298] on input "elisabeth" at bounding box center [702, 301] width 672 height 21
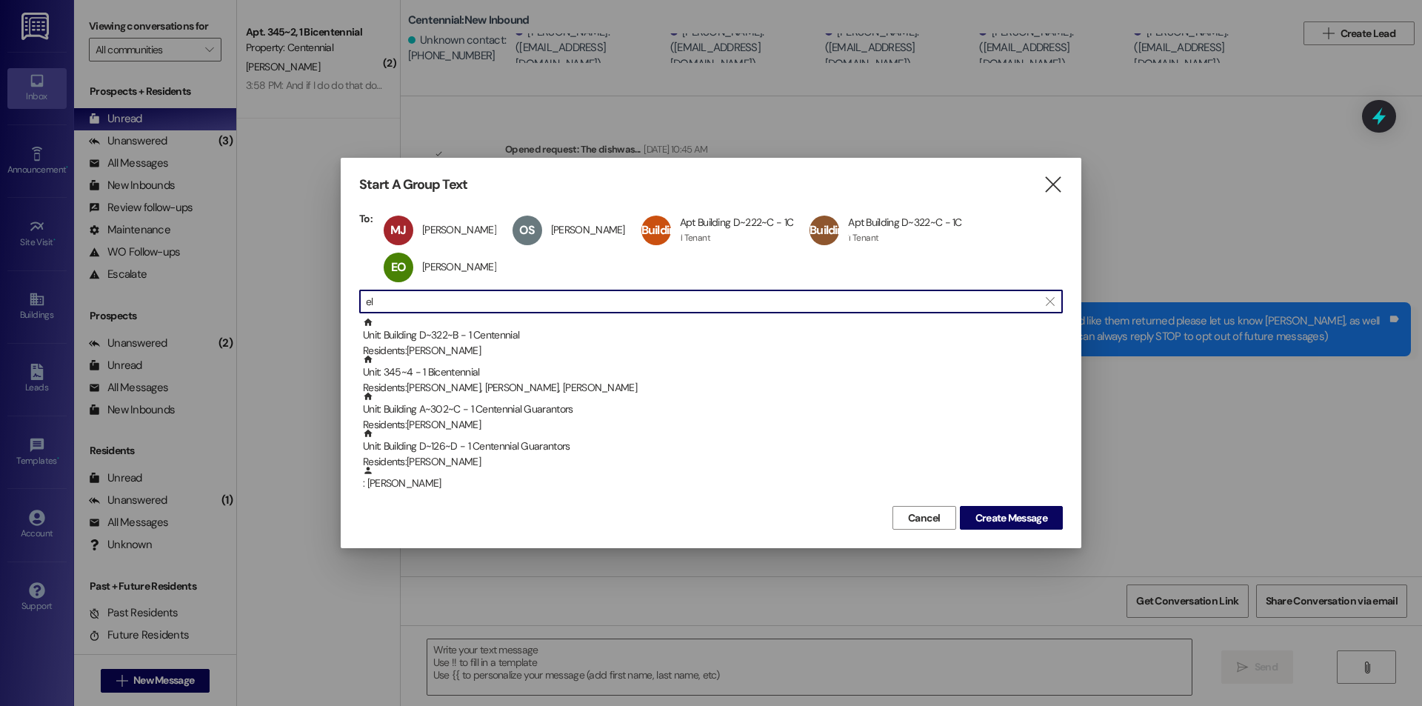
type input "e"
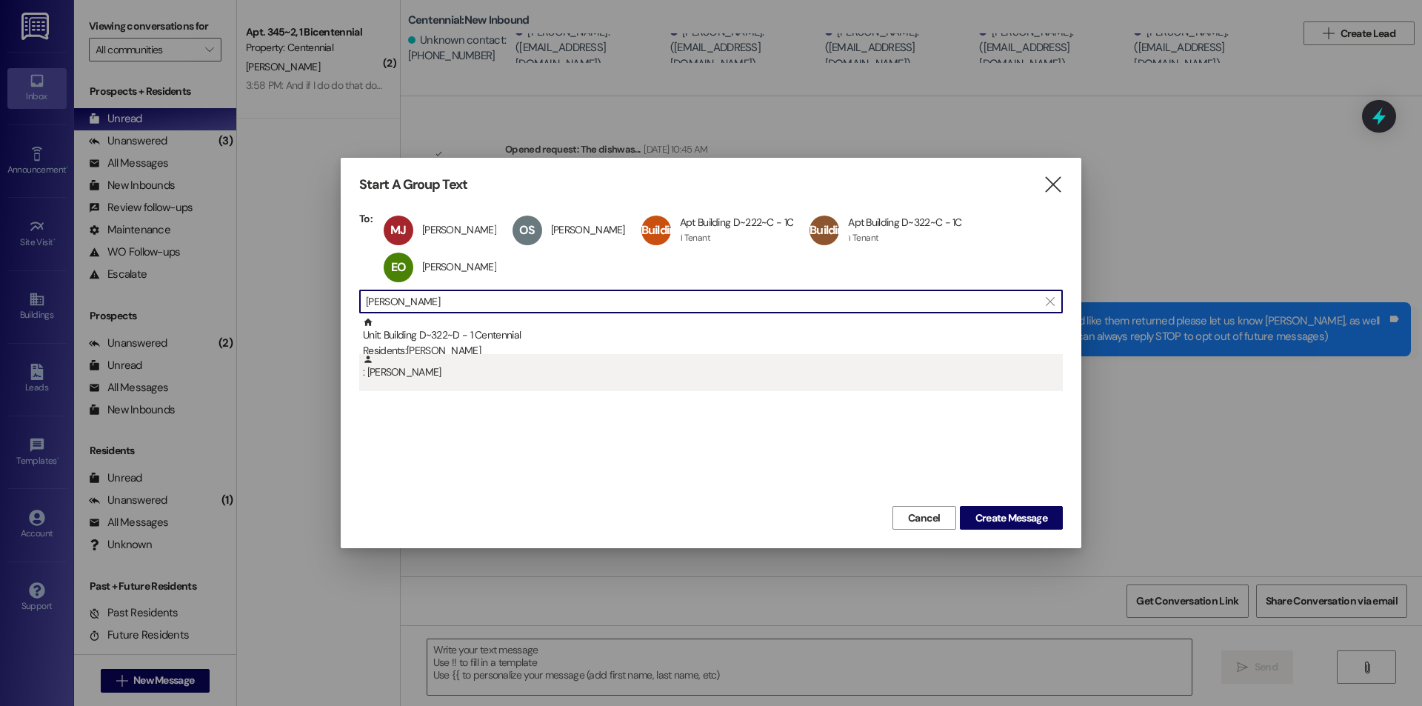
type input "hailey couch"
click at [478, 363] on div ": Hailey Couch" at bounding box center [713, 367] width 700 height 26
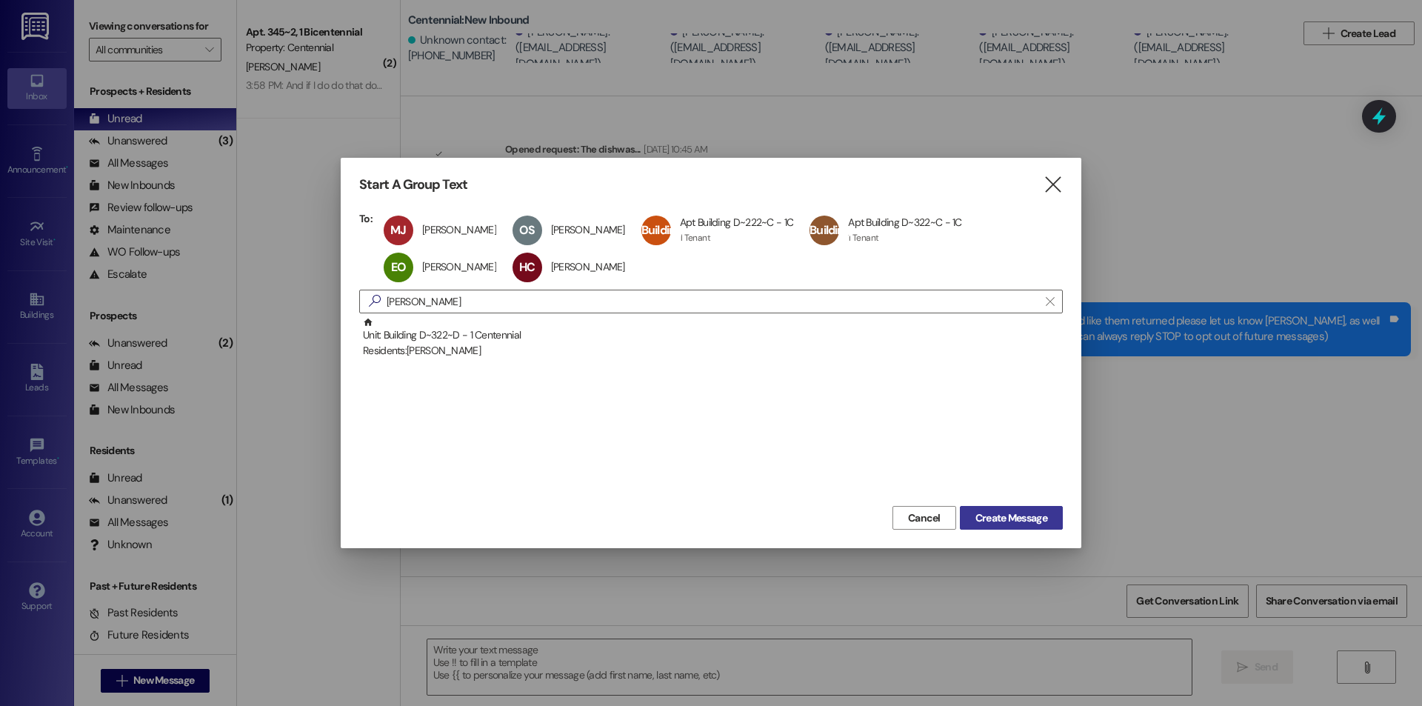
click at [1012, 518] on span "Create Message" at bounding box center [1011, 518] width 72 height 16
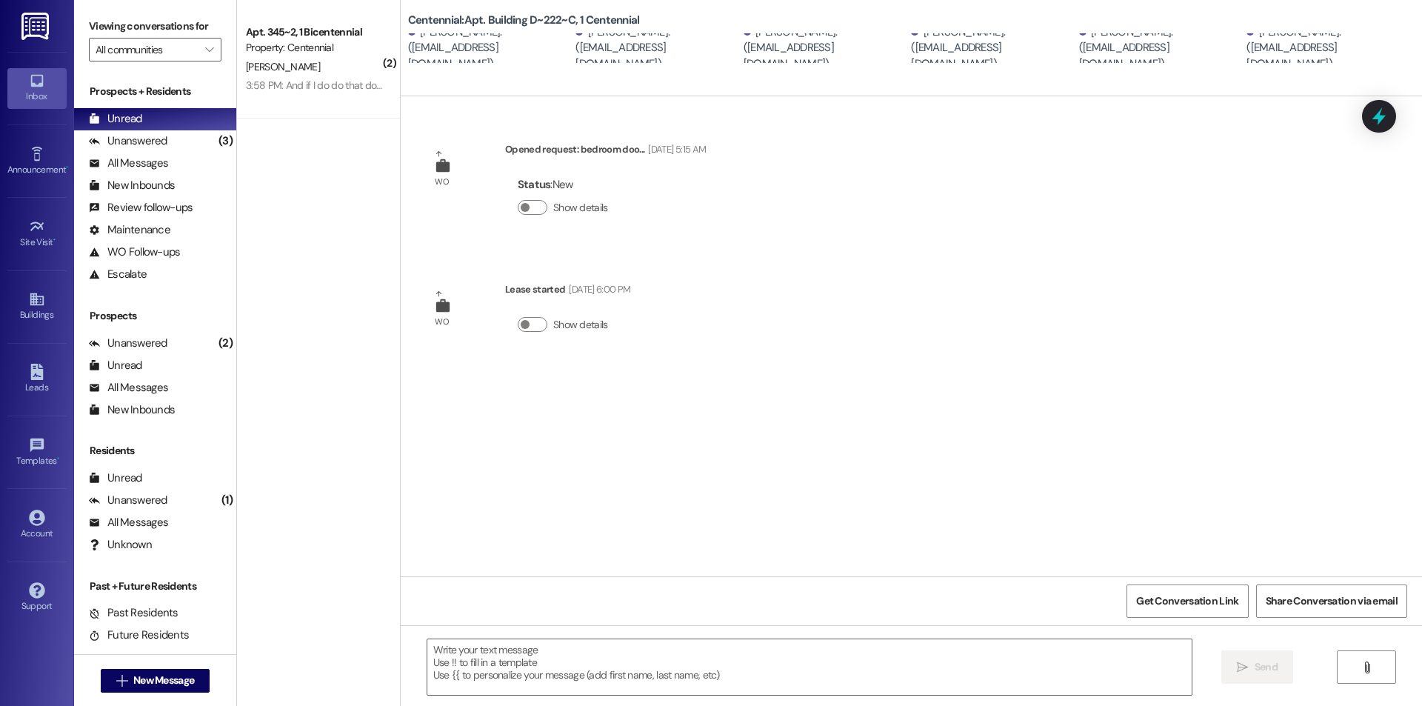
click at [616, 628] on div " Send " at bounding box center [911, 680] width 1021 height 111
click at [601, 683] on textarea at bounding box center [809, 667] width 764 height 56
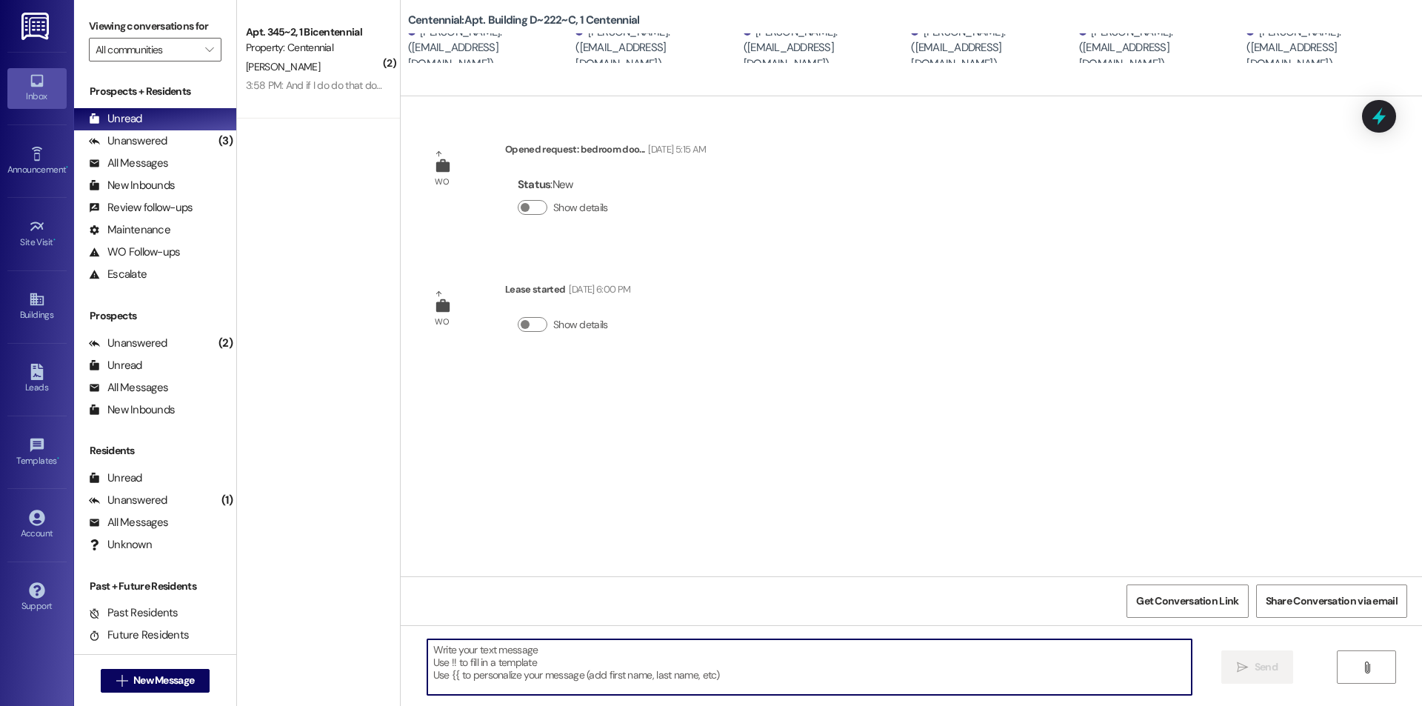
paste textarea "We removed some items that were left in your unit after move-outs. We are curre…"
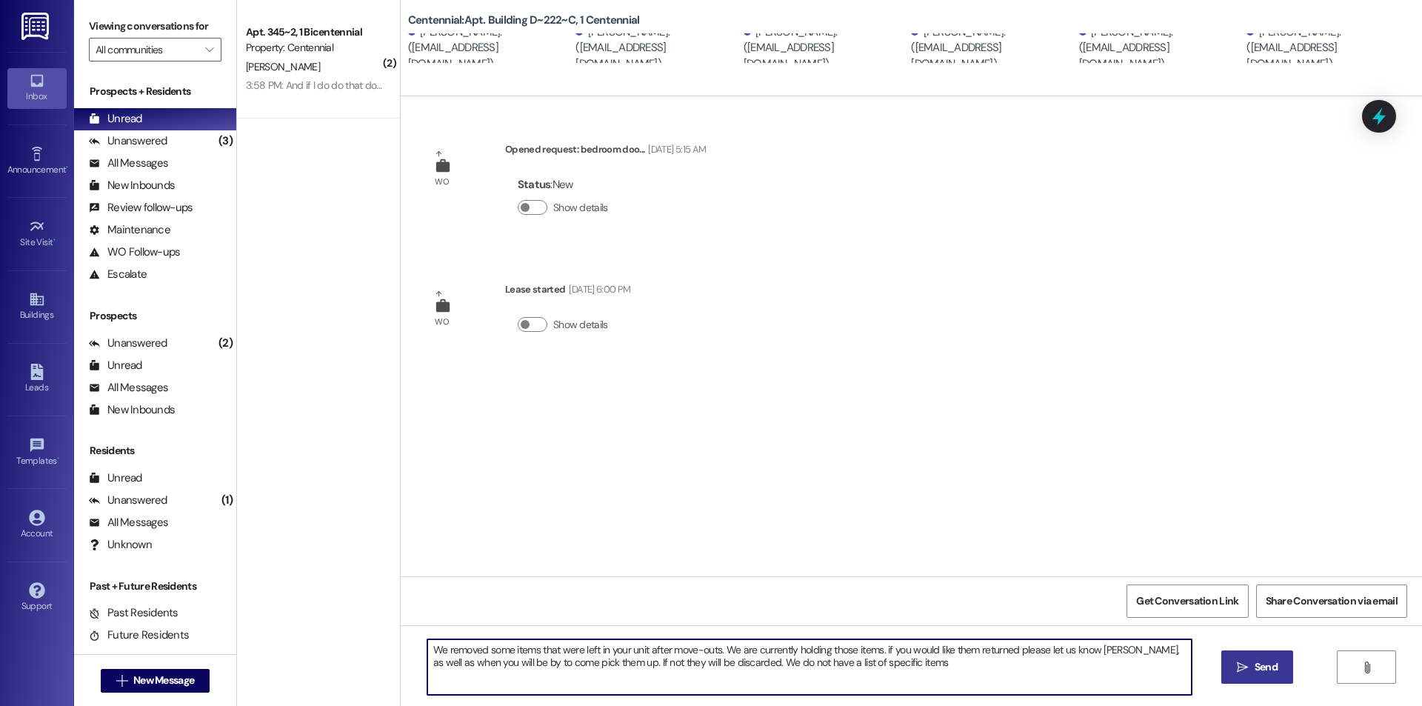
drag, startPoint x: 889, startPoint y: 675, endPoint x: 415, endPoint y: 651, distance: 474.5
click at [427, 651] on textarea "We removed some items that were left in your unit after move-outs. We are curre…" at bounding box center [809, 667] width 764 height 56
type textarea "We removed some items that were left in your unit after move-outs. We are curre…"
click at [1274, 657] on button " Send" at bounding box center [1257, 666] width 72 height 33
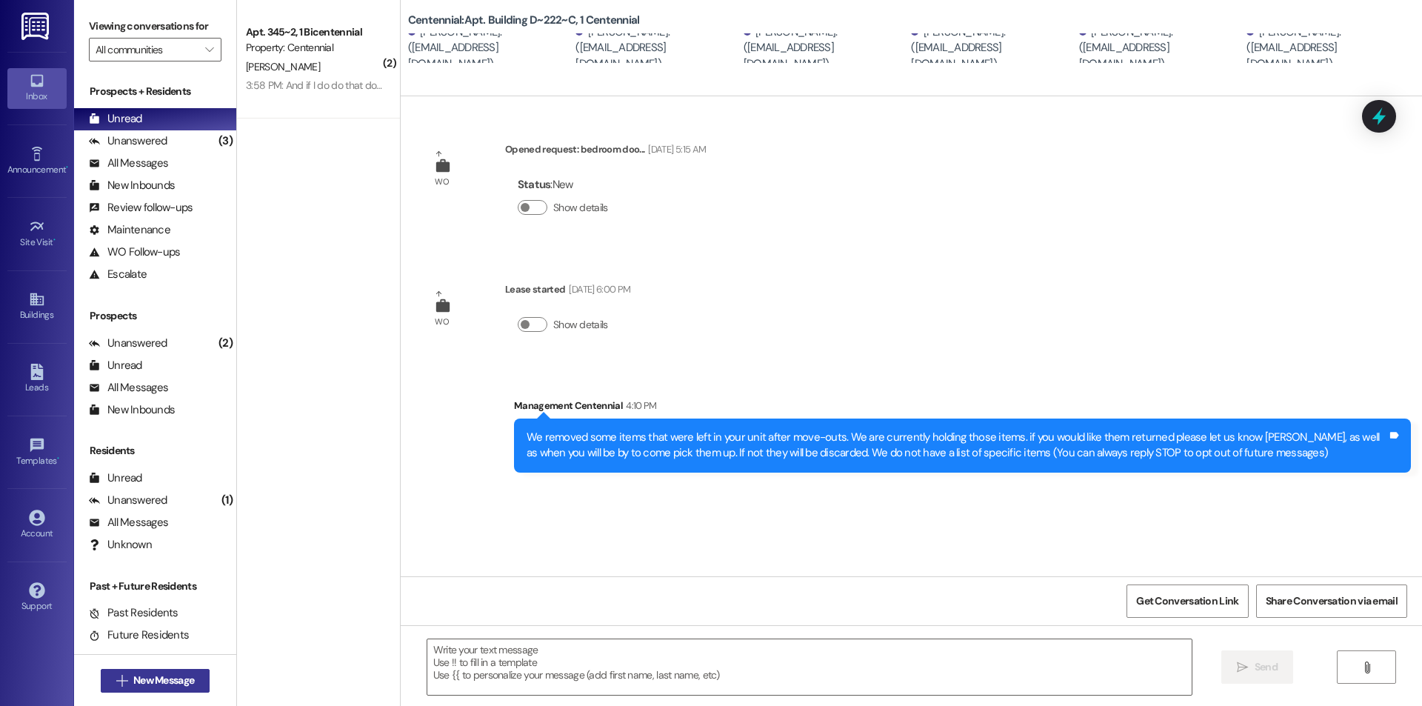
click at [148, 680] on span "New Message" at bounding box center [163, 680] width 61 height 16
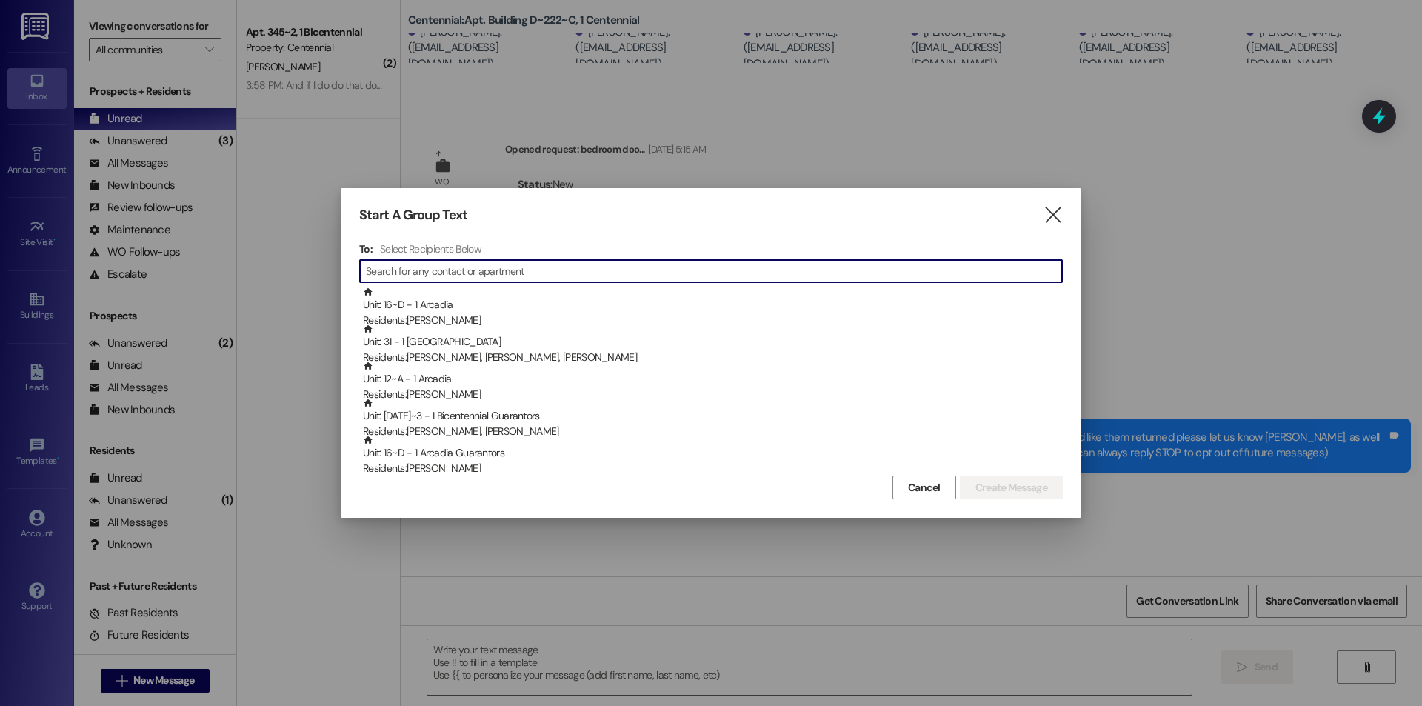
click at [435, 271] on input at bounding box center [714, 271] width 696 height 21
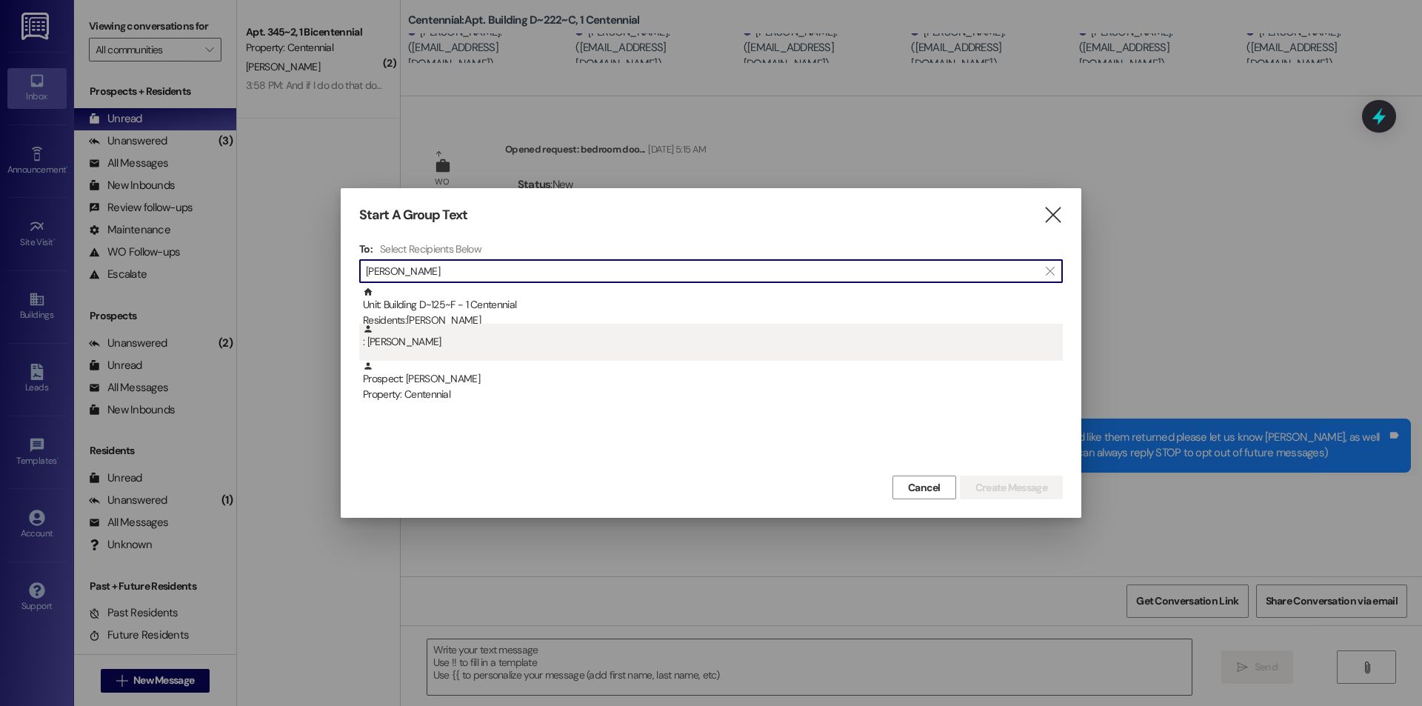
click at [435, 350] on div ": Aurora Tibbitts" at bounding box center [710, 342] width 703 height 37
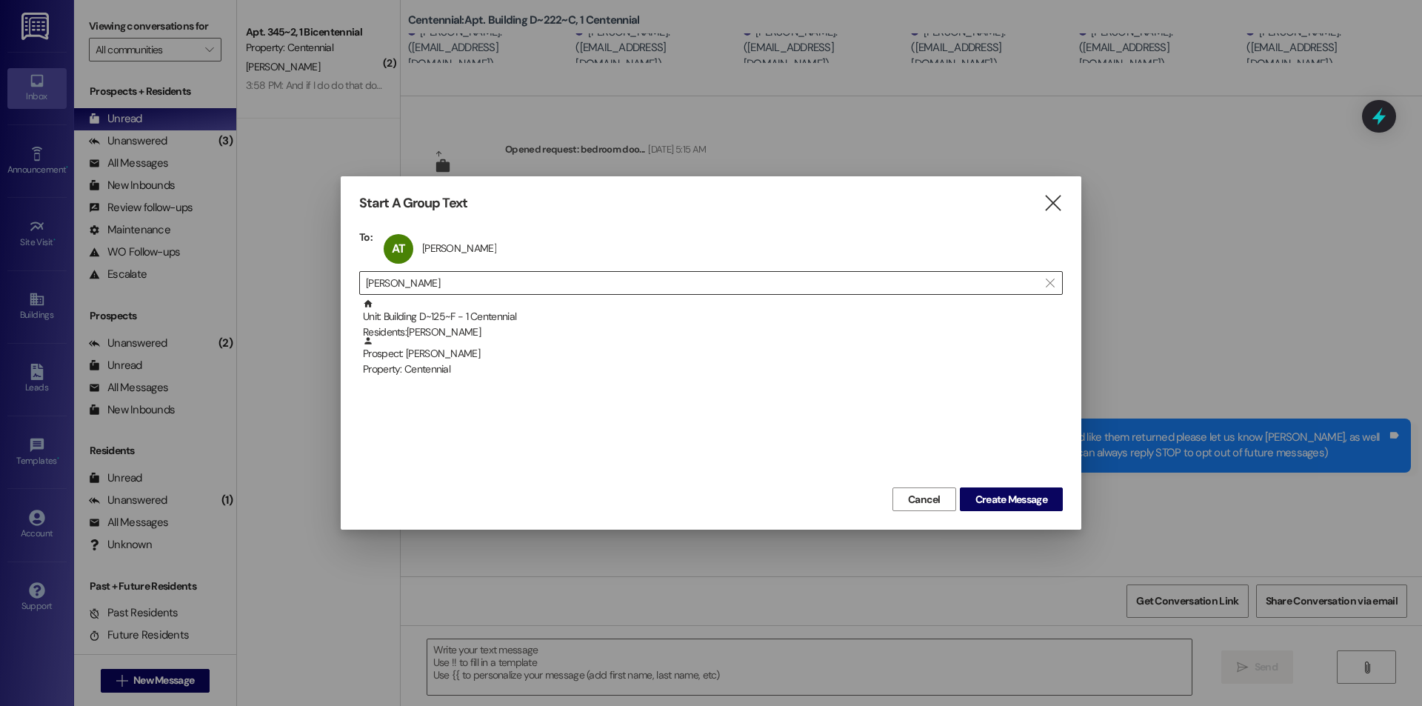
click at [642, 284] on input "aurora tibb" at bounding box center [702, 282] width 672 height 21
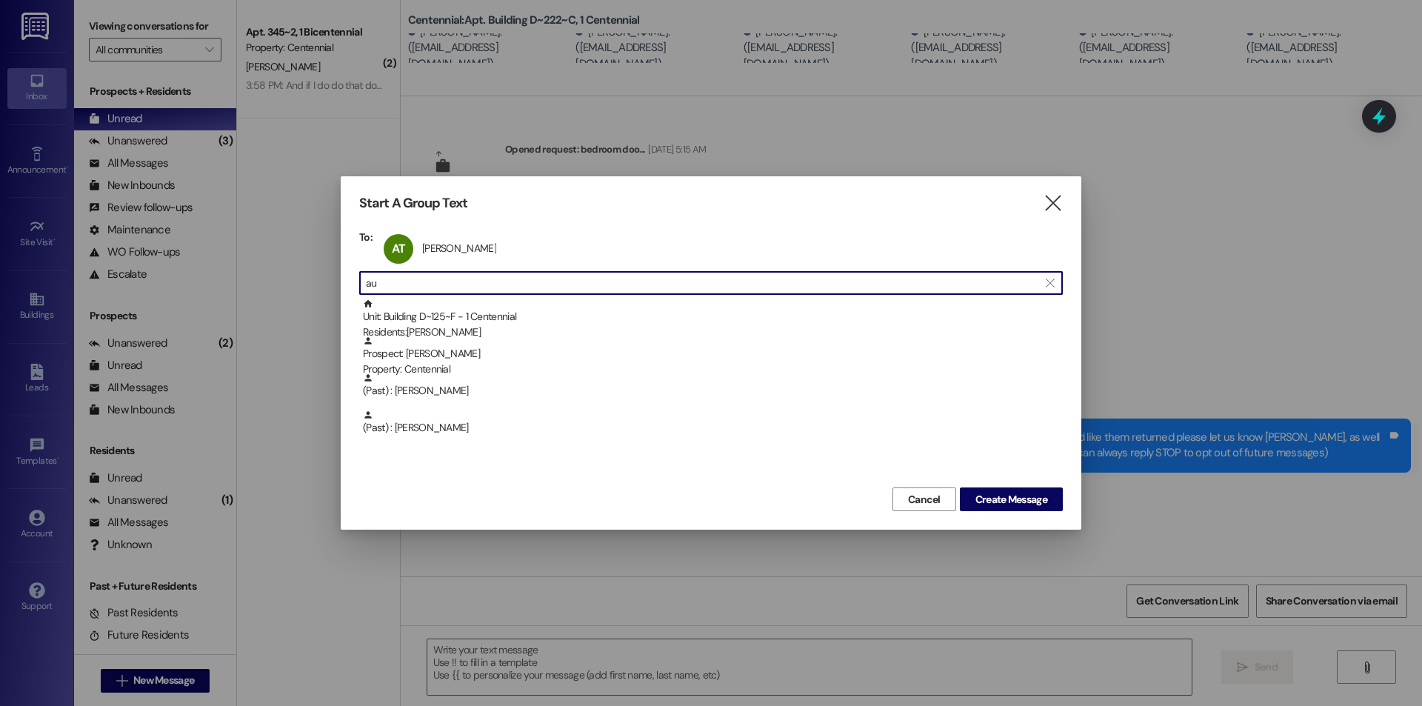
type input "a"
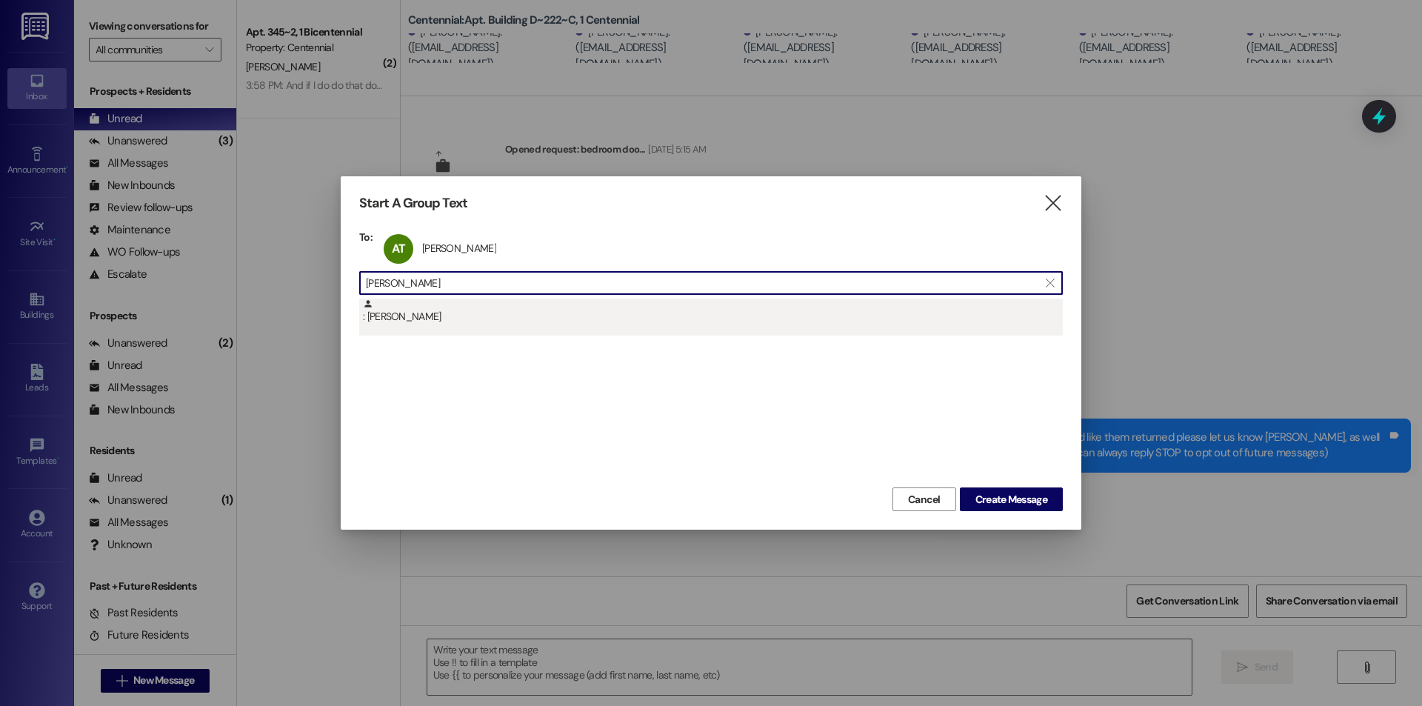
click at [563, 326] on div ": Megan Thorne" at bounding box center [710, 316] width 703 height 37
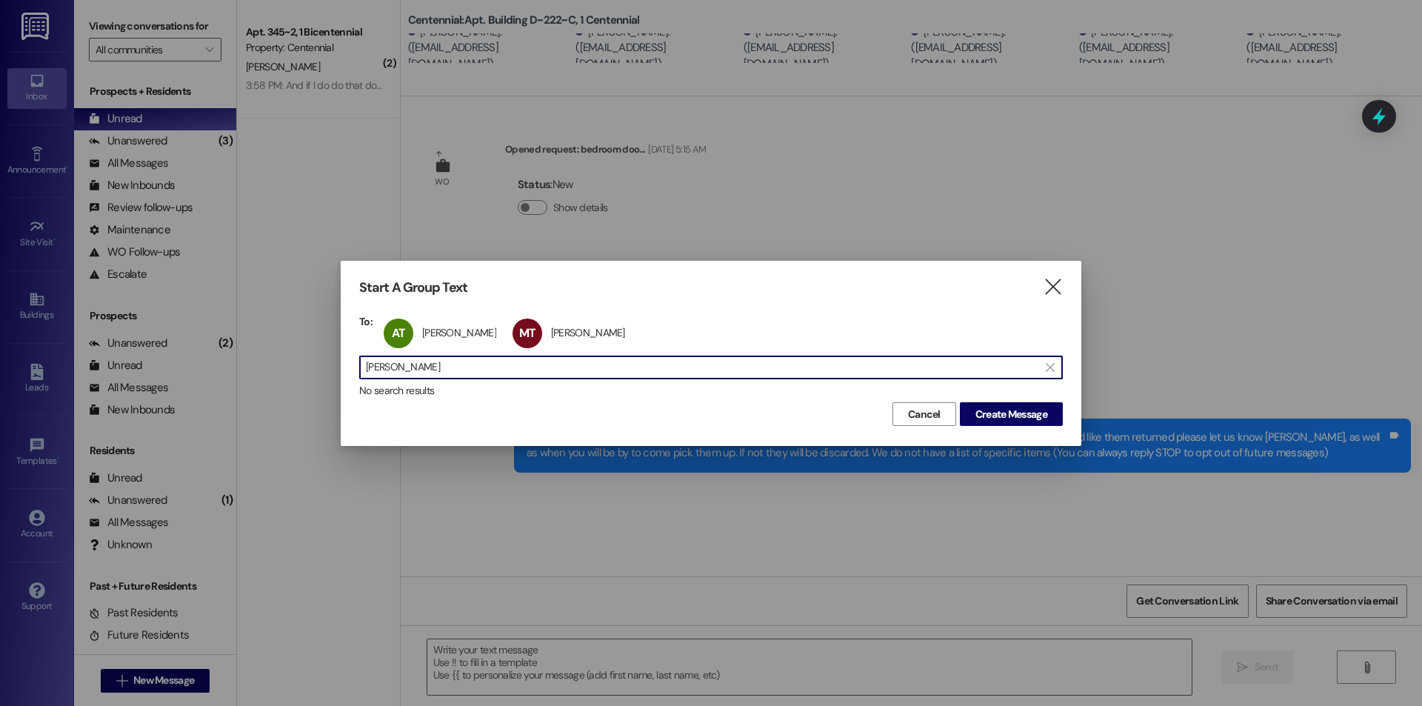
click at [511, 372] on input "megan thorn" at bounding box center [702, 367] width 672 height 21
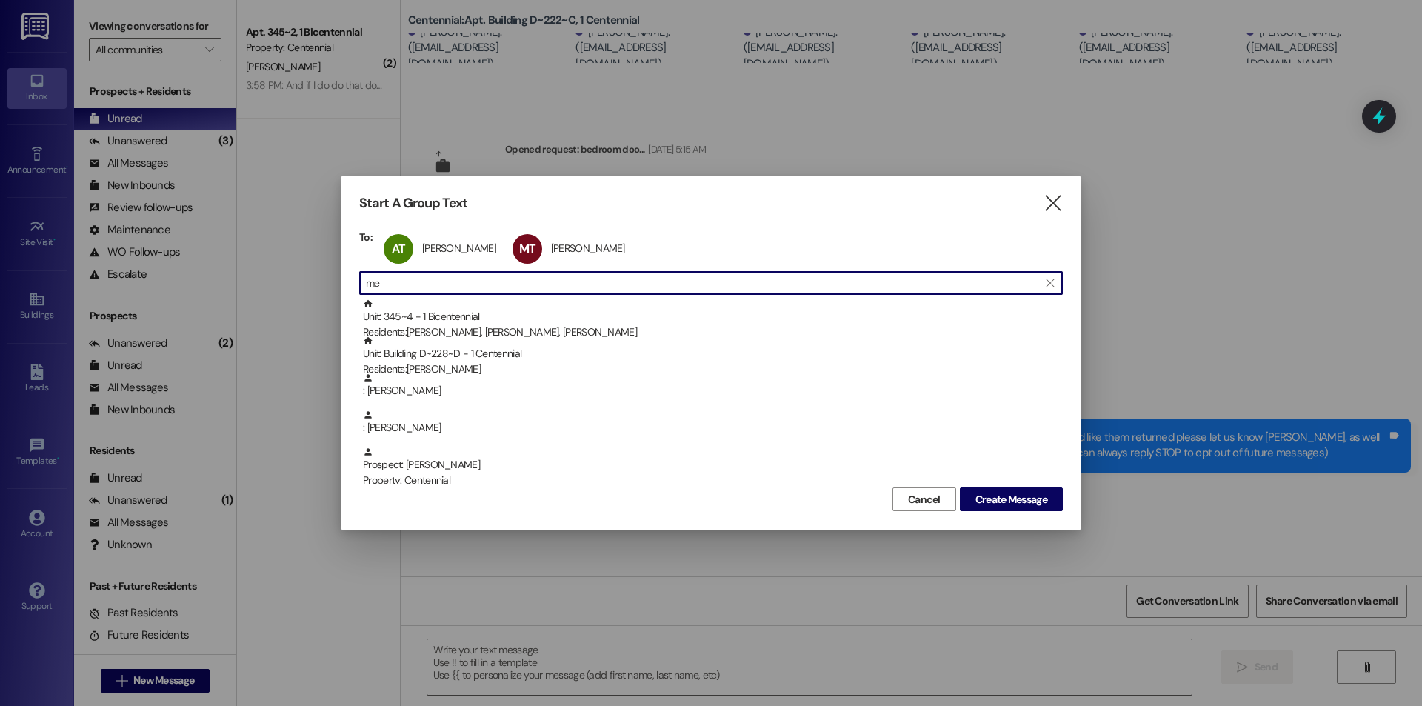
type input "m"
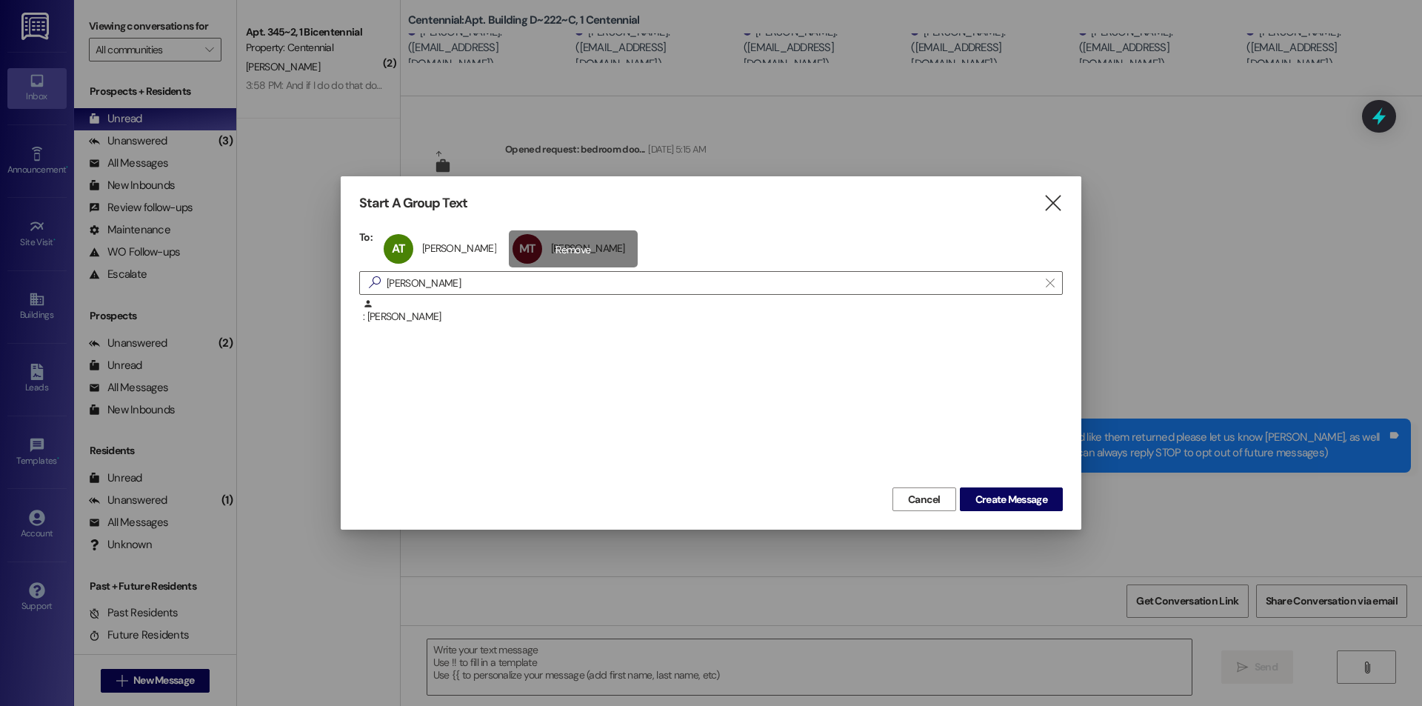
click at [499, 326] on div ": Grace Ensign" at bounding box center [710, 316] width 703 height 37
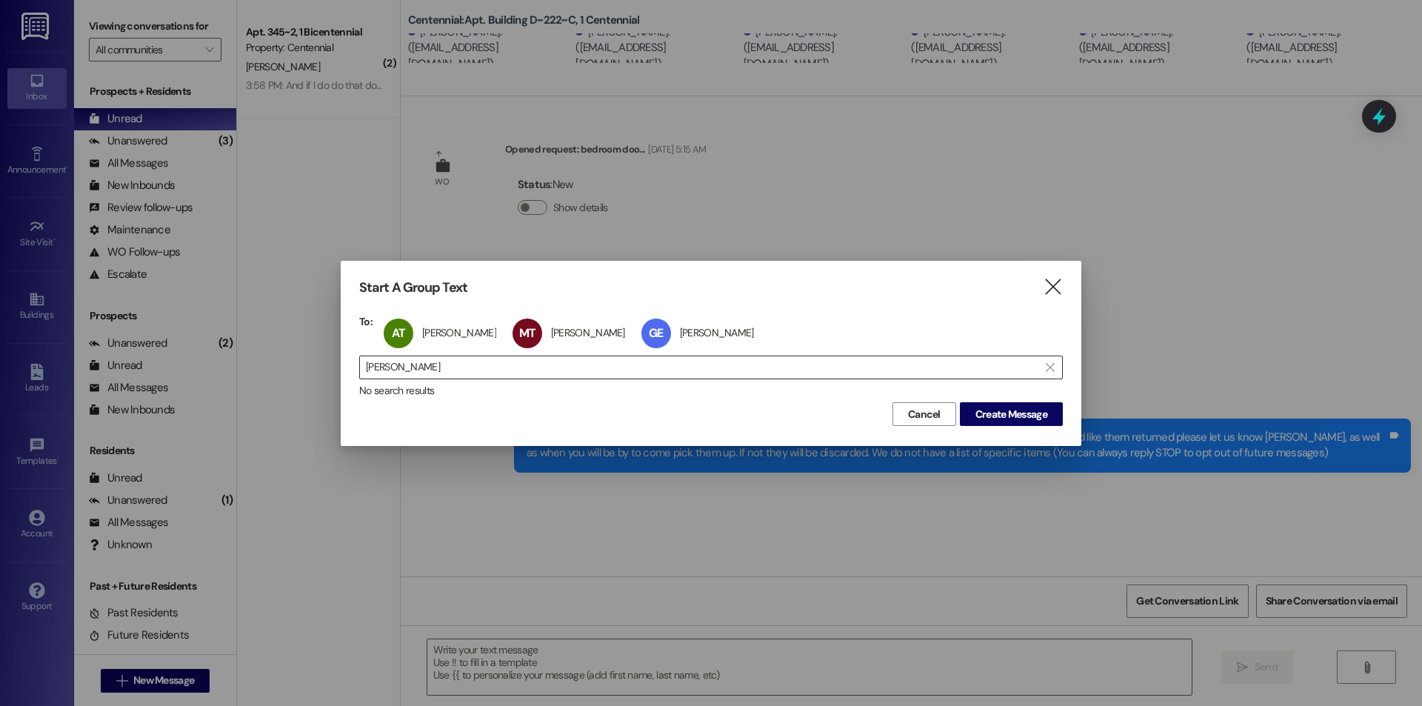
click at [486, 369] on input "grace ensi" at bounding box center [702, 367] width 672 height 21
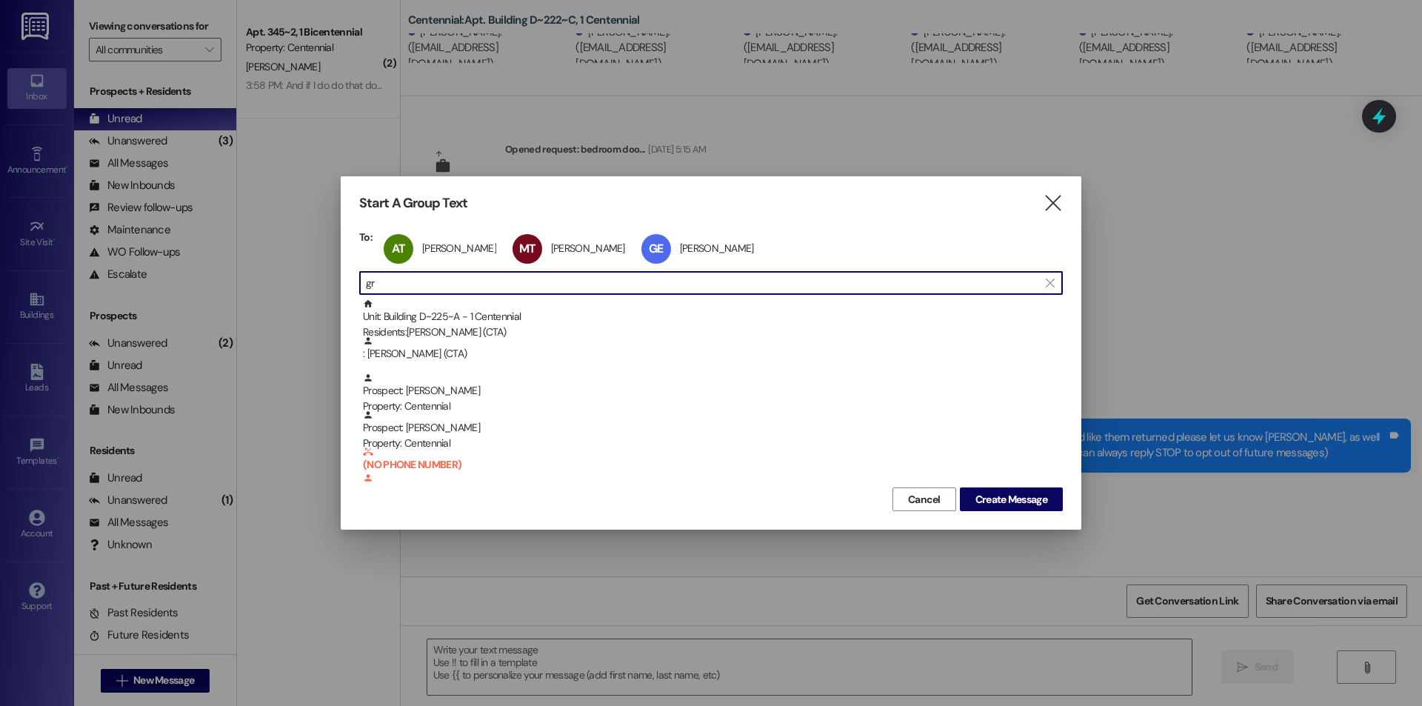
type input "g"
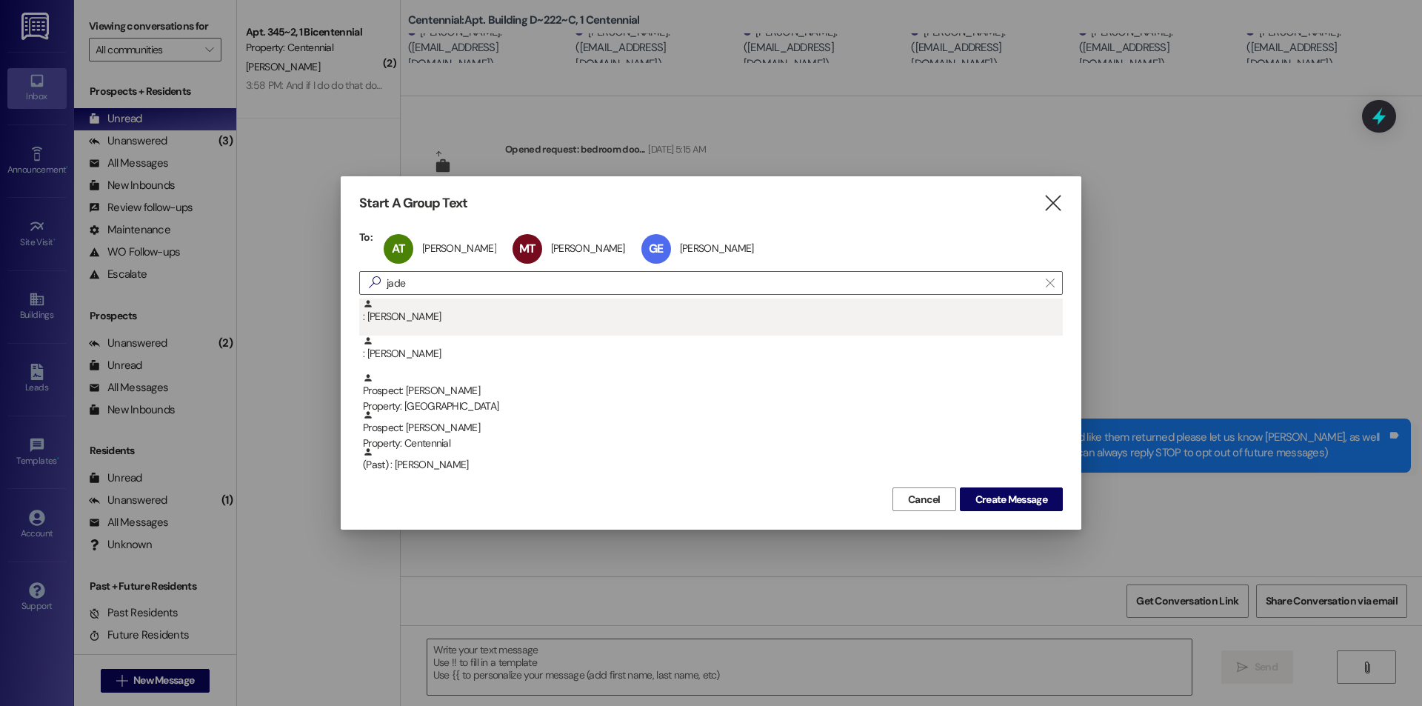
click at [461, 315] on div ": Jade Belmont" at bounding box center [713, 311] width 700 height 26
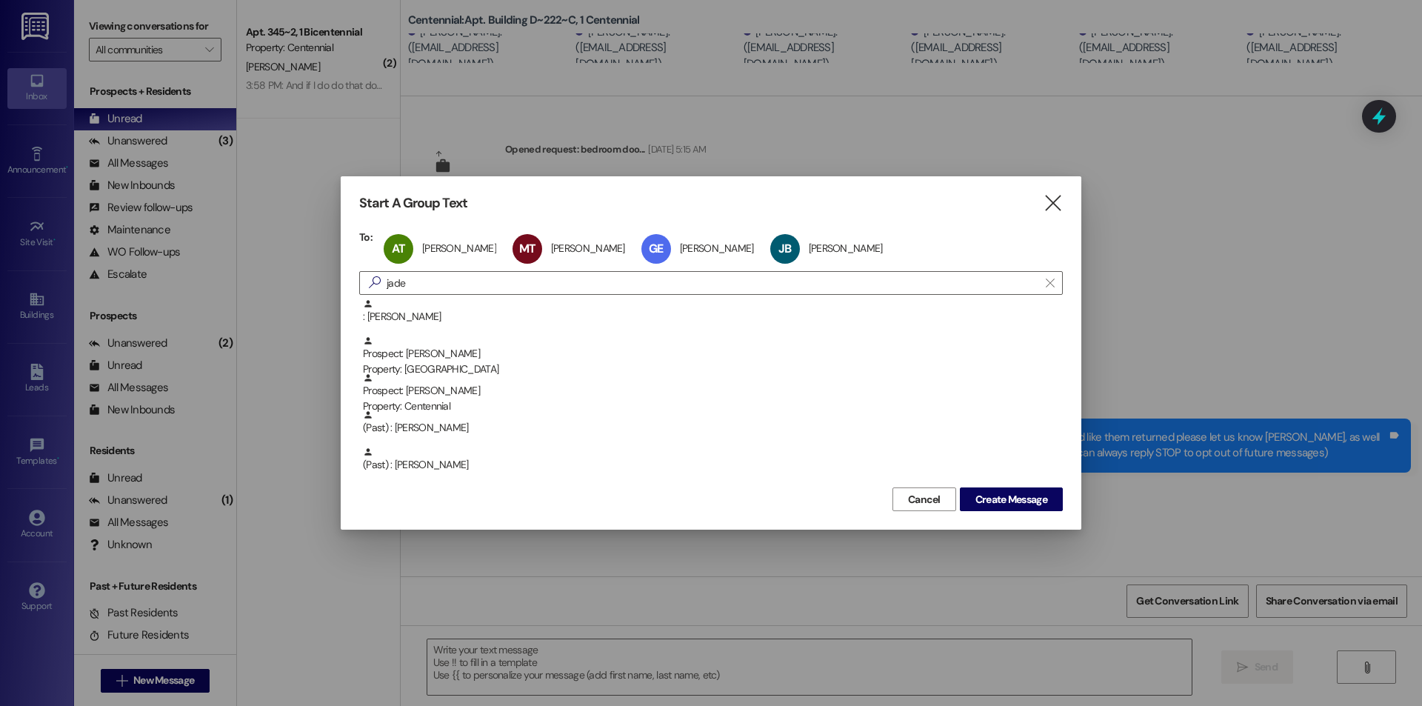
click at [461, 298] on div "To: AT Aurora Tibbitts Aurora Tibbitts click to remove MT Megan Thorne Megan Th…" at bounding box center [710, 356] width 703 height 253
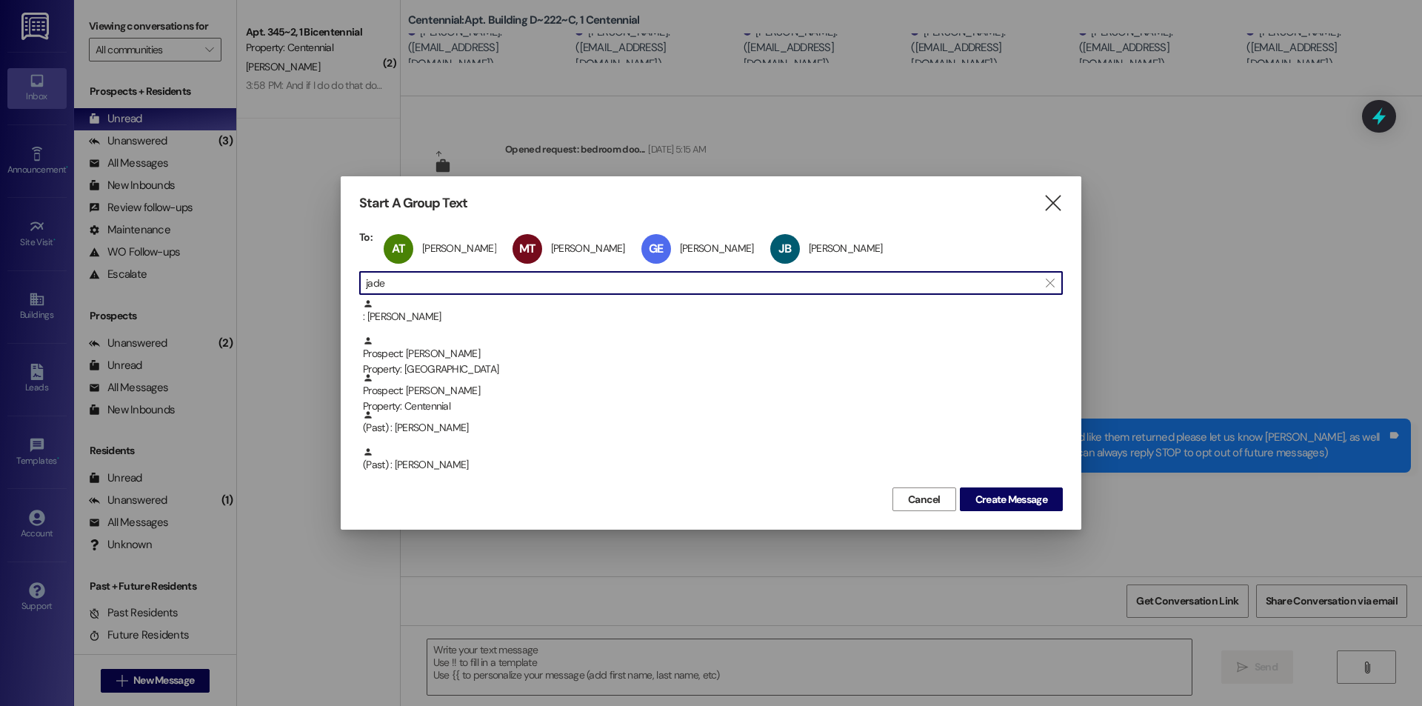
click at [461, 287] on input "jade" at bounding box center [702, 282] width 672 height 21
type input "j"
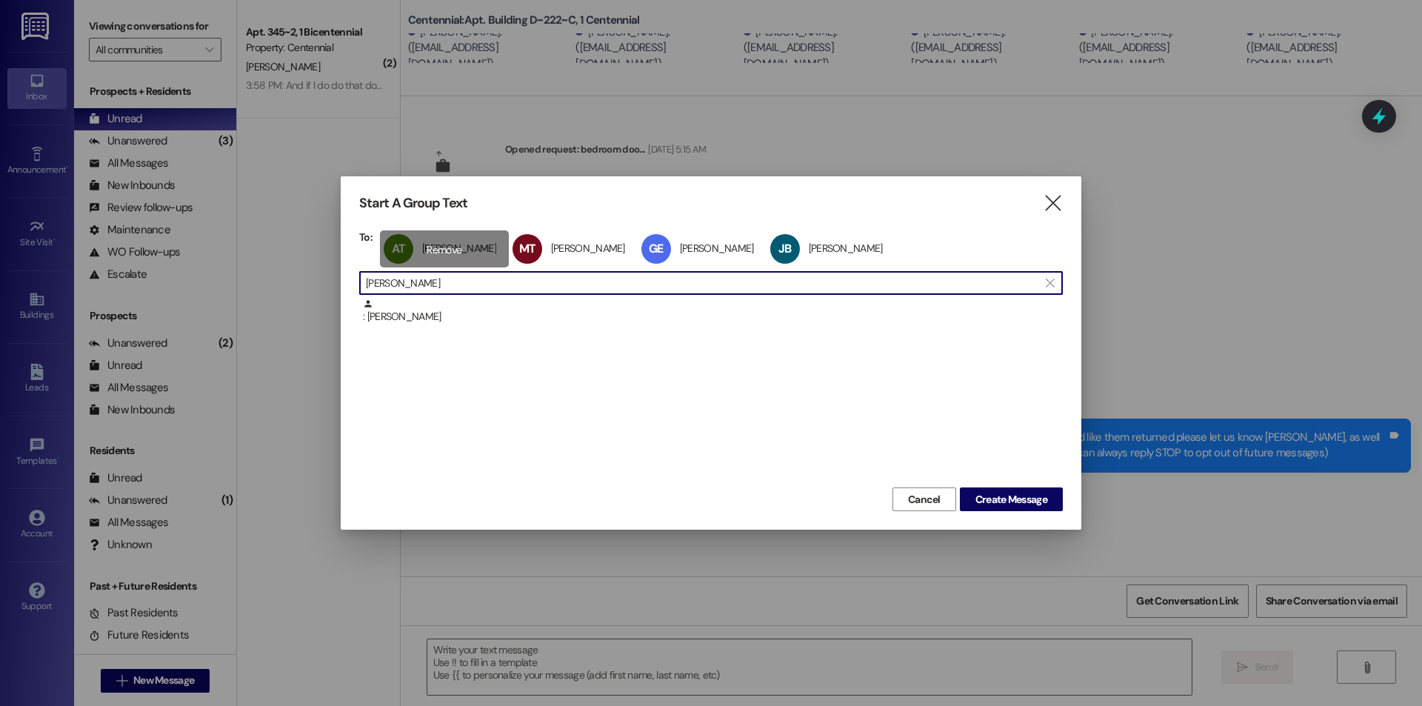
click at [457, 327] on div ": Anna Hansen" at bounding box center [710, 316] width 703 height 37
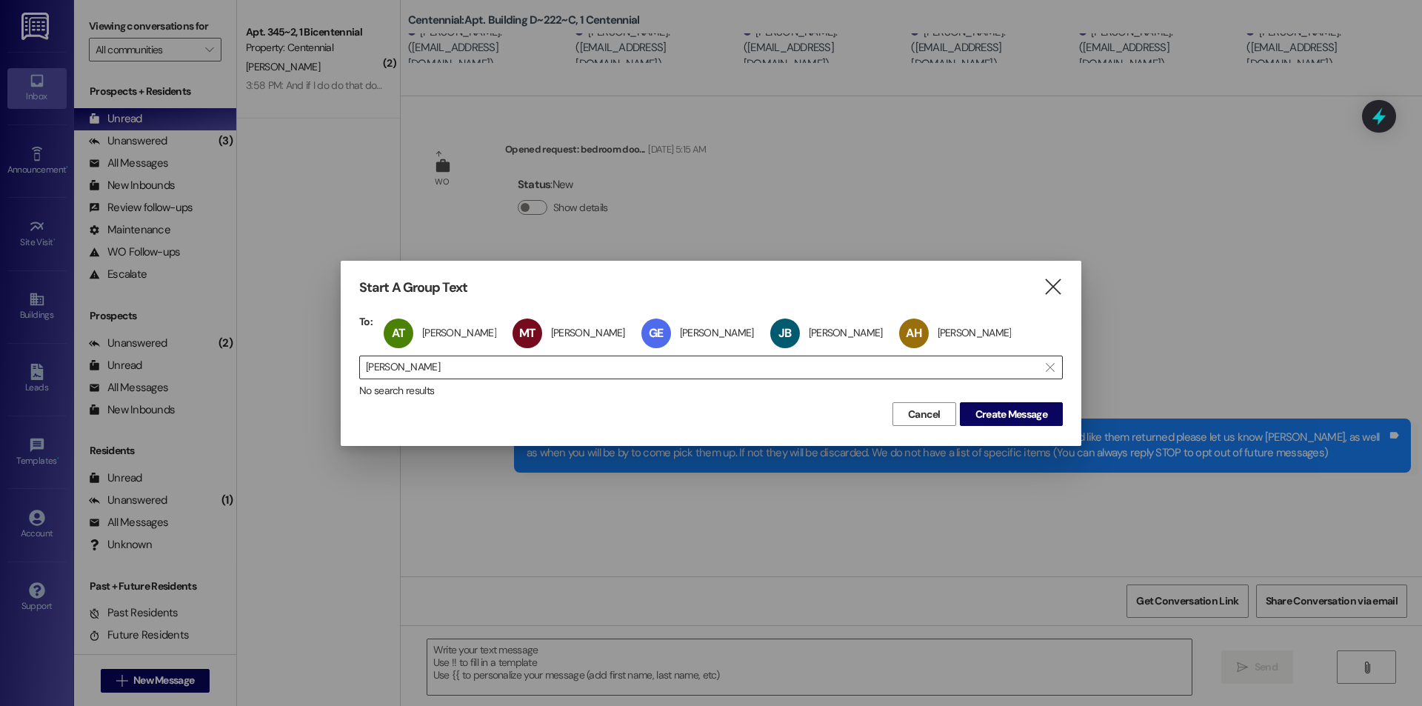
click at [470, 363] on input "anna hanse" at bounding box center [702, 367] width 672 height 21
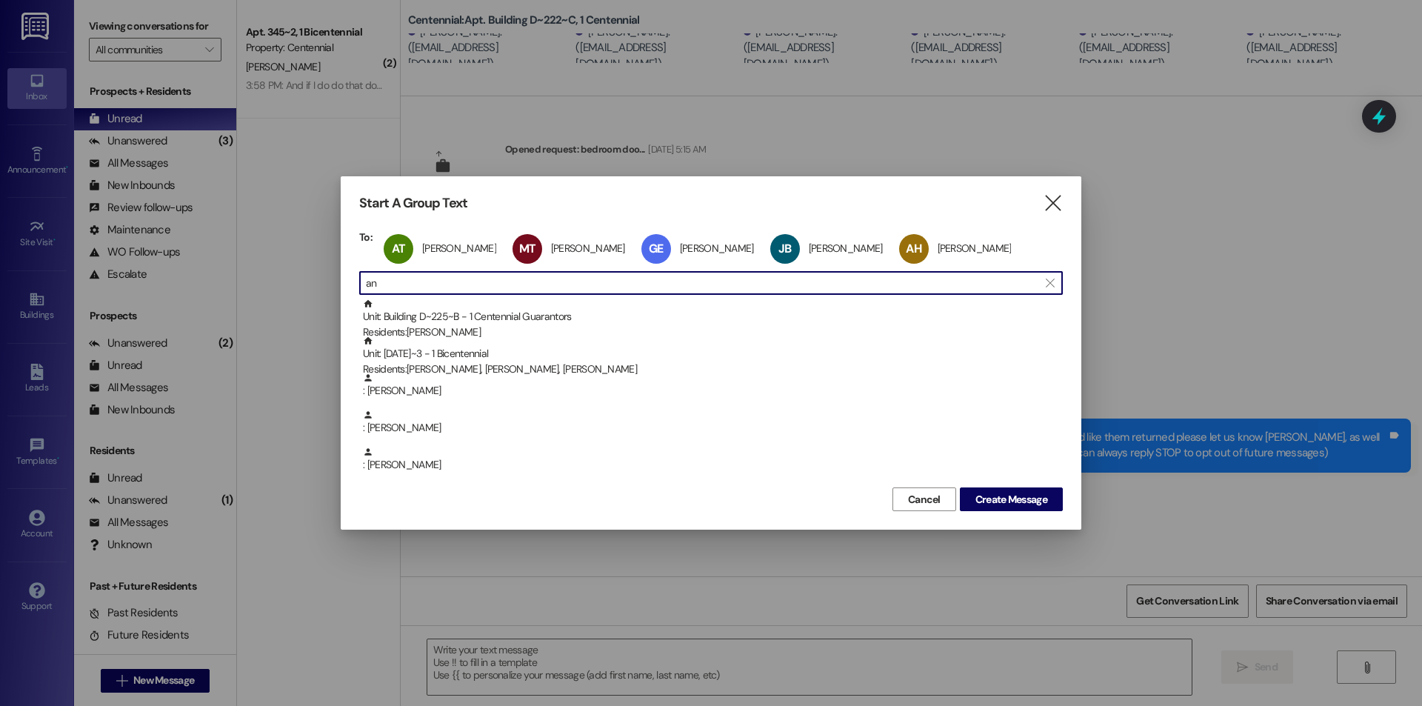
type input "a"
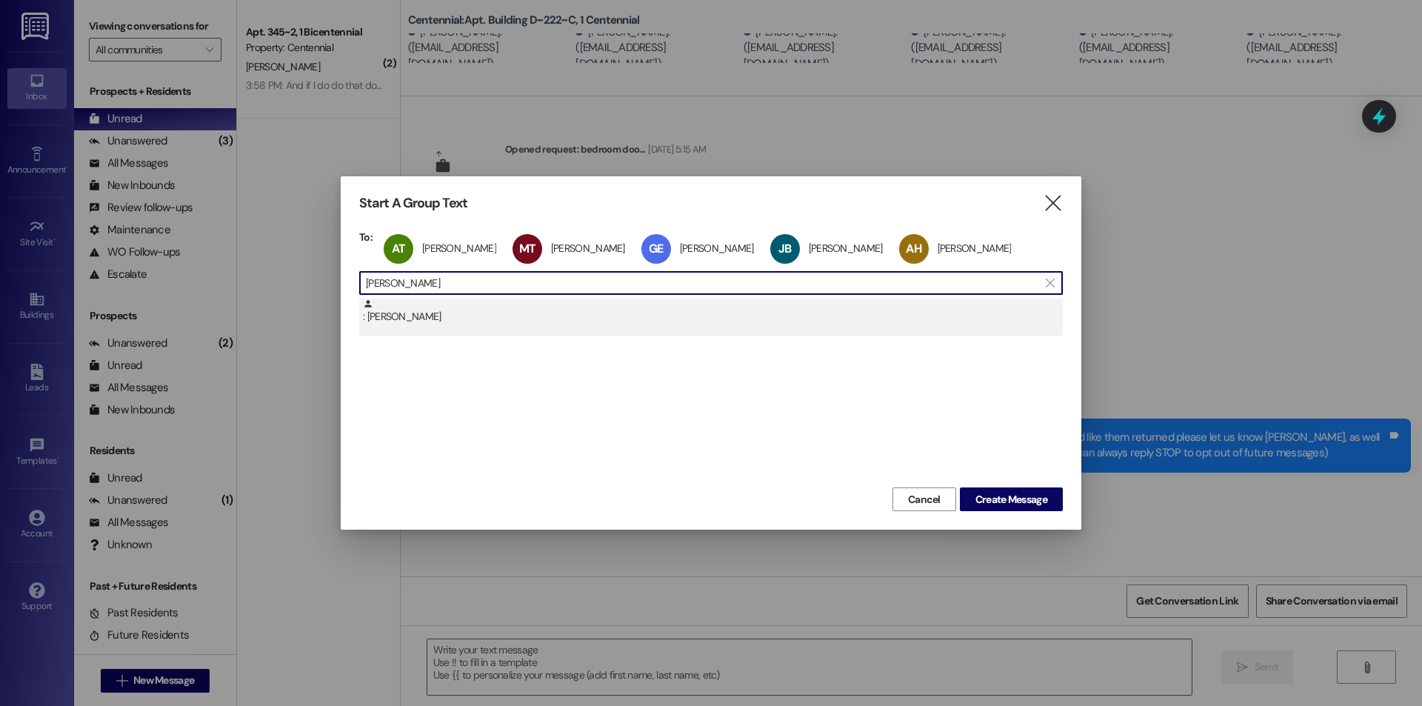
type input "savanna stevens"
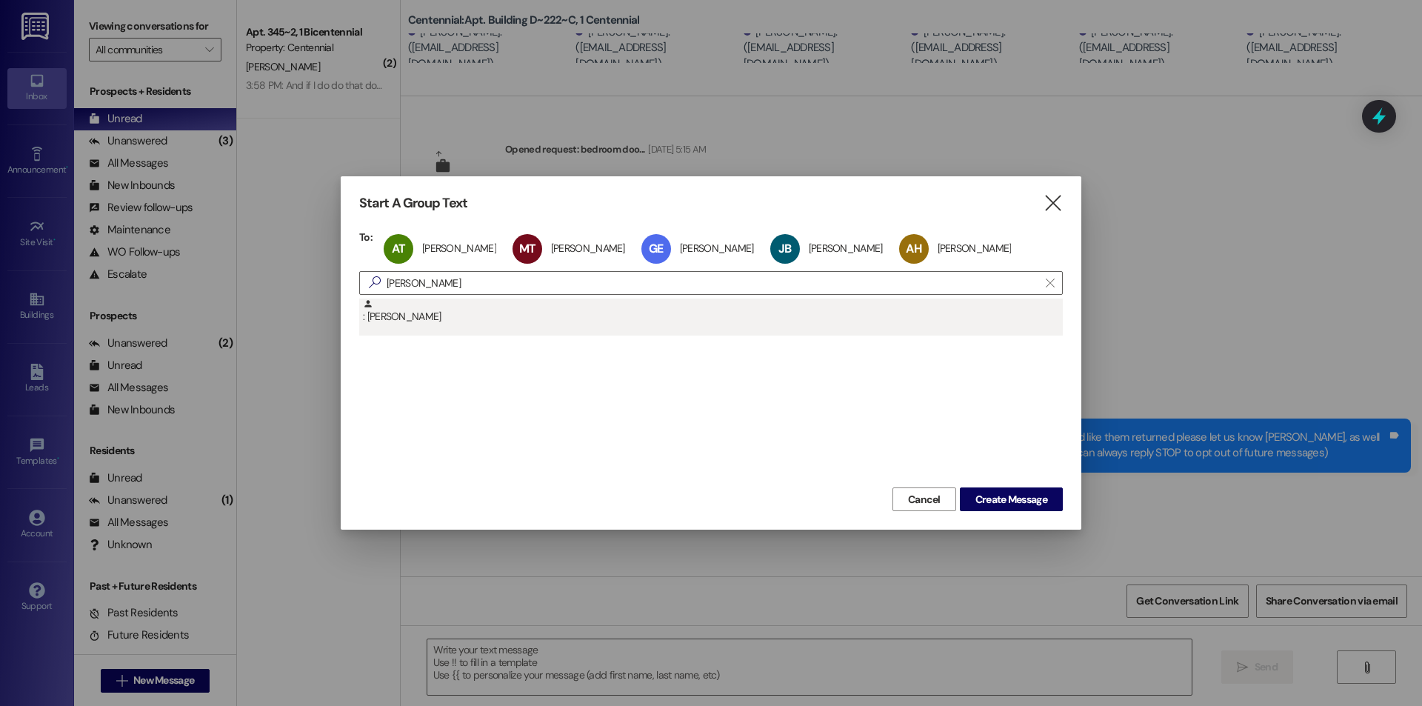
click at [406, 311] on div ": Savanna Stevenson" at bounding box center [713, 311] width 700 height 26
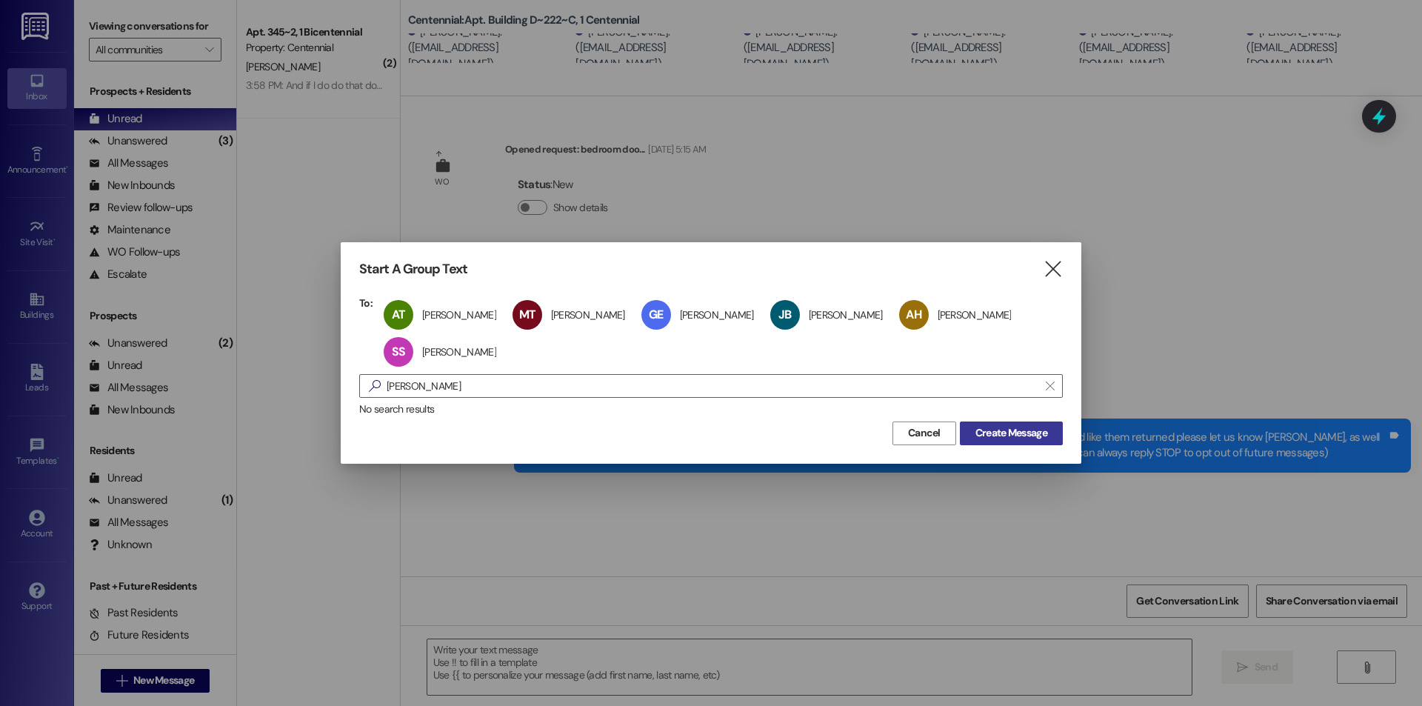
click at [1059, 440] on button "Create Message" at bounding box center [1011, 433] width 103 height 24
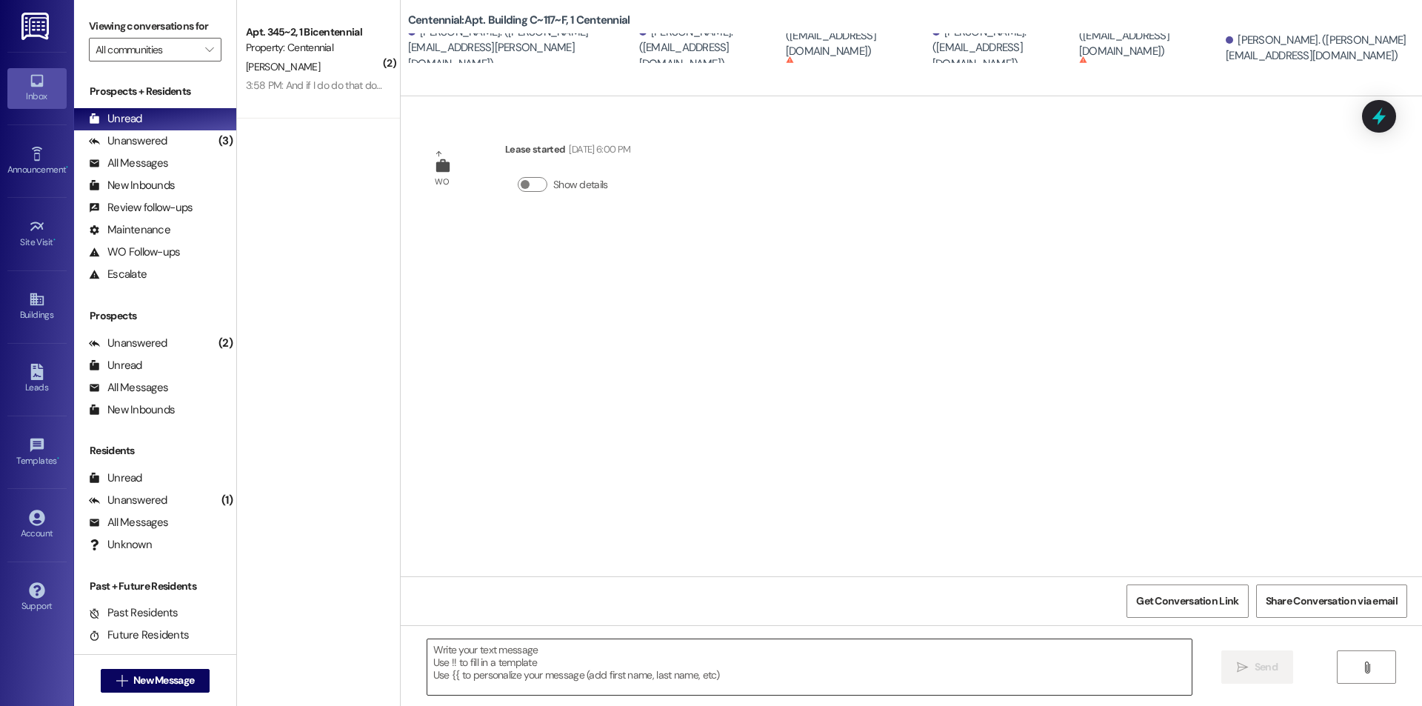
click at [527, 677] on textarea at bounding box center [809, 667] width 764 height 56
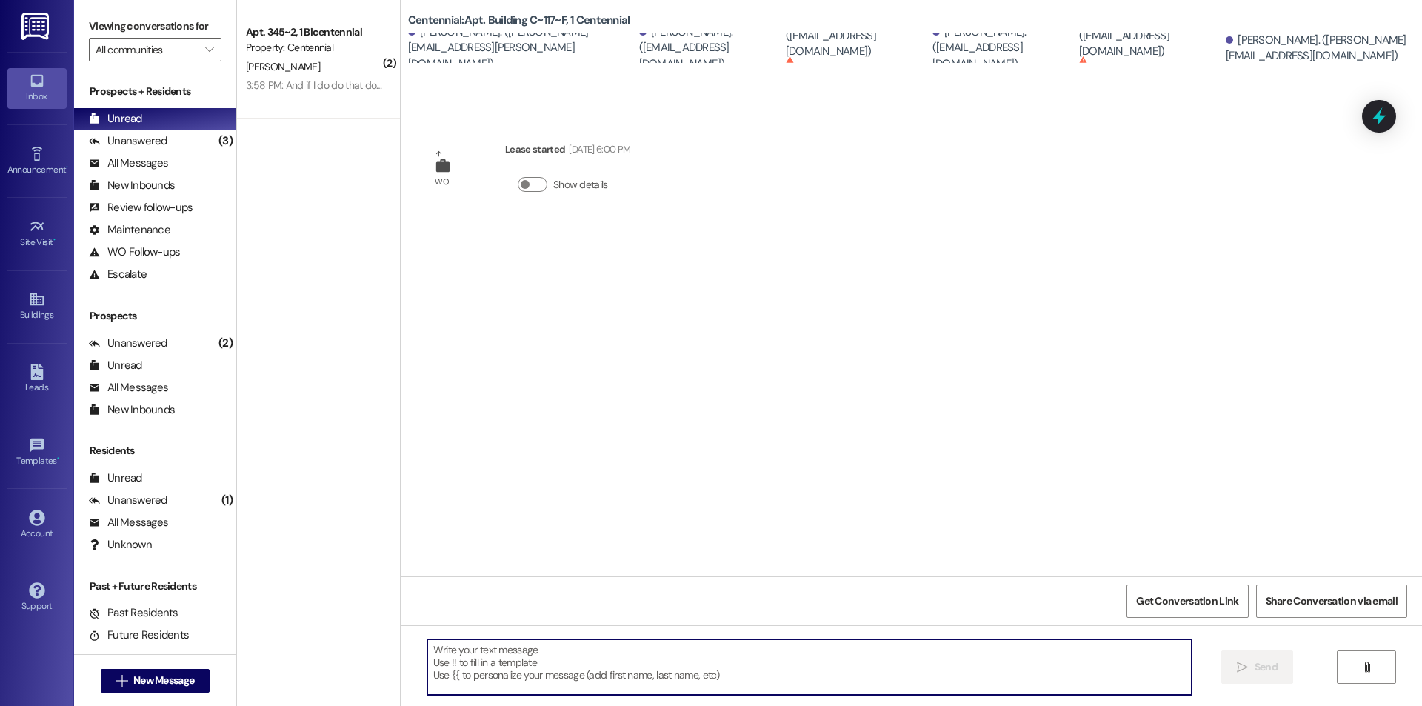
paste textarea "We removed some items that were left in your unit after move-outs. We are curre…"
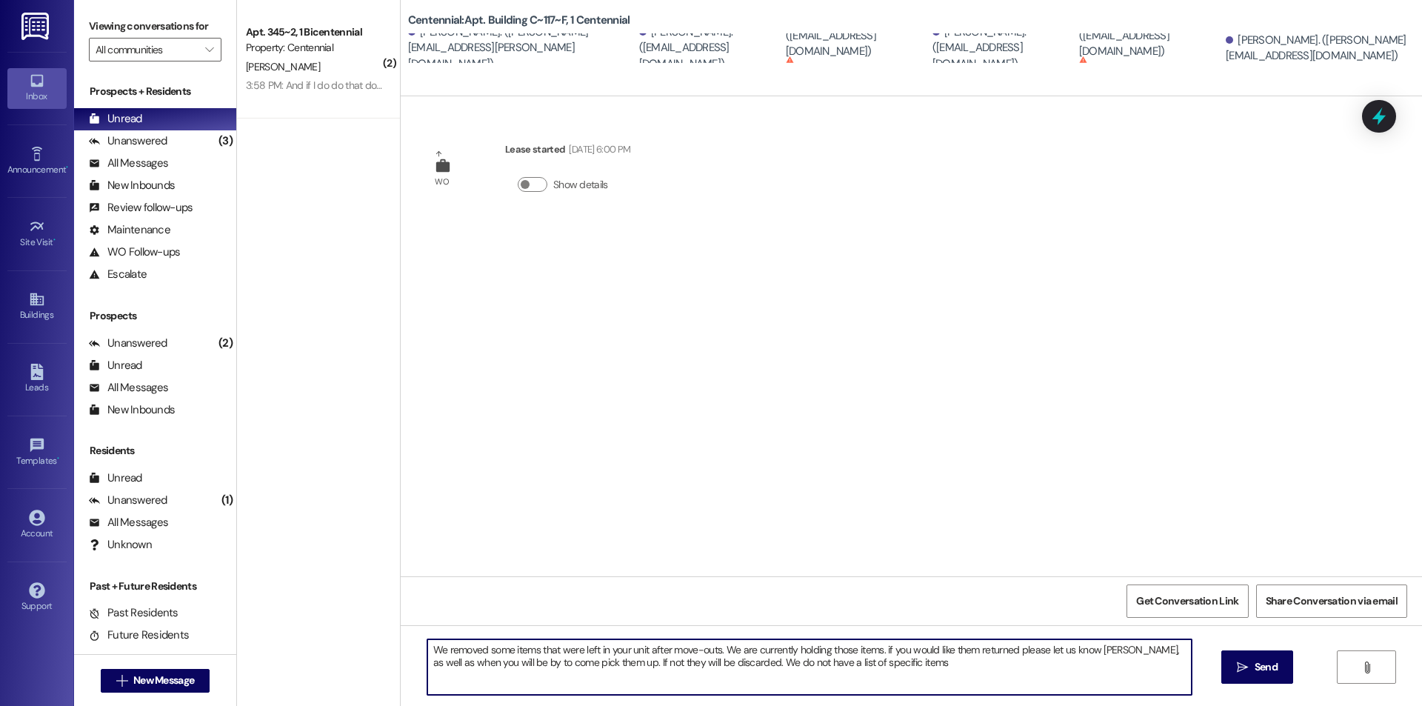
drag, startPoint x: 910, startPoint y: 658, endPoint x: 412, endPoint y: 646, distance: 498.4
click at [419, 646] on div "We removed some items that were left in your unit after move-outs. We are curre…" at bounding box center [802, 666] width 766 height 57
type textarea "We removed some items that were left in your unit after move-outs. We are curre…"
click at [1251, 663] on span "Send" at bounding box center [1265, 667] width 29 height 16
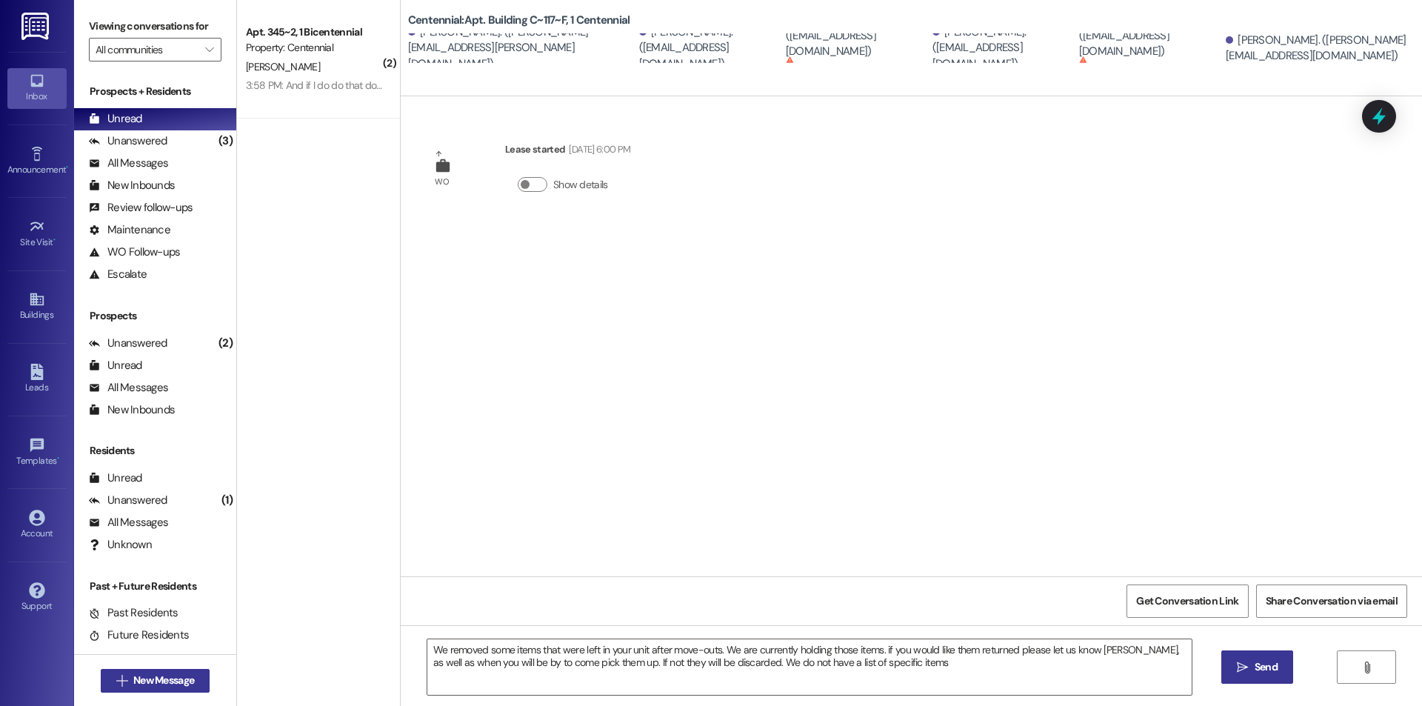
click at [162, 672] on span "New Message" at bounding box center [163, 680] width 61 height 16
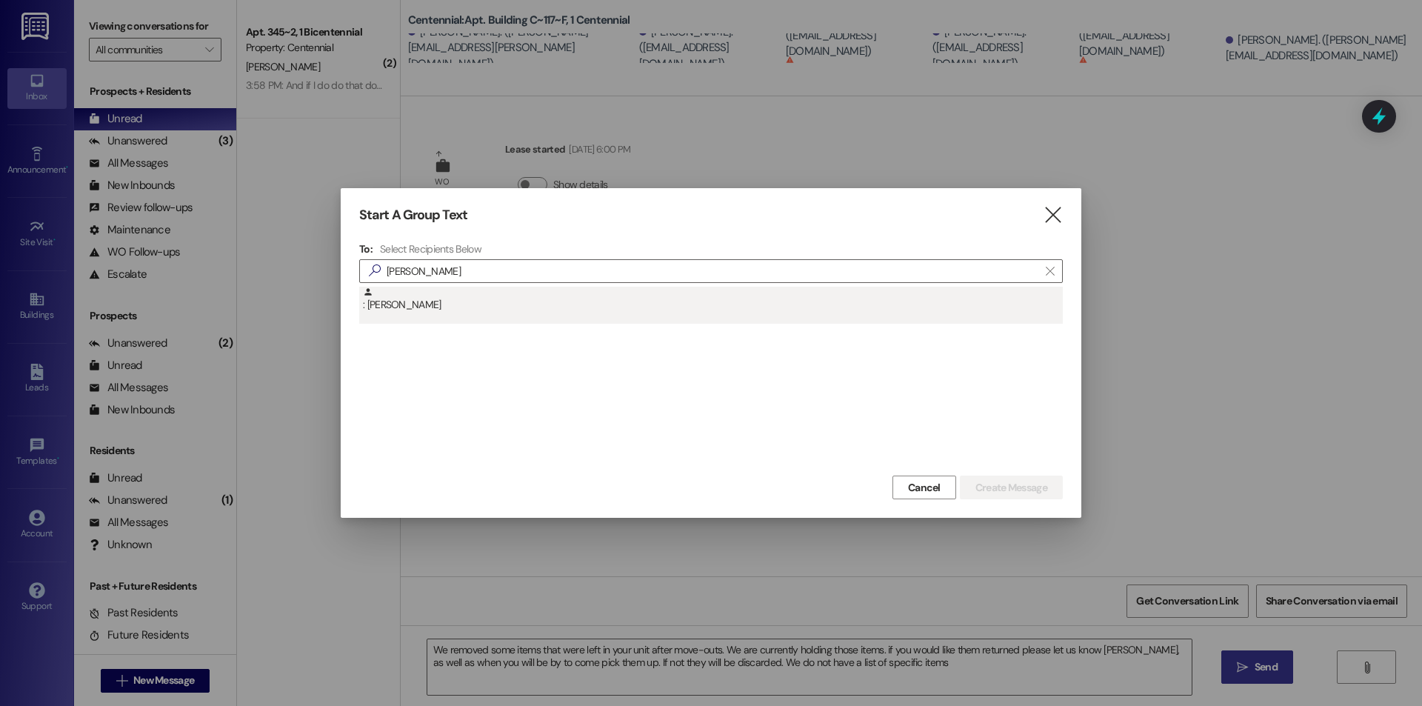
click at [413, 308] on div ": Megan Thorne" at bounding box center [713, 300] width 700 height 26
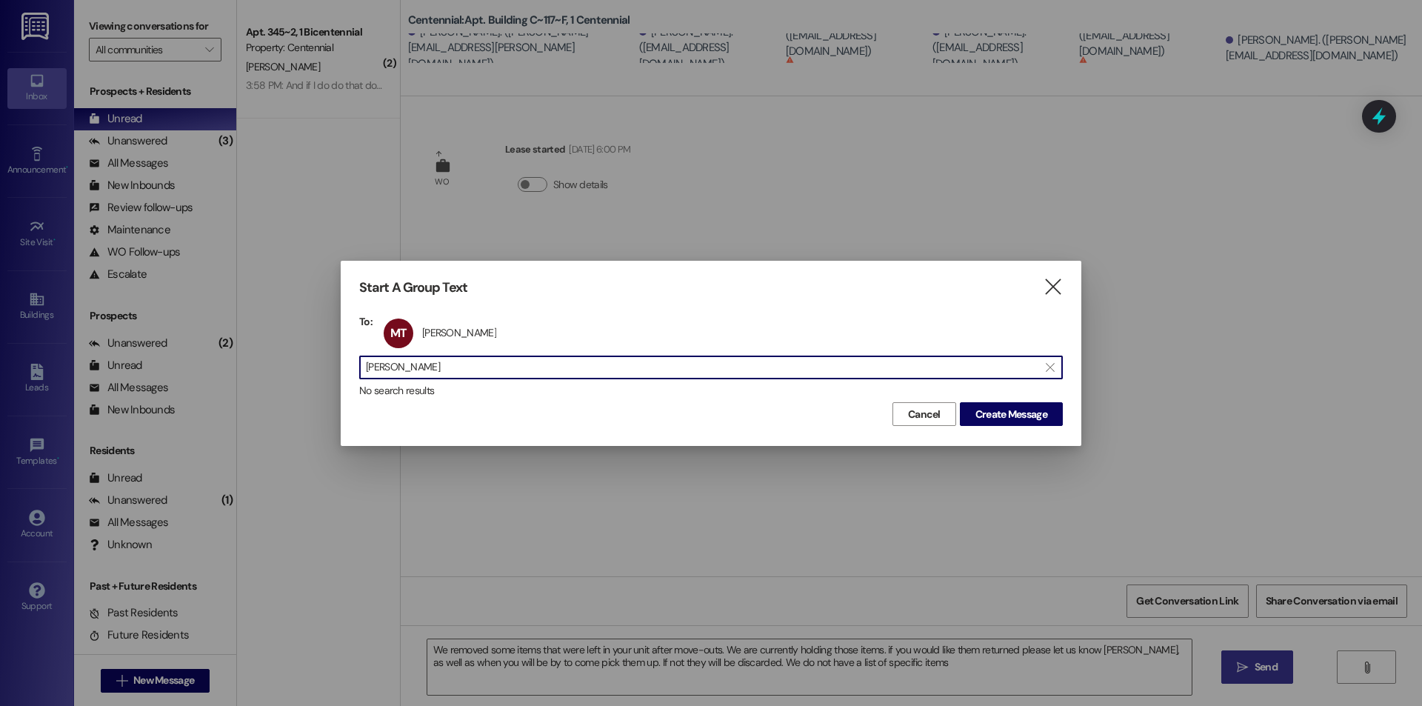
drag, startPoint x: 492, startPoint y: 369, endPoint x: 500, endPoint y: 369, distance: 8.1
click at [492, 369] on input "megan thorne" at bounding box center [702, 367] width 672 height 21
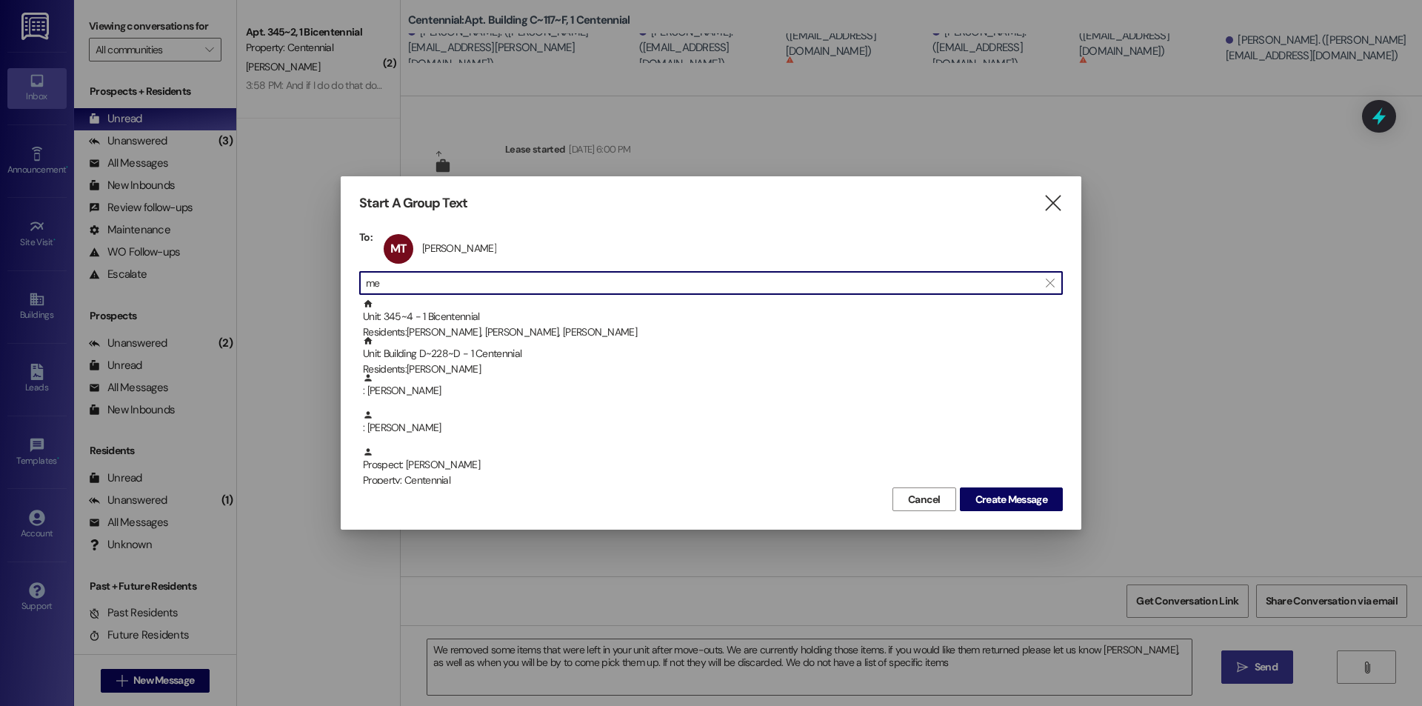
type input "m"
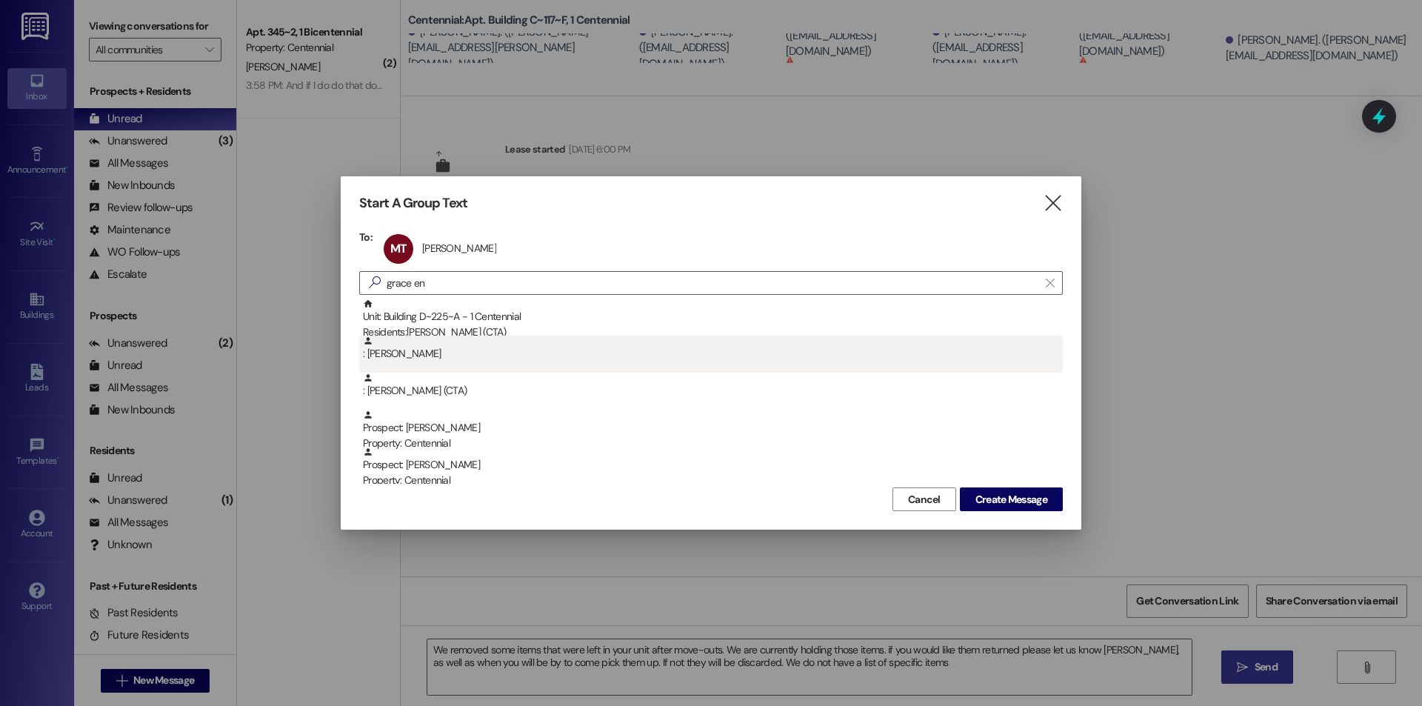
click at [503, 368] on div ": Grace Ensign" at bounding box center [710, 353] width 703 height 37
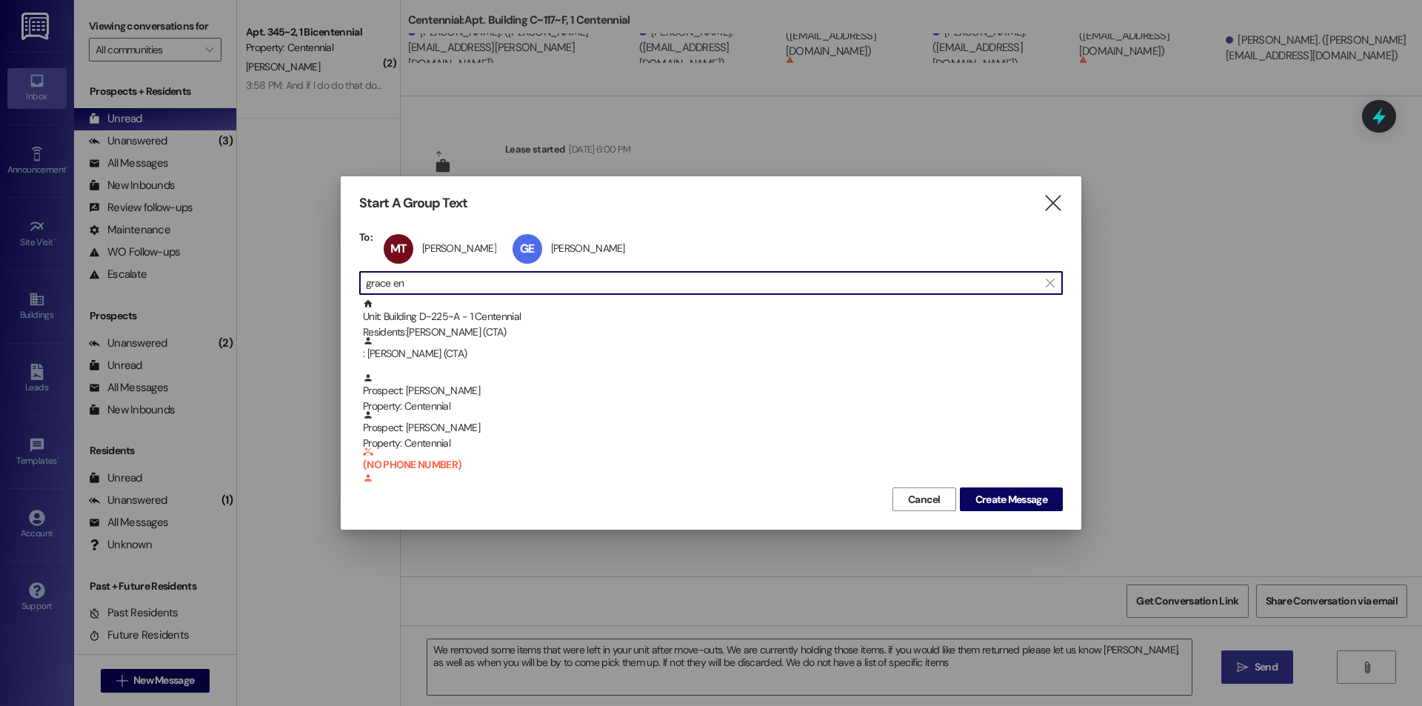
click at [496, 284] on input "grace en" at bounding box center [702, 282] width 672 height 21
type input "g"
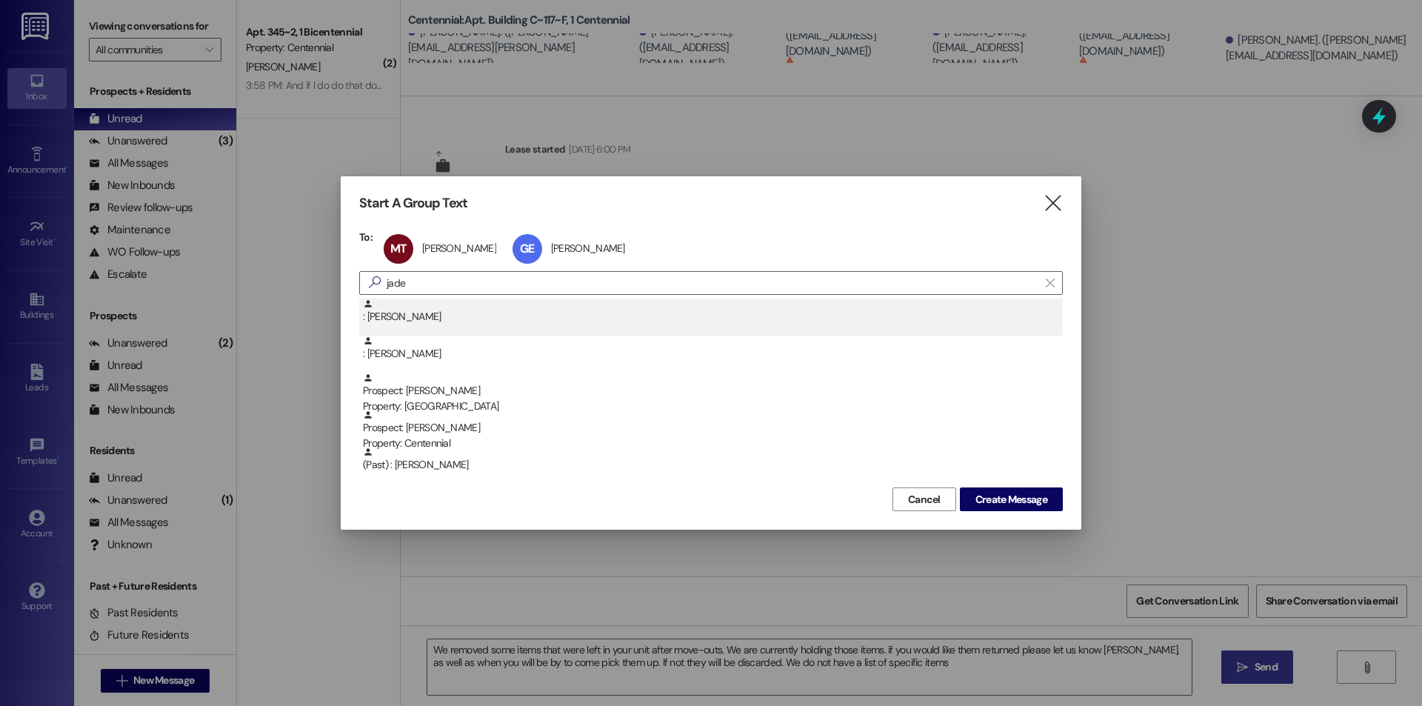
click at [485, 306] on div ": Jade Belmont" at bounding box center [713, 311] width 700 height 26
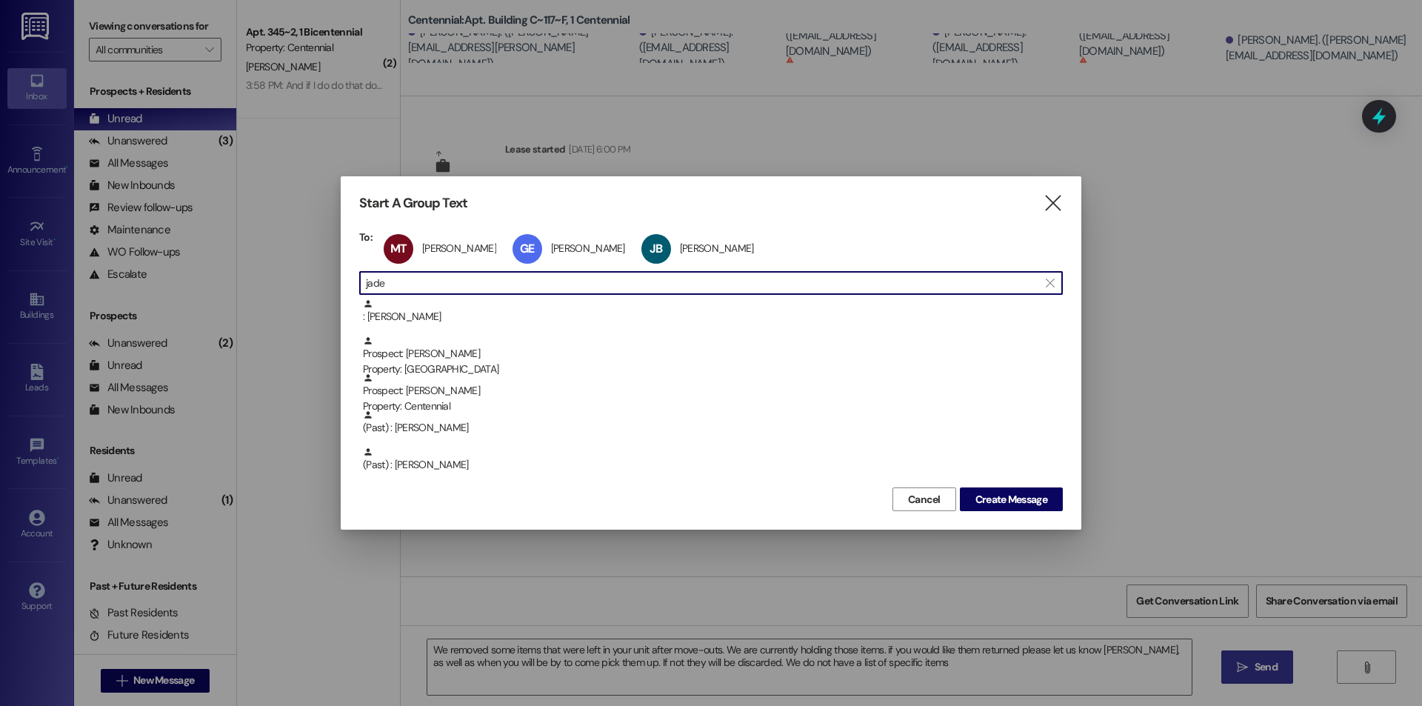
click at [508, 279] on input "jade" at bounding box center [702, 282] width 672 height 21
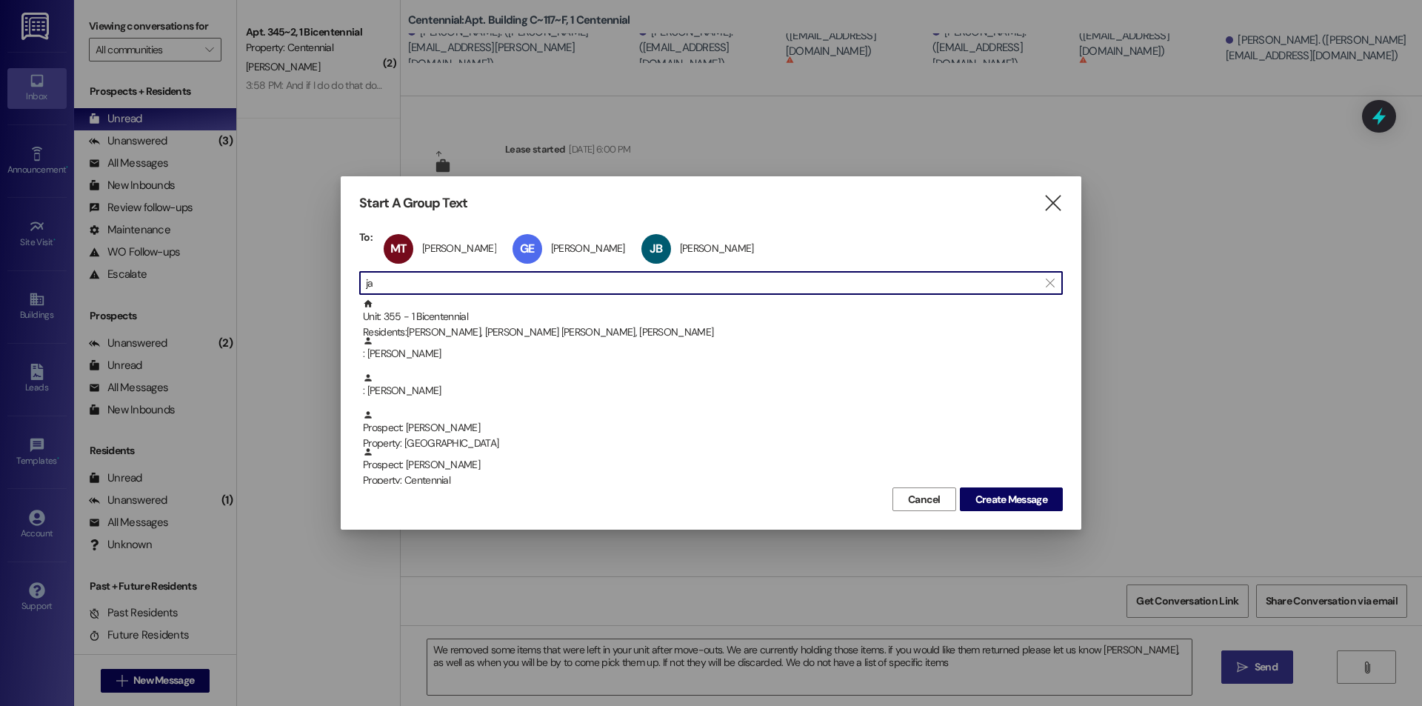
type input "j"
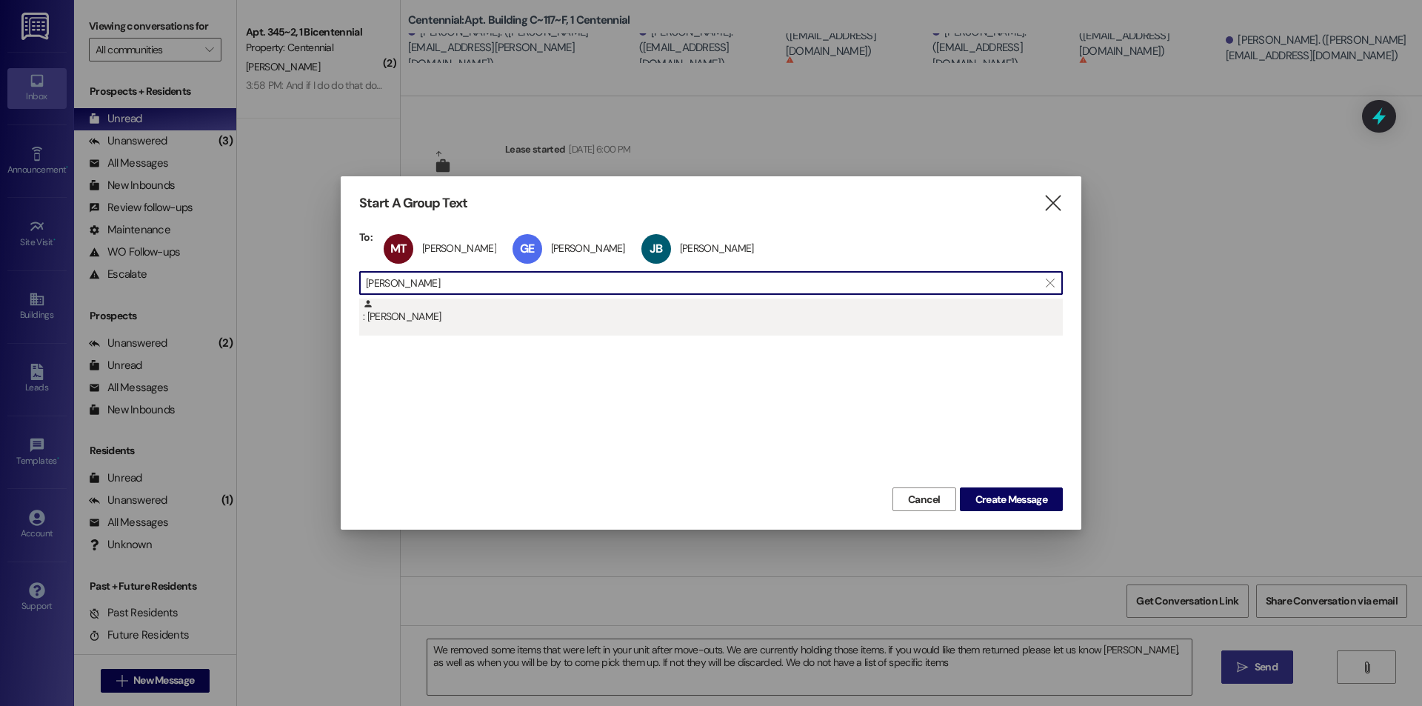
click at [511, 329] on div ": Anna Hansen" at bounding box center [710, 316] width 703 height 37
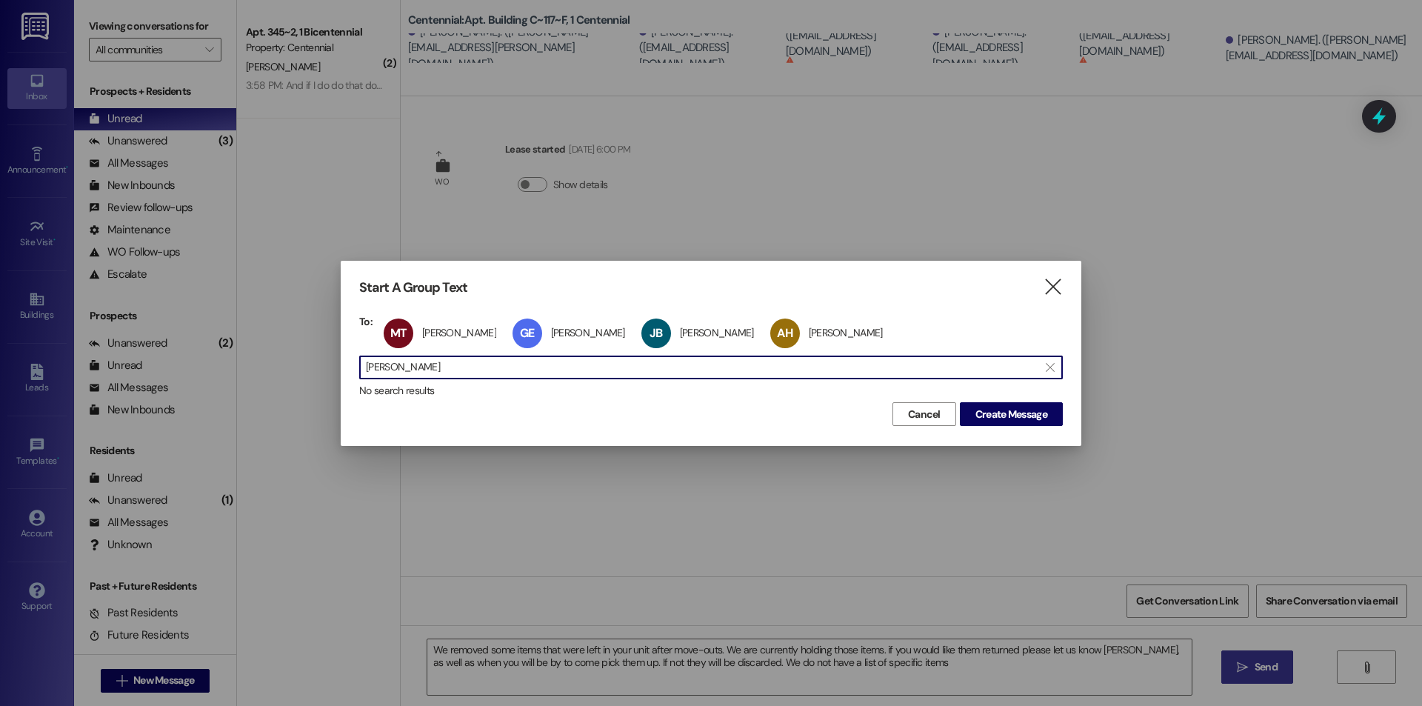
click at [497, 359] on input "anna hansen" at bounding box center [702, 367] width 672 height 21
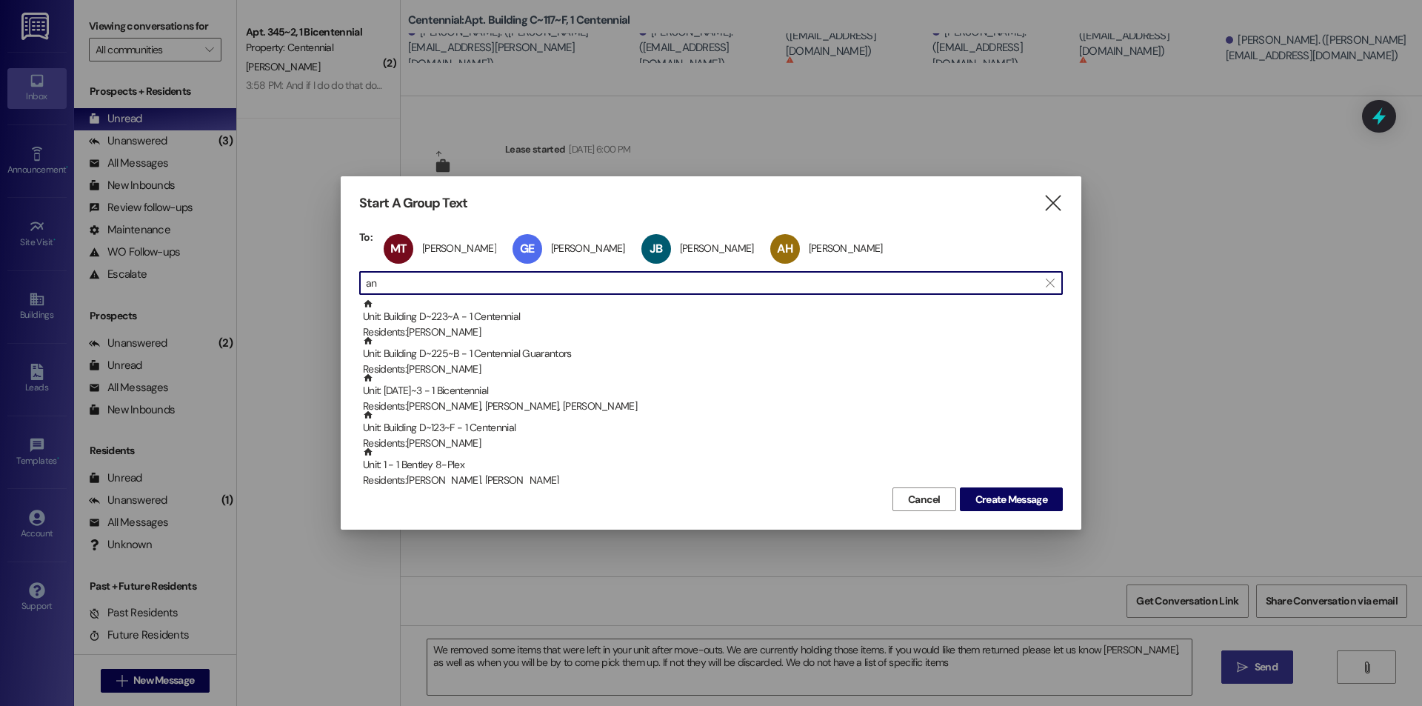
type input "a"
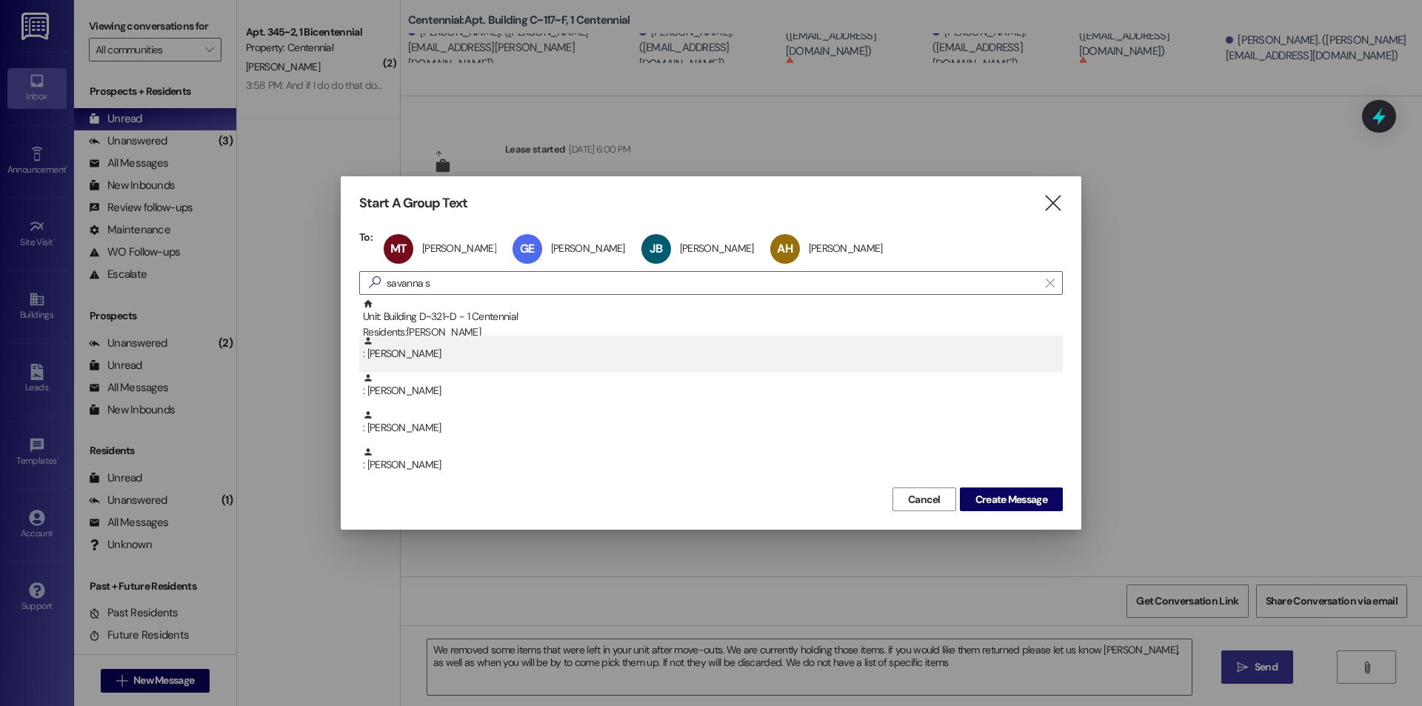
click at [462, 370] on div ": Savanna Stevenson" at bounding box center [710, 353] width 703 height 37
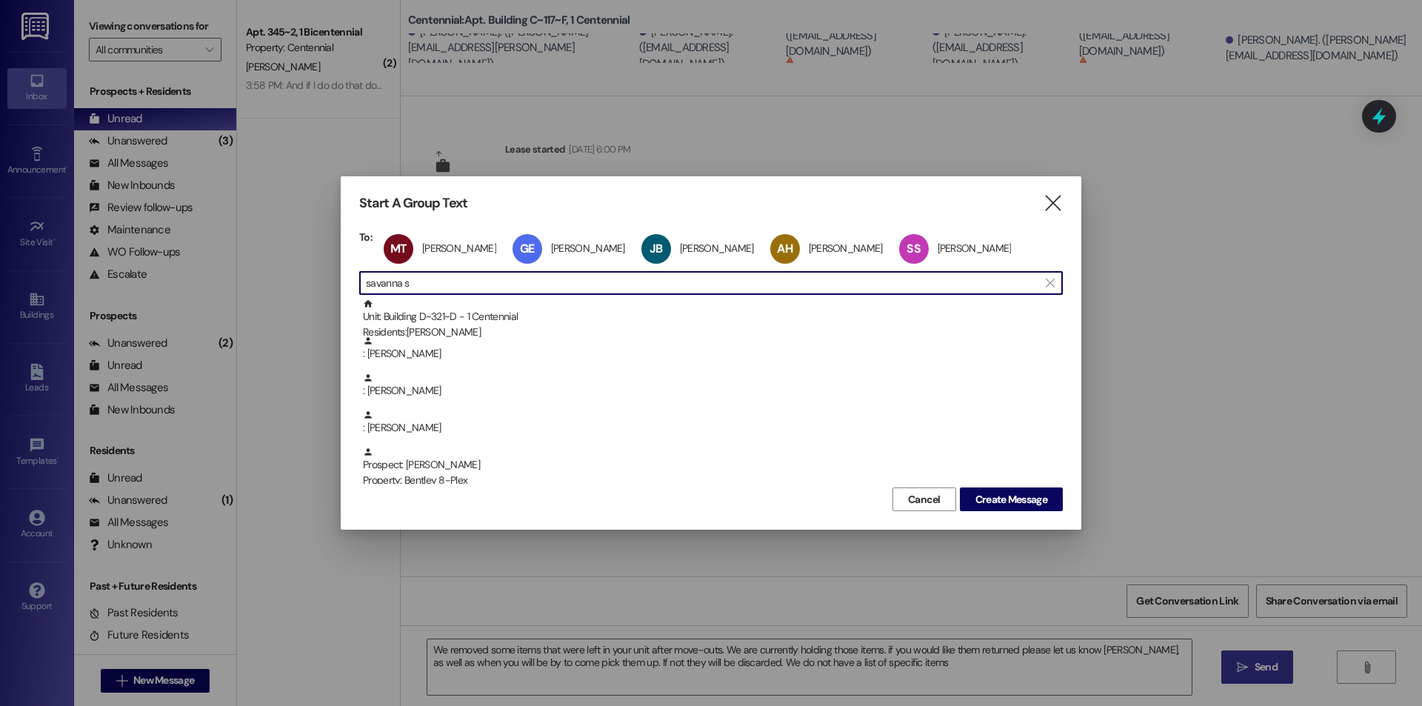
click at [458, 283] on input "savanna s" at bounding box center [702, 282] width 672 height 21
type input "s"
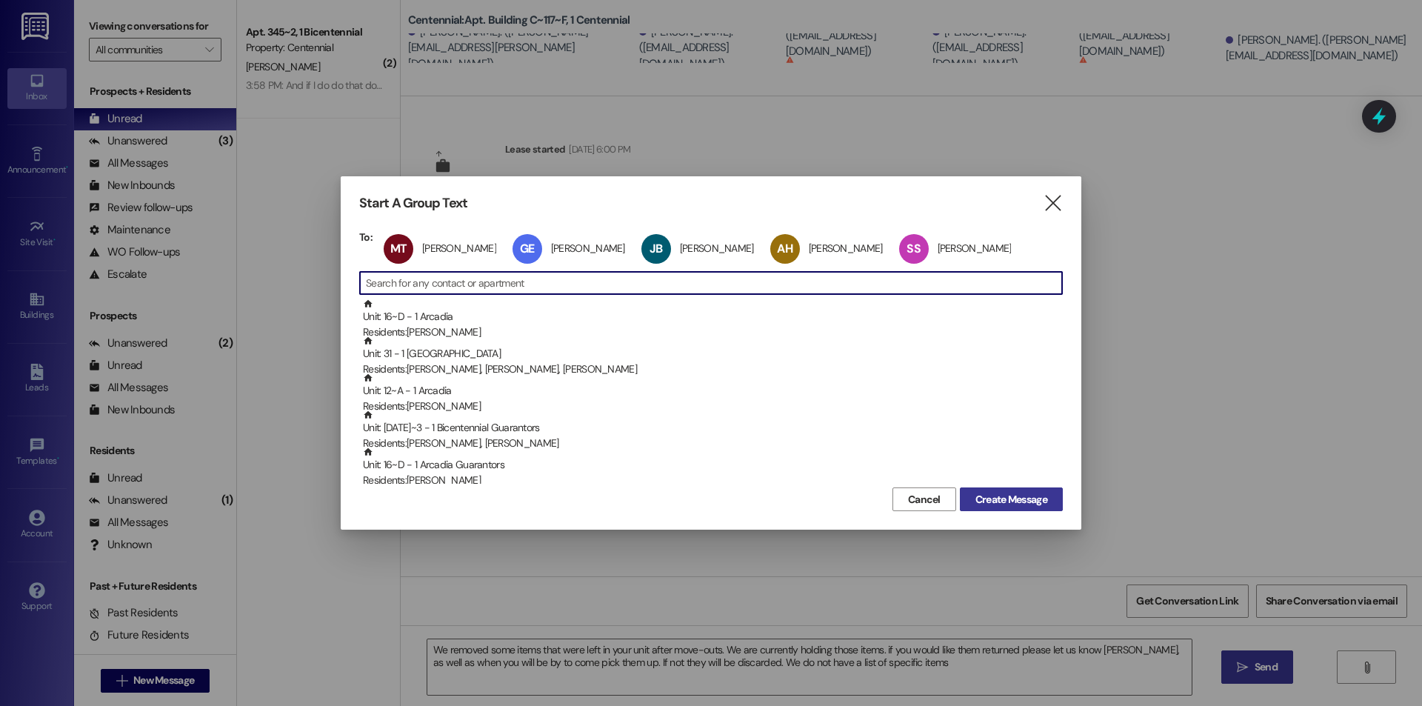
click at [1014, 509] on button "Create Message" at bounding box center [1011, 499] width 103 height 24
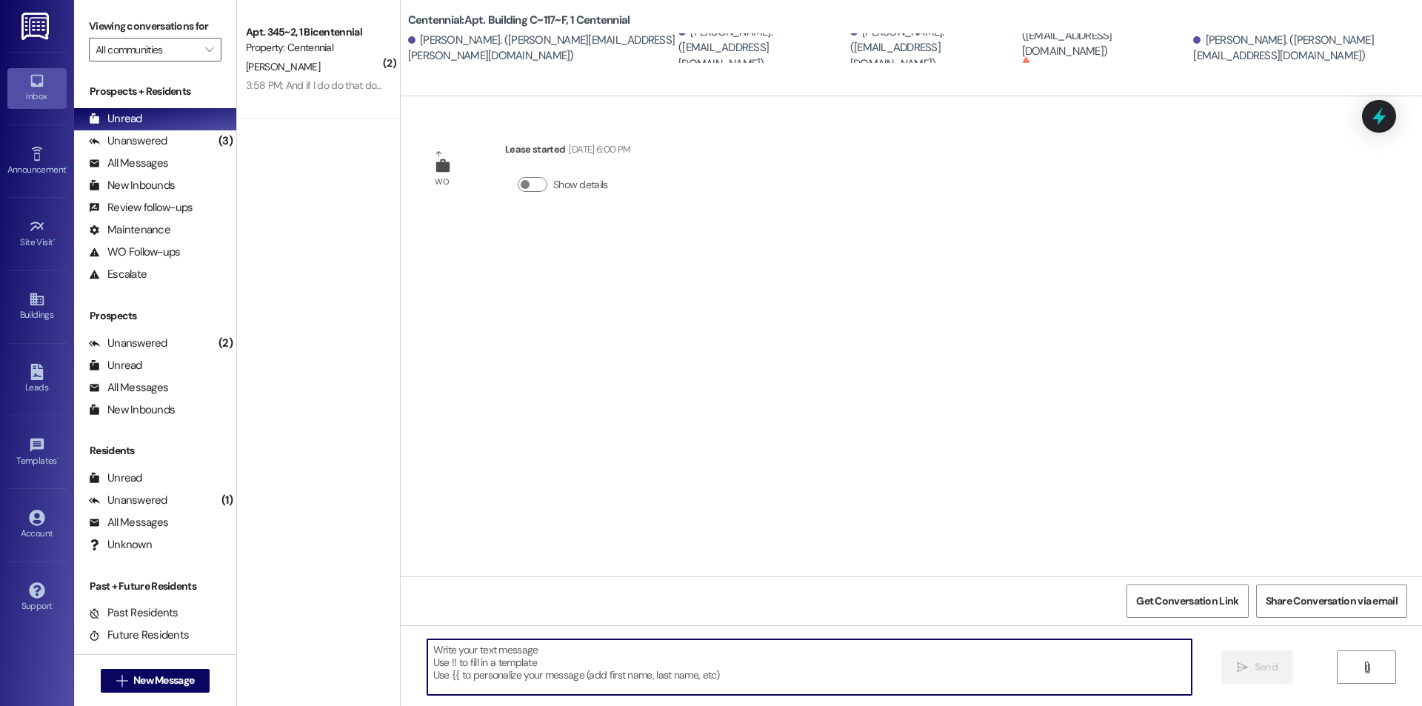
click at [806, 657] on textarea at bounding box center [809, 667] width 764 height 56
paste textarea "We removed some items that were left in your unit after move-outs. We are curre…"
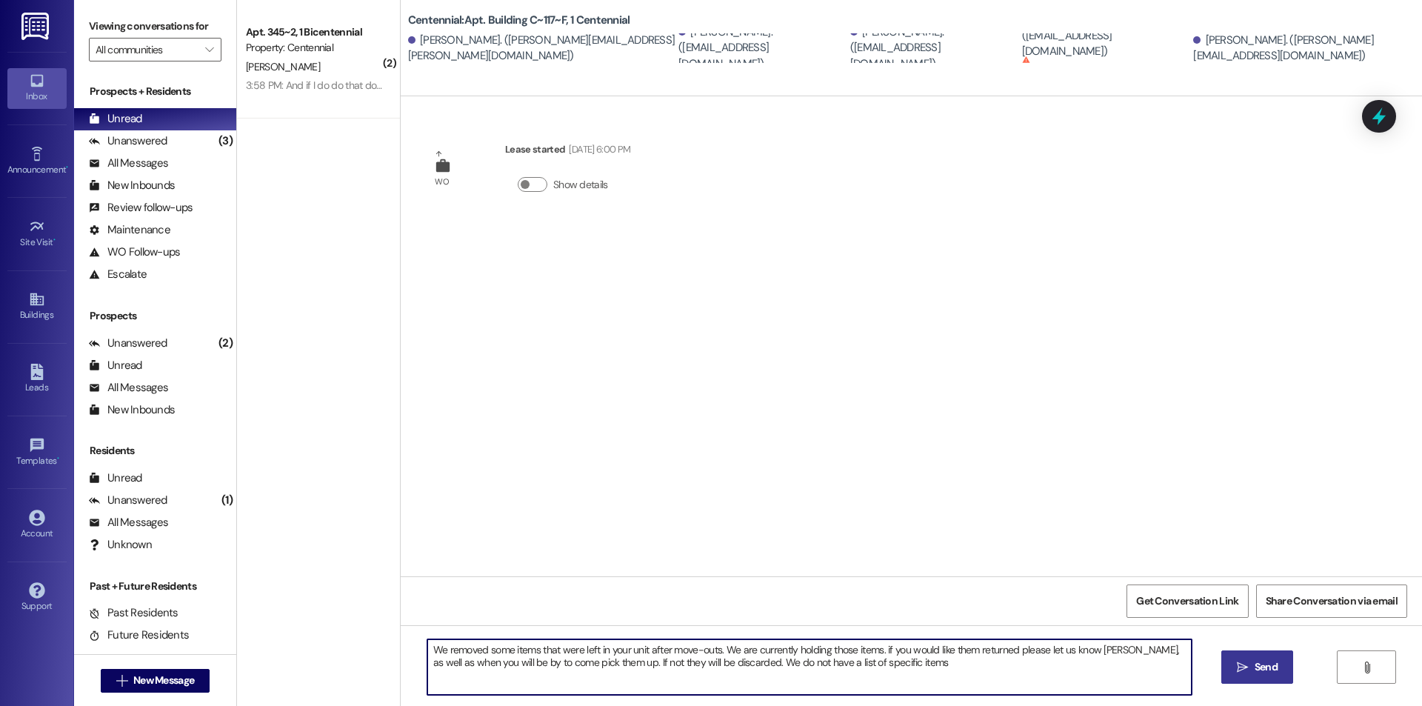
type textarea "We removed some items that were left in your unit after move-outs. We are curre…"
click at [1237, 655] on button " Send" at bounding box center [1257, 666] width 72 height 33
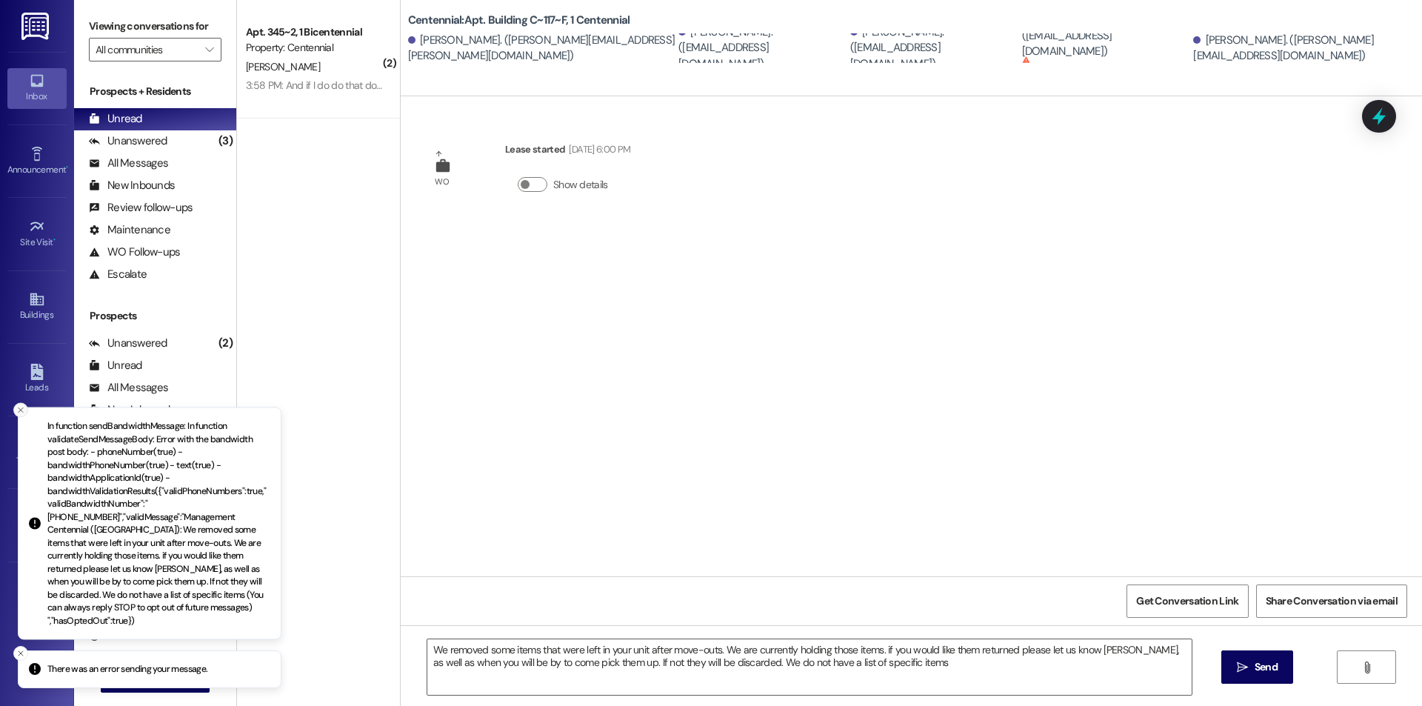
click at [18, 418] on button "Close toast" at bounding box center [20, 410] width 15 height 15
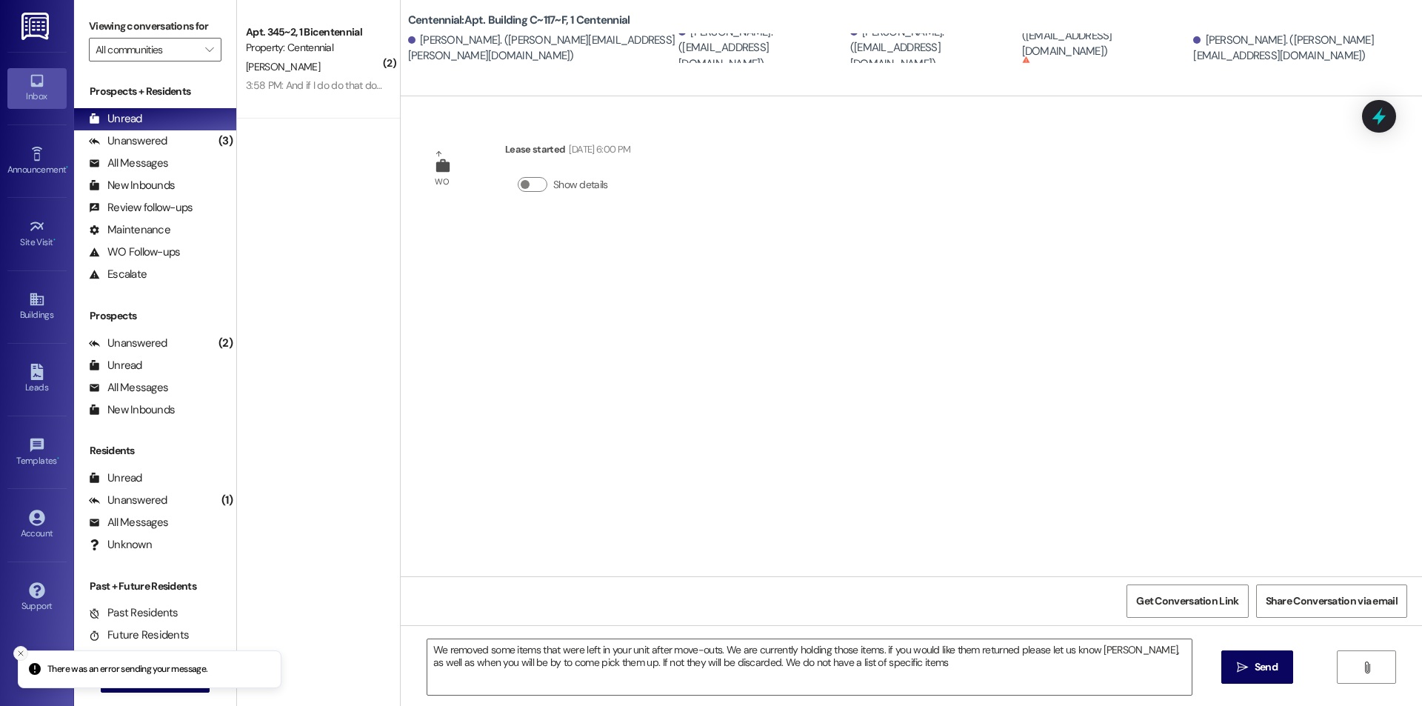
click at [17, 650] on icon "Close toast" at bounding box center [20, 653] width 9 height 9
click at [472, 61] on div "Savanna Stevenson. (laurie.stevenson@gmail.com)" at bounding box center [541, 49] width 267 height 32
click at [465, 16] on b "Centennial: Apt. Building C~117~F, 1 Centennial" at bounding box center [519, 21] width 222 height 16
click at [469, 15] on b "Centennial: Apt. Building C~117~F, 1 Centennial" at bounding box center [519, 21] width 222 height 16
drag, startPoint x: 469, startPoint y: 18, endPoint x: 504, endPoint y: 30, distance: 36.8
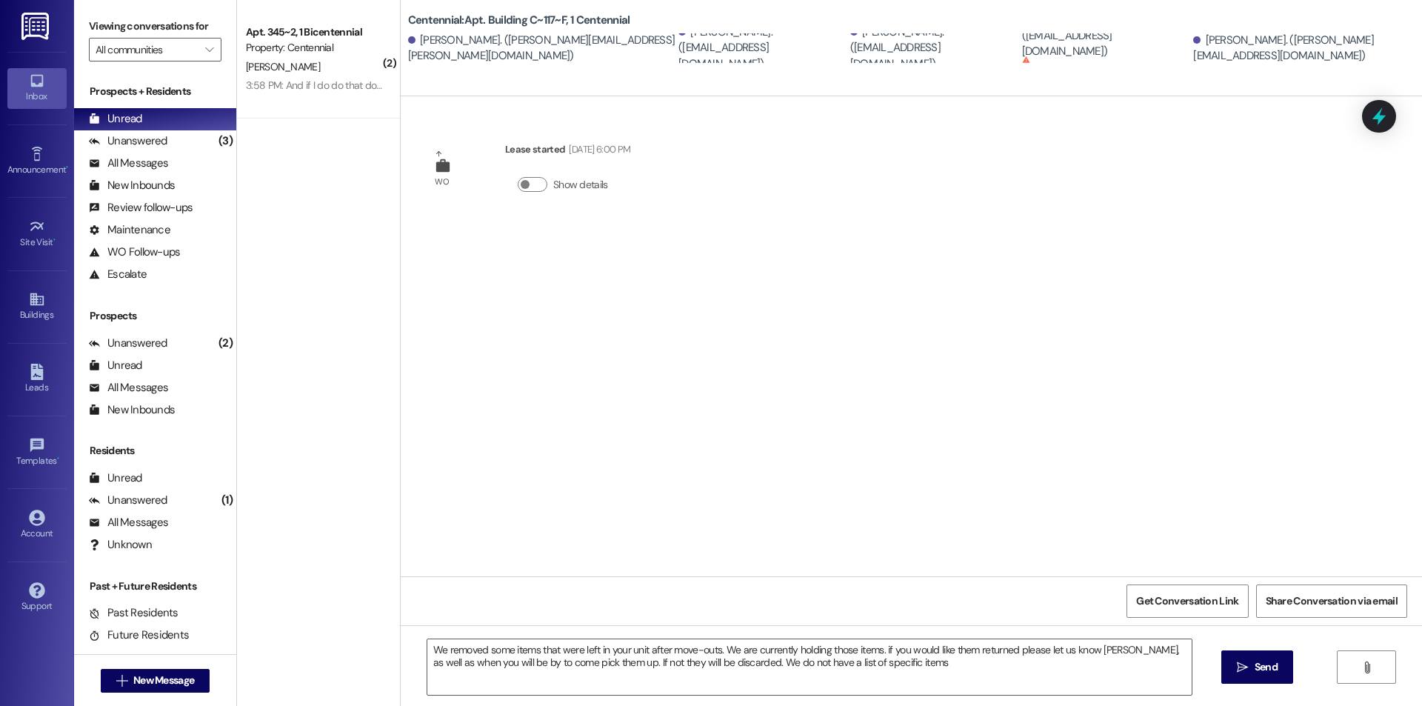
click at [483, 25] on b "Centennial: Apt. Building C~117~F, 1 Centennial" at bounding box center [519, 21] width 222 height 16
drag, startPoint x: 504, startPoint y: 30, endPoint x: 727, endPoint y: 41, distance: 223.2
click at [563, 34] on div "Centennial: Apt. Building C~117~F, 1 Centennial Savanna Stevenson. (laurie.stev…" at bounding box center [915, 33] width 1014 height 59
drag, startPoint x: 727, startPoint y: 41, endPoint x: 766, endPoint y: 33, distance: 40.2
click at [746, 41] on div "Anna Hansen. (ajhansen2003@gmail.com)" at bounding box center [762, 47] width 168 height 47
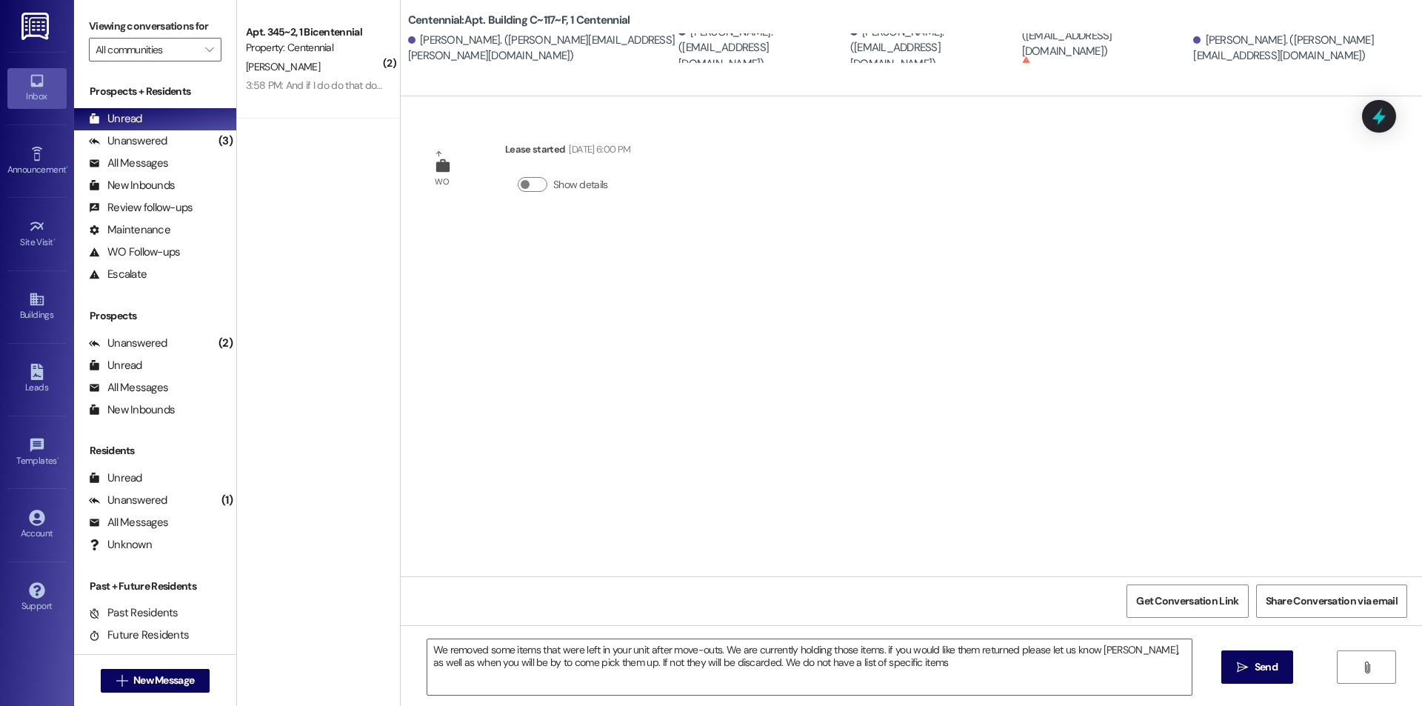
drag, startPoint x: 883, startPoint y: 56, endPoint x: 893, endPoint y: 52, distance: 11.0
drag, startPoint x: 893, startPoint y: 52, endPoint x: 905, endPoint y: 46, distance: 13.2
drag, startPoint x: 905, startPoint y: 46, endPoint x: 811, endPoint y: 196, distance: 177.3
click at [811, 196] on div "WO Lease started Aug 23, 2024 at 6:00 PM Show details" at bounding box center [911, 336] width 1021 height 480
click at [149, 676] on span "New Message" at bounding box center [163, 680] width 61 height 16
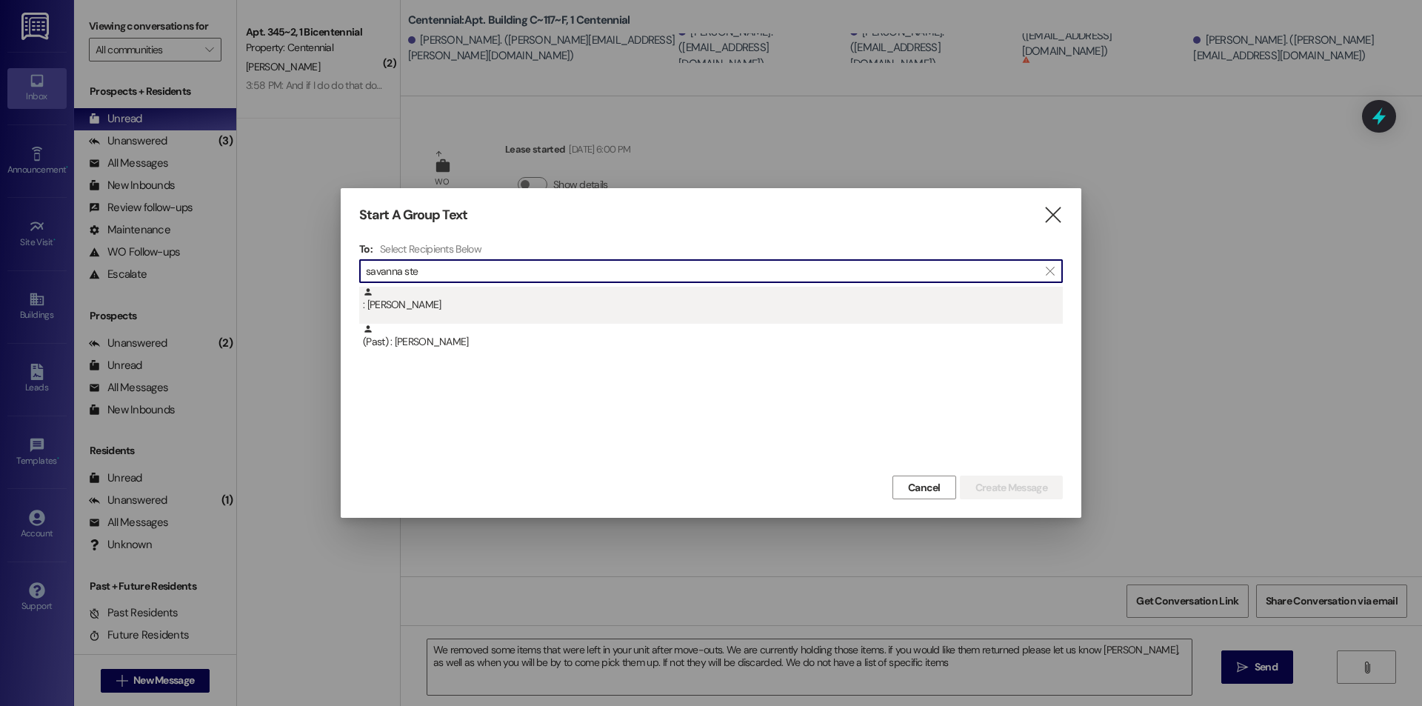
click at [426, 295] on div ": Savanna Stevenson" at bounding box center [713, 300] width 700 height 26
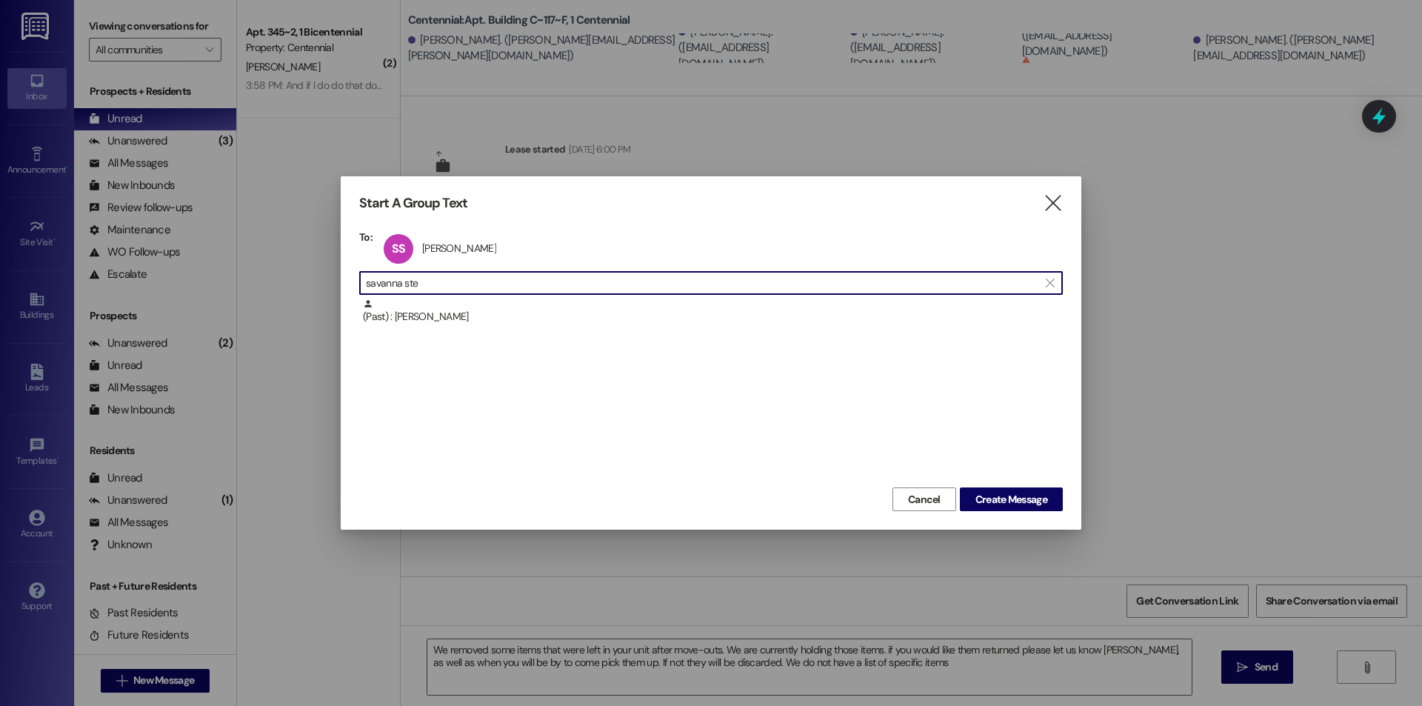
click at [505, 280] on input "savanna ste" at bounding box center [702, 282] width 672 height 21
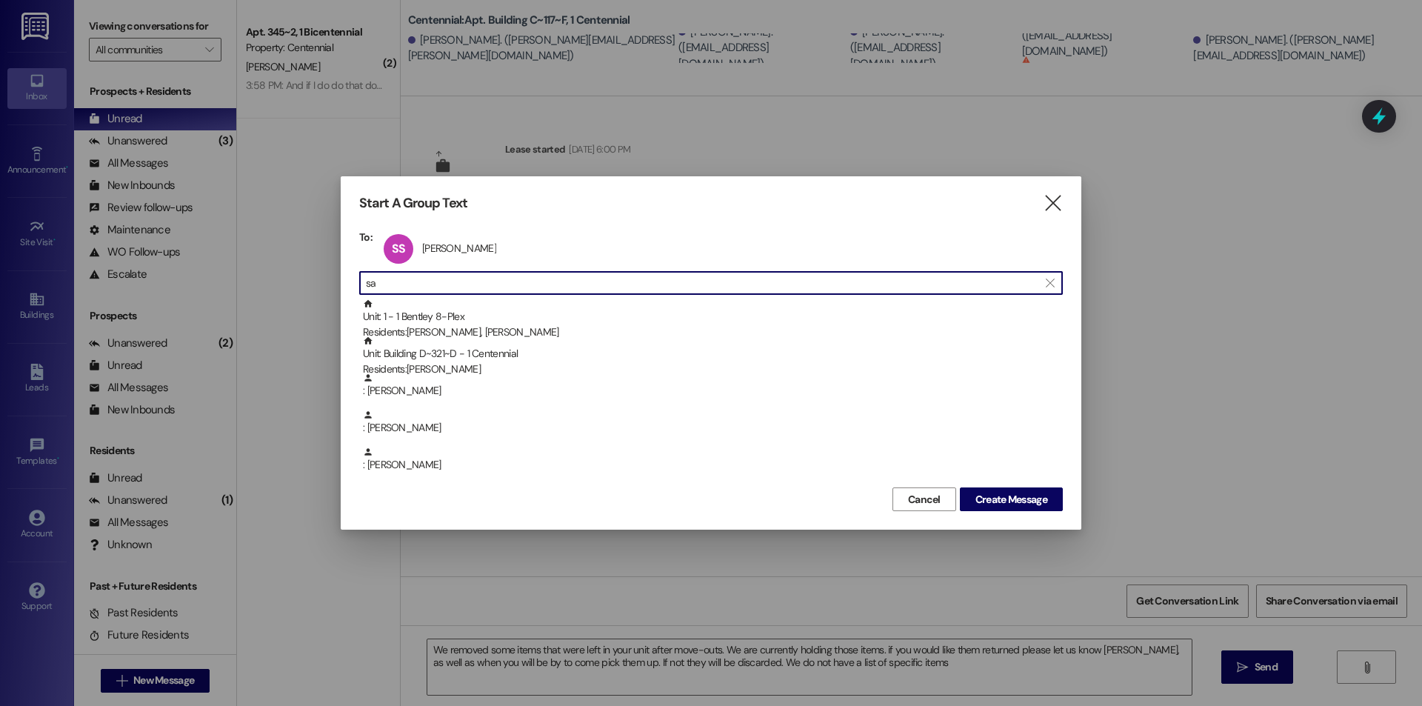
type input "s"
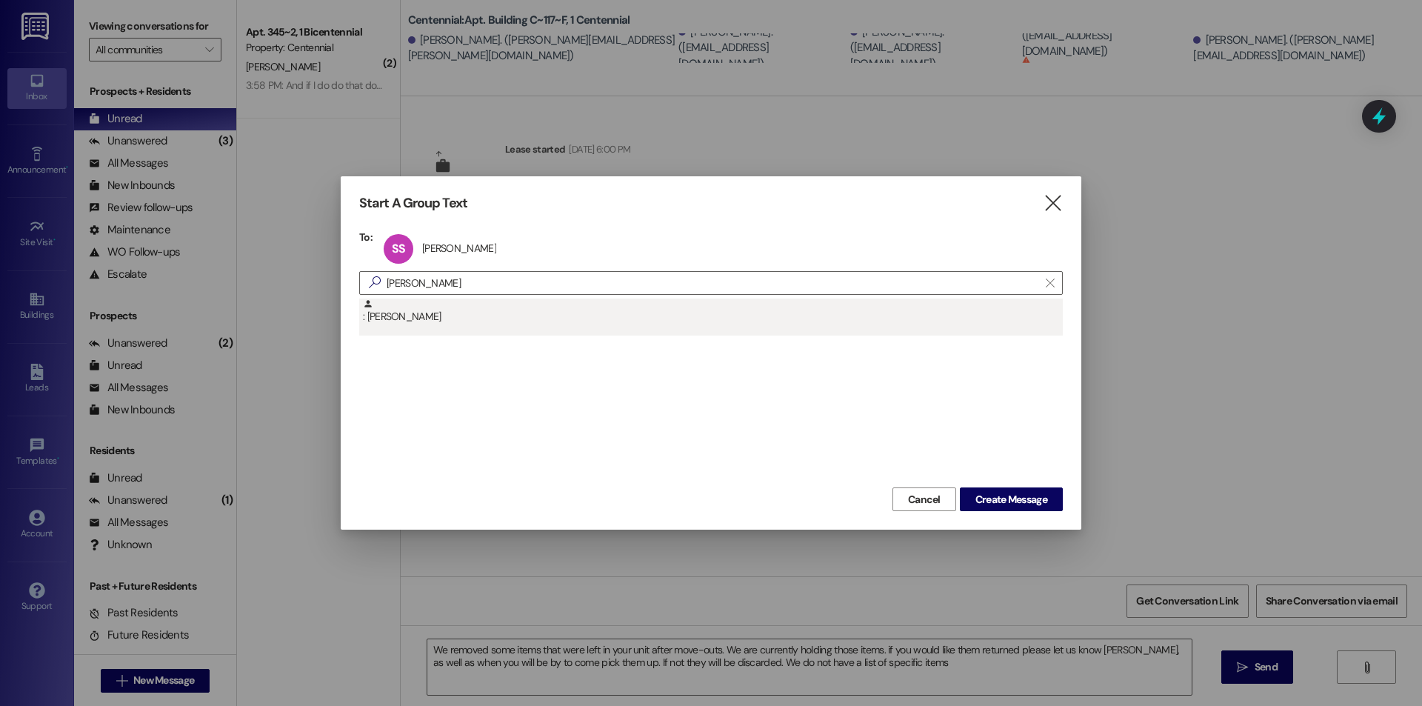
click at [512, 316] on div ": Anna Hansen" at bounding box center [713, 311] width 700 height 26
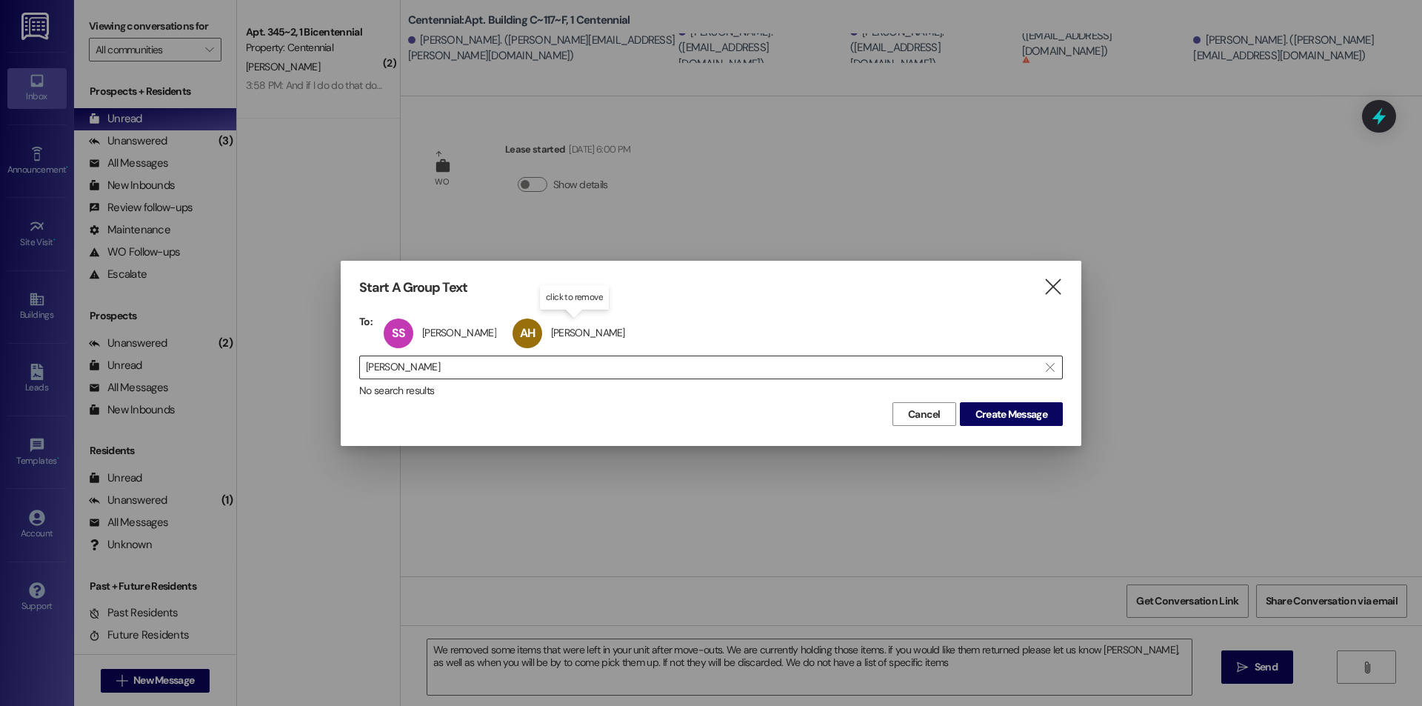
click at [516, 366] on input "anna hansen" at bounding box center [702, 367] width 672 height 21
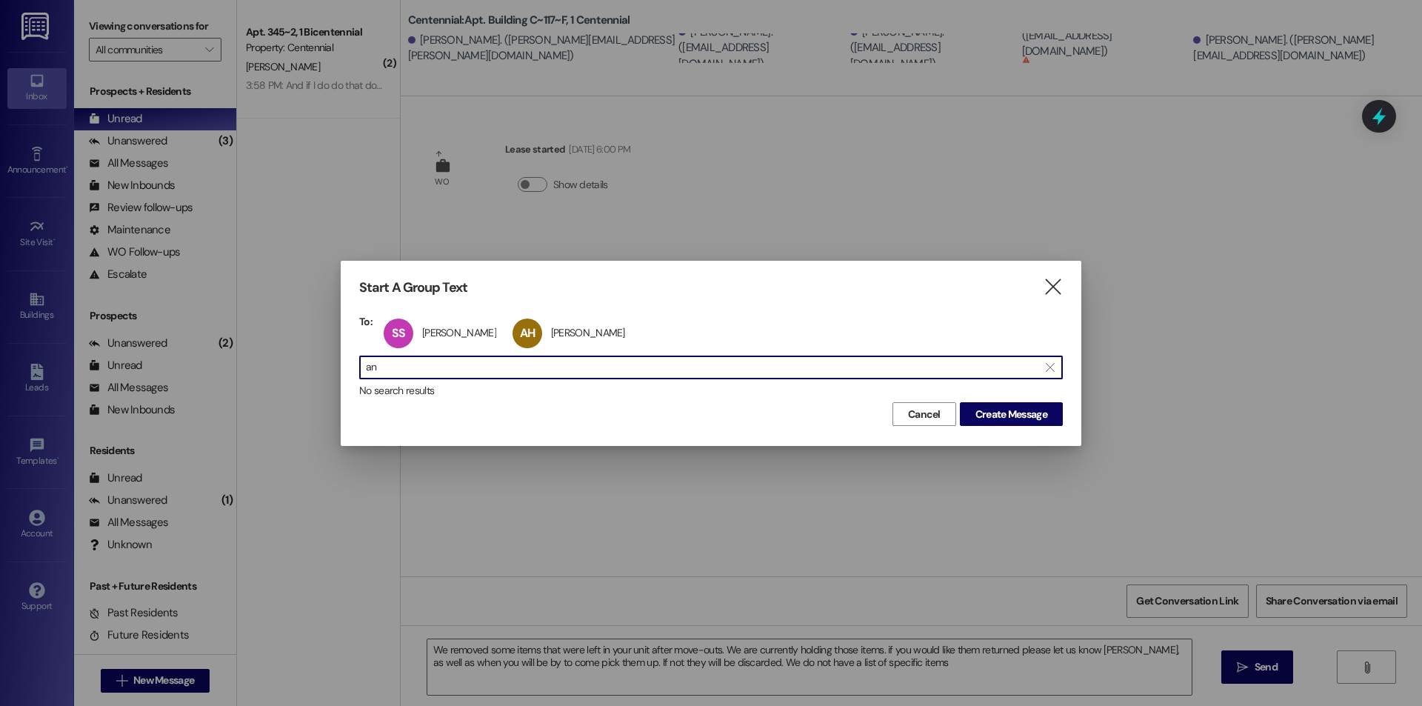
type input "a"
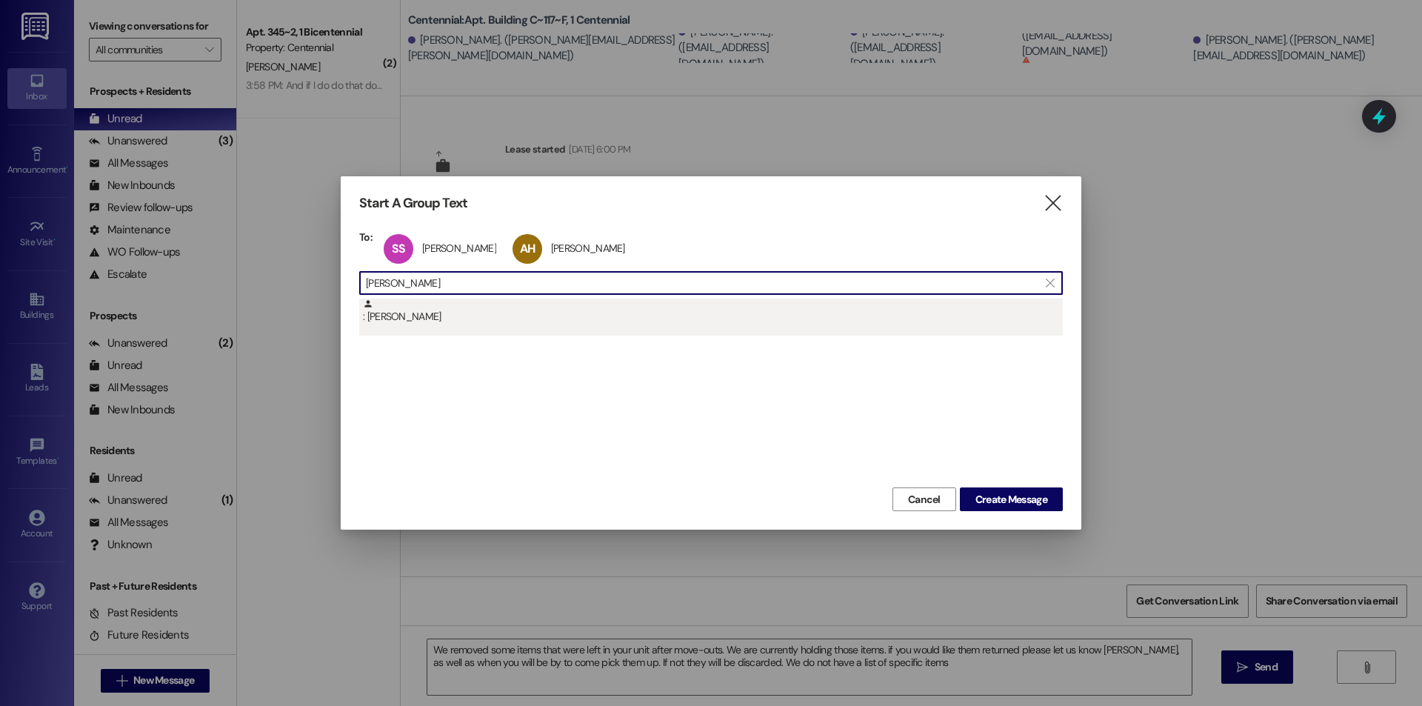
click at [455, 324] on div ": Megan Thorne" at bounding box center [713, 311] width 700 height 26
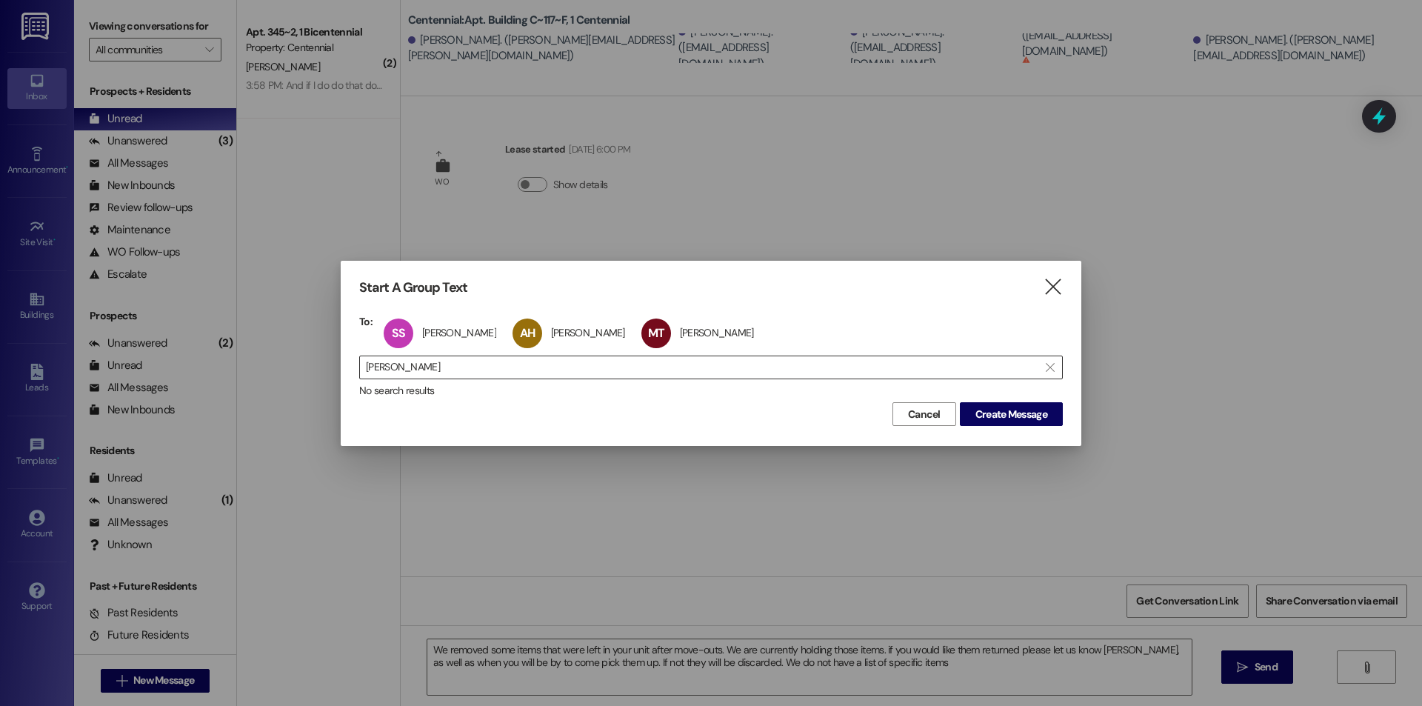
click at [483, 360] on input "megan thorne" at bounding box center [702, 367] width 672 height 21
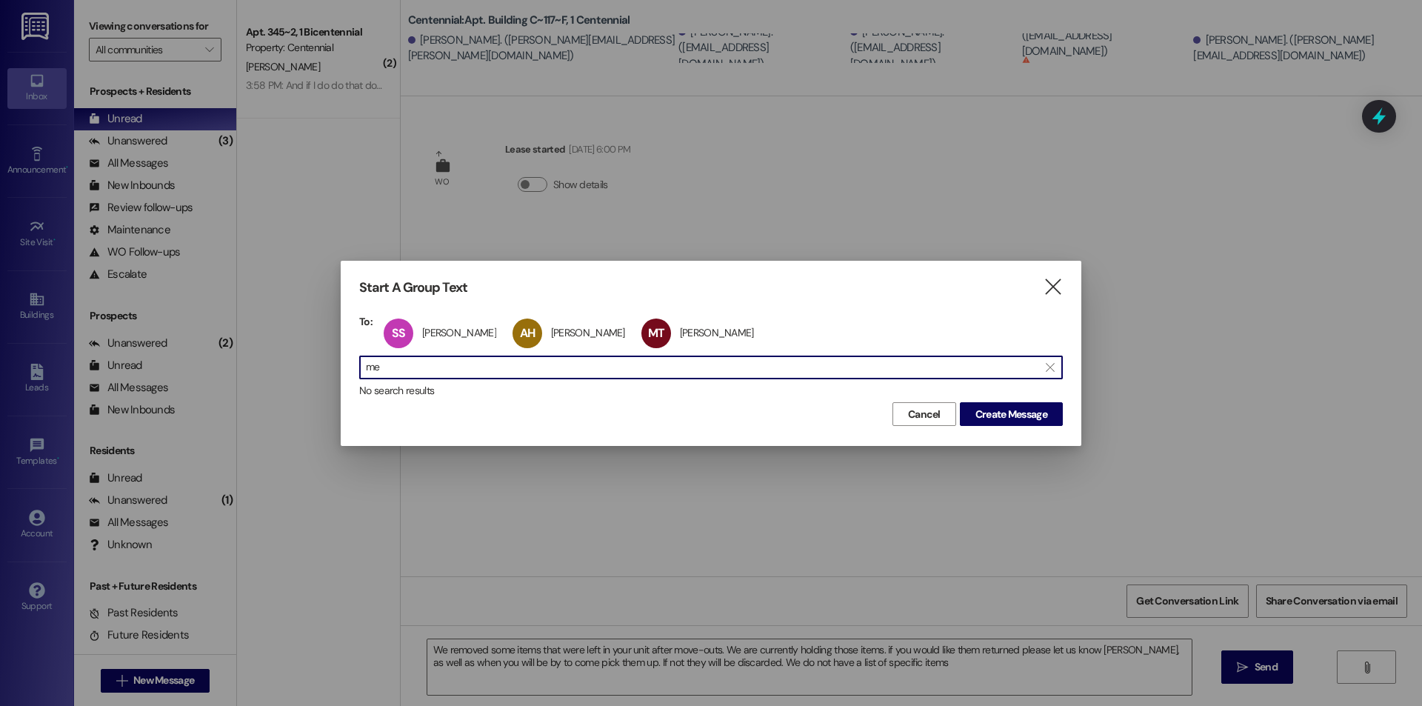
type input "m"
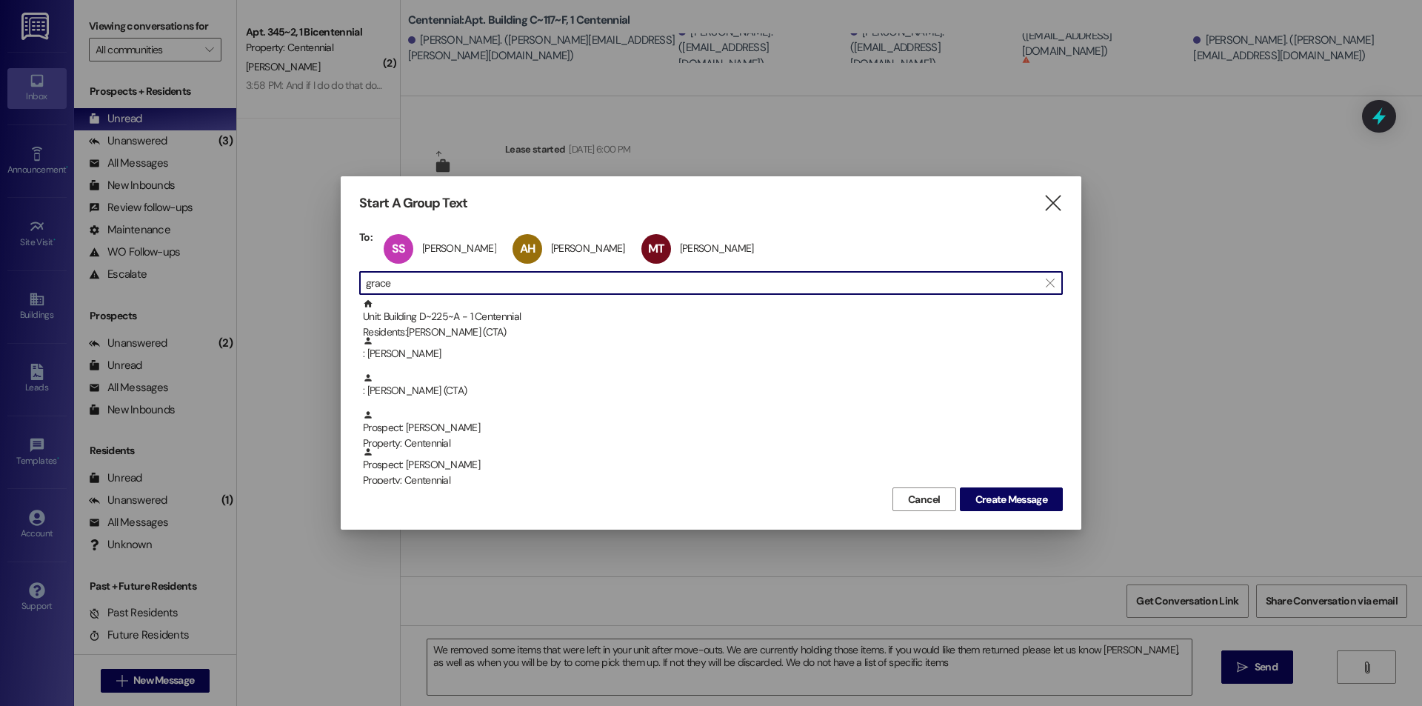
type input "grace"
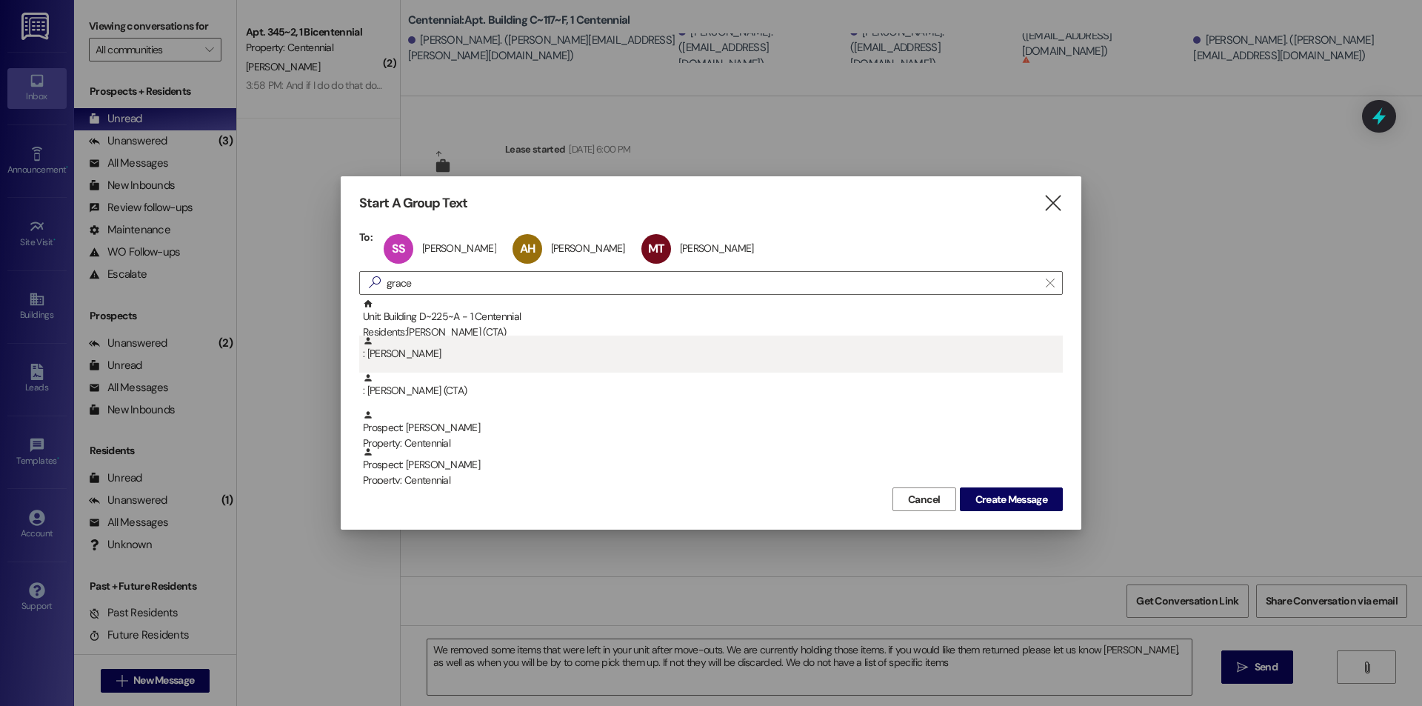
click at [483, 361] on div ": Grace Ensign" at bounding box center [713, 348] width 700 height 26
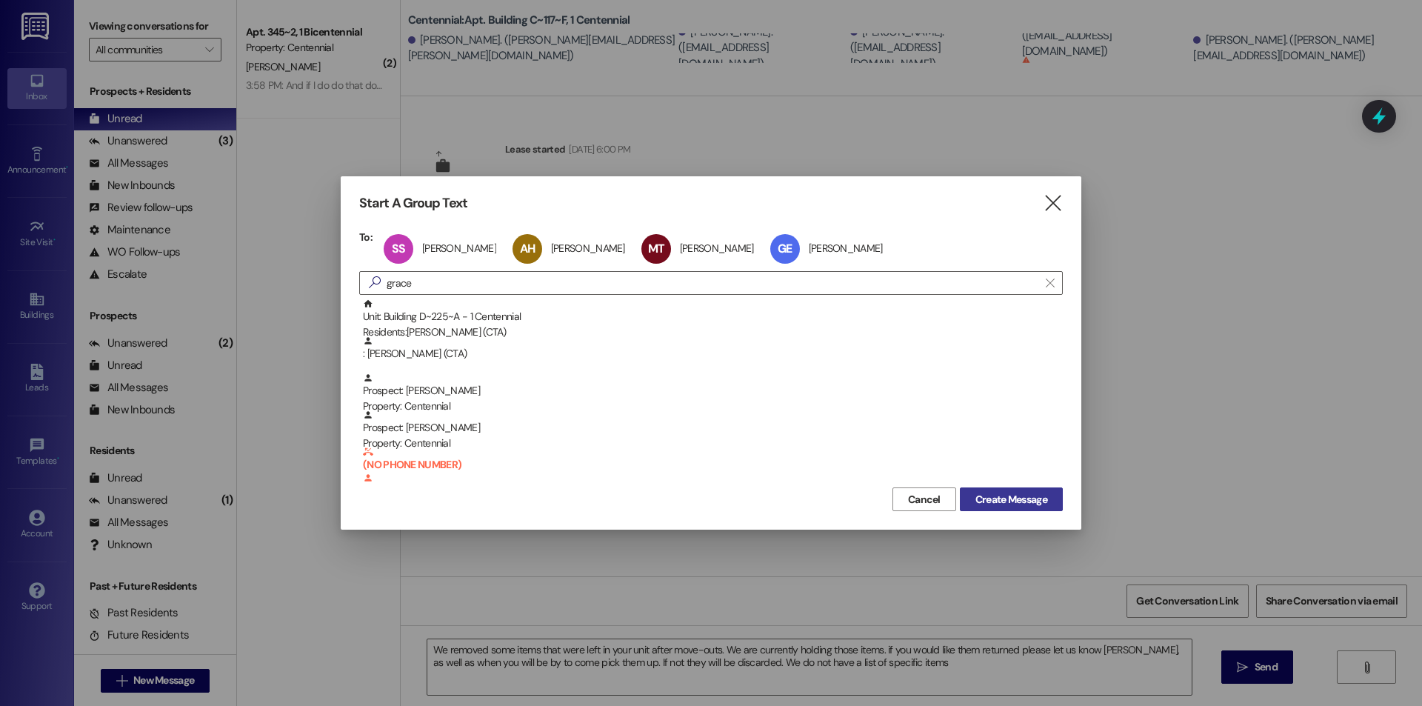
click at [1014, 492] on span "Create Message" at bounding box center [1011, 500] width 72 height 16
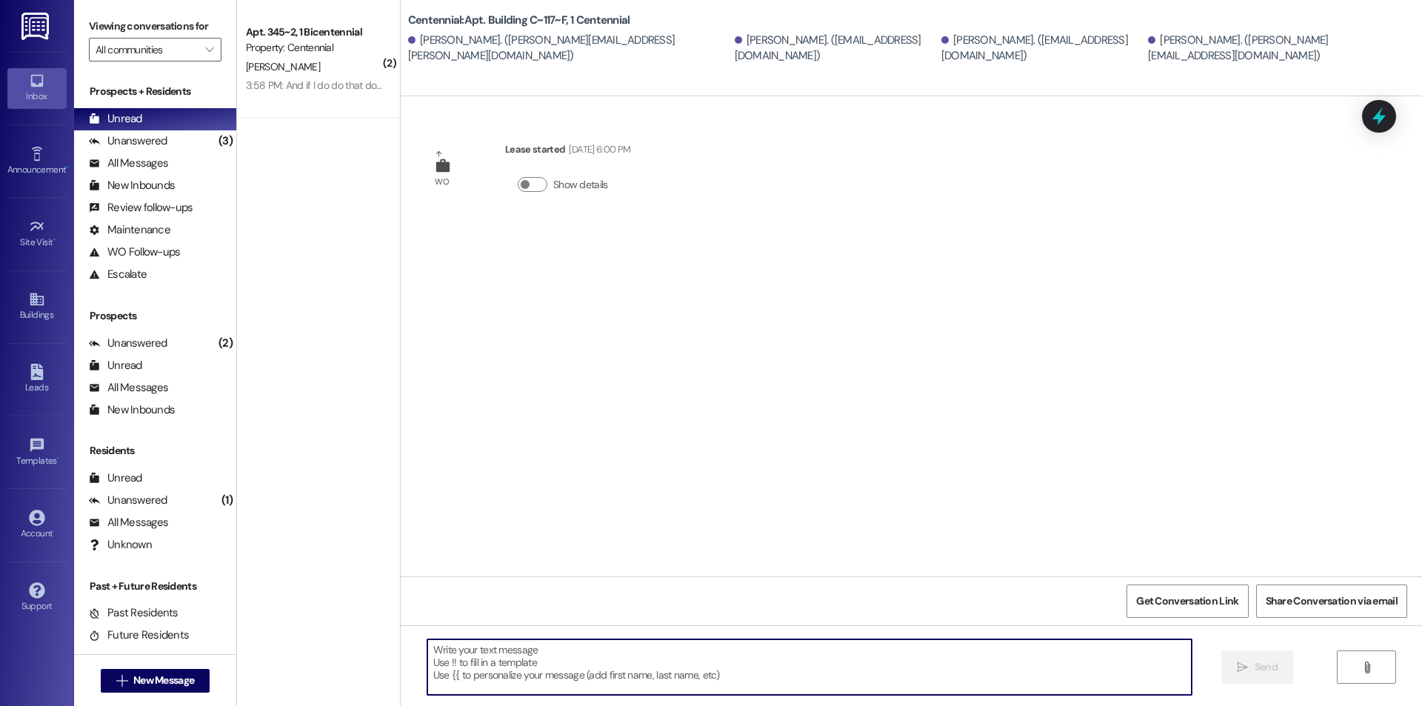
click at [661, 674] on textarea at bounding box center [809, 667] width 764 height 56
paste textarea "We removed some items that were left in your unit after move-outs. We are curre…"
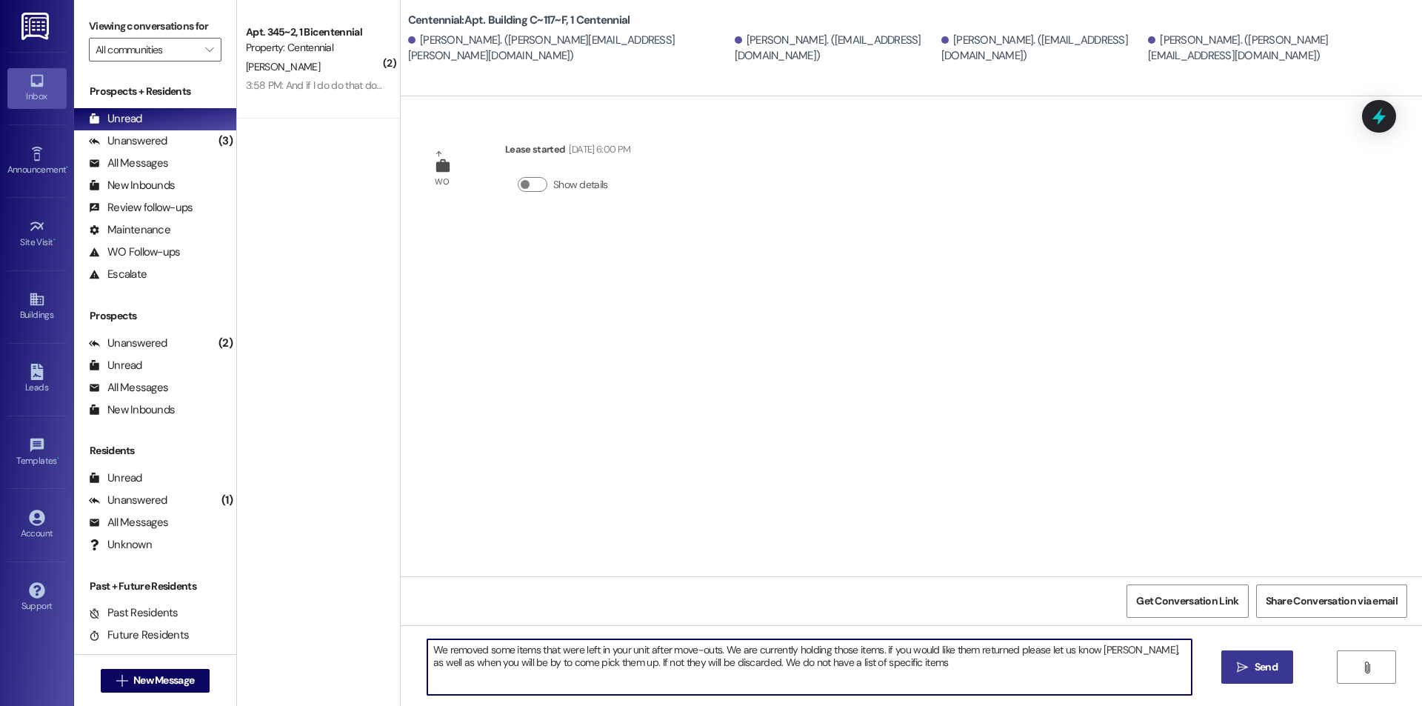
type textarea "We removed some items that were left in your unit after move-outs. We are curre…"
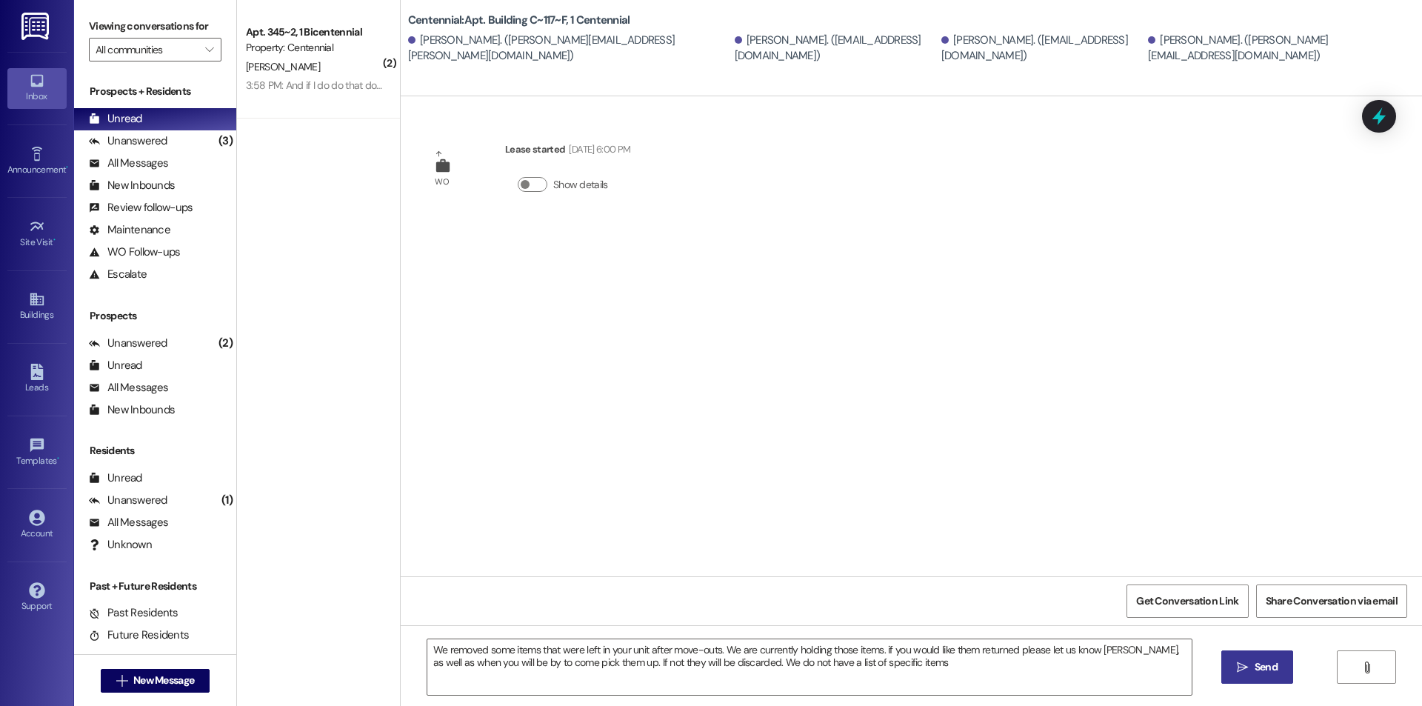
click at [1259, 663] on span "Send" at bounding box center [1265, 667] width 23 height 16
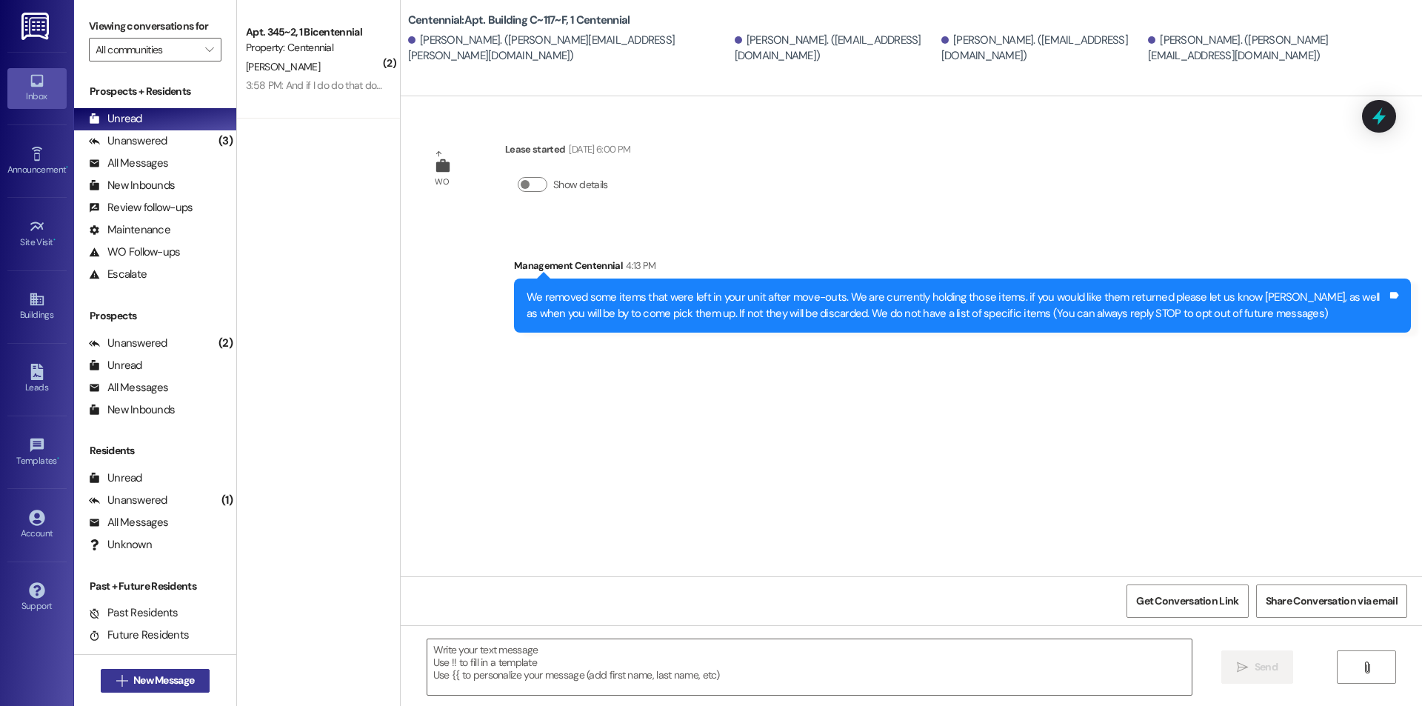
click at [169, 676] on span "New Message" at bounding box center [163, 680] width 61 height 16
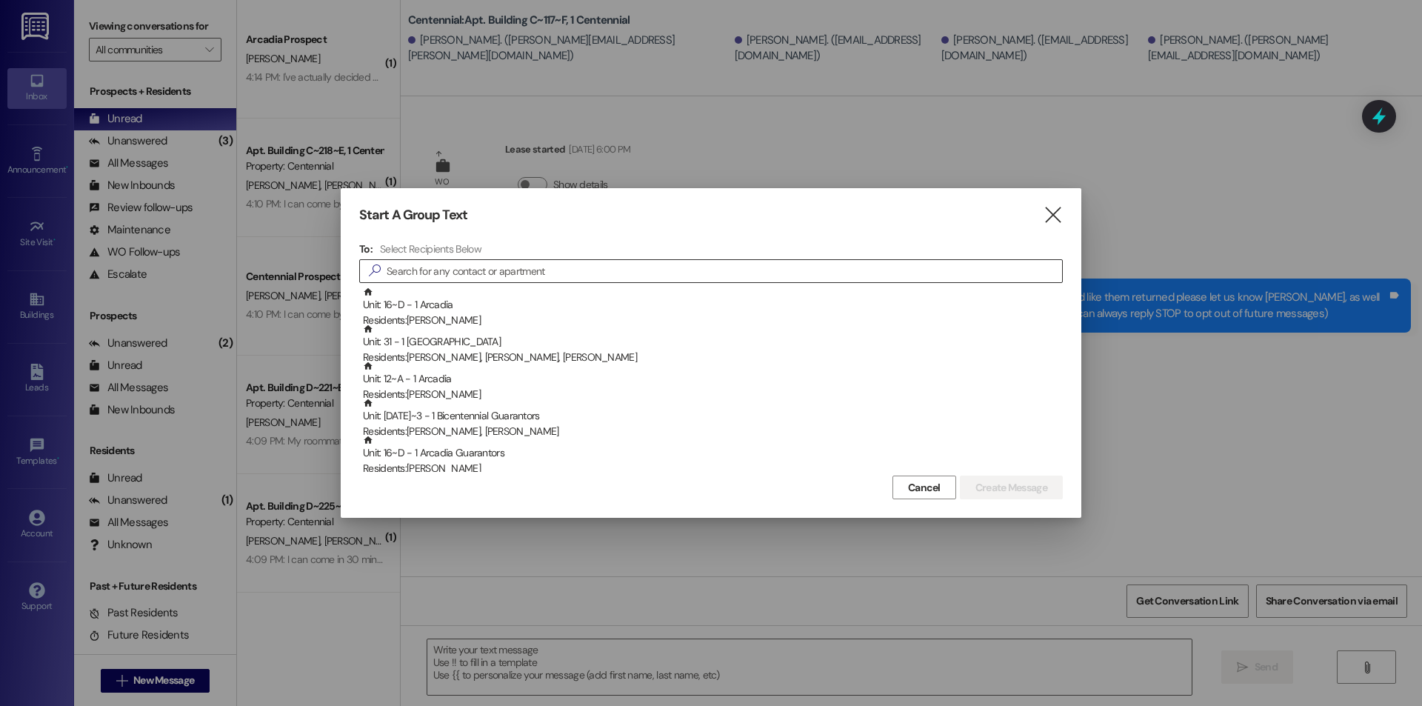
click at [486, 275] on input at bounding box center [723, 271] width 675 height 21
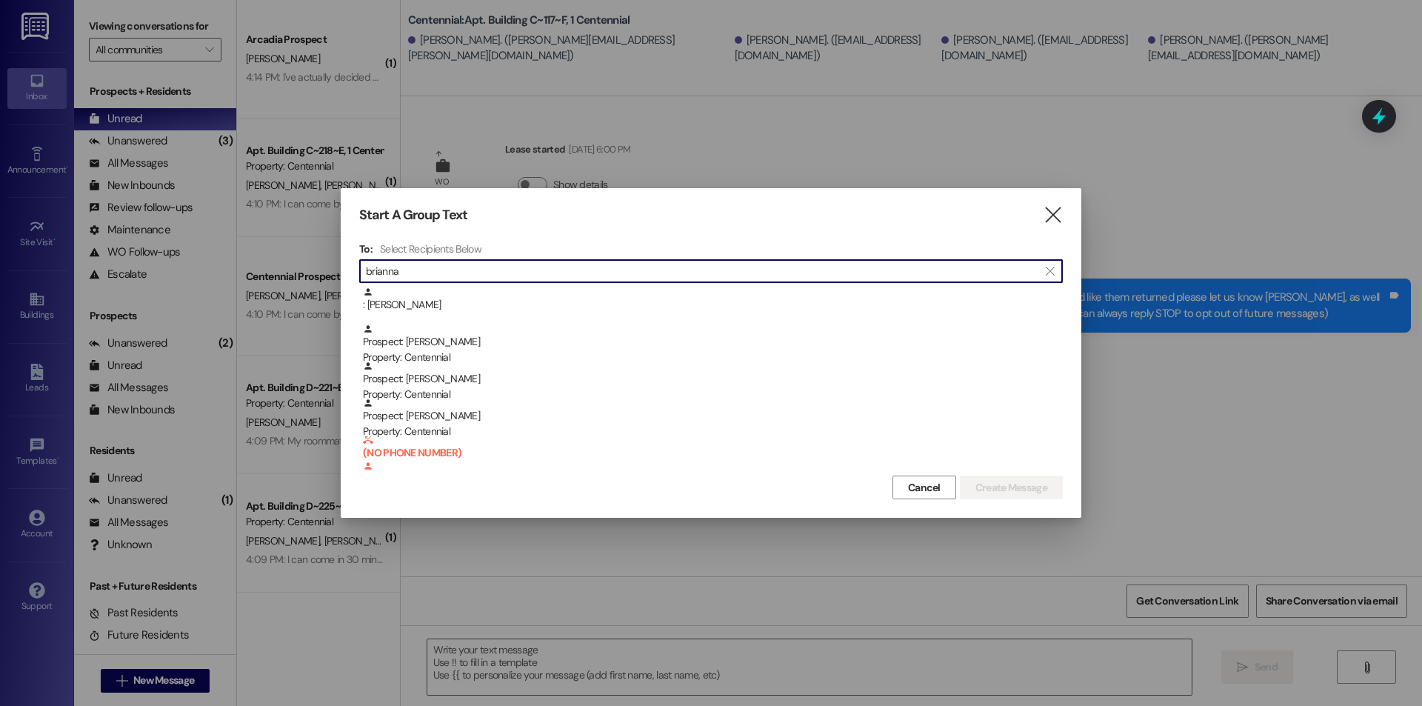
click at [497, 294] on div ": Brianna Christensen" at bounding box center [713, 300] width 700 height 26
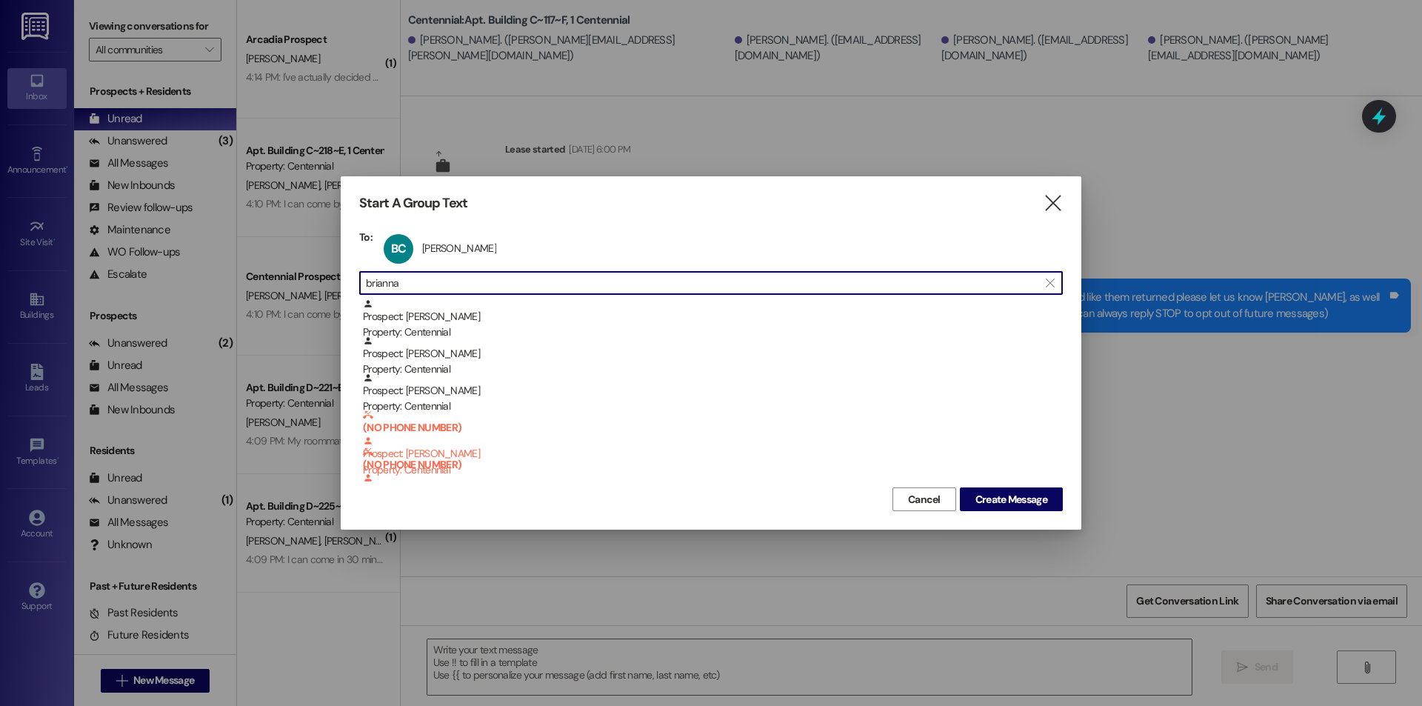
click at [496, 285] on input "brianna" at bounding box center [702, 282] width 672 height 21
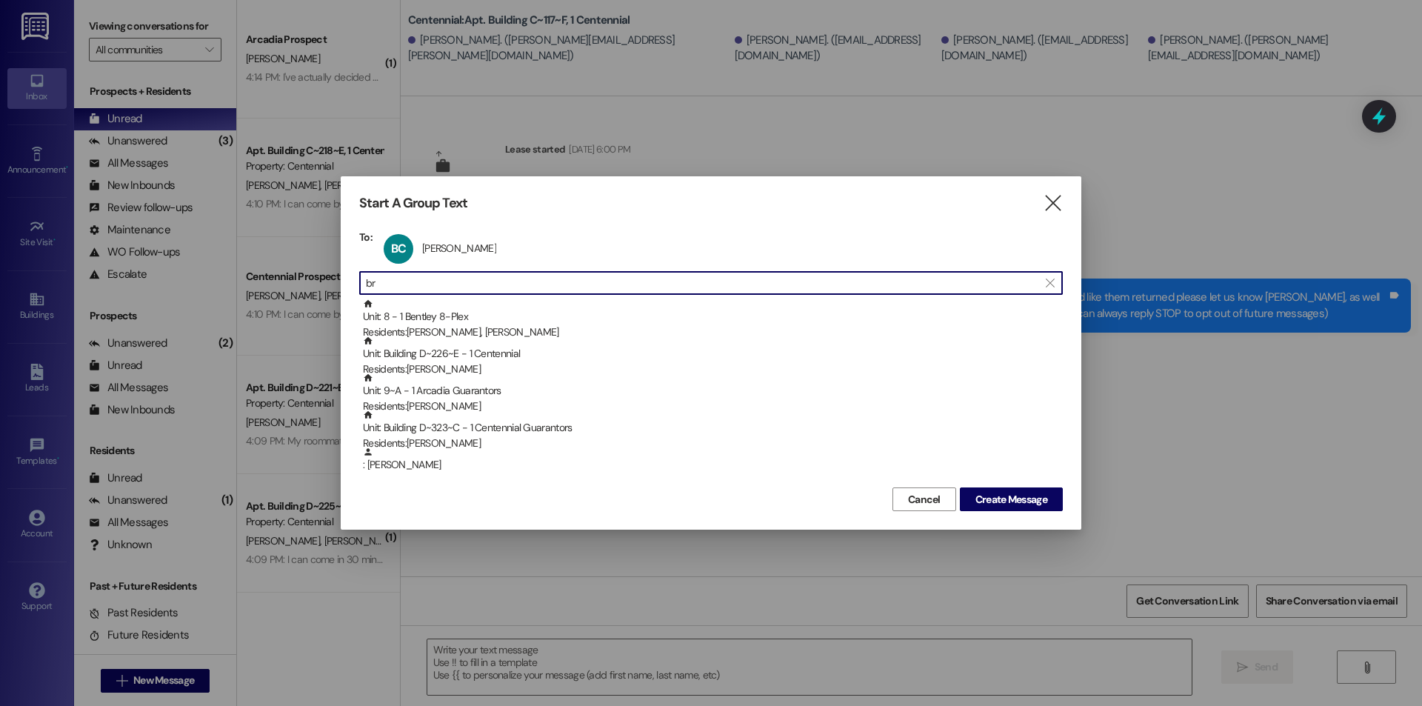
type input "b"
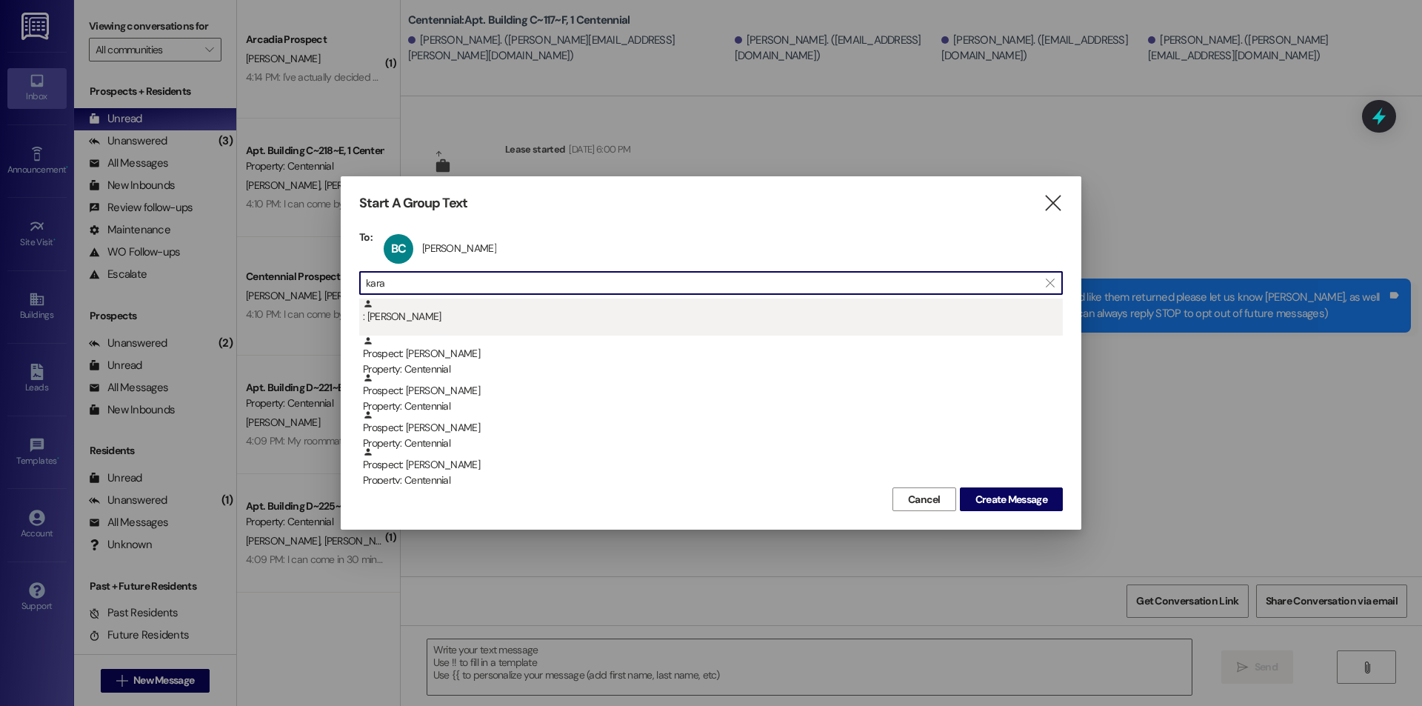
click at [455, 319] on div ": Kara Camp" at bounding box center [713, 311] width 700 height 26
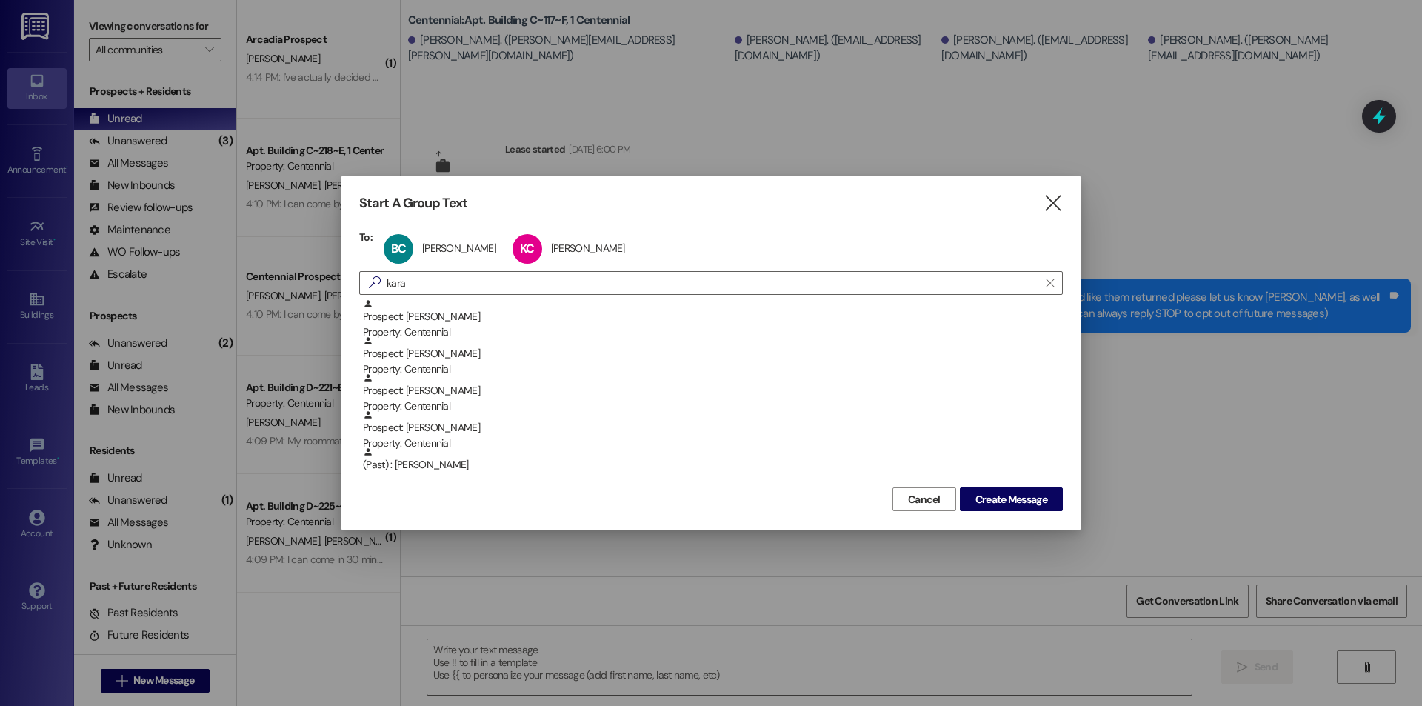
click at [459, 296] on div "To: BC Brianna Christensen Brianna Christensen click to remove KC Kara Camp Kar…" at bounding box center [710, 356] width 703 height 253
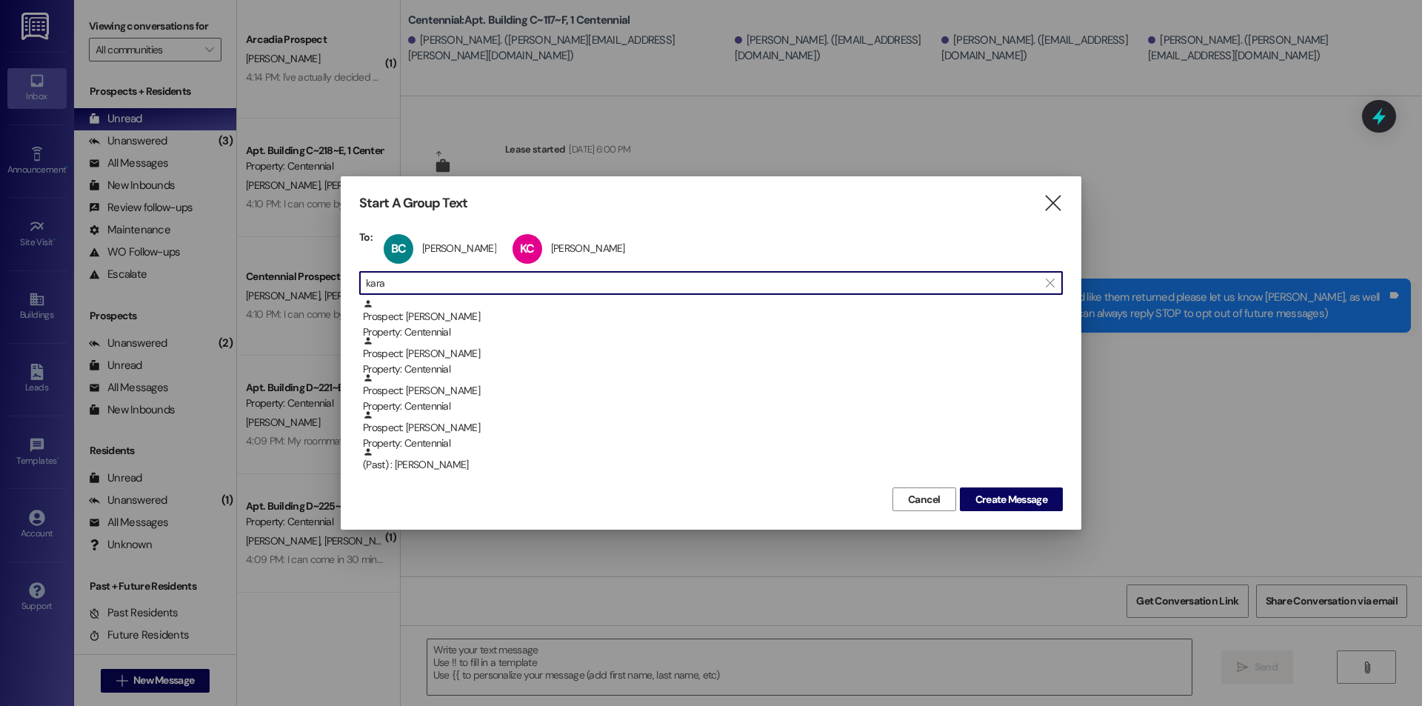
click at [460, 290] on input "kara" at bounding box center [702, 282] width 672 height 21
type input "k"
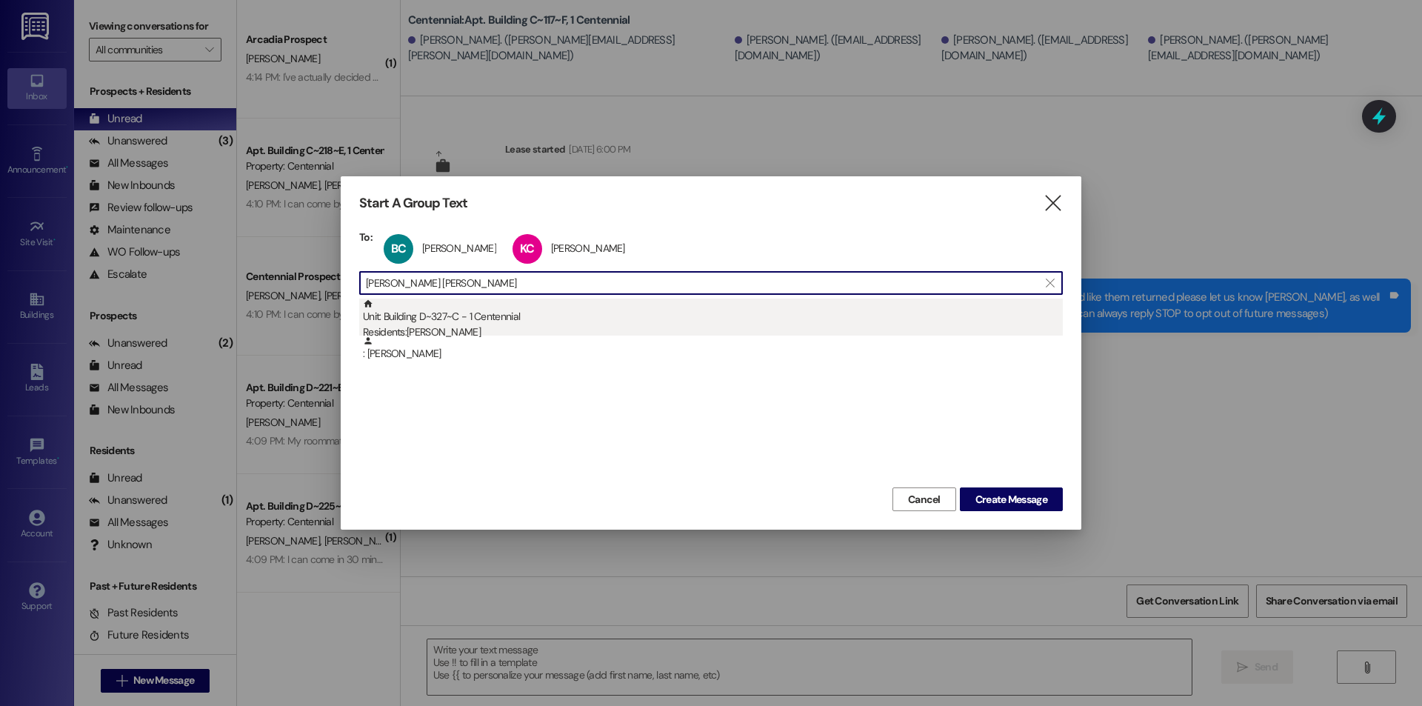
click at [472, 315] on div "Unit: Building D~327~C - 1 Centennial Residents: Sarah Peters" at bounding box center [713, 319] width 700 height 42
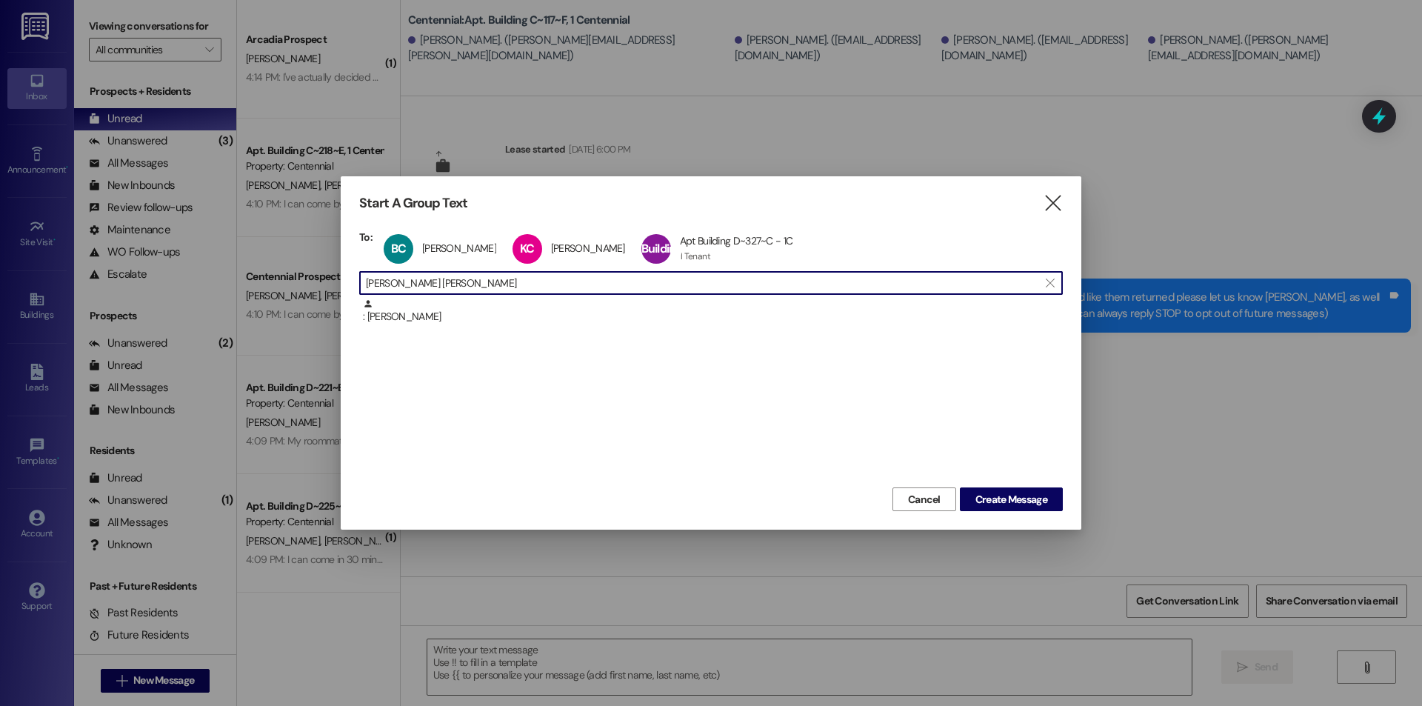
click at [473, 281] on input "sarah peter" at bounding box center [702, 282] width 672 height 21
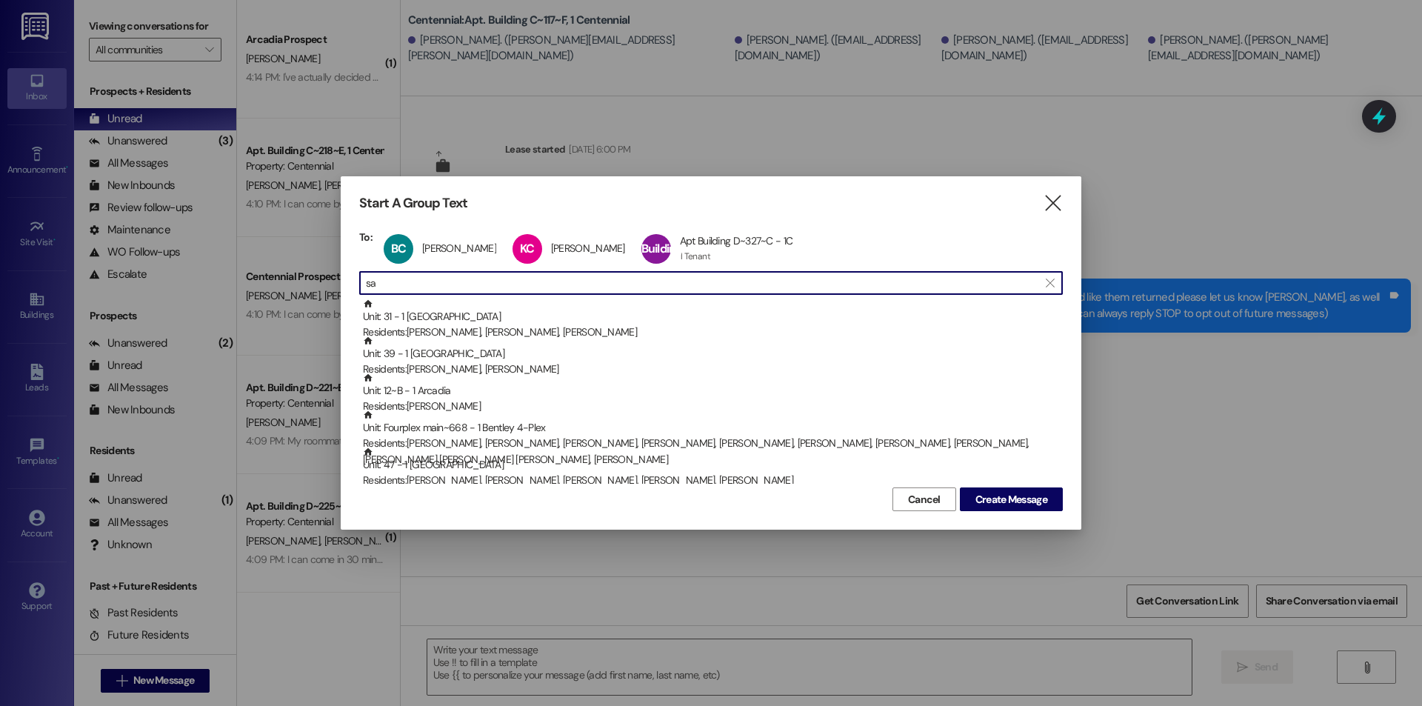
type input "s"
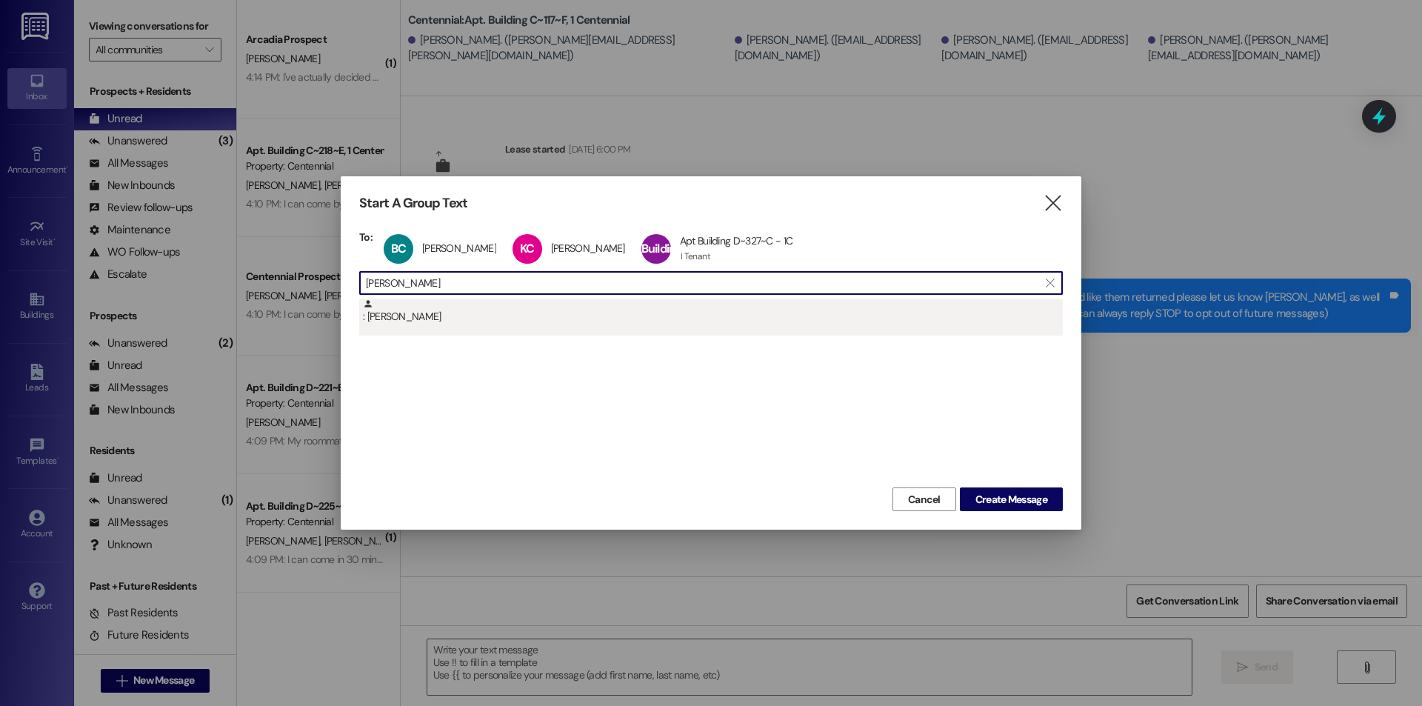
click at [485, 315] on div ": Rachel Green" at bounding box center [713, 311] width 700 height 26
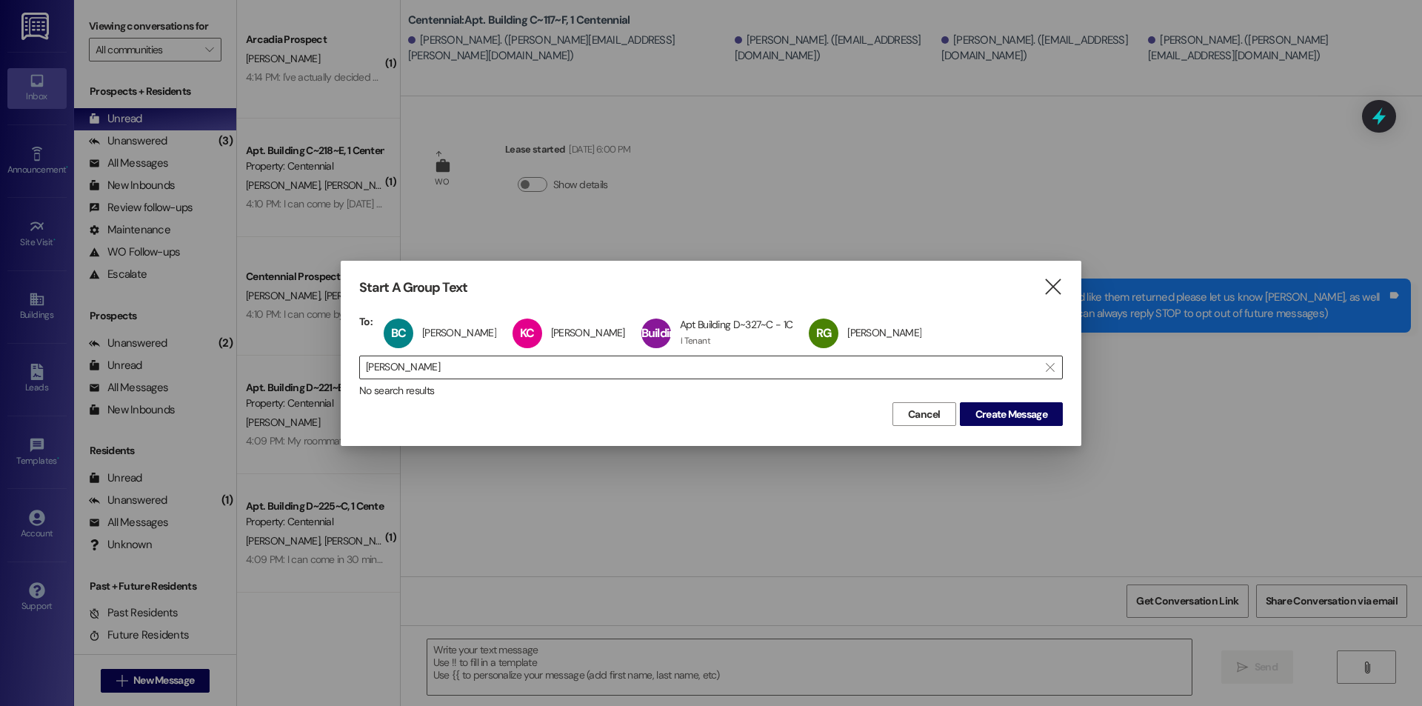
click at [483, 372] on input "rachel green" at bounding box center [702, 367] width 672 height 21
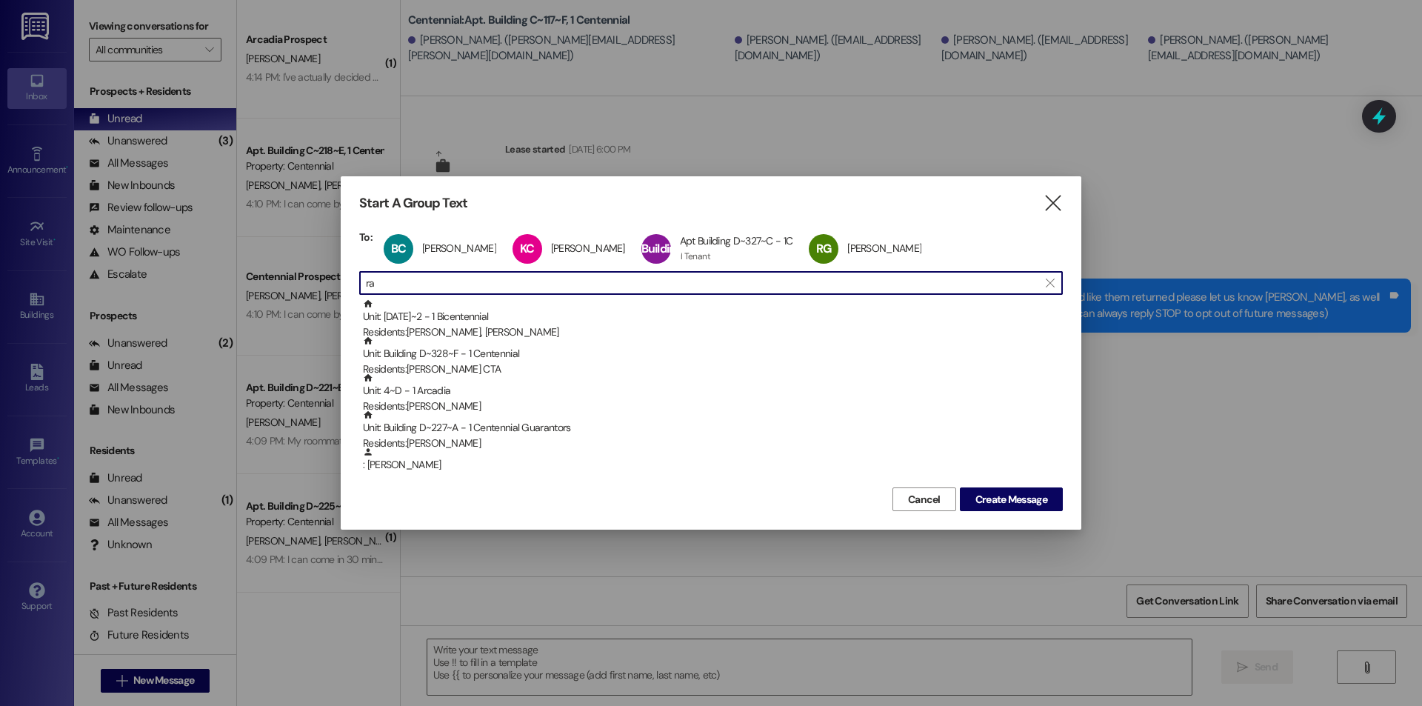
type input "r"
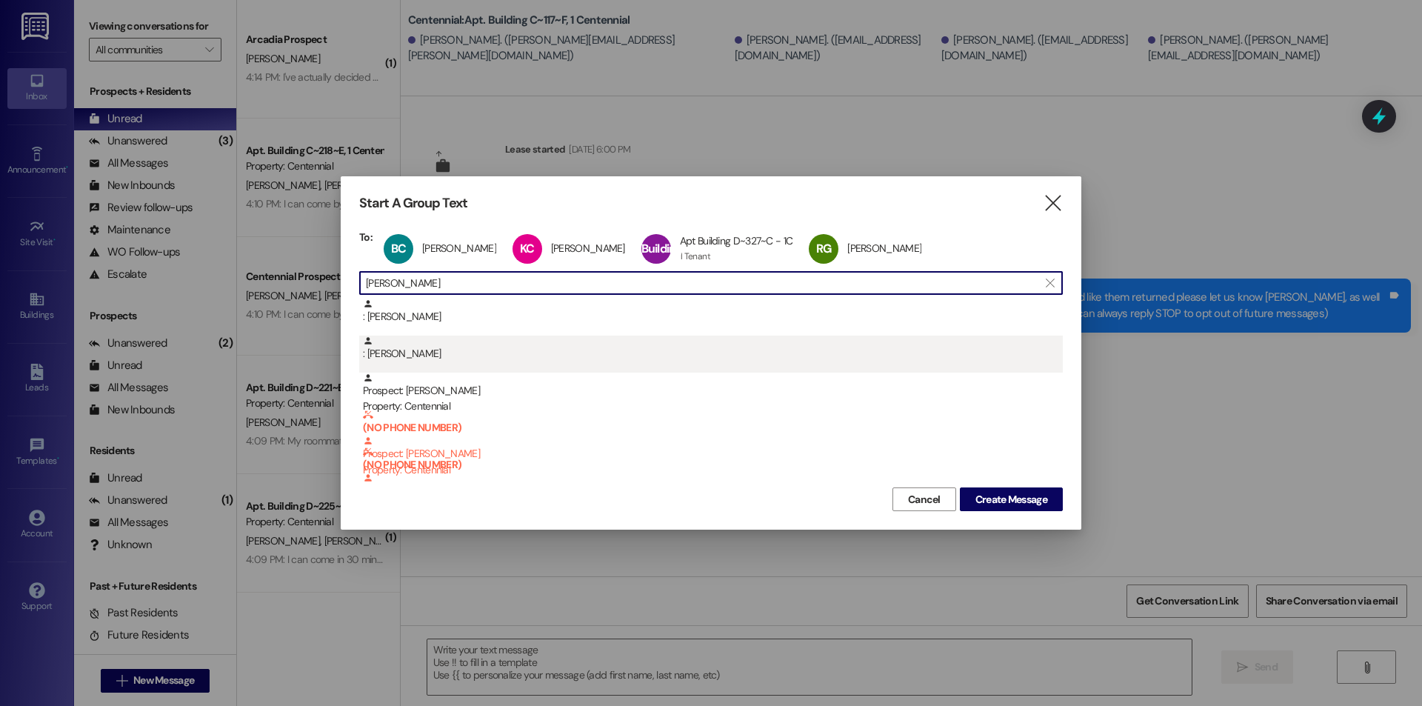
click at [482, 356] on div ": Shannon Oldroyd" at bounding box center [713, 348] width 700 height 26
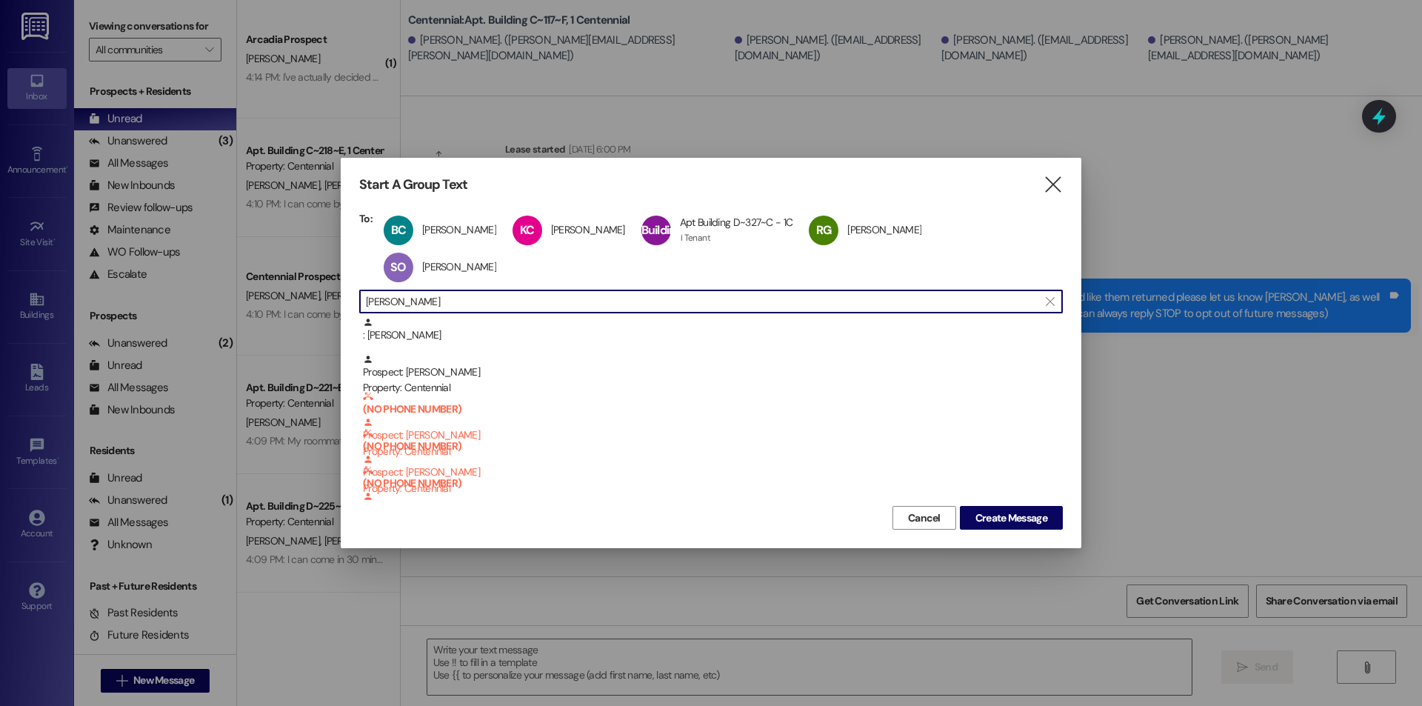
click at [447, 291] on input "shannon" at bounding box center [702, 301] width 672 height 21
type input "s"
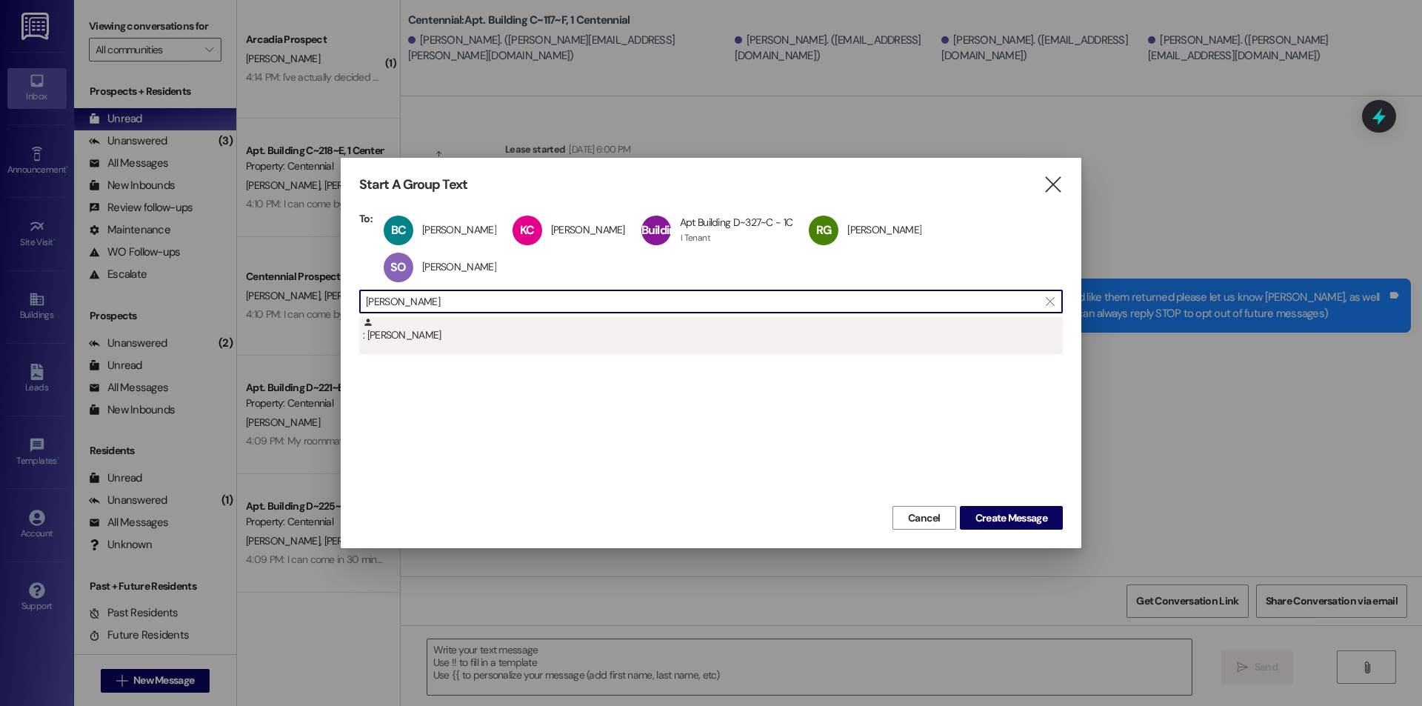
type input "elizabeth richard"
click at [475, 320] on div ": Elizabeth Richardson" at bounding box center [713, 330] width 700 height 26
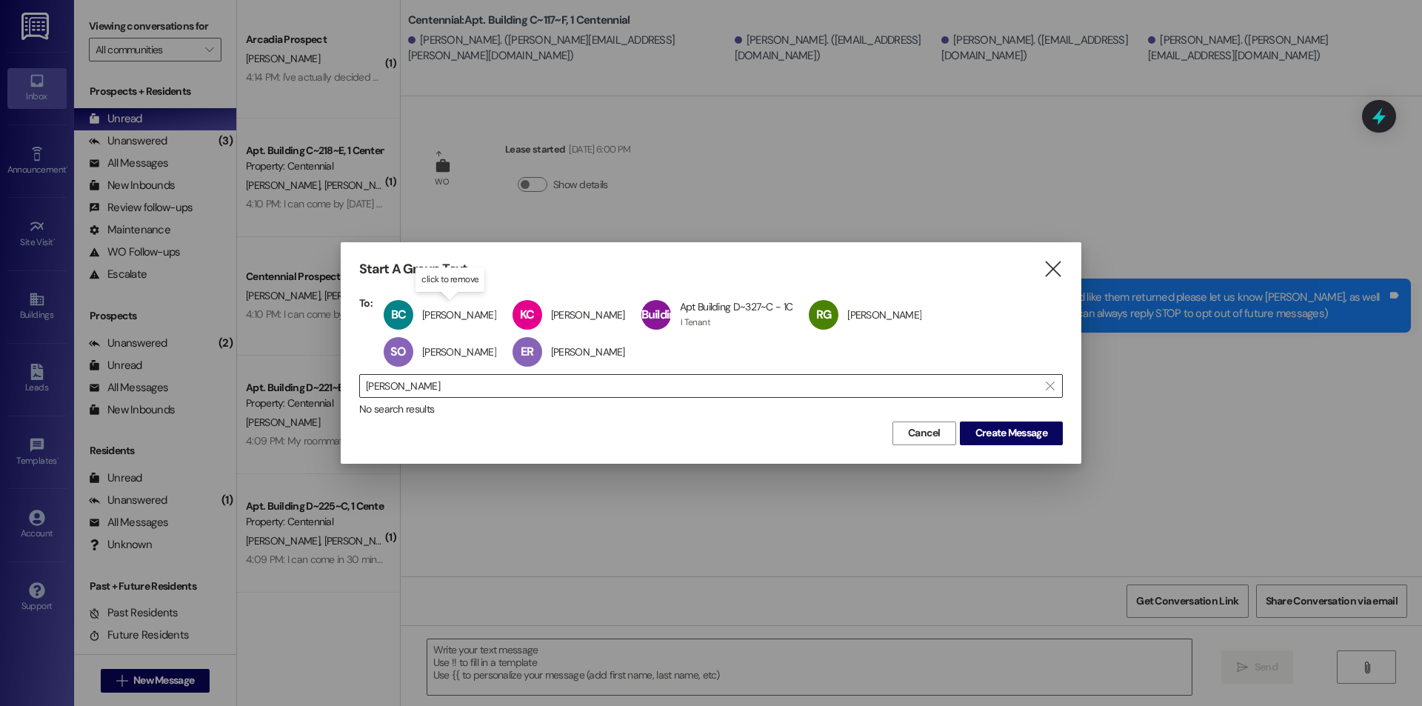
click at [489, 389] on input "elizabeth richard" at bounding box center [702, 385] width 672 height 21
click at [982, 432] on span "Create Message" at bounding box center [1011, 433] width 72 height 16
click at [1006, 434] on span "Create Message" at bounding box center [1011, 433] width 72 height 16
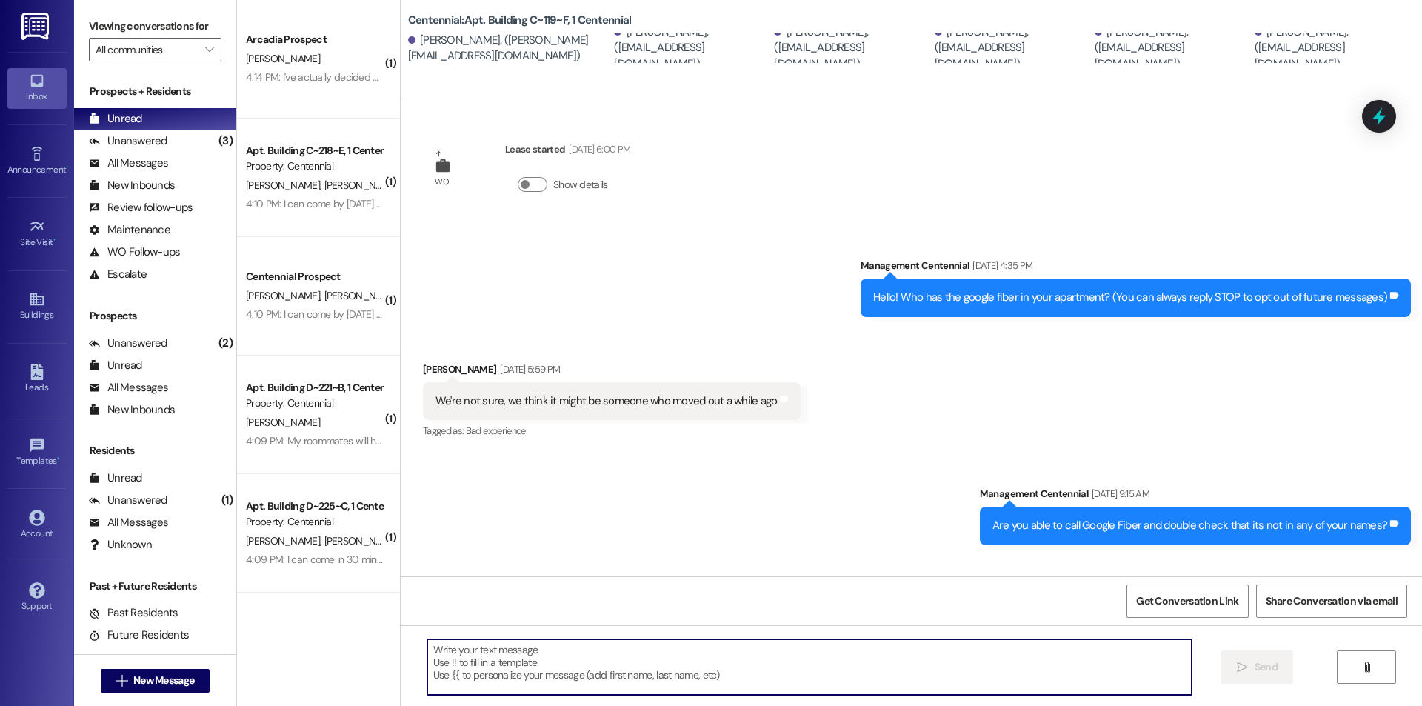
click at [717, 675] on textarea at bounding box center [809, 667] width 764 height 56
click at [722, 680] on textarea at bounding box center [809, 667] width 764 height 56
paste textarea "We removed some items that were left in your unit after move-outs. We are curre…"
type textarea "We removed some items that were left in your unit after move-outs. We are curre…"
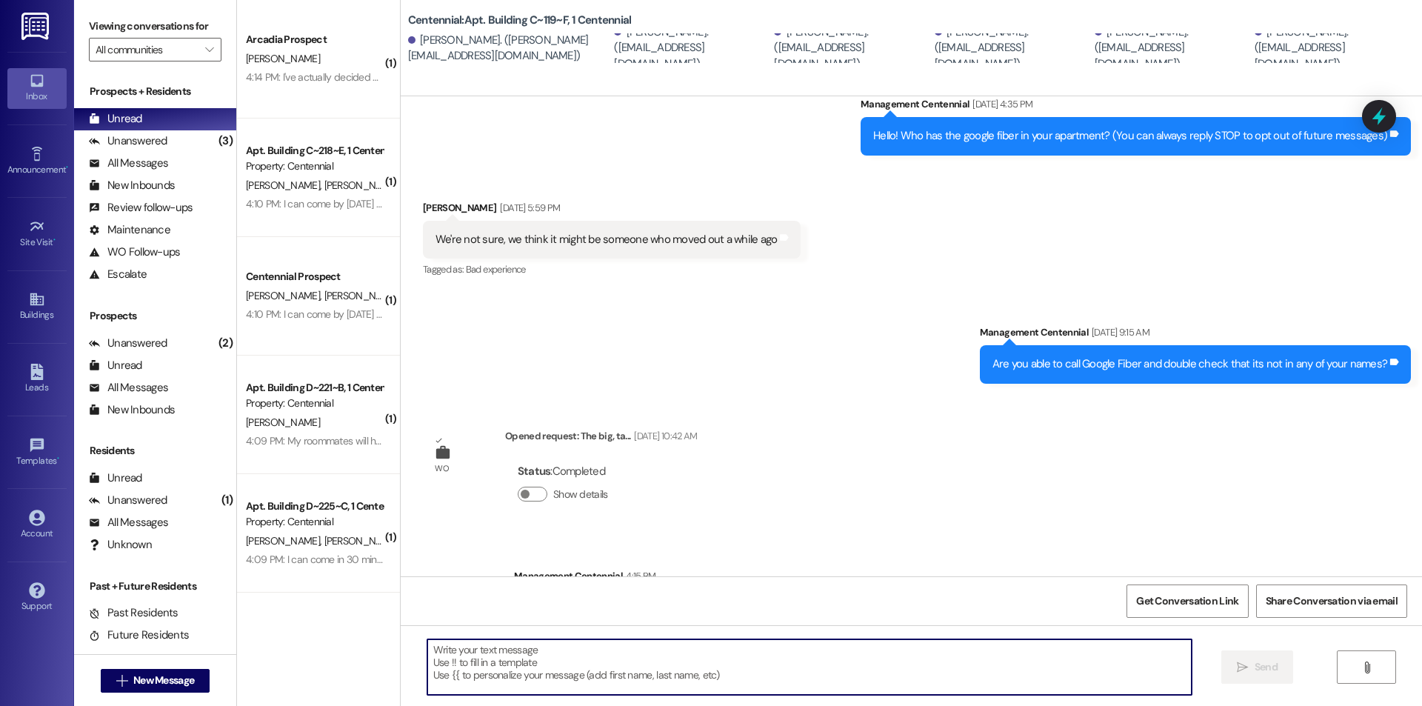
scroll to position [239, 0]
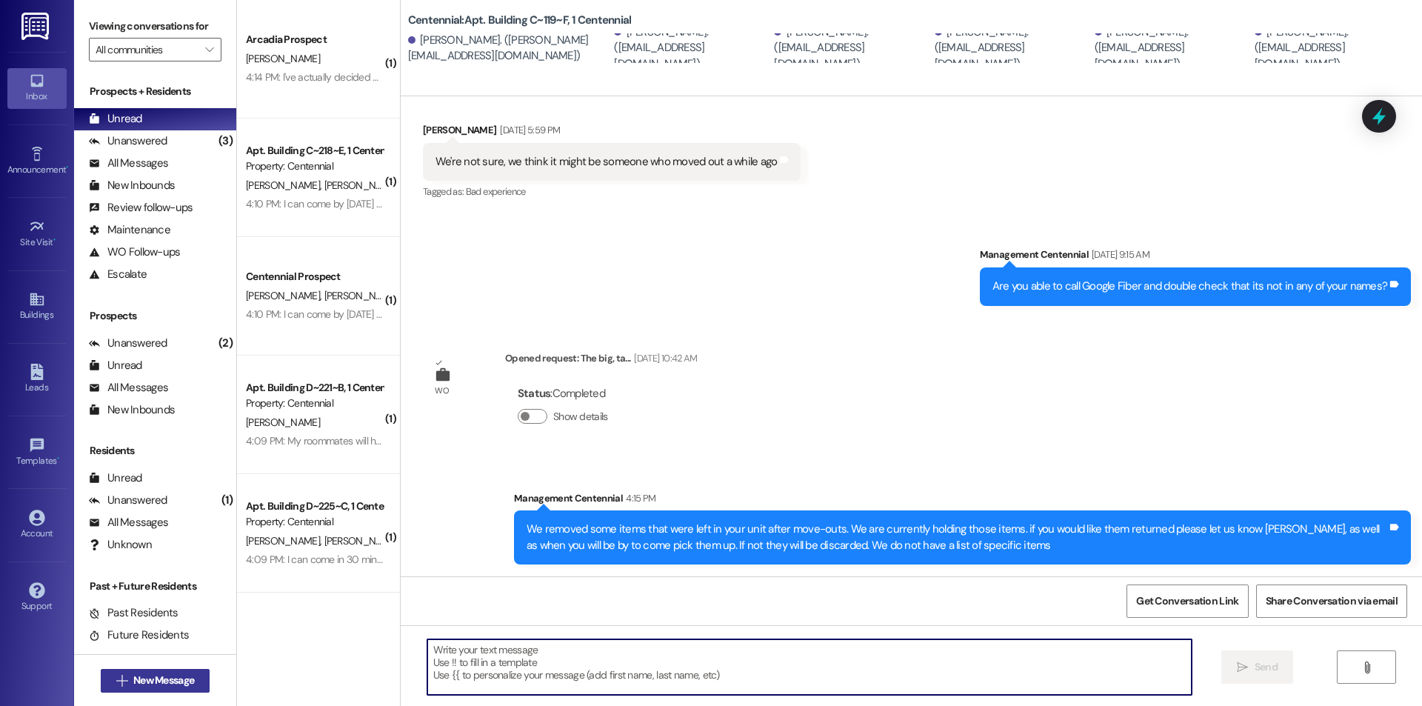
click at [157, 683] on span "New Message" at bounding box center [163, 680] width 61 height 16
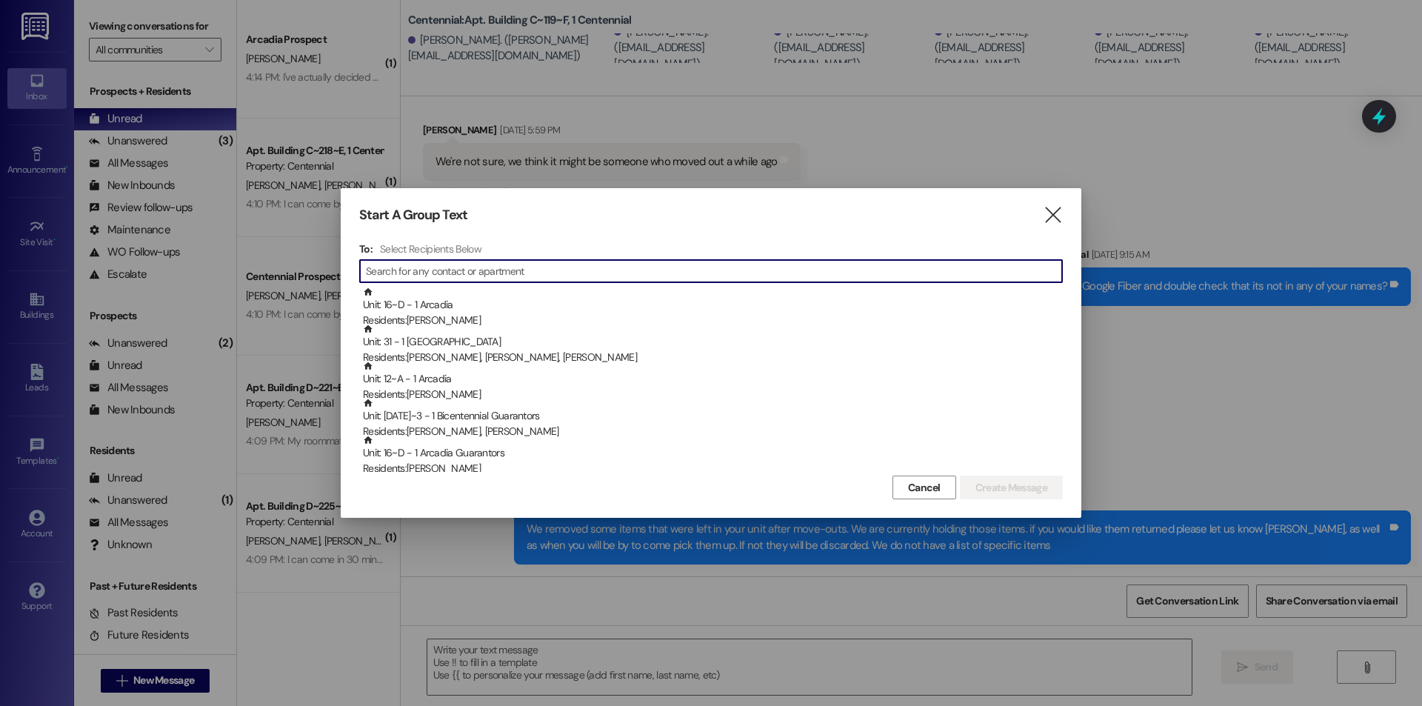
click at [596, 278] on input at bounding box center [714, 271] width 696 height 21
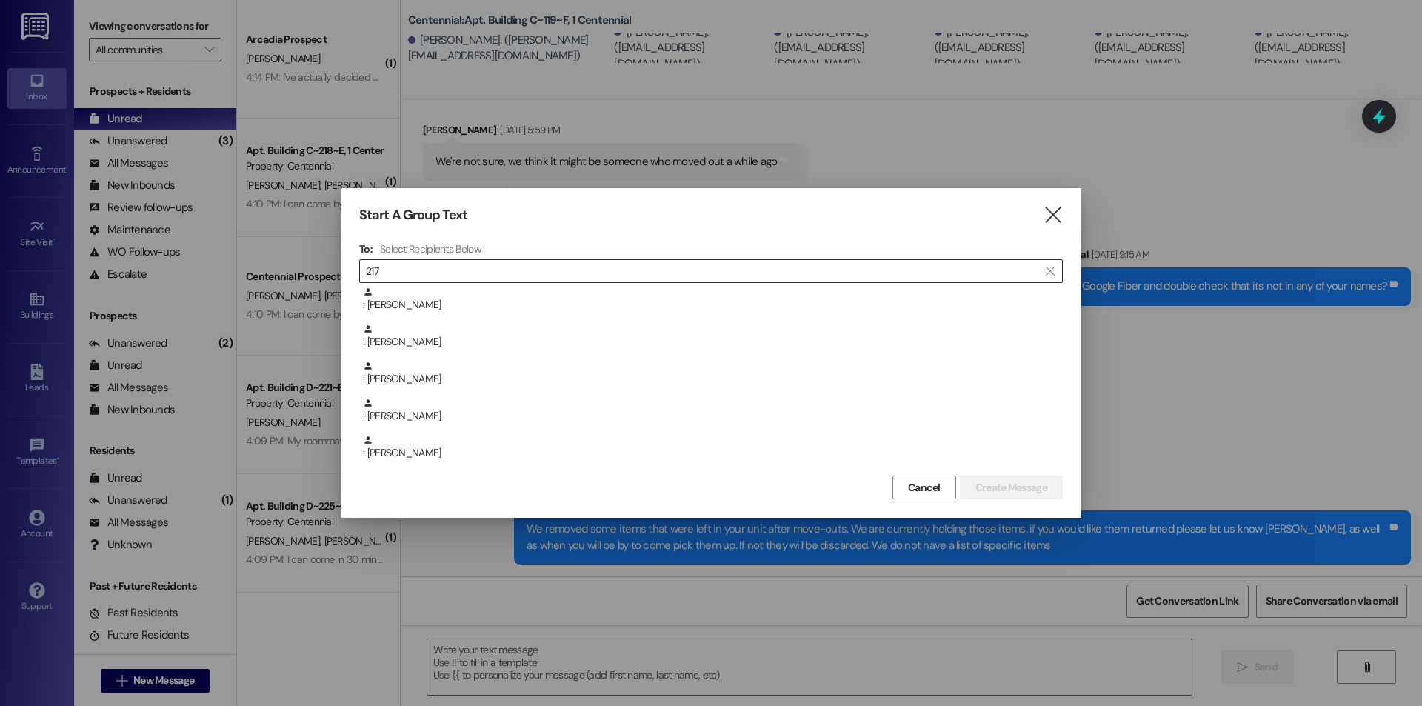
click at [509, 270] on input "217" at bounding box center [702, 271] width 672 height 21
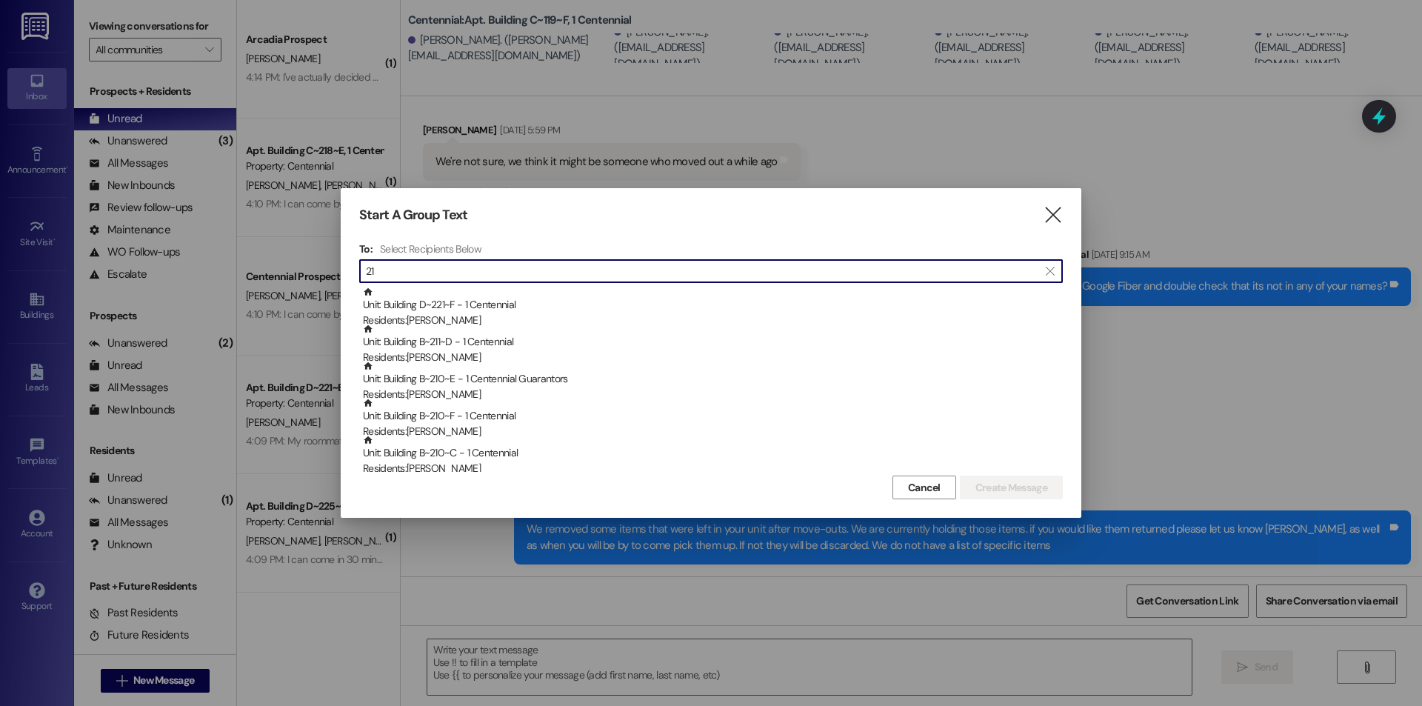
type input "2"
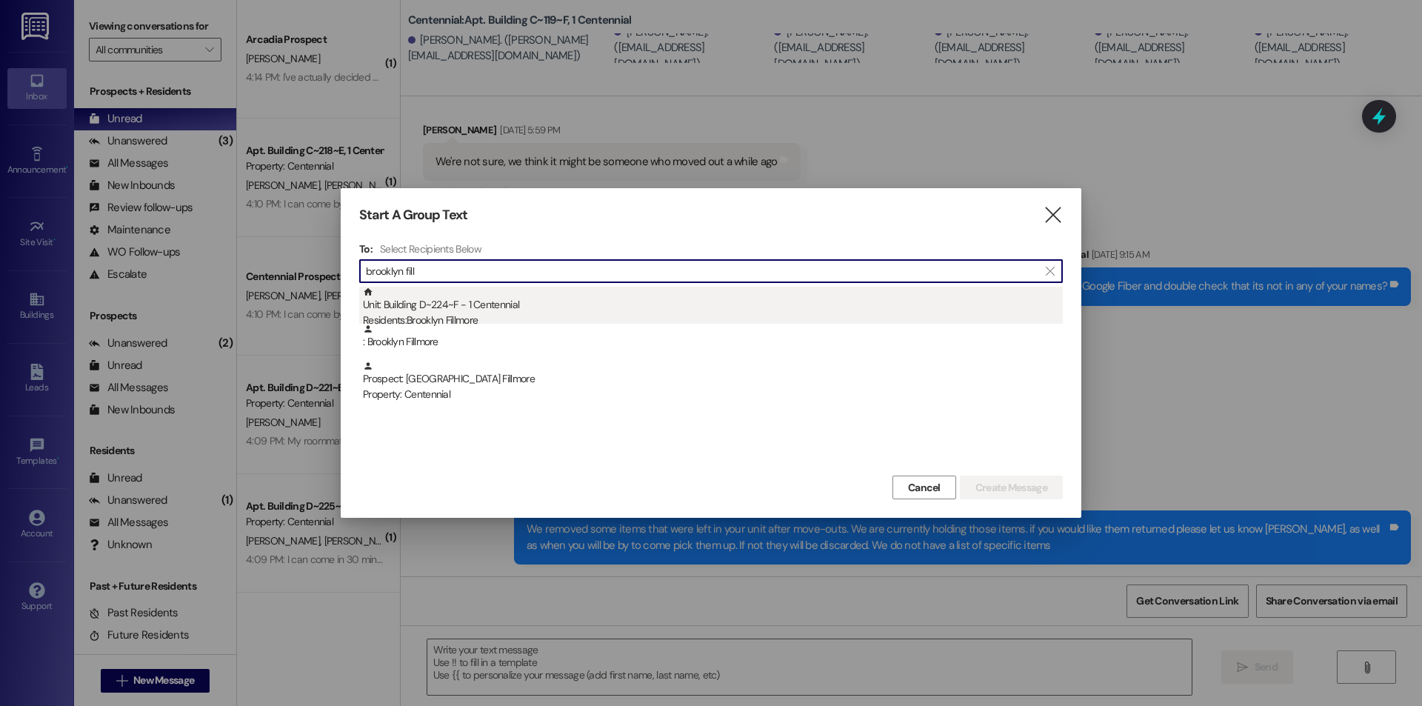
click at [529, 323] on div "Residents: Brooklyn Fillmore" at bounding box center [713, 320] width 700 height 16
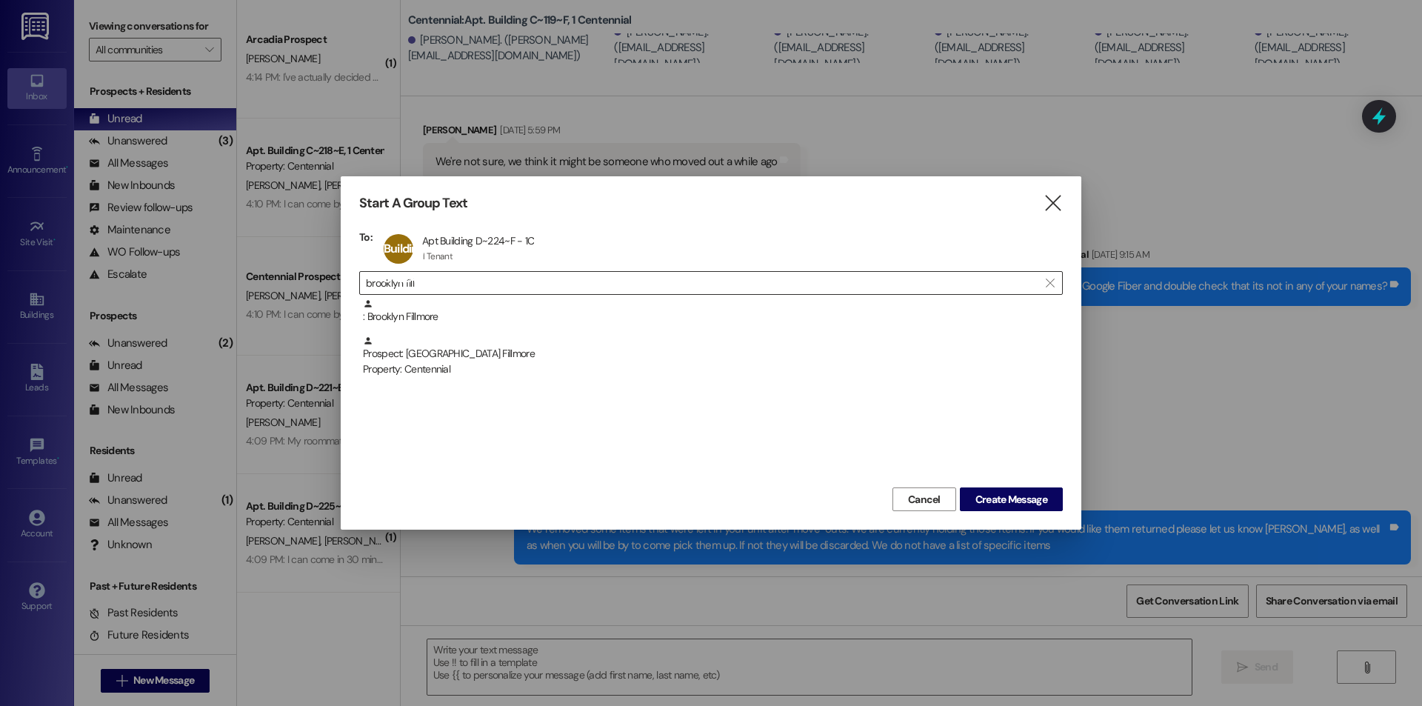
click at [528, 286] on input "brooklyn fill" at bounding box center [702, 282] width 672 height 21
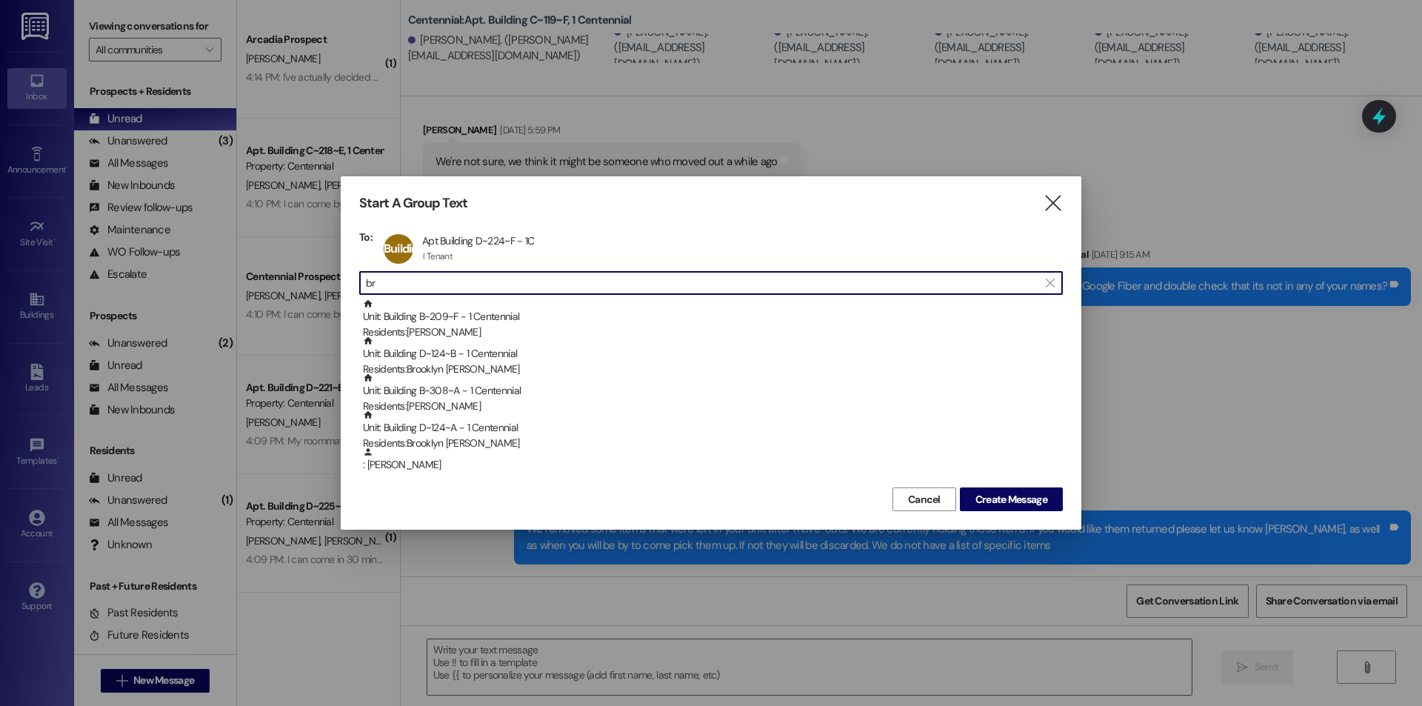
type input "b"
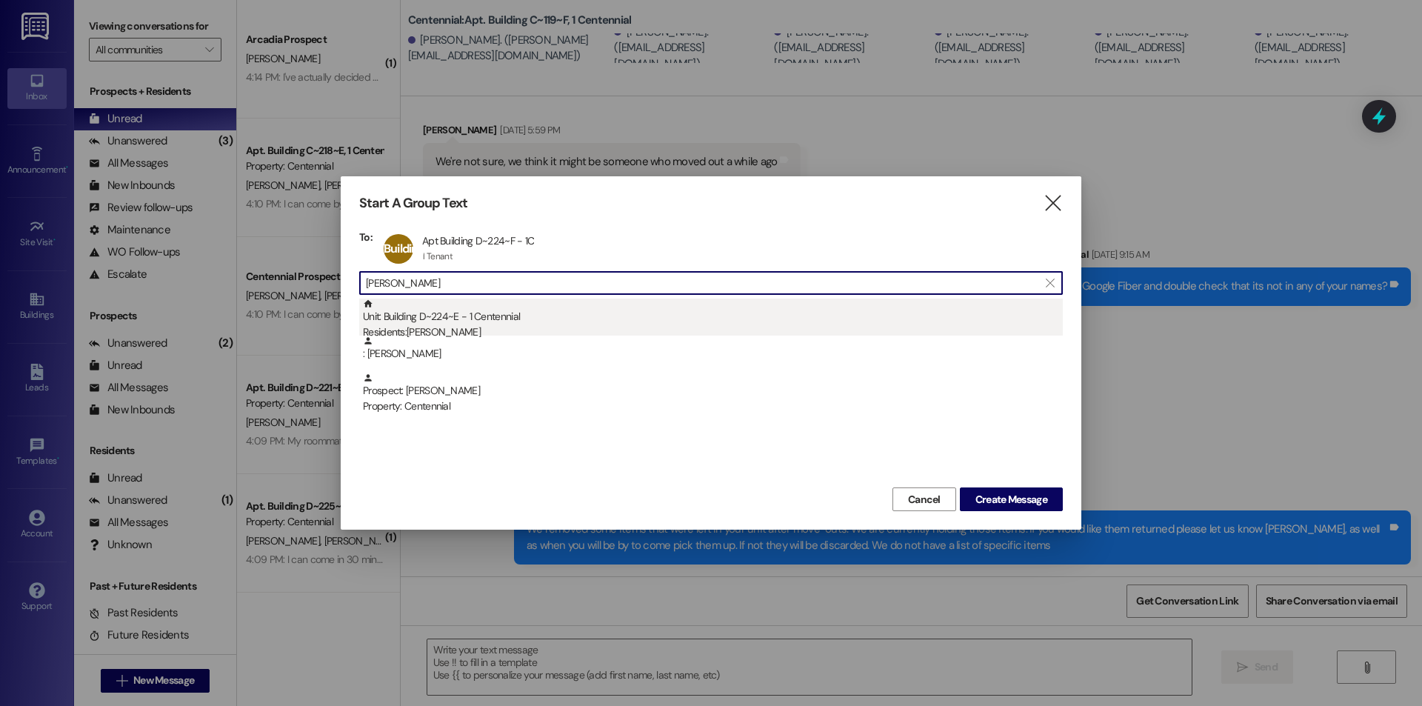
click at [507, 335] on div "Residents: Peyton Hamilton" at bounding box center [713, 332] width 700 height 16
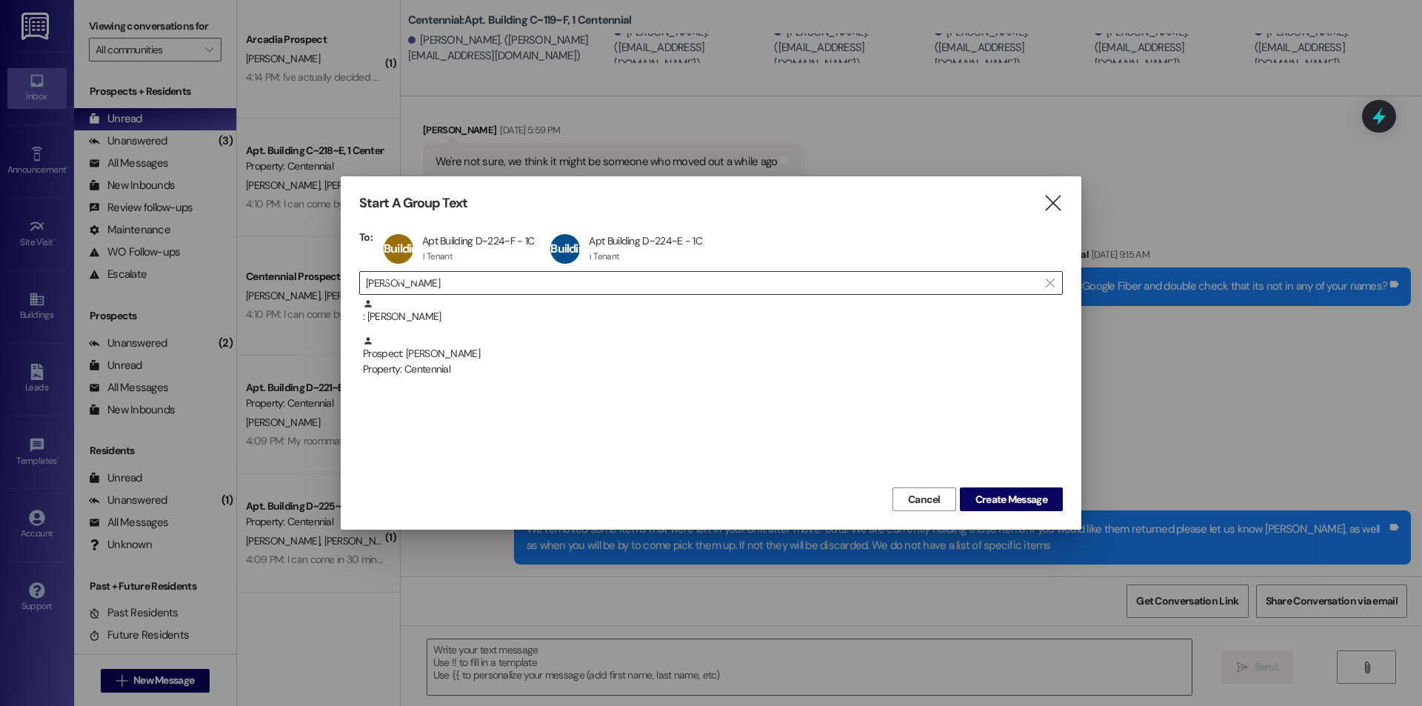
click at [508, 292] on input "peyton hamilton" at bounding box center [702, 282] width 672 height 21
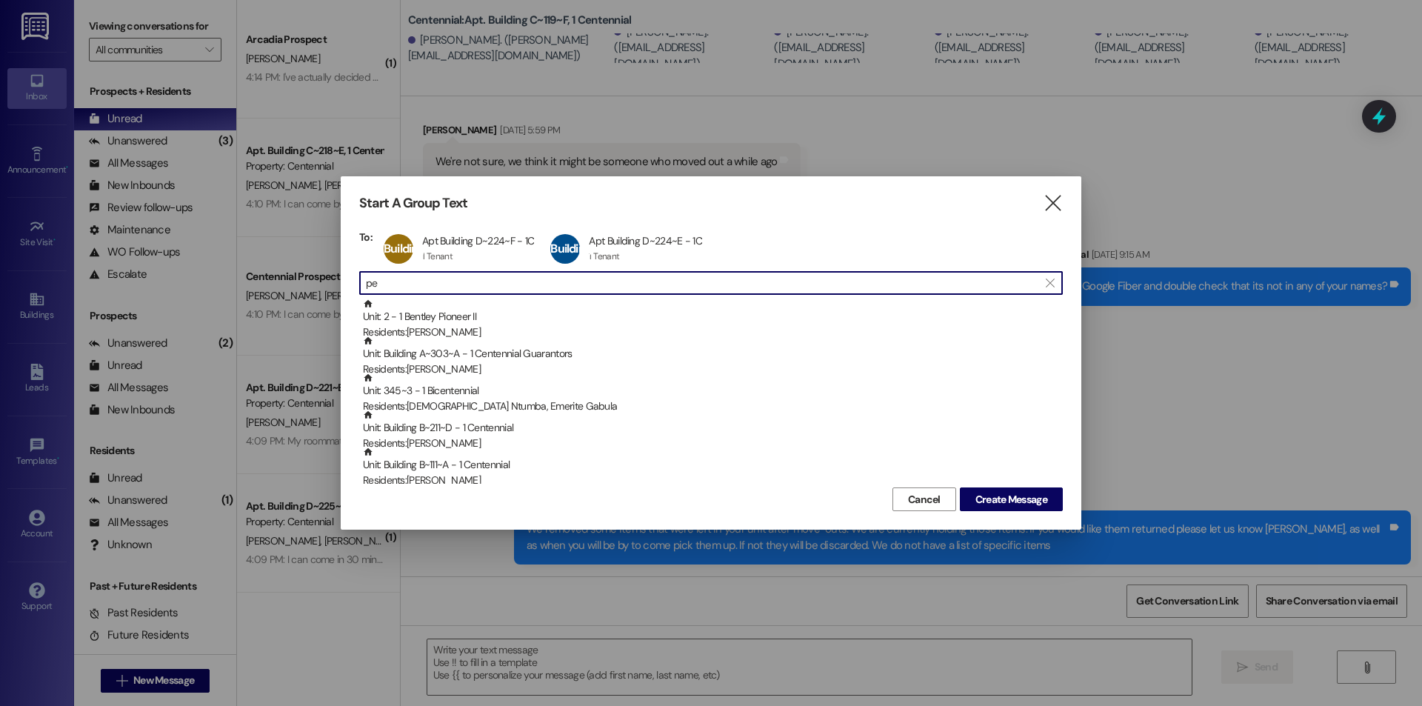
type input "p"
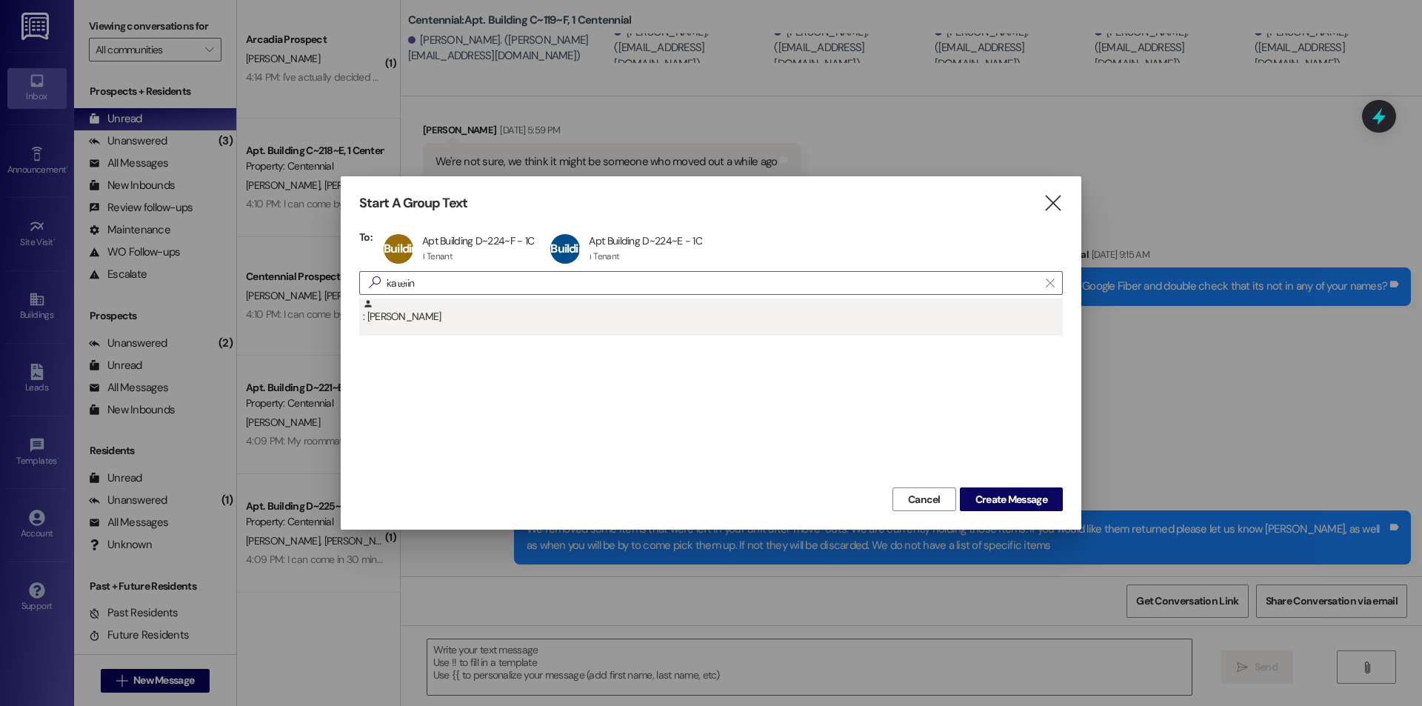
click at [515, 331] on div ": Katelin O'Malley" at bounding box center [710, 316] width 703 height 37
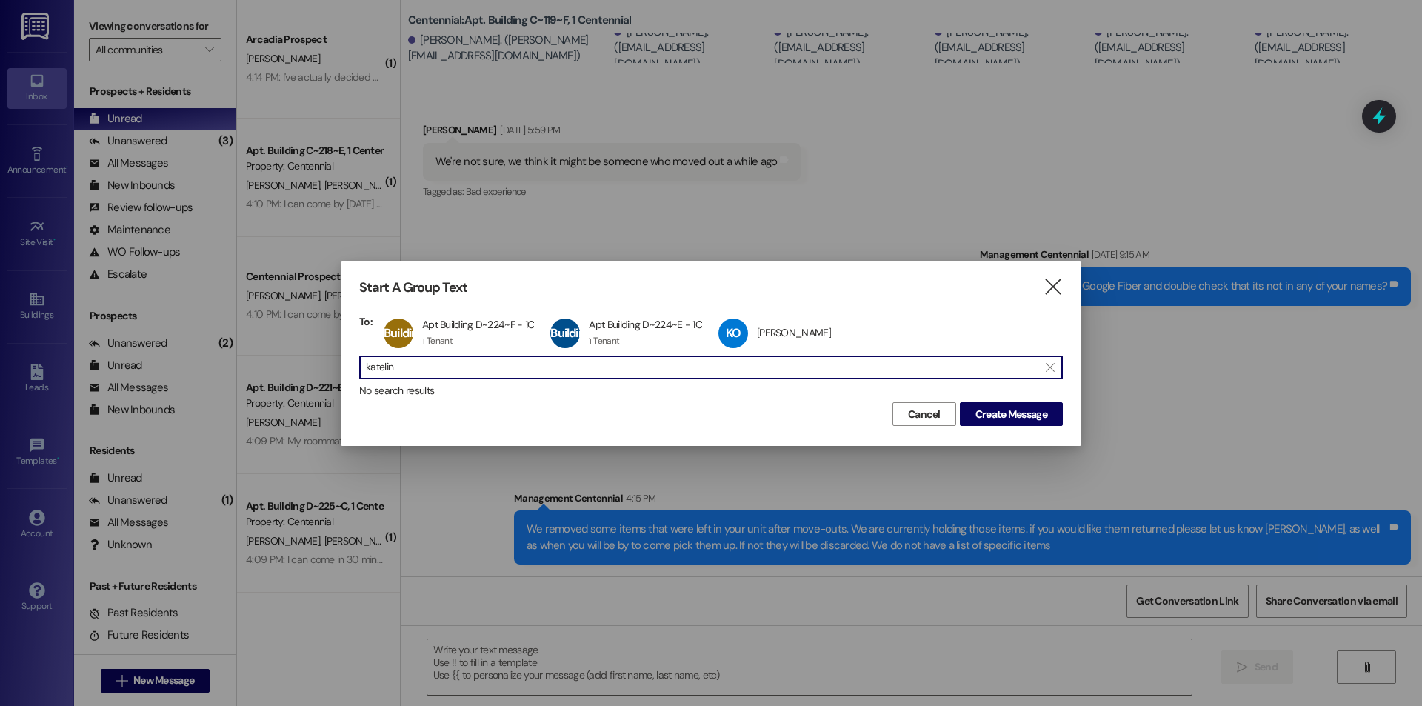
click at [522, 366] on input "katelin" at bounding box center [702, 367] width 672 height 21
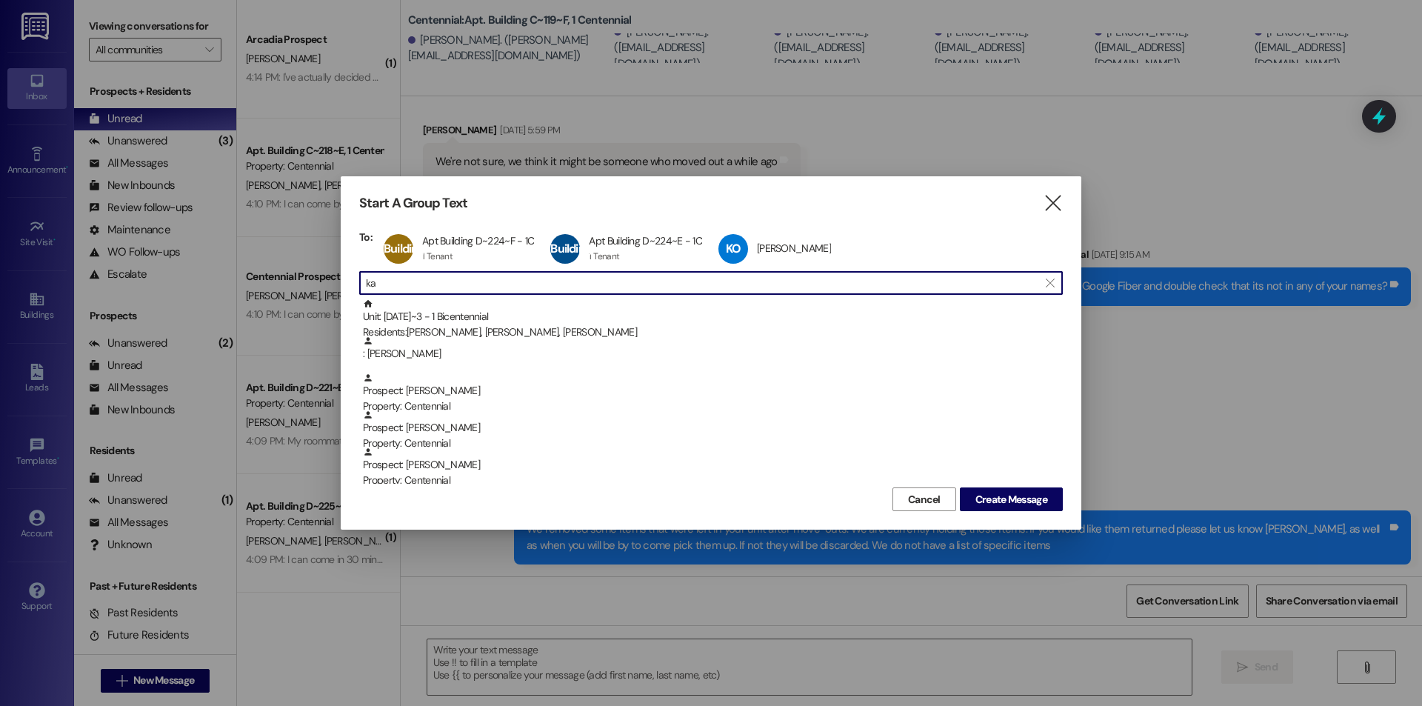
type input "k"
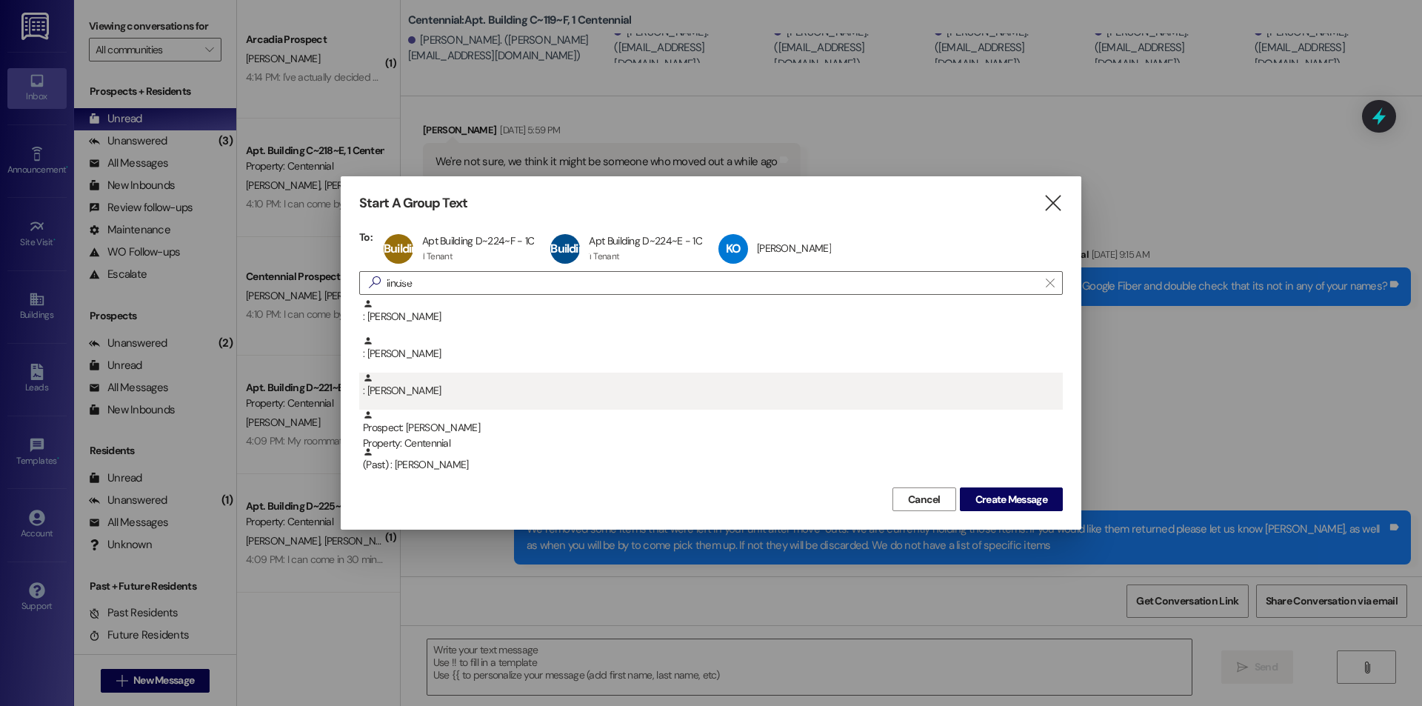
click at [465, 401] on div ": Lindsey Roberts" at bounding box center [710, 390] width 703 height 37
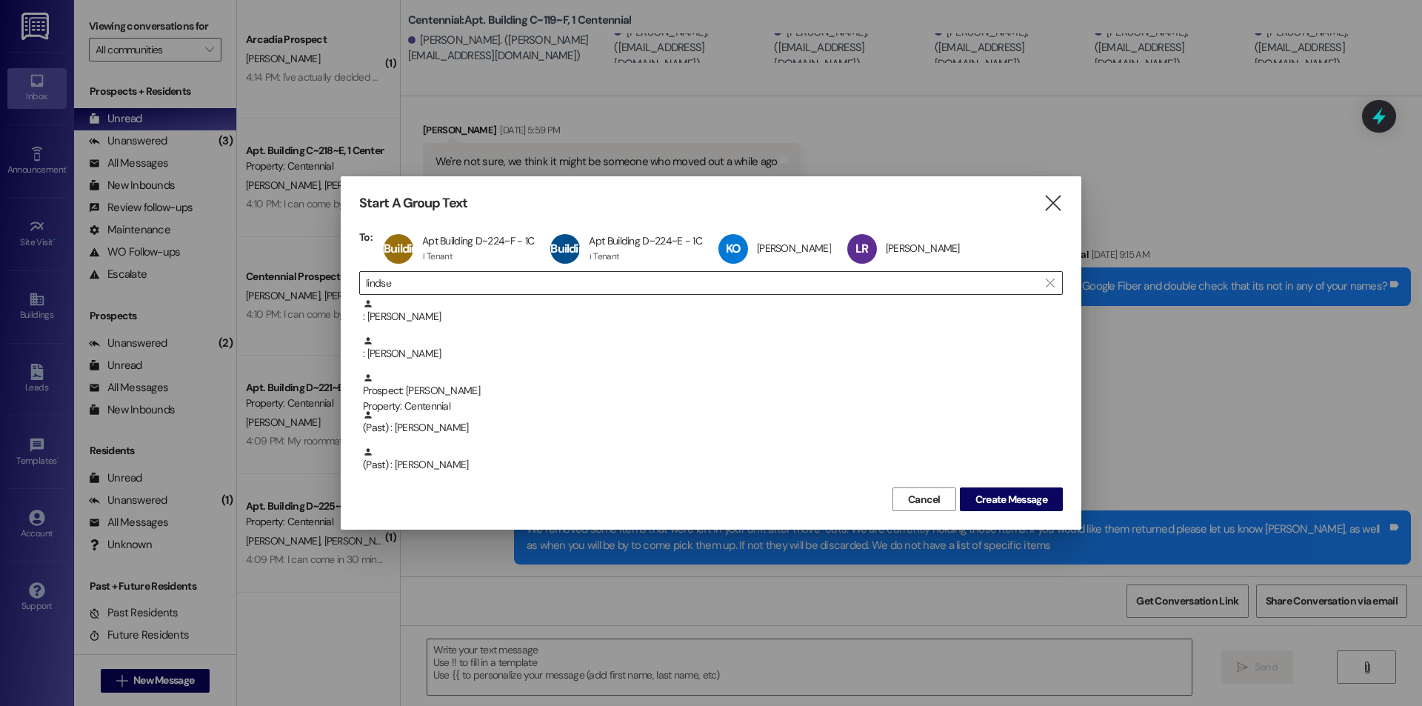
click at [495, 278] on input "lindse" at bounding box center [702, 282] width 672 height 21
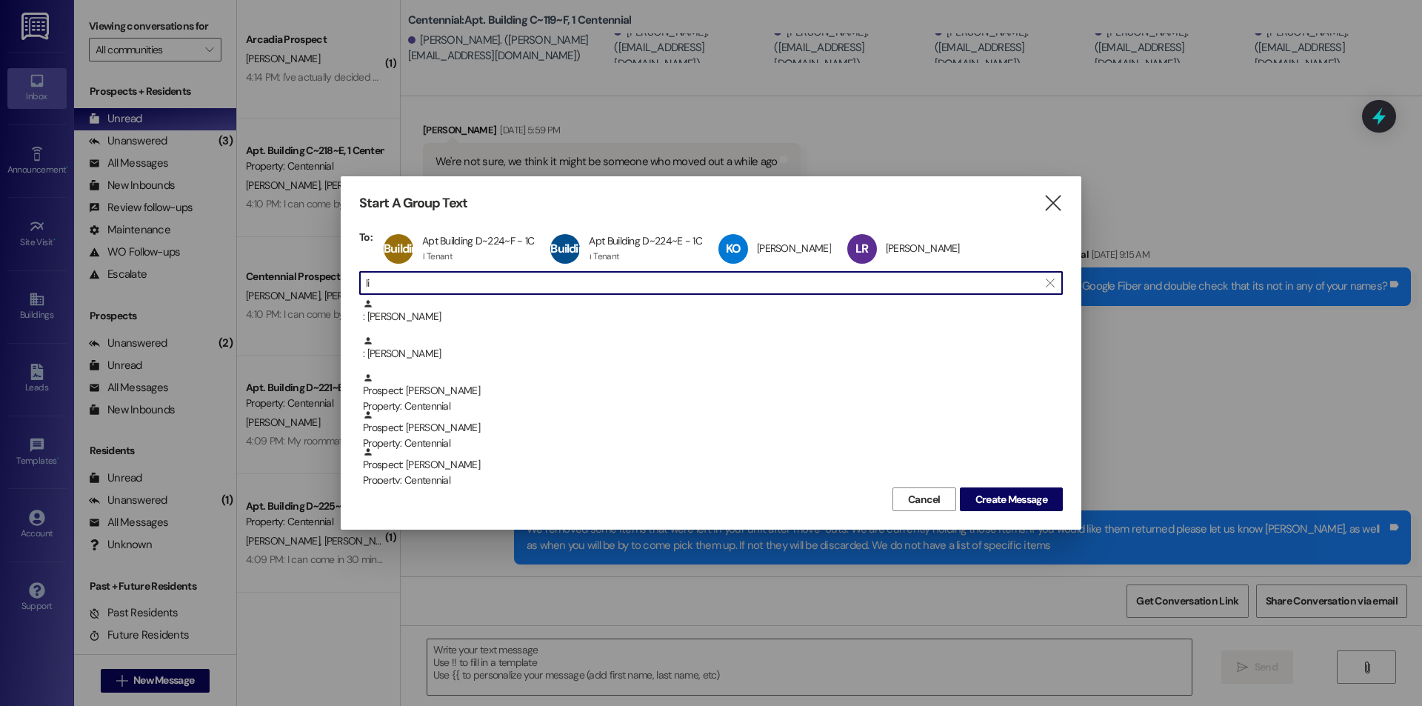
type input "l"
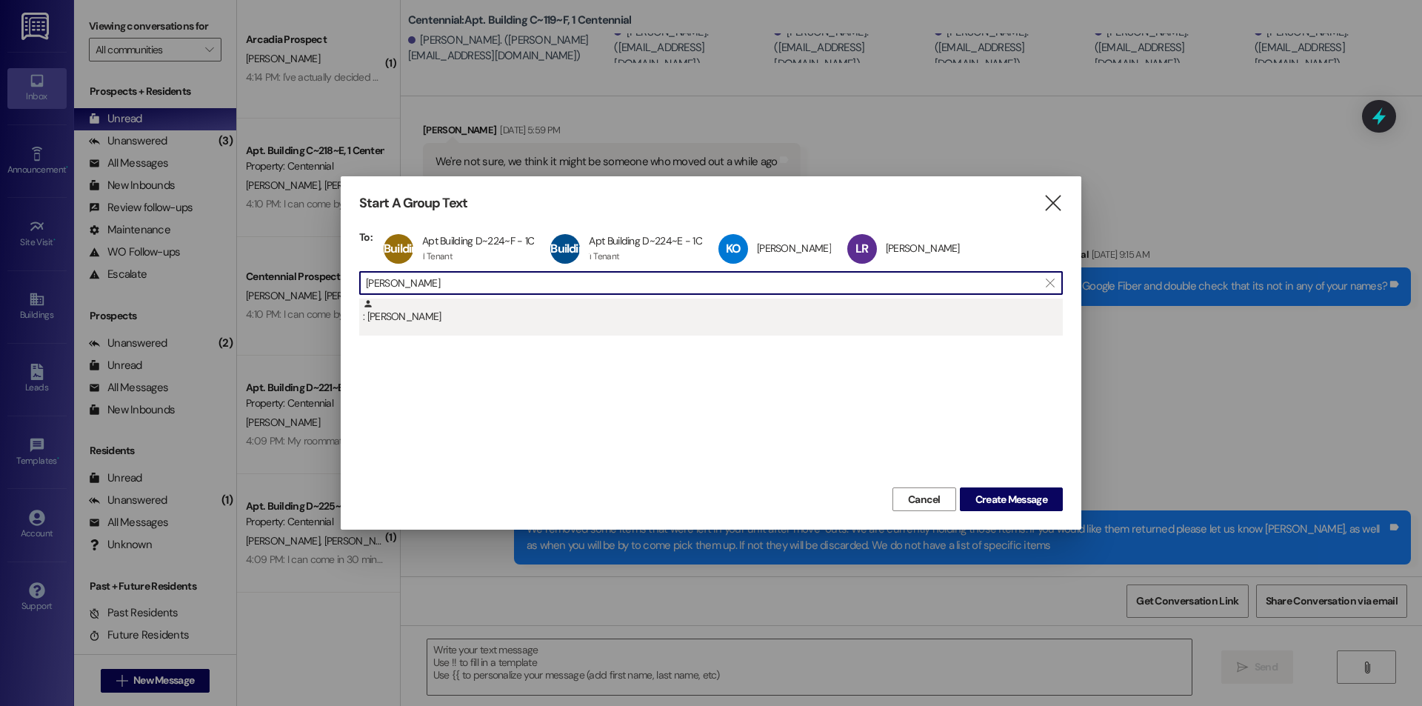
type input "elise jone"
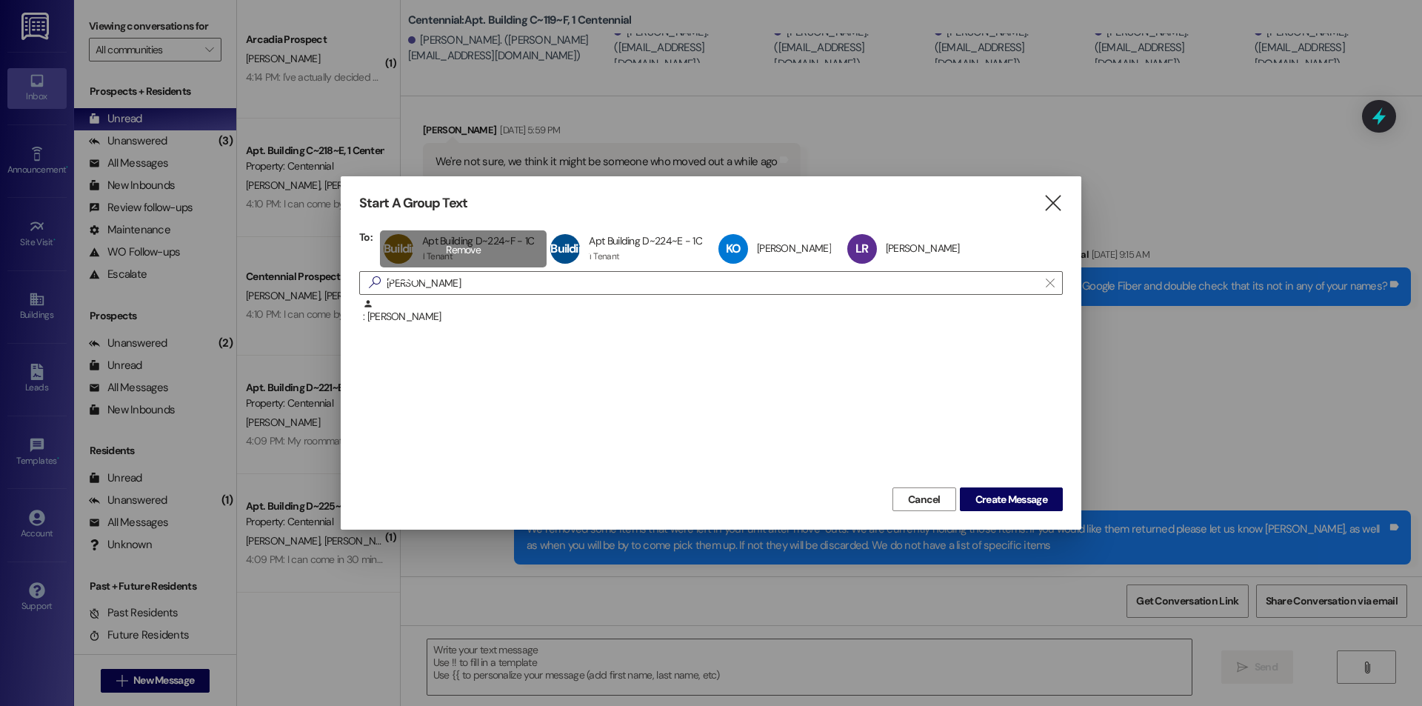
click at [492, 307] on div ": Elise Jones" at bounding box center [713, 311] width 700 height 26
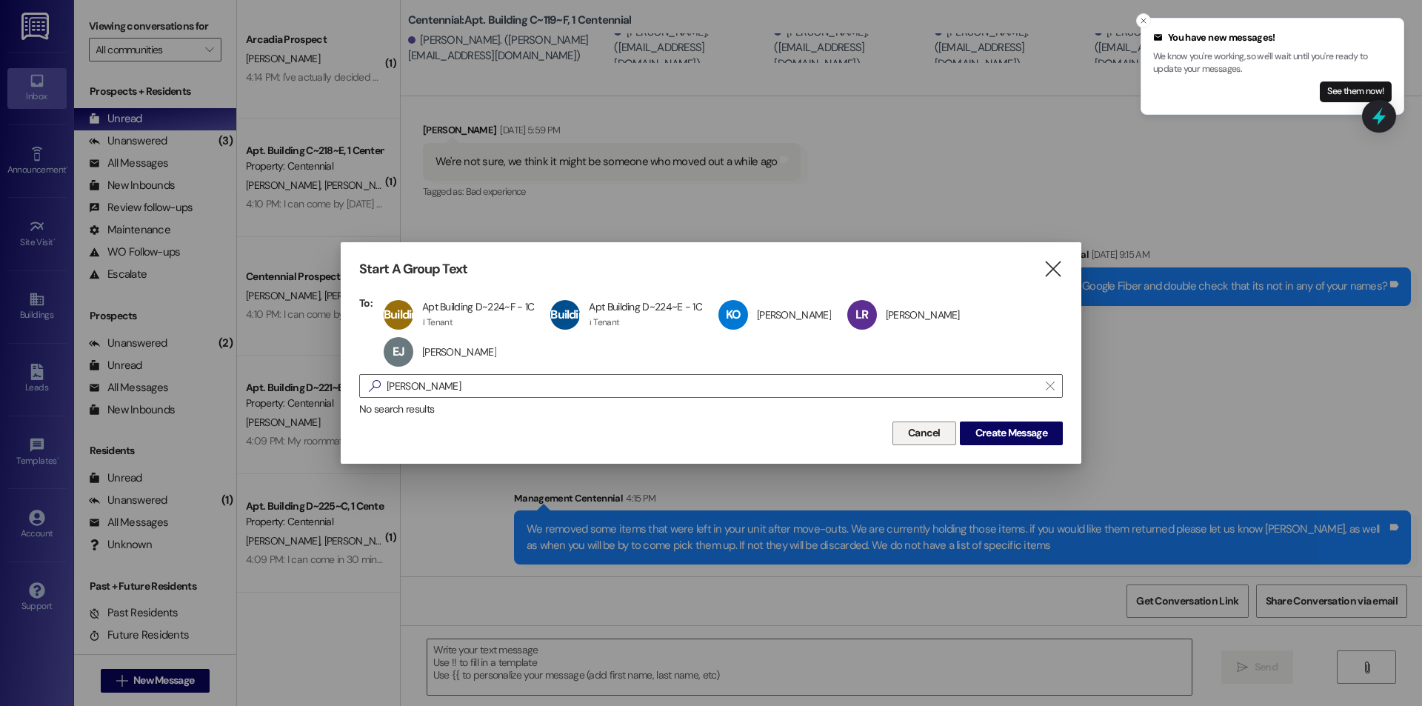
click at [932, 433] on span "Cancel" at bounding box center [924, 433] width 33 height 16
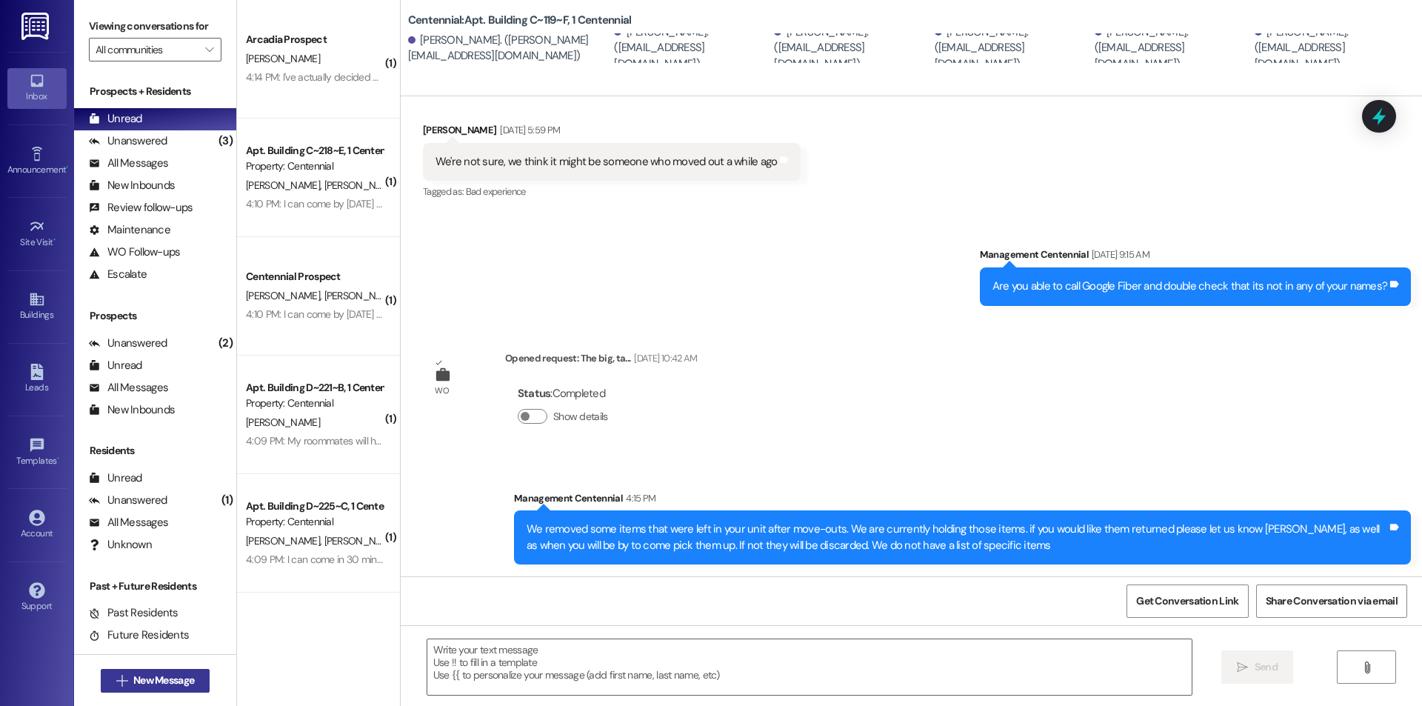
click at [169, 688] on button " New Message" at bounding box center [156, 681] width 110 height 24
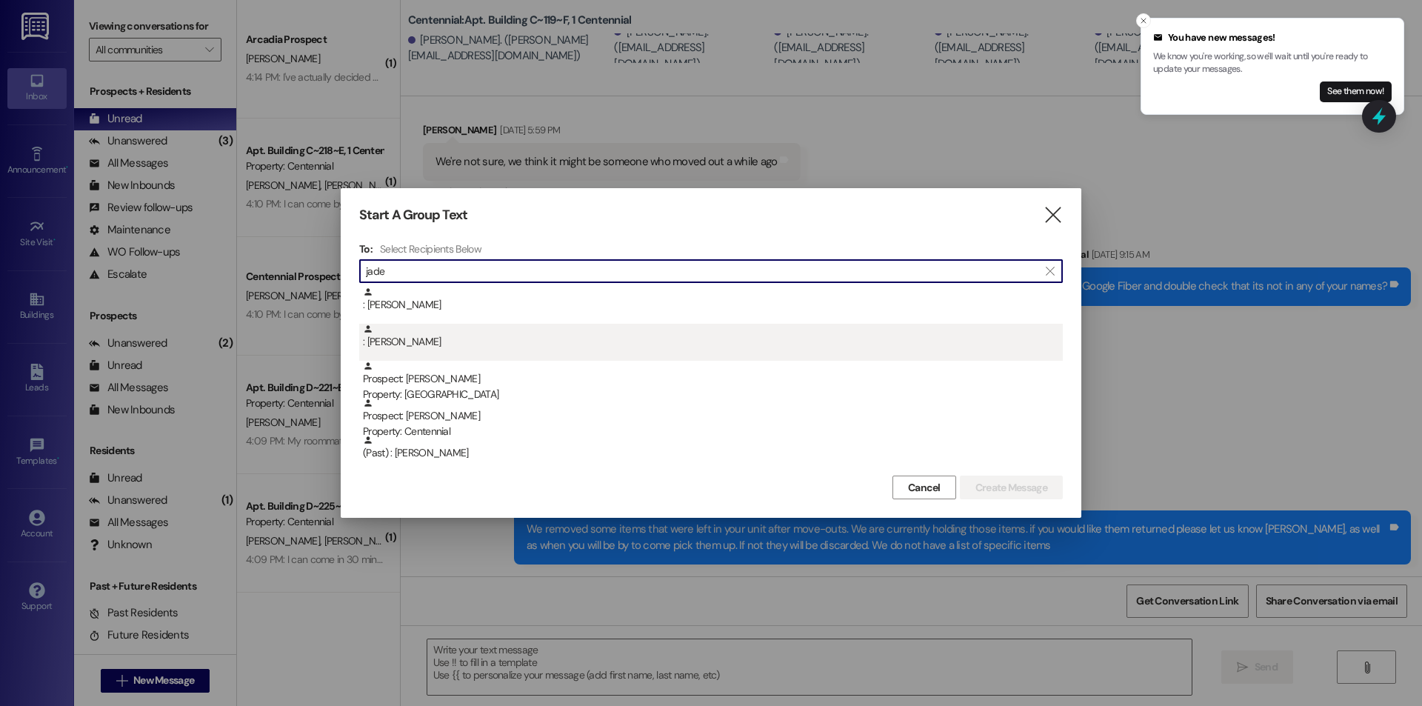
click at [479, 327] on div ": Jade Sorensen" at bounding box center [713, 337] width 700 height 26
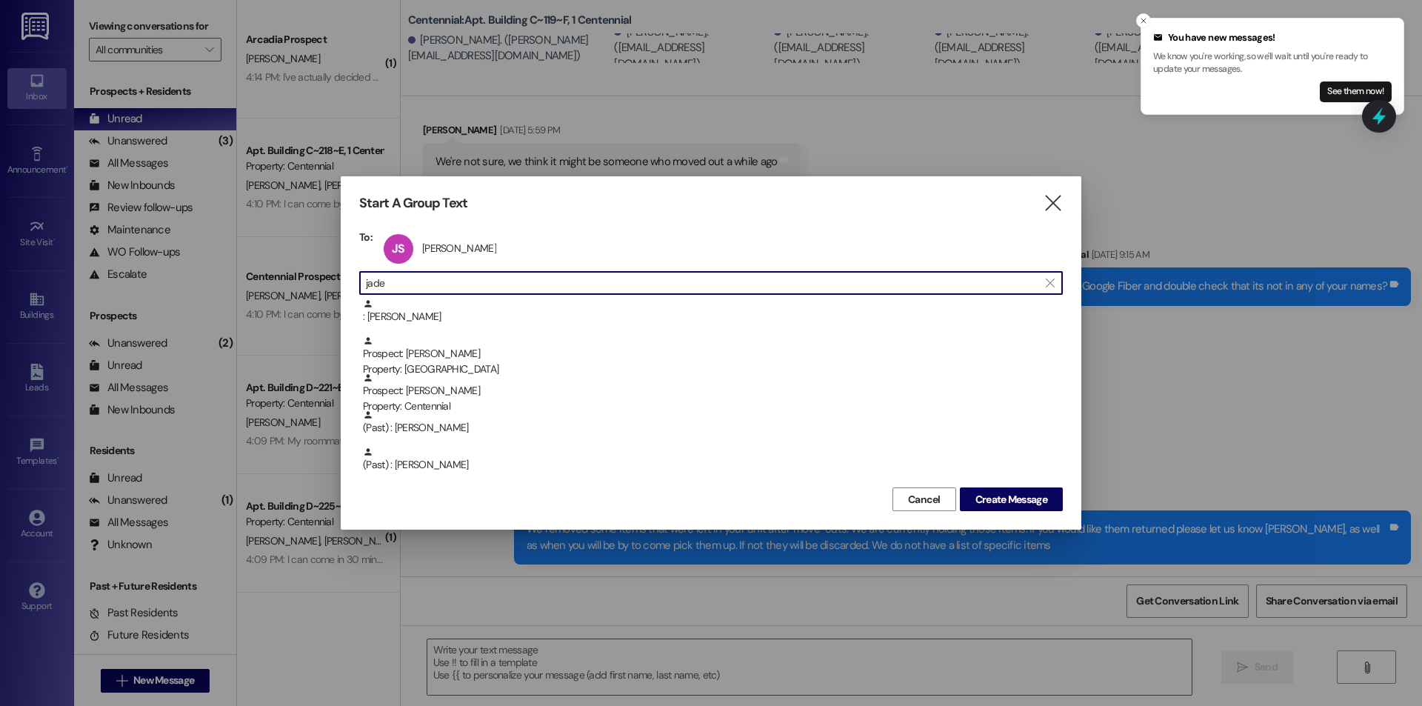
click at [464, 286] on input "jade" at bounding box center [702, 282] width 672 height 21
type input "j"
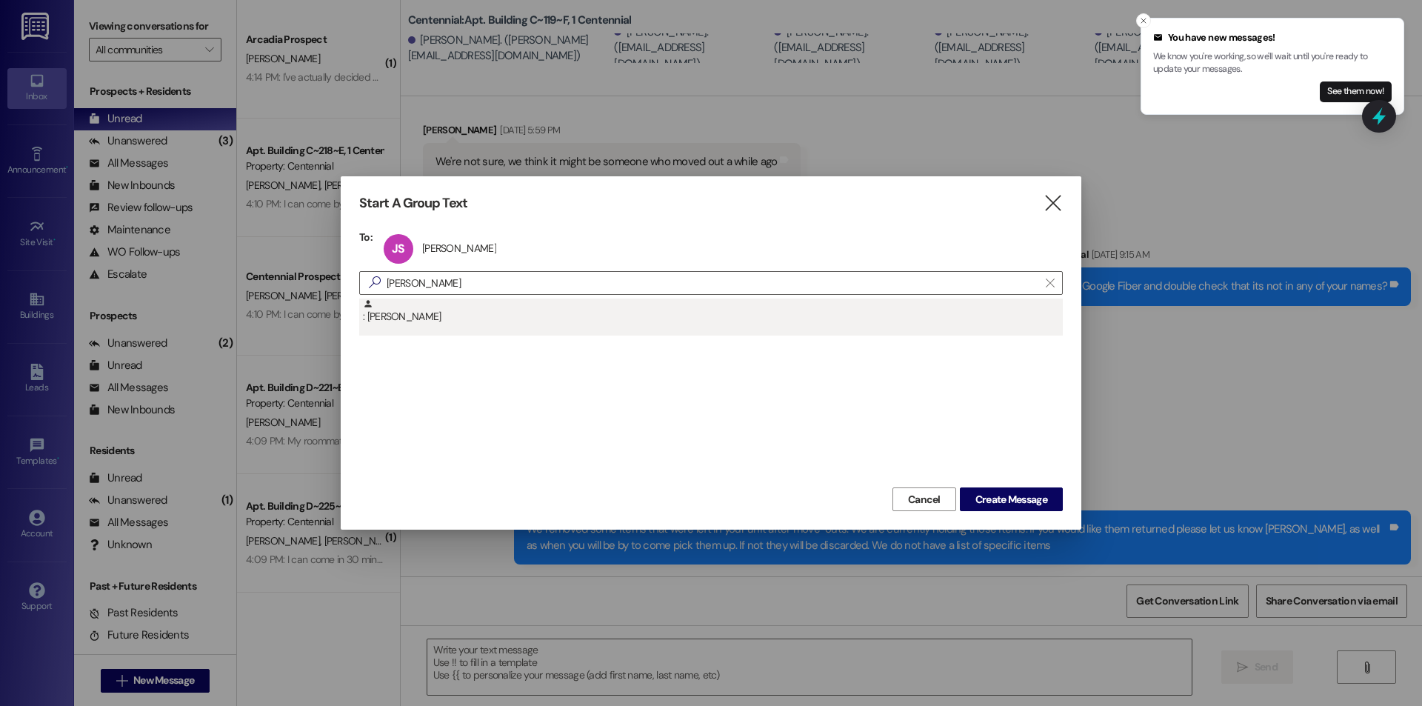
click at [446, 318] on div ": Brooke LaLanne" at bounding box center [713, 311] width 700 height 26
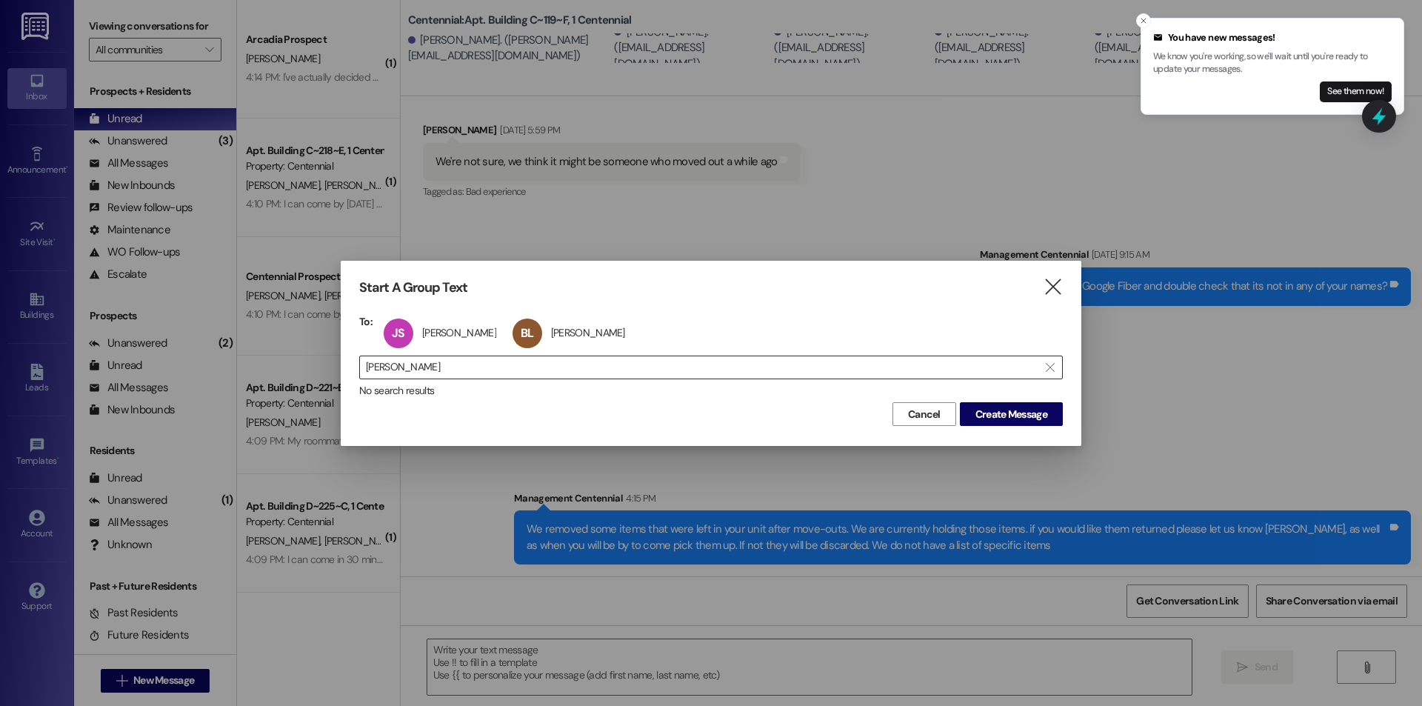
click at [474, 374] on input "brooke lalan" at bounding box center [702, 367] width 672 height 21
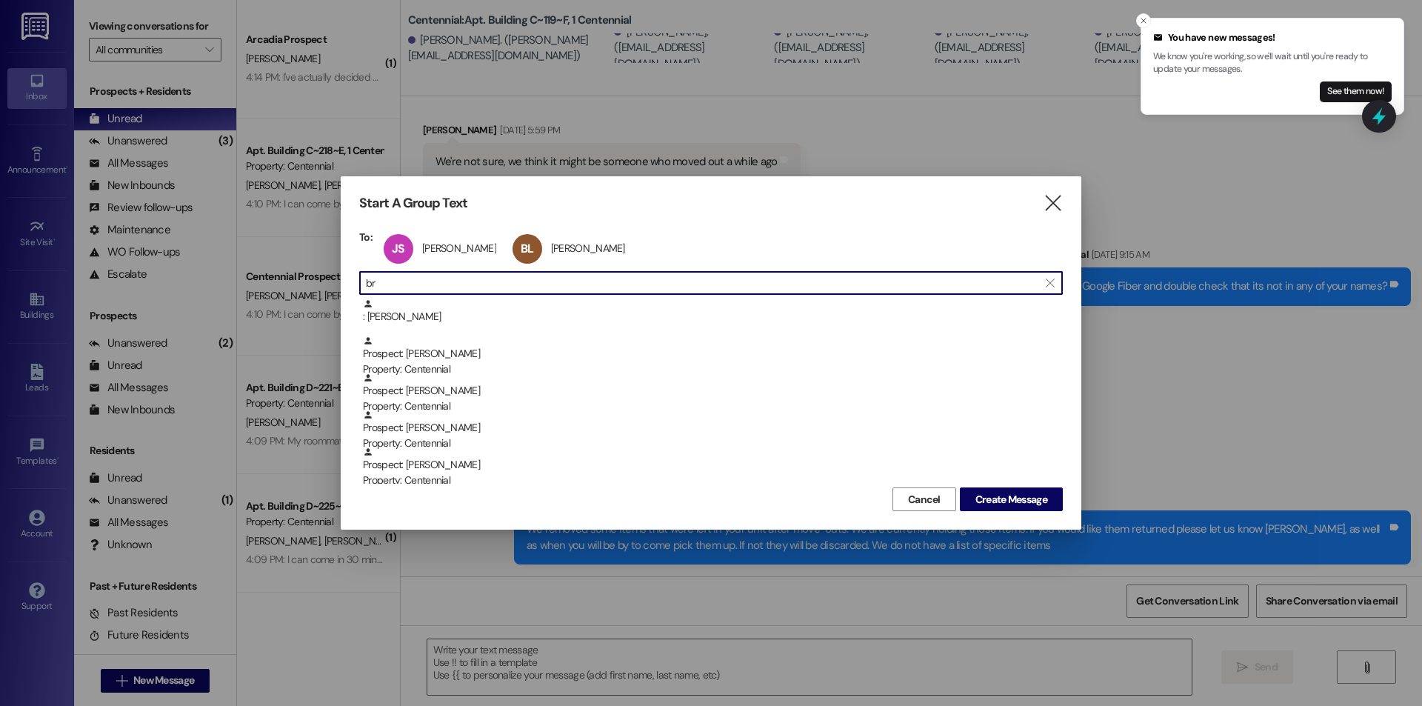
type input "b"
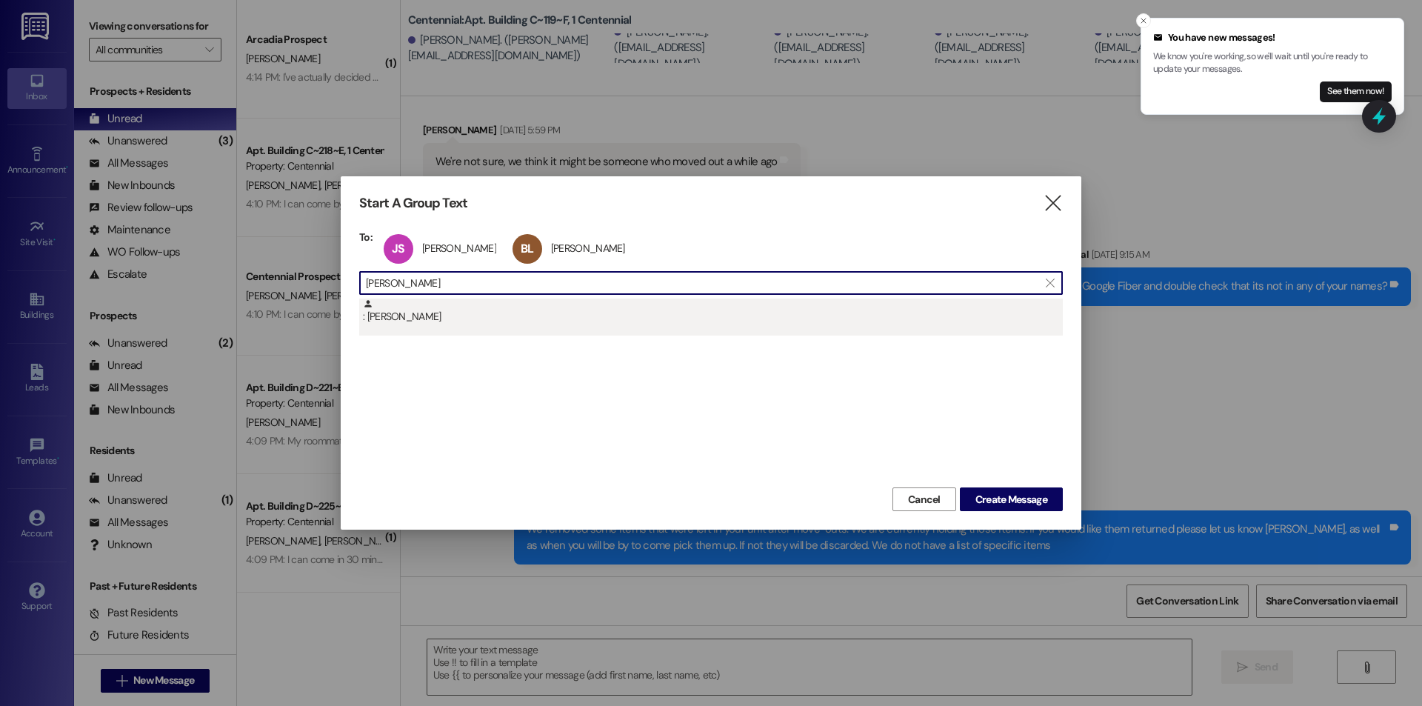
click at [503, 333] on div ": Sarah Barlow" at bounding box center [710, 316] width 703 height 37
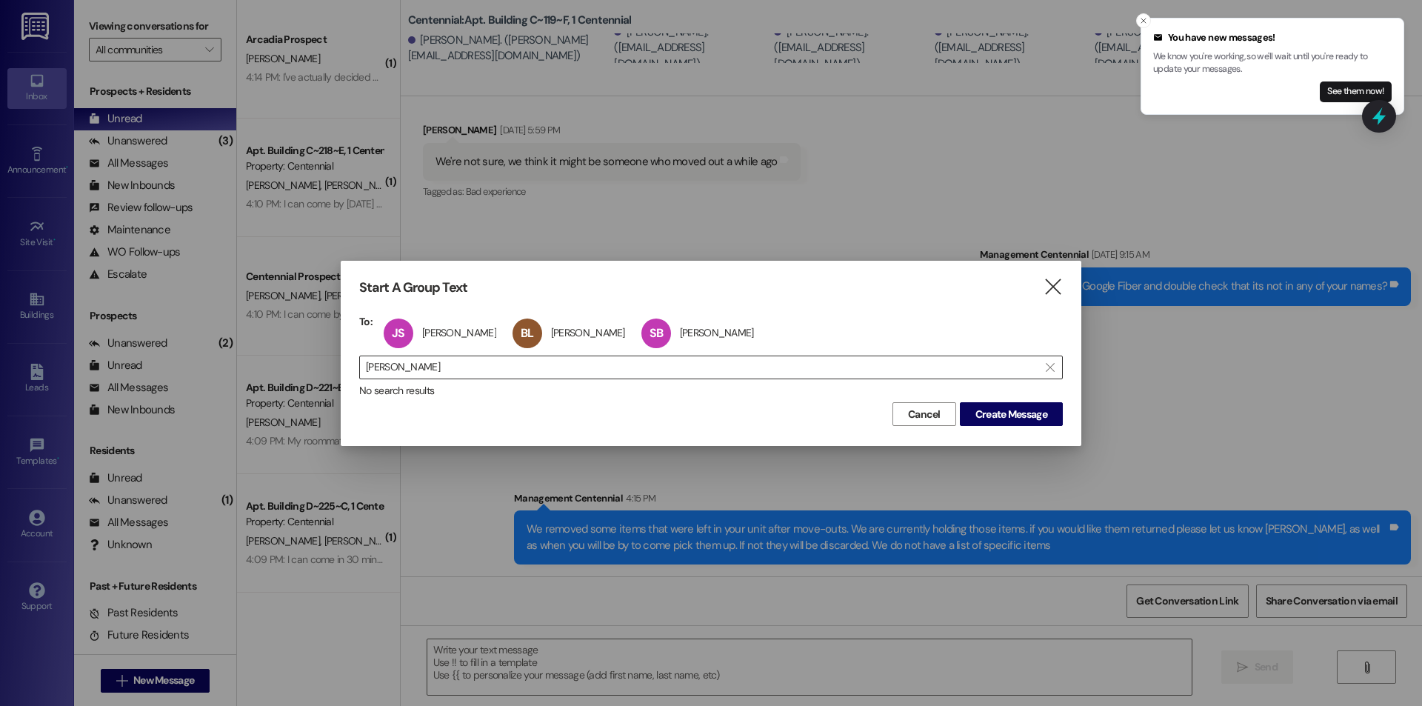
click at [484, 364] on input "sarah bar" at bounding box center [702, 367] width 672 height 21
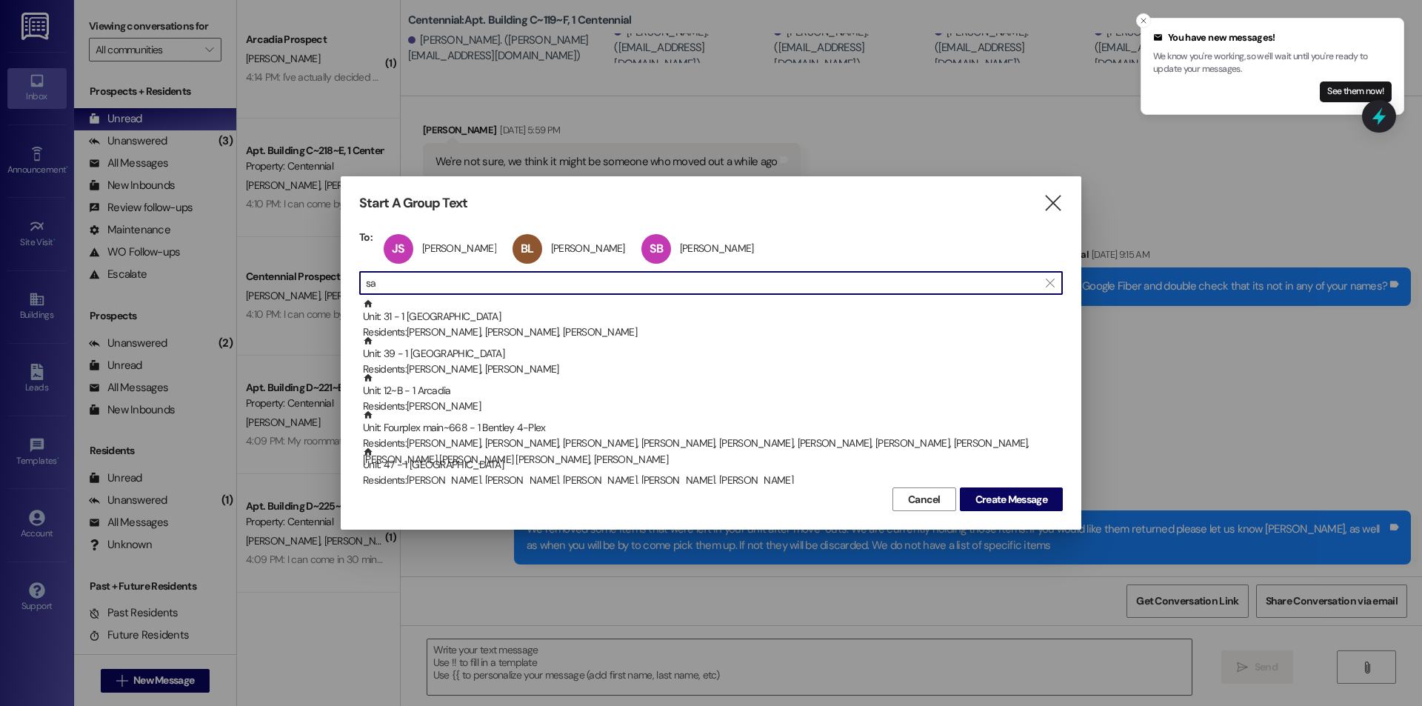
type input "s"
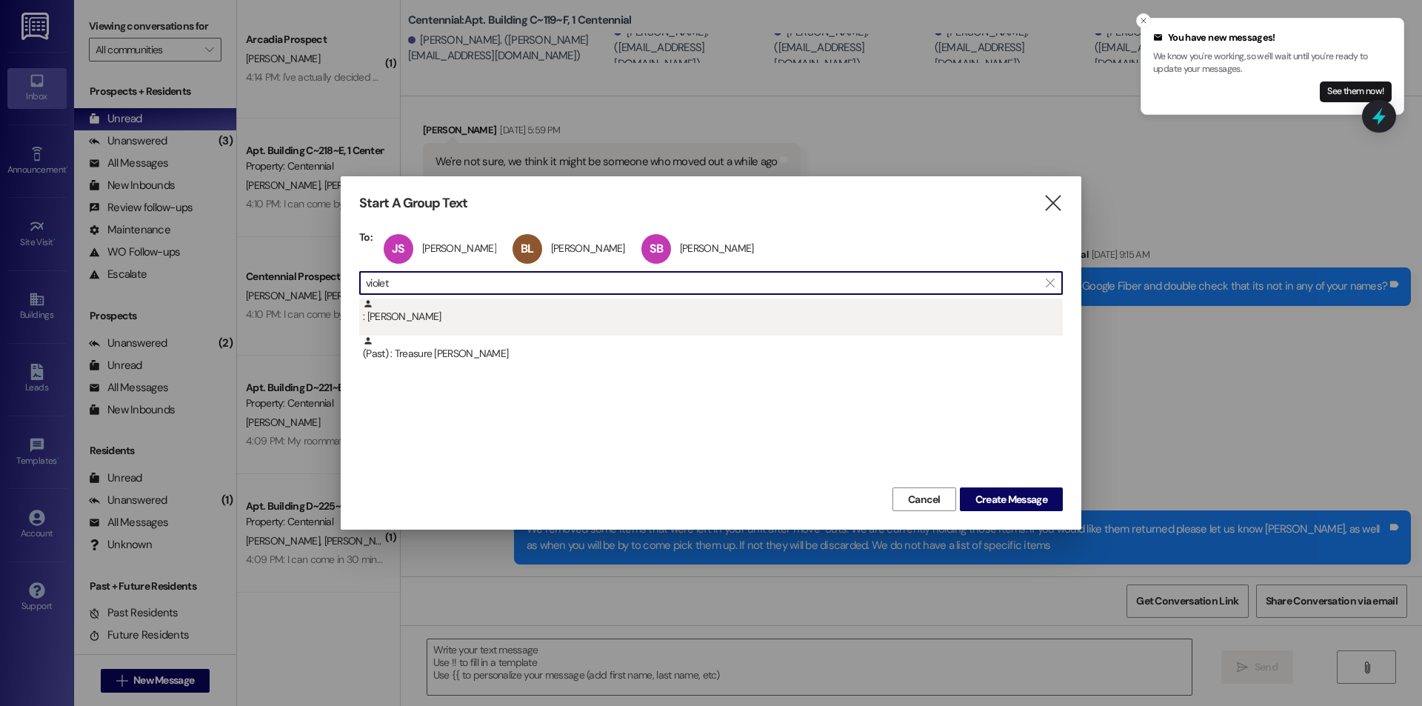
click at [434, 314] on div ": Violet Sandberg" at bounding box center [713, 311] width 700 height 26
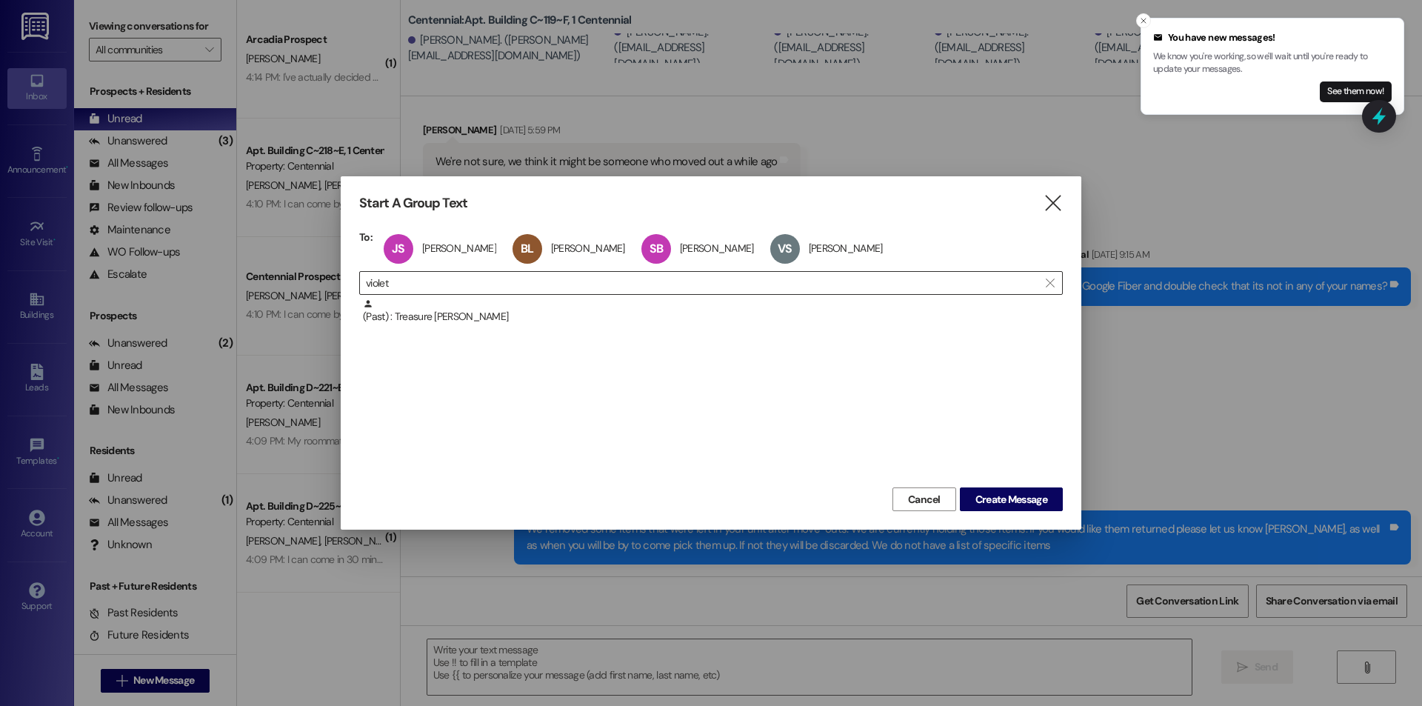
click at [438, 283] on input "violet" at bounding box center [702, 282] width 672 height 21
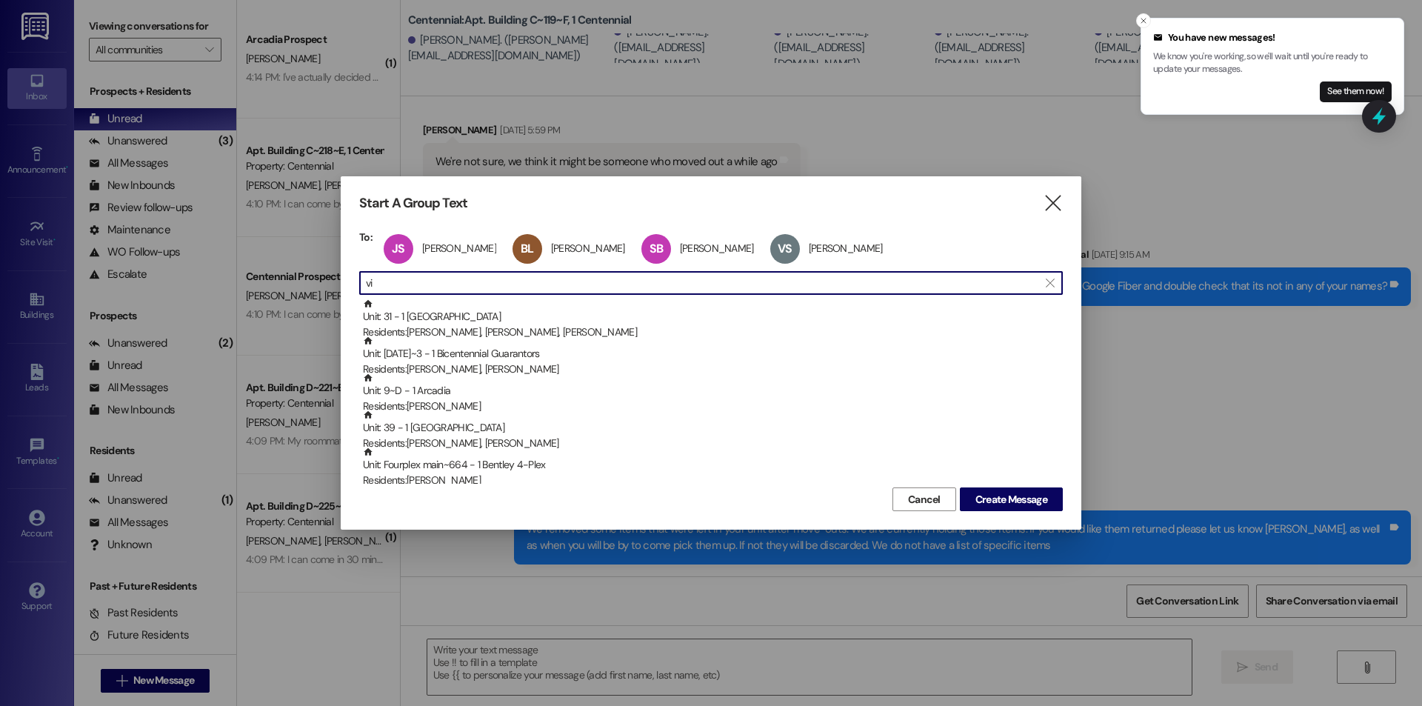
type input "v"
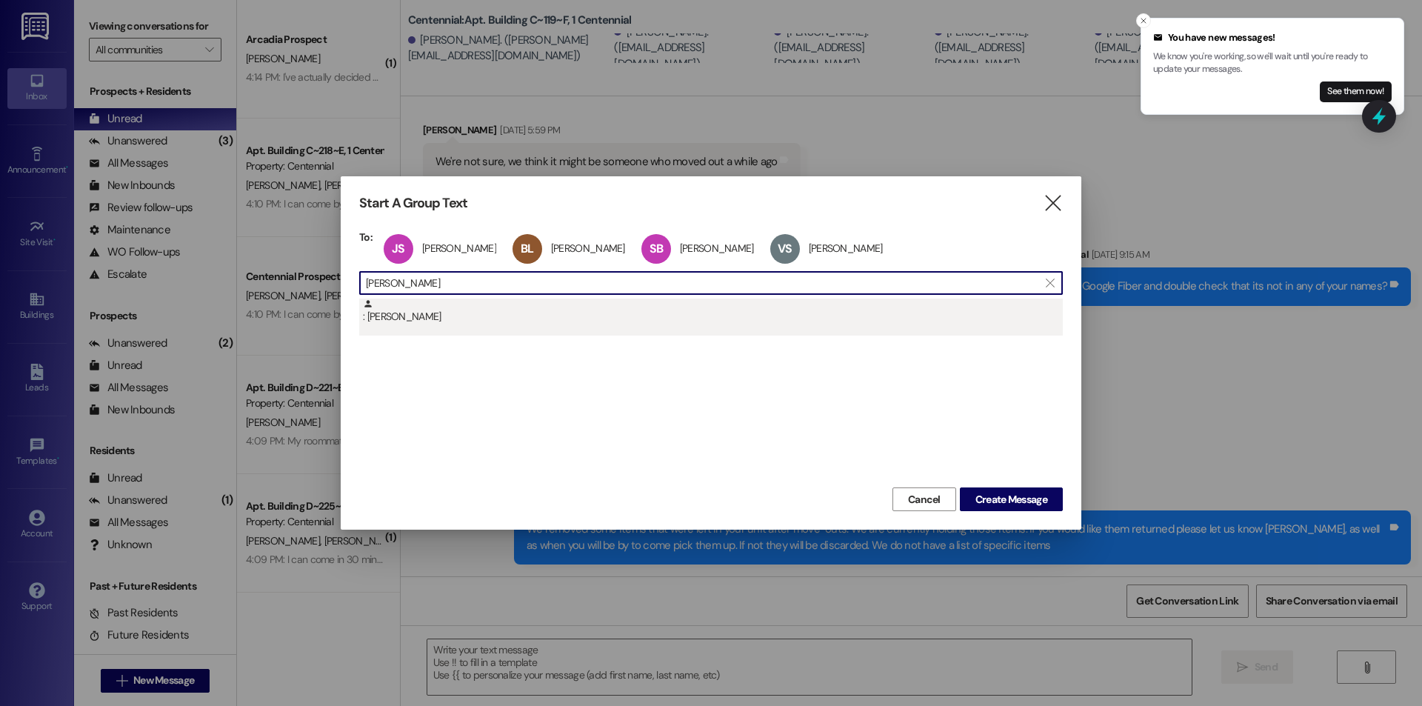
click at [425, 309] on div ": Emma Jones" at bounding box center [713, 311] width 700 height 26
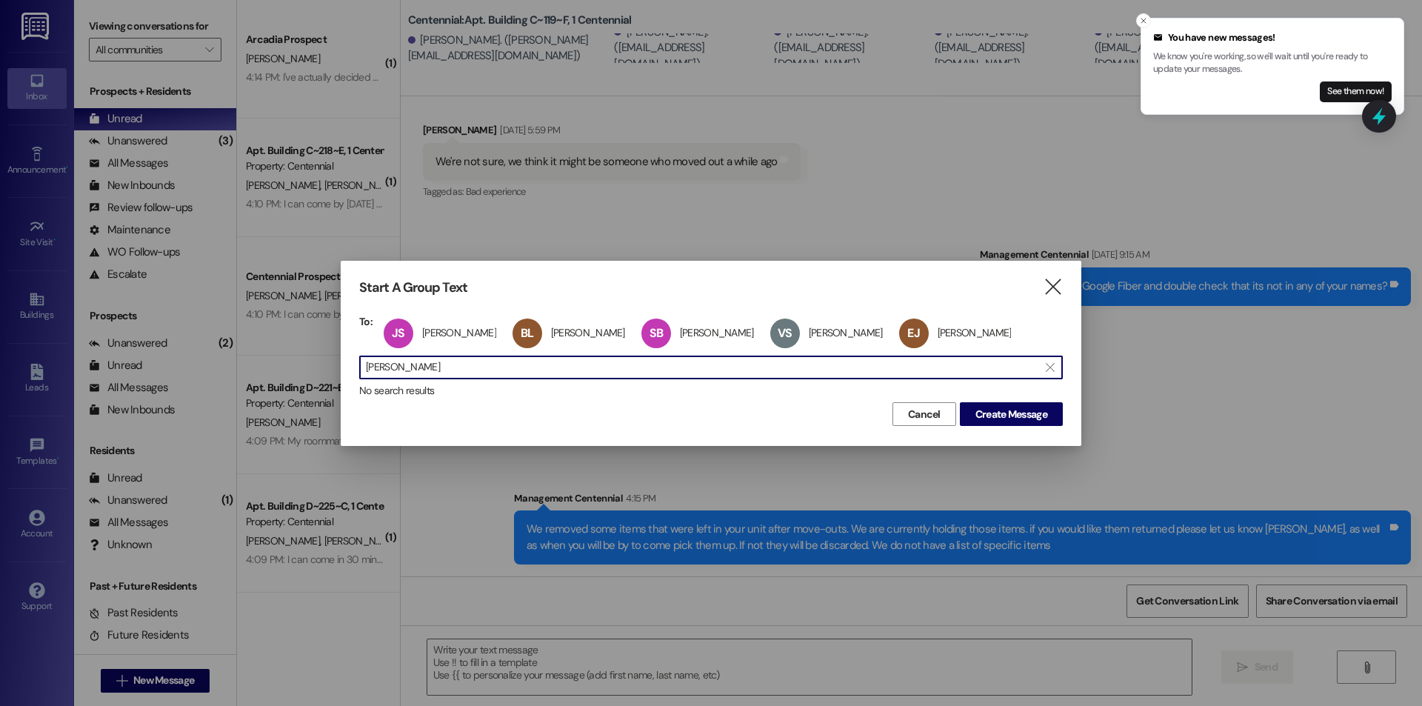
click at [494, 369] on input "emma jones" at bounding box center [702, 367] width 672 height 21
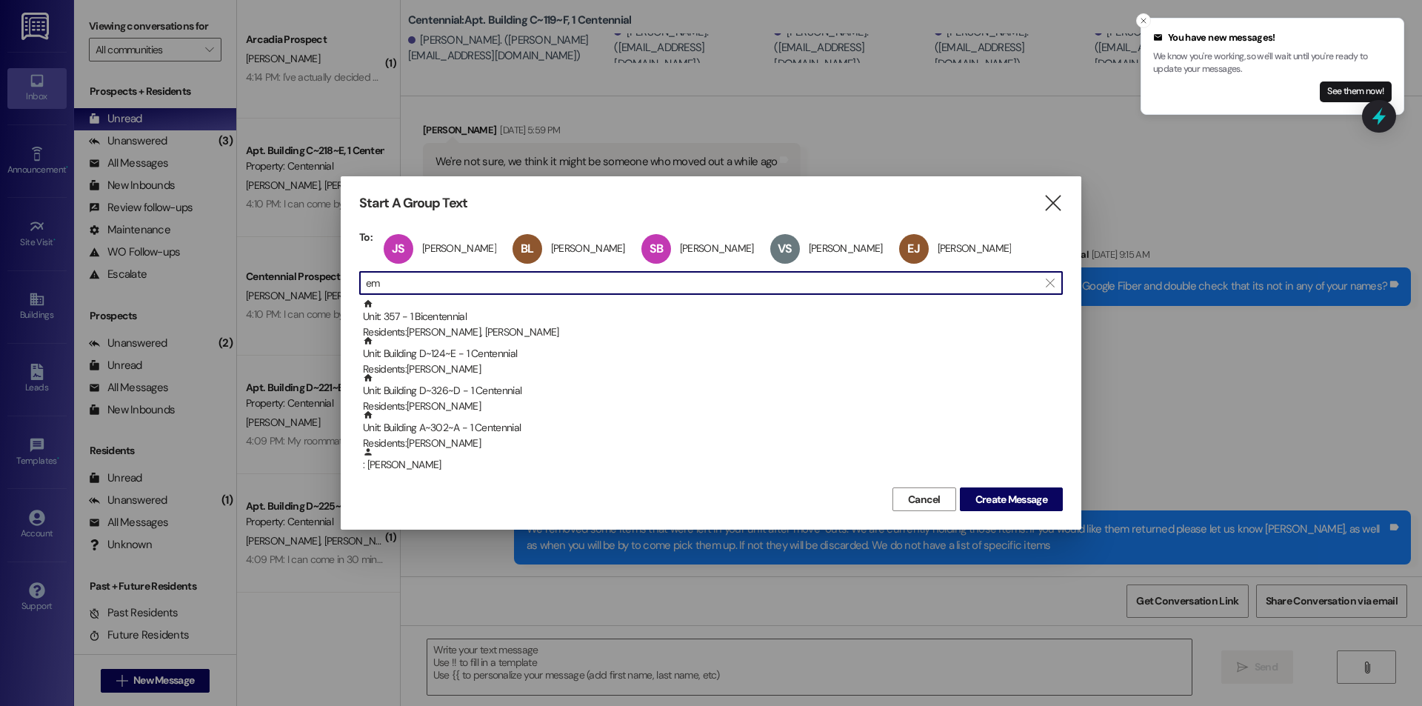
type input "e"
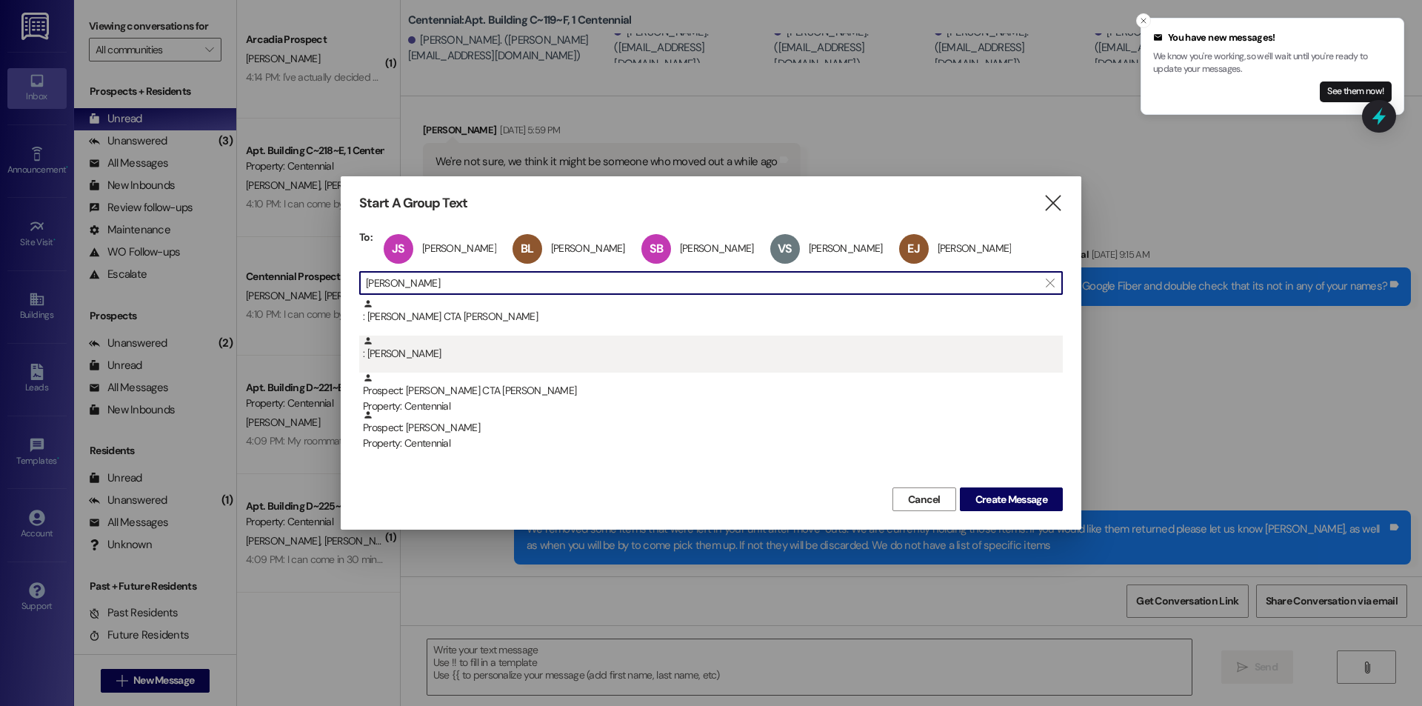
type input "jacque"
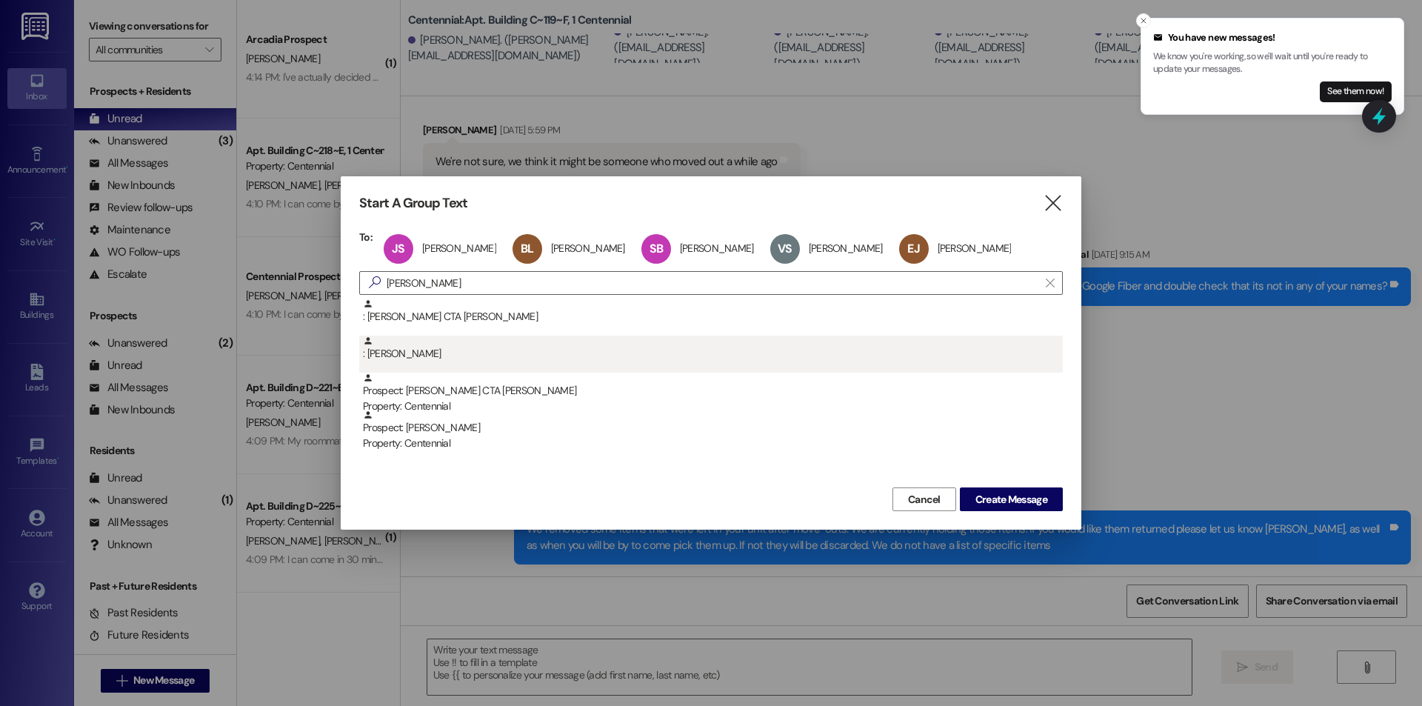
click at [491, 368] on div ": Jacqueline Matthews" at bounding box center [710, 353] width 703 height 37
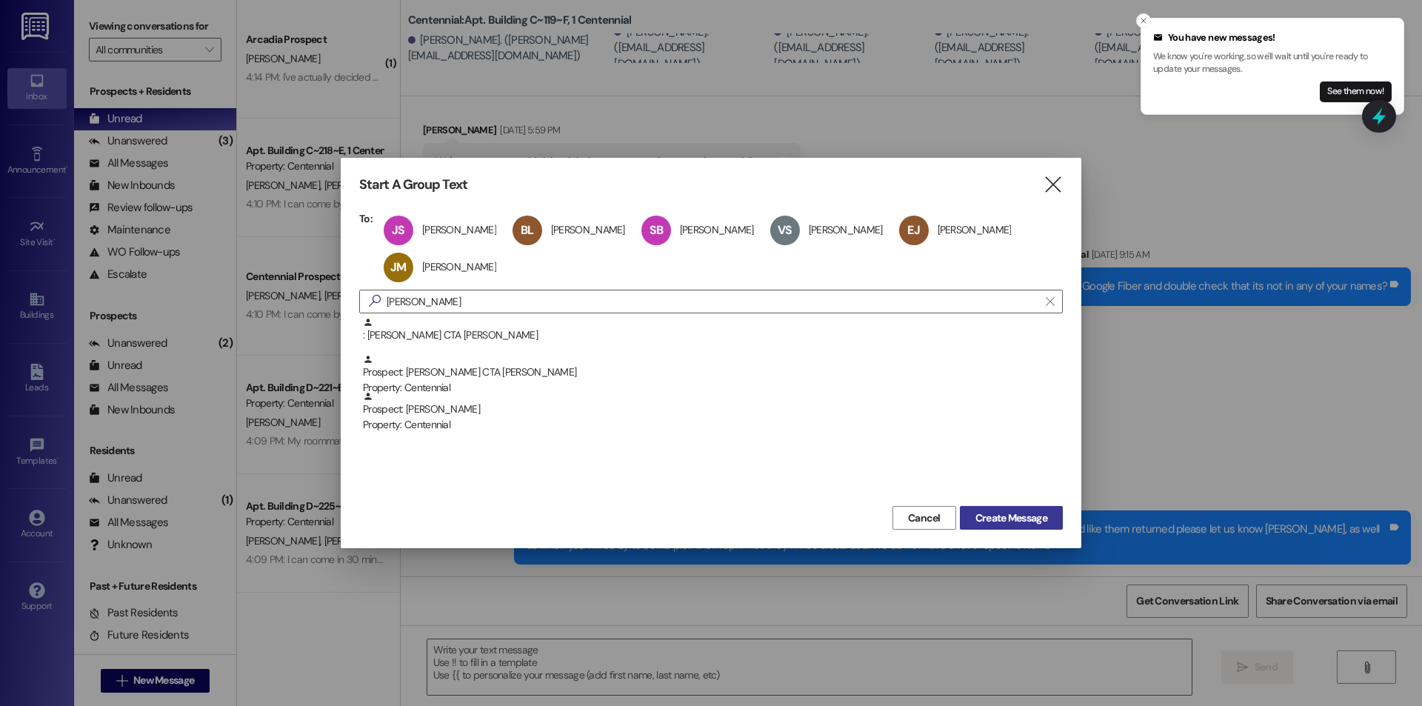
click at [1025, 526] on button "Create Message" at bounding box center [1011, 518] width 103 height 24
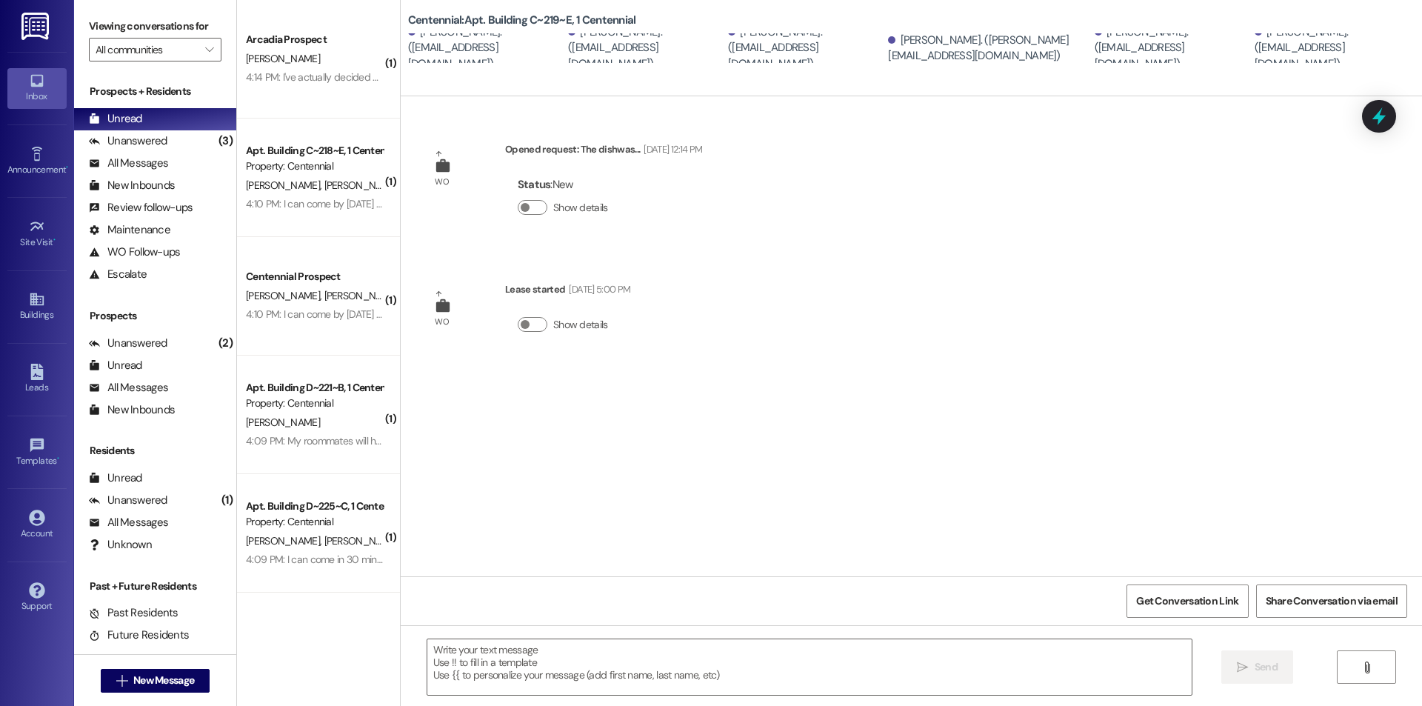
scroll to position [0, 0]
click at [697, 634] on div " Send " at bounding box center [911, 680] width 1021 height 111
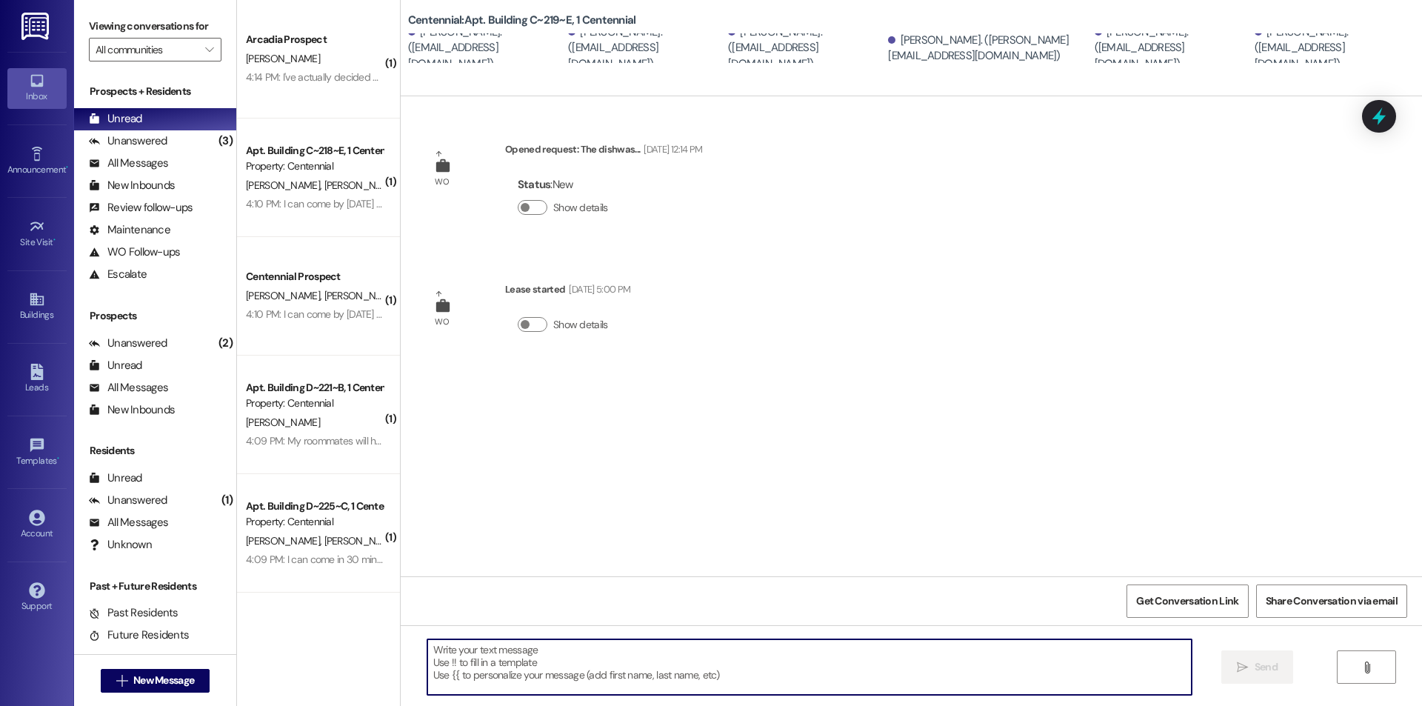
click at [689, 655] on textarea at bounding box center [809, 667] width 764 height 56
paste textarea "We removed some items that were left in your unit after move-outs. We are curre…"
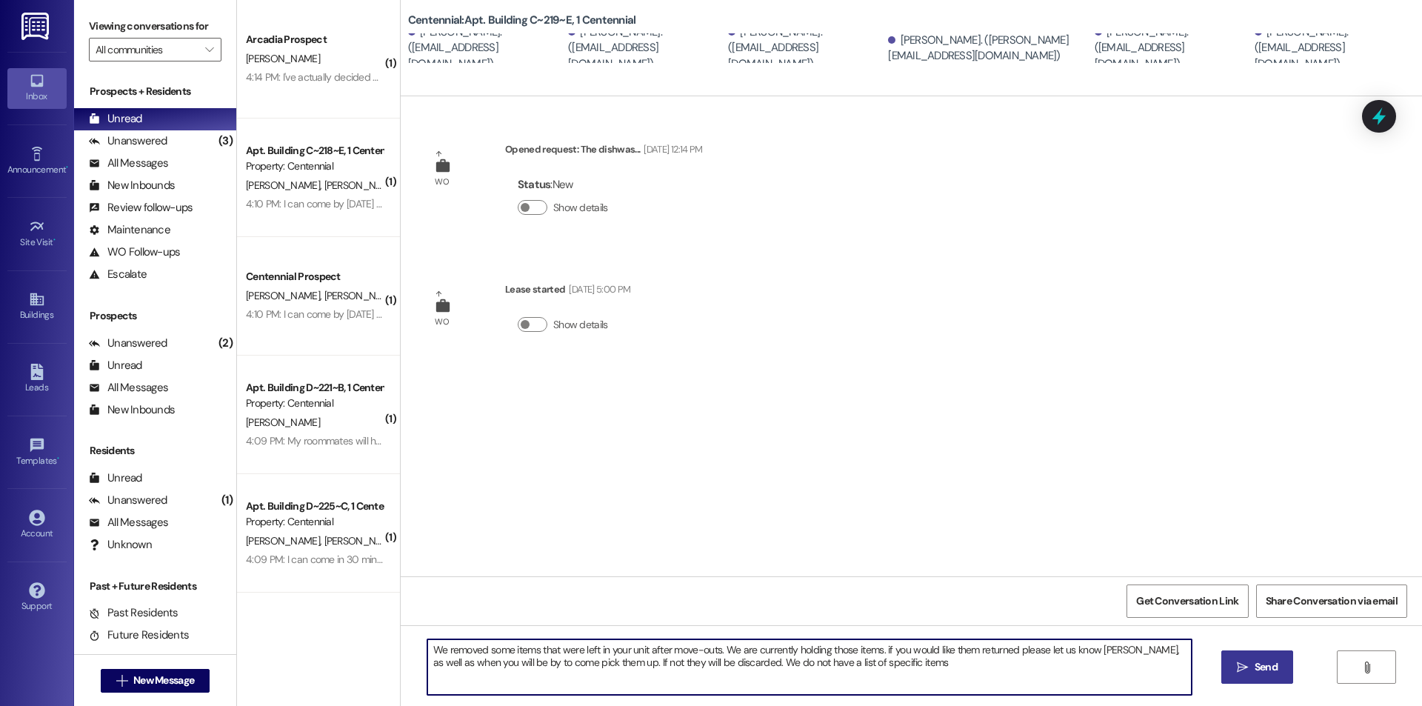
type textarea "We removed some items that were left in your unit after move-outs. We are curre…"
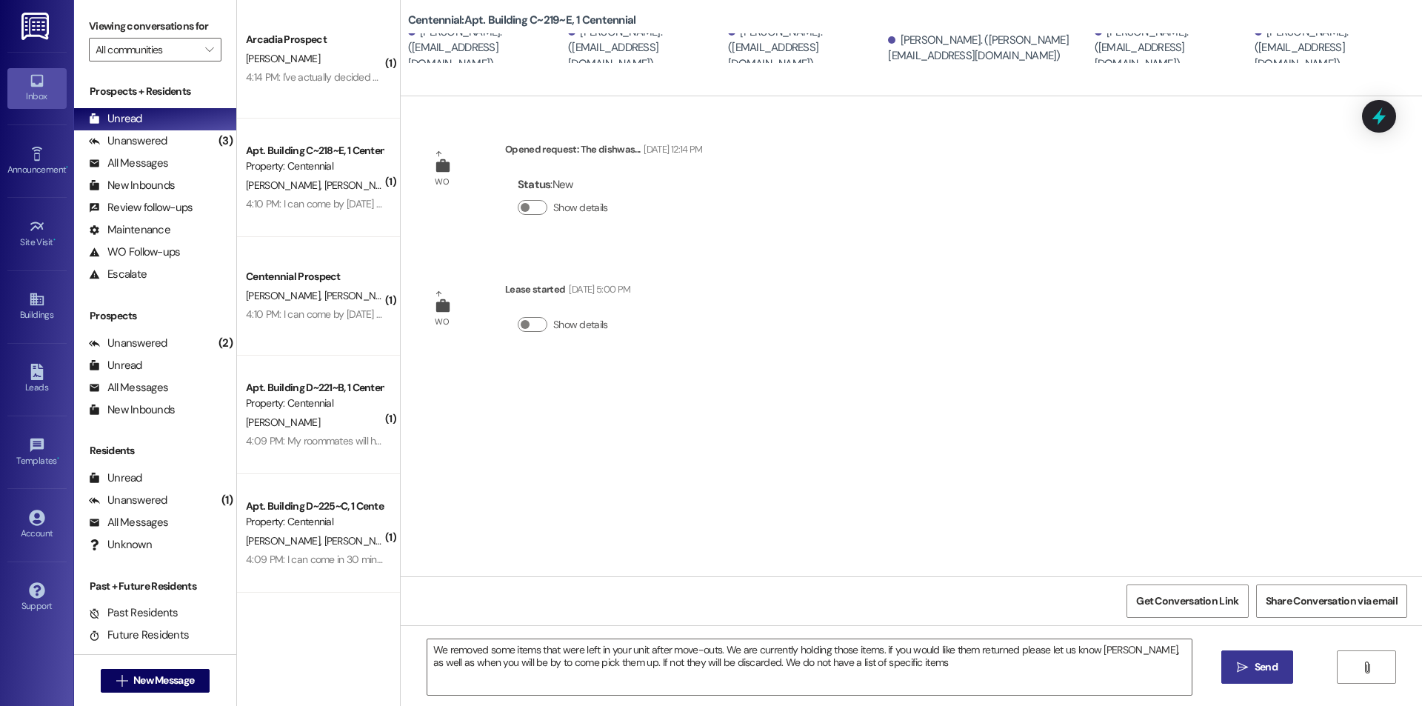
click at [1251, 653] on button " Send" at bounding box center [1257, 666] width 72 height 33
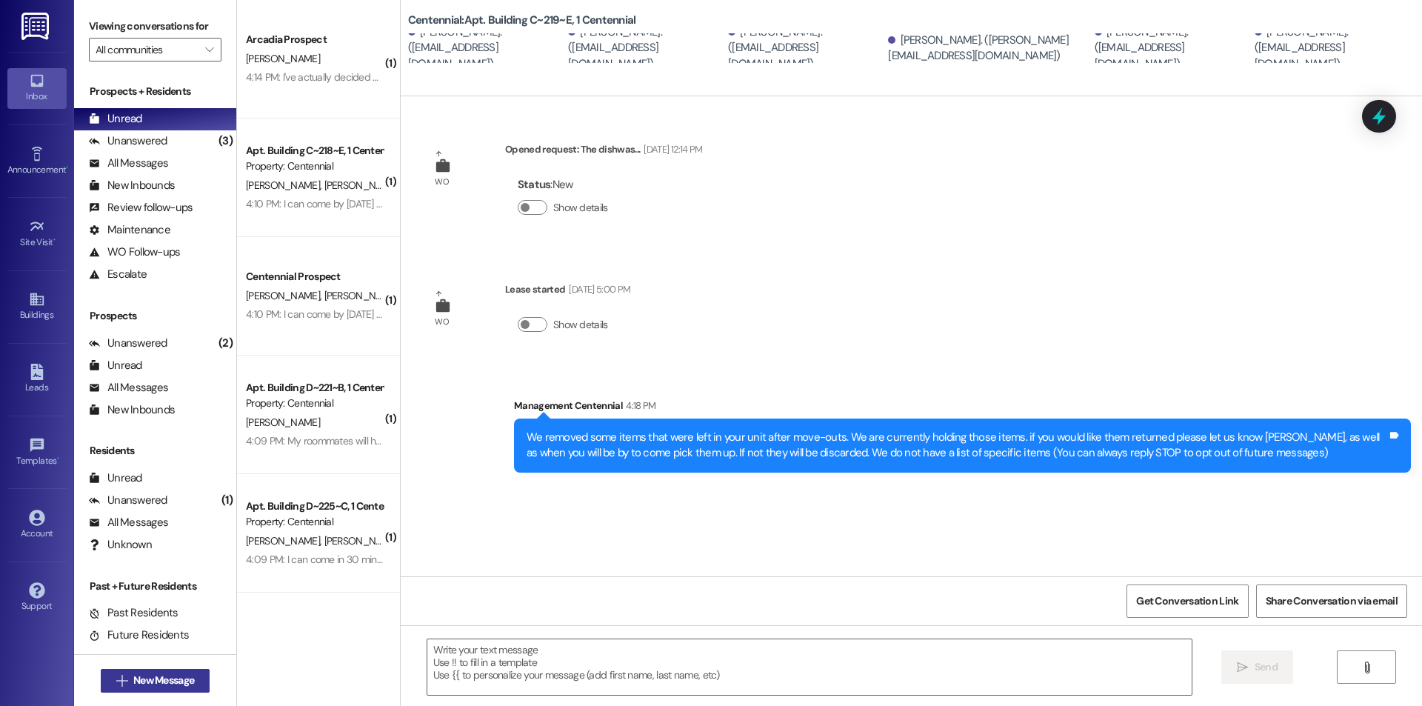
click at [170, 674] on span "New Message" at bounding box center [163, 680] width 61 height 16
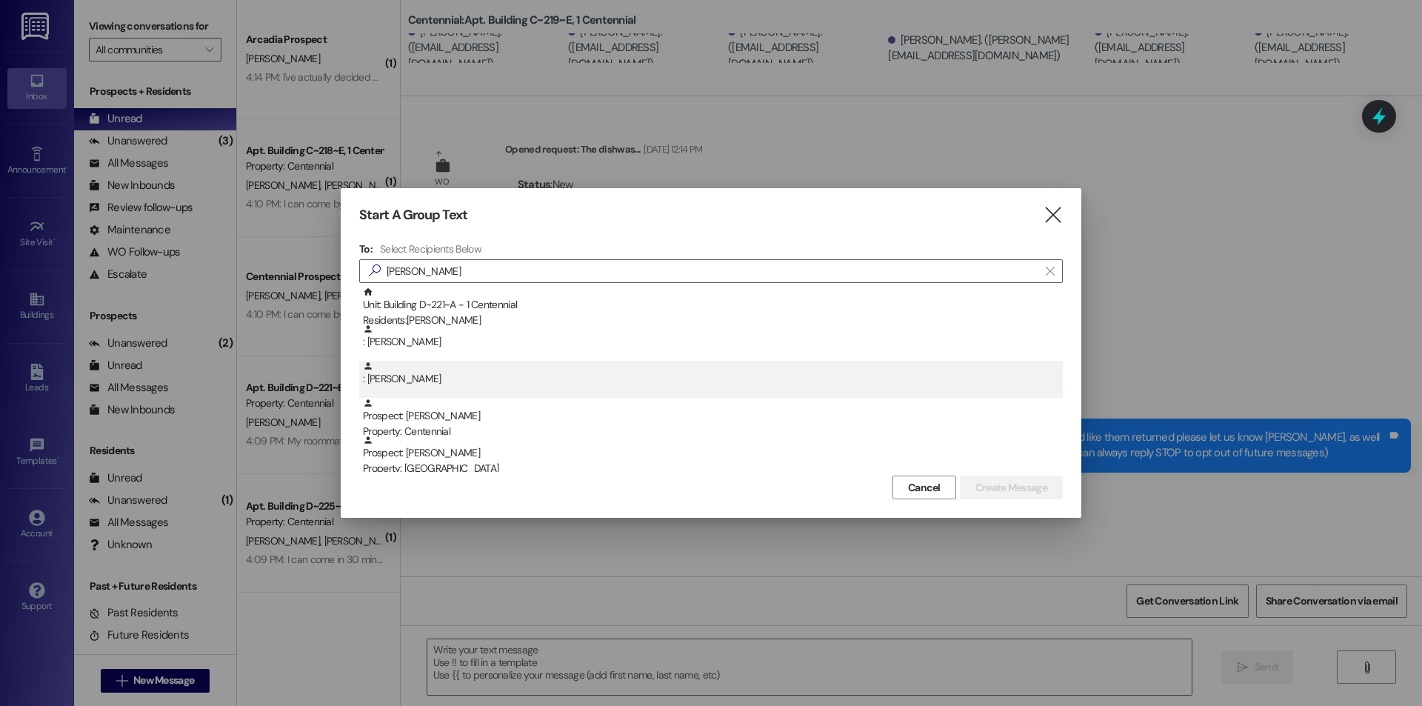
click at [465, 378] on div ": Stephanie Backman" at bounding box center [713, 374] width 700 height 26
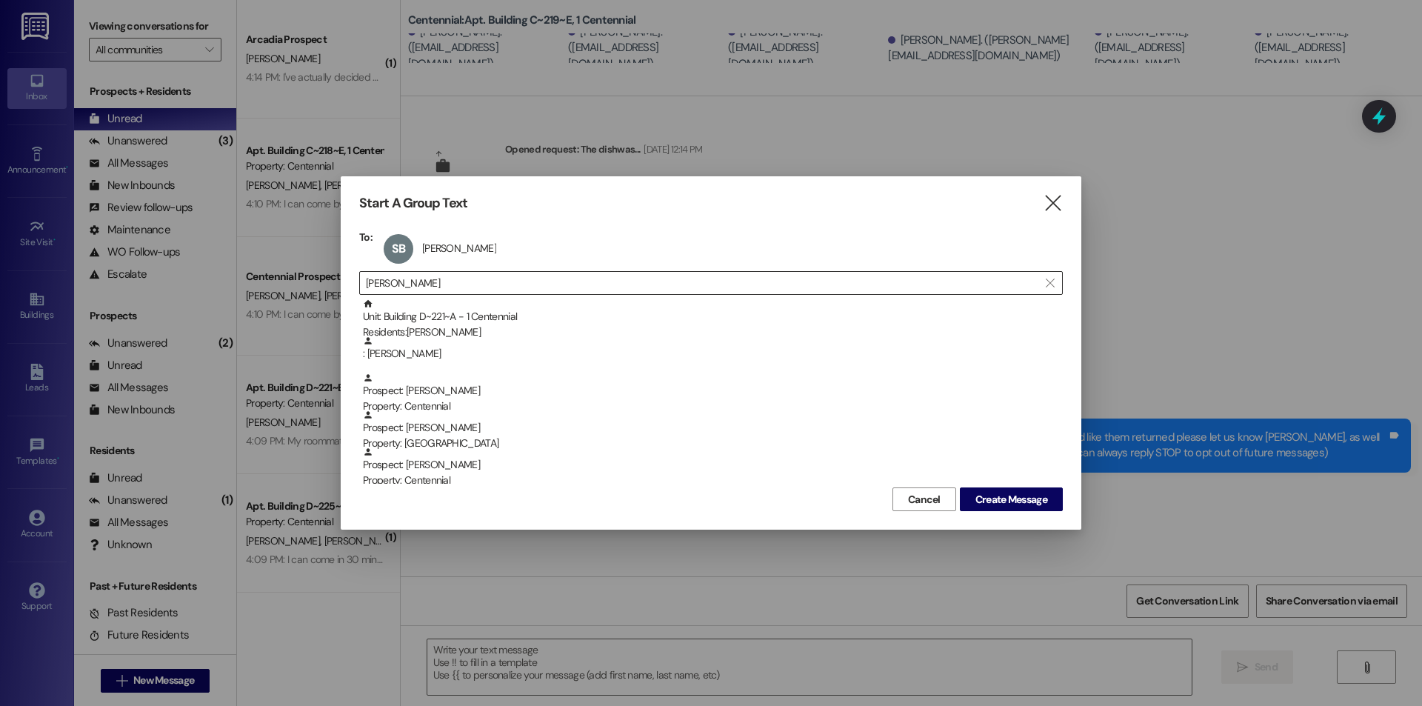
click at [518, 292] on input "stephanie" at bounding box center [702, 282] width 672 height 21
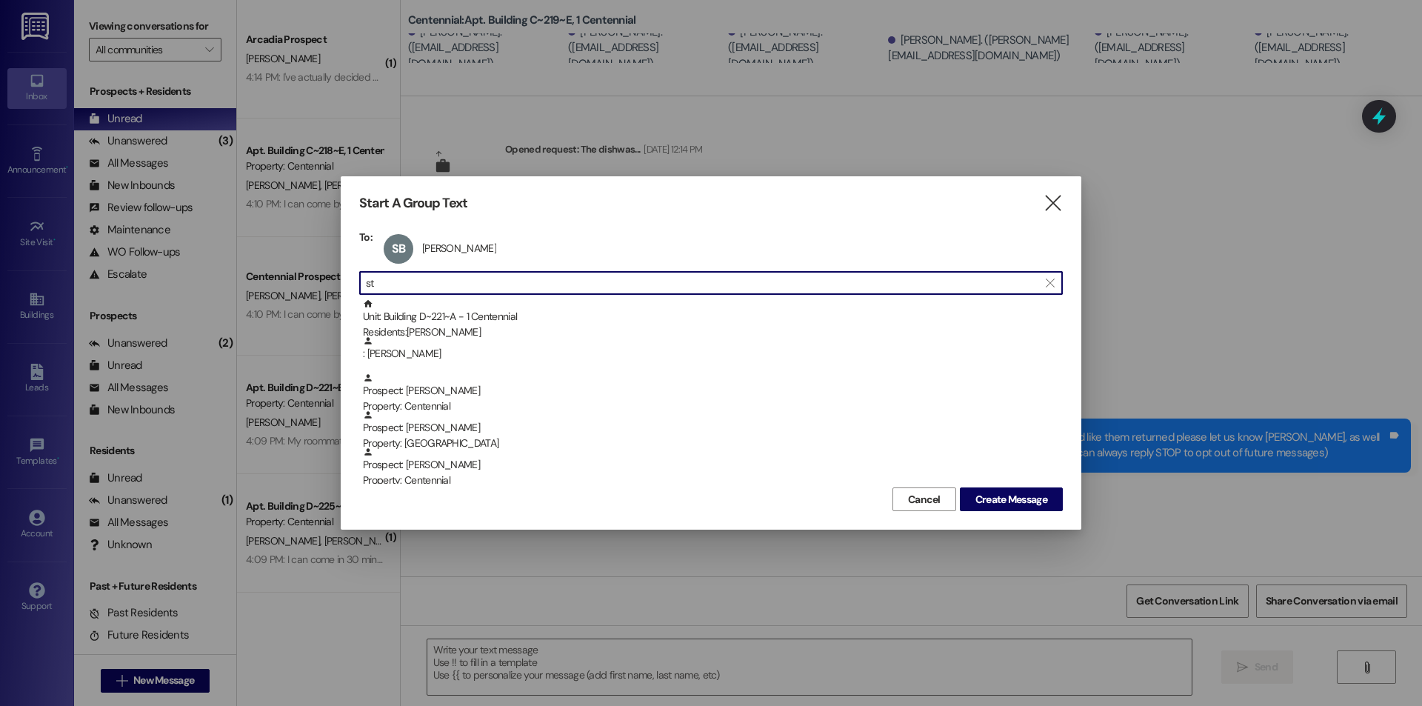
type input "s"
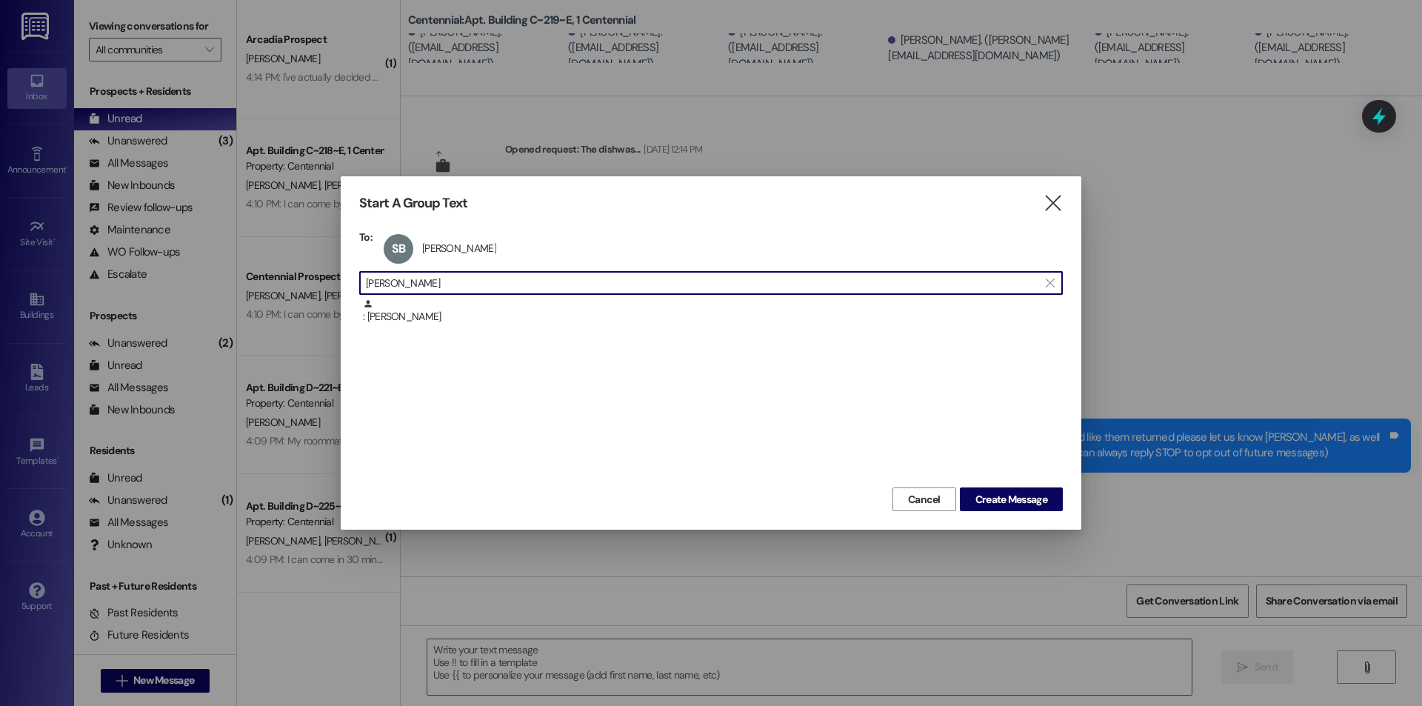
click at [526, 308] on div ": Adelaine Wuehler" at bounding box center [713, 311] width 700 height 26
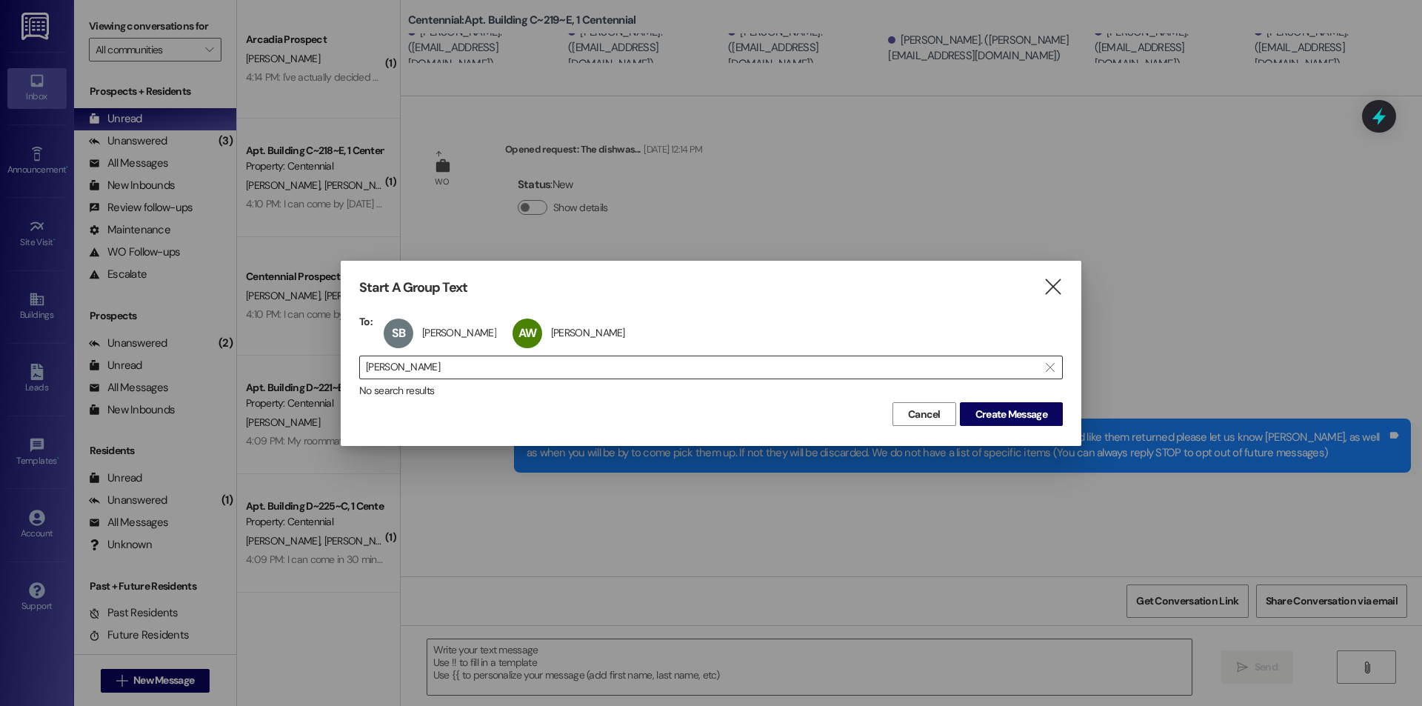
click at [464, 358] on input "adelaine w" at bounding box center [702, 367] width 672 height 21
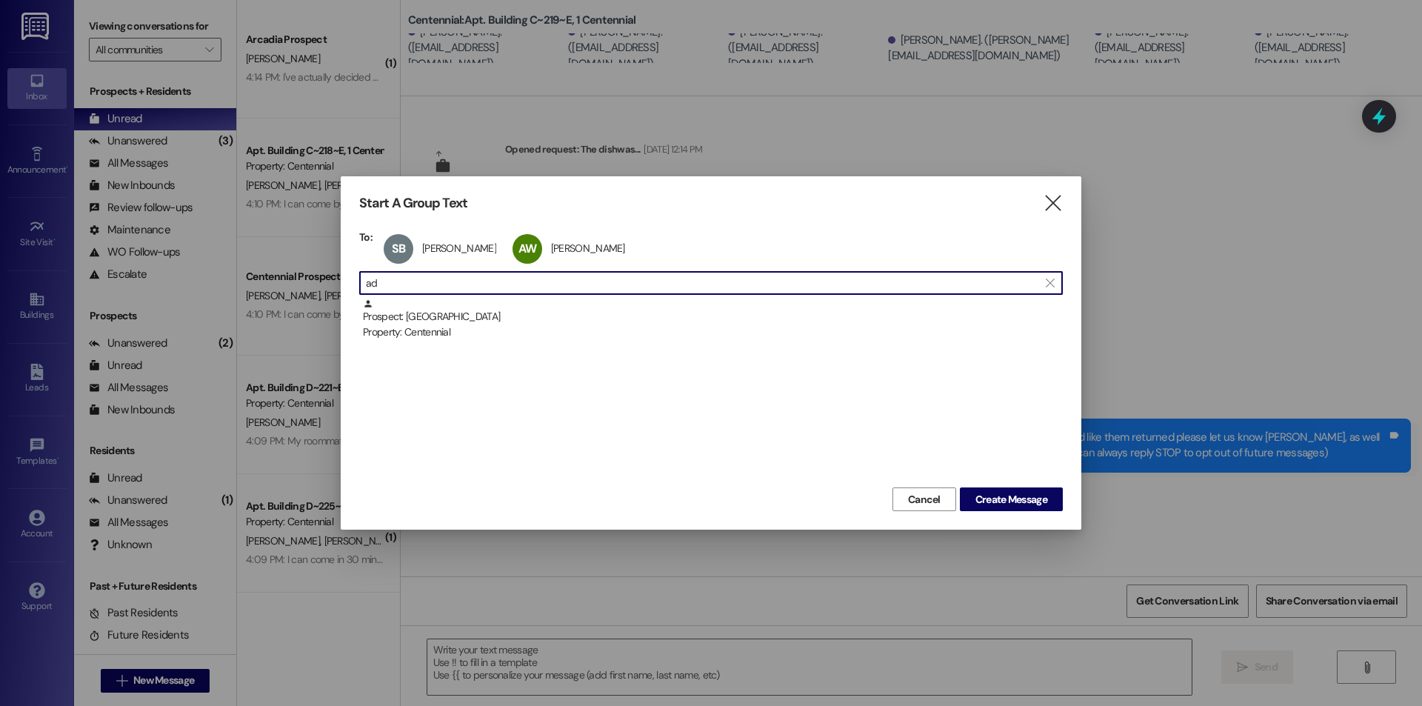
type input "a"
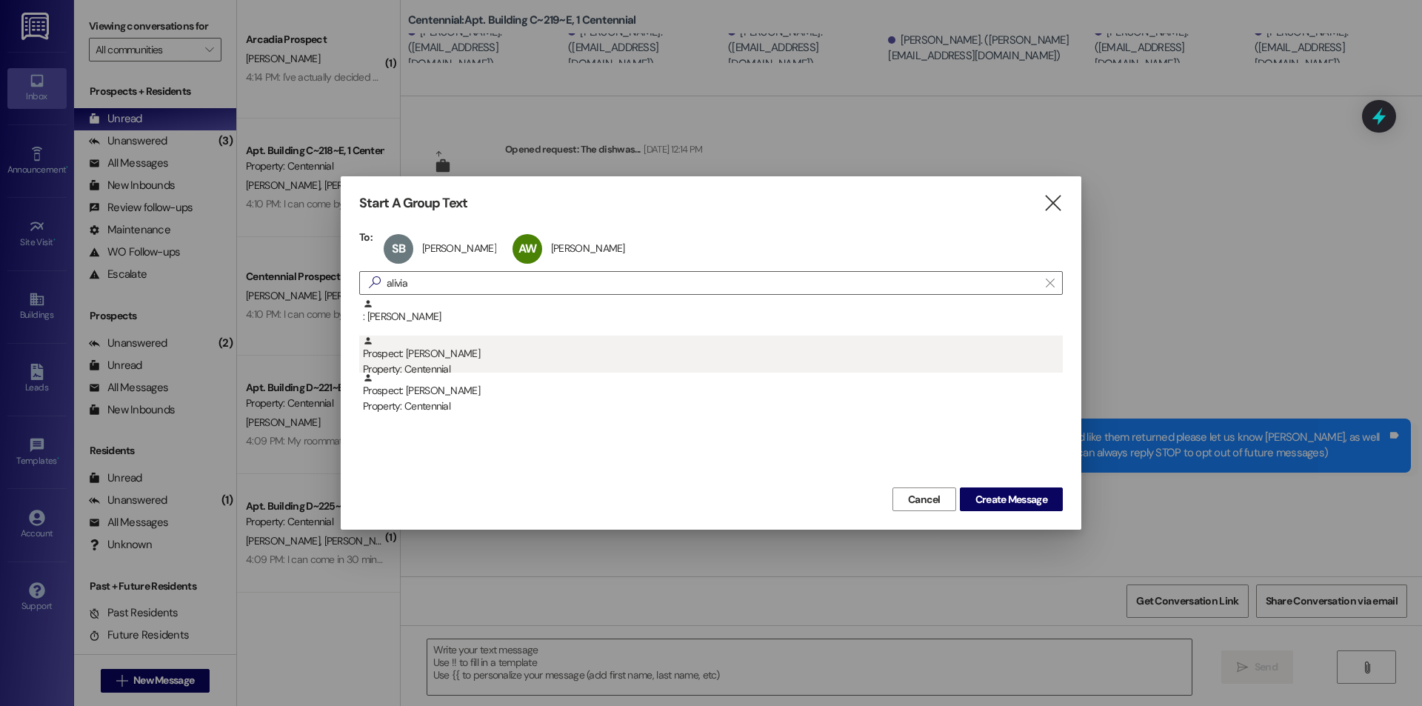
click at [442, 336] on div ": Alivia Thompson Prospect: Alivia Giovannoni Property: Centennial Prospect: Al…" at bounding box center [710, 353] width 703 height 111
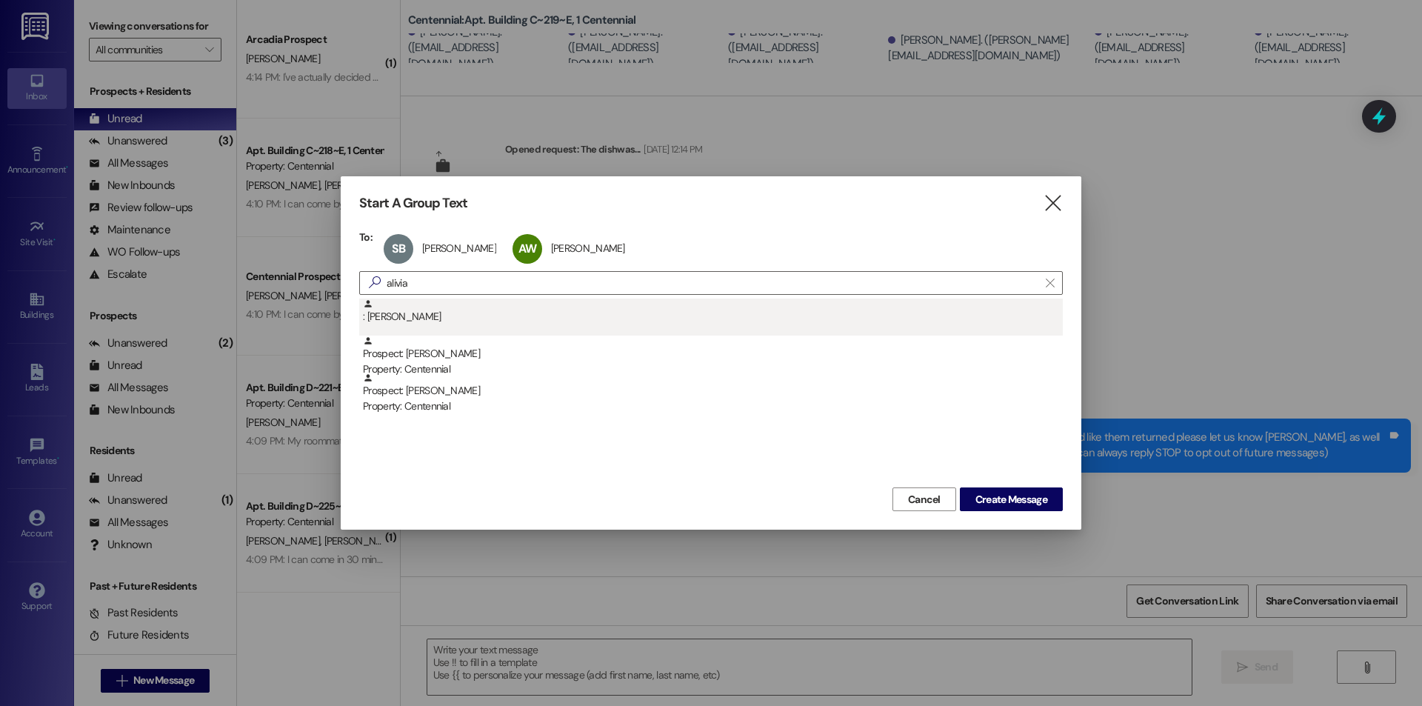
click at [455, 314] on div ": Alivia Thompson" at bounding box center [713, 311] width 700 height 26
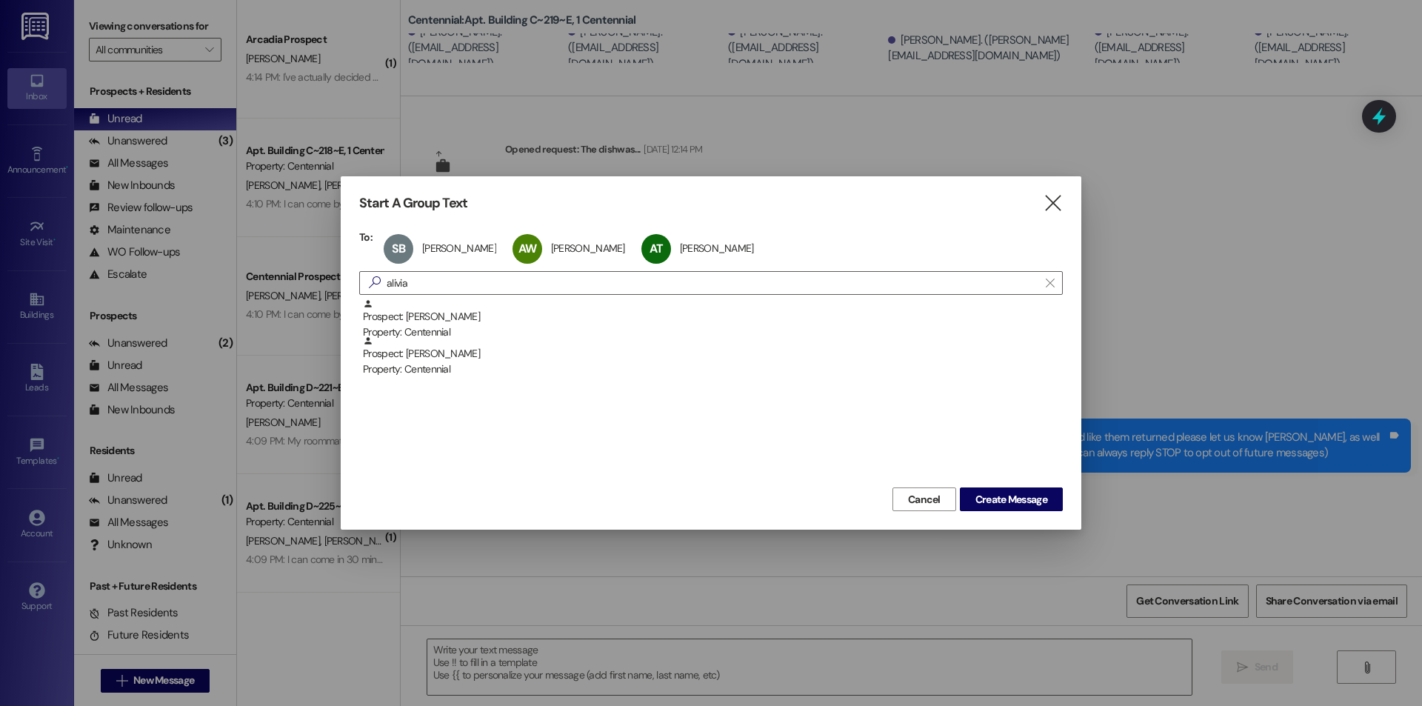
click at [475, 297] on div "To: SB Stephanie Backman Stephanie Backman click to remove AW Adelaine Wuehler …" at bounding box center [710, 356] width 703 height 253
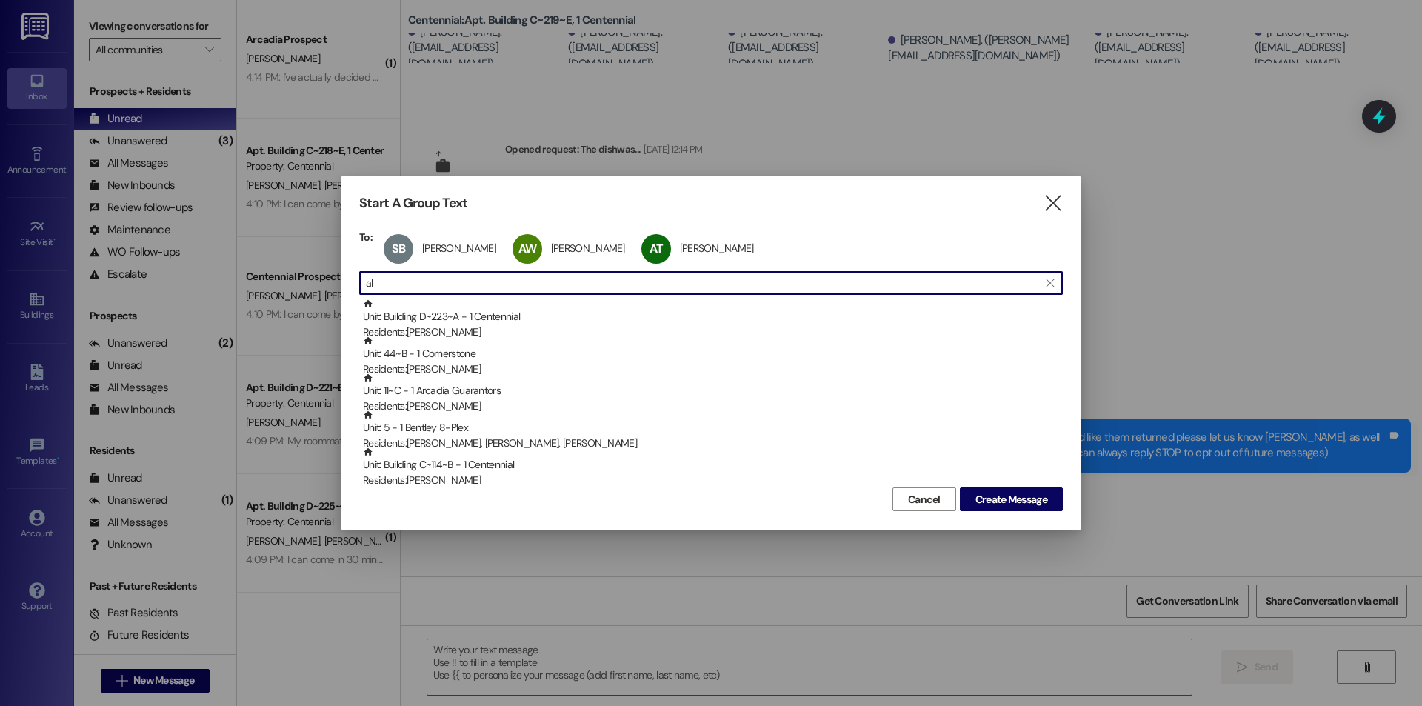
type input "a"
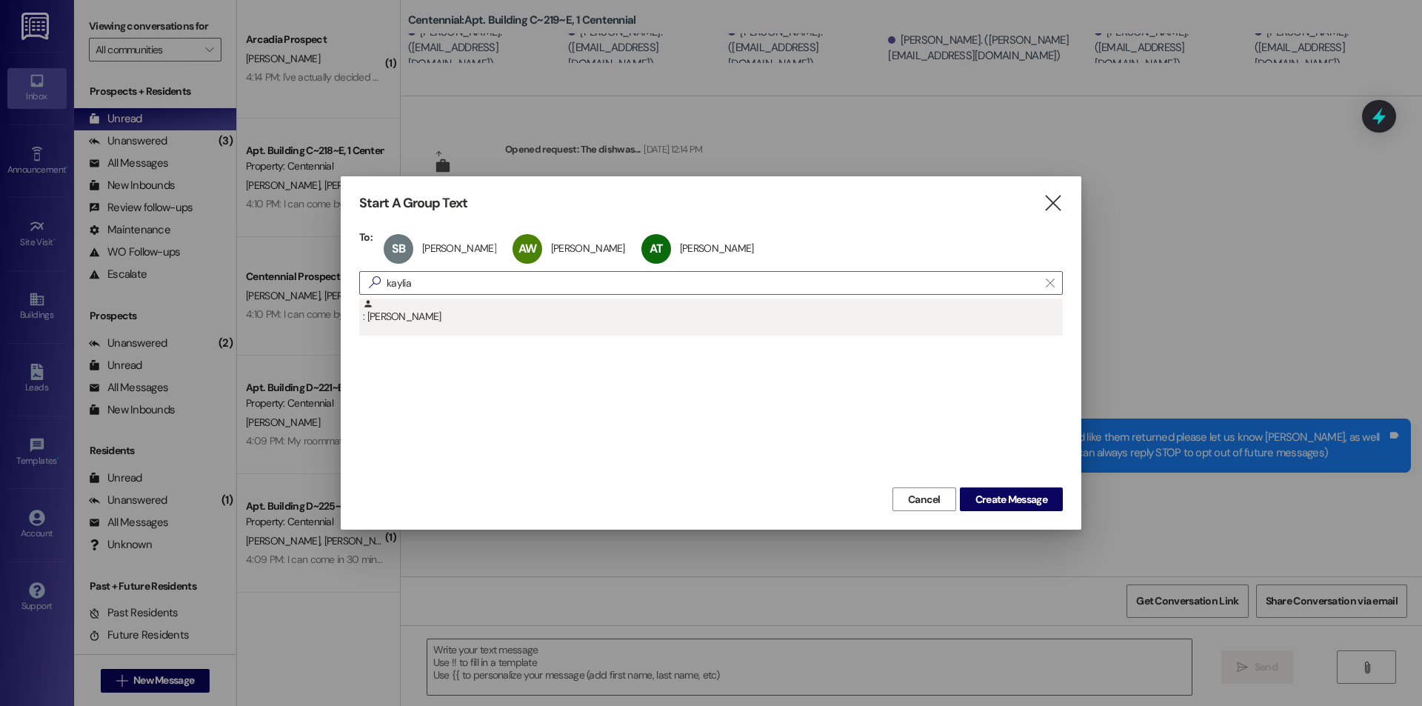
click at [484, 304] on div ": Kaylia Pierce" at bounding box center [713, 311] width 700 height 26
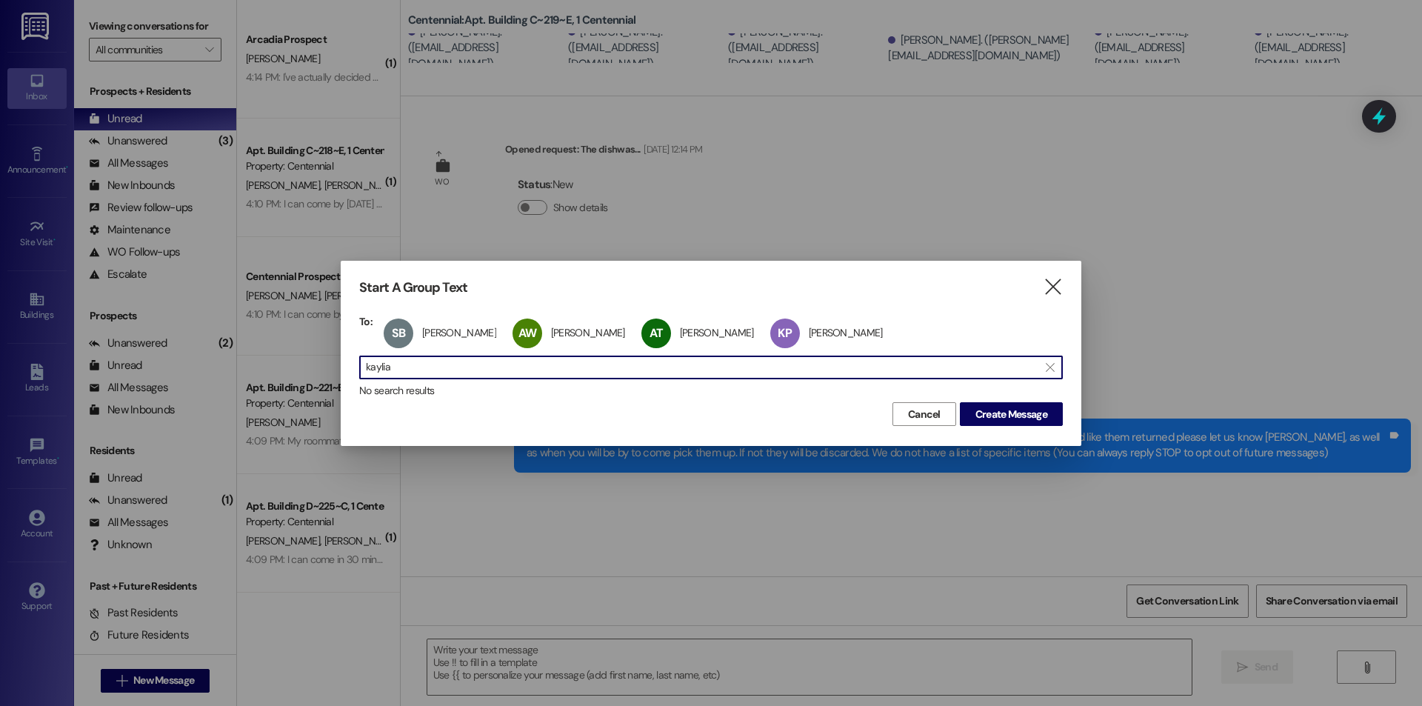
click at [478, 358] on input "kaylia" at bounding box center [702, 367] width 672 height 21
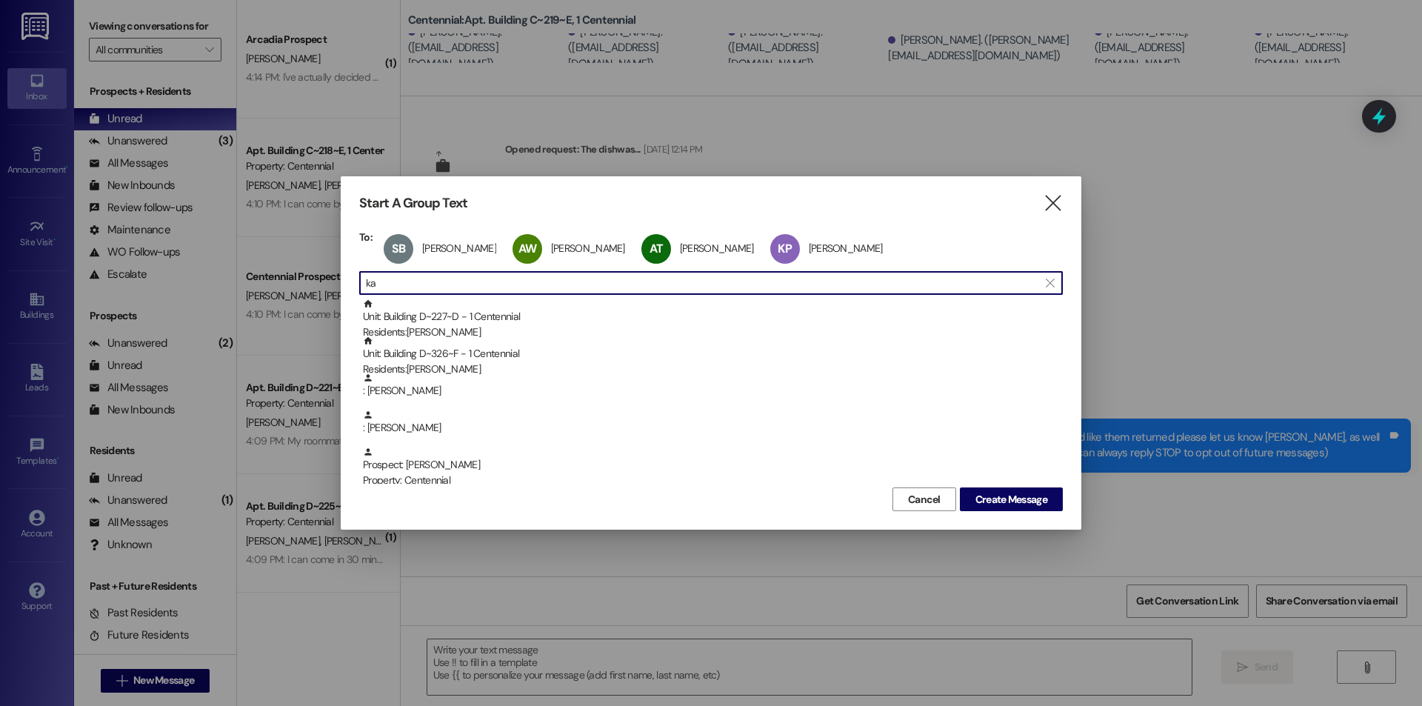
type input "k"
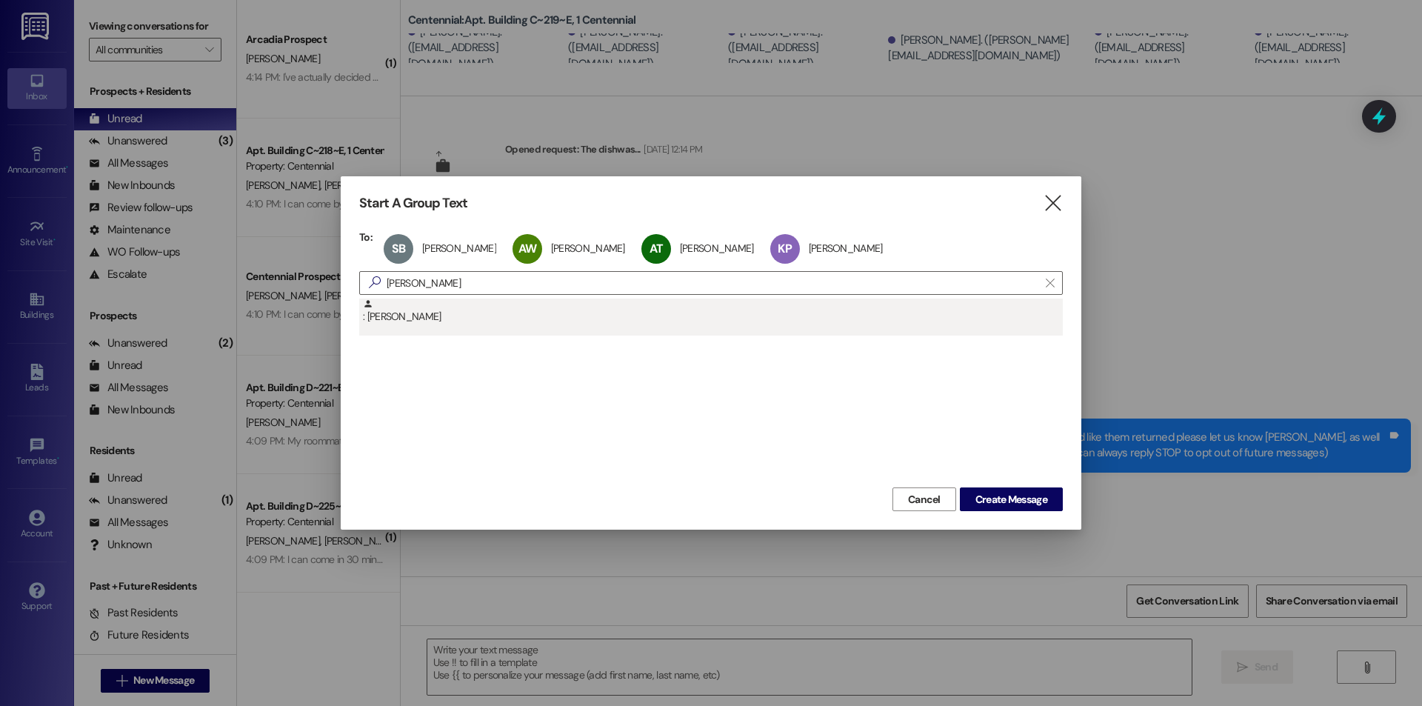
click at [483, 321] on div ": Hannah Wheeler" at bounding box center [713, 311] width 700 height 26
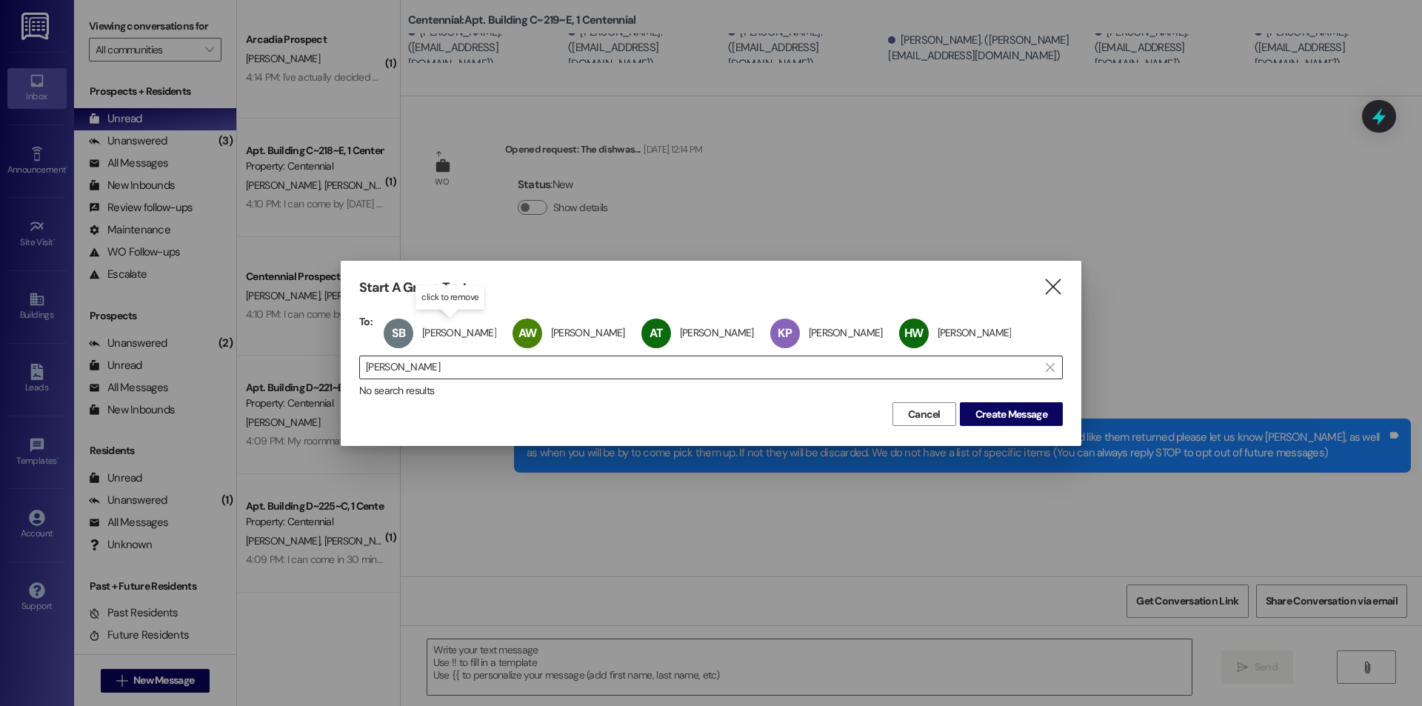
click at [490, 363] on input "hannah whee" at bounding box center [702, 367] width 672 height 21
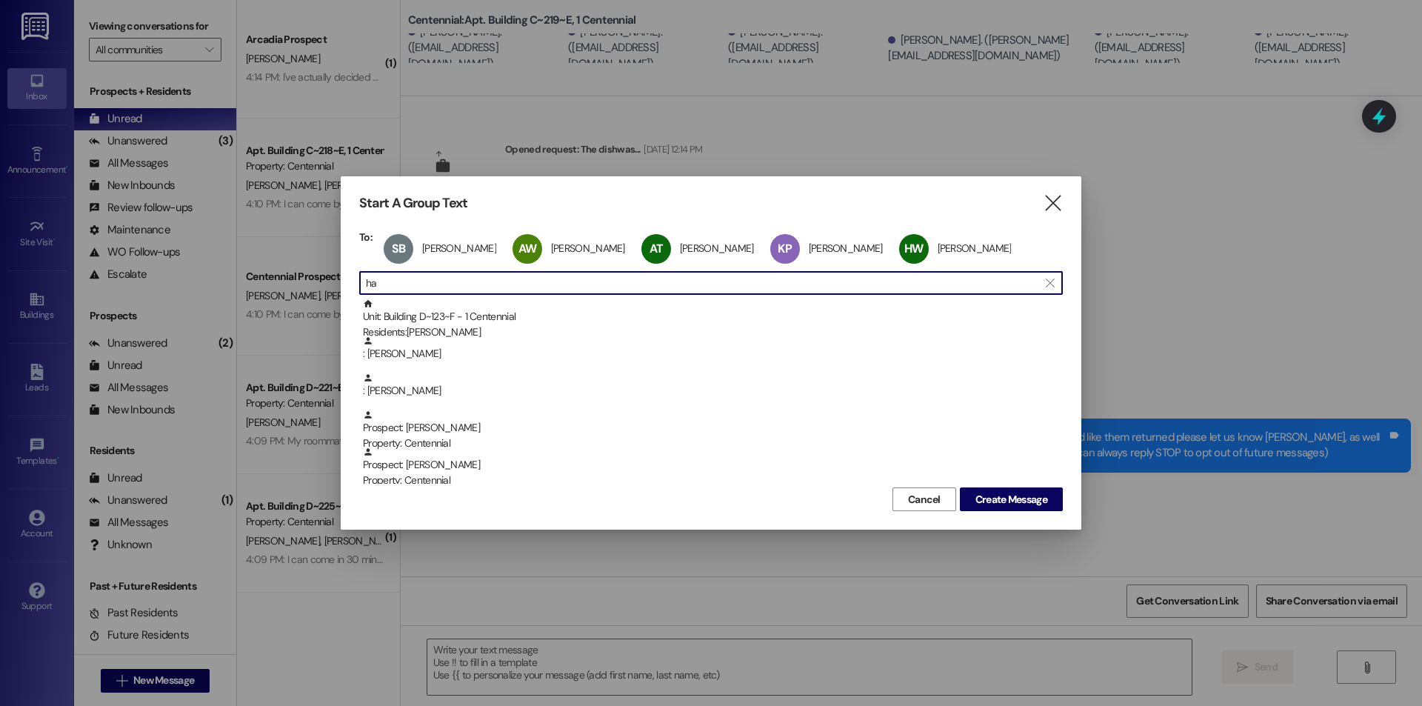
type input "h"
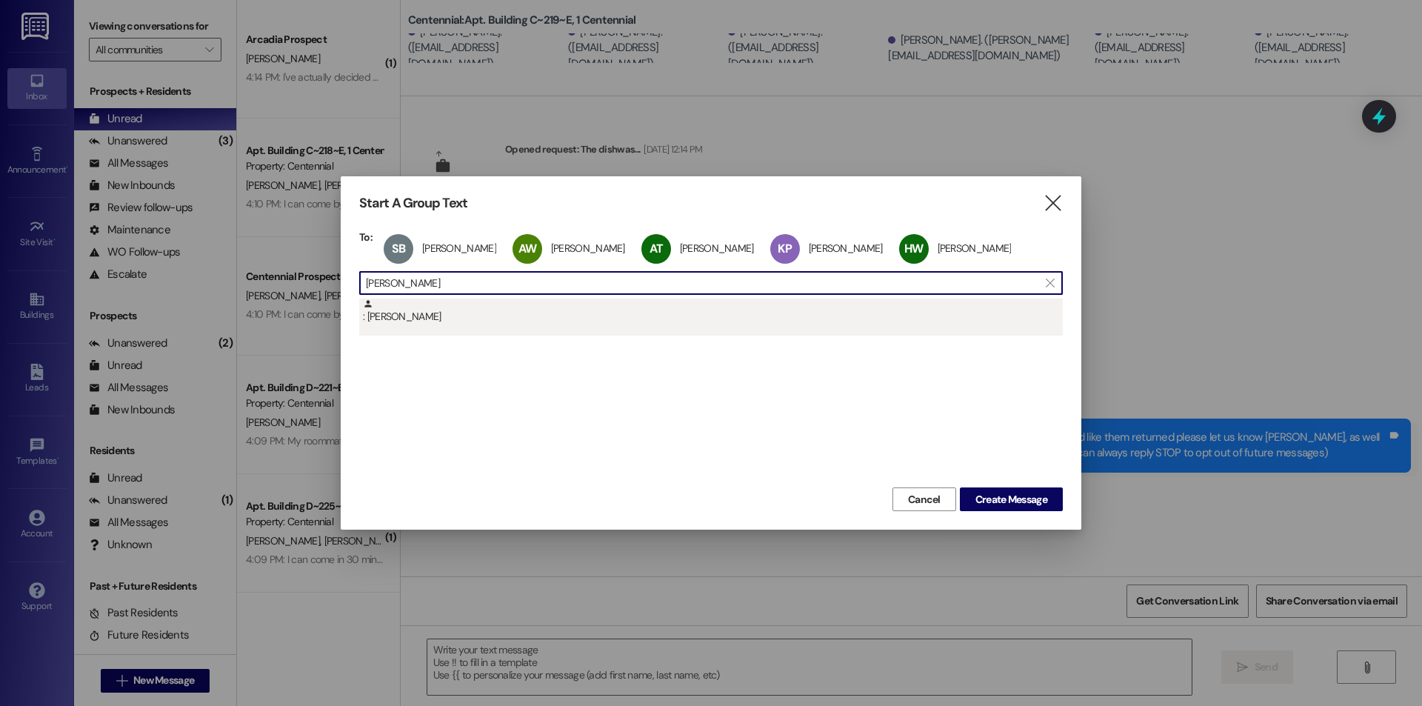
type input "paige smith"
click at [439, 324] on div ": Paige Smith" at bounding box center [713, 311] width 700 height 26
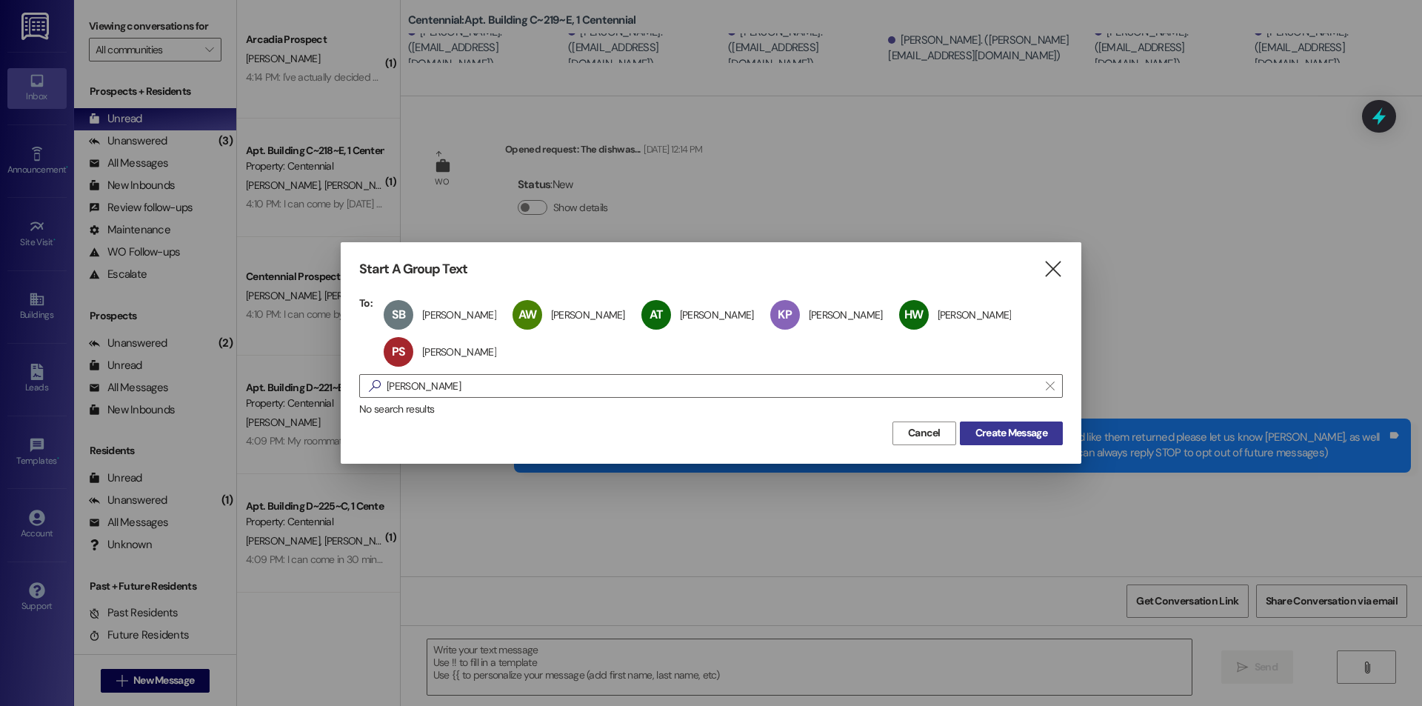
click at [993, 429] on span "Create Message" at bounding box center [1011, 433] width 72 height 16
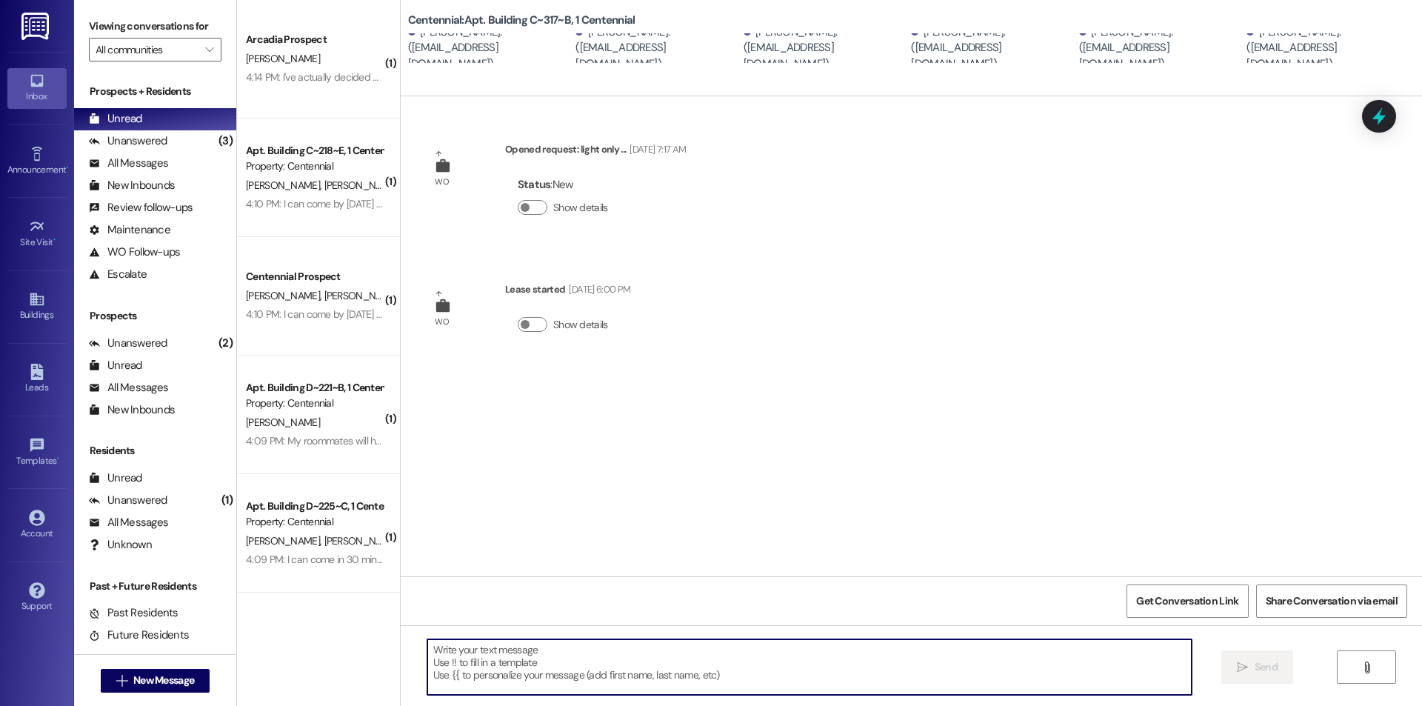
click at [726, 652] on textarea at bounding box center [809, 667] width 764 height 56
paste textarea "We removed some items that were left in your unit after move-outs. We are curre…"
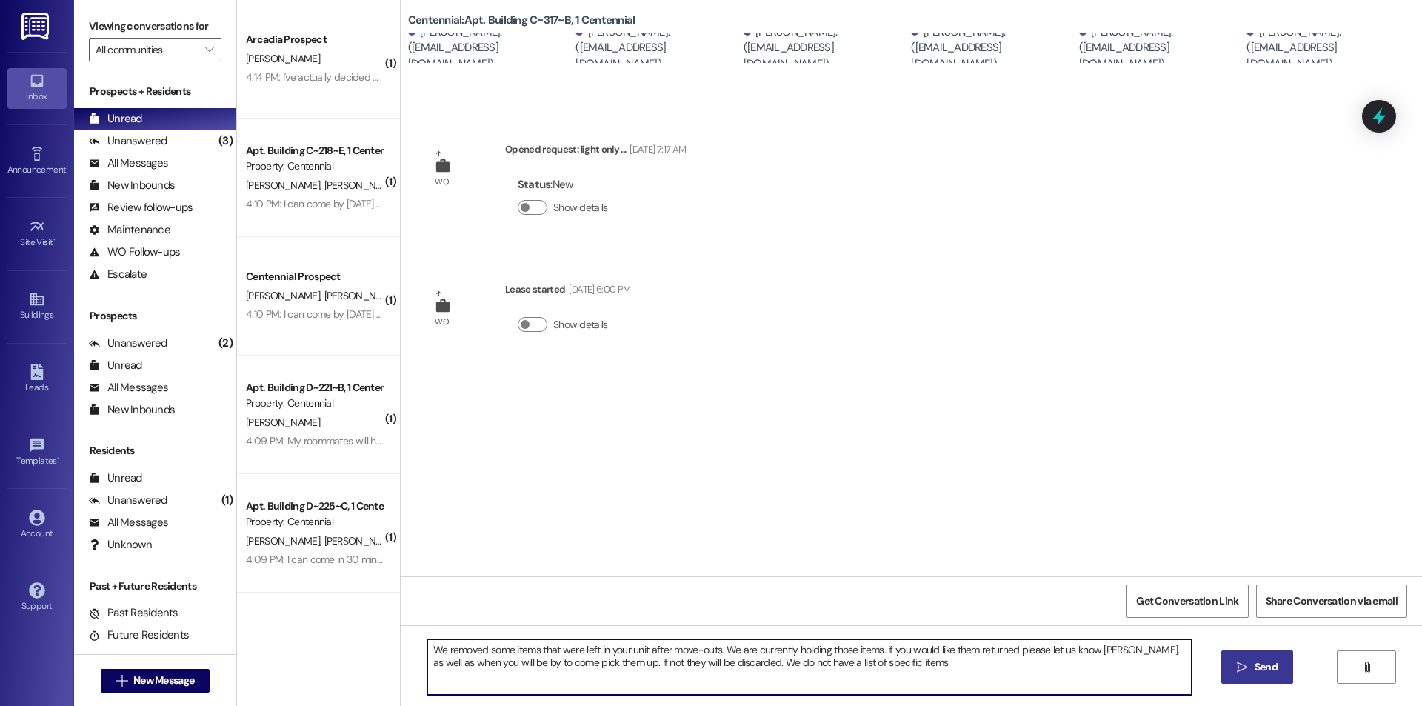
type textarea "We removed some items that were left in your unit after move-outs. We are curre…"
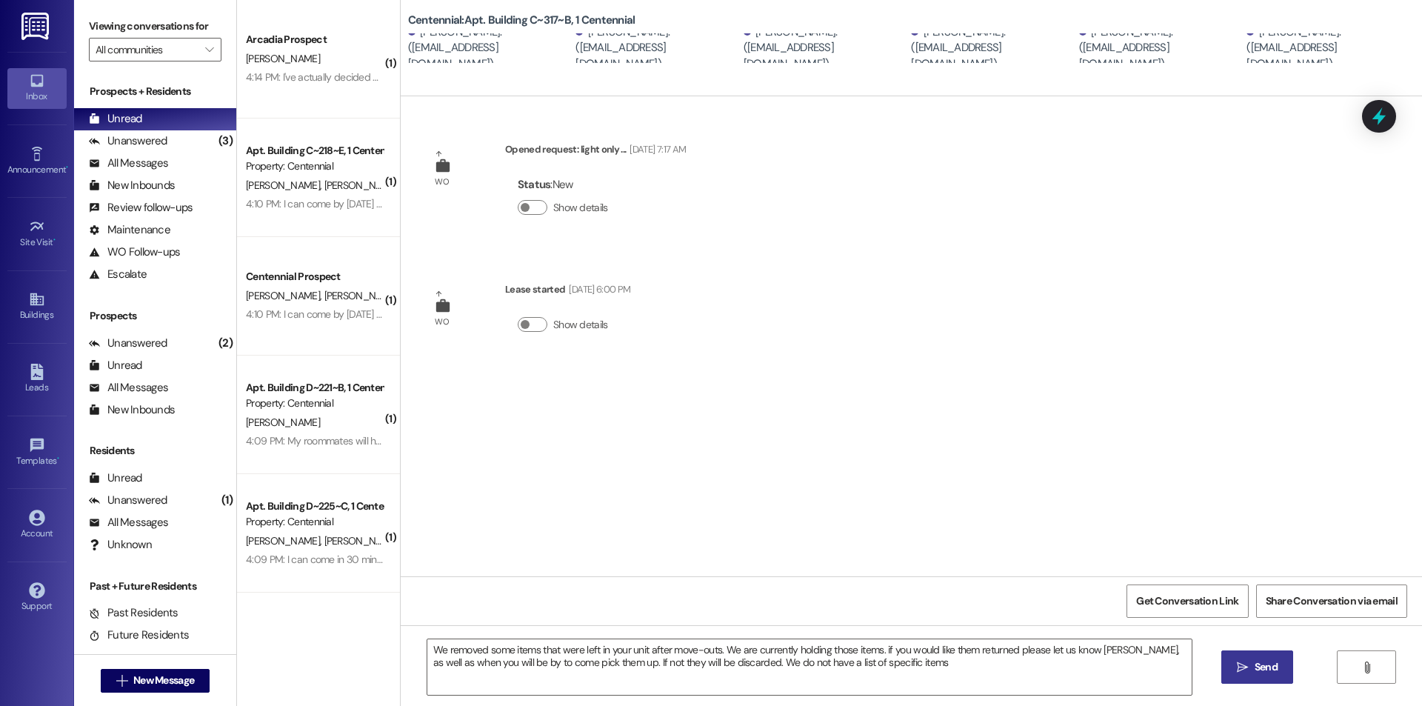
click at [1245, 652] on button " Send" at bounding box center [1257, 666] width 72 height 33
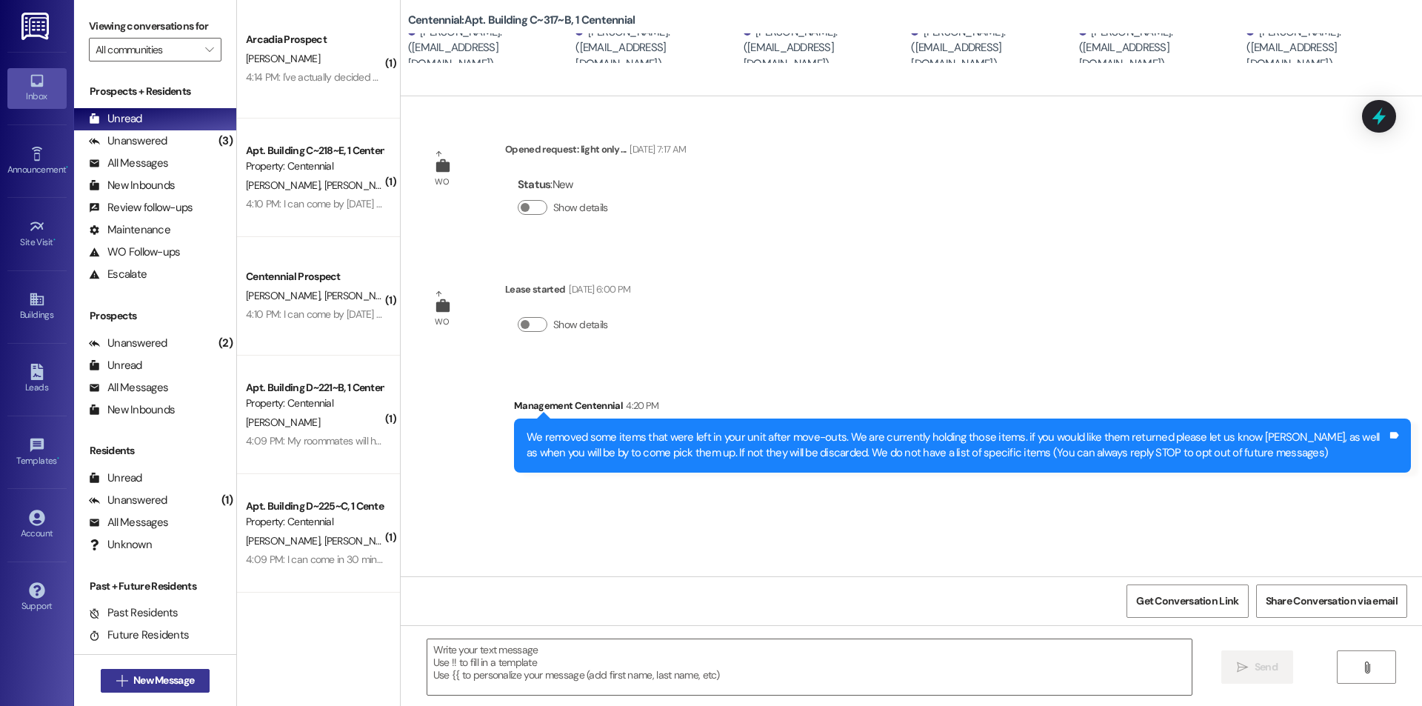
click at [144, 676] on span "New Message" at bounding box center [163, 680] width 61 height 16
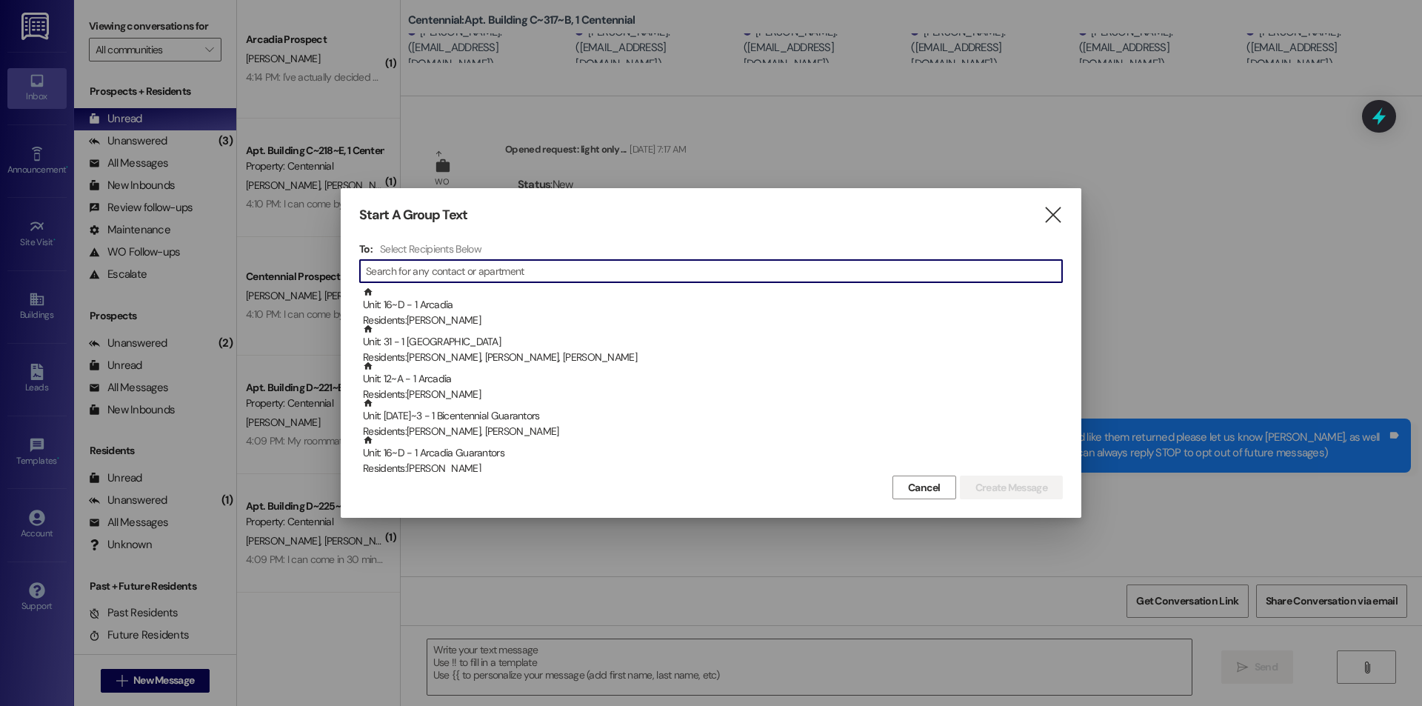
click at [505, 263] on input at bounding box center [714, 271] width 696 height 21
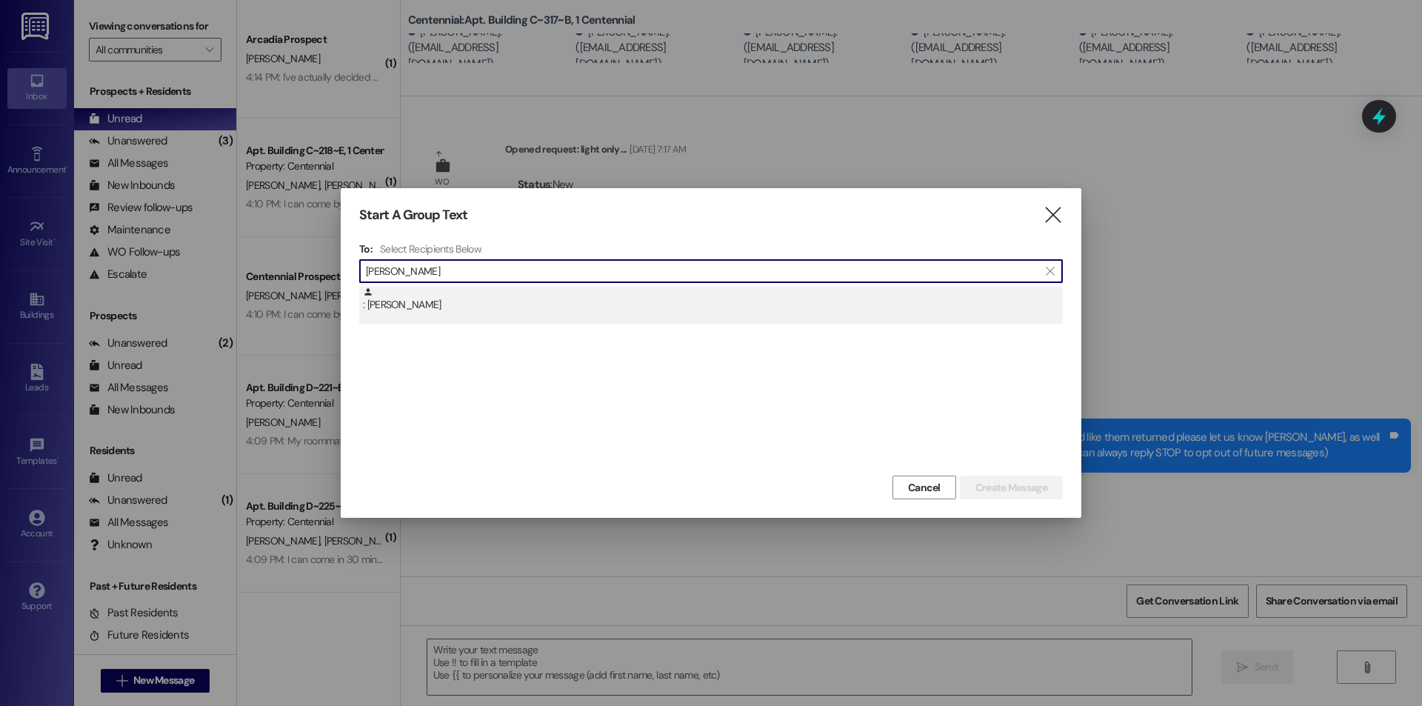
click at [609, 314] on div ": Joshua Smith" at bounding box center [710, 305] width 703 height 37
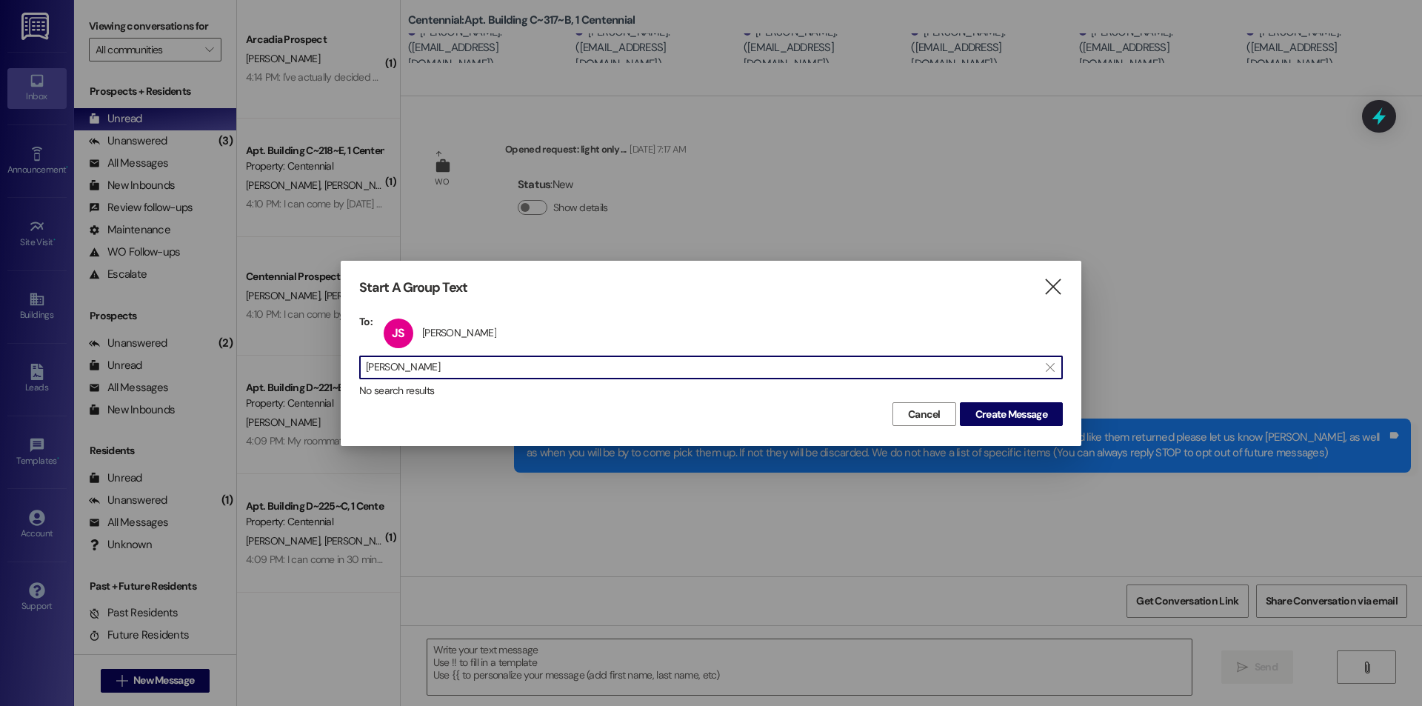
click at [621, 362] on input "joshua smith" at bounding box center [702, 367] width 672 height 21
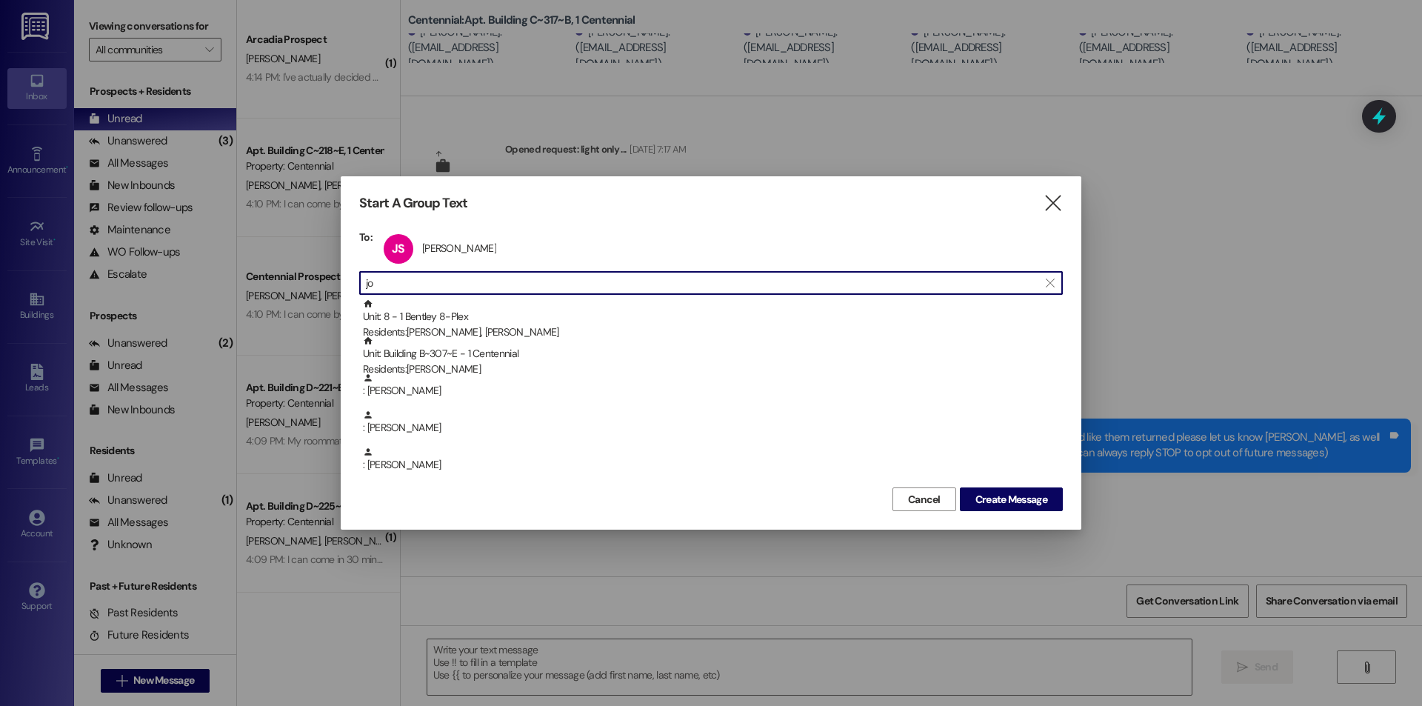
type input "j"
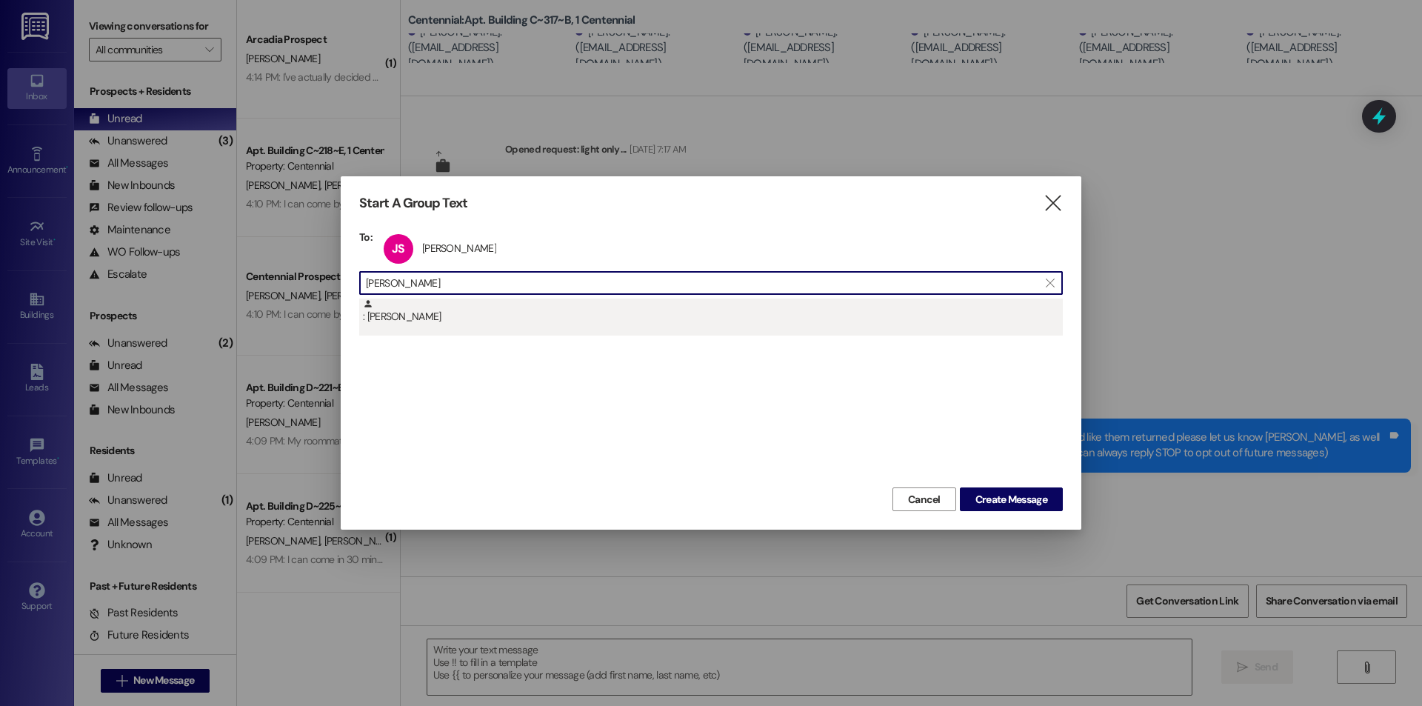
click at [449, 315] on div ": Jacob Hunter" at bounding box center [713, 311] width 700 height 26
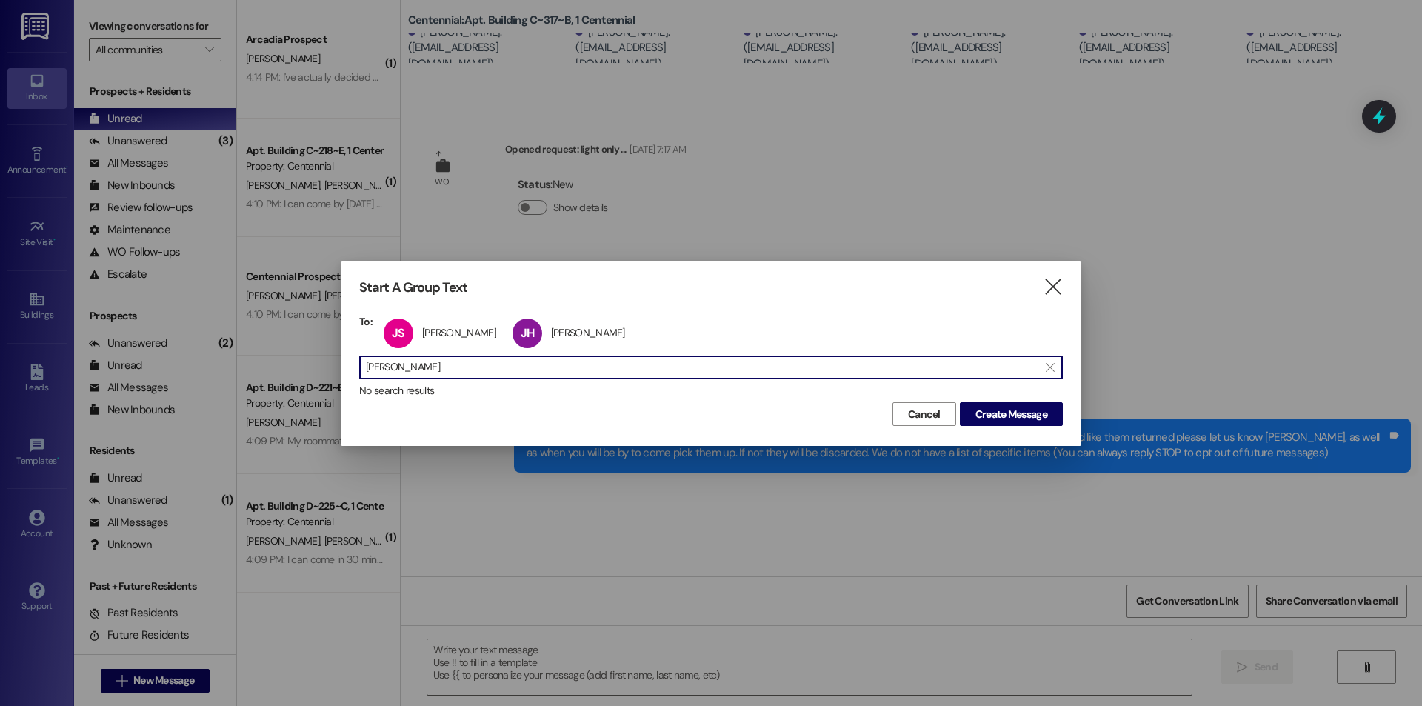
click at [461, 366] on input "jacob hunt" at bounding box center [702, 367] width 672 height 21
type input "j"
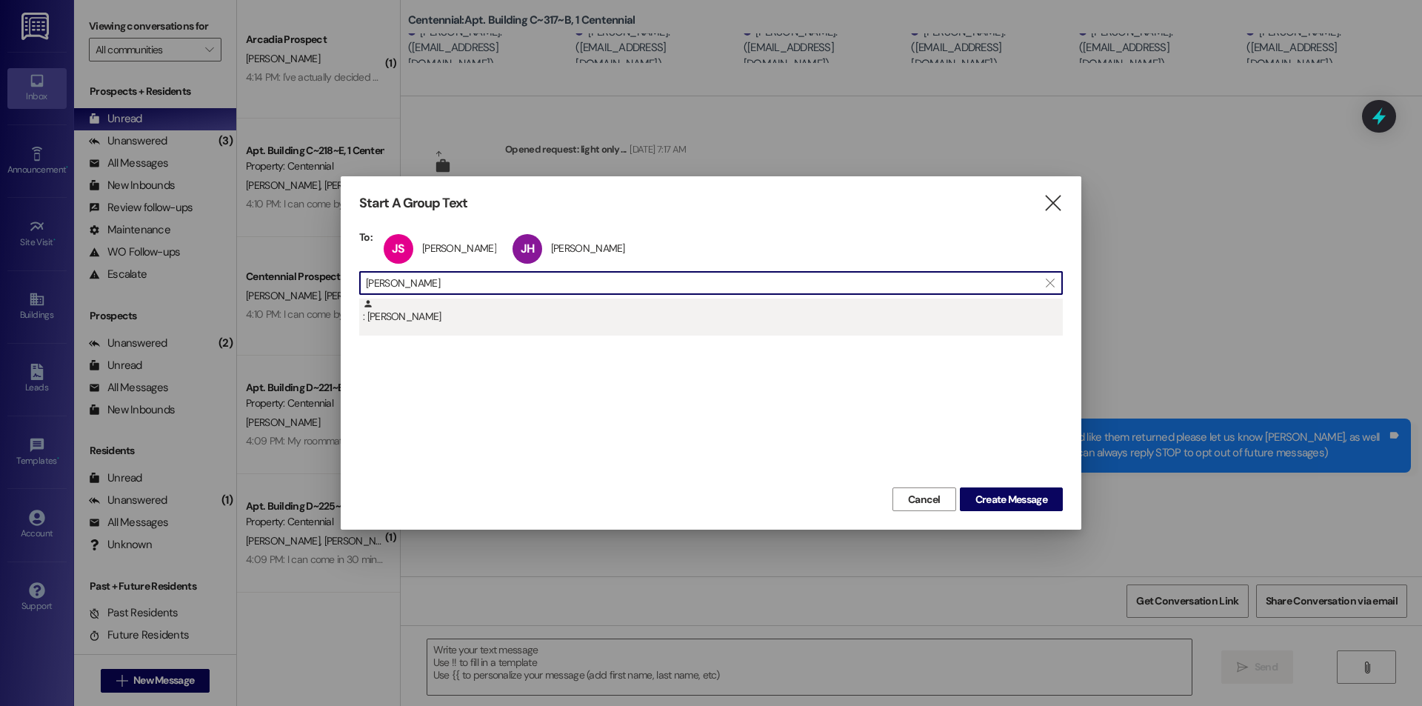
click at [461, 318] on div ": Jaron Libberton" at bounding box center [713, 311] width 700 height 26
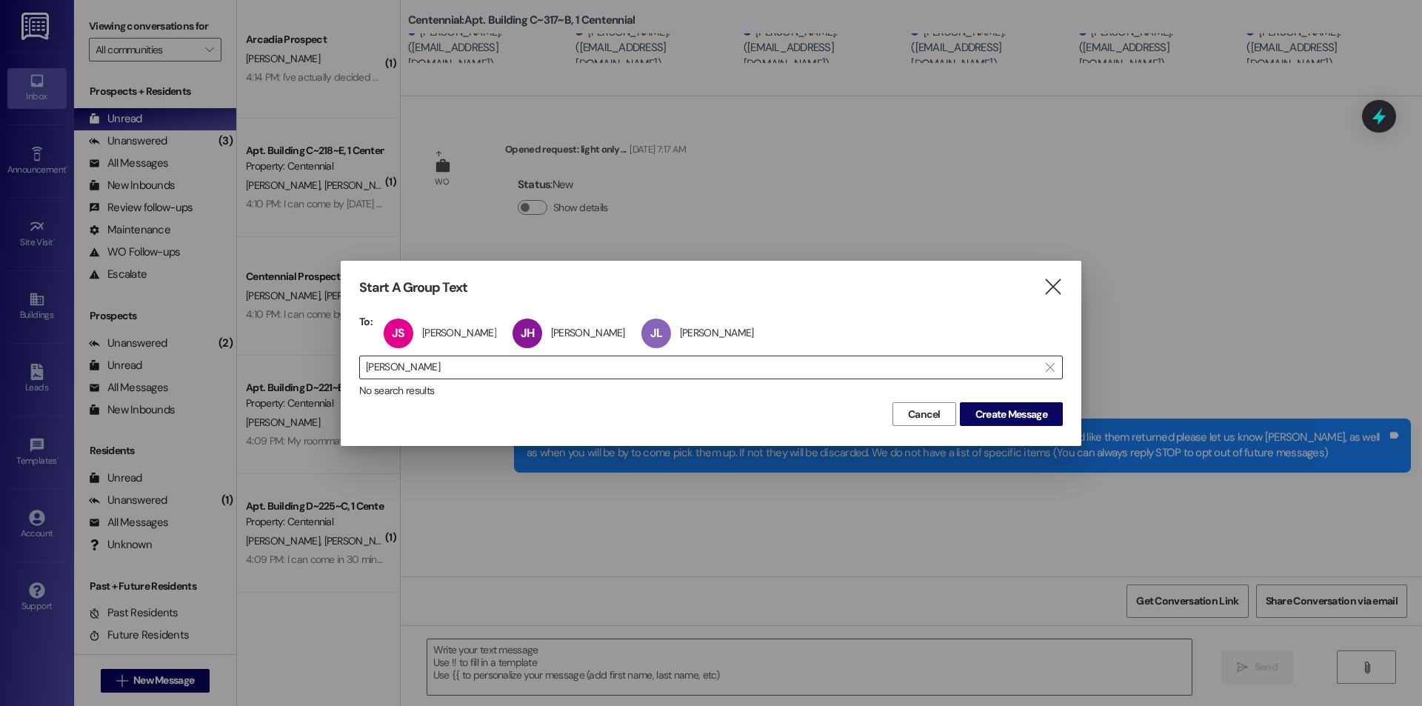
click at [490, 365] on input "jaron libbert" at bounding box center [702, 367] width 672 height 21
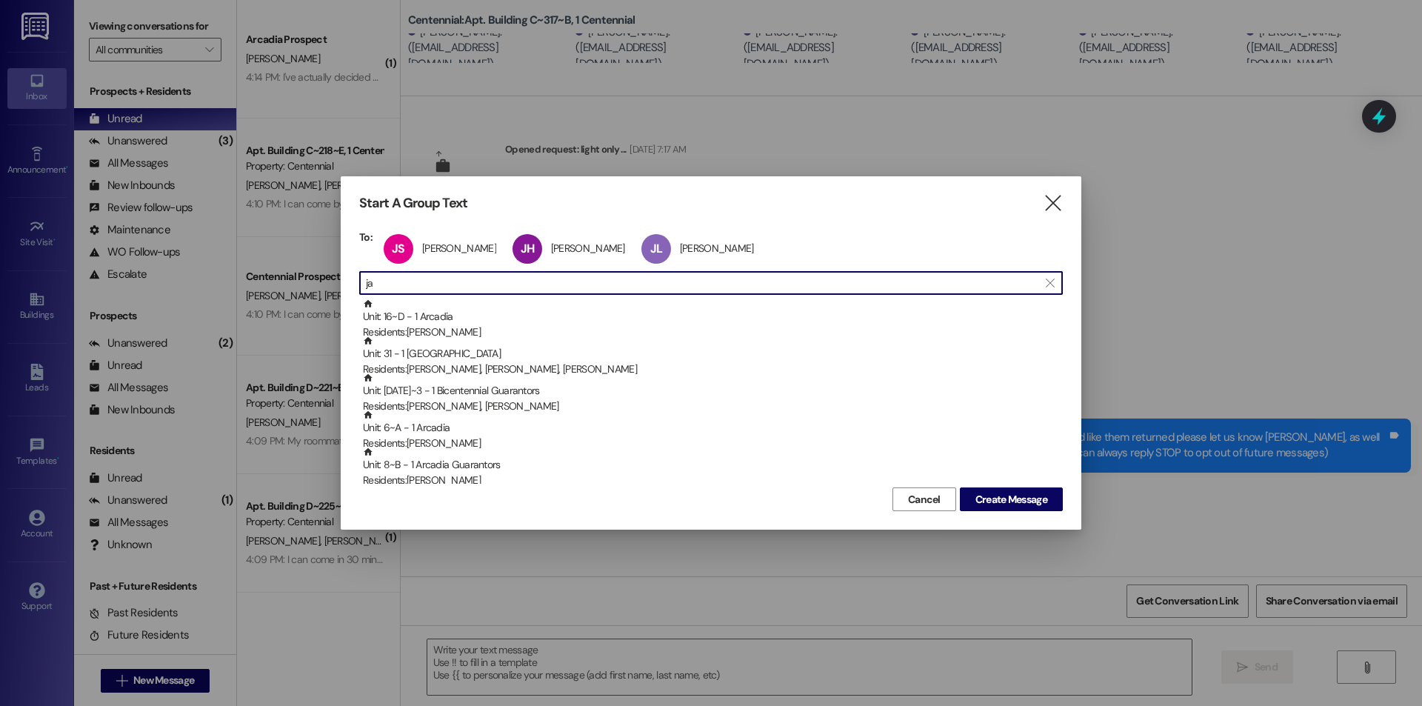
type input "j"
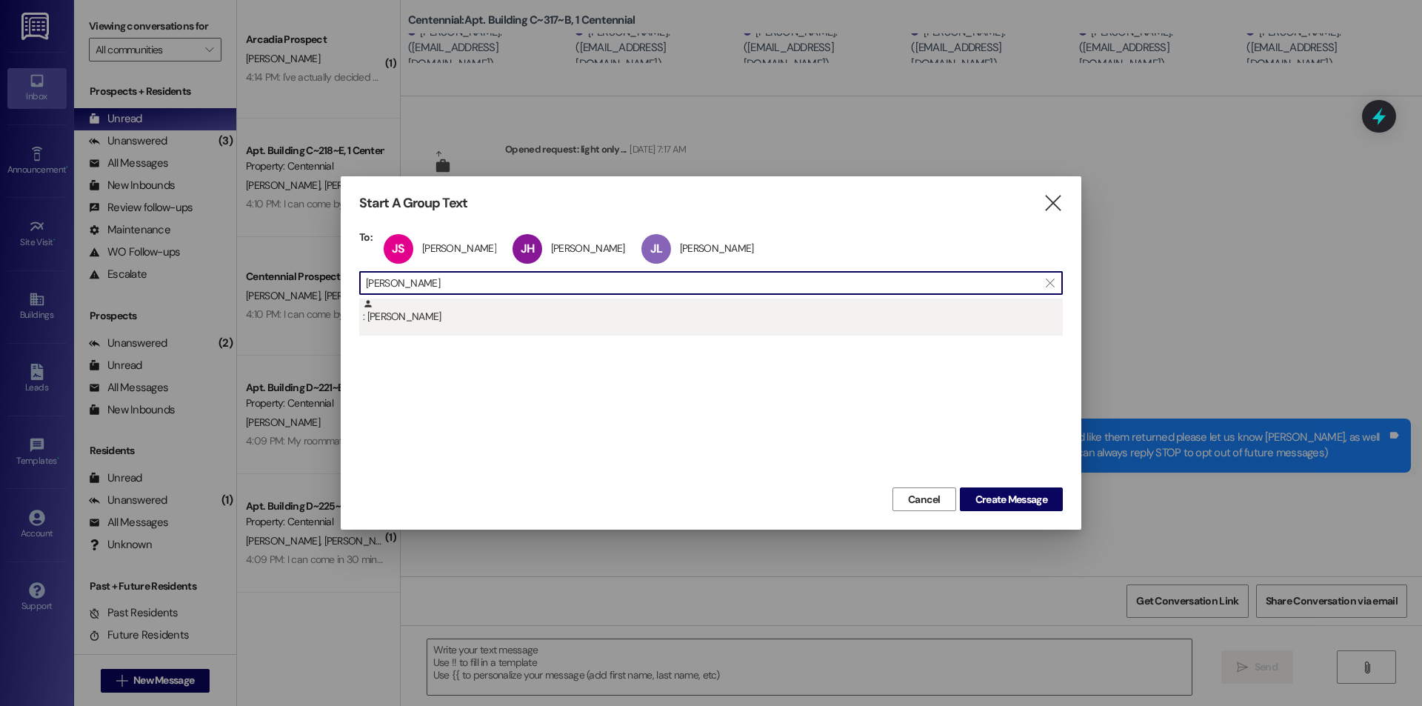
click at [486, 317] on div ": Spencer Sanders" at bounding box center [713, 311] width 700 height 26
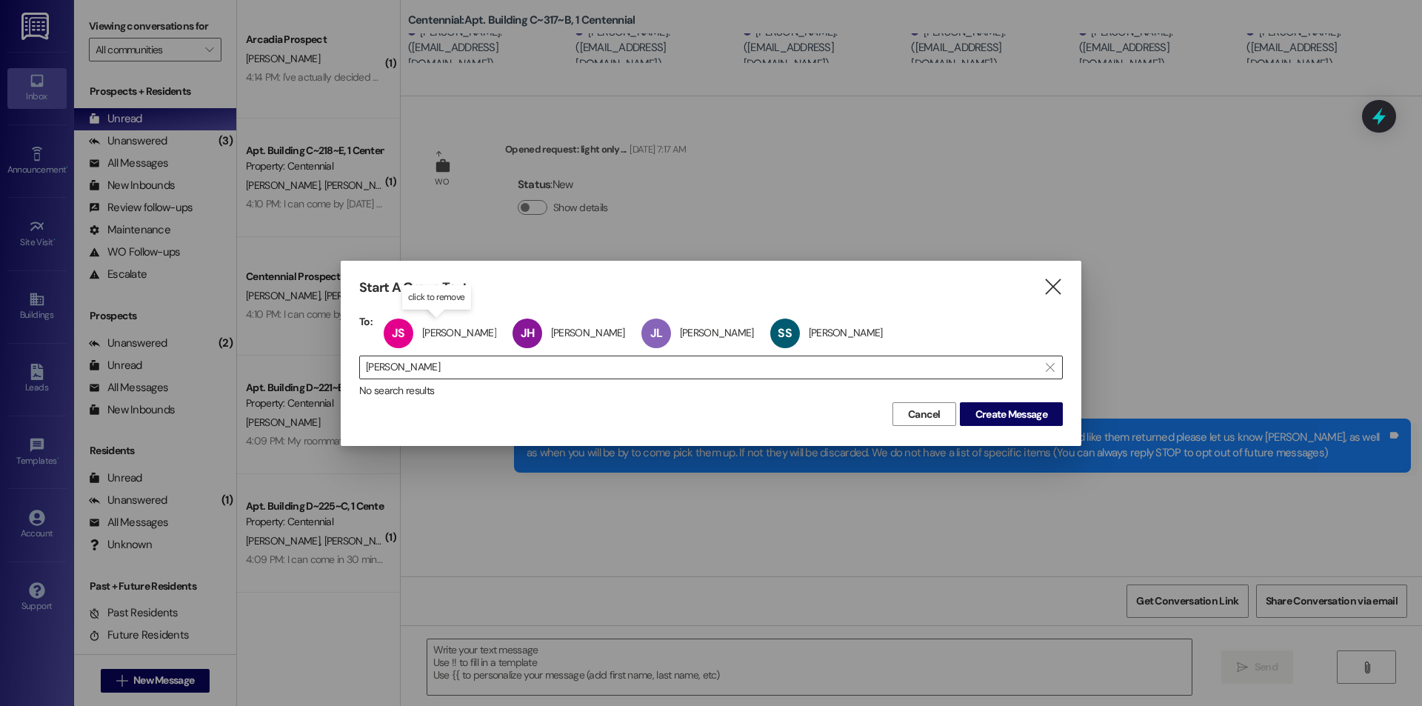
click at [523, 378] on div " spencer sanders " at bounding box center [710, 367] width 703 height 24
click at [534, 372] on input "spencer sanders" at bounding box center [702, 367] width 672 height 21
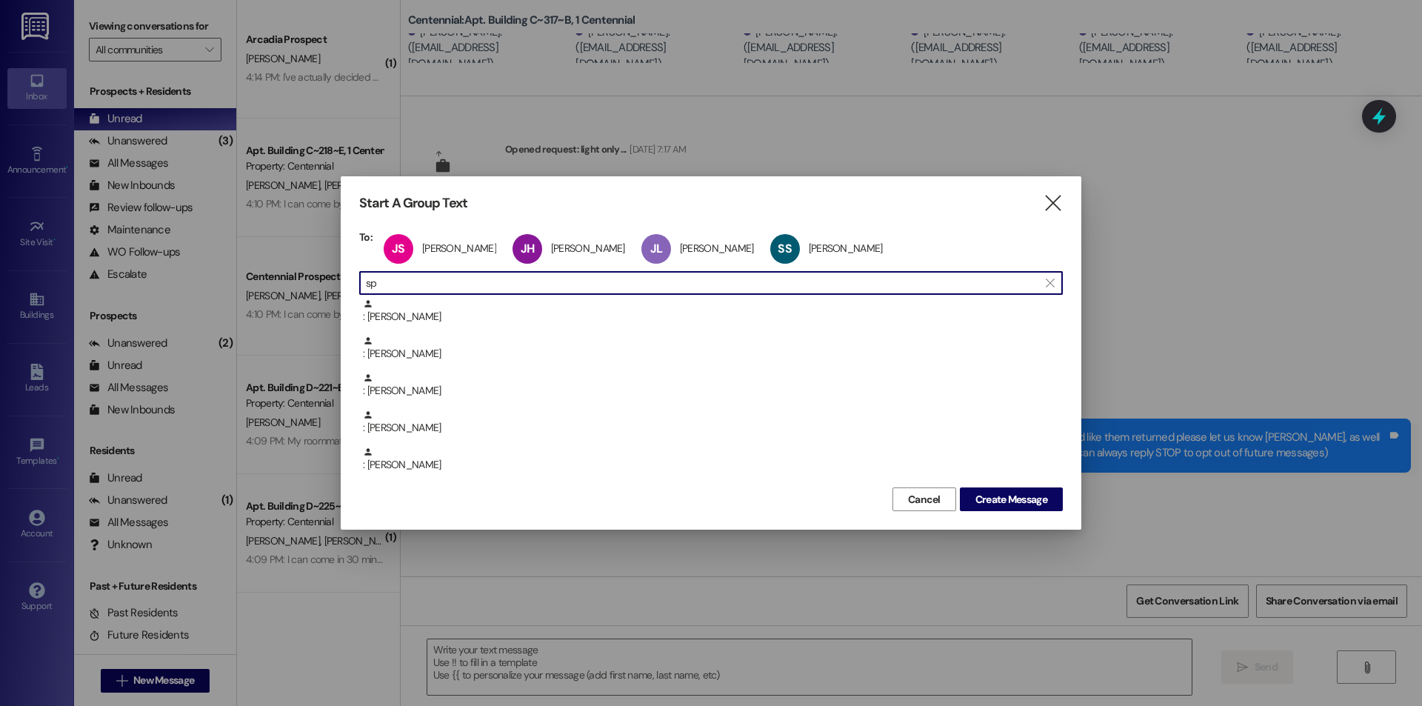
type input "s"
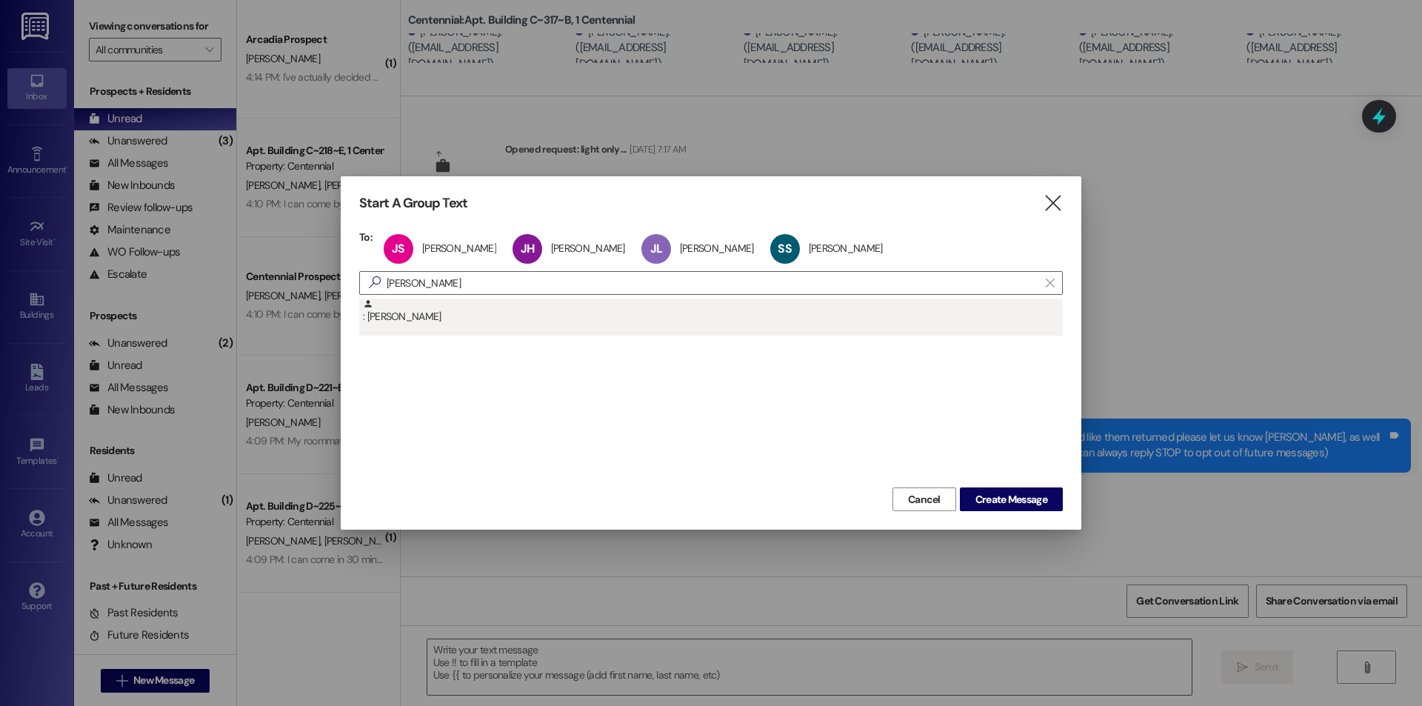
click at [439, 322] on div ": Michael Beattie" at bounding box center [713, 311] width 700 height 26
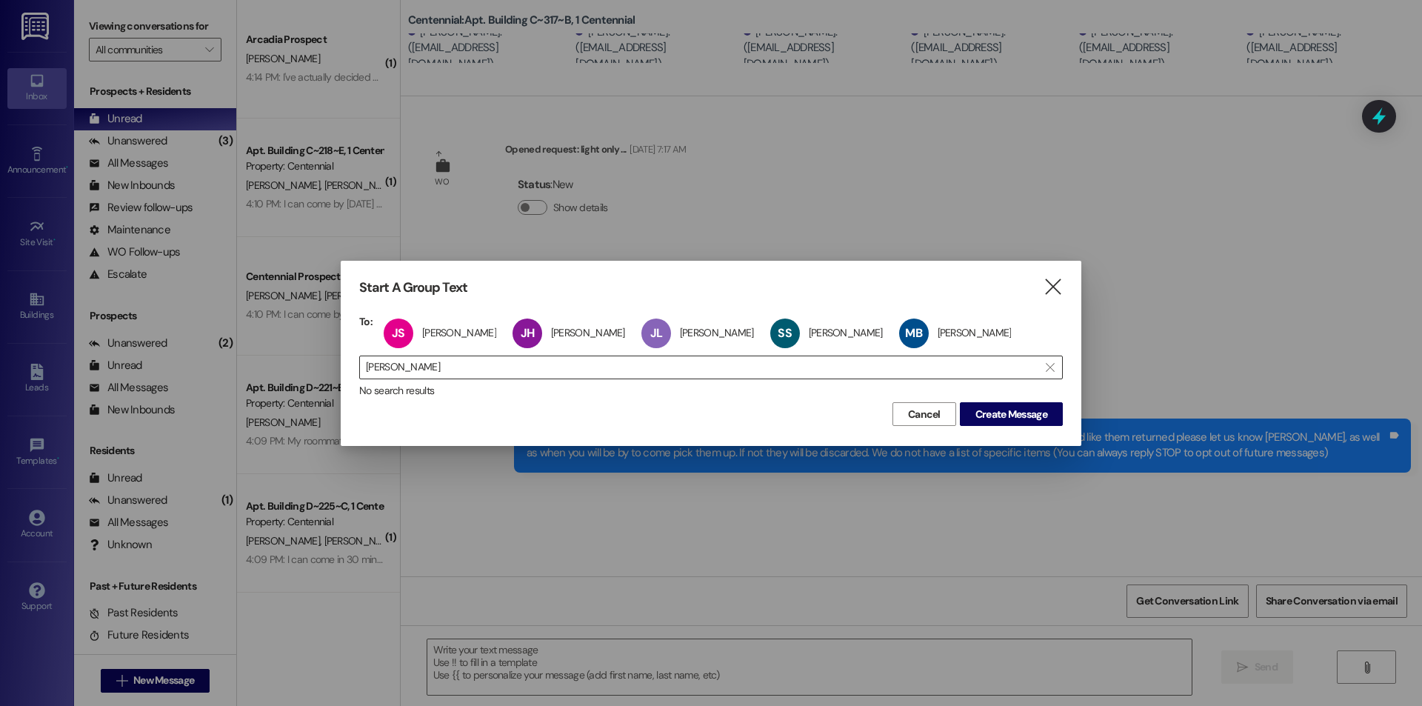
click at [486, 364] on input "michael beatt" at bounding box center [702, 367] width 672 height 21
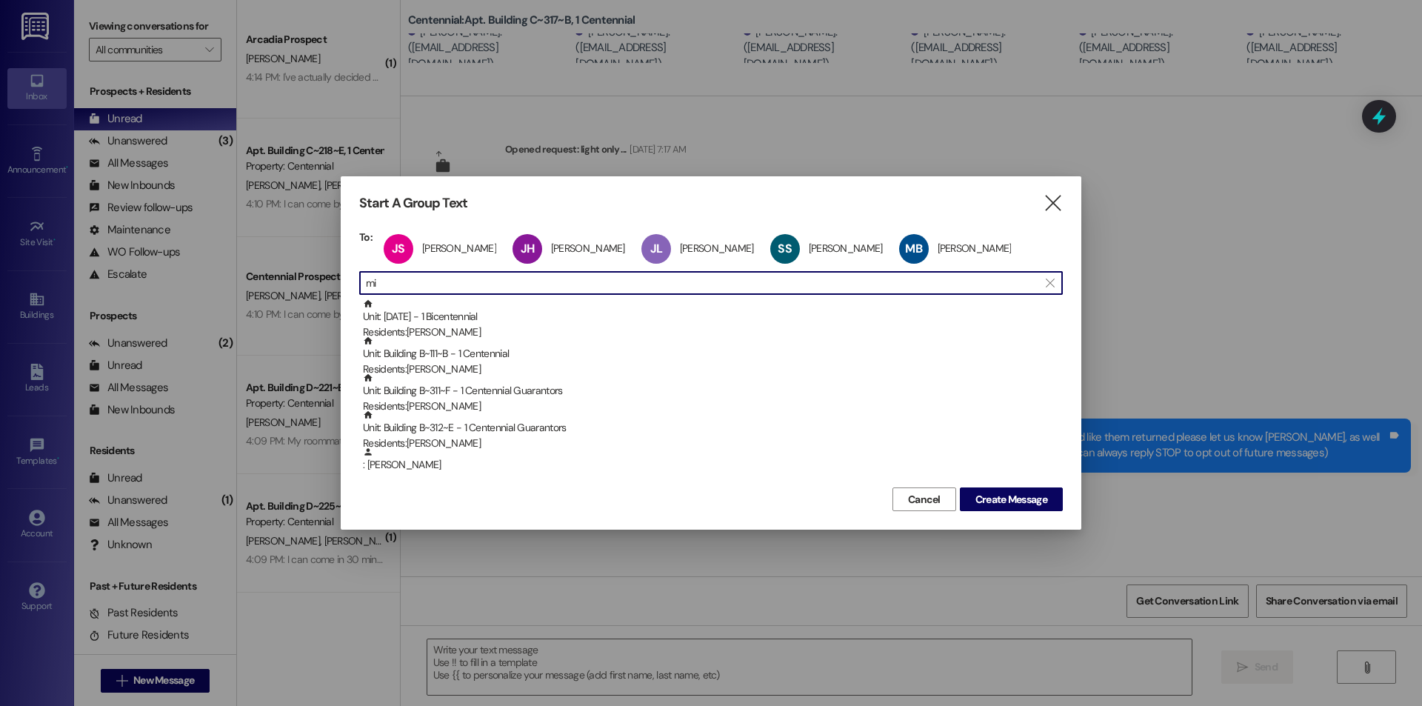
type input "m"
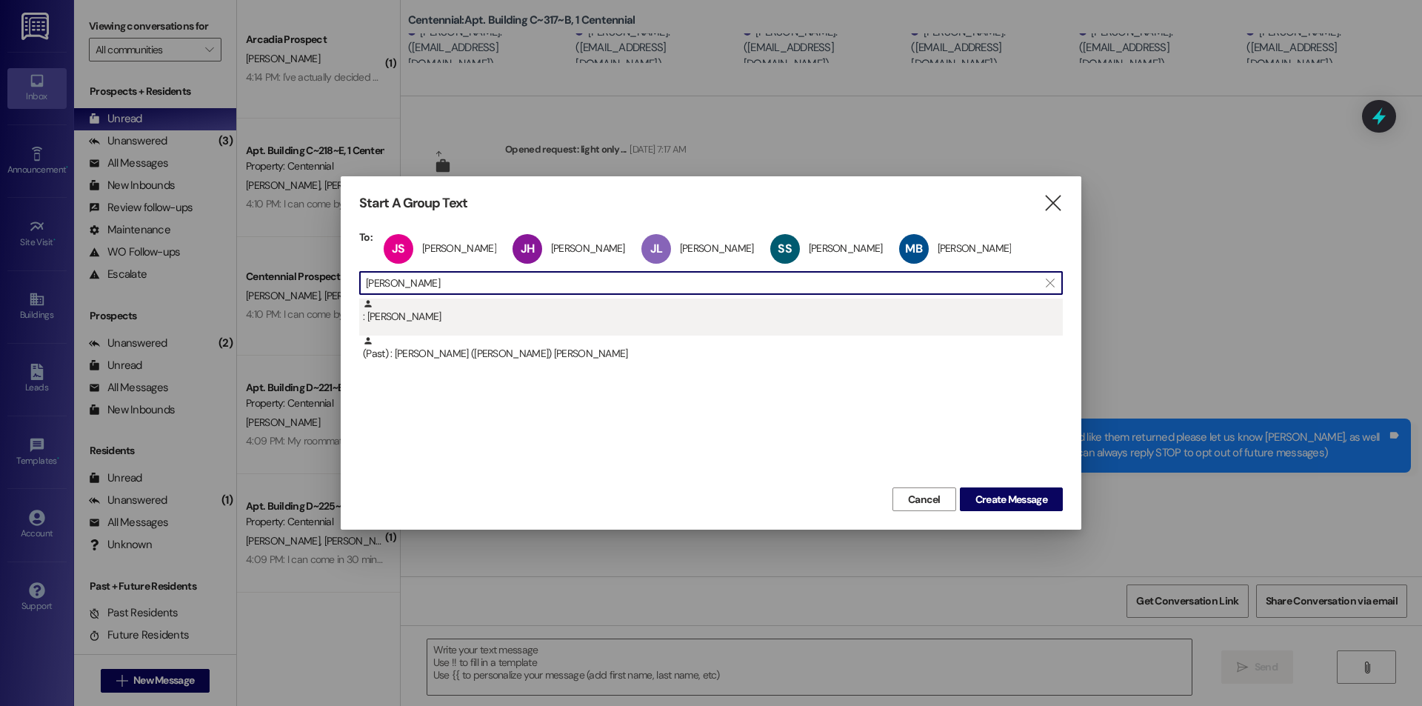
type input "darren"
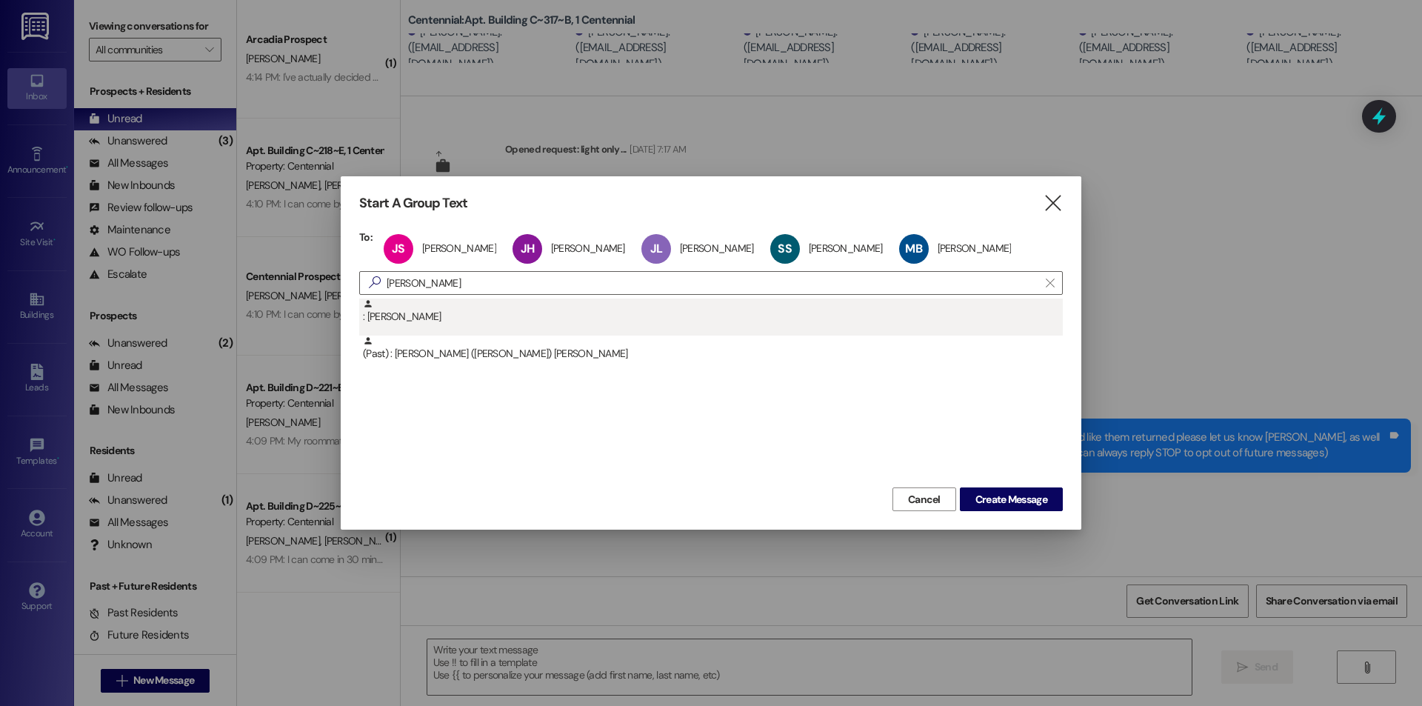
click at [518, 321] on div ": Darren Hollander" at bounding box center [713, 311] width 700 height 26
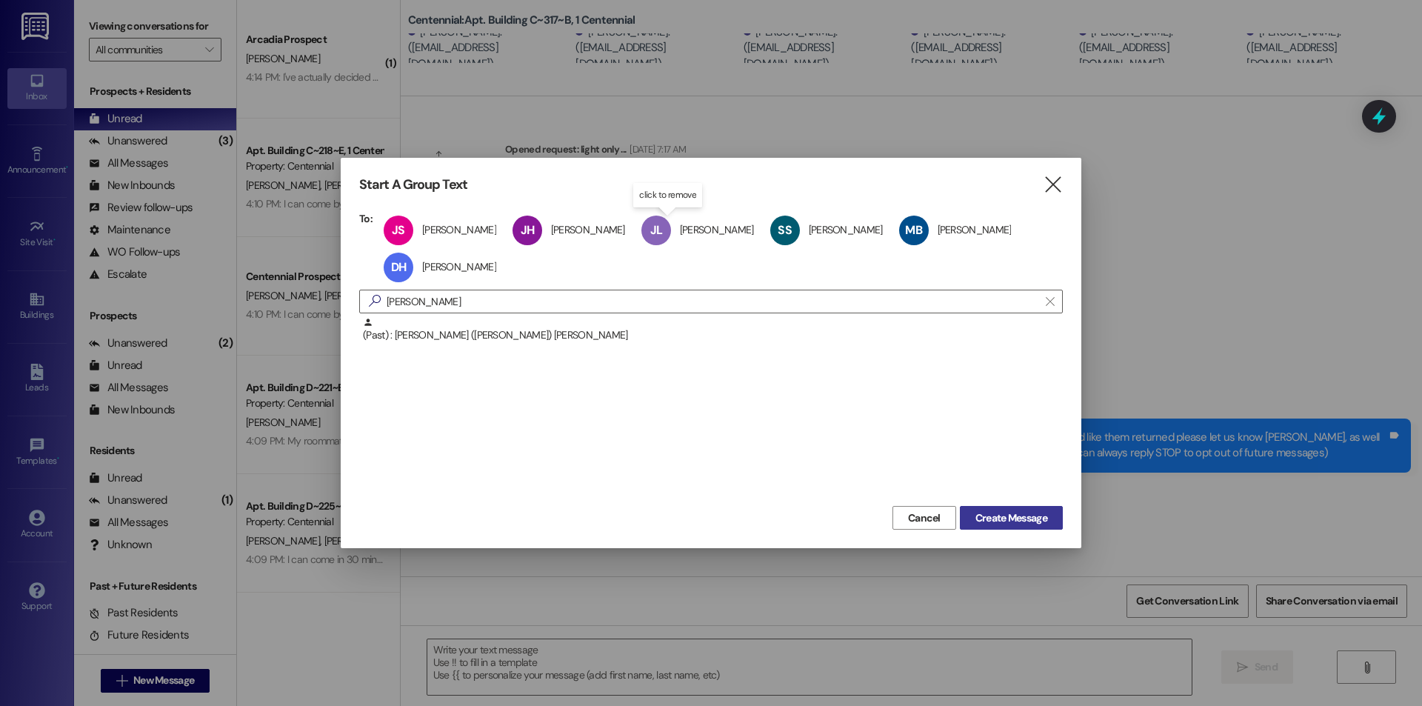
click at [1053, 512] on button "Create Message" at bounding box center [1011, 518] width 103 height 24
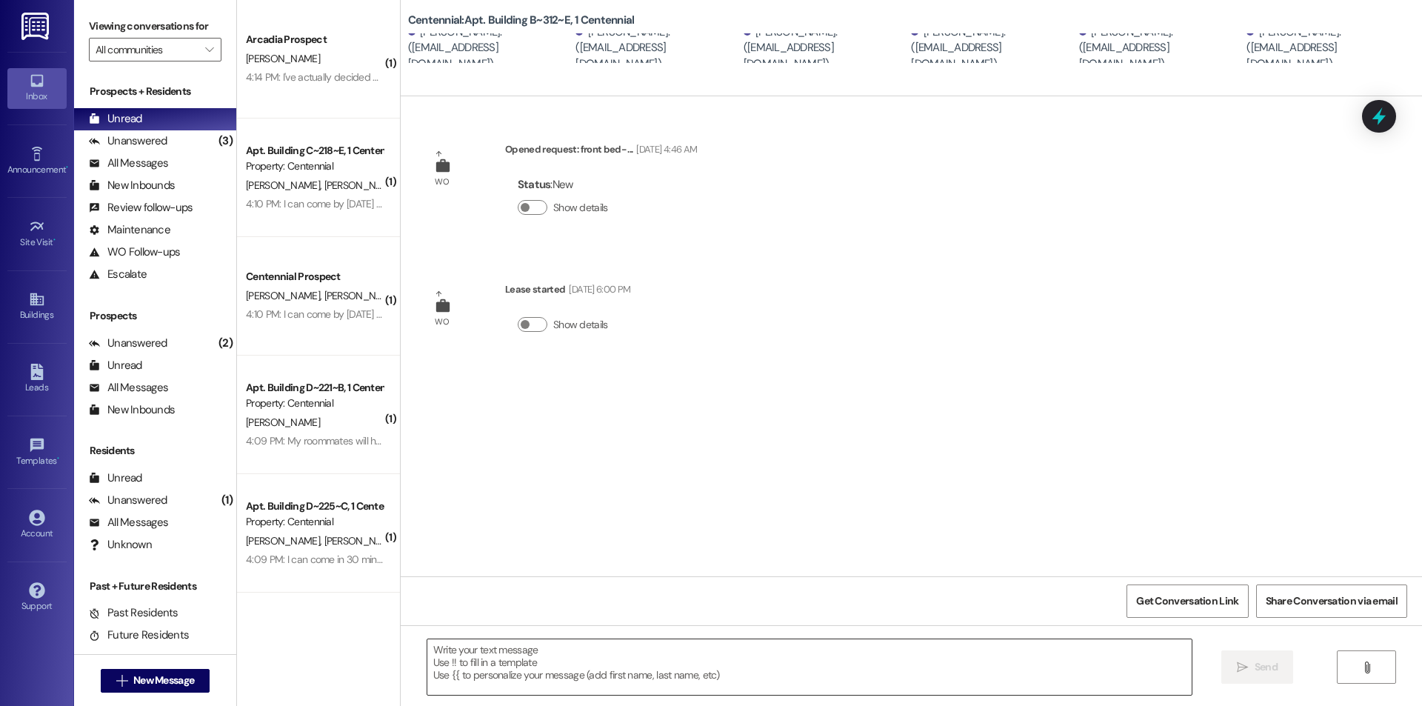
click at [709, 653] on textarea at bounding box center [809, 667] width 764 height 56
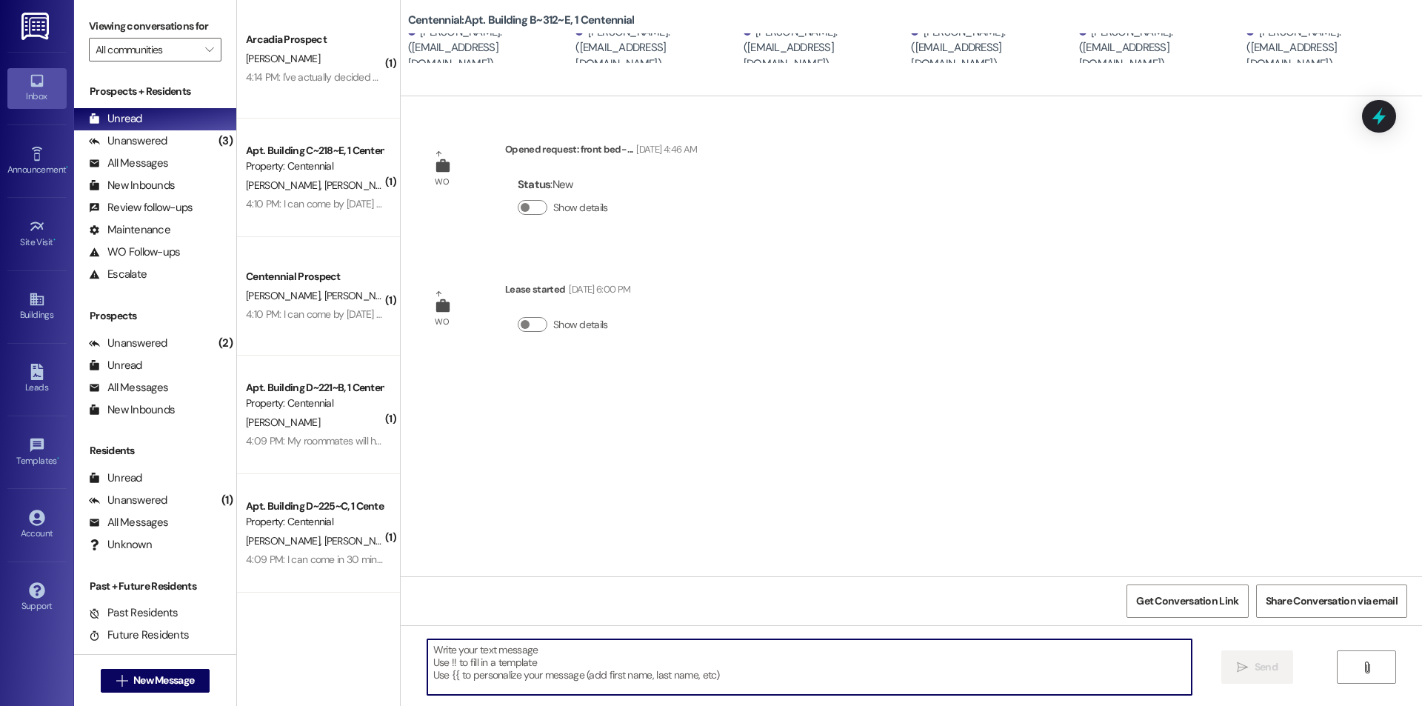
paste textarea "We removed some items that were left in your unit after move-outs. We are curre…"
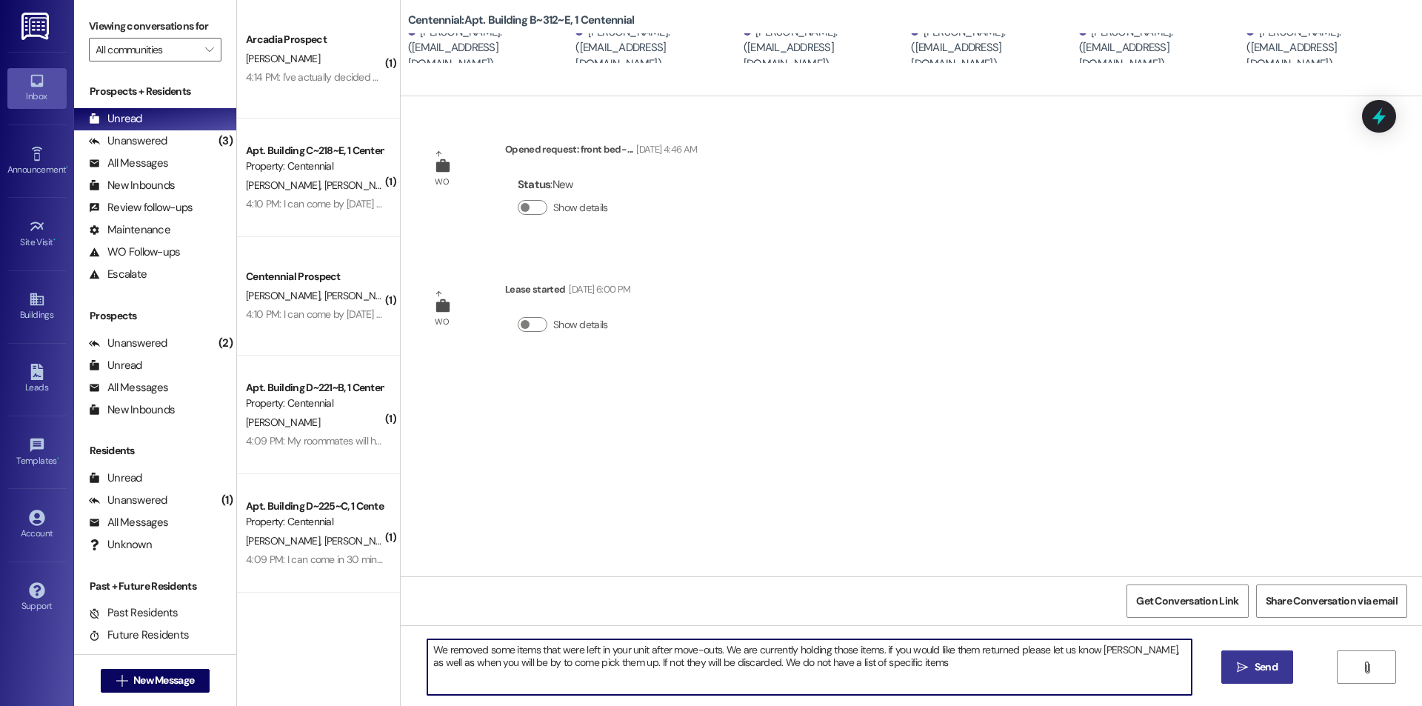
type textarea "We removed some items that were left in your unit after move-outs. We are curre…"
click at [1237, 663] on icon "" at bounding box center [1242, 667] width 11 height 12
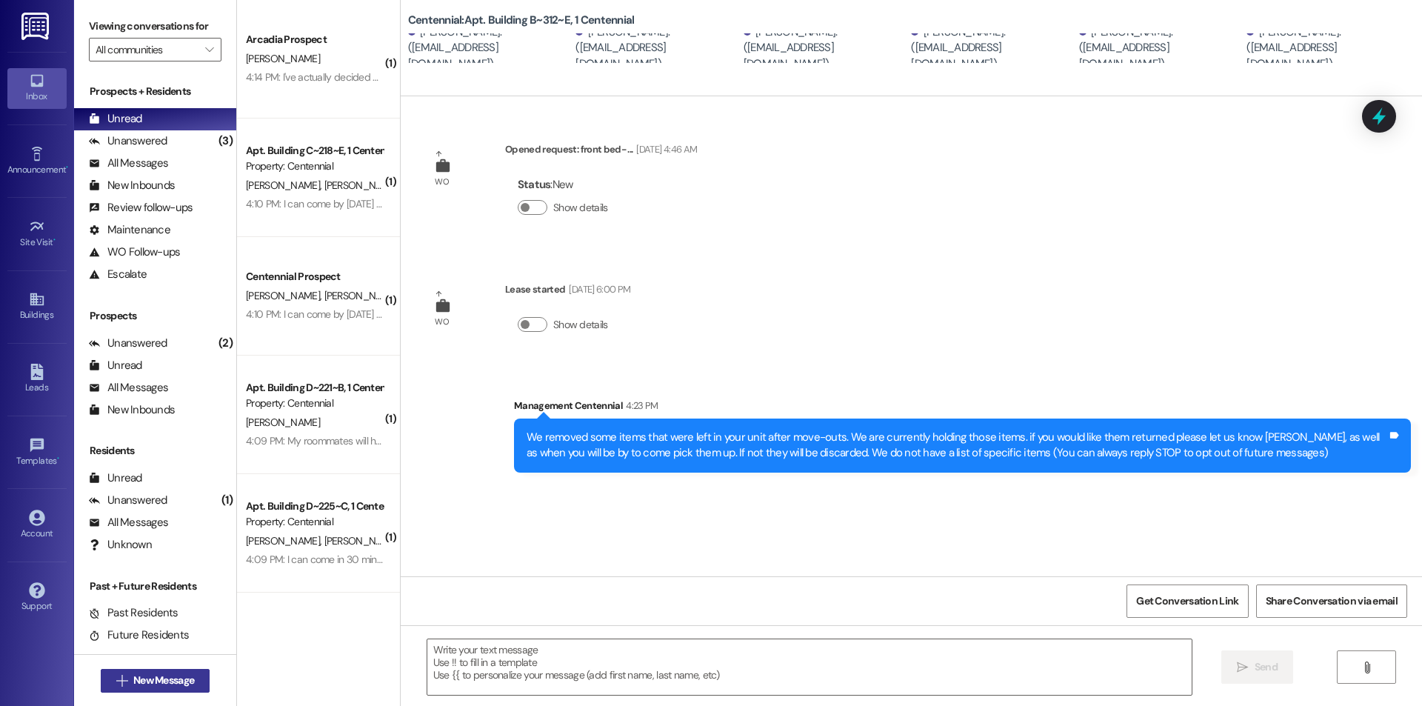
click at [193, 676] on button " New Message" at bounding box center [156, 681] width 110 height 24
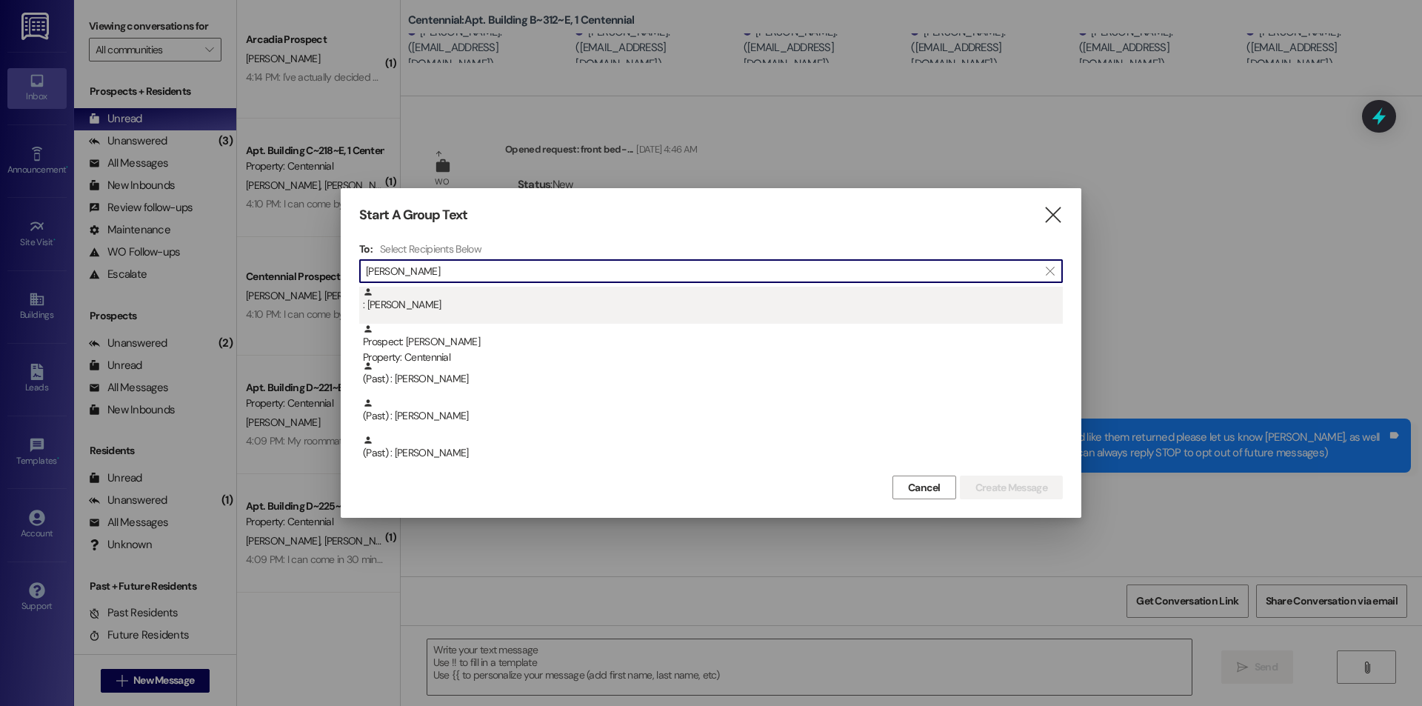
click at [420, 309] on div ": Haley Oscarson" at bounding box center [713, 300] width 700 height 26
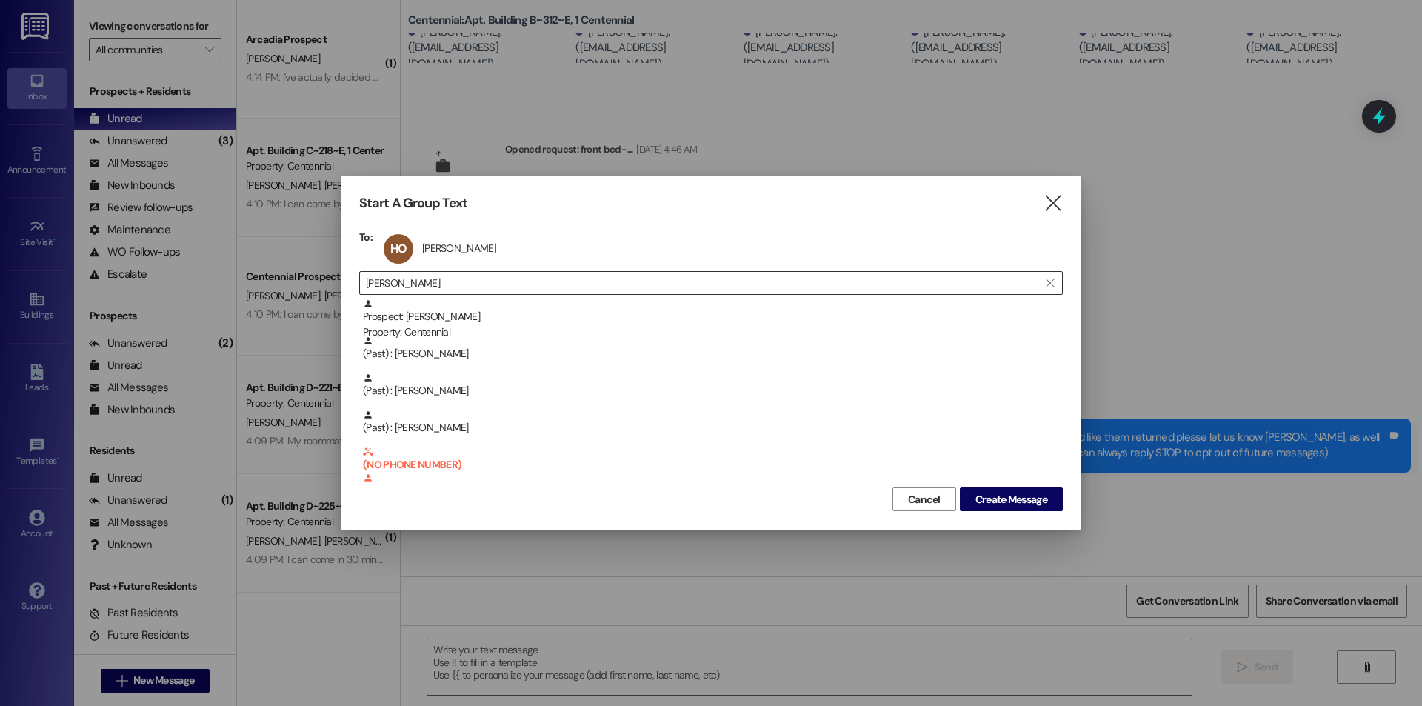
click at [461, 289] on input "haley" at bounding box center [702, 282] width 672 height 21
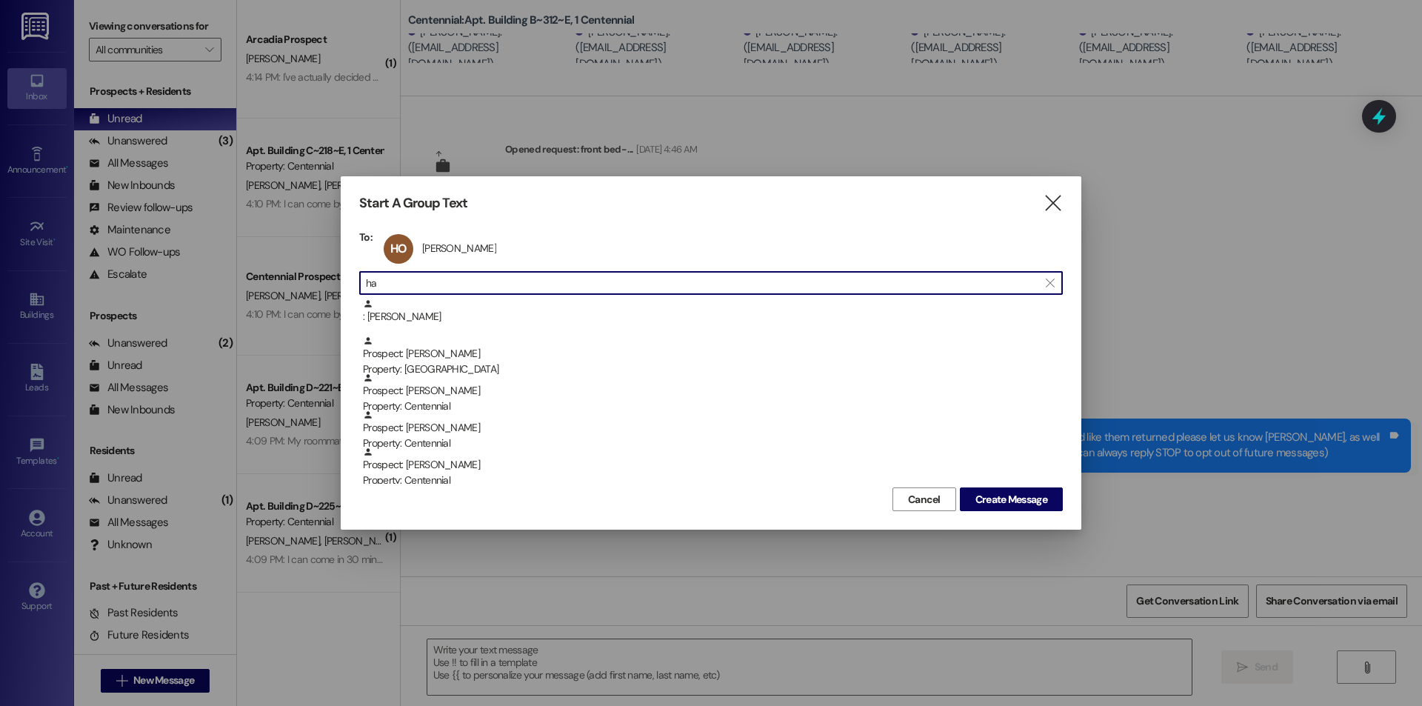
type input "h"
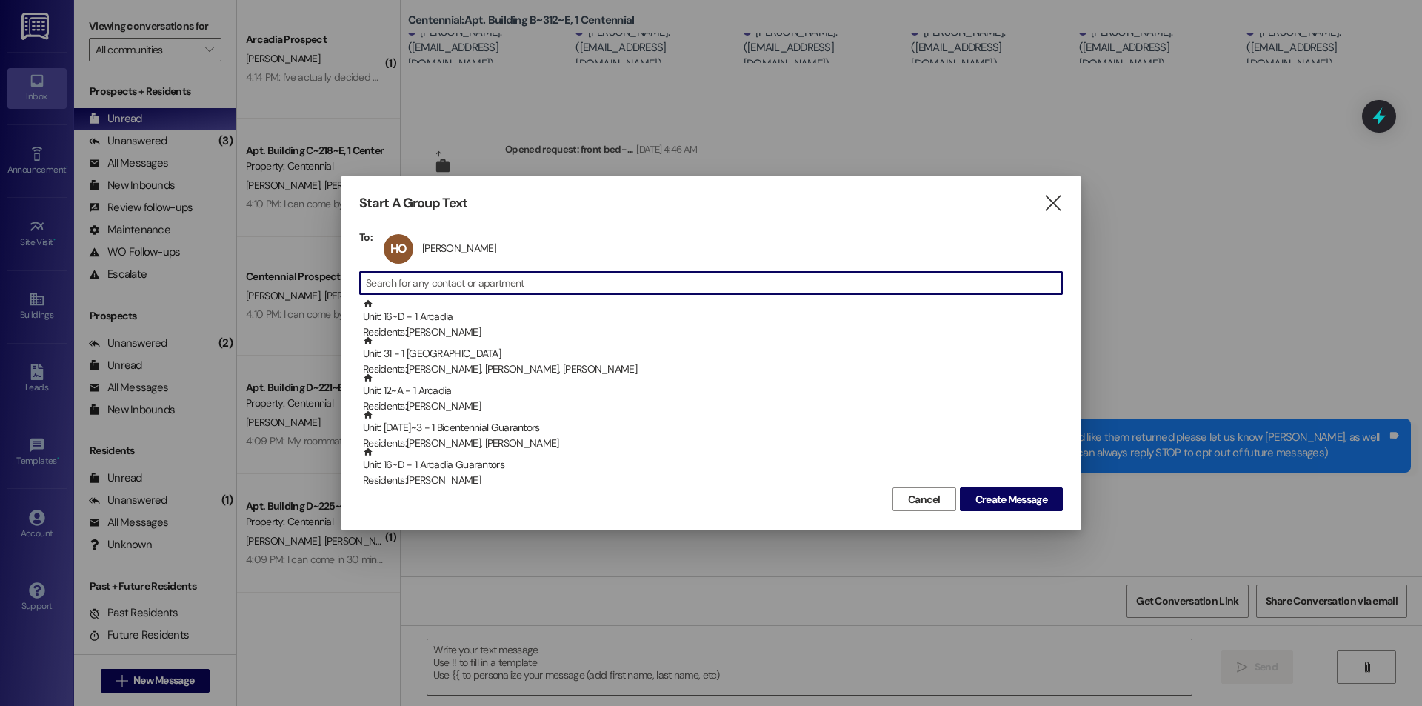
click at [1043, 205] on icon "" at bounding box center [1053, 203] width 20 height 16
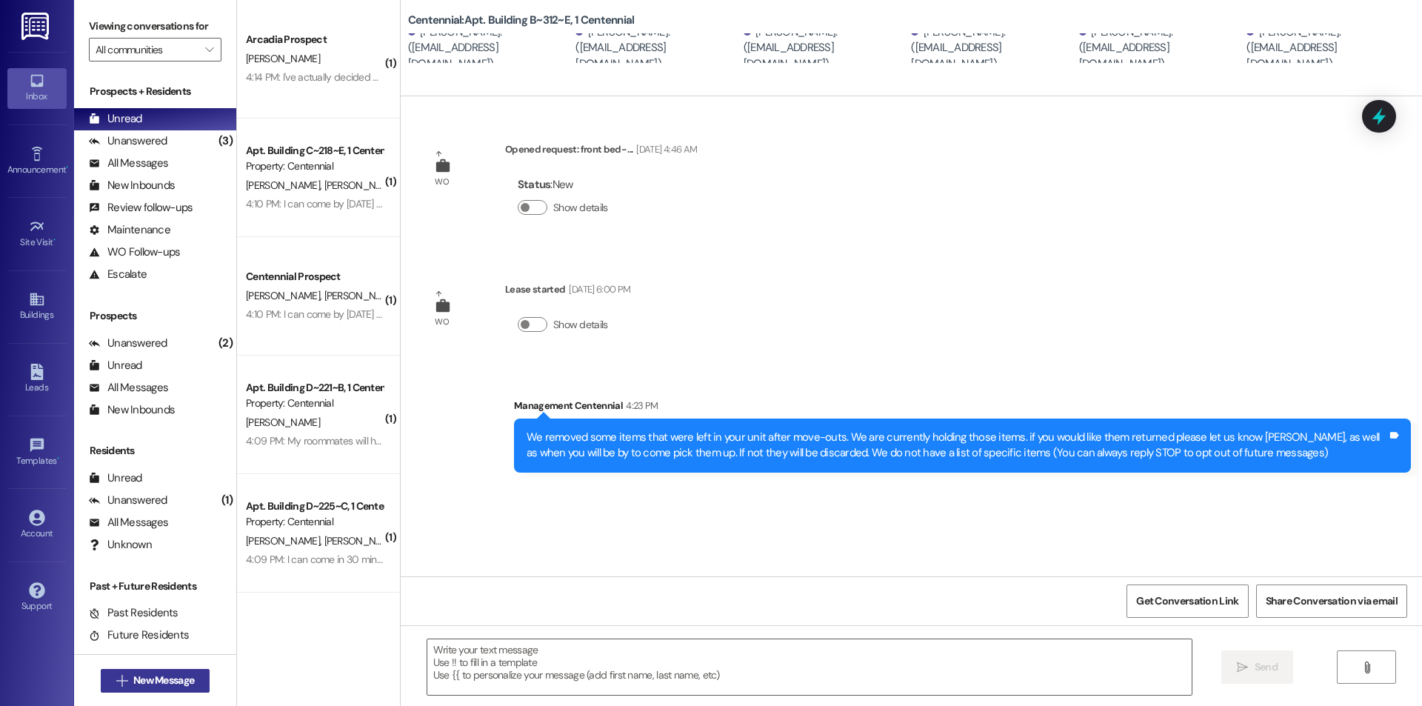
click at [164, 688] on button " New Message" at bounding box center [156, 681] width 110 height 24
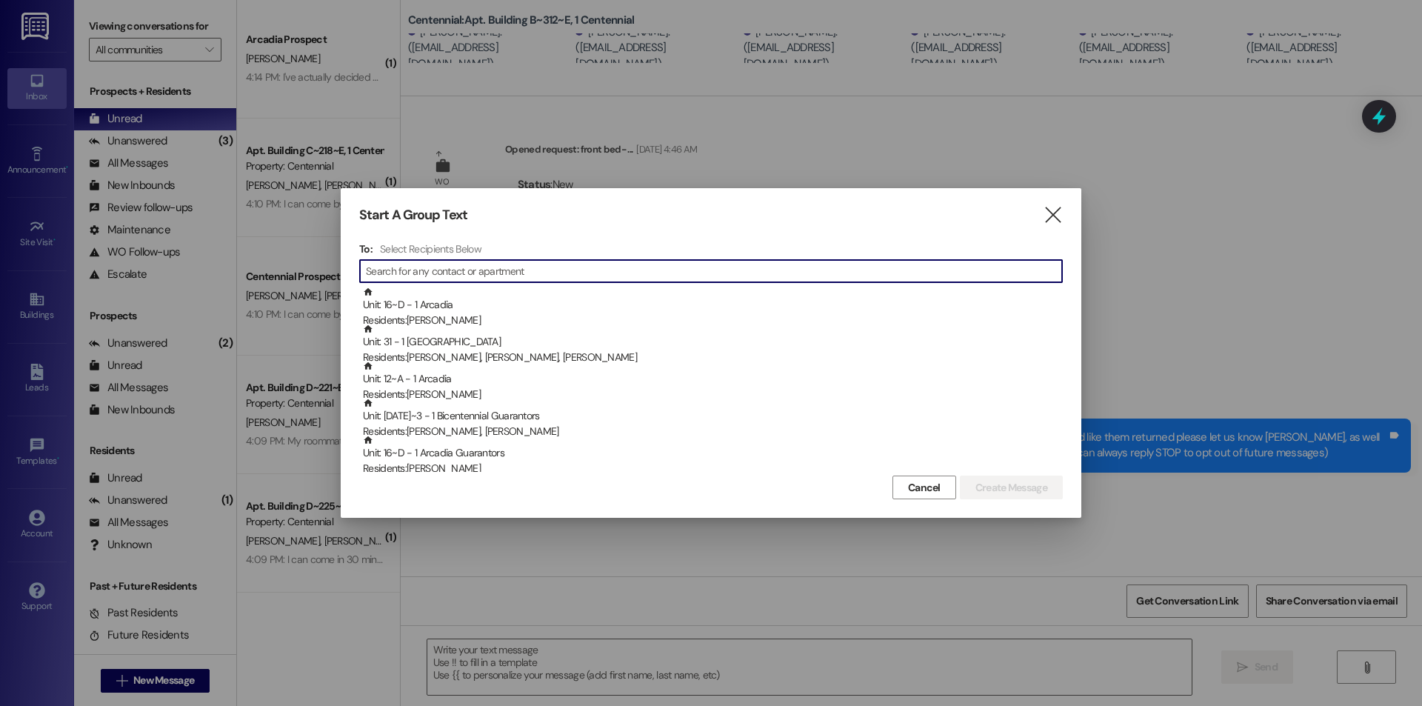
click at [410, 261] on input at bounding box center [714, 271] width 696 height 21
type input "p"
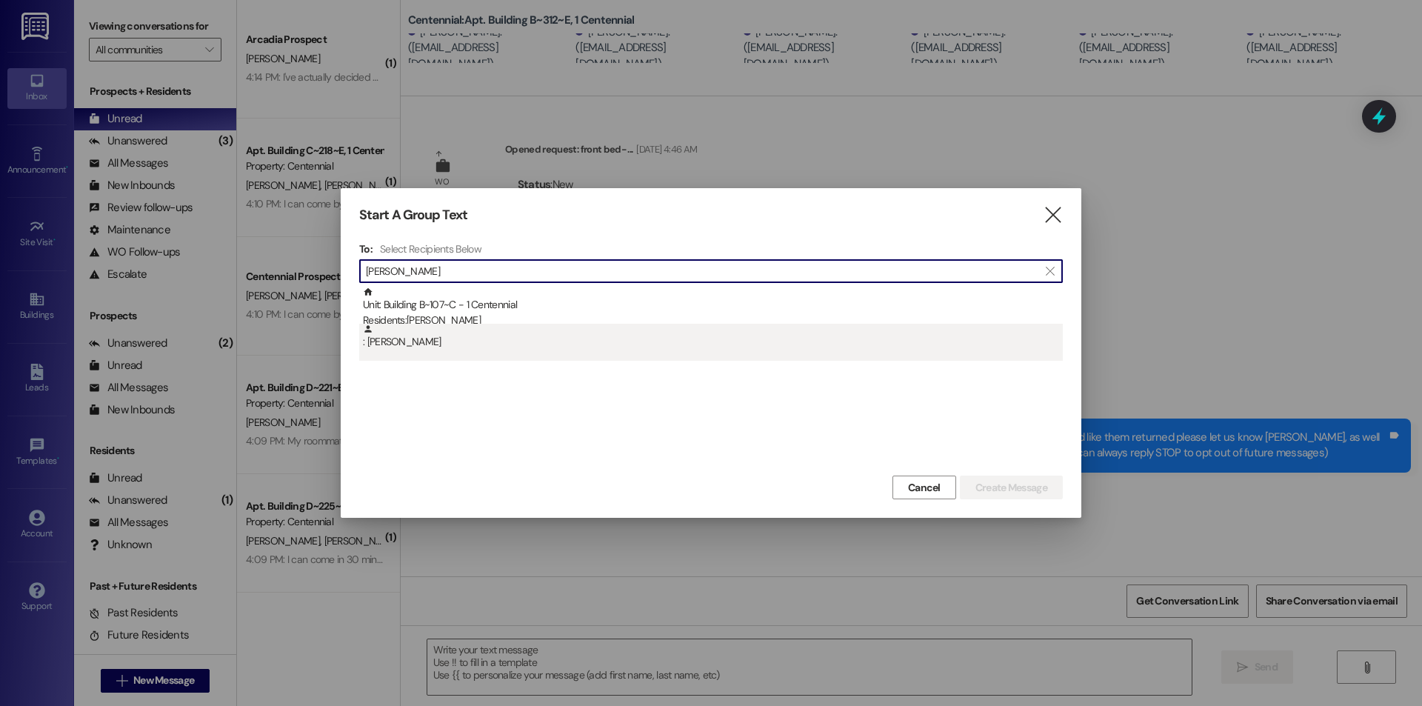
click at [441, 344] on div ": David Heap" at bounding box center [713, 337] width 700 height 26
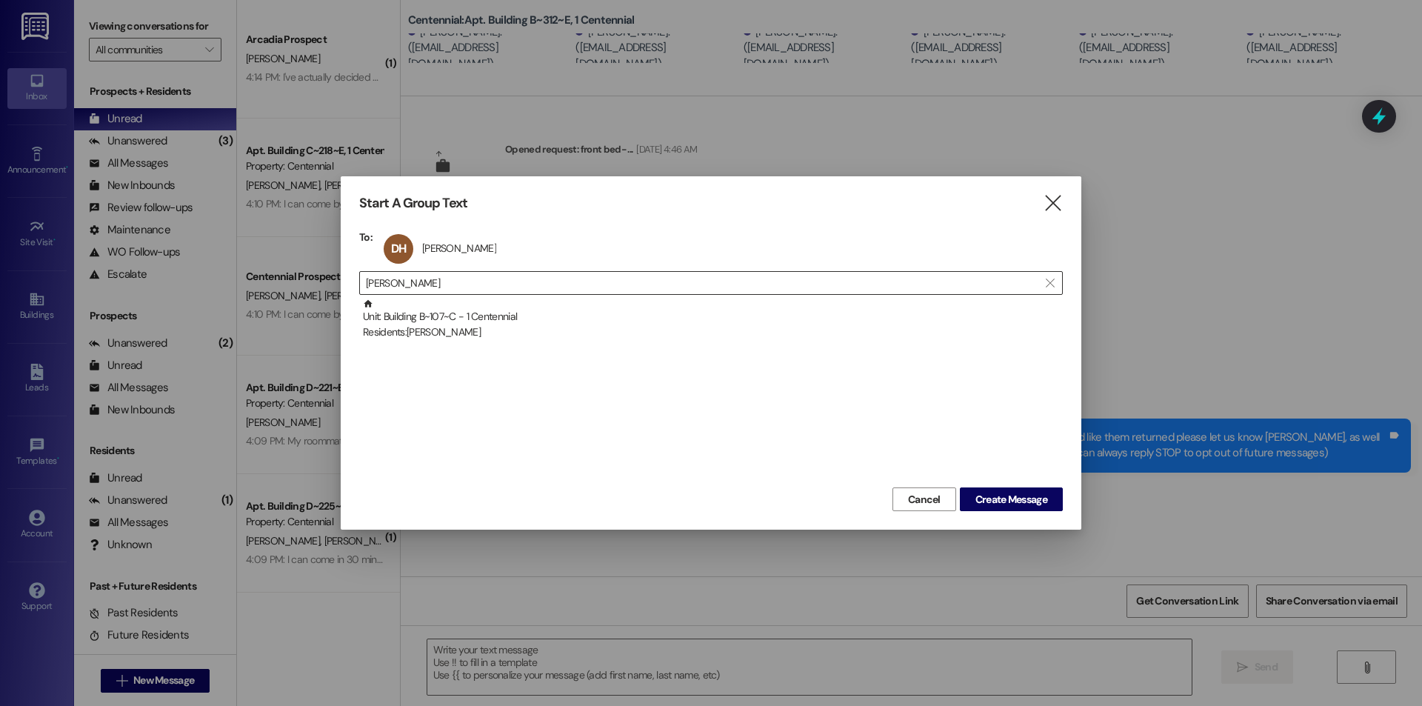
click at [461, 281] on input "david heap" at bounding box center [702, 282] width 672 height 21
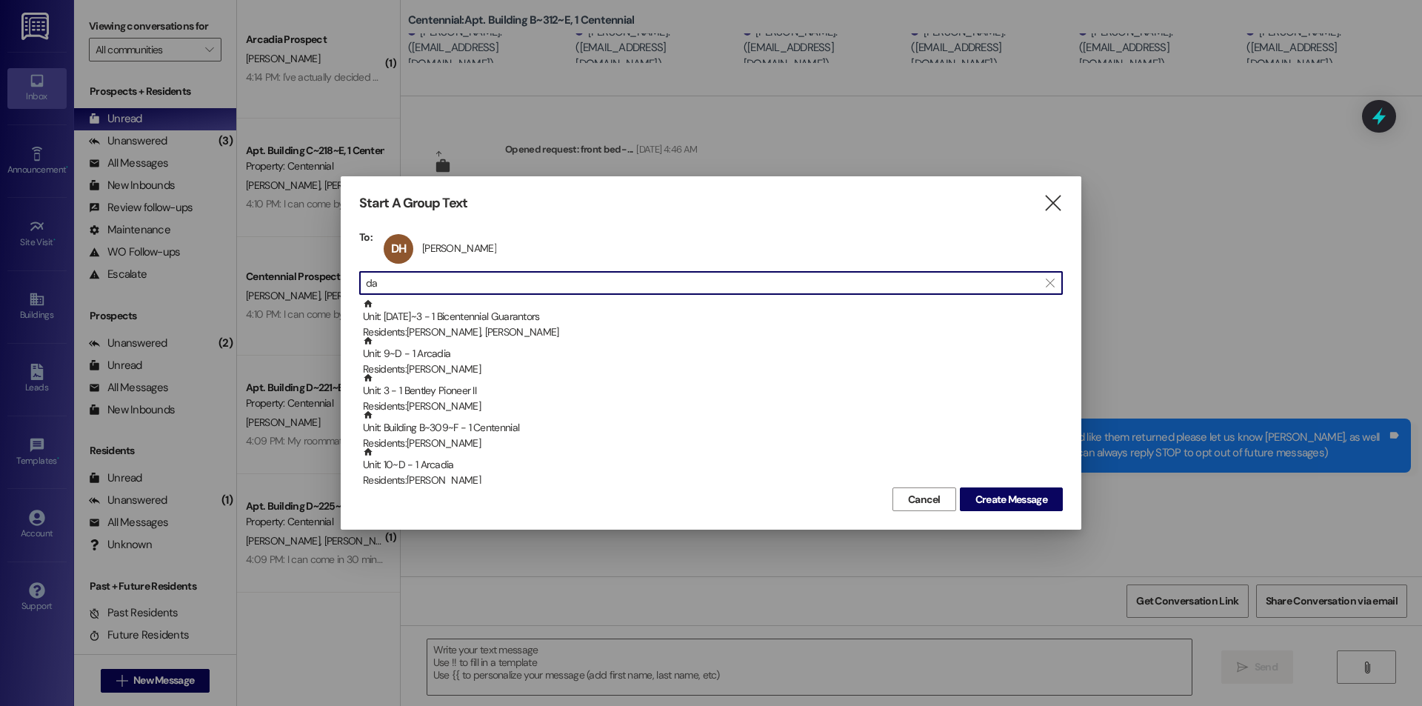
type input "d"
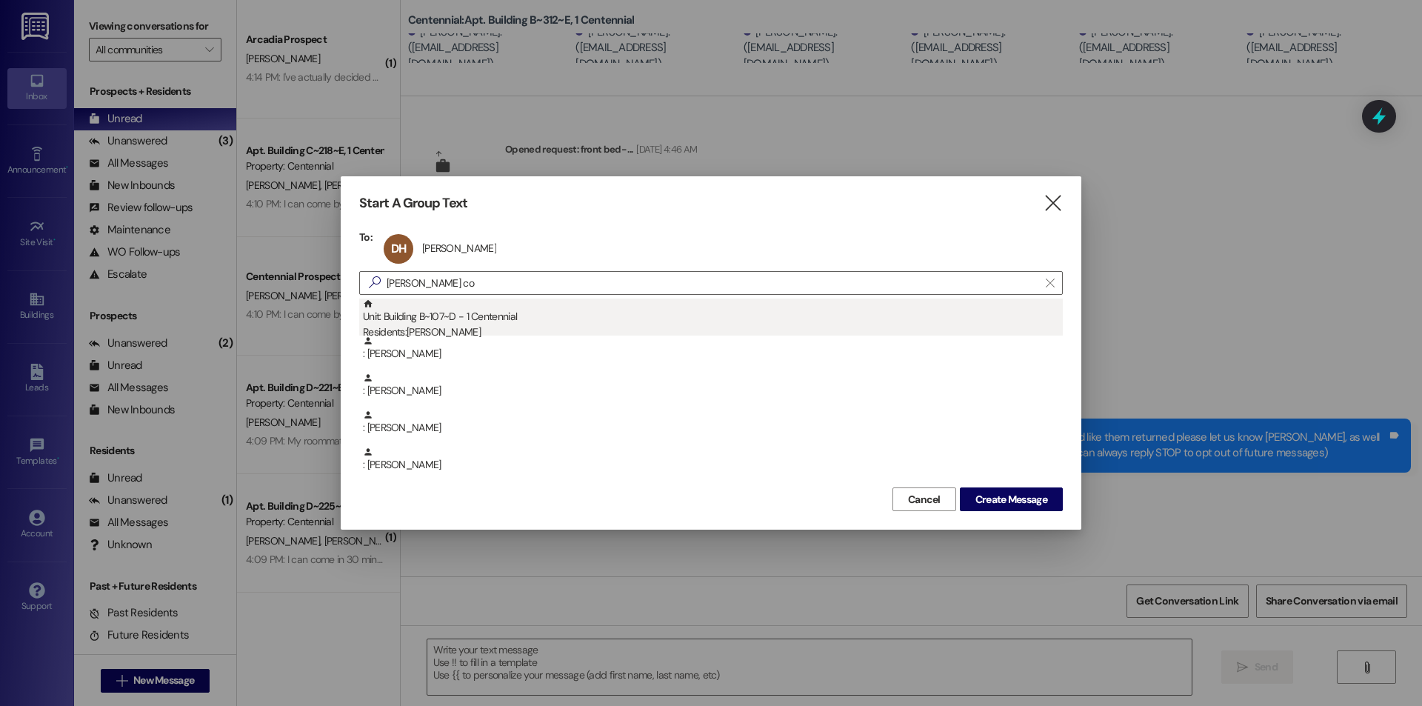
click at [486, 316] on div "Unit: Building B~107~D - 1 Centennial Residents: Ryan Cobb" at bounding box center [713, 319] width 700 height 42
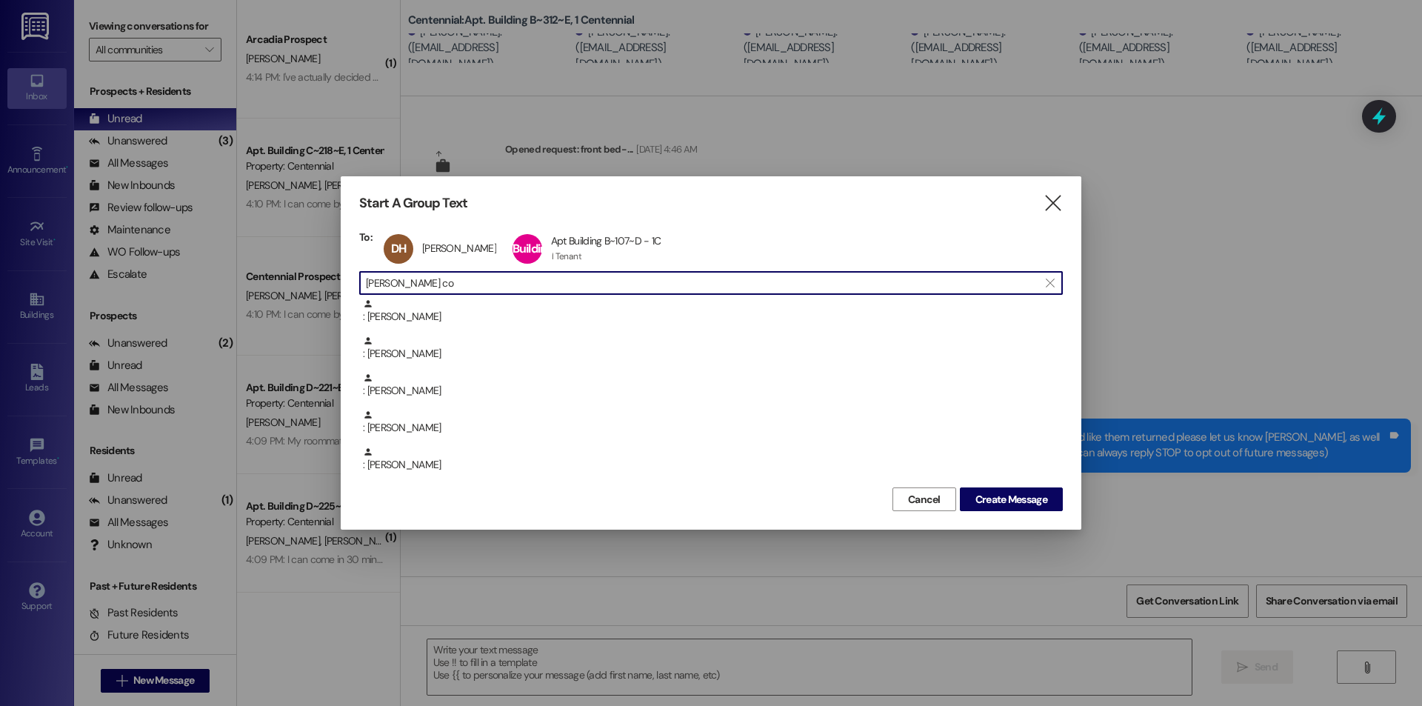
click at [480, 291] on input "ryan co" at bounding box center [702, 282] width 672 height 21
type input "r"
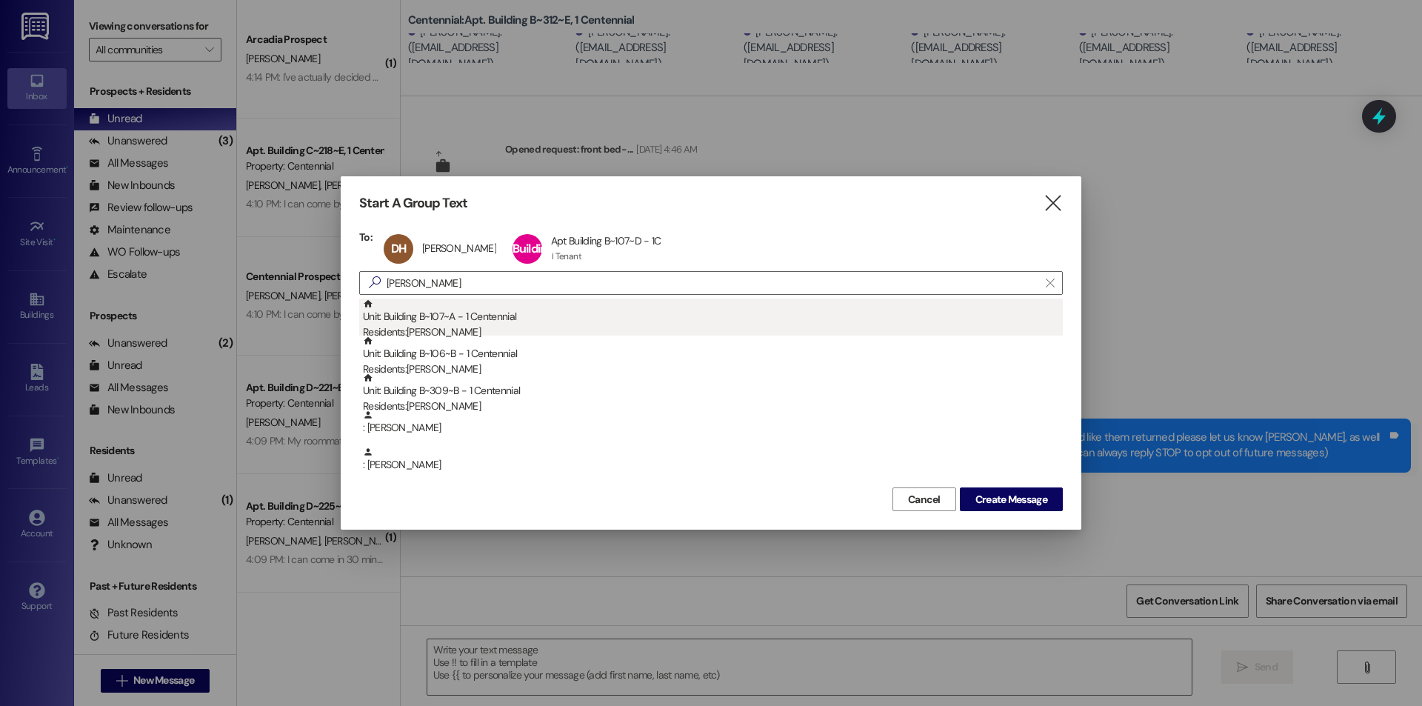
click at [478, 322] on div "Unit: Building B~107~A - 1 Centennial Residents: Zachary Sorensen" at bounding box center [713, 319] width 700 height 42
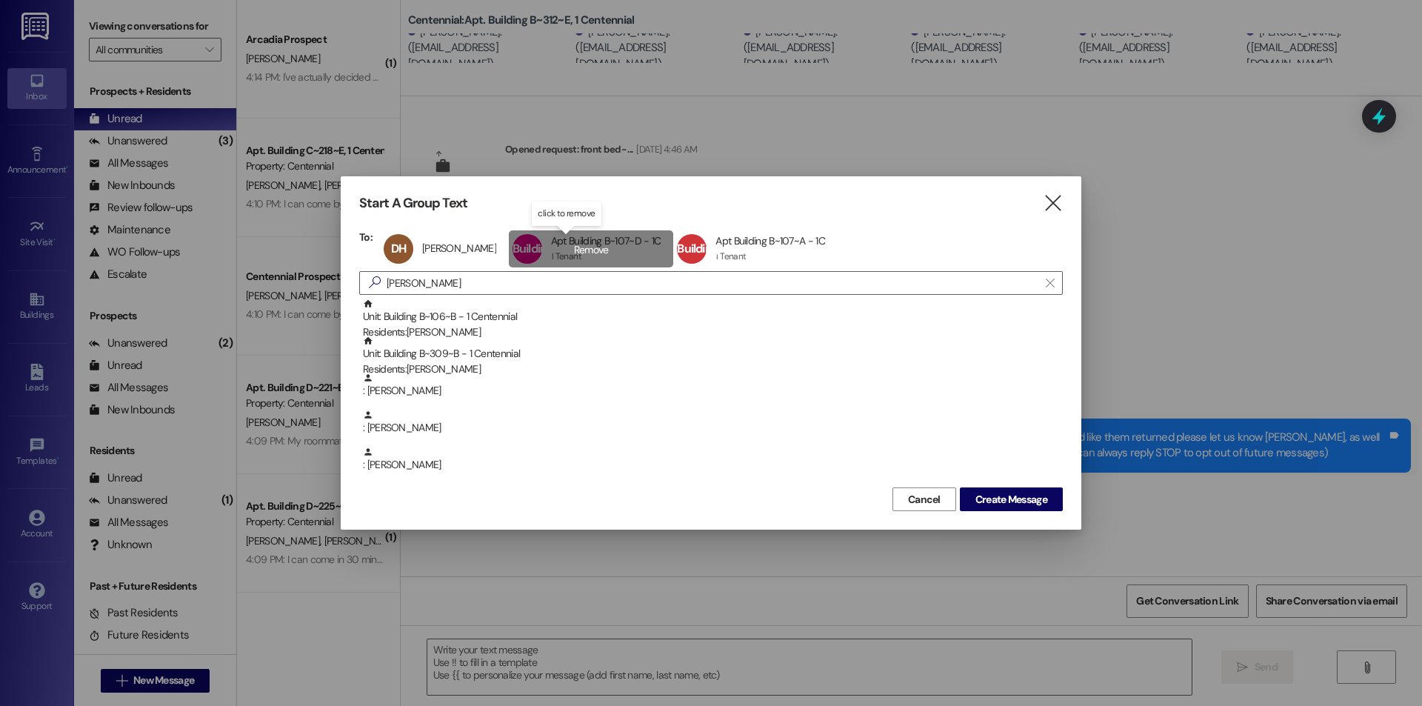
click at [515, 278] on span "Building B~107~D" at bounding box center [534, 263] width 44 height 45
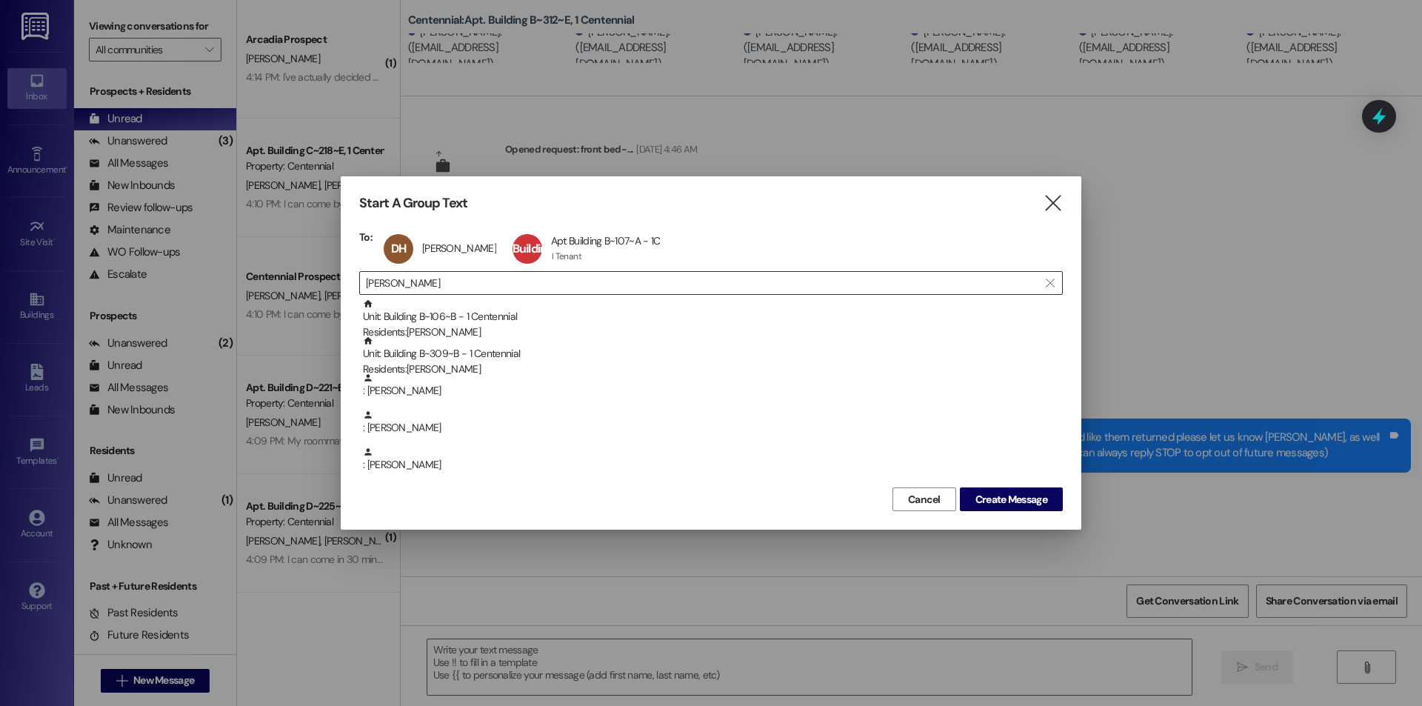
click at [456, 283] on input "zachar" at bounding box center [702, 282] width 672 height 21
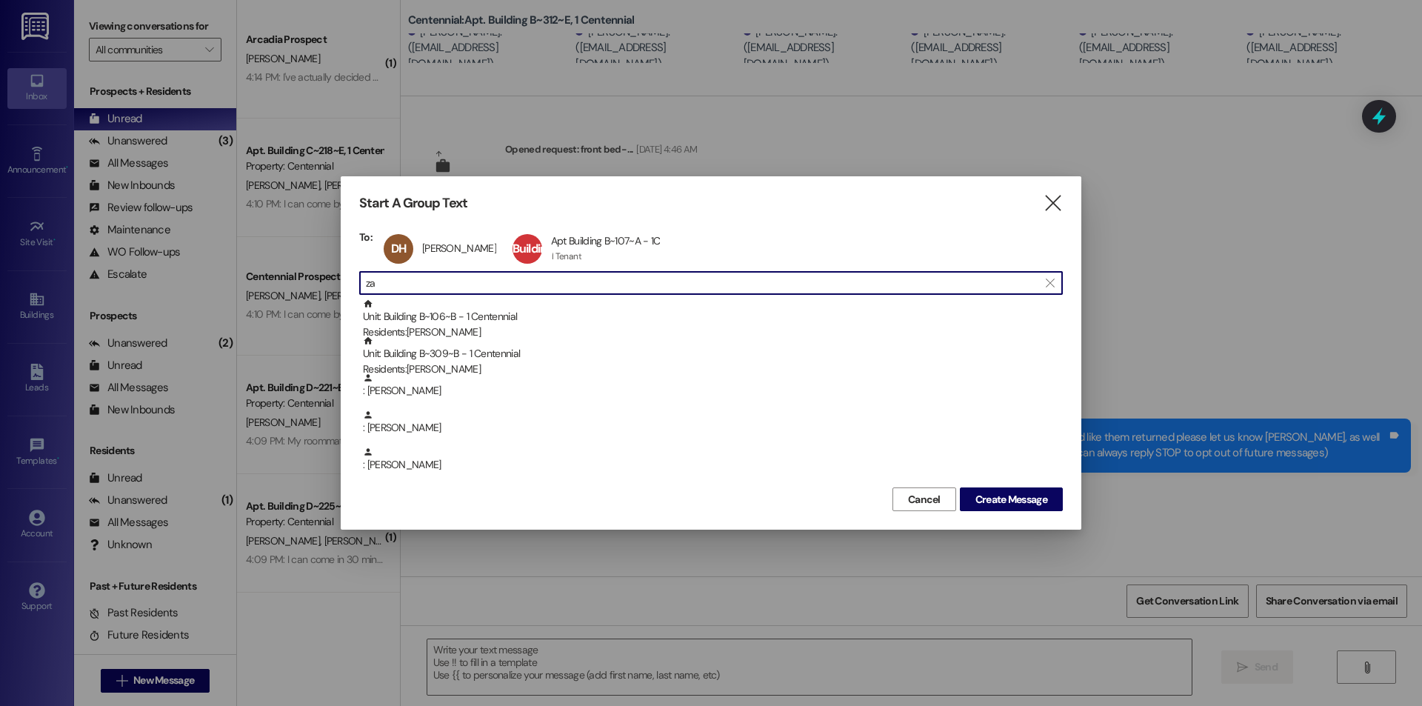
type input "z"
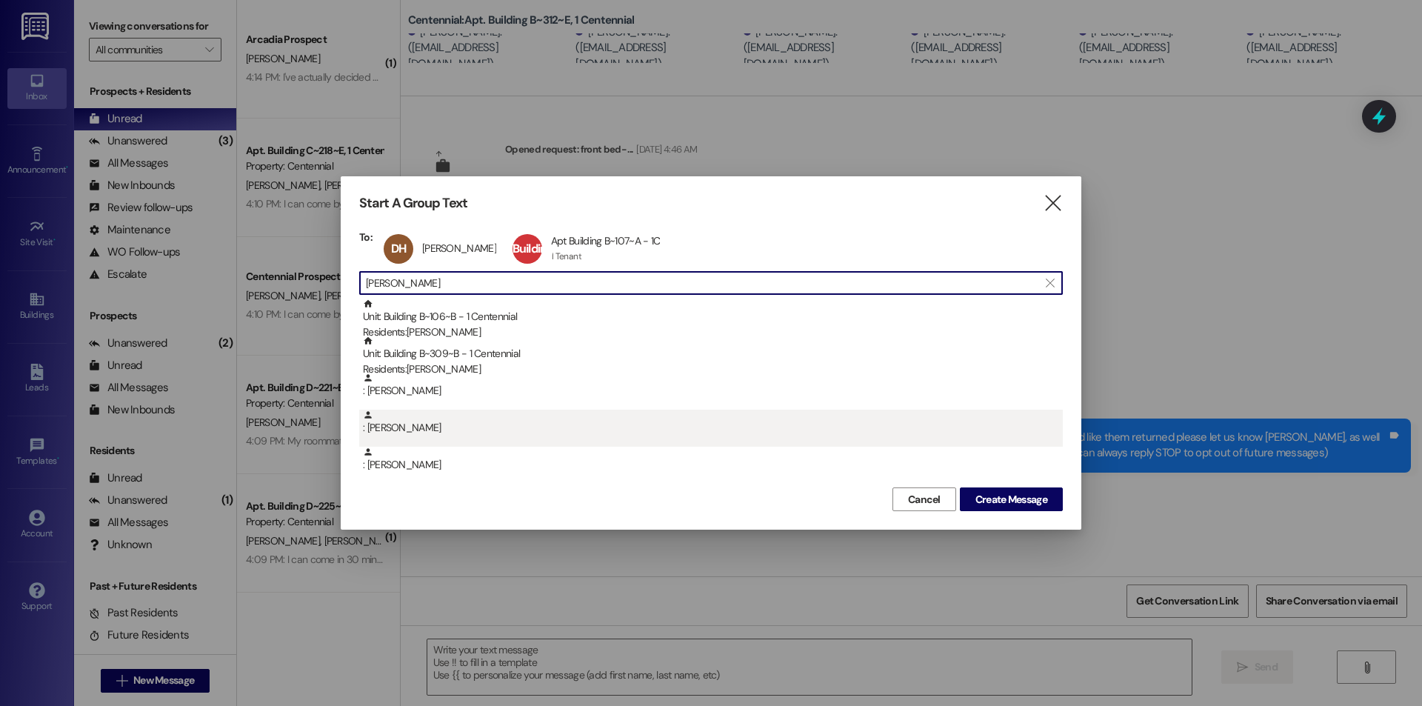
click at [519, 423] on div ": Zachary Sorensen" at bounding box center [713, 422] width 700 height 26
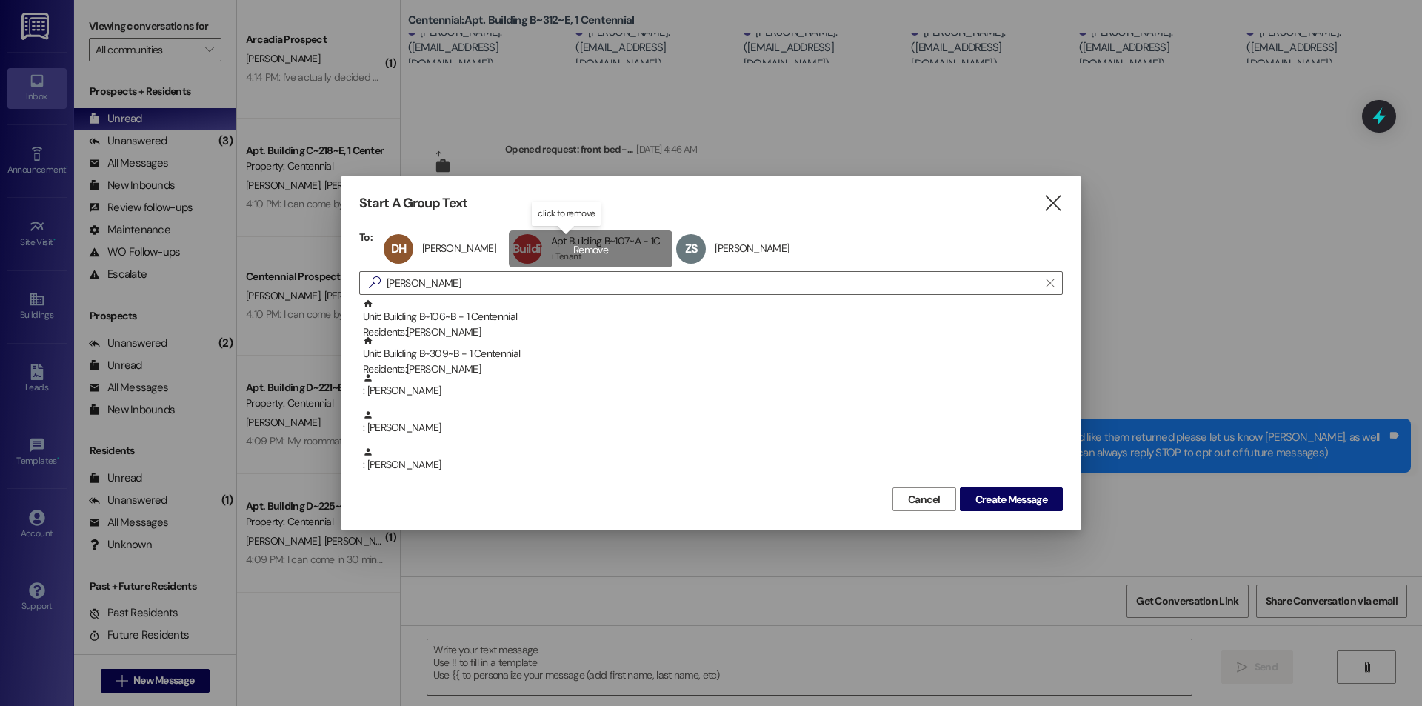
click at [527, 285] on span "Building B~107~A" at bounding box center [534, 263] width 44 height 45
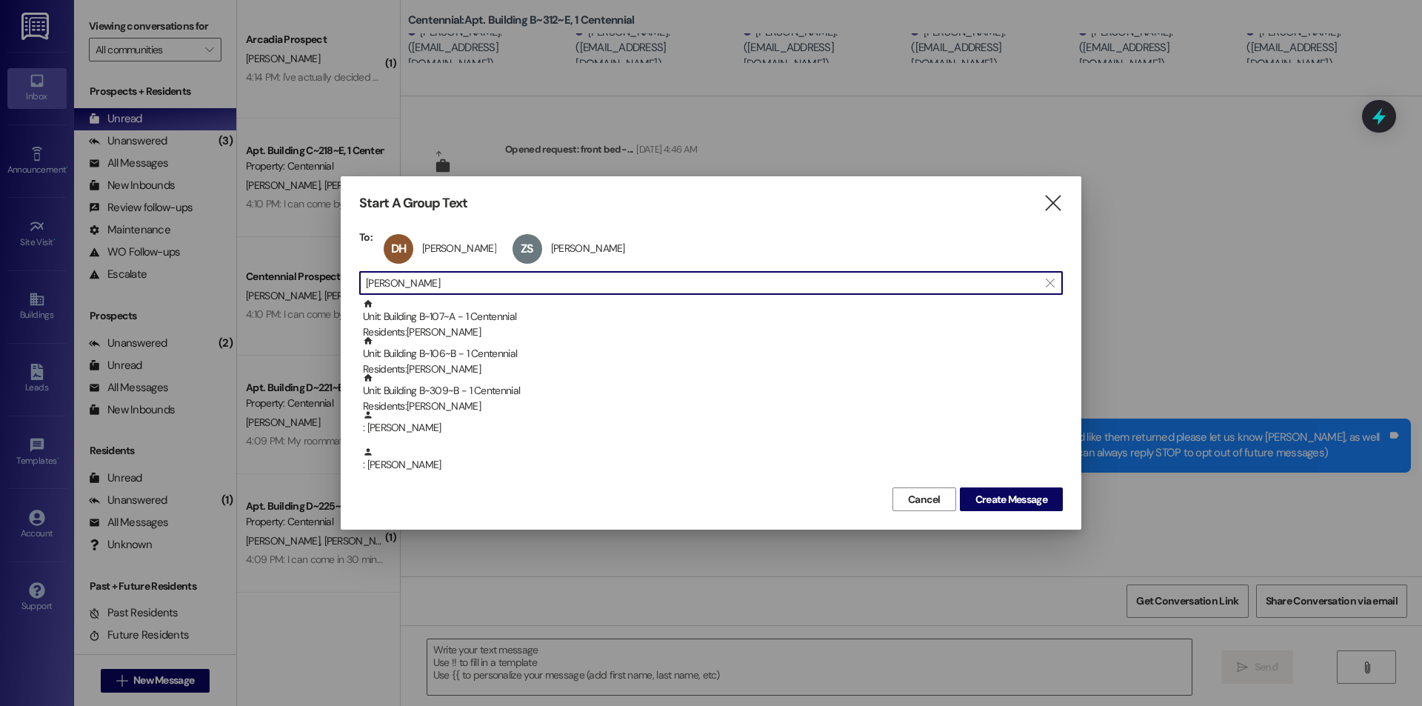
click at [482, 292] on input "zachar" at bounding box center [702, 282] width 672 height 21
type input "z"
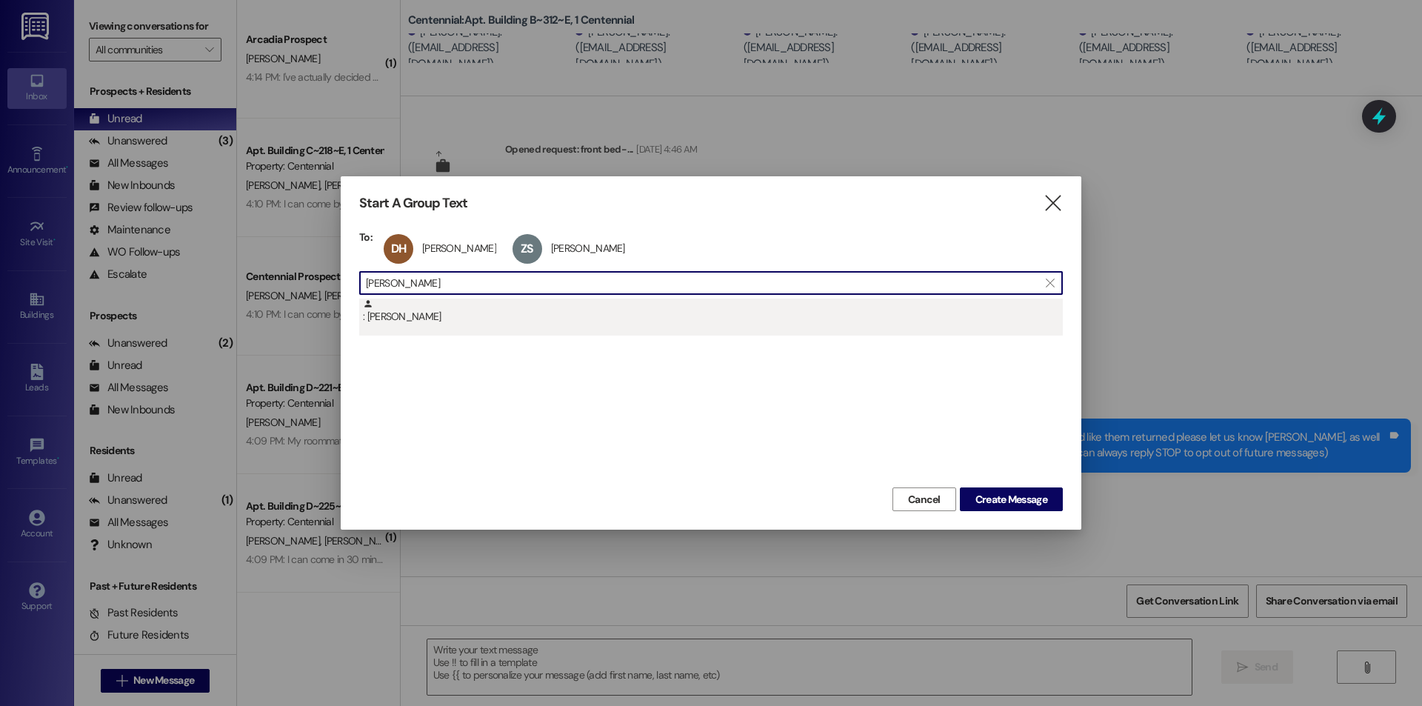
click at [462, 311] on div ": Joshua Rawlings" at bounding box center [713, 311] width 700 height 26
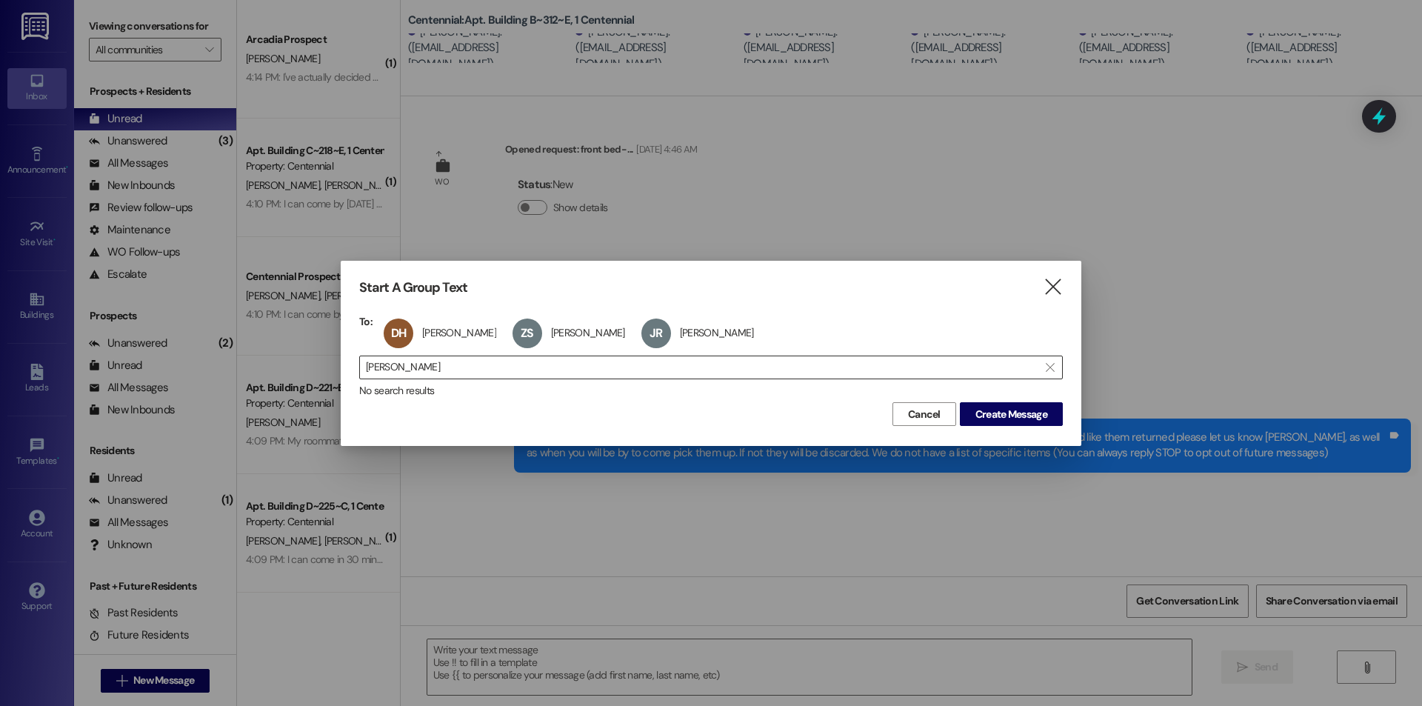
click at [458, 364] on input "joshua raw" at bounding box center [702, 367] width 672 height 21
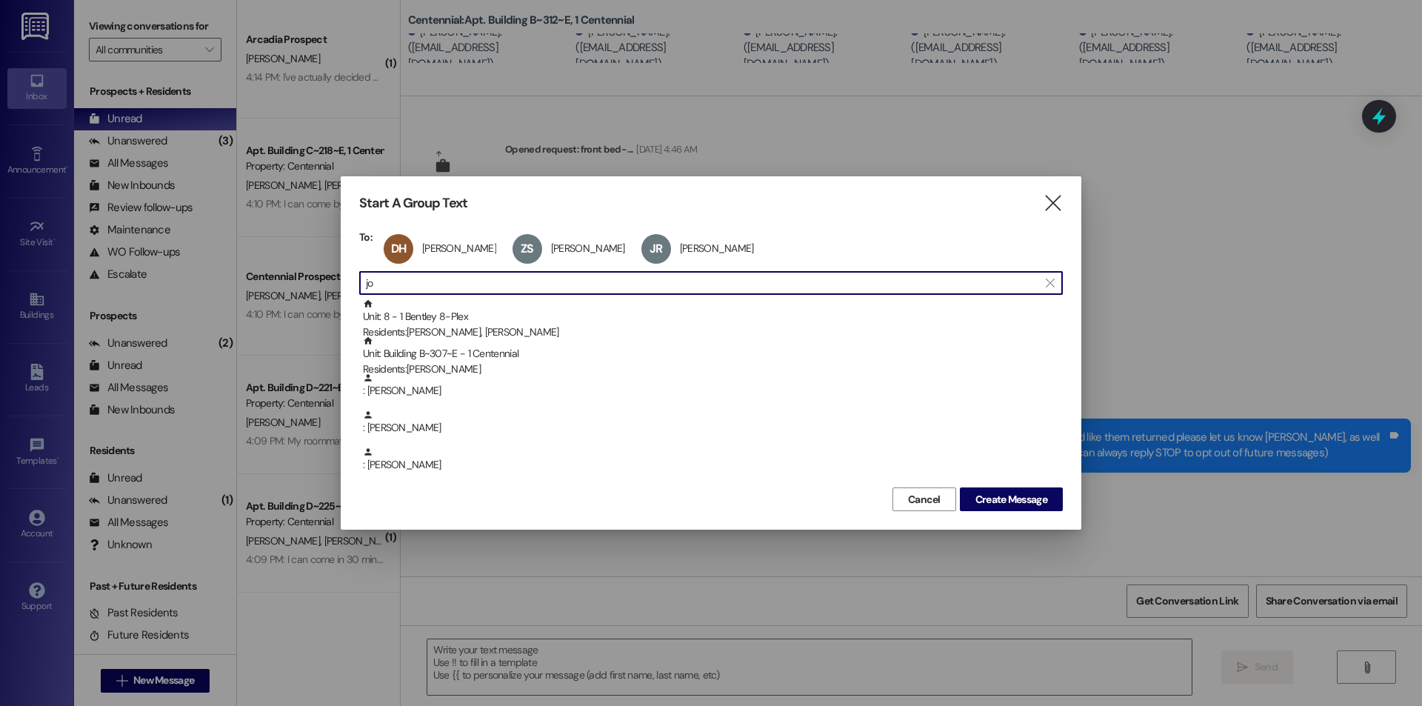
type input "j"
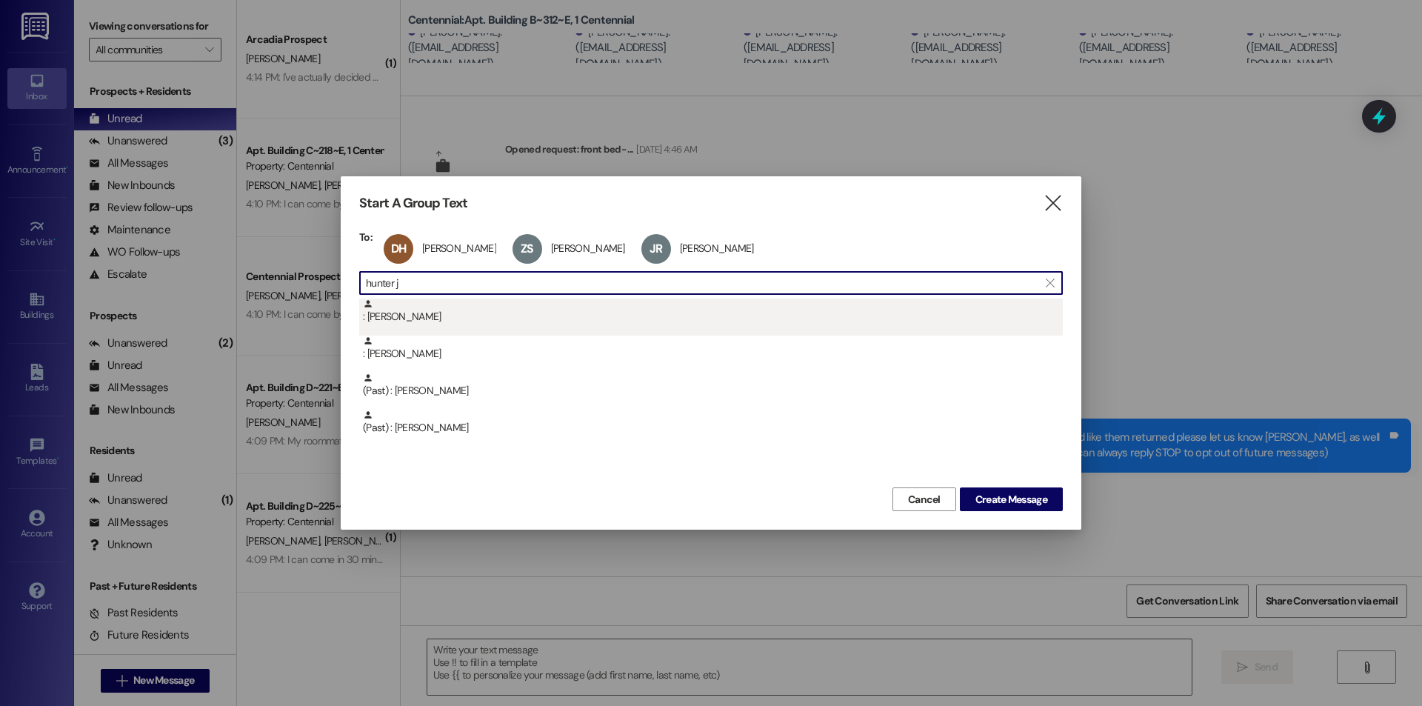
click at [441, 325] on div ": Hunter Johanson" at bounding box center [710, 316] width 703 height 37
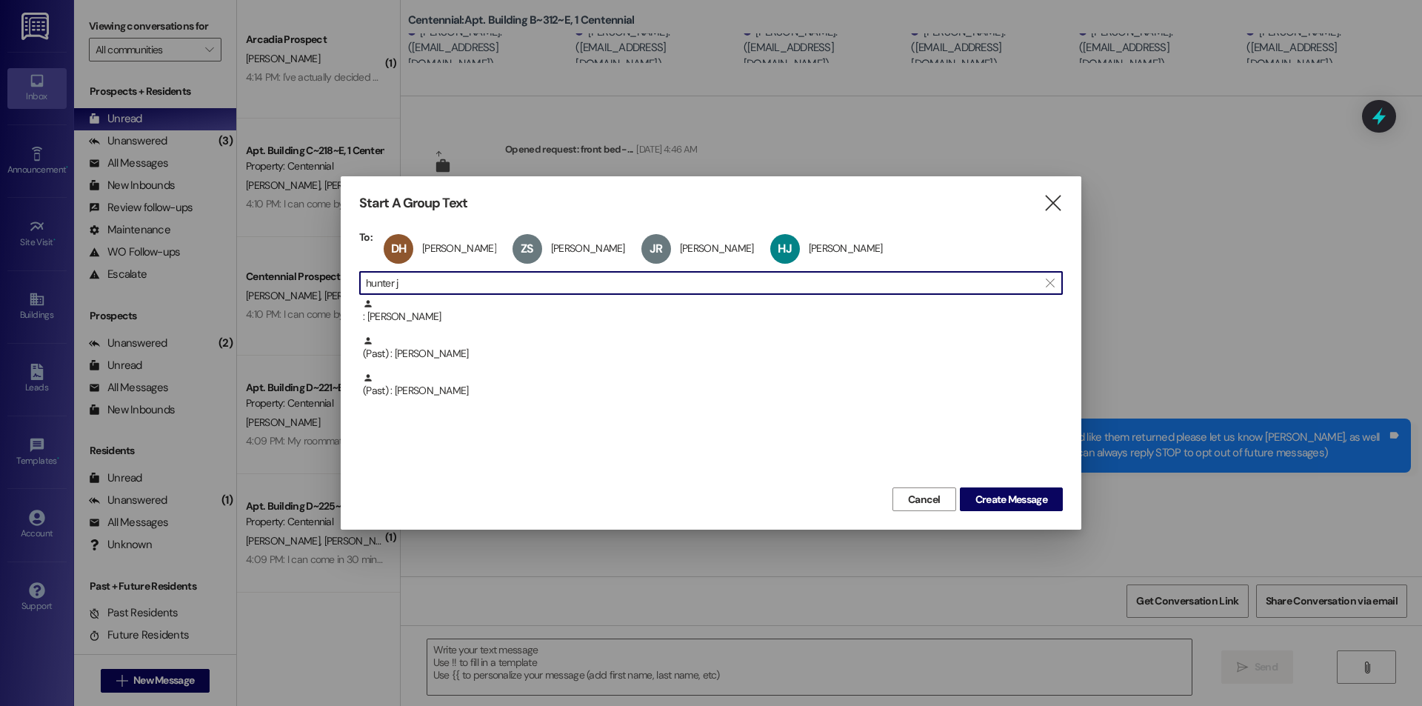
click at [471, 288] on input "hunter j" at bounding box center [702, 282] width 672 height 21
type input "h"
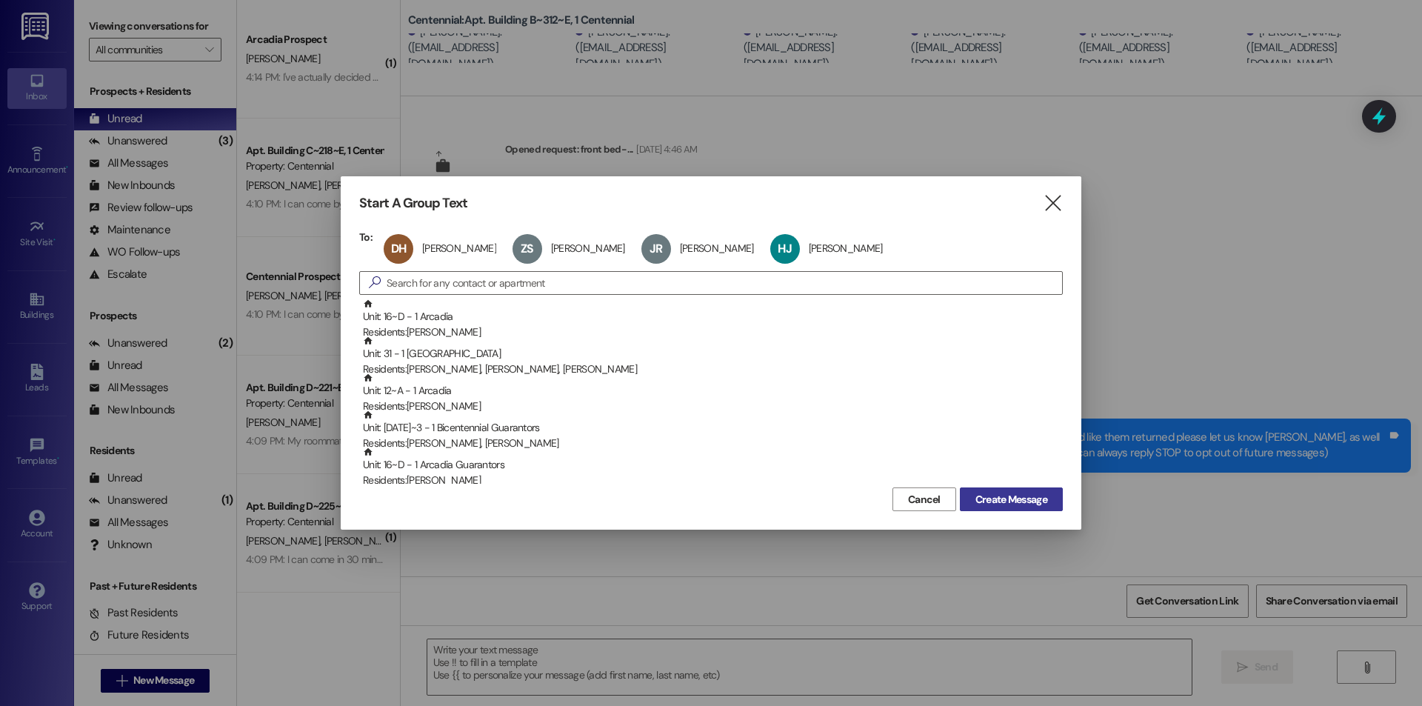
click at [1040, 495] on span "Create Message" at bounding box center [1011, 500] width 72 height 16
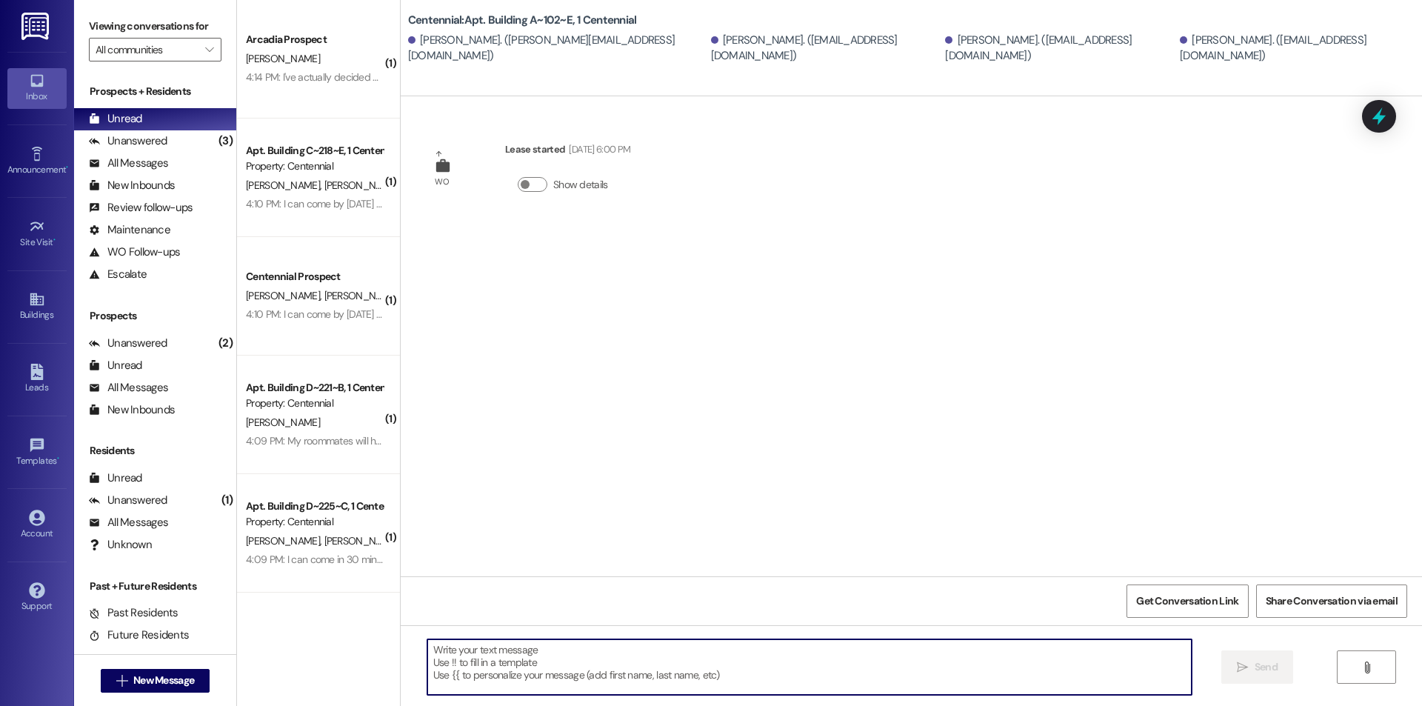
click at [833, 674] on textarea at bounding box center [809, 667] width 764 height 56
paste textarea "We removed some items that were left in your unit after move-outs. We are curre…"
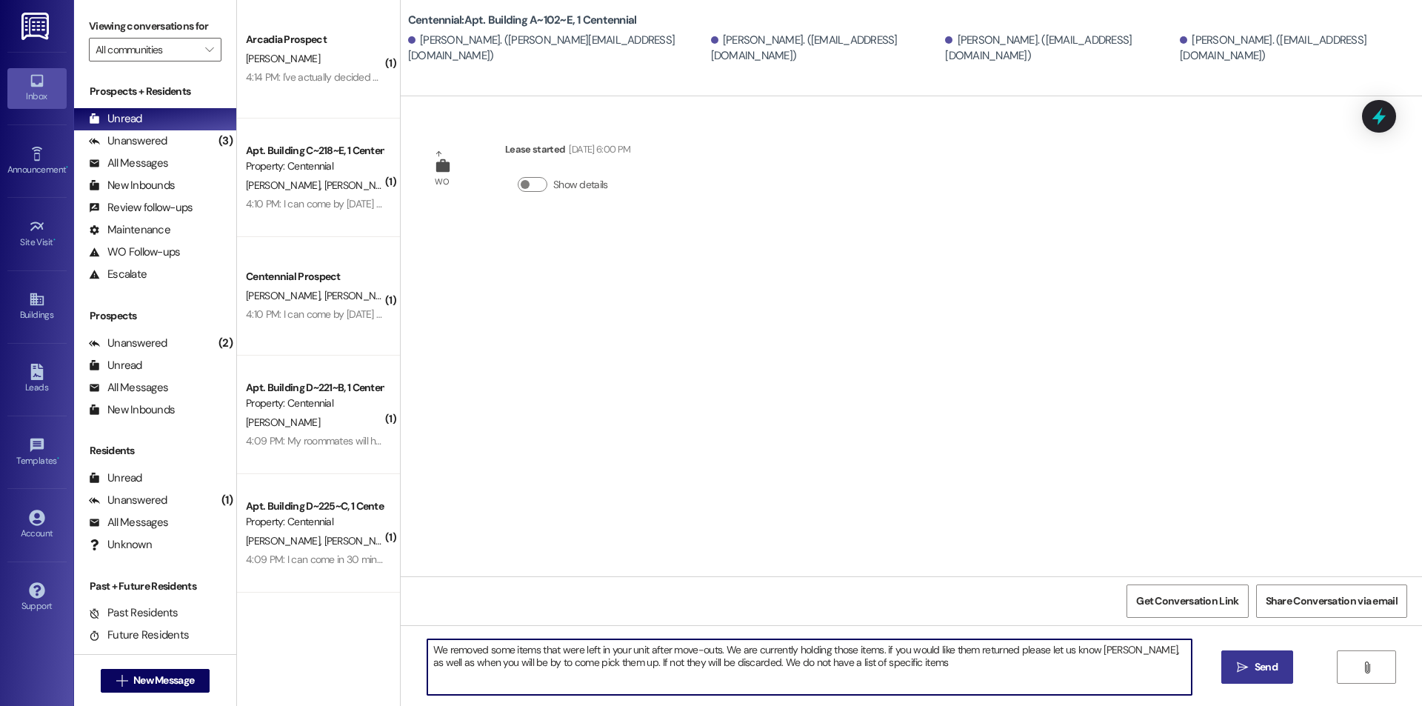
type textarea "We removed some items that were left in your unit after move-outs. We are curre…"
click at [1234, 666] on span " Send" at bounding box center [1257, 667] width 47 height 16
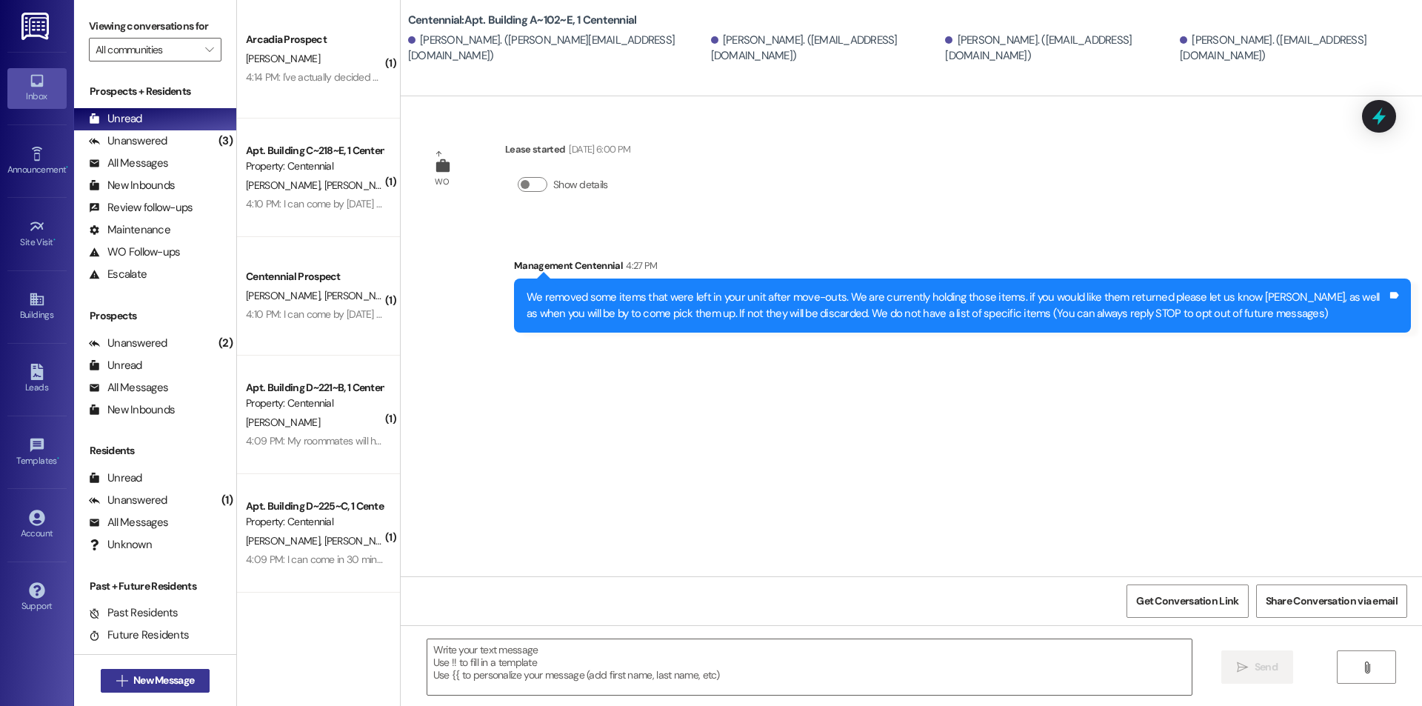
click at [204, 683] on button " New Message" at bounding box center [156, 681] width 110 height 24
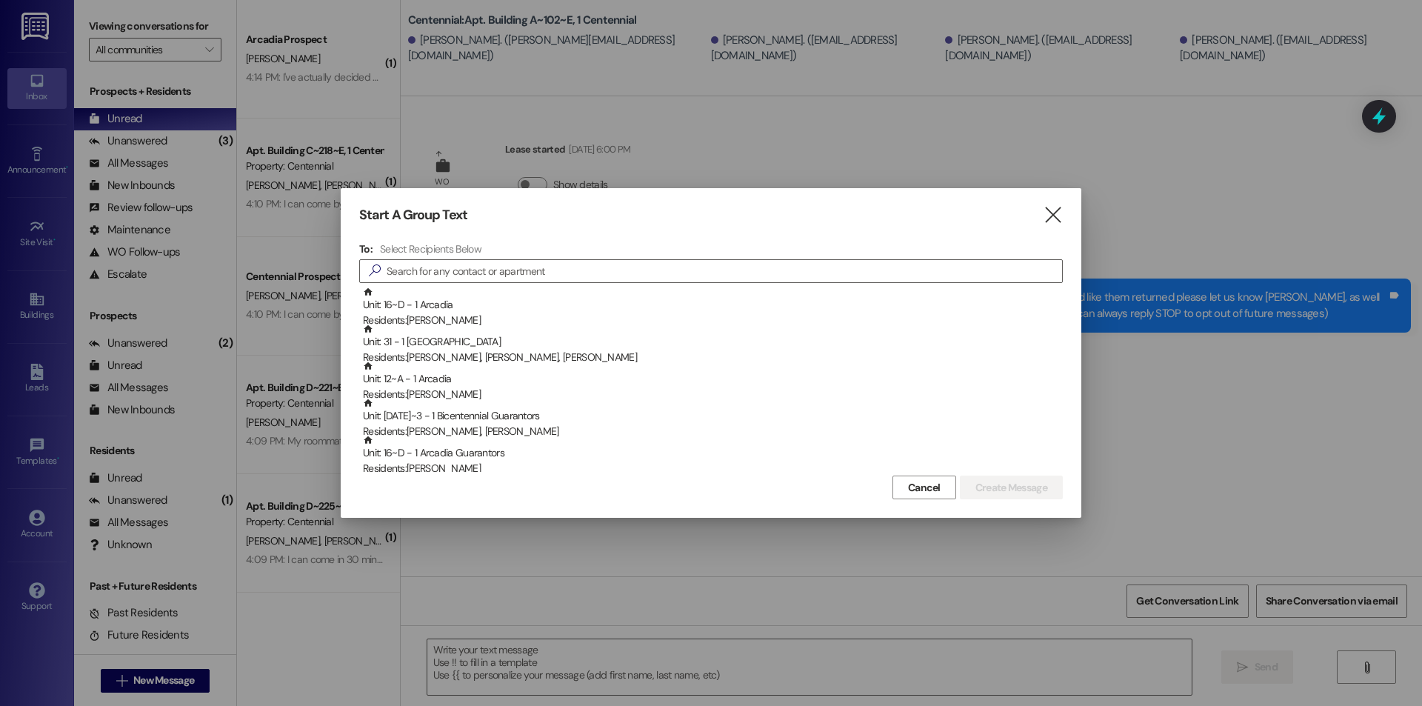
click at [541, 255] on div "To: Select Recipients Below  Unit: 16~D - 1 Arcadia Residents: Jayden Bergquis…" at bounding box center [710, 357] width 703 height 230
click at [691, 267] on input at bounding box center [723, 271] width 675 height 21
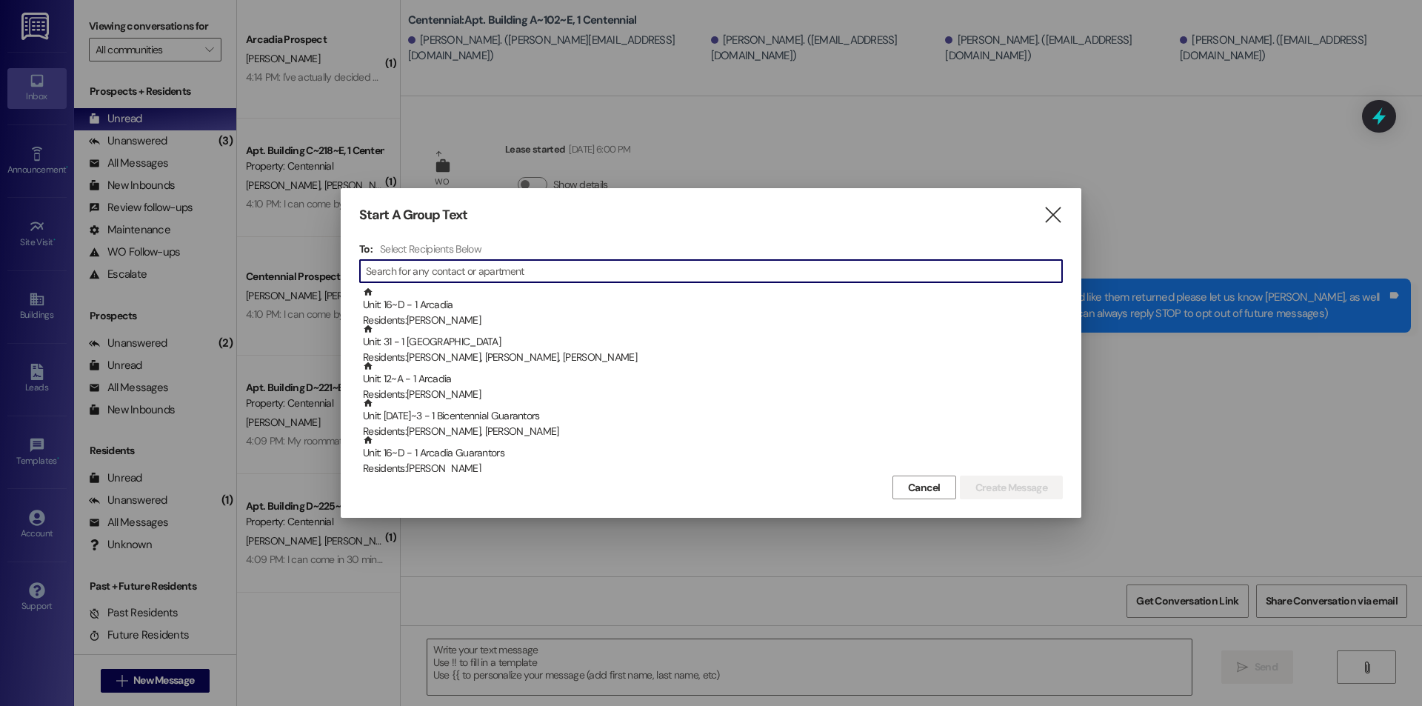
click at [413, 278] on input at bounding box center [714, 271] width 696 height 21
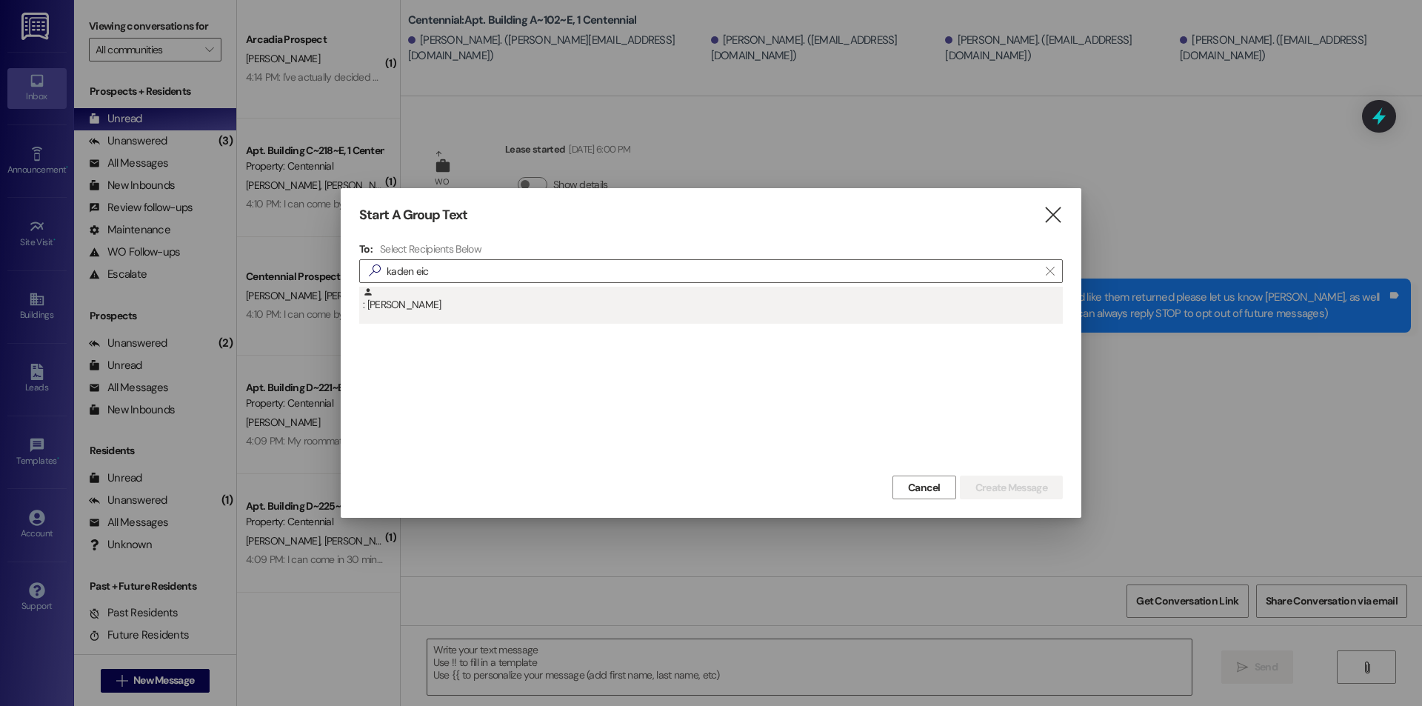
click at [478, 309] on div ": Kaden Eichelberger" at bounding box center [713, 300] width 700 height 26
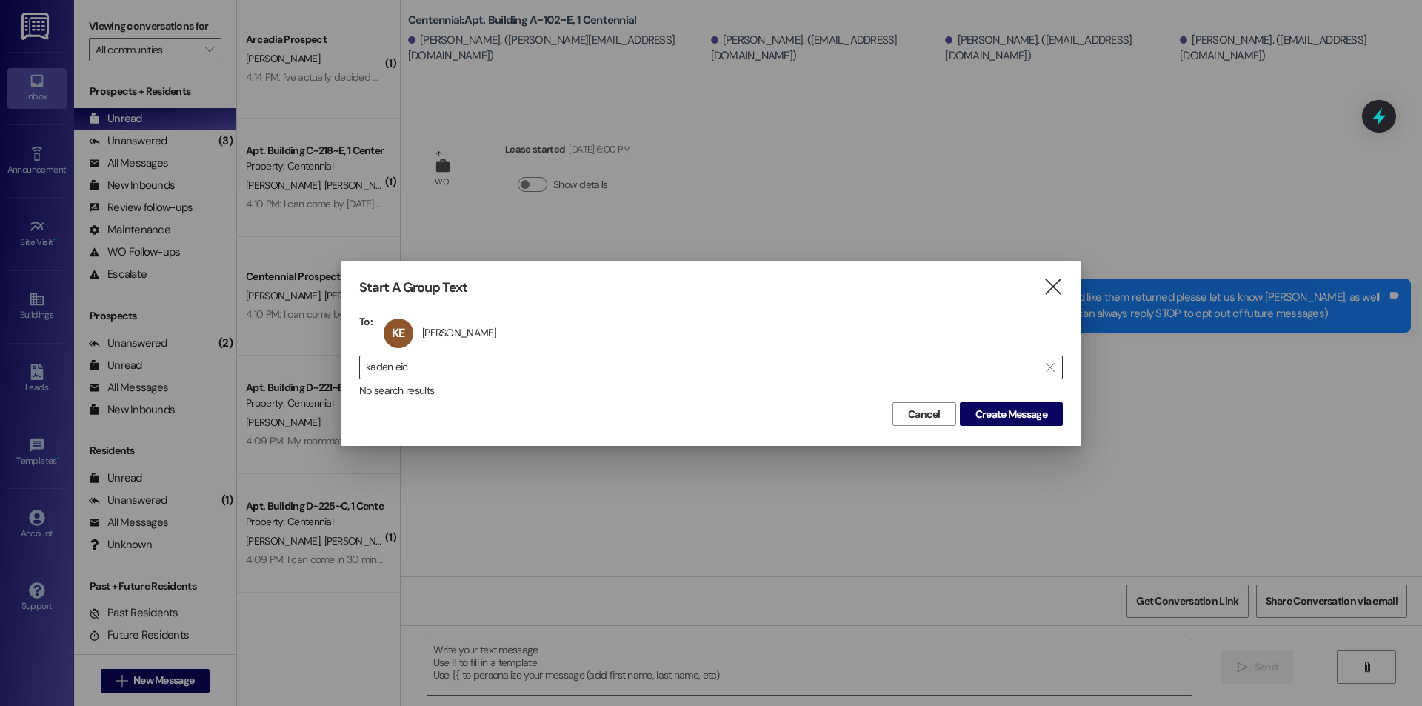
click at [512, 362] on input "kaden eic" at bounding box center [702, 367] width 672 height 21
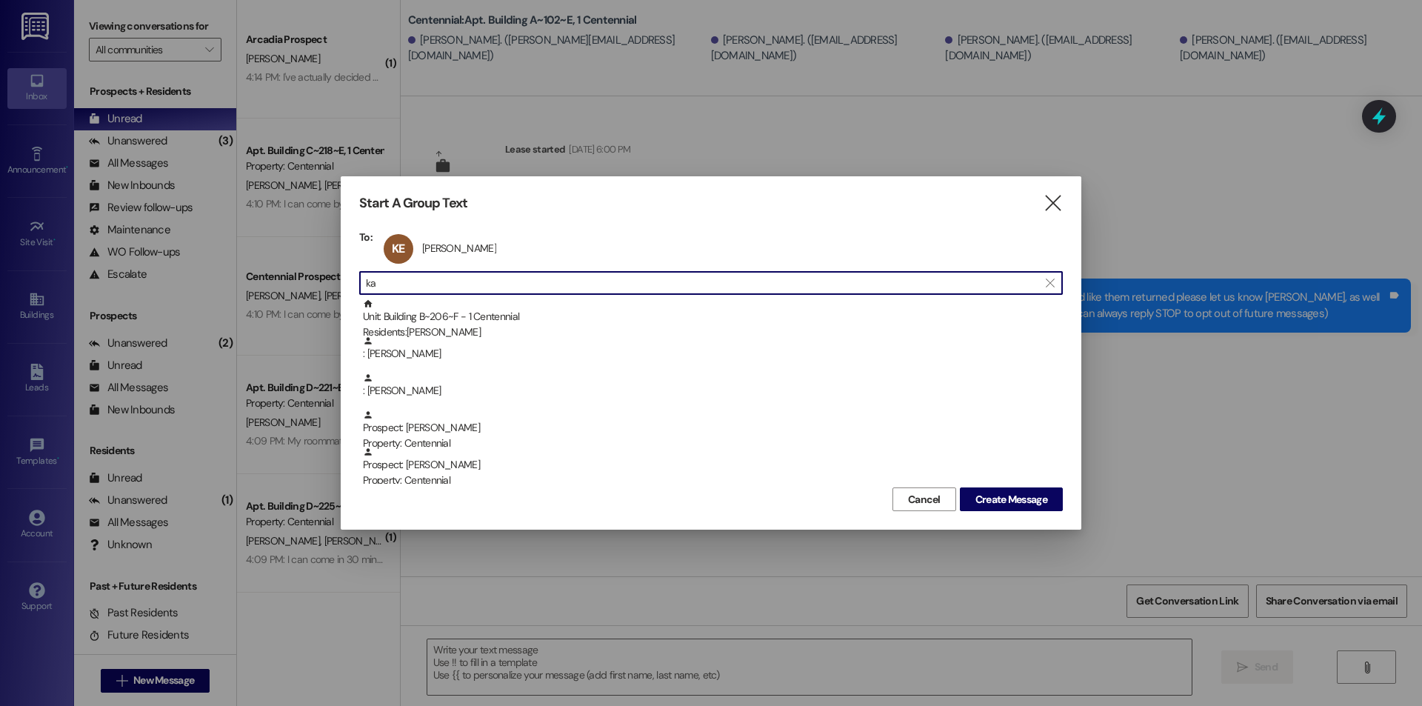
type input "k"
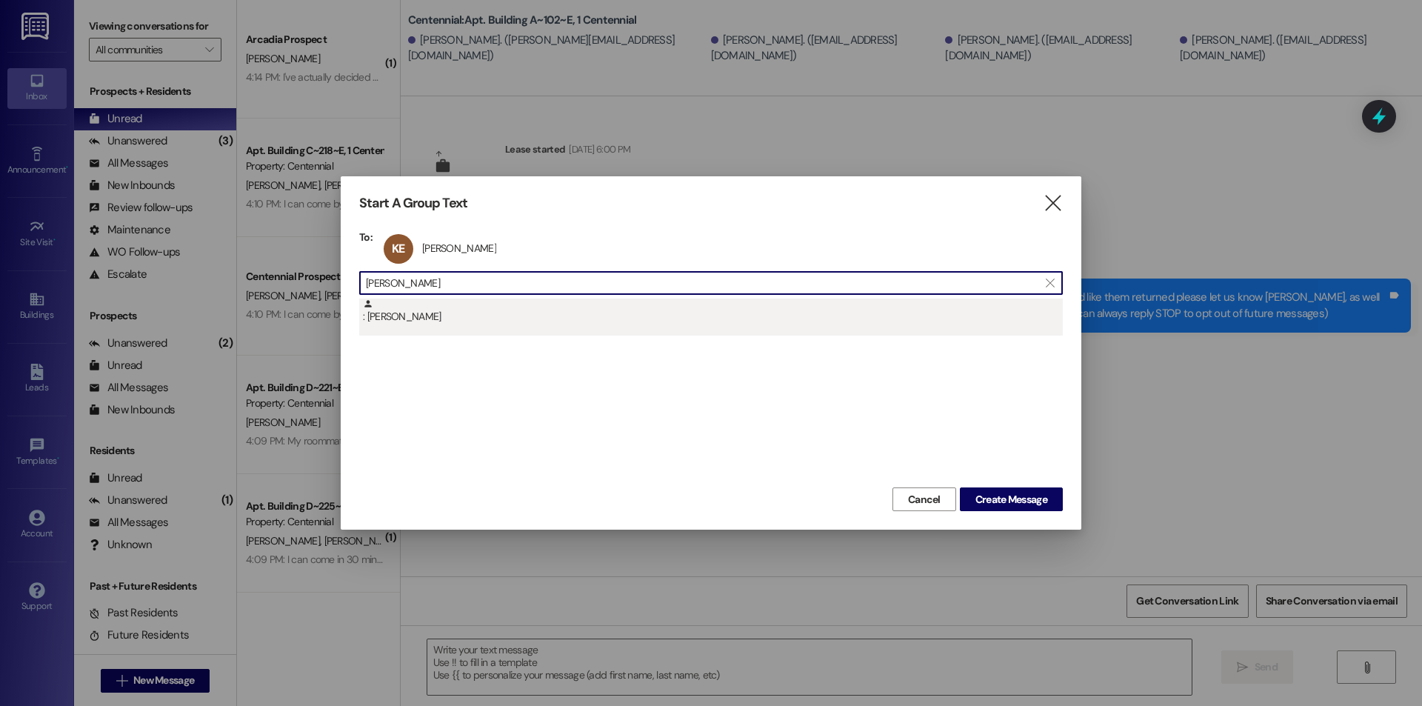
click at [528, 323] on div ": Mitchell Moore" at bounding box center [713, 311] width 700 height 26
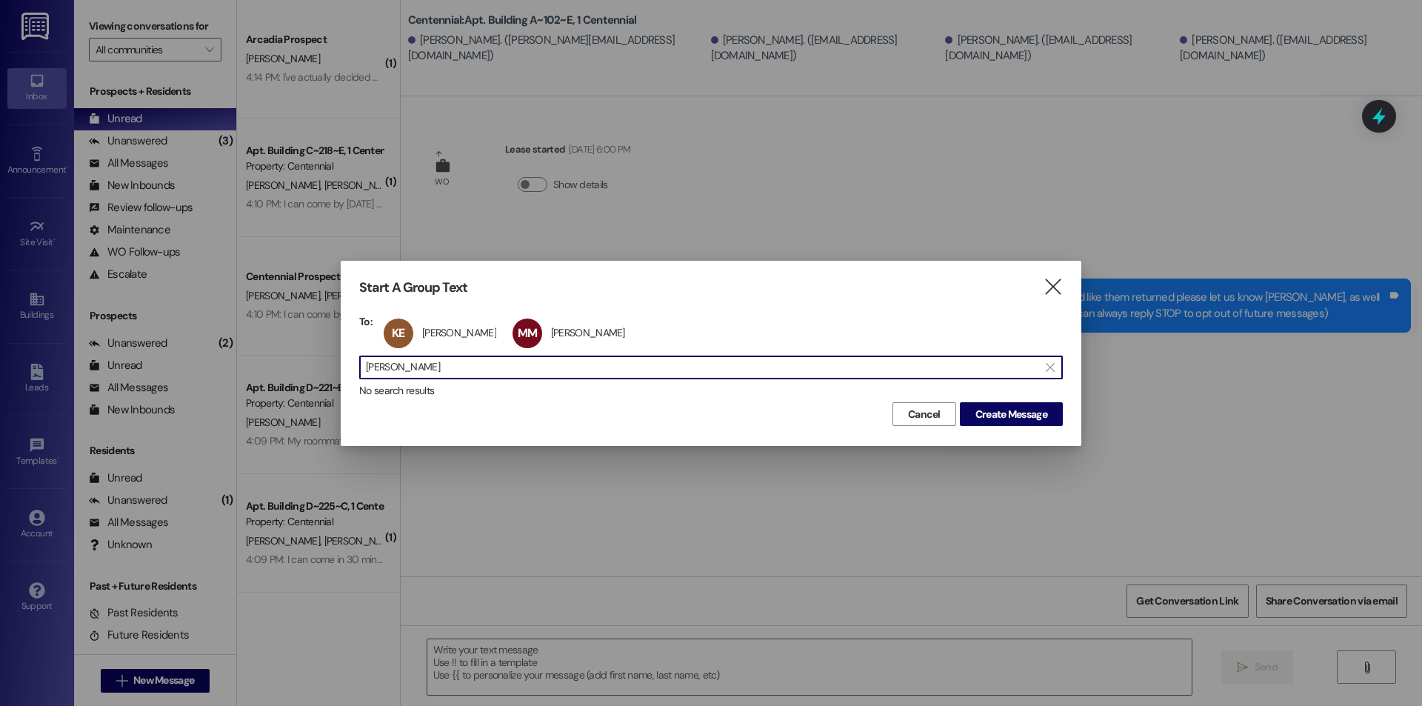
click at [527, 357] on input "mitchell moore" at bounding box center [702, 367] width 672 height 21
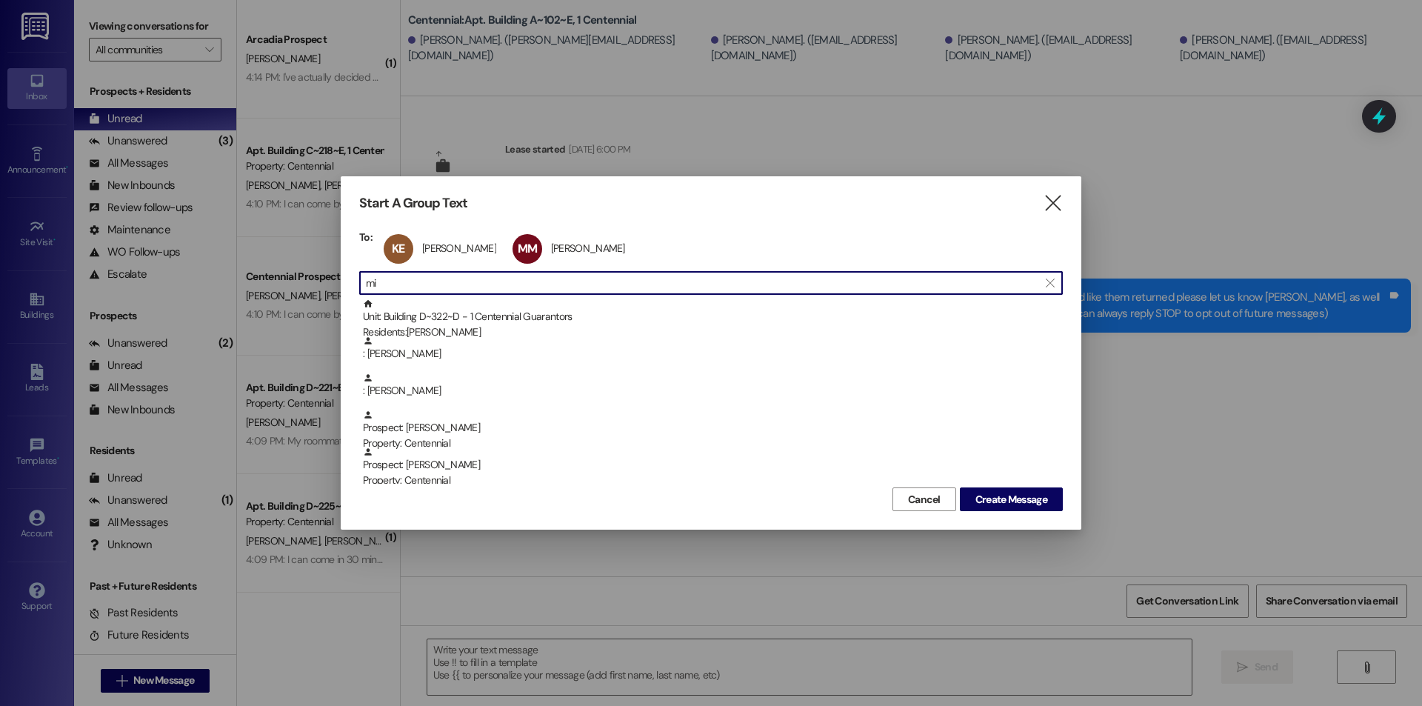
type input "m"
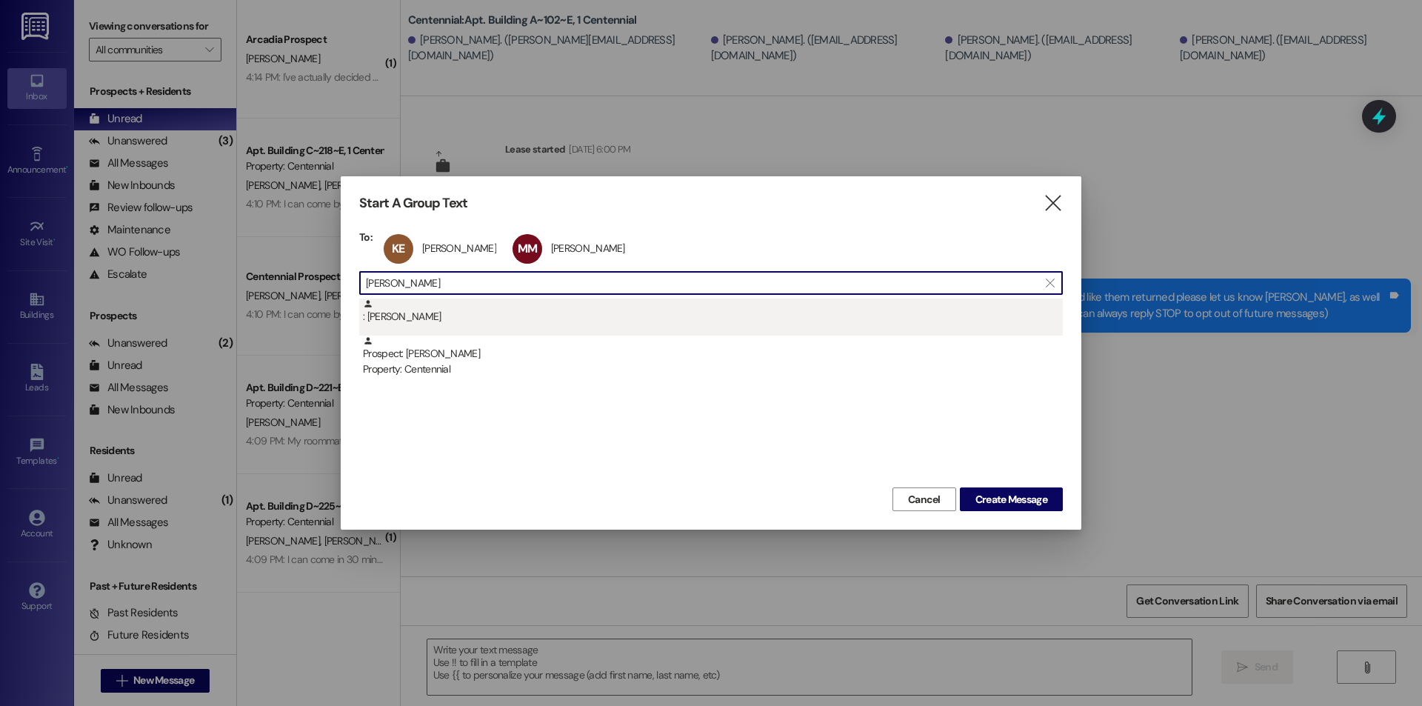
click at [509, 327] on div ": Samuel Roberts" at bounding box center [710, 316] width 703 height 37
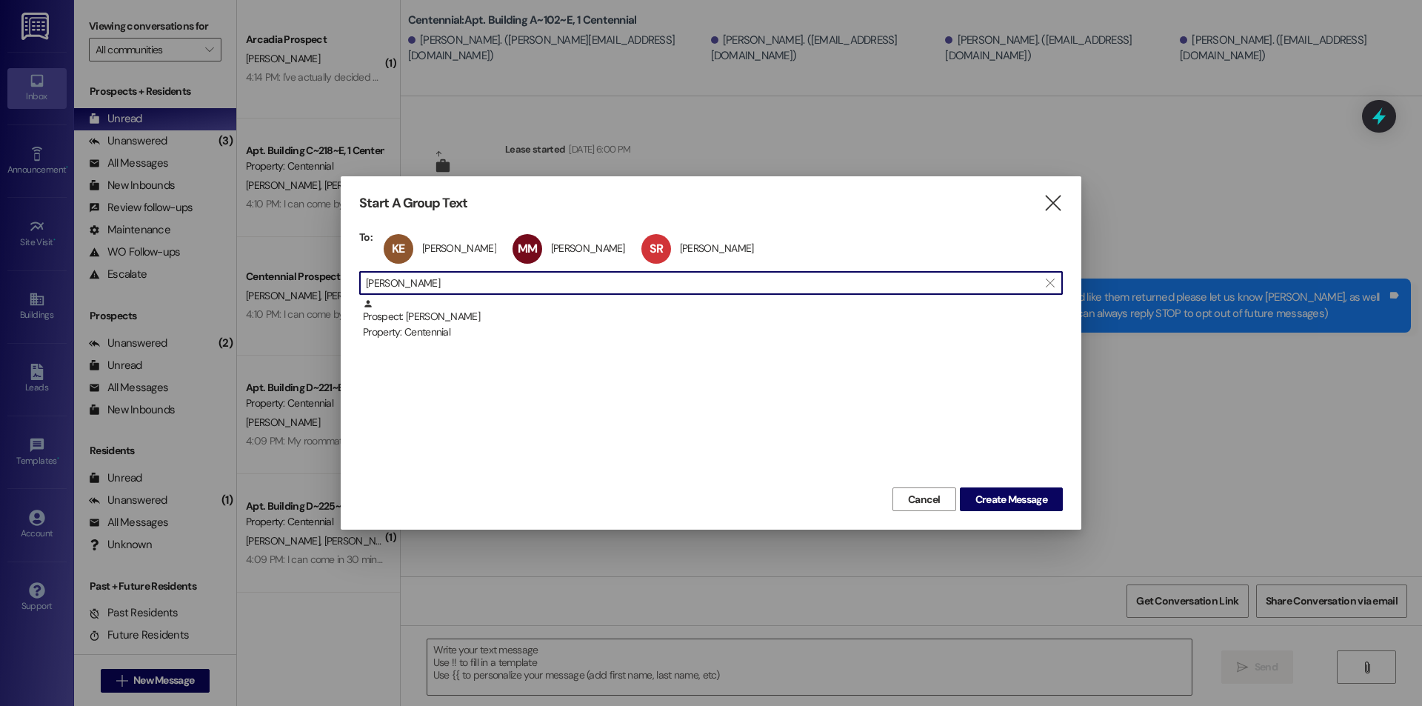
click at [519, 285] on input "samuel rob" at bounding box center [702, 282] width 672 height 21
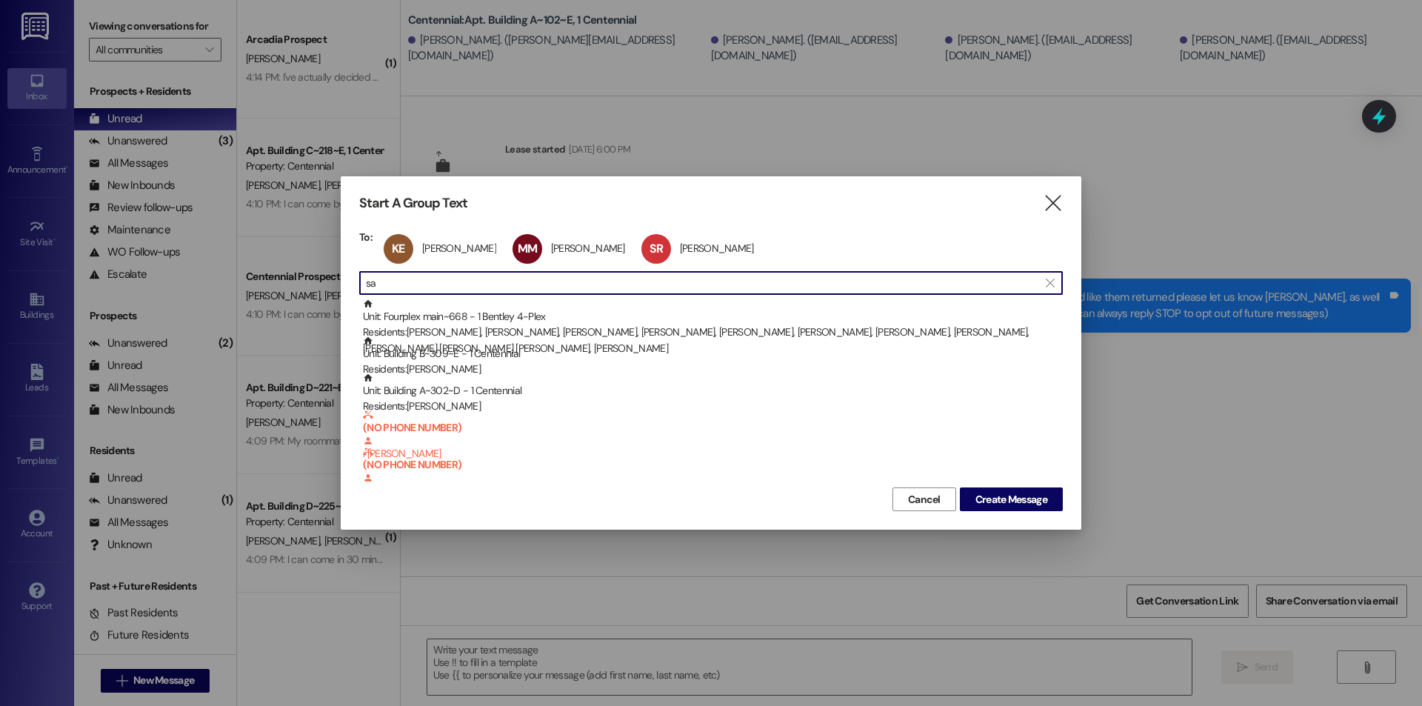
type input "s"
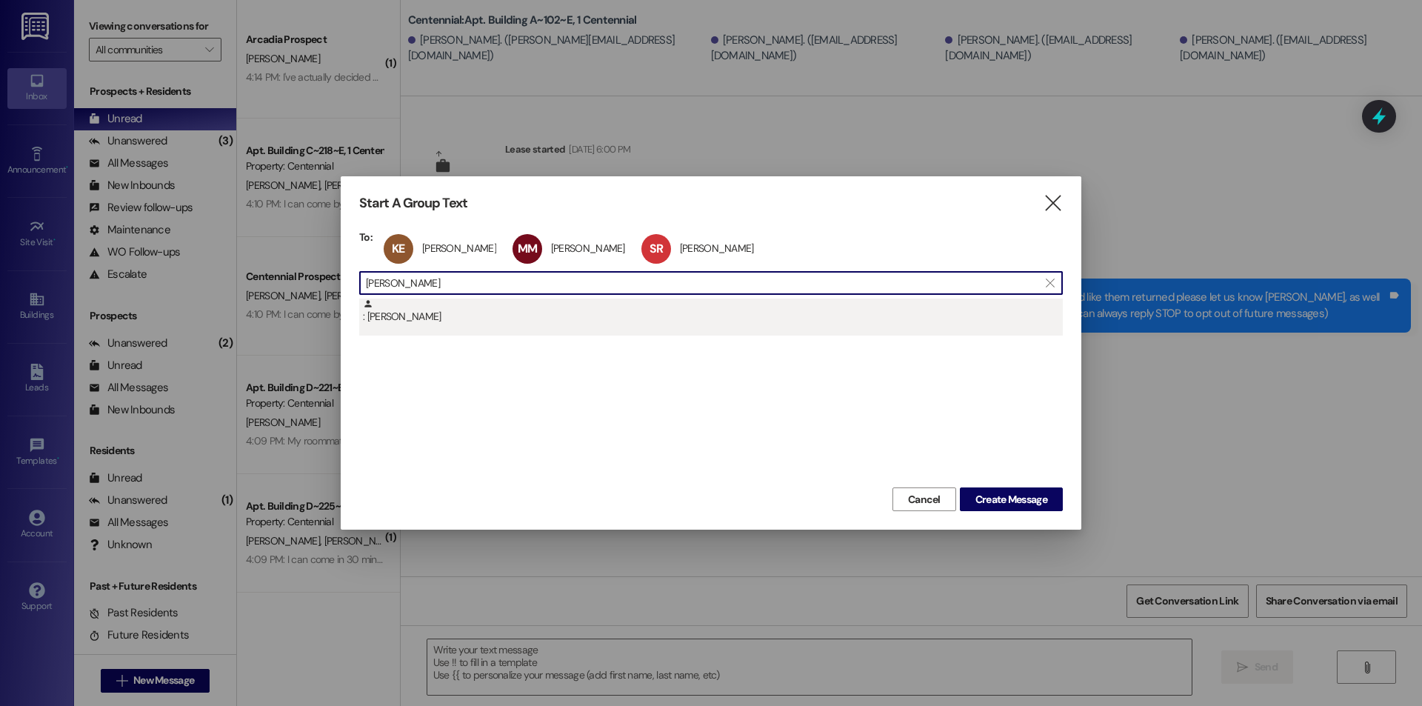
click at [495, 323] on div ": Jayven Thompson" at bounding box center [713, 311] width 700 height 26
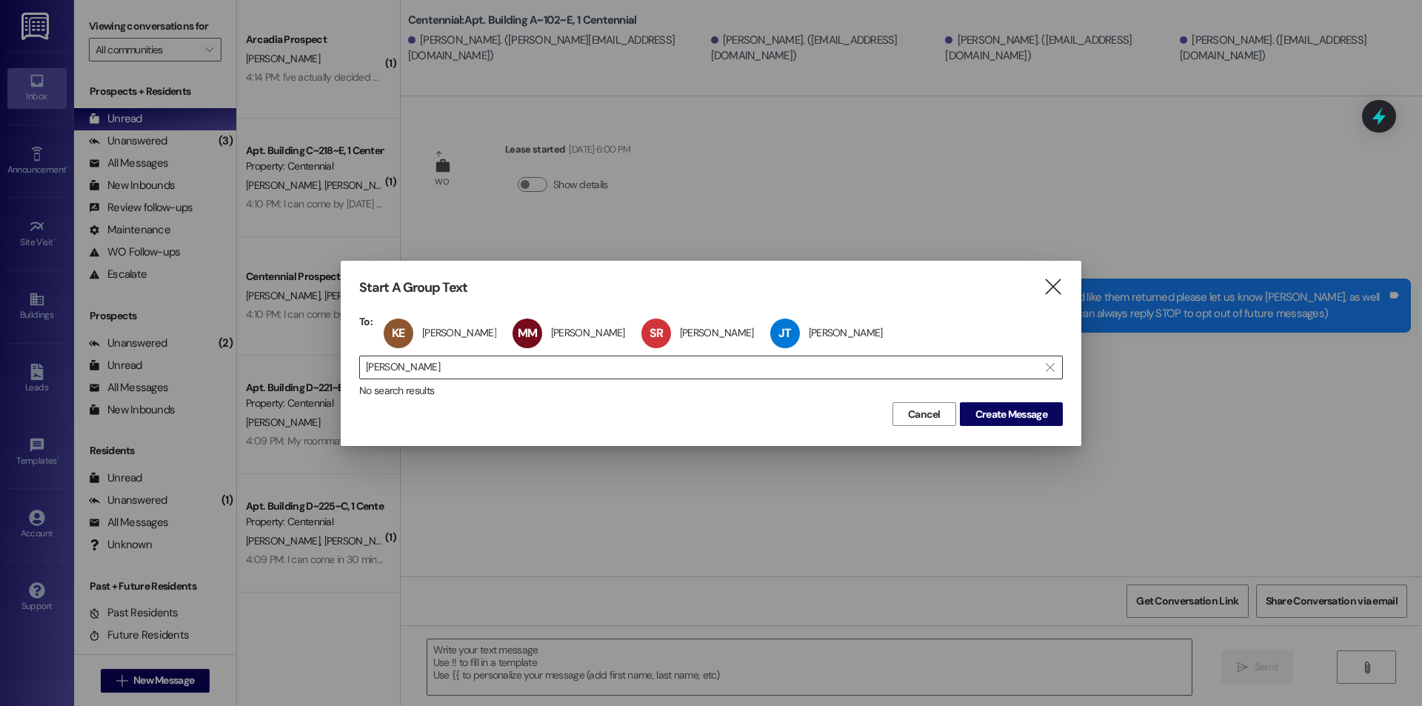
click at [502, 368] on input "jayven thompson" at bounding box center [702, 367] width 672 height 21
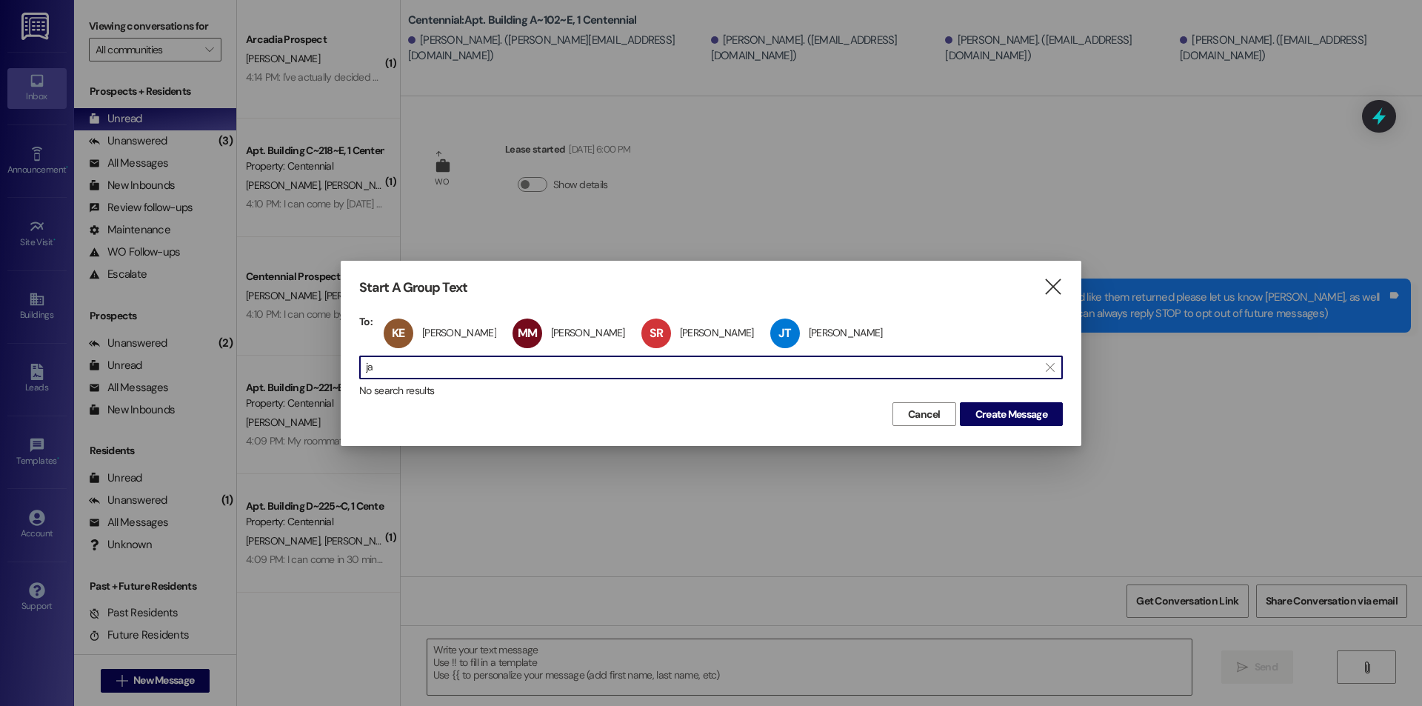
type input "j"
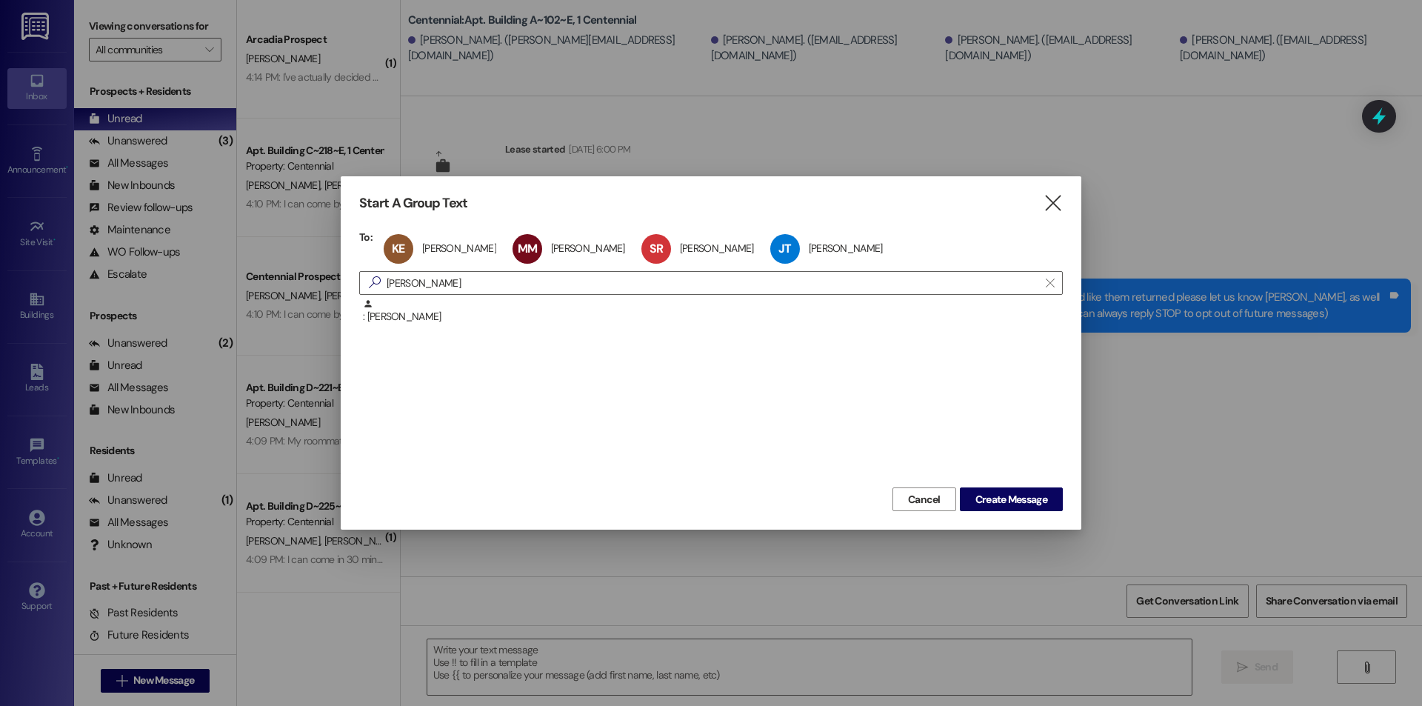
click at [510, 335] on div ": Brady Smith" at bounding box center [710, 390] width 703 height 185
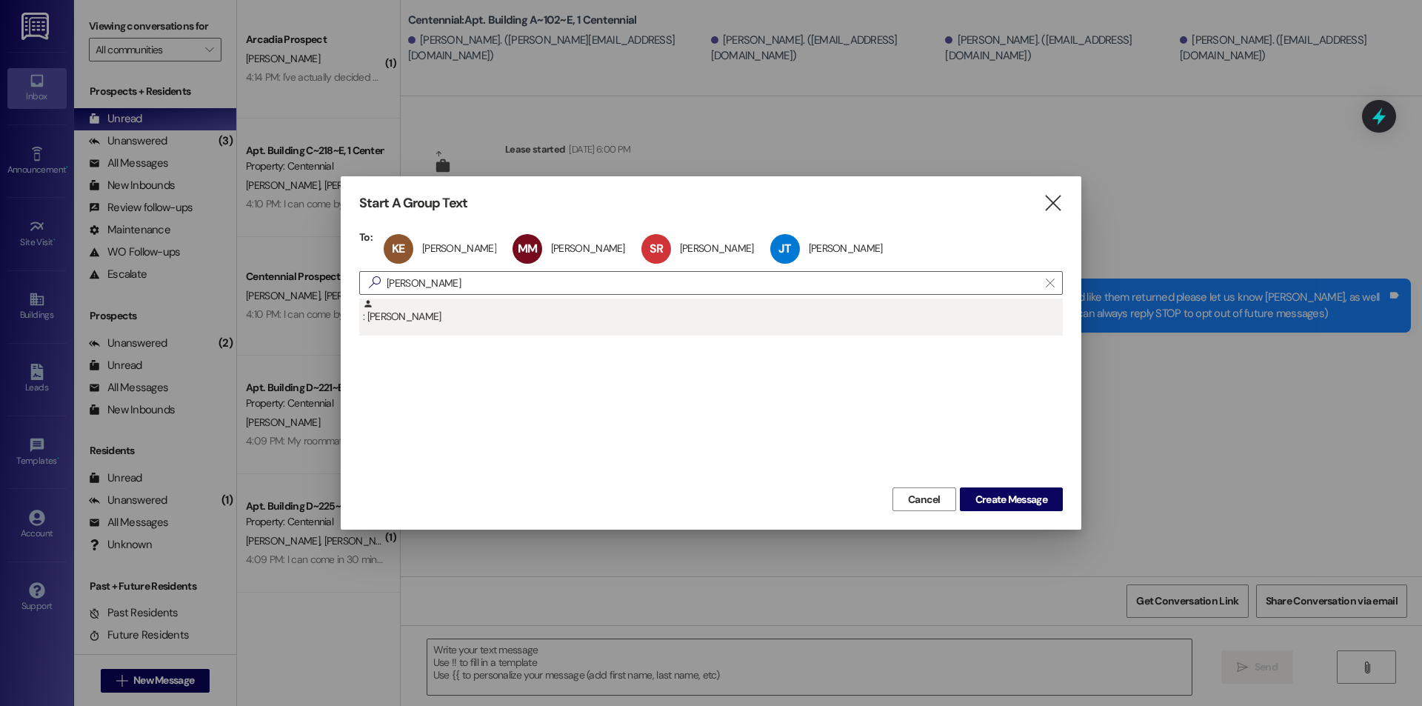
click at [510, 330] on div ": Brady Smith" at bounding box center [710, 316] width 703 height 37
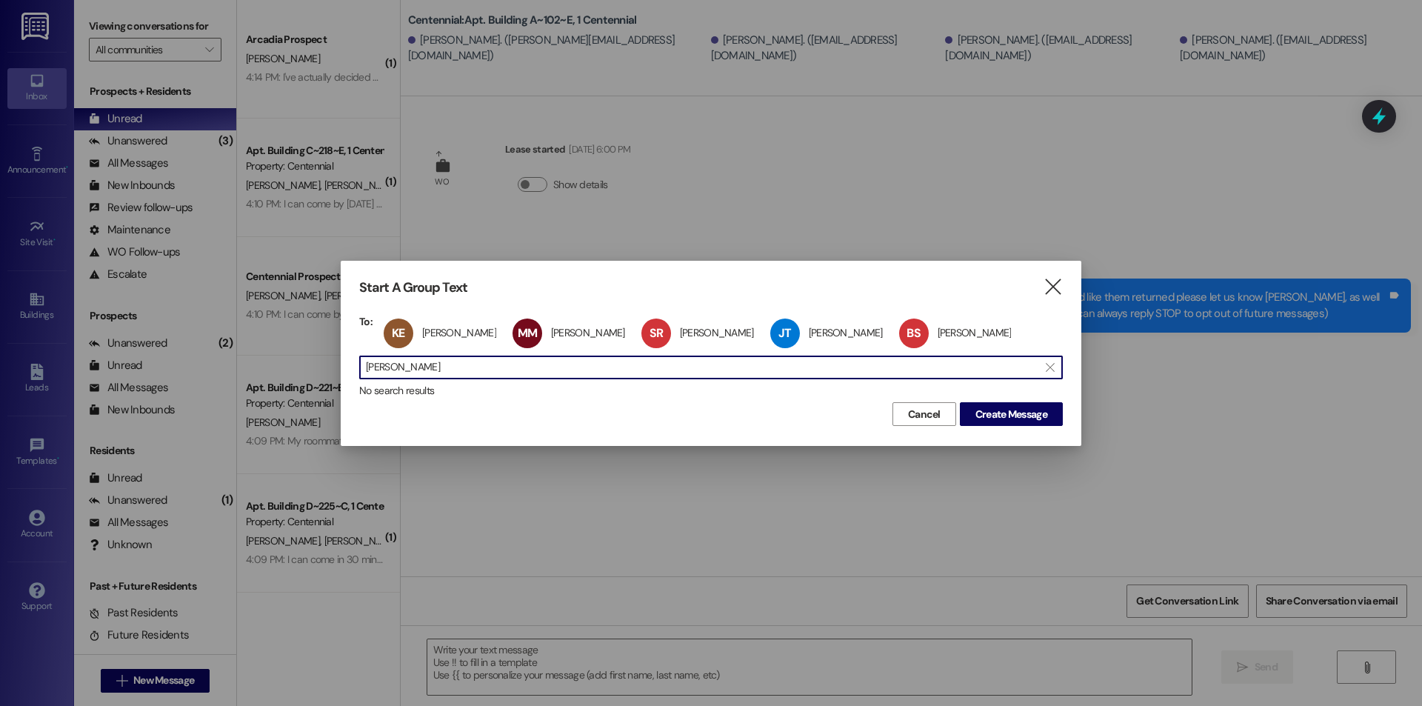
click at [476, 361] on input "brady smith" at bounding box center [702, 367] width 672 height 21
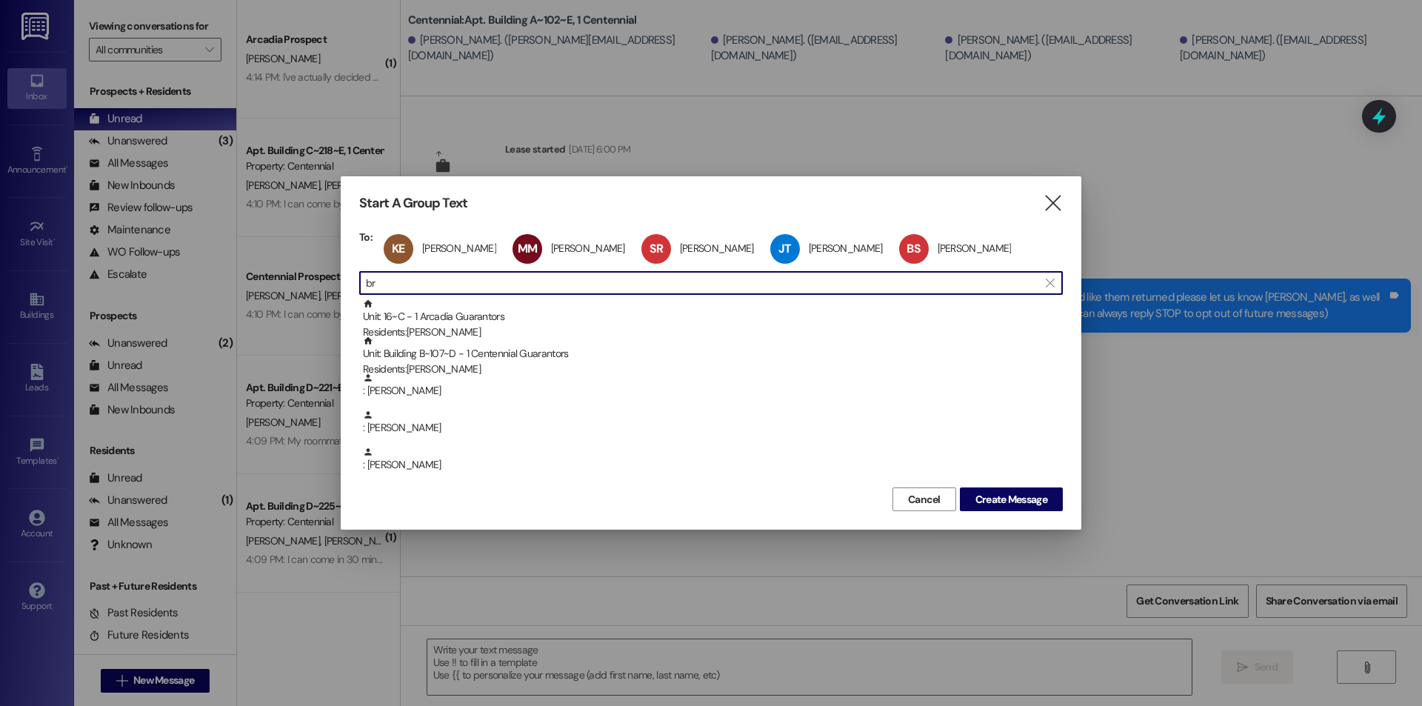
type input "b"
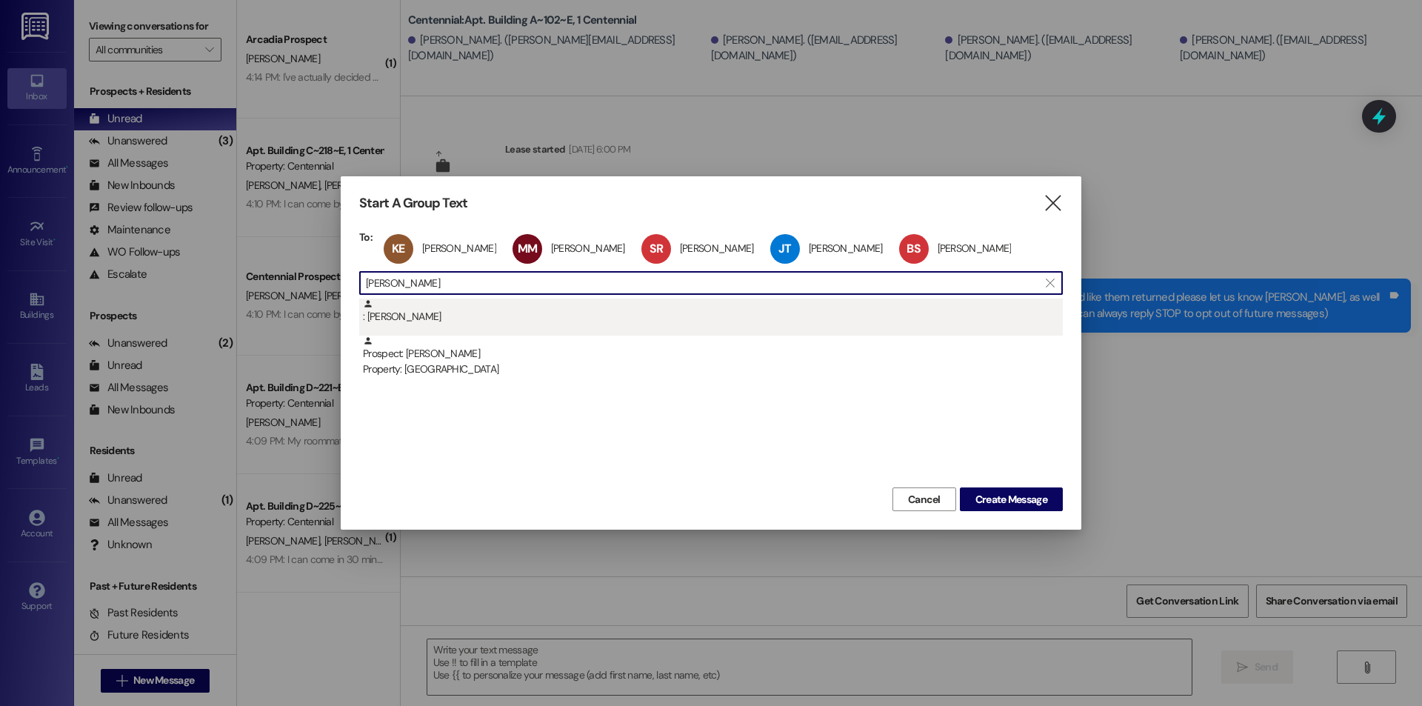
type input "ricky"
click at [441, 310] on div ": Ricky Pierce" at bounding box center [713, 311] width 700 height 26
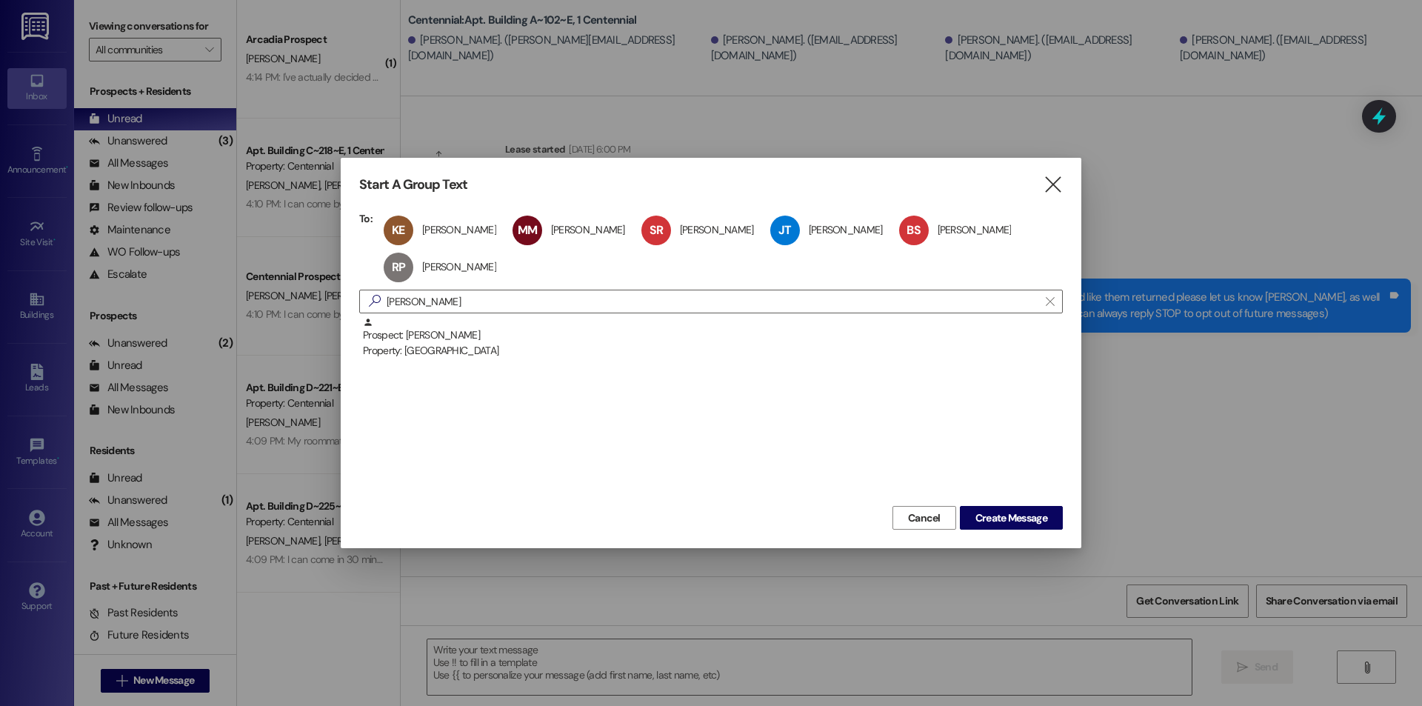
click at [1068, 526] on div "Start A Group Text  To: KE Kaden Eichelberger Kaden Eichelberger click to remo…" at bounding box center [711, 353] width 740 height 390
click at [1061, 521] on button "Create Message" at bounding box center [1011, 518] width 103 height 24
click at [1041, 512] on span "Create Message" at bounding box center [1011, 518] width 72 height 16
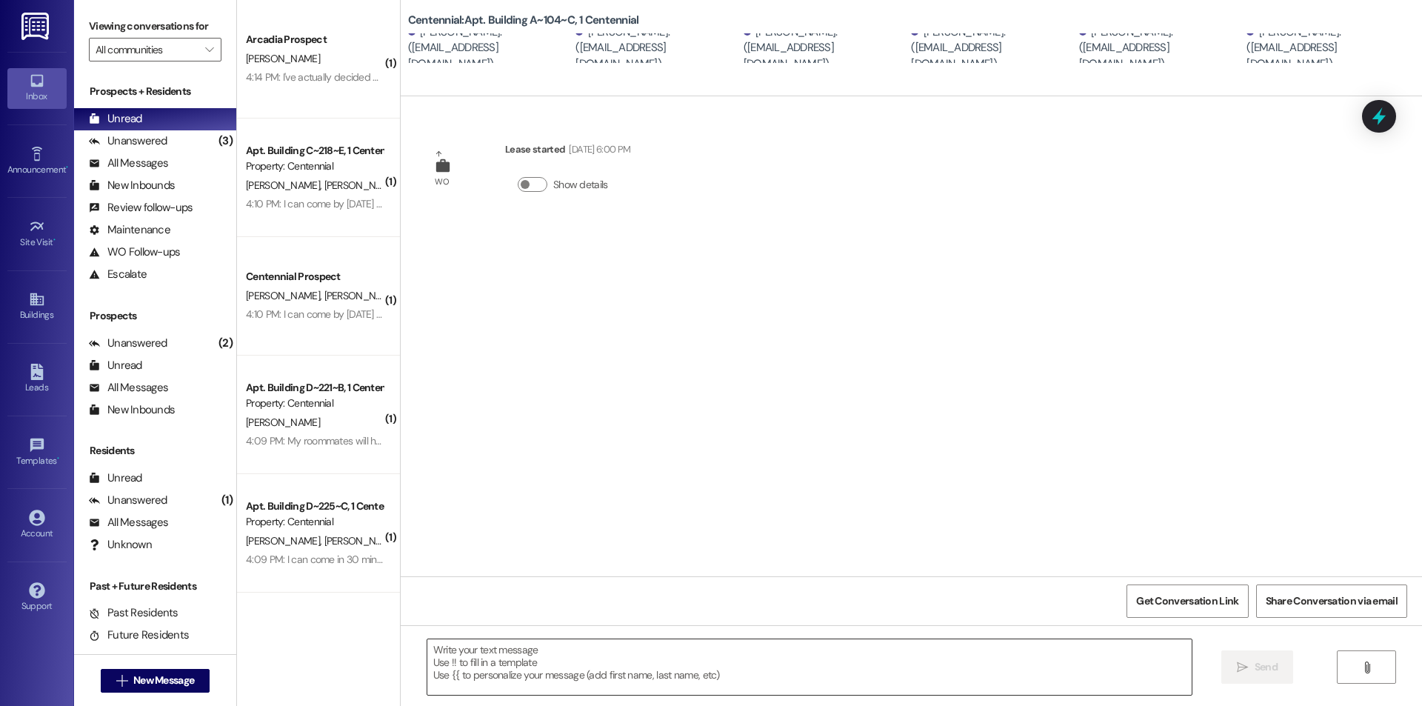
click at [675, 651] on textarea at bounding box center [809, 667] width 764 height 56
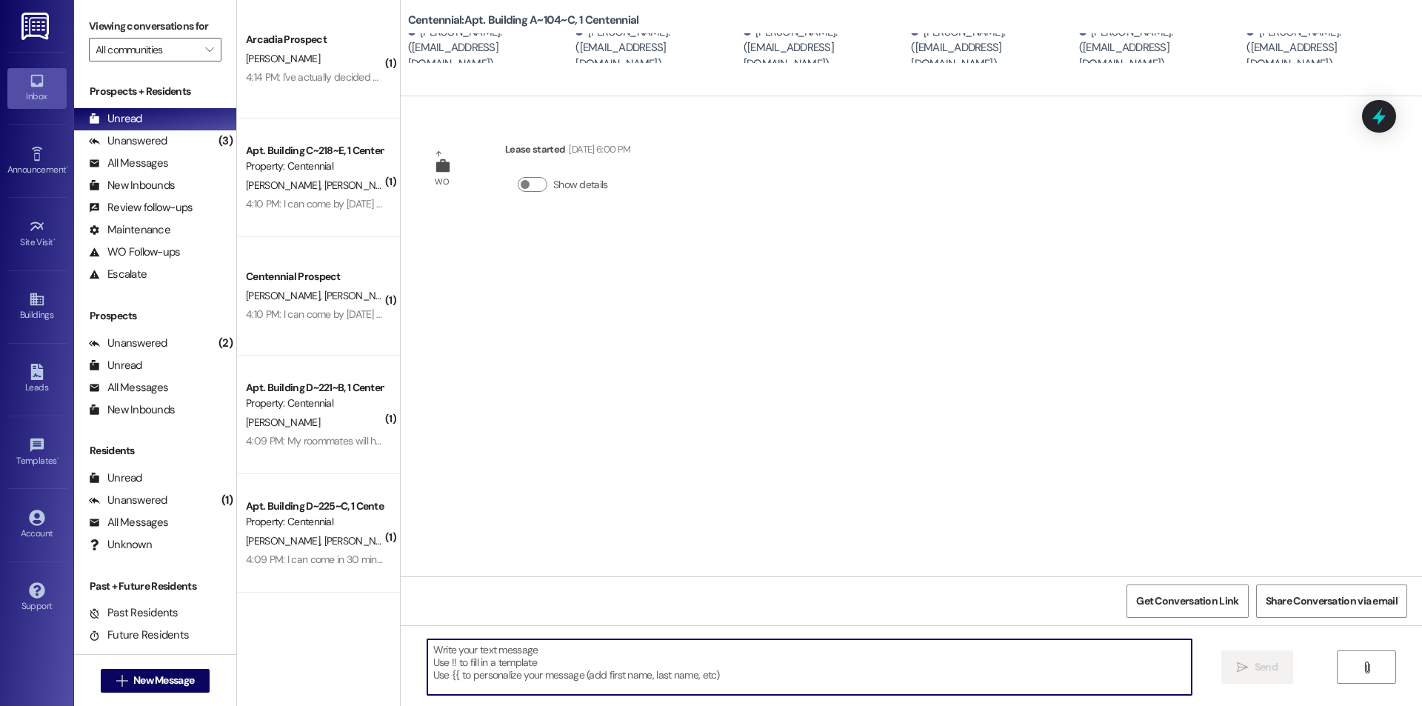
paste textarea "We removed some items that were left in your unit after move-outs. We are curre…"
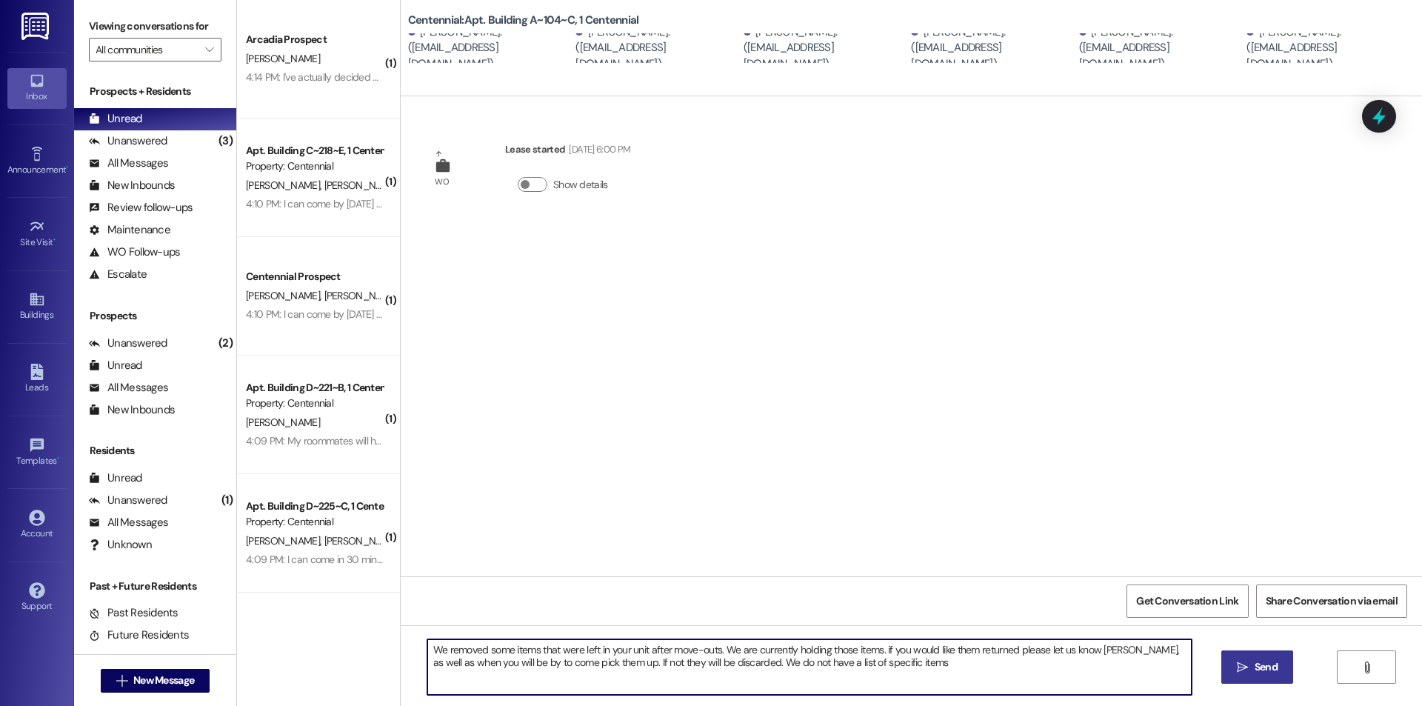
type textarea "We removed some items that were left in your unit after move-outs. We are curre…"
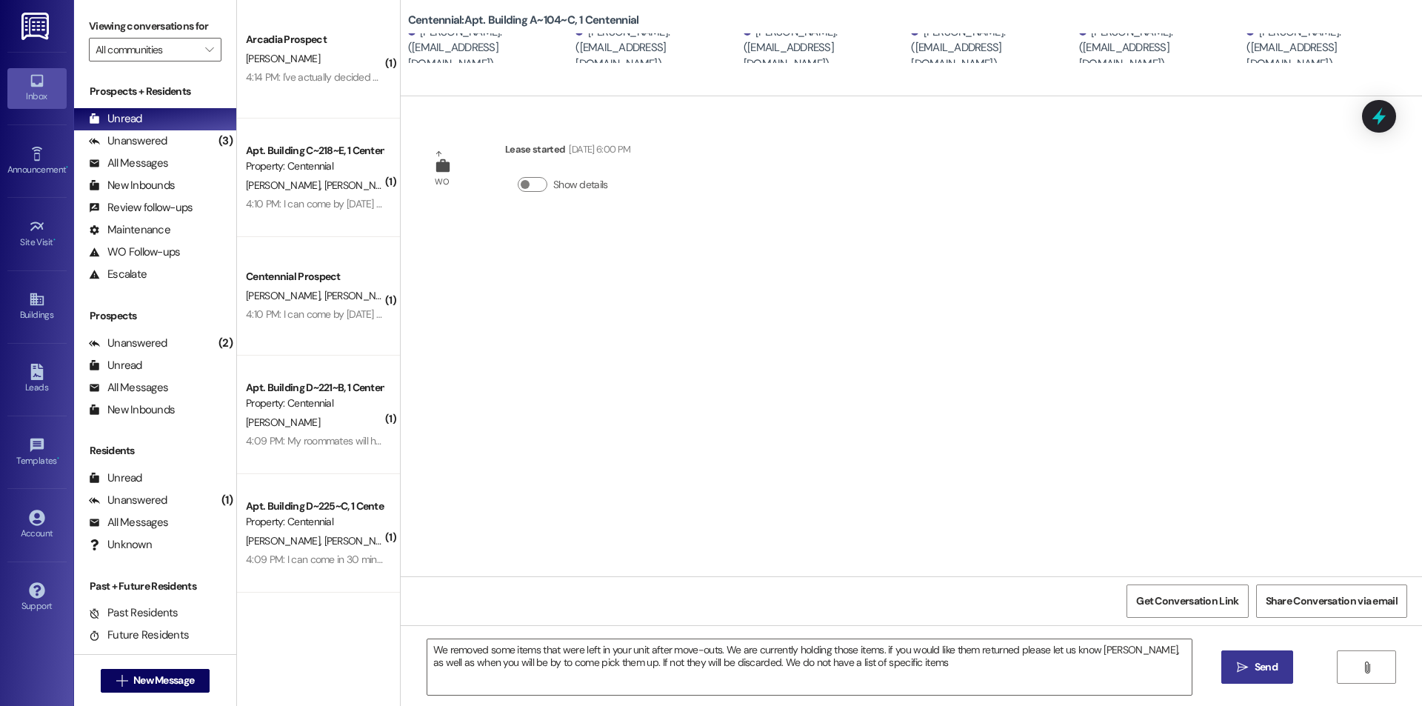
click at [1273, 657] on button " Send" at bounding box center [1257, 666] width 72 height 33
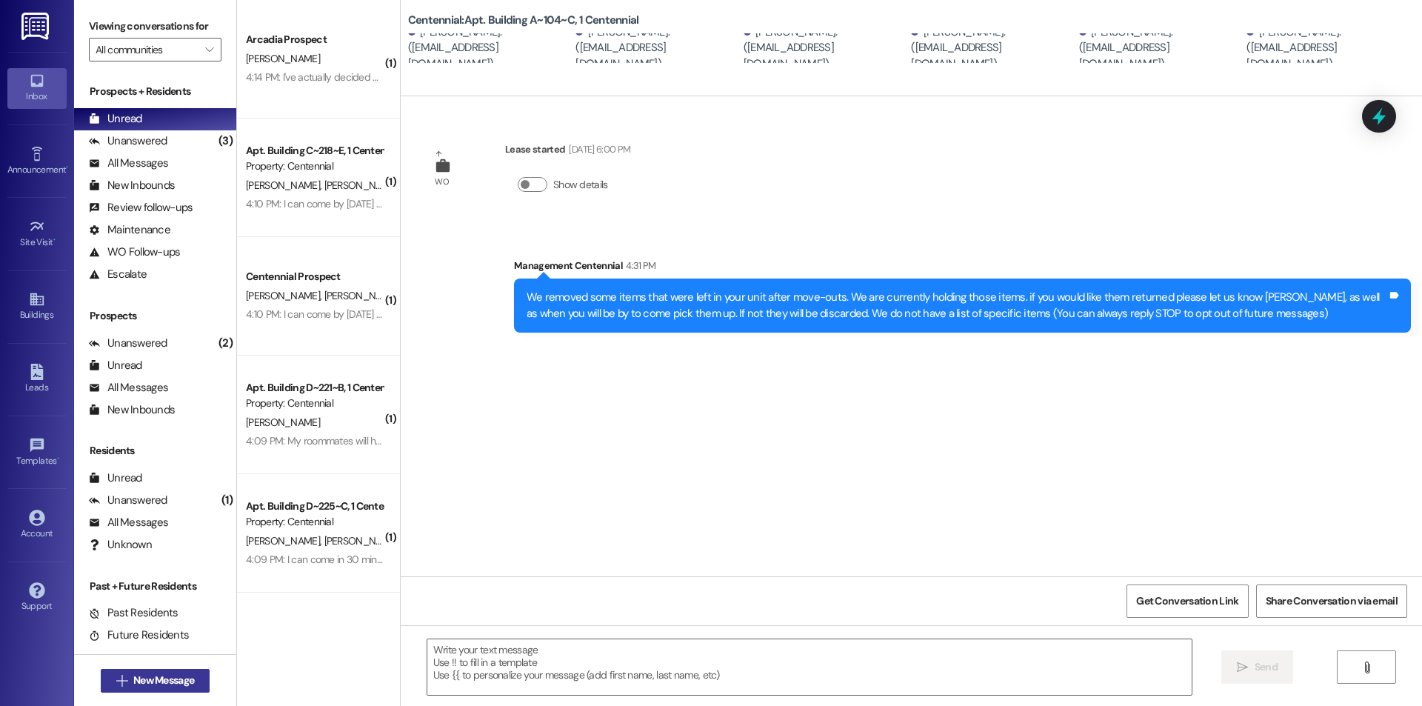
click at [184, 679] on span "New Message" at bounding box center [163, 680] width 61 height 16
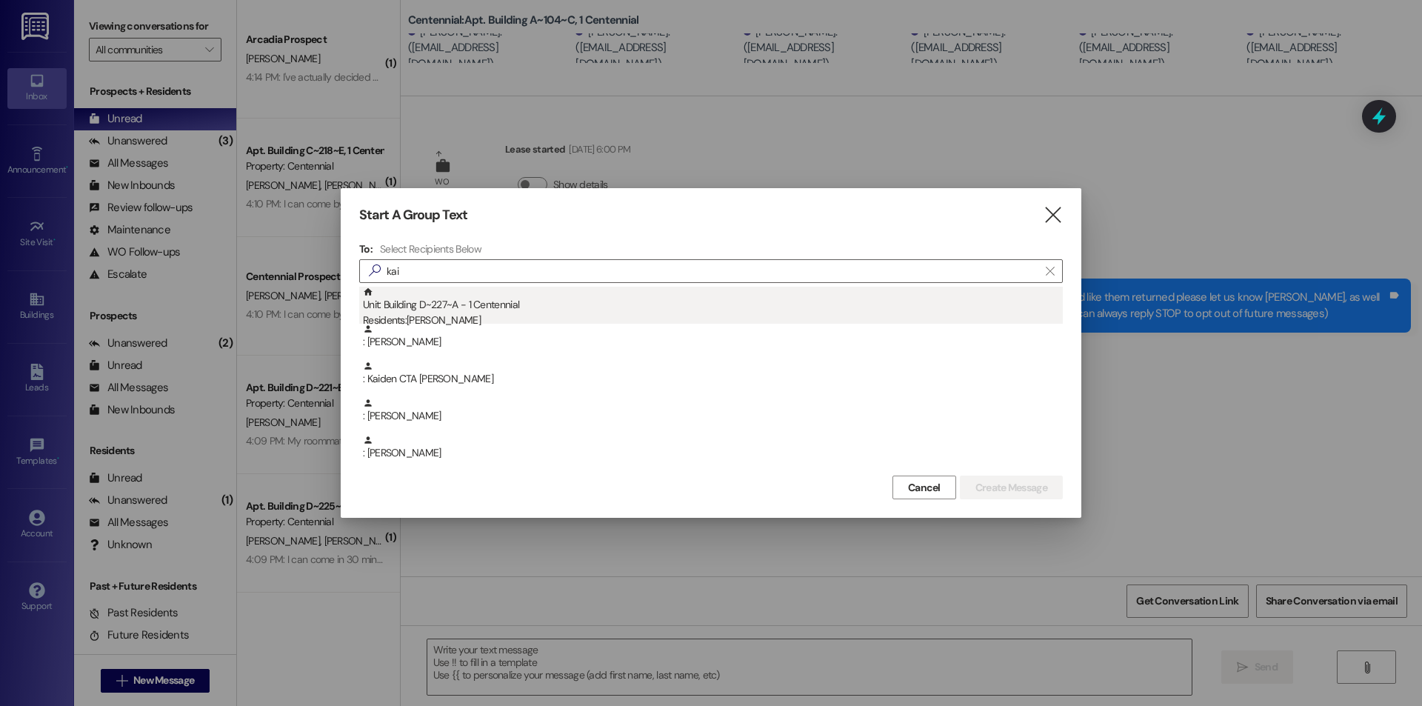
click at [423, 311] on div "Unit: Building D~227~A - 1 Centennial Residents: Kaiya Wilkinson" at bounding box center [713, 308] width 700 height 42
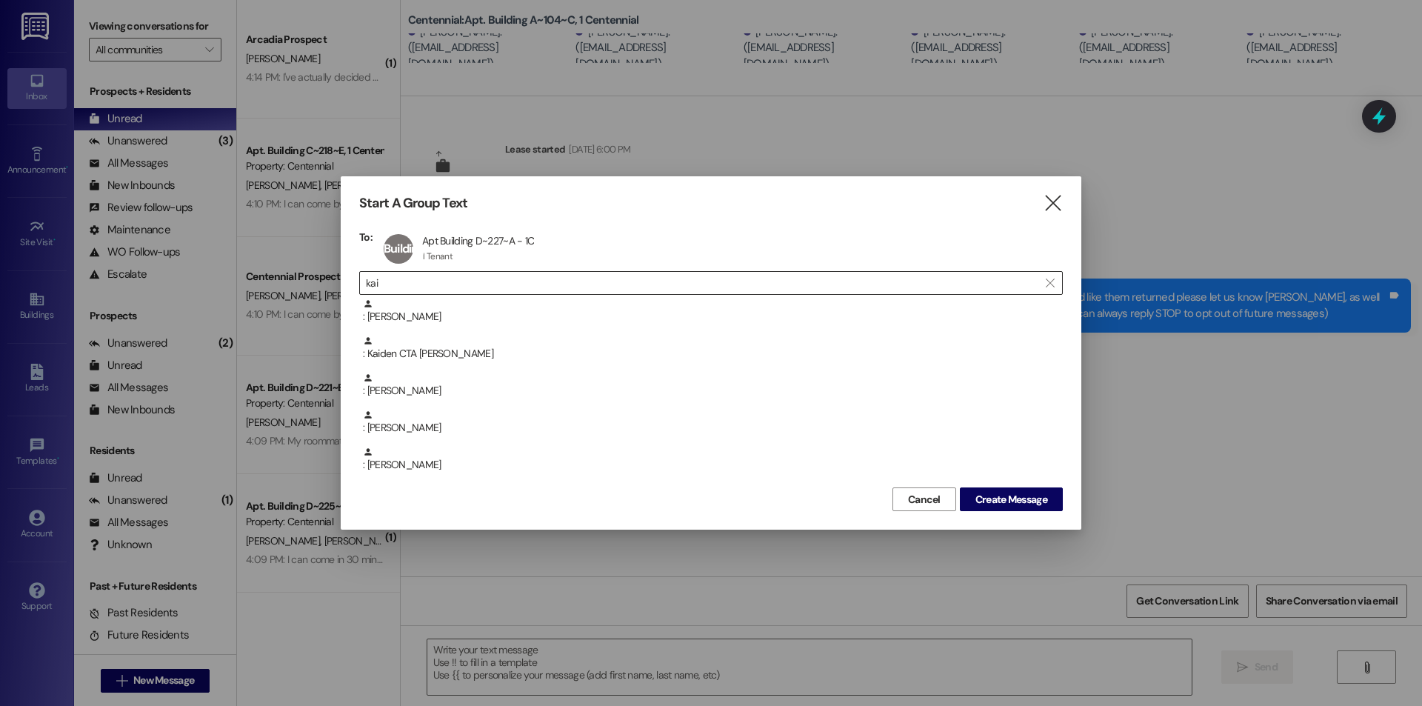
click at [434, 279] on input "kai" at bounding box center [702, 282] width 672 height 21
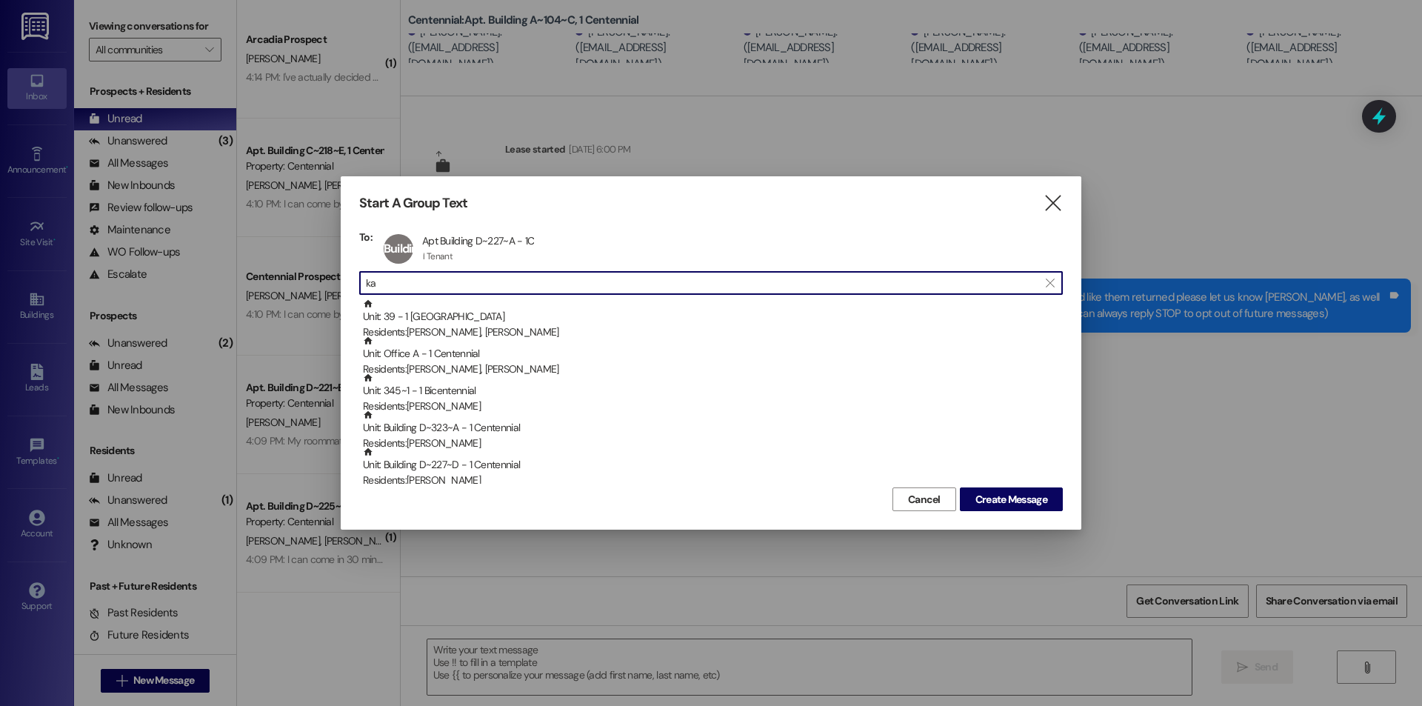
type input "k"
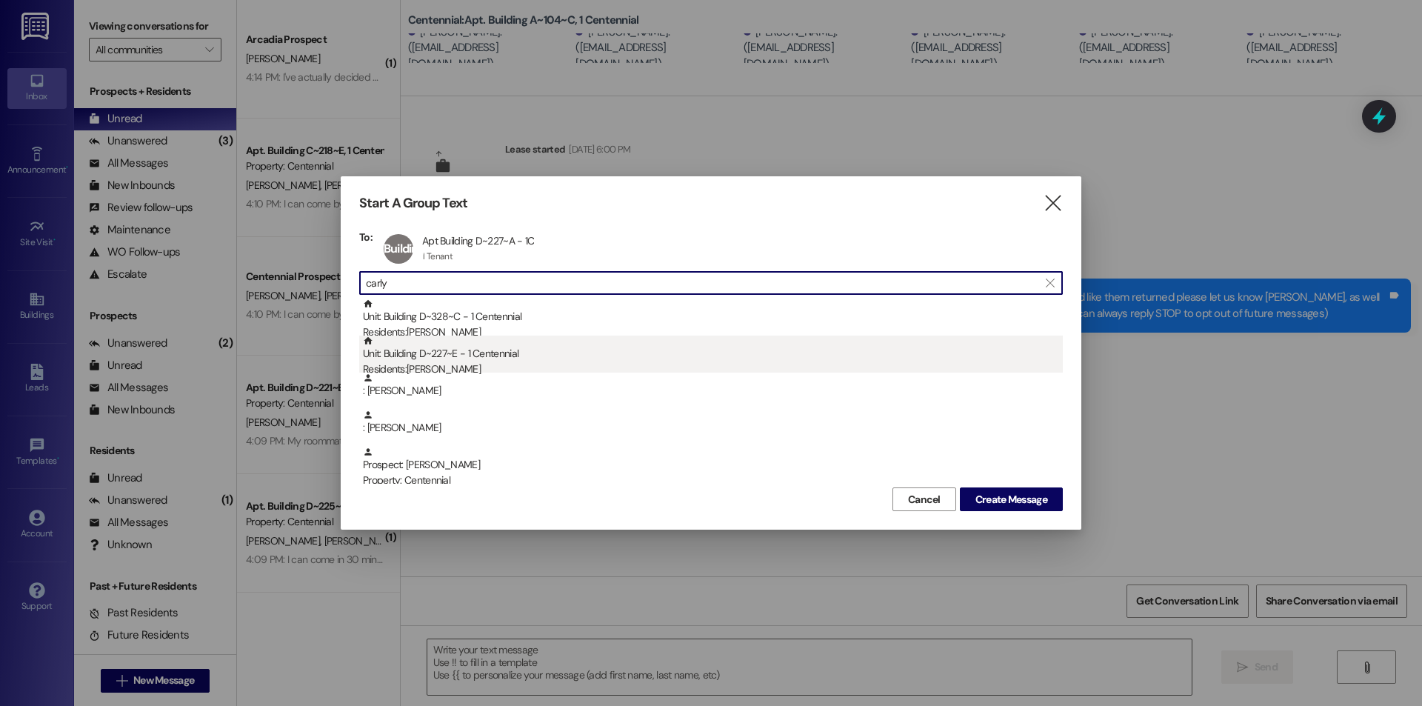
click at [459, 362] on div "Residents: Carly Beckstrom" at bounding box center [713, 369] width 700 height 16
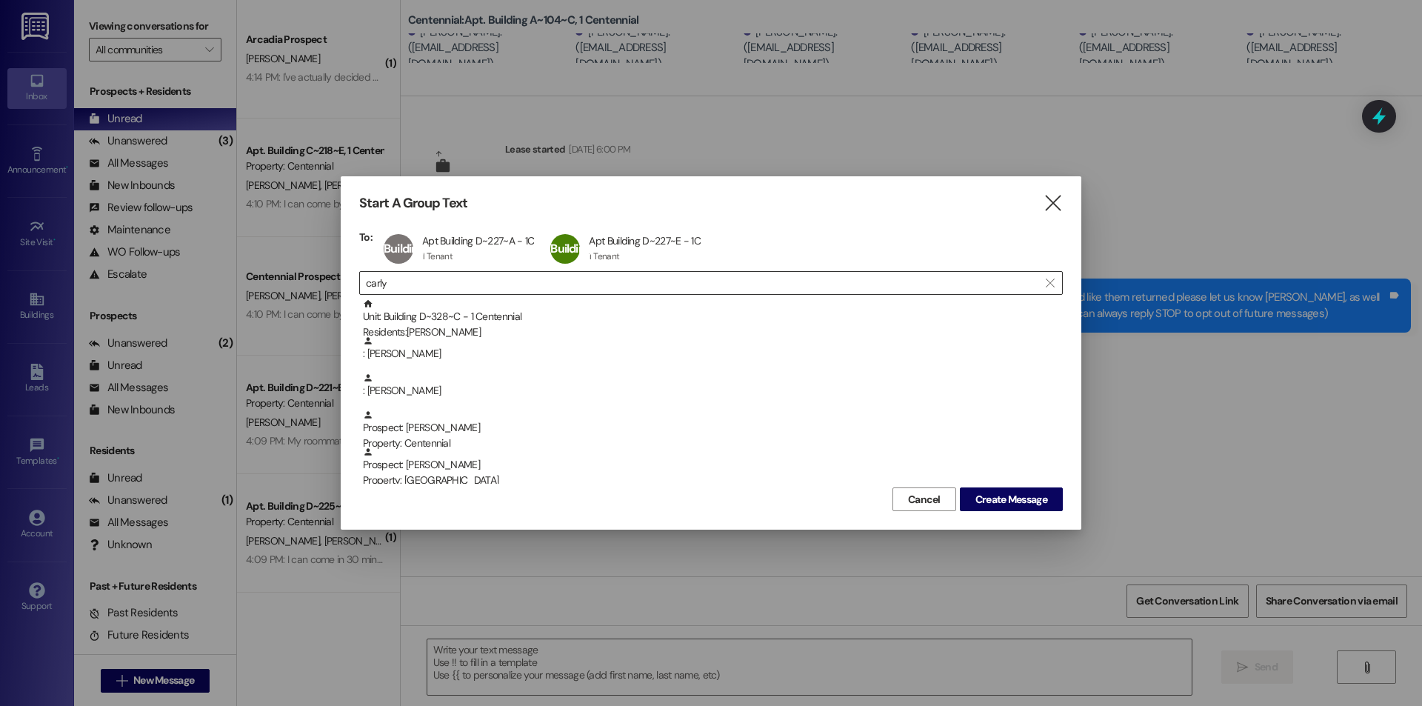
click at [468, 295] on div " carly " at bounding box center [710, 283] width 703 height 24
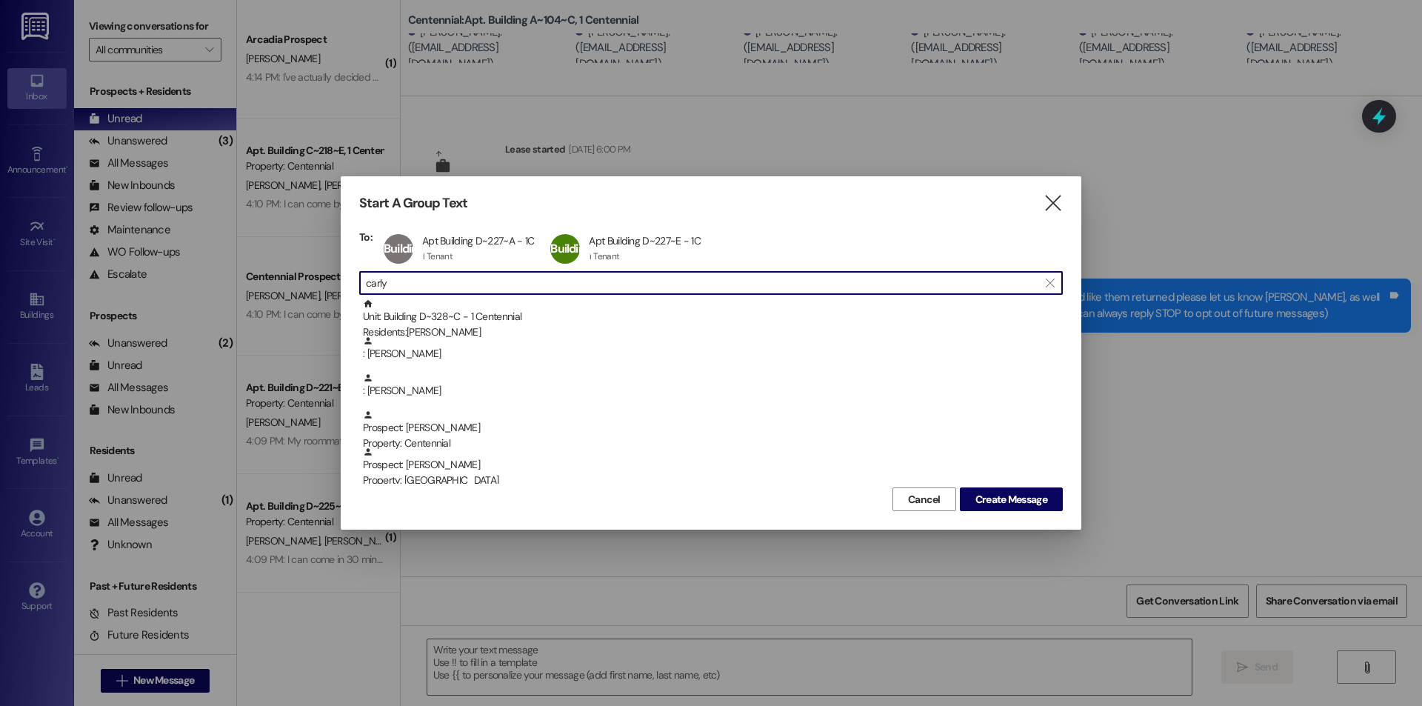
click at [476, 287] on input "carly" at bounding box center [702, 282] width 672 height 21
type input "c"
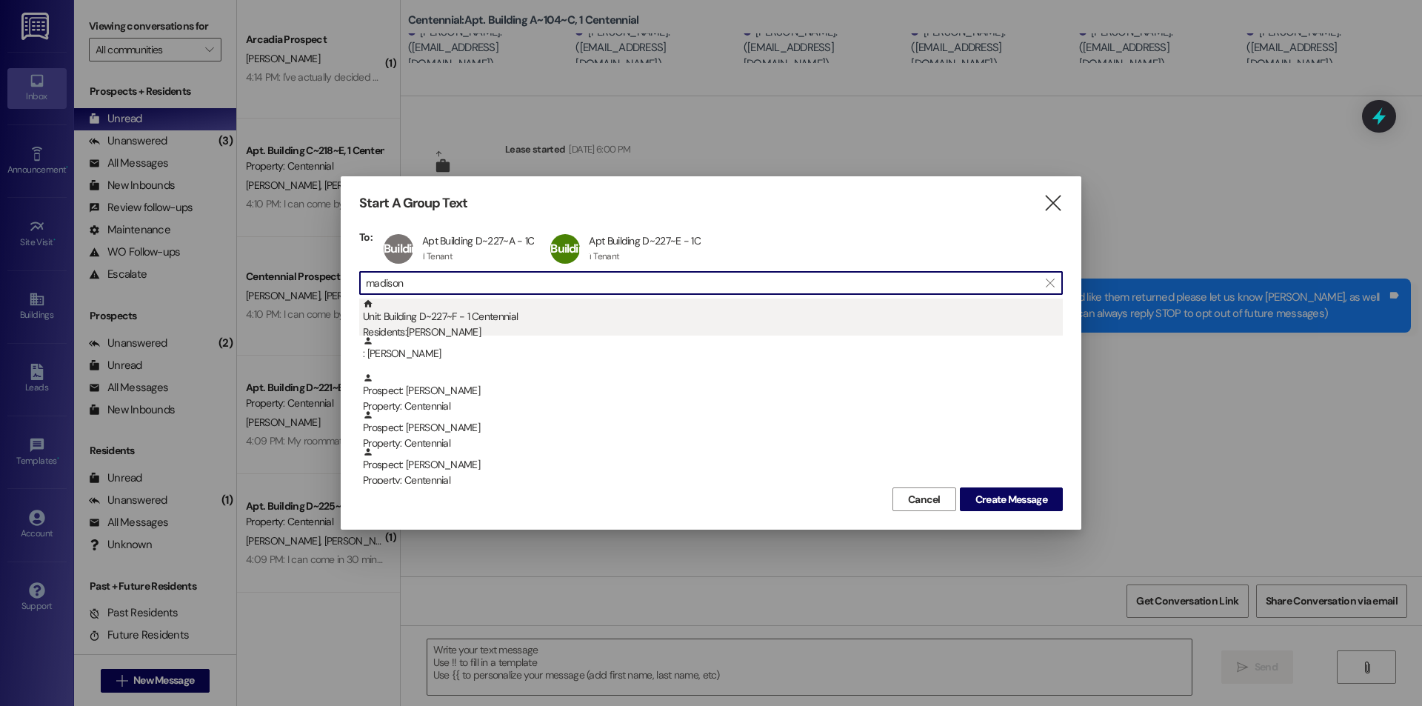
click at [452, 310] on div "Unit: Building D~227~F - 1 Centennial Residents: Madison Sepos" at bounding box center [713, 319] width 700 height 42
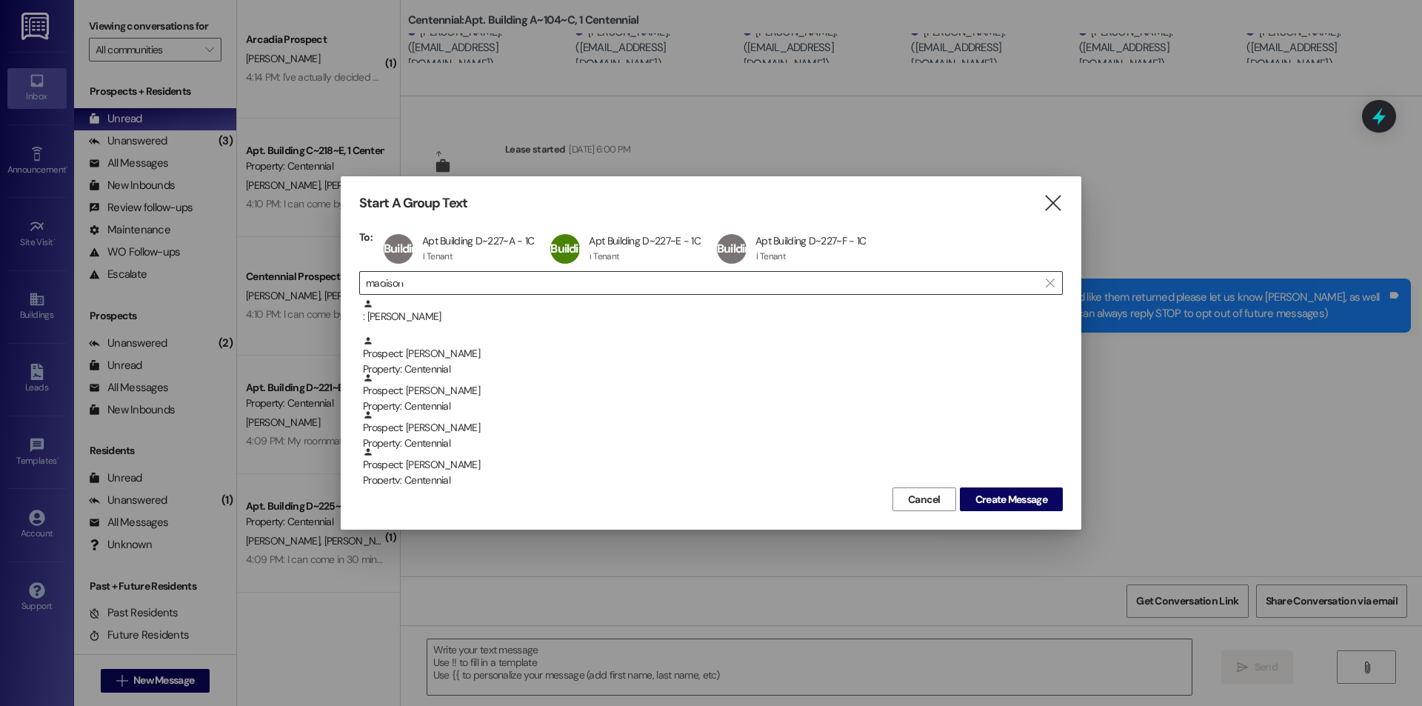
click at [458, 280] on input "madison" at bounding box center [702, 282] width 672 height 21
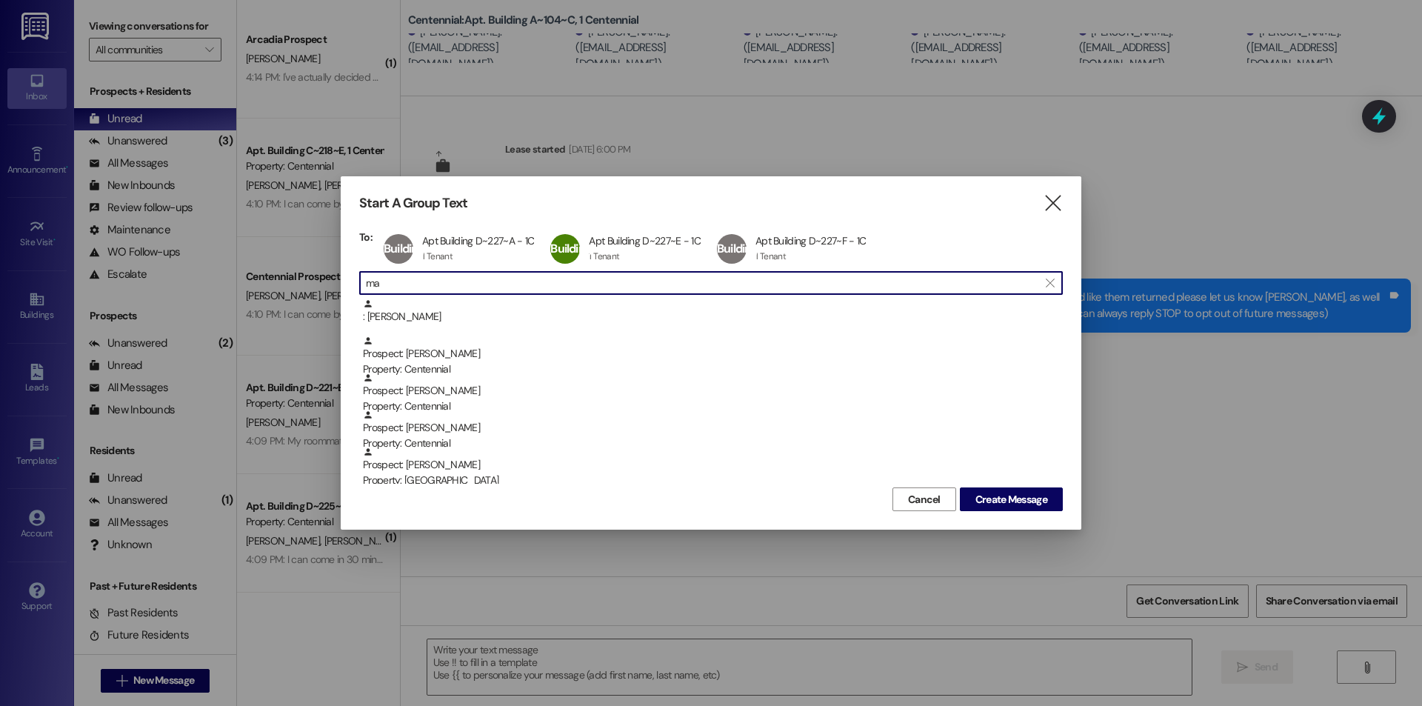
type input "m"
type input "c"
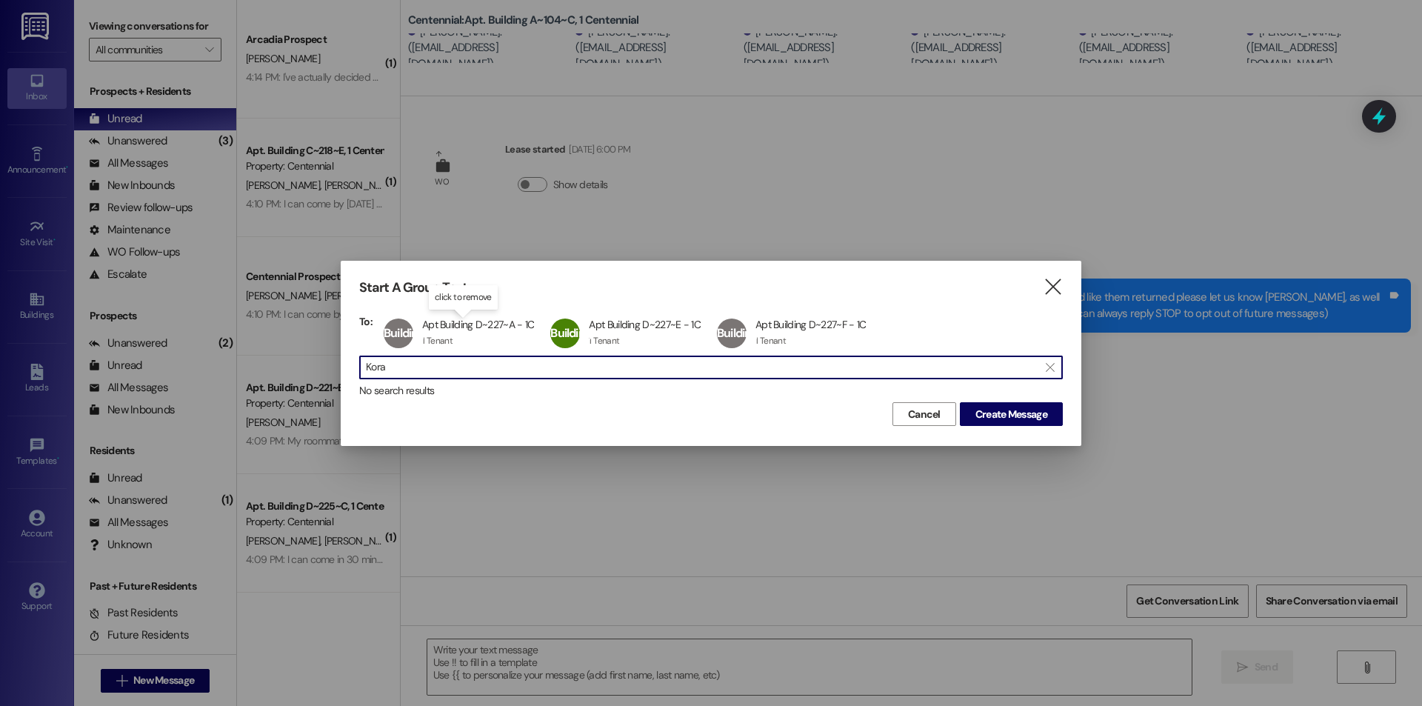
type input "Kora"
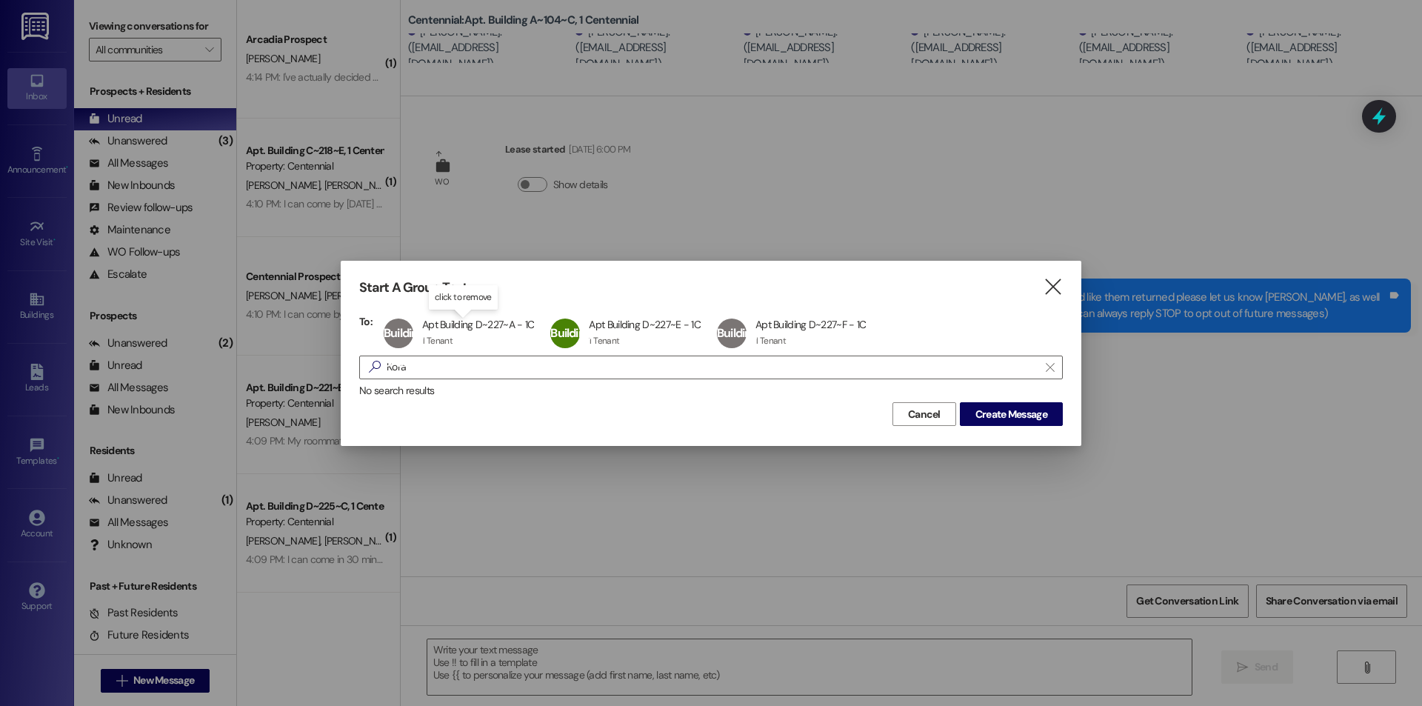
click at [1063, 290] on div "Start A Group Text  To: Building D~227~A Apt Building D~227~A - 1C Apt Buildin…" at bounding box center [711, 353] width 740 height 184
click at [1057, 290] on icon "" at bounding box center [1053, 287] width 20 height 16
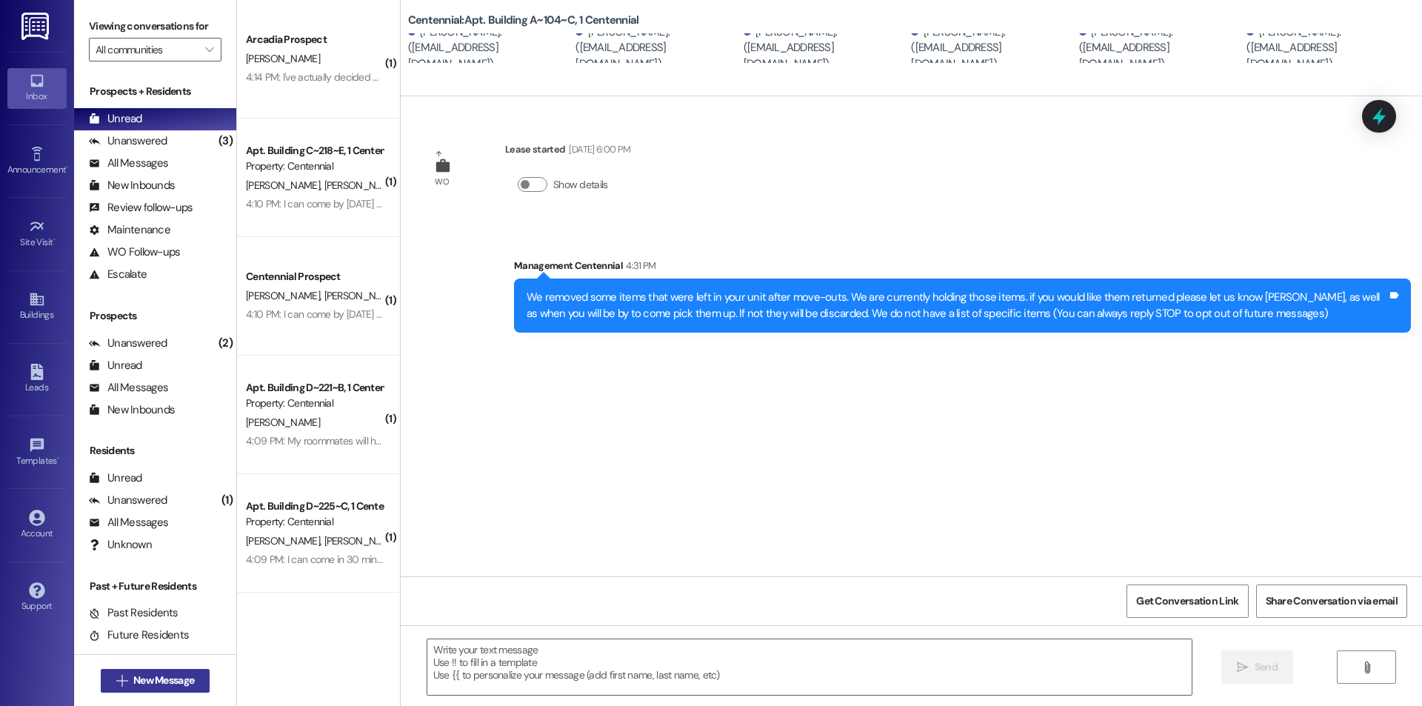
click at [190, 686] on span "New Message" at bounding box center [163, 680] width 67 height 16
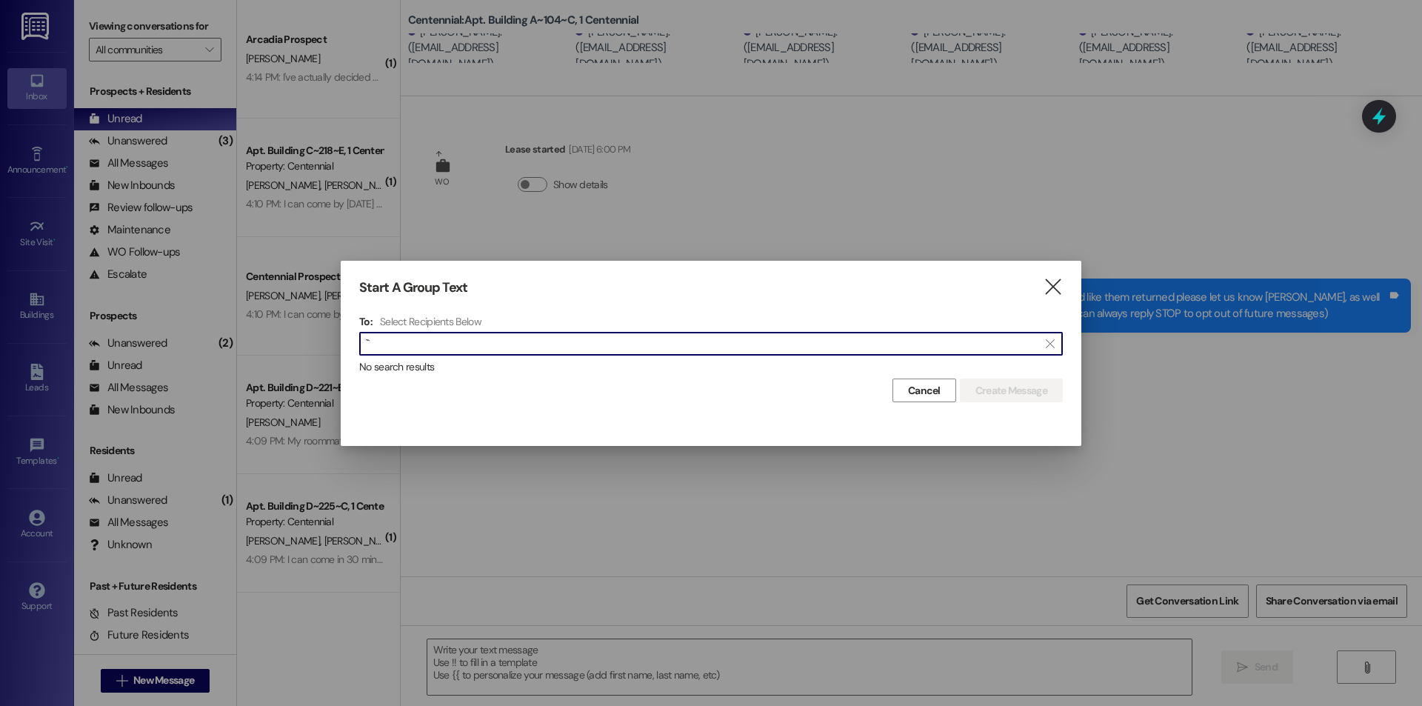
type input "`"
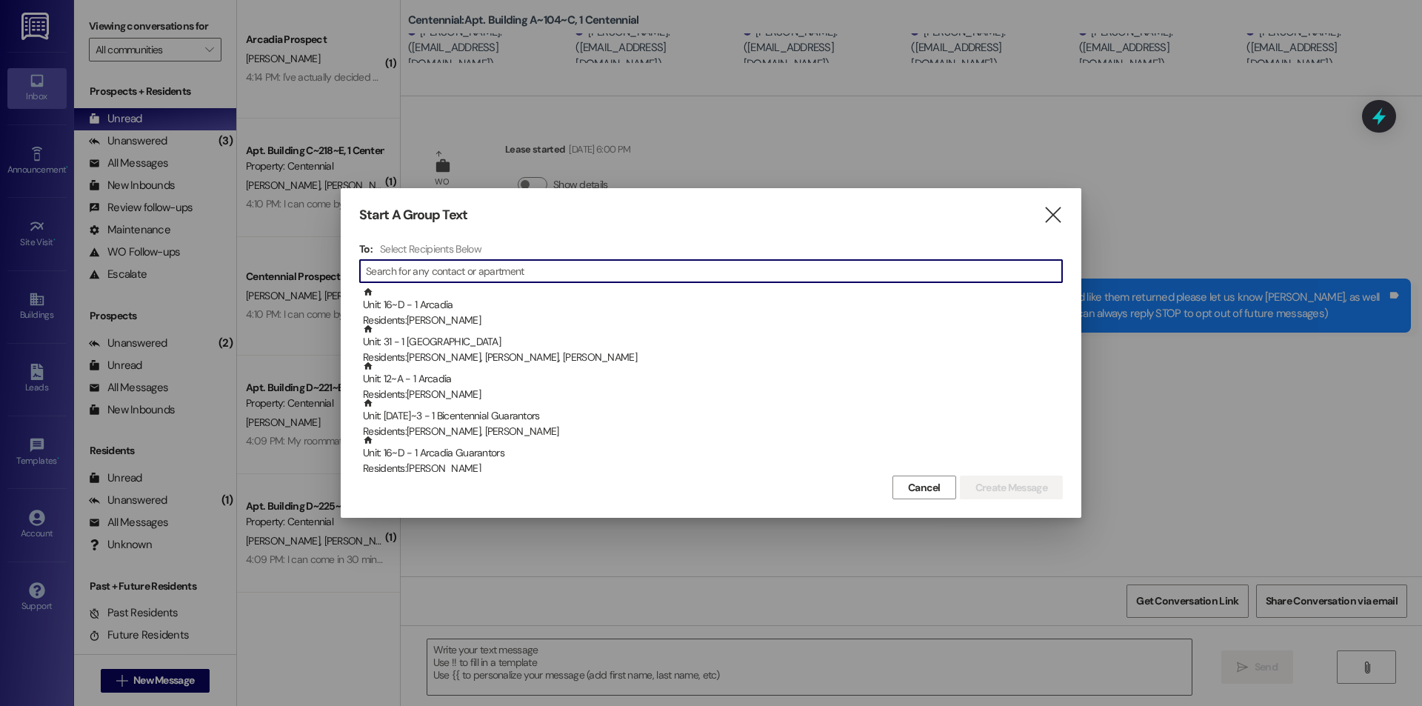
click at [430, 276] on input at bounding box center [714, 271] width 696 height 21
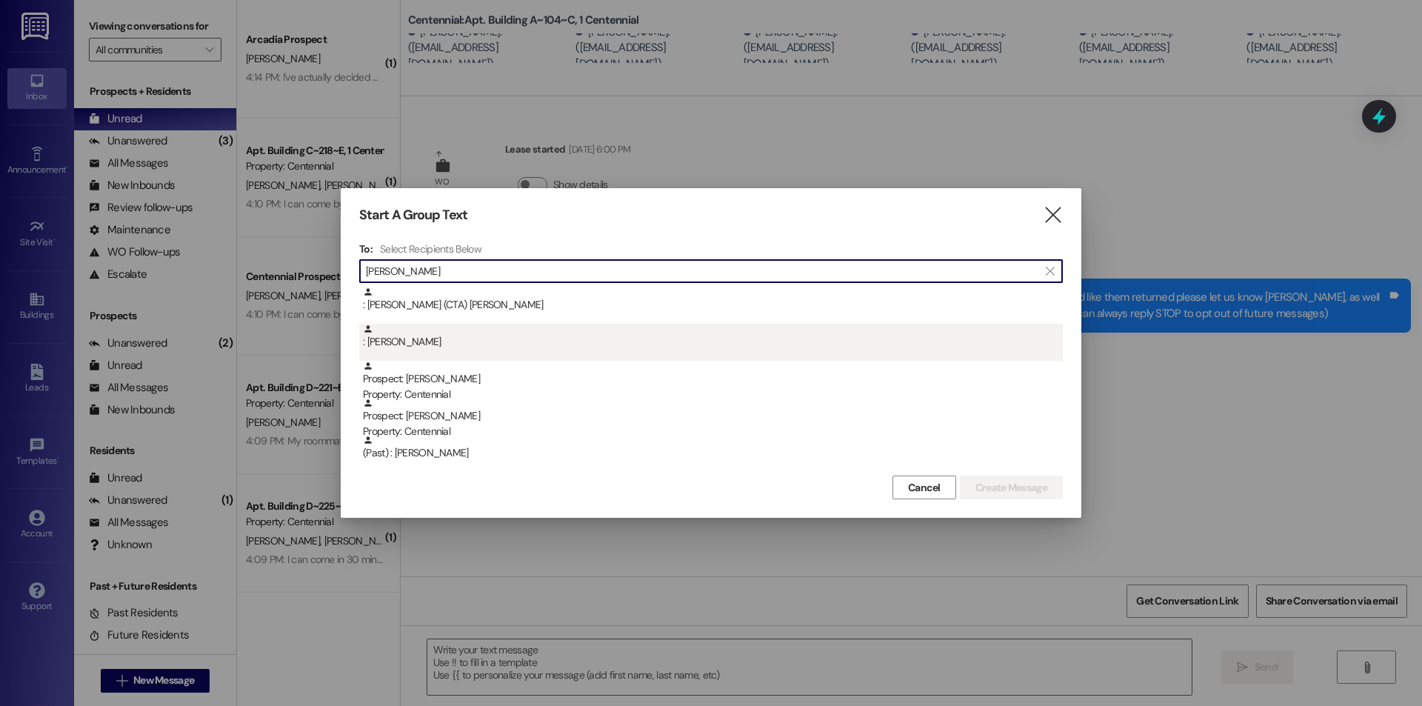
click at [440, 349] on div ": Alana Essig" at bounding box center [713, 337] width 700 height 26
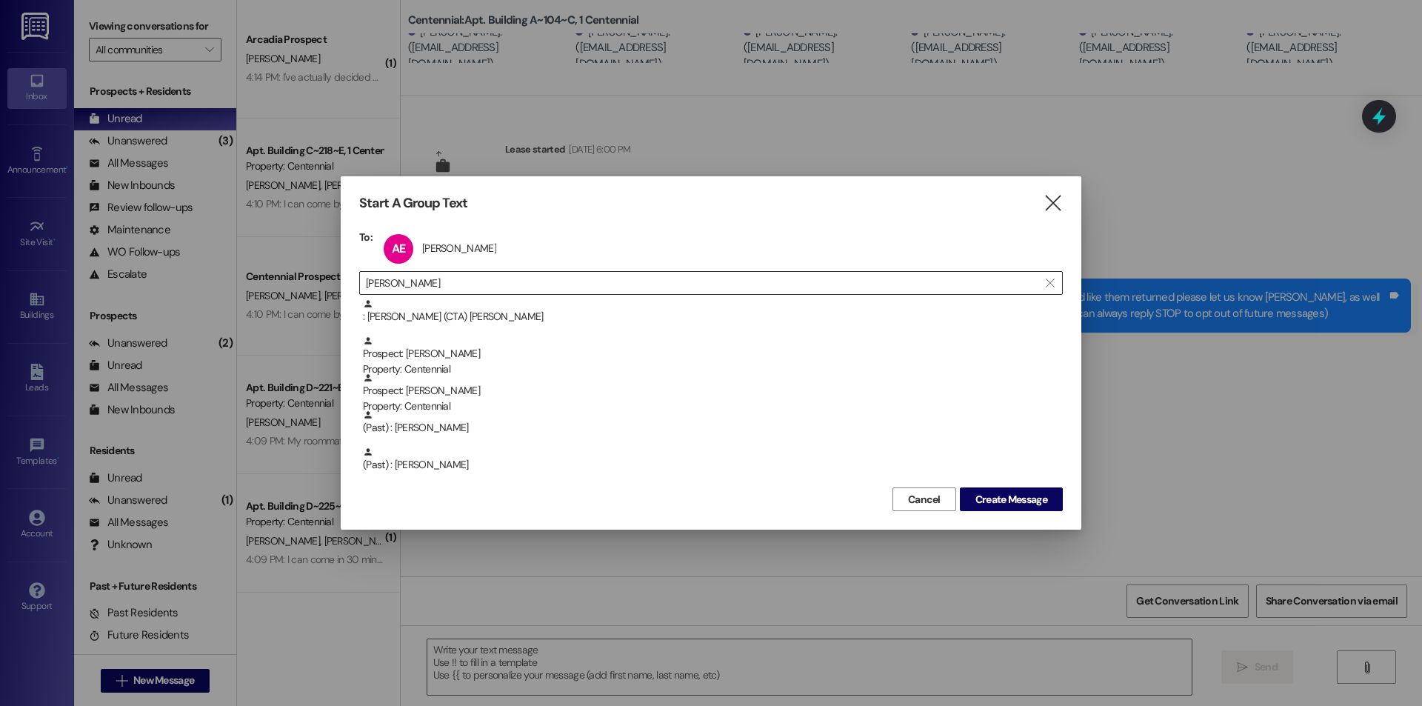
click at [483, 281] on input "alana" at bounding box center [702, 282] width 672 height 21
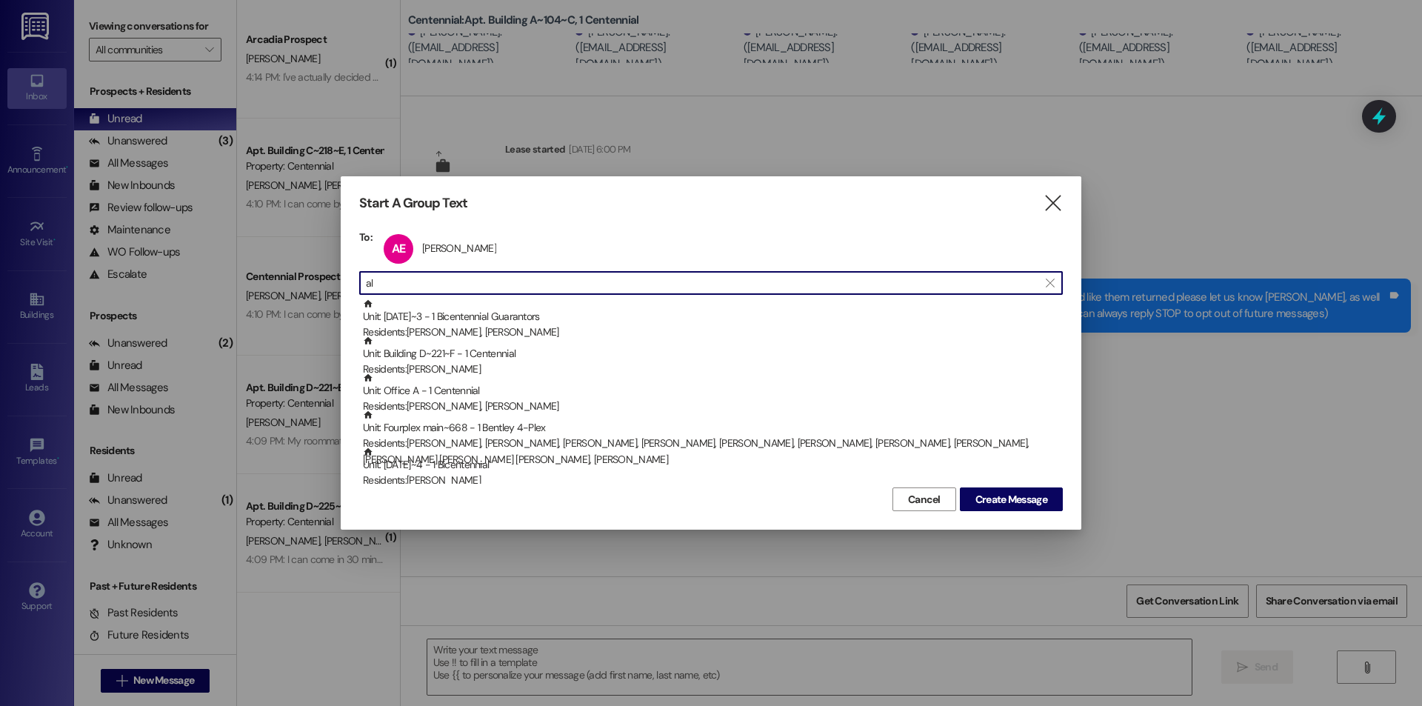
type input "a"
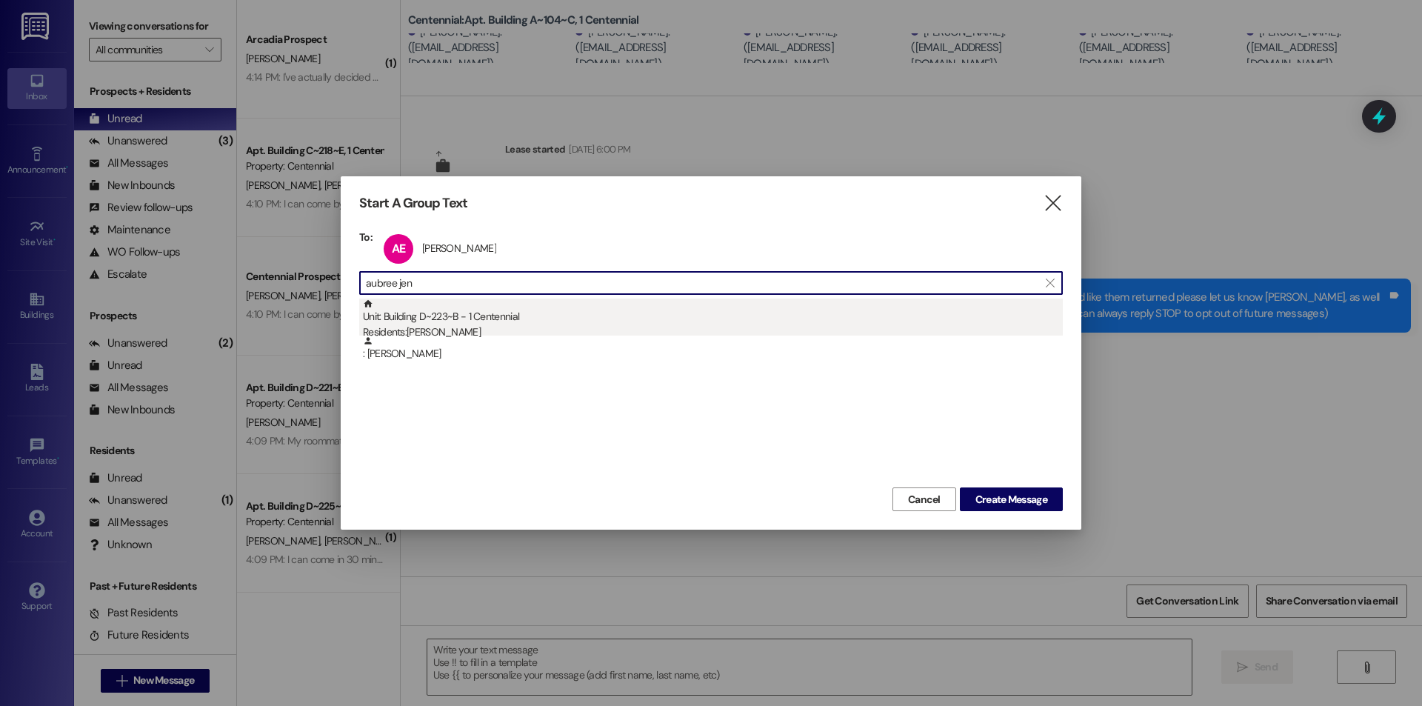
click at [535, 331] on div "Residents: Aubree Jensen" at bounding box center [713, 332] width 700 height 16
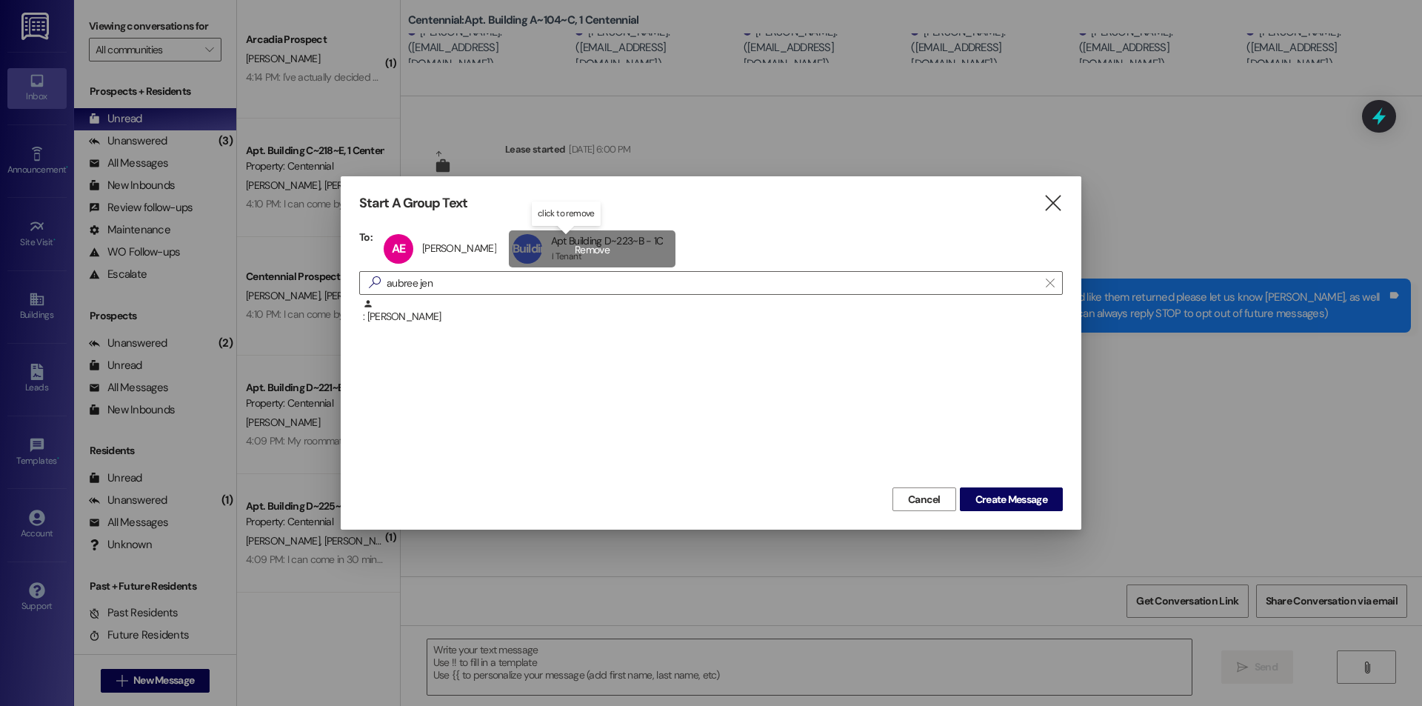
click at [523, 278] on span "Building D~223~B" at bounding box center [534, 263] width 45 height 45
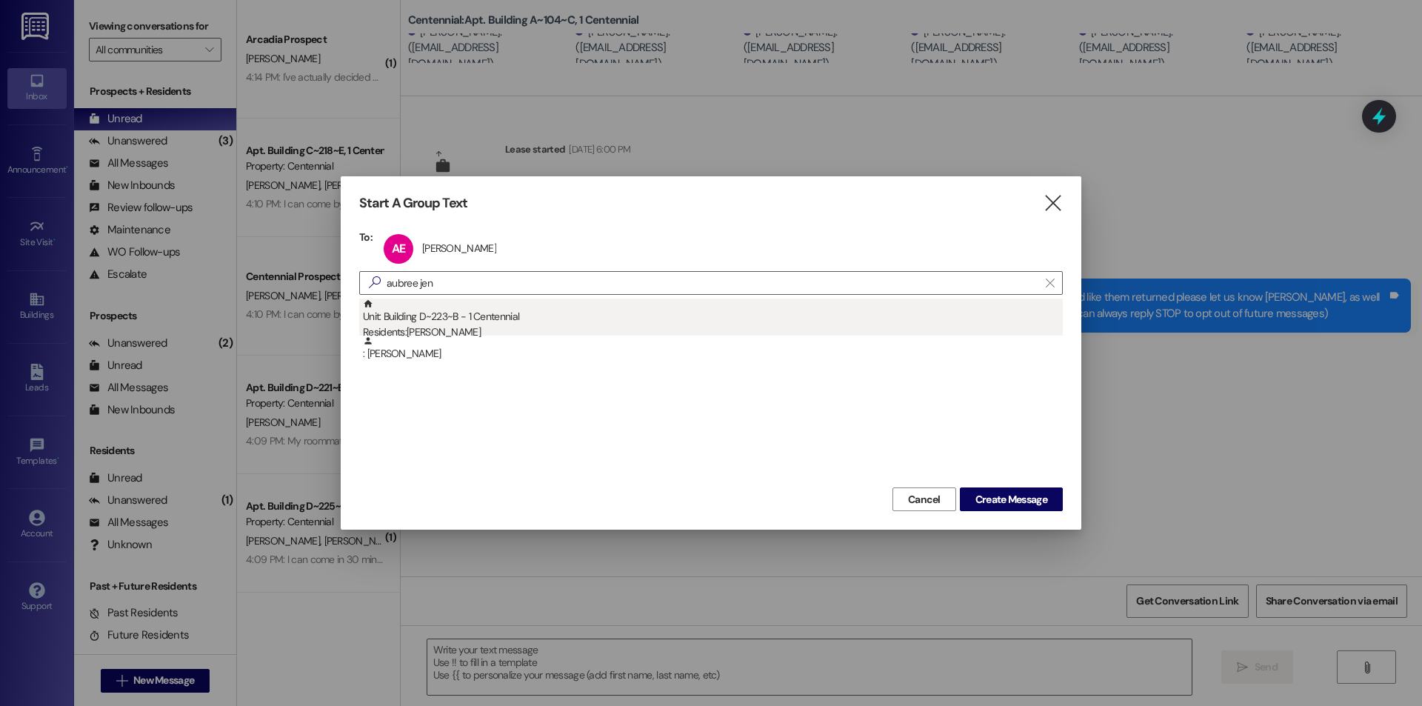
click at [483, 311] on div "Unit: Building D~223~B - 1 Centennial Residents: Aubree Jensen" at bounding box center [713, 319] width 700 height 42
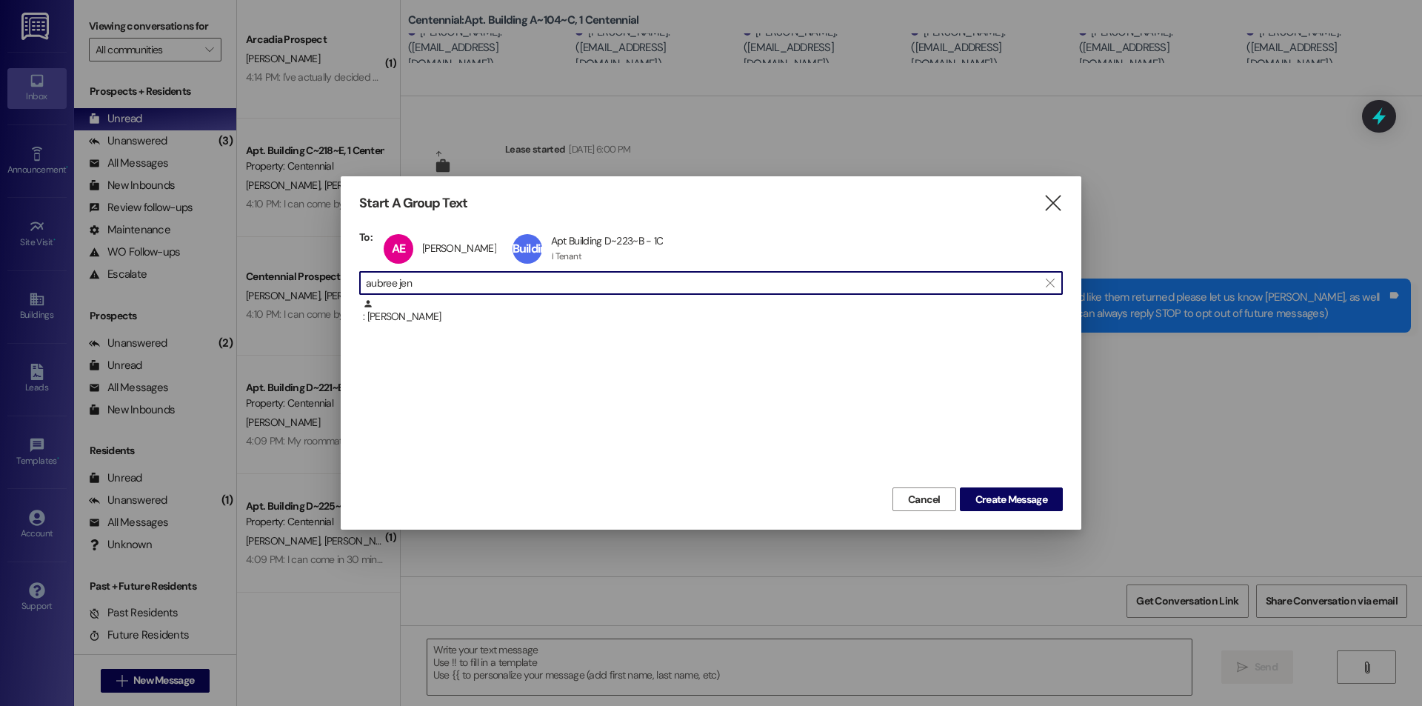
click at [464, 281] on input "aubree jen" at bounding box center [702, 282] width 672 height 21
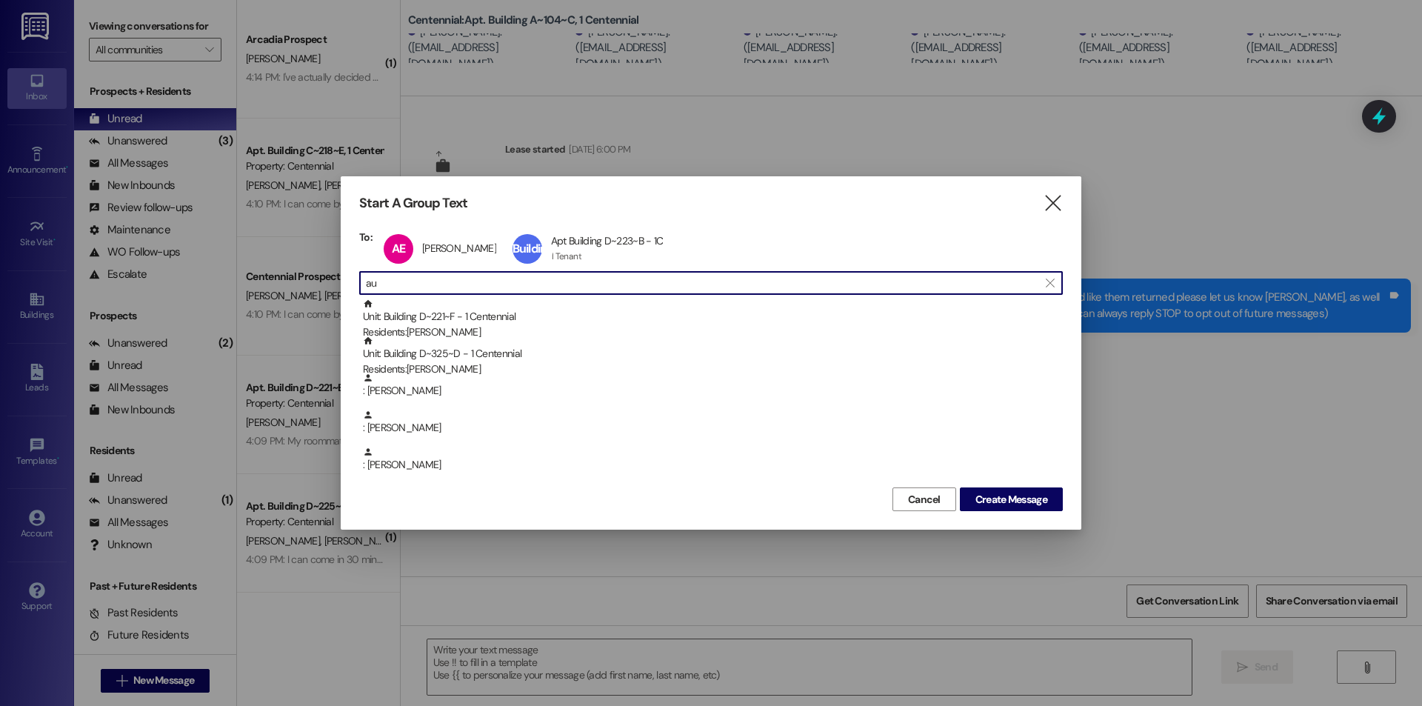
type input "a"
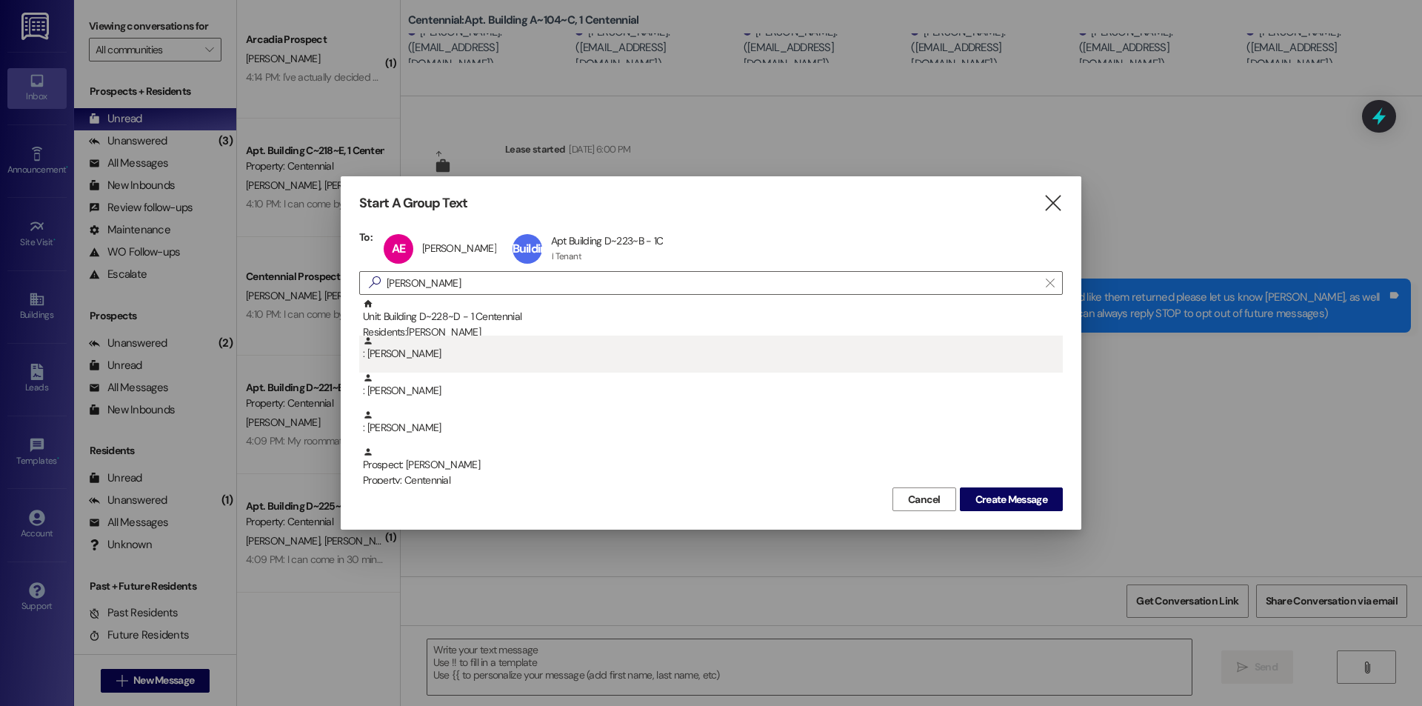
click at [460, 353] on div ": Megan Carpenter" at bounding box center [713, 348] width 700 height 26
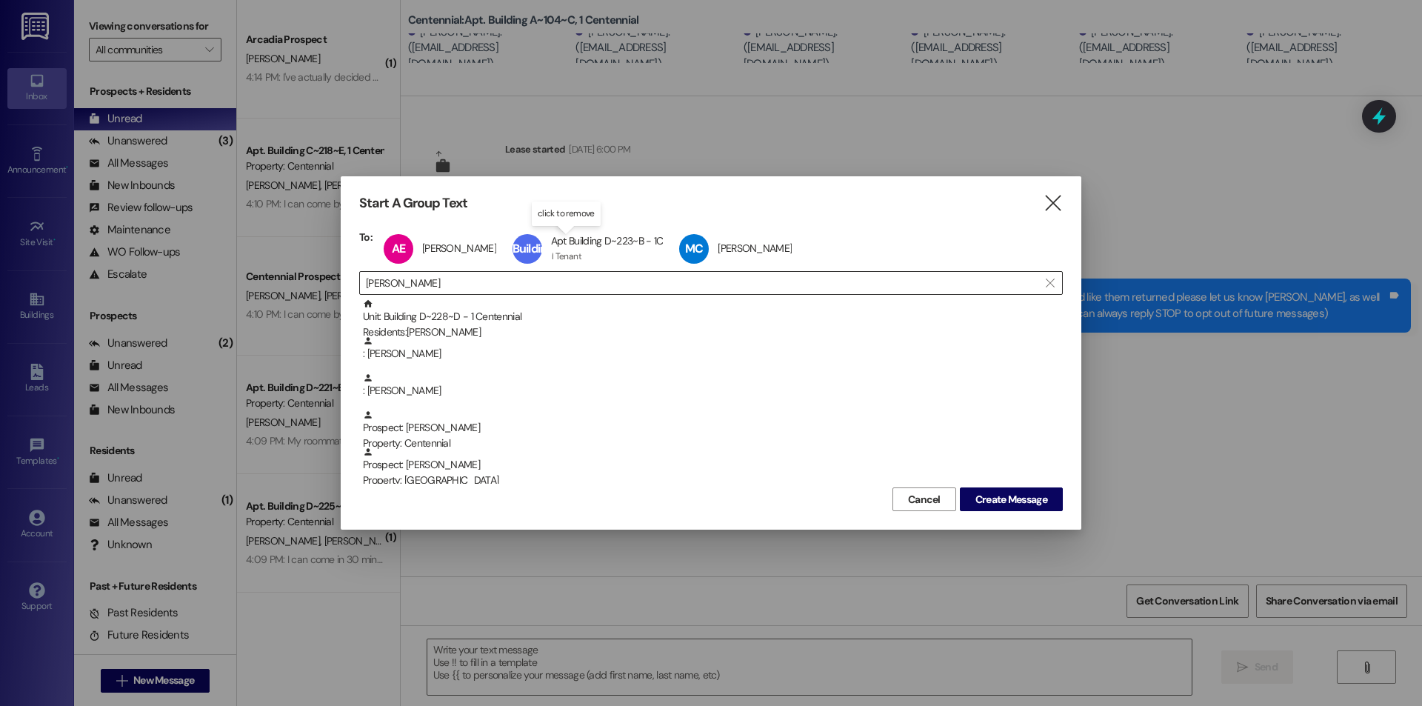
click at [512, 273] on span "Building D~223~B" at bounding box center [534, 263] width 45 height 45
click at [535, 295] on div " megan c " at bounding box center [710, 283] width 703 height 24
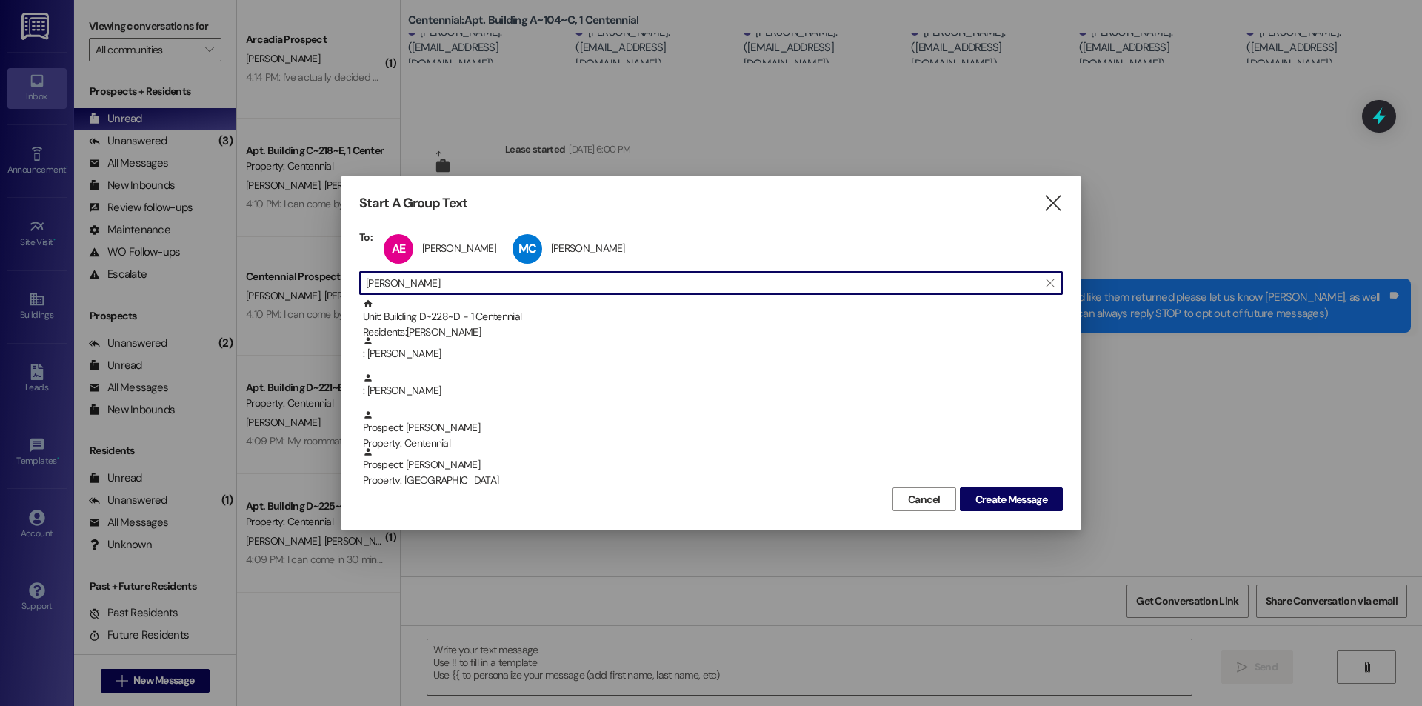
click at [540, 284] on input "megan c" at bounding box center [702, 282] width 672 height 21
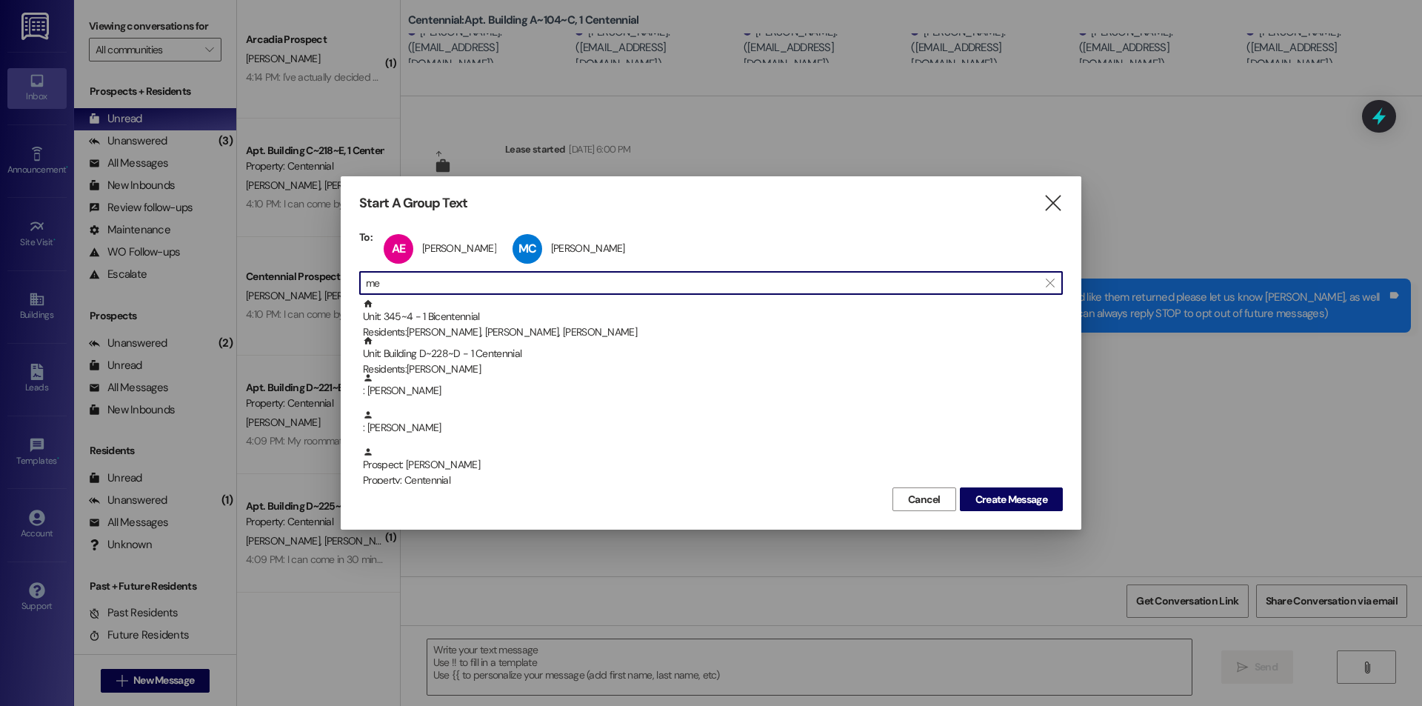
type input "m"
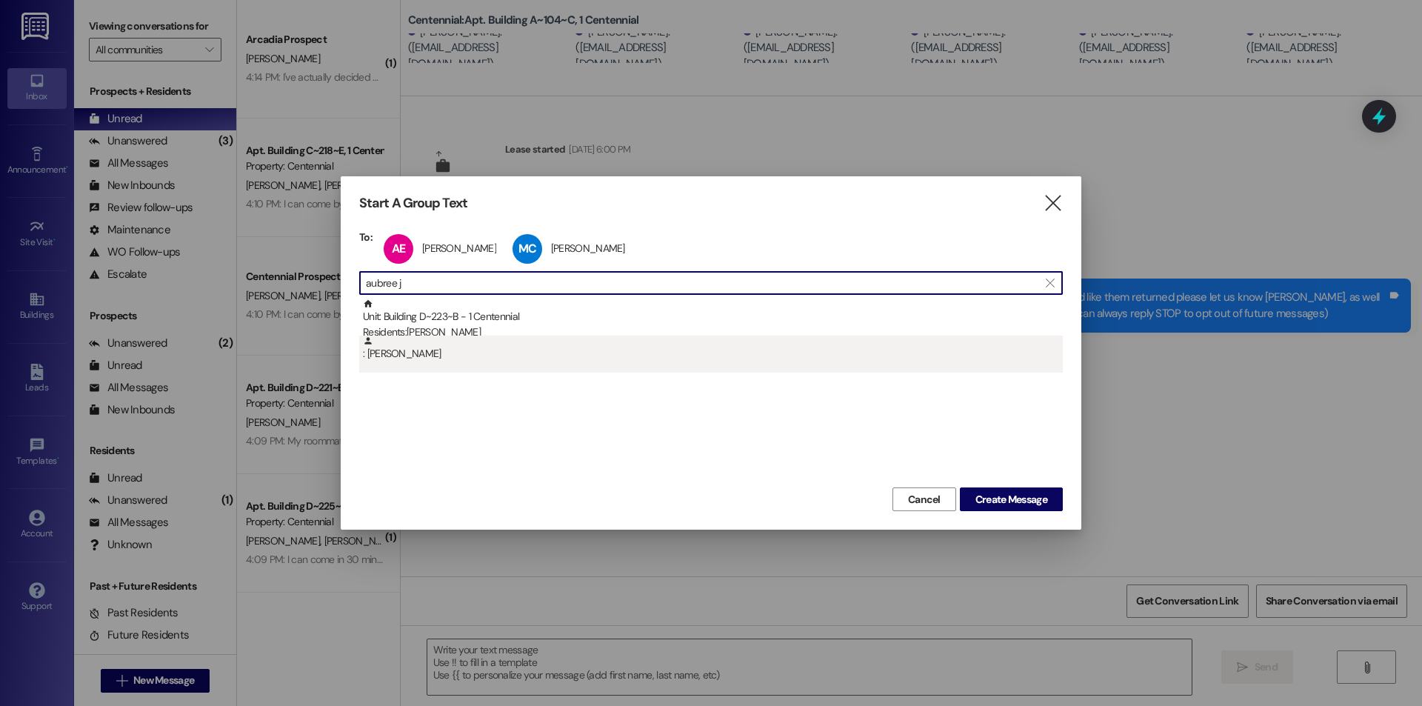
click at [409, 367] on div ": Aubree Jensen" at bounding box center [710, 353] width 703 height 37
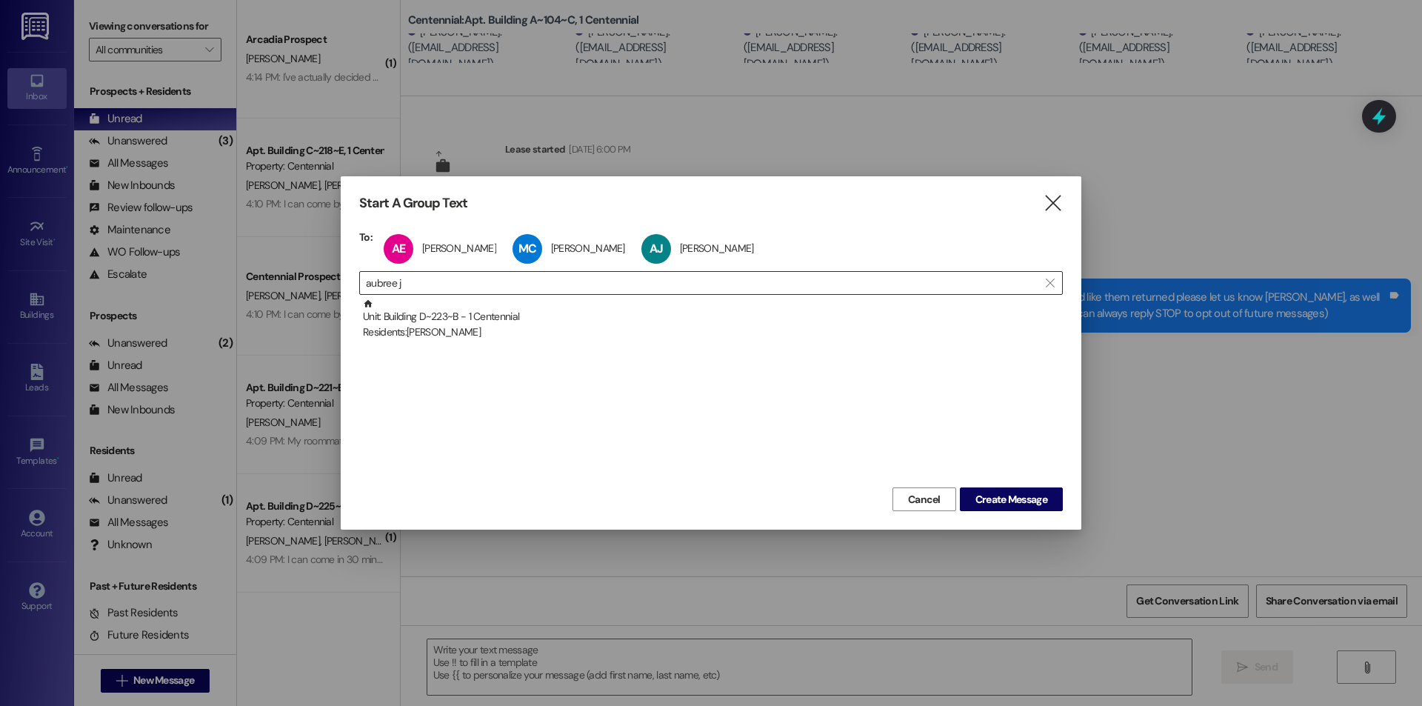
click at [475, 287] on input "aubree j" at bounding box center [702, 282] width 672 height 21
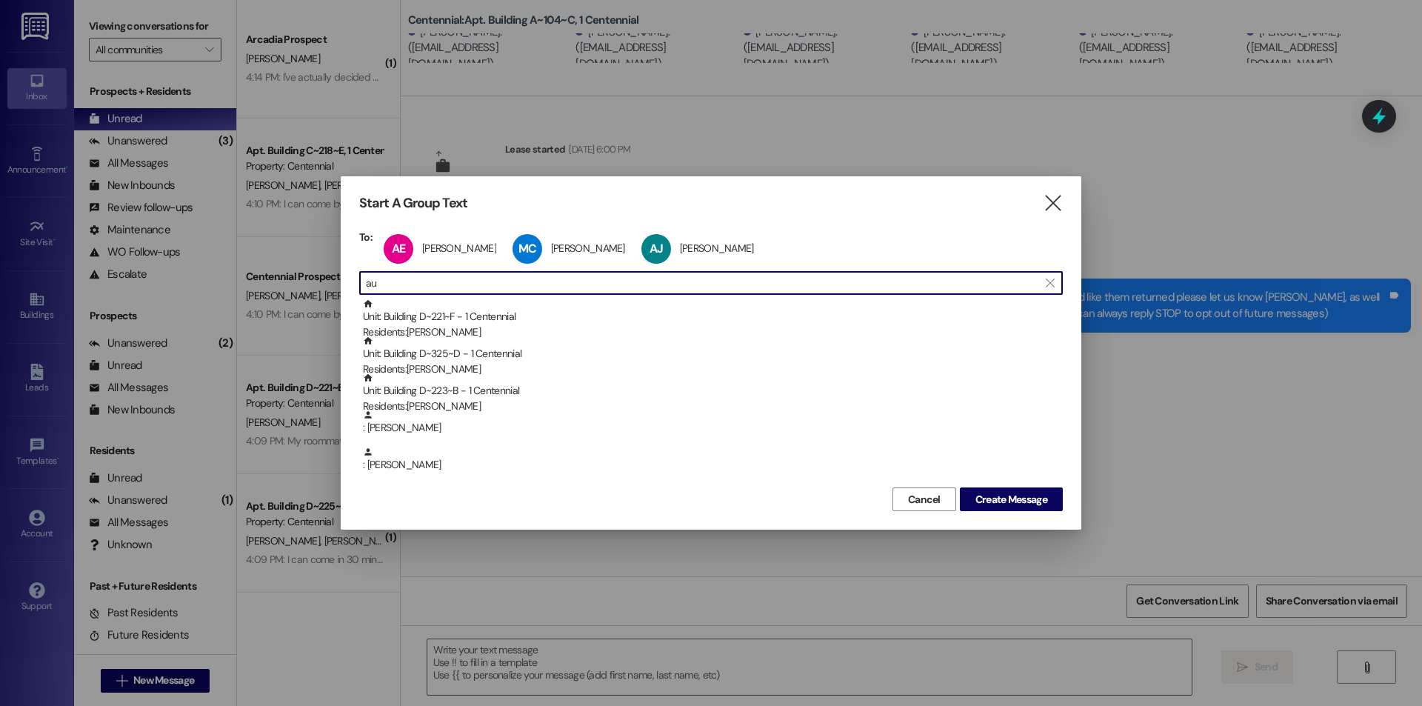
type input "a"
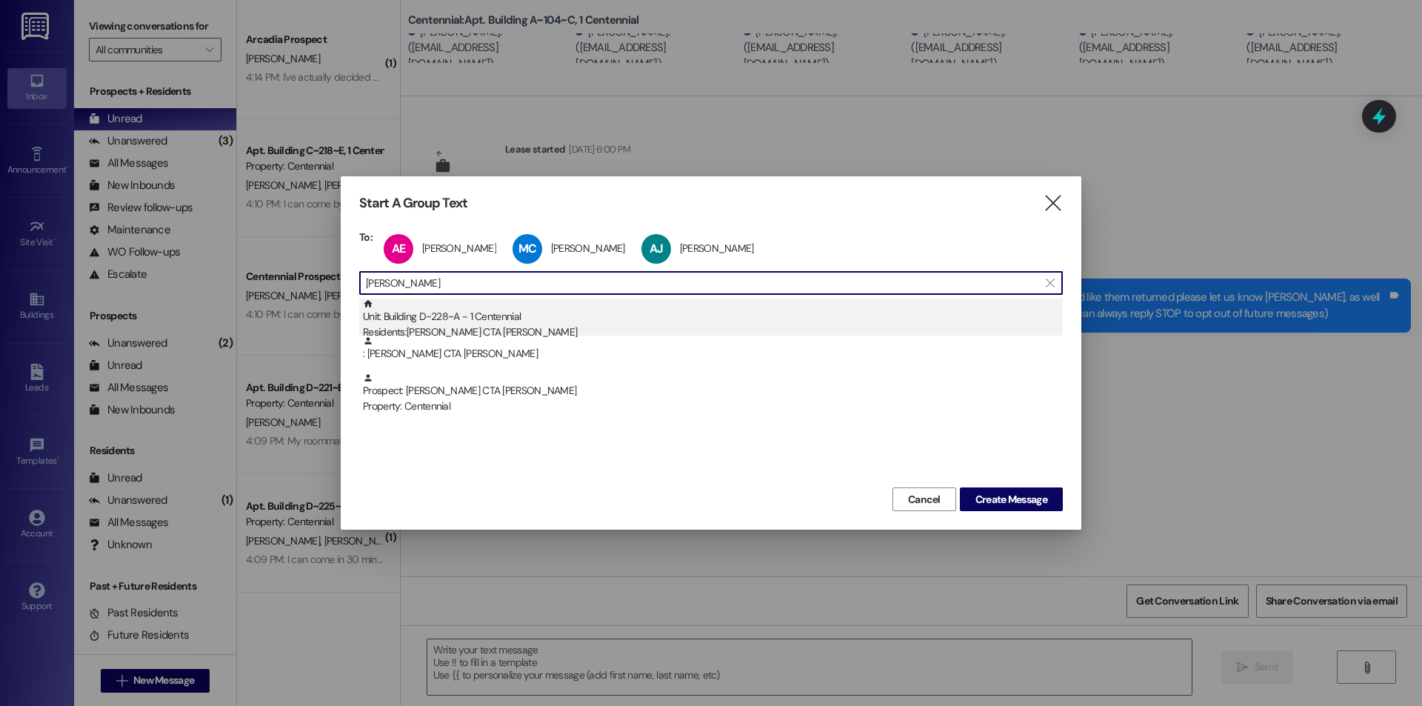
click at [446, 320] on div "Unit: Building D~228~A - 1 Centennial Residents: Marie CTA Smith" at bounding box center [713, 319] width 700 height 42
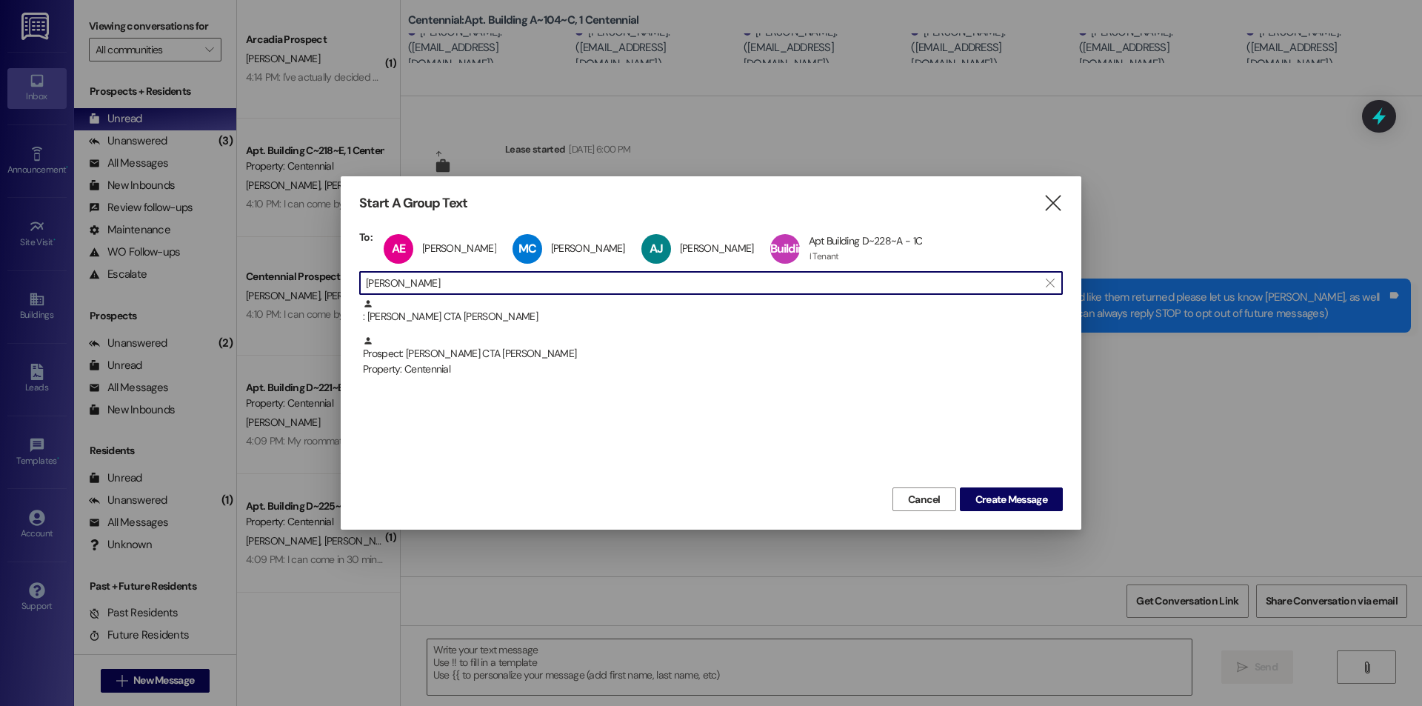
click at [467, 290] on input "marie smith" at bounding box center [702, 282] width 672 height 21
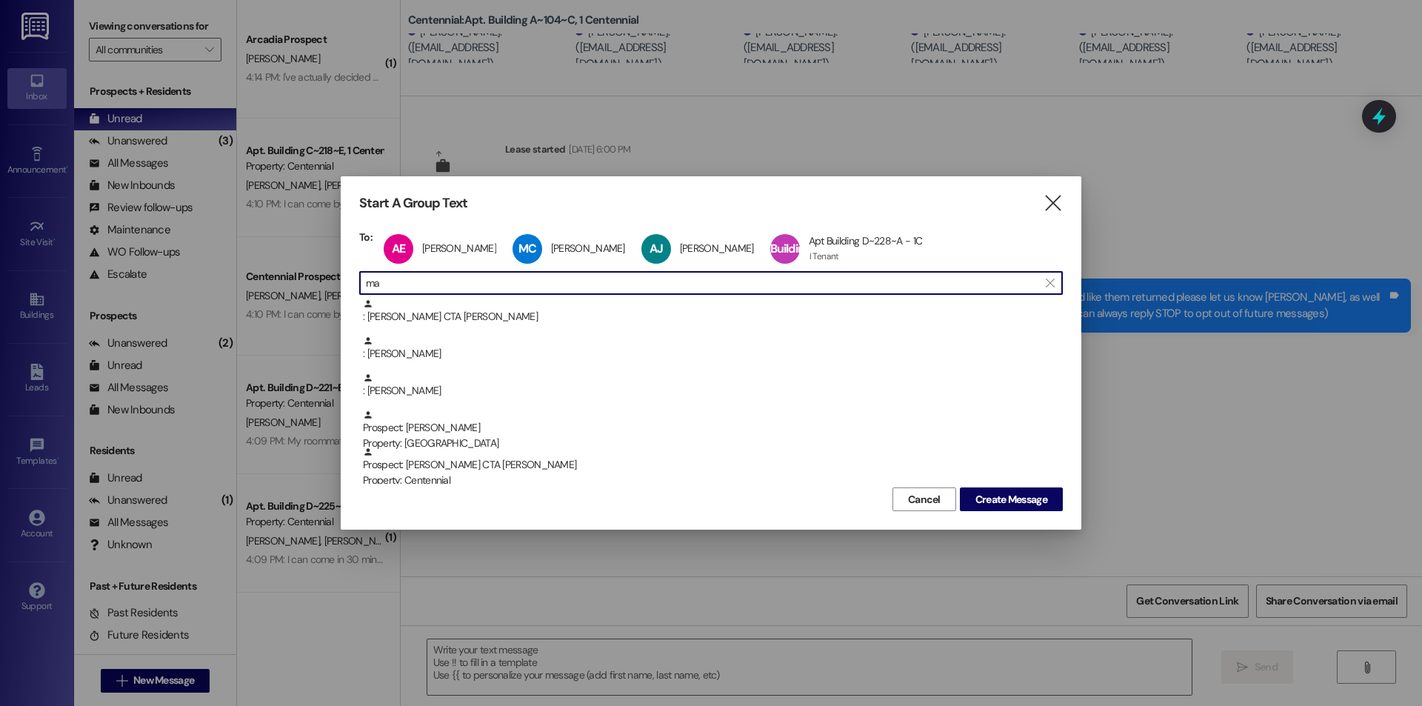
type input "m"
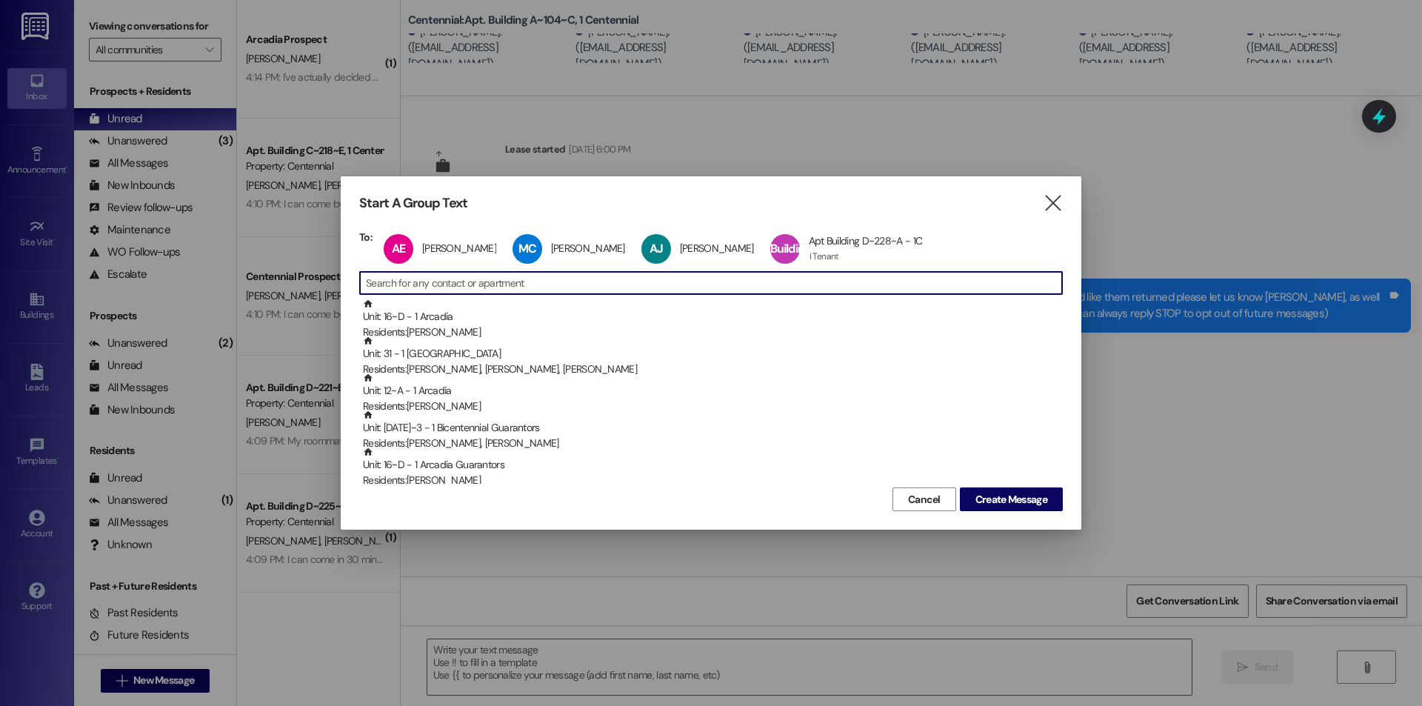
type input "e"
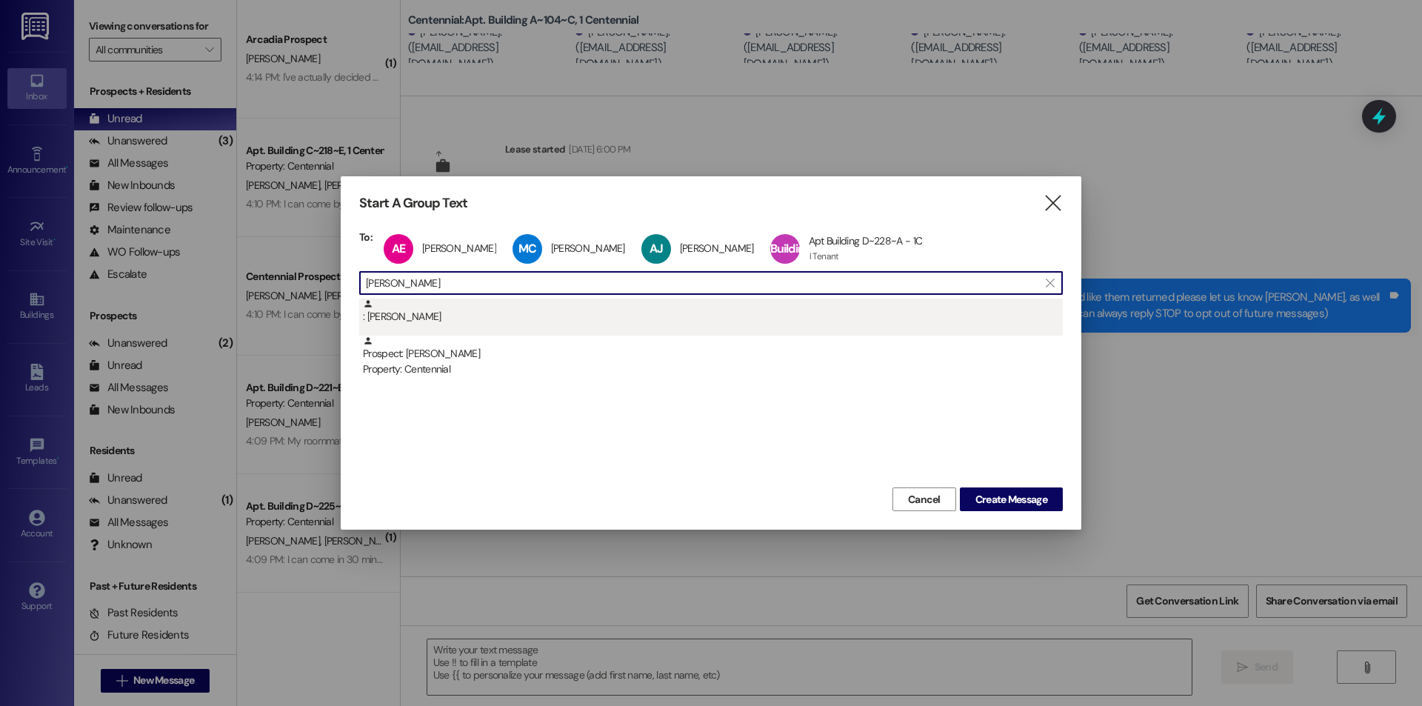
click at [431, 320] on div ": perrine morata" at bounding box center [713, 311] width 700 height 26
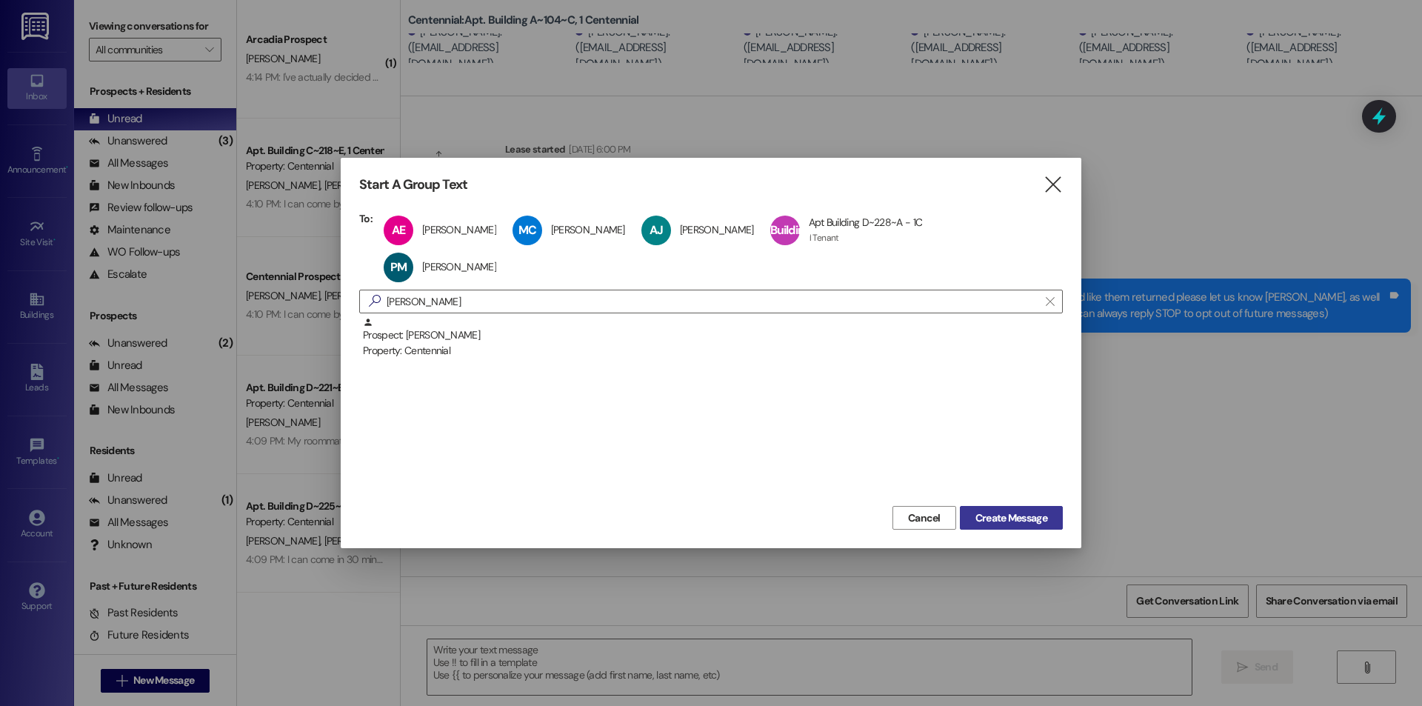
click at [1025, 510] on span "Create Message" at bounding box center [1011, 518] width 72 height 16
click at [1005, 510] on span "Create Message" at bounding box center [1011, 518] width 72 height 16
click at [1009, 510] on span "Create Message" at bounding box center [1011, 518] width 72 height 16
click at [450, 292] on input "perrine" at bounding box center [702, 301] width 672 height 21
click at [999, 510] on span "Create Message" at bounding box center [1011, 518] width 72 height 16
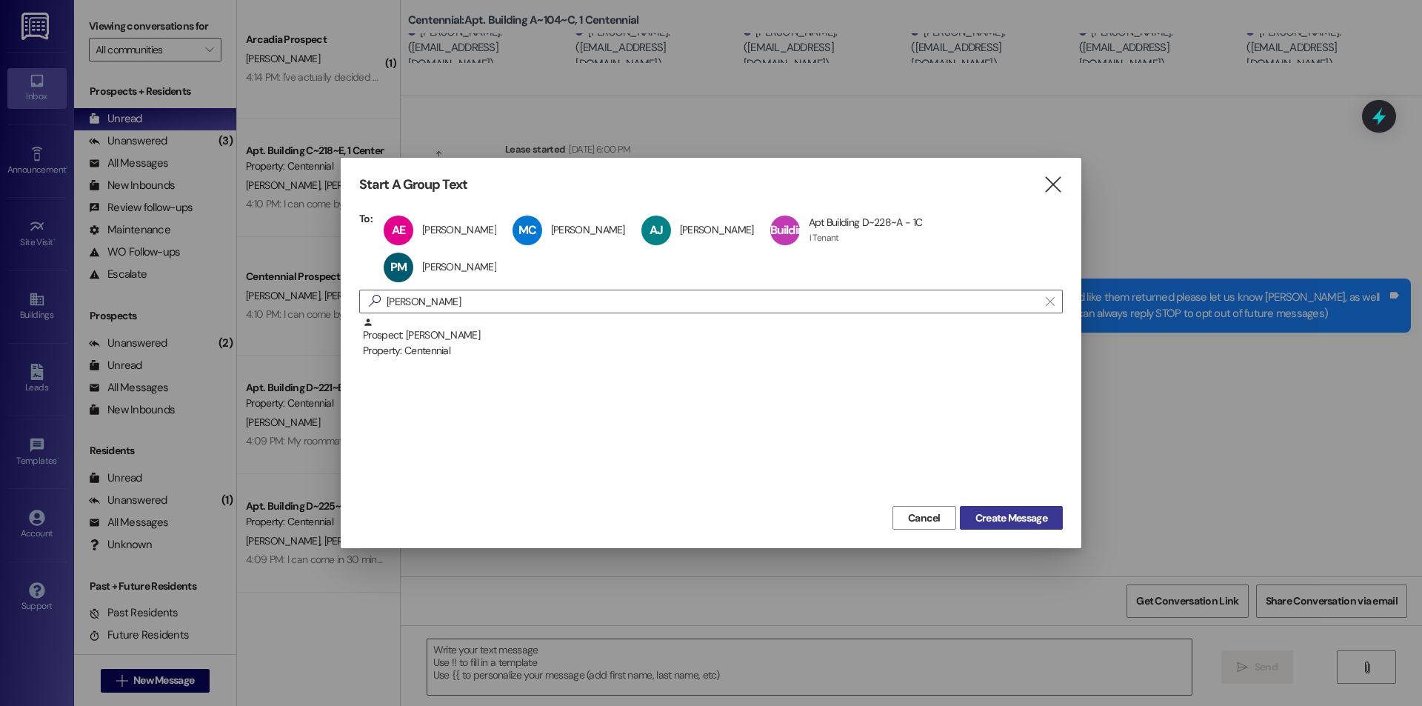
click at [999, 510] on span "Create Message" at bounding box center [1011, 518] width 72 height 16
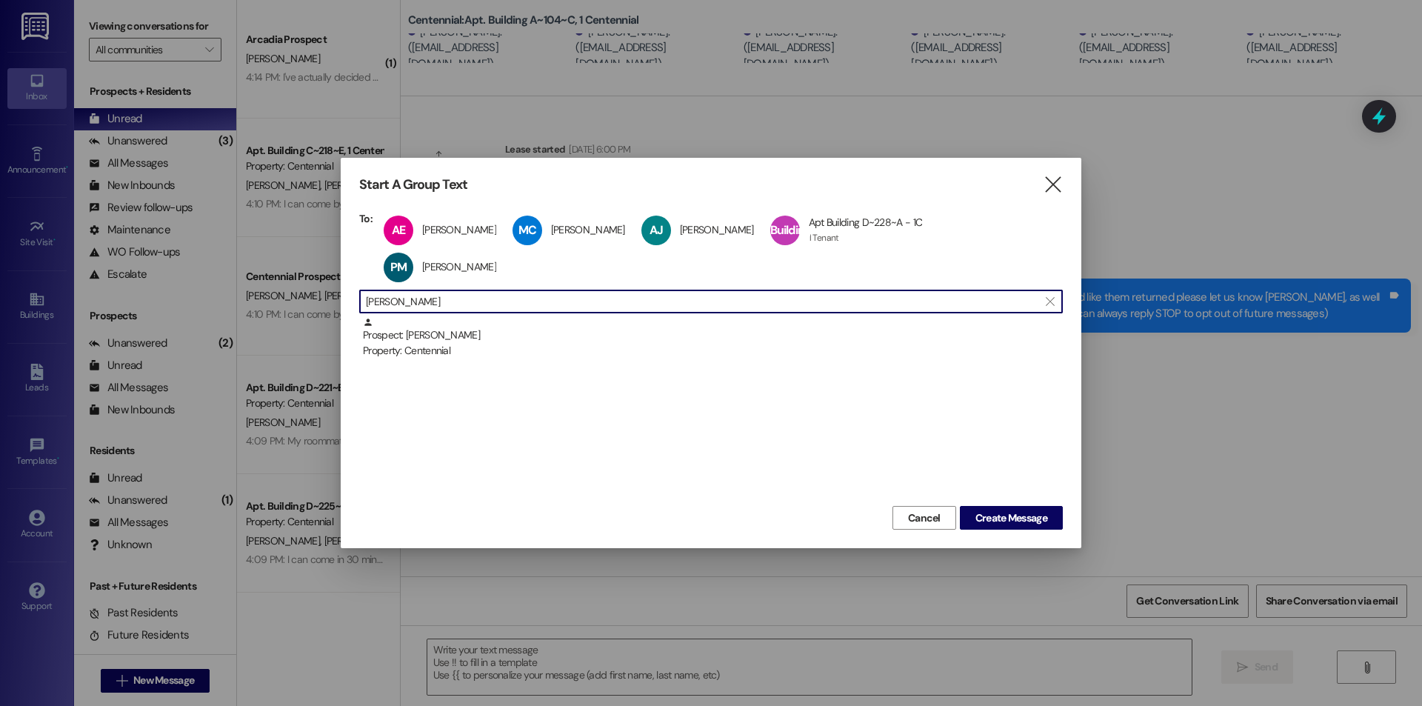
click at [691, 291] on input "perrine" at bounding box center [702, 301] width 672 height 21
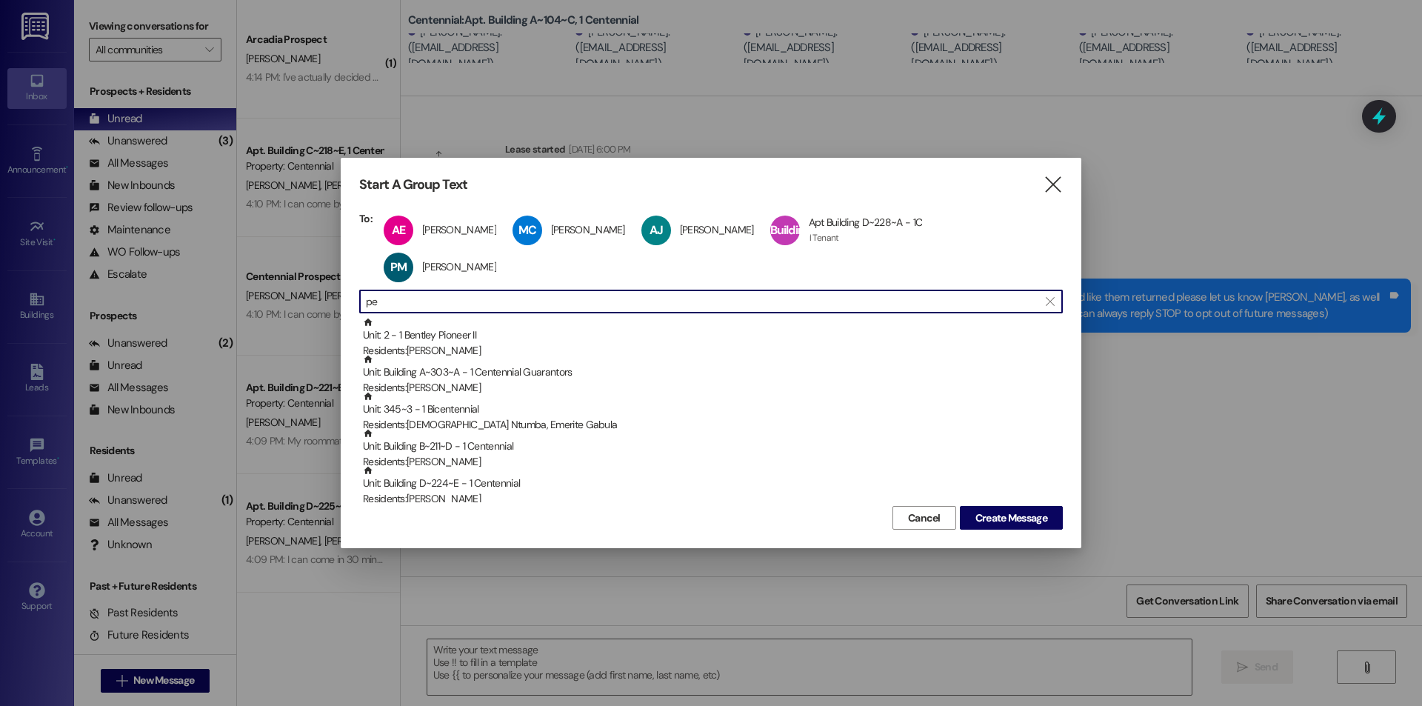
type input "p"
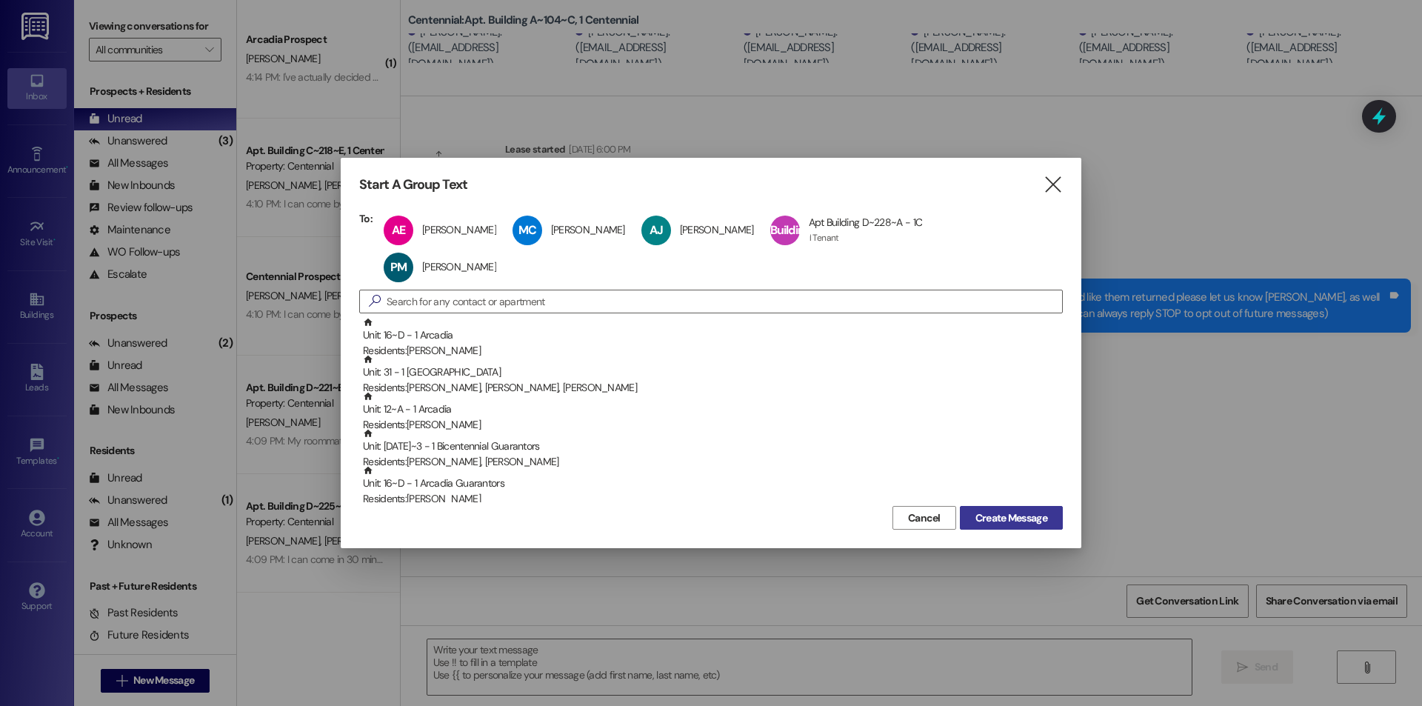
click at [1009, 510] on span "Create Message" at bounding box center [1011, 518] width 72 height 16
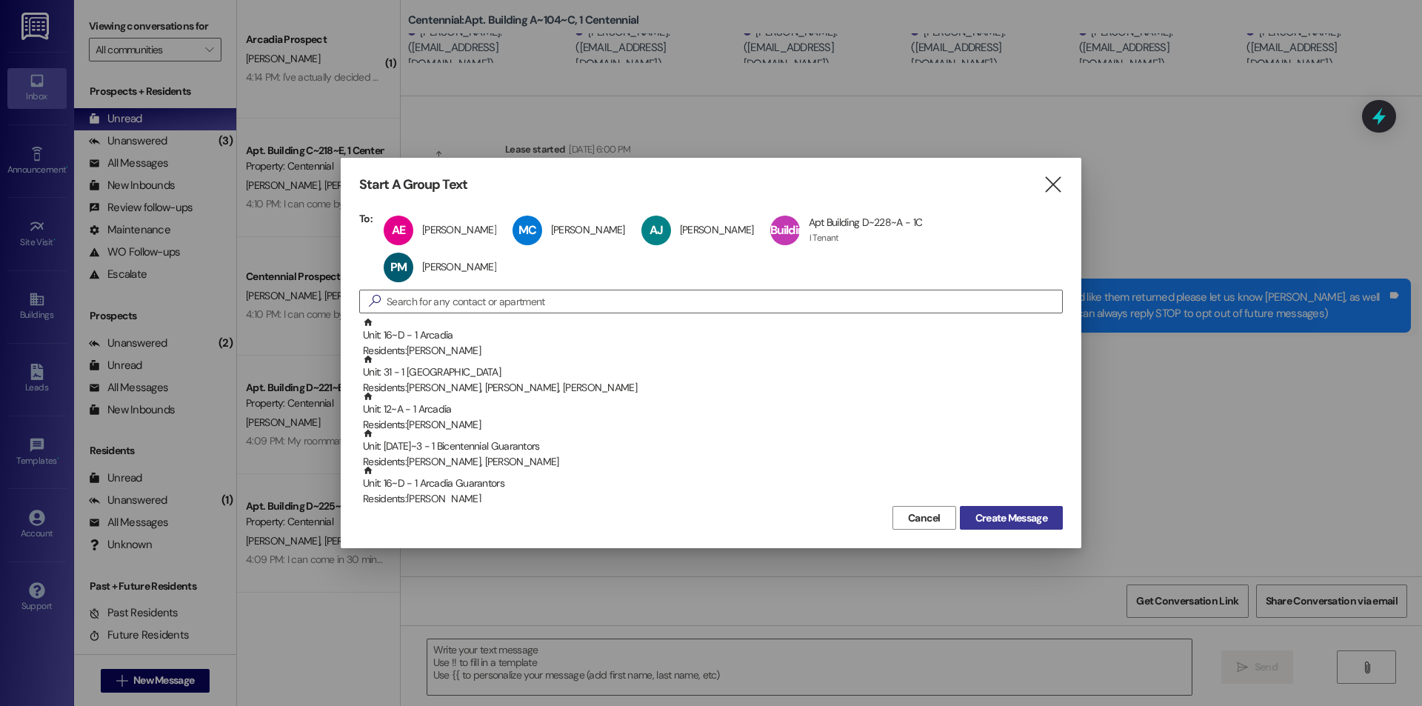
click at [1009, 510] on span "Create Message" at bounding box center [1011, 518] width 72 height 16
click at [997, 510] on span "Create Message" at bounding box center [1011, 518] width 72 height 16
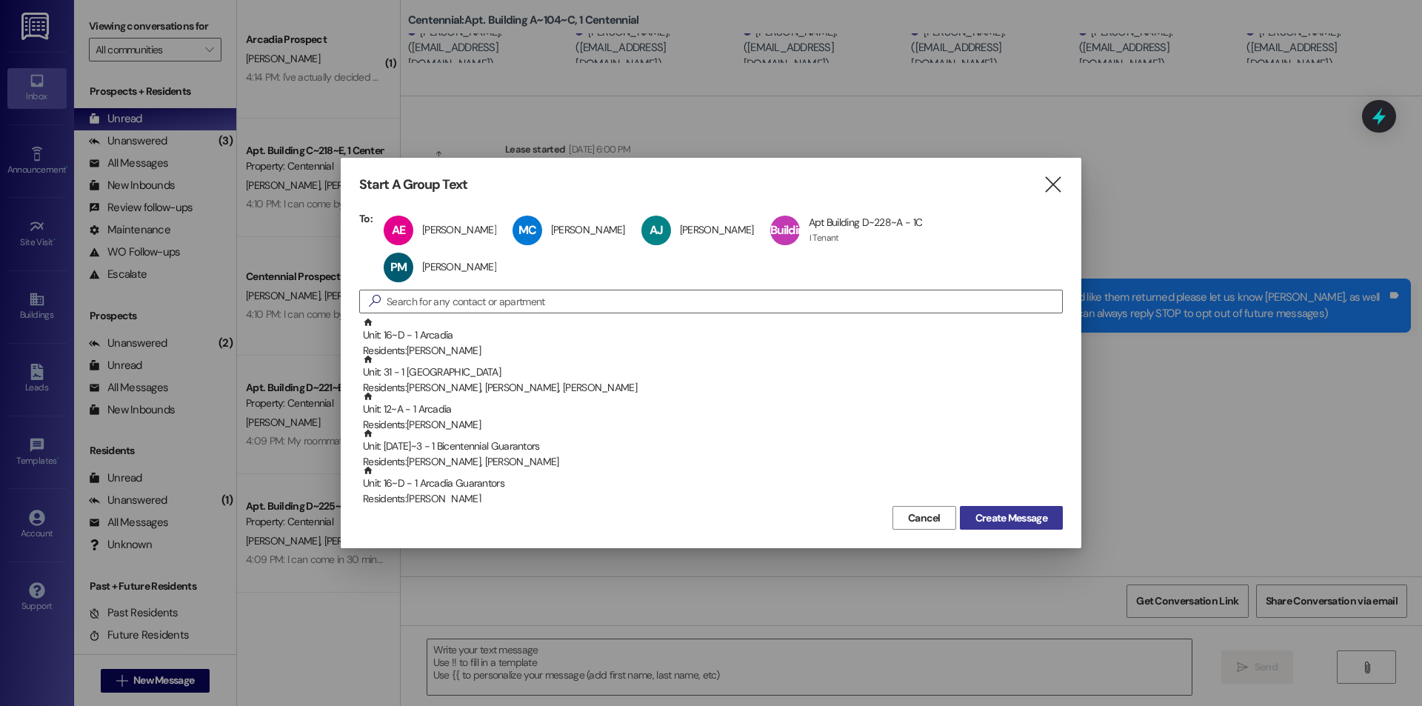
click at [997, 510] on span "Create Message" at bounding box center [1011, 518] width 72 height 16
click at [992, 510] on span "Create Message" at bounding box center [1011, 518] width 72 height 16
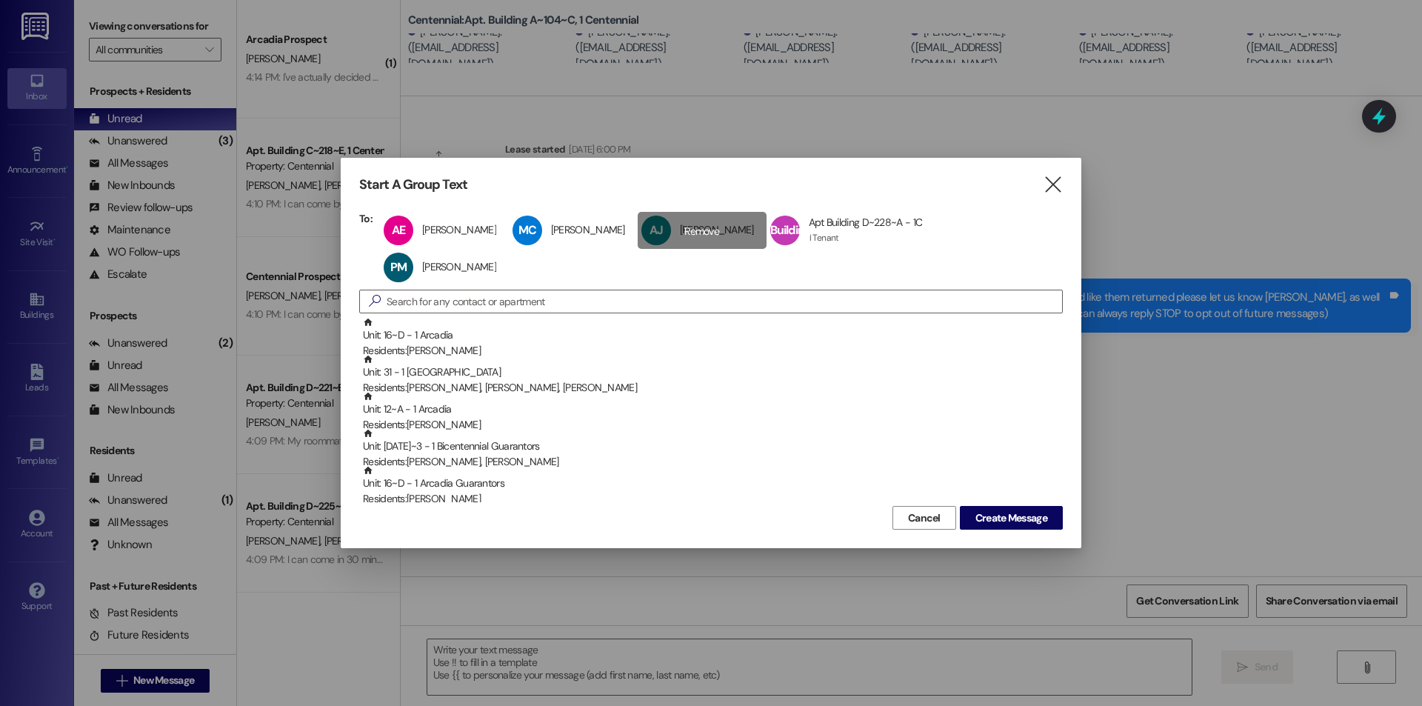
click at [660, 247] on div "AJ Aubree Jensen Aubree Jensen click to remove" at bounding box center [702, 230] width 129 height 37
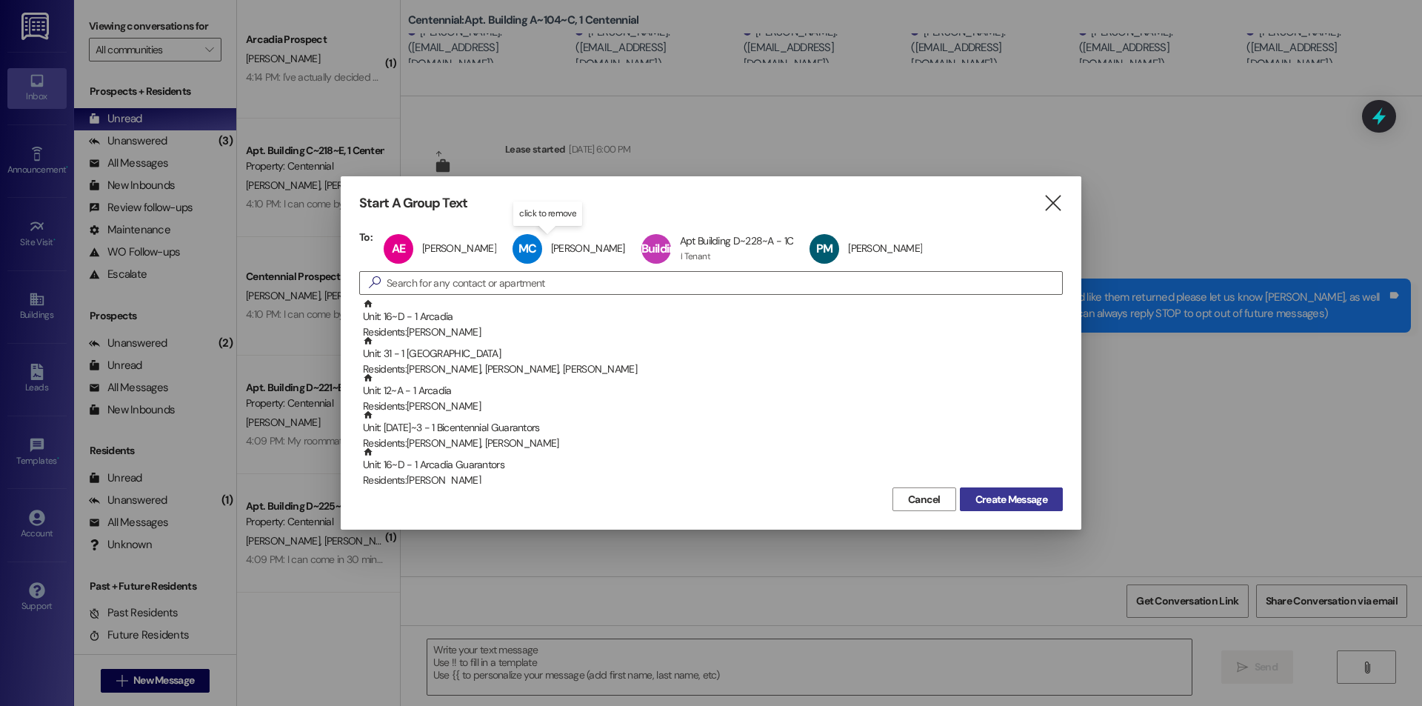
click at [1014, 501] on span "Create Message" at bounding box center [1011, 500] width 72 height 16
click at [1020, 489] on button "Create Message" at bounding box center [1011, 499] width 103 height 24
click at [1022, 486] on div "Cancel Create Message" at bounding box center [710, 496] width 703 height 27
click at [840, 261] on div "PM perrine morata perrine morata click to remove" at bounding box center [870, 248] width 129 height 37
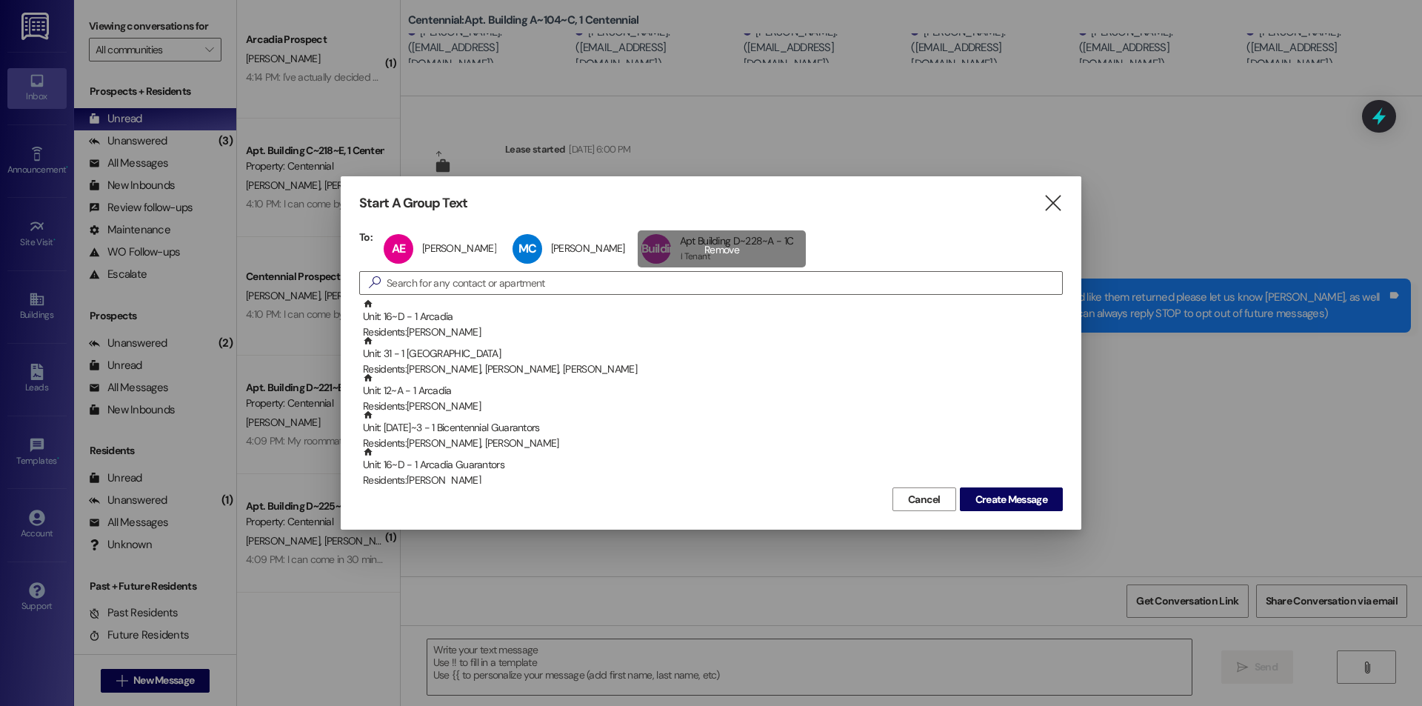
click at [700, 235] on div "Building D~228~A Apt Building D~228~A - 1C Apt Building D~228~A - 1C 1 Tenant 1…" at bounding box center [722, 248] width 169 height 37
click at [601, 252] on div "MC Megan Carpenter Megan Carpenter click to remove" at bounding box center [573, 248] width 129 height 37
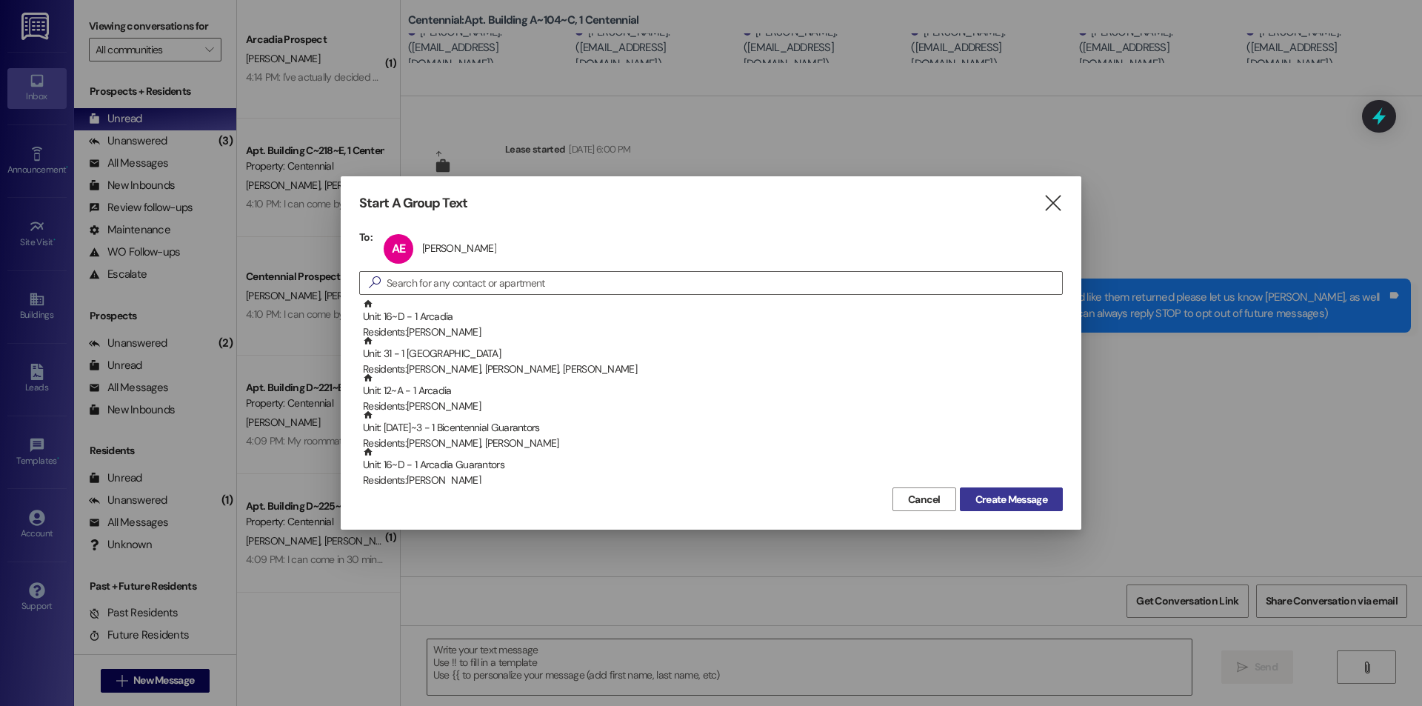
click at [1011, 496] on span "Create Message" at bounding box center [1011, 500] width 72 height 16
click at [1054, 209] on icon "" at bounding box center [1053, 203] width 20 height 16
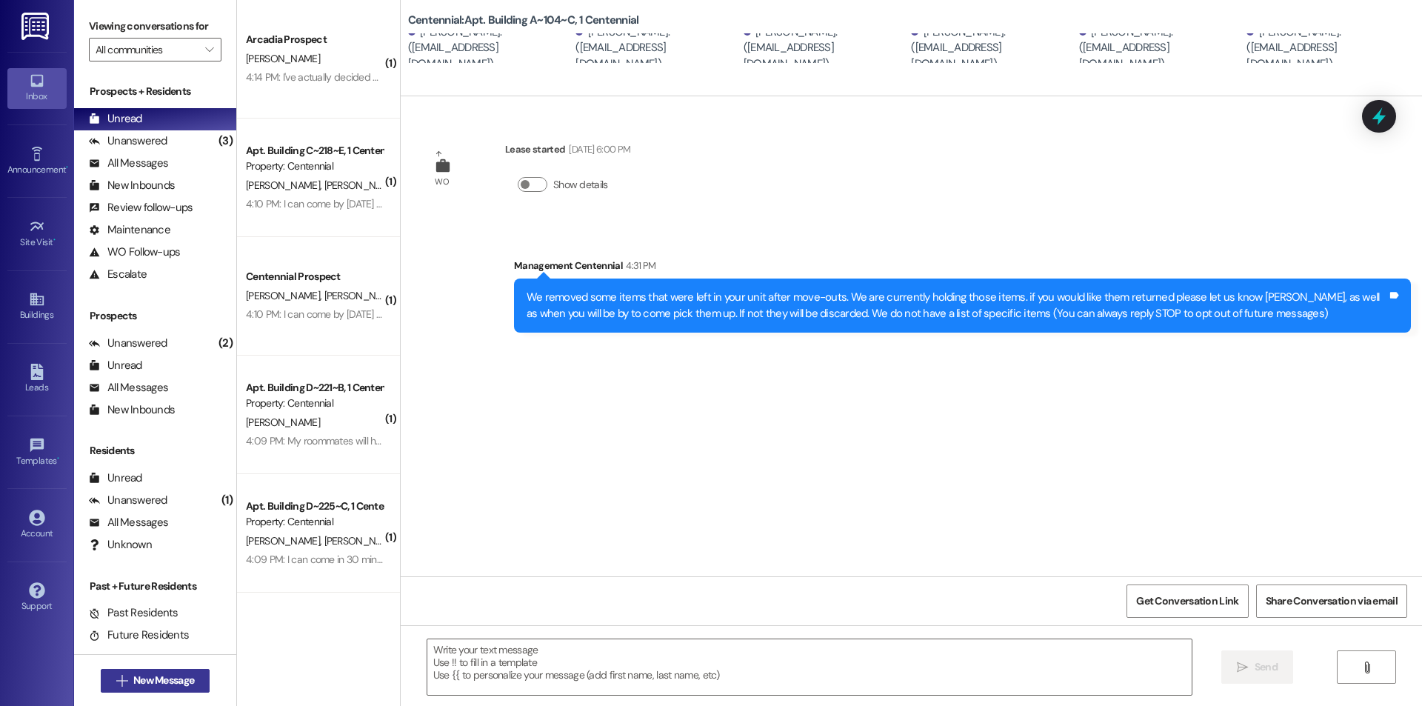
click at [171, 667] on div " New Message" at bounding box center [156, 680] width 110 height 37
click at [174, 681] on span "New Message" at bounding box center [163, 680] width 61 height 16
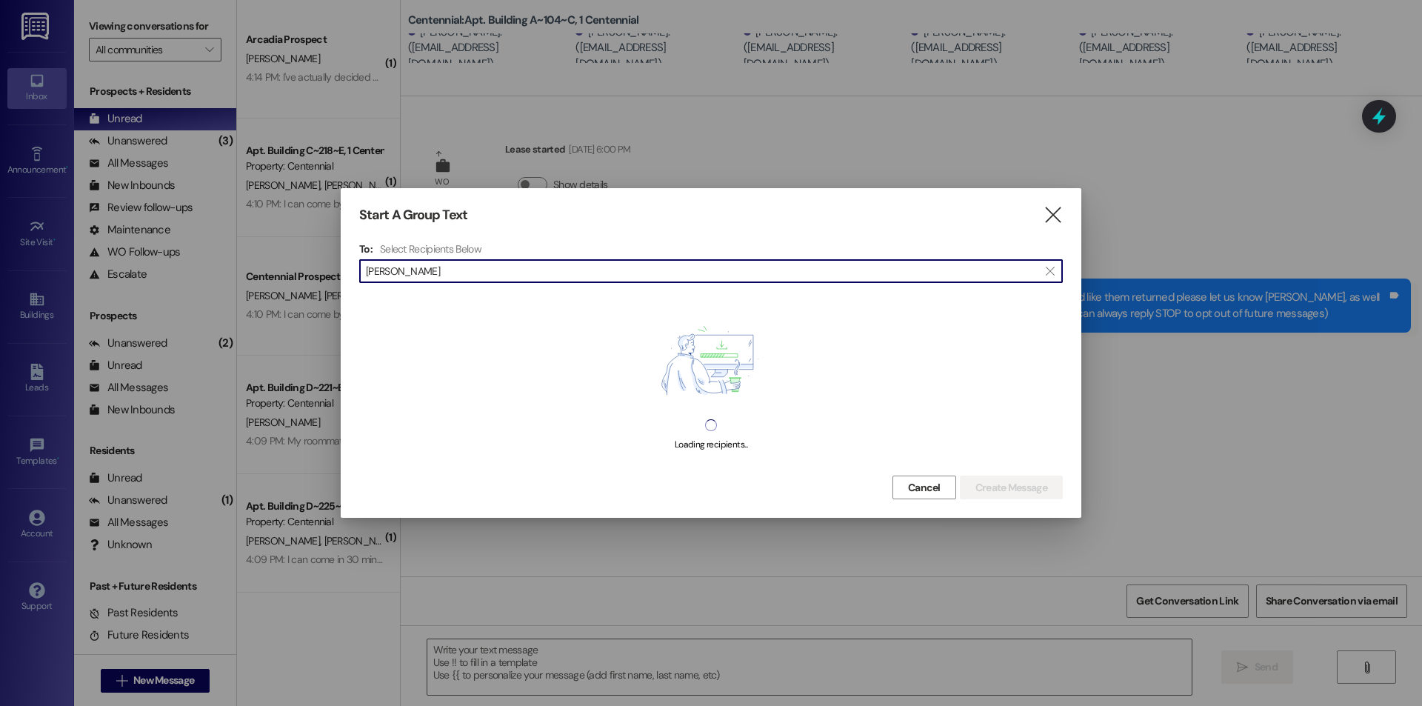
type input "alana essig"
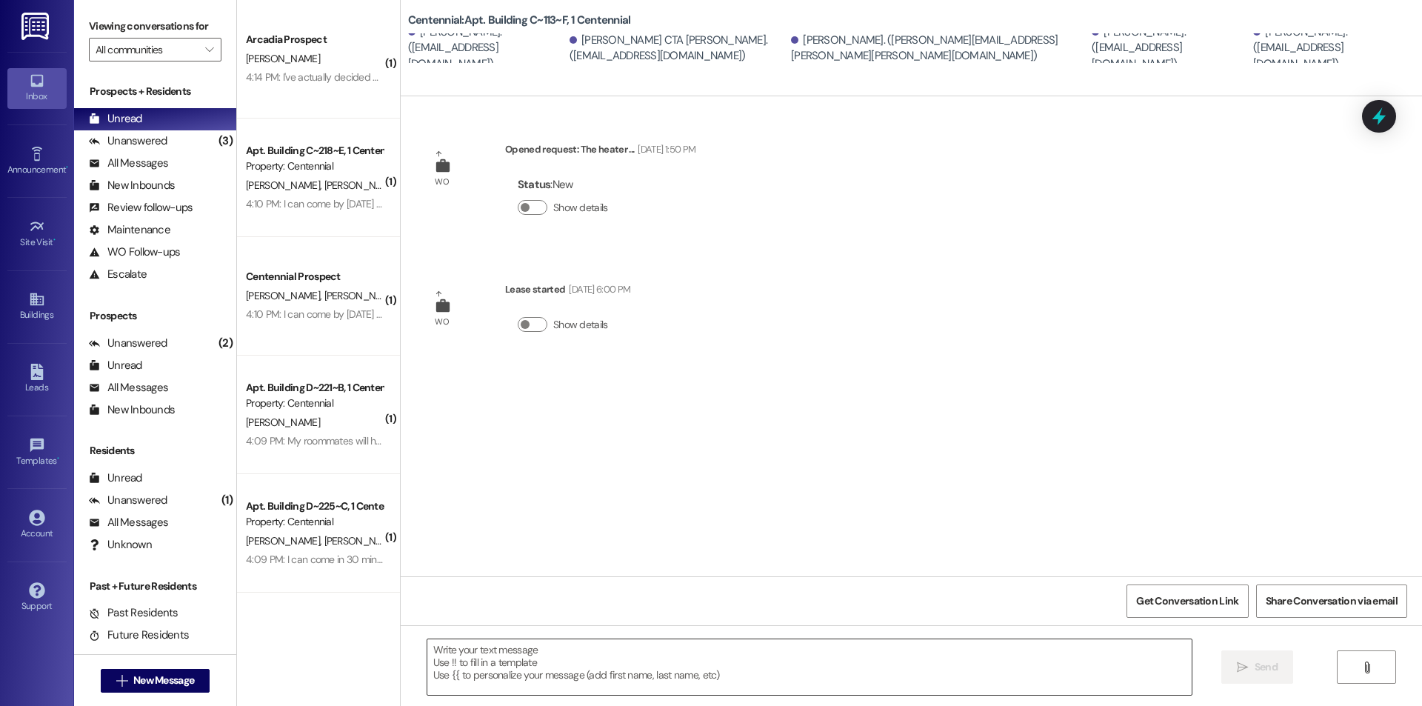
click at [631, 662] on textarea at bounding box center [809, 667] width 764 height 56
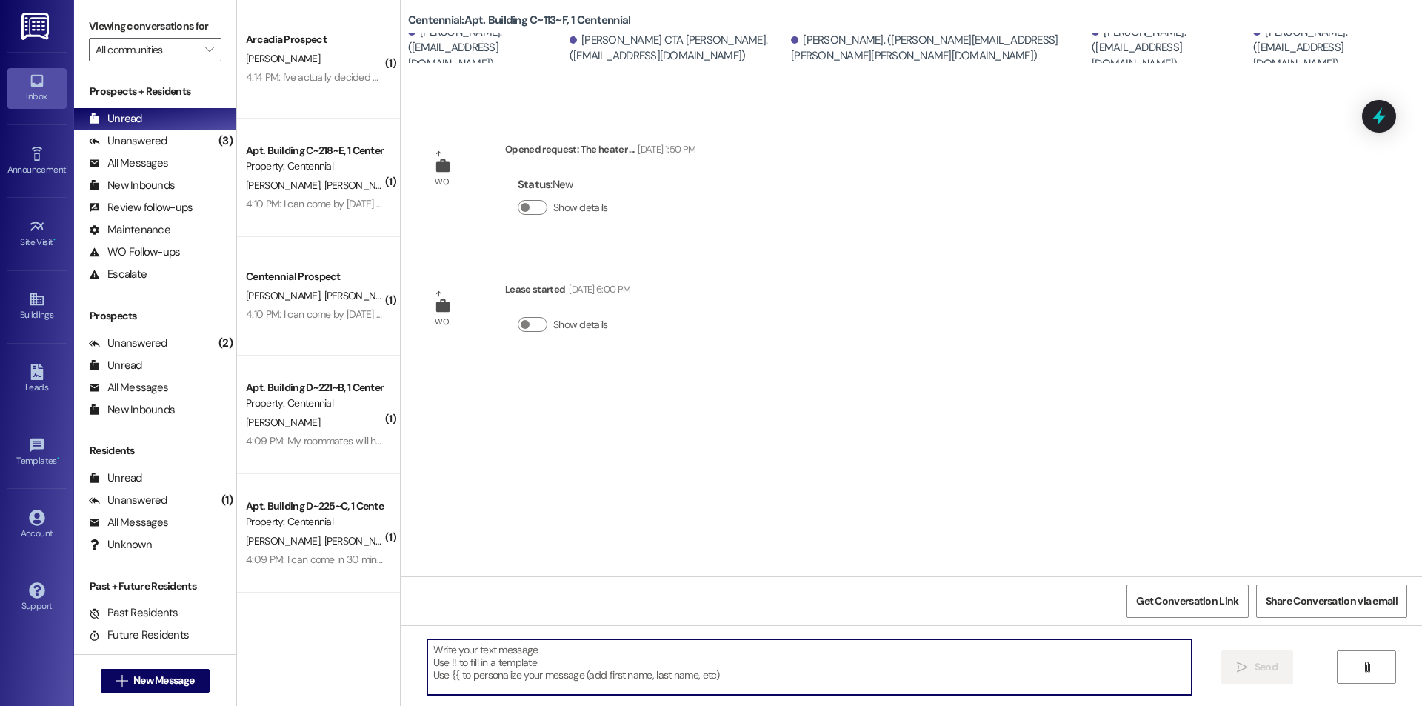
paste textarea "We removed some items that were left in your unit after move-outs. We are curre…"
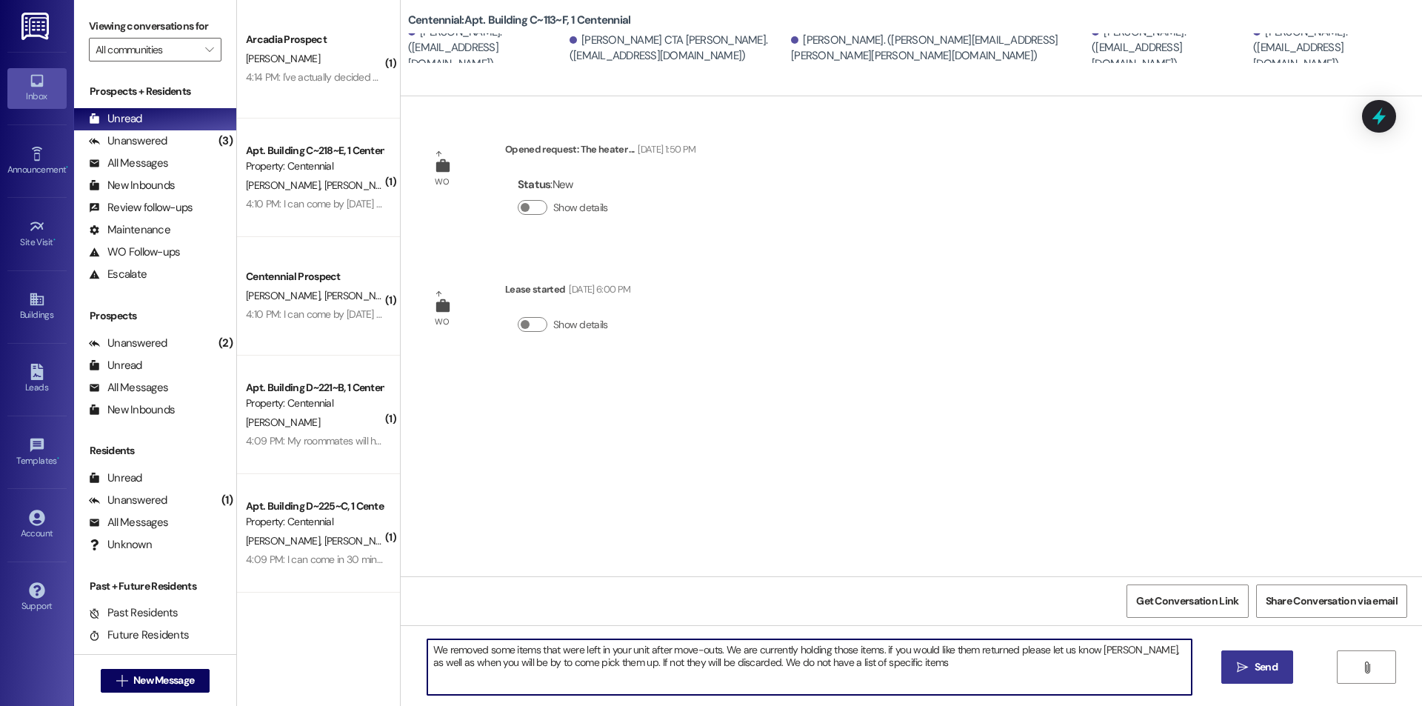
type textarea "We removed some items that were left in your unit after move-outs. We are curre…"
click at [1234, 663] on span " Send" at bounding box center [1257, 667] width 47 height 16
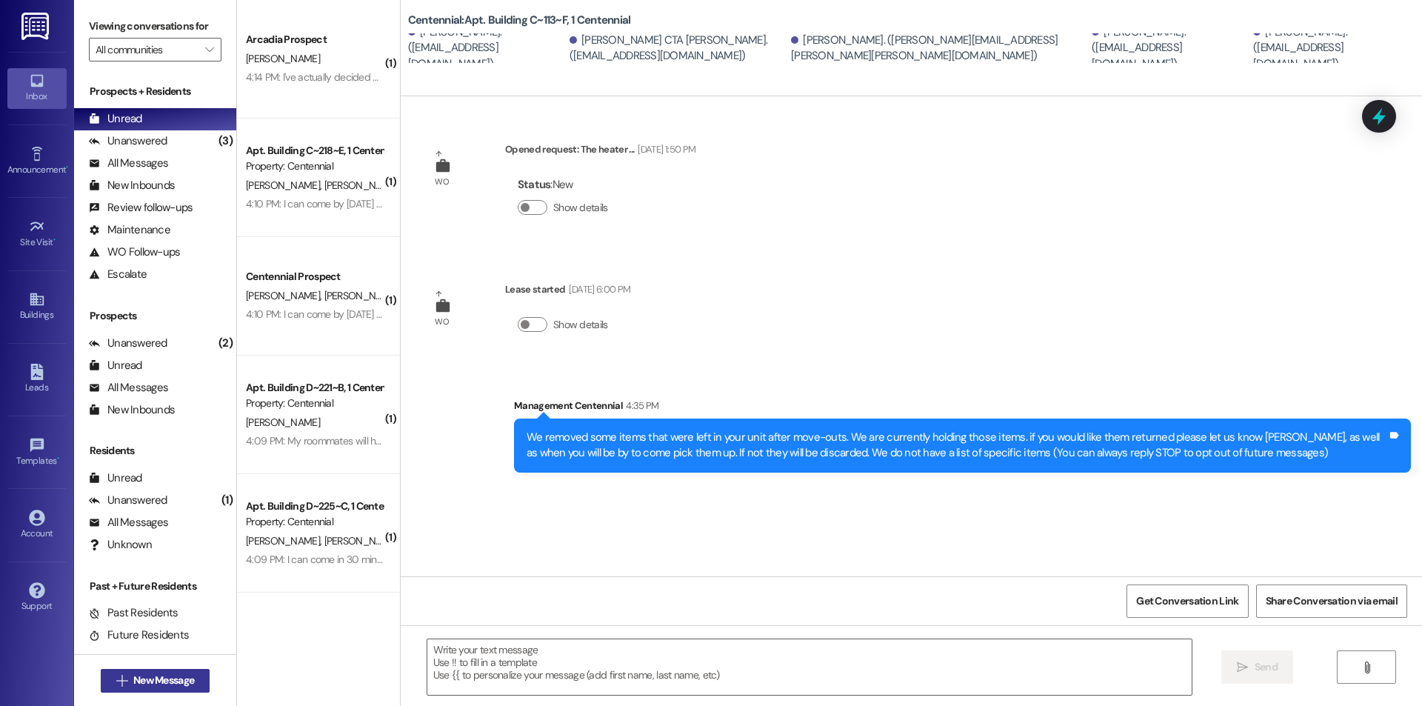
click at [171, 672] on span "New Message" at bounding box center [163, 680] width 61 height 16
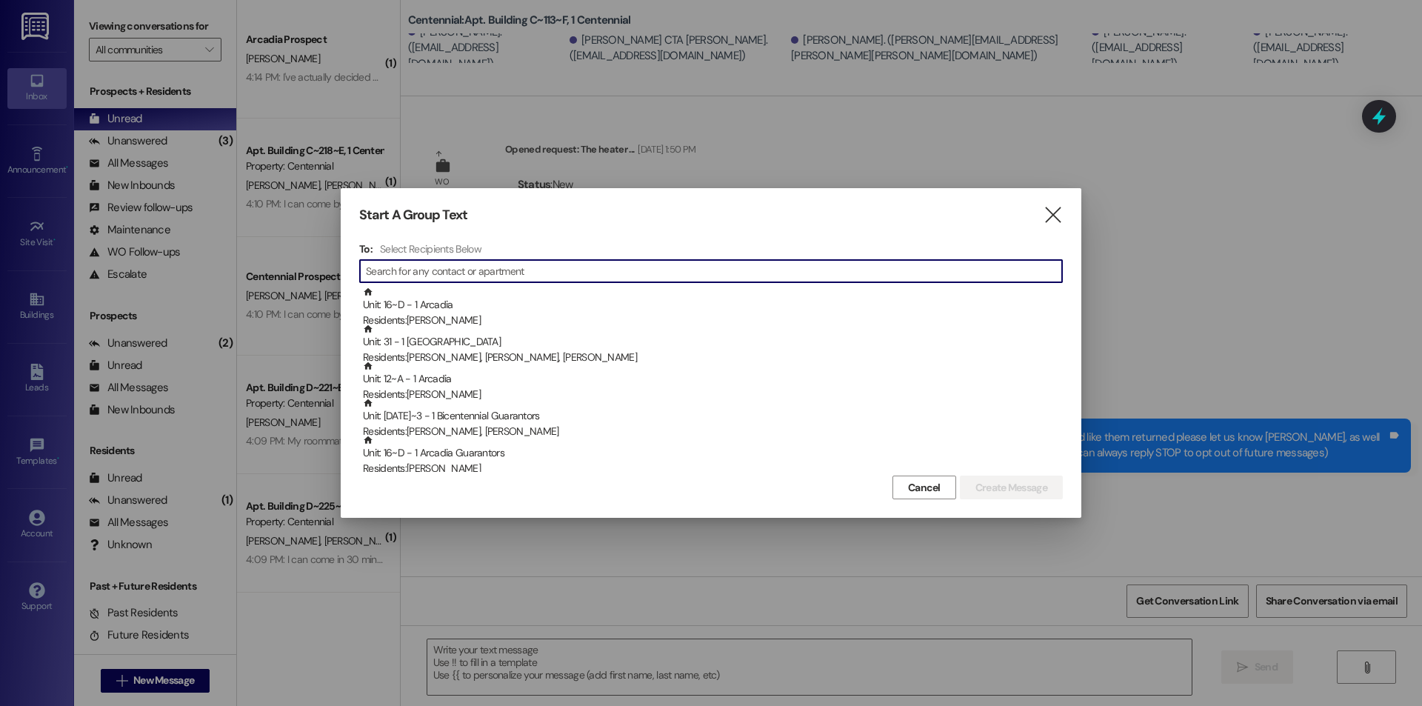
click at [406, 278] on input at bounding box center [714, 271] width 696 height 21
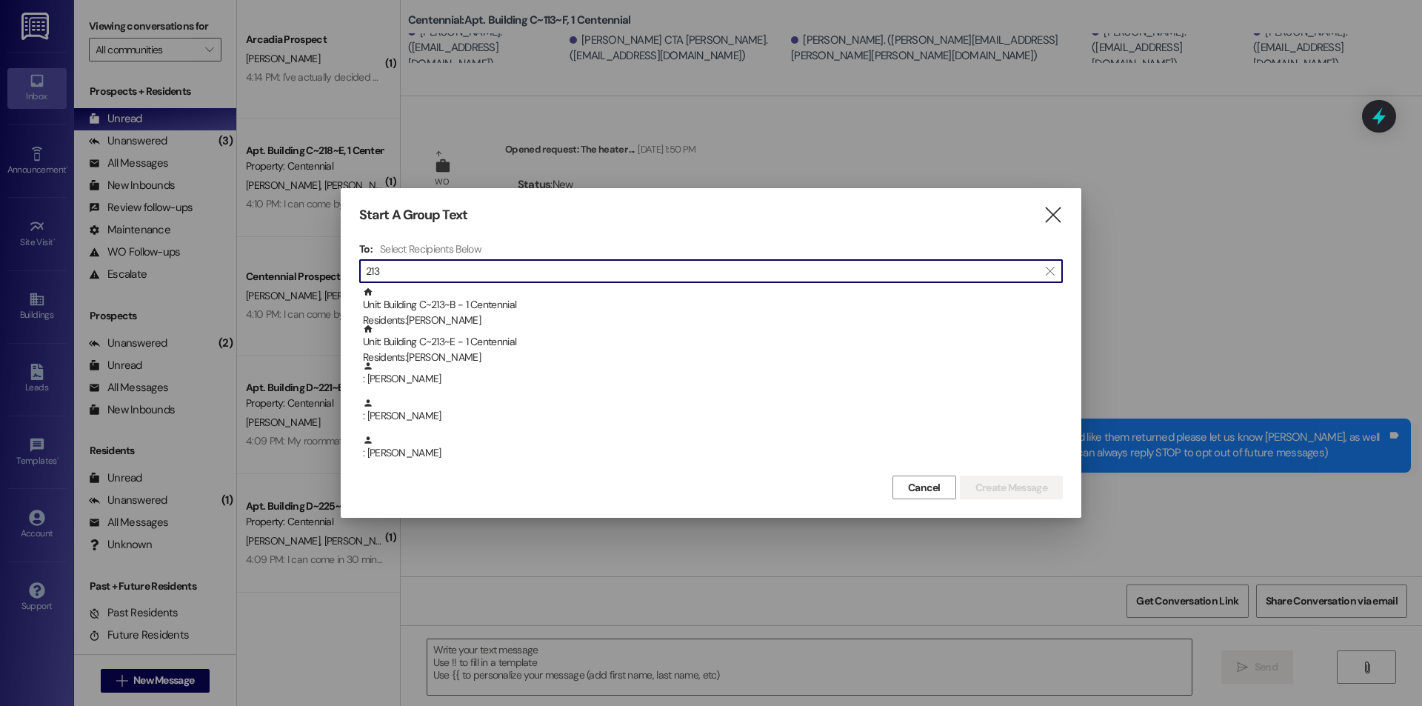
click at [420, 269] on input "213" at bounding box center [702, 271] width 672 height 21
type input "2"
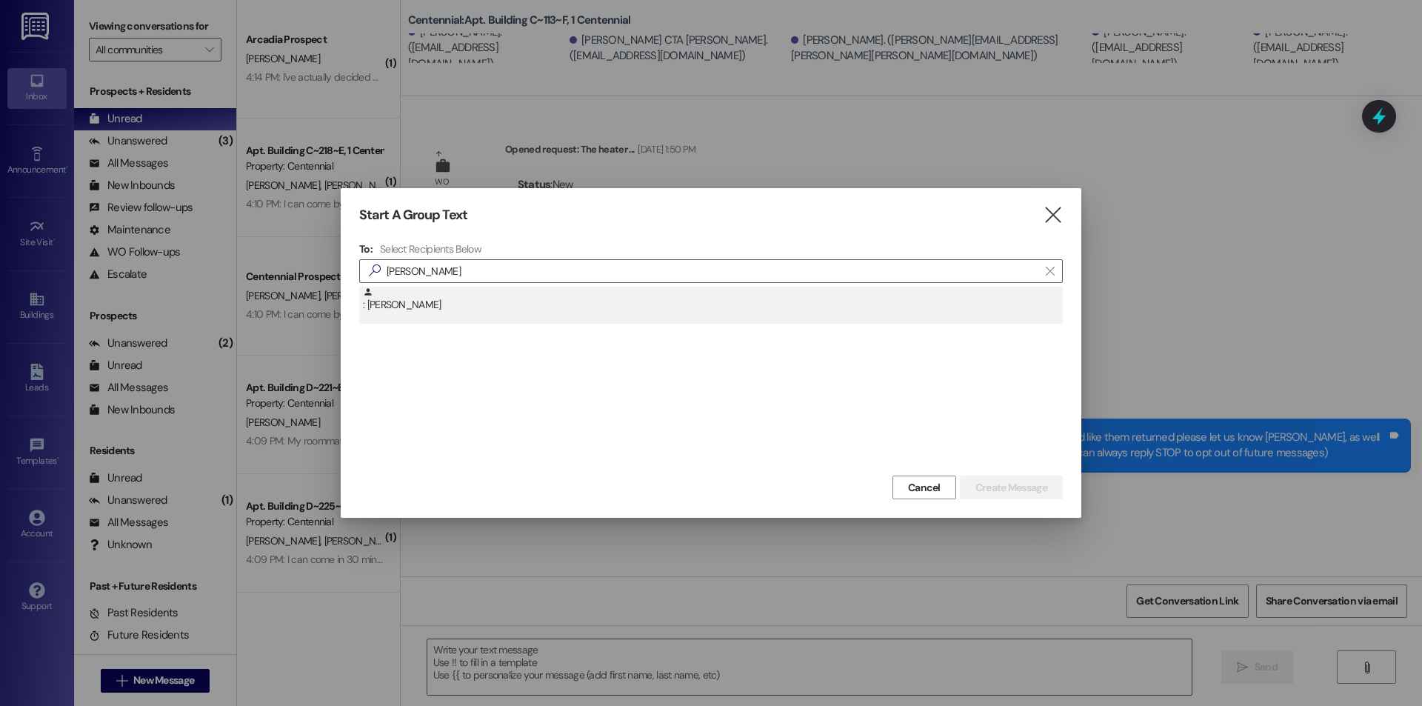
click at [420, 304] on div ": Kari Eddington" at bounding box center [713, 300] width 700 height 26
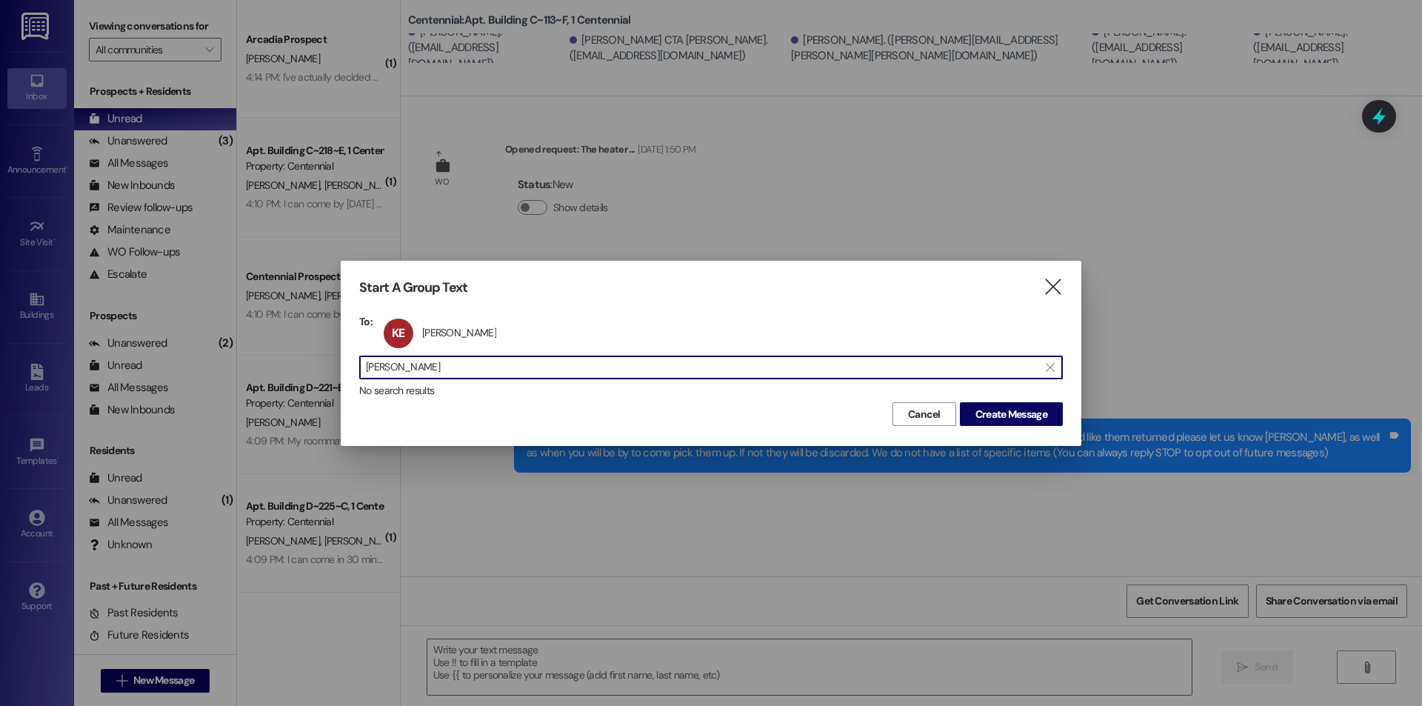
click at [461, 373] on input "kari edd" at bounding box center [702, 367] width 672 height 21
type input "k"
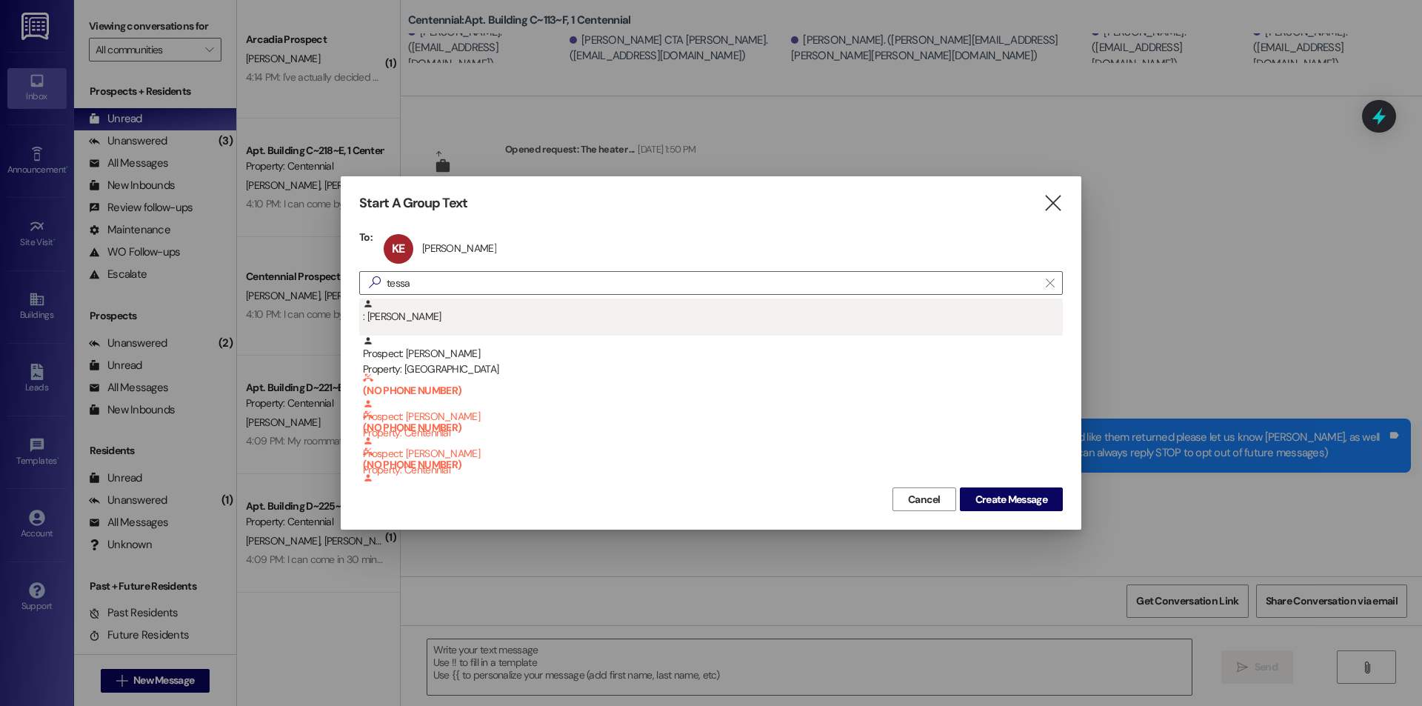
click at [450, 327] on div ": Tessa Ransom" at bounding box center [710, 316] width 703 height 37
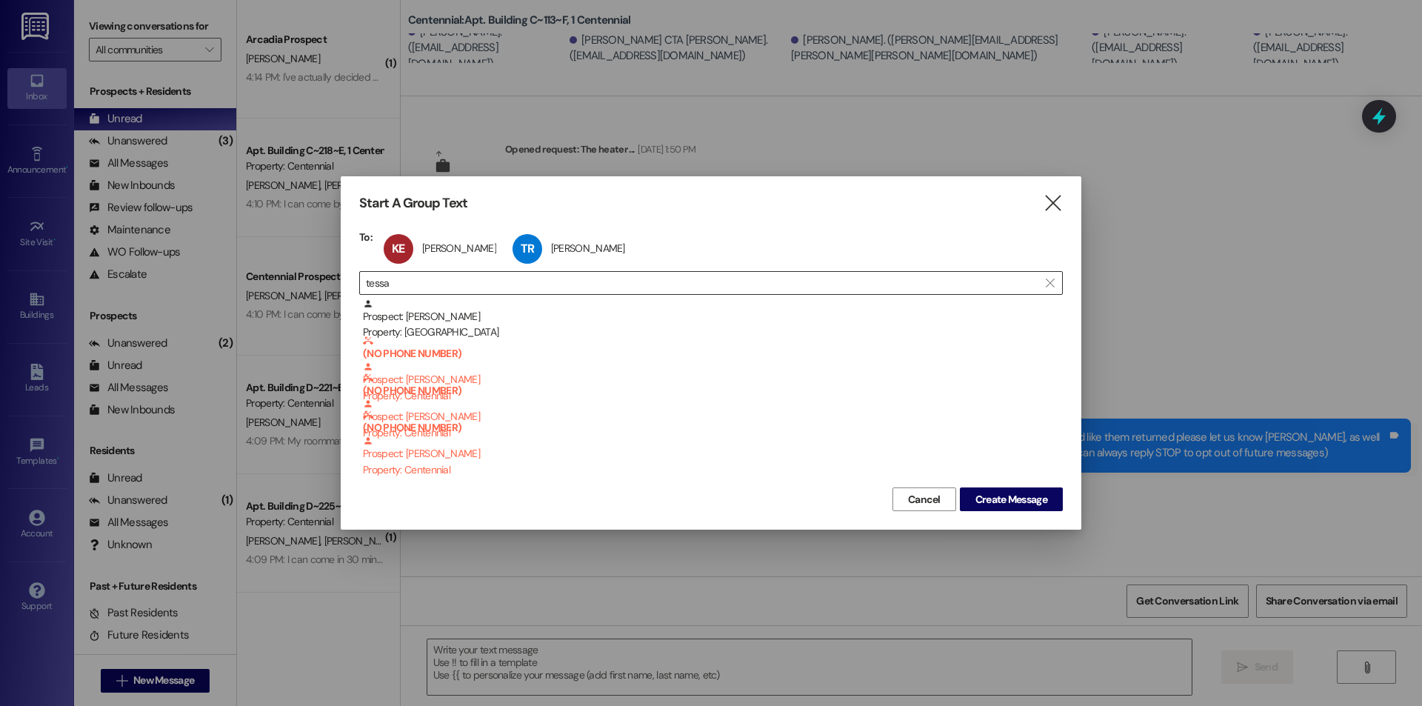
click at [455, 289] on input "tessa" at bounding box center [702, 282] width 672 height 21
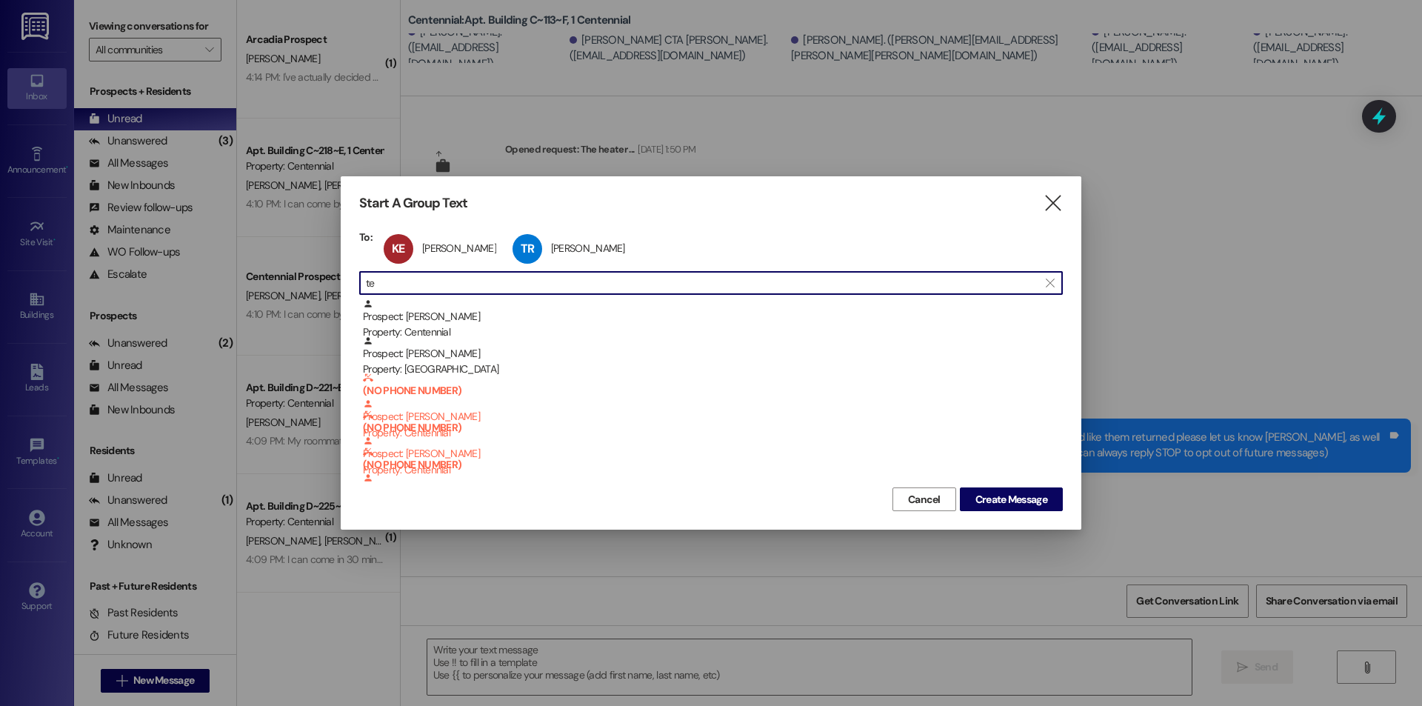
type input "t"
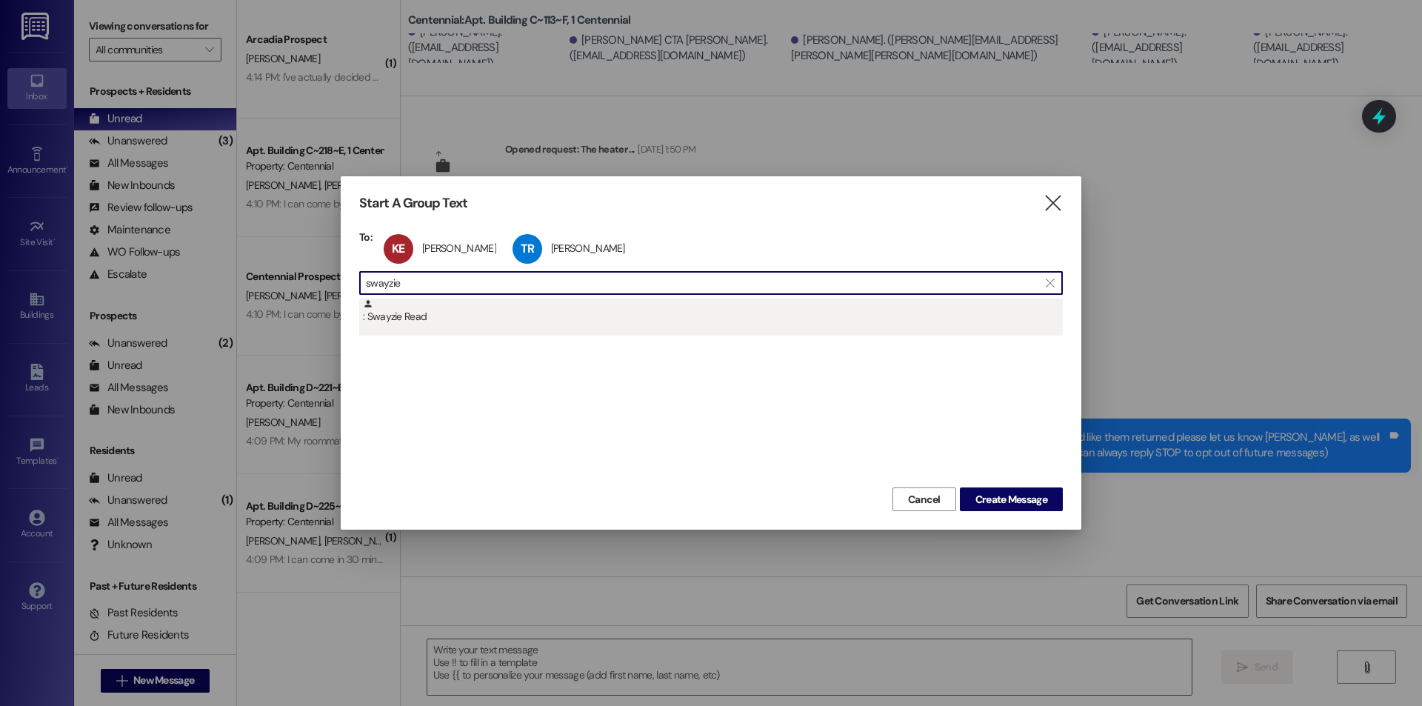
click at [449, 308] on div ": Swayzie Read" at bounding box center [713, 311] width 700 height 26
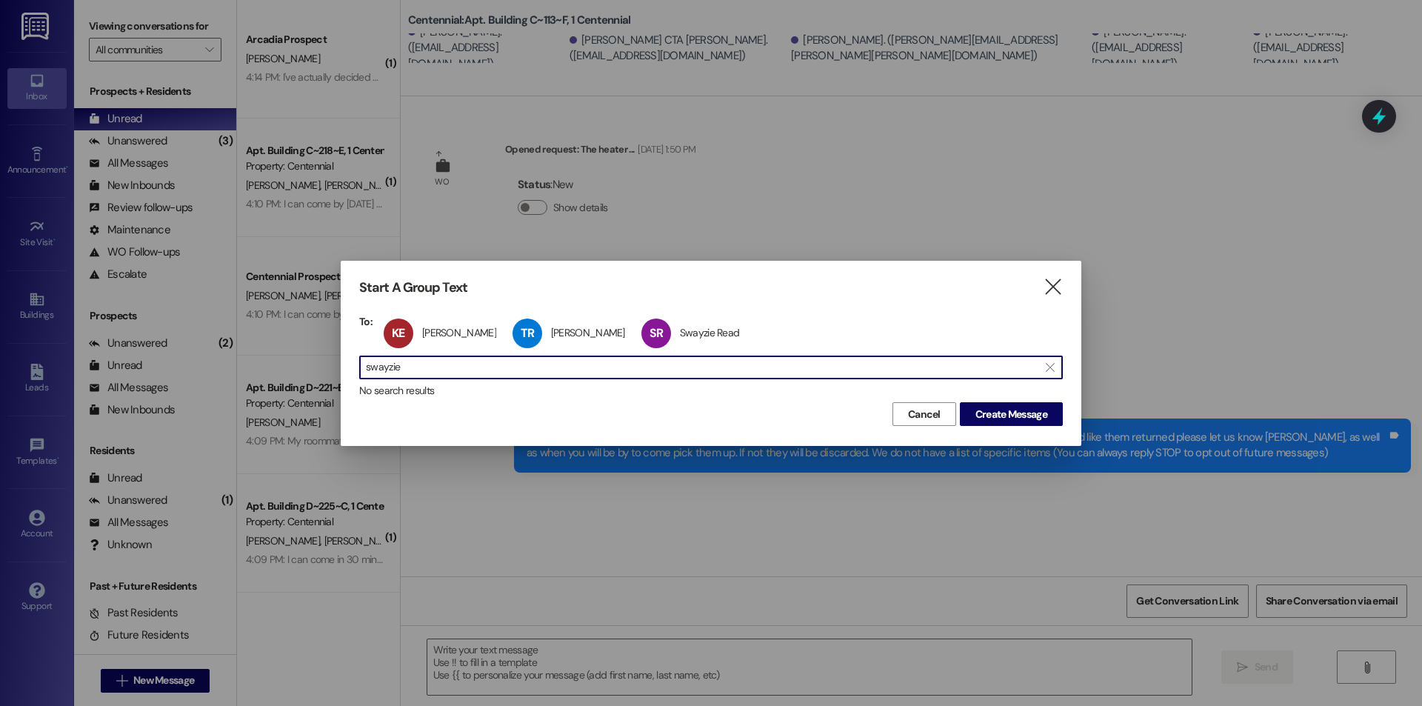
click at [444, 375] on input "swayzie" at bounding box center [702, 367] width 672 height 21
type input "s"
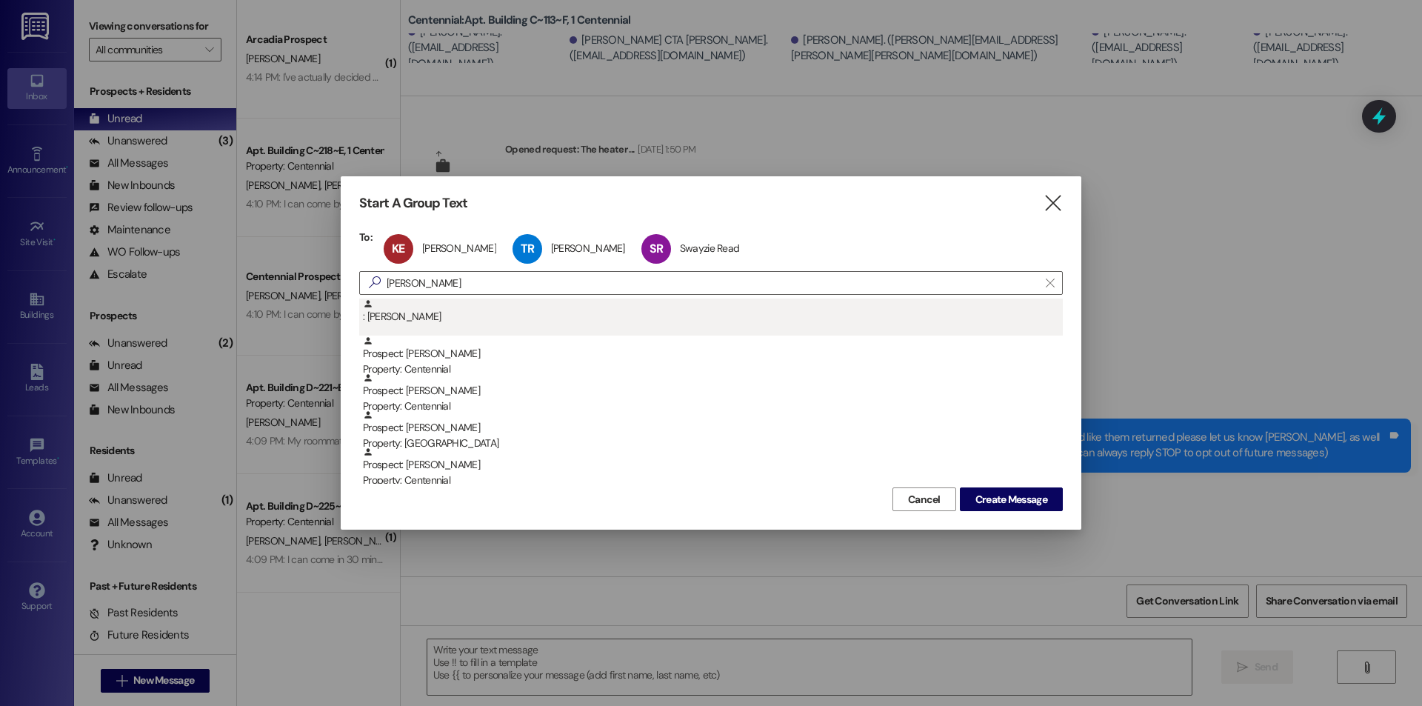
click at [409, 334] on div ": Avery Porter" at bounding box center [710, 316] width 703 height 37
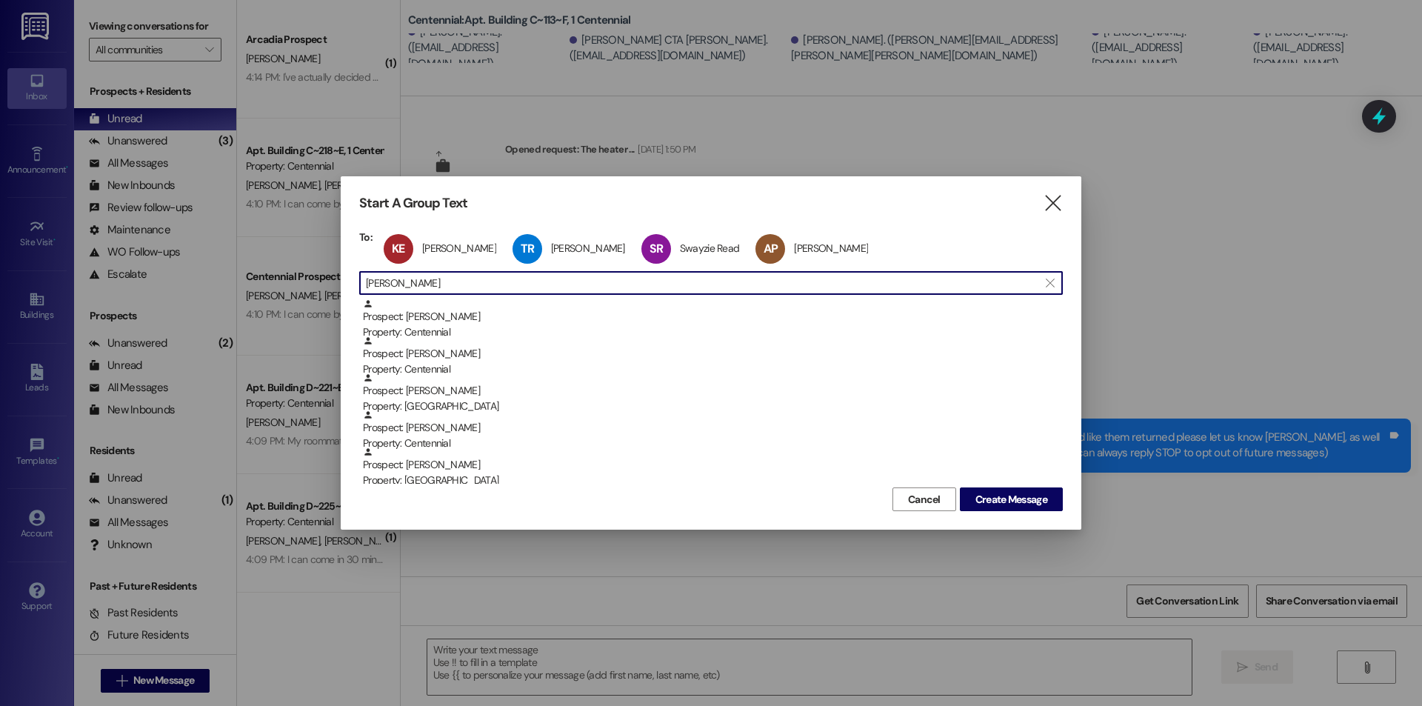
click at [431, 291] on input "avery" at bounding box center [702, 282] width 672 height 21
type input "a"
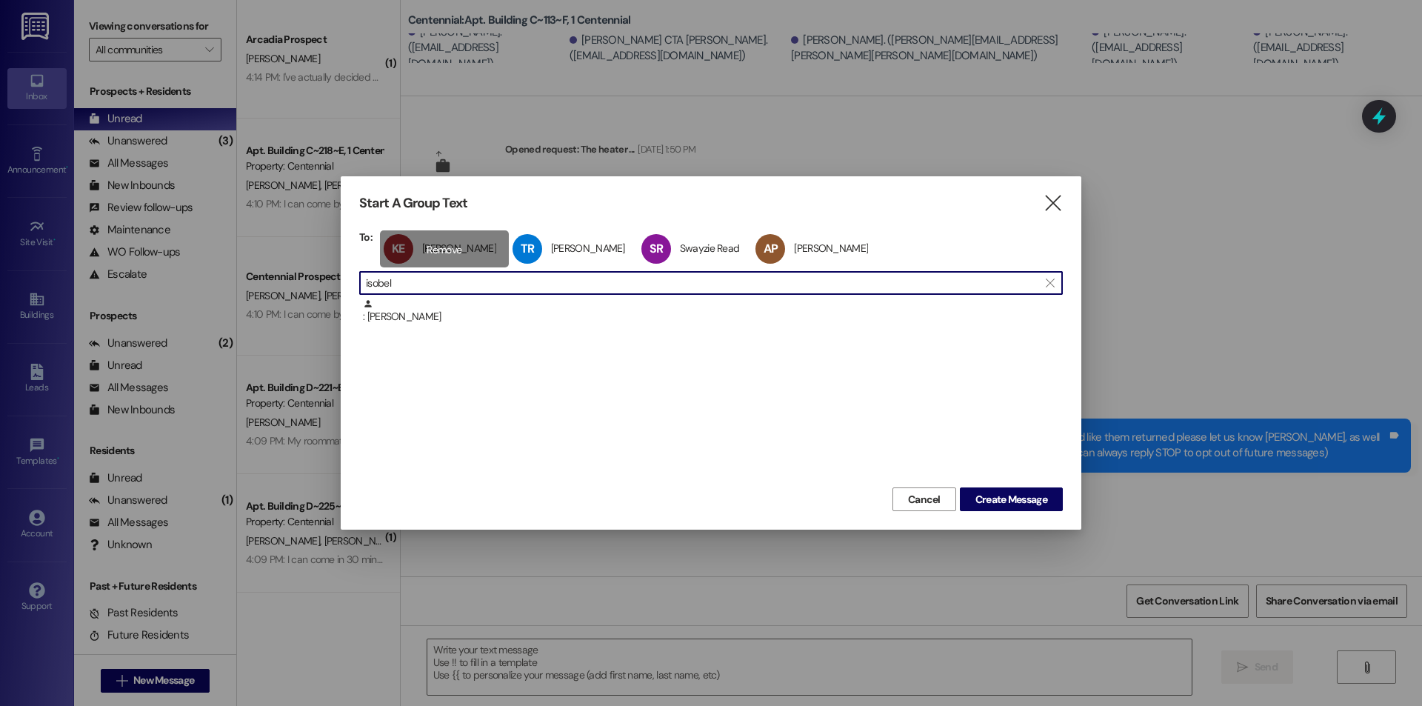
click at [427, 320] on div ": Isobel Reedy" at bounding box center [713, 311] width 700 height 26
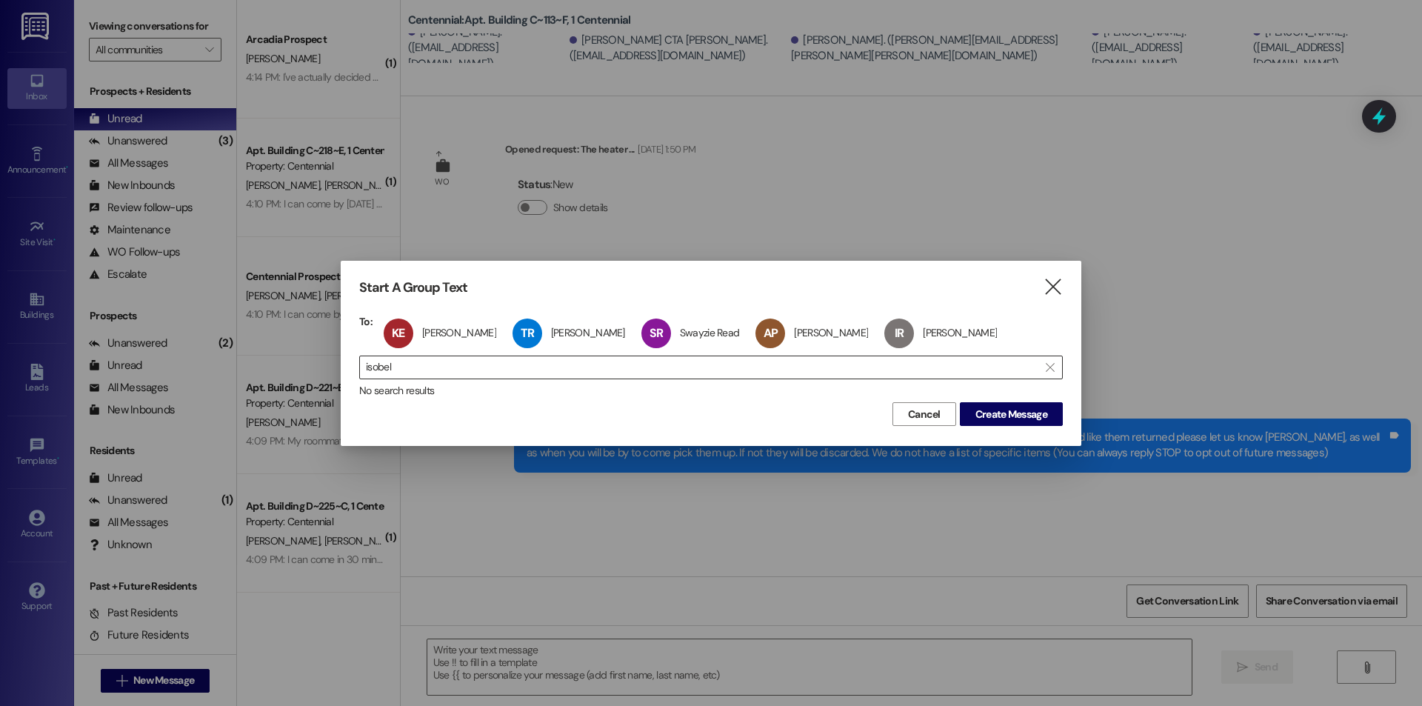
click at [425, 365] on input "isobel" at bounding box center [702, 367] width 672 height 21
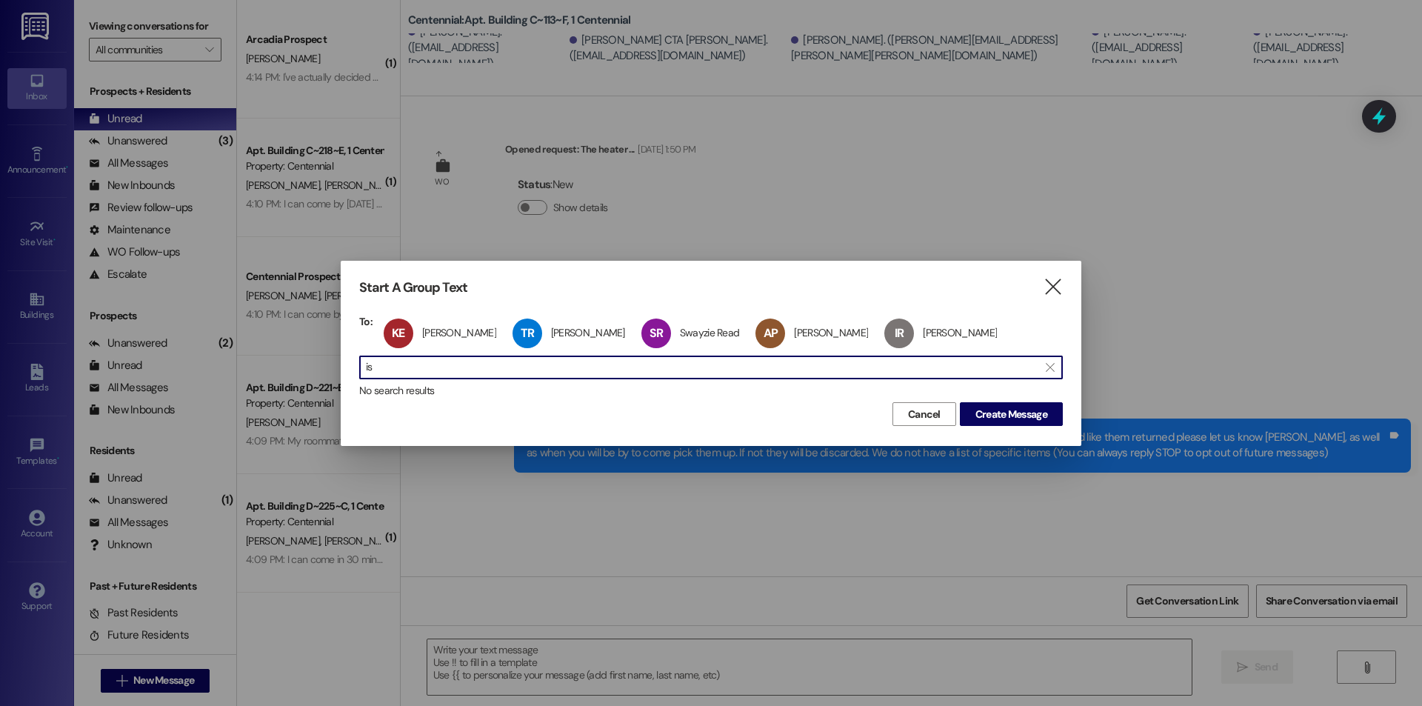
type input "i"
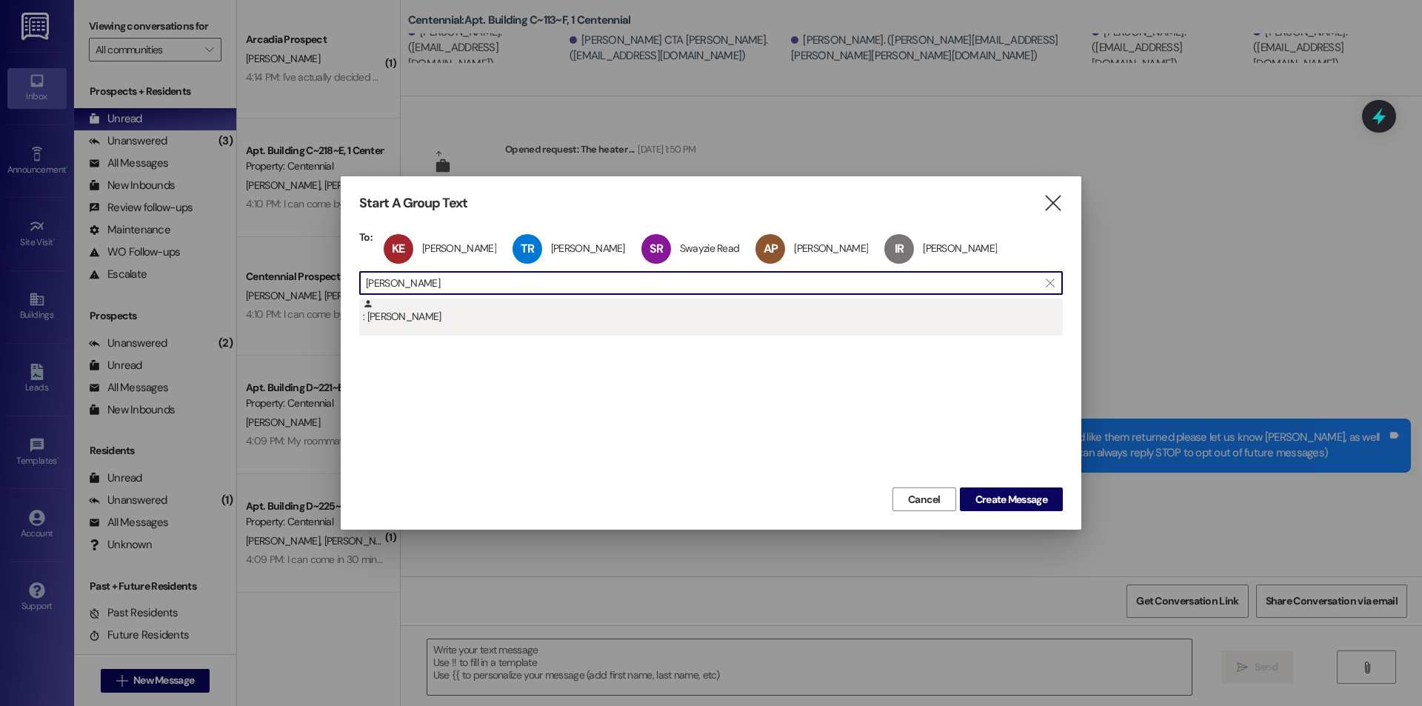
type input "jessica sperle"
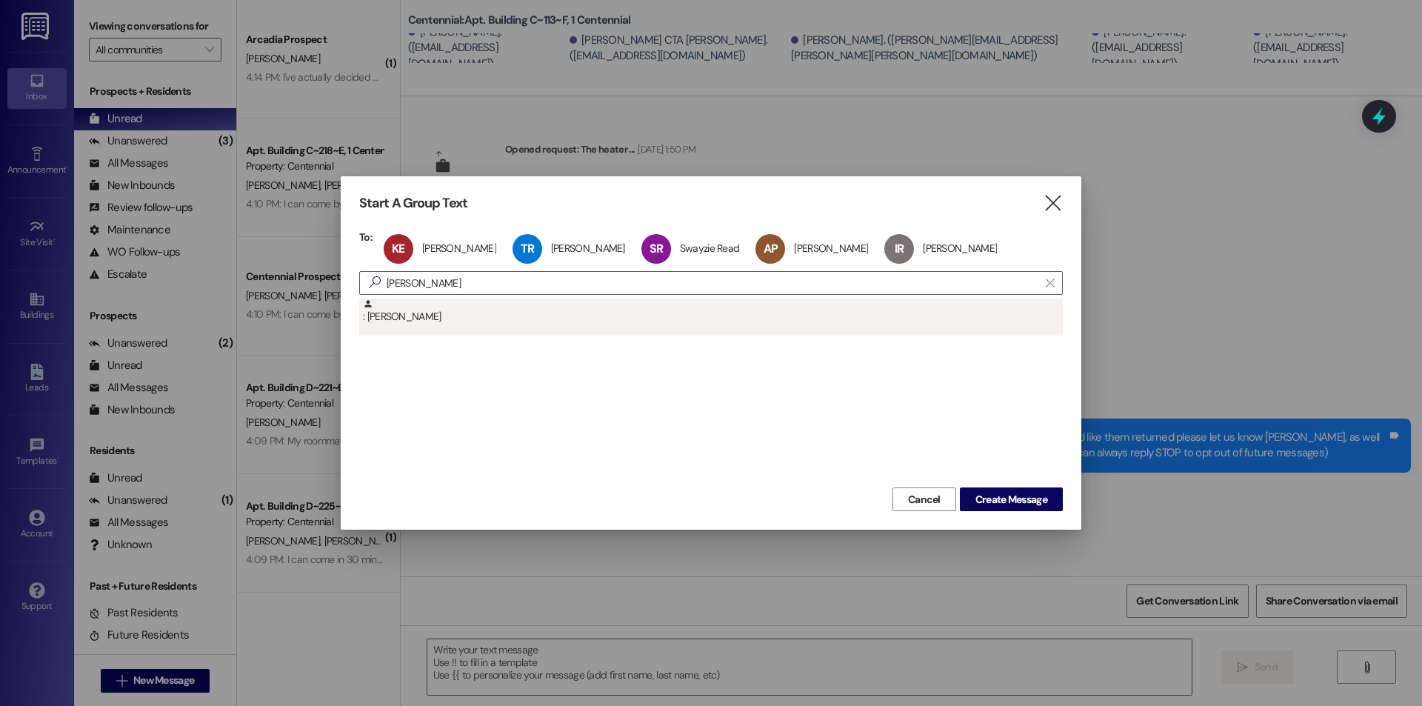
click at [402, 318] on div ": Jessica Sperle" at bounding box center [713, 311] width 700 height 26
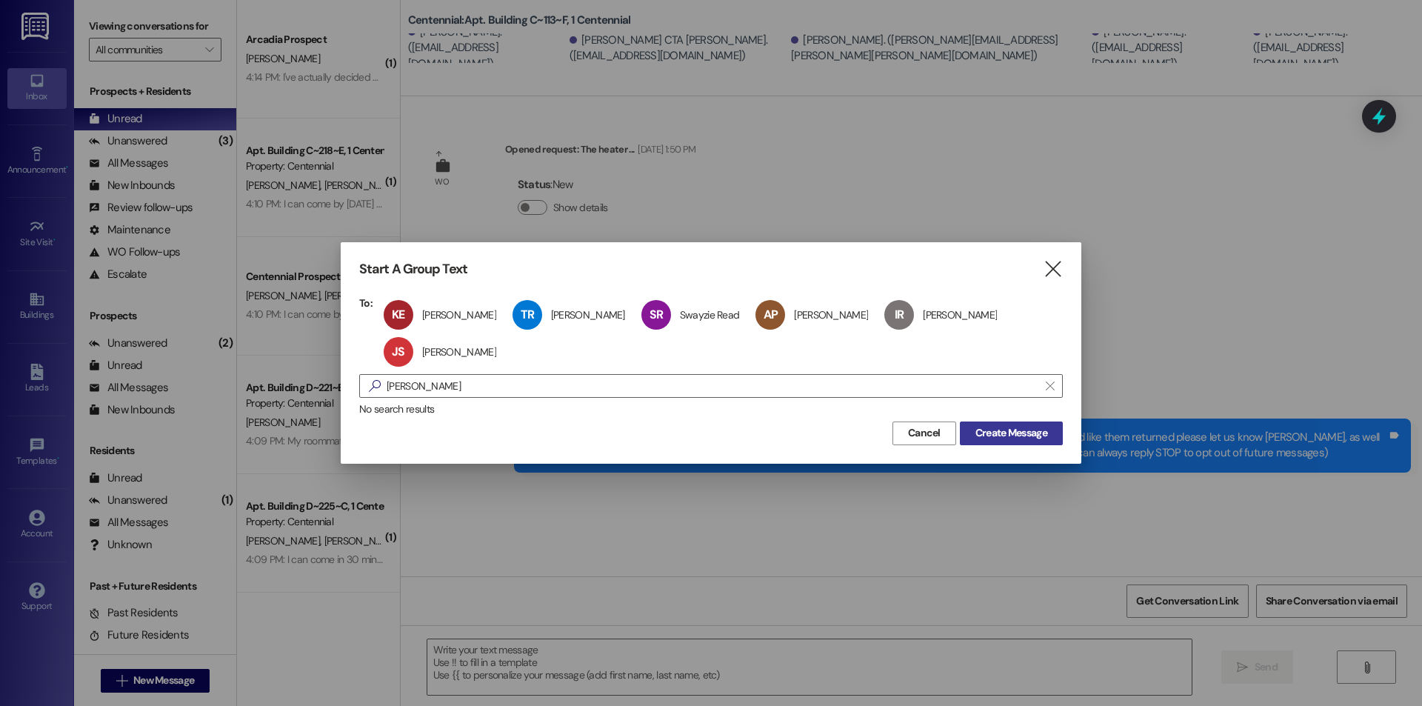
click at [988, 432] on span "Create Message" at bounding box center [1011, 433] width 72 height 16
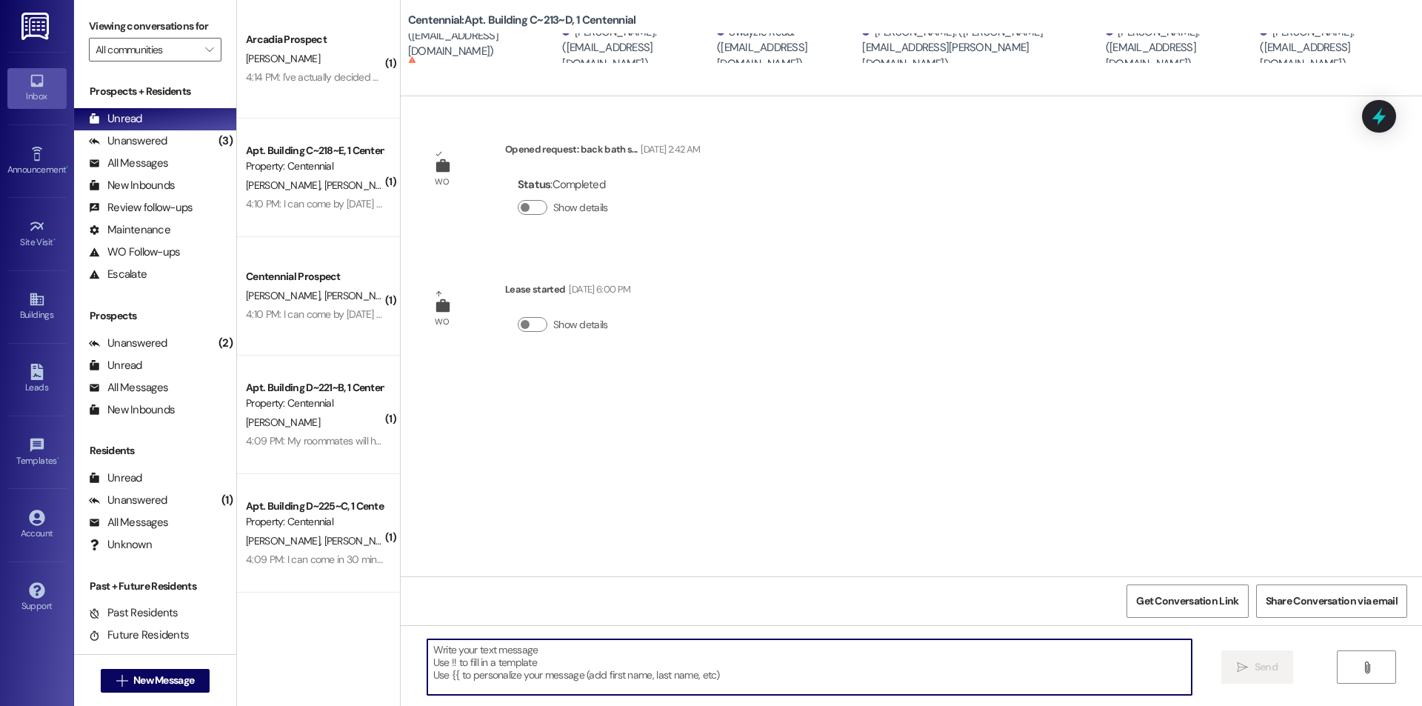
click at [742, 641] on textarea at bounding box center [809, 667] width 764 height 56
paste textarea "We removed some items that were left in your unit after move-outs. We are curre…"
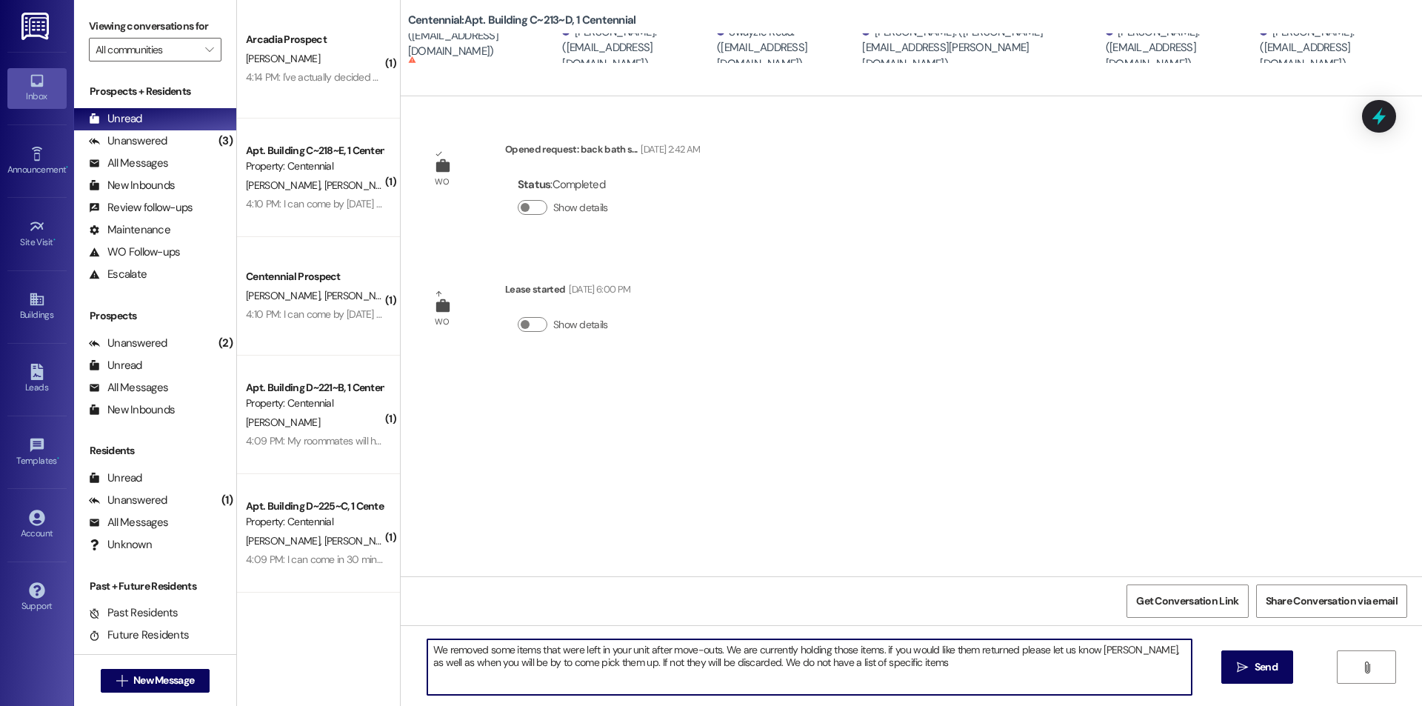
click at [726, 663] on textarea "We removed some items that were left in your unit after move-outs. We are curre…" at bounding box center [809, 667] width 764 height 56
click at [1251, 656] on button " Send" at bounding box center [1257, 666] width 72 height 33
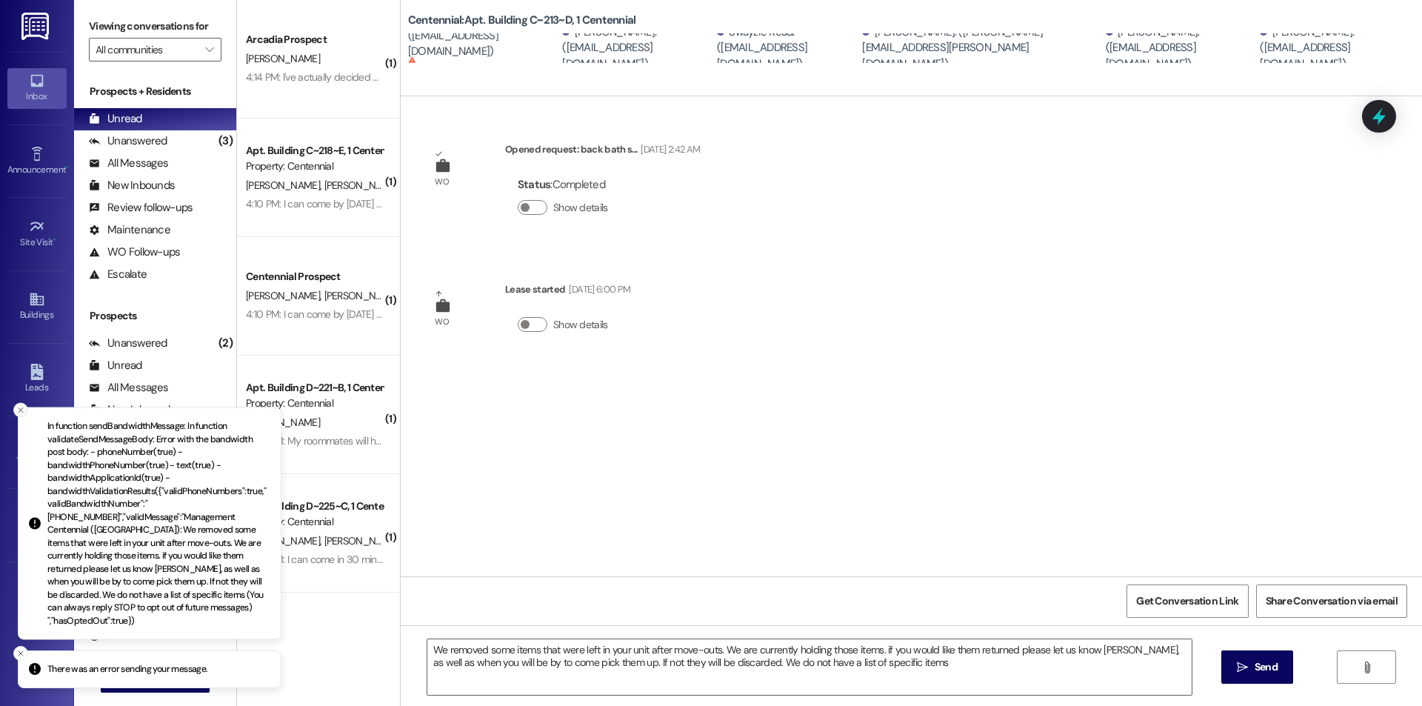
click at [21, 415] on icon "Close toast" at bounding box center [20, 410] width 9 height 9
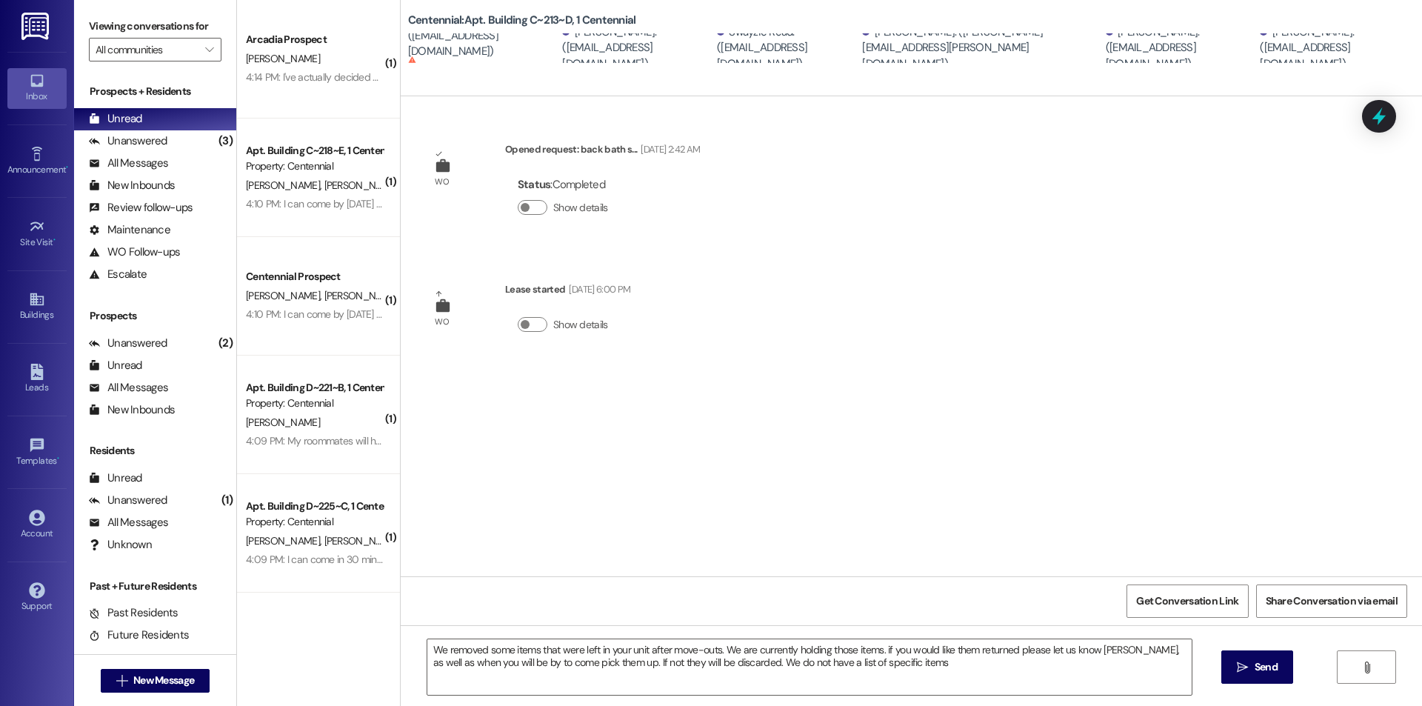
click at [460, 56] on sup "Cannot receive text messages" at bounding box center [457, 66] width 99 height 21
click at [187, 679] on span "New Message" at bounding box center [163, 680] width 61 height 16
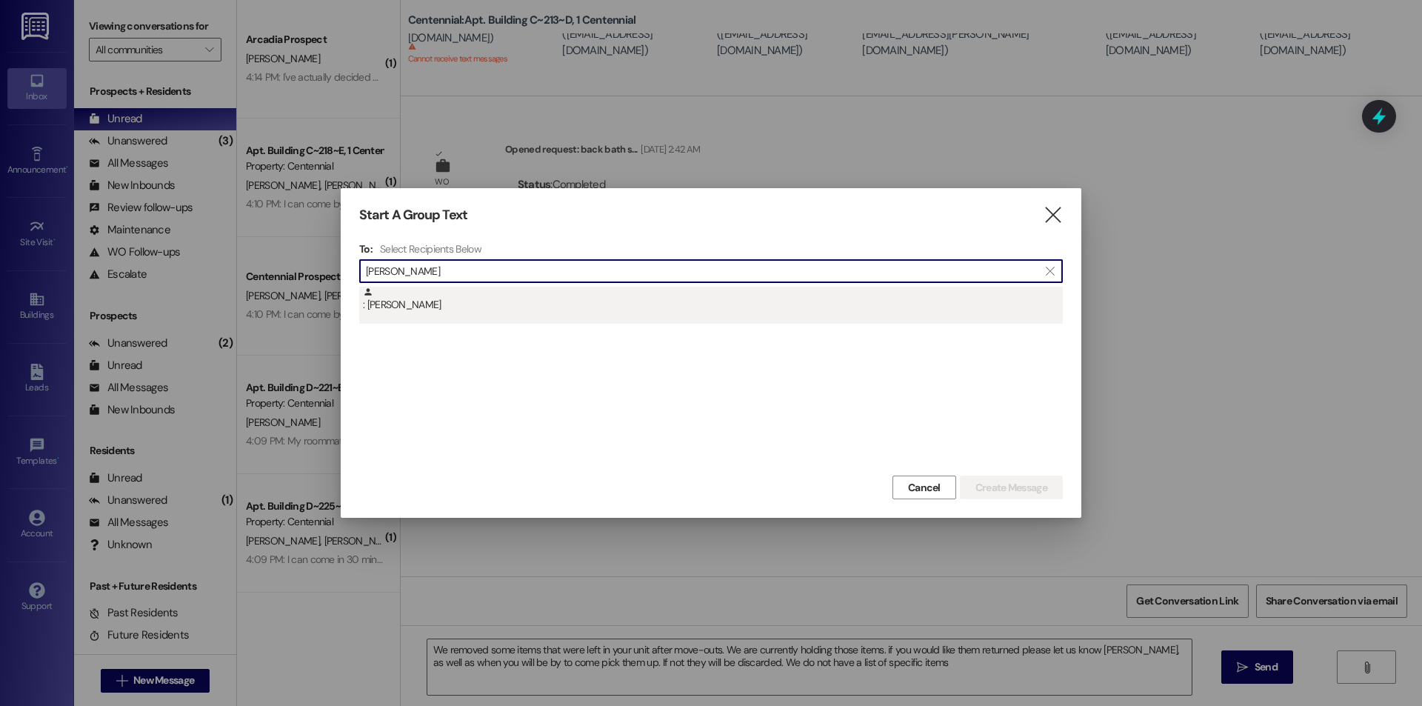
click at [449, 309] on div ": Kari Eddington" at bounding box center [713, 300] width 700 height 26
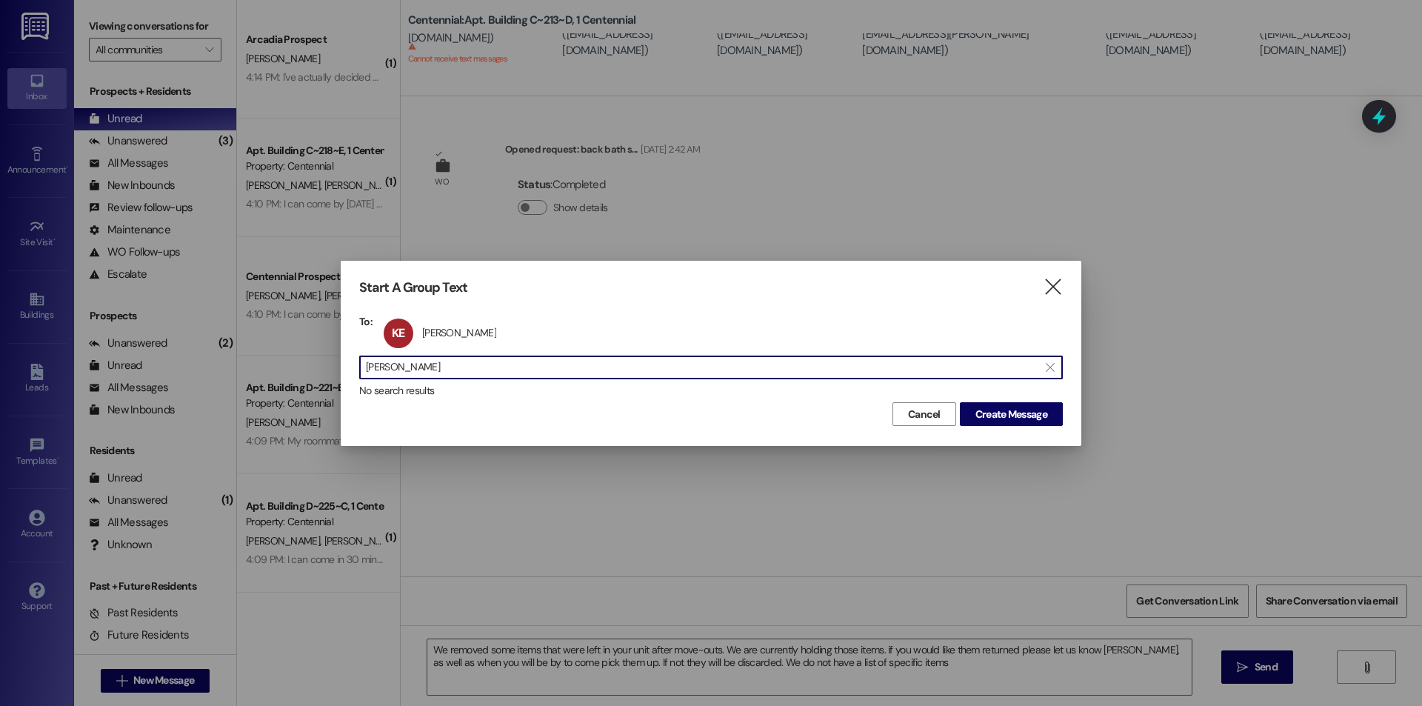
click at [533, 362] on input "kari edd" at bounding box center [702, 367] width 672 height 21
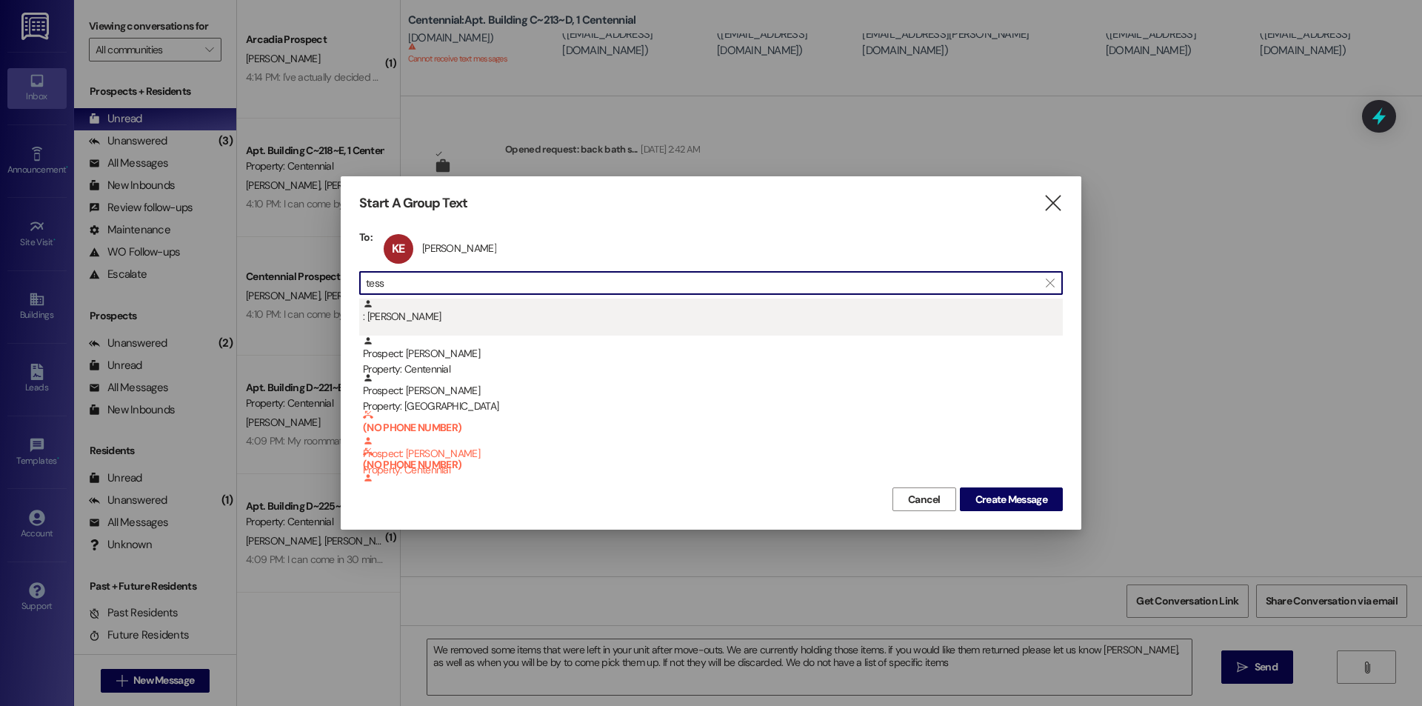
click at [452, 317] on div ": Tessa Ransom" at bounding box center [713, 311] width 700 height 26
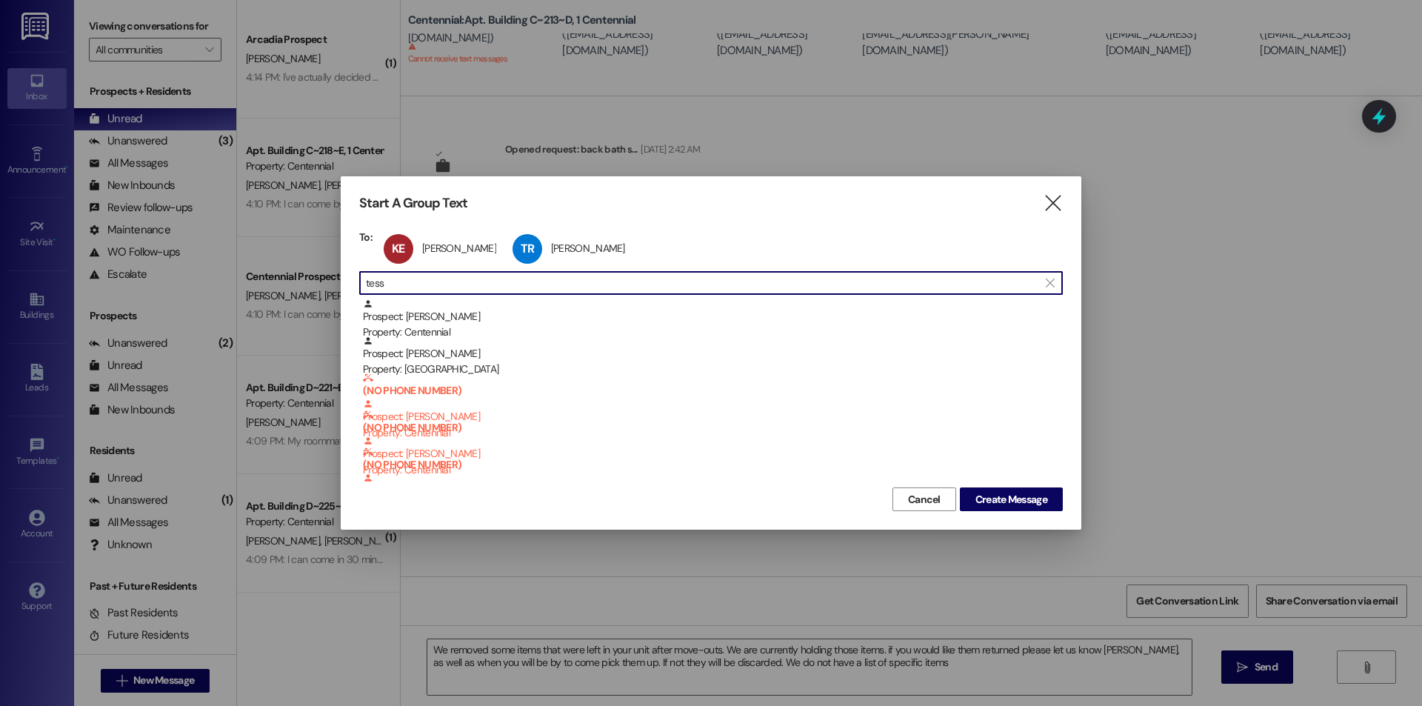
click at [461, 292] on input "tess" at bounding box center [702, 282] width 672 height 21
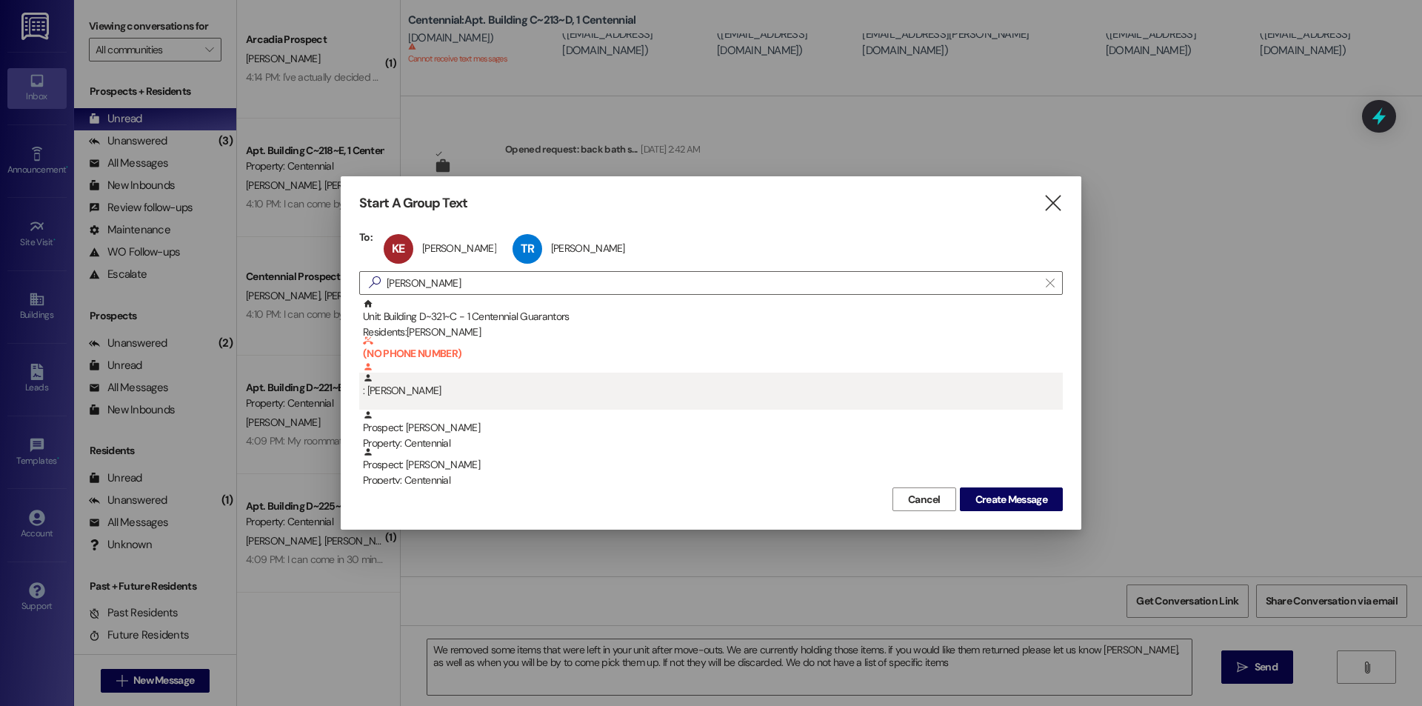
click at [442, 401] on div ": Jessica Sperle" at bounding box center [710, 390] width 703 height 37
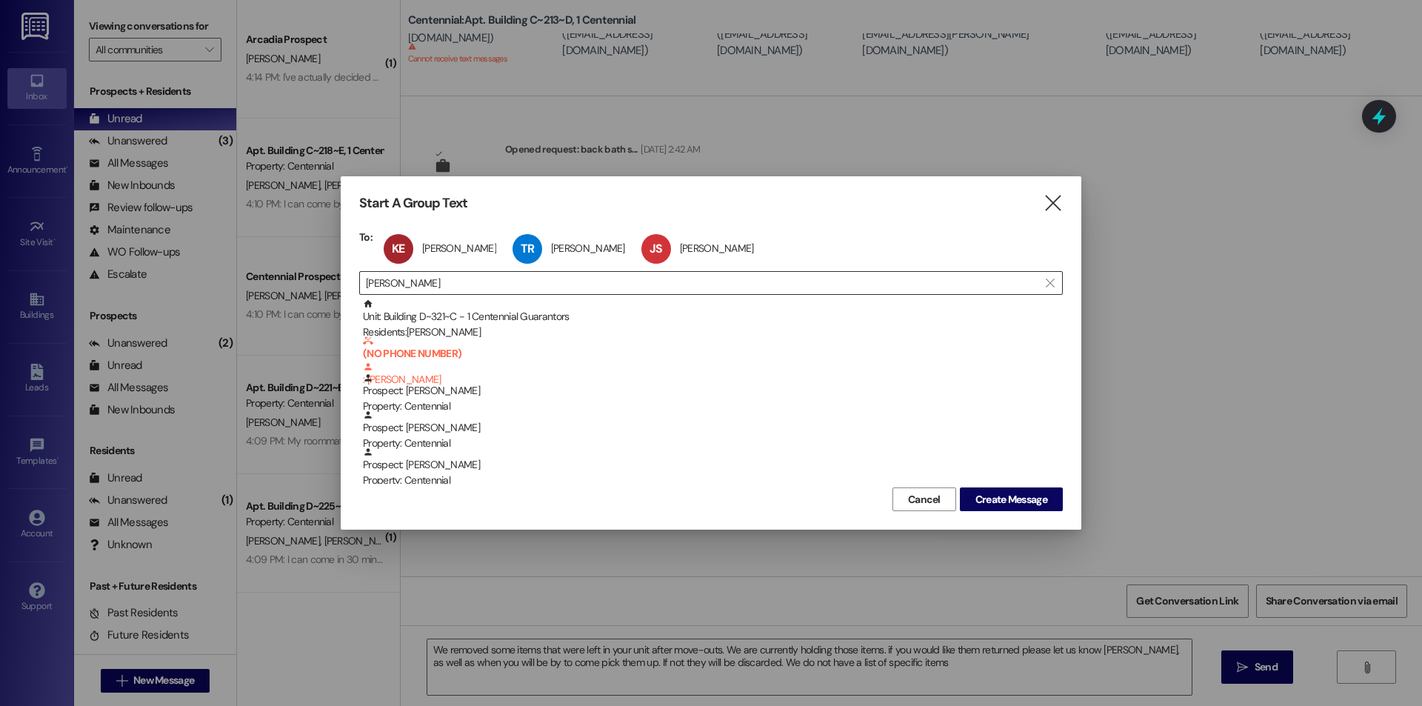
click at [495, 280] on input "jessica" at bounding box center [702, 282] width 672 height 21
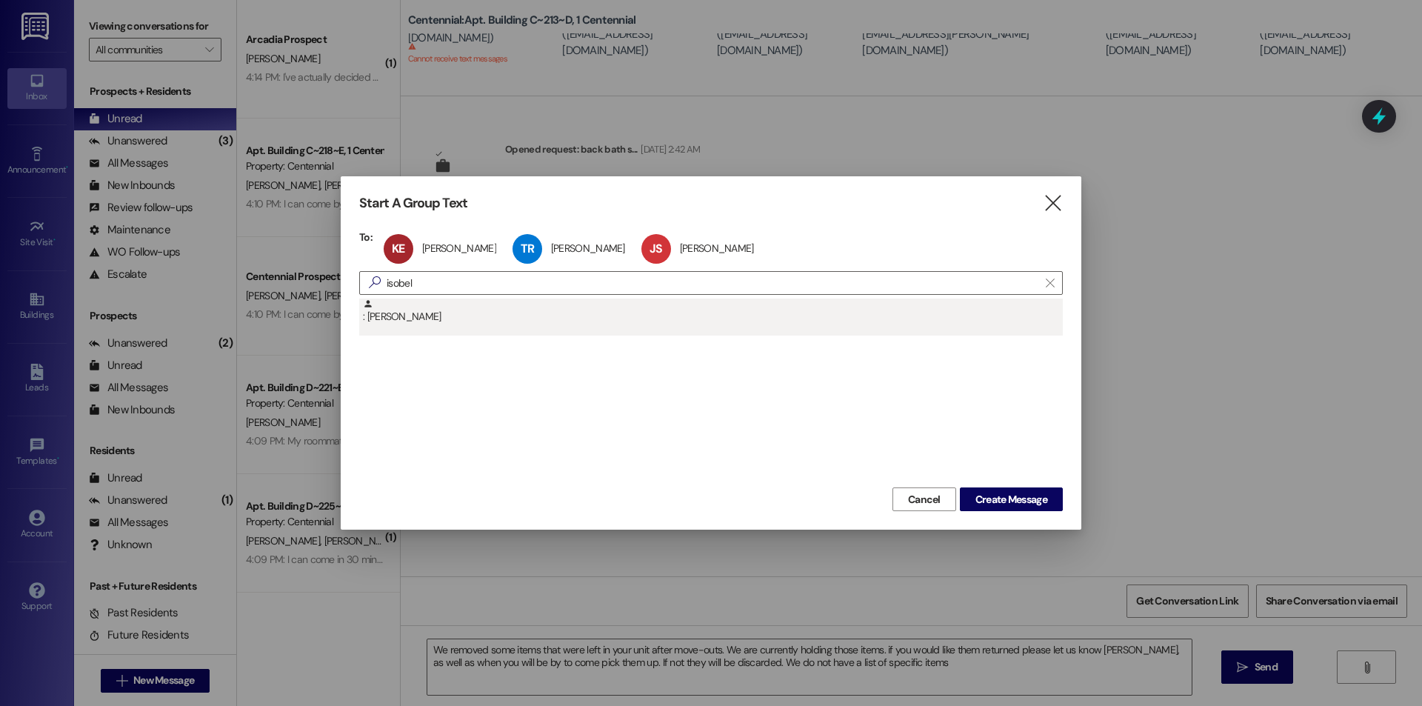
click at [463, 315] on div ": Isobel Reedy" at bounding box center [713, 311] width 700 height 26
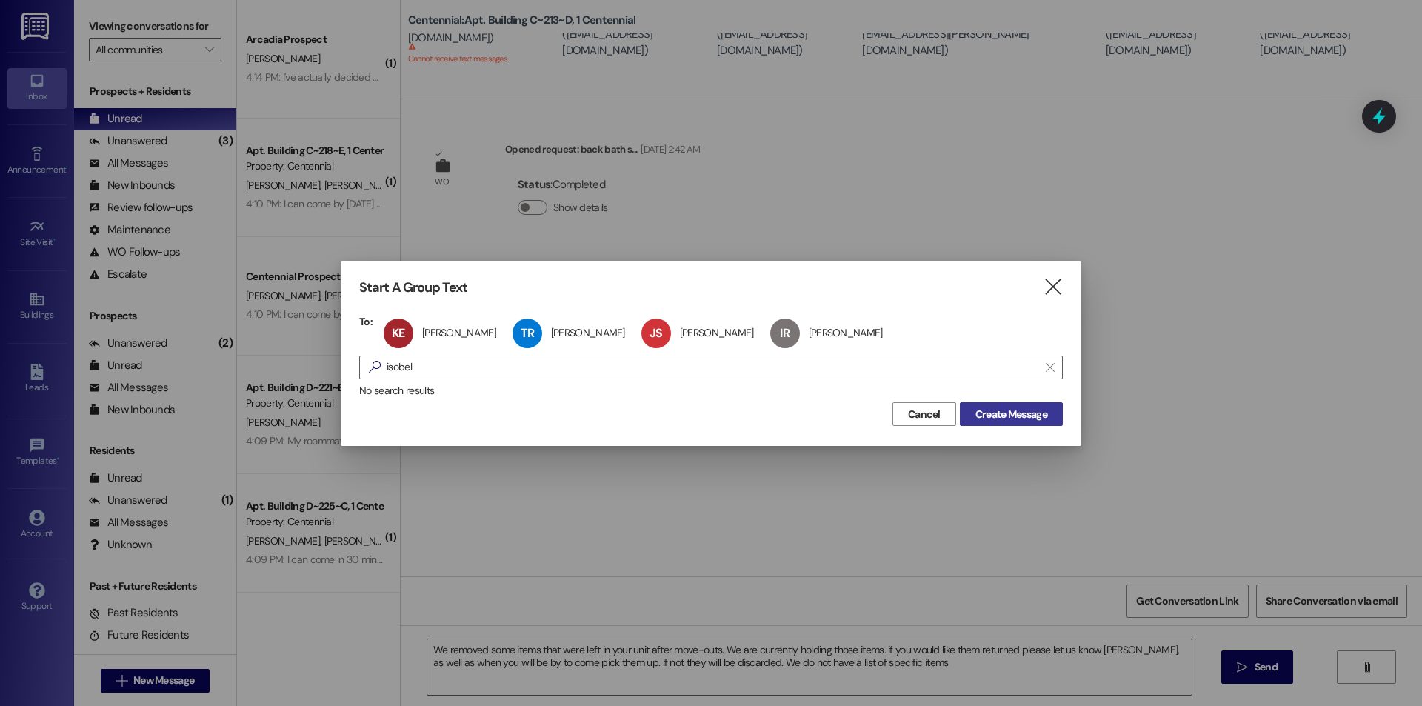
click at [986, 421] on span "Create Message" at bounding box center [1011, 414] width 72 height 16
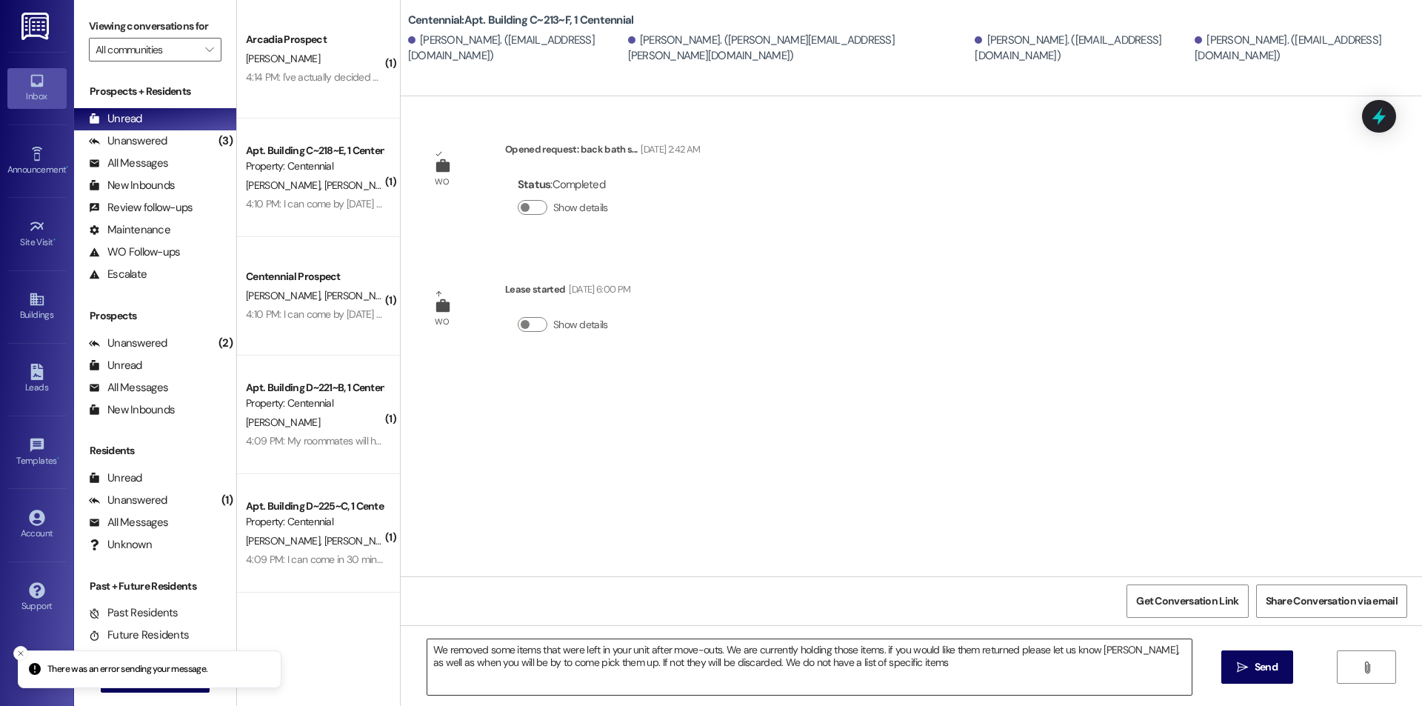
click at [920, 675] on textarea "We removed some items that were left in your unit after move-outs. We are curre…" at bounding box center [809, 667] width 764 height 56
click at [1234, 672] on span " Send" at bounding box center [1257, 667] width 47 height 16
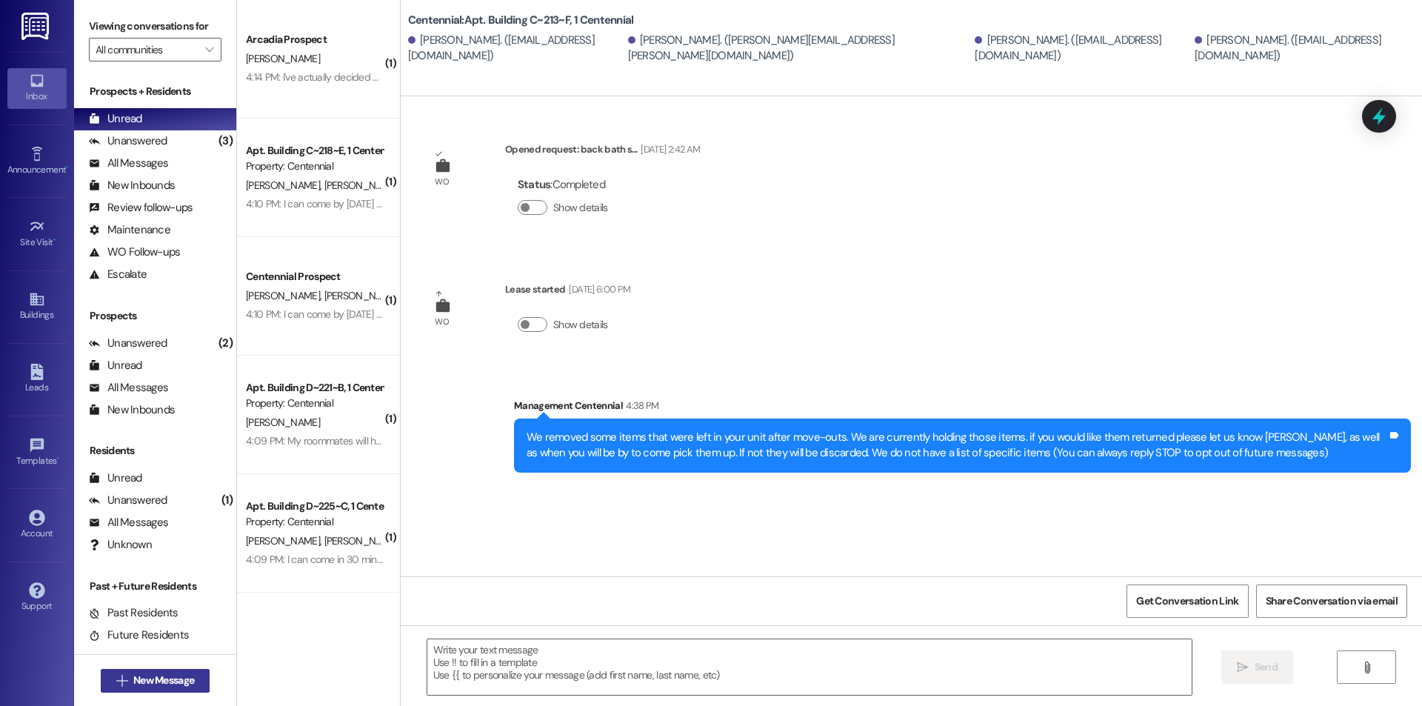
click at [174, 680] on span "New Message" at bounding box center [163, 680] width 61 height 16
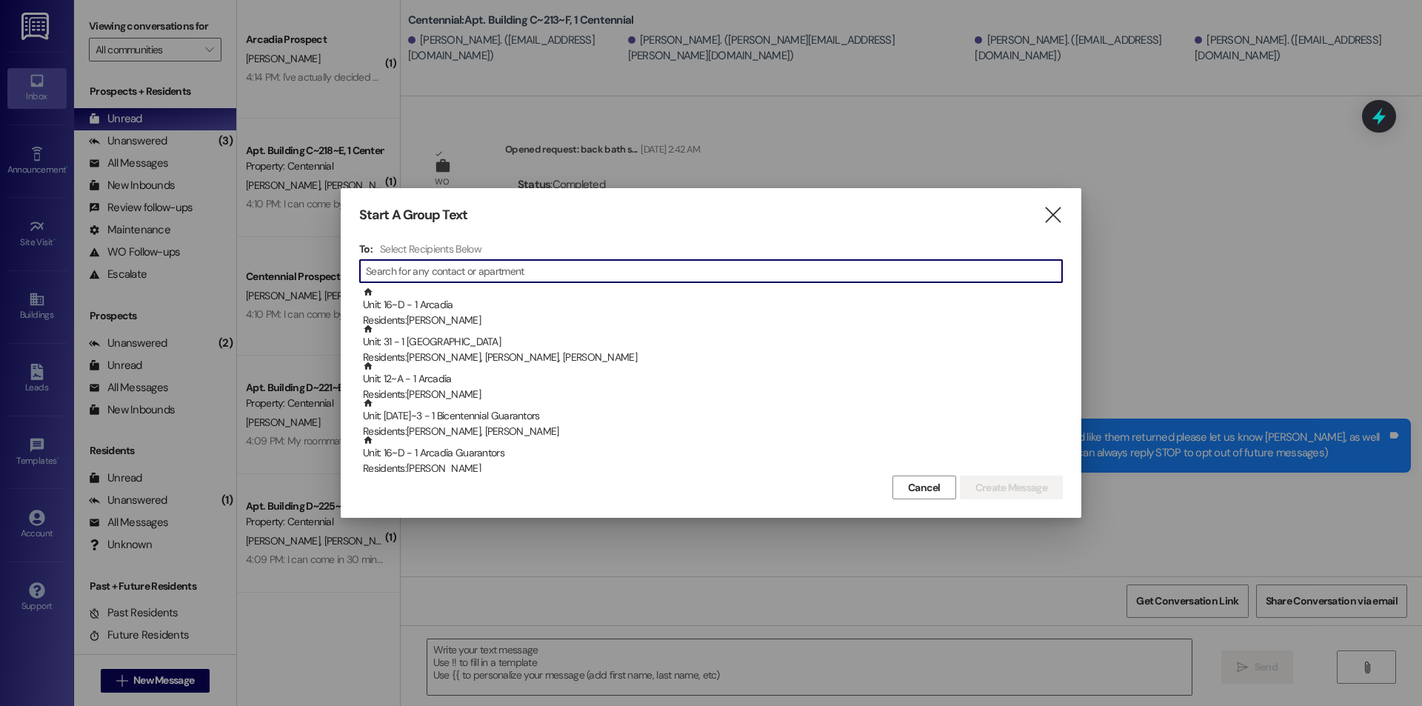
click at [536, 271] on input at bounding box center [714, 271] width 696 height 21
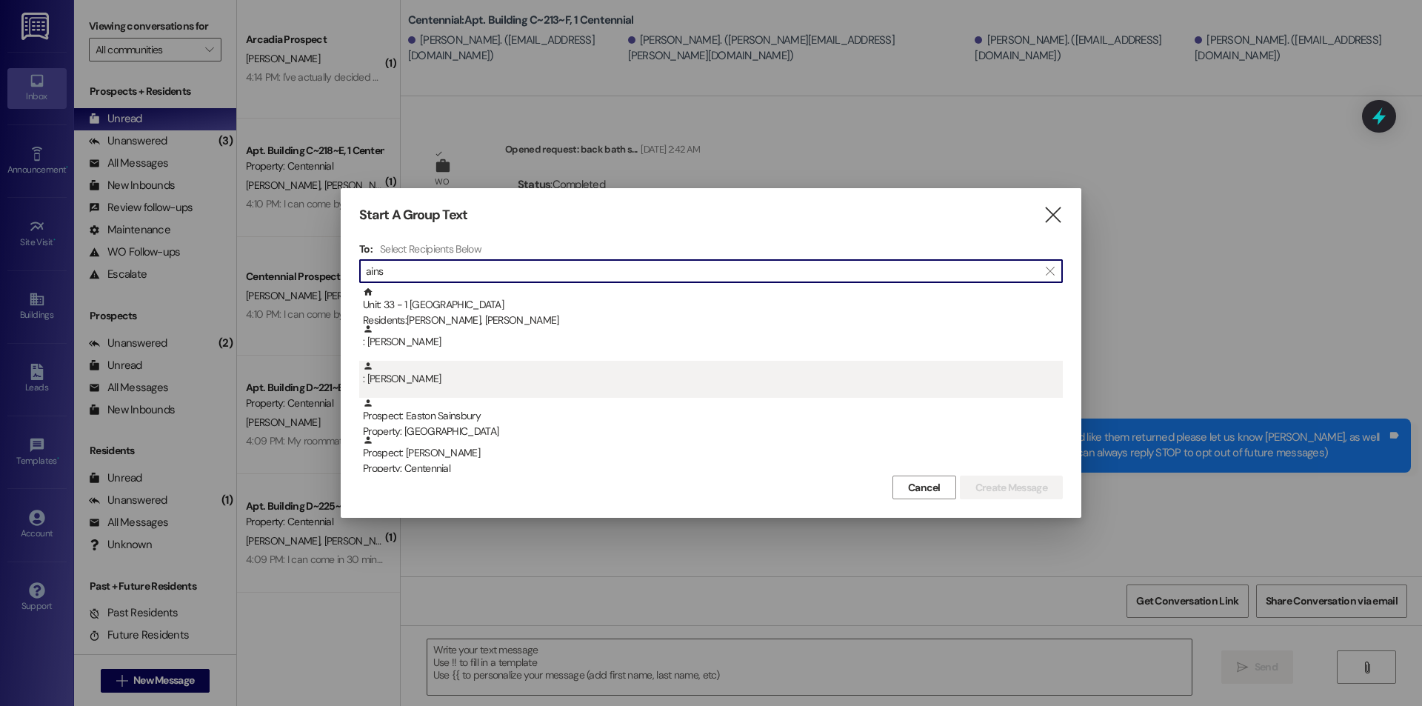
click at [406, 379] on div ": Ainsley Barlow" at bounding box center [713, 374] width 700 height 26
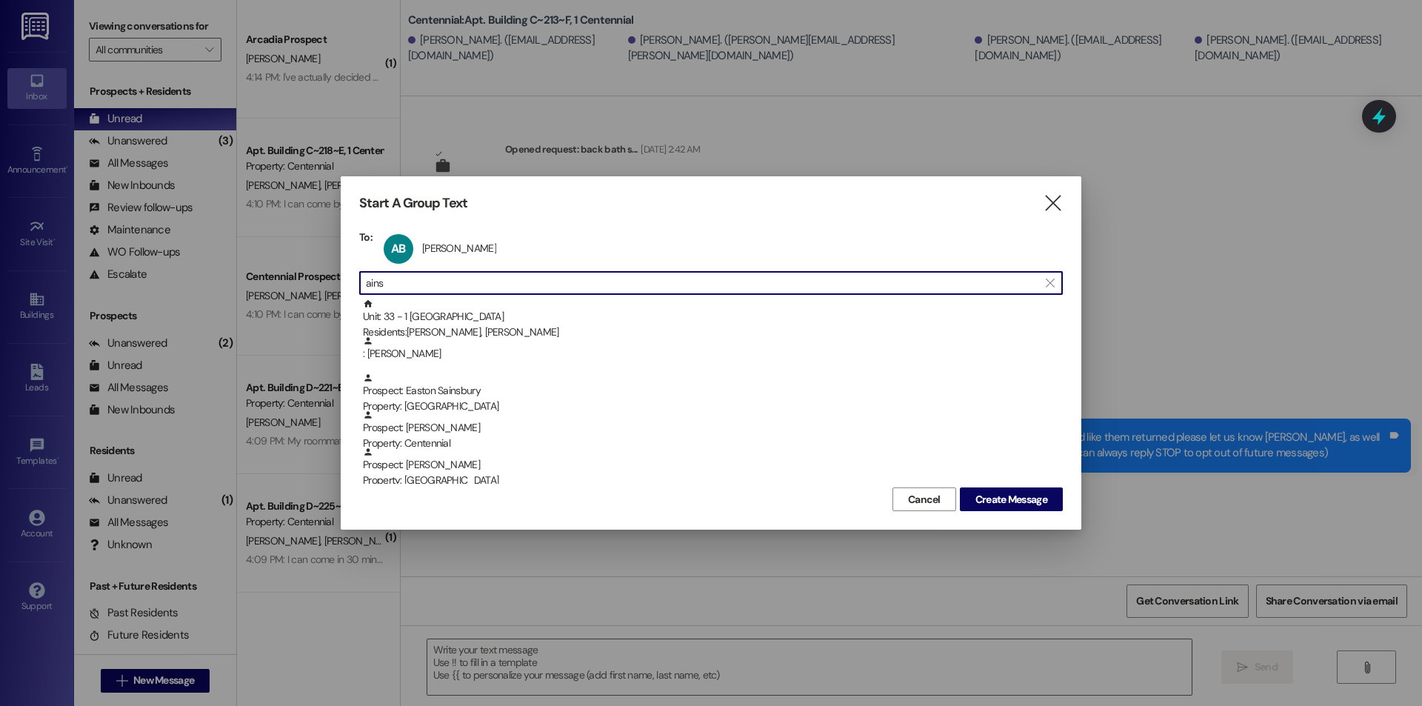
click at [458, 280] on input "ains" at bounding box center [702, 282] width 672 height 21
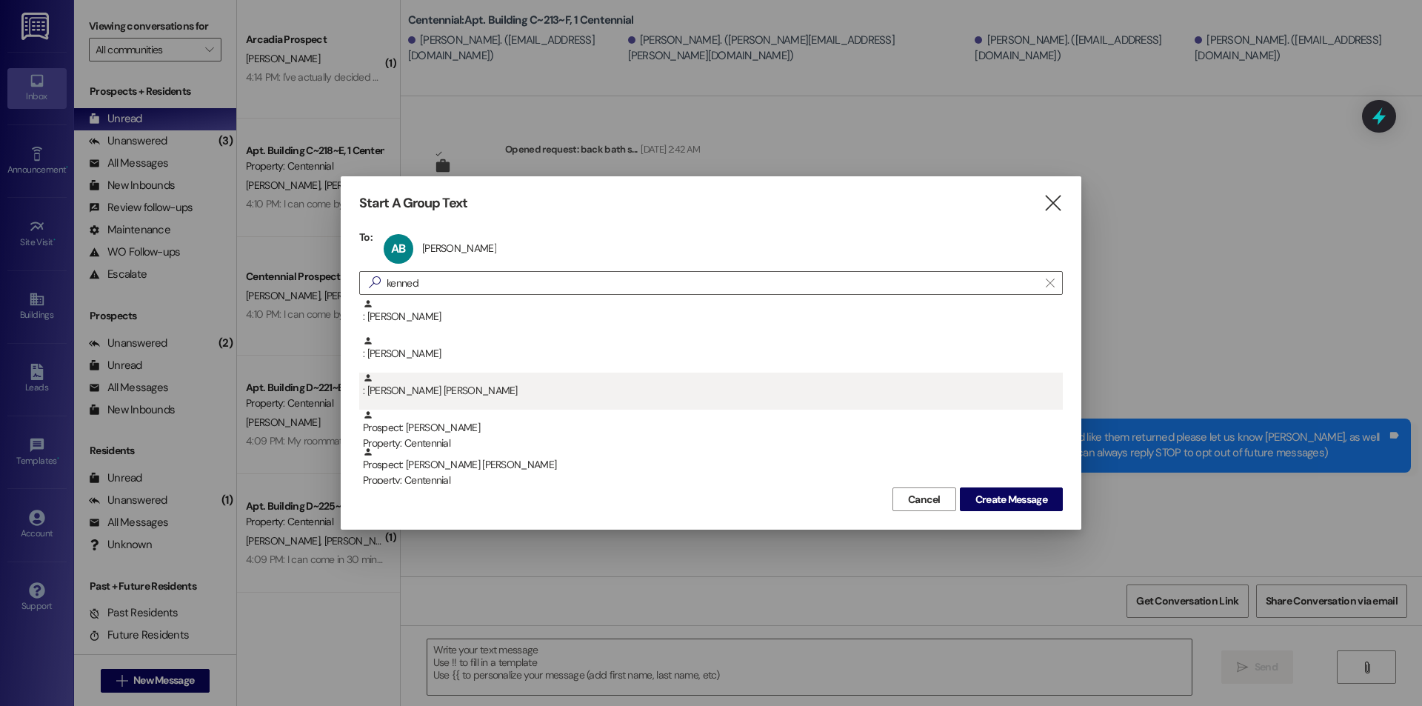
click at [385, 400] on div ": Kennedy Stroud" at bounding box center [710, 390] width 703 height 37
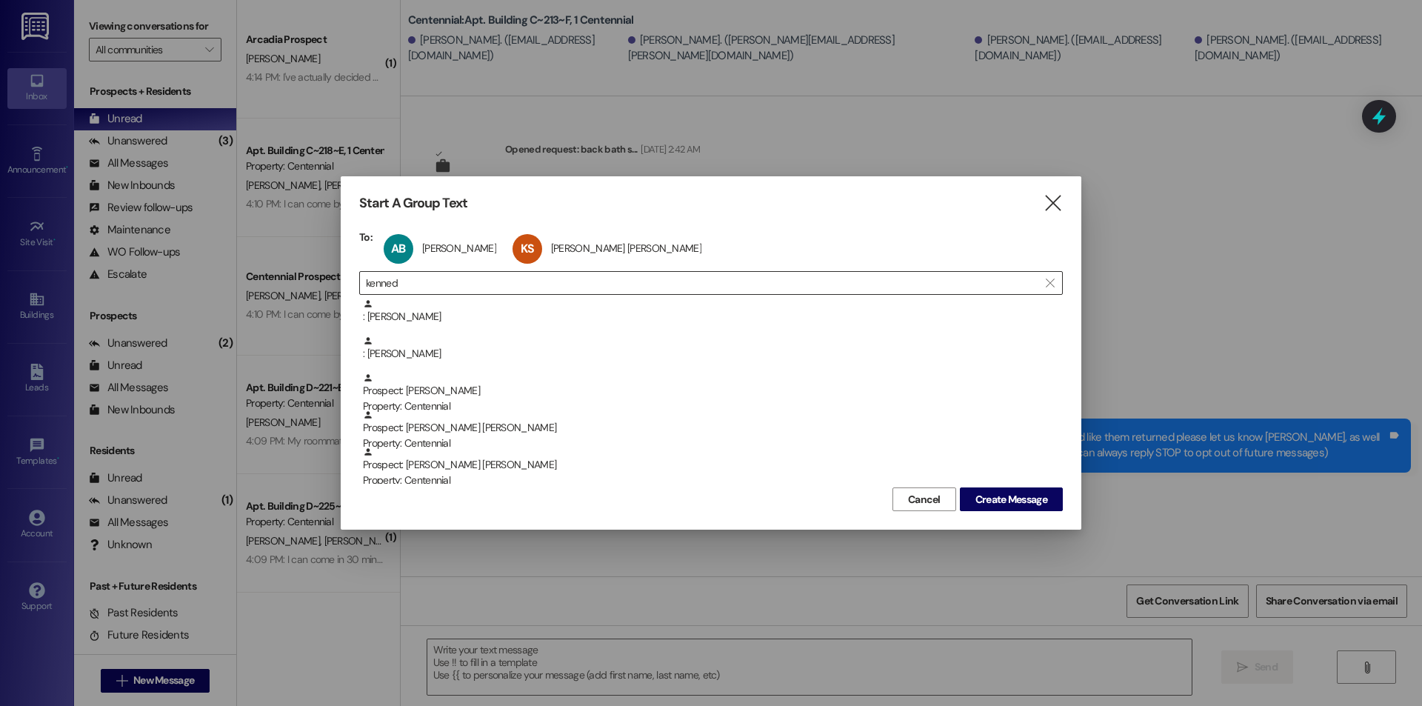
click at [451, 280] on input "kenned" at bounding box center [702, 282] width 672 height 21
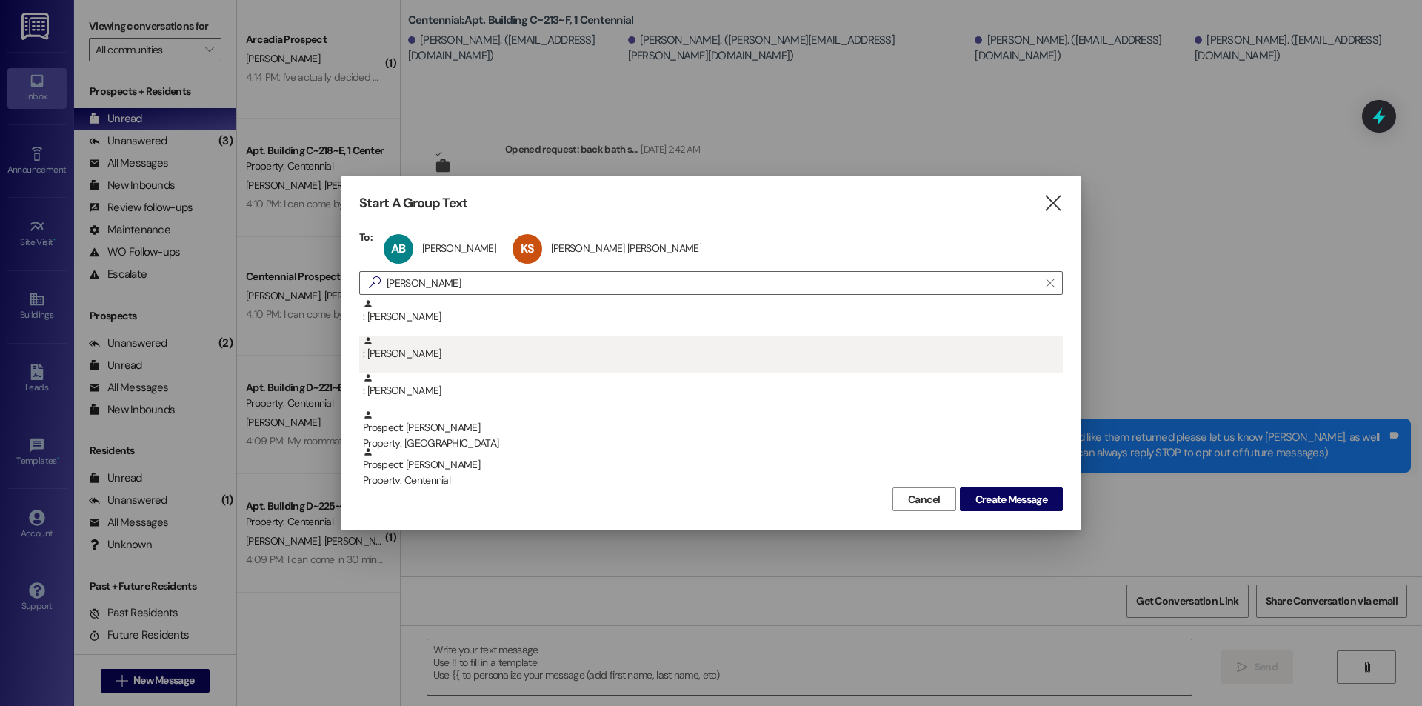
click at [421, 352] on div ": Miriam Zeidner" at bounding box center [713, 348] width 700 height 26
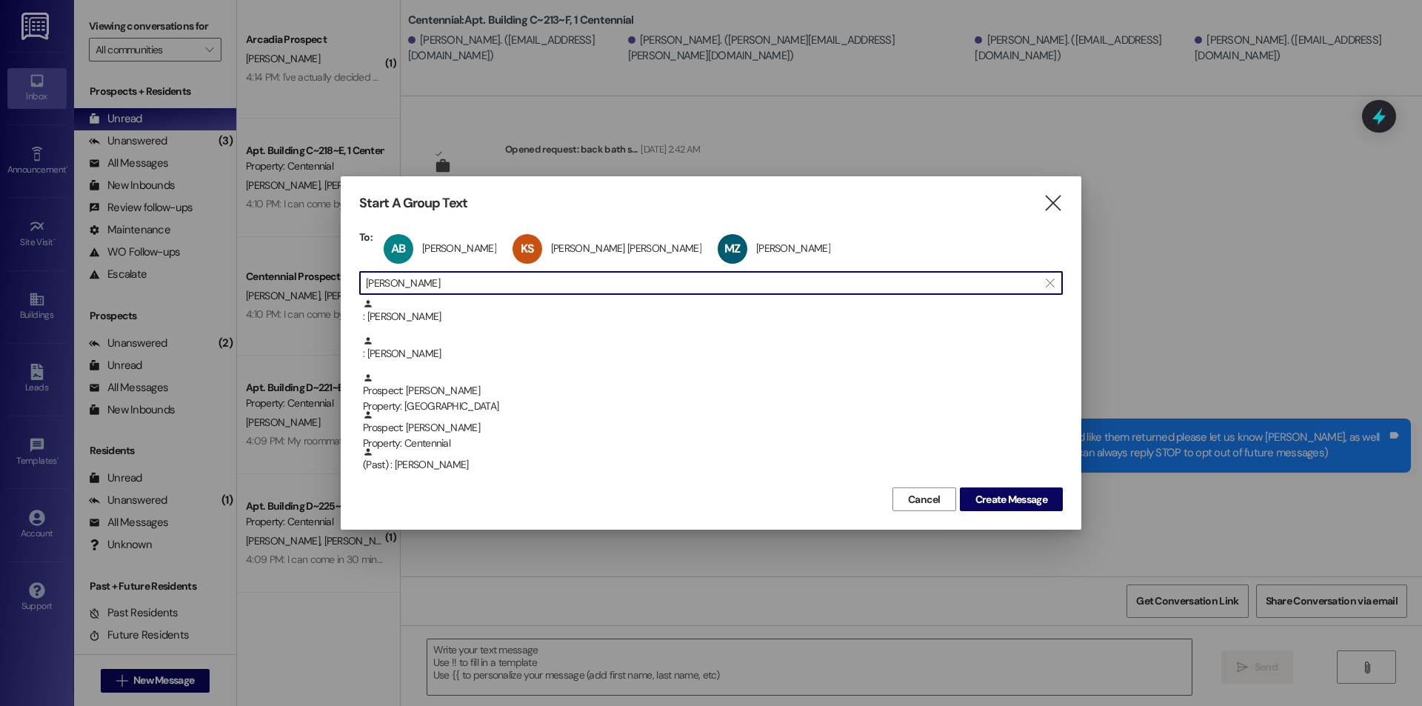
click at [448, 280] on input "miriam" at bounding box center [702, 282] width 672 height 21
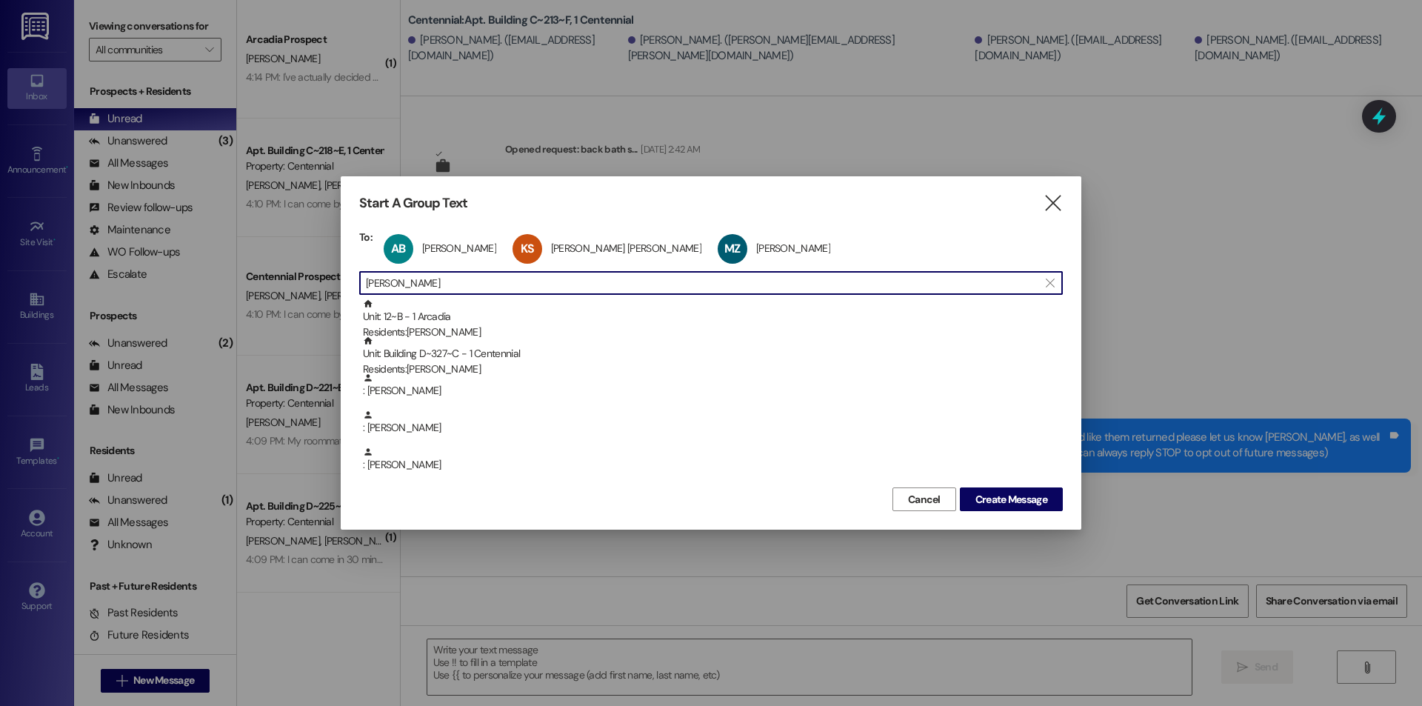
click at [1068, 207] on div "Start A Group Text  To: AB Ainsley Barlow Ainsley Barlow click to remove KS Ke…" at bounding box center [711, 352] width 740 height 353
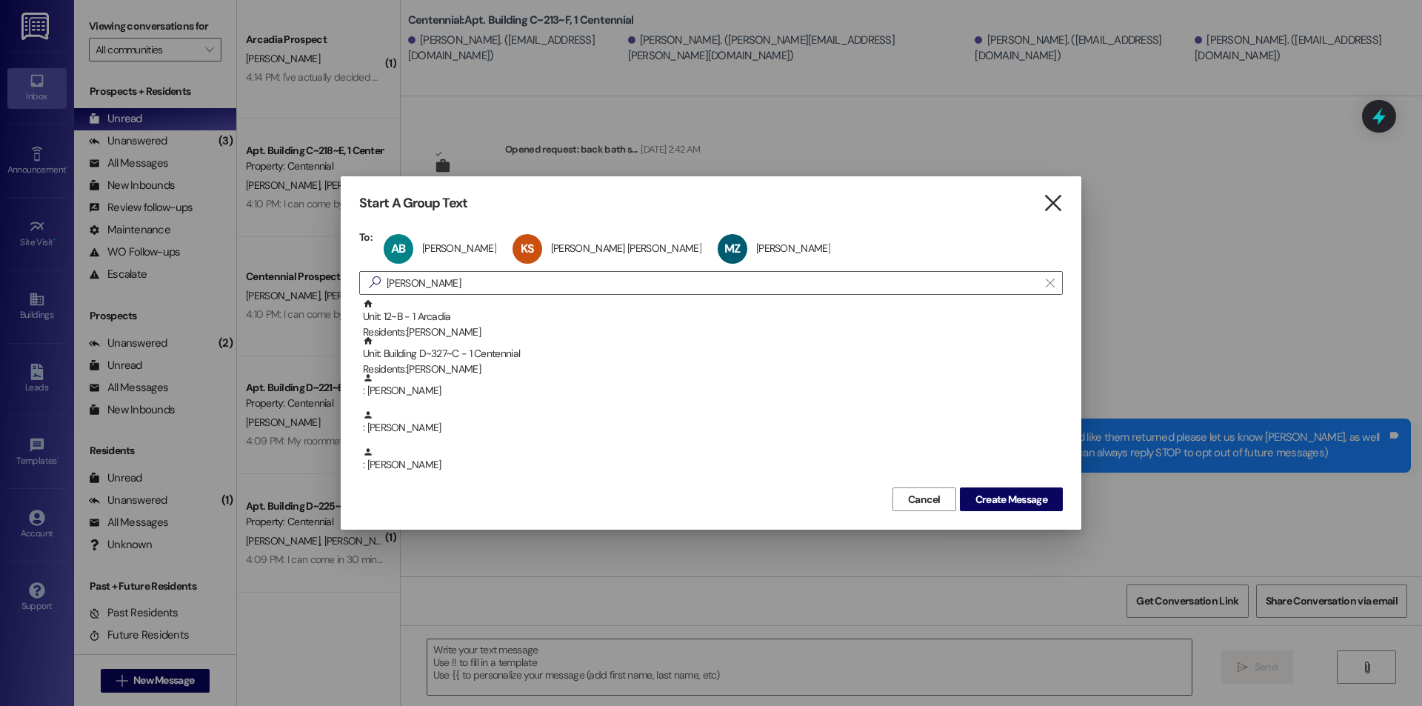
click at [1060, 207] on icon "" at bounding box center [1053, 203] width 20 height 16
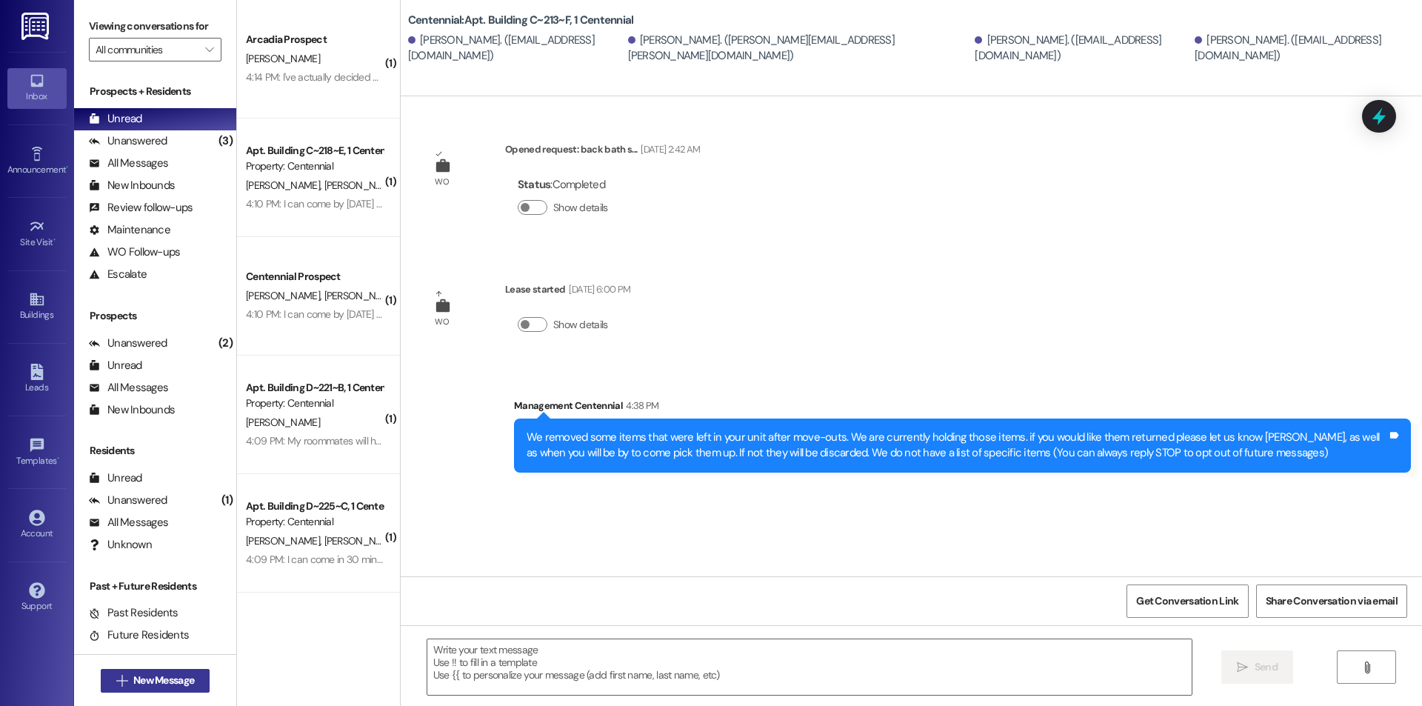
click at [179, 689] on button " New Message" at bounding box center [156, 681] width 110 height 24
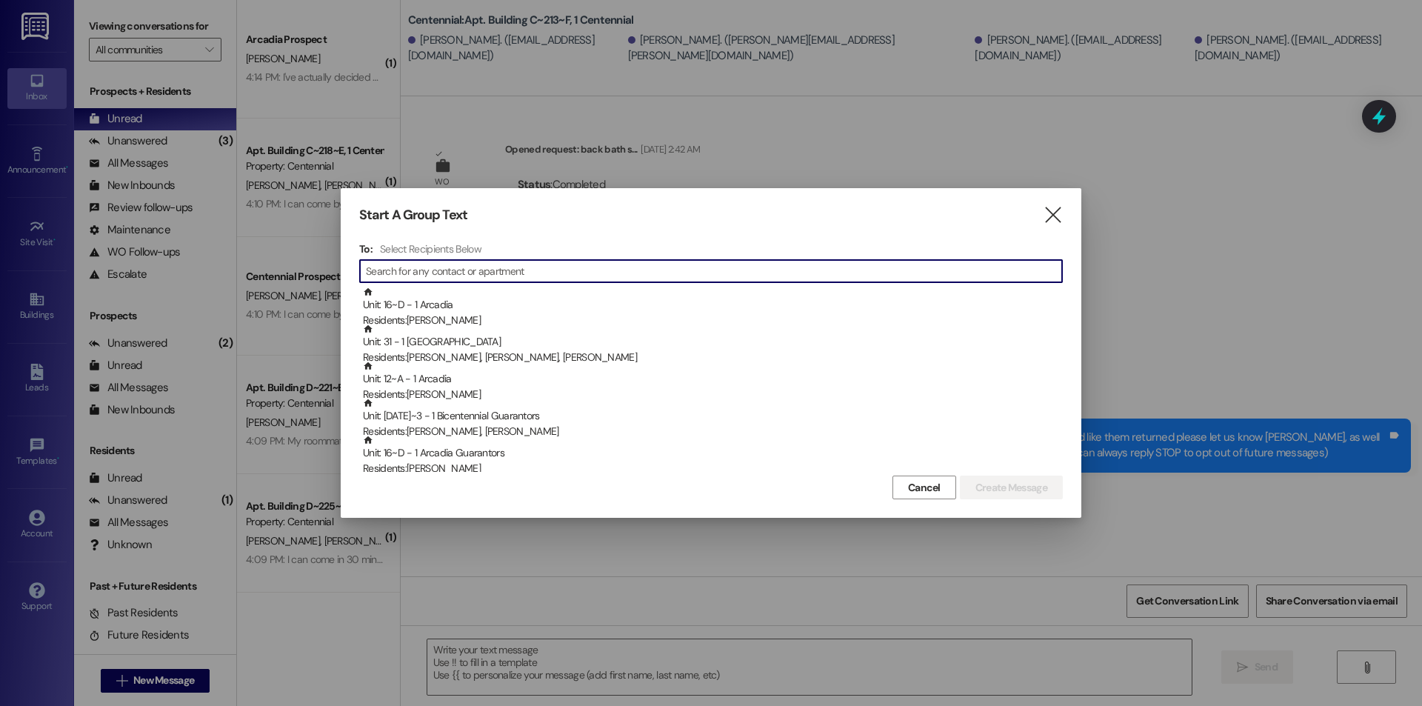
click at [527, 278] on input at bounding box center [714, 271] width 696 height 21
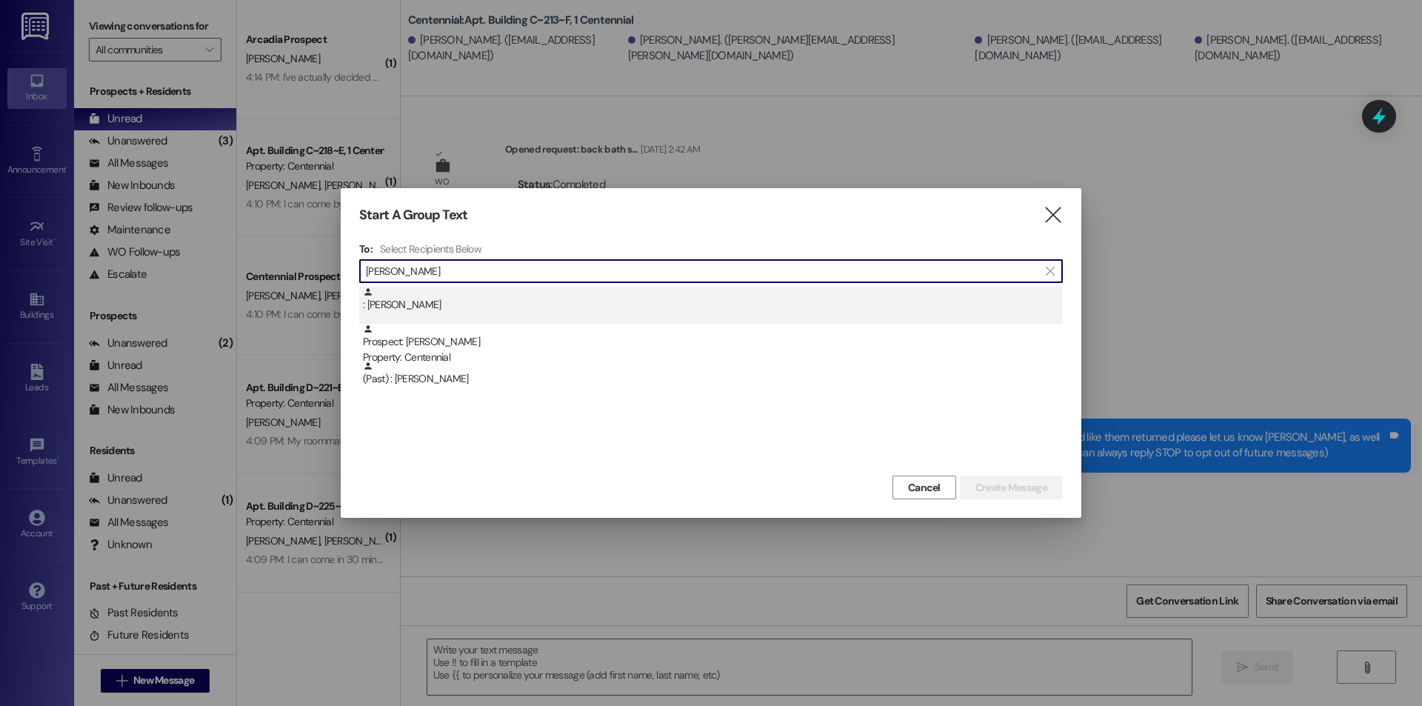
click at [426, 312] on div ": Melanie Mower" at bounding box center [713, 300] width 700 height 26
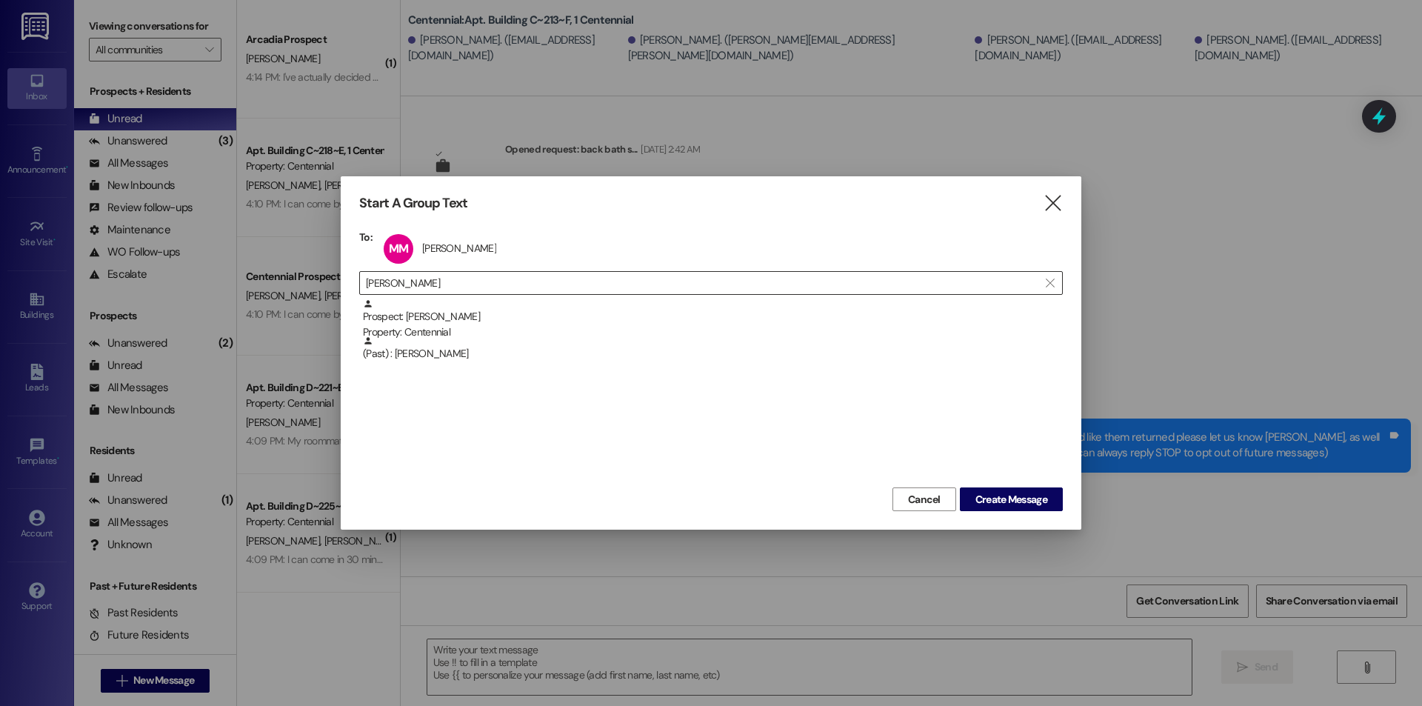
click at [461, 279] on input "melanie" at bounding box center [702, 282] width 672 height 21
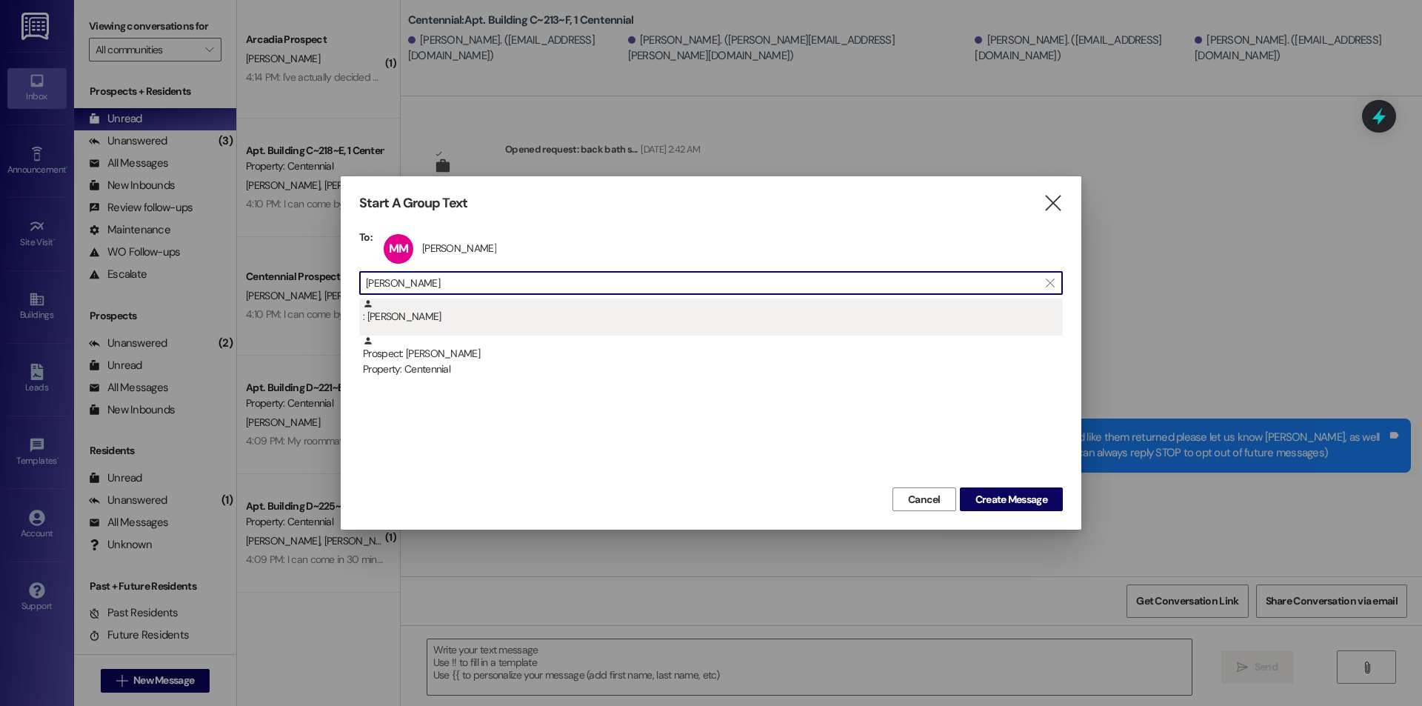
click at [506, 329] on div ": Rachel Gammon" at bounding box center [710, 316] width 703 height 37
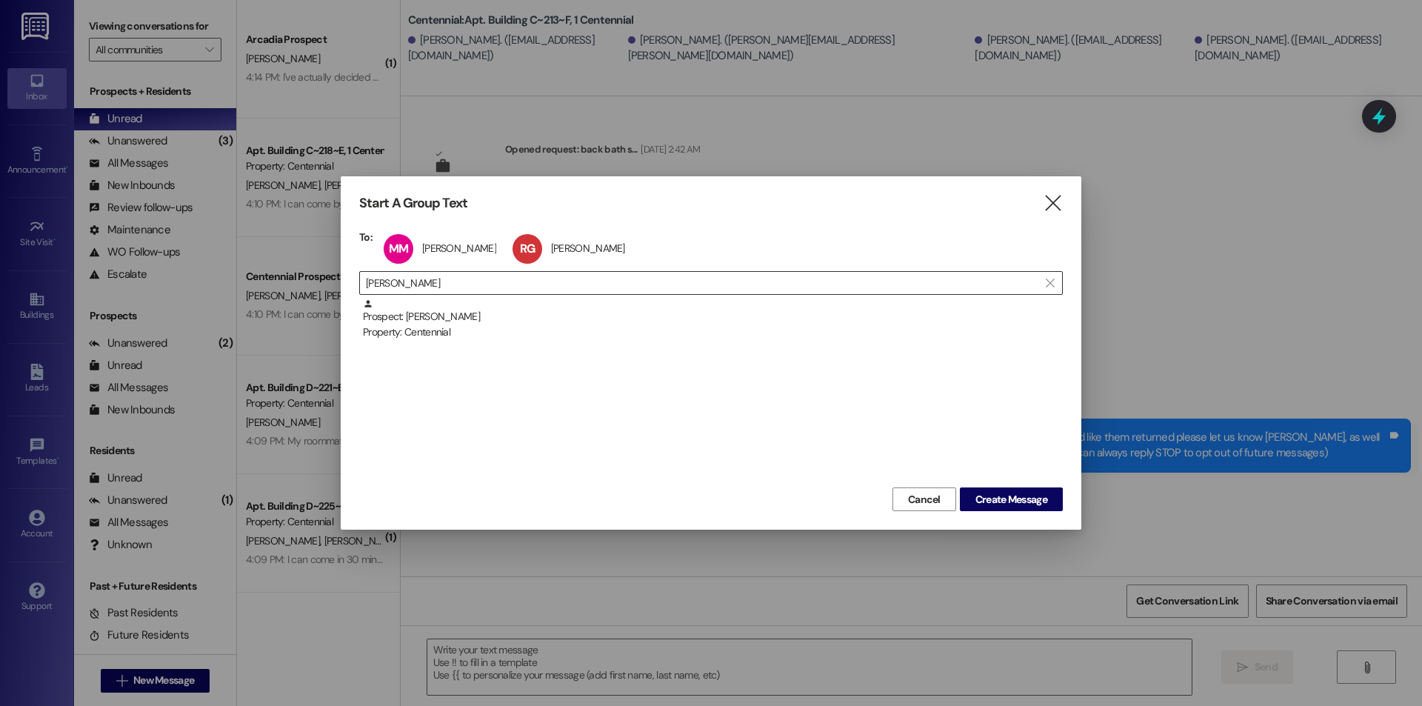
click at [523, 282] on input "rachel gamm" at bounding box center [702, 282] width 672 height 21
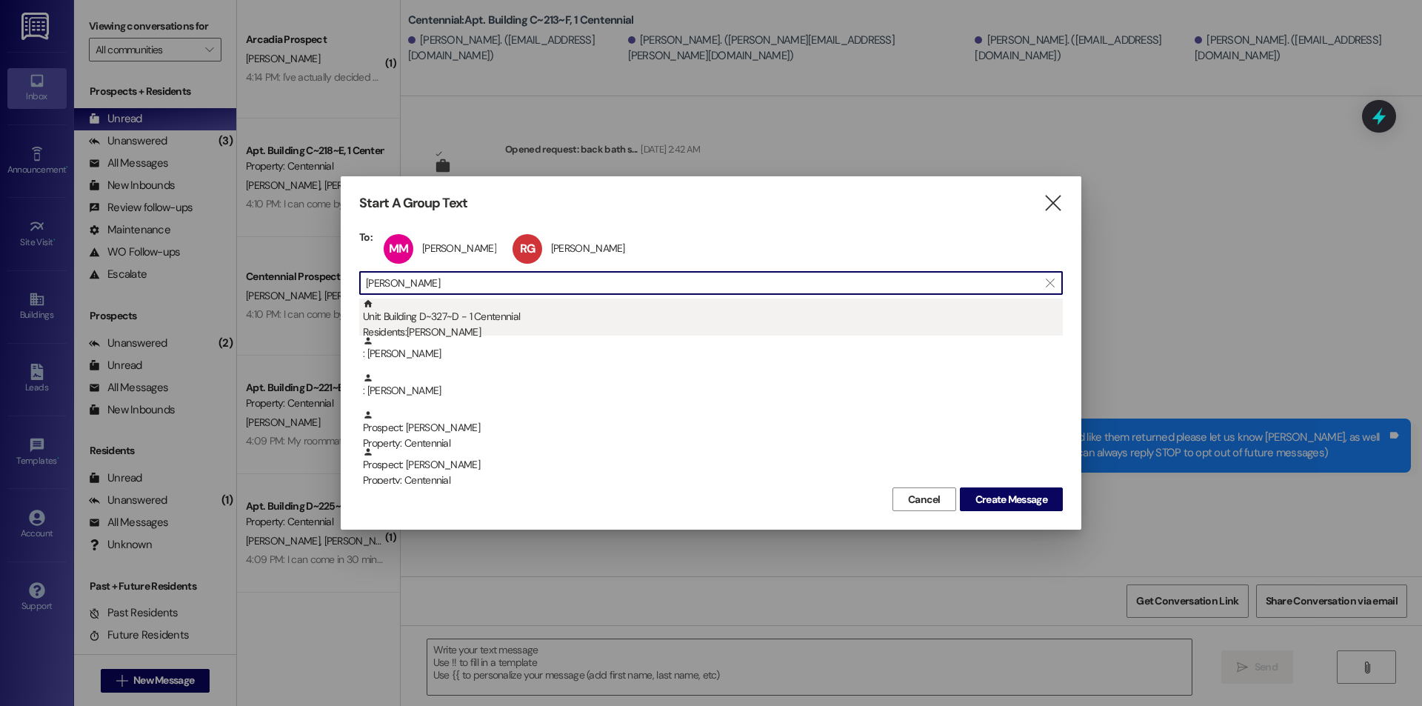
click at [481, 332] on div "Residents: Natalie Gurney" at bounding box center [713, 332] width 700 height 16
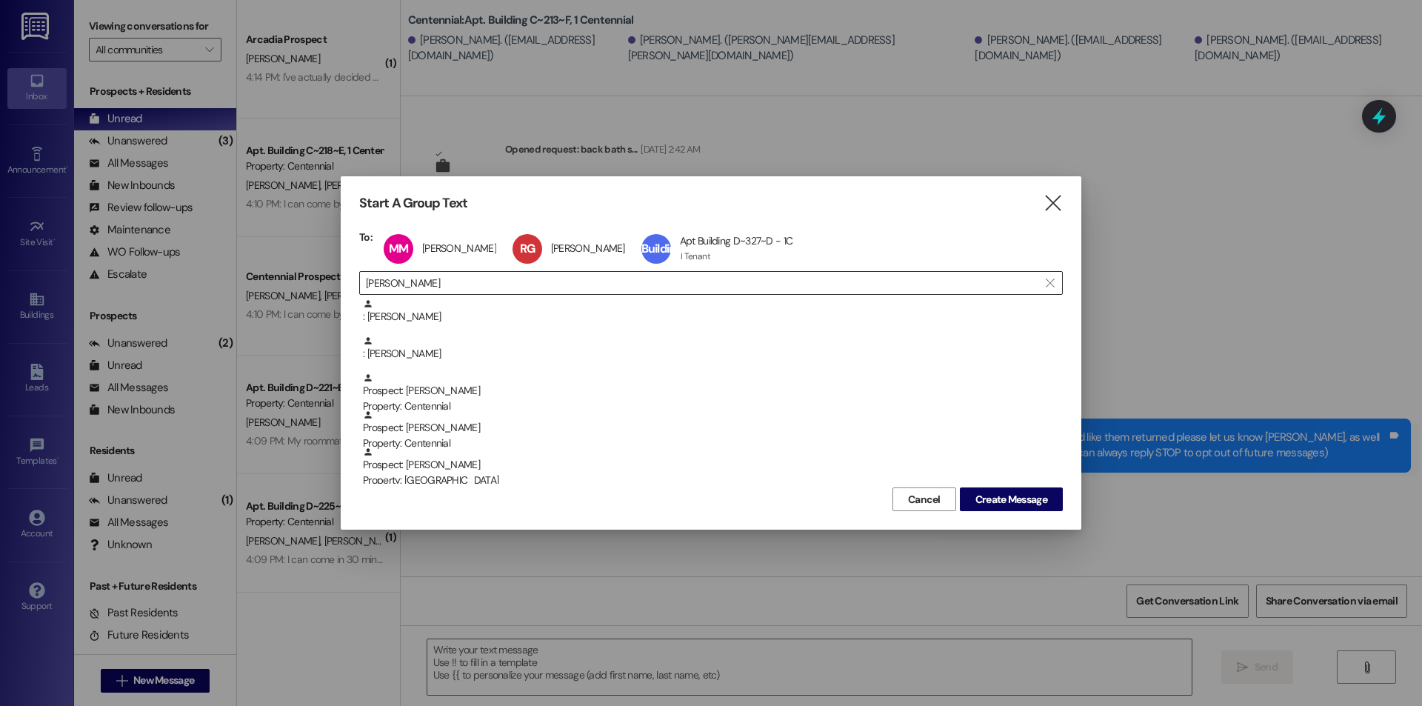
click at [502, 284] on input "natalie" at bounding box center [702, 282] width 672 height 21
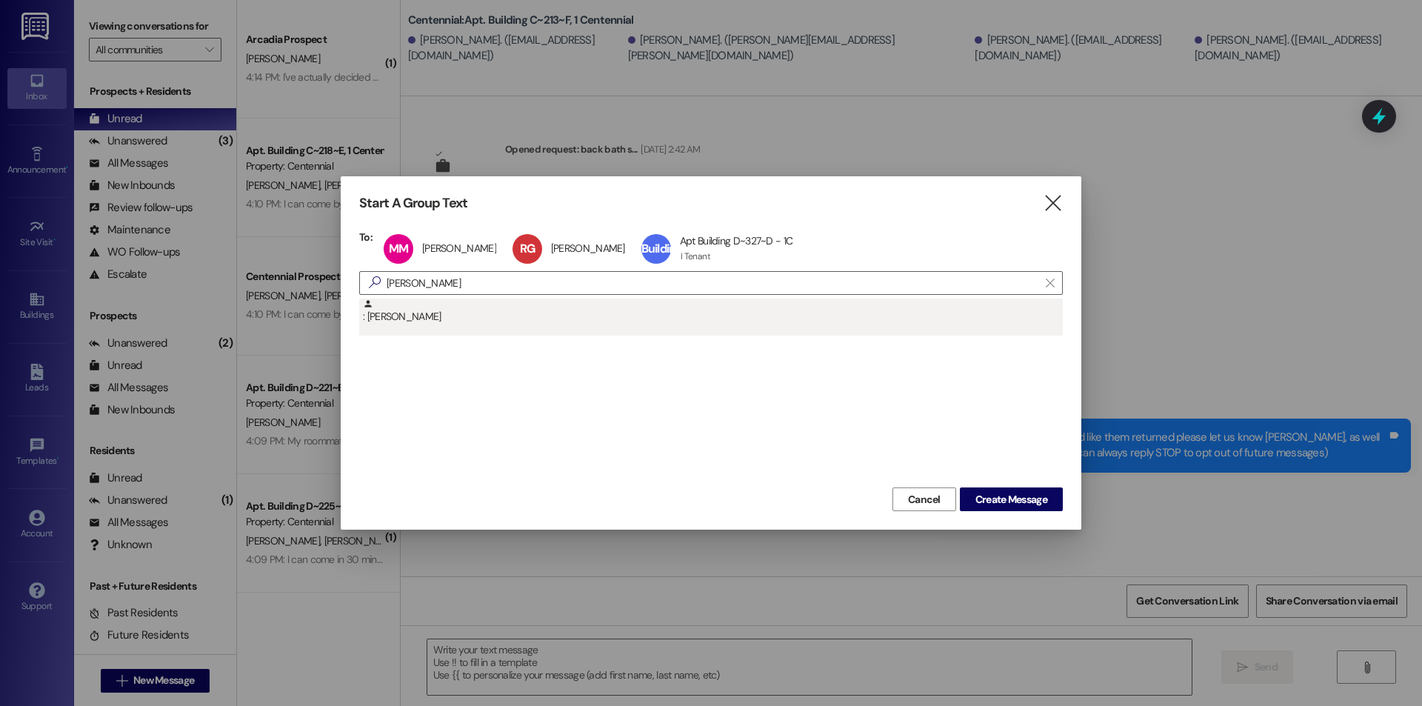
click at [500, 304] on div ": Evelyn Axley" at bounding box center [713, 311] width 700 height 26
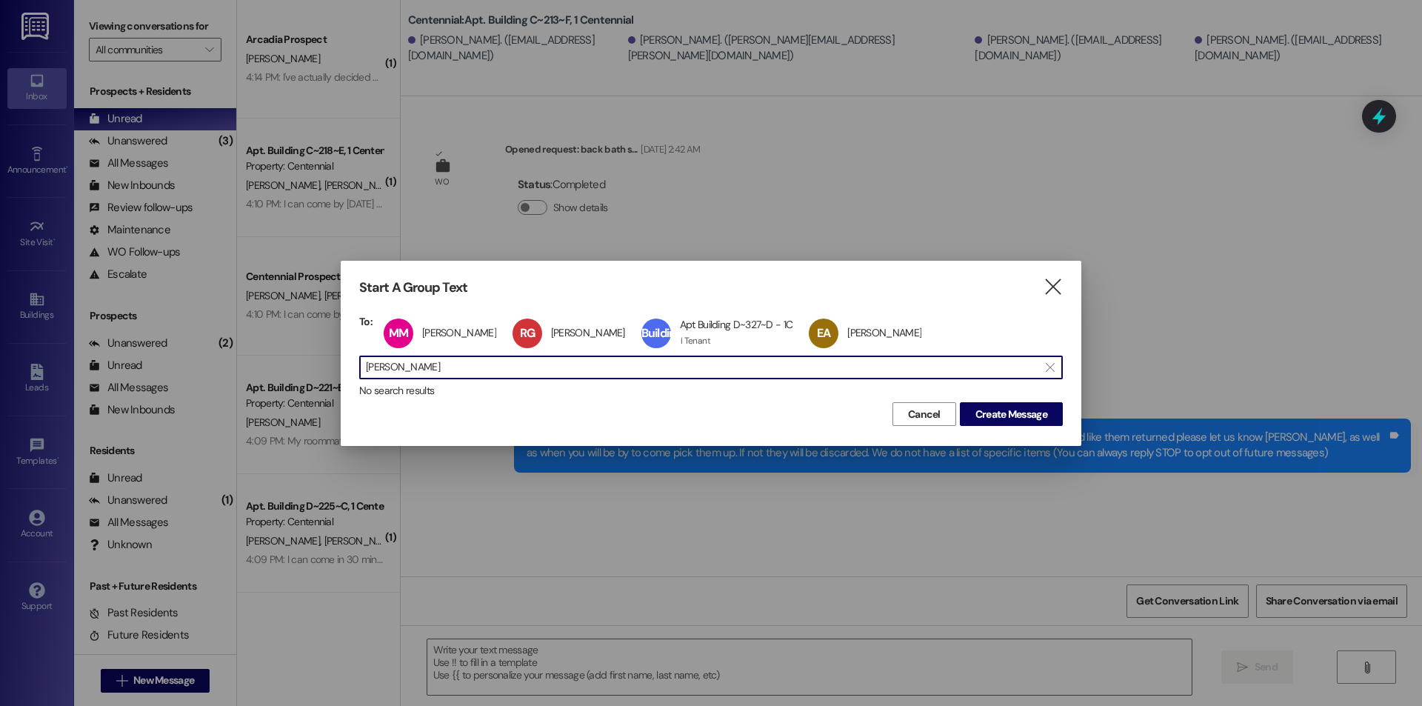
click at [489, 358] on input "evelyn axley" at bounding box center [702, 367] width 672 height 21
click at [1009, 408] on span "Create Message" at bounding box center [1011, 414] width 72 height 16
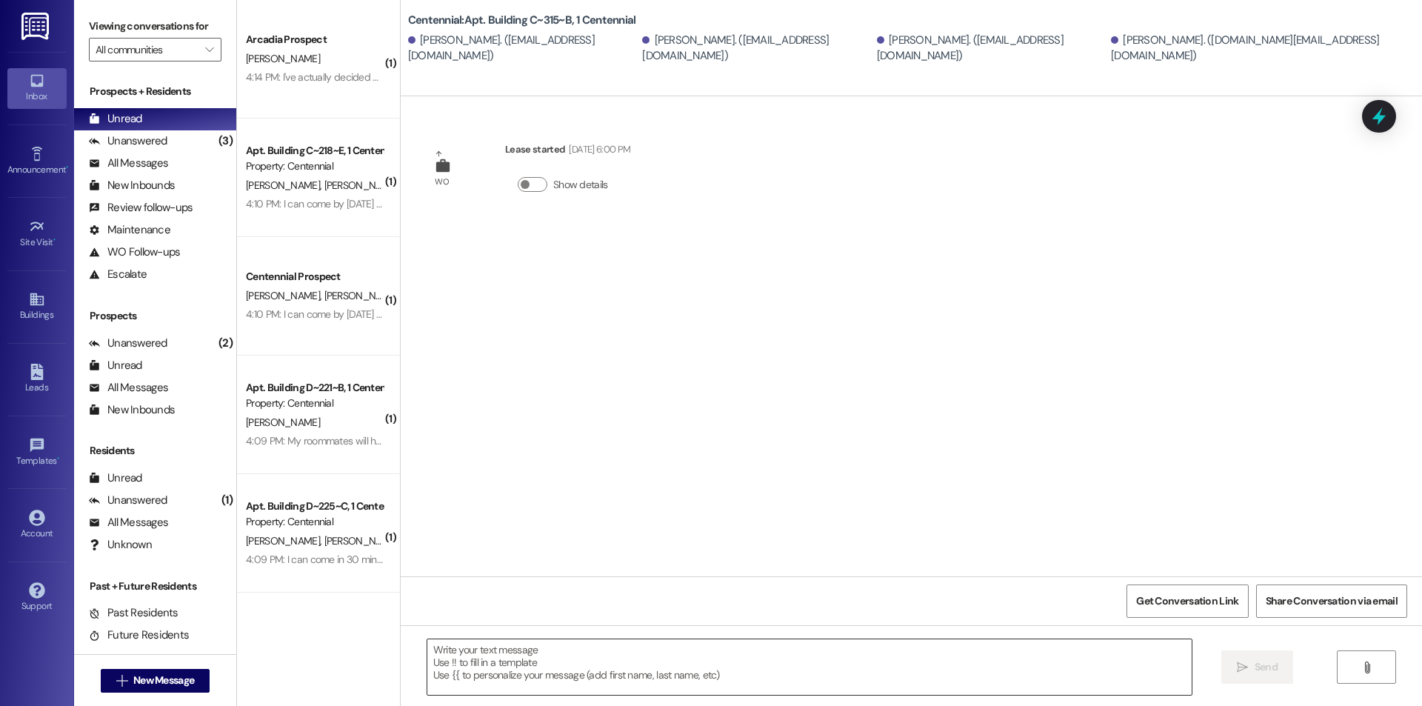
click at [695, 677] on textarea at bounding box center [809, 667] width 764 height 56
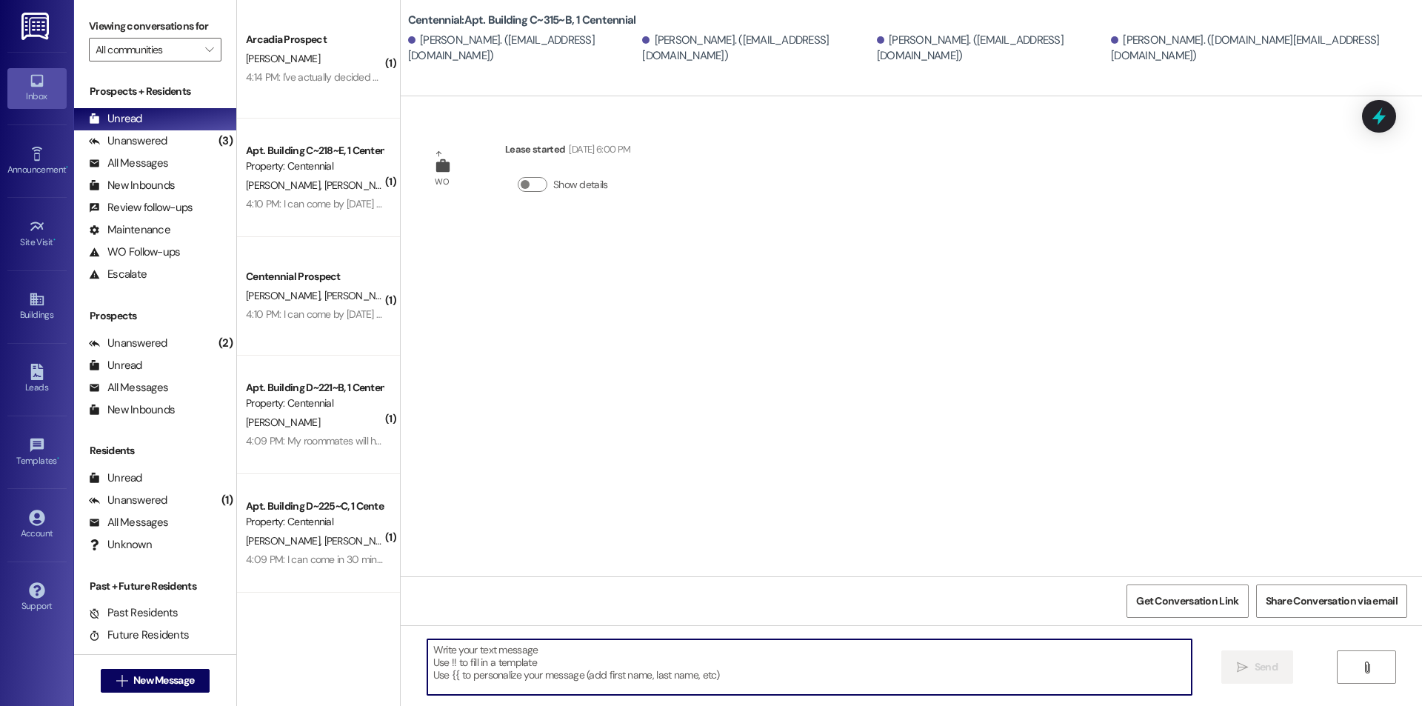
click at [706, 661] on textarea at bounding box center [809, 667] width 764 height 56
paste textarea "We removed some items that were left in your unit after move-outs. We are curre…"
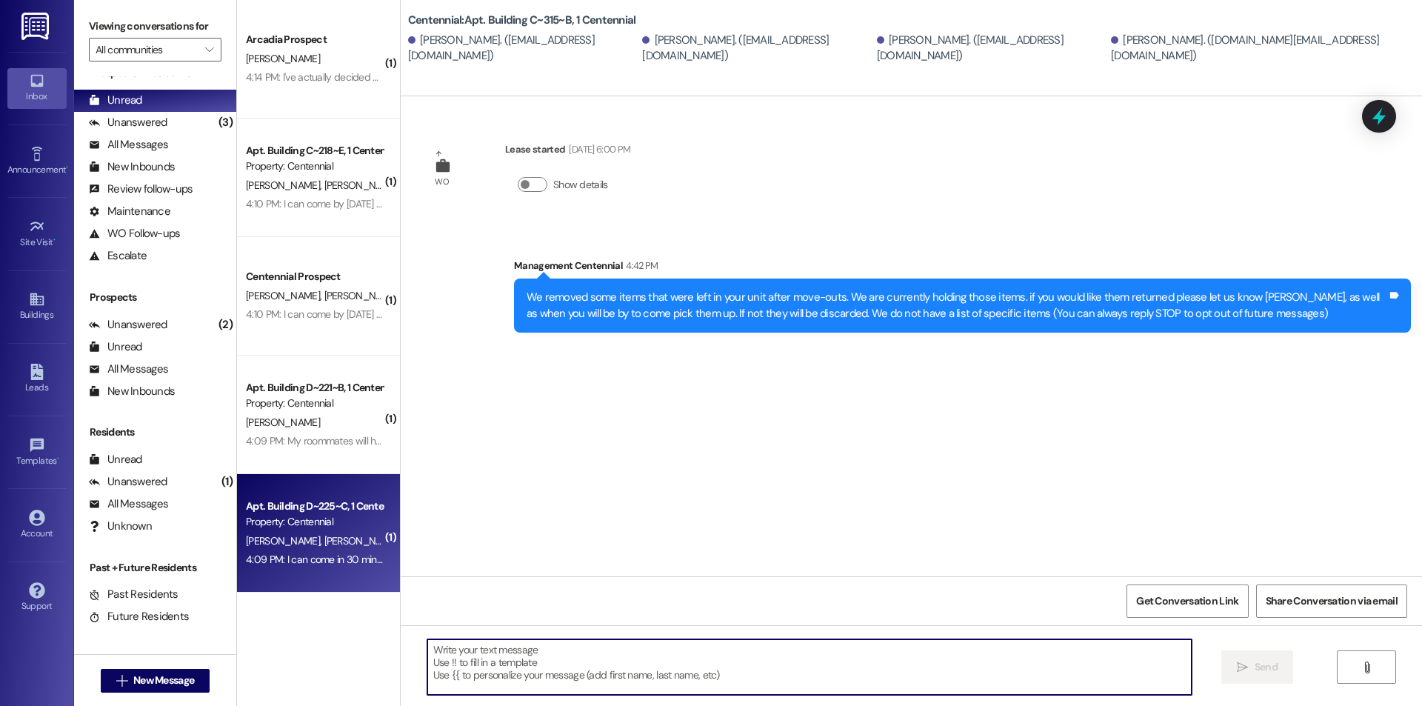
scroll to position [27, 0]
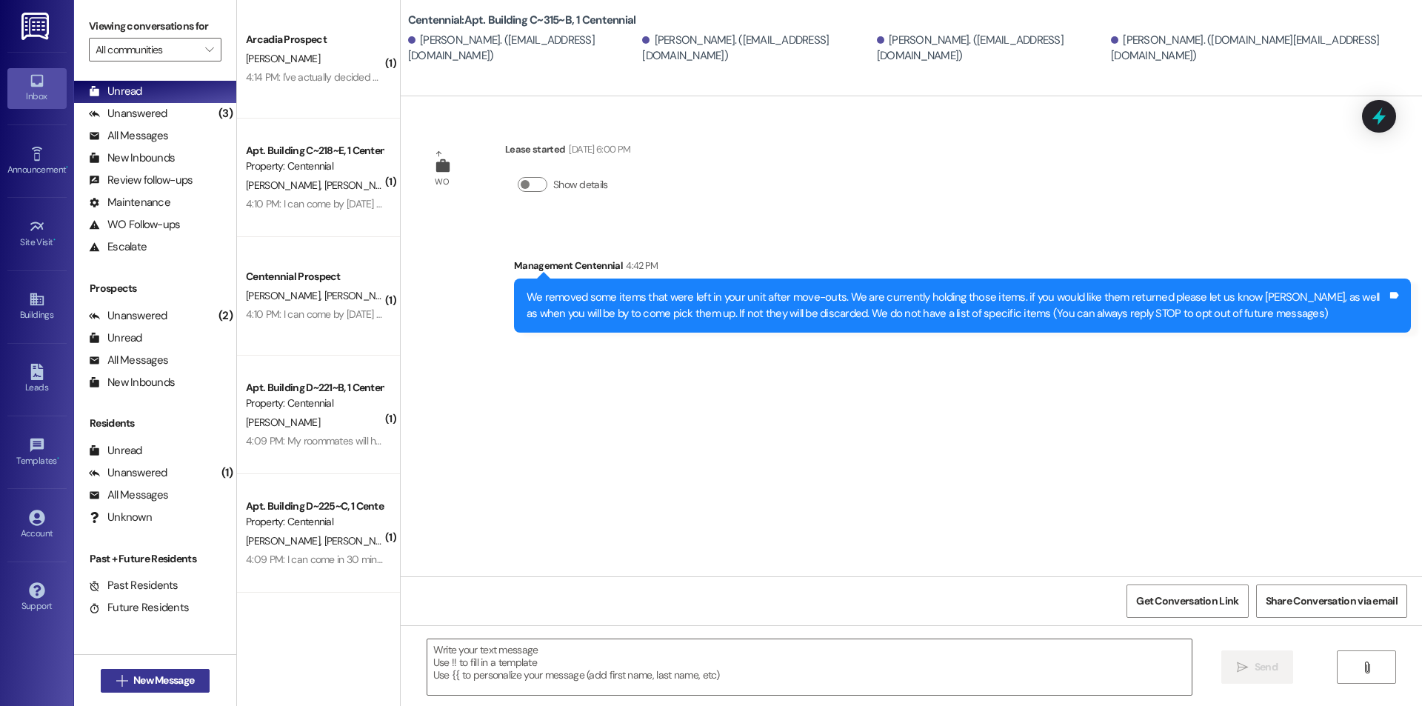
click at [187, 686] on span "New Message" at bounding box center [163, 680] width 61 height 16
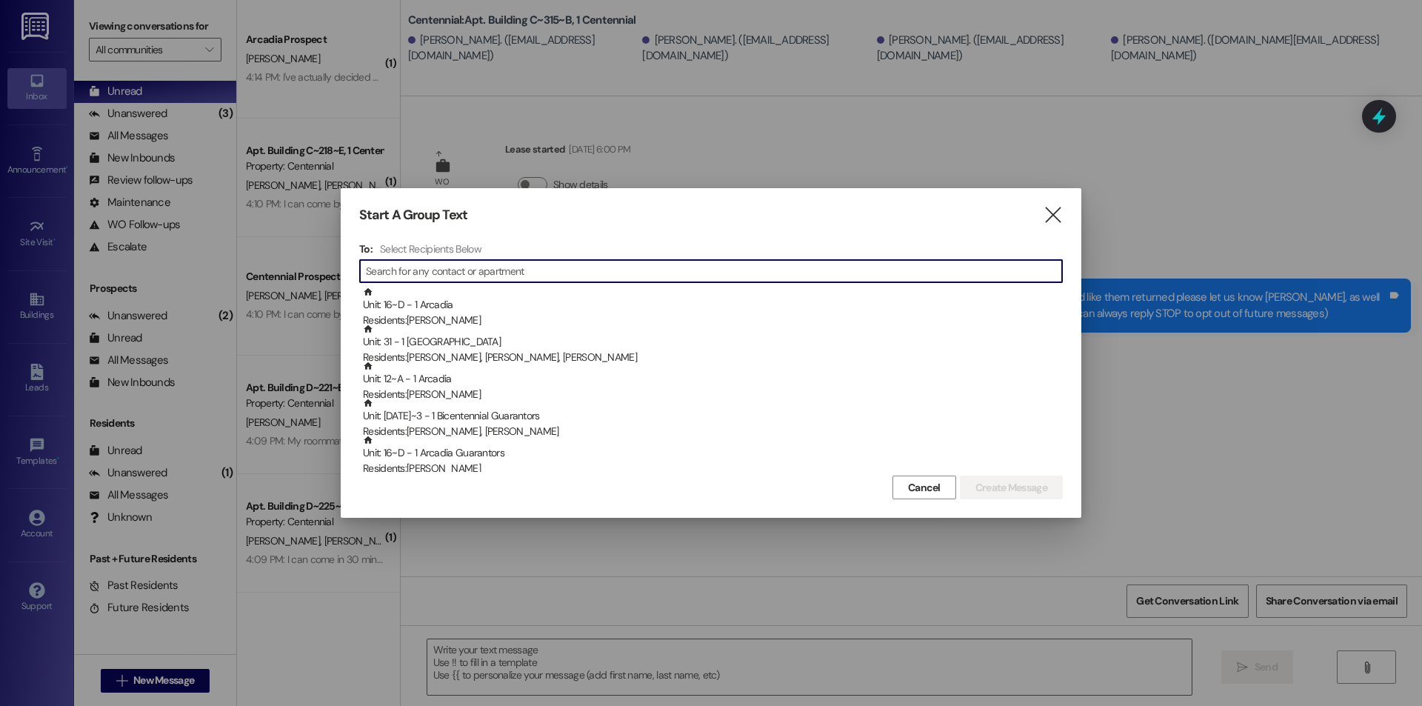
click at [614, 263] on input at bounding box center [714, 271] width 696 height 21
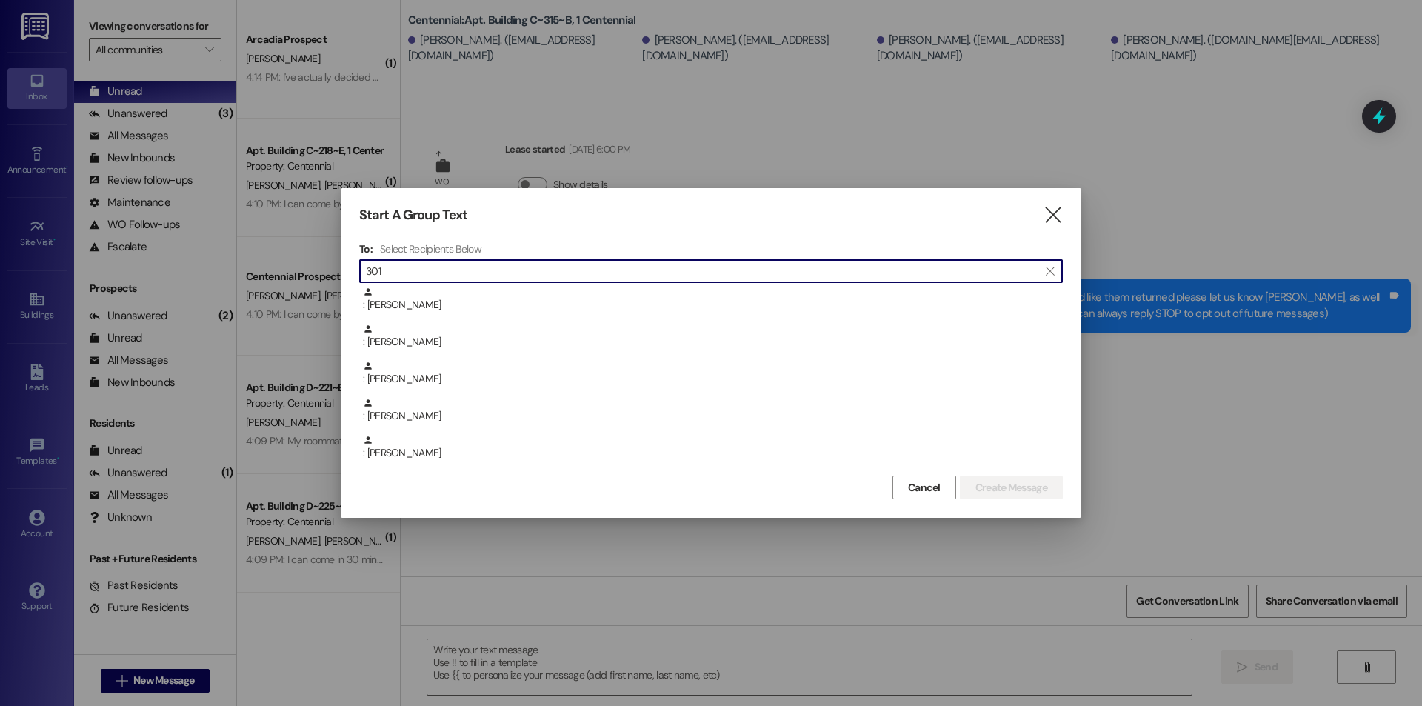
click at [559, 272] on input "301" at bounding box center [702, 271] width 672 height 21
click at [519, 298] on div "Unit: Building B~211~B - 1 Centennial Residents: Cooper Curtis" at bounding box center [713, 308] width 700 height 42
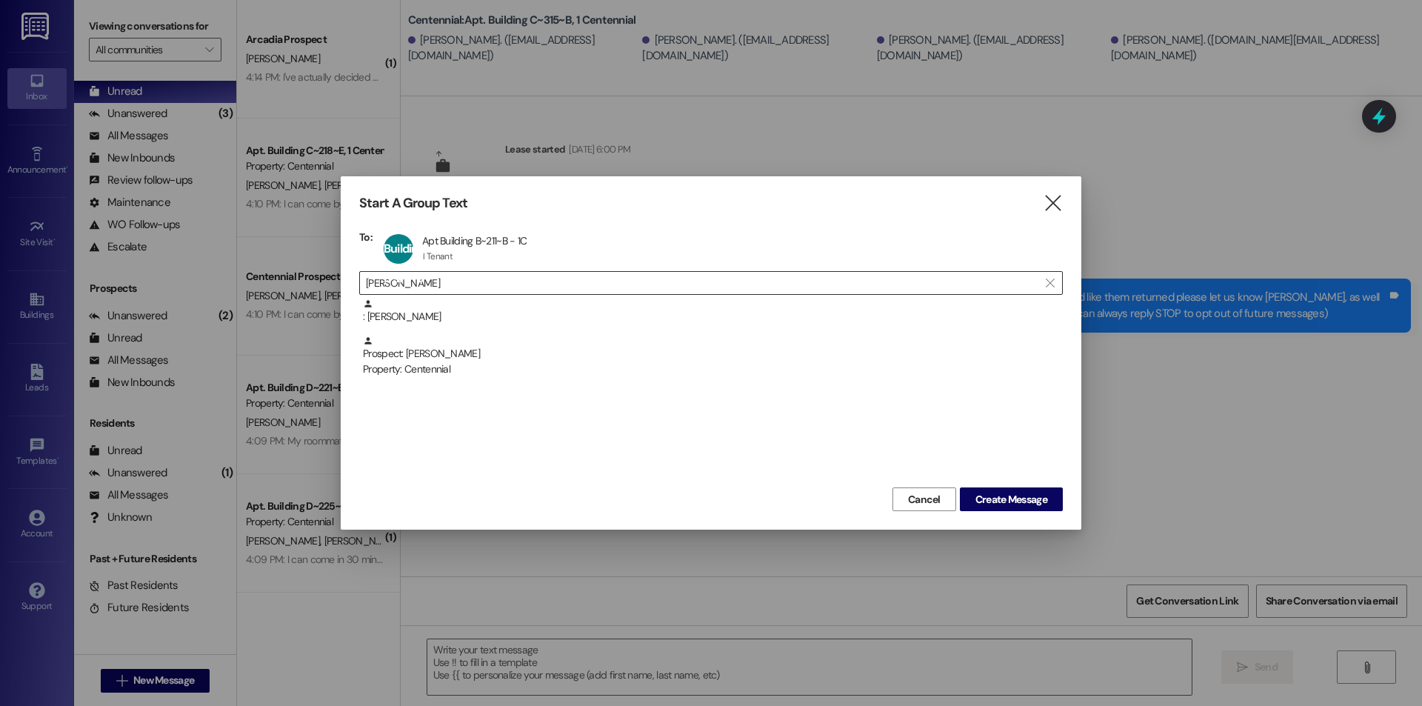
click at [518, 289] on input "cooper curtis" at bounding box center [702, 282] width 672 height 21
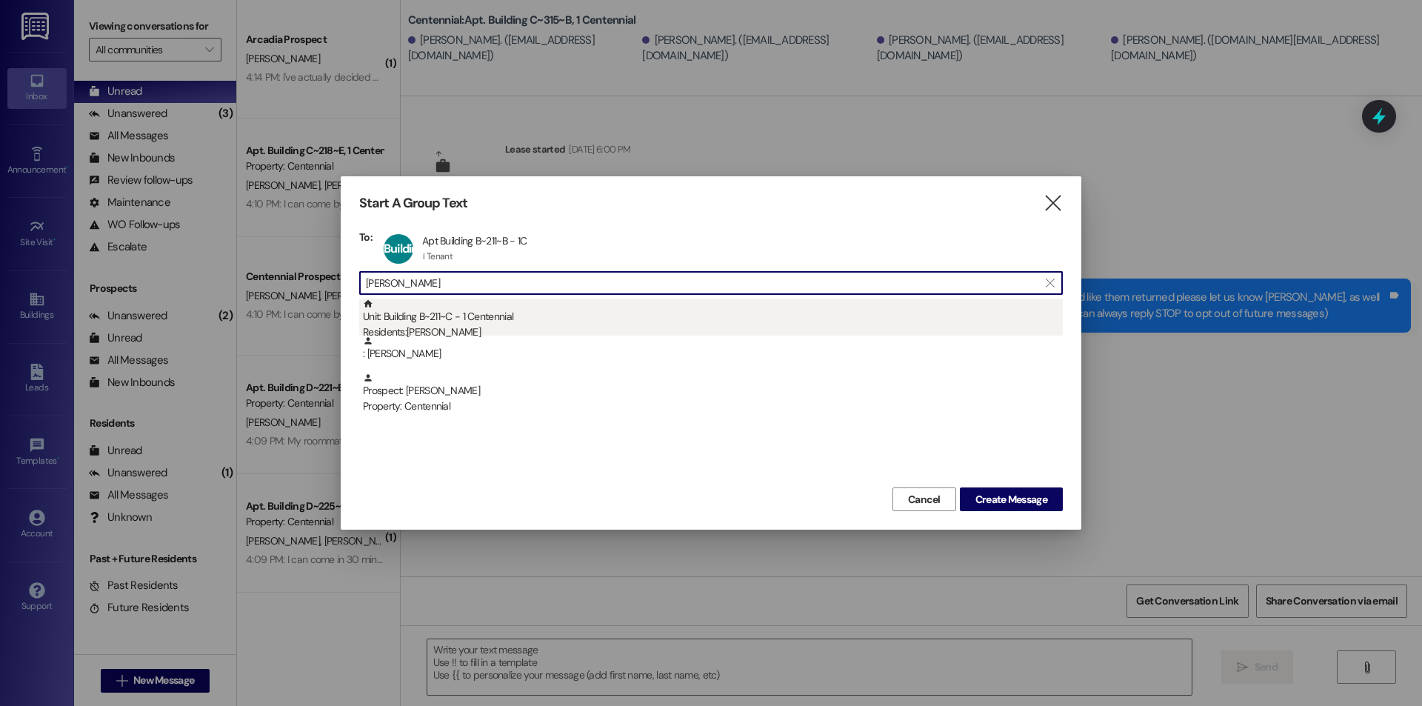
click at [493, 321] on div "Unit: Building B~211~C - 1 Centennial Residents: Cody Curtis" at bounding box center [713, 319] width 700 height 42
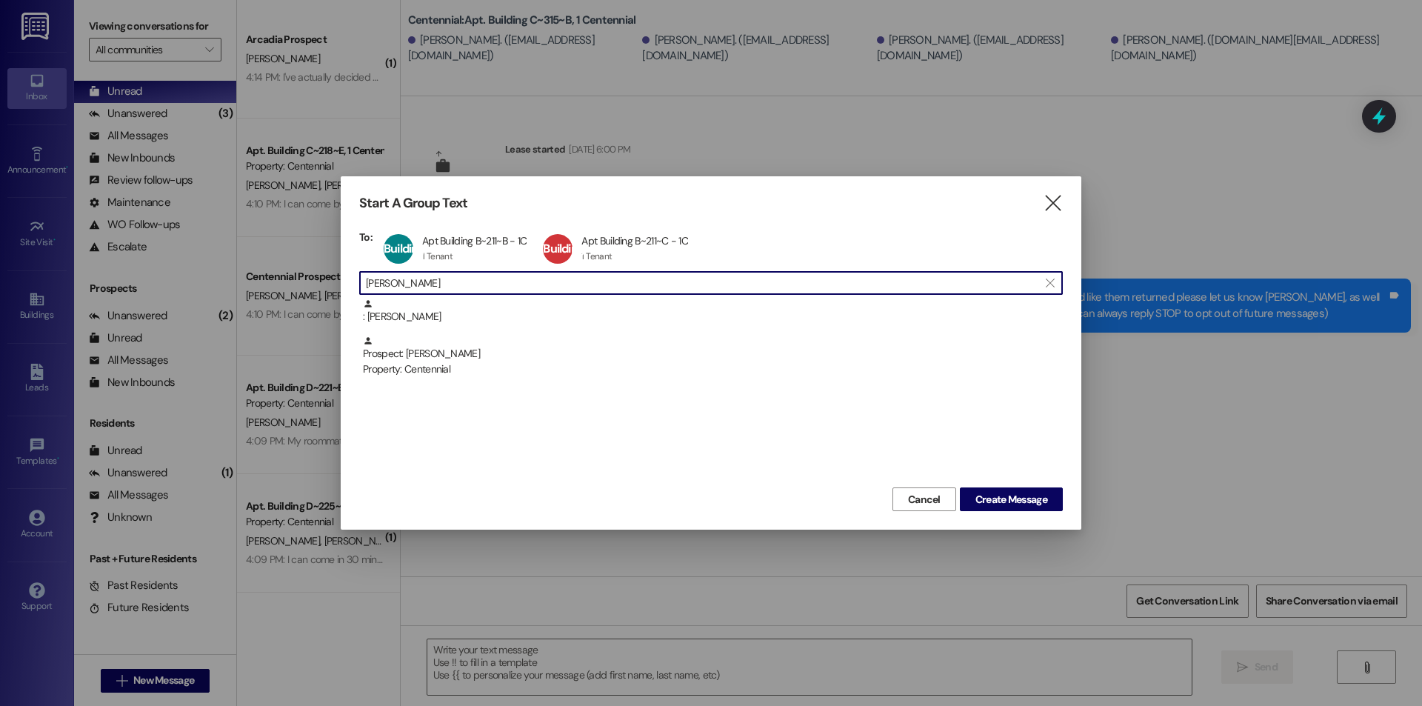
click at [484, 281] on input "cody curtis" at bounding box center [702, 282] width 672 height 21
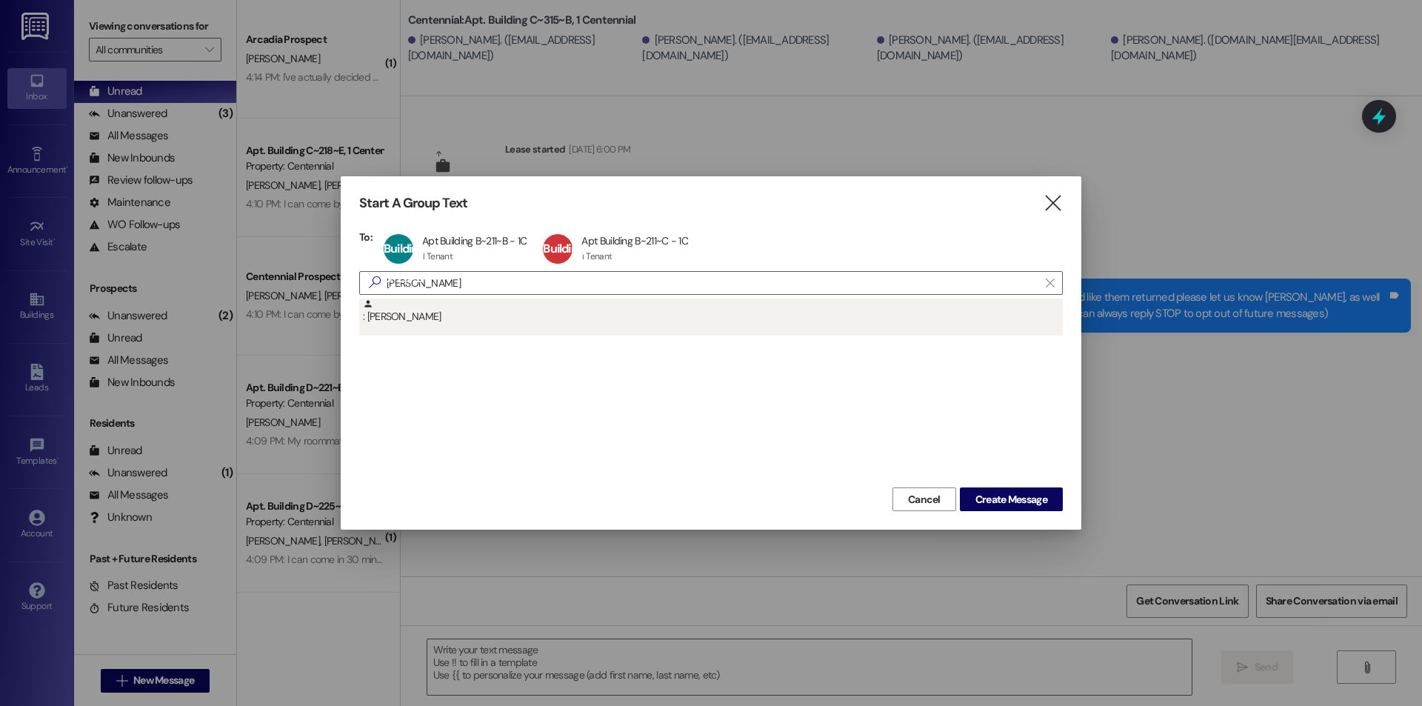
click at [481, 310] on div ": Matthew Merritt" at bounding box center [713, 311] width 700 height 26
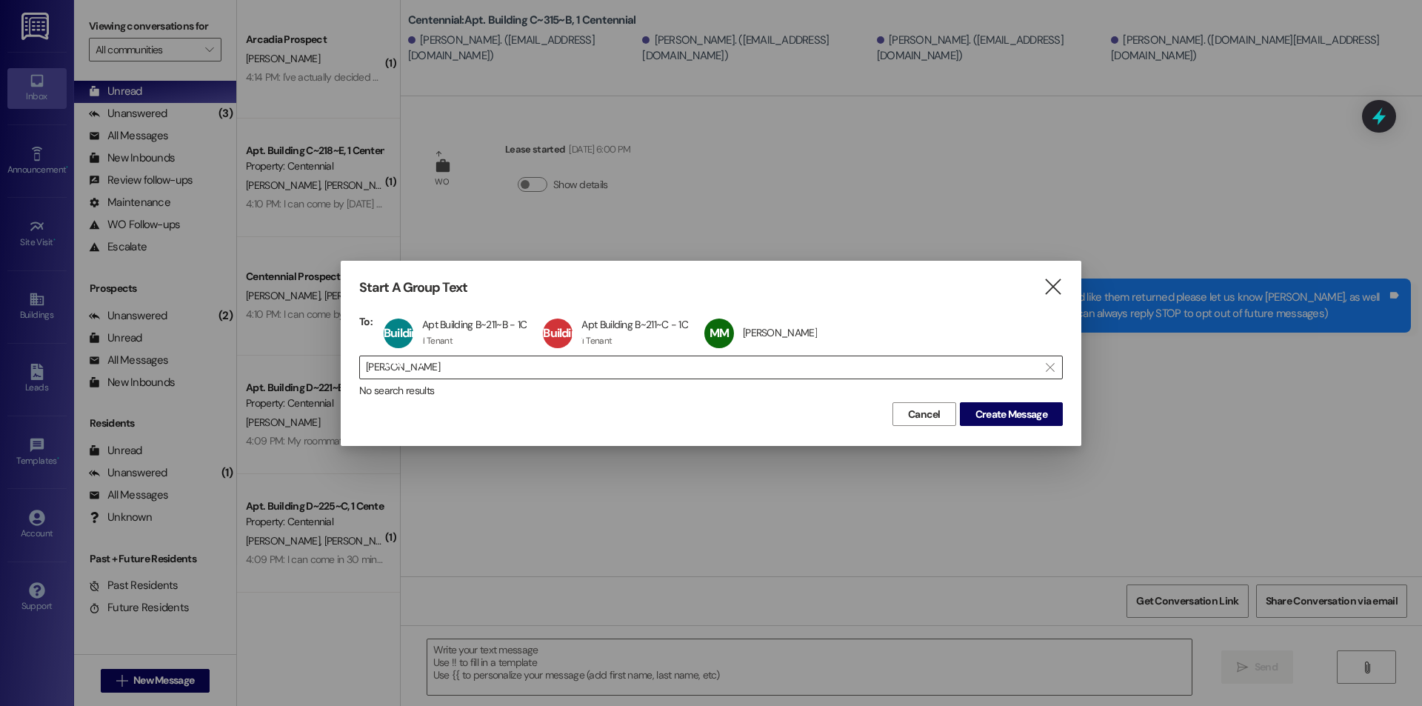
click at [479, 364] on input "matthew merrit" at bounding box center [702, 367] width 672 height 21
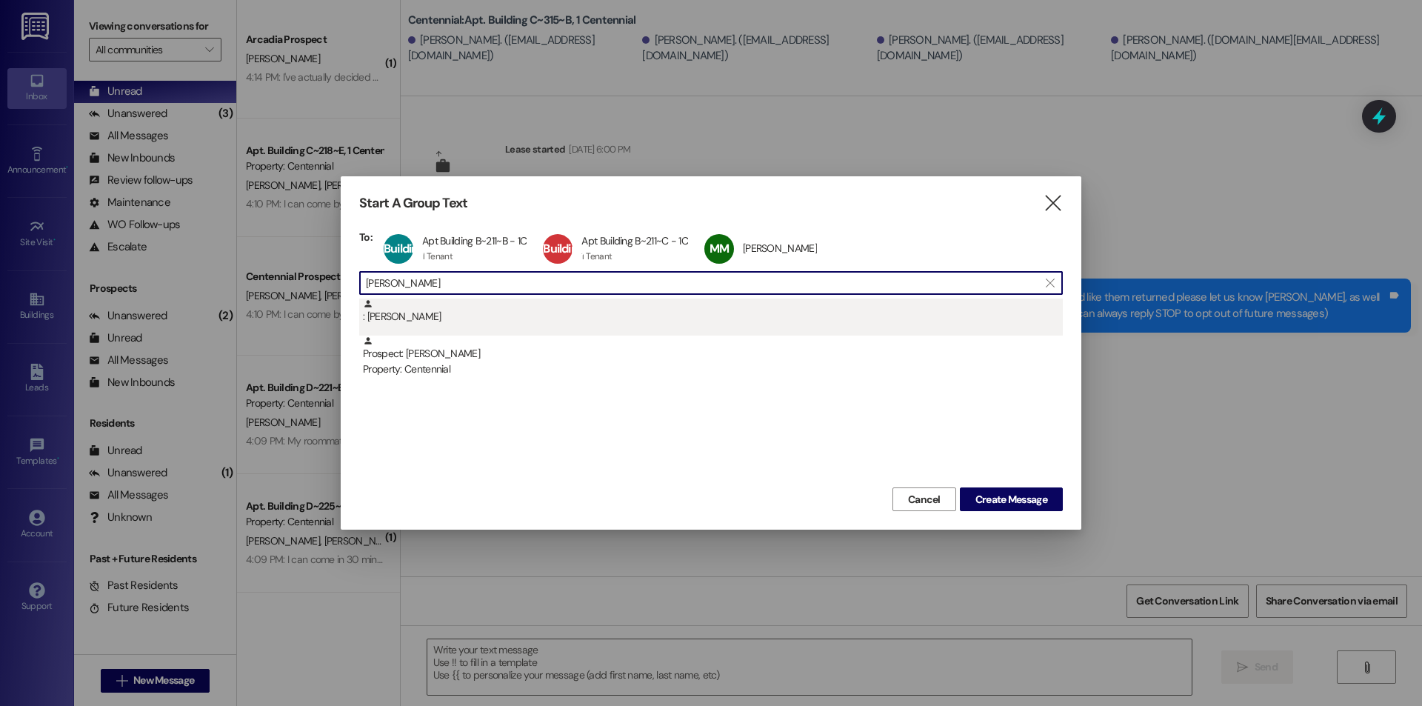
click at [484, 325] on div ": Caleb Christensen" at bounding box center [710, 316] width 703 height 37
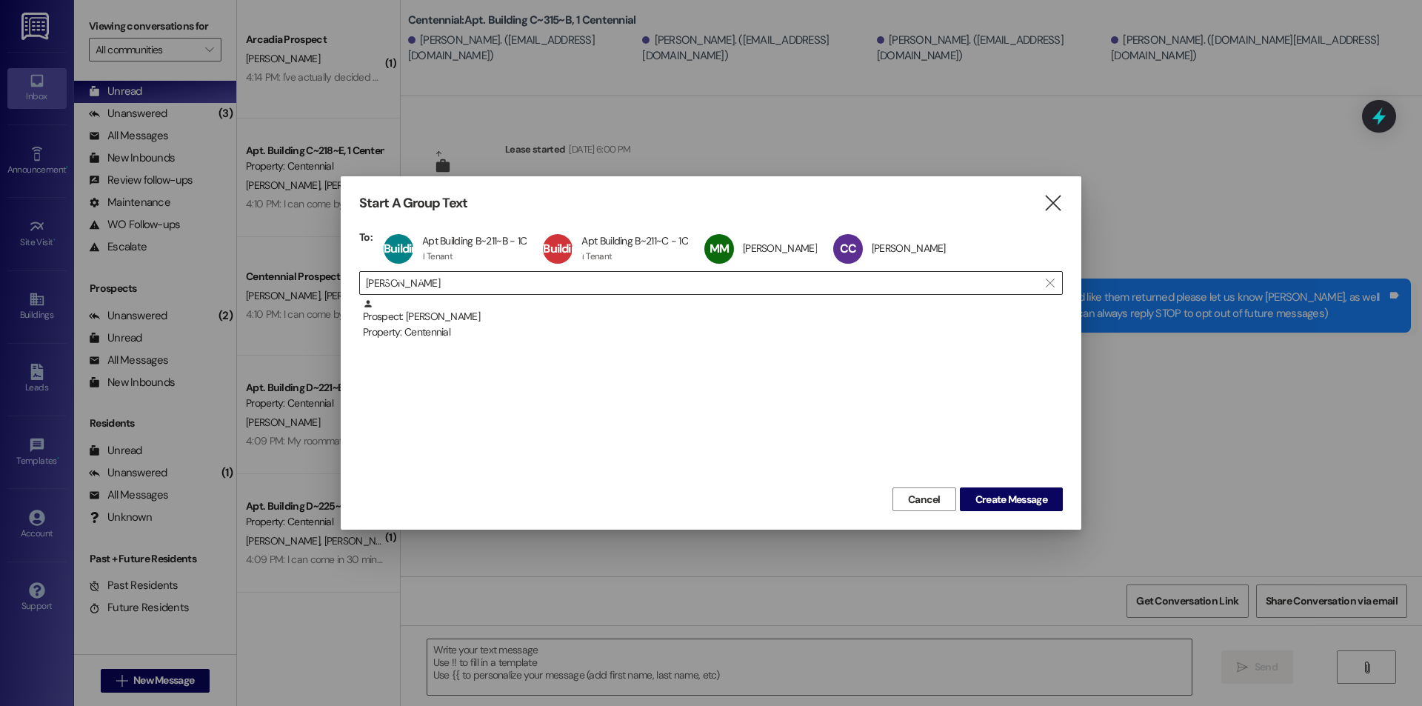
click at [501, 285] on input "caleb christensen" at bounding box center [702, 282] width 672 height 21
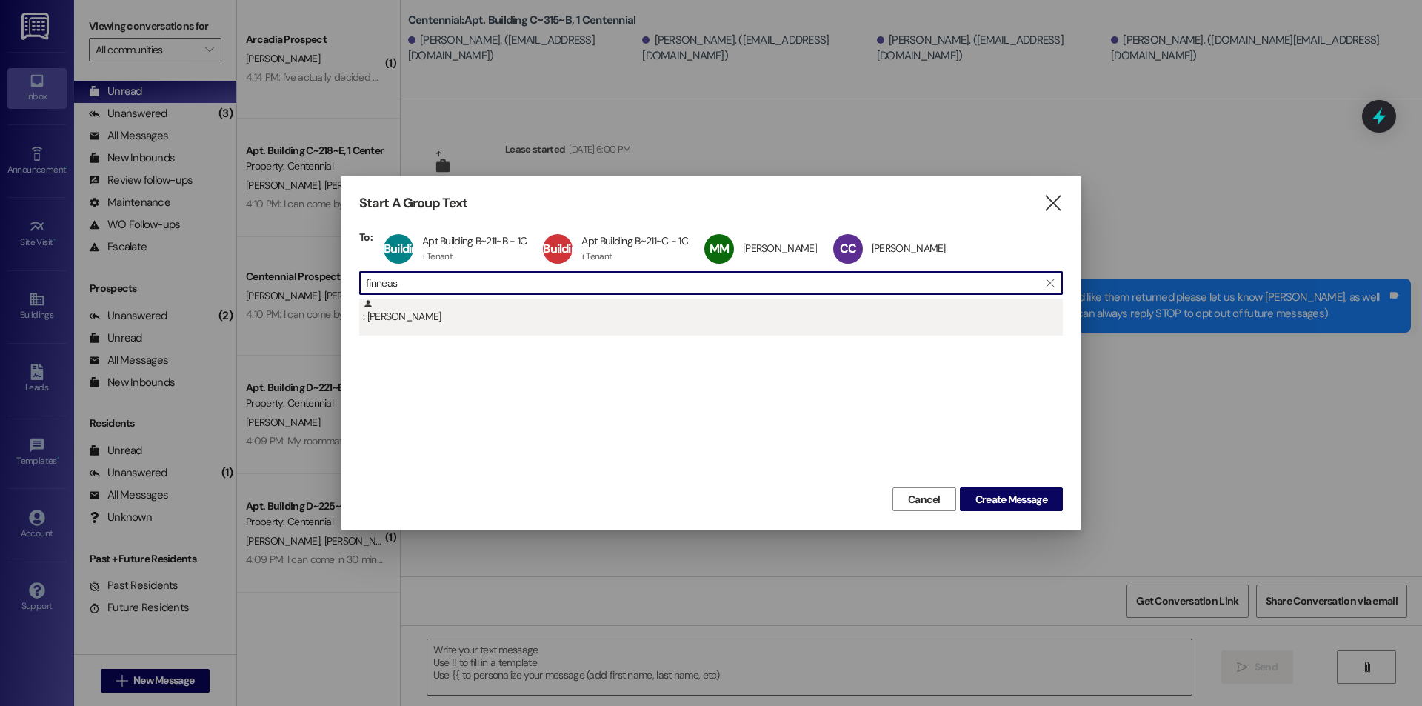
click at [456, 318] on div ": Finneas Jackson" at bounding box center [713, 311] width 700 height 26
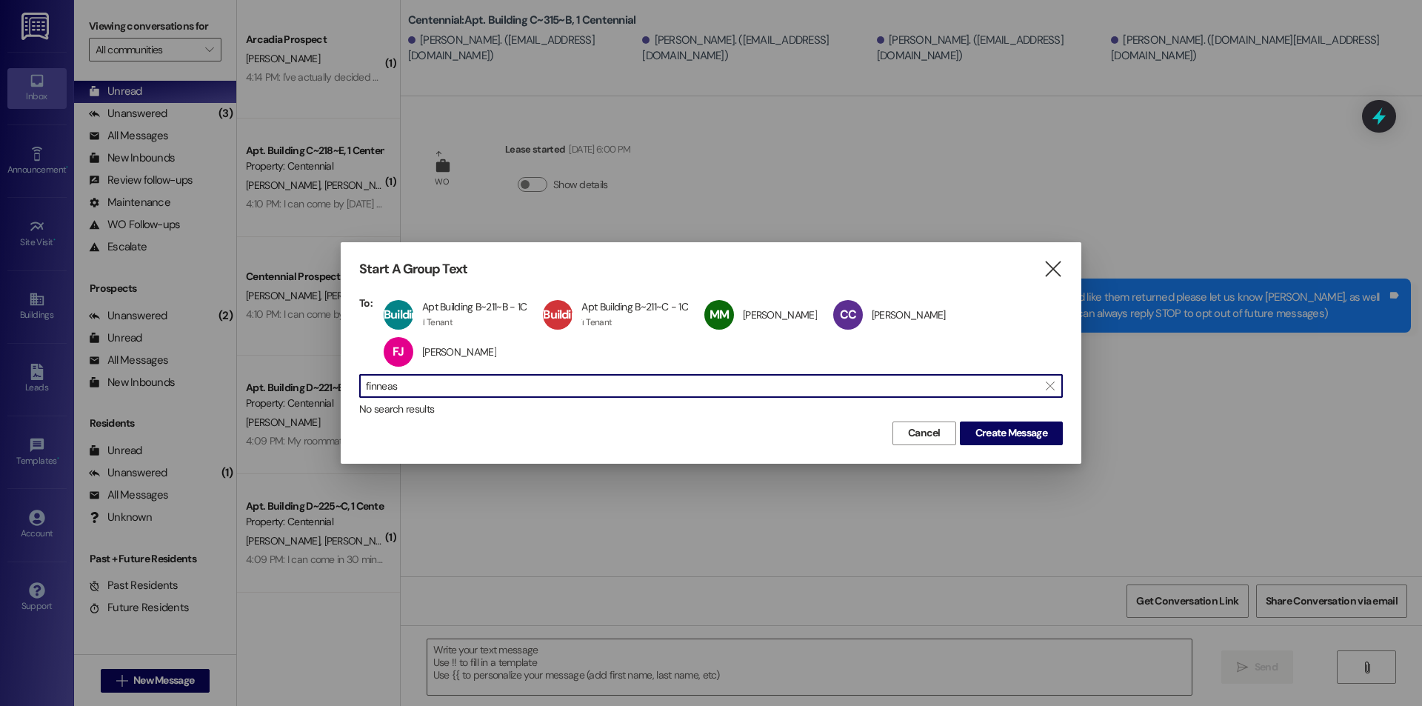
click at [457, 386] on input "finneas" at bounding box center [702, 385] width 672 height 21
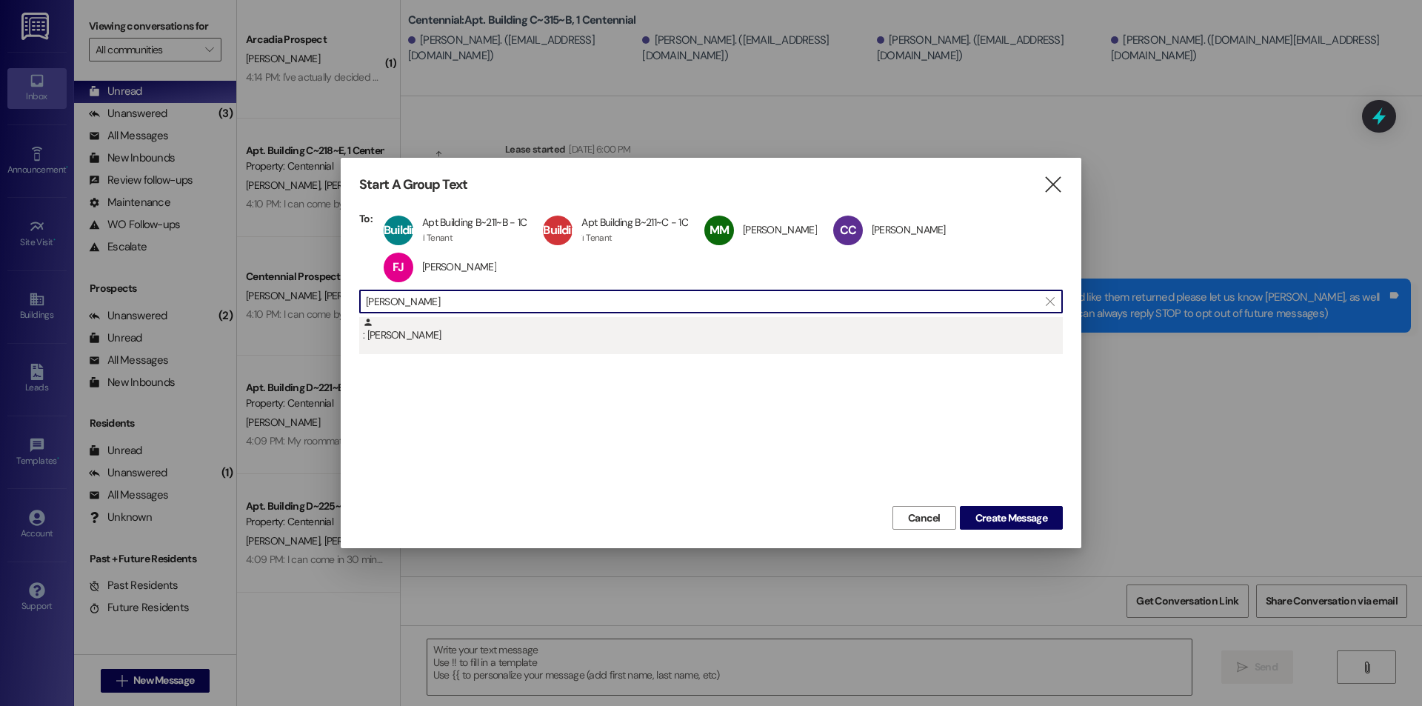
click at [432, 341] on div ": Eugene Shaw" at bounding box center [713, 330] width 700 height 26
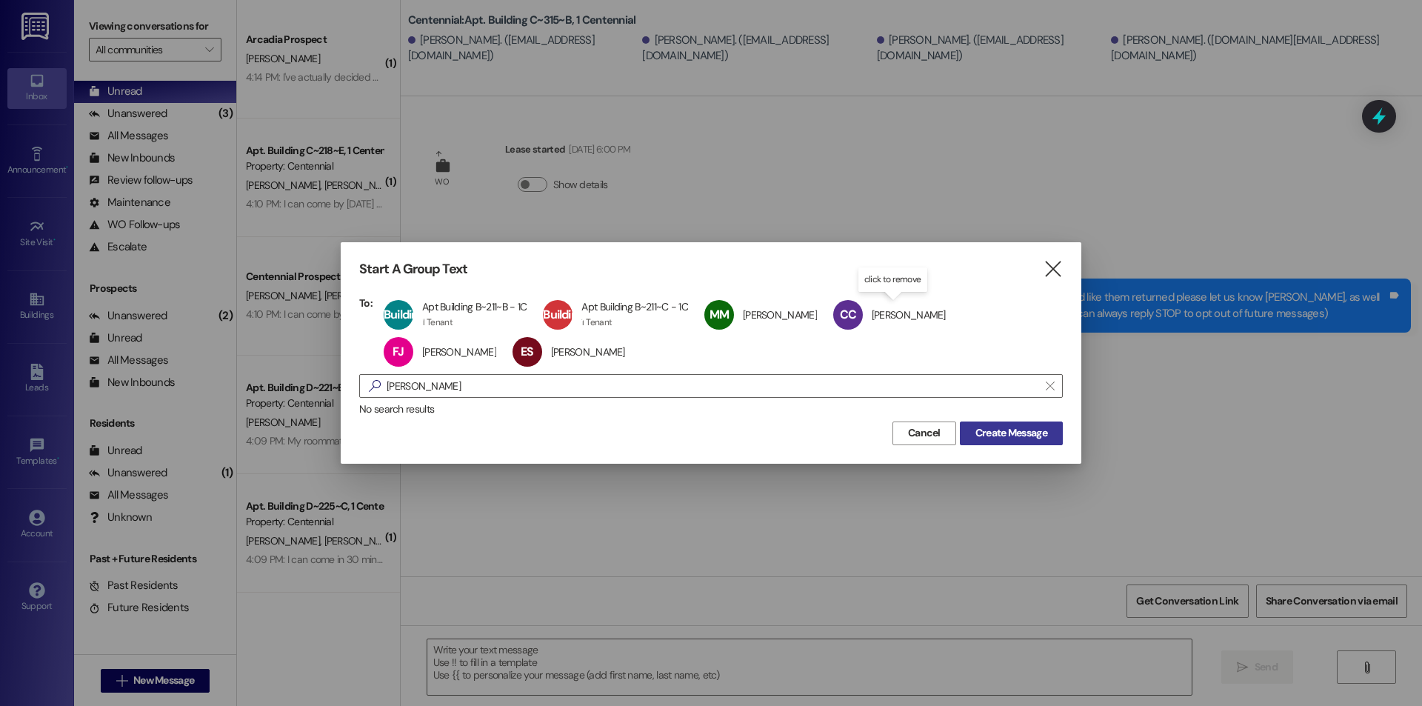
click at [1016, 434] on span "Create Message" at bounding box center [1011, 433] width 72 height 16
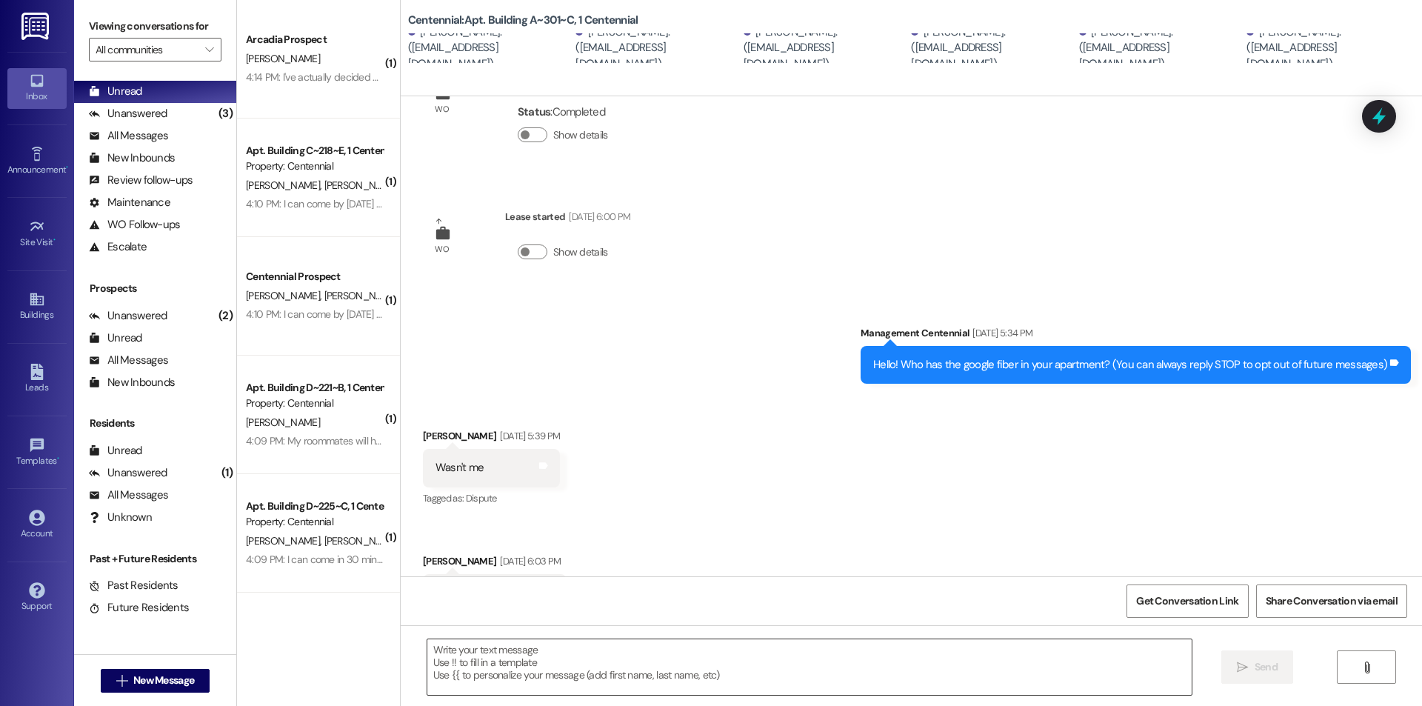
scroll to position [141, 0]
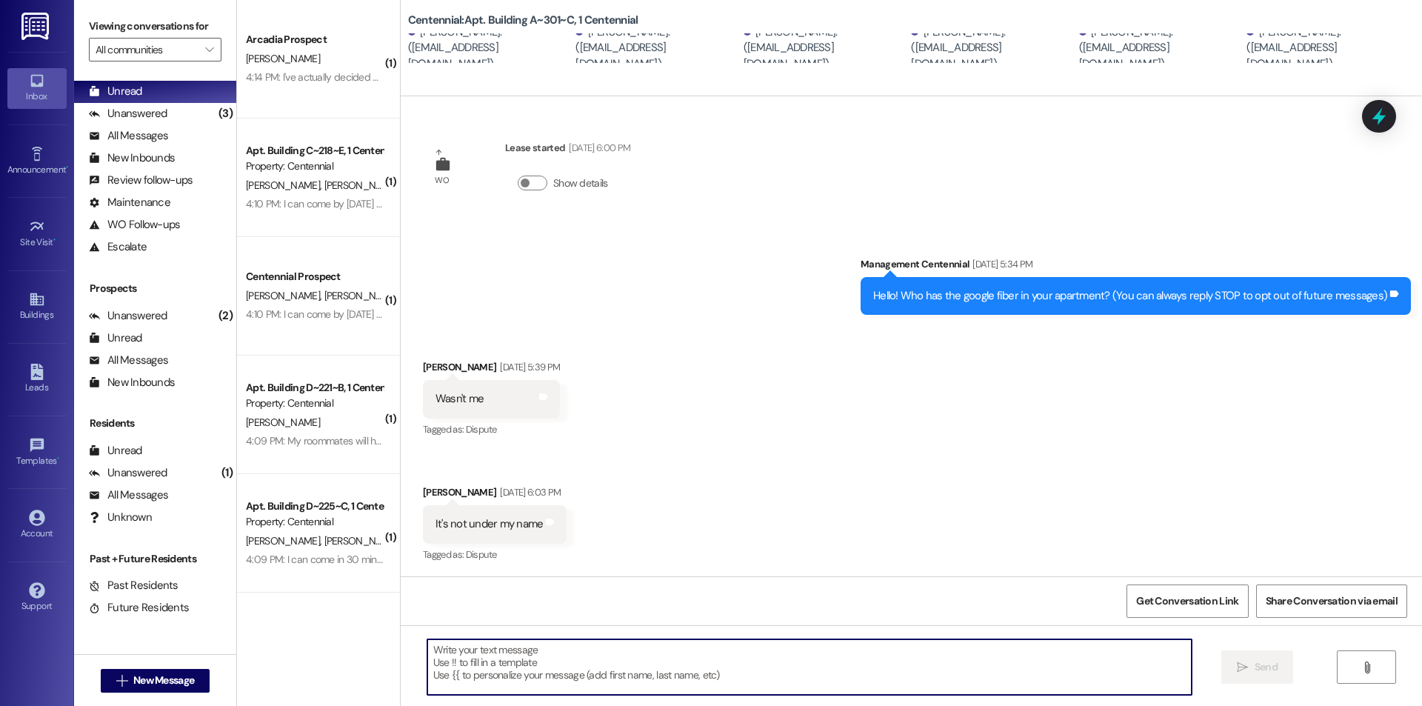
click at [689, 668] on textarea at bounding box center [809, 667] width 764 height 56
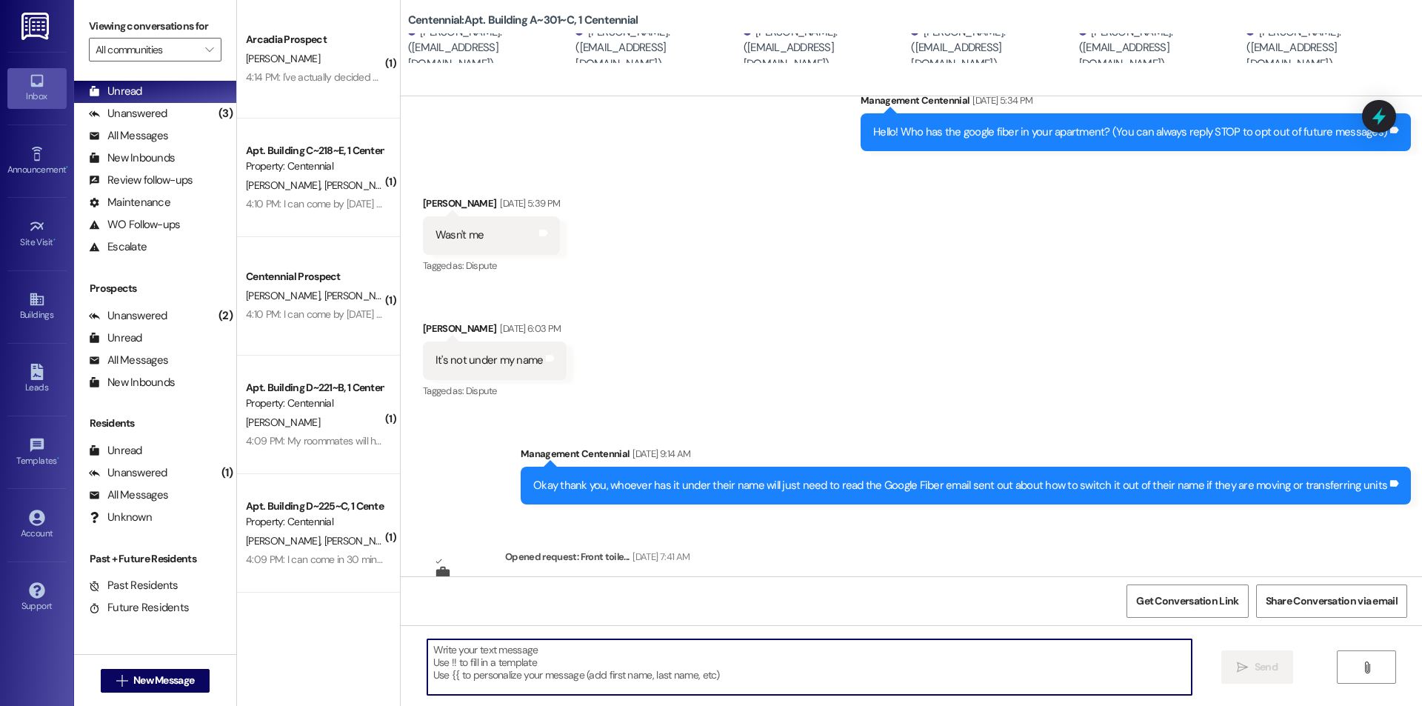
scroll to position [385, 0]
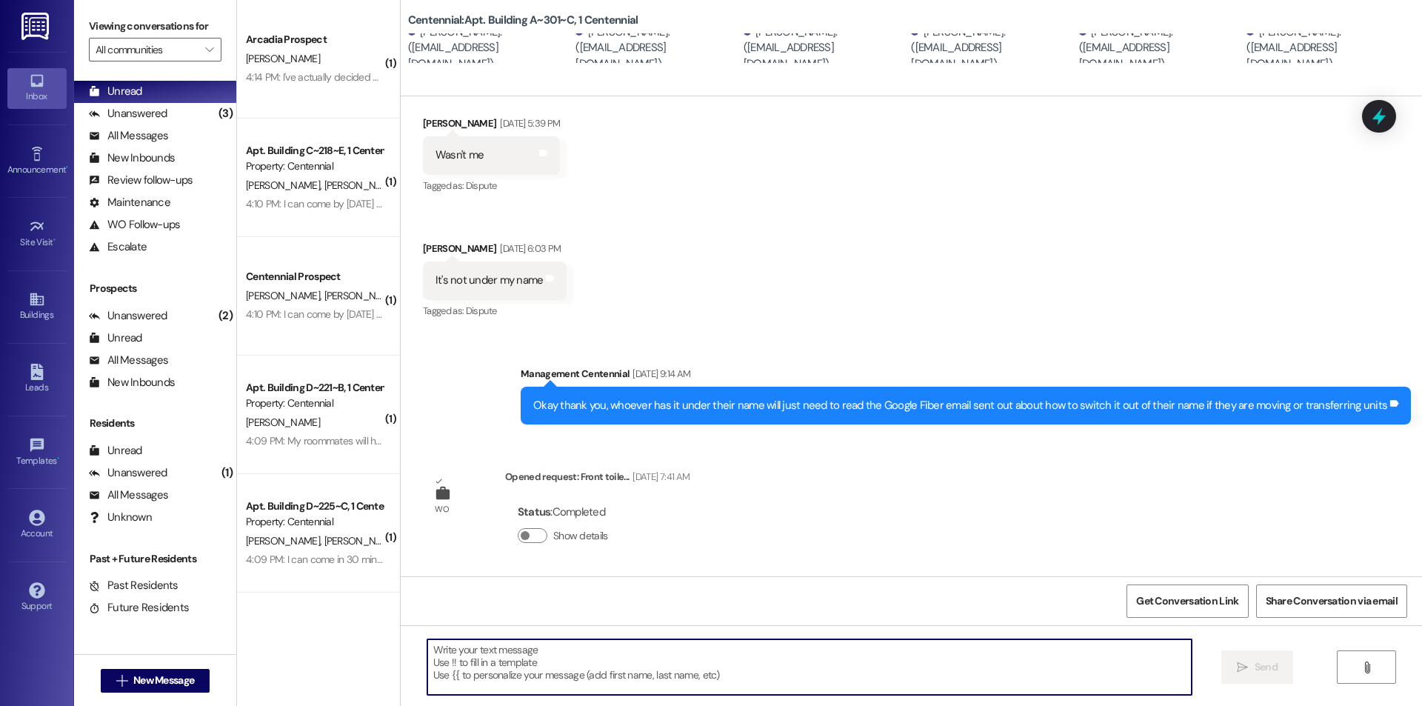
paste textarea "We removed some items that were left in your unit after move-outs. We are curre…"
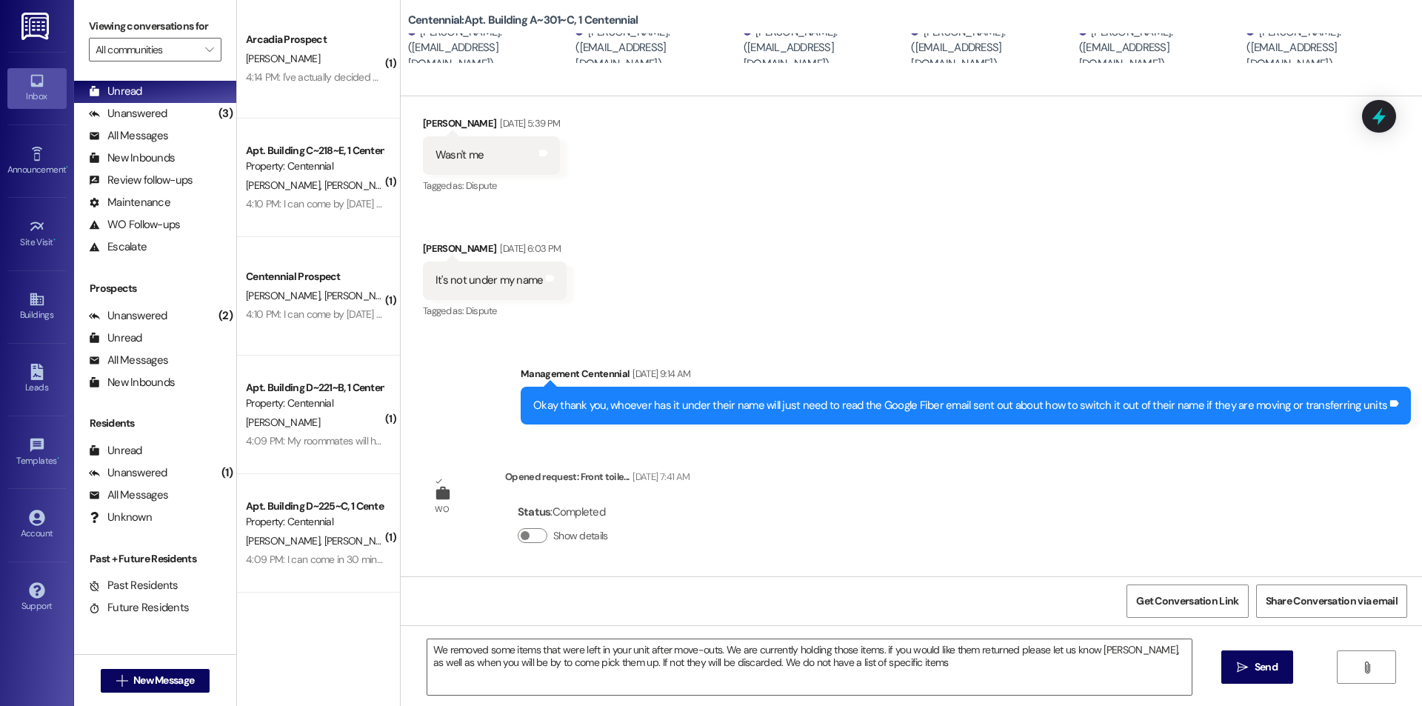
click at [1286, 681] on button " Send" at bounding box center [1257, 666] width 72 height 33
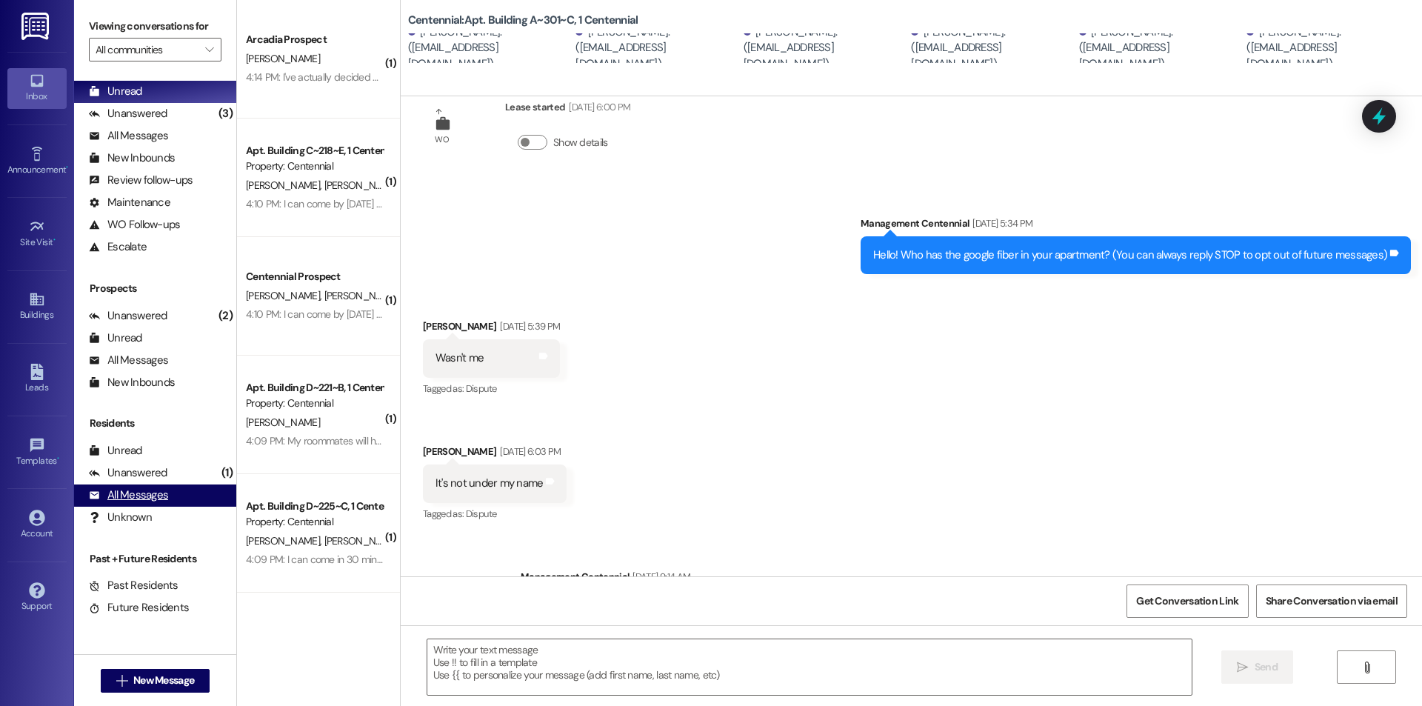
scroll to position [141, 0]
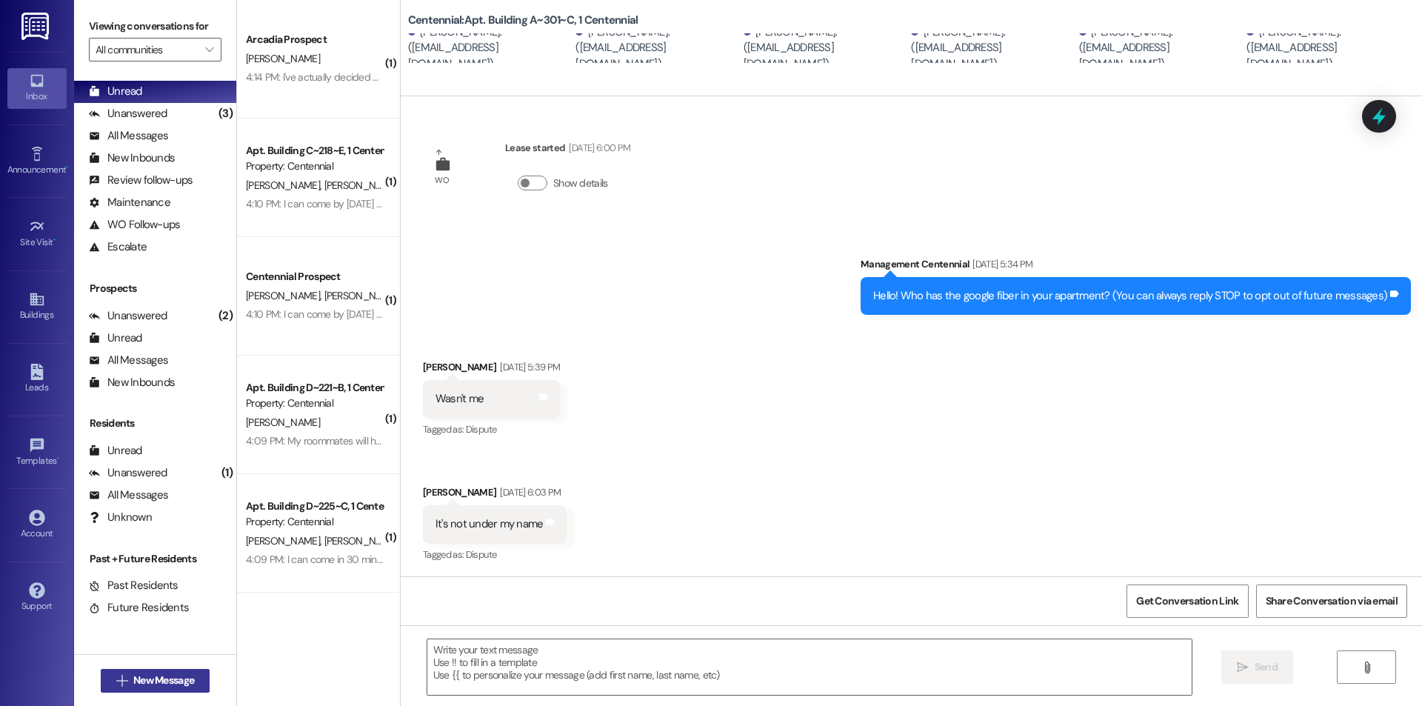
click at [185, 685] on span "New Message" at bounding box center [163, 680] width 61 height 16
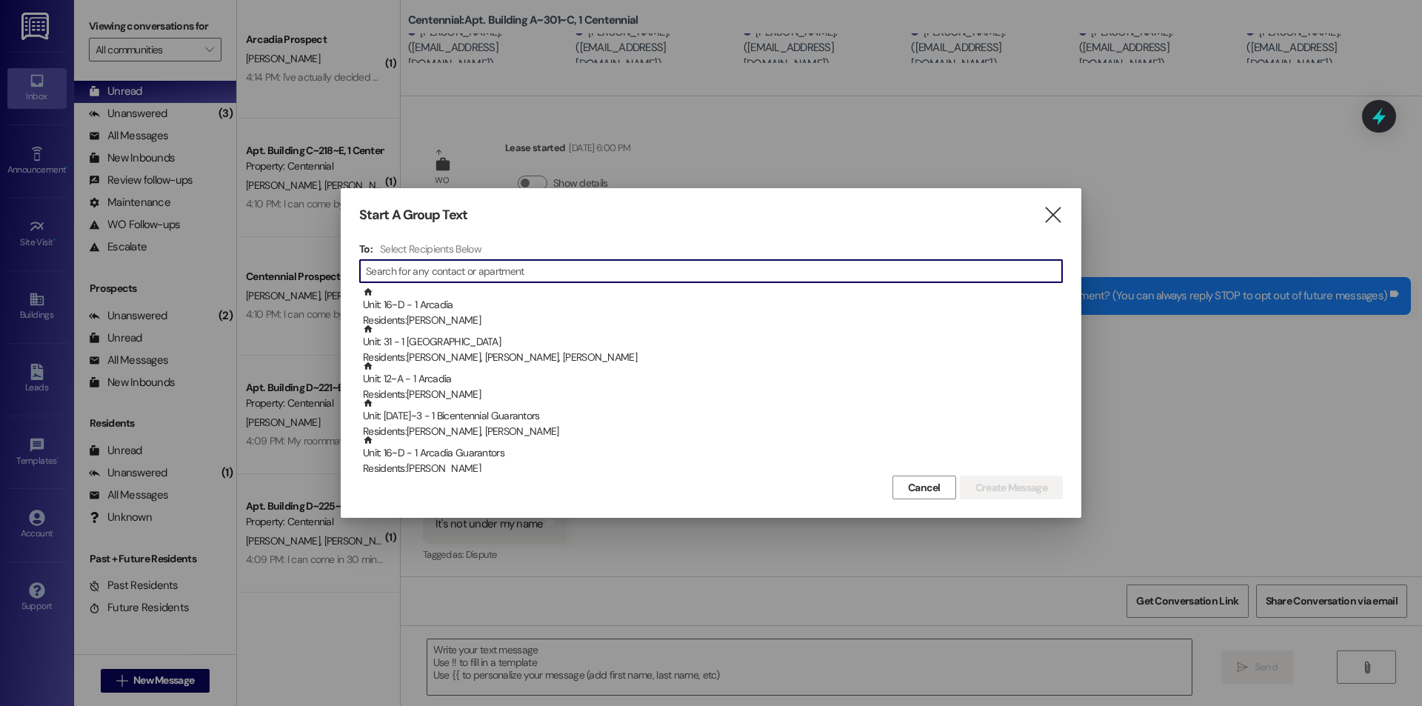
click at [544, 275] on input at bounding box center [714, 271] width 696 height 21
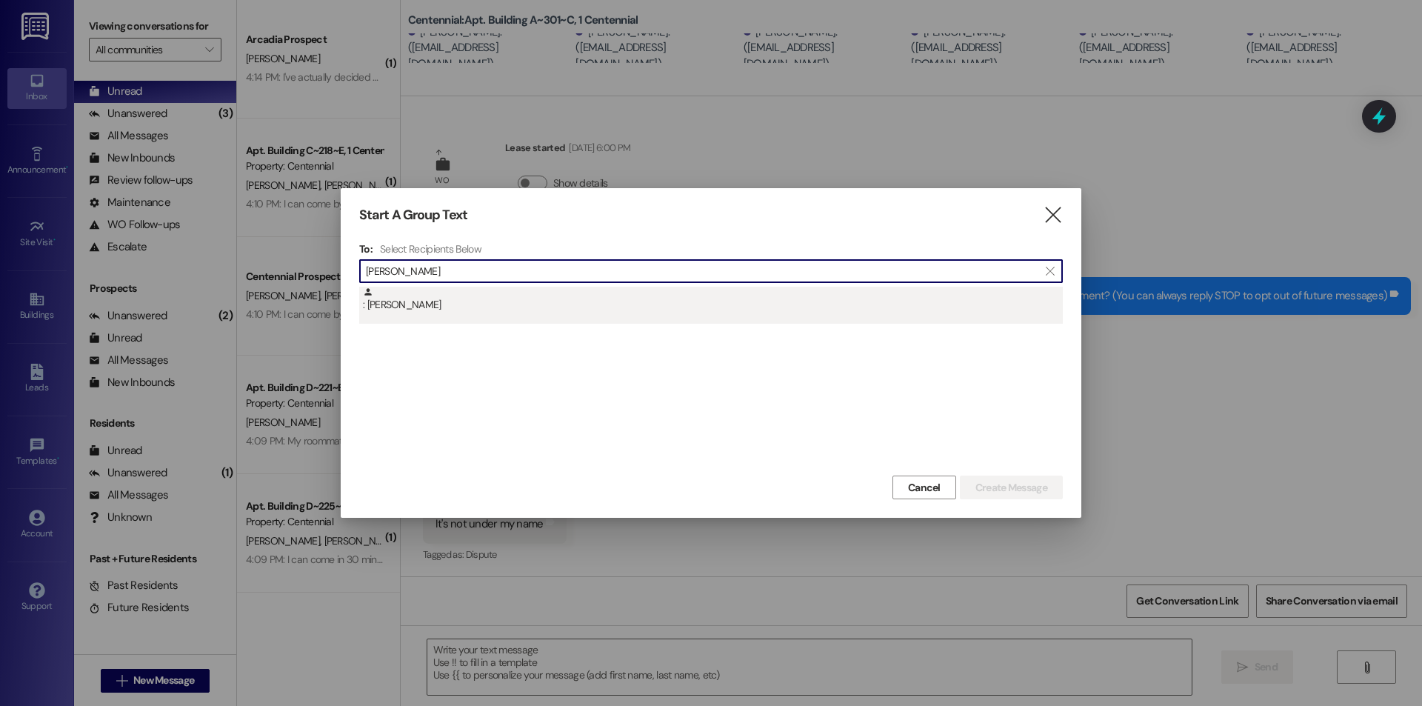
click at [486, 290] on div ": Zachary Biesinger" at bounding box center [713, 300] width 700 height 26
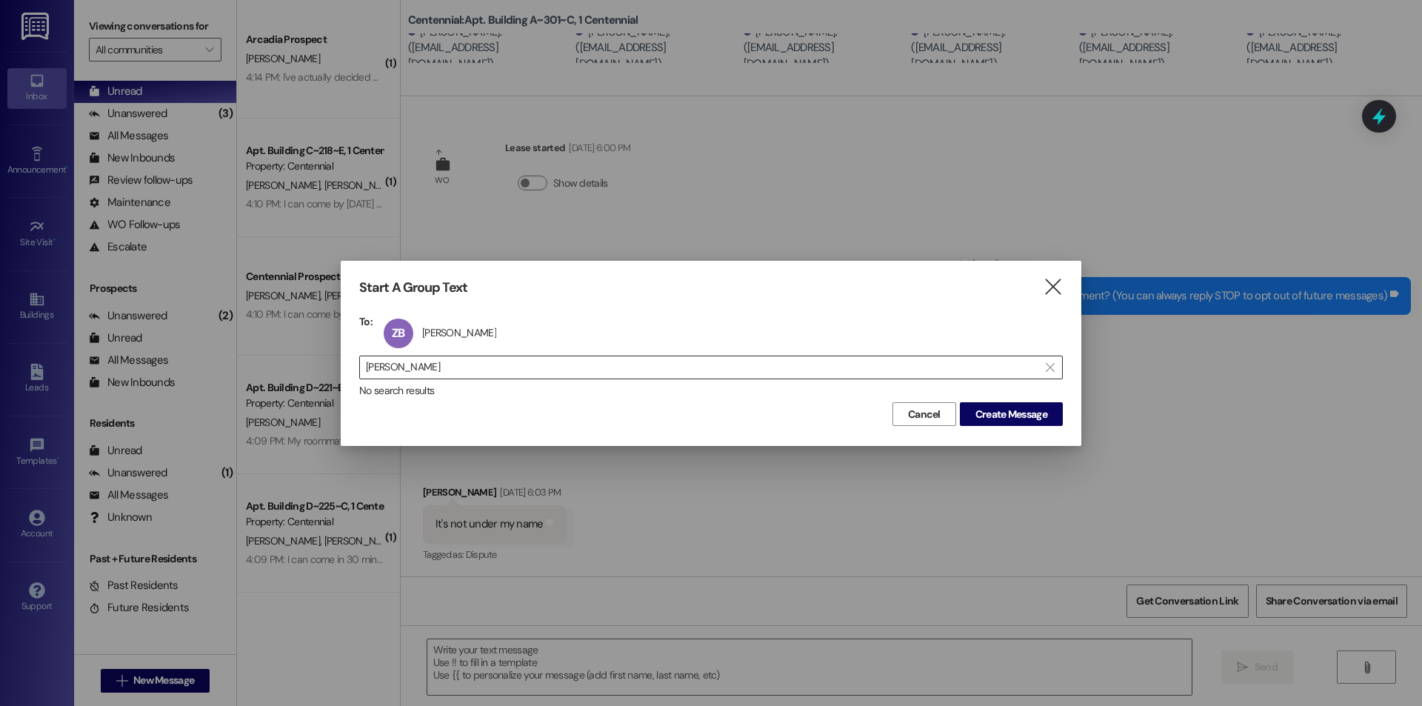
click at [475, 364] on input "zachary bie" at bounding box center [702, 367] width 672 height 21
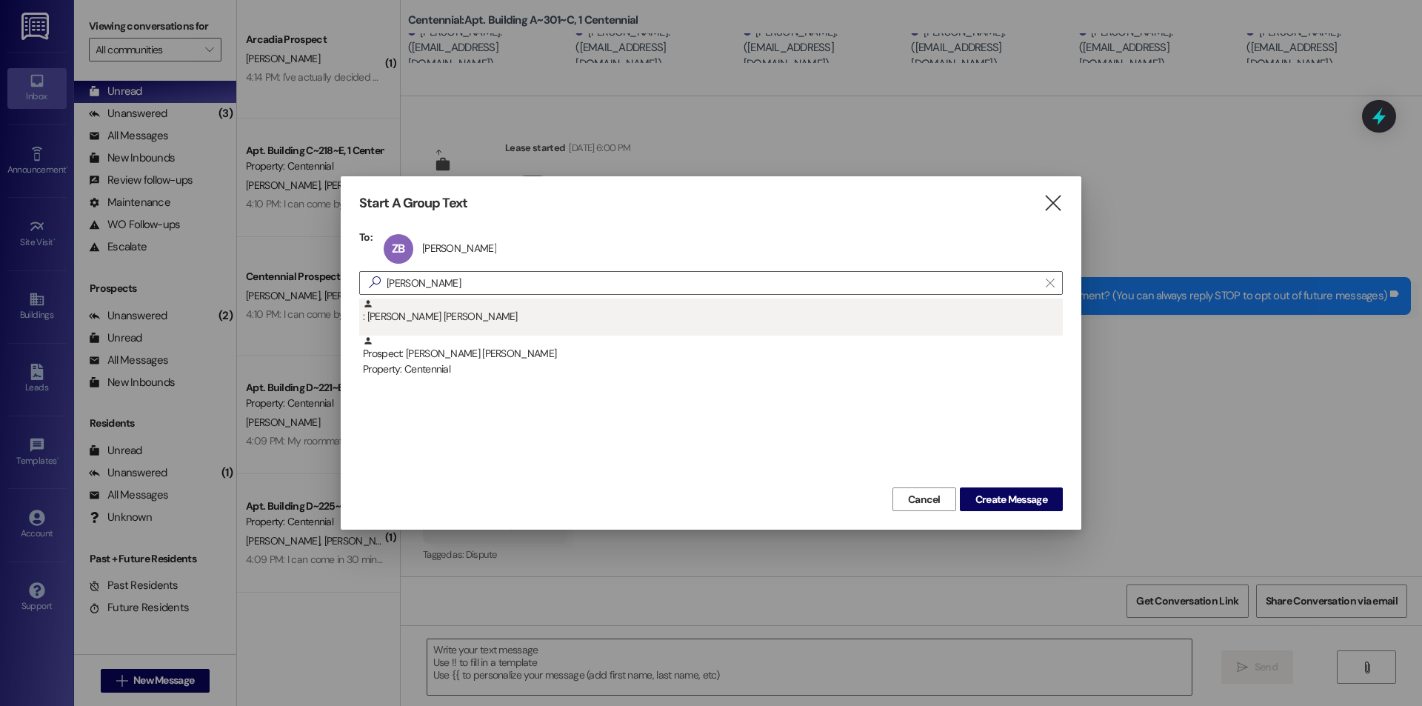
click at [461, 323] on div ": Julio Jaramillo Videla" at bounding box center [713, 311] width 700 height 26
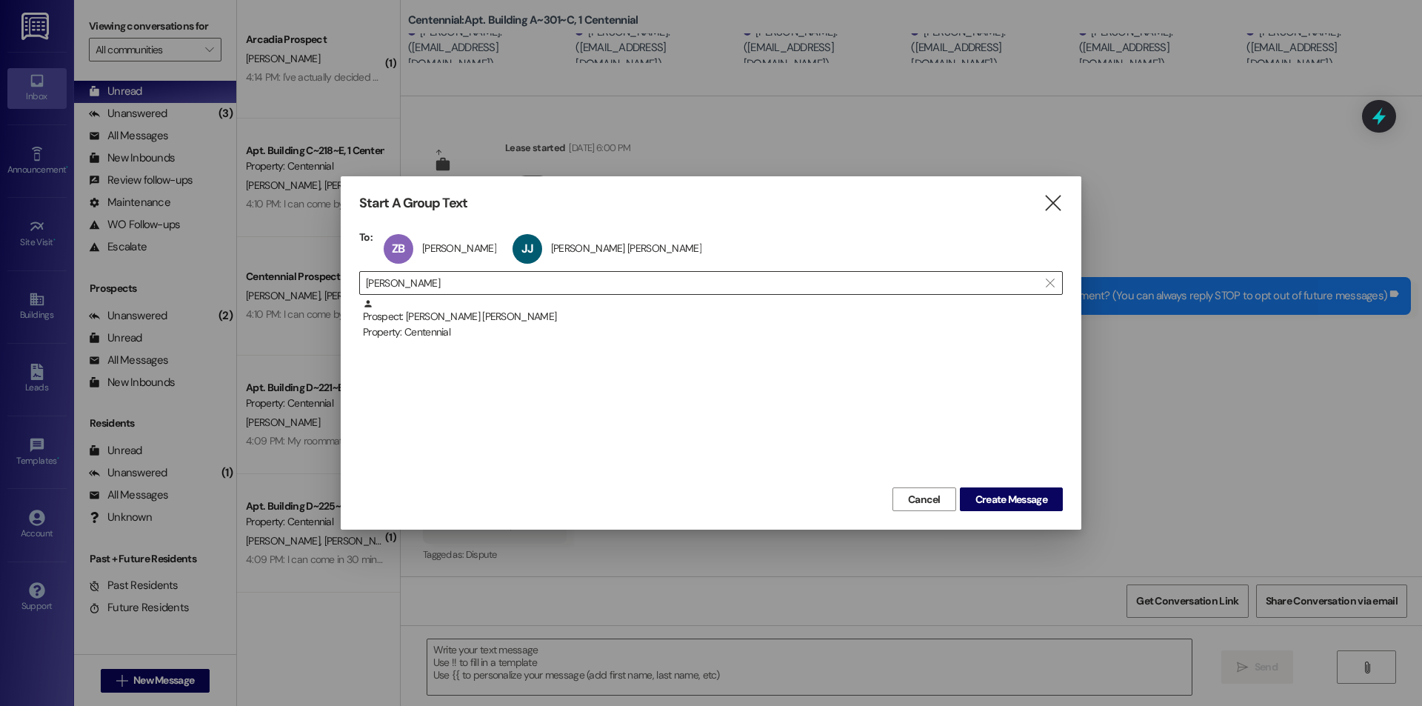
click at [461, 283] on input "julio jaramillo" at bounding box center [702, 282] width 672 height 21
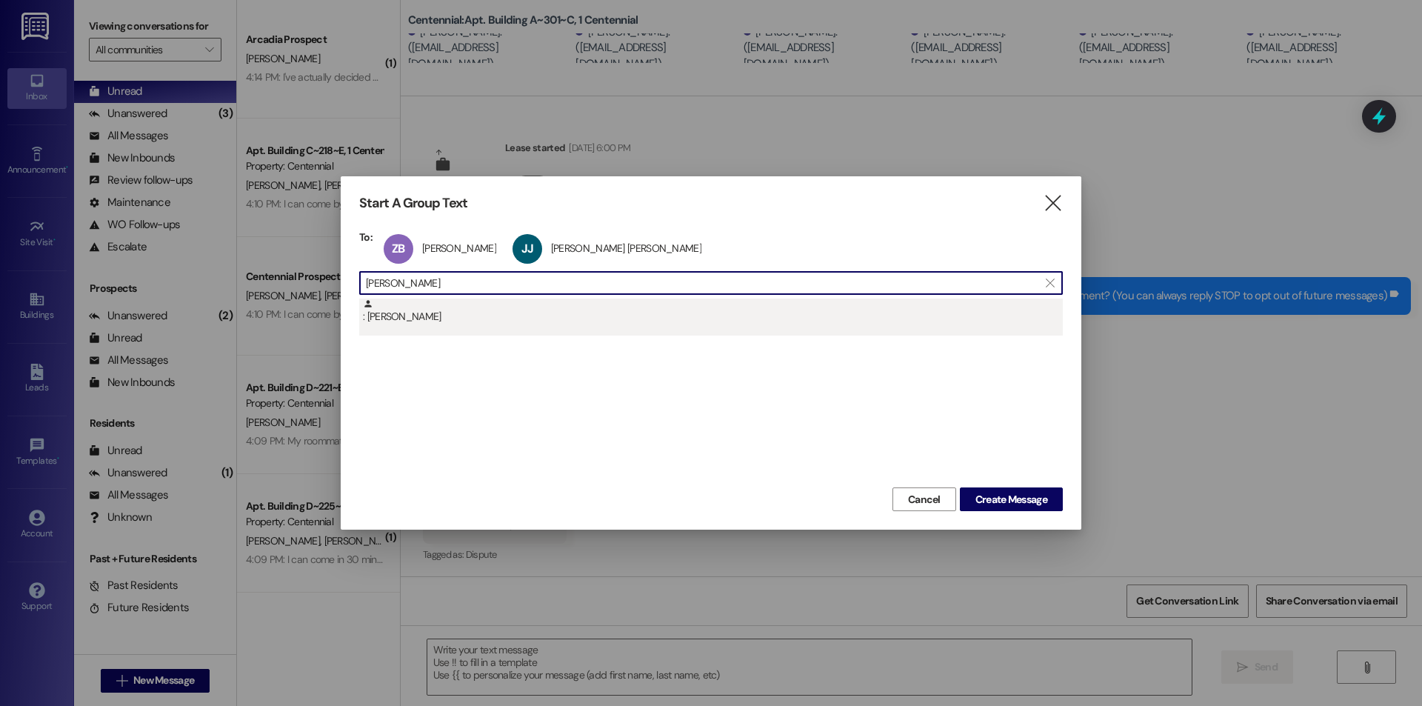
click at [478, 318] on div ": Harrison Casper" at bounding box center [713, 311] width 700 height 26
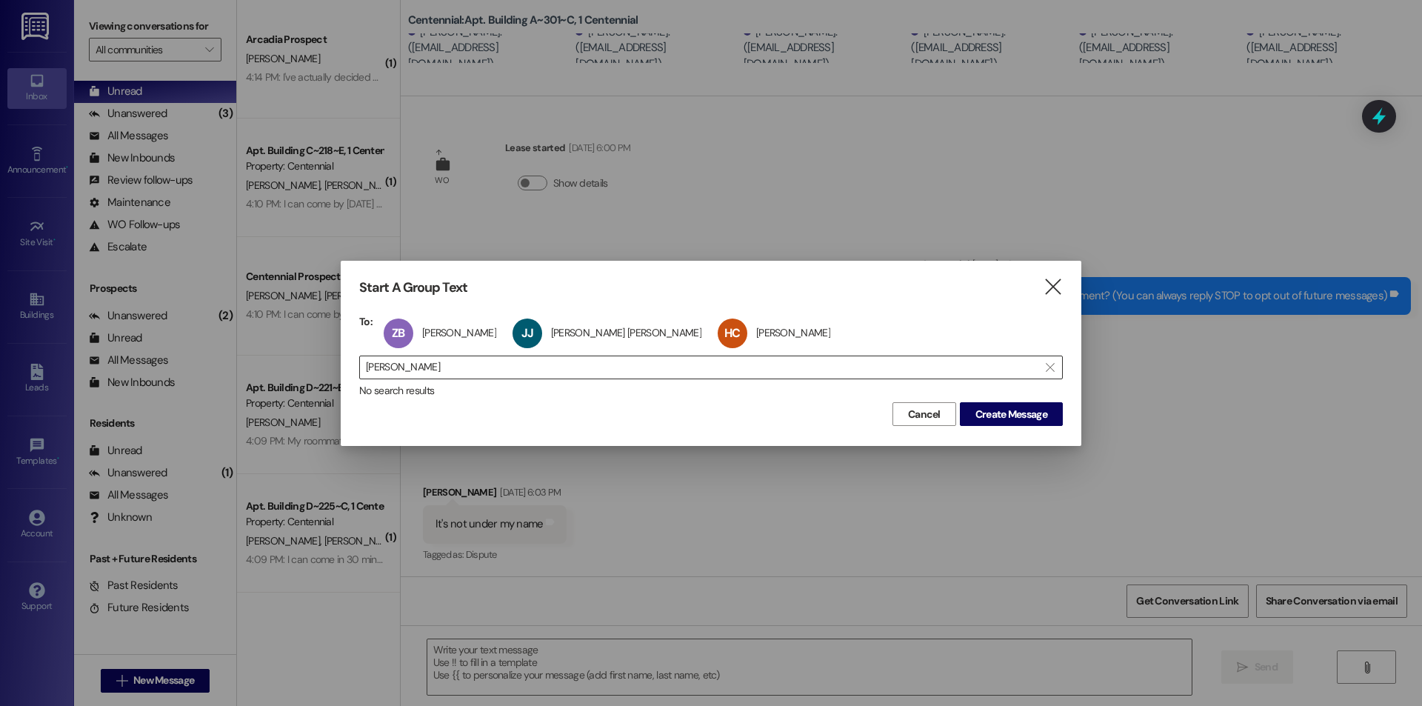
click at [470, 366] on input "harrison casper" at bounding box center [702, 367] width 672 height 21
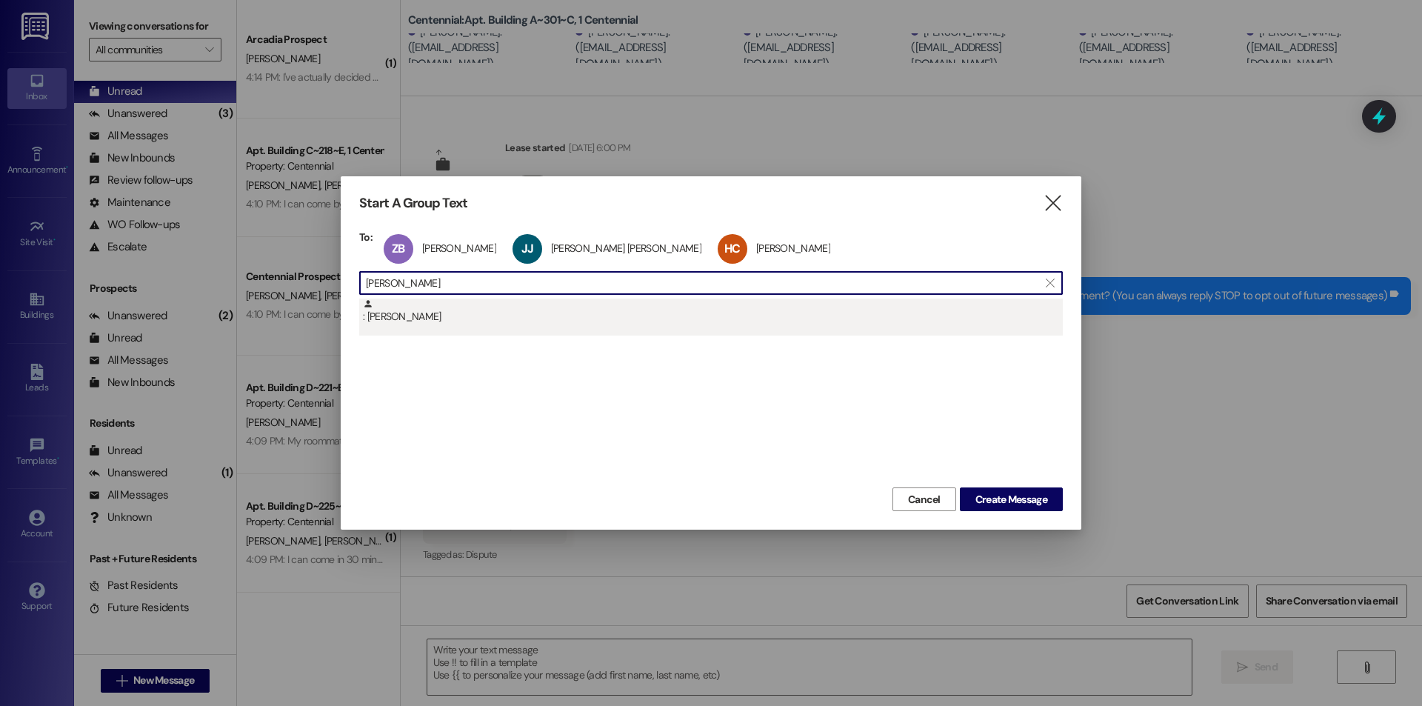
click at [523, 310] on div ": Dallin Casper" at bounding box center [713, 311] width 700 height 26
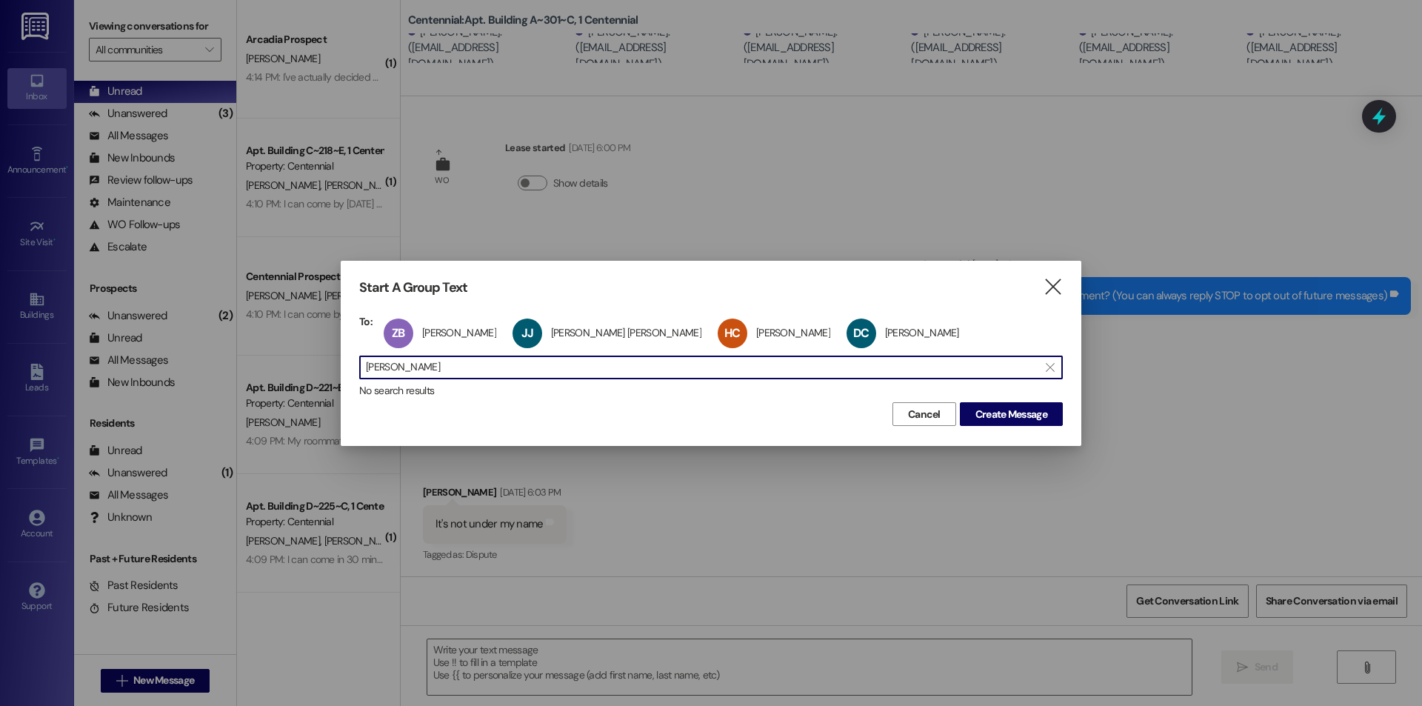
click at [477, 369] on input "dallin casper" at bounding box center [702, 367] width 672 height 21
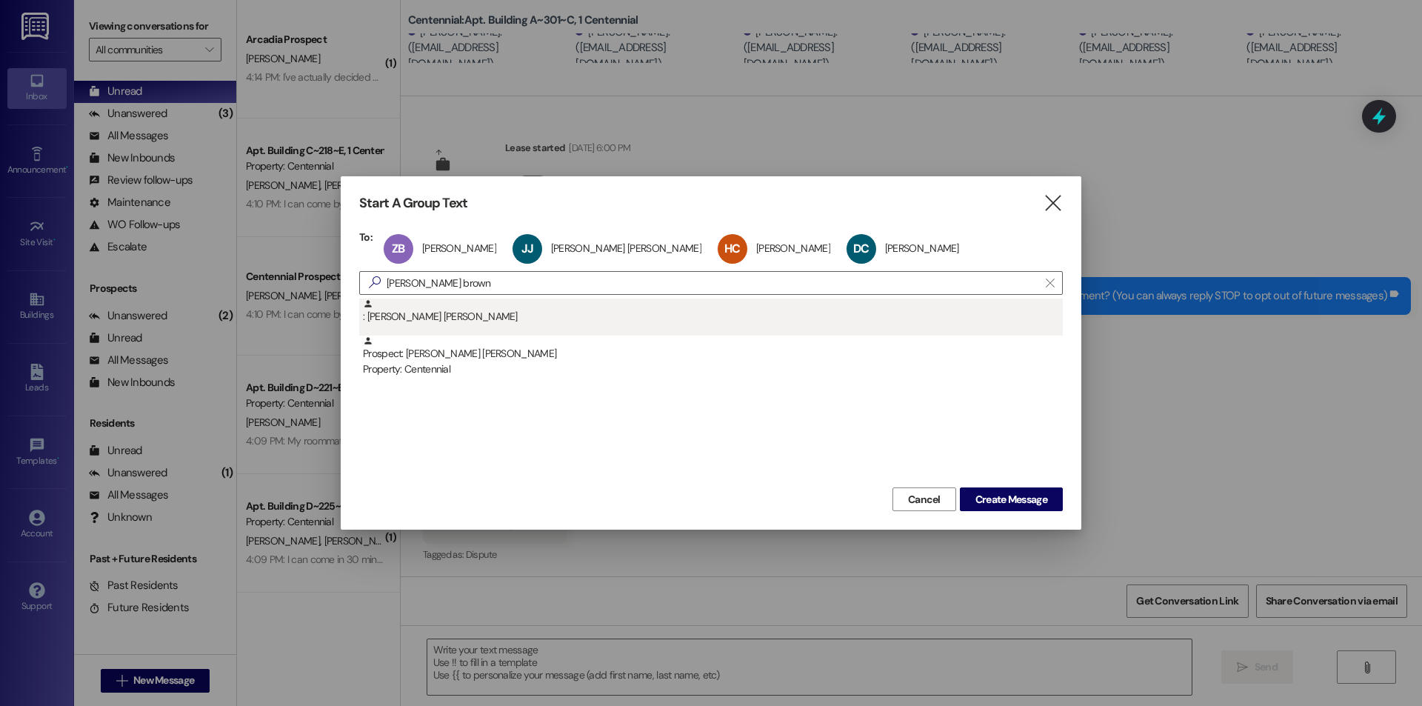
click at [436, 332] on div ": Fisher Brown" at bounding box center [710, 316] width 703 height 37
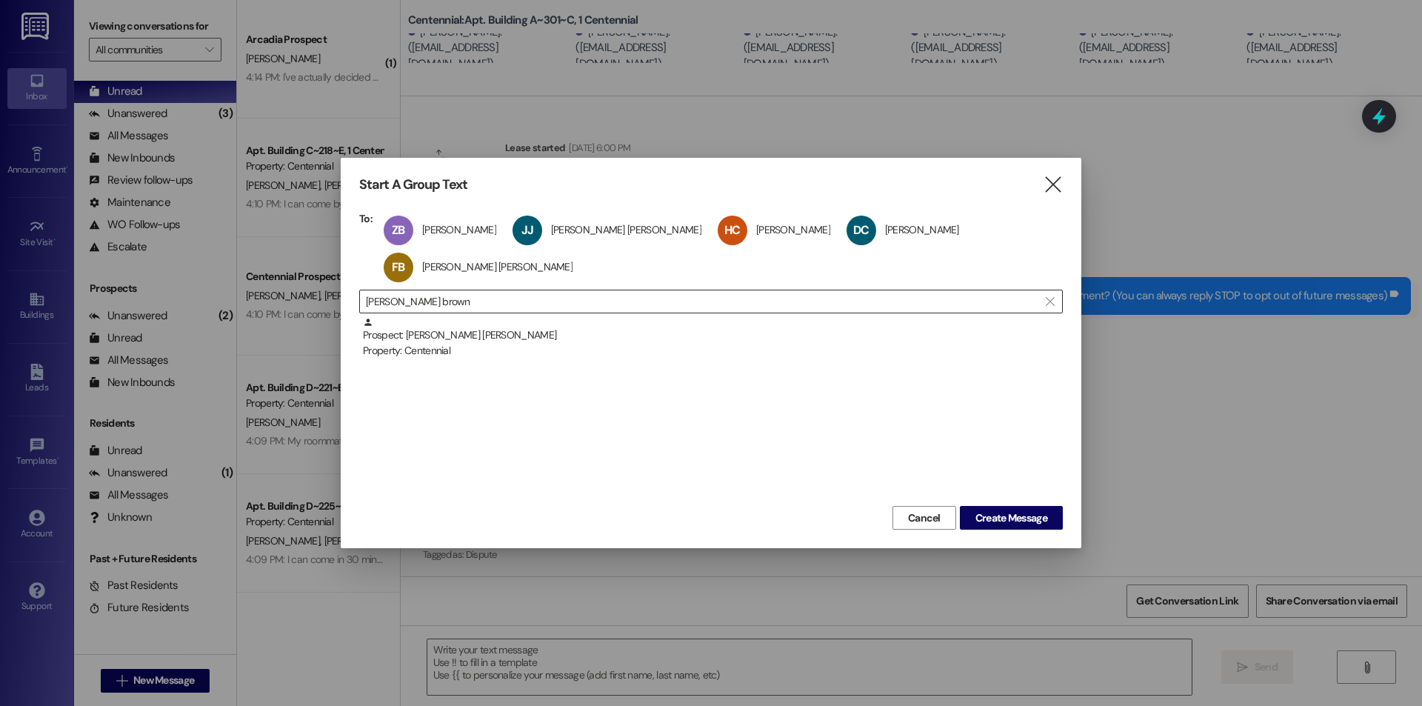
click at [487, 291] on input "fisher brown" at bounding box center [702, 301] width 672 height 21
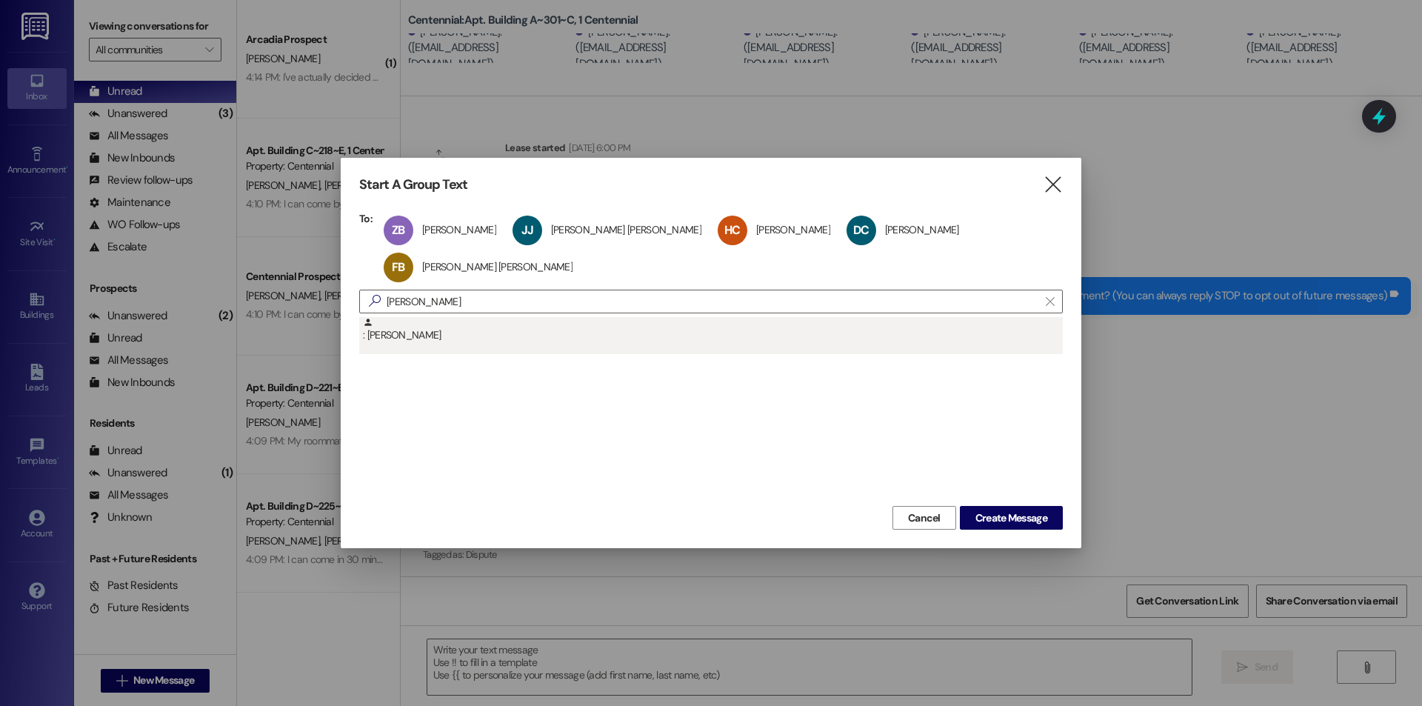
click at [478, 317] on div ": Spencer Hess" at bounding box center [713, 330] width 700 height 26
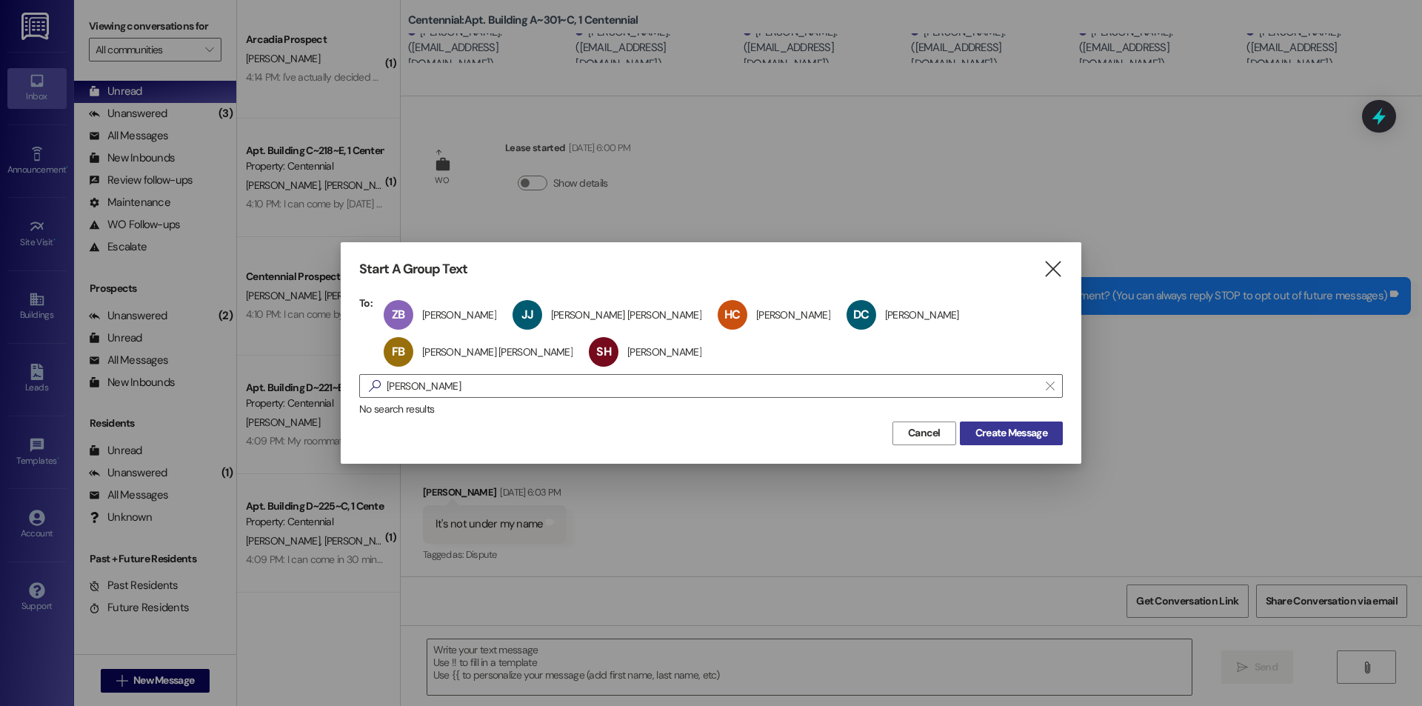
click at [1000, 433] on span "Create Message" at bounding box center [1011, 433] width 72 height 16
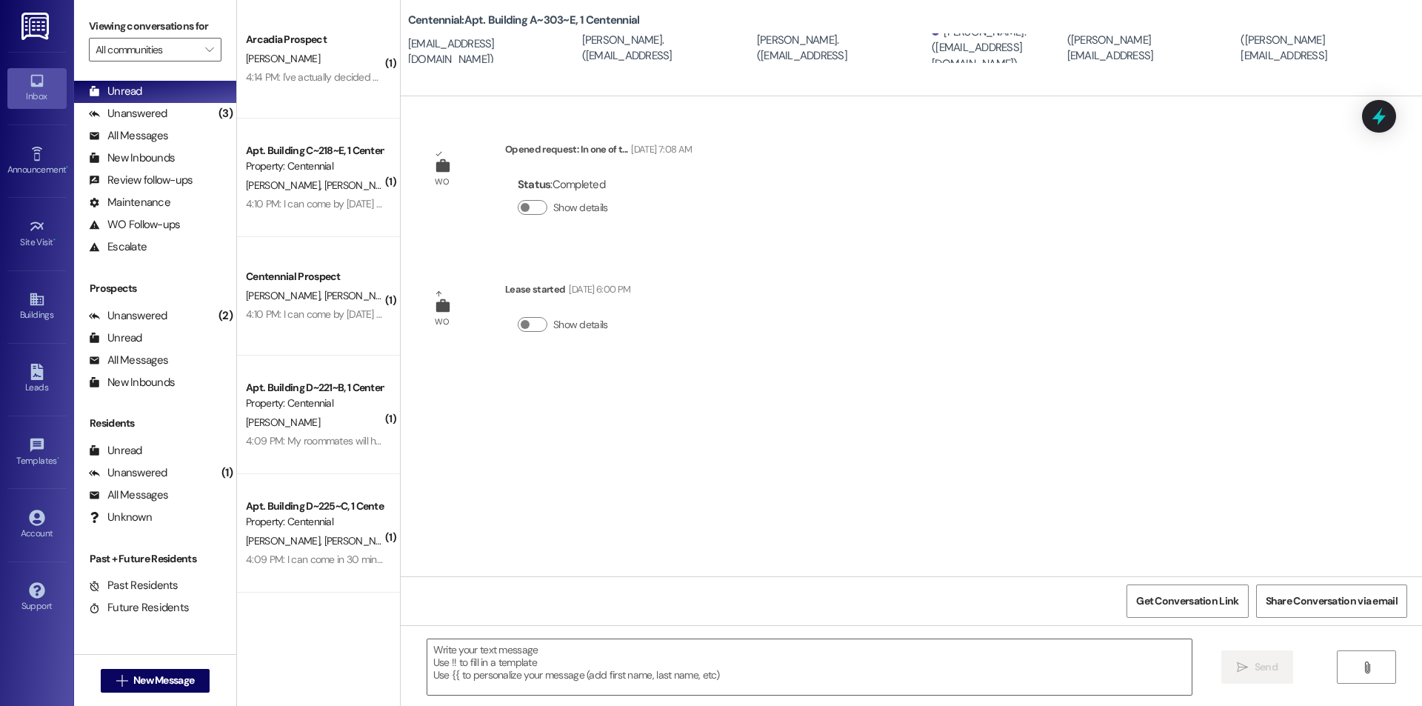
scroll to position [0, 0]
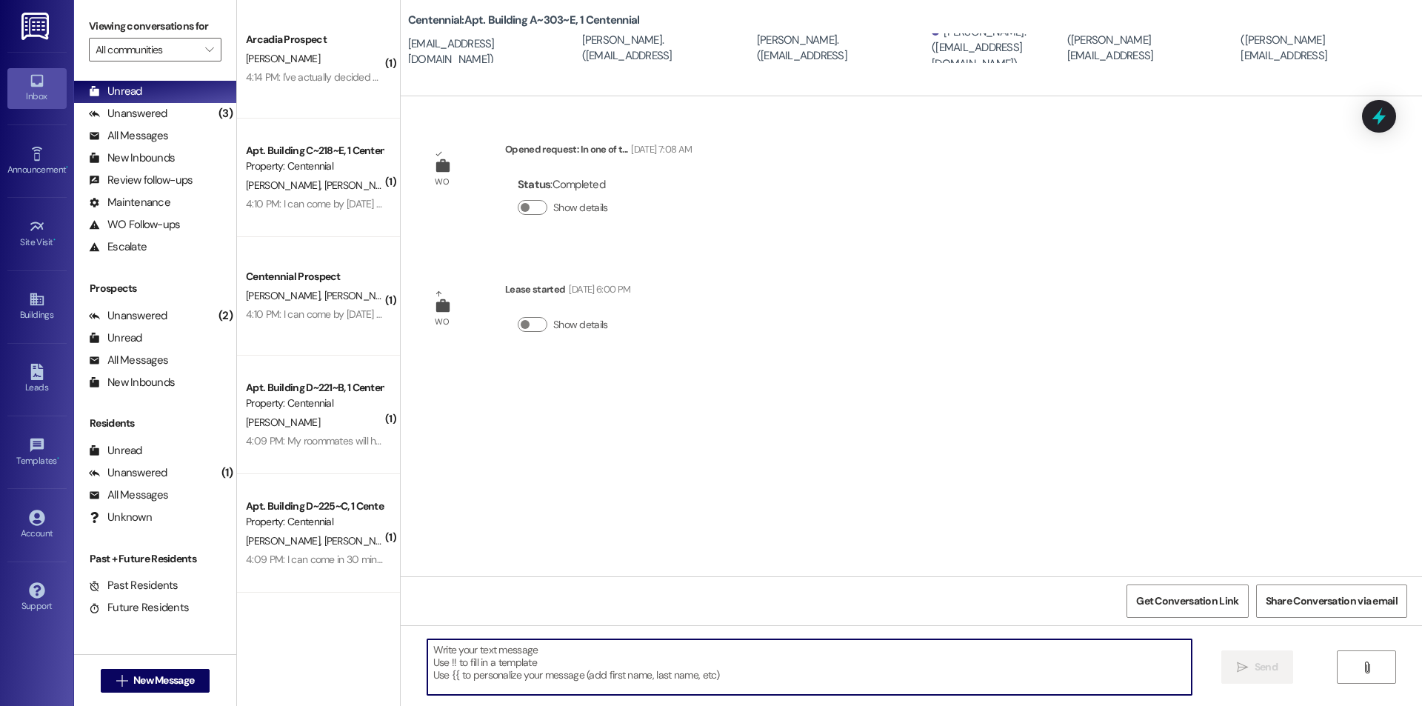
click at [604, 676] on textarea at bounding box center [809, 667] width 764 height 56
paste textarea "We removed some items that were left in your unit after move-outs. We are curre…"
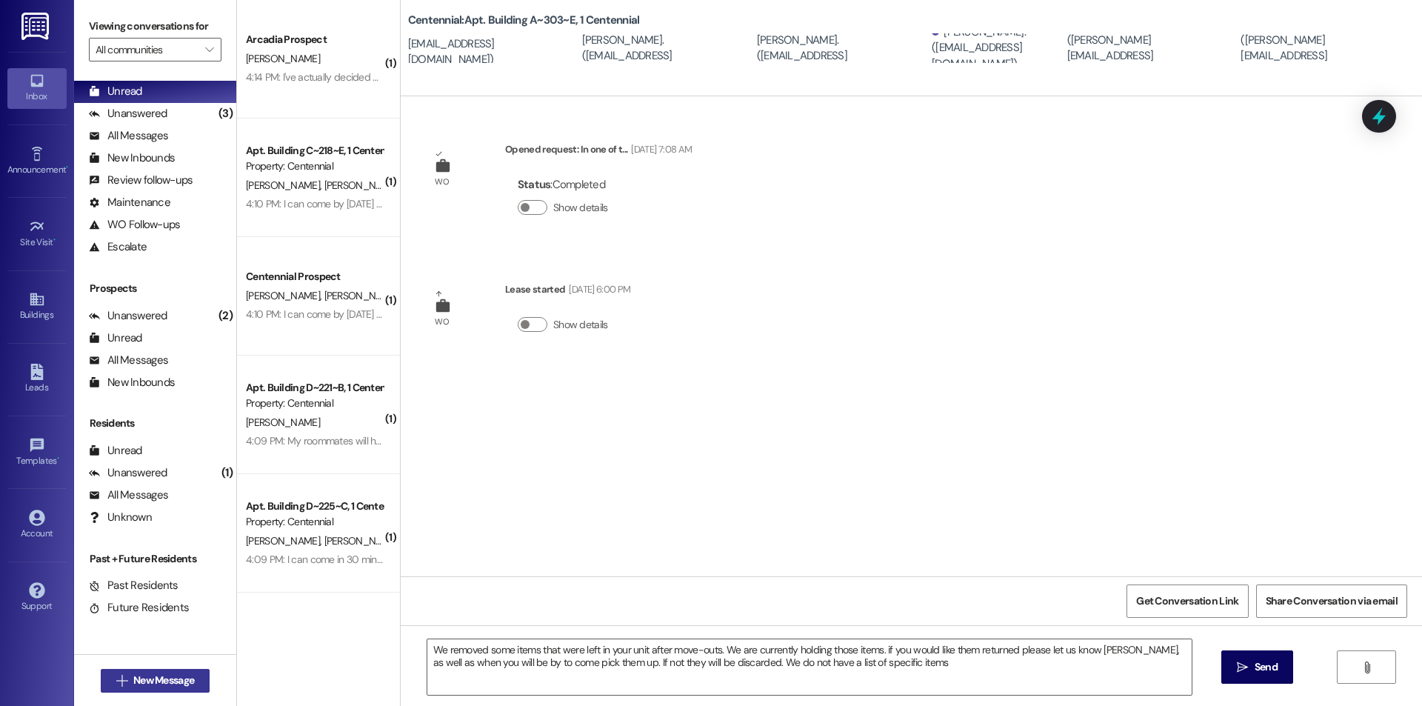
click at [184, 686] on span "New Message" at bounding box center [163, 680] width 61 height 16
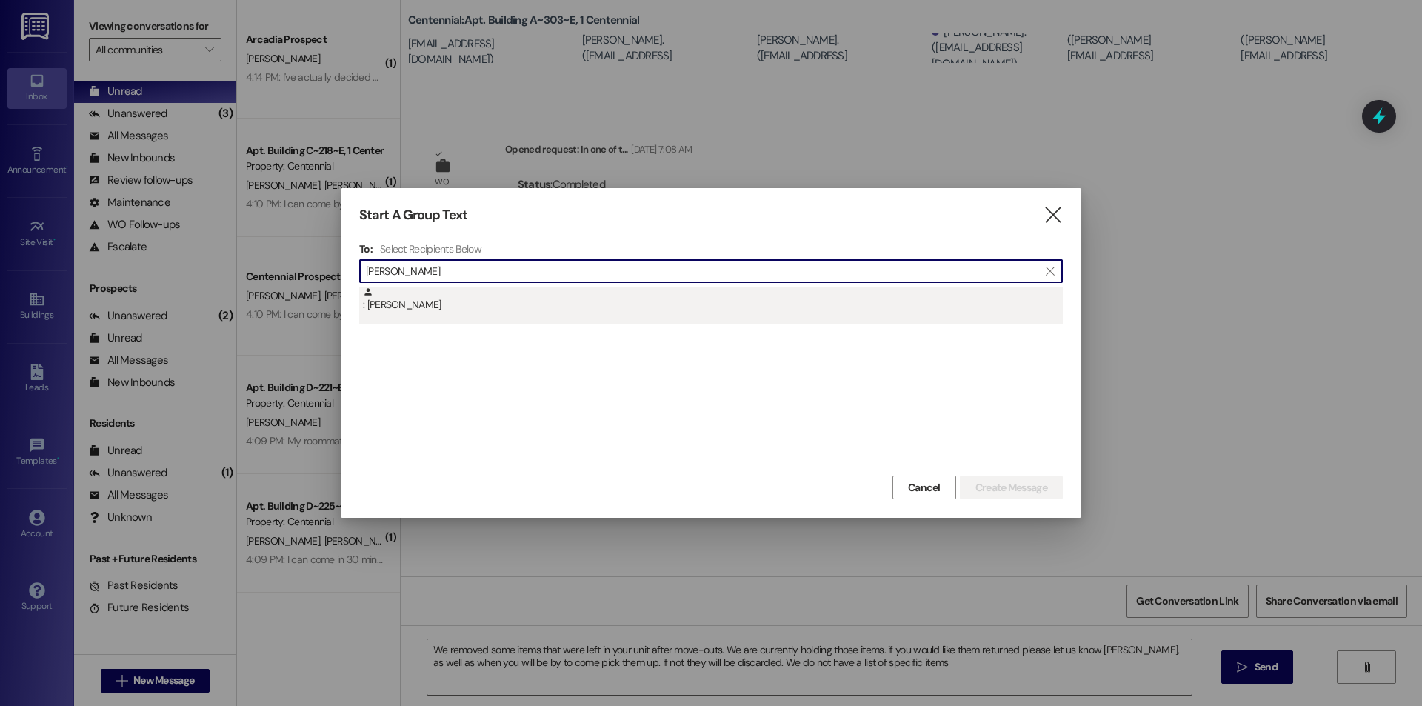
click at [482, 312] on div ": Zachary Biesinger" at bounding box center [713, 300] width 700 height 26
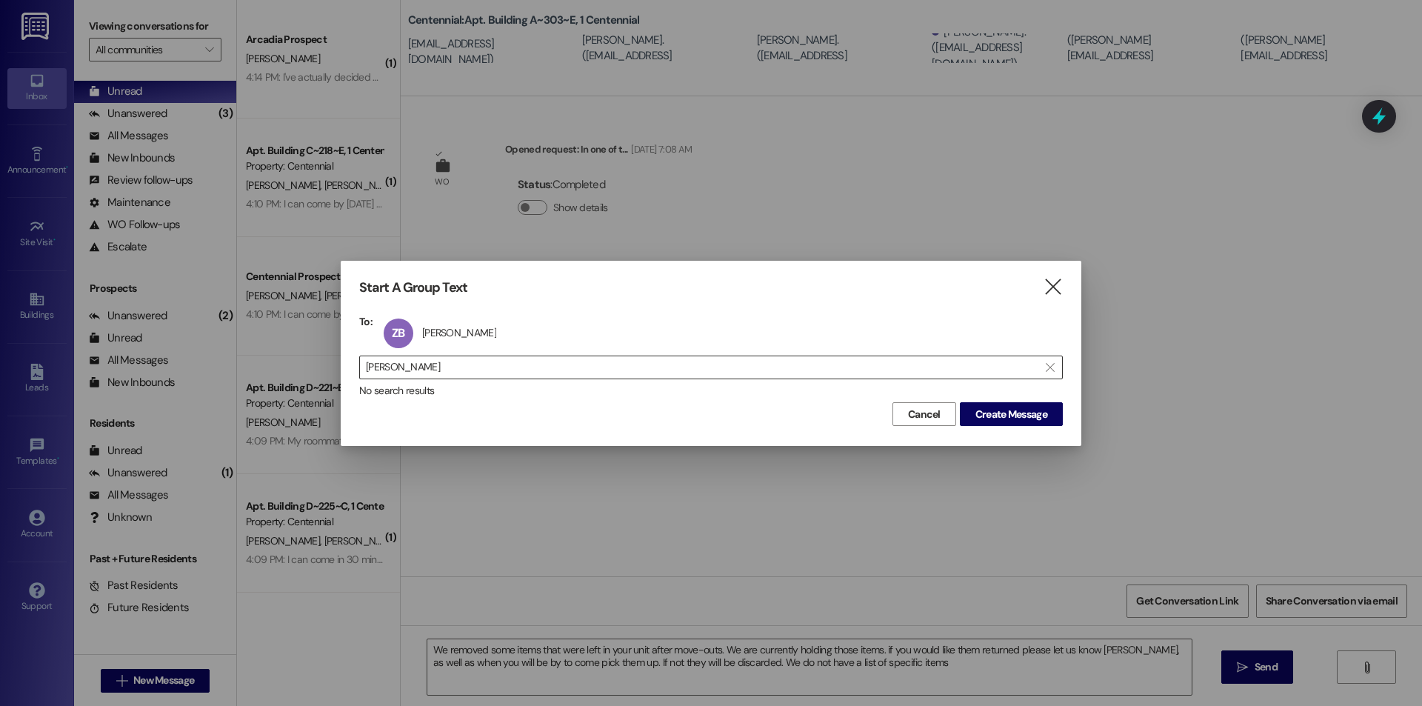
click at [725, 373] on input "zachary bi" at bounding box center [702, 367] width 672 height 21
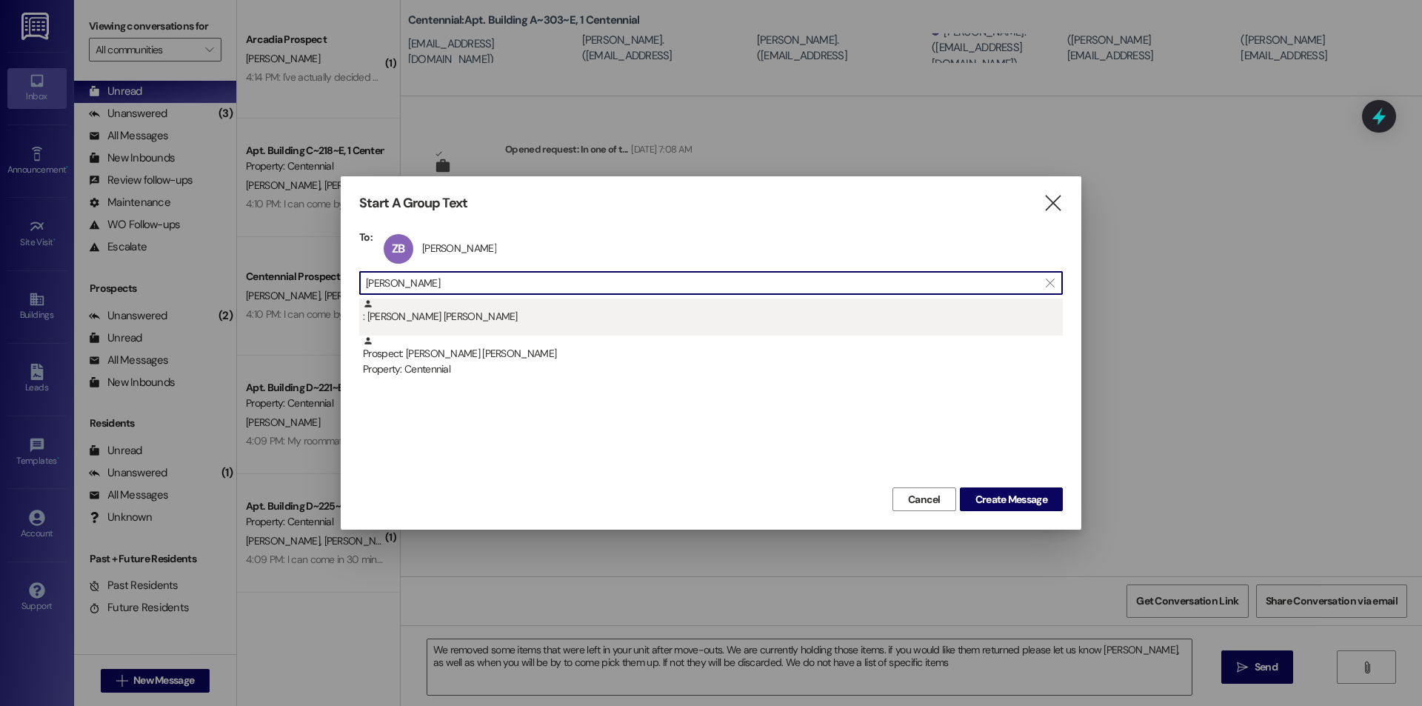
click at [613, 329] on div ": Julio Jaramillo Videla" at bounding box center [710, 316] width 703 height 37
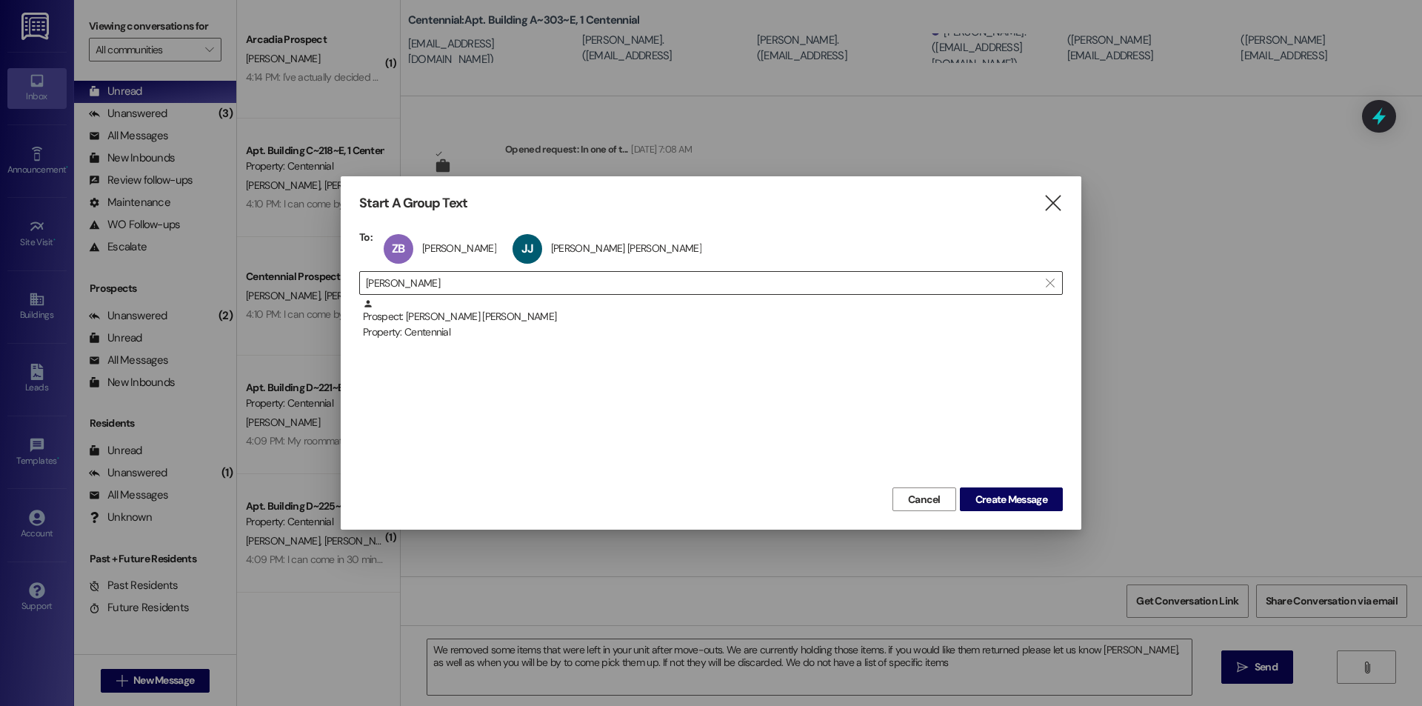
click at [542, 279] on input "julio" at bounding box center [702, 282] width 672 height 21
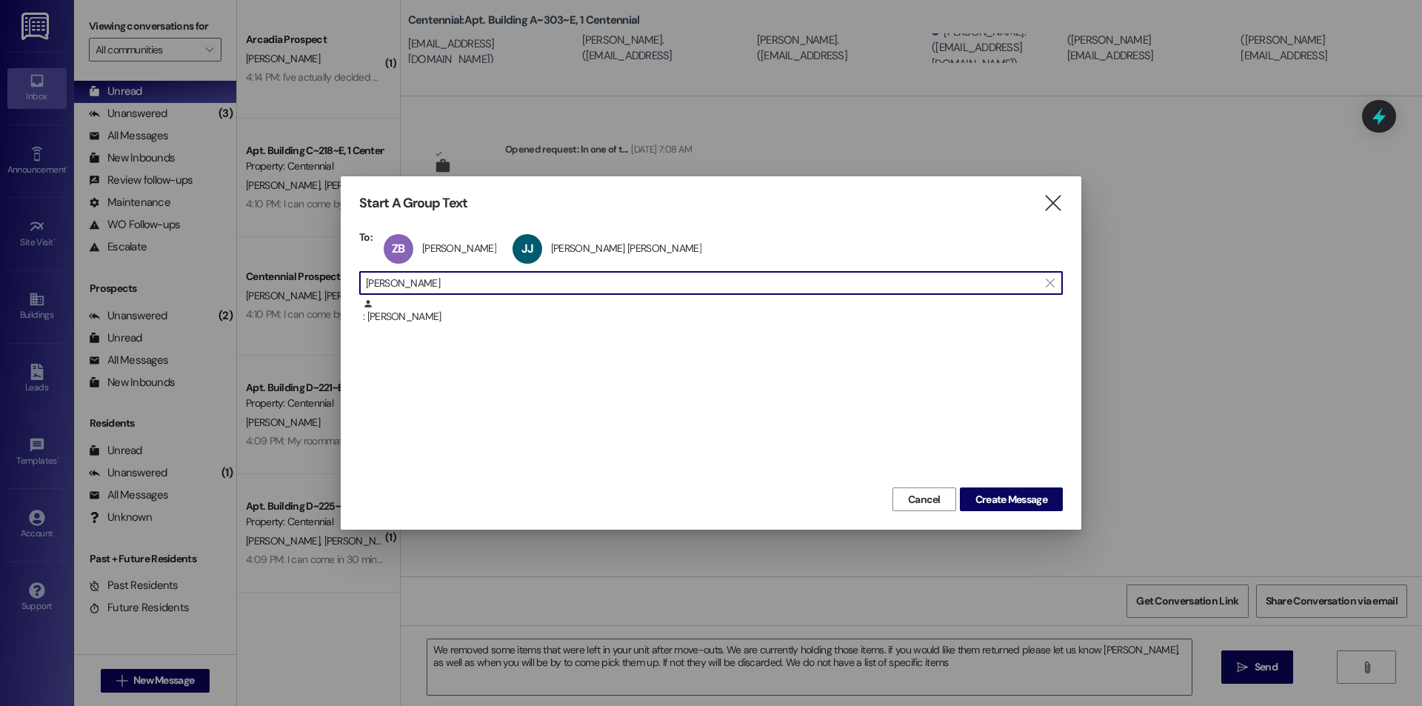
scroll to position [1, 0]
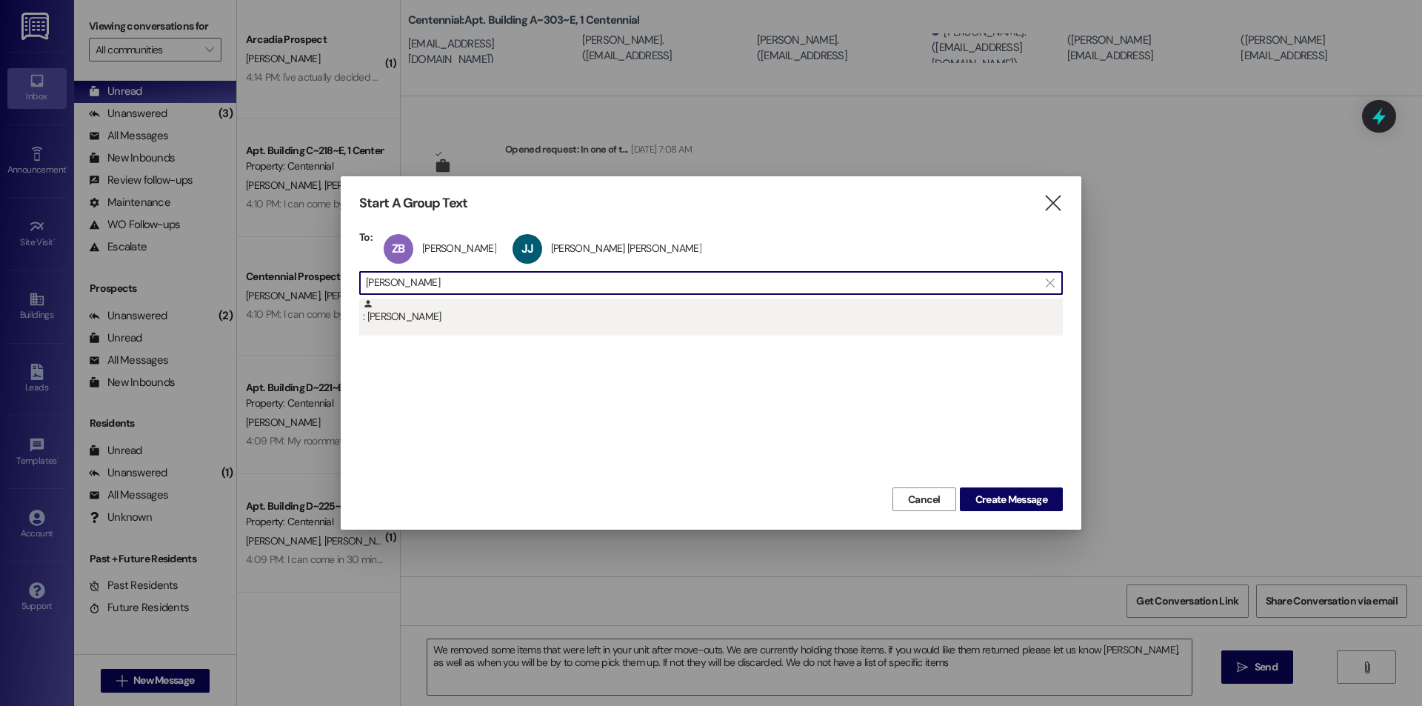
click at [519, 307] on div ": Harrison Casper" at bounding box center [713, 311] width 700 height 26
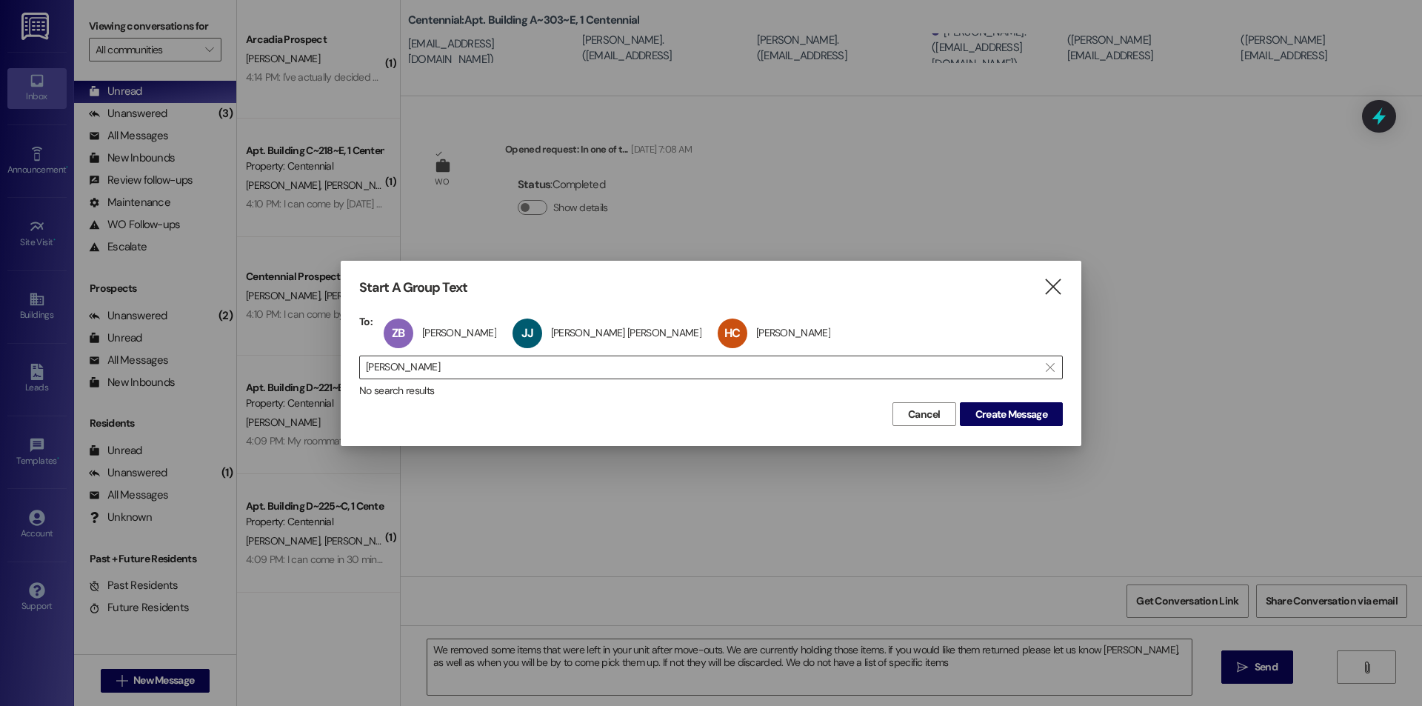
click at [501, 364] on input "harrison cas" at bounding box center [702, 367] width 672 height 21
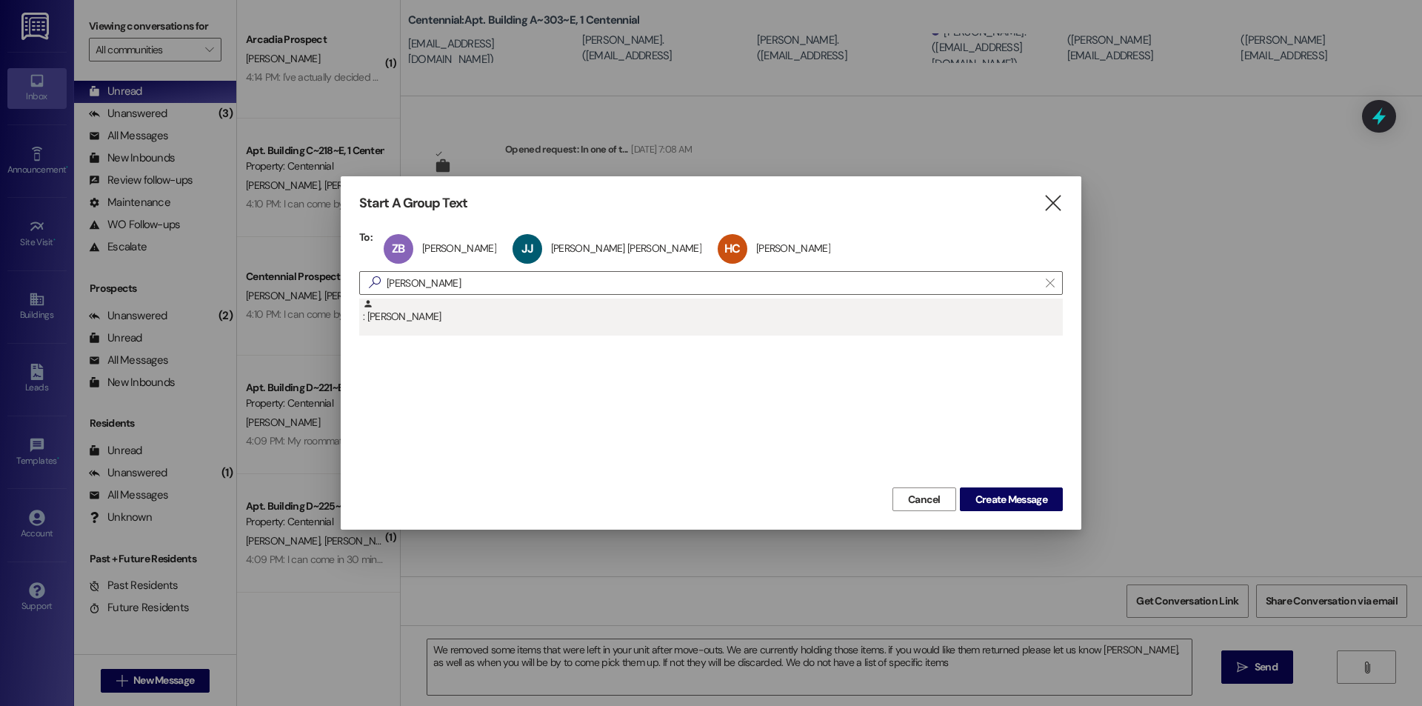
click at [444, 324] on div ": Spencer Hess" at bounding box center [713, 311] width 700 height 26
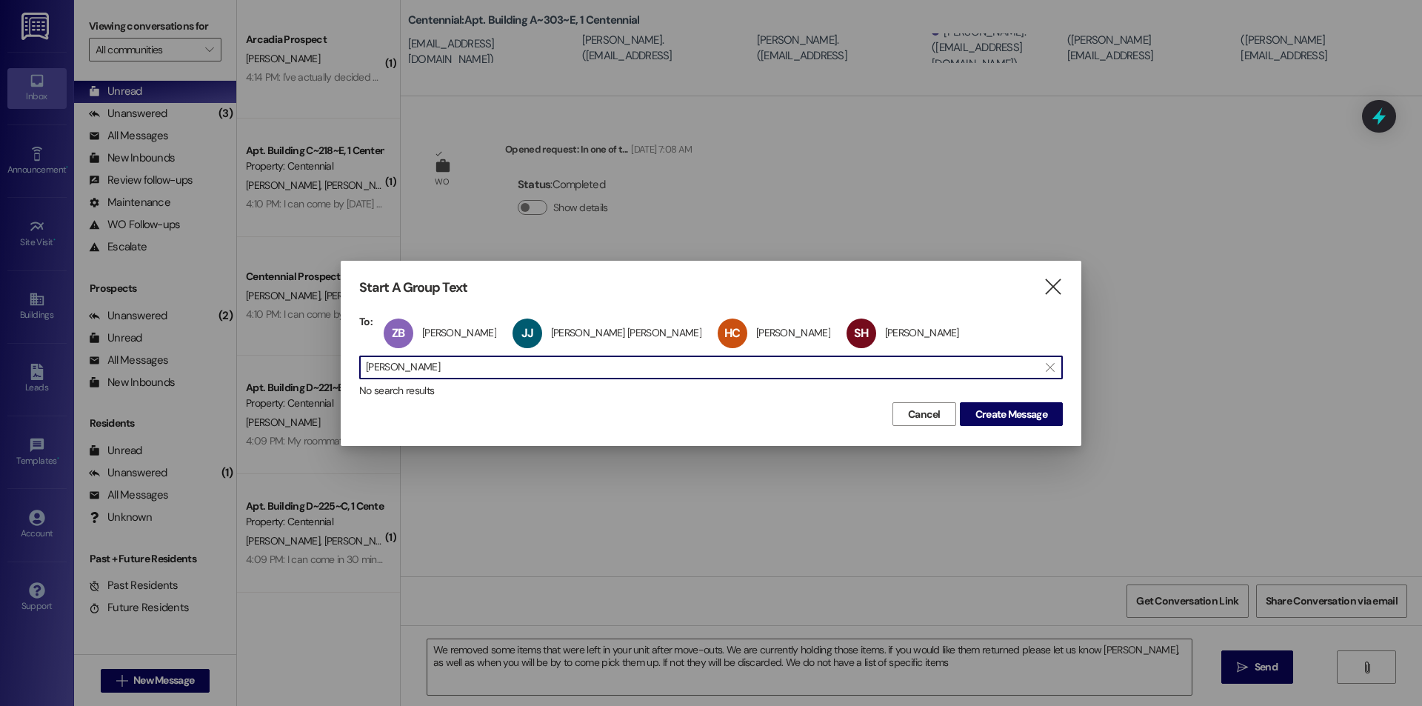
click at [484, 366] on input "spencer hess" at bounding box center [702, 367] width 672 height 21
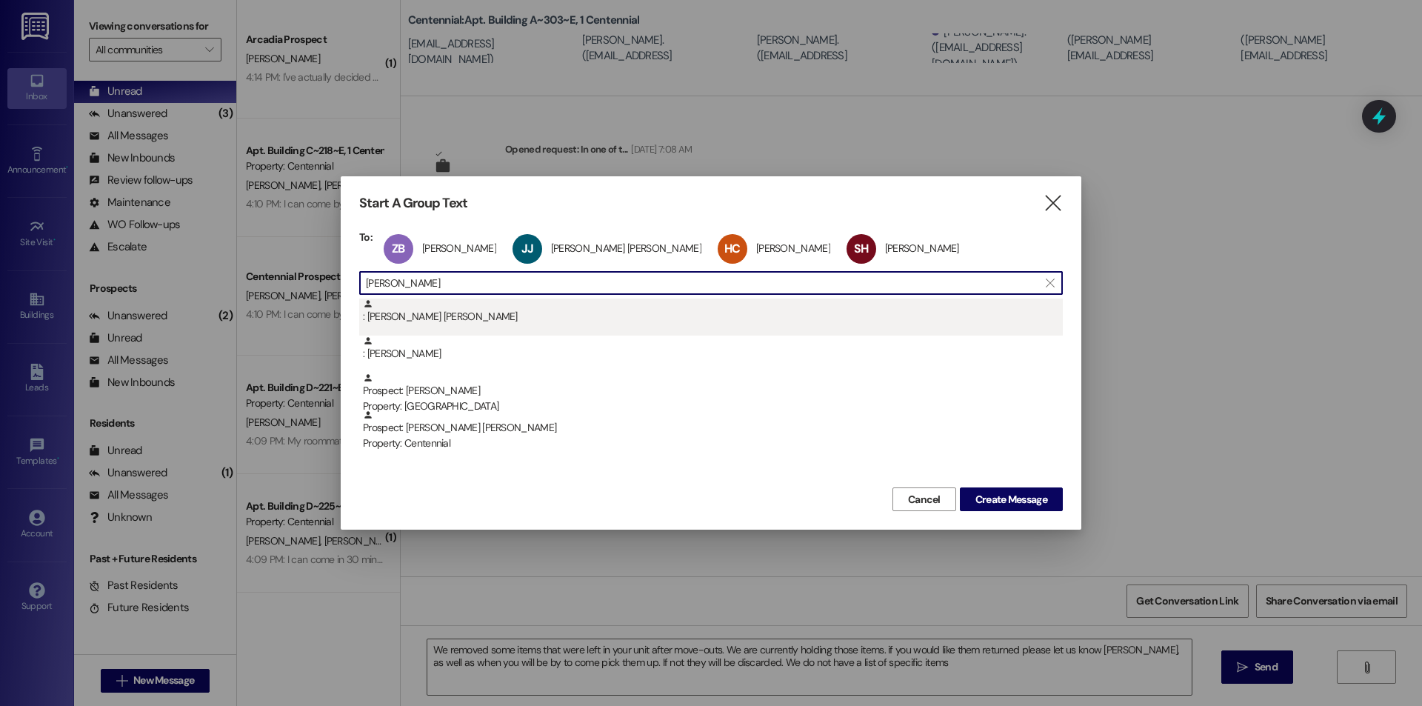
click at [452, 327] on div ": Fisher Brown" at bounding box center [710, 316] width 703 height 37
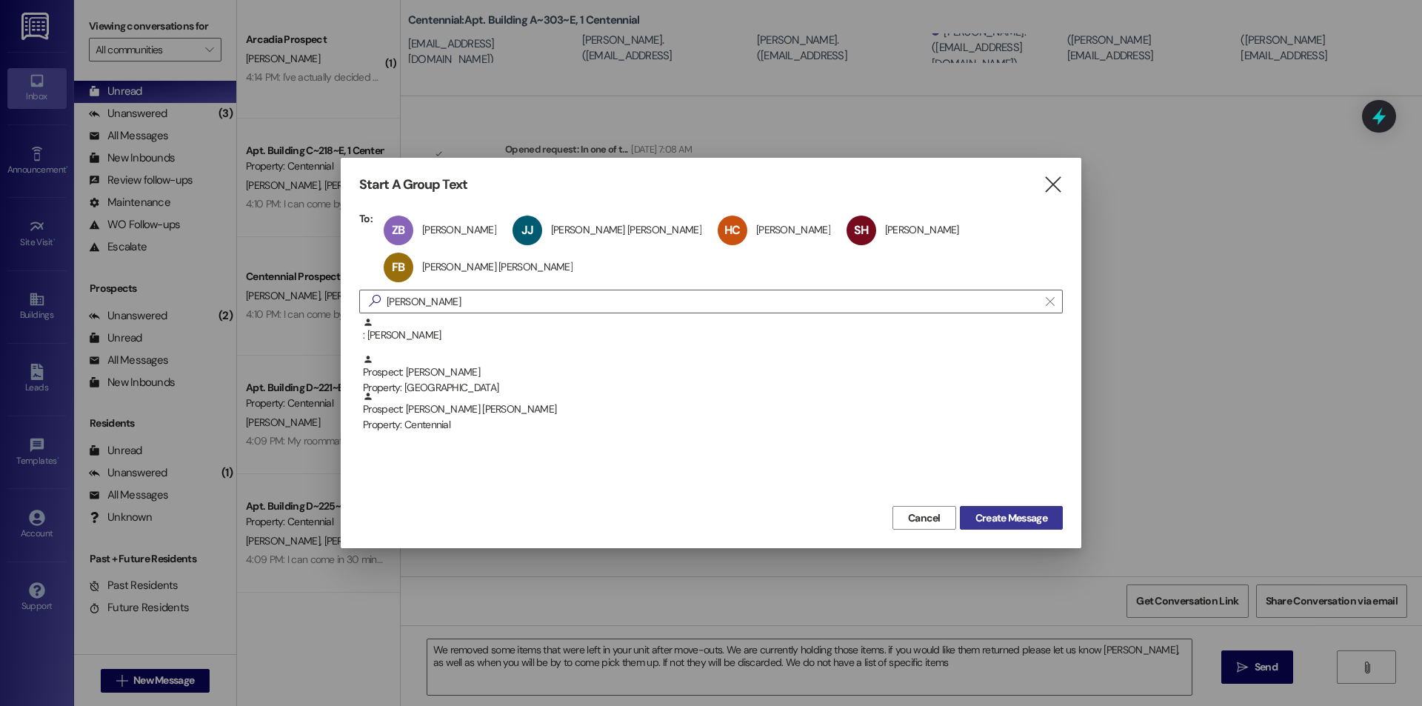
click at [1000, 510] on span "Create Message" at bounding box center [1011, 518] width 72 height 16
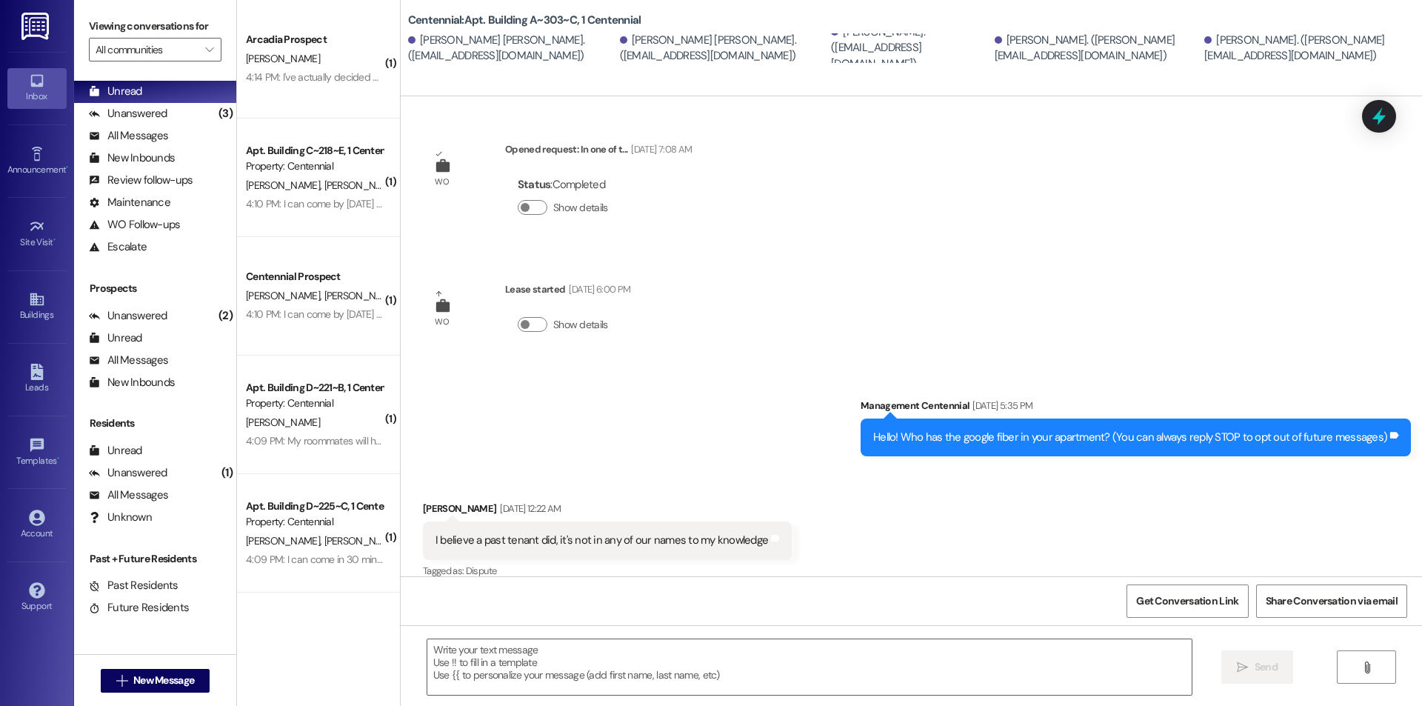
scroll to position [16, 0]
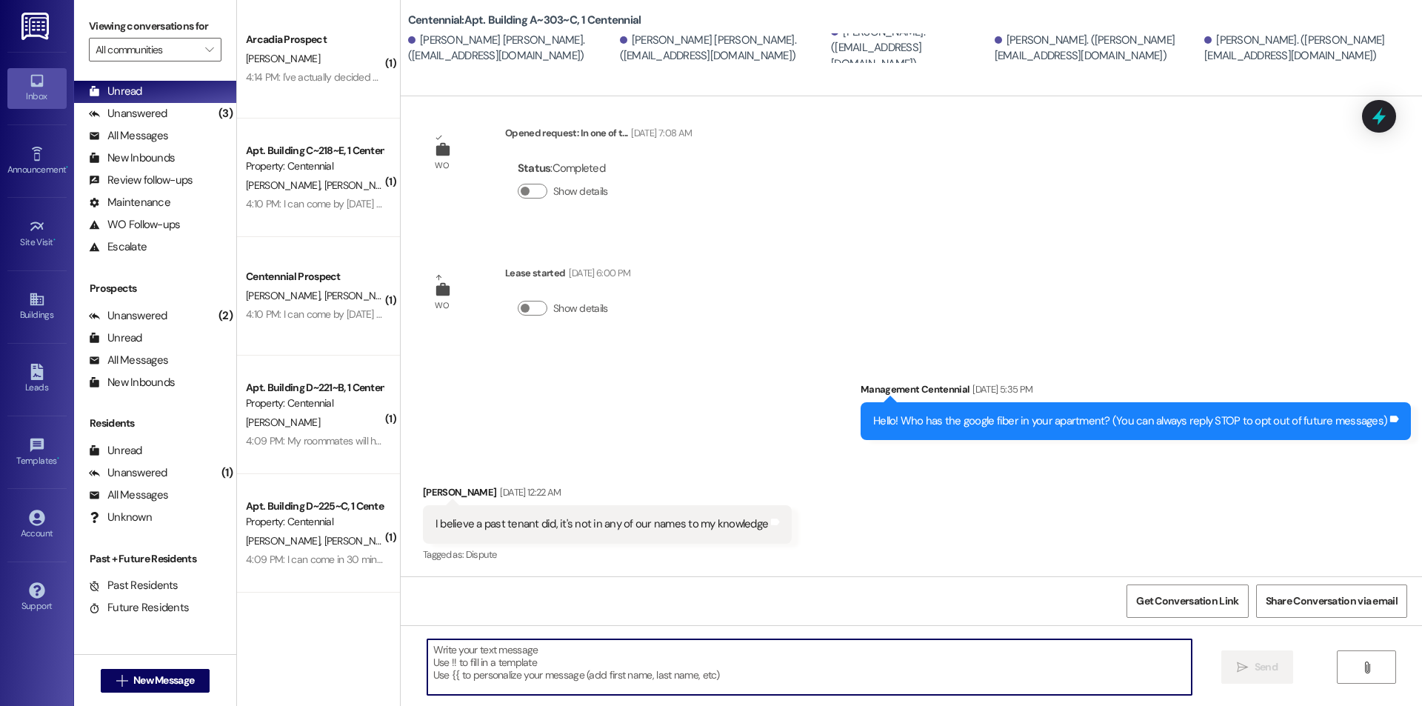
click at [729, 668] on textarea at bounding box center [809, 667] width 764 height 56
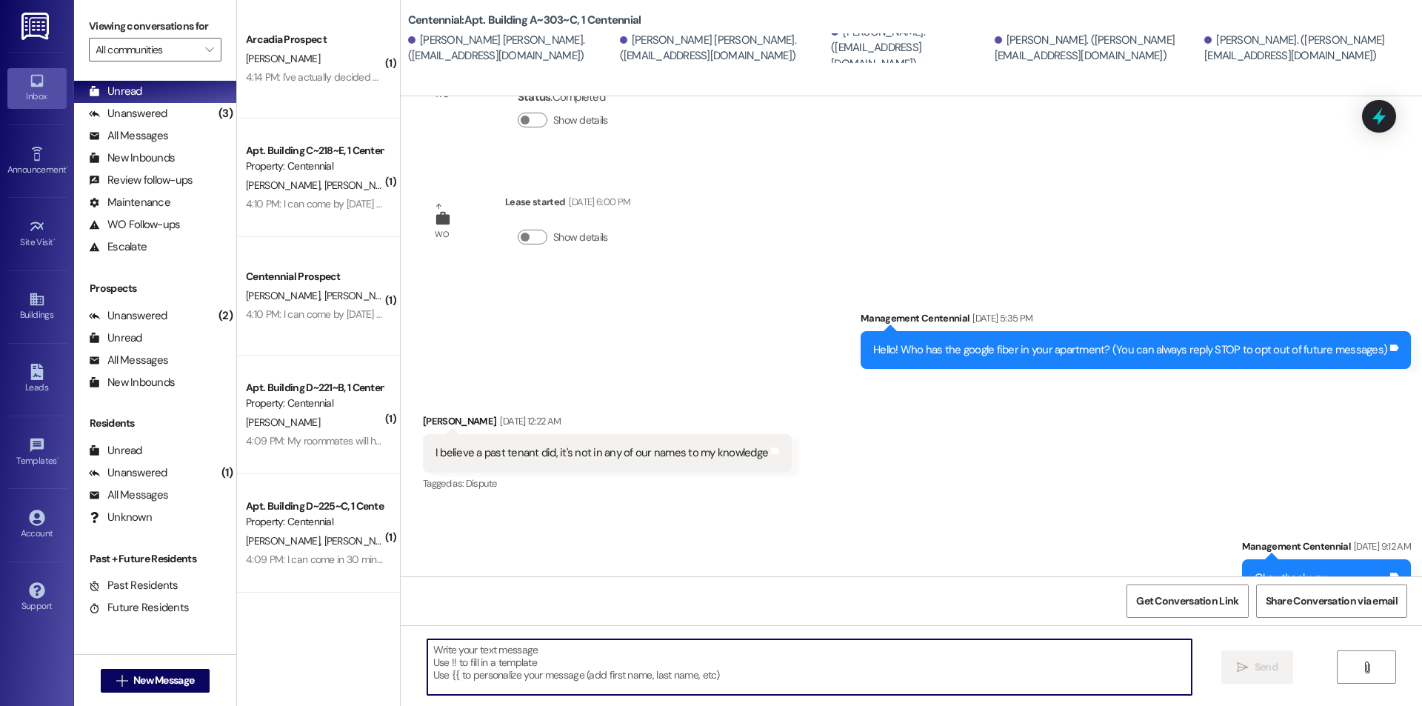
scroll to position [121, 0]
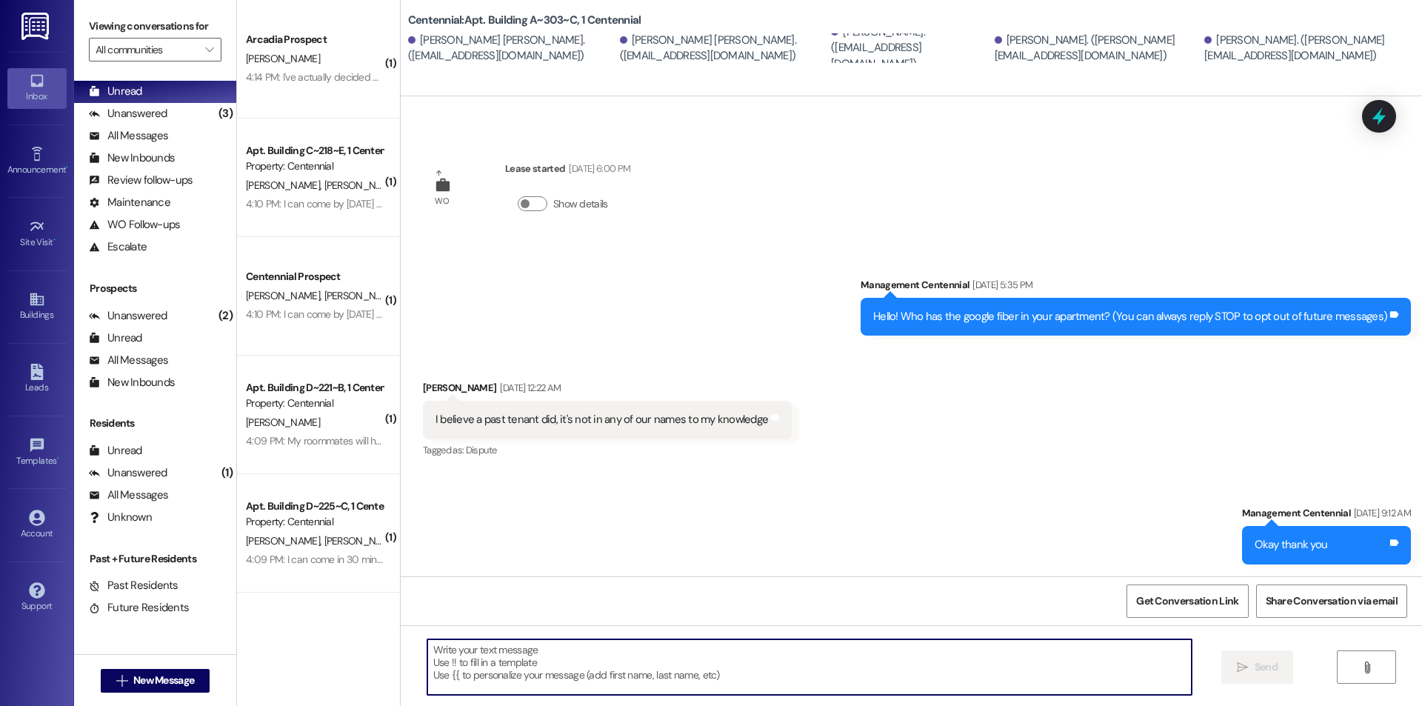
click at [659, 658] on textarea at bounding box center [809, 667] width 764 height 56
paste textarea "We removed some items that were left in your unit after move-outs. We are curre…"
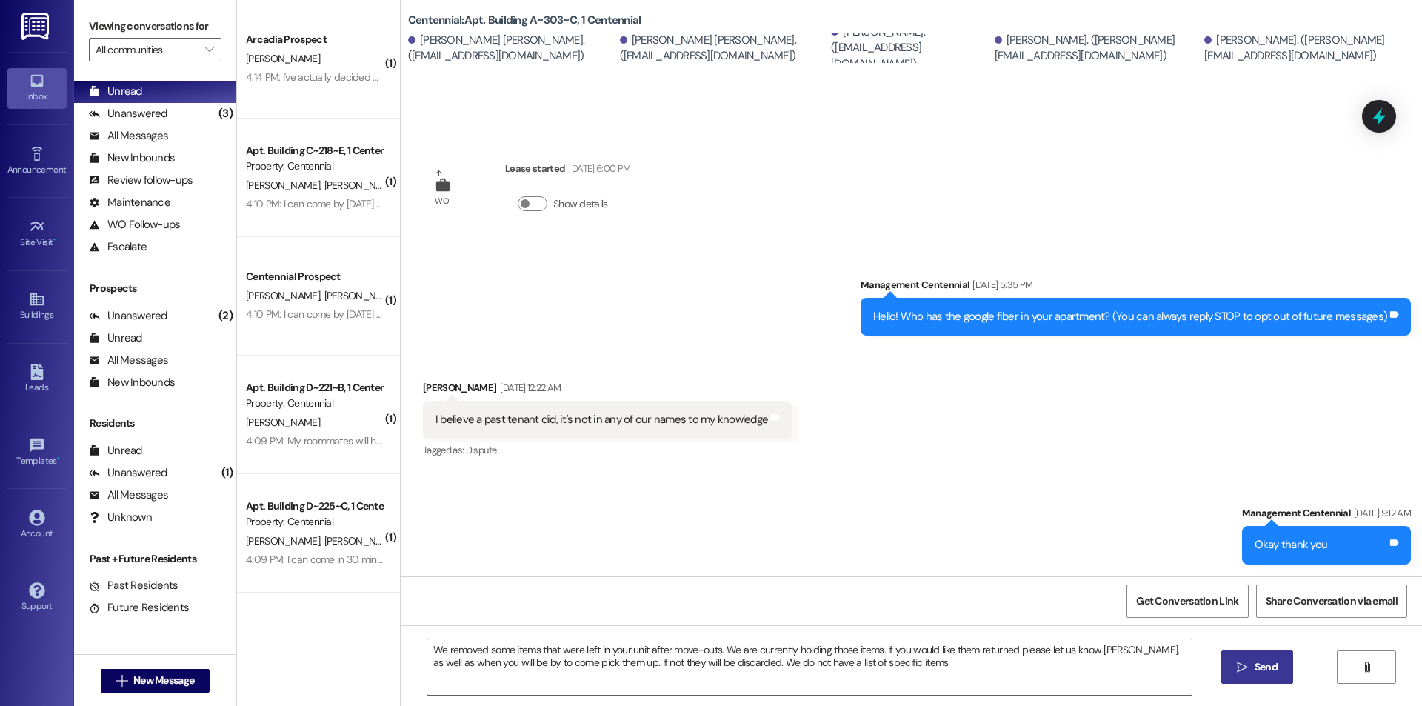
click at [1272, 671] on span "Send" at bounding box center [1265, 667] width 23 height 16
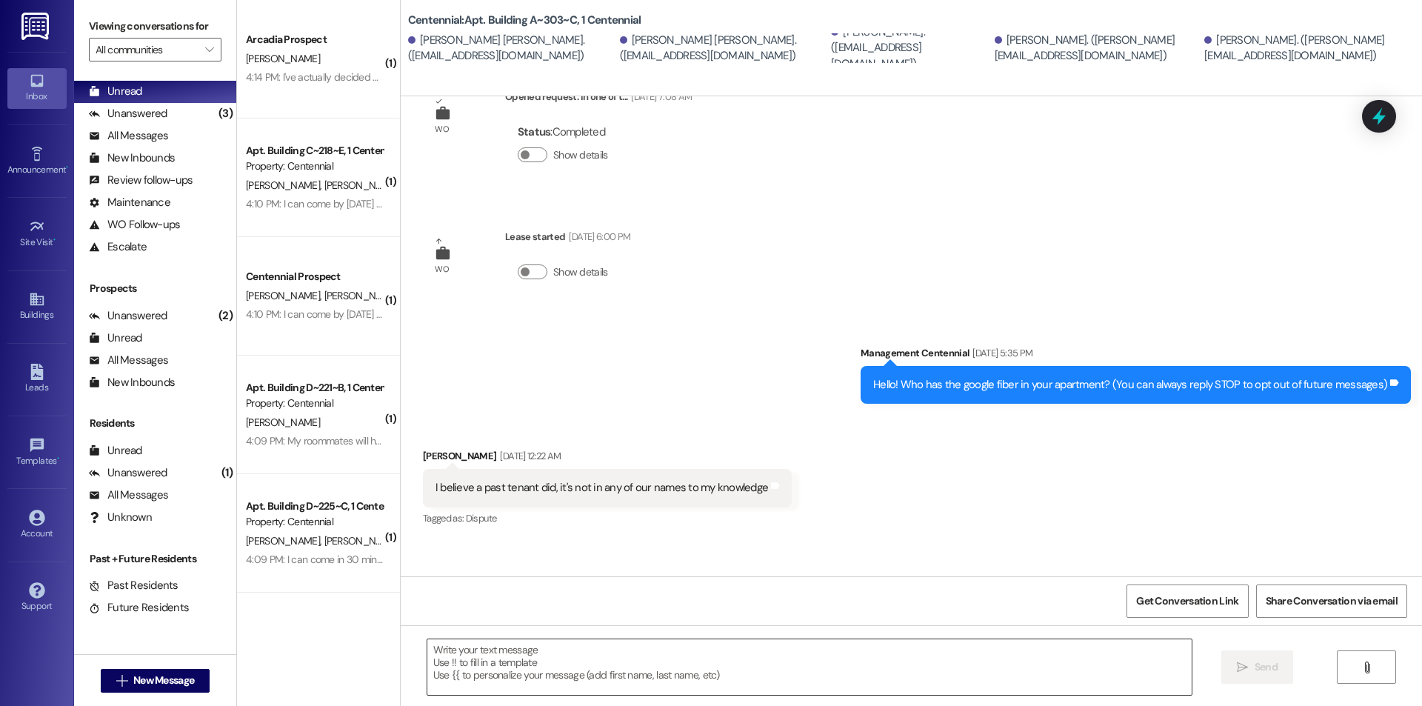
scroll to position [16, 0]
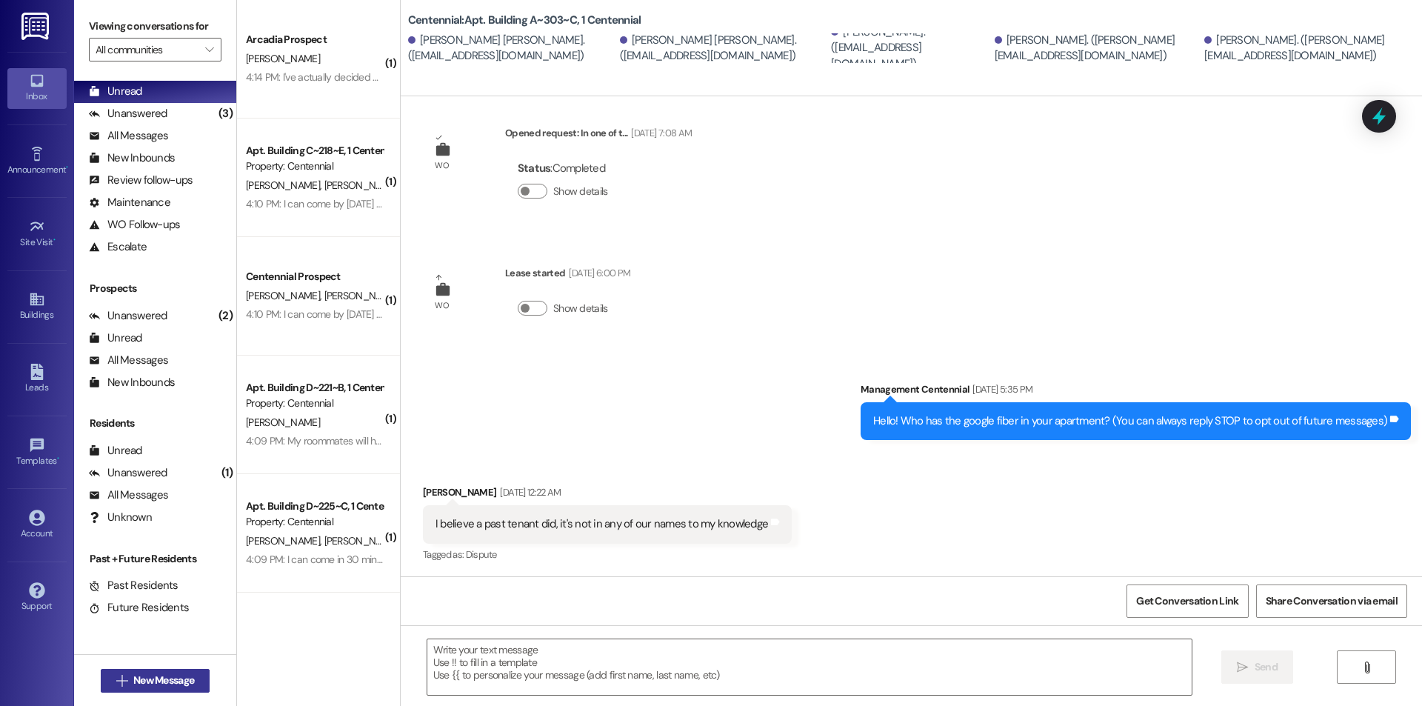
click at [173, 675] on span "New Message" at bounding box center [163, 680] width 61 height 16
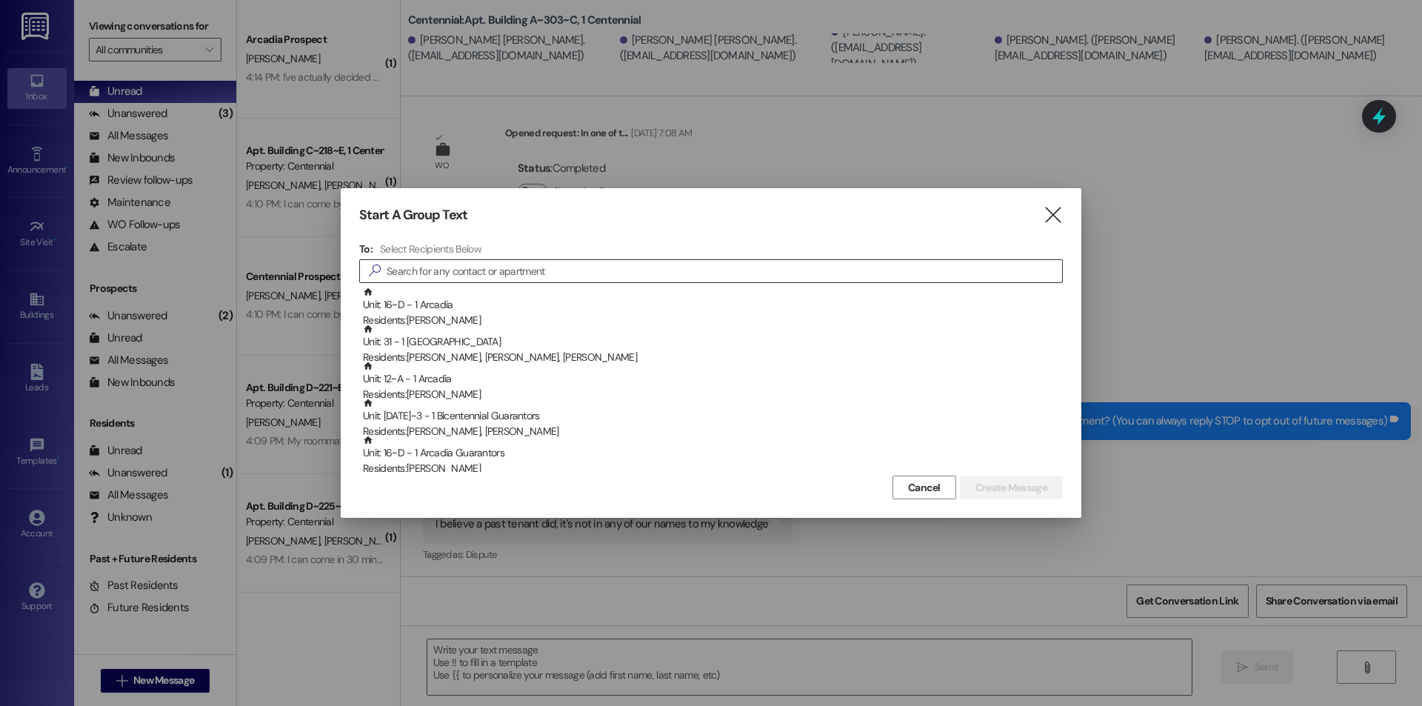
click at [440, 272] on input at bounding box center [723, 271] width 675 height 21
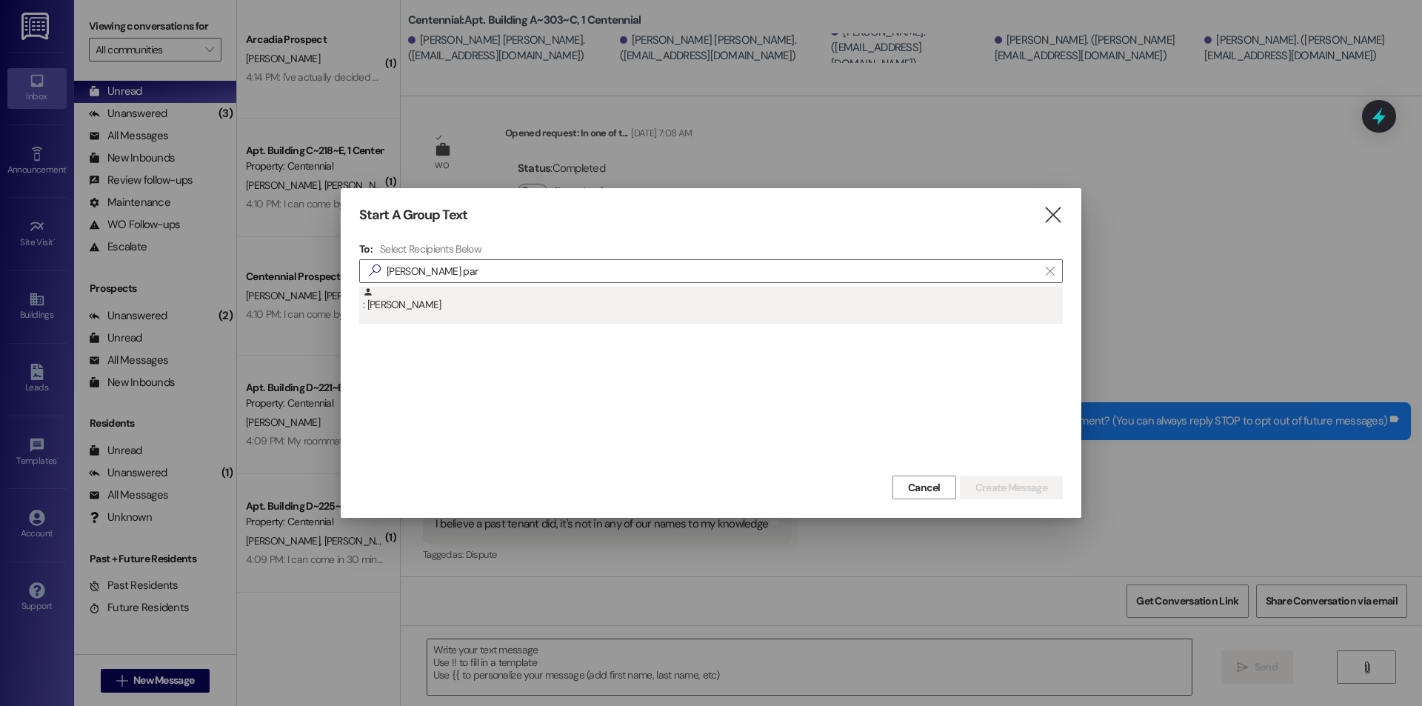
click at [437, 309] on div ": Samantha Park" at bounding box center [713, 300] width 700 height 26
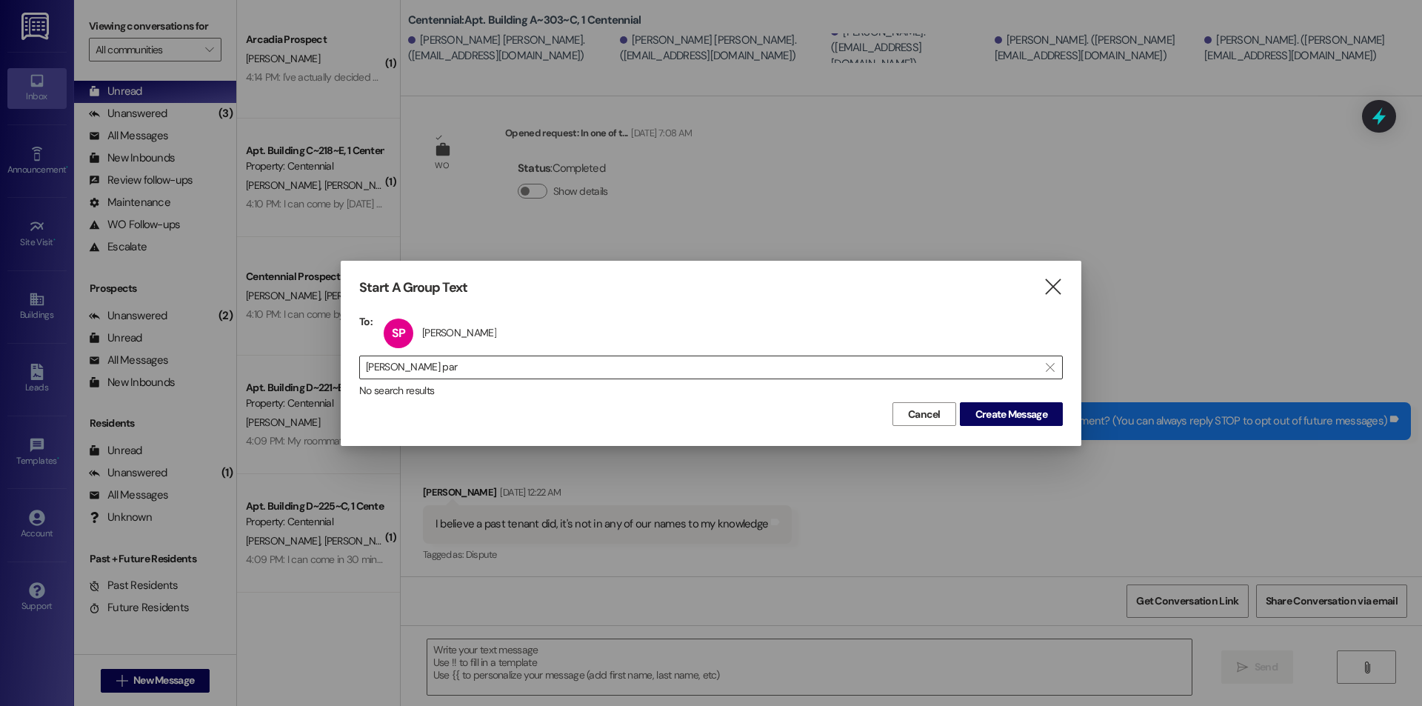
click at [486, 367] on input "samantha par" at bounding box center [702, 367] width 672 height 21
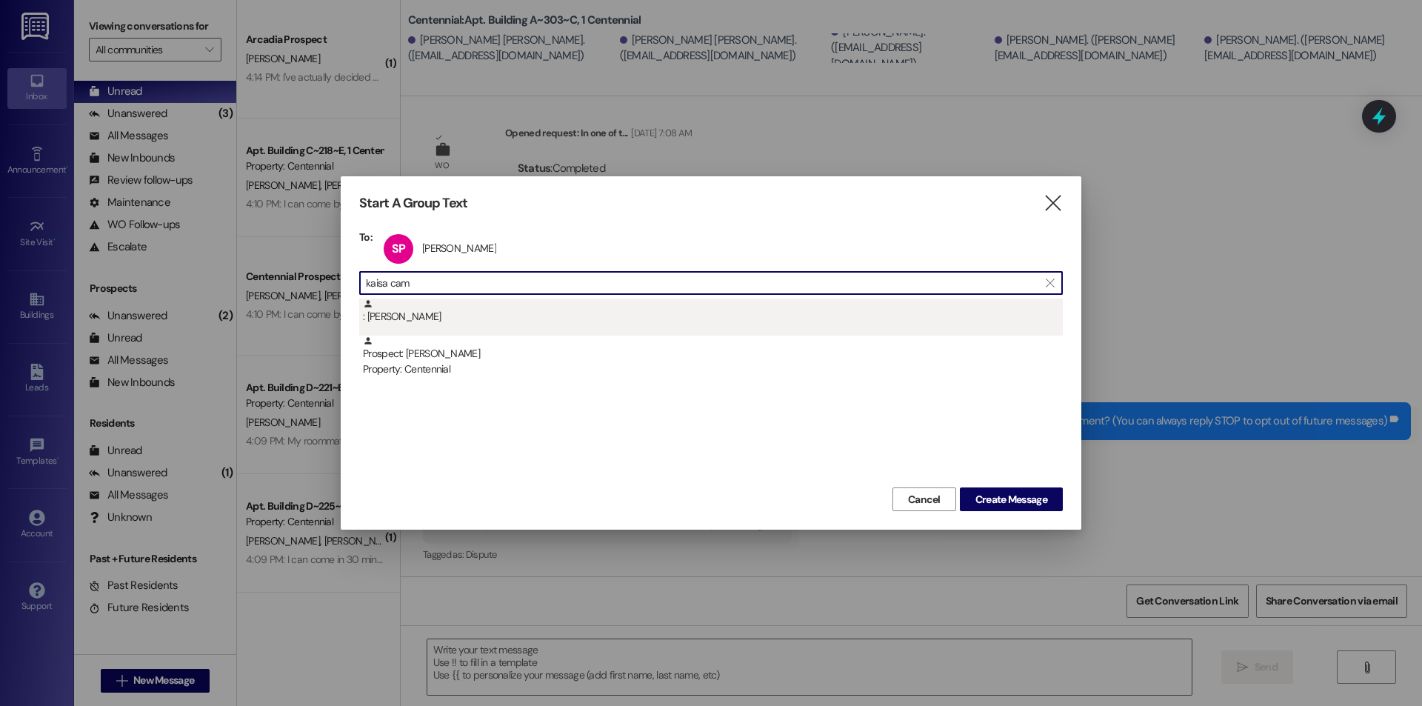
click at [479, 315] on div ": Kaisa Campbell" at bounding box center [713, 311] width 700 height 26
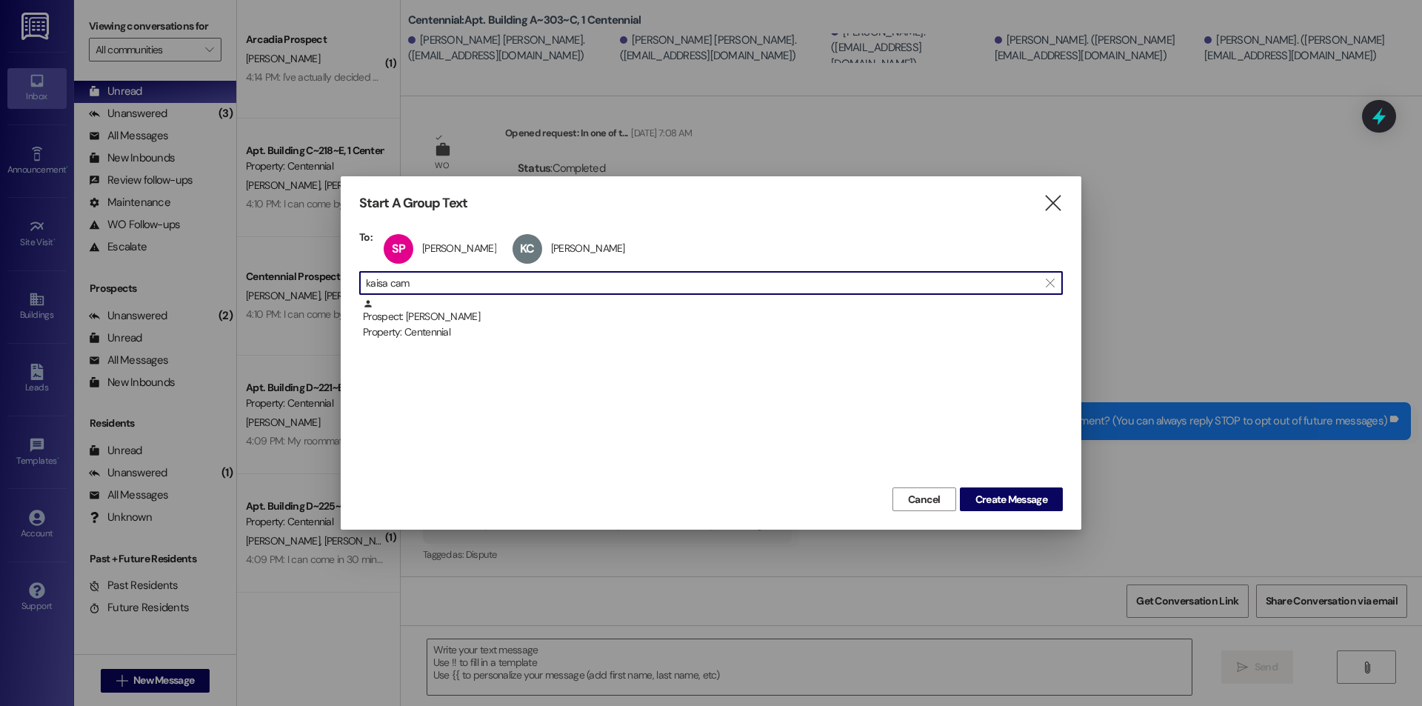
click at [486, 292] on input "kaisa cam" at bounding box center [702, 282] width 672 height 21
click at [478, 327] on div ": Isabella Terry" at bounding box center [710, 316] width 703 height 37
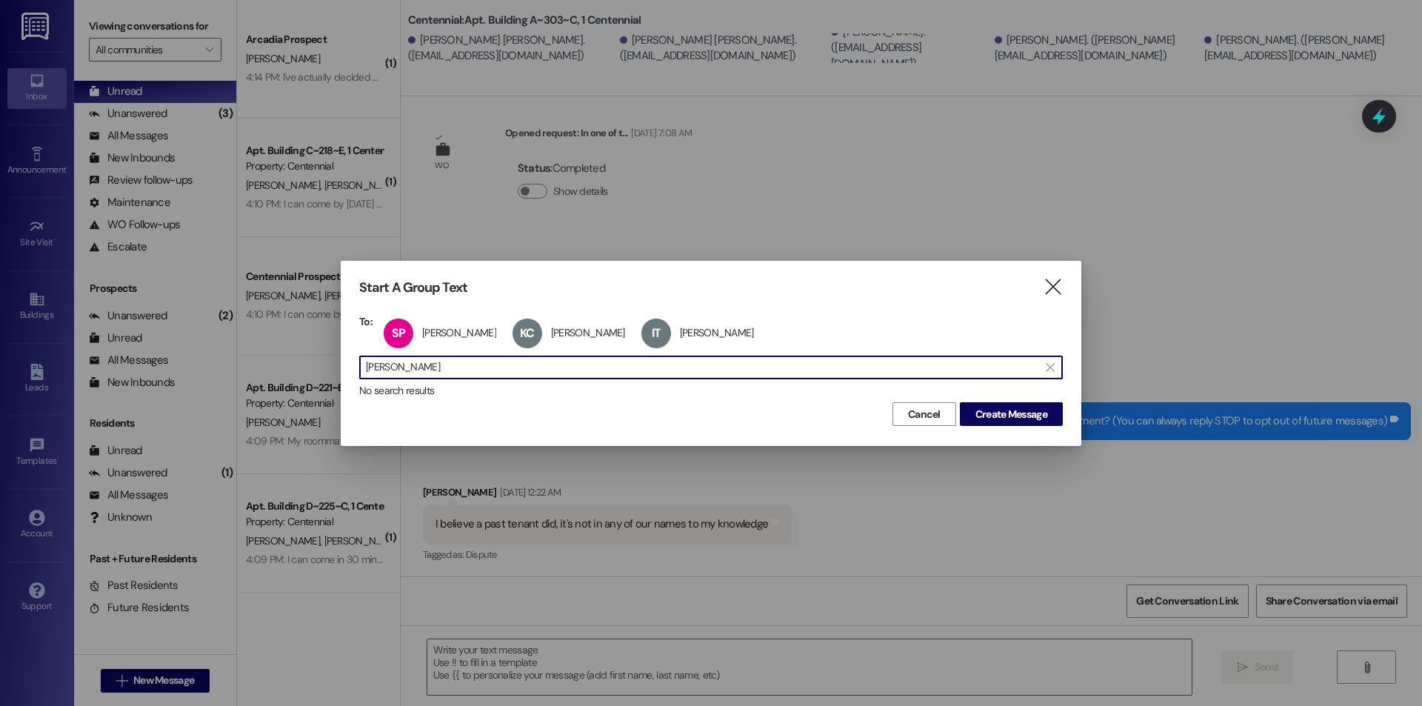
click at [472, 364] on input "isabella terry" at bounding box center [702, 367] width 672 height 21
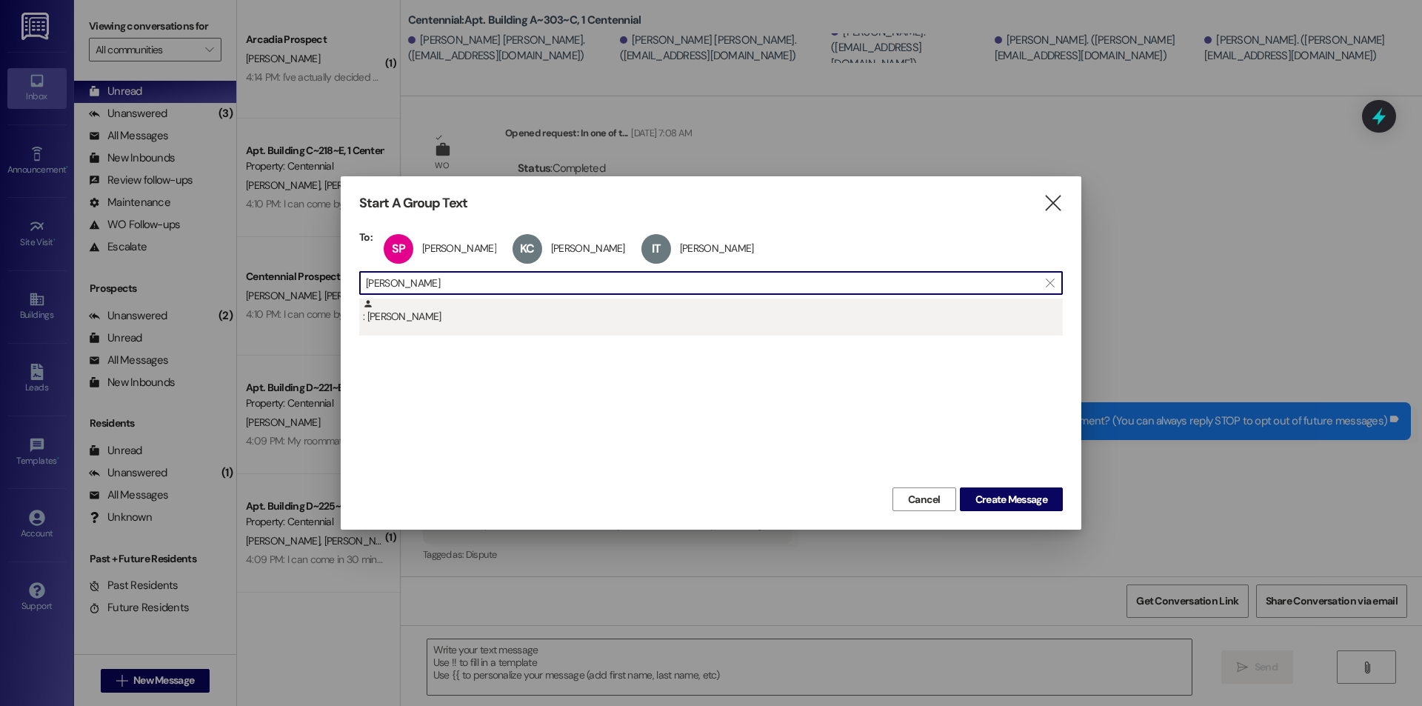
click at [460, 324] on div ": Megan Otero" at bounding box center [713, 311] width 700 height 26
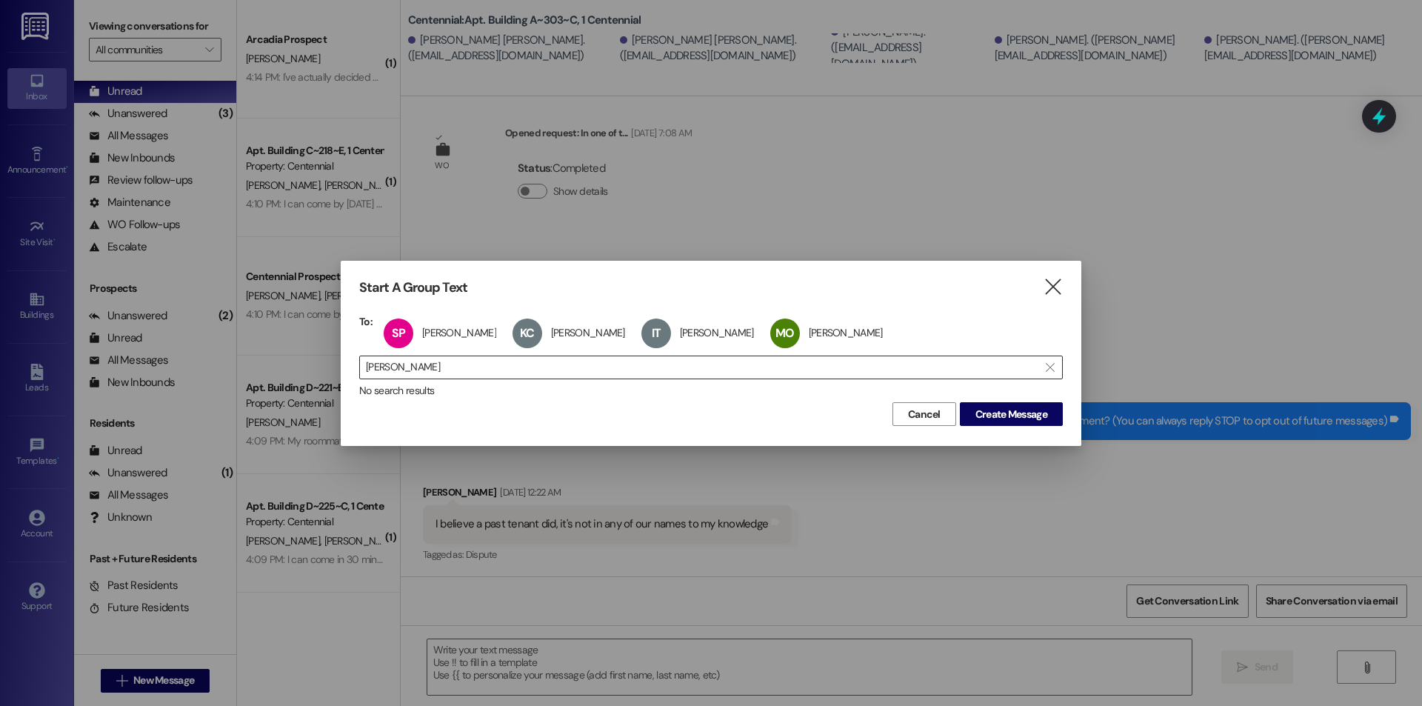
click at [471, 377] on input "megan oter" at bounding box center [702, 367] width 672 height 21
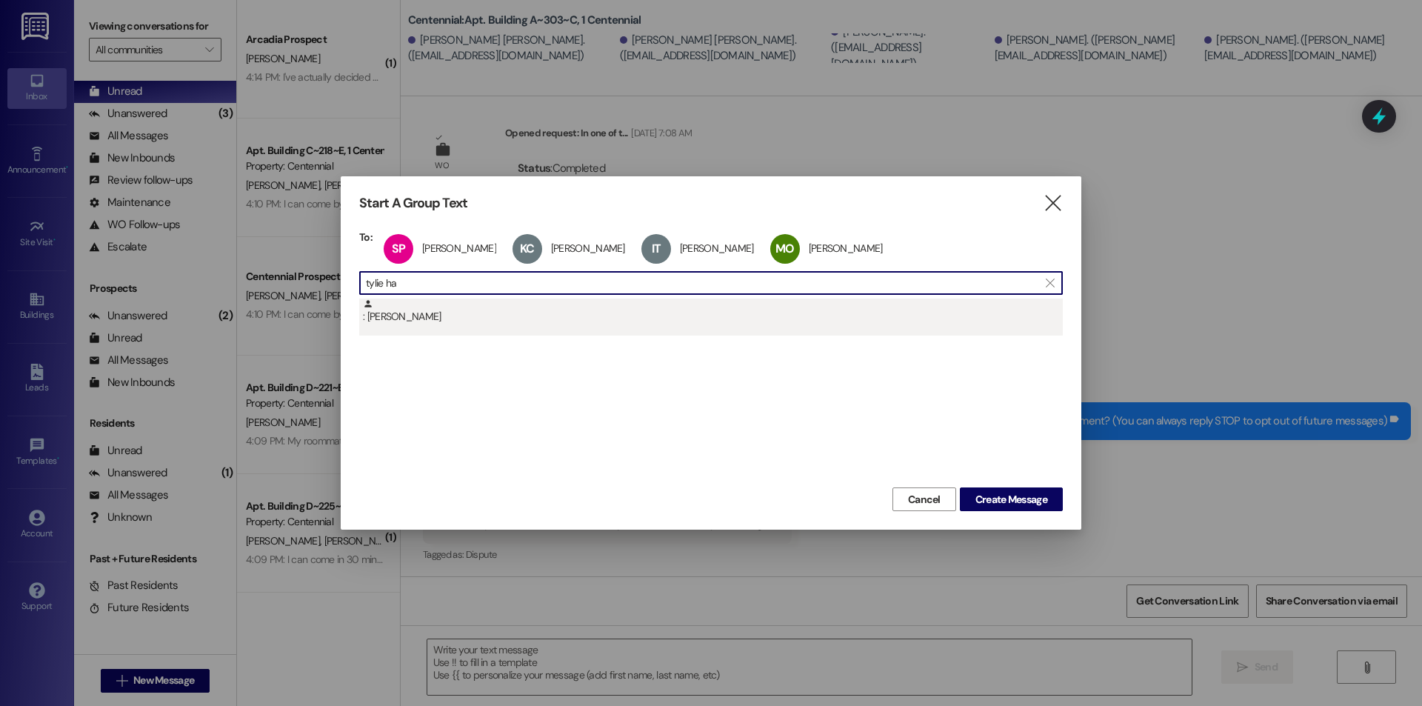
click at [452, 318] on div ": Tylie Hancock" at bounding box center [713, 311] width 700 height 26
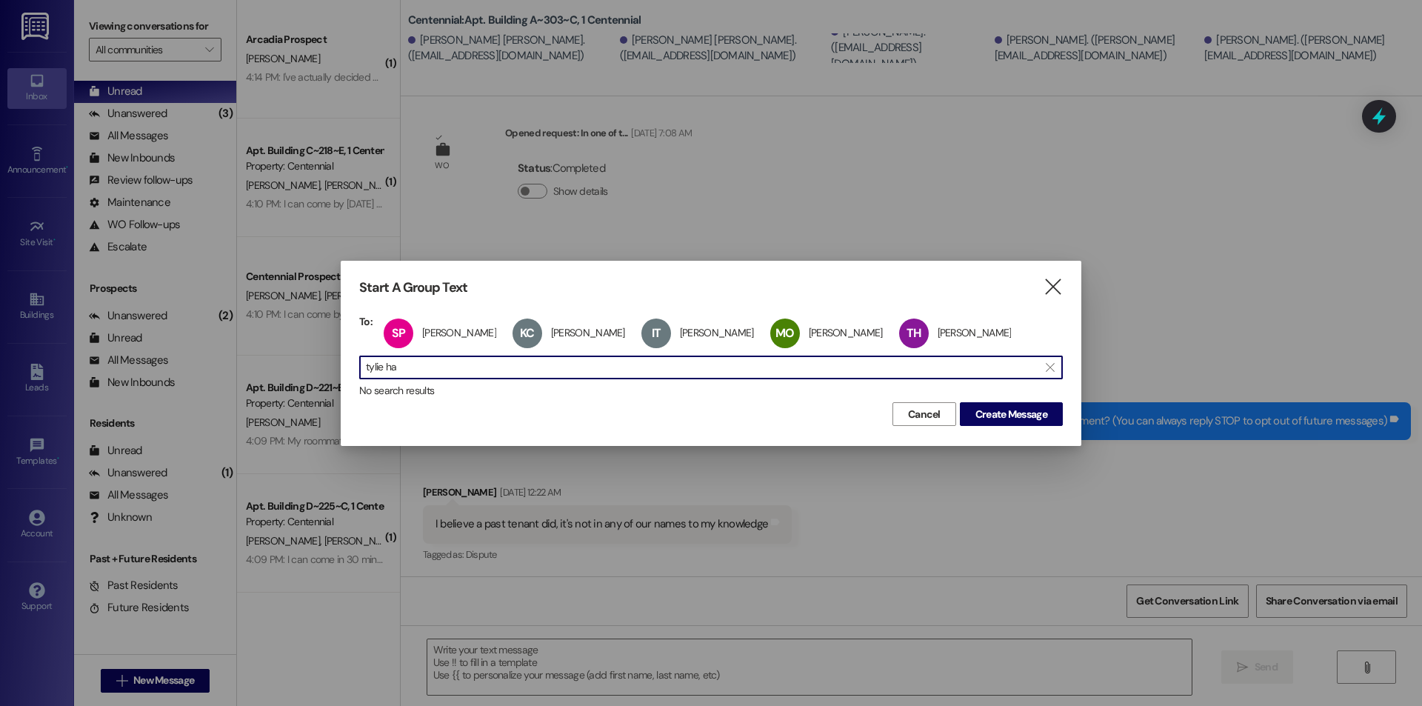
click at [562, 377] on input "tylie ha" at bounding box center [702, 367] width 672 height 21
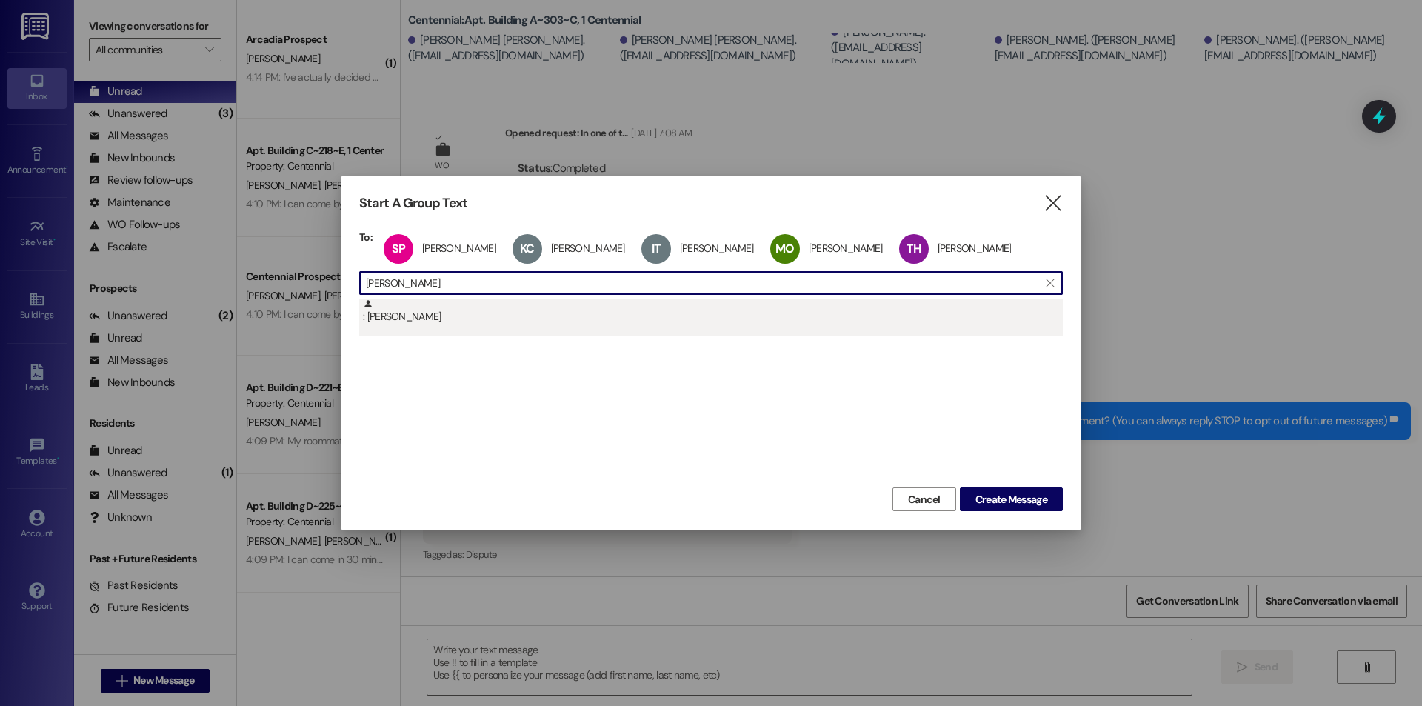
click at [487, 334] on div ": Raelle Melvin" at bounding box center [710, 316] width 703 height 37
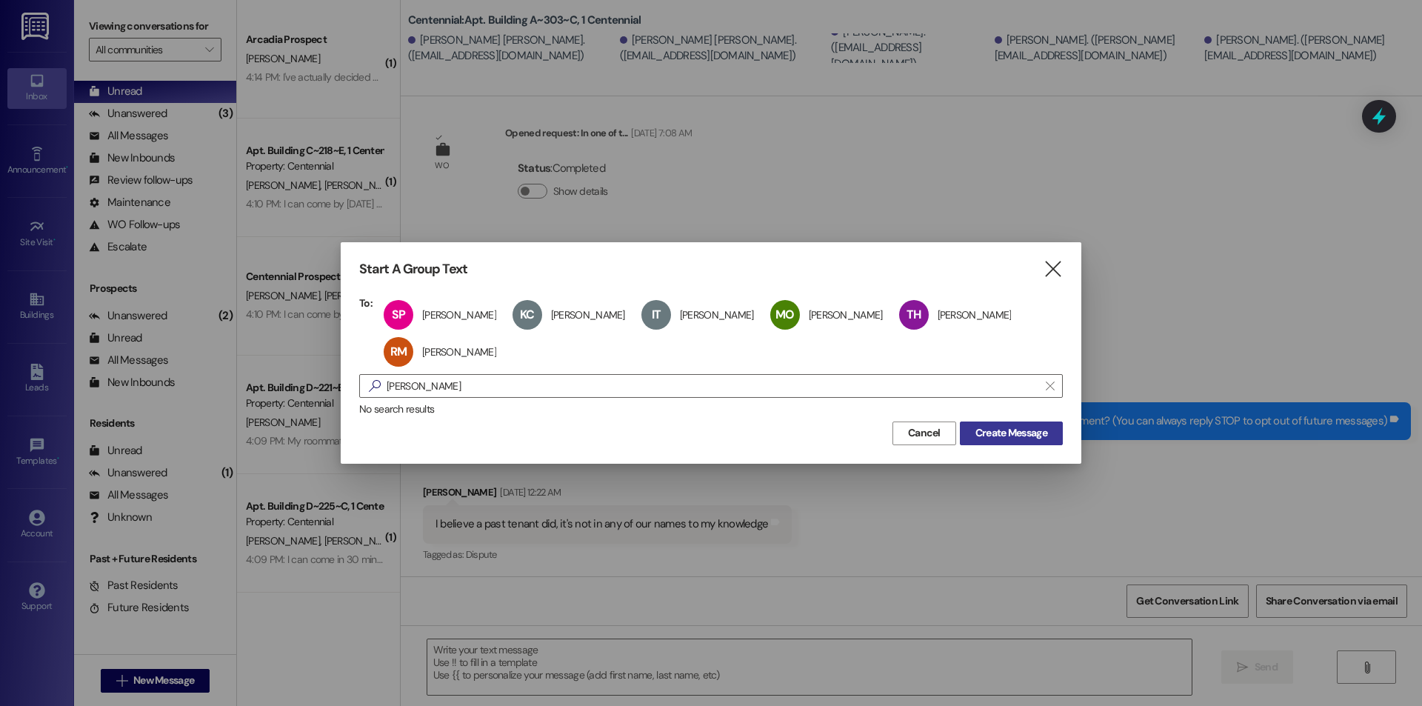
click at [985, 429] on span "Create Message" at bounding box center [1011, 433] width 72 height 16
click at [1008, 434] on span "Create Message" at bounding box center [1011, 433] width 72 height 16
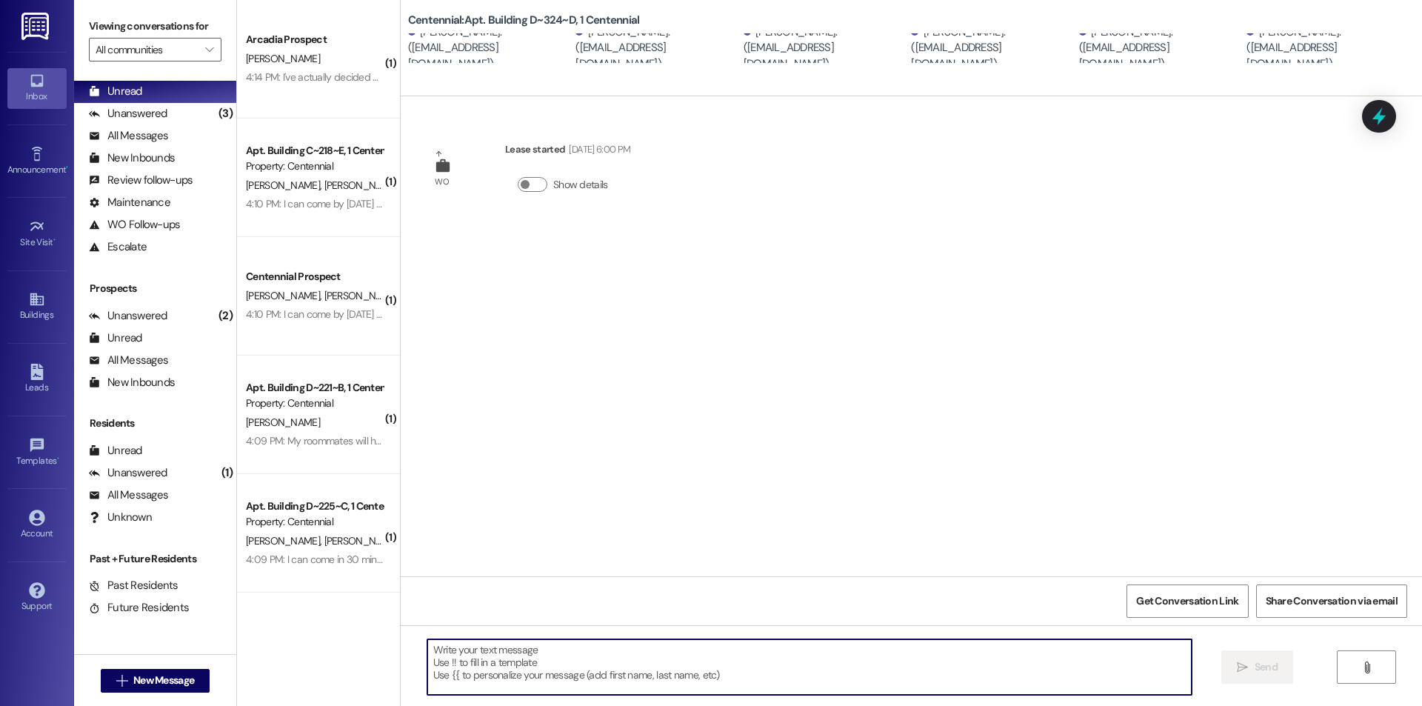
click at [545, 652] on textarea at bounding box center [809, 667] width 764 height 56
paste textarea "W"
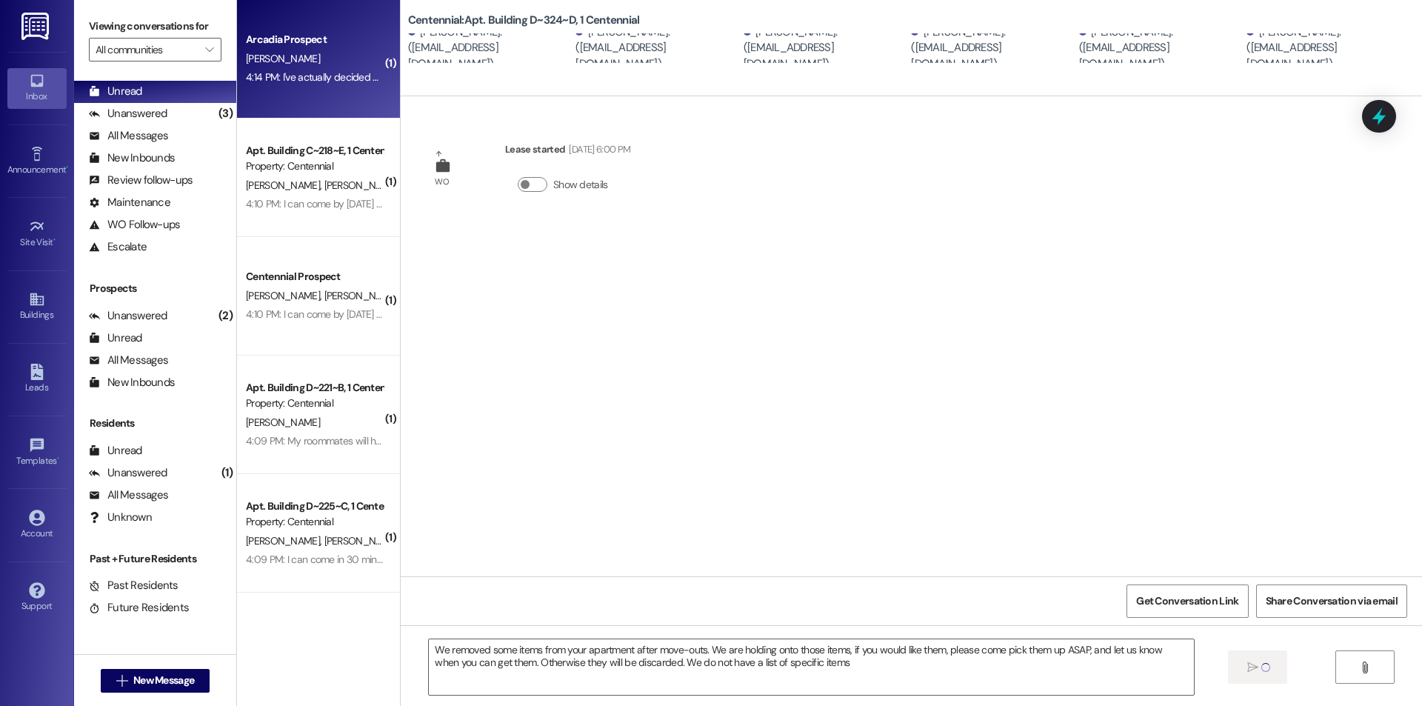
click at [309, 66] on div "E. Barry" at bounding box center [314, 59] width 140 height 19
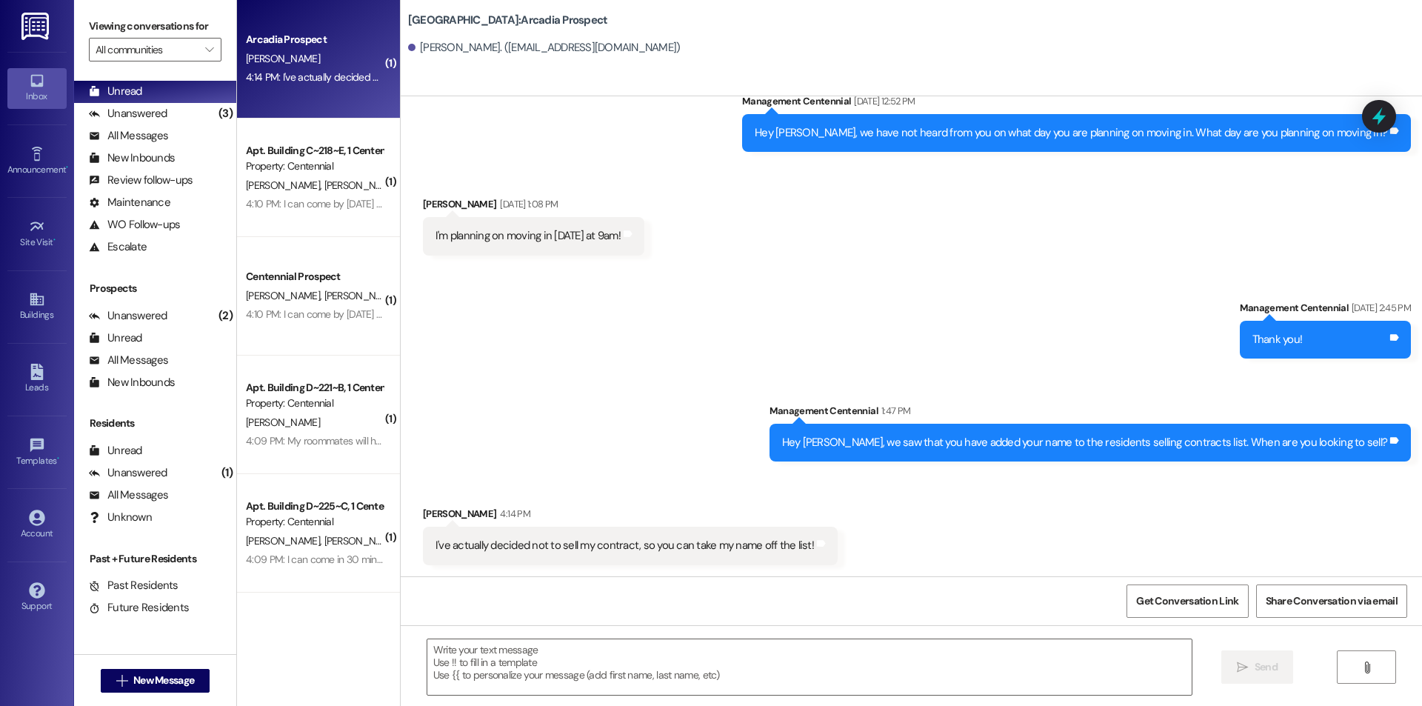
scroll to position [537, 0]
click at [761, 652] on textarea at bounding box center [809, 667] width 764 height 56
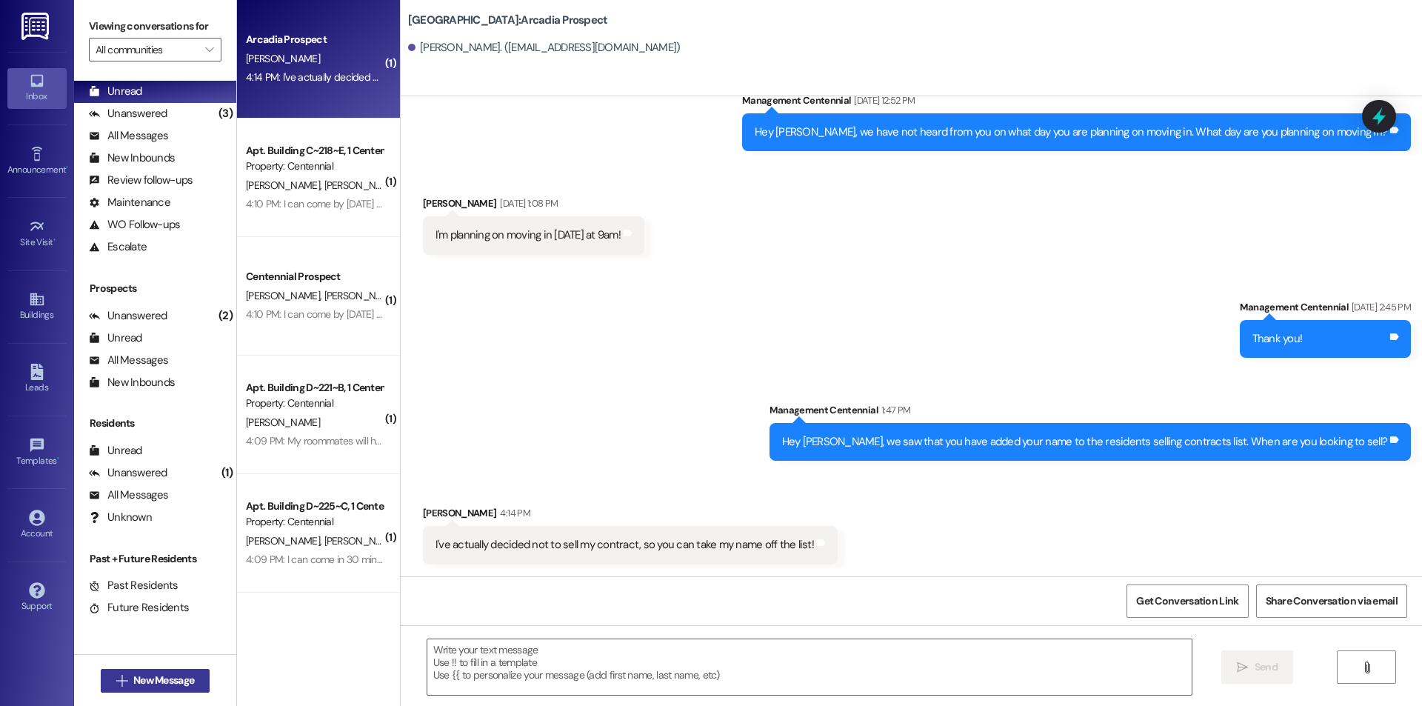
click at [150, 680] on span "New Message" at bounding box center [163, 680] width 61 height 16
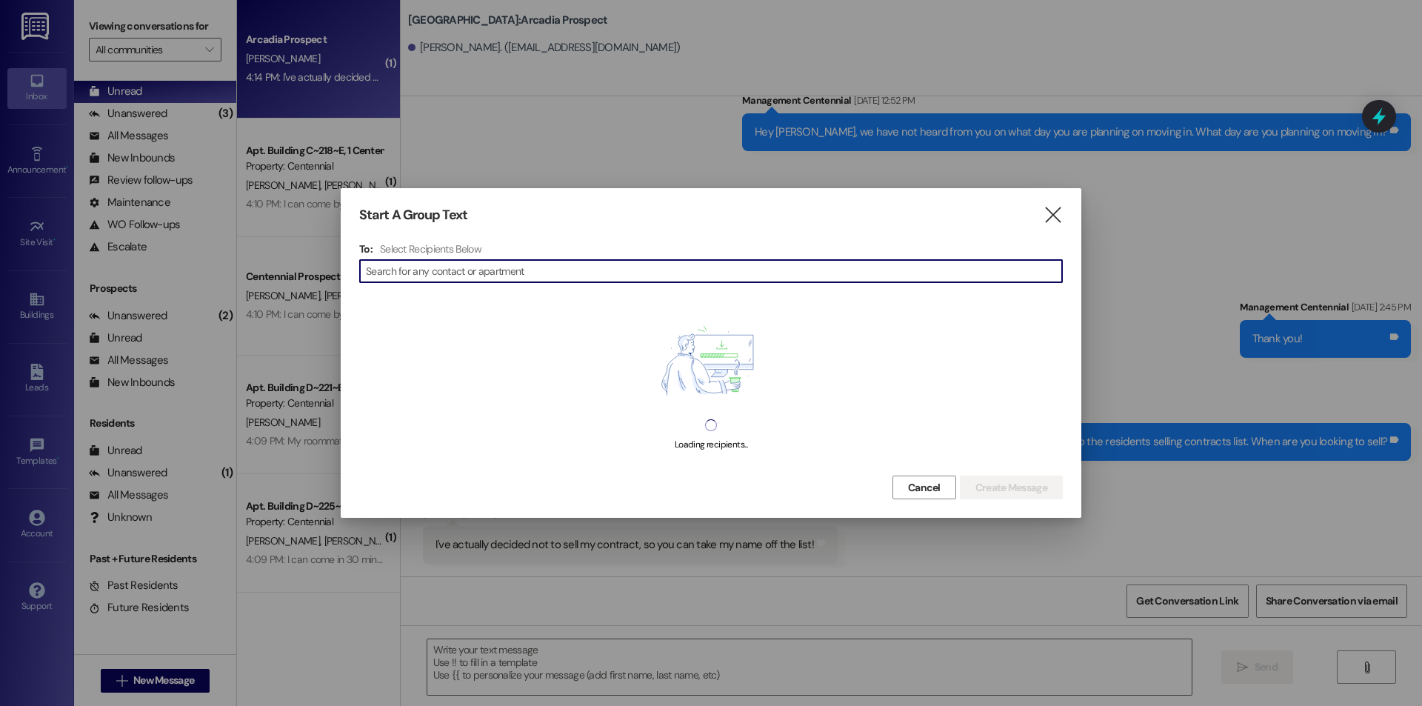
click at [434, 277] on input at bounding box center [714, 271] width 696 height 21
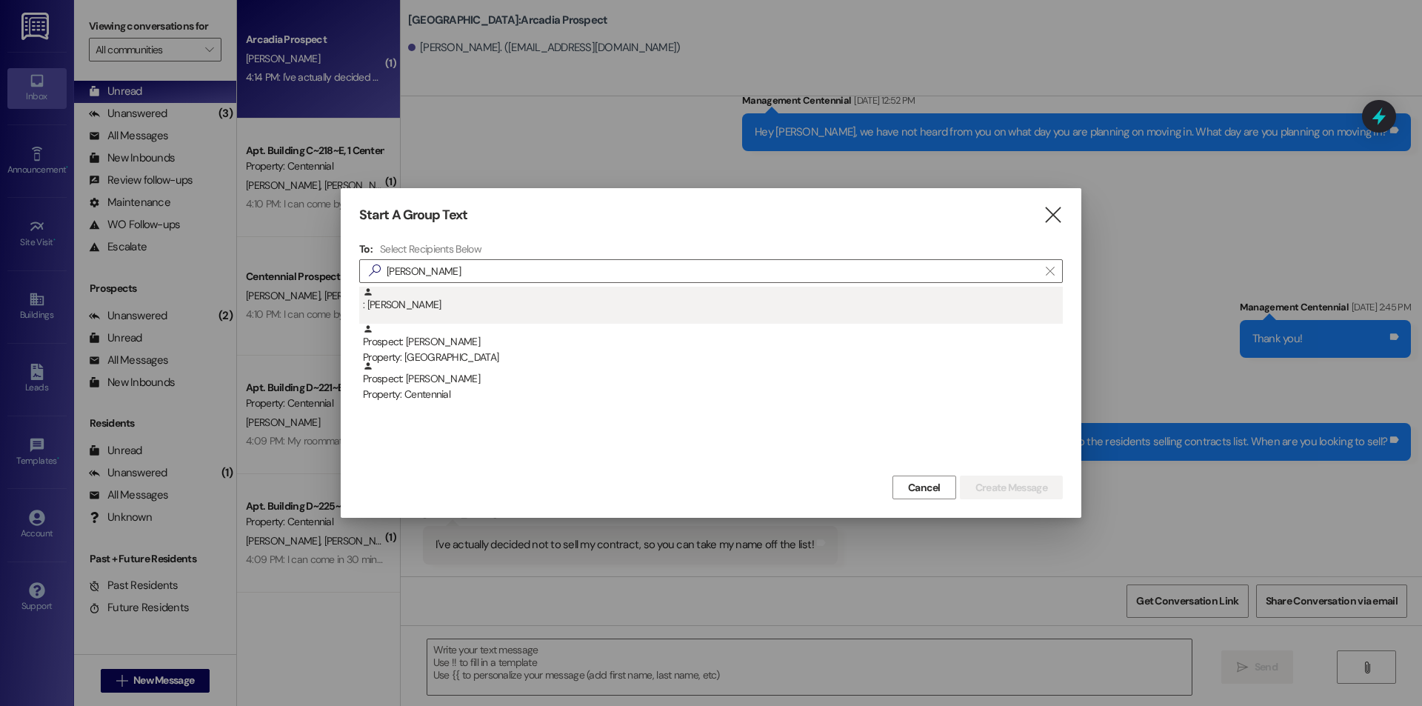
click at [446, 300] on div ": Jacob Lea" at bounding box center [713, 300] width 700 height 26
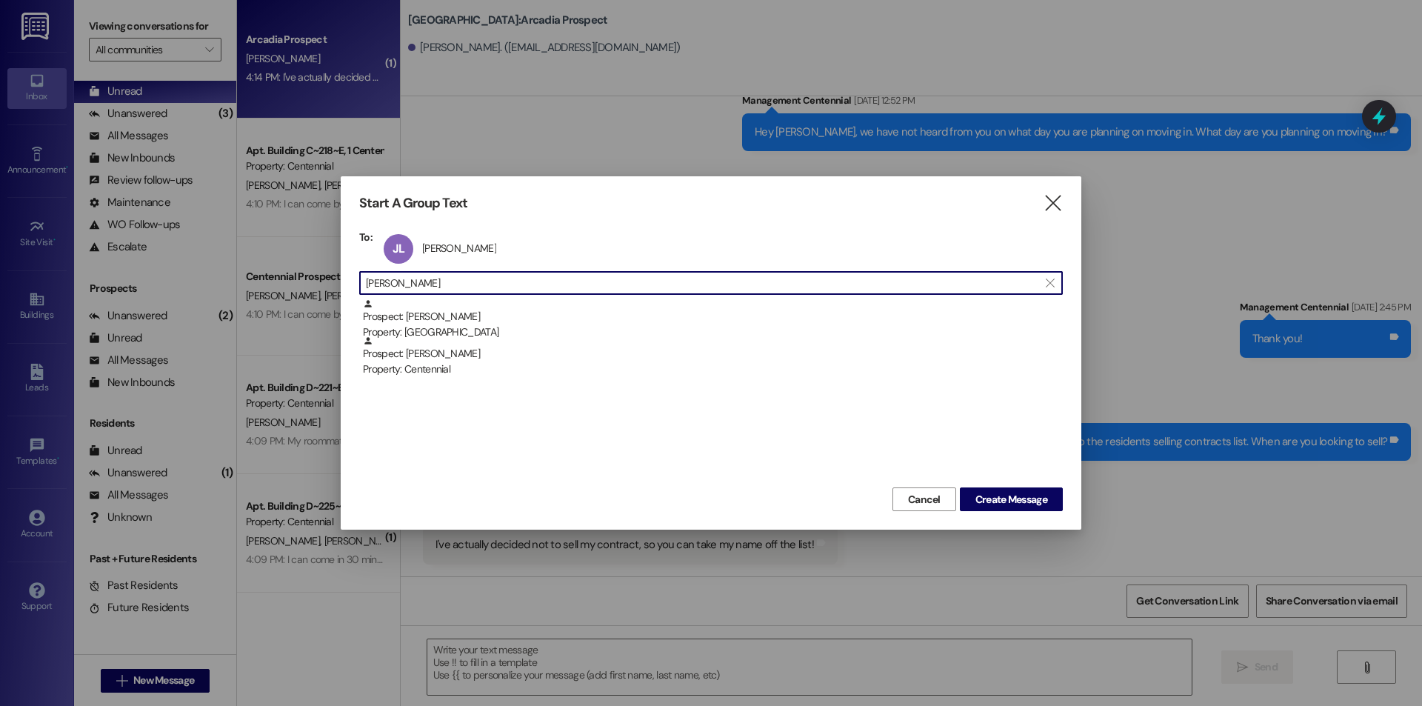
click at [460, 278] on input "jacob lea" at bounding box center [702, 282] width 672 height 21
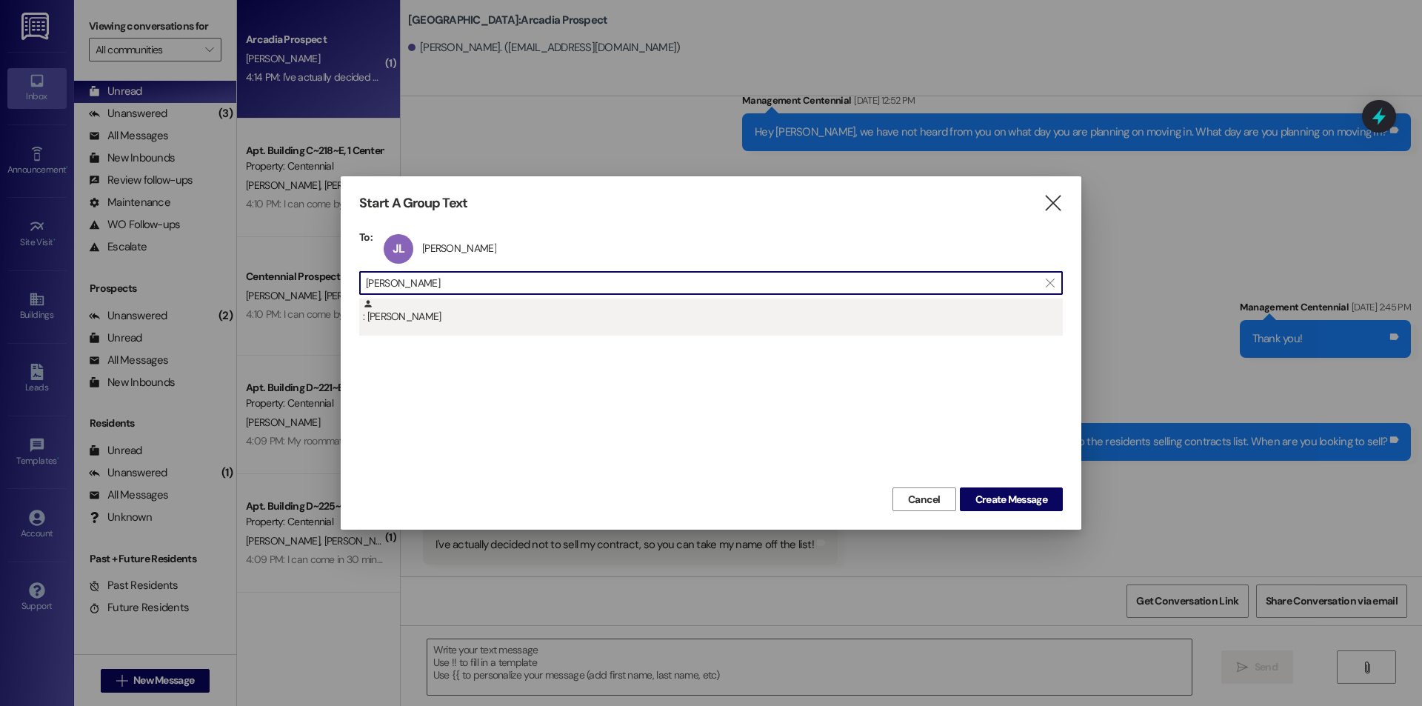
click at [499, 329] on div ": Ethan Spencer" at bounding box center [710, 316] width 703 height 37
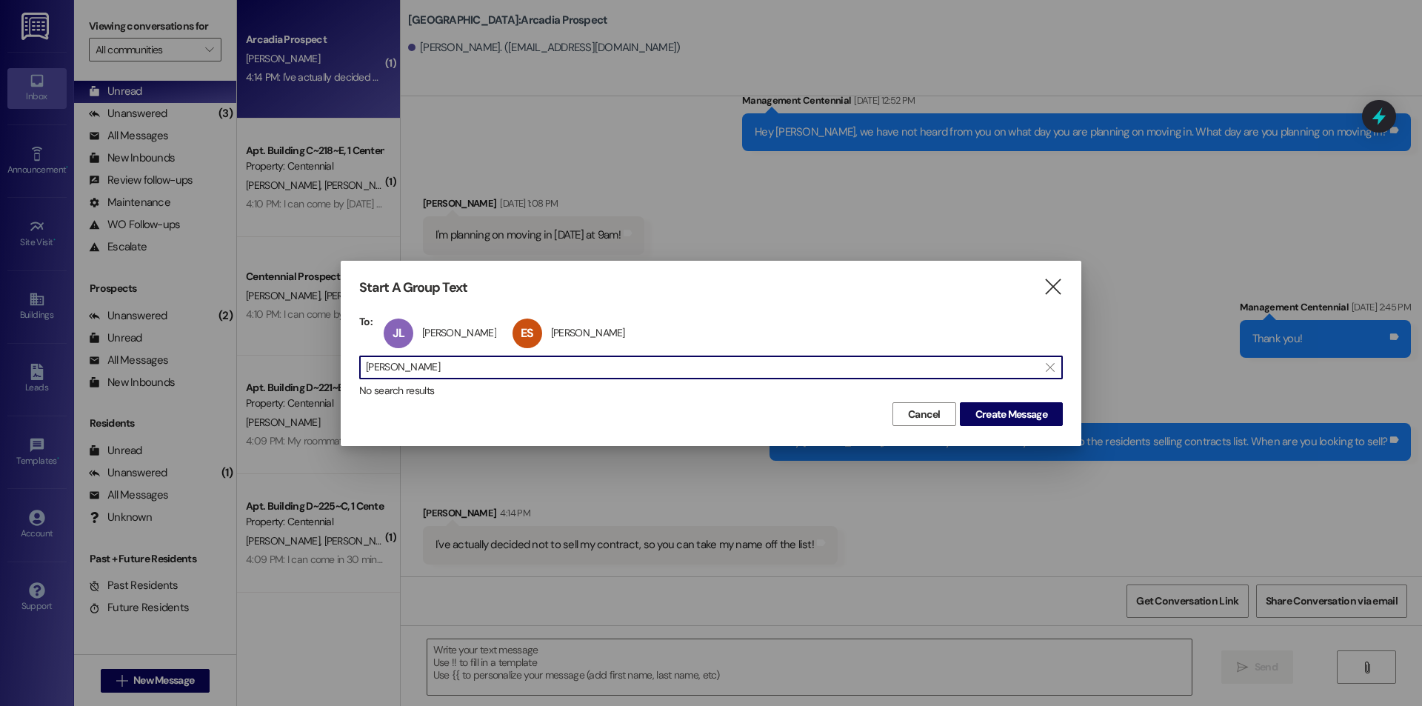
click at [480, 362] on input "ethan spencer" at bounding box center [702, 367] width 672 height 21
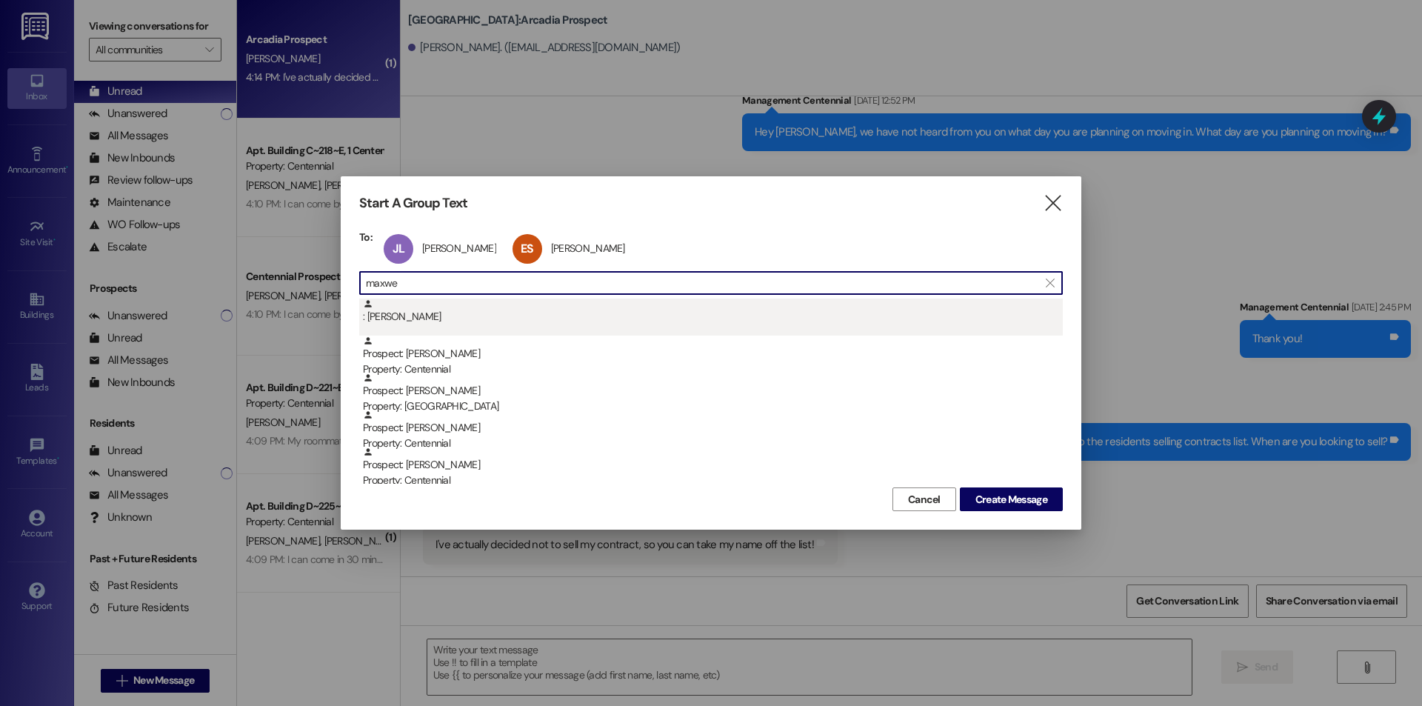
click at [496, 324] on div ": Maxwell Workman" at bounding box center [713, 311] width 700 height 26
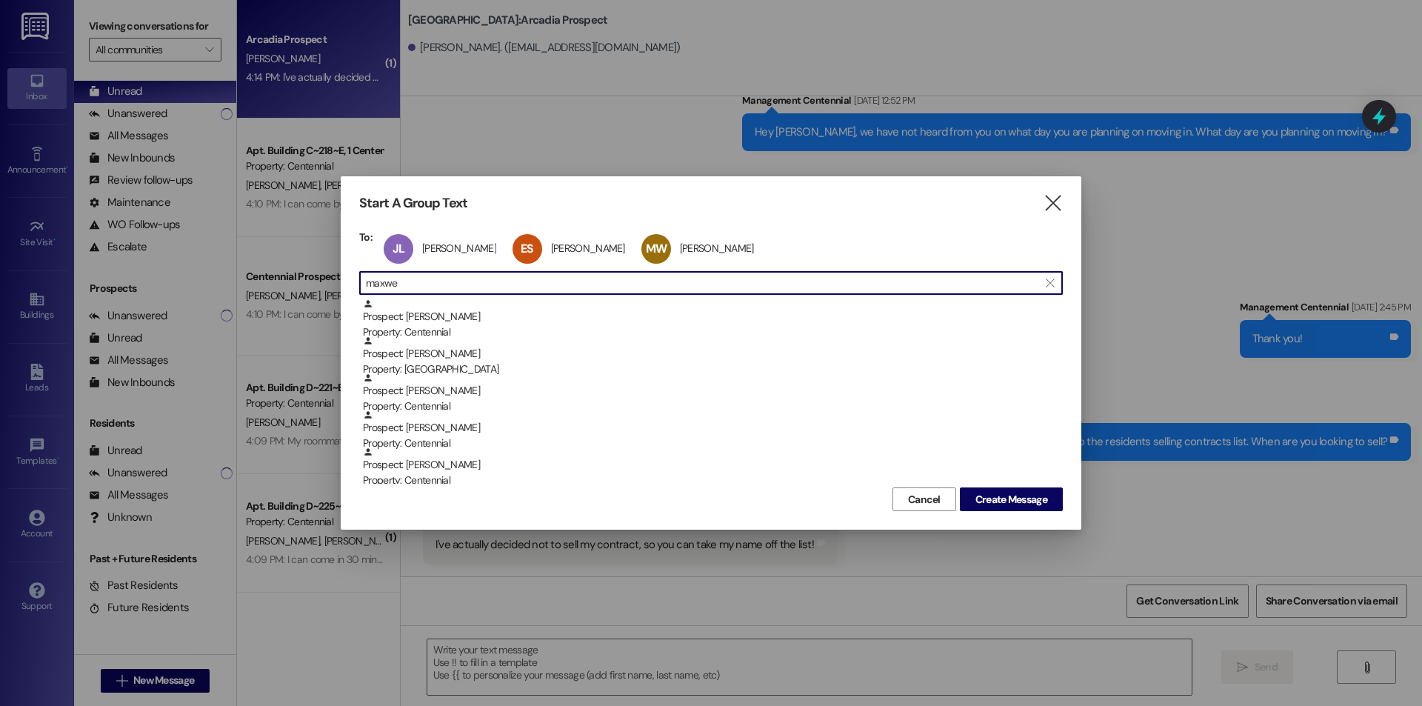
click at [466, 287] on input "maxwe" at bounding box center [702, 282] width 672 height 21
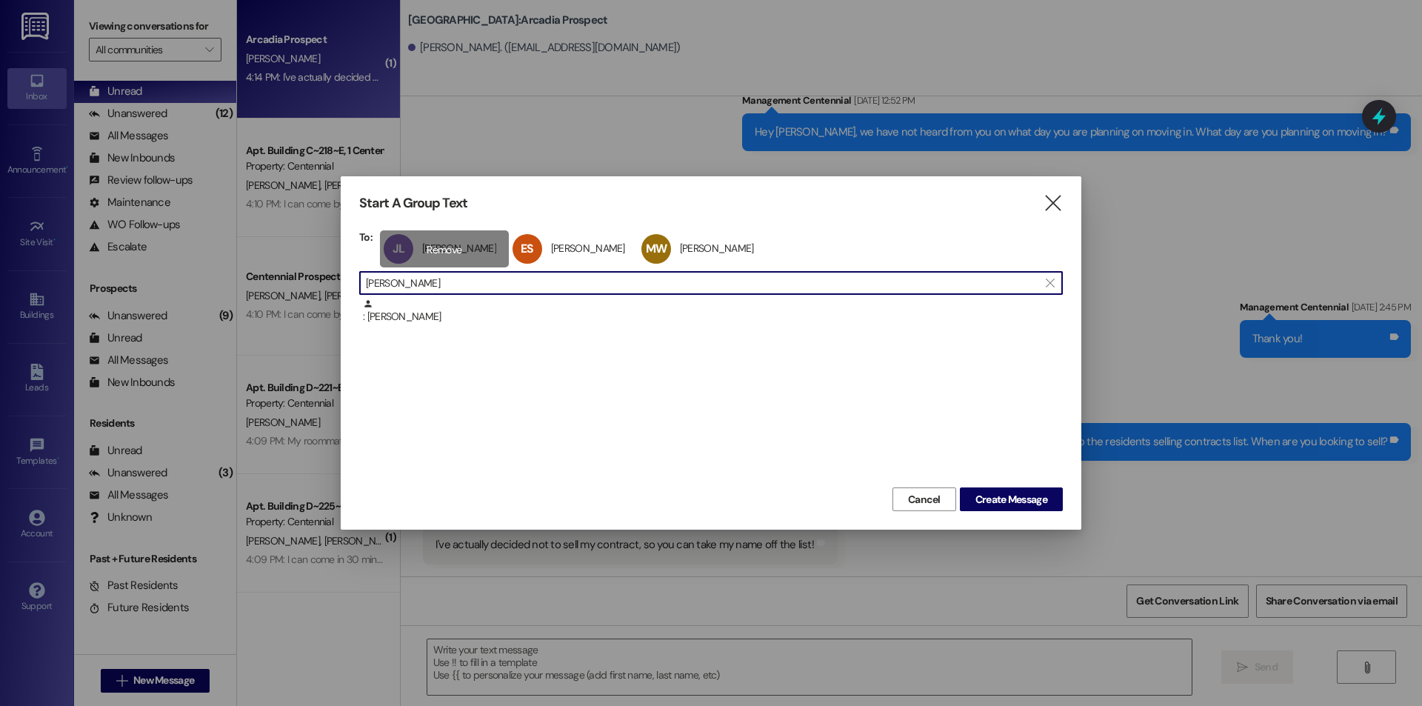
click at [419, 325] on div ": Bryce Gubler" at bounding box center [710, 316] width 703 height 37
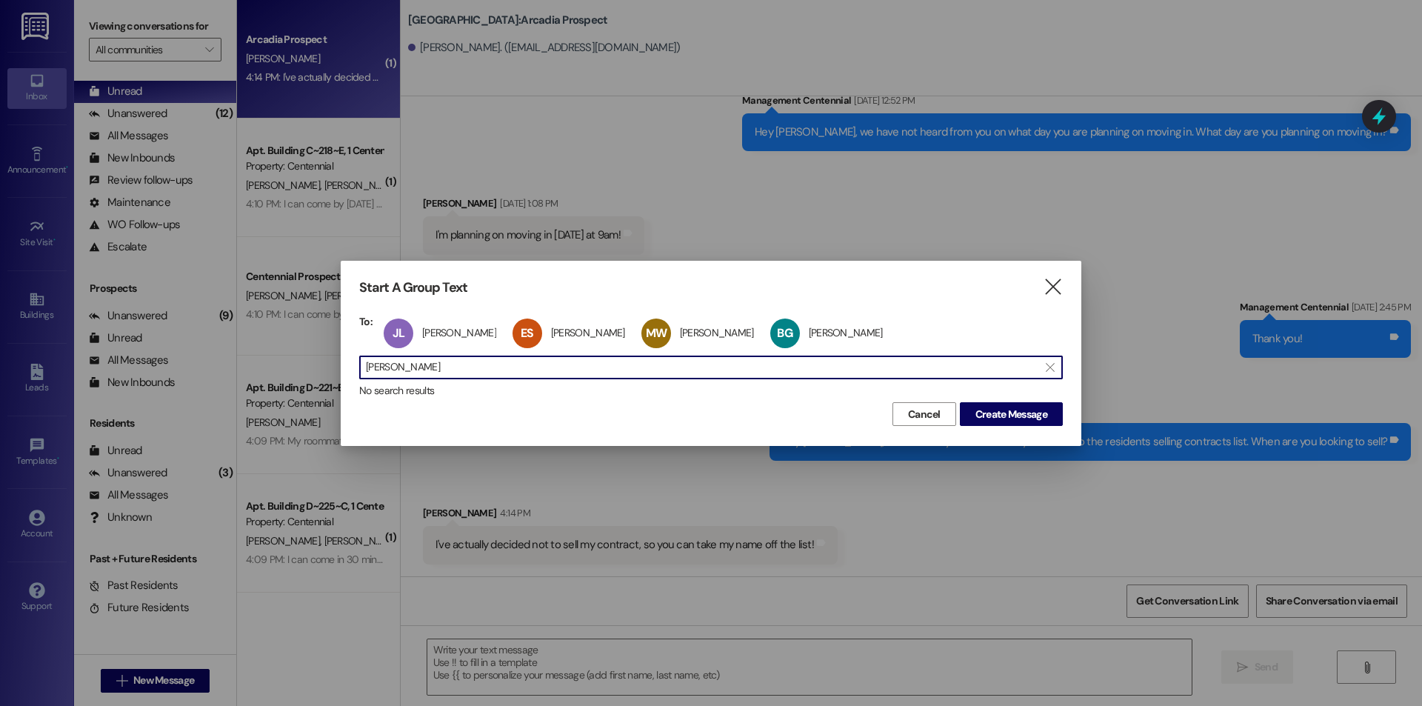
click at [472, 361] on input "bryce gubler" at bounding box center [702, 367] width 672 height 21
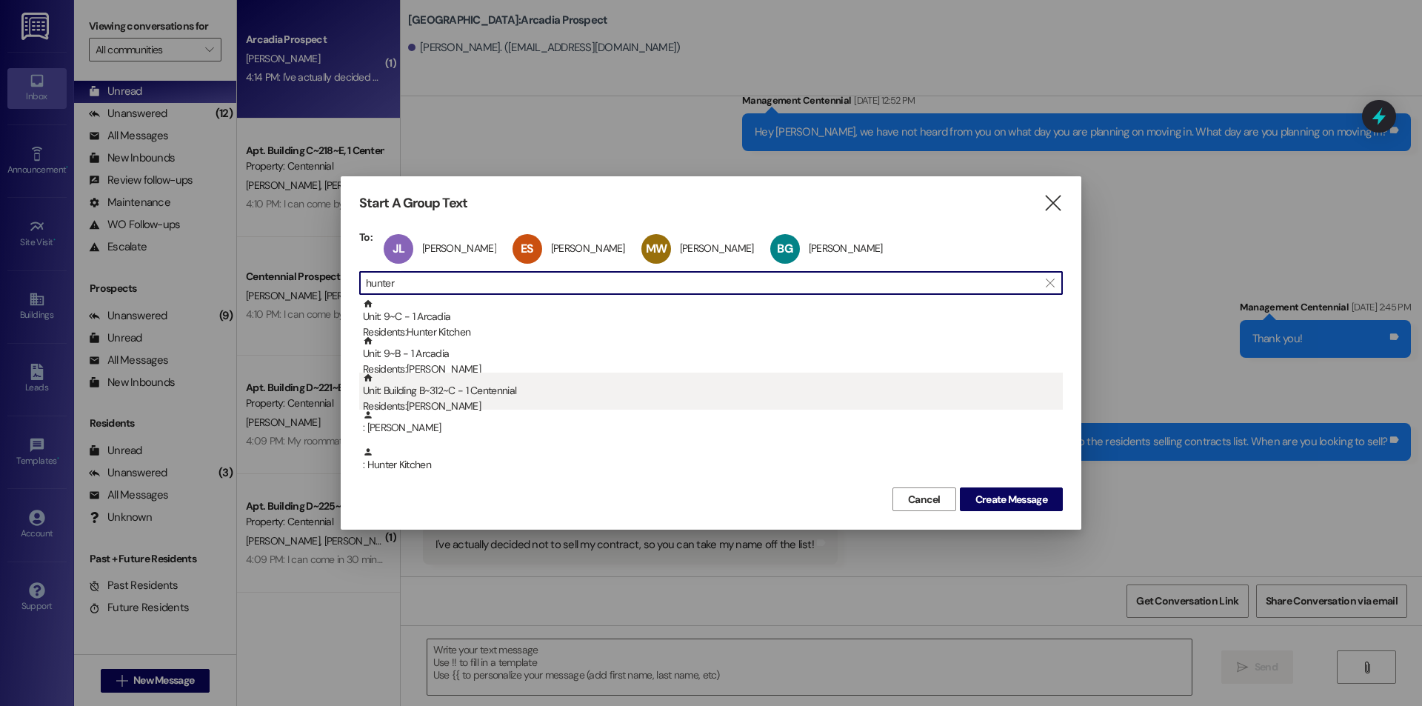
click at [466, 402] on div "Residents: Hunter Bigelow" at bounding box center [713, 406] width 700 height 16
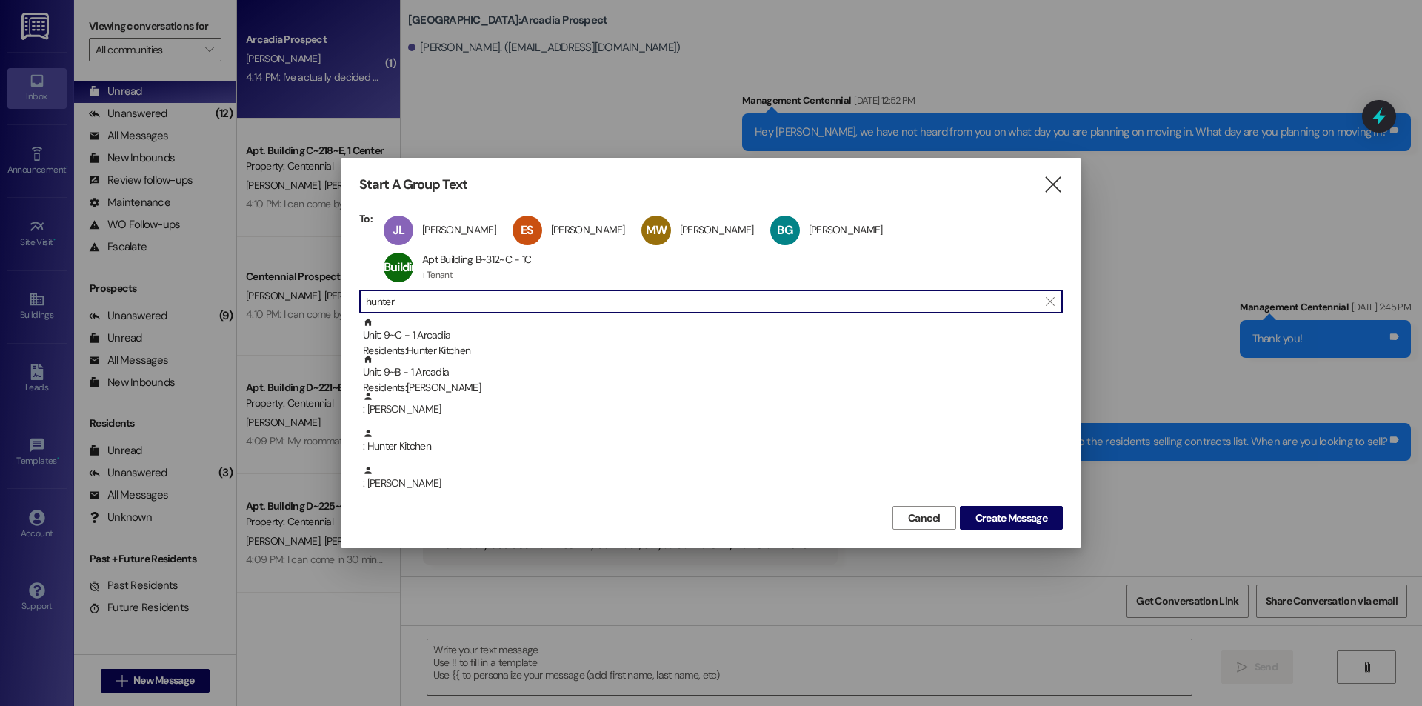
click at [456, 291] on input "hunter" at bounding box center [702, 301] width 672 height 21
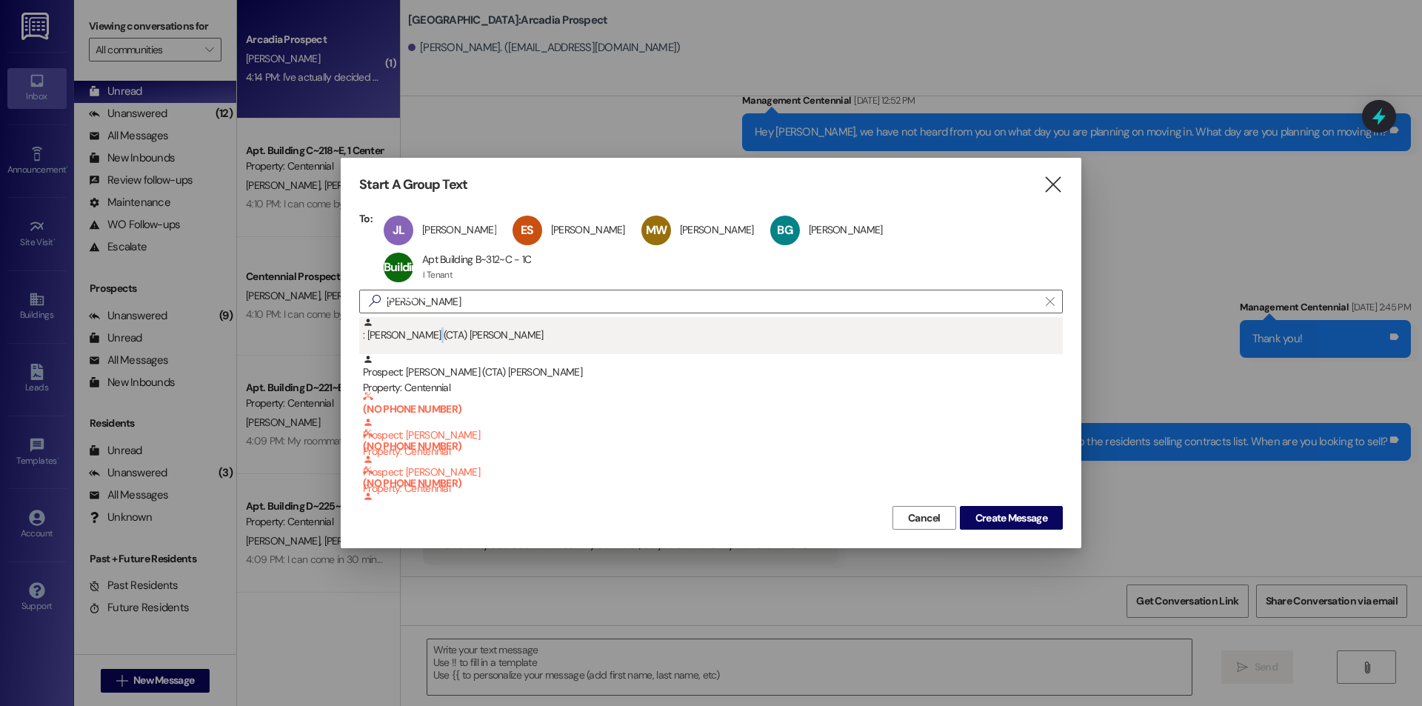
click at [434, 318] on div ": Abraham (CTA) Smith" at bounding box center [713, 330] width 700 height 26
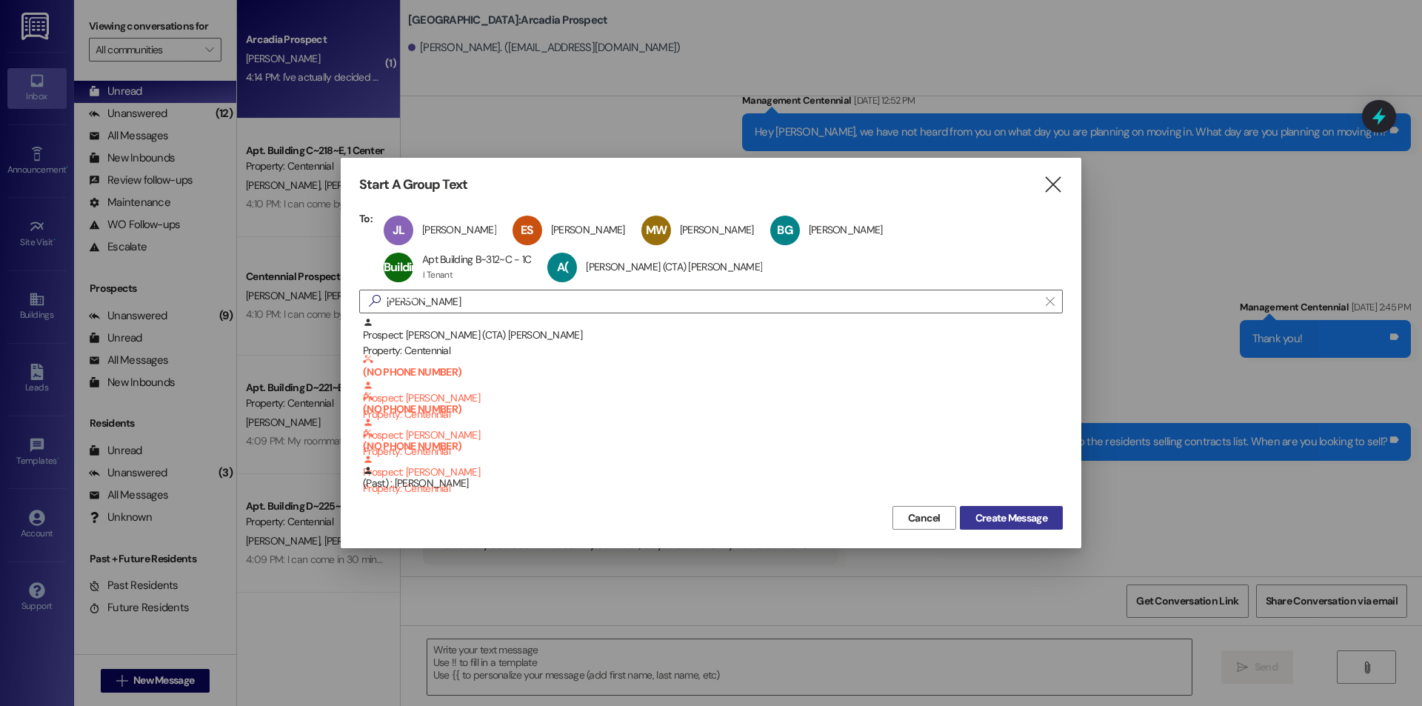
click at [993, 512] on span "Create Message" at bounding box center [1011, 518] width 72 height 16
click at [994, 528] on button "Create Message" at bounding box center [1011, 518] width 103 height 24
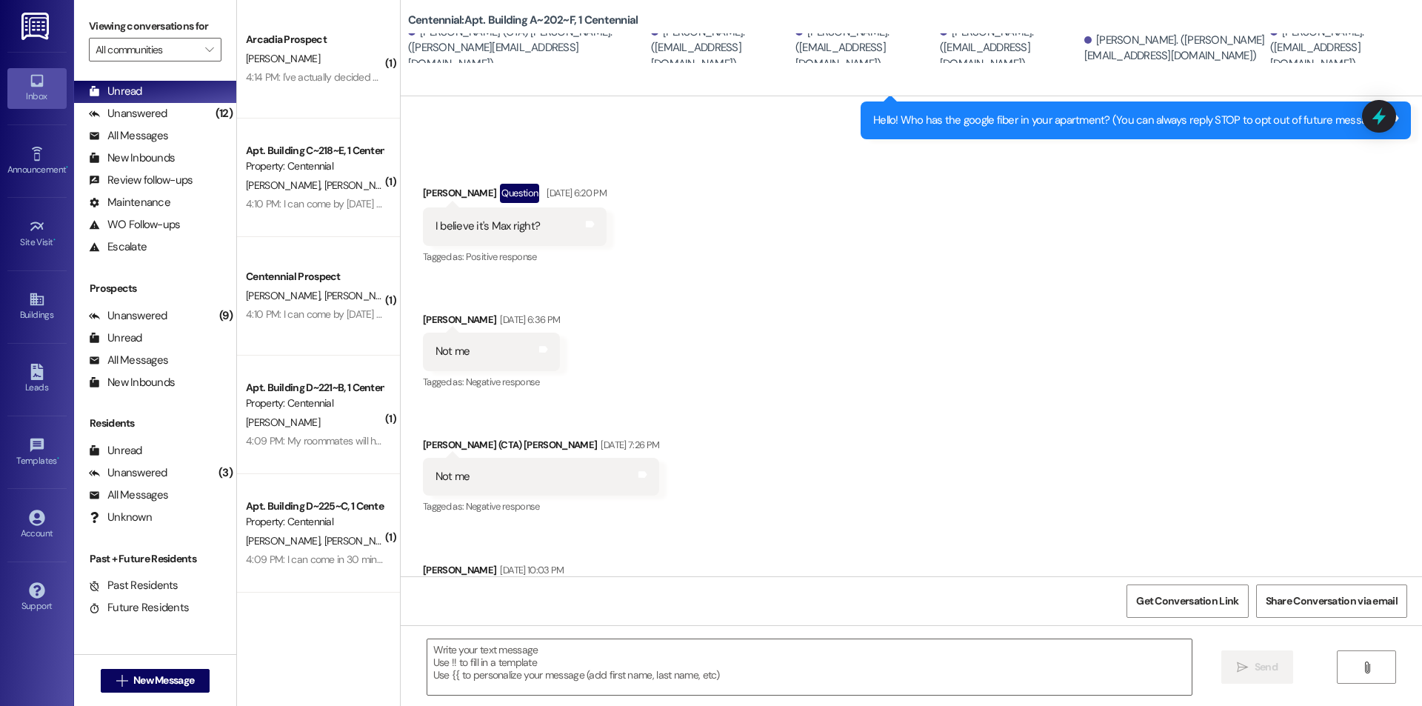
scroll to position [395, 0]
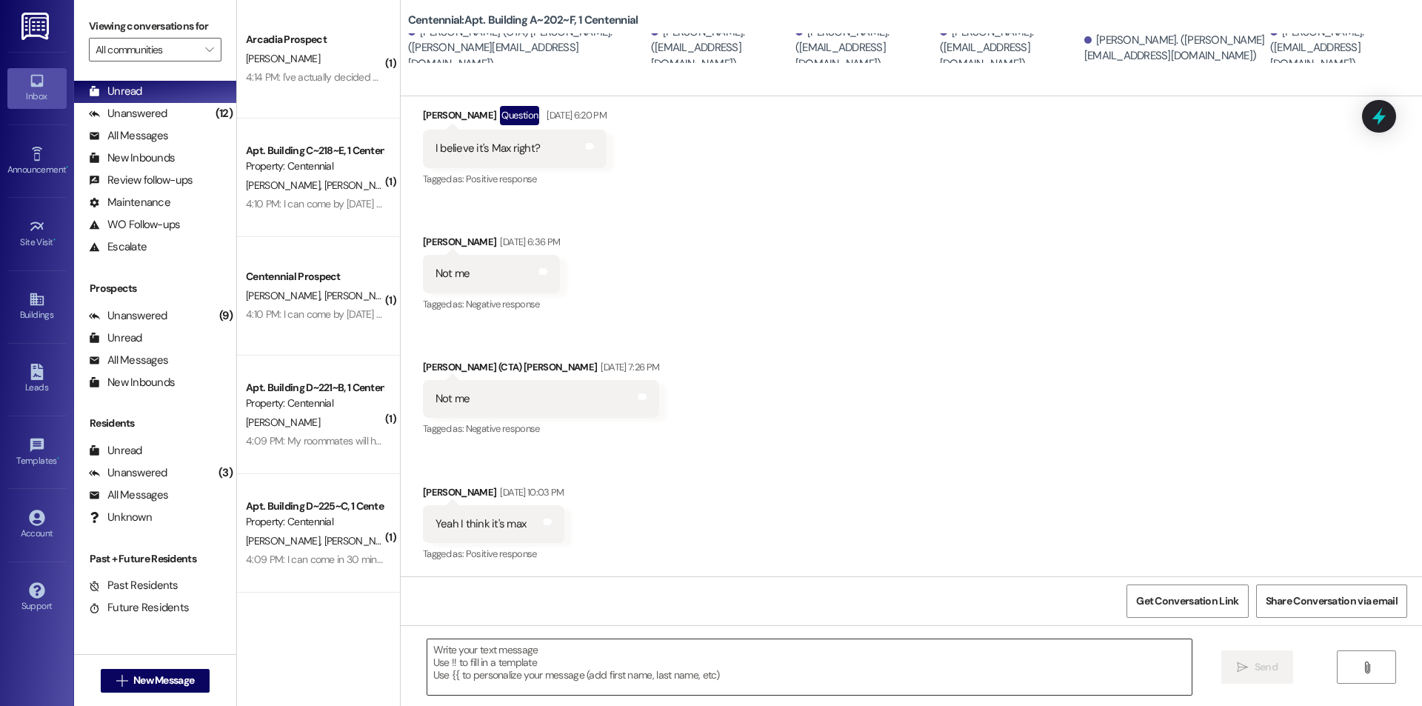
click at [504, 658] on textarea at bounding box center [809, 667] width 764 height 56
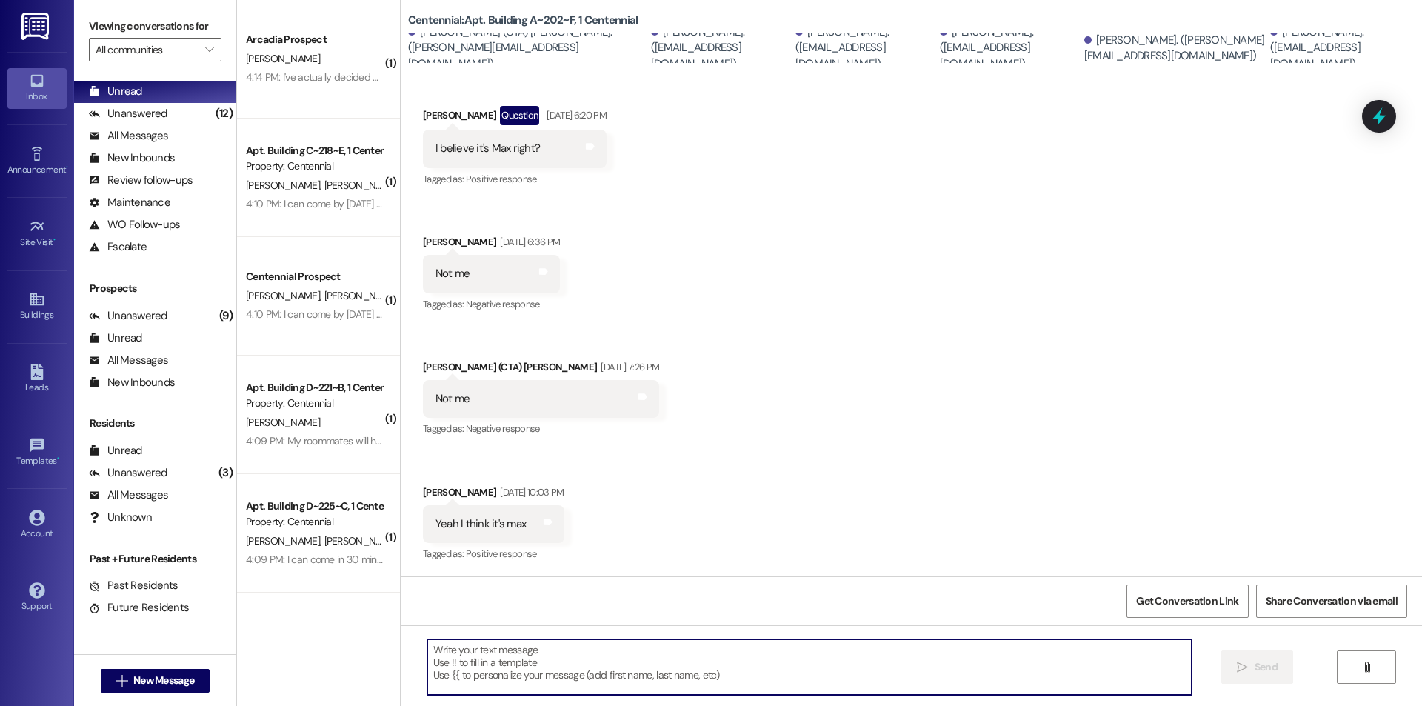
paste textarea "W"
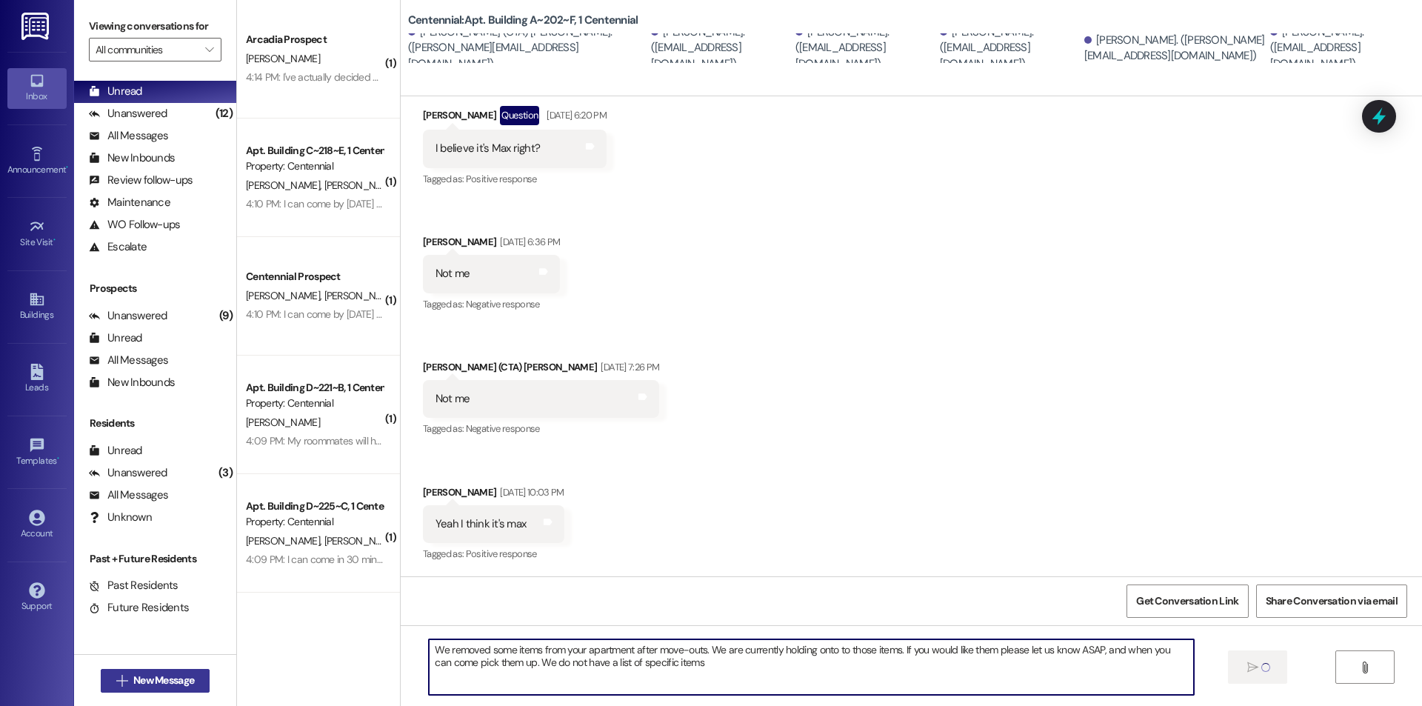
click at [171, 687] on span "New Message" at bounding box center [163, 680] width 61 height 16
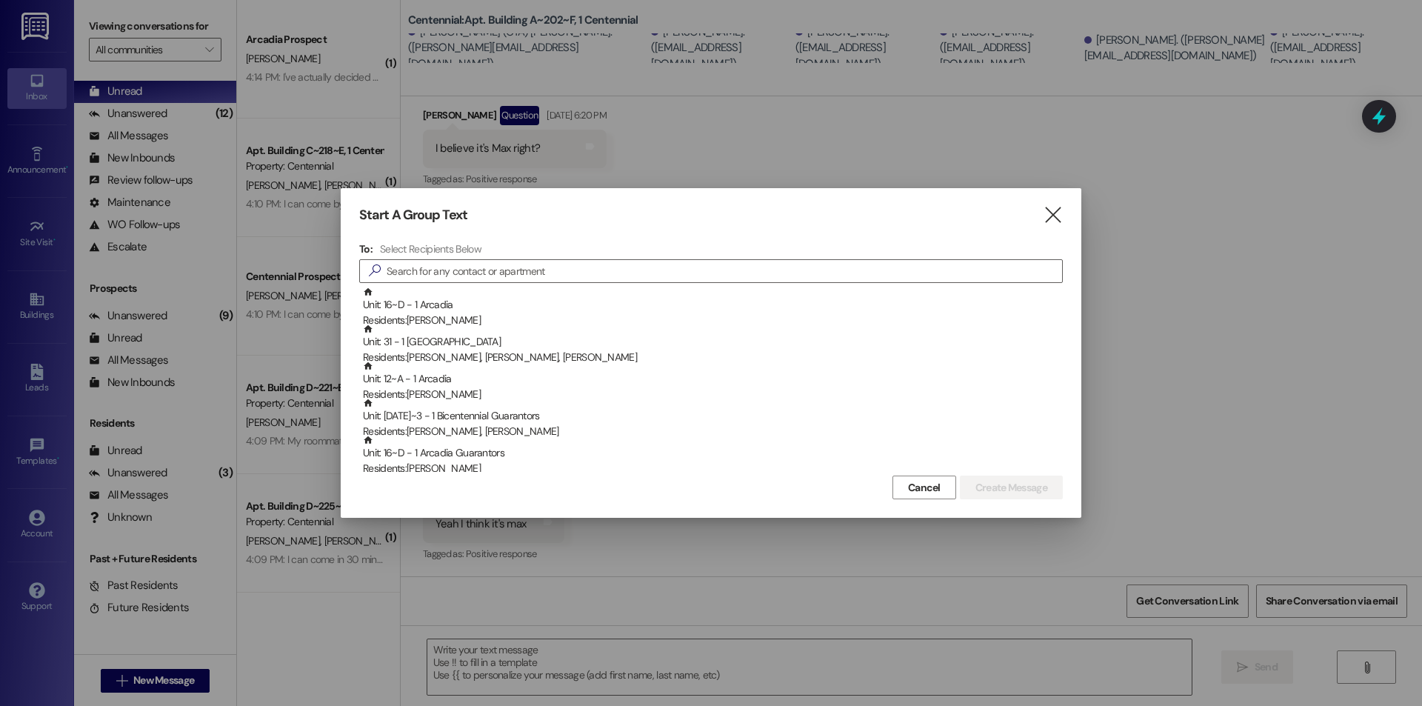
click at [1063, 220] on div "Start A Group Text  To: Select Recipients Below  Unit: 16~D - 1 Arcadia Resid…" at bounding box center [711, 352] width 740 height 329
click at [1055, 215] on icon "" at bounding box center [1053, 215] width 20 height 16
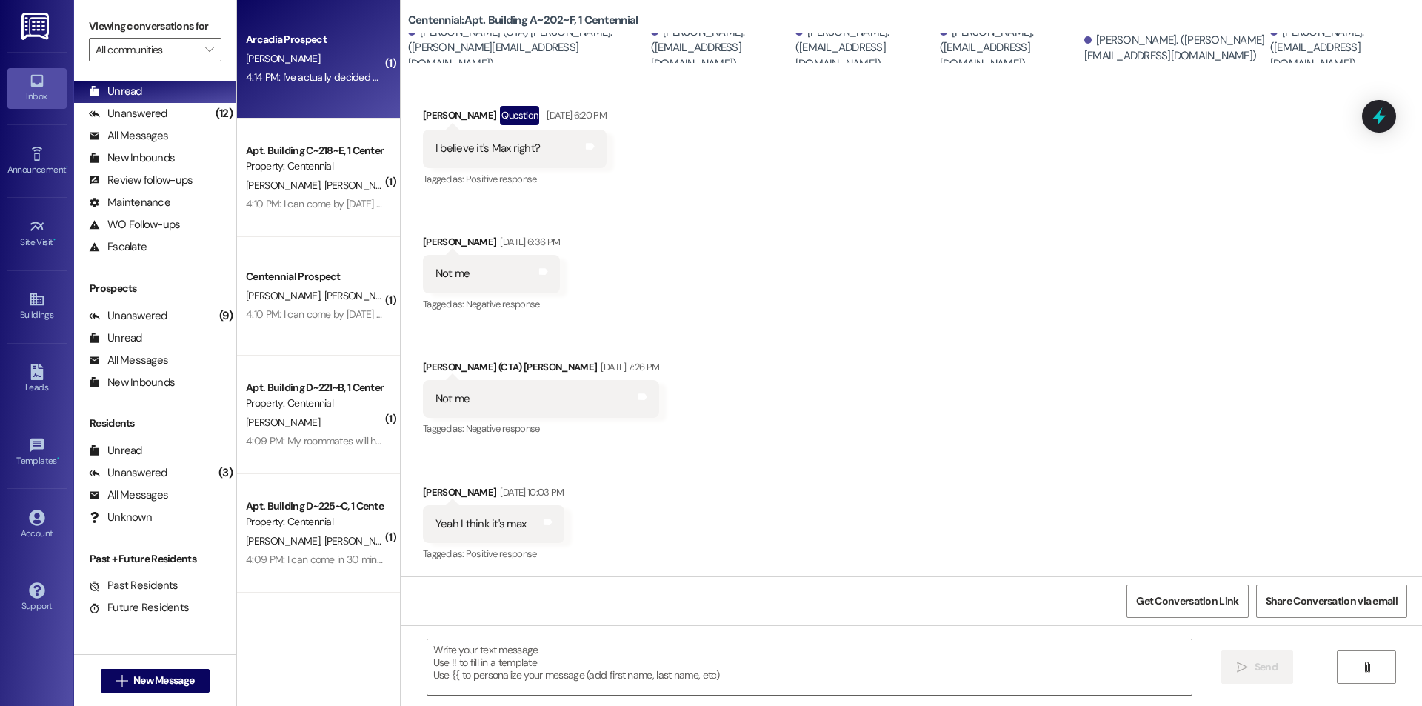
click at [315, 104] on div "Arcadia Prospect E. Barry 4:14 PM: I've actually decided not to sell my contrac…" at bounding box center [318, 59] width 163 height 118
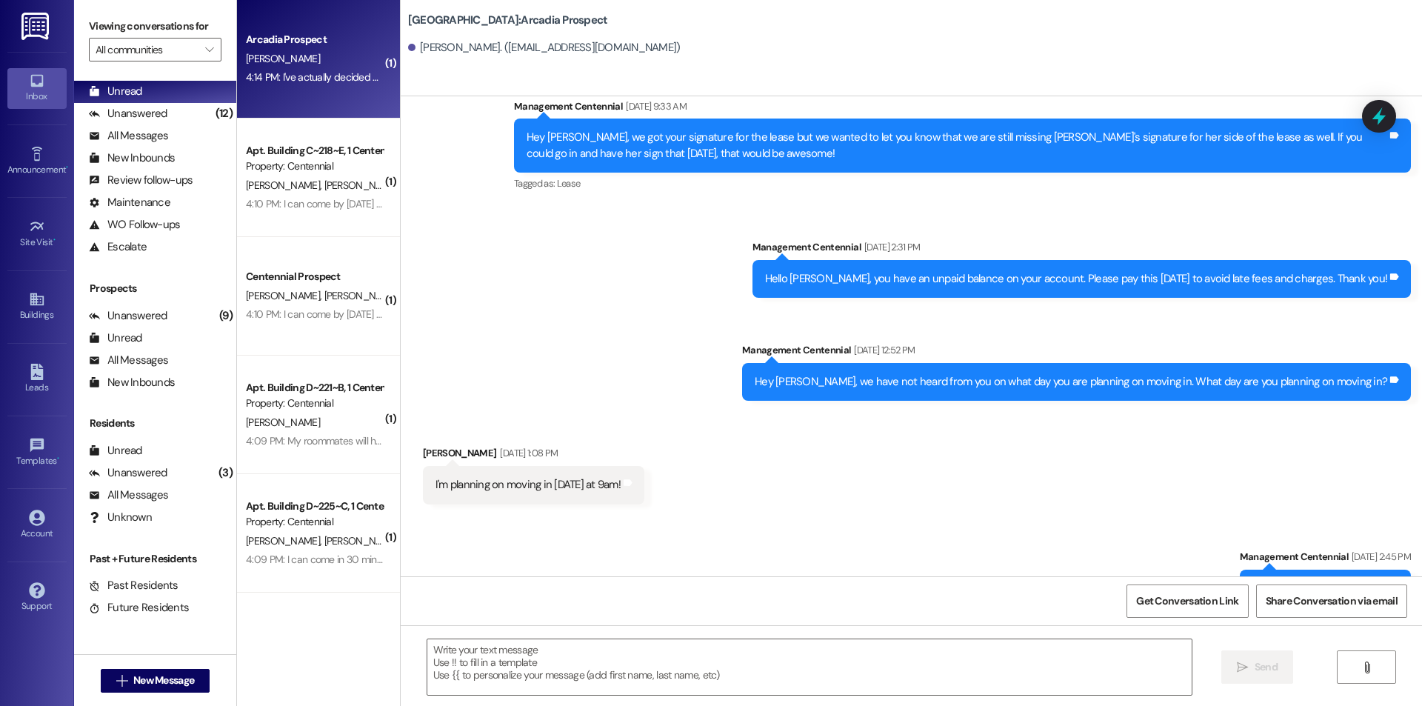
scroll to position [536, 0]
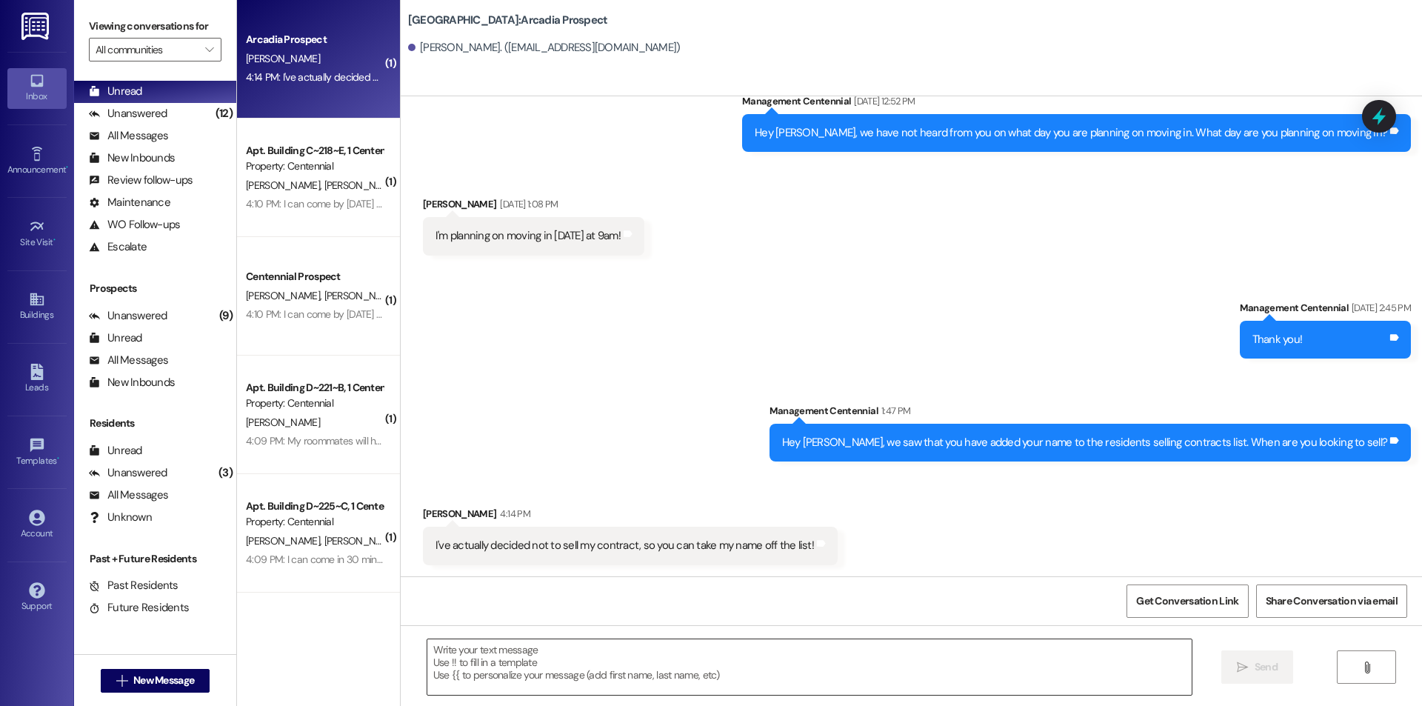
click at [607, 653] on textarea at bounding box center [809, 667] width 764 height 56
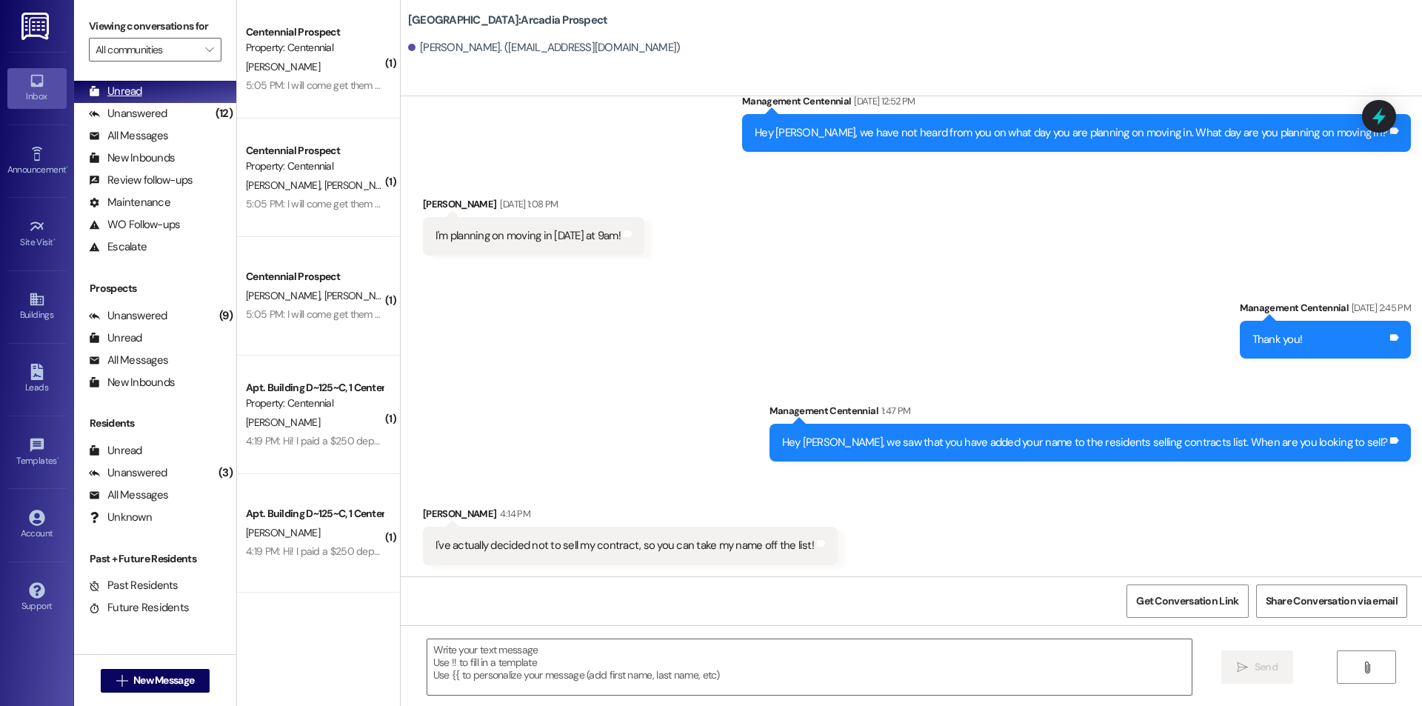
click at [147, 84] on div "Unread (0)" at bounding box center [155, 92] width 162 height 22
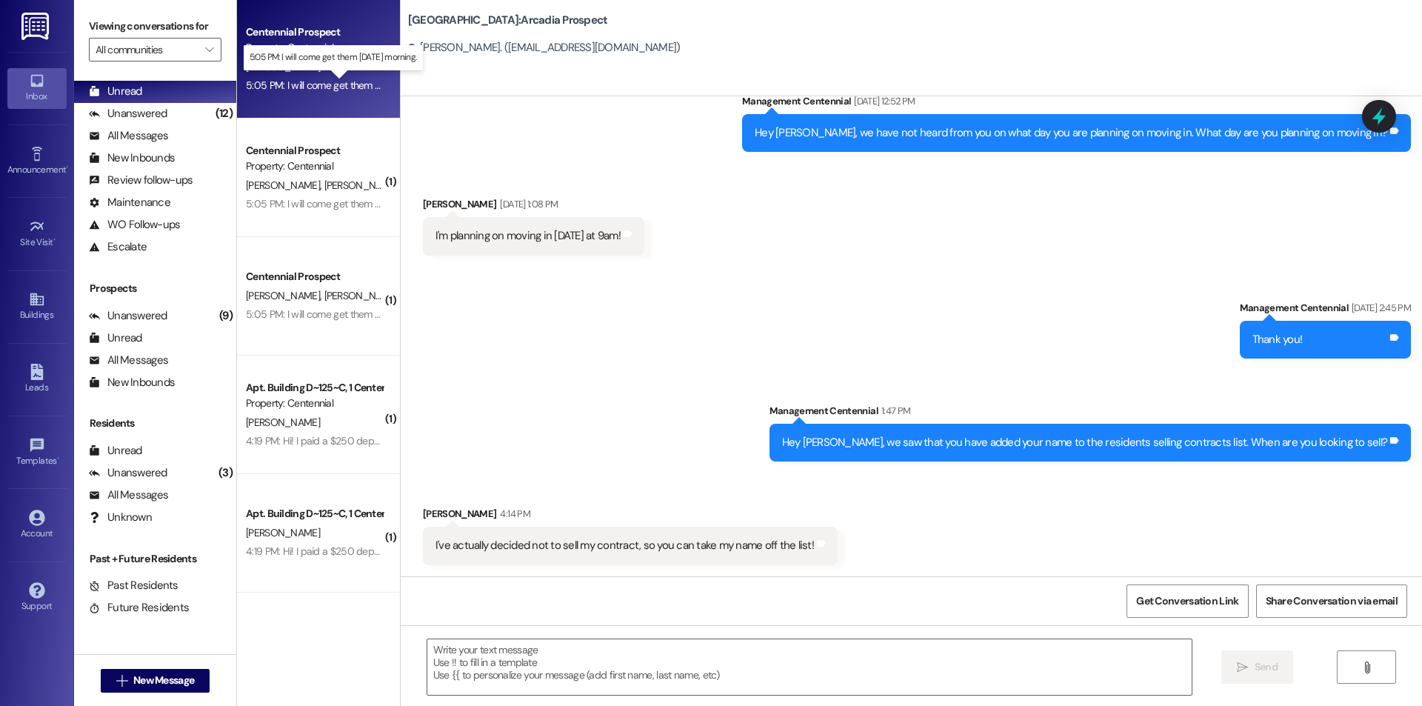
click at [287, 83] on div "5:05 PM: I will come get them tomorrow morning. 5:05 PM: I will come get them t…" at bounding box center [343, 84] width 195 height 13
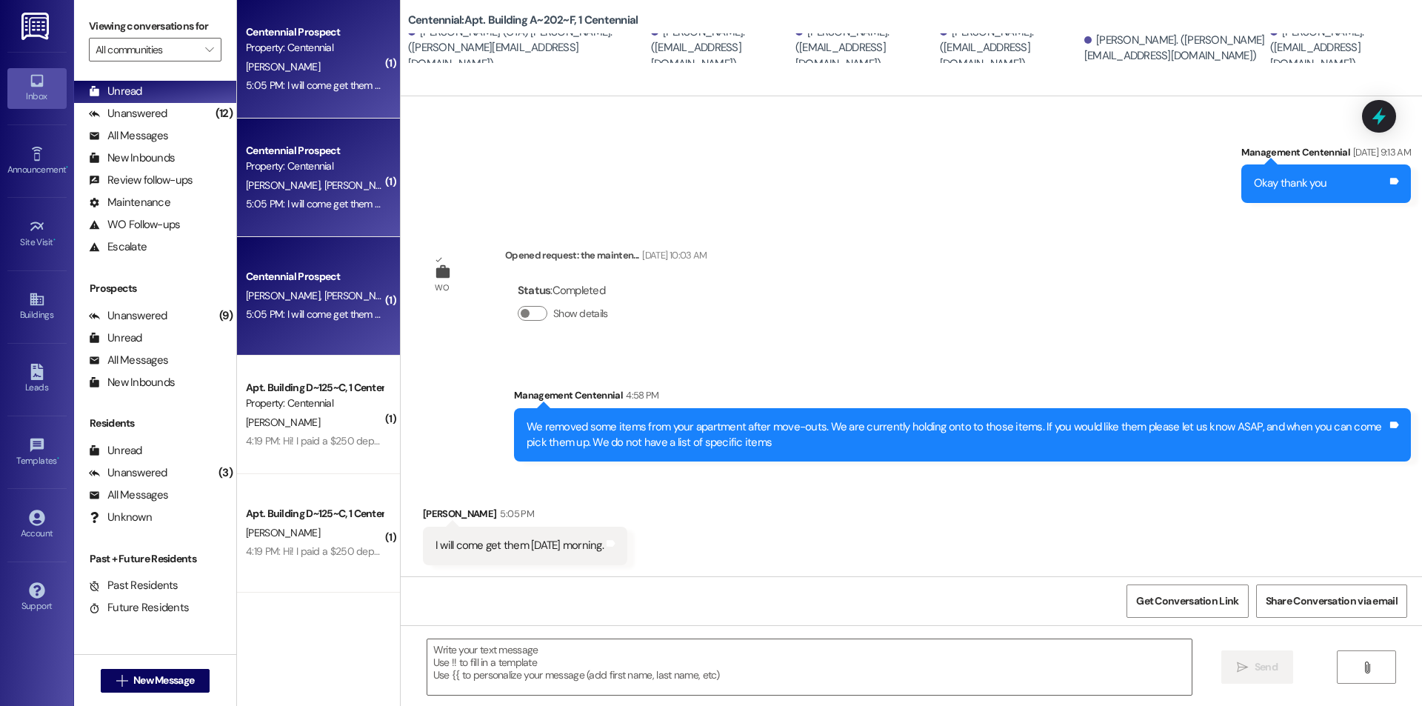
scroll to position [860, 0]
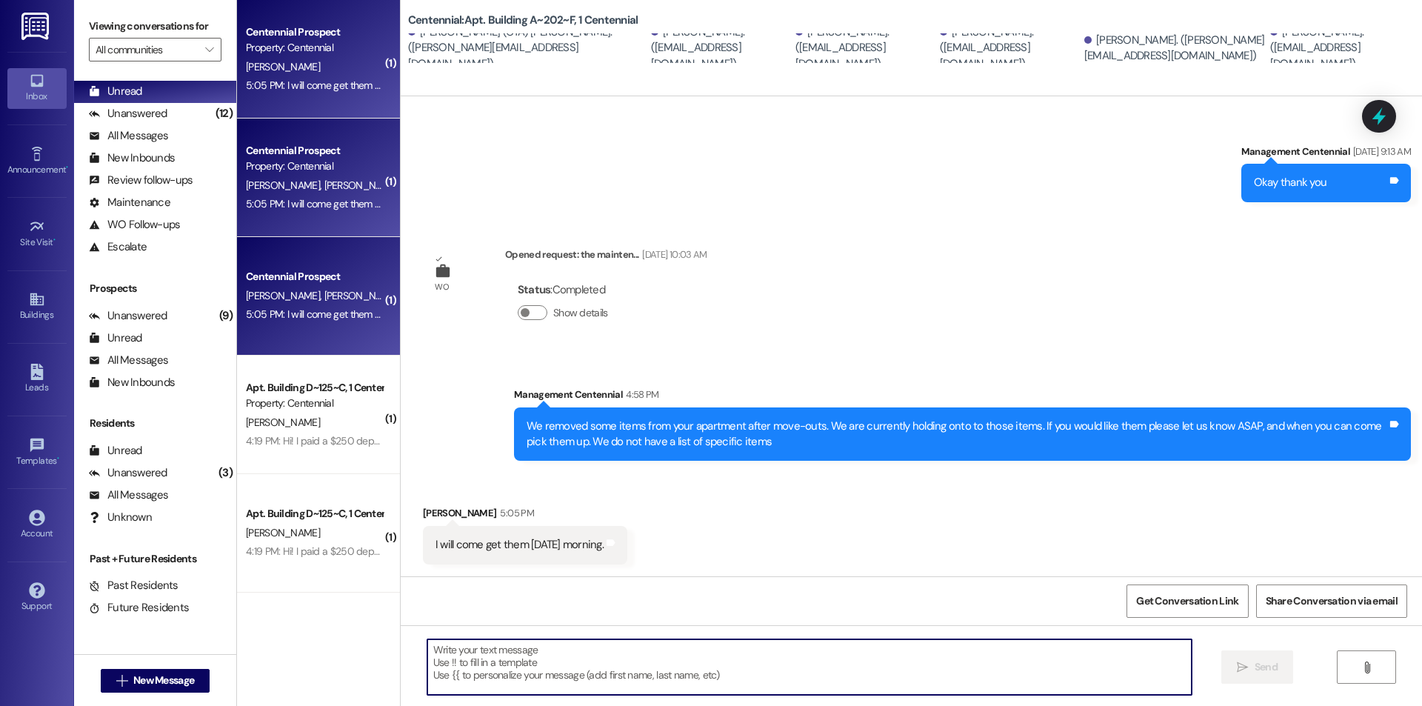
click at [668, 664] on textarea at bounding box center [809, 667] width 764 height 56
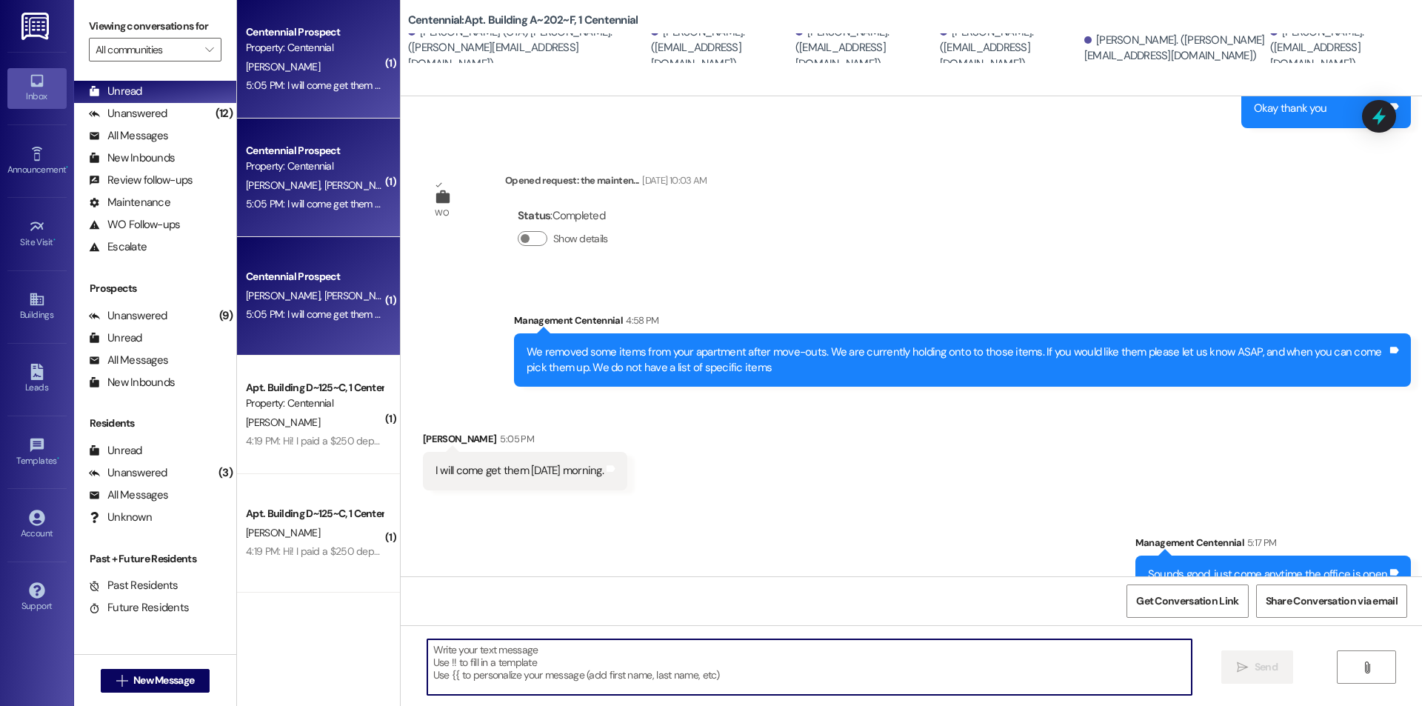
scroll to position [963, 0]
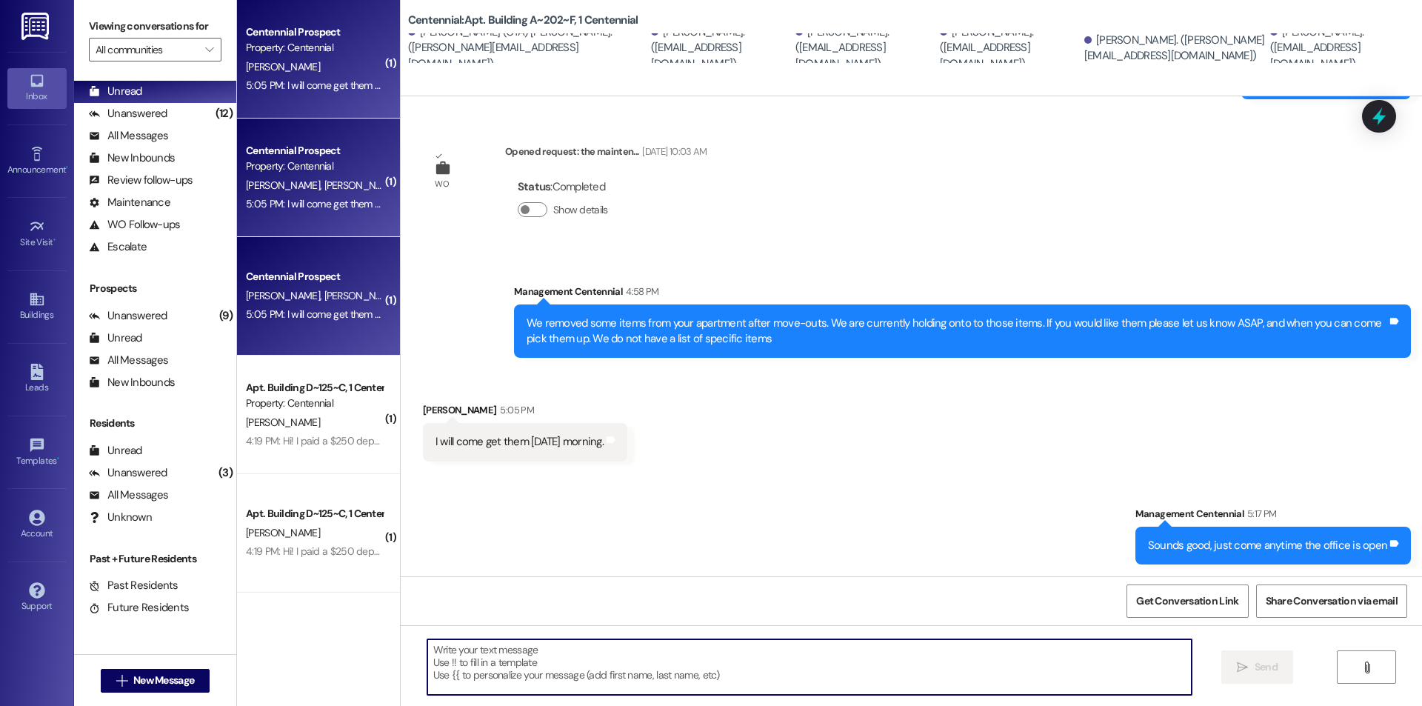
click at [301, 174] on div "Property: Centennial" at bounding box center [314, 166] width 137 height 16
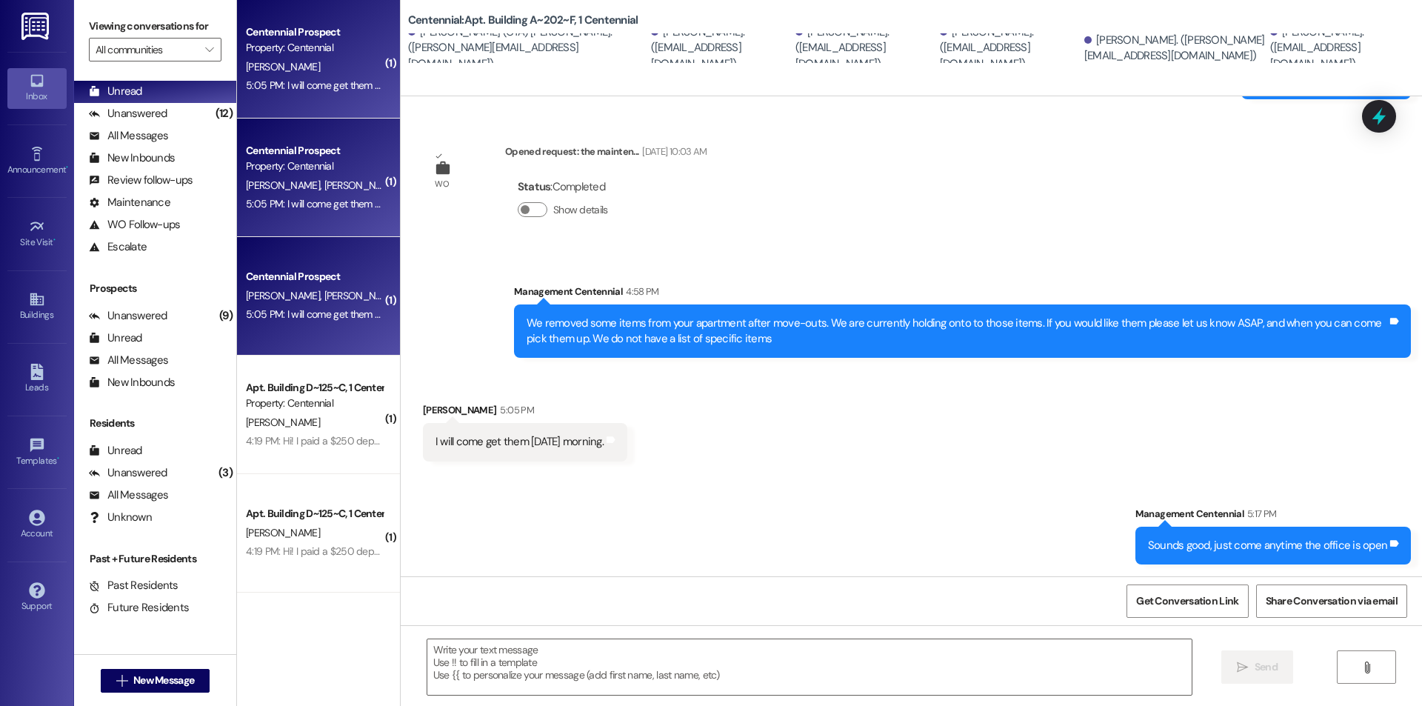
click at [302, 94] on div "5:05 PM: I will come get them tomorrow morning. 5:05 PM: I will come get them t…" at bounding box center [314, 85] width 140 height 19
click at [301, 94] on div "5:05 PM: I will come get them tomorrow morning. 5:05 PM: I will come get them t…" at bounding box center [314, 85] width 140 height 19
click at [324, 187] on span "M. Workman" at bounding box center [363, 184] width 78 height 13
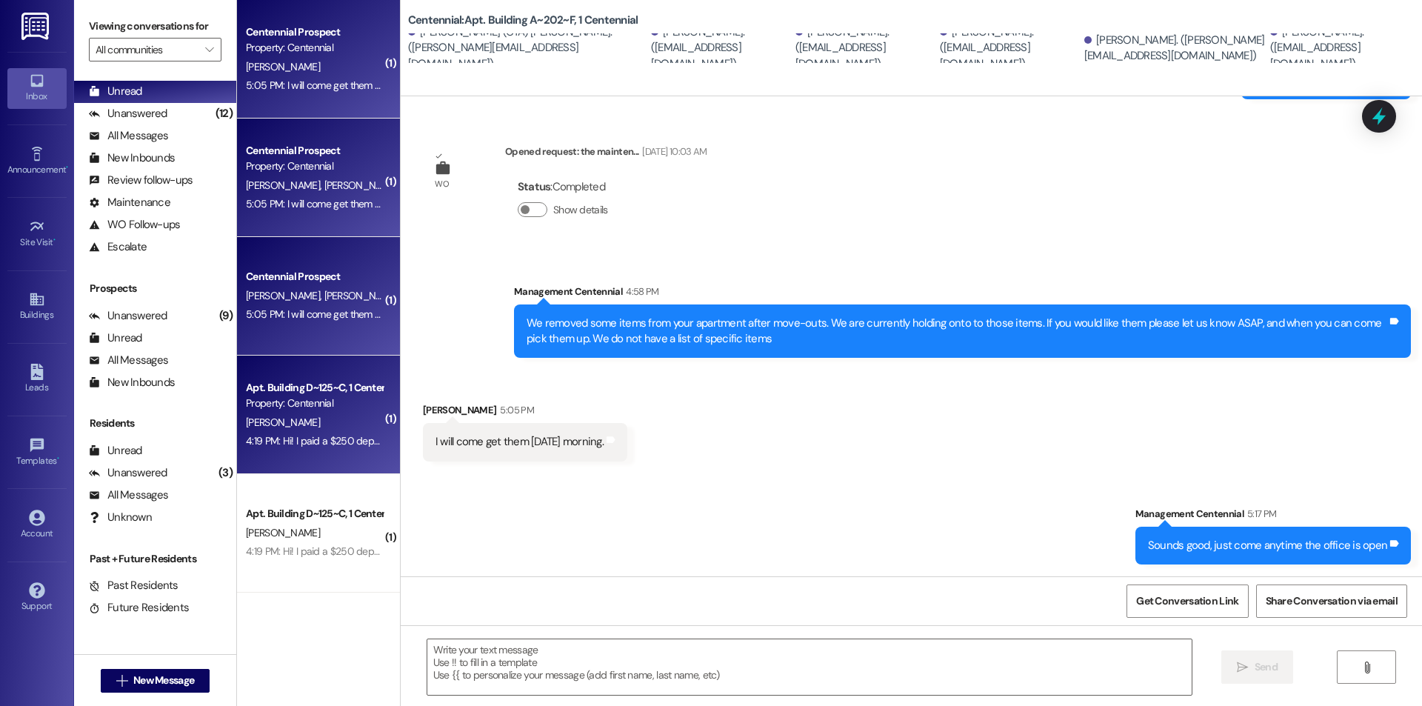
click at [335, 420] on div "T. Thomson" at bounding box center [314, 422] width 140 height 19
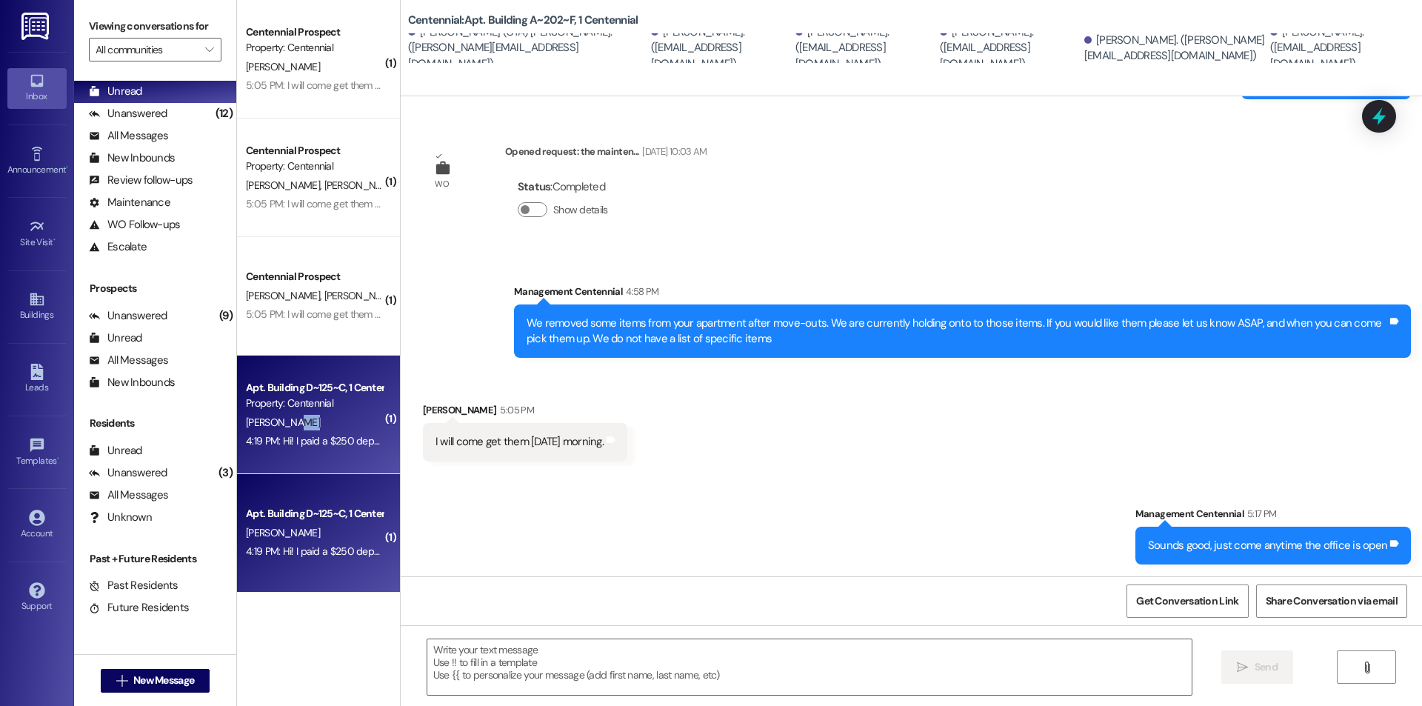
click at [332, 419] on div "T. Thomson" at bounding box center [314, 422] width 140 height 19
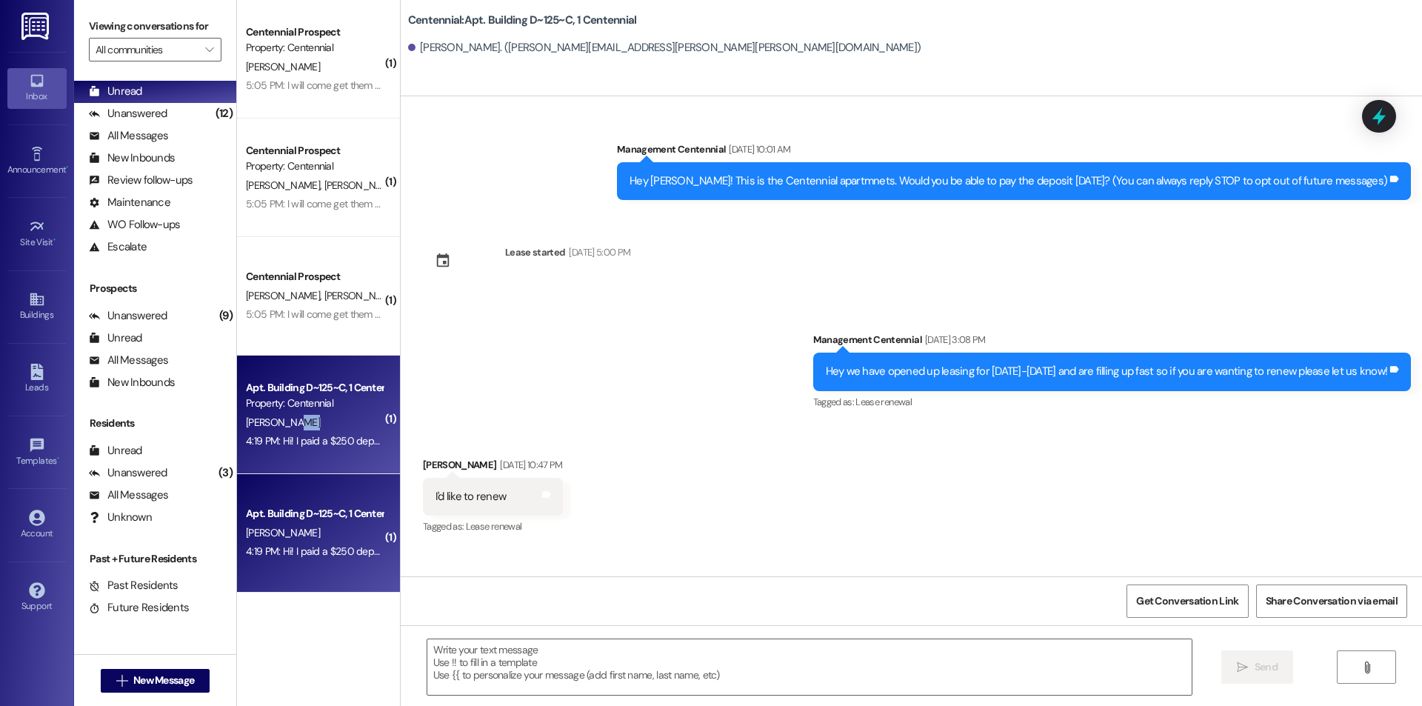
scroll to position [10310, 0]
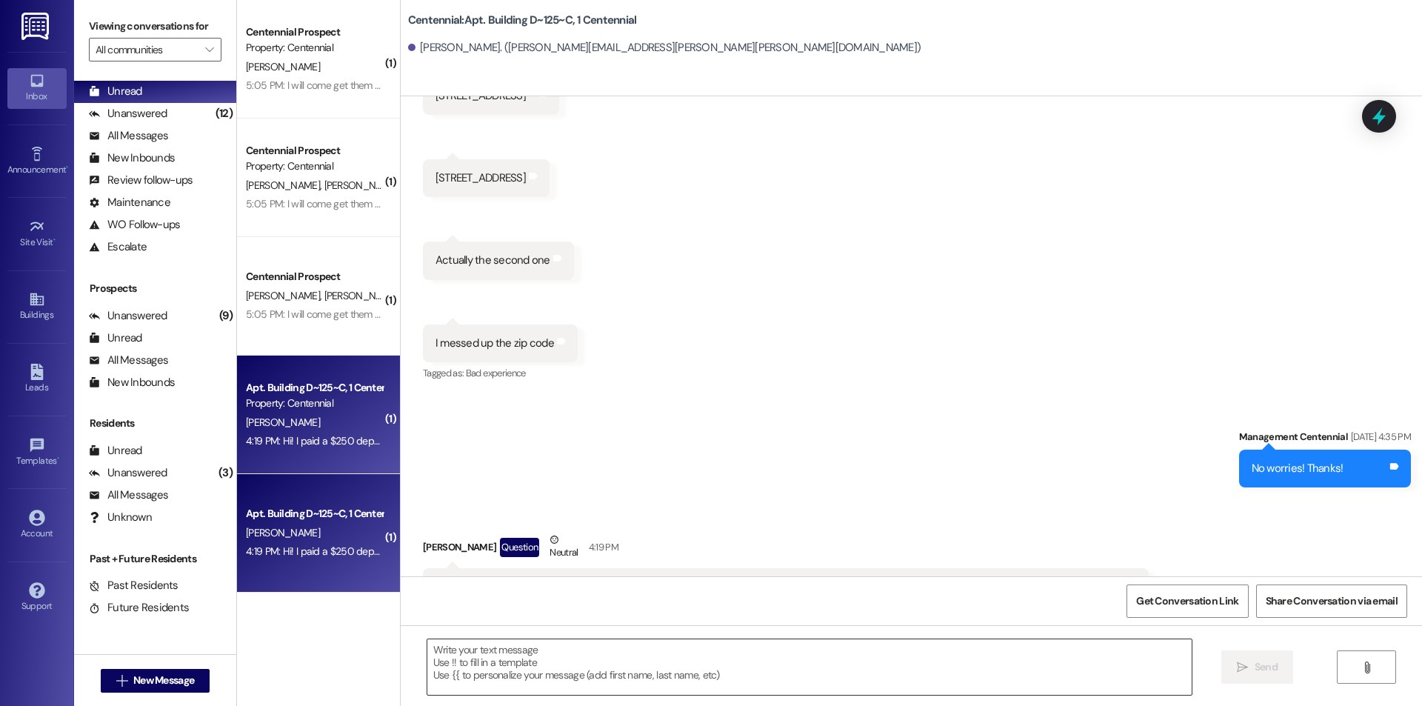
click at [646, 675] on textarea at bounding box center [809, 667] width 764 height 56
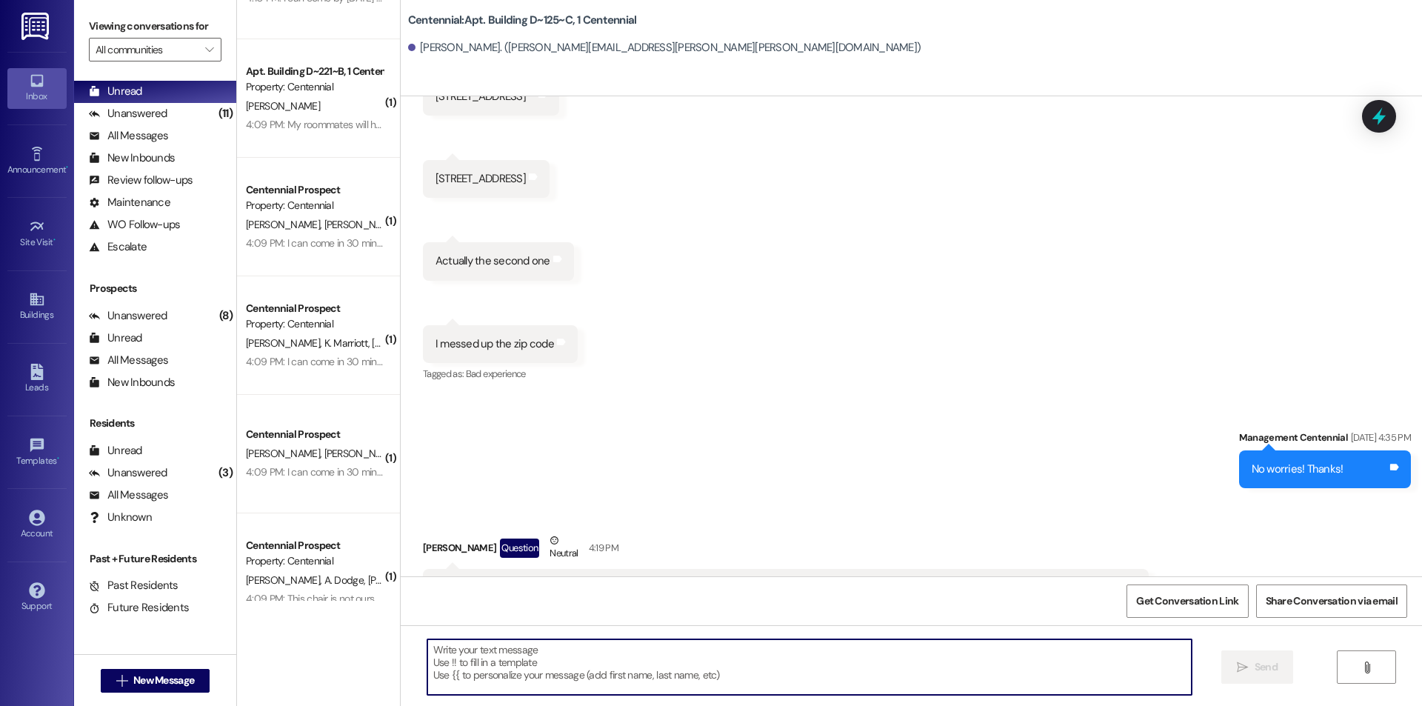
scroll to position [198, 0]
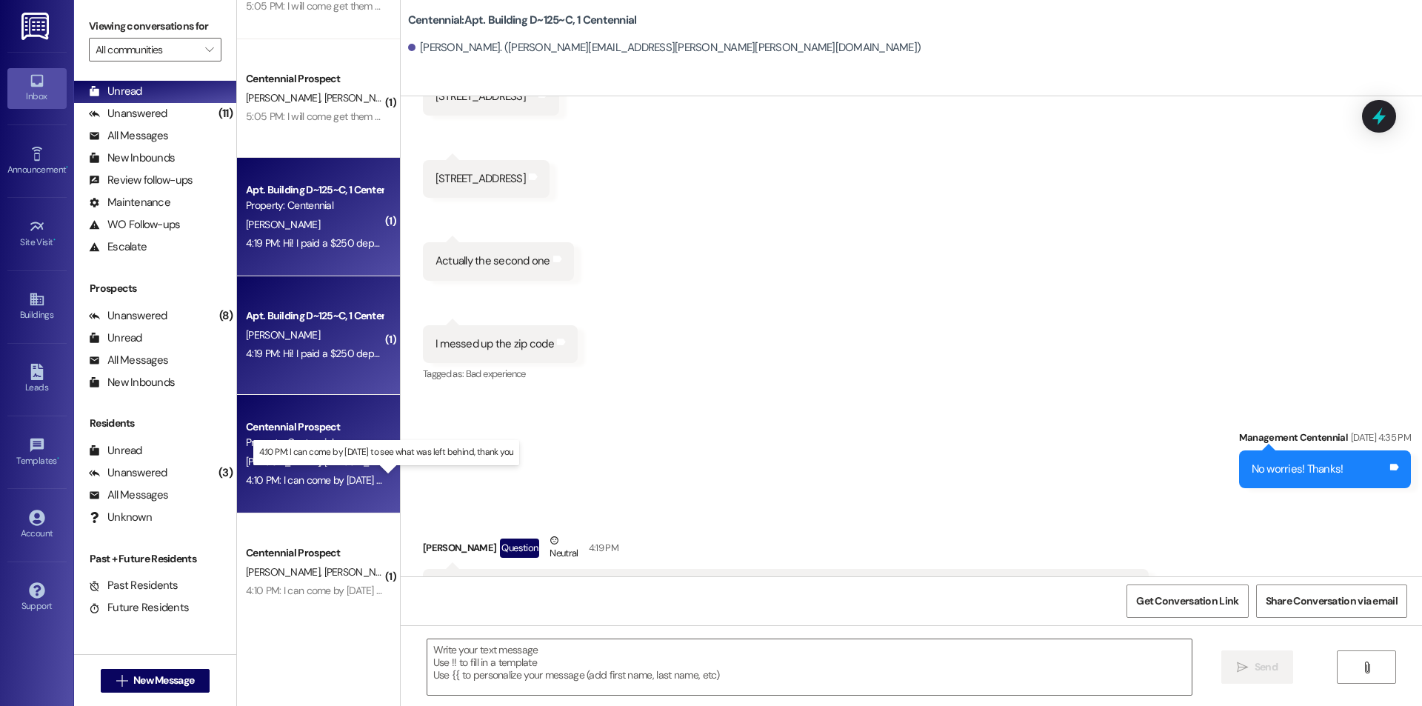
click at [293, 476] on div "4:10 PM: I can come by tomorrow to see what was left behind, thank you 4:10 PM:…" at bounding box center [393, 479] width 295 height 13
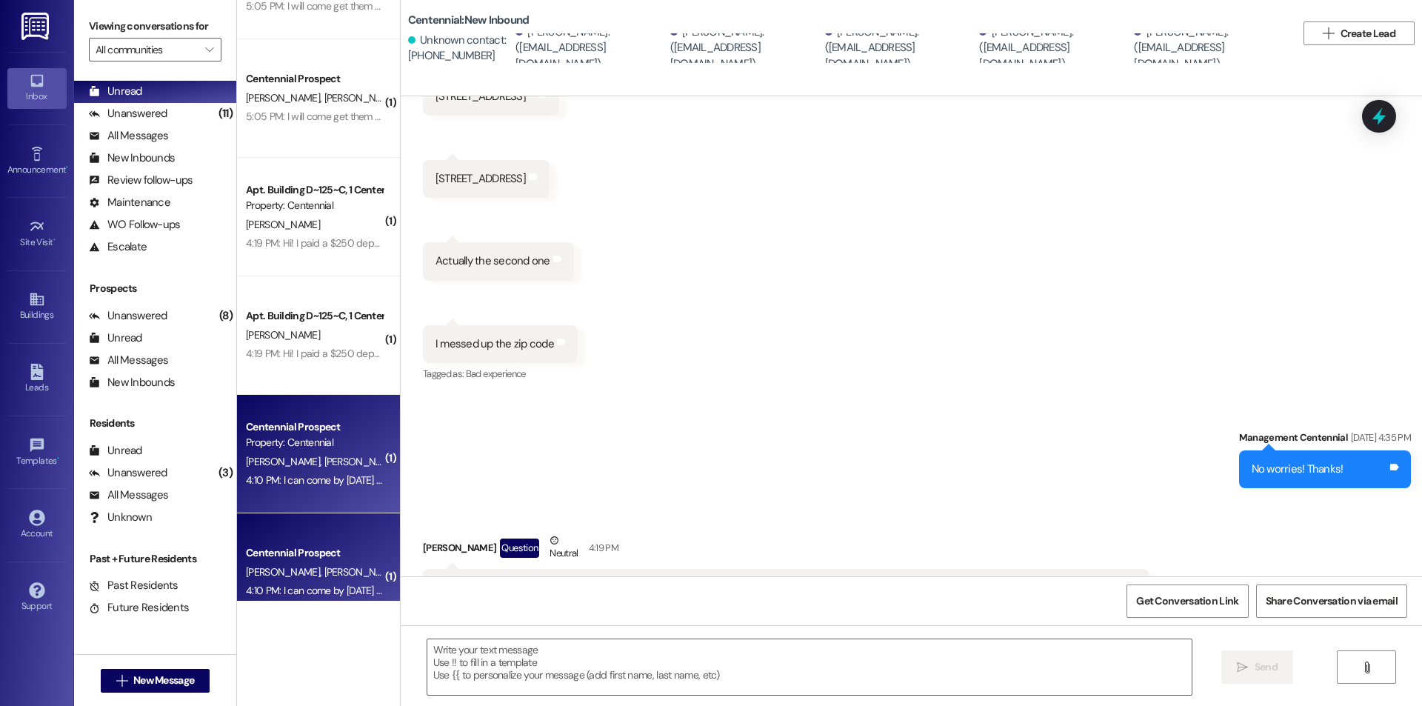
scroll to position [0, 0]
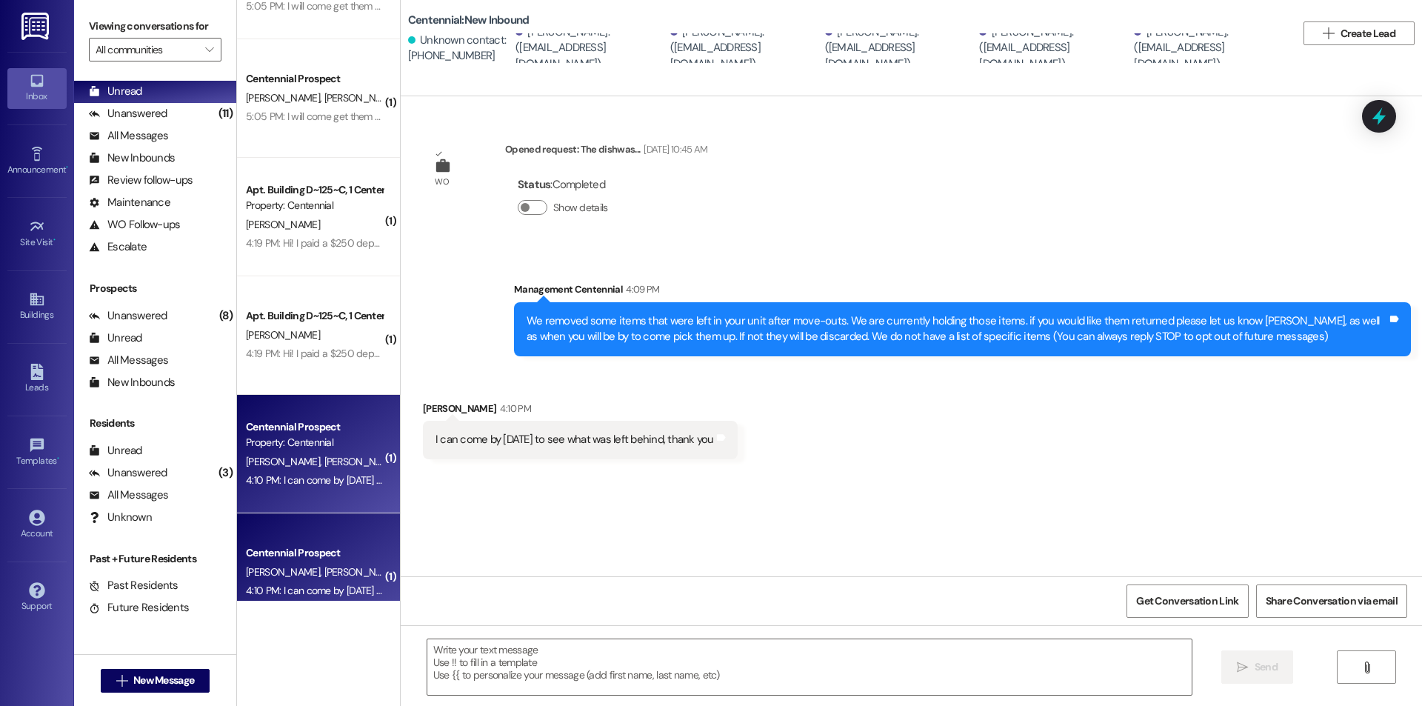
click at [720, 705] on div " Send " at bounding box center [911, 680] width 1021 height 111
click at [729, 661] on textarea at bounding box center [809, 667] width 764 height 56
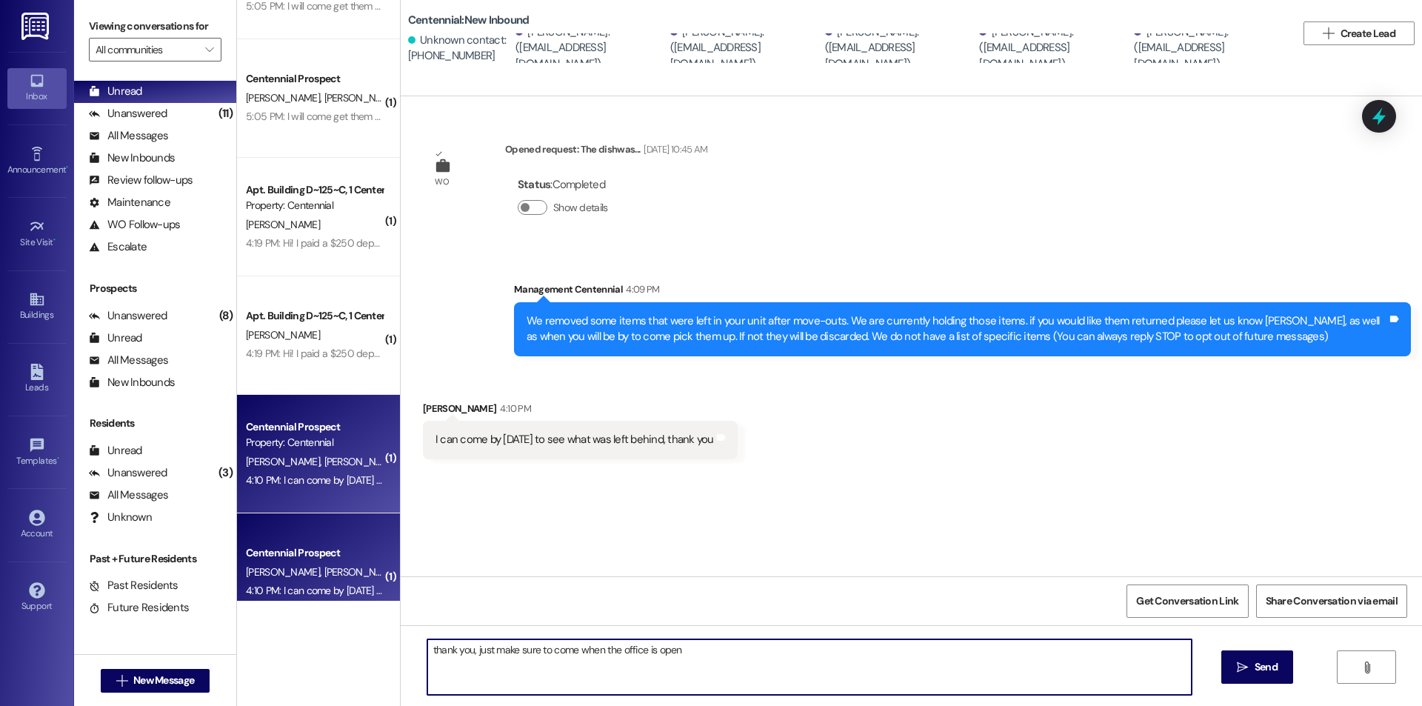
click at [755, 662] on textarea "thank you, just make sure to come when the office is open" at bounding box center [809, 667] width 764 height 56
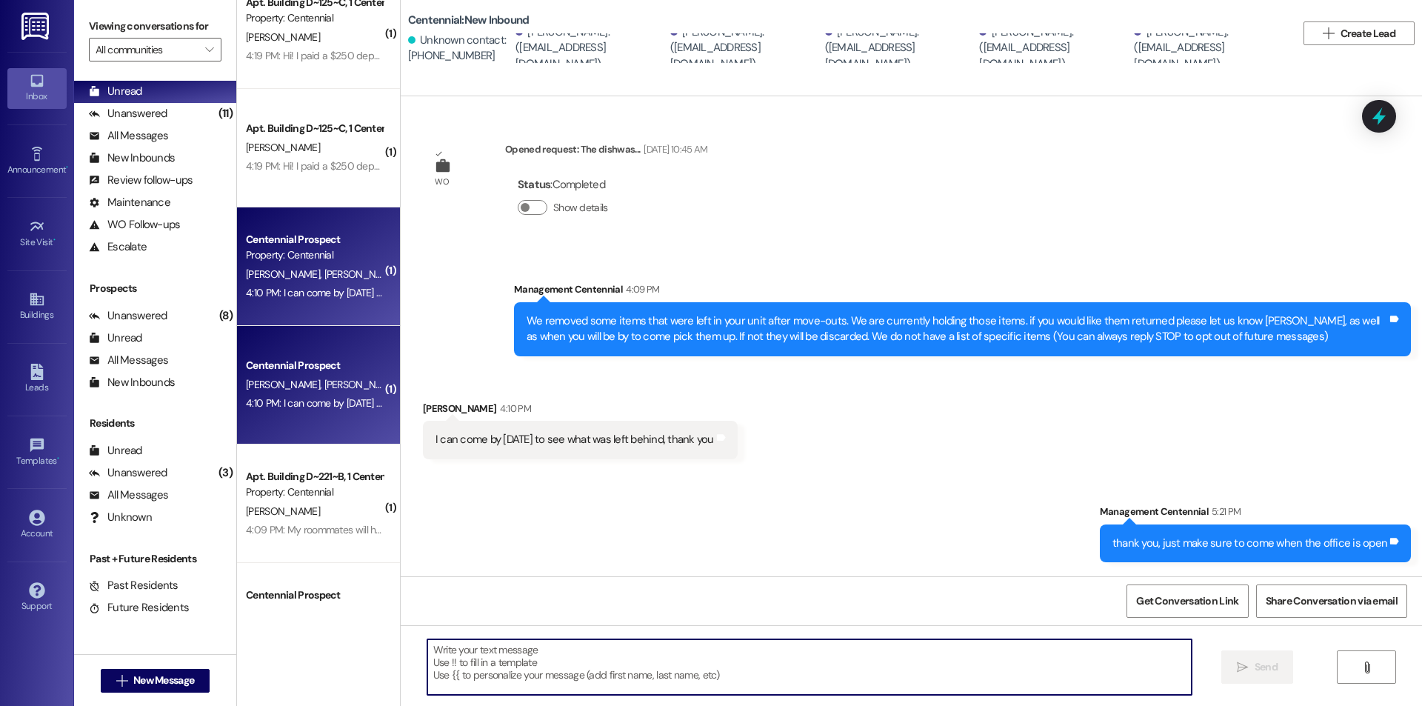
scroll to position [395, 0]
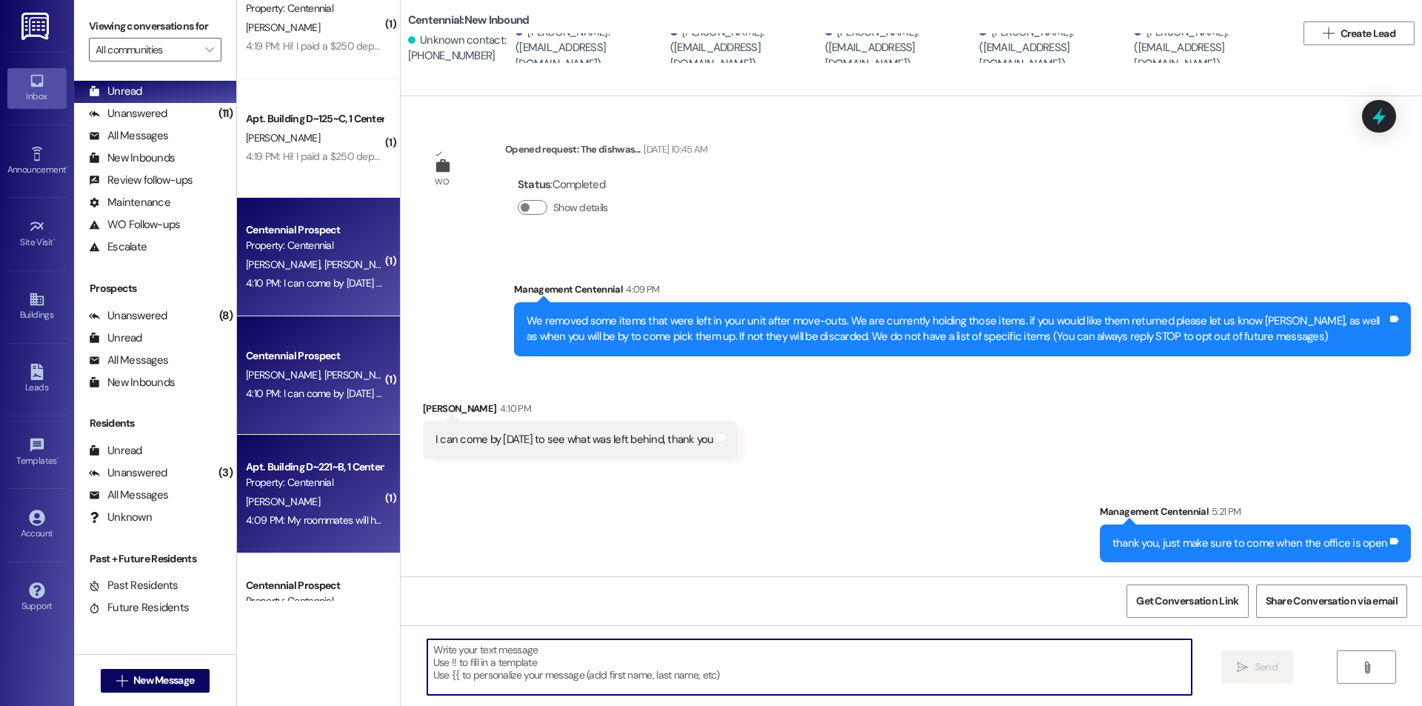
click at [323, 497] on div "J. Hinton" at bounding box center [314, 501] width 140 height 19
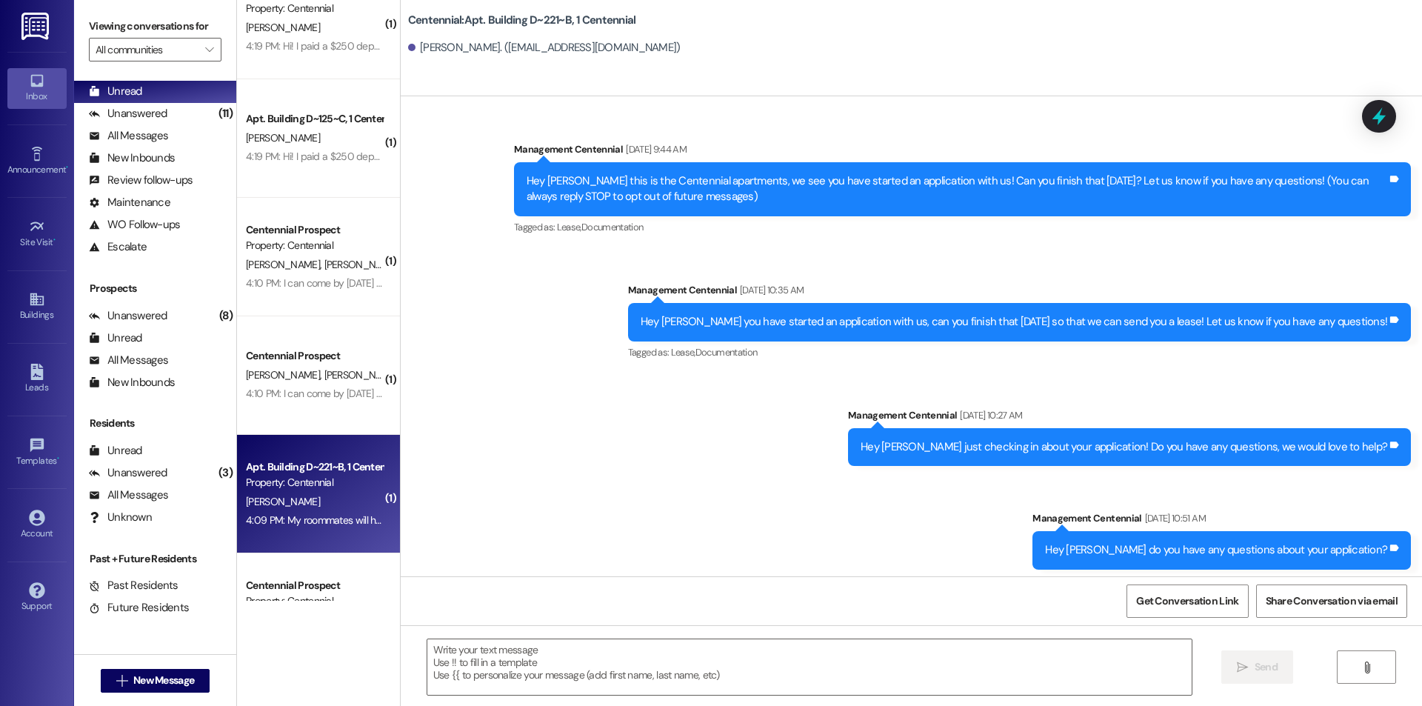
scroll to position [17295, 0]
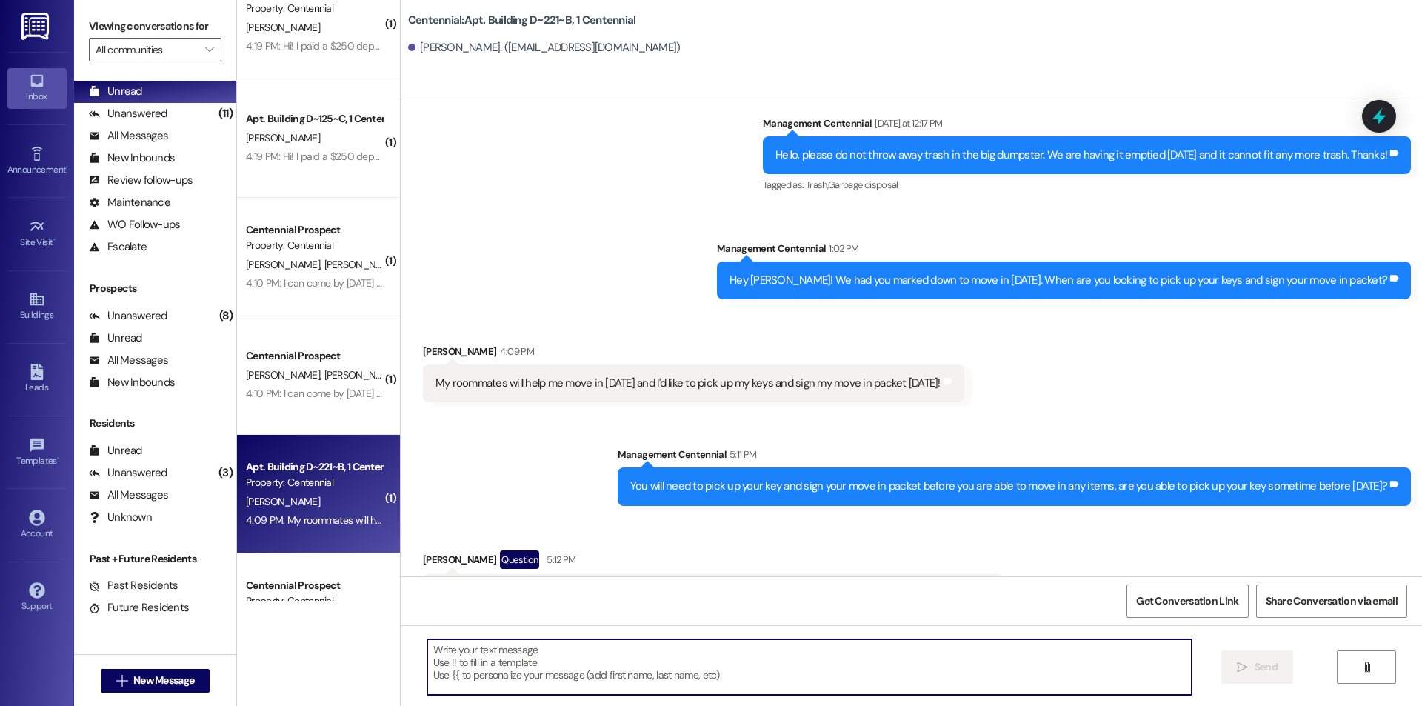
click at [639, 660] on textarea at bounding box center [809, 667] width 764 height 56
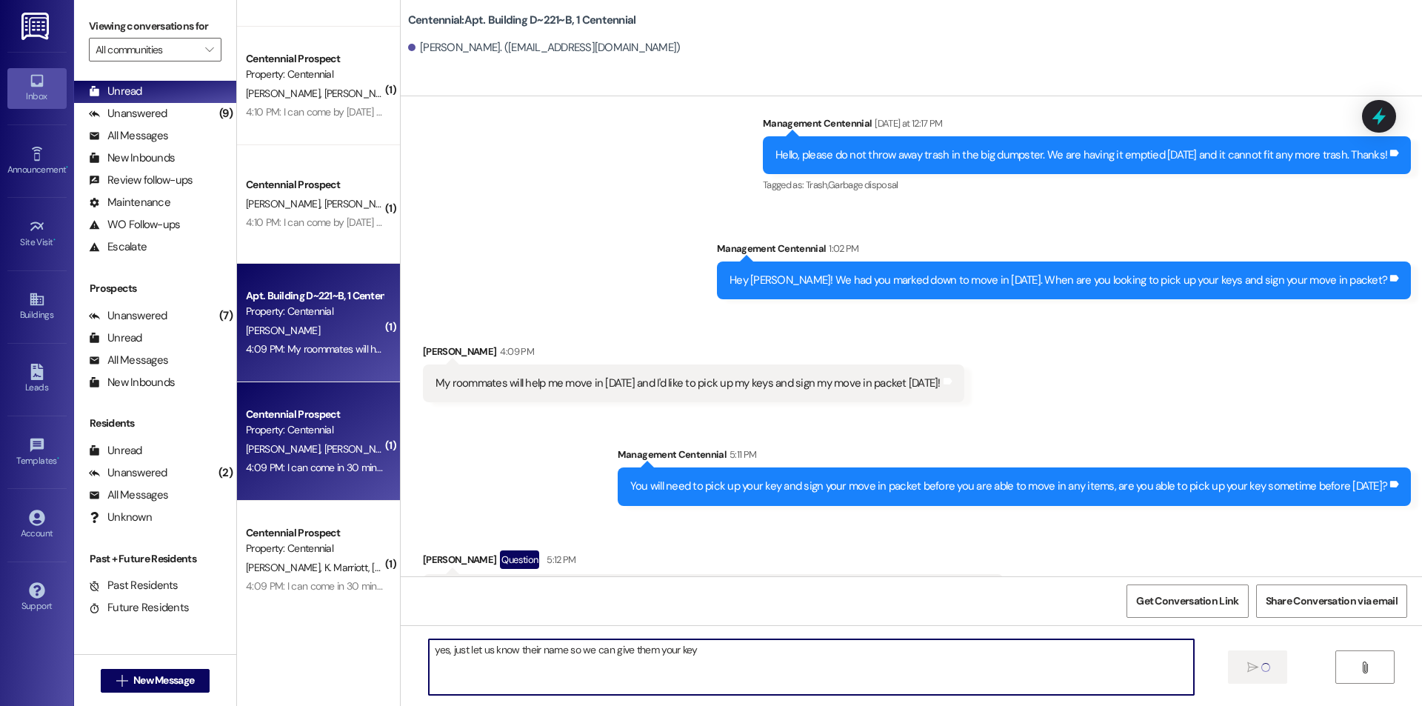
scroll to position [592, 0]
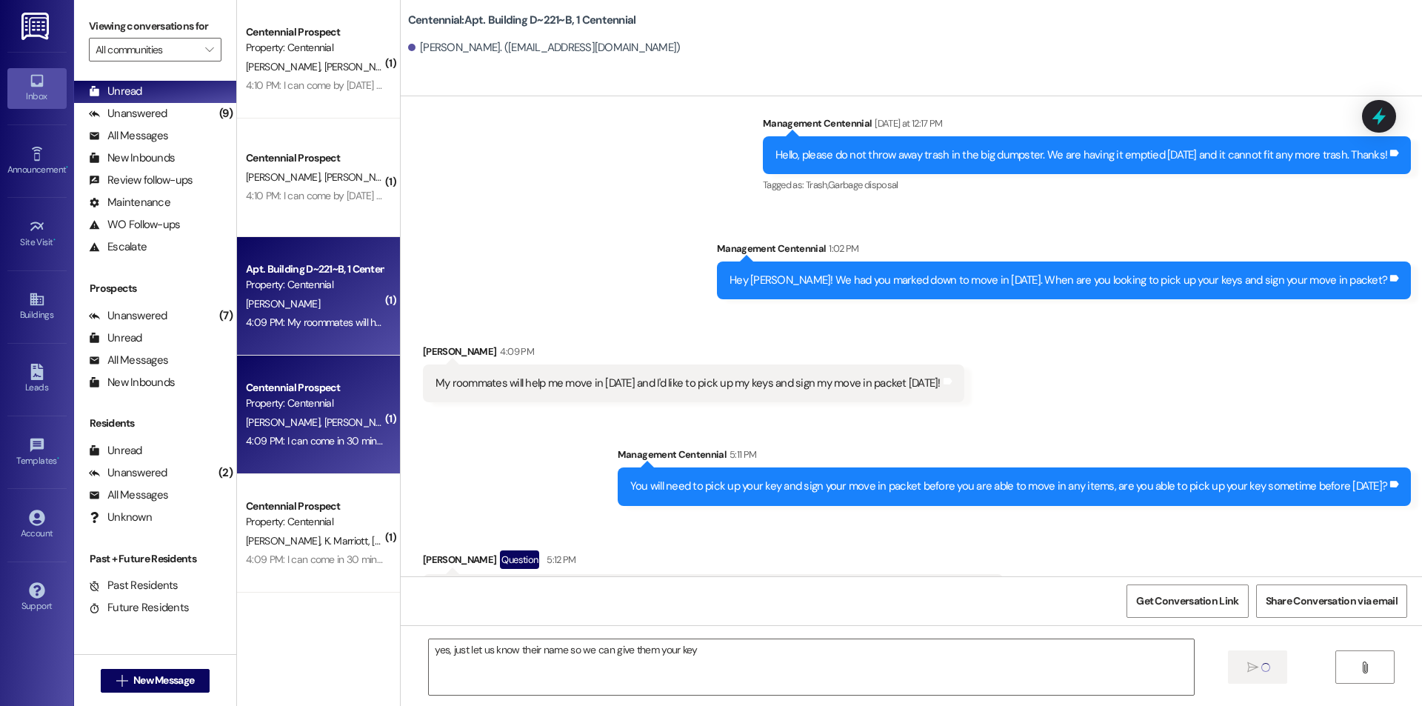
click at [264, 417] on span "[PERSON_NAME]" at bounding box center [285, 421] width 78 height 13
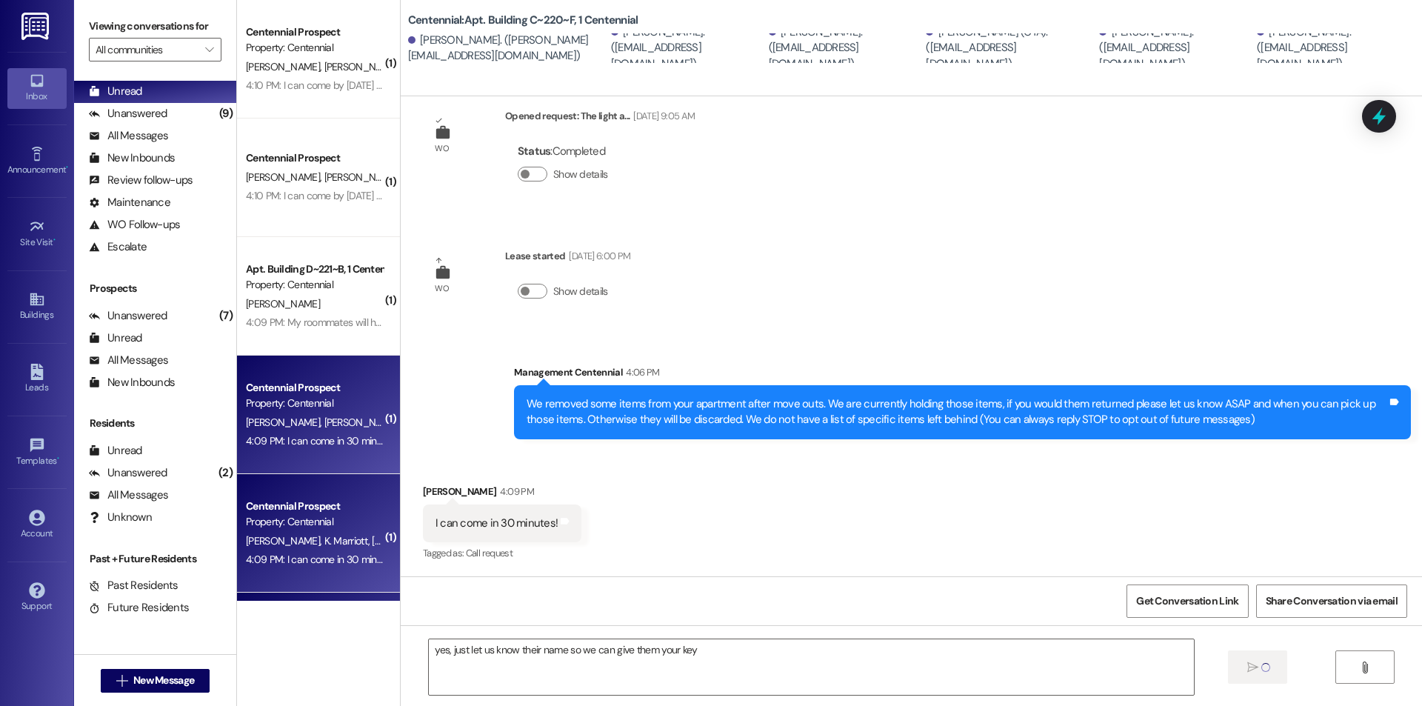
scroll to position [33, 0]
click at [671, 666] on textarea "yes, just let us know their name so we can give them your key" at bounding box center [811, 667] width 764 height 56
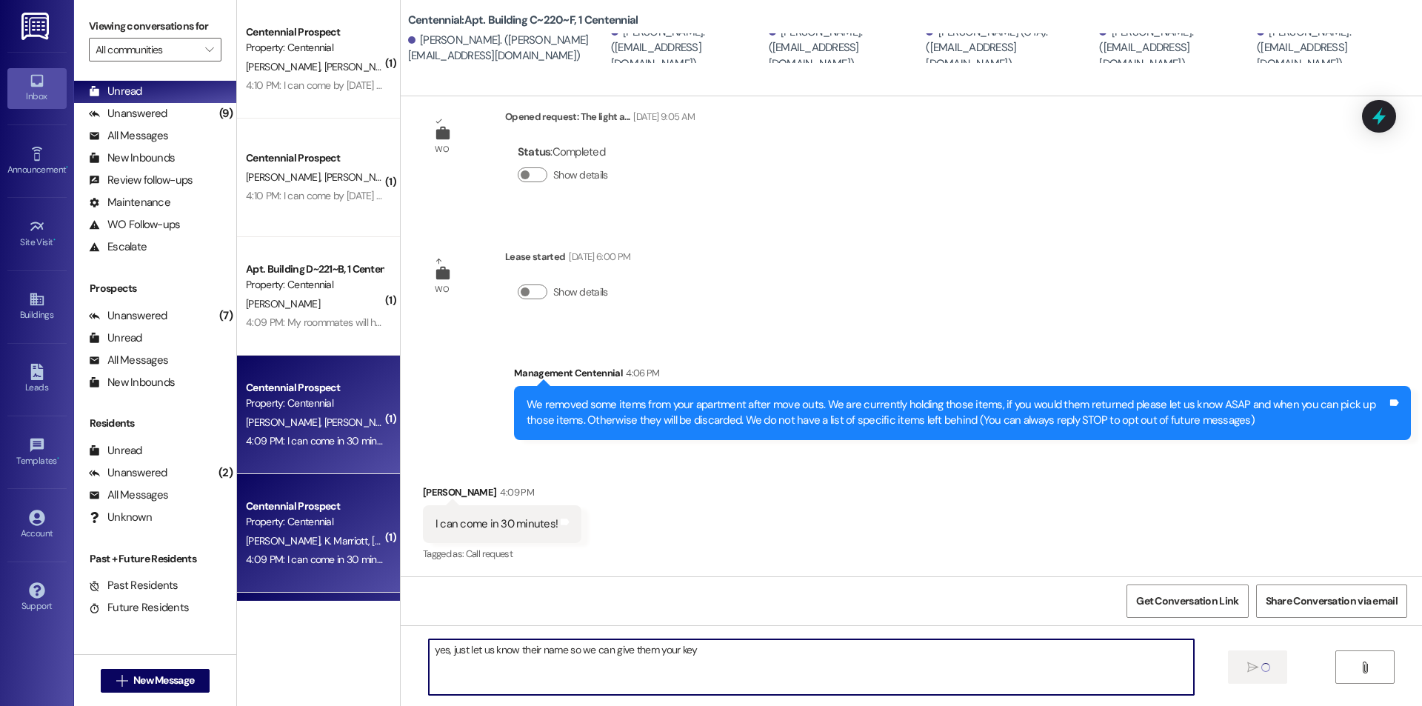
click at [703, 651] on textarea "yes, just let us know their name so we can give them your key" at bounding box center [811, 667] width 764 height 56
drag, startPoint x: 703, startPoint y: 651, endPoint x: 429, endPoint y: 649, distance: 274.7
click at [429, 651] on textarea "yes, just let us know their name so we can give them your key" at bounding box center [811, 667] width 764 height 56
click at [589, 655] on textarea "Come anytime the office is oepn" at bounding box center [809, 667] width 764 height 56
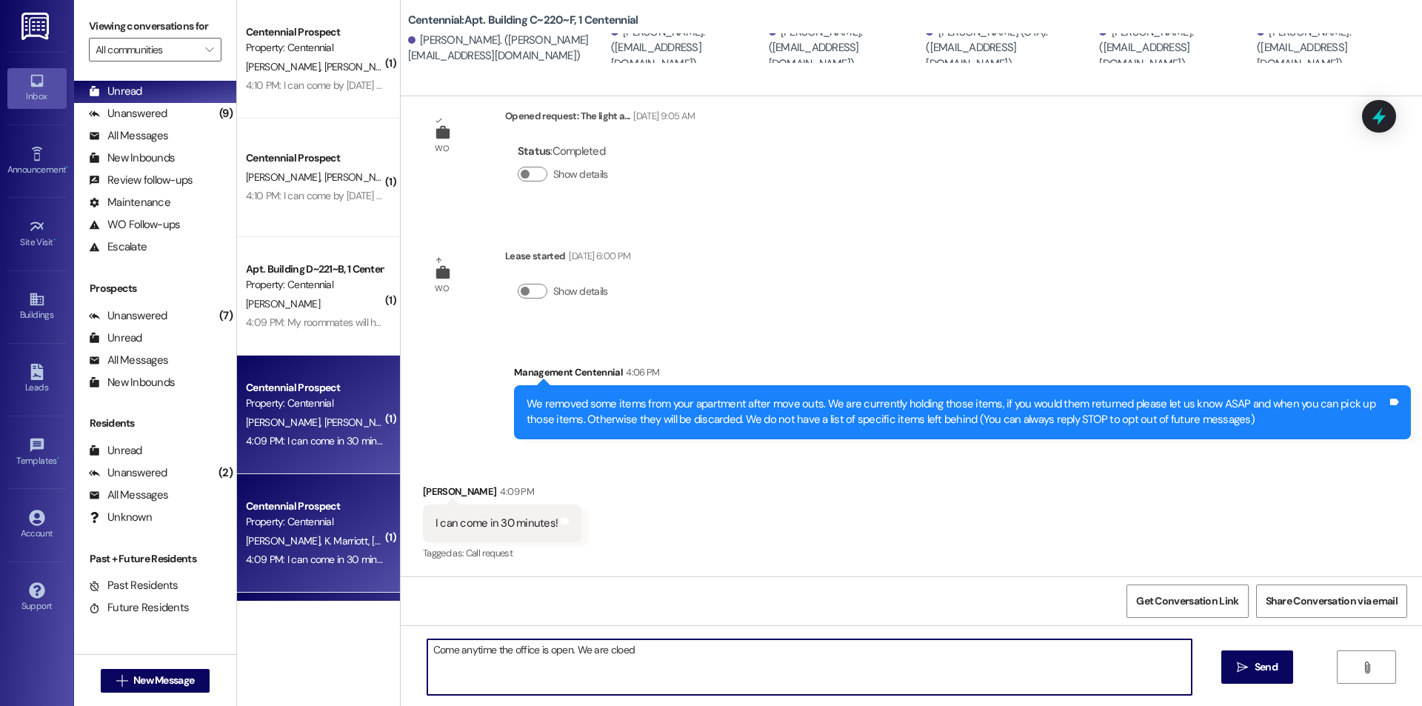
drag, startPoint x: 657, startPoint y: 650, endPoint x: 353, endPoint y: 614, distance: 306.5
click at [353, 614] on div "( 1 ) Apt. Building D~125~C, 1 Centennial Property: Centennial T. Thomson 4:19 …" at bounding box center [829, 353] width 1185 height 706
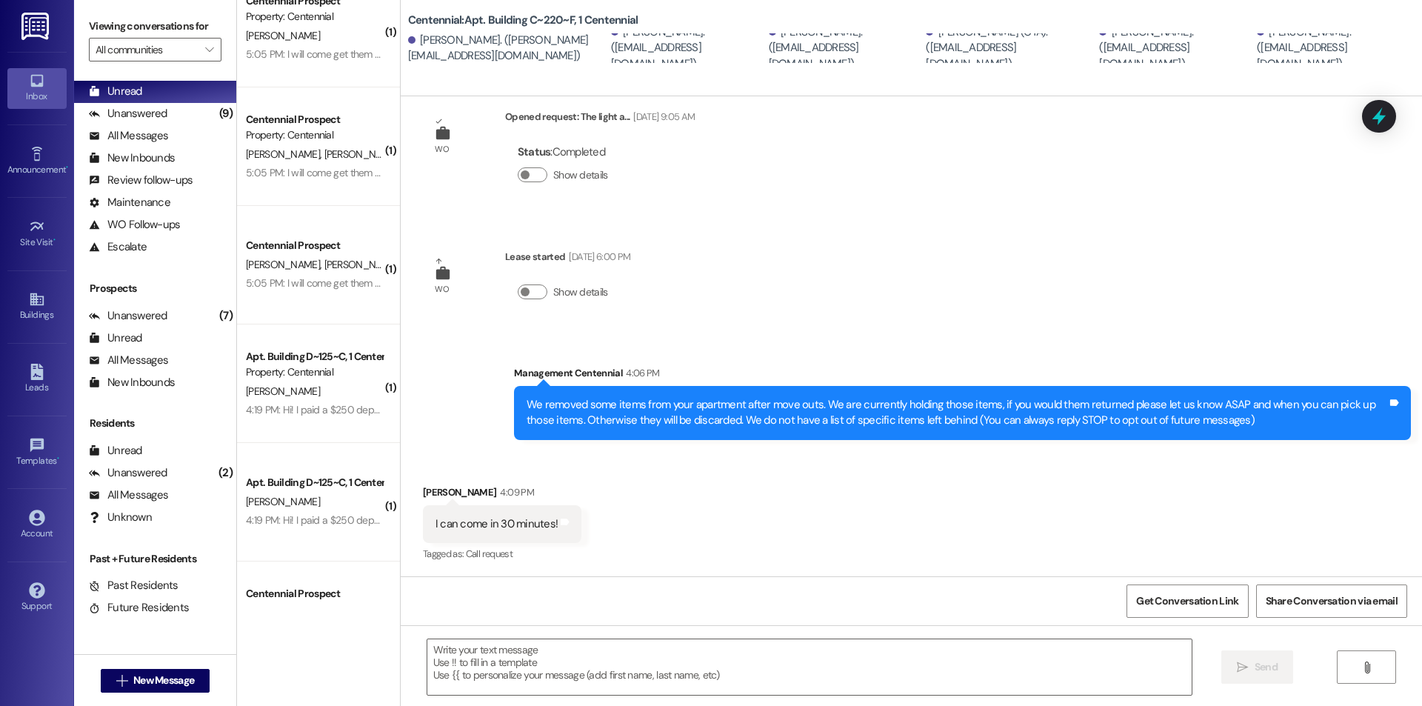
scroll to position [0, 0]
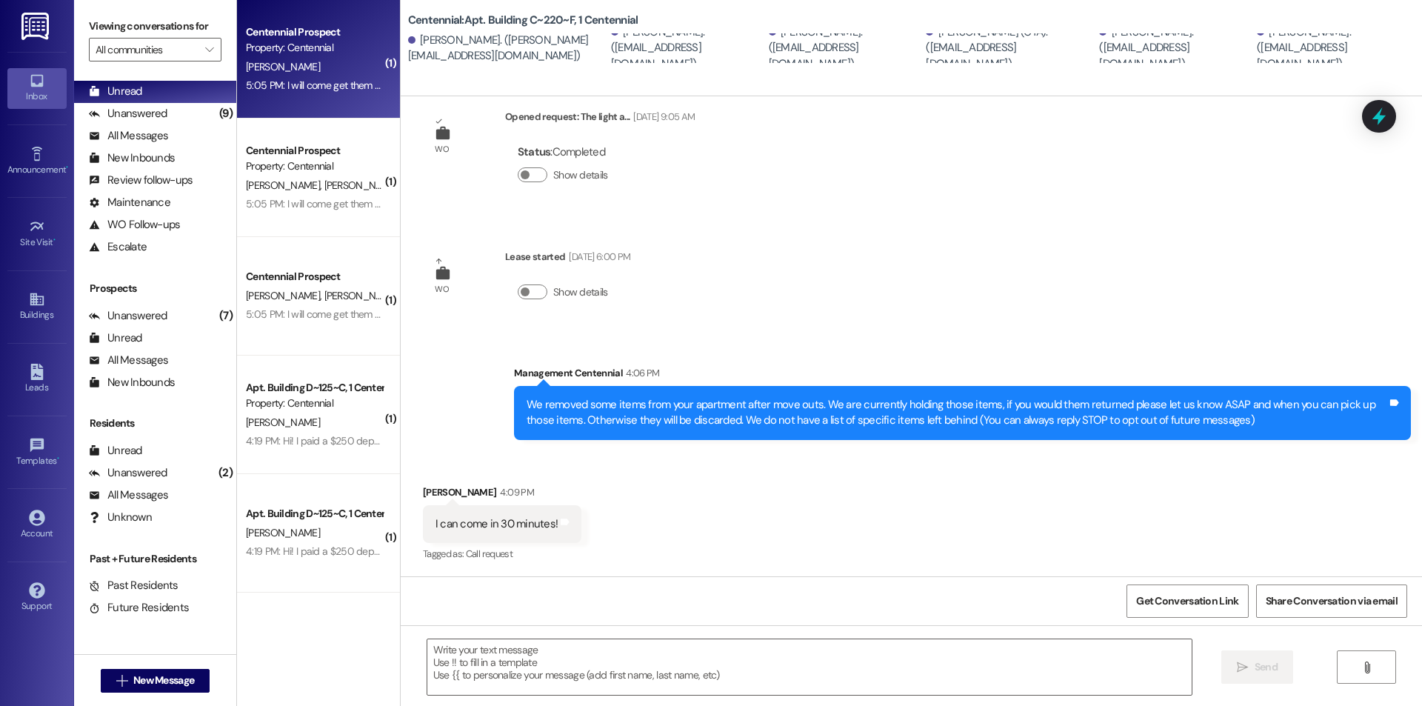
click at [355, 43] on div "Property: Centennial" at bounding box center [314, 48] width 137 height 16
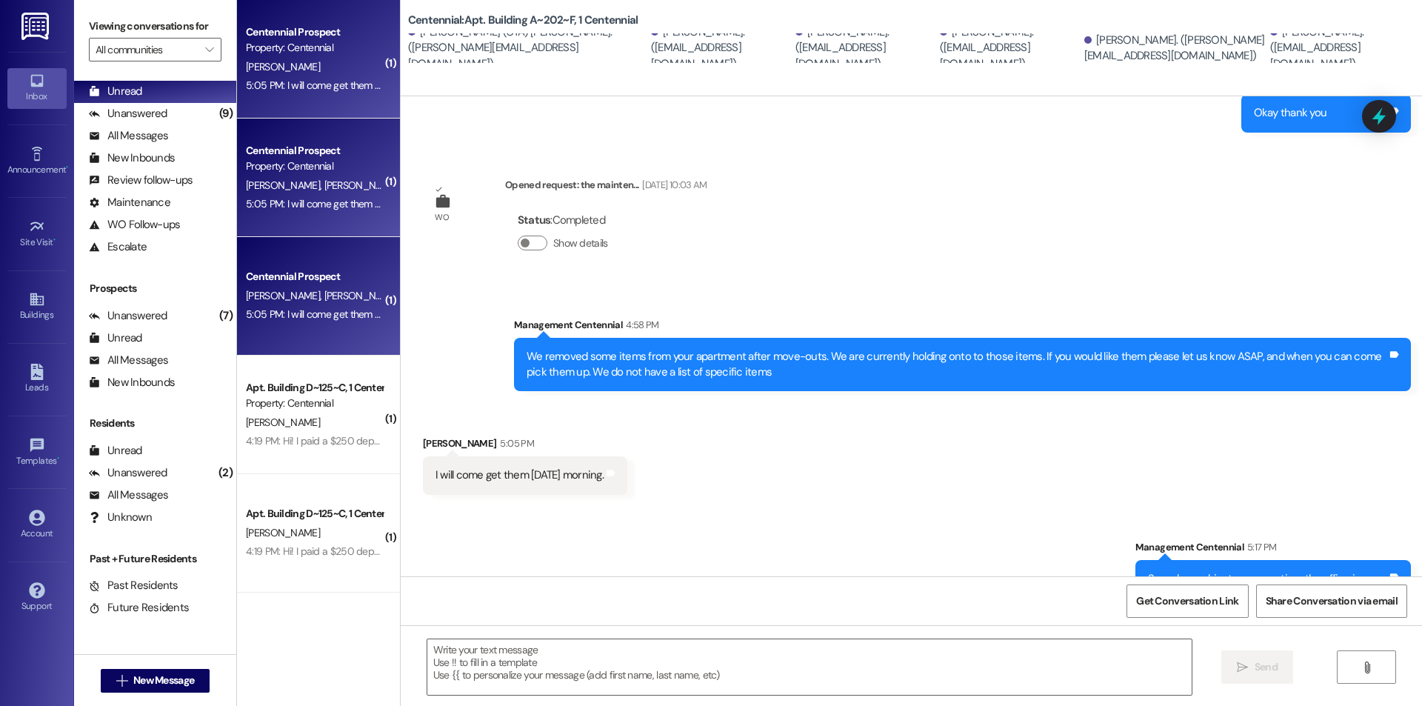
scroll to position [963, 0]
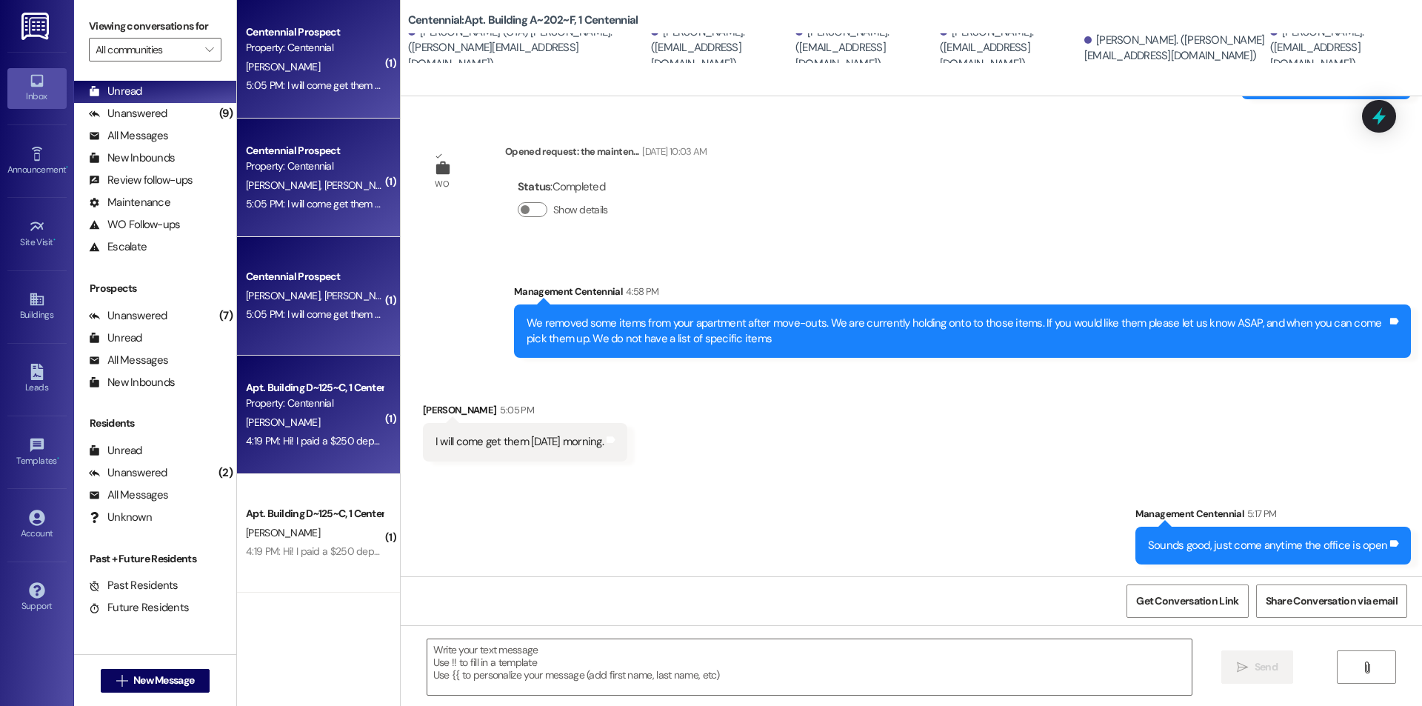
click at [289, 426] on div "T. Thomson" at bounding box center [314, 422] width 140 height 19
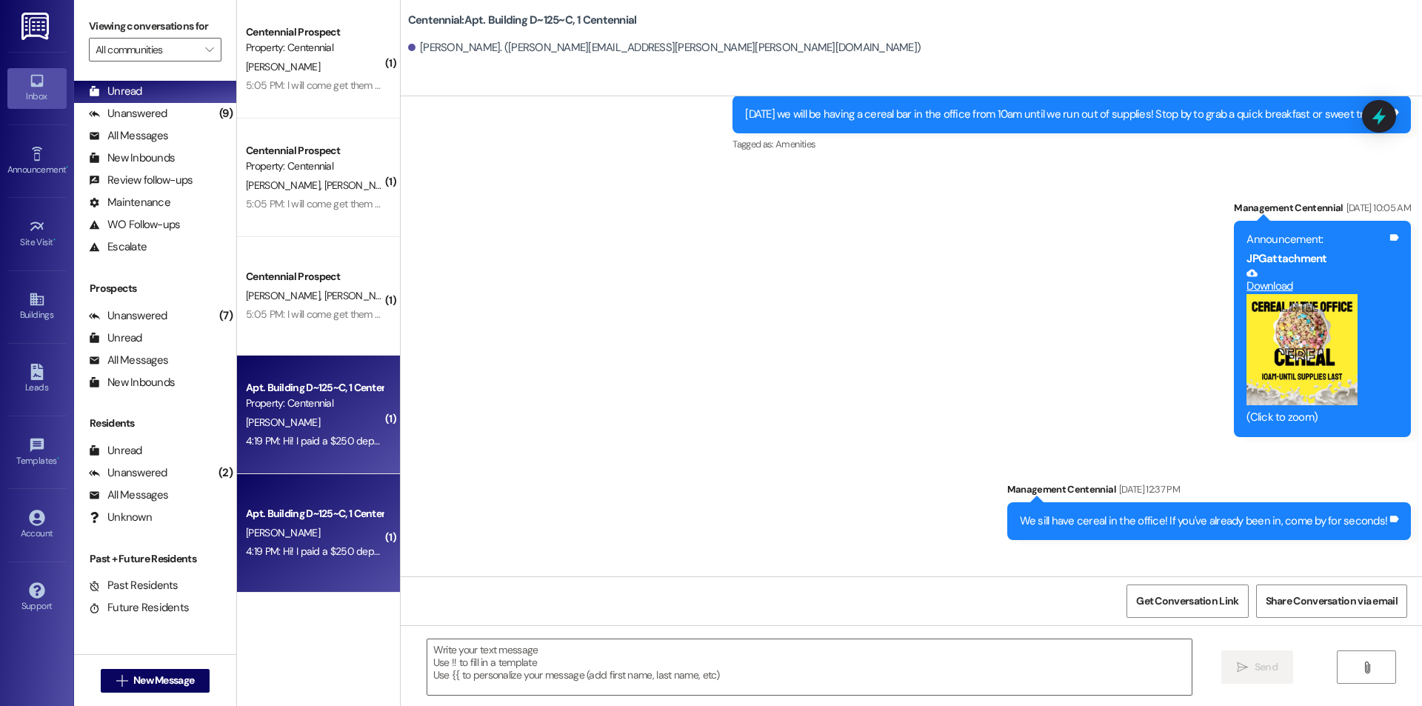
scroll to position [10445, 0]
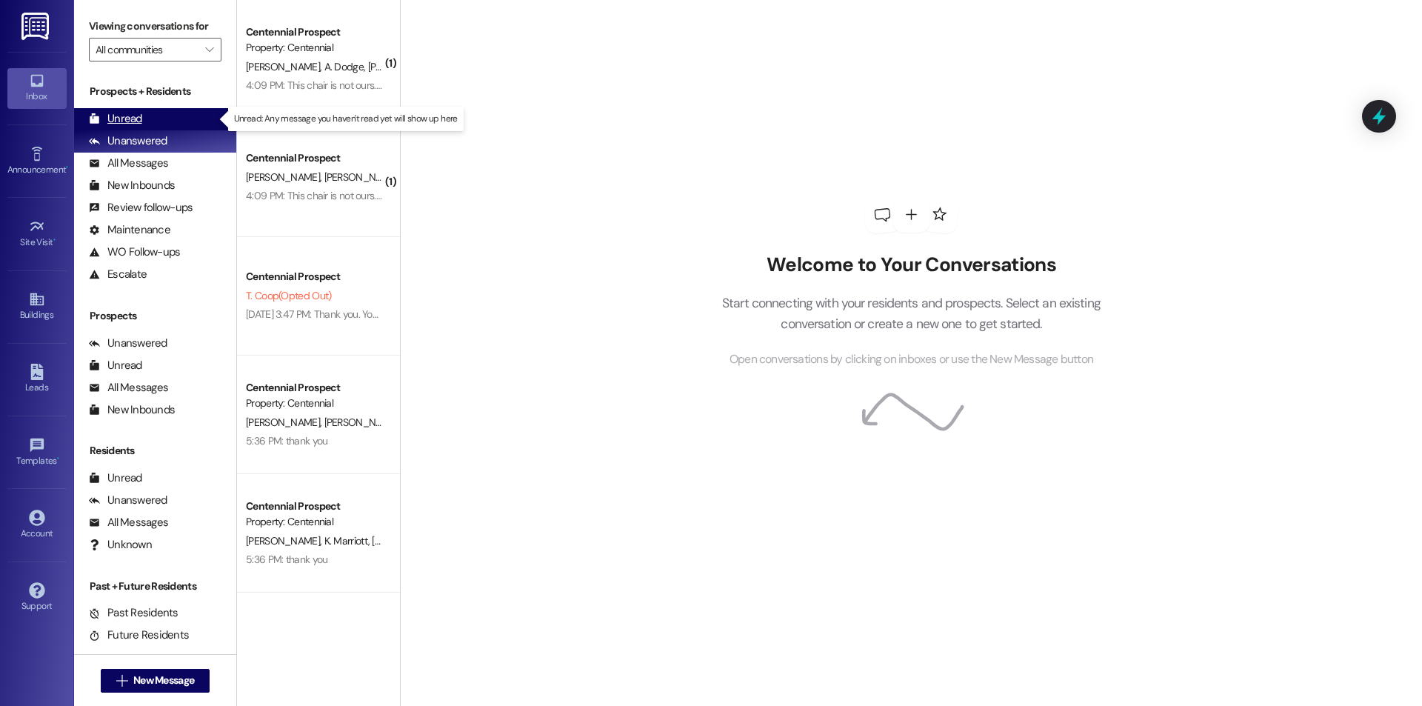
click at [132, 111] on div "Unread (0)" at bounding box center [155, 119] width 162 height 22
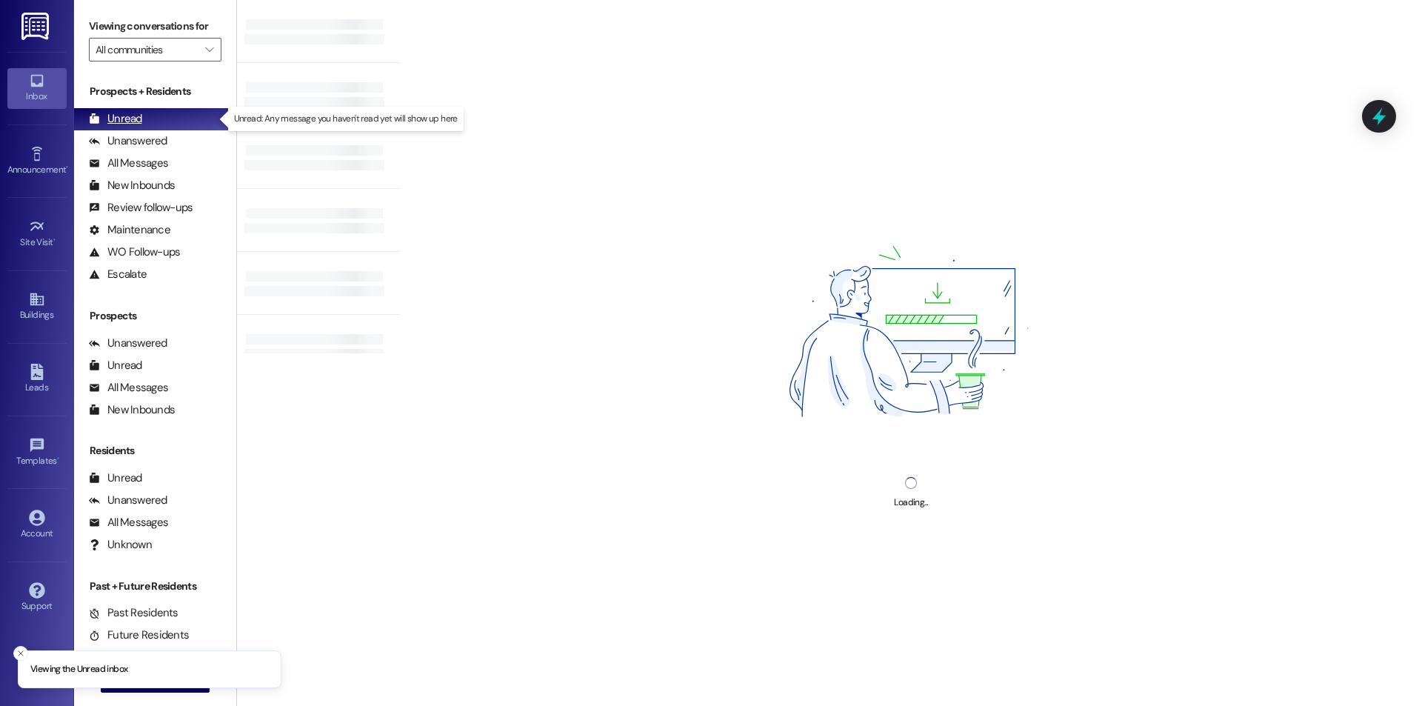
click at [136, 118] on div "Unread" at bounding box center [115, 119] width 53 height 16
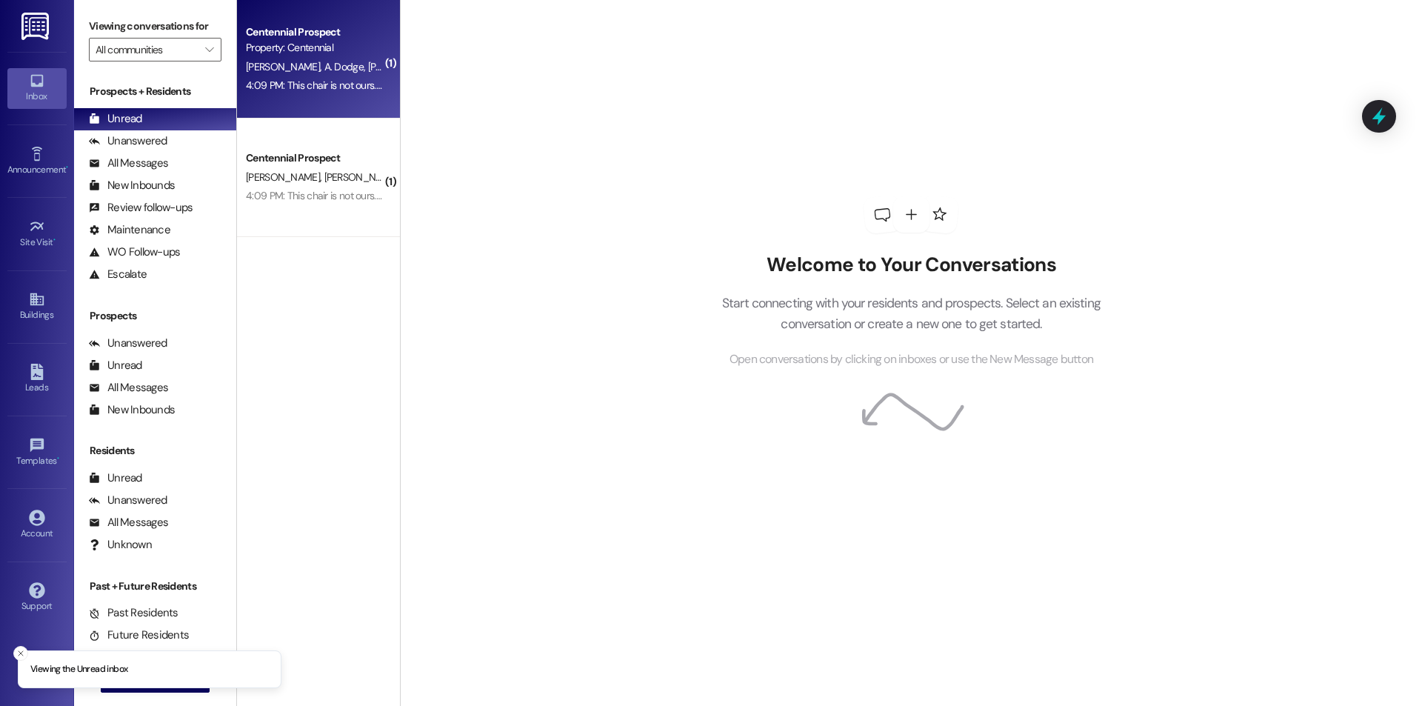
click at [337, 107] on div "Centennial Prospect Property: Centennial [PERSON_NAME] Dodge [PERSON_NAME] [PER…" at bounding box center [318, 59] width 163 height 118
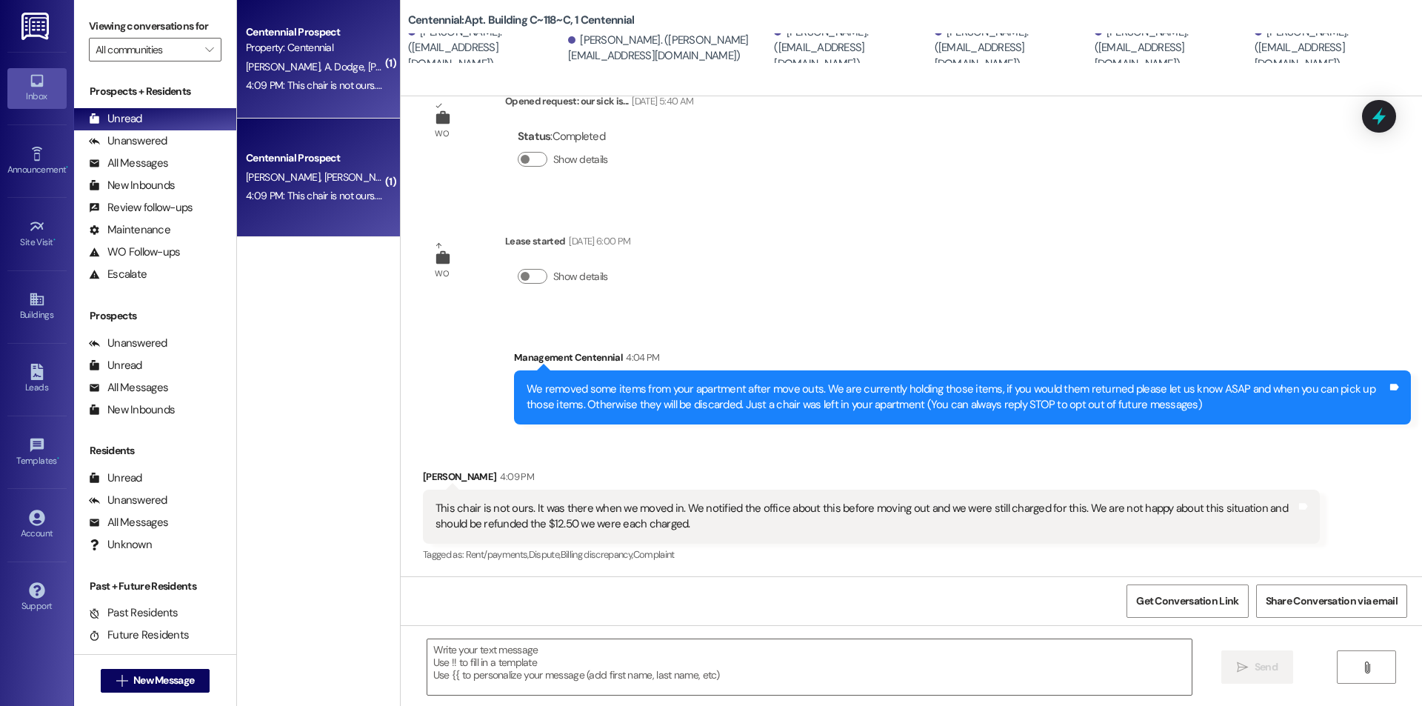
scroll to position [49, 0]
click at [799, 642] on textarea at bounding box center [809, 667] width 764 height 56
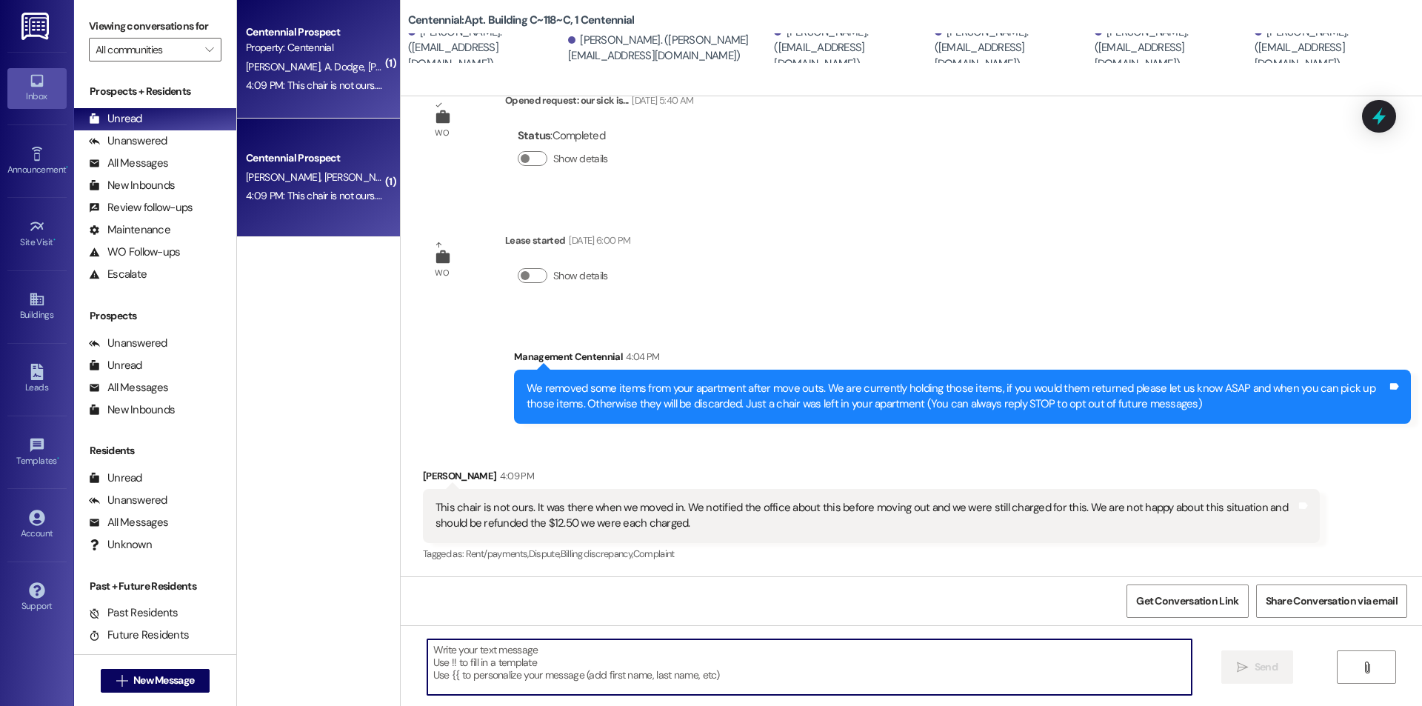
click at [803, 663] on textarea at bounding box center [809, 667] width 764 height 56
click at [791, 654] on textarea at bounding box center [809, 667] width 764 height 56
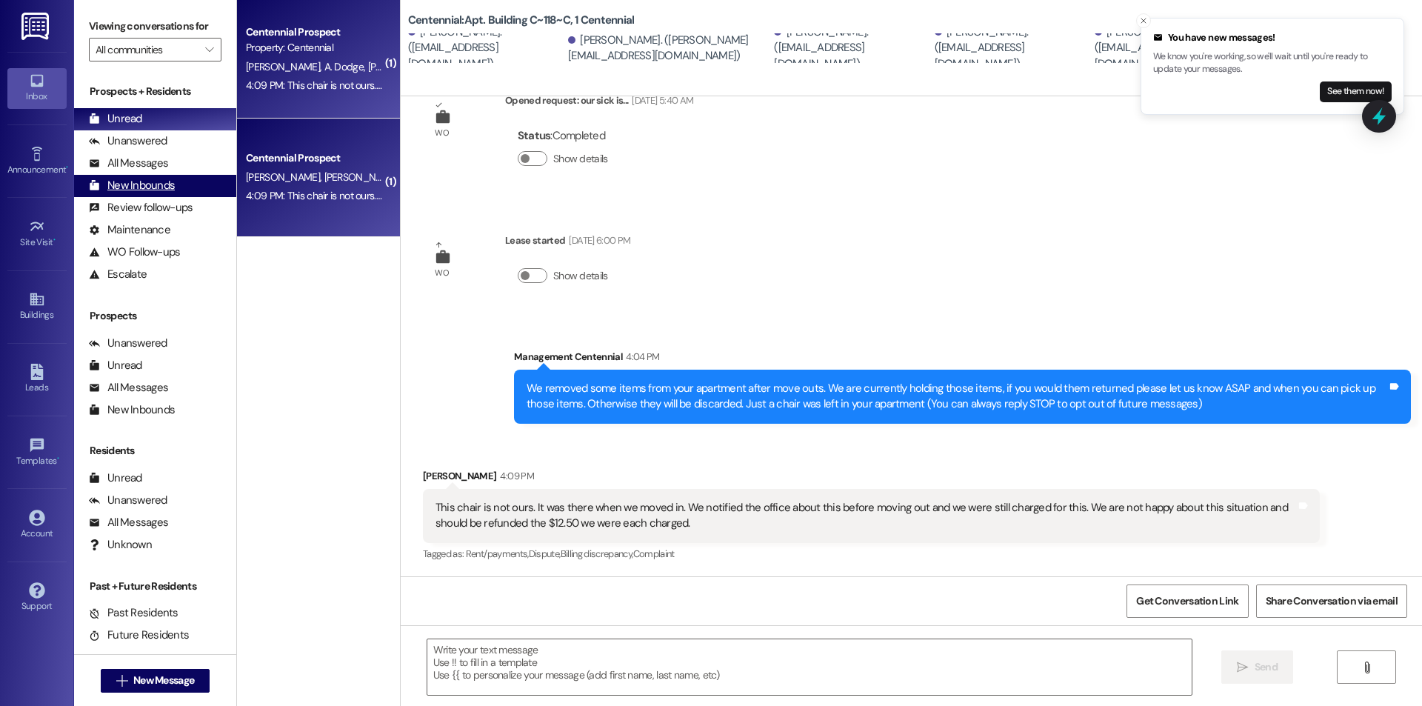
click at [171, 175] on div "New Inbounds (0)" at bounding box center [155, 186] width 162 height 22
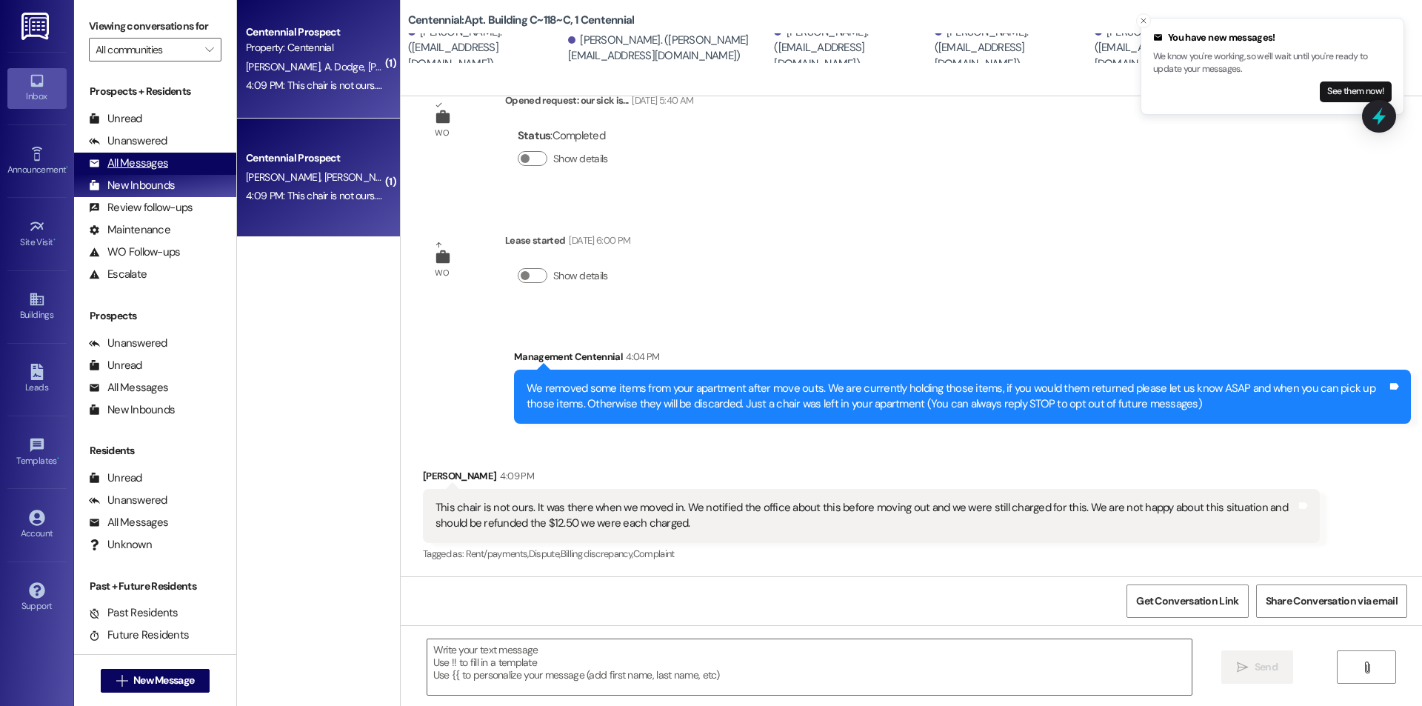
click at [167, 169] on div "All Messages (undefined)" at bounding box center [155, 164] width 162 height 22
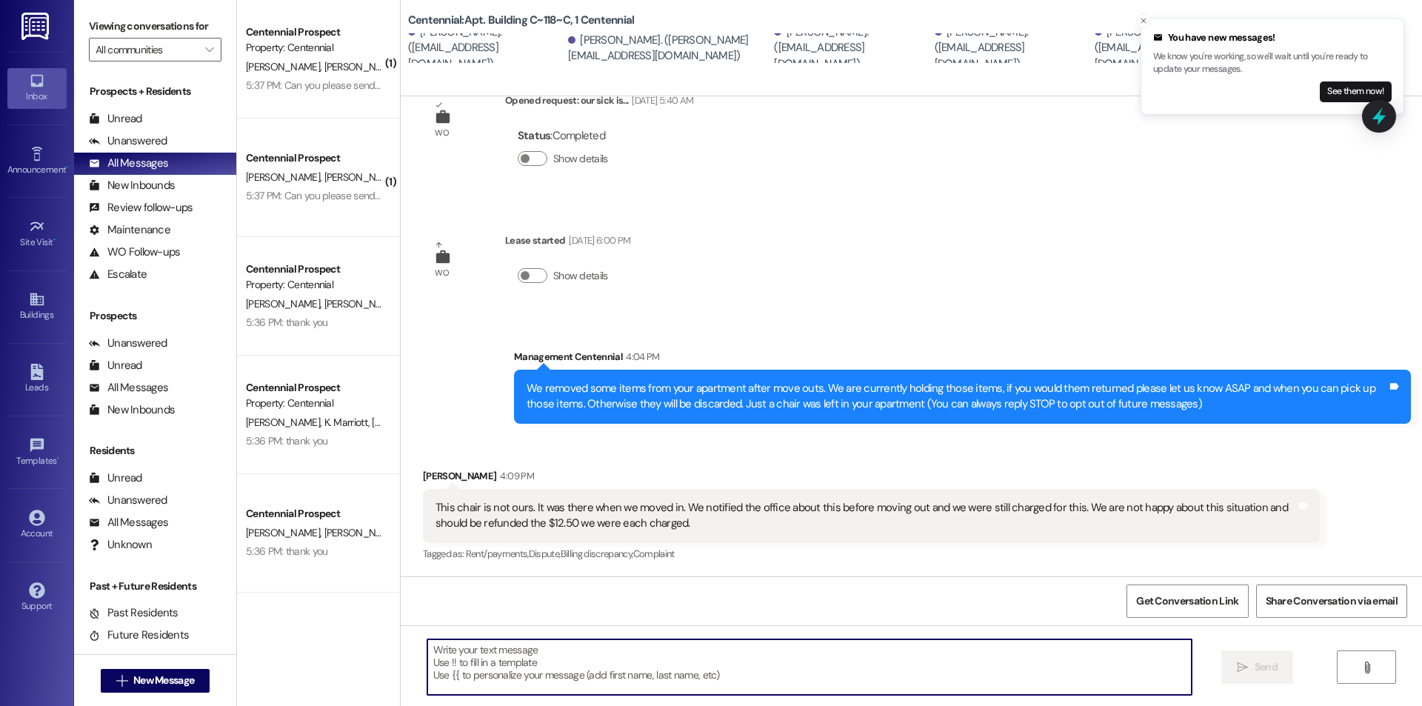
click at [763, 647] on textarea at bounding box center [809, 667] width 764 height 56
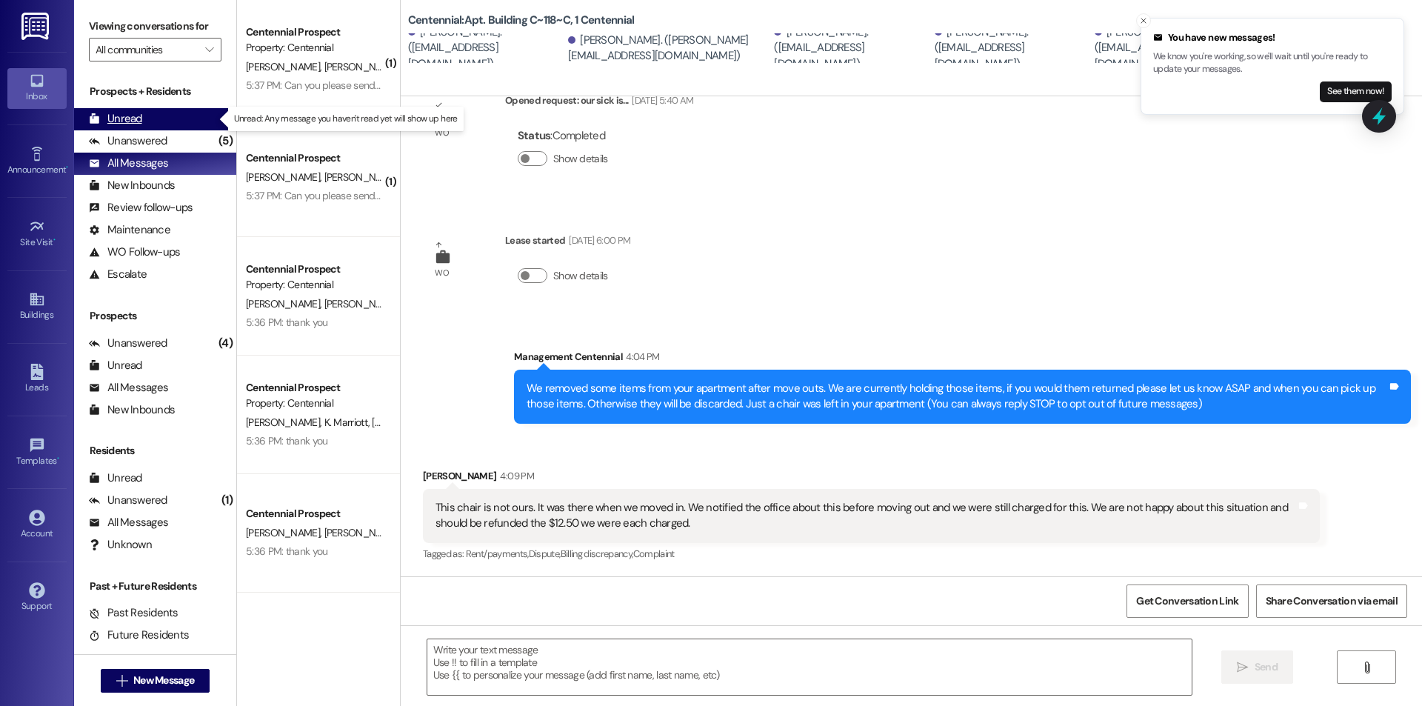
click at [167, 118] on div "Unread (0)" at bounding box center [155, 119] width 162 height 22
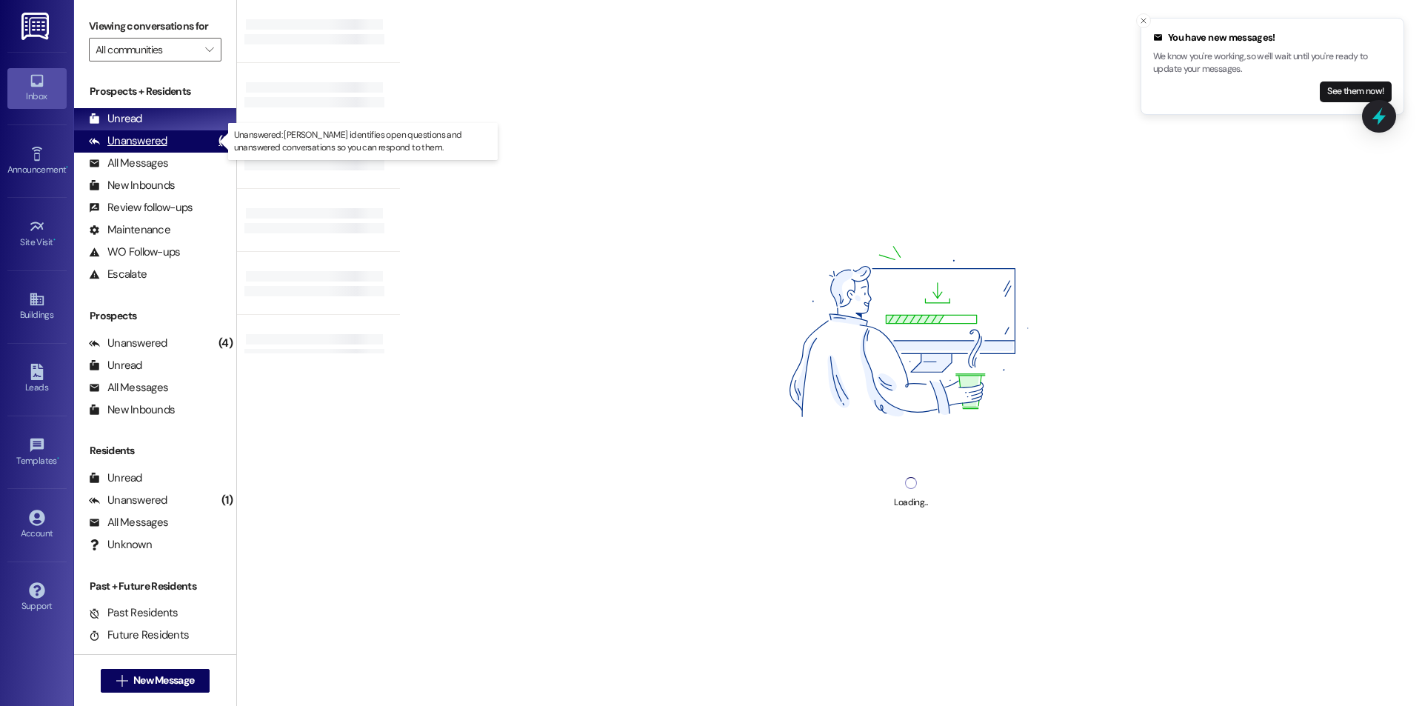
click at [154, 135] on div "Unanswered" at bounding box center [128, 141] width 78 height 16
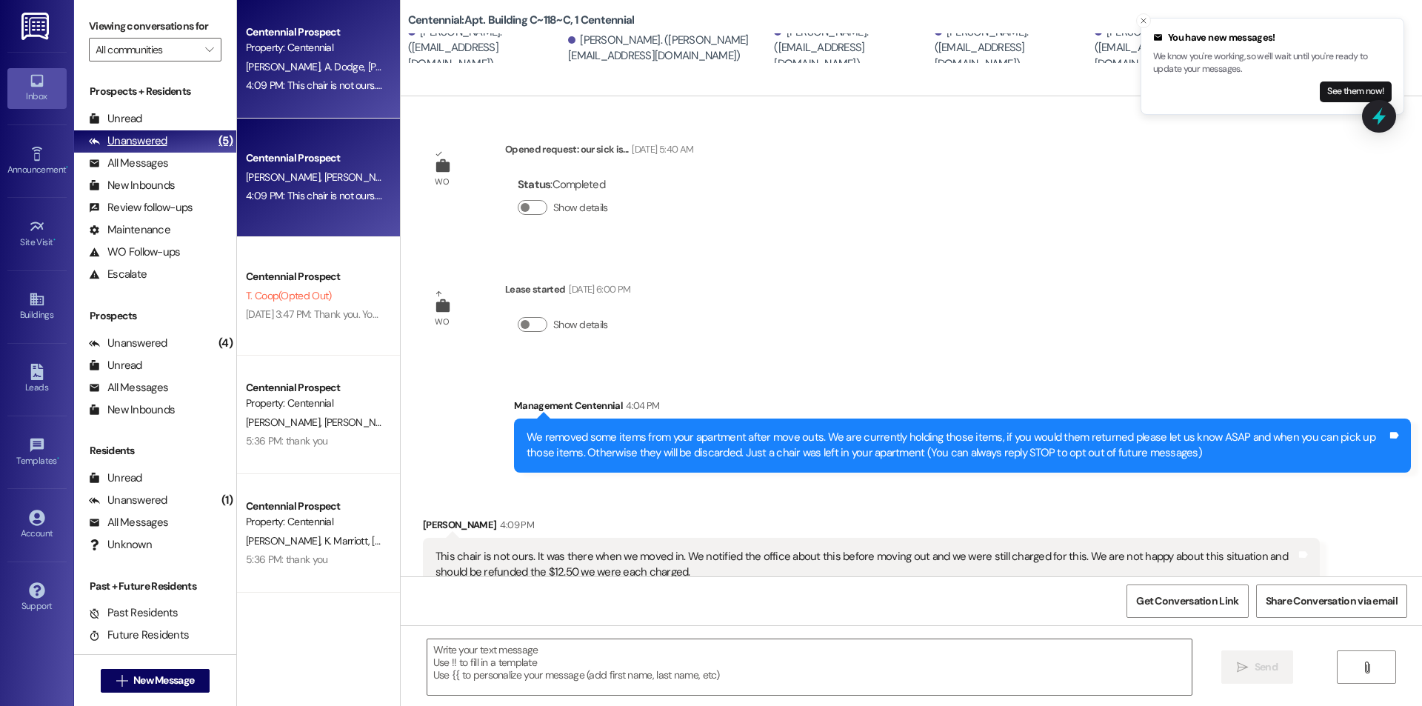
scroll to position [48, 0]
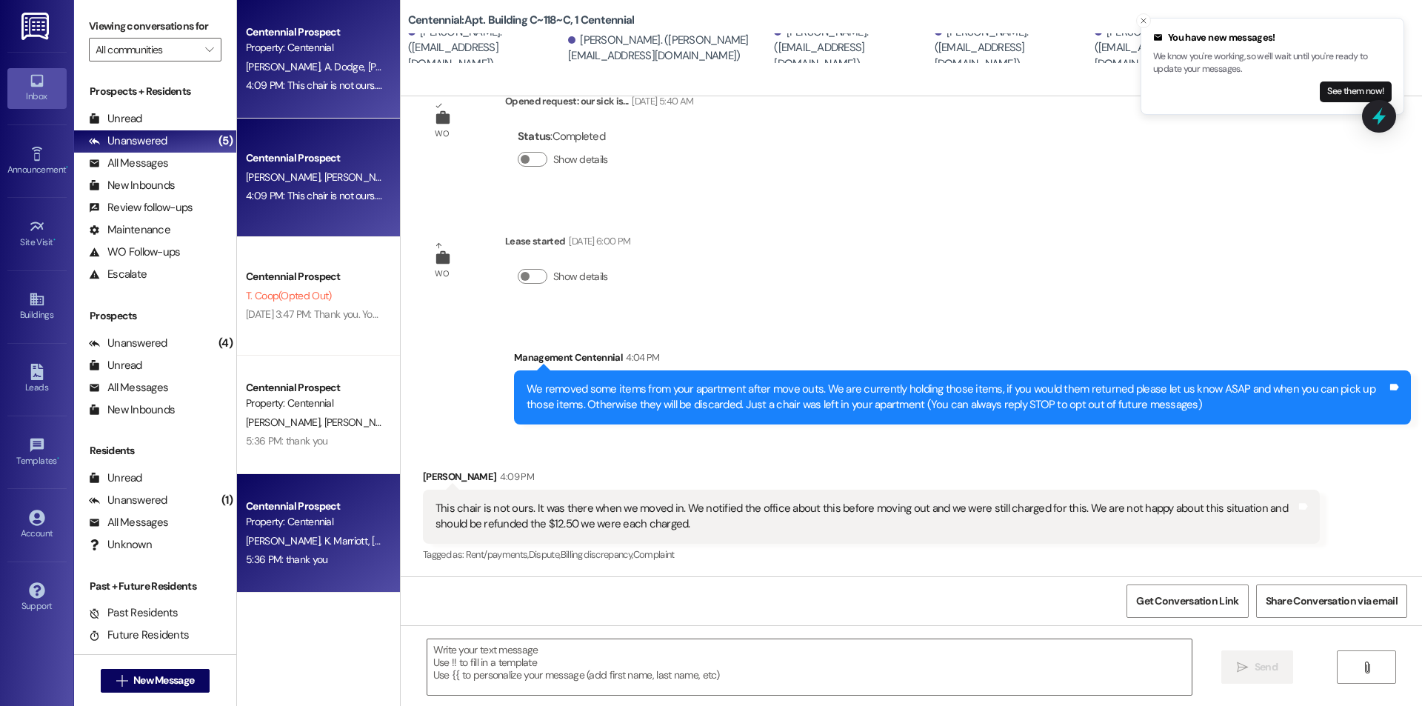
click at [311, 510] on div "Centennial Prospect" at bounding box center [314, 506] width 137 height 16
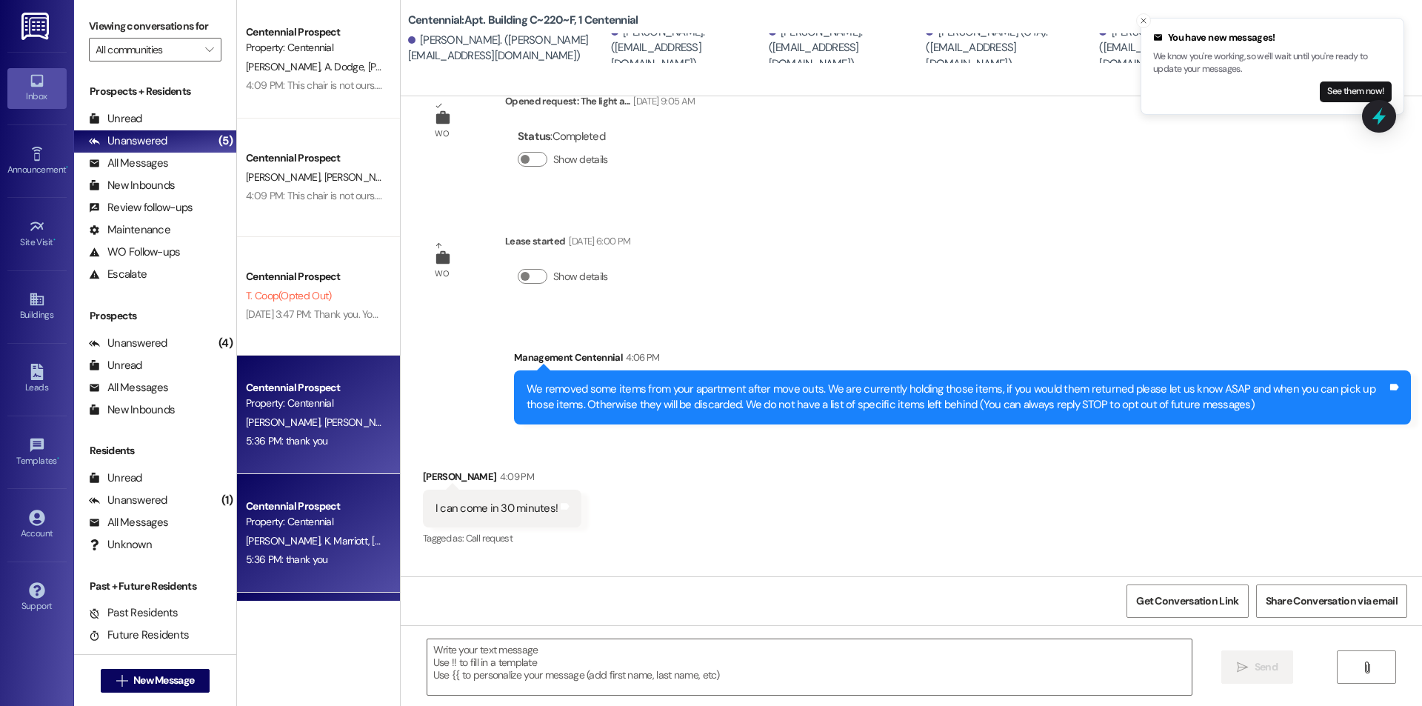
scroll to position [33, 0]
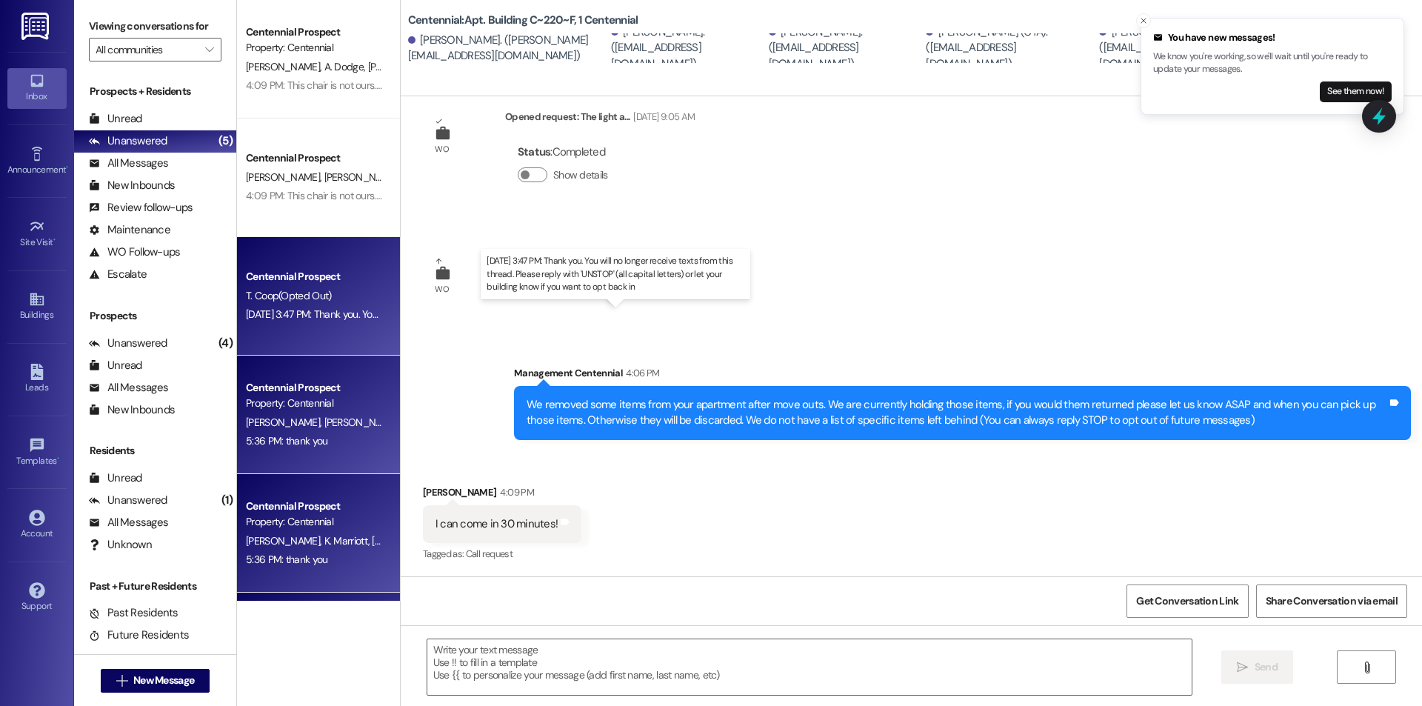
click at [312, 315] on div "[DATE] 3:47 PM: Thank you. You will no longer receive texts from this thread. P…" at bounding box center [611, 313] width 730 height 13
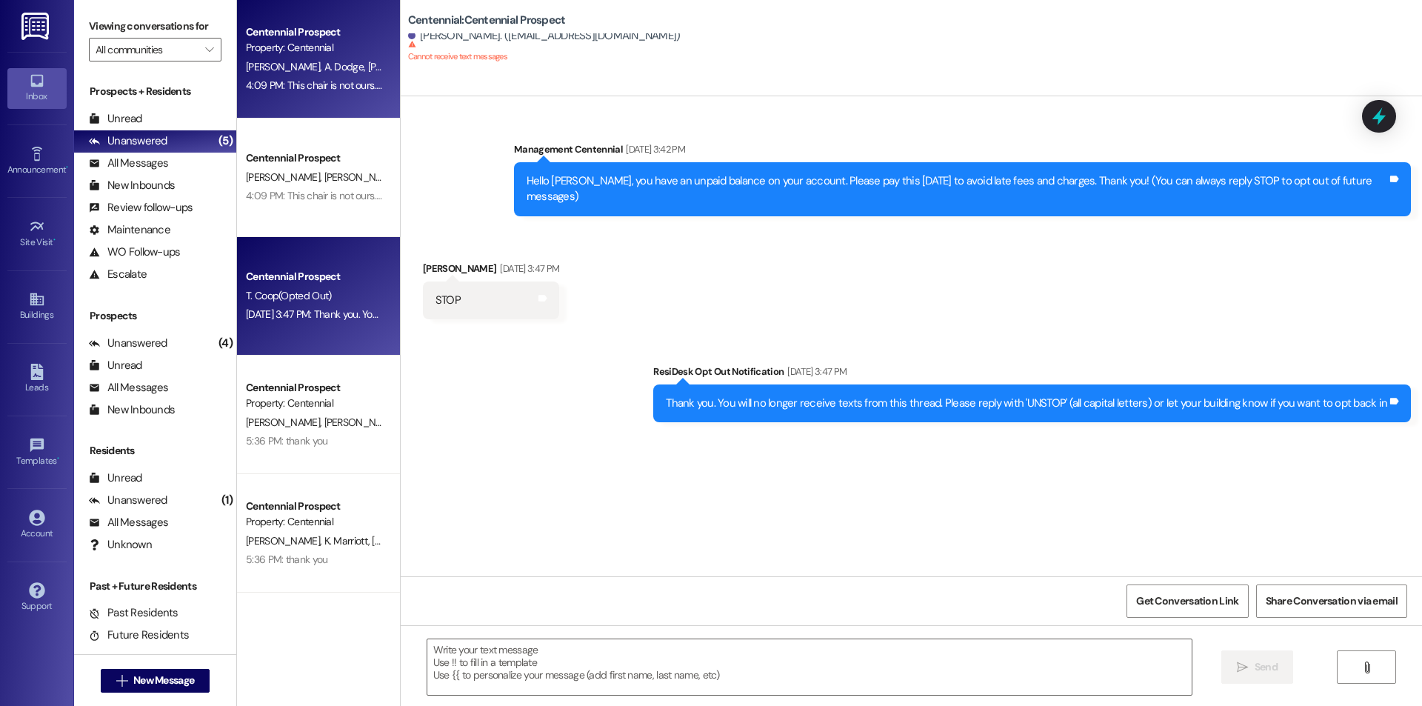
click at [303, 73] on div "[PERSON_NAME] Dodge [PERSON_NAME] [PERSON_NAME] [PERSON_NAME] [PERSON_NAME]" at bounding box center [314, 67] width 140 height 19
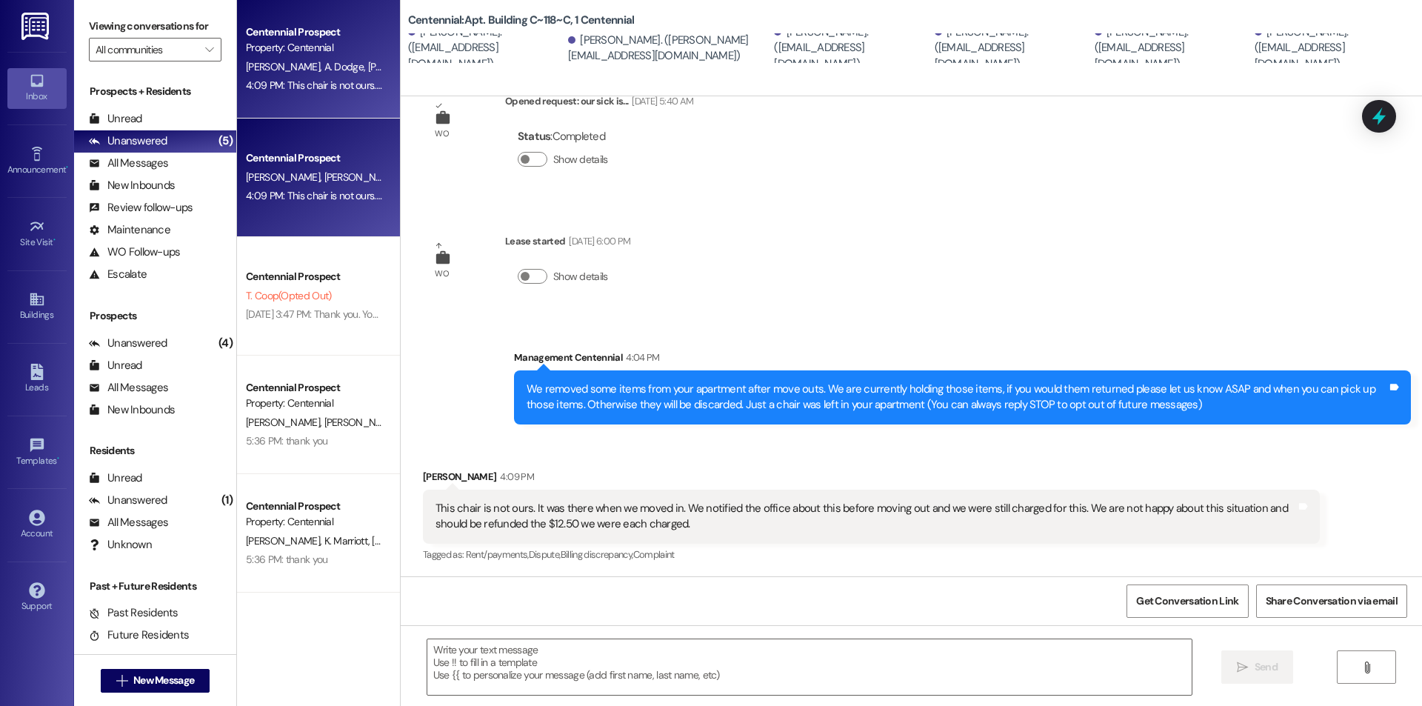
scroll to position [49, 0]
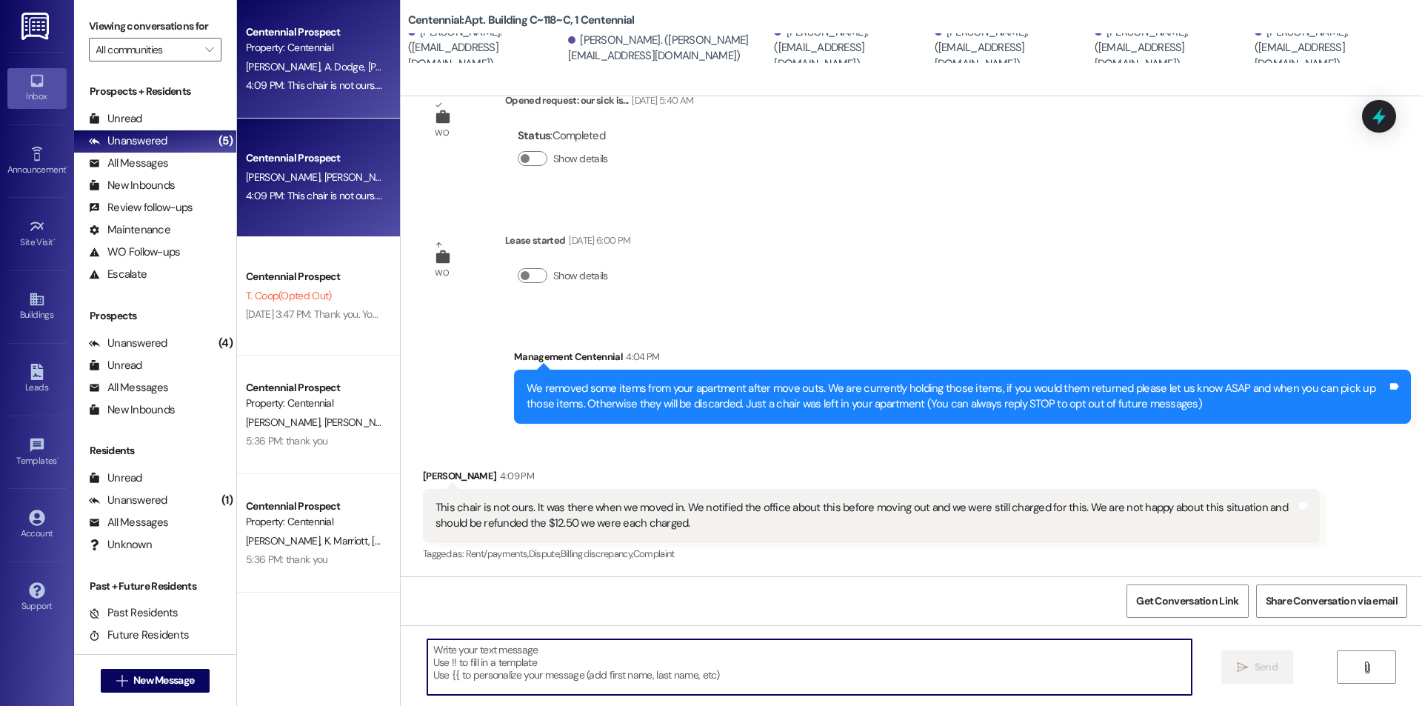
click at [555, 657] on textarea at bounding box center [809, 667] width 764 height 56
type textarea "i"
type textarea "T"
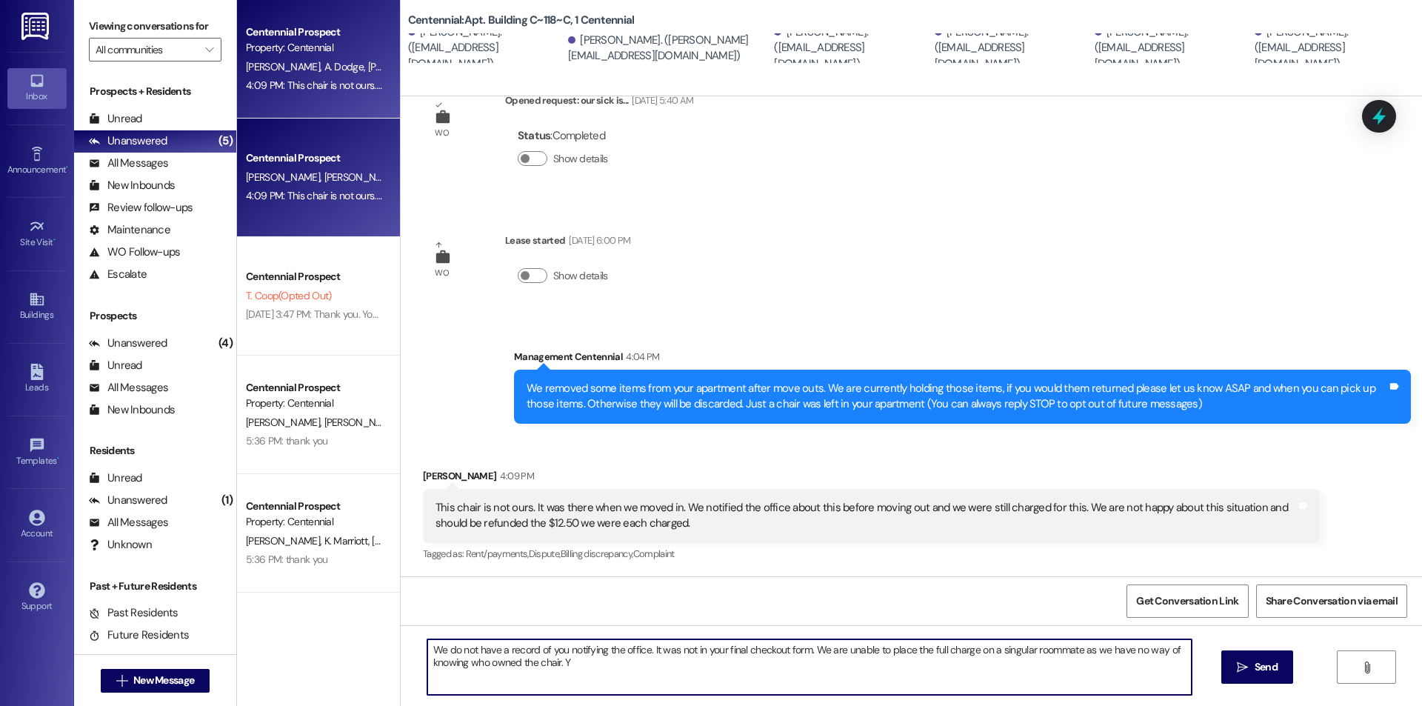
type textarea "We do not have a record of you notifying the office. It was not in your final c…"
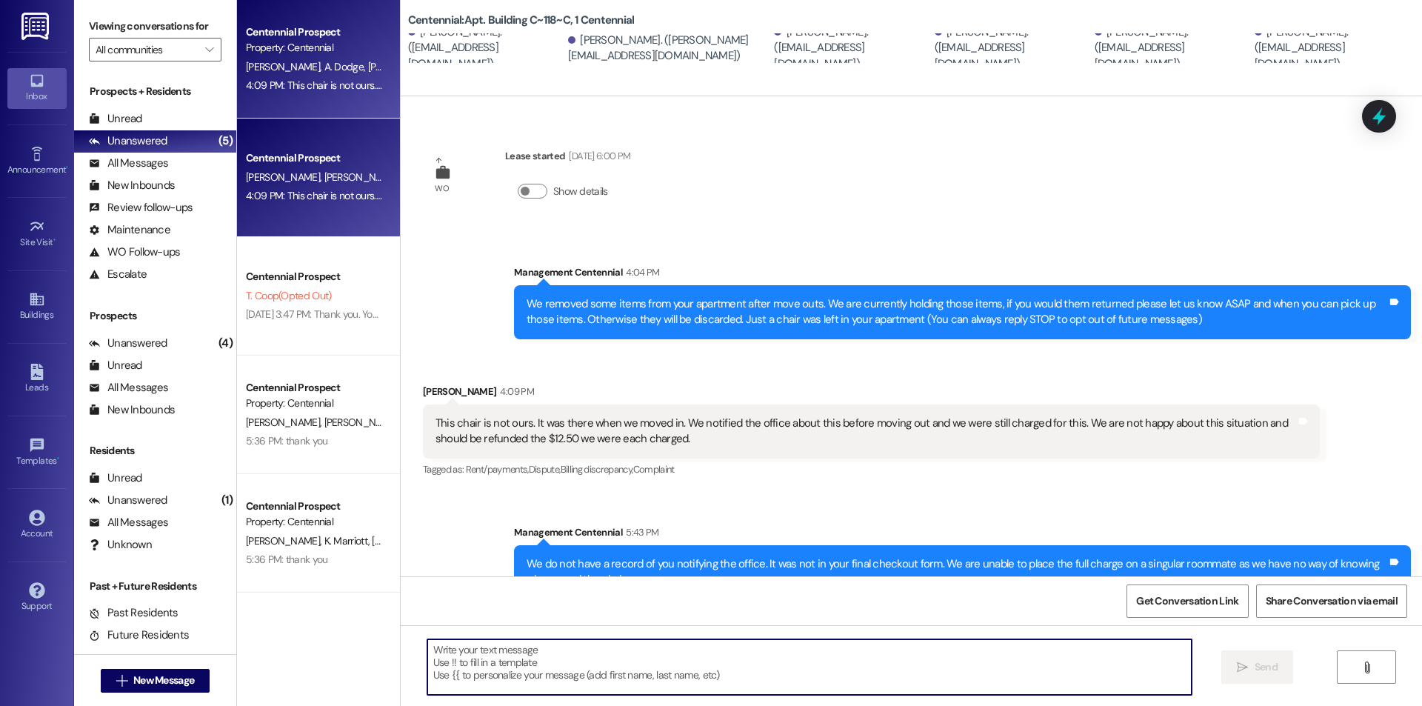
scroll to position [168, 0]
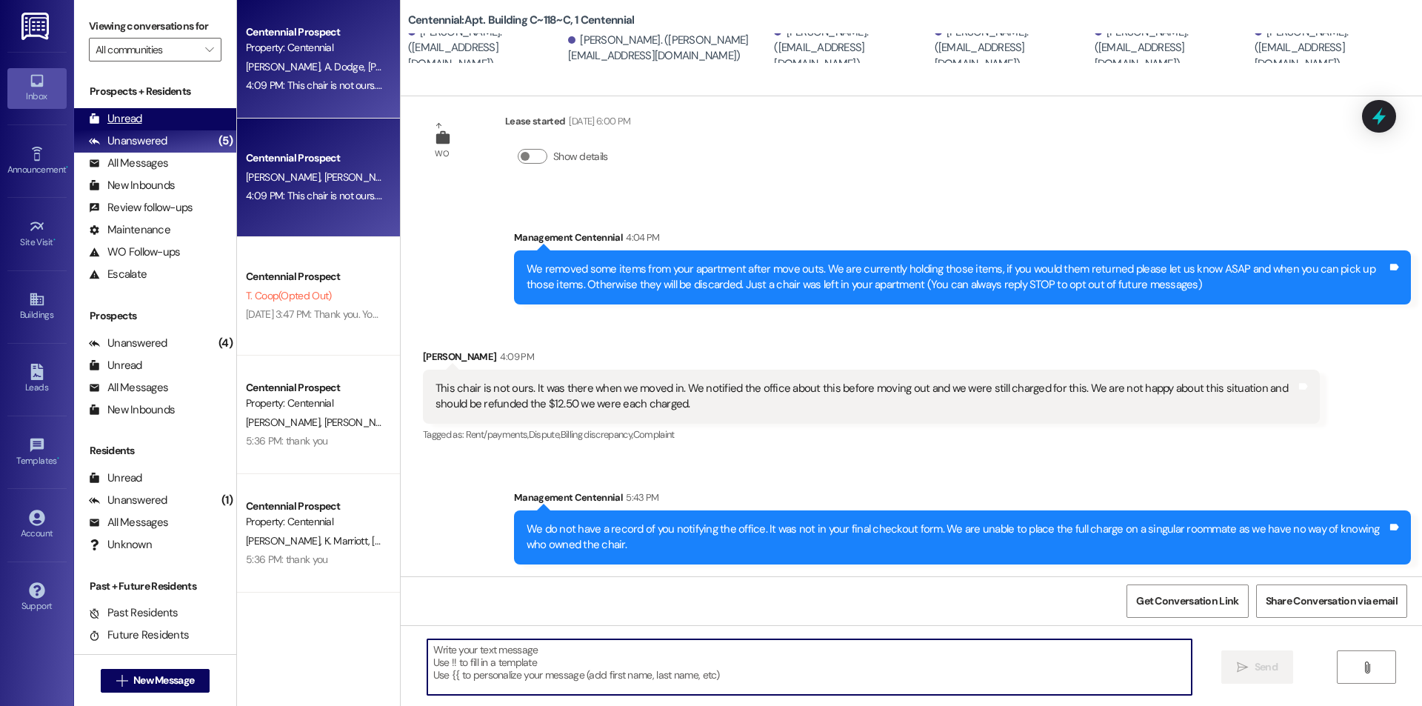
click at [141, 125] on div "Unread" at bounding box center [115, 119] width 53 height 16
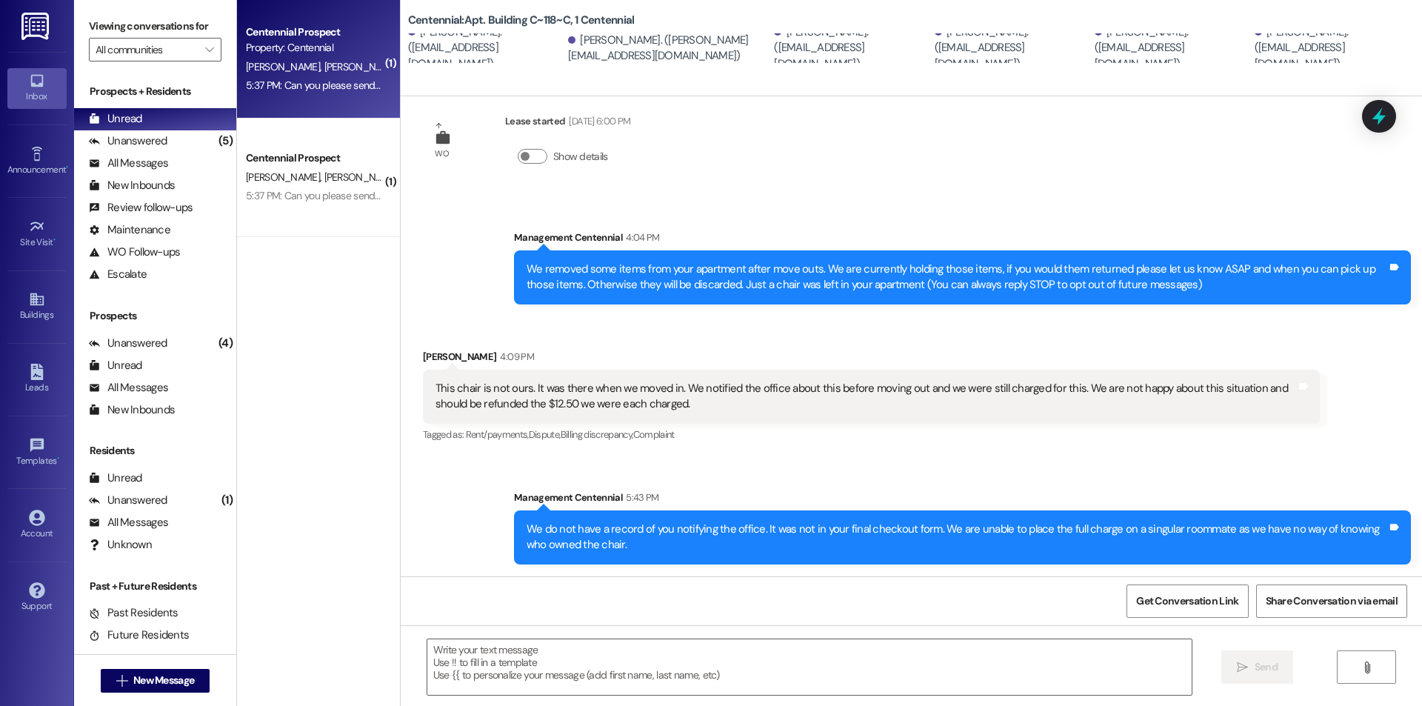
click at [264, 89] on div "5:37 PM: Can you please send a list of what was left? 5:37 PM: Can you please s…" at bounding box center [359, 84] width 227 height 13
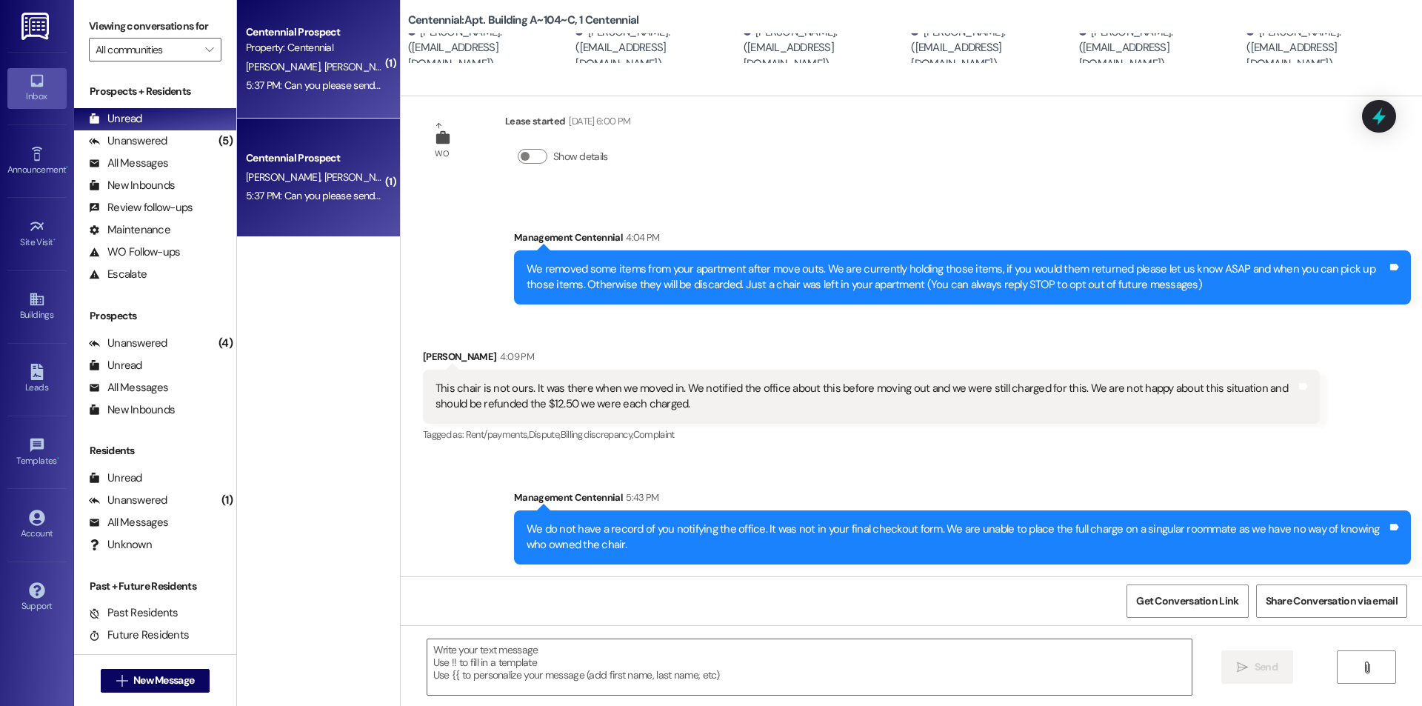
scroll to position [0, 0]
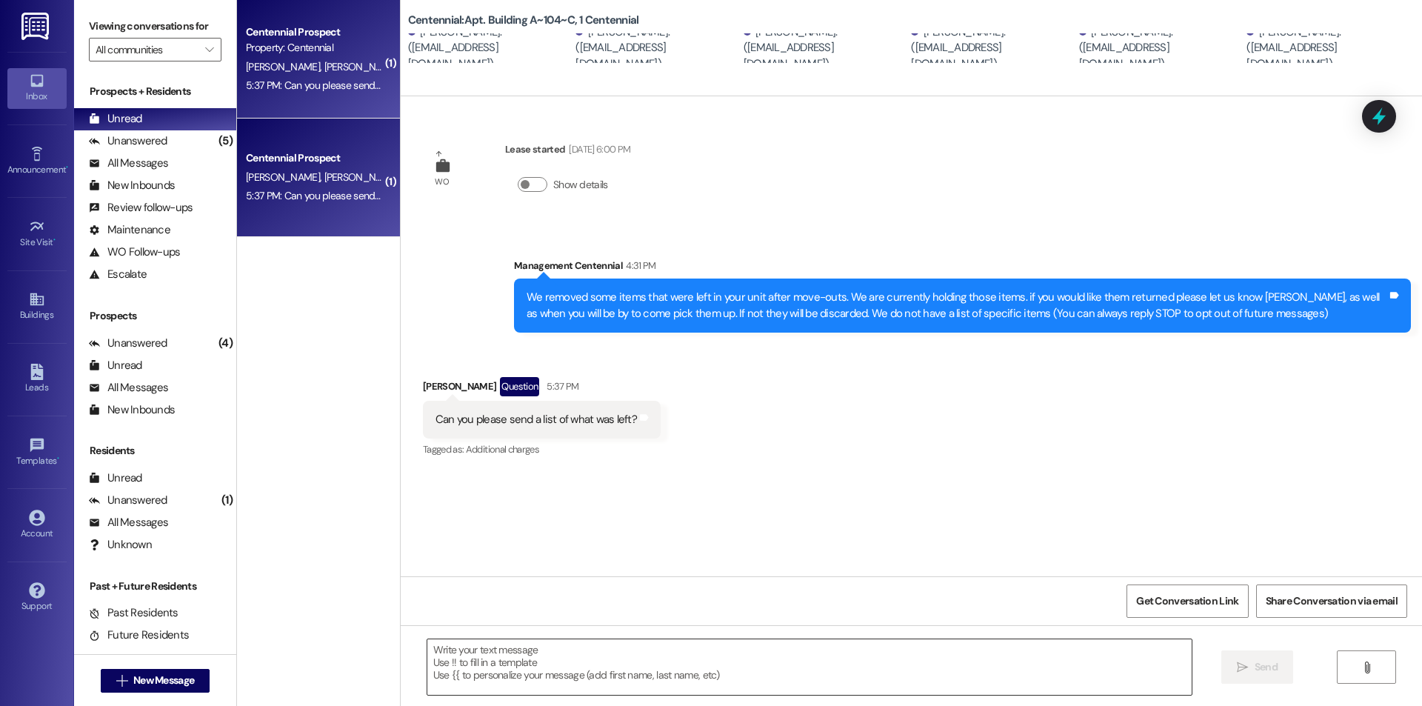
click at [629, 674] on textarea at bounding box center [809, 667] width 764 height 56
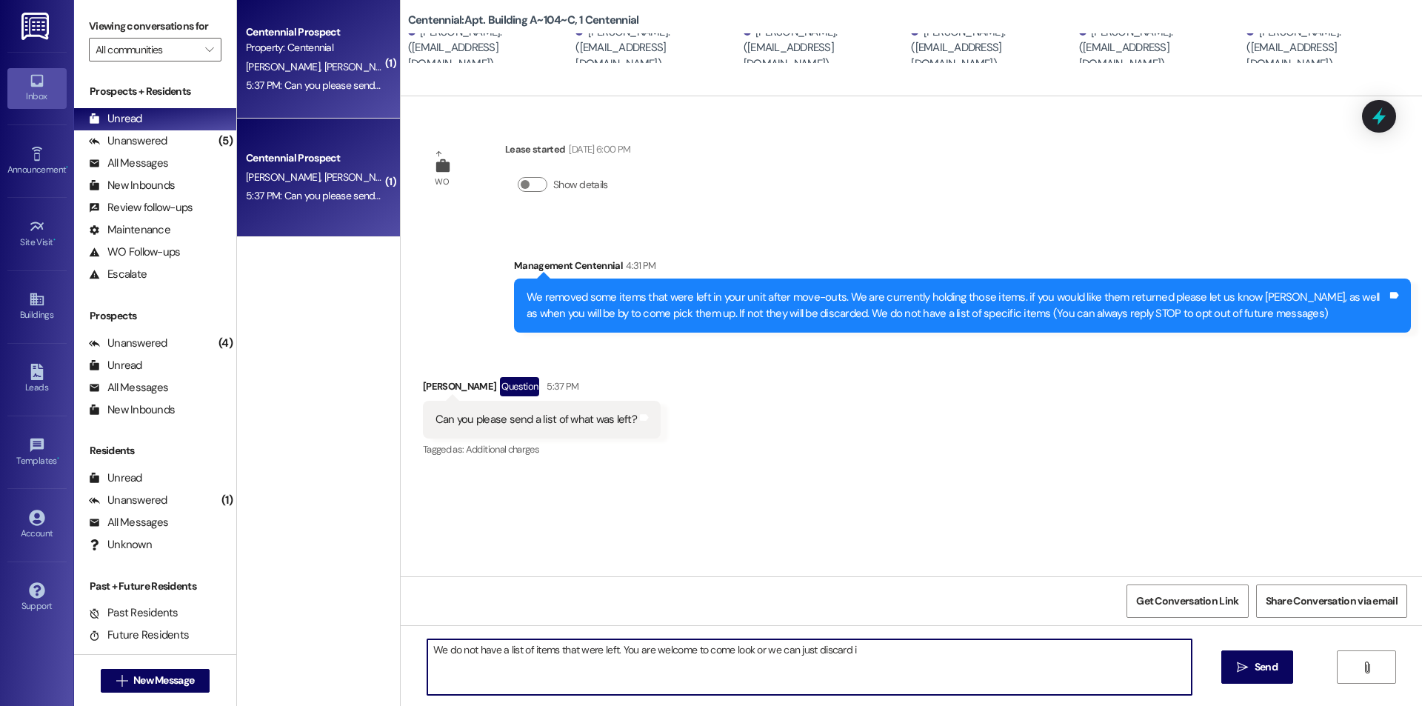
type textarea "We do not have a list of items that were left. You are welcome to come look or …"
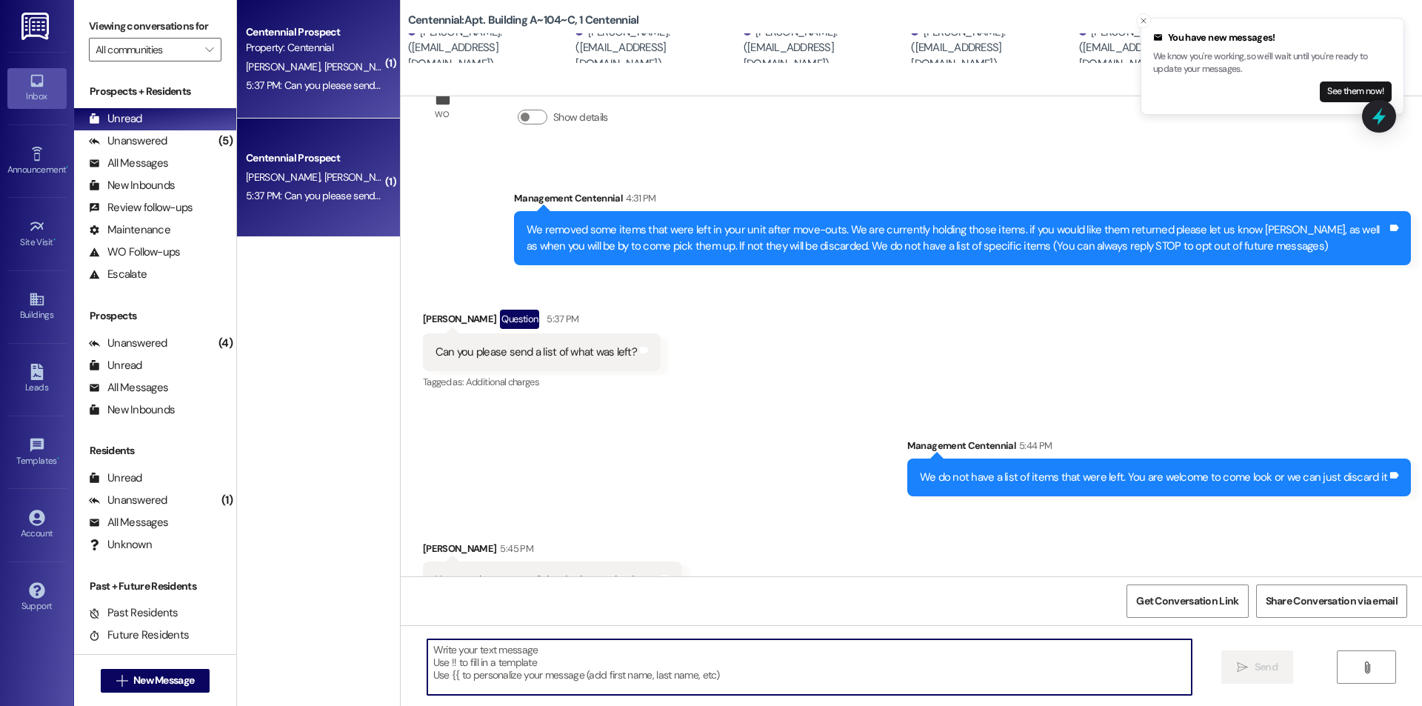
scroll to position [102, 0]
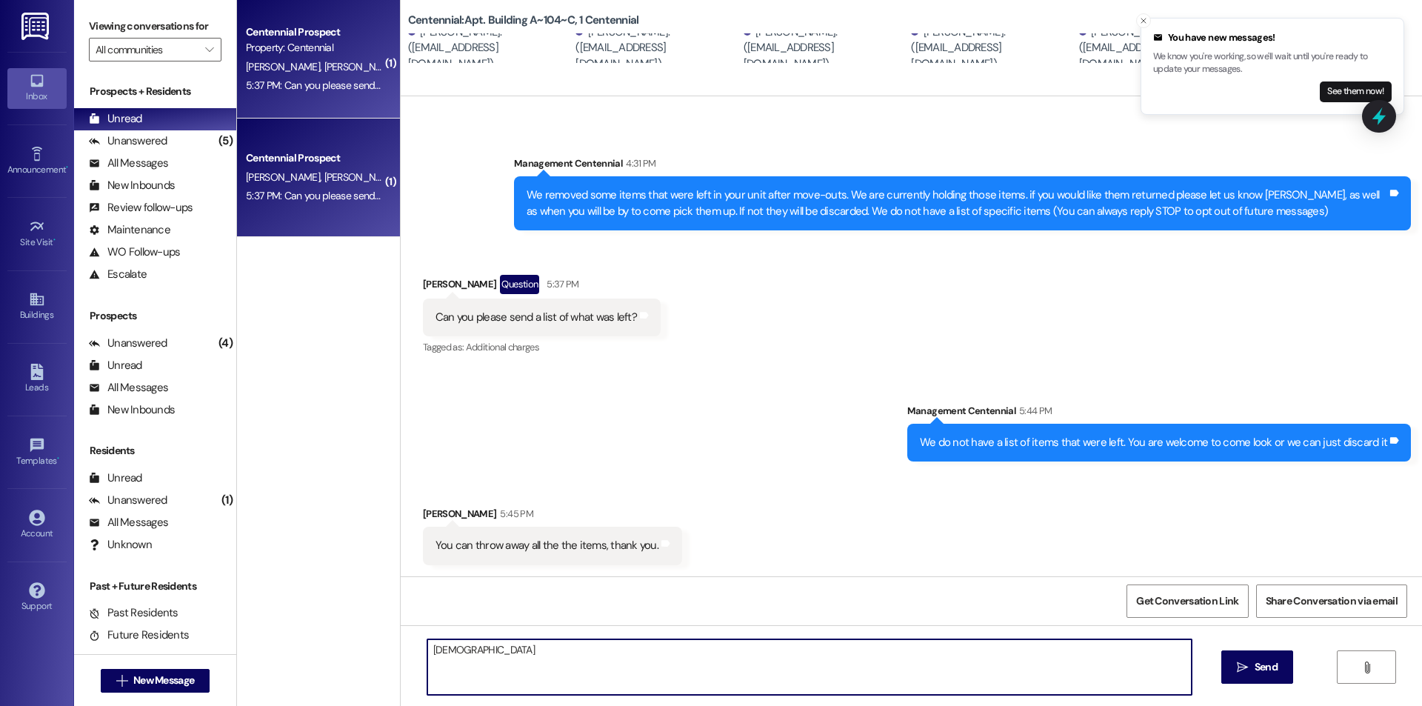
type textarea "Y"
type textarea "Thank you!"
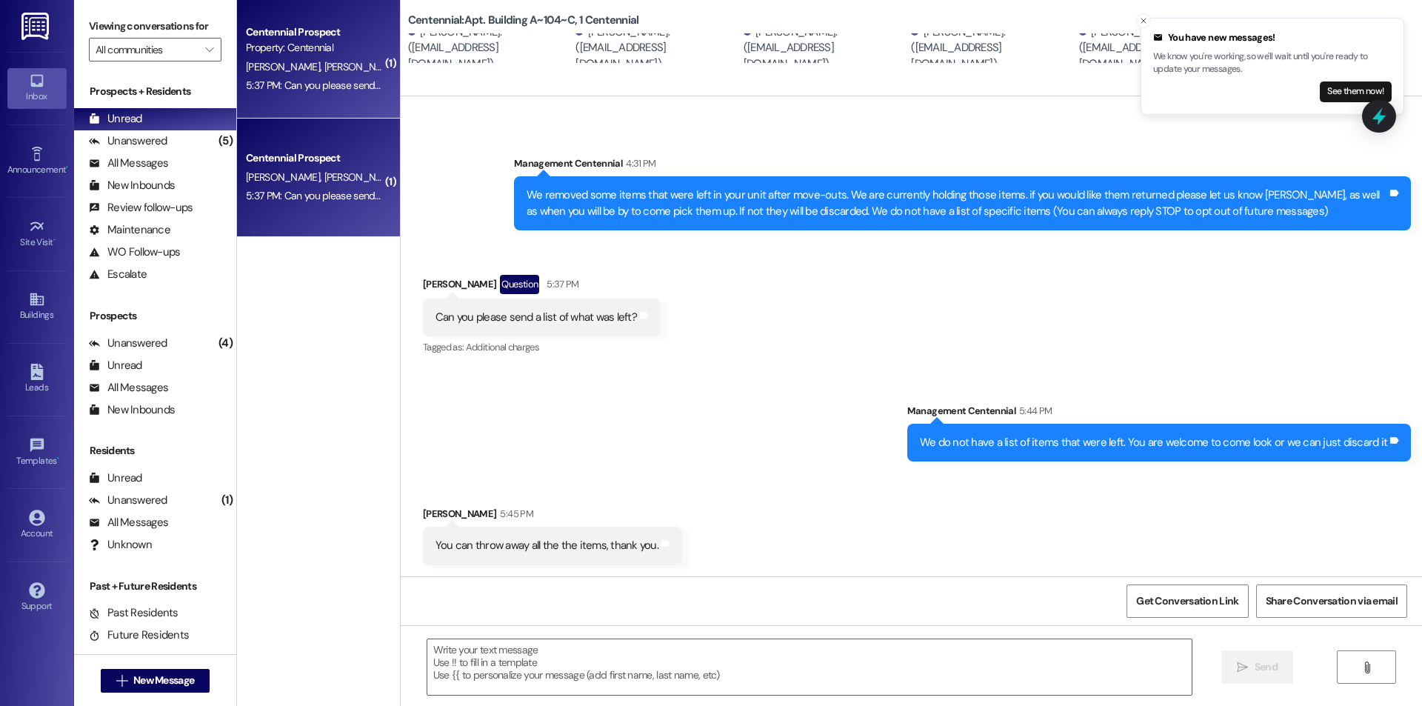
scroll to position [206, 0]
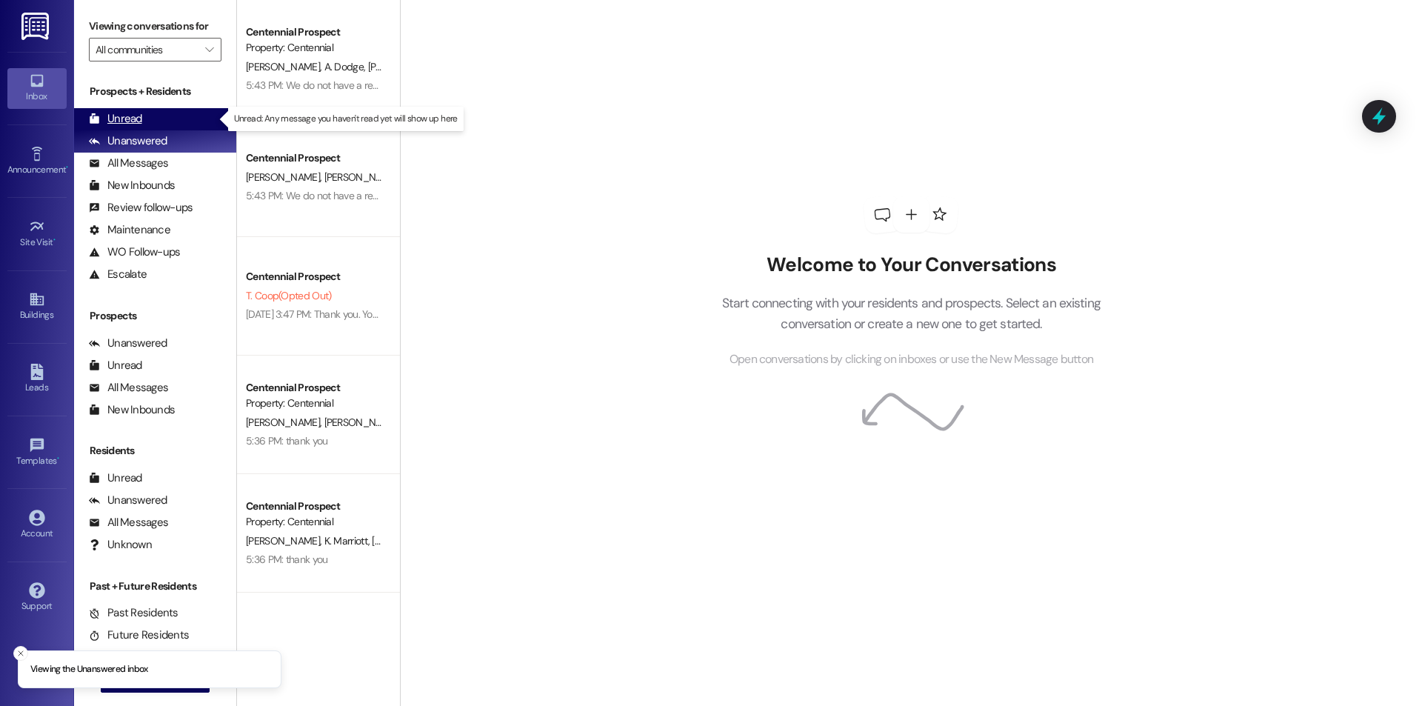
click at [175, 121] on div "Unread (0)" at bounding box center [155, 119] width 162 height 22
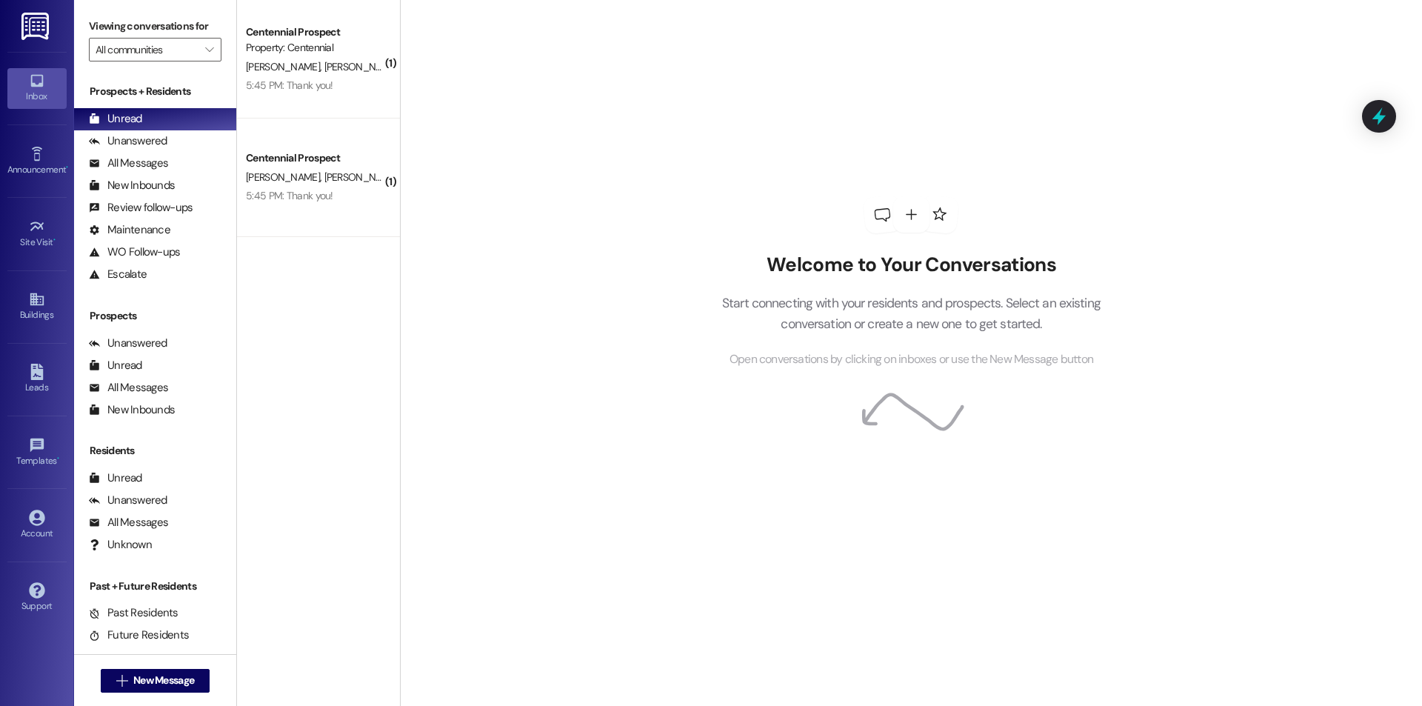
click at [309, 77] on div "5:45 PM: Thank you! 5:45 PM: Thank you!" at bounding box center [314, 85] width 140 height 19
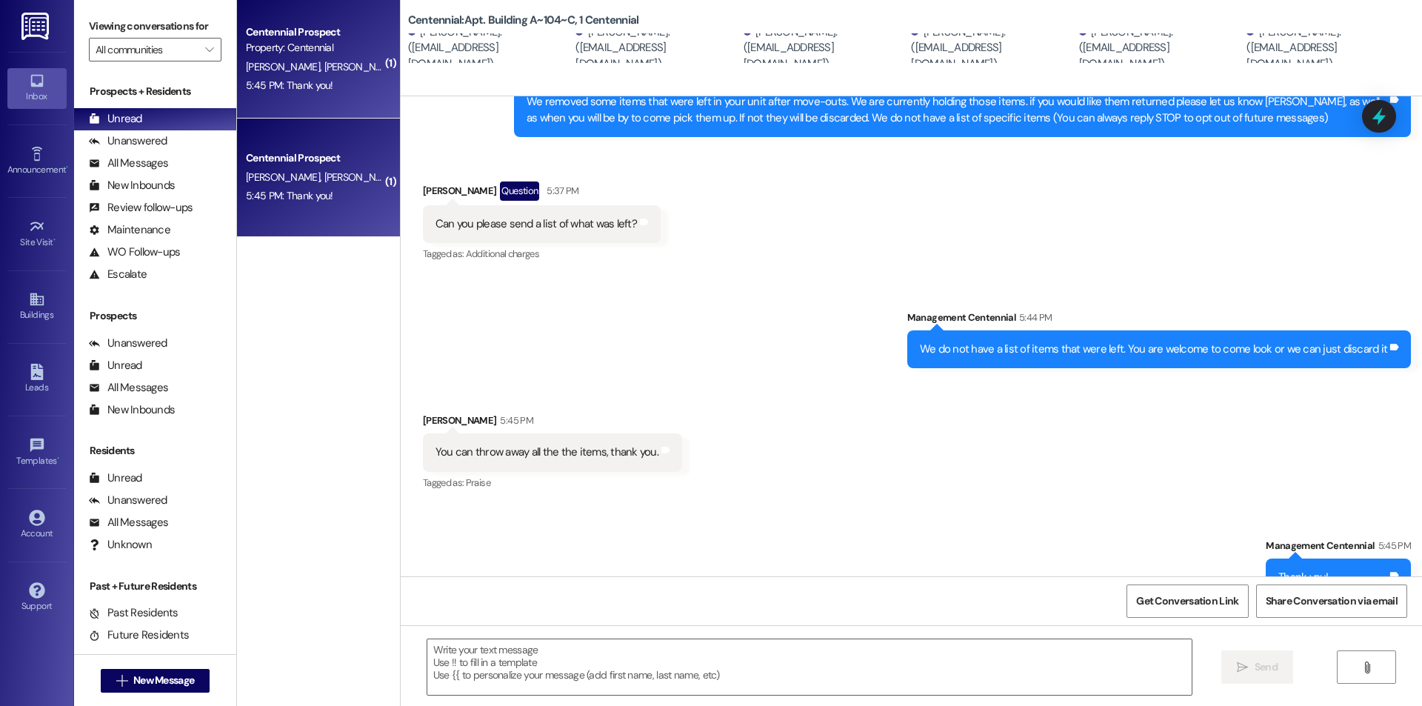
scroll to position [227, 0]
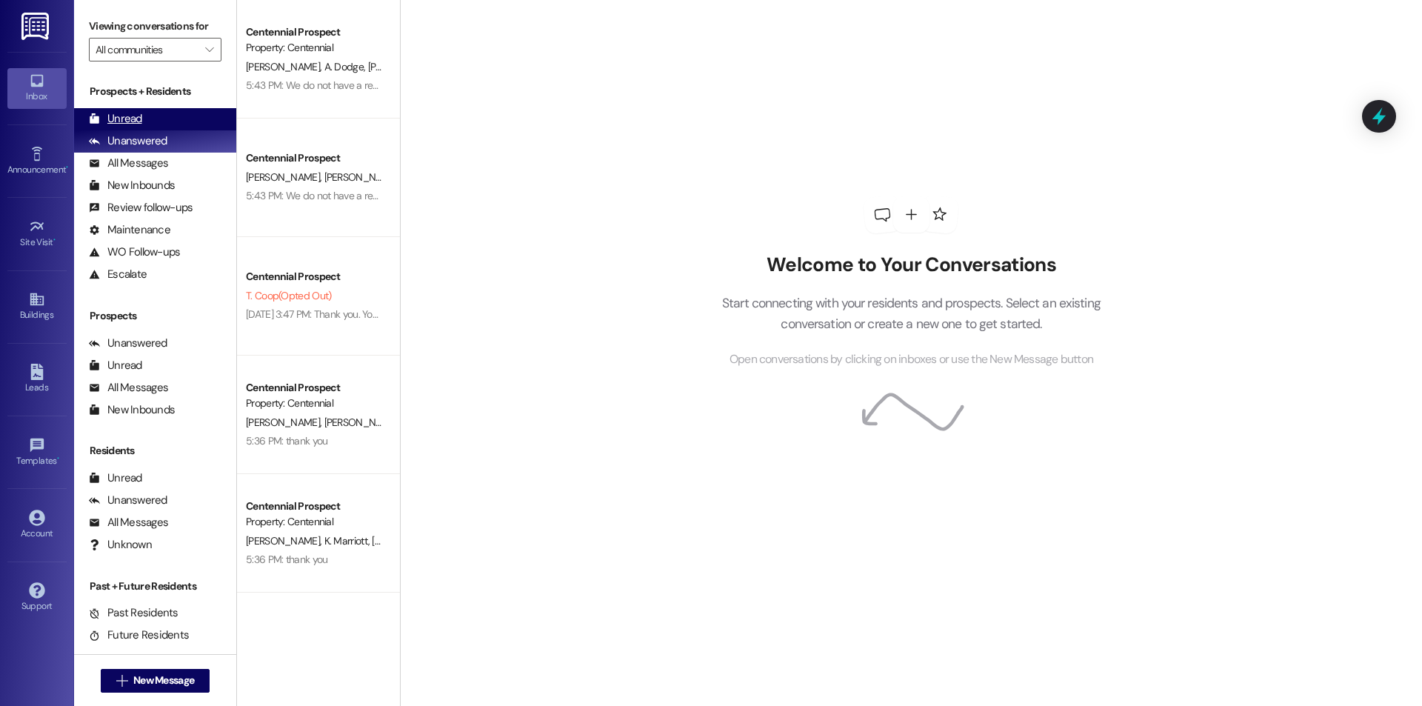
click at [108, 112] on div "Unread" at bounding box center [115, 119] width 53 height 16
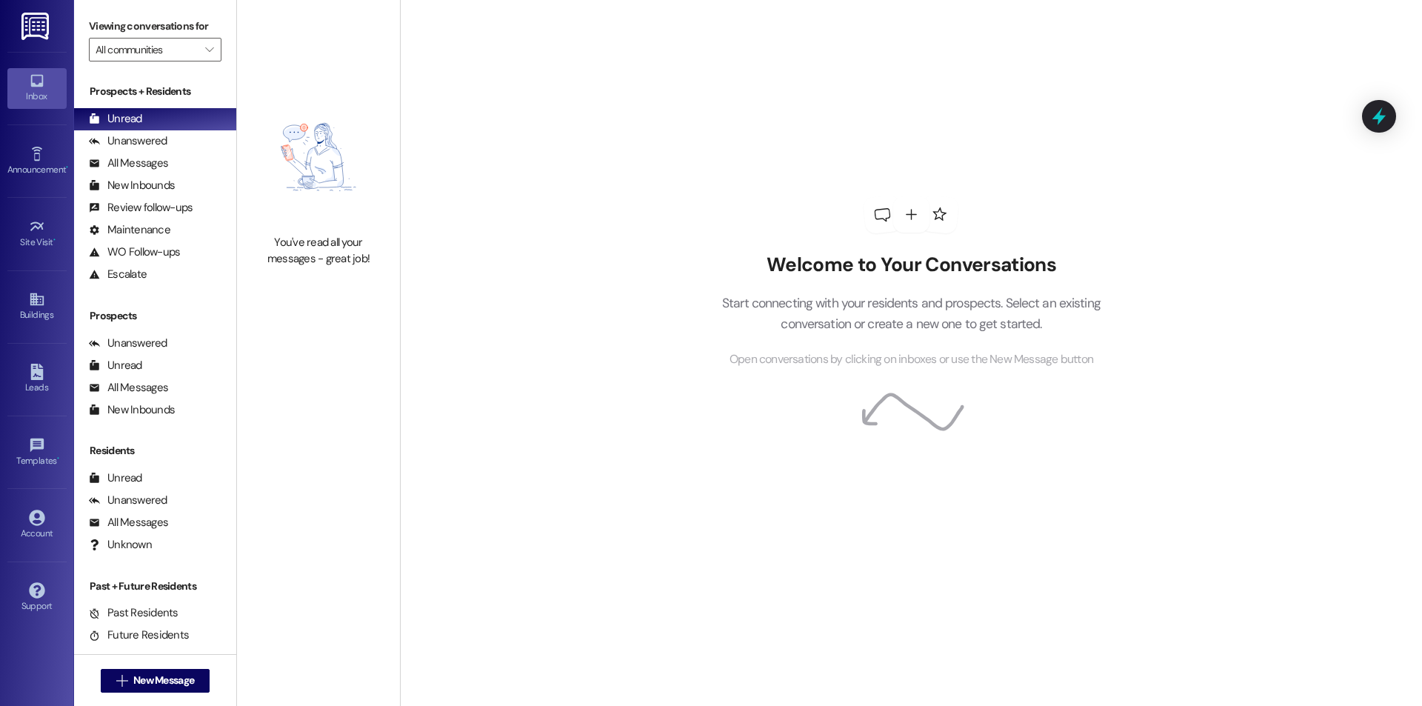
click at [132, 106] on div "Prospects + Residents Unread (0) Unread: Any message you haven't read yet will …" at bounding box center [155, 184] width 162 height 201
click at [132, 113] on div "Unread" at bounding box center [115, 119] width 53 height 16
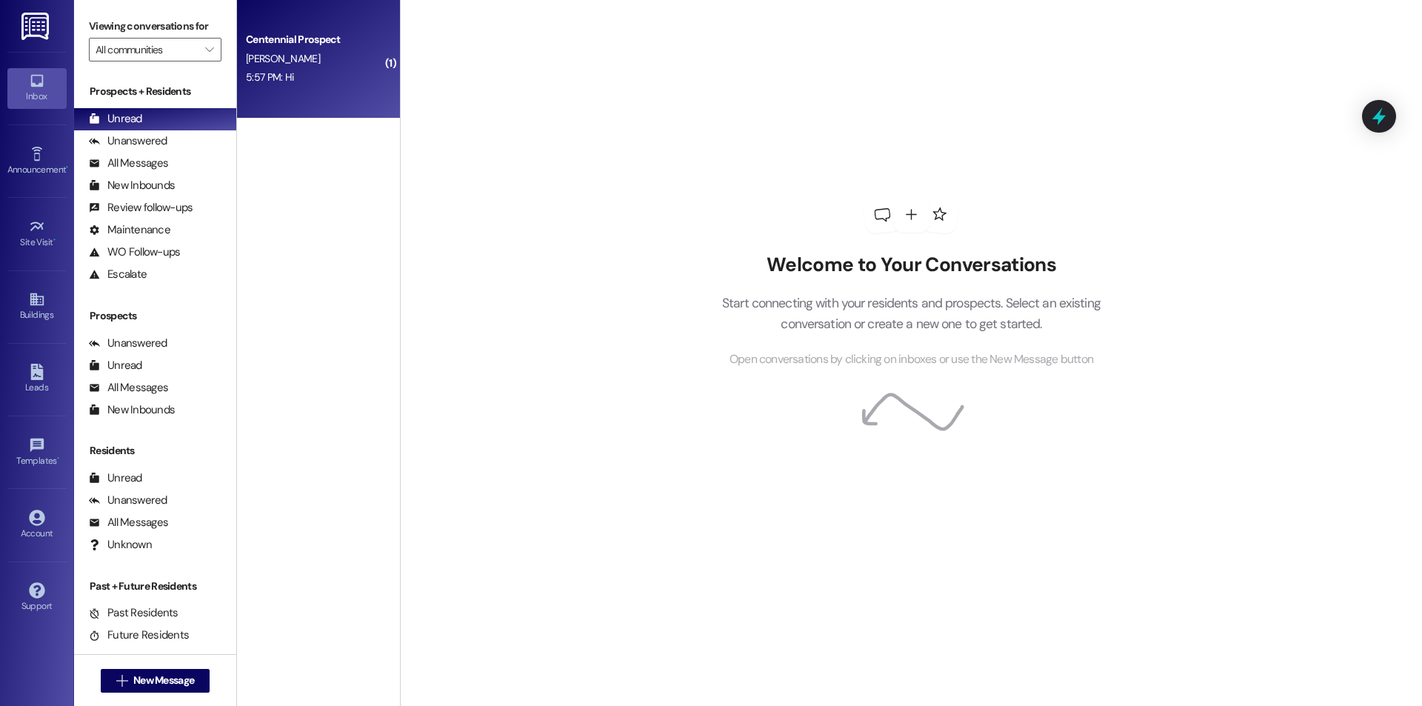
click at [261, 87] on div "Centennial Prospect [PERSON_NAME] 5:57 PM: Hi 5:57 PM: Hi" at bounding box center [318, 59] width 163 height 118
